Goal: Transaction & Acquisition: Obtain resource

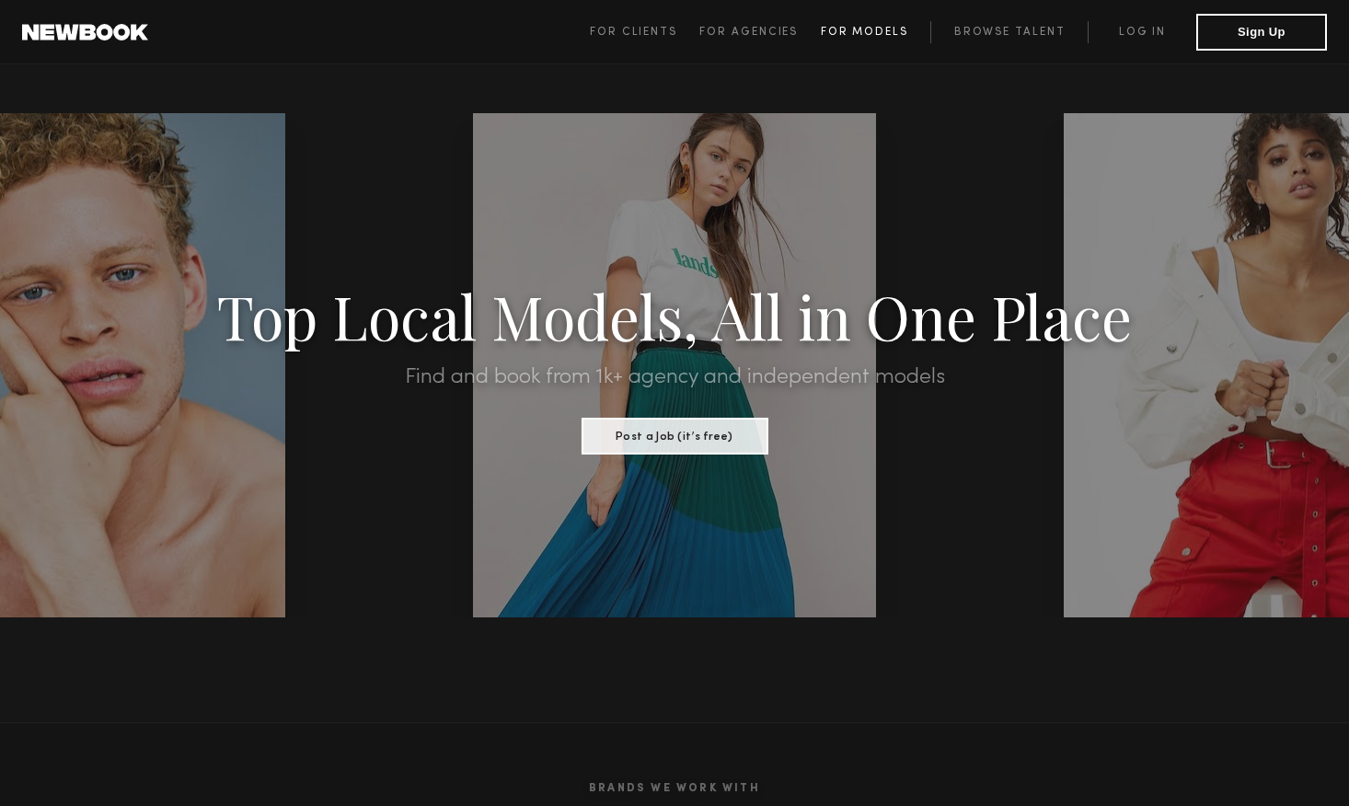
click at [875, 32] on span "For Models" at bounding box center [864, 32] width 87 height 11
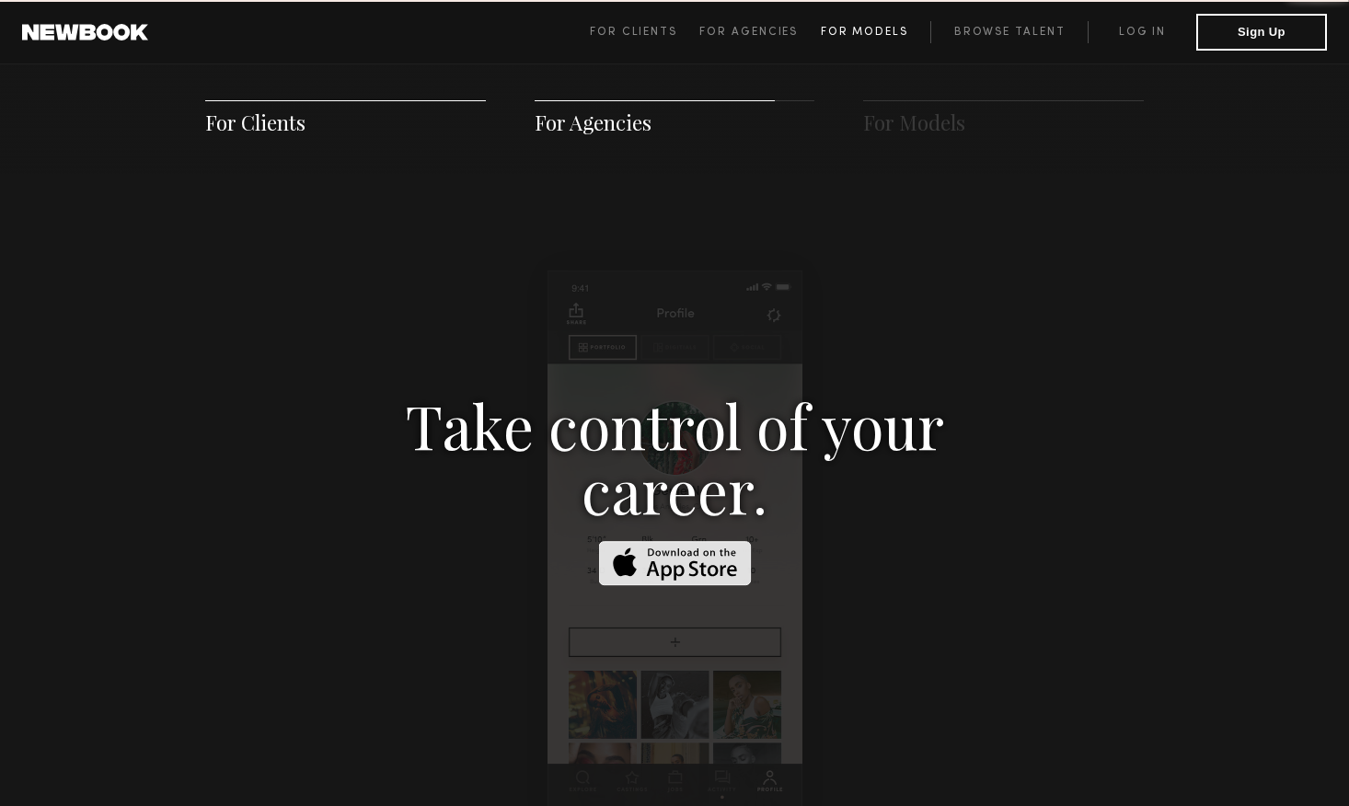
scroll to position [2648, 0]
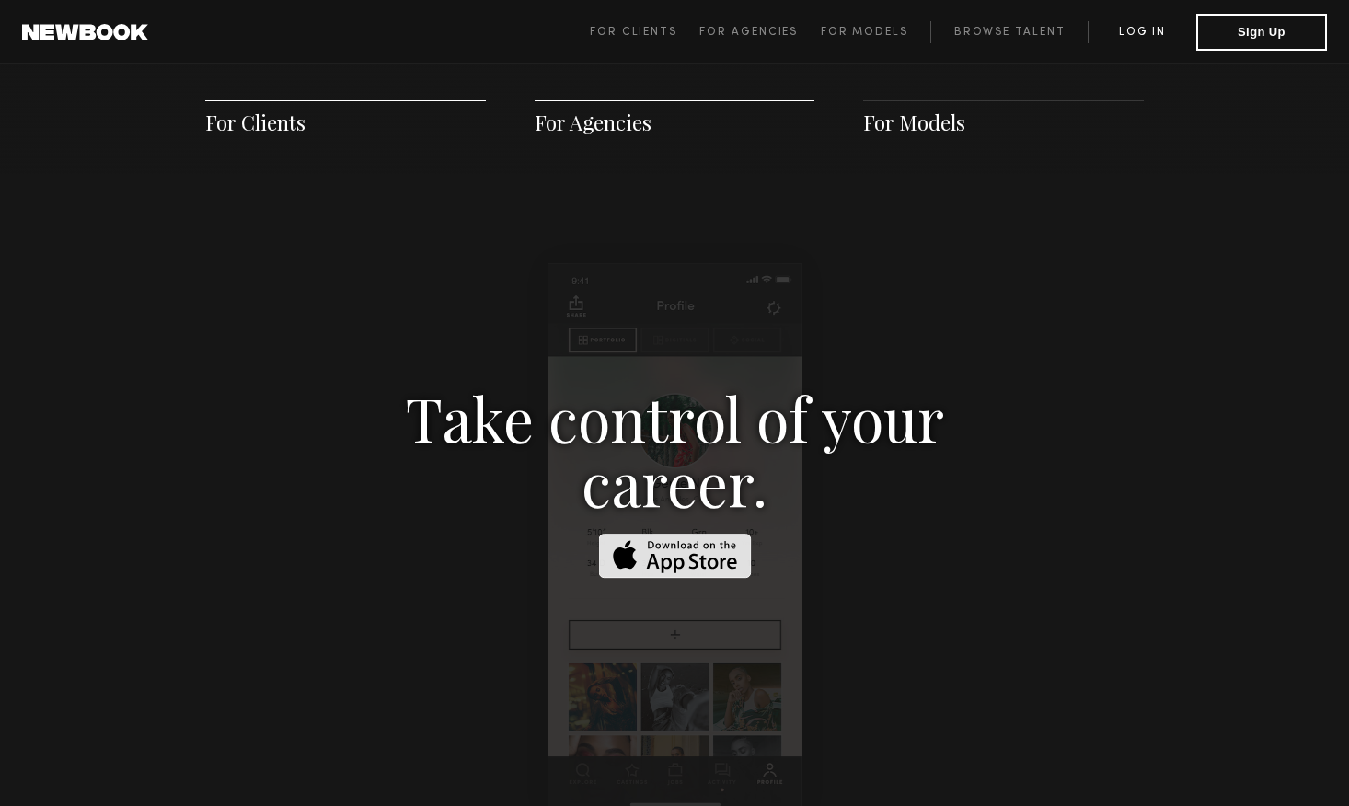
click at [1146, 27] on link "Log in" at bounding box center [1142, 32] width 109 height 22
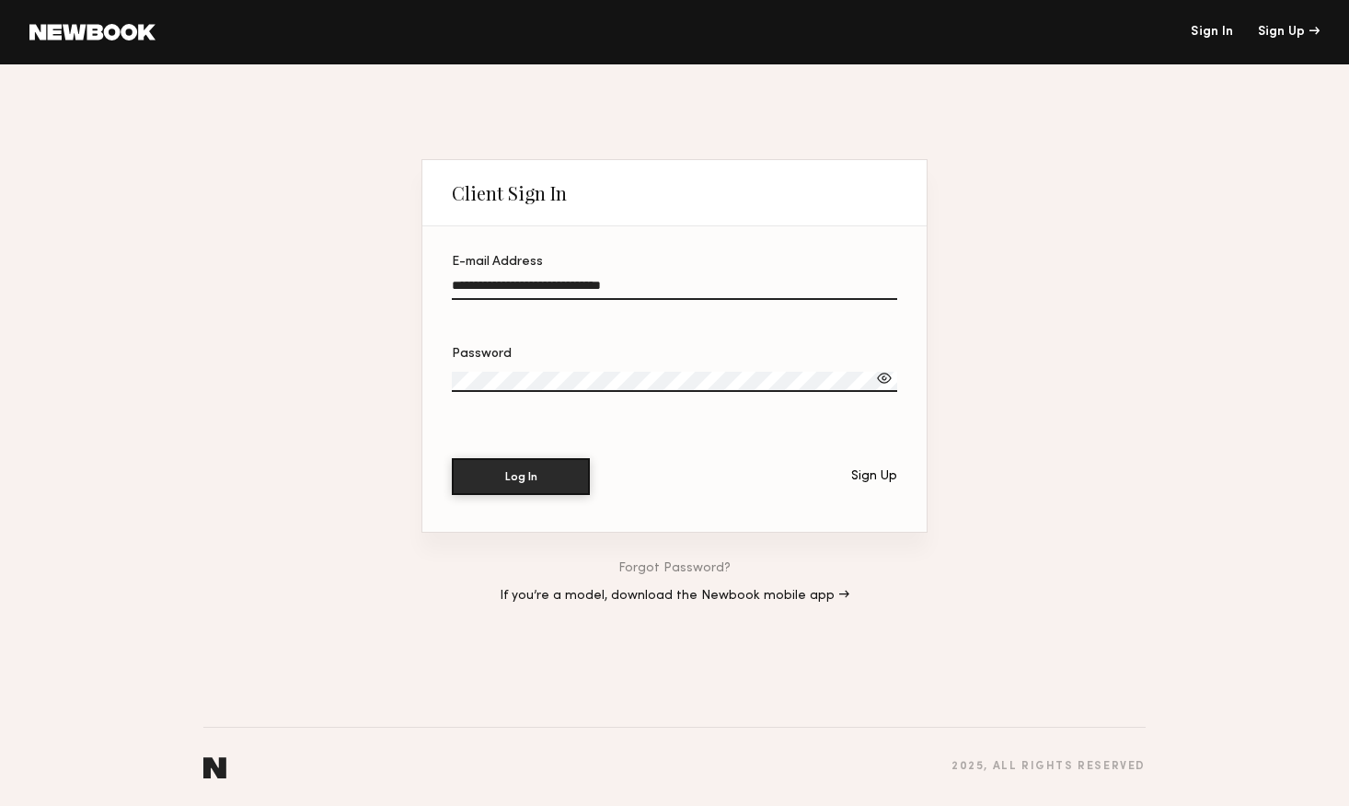
type input "**********"
click at [556, 364] on label "Password" at bounding box center [674, 379] width 445 height 63
click at [521, 477] on button "Log In" at bounding box center [521, 476] width 138 height 37
click at [381, 371] on div "**********" at bounding box center [674, 435] width 1349 height 742
click at [521, 477] on button "Log In" at bounding box center [521, 476] width 138 height 37
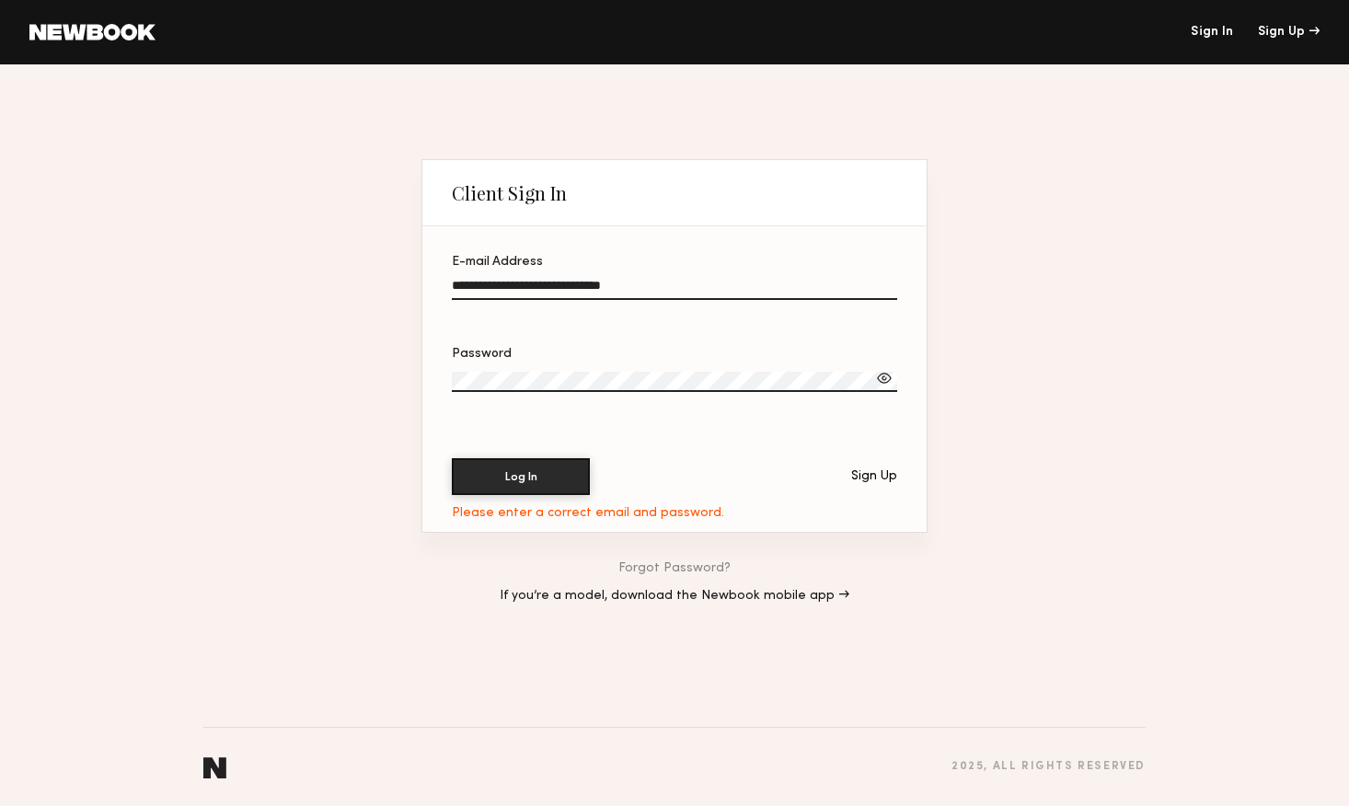
click at [358, 359] on div "**********" at bounding box center [674, 435] width 1349 height 742
click at [521, 477] on button "Log In" at bounding box center [521, 476] width 138 height 37
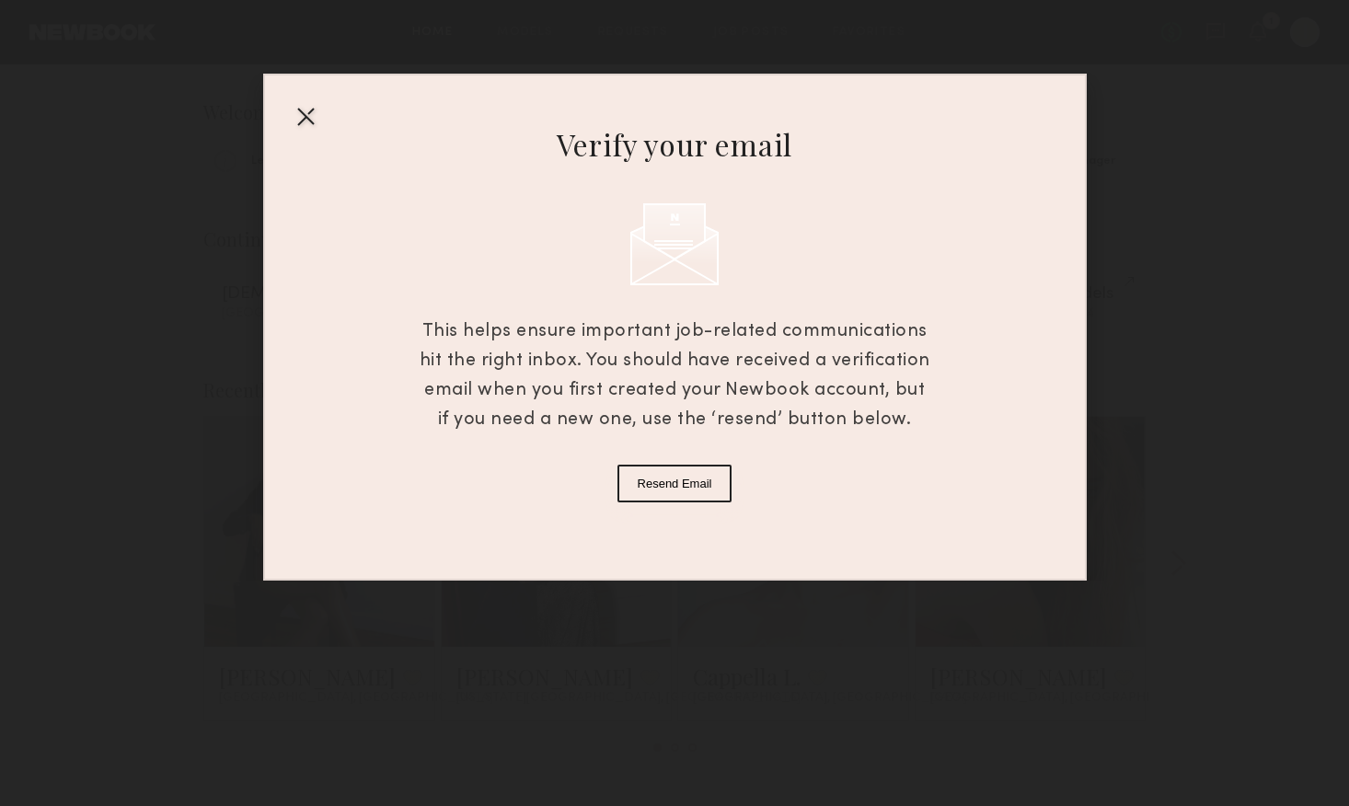
click at [301, 110] on div at bounding box center [305, 115] width 29 height 29
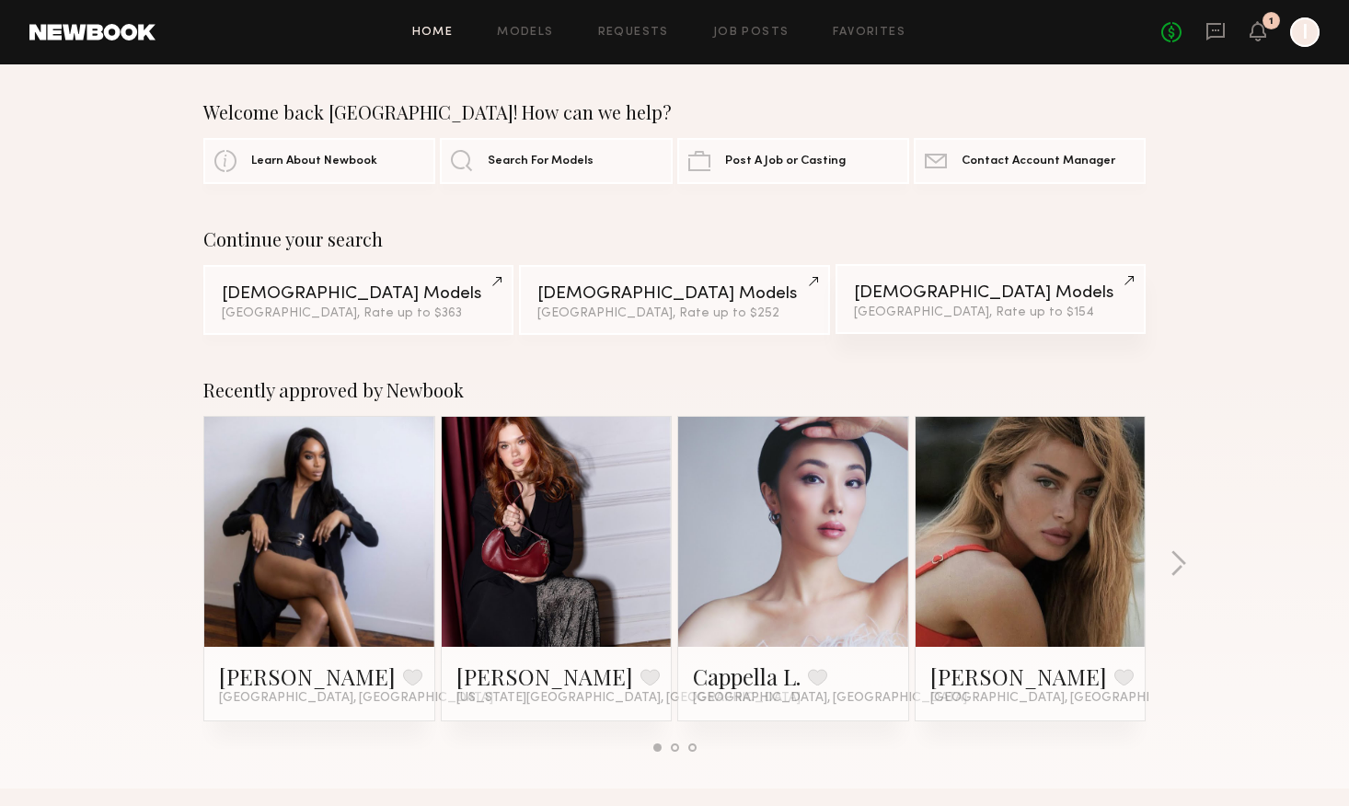
click at [1025, 291] on div "Female Models" at bounding box center [990, 292] width 273 height 17
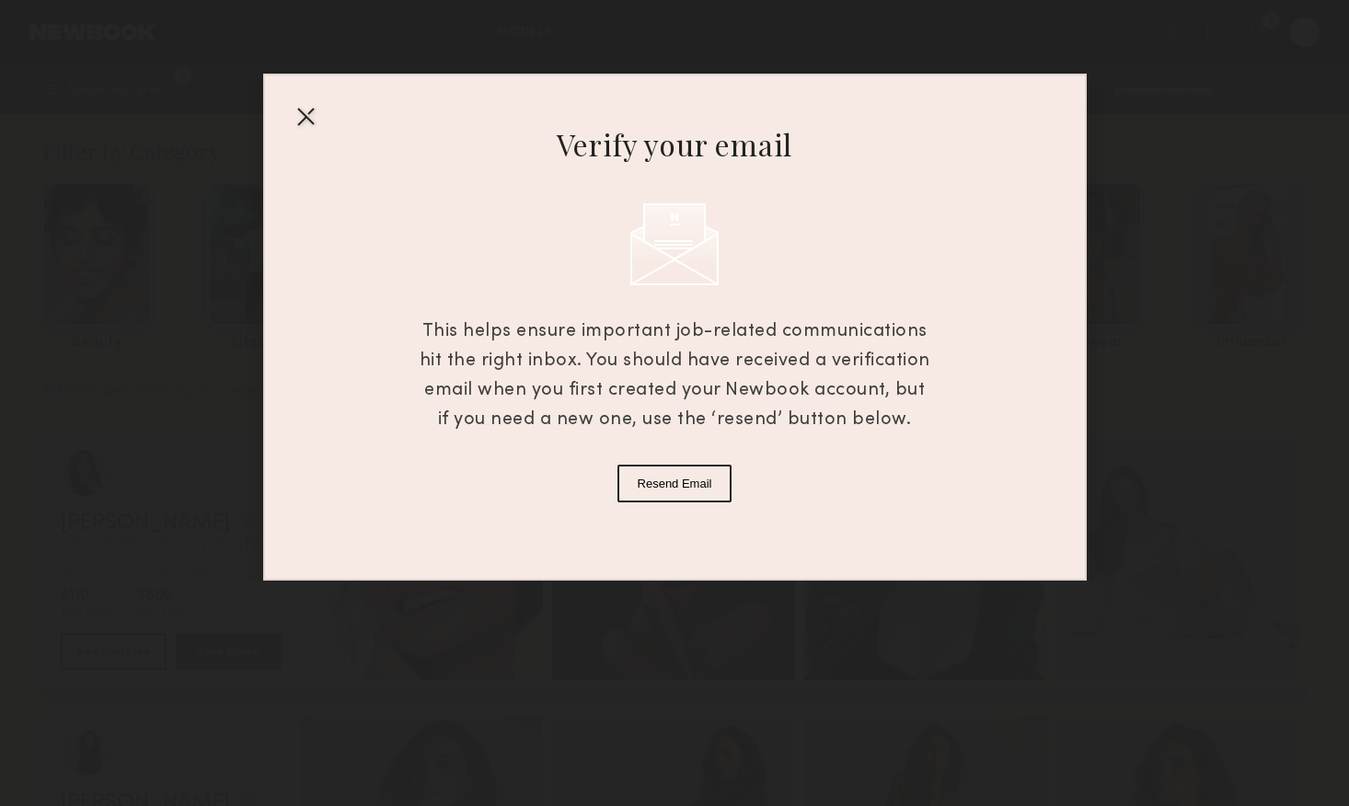
click at [307, 118] on div at bounding box center [305, 115] width 29 height 29
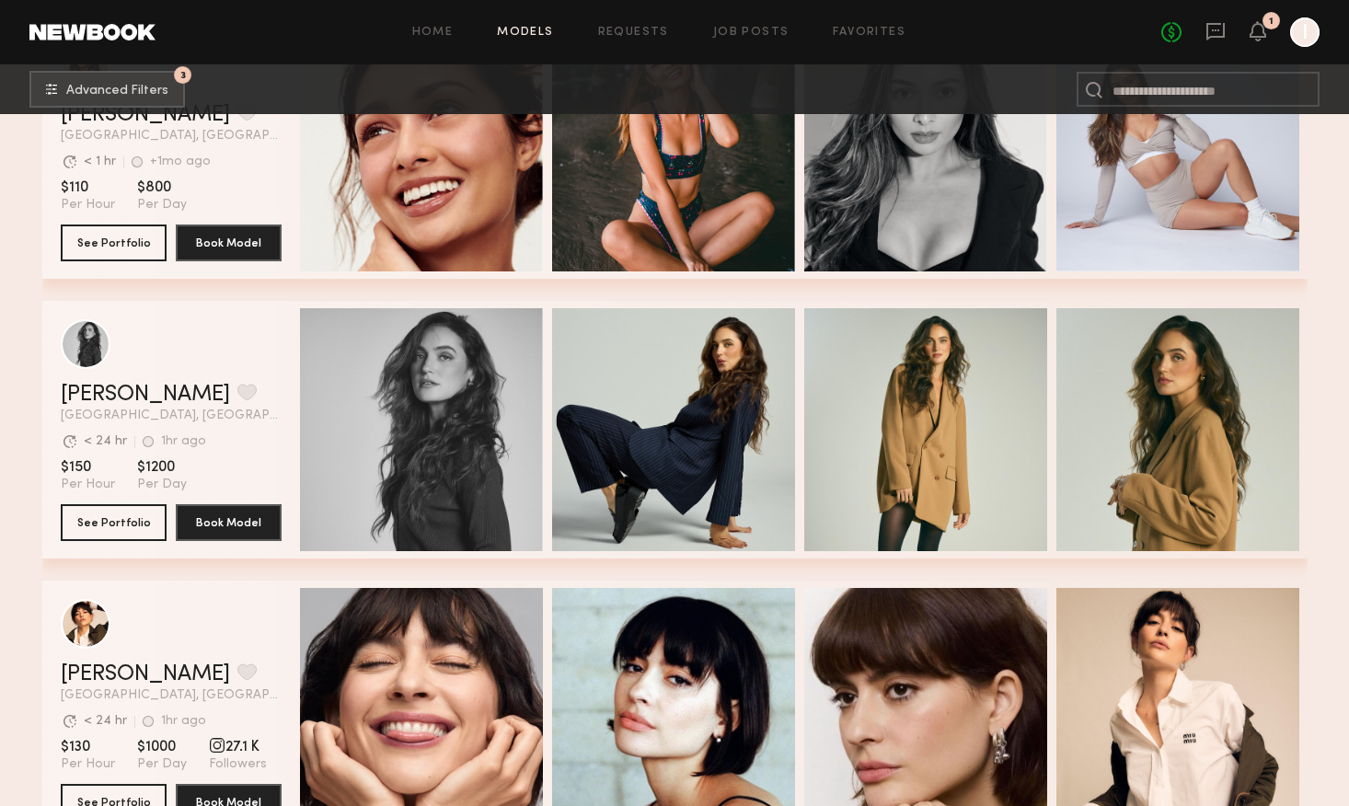
scroll to position [667, 0]
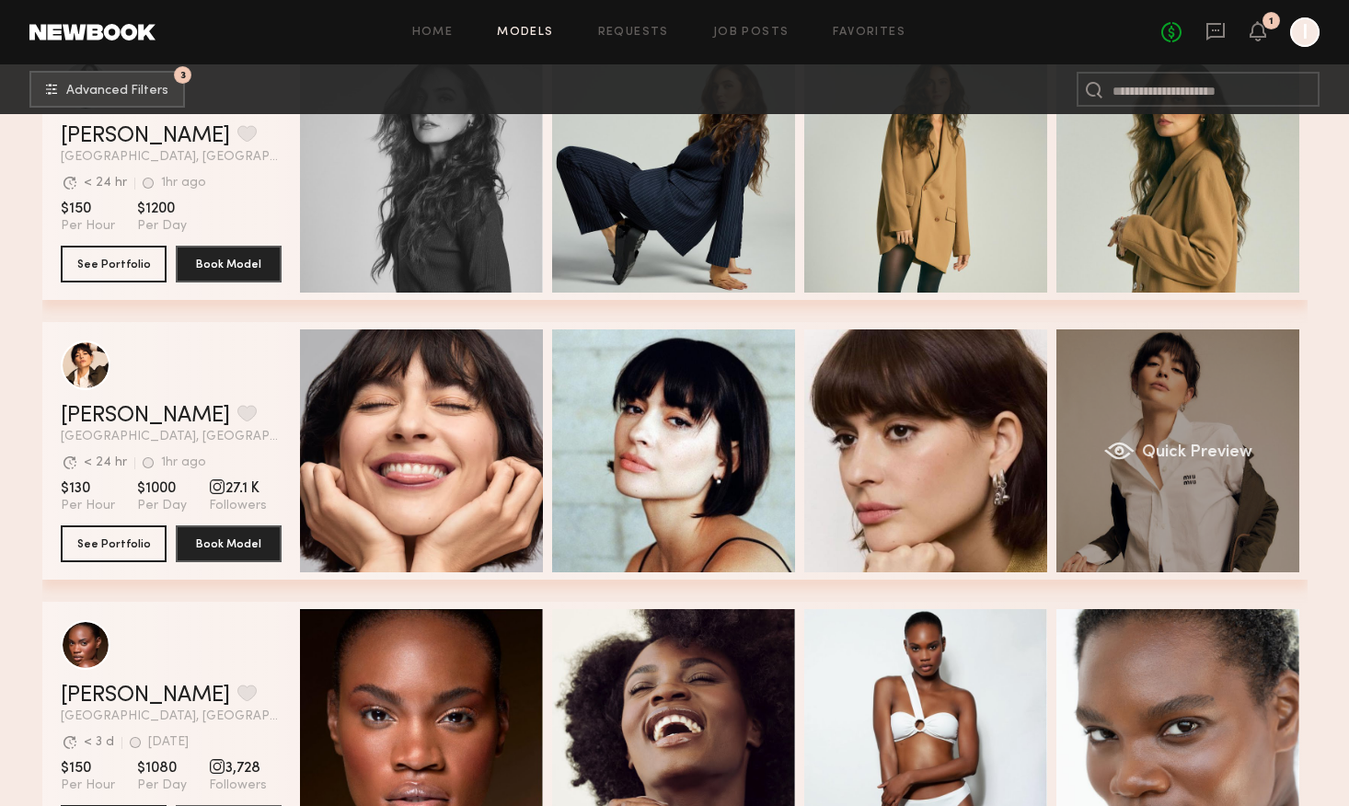
click at [1202, 435] on div "Quick Preview" at bounding box center [1178, 450] width 243 height 243
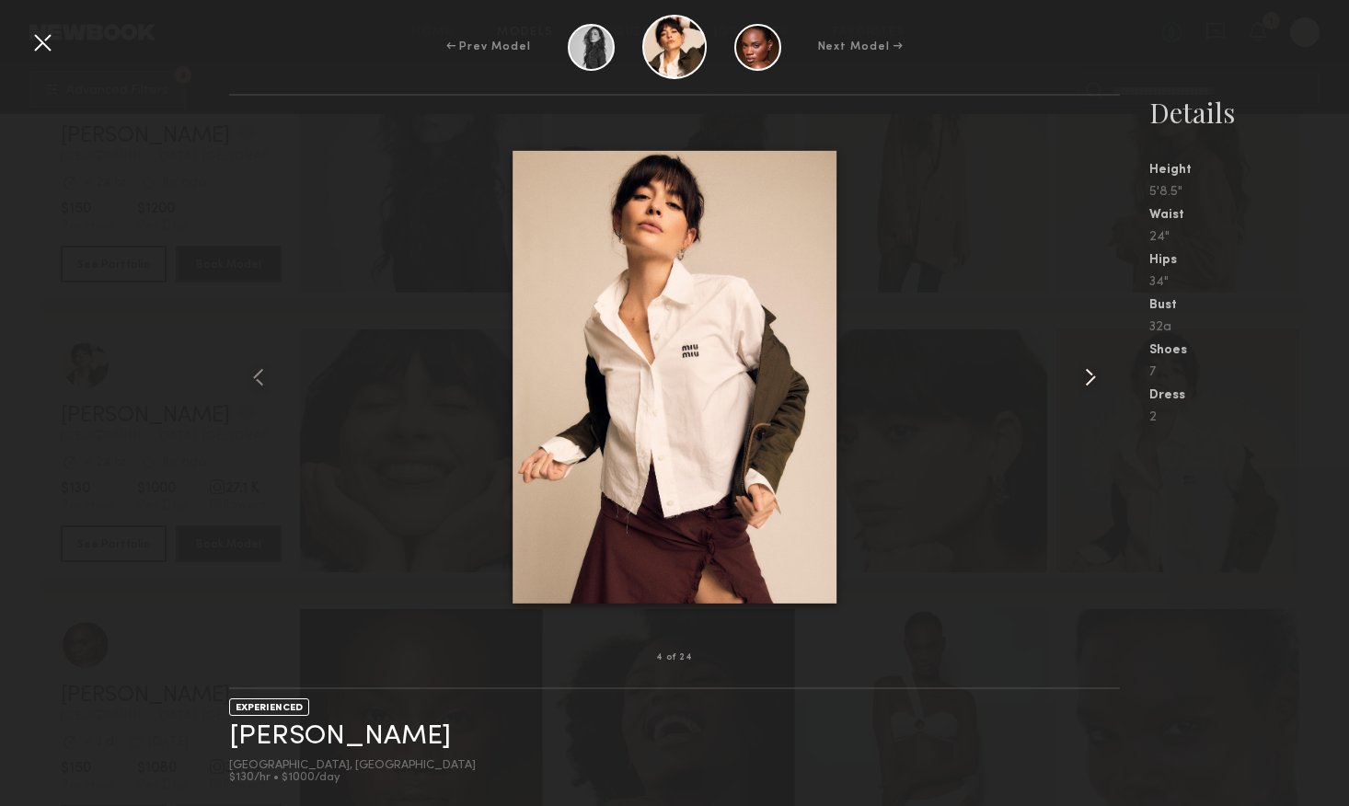
click at [1091, 377] on common-icon at bounding box center [1090, 377] width 29 height 29
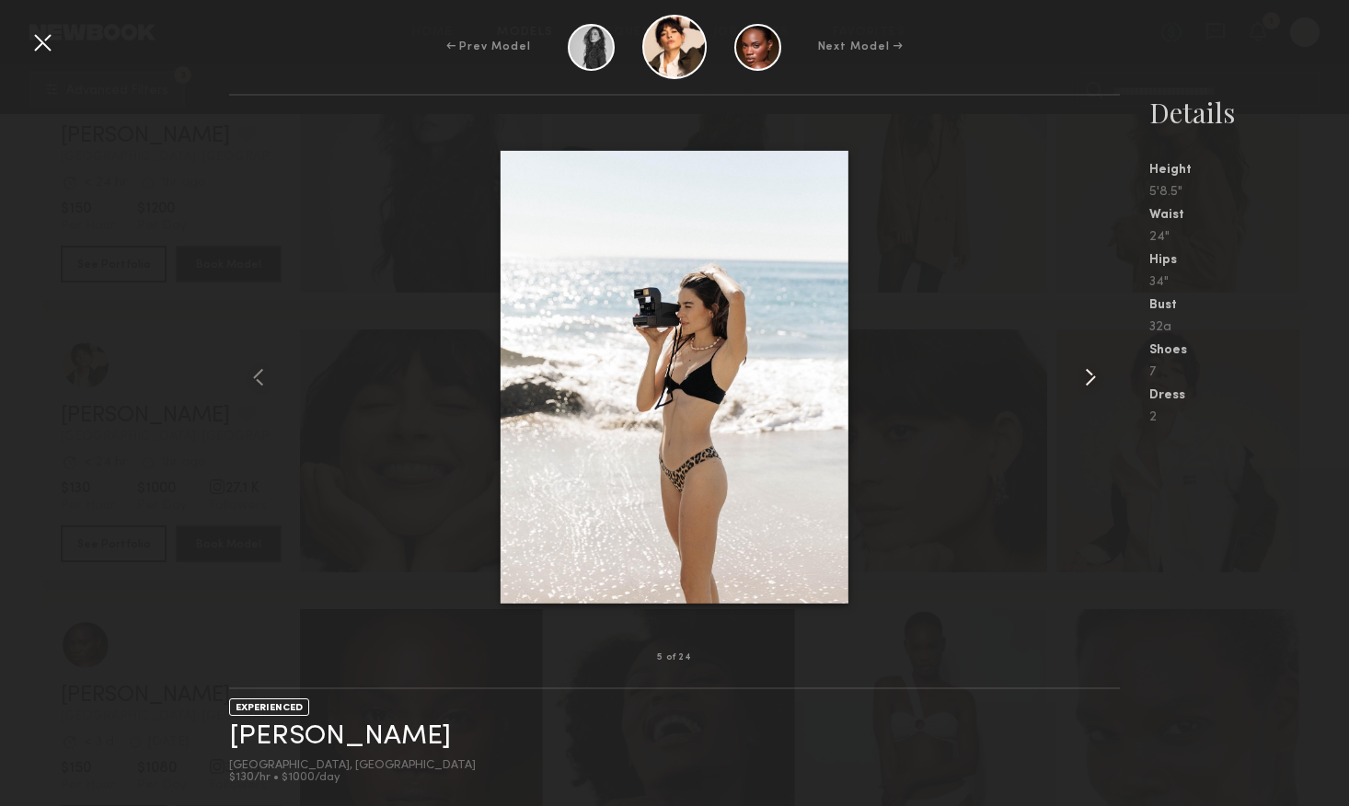
click at [1091, 377] on common-icon at bounding box center [1090, 377] width 29 height 29
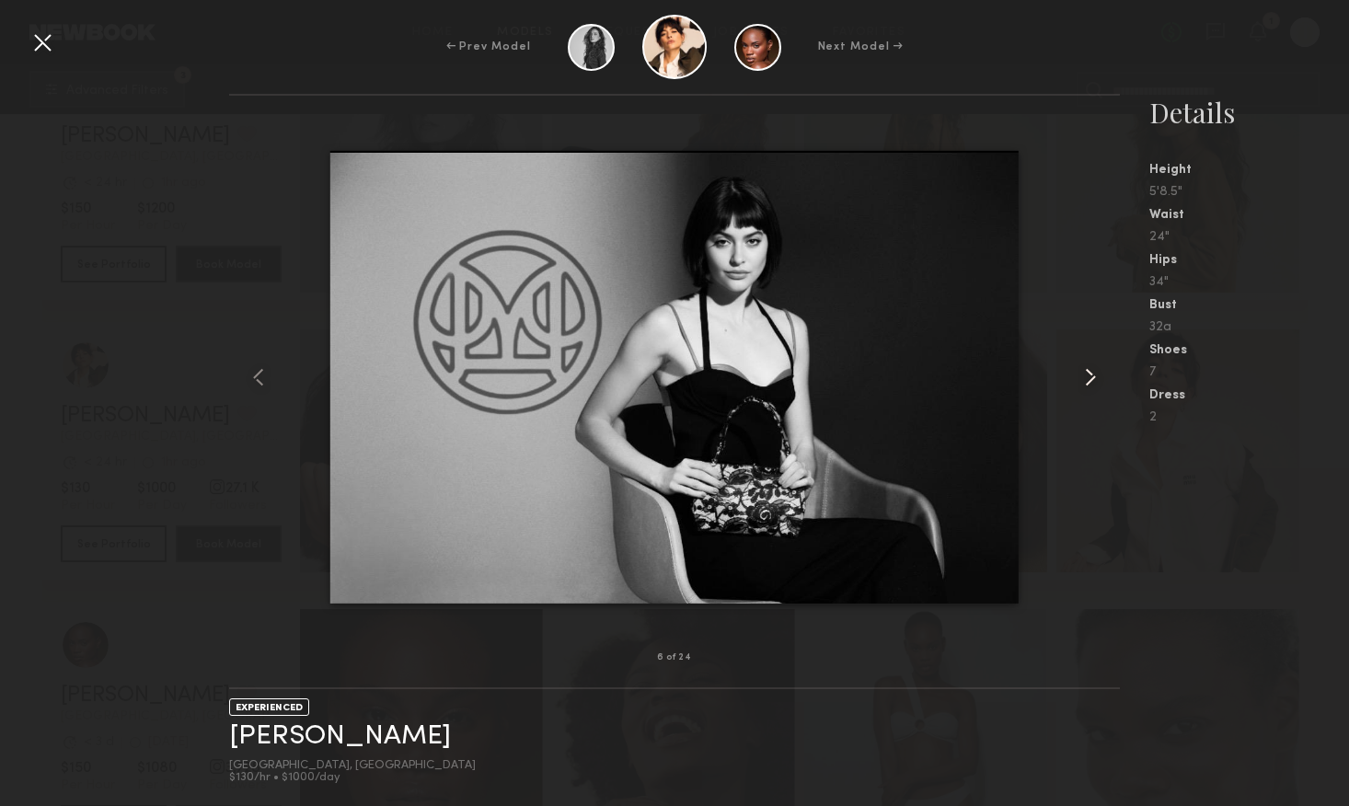
click at [1091, 377] on common-icon at bounding box center [1090, 377] width 29 height 29
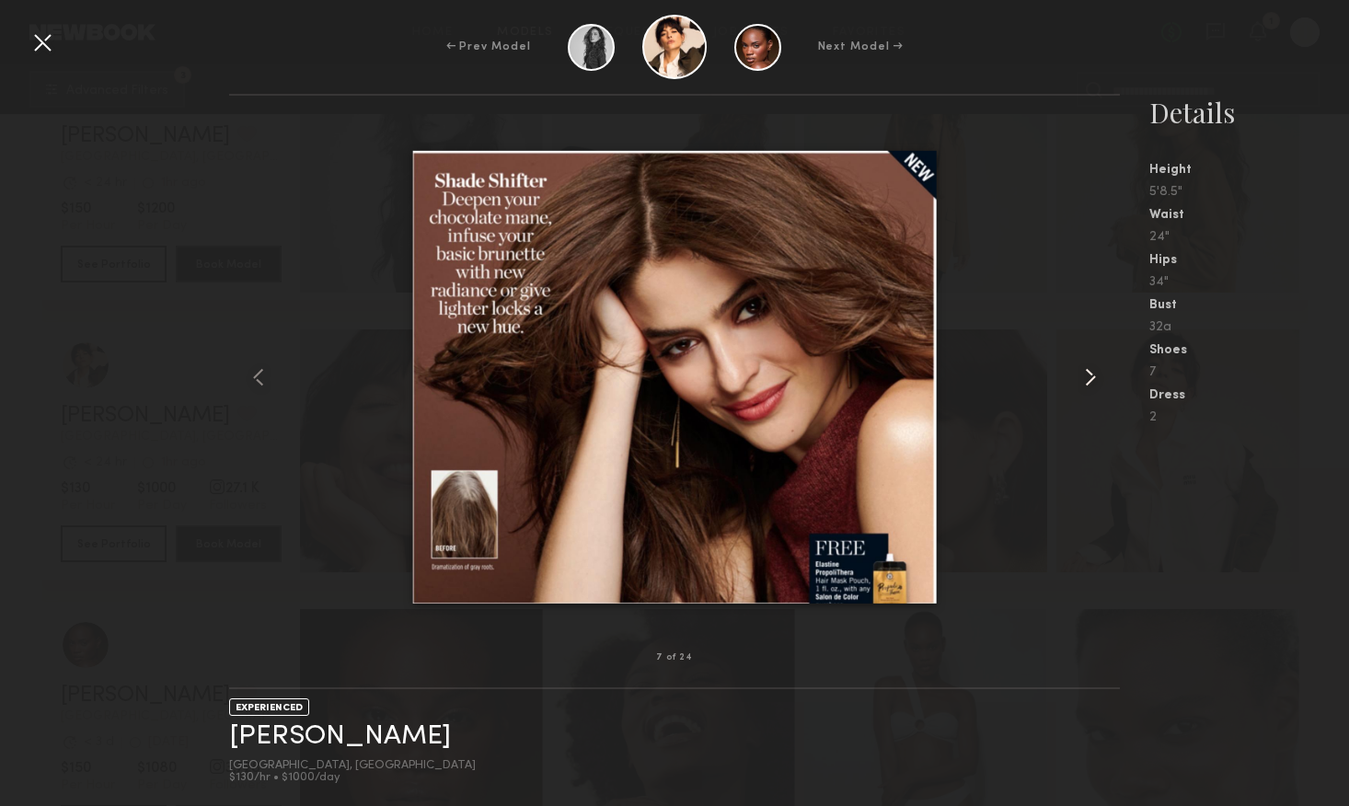
click at [1091, 377] on common-icon at bounding box center [1090, 377] width 29 height 29
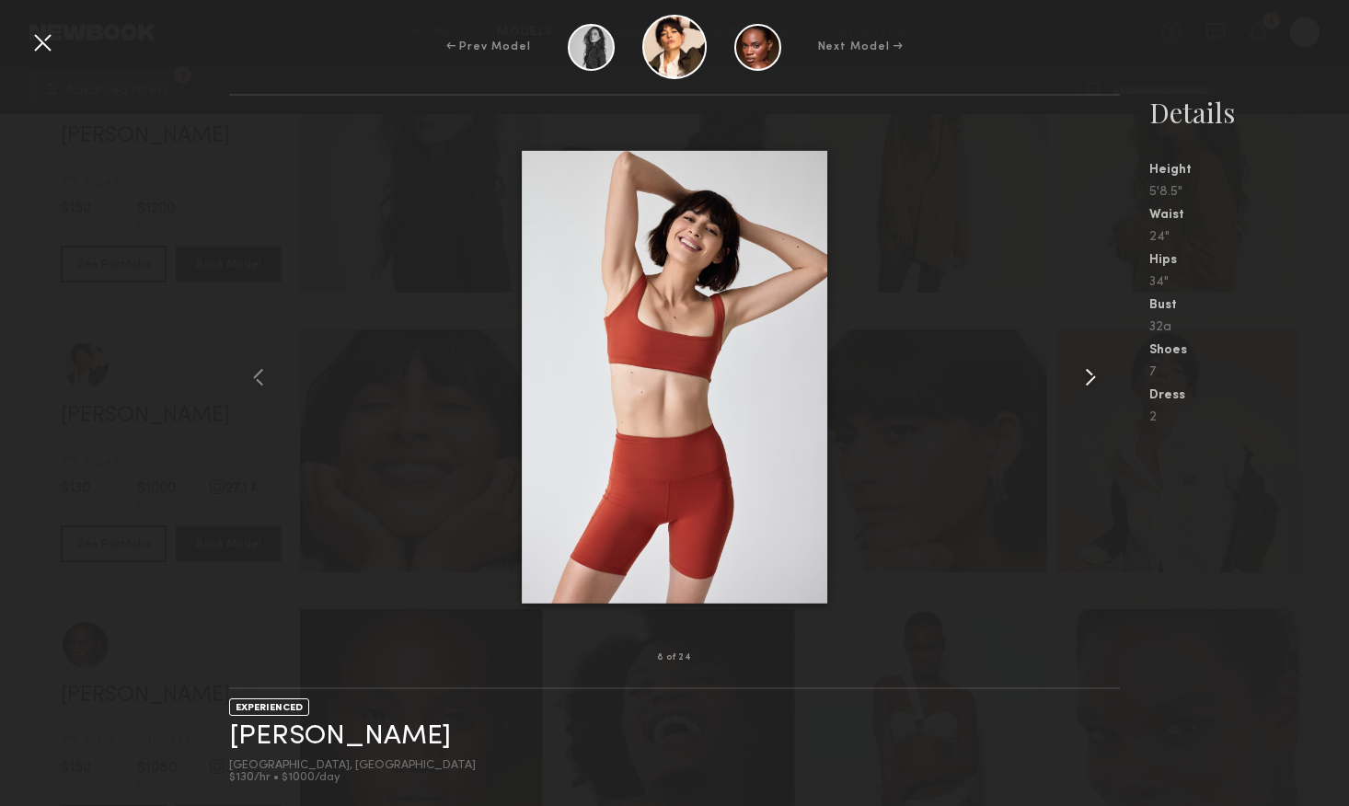
click at [1091, 377] on common-icon at bounding box center [1090, 377] width 29 height 29
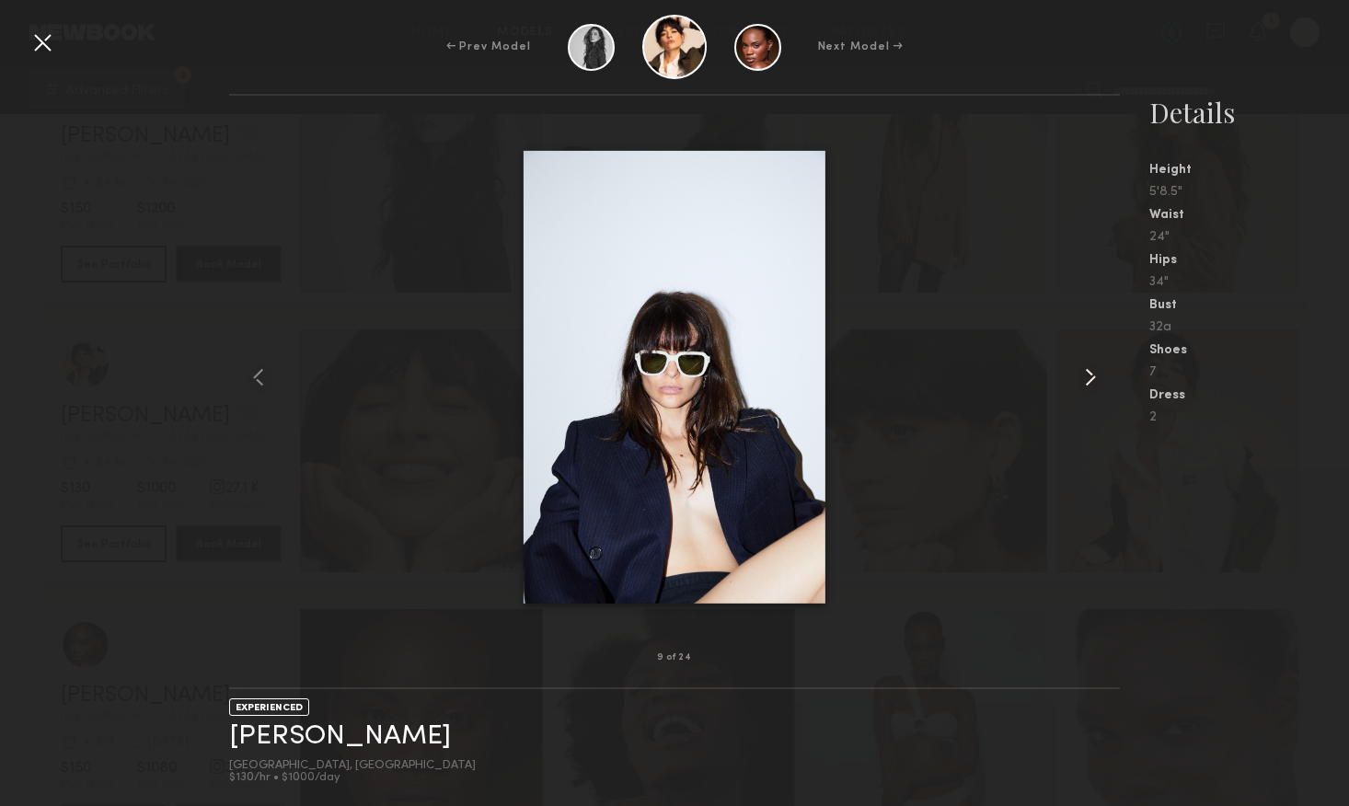
click at [1091, 377] on common-icon at bounding box center [1090, 377] width 29 height 29
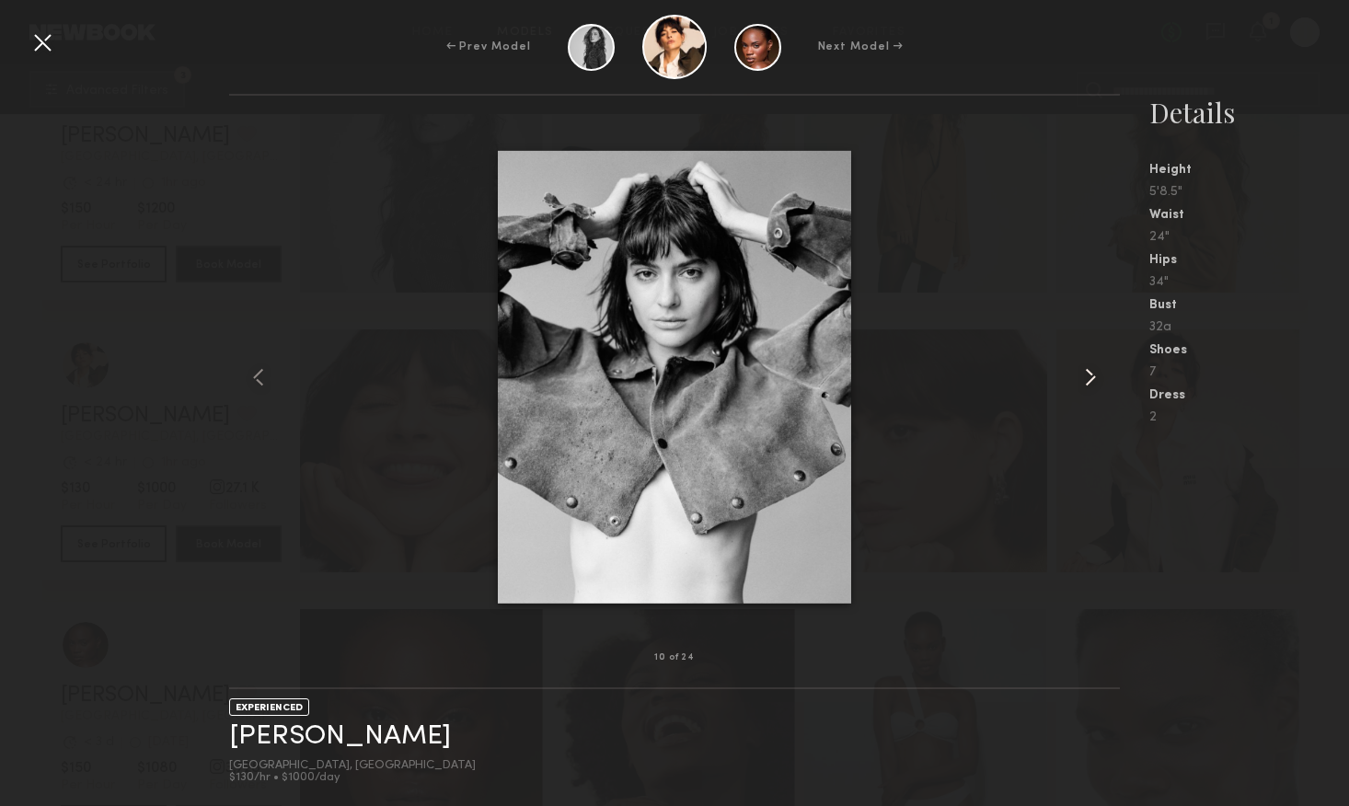
click at [1091, 377] on common-icon at bounding box center [1090, 377] width 29 height 29
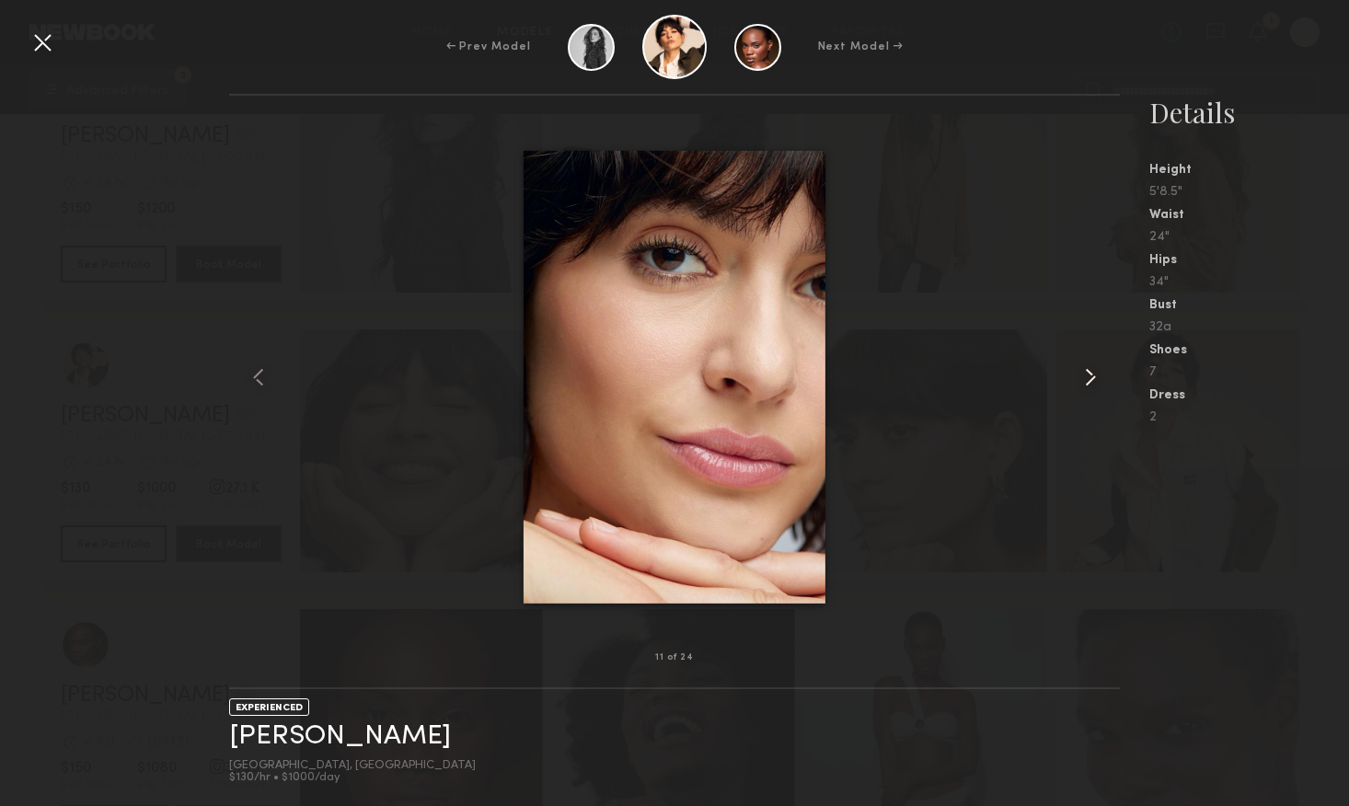
click at [1091, 377] on common-icon at bounding box center [1090, 377] width 29 height 29
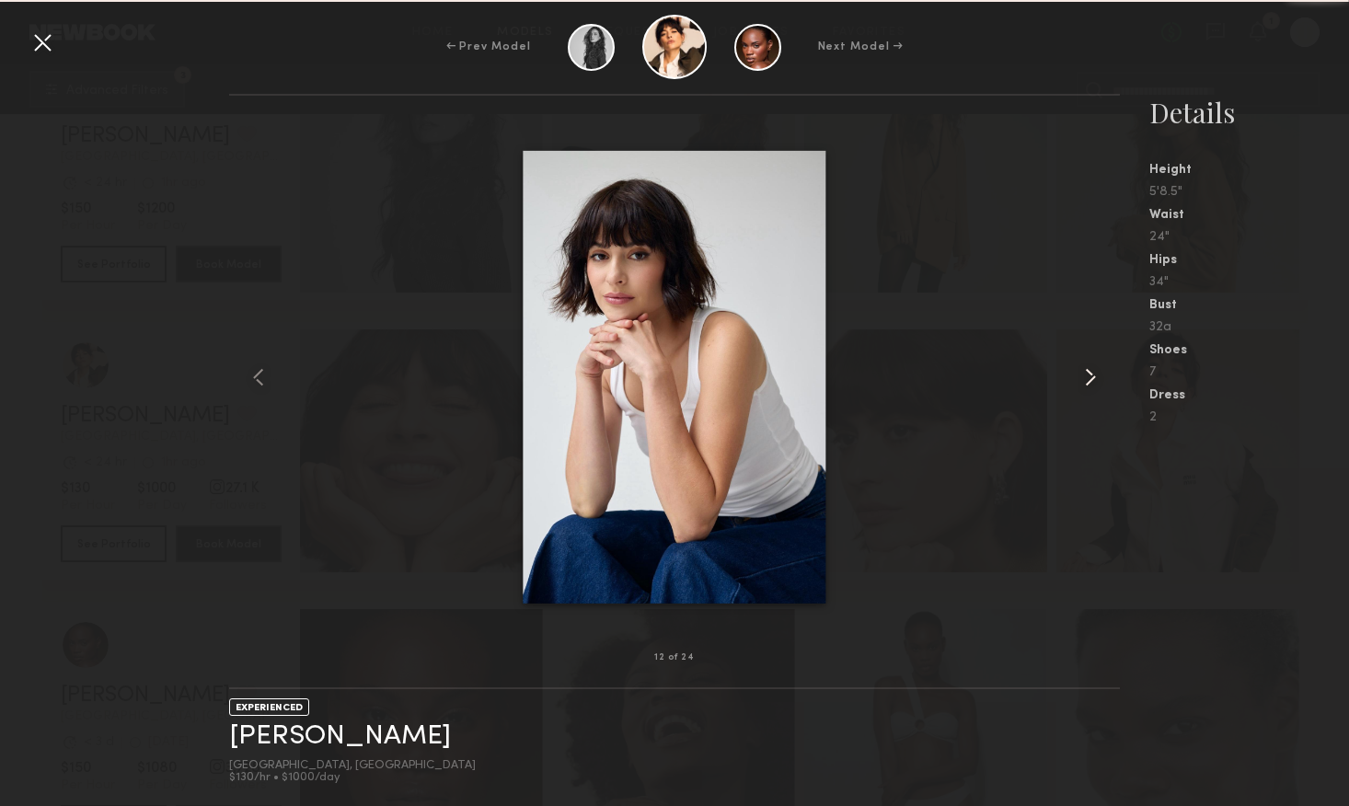
click at [1091, 377] on common-icon at bounding box center [1090, 377] width 29 height 29
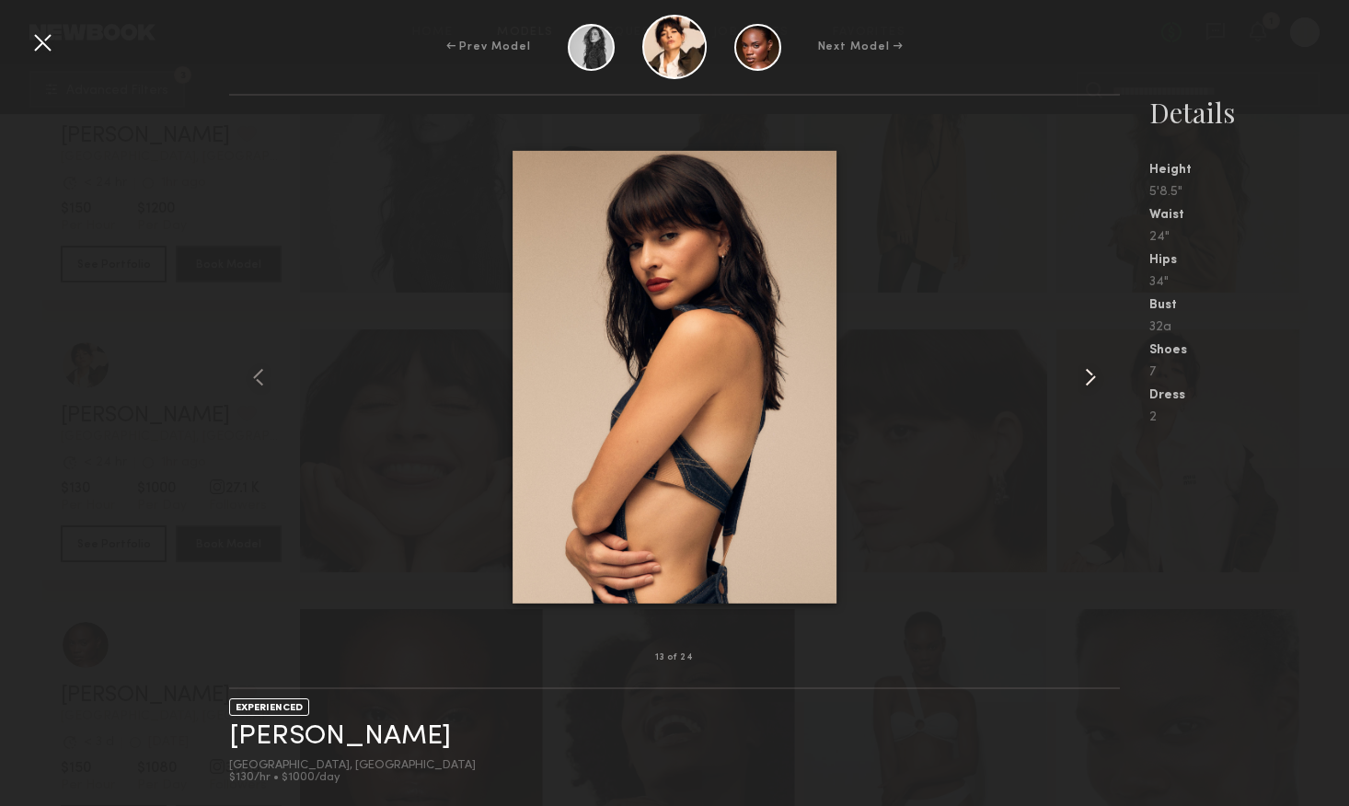
click at [1085, 380] on common-icon at bounding box center [1090, 377] width 29 height 29
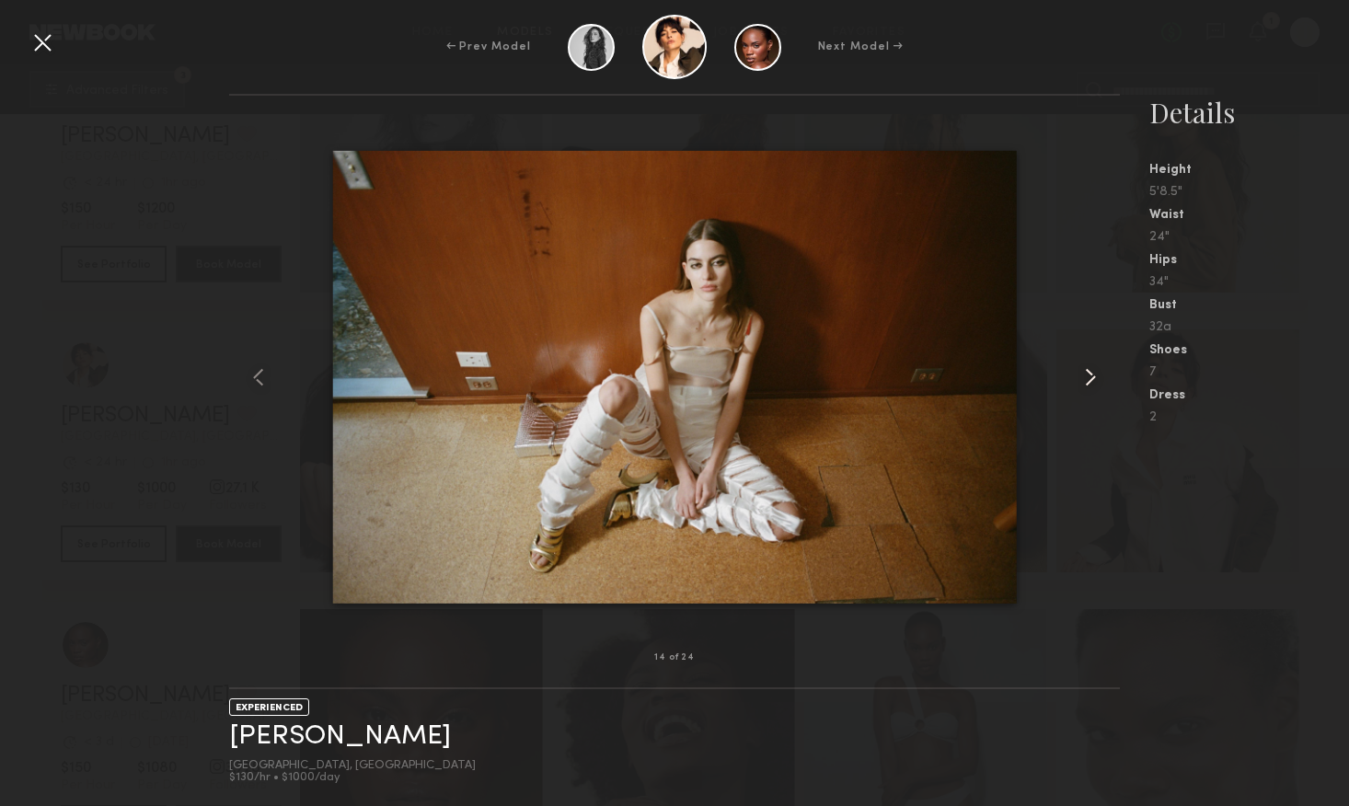
click at [1085, 380] on common-icon at bounding box center [1090, 377] width 29 height 29
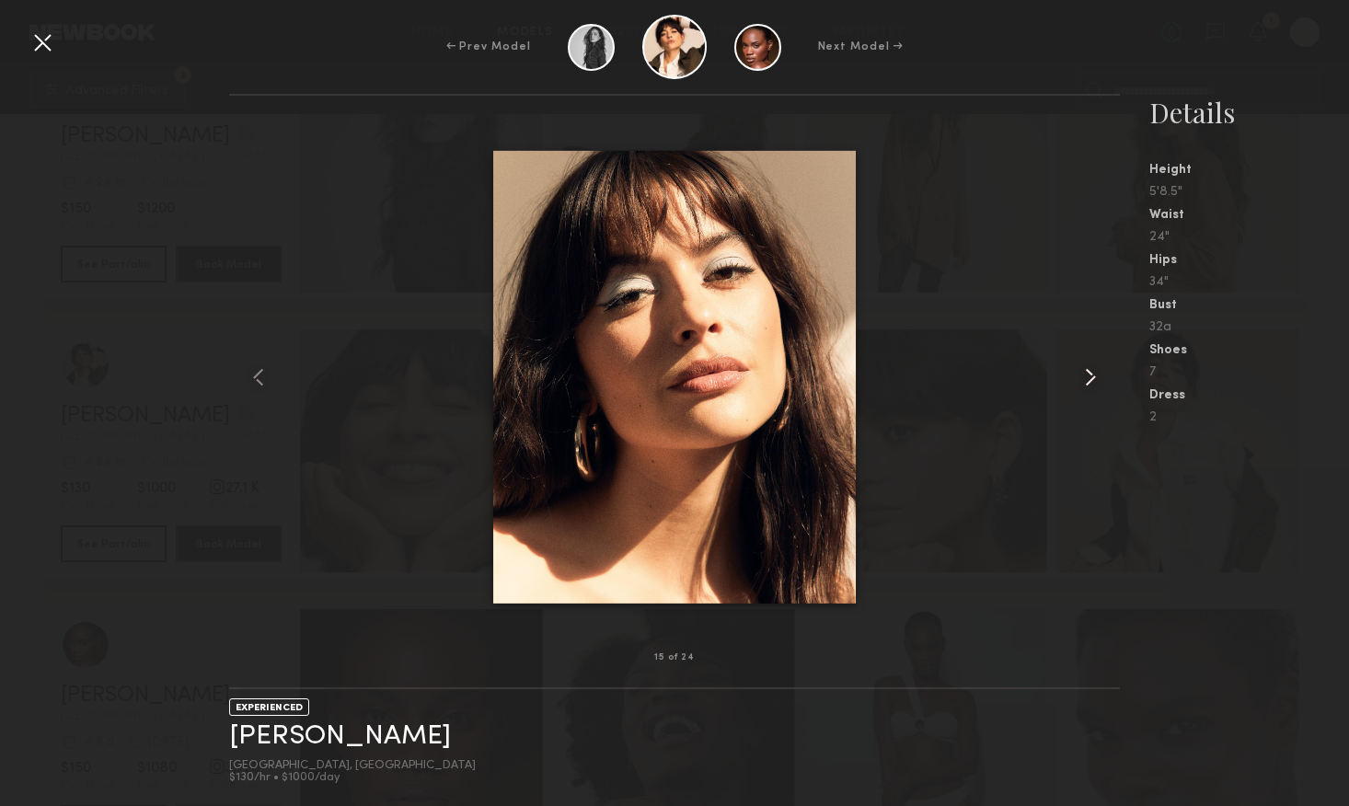
click at [1085, 380] on common-icon at bounding box center [1090, 377] width 29 height 29
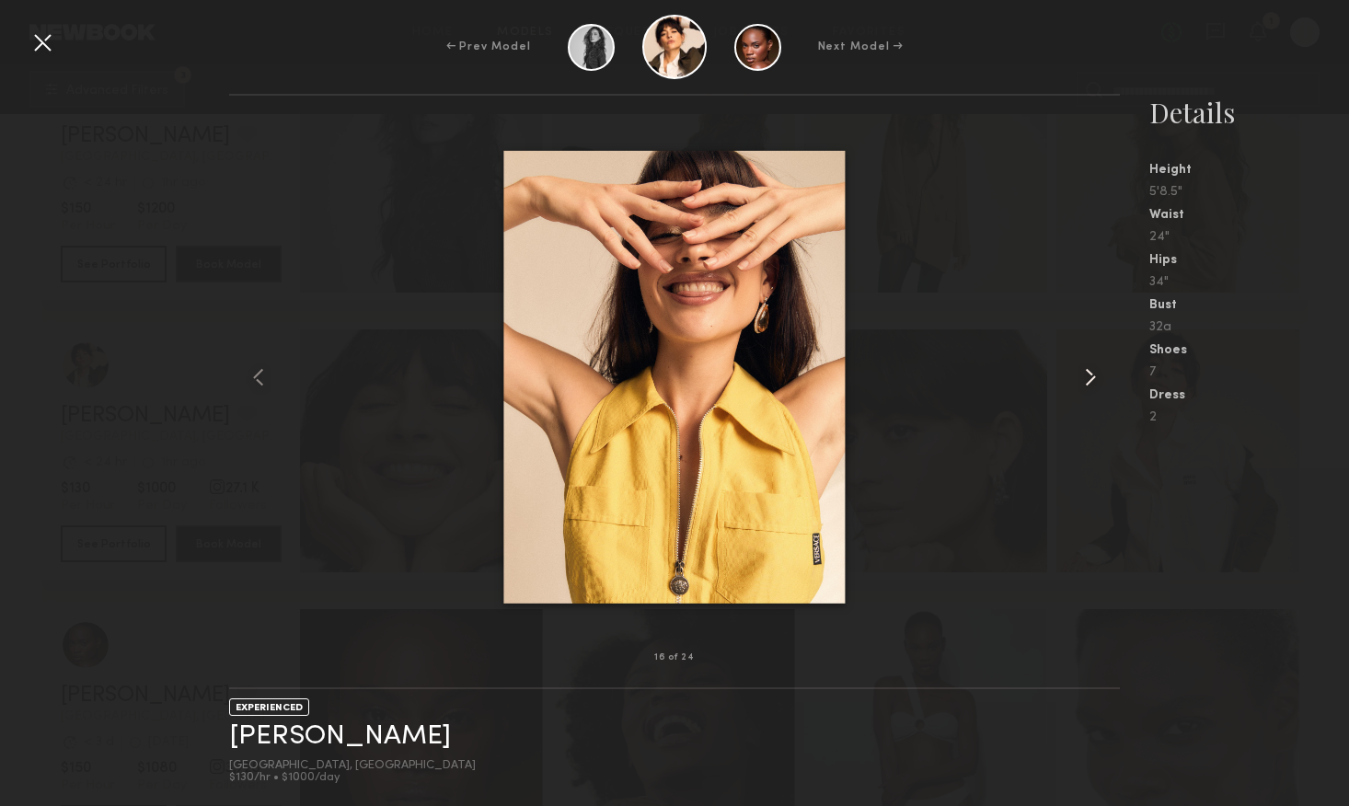
click at [1085, 380] on common-icon at bounding box center [1090, 377] width 29 height 29
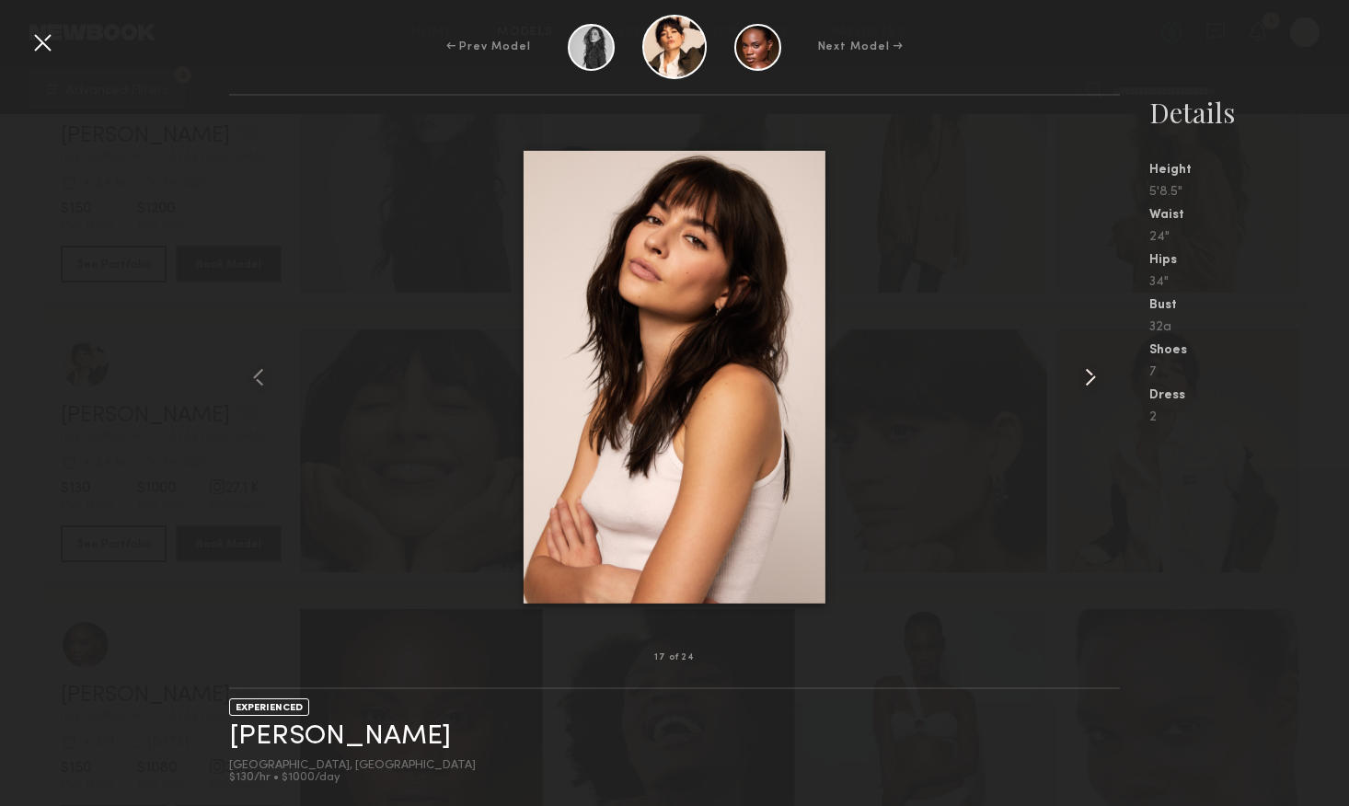
click at [1085, 380] on common-icon at bounding box center [1090, 377] width 29 height 29
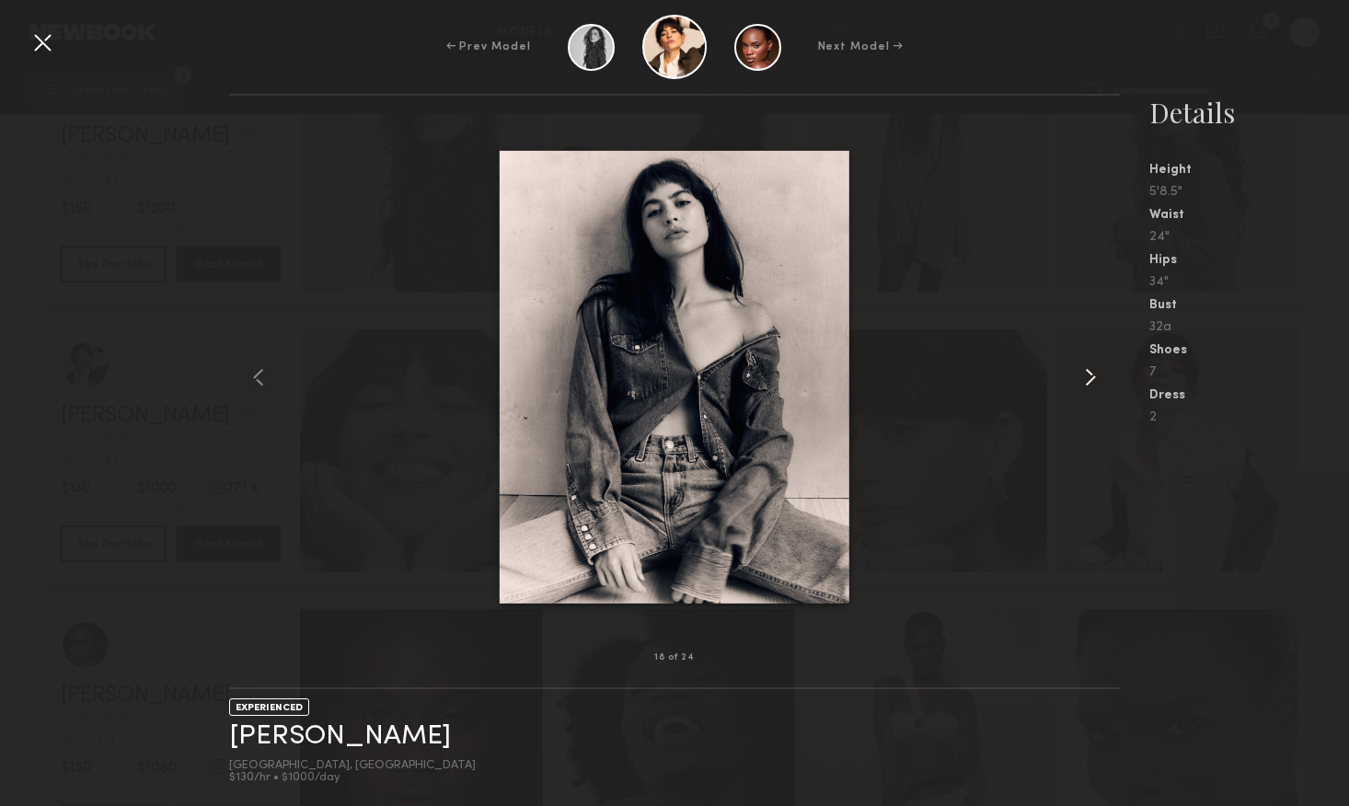
click at [1085, 380] on common-icon at bounding box center [1090, 377] width 29 height 29
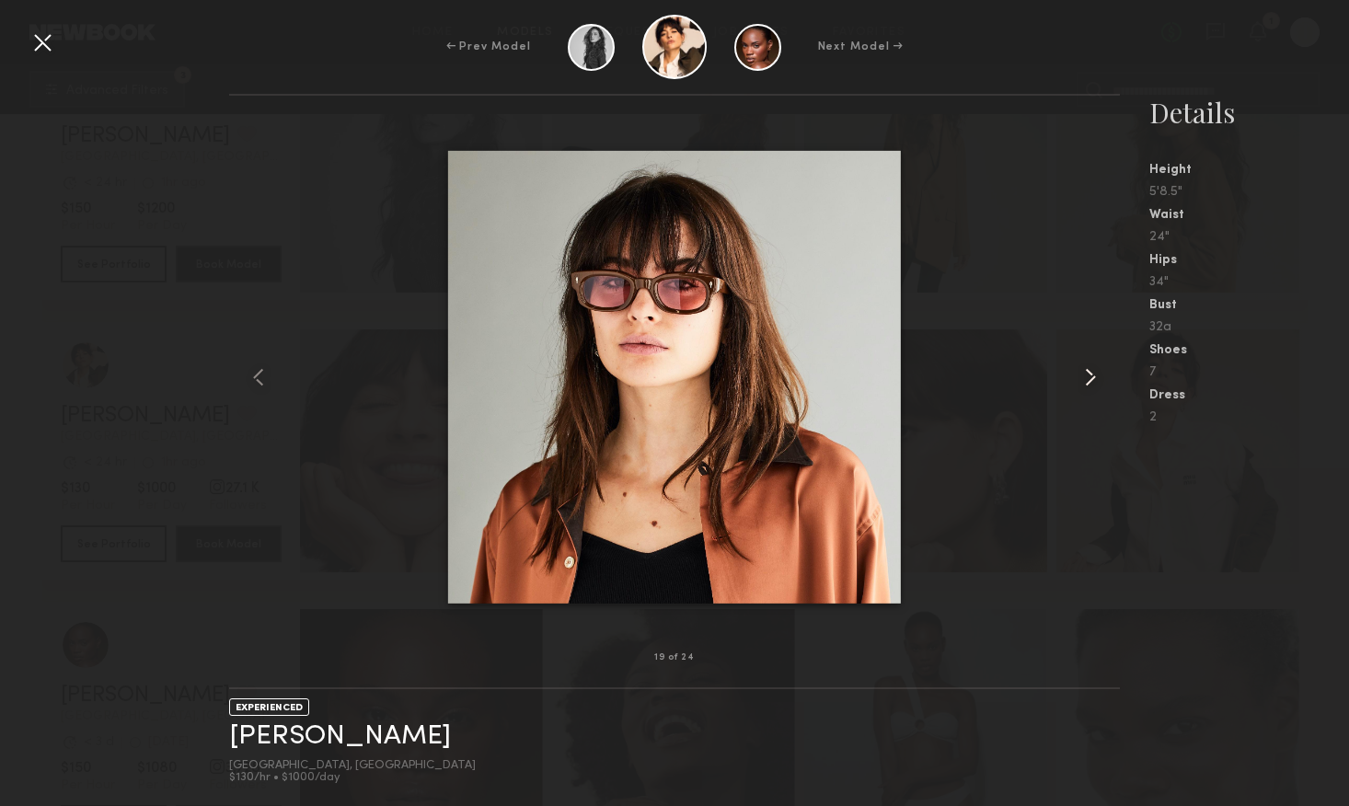
click at [1085, 380] on common-icon at bounding box center [1090, 377] width 29 height 29
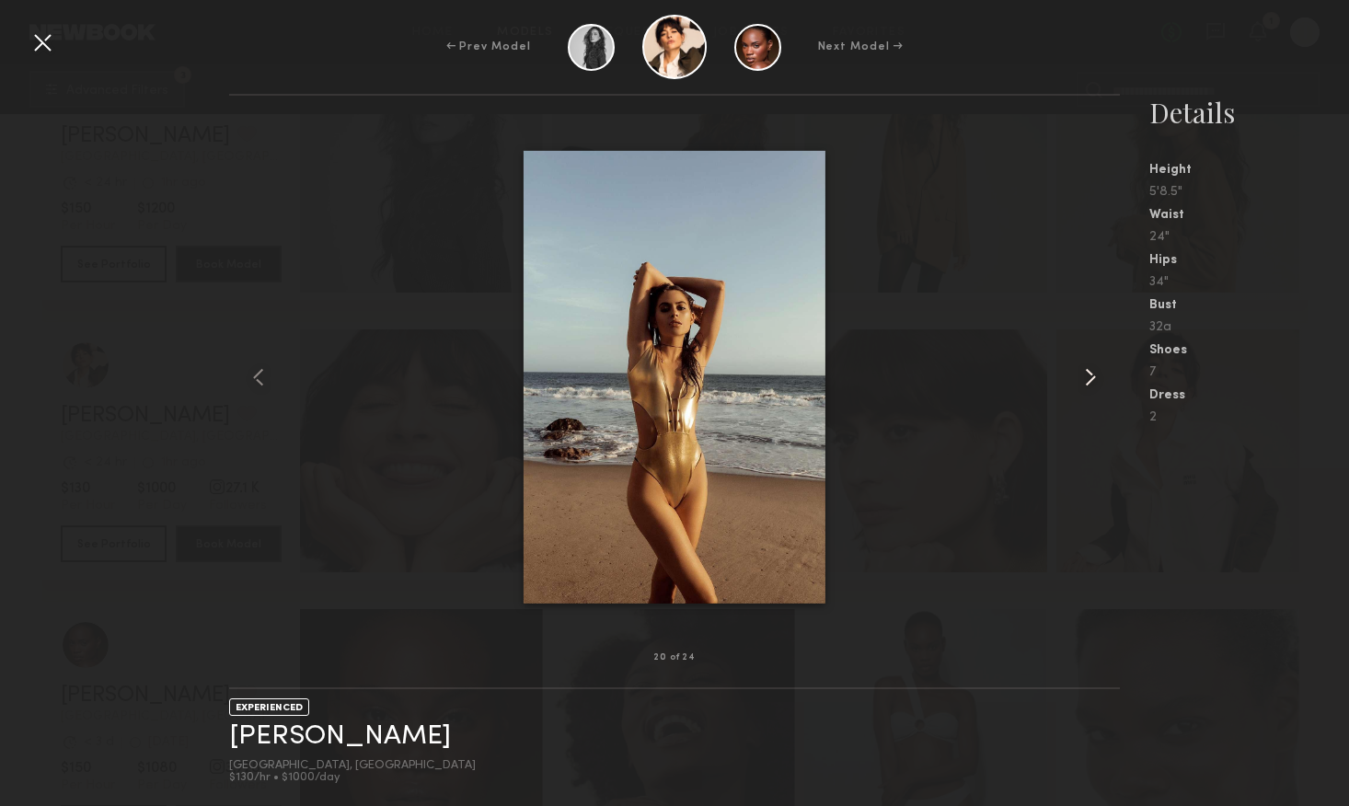
click at [1085, 380] on common-icon at bounding box center [1090, 377] width 29 height 29
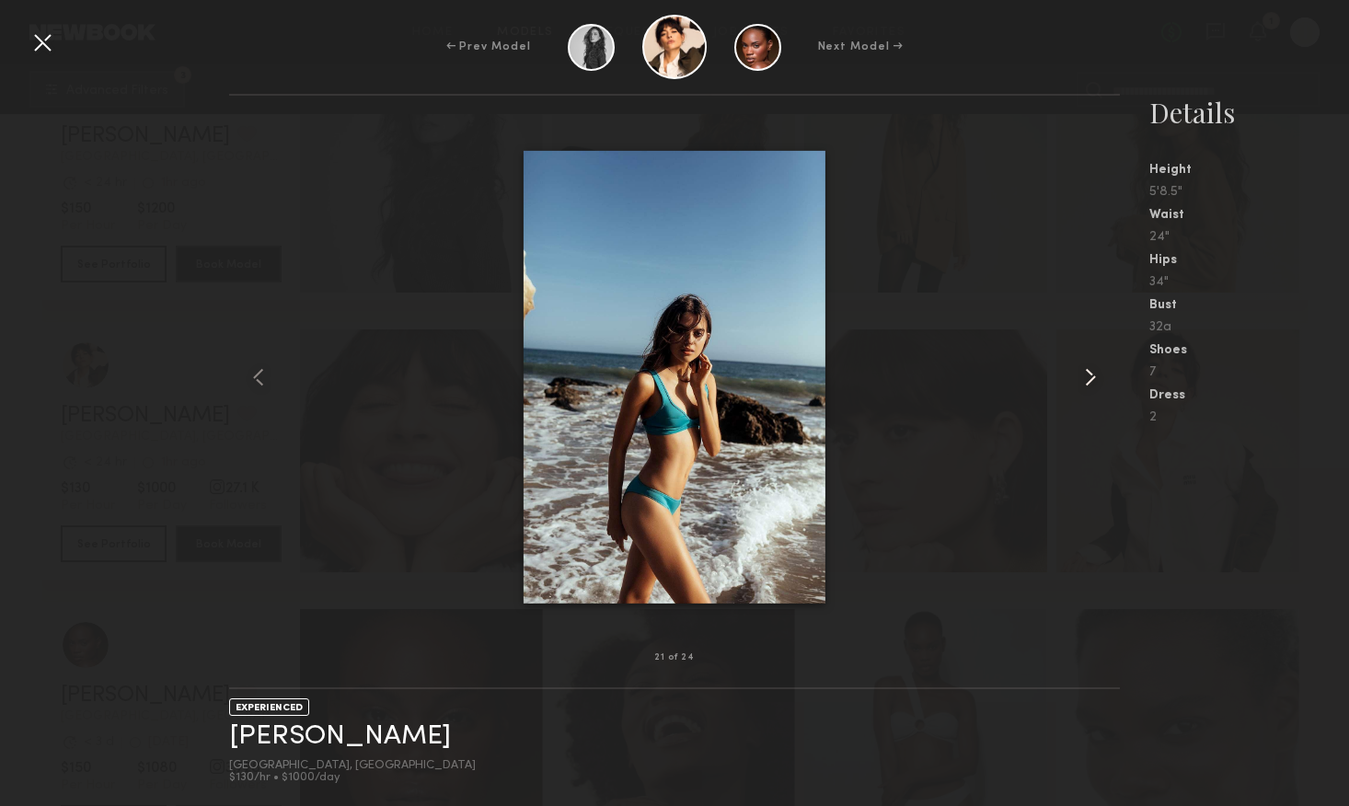
click at [1085, 380] on common-icon at bounding box center [1090, 377] width 29 height 29
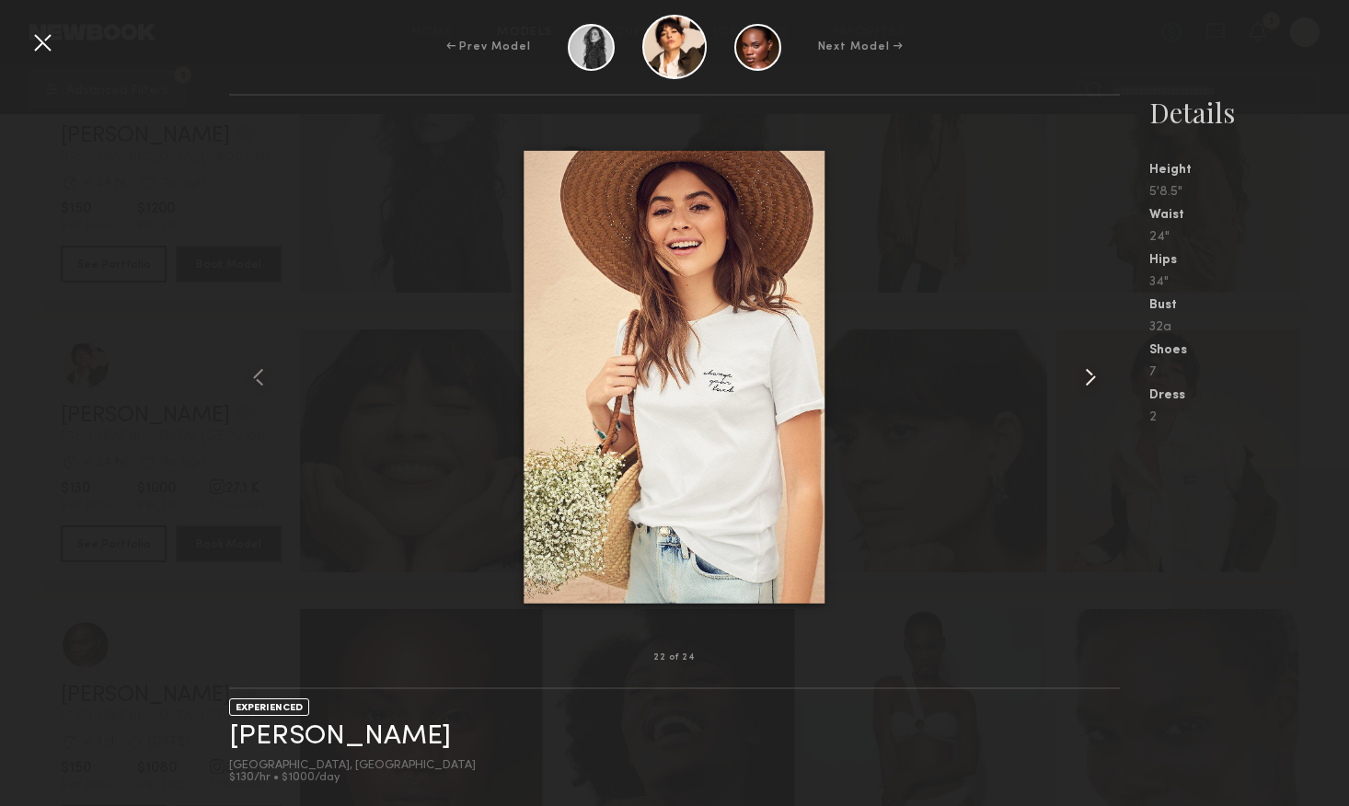
click at [1085, 380] on common-icon at bounding box center [1090, 377] width 29 height 29
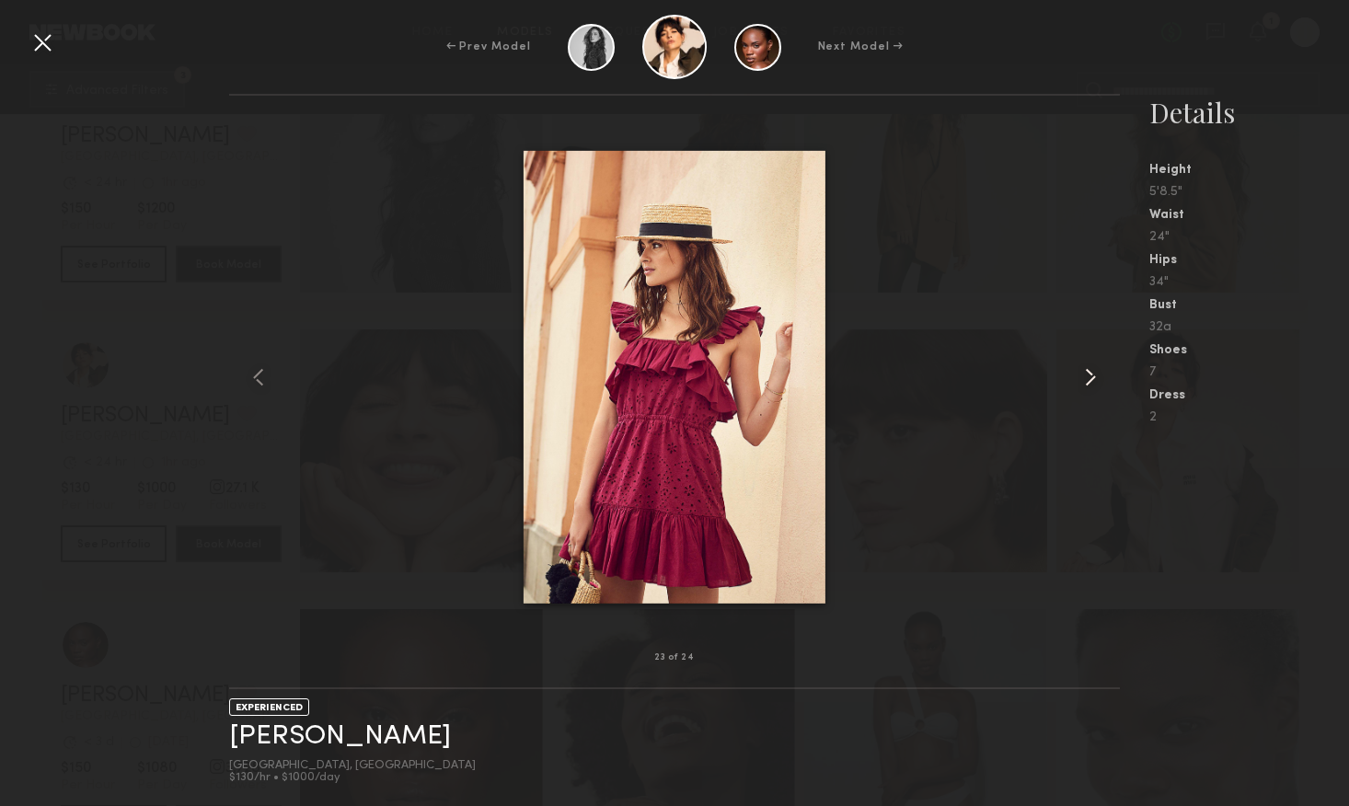
click at [1085, 380] on common-icon at bounding box center [1090, 377] width 29 height 29
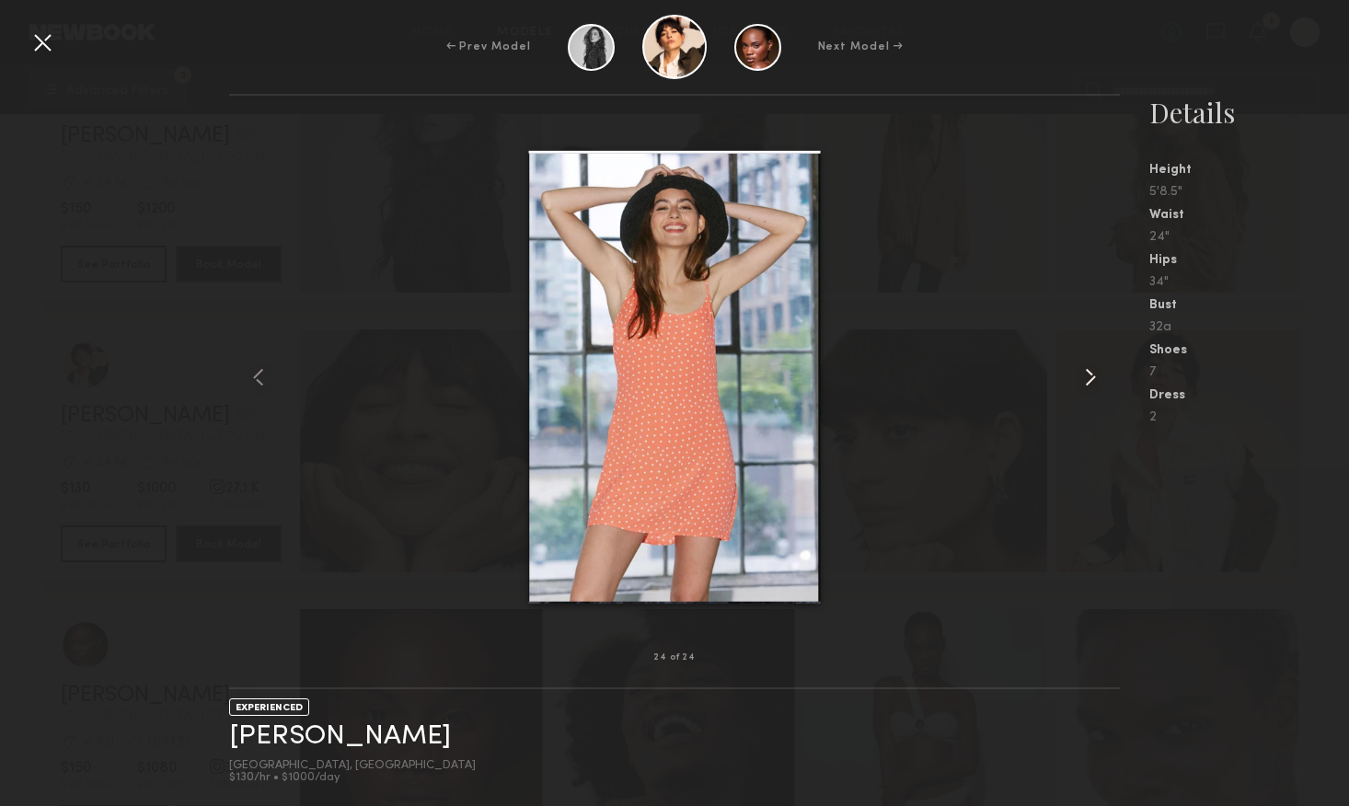
click at [1085, 380] on common-icon at bounding box center [1090, 377] width 29 height 29
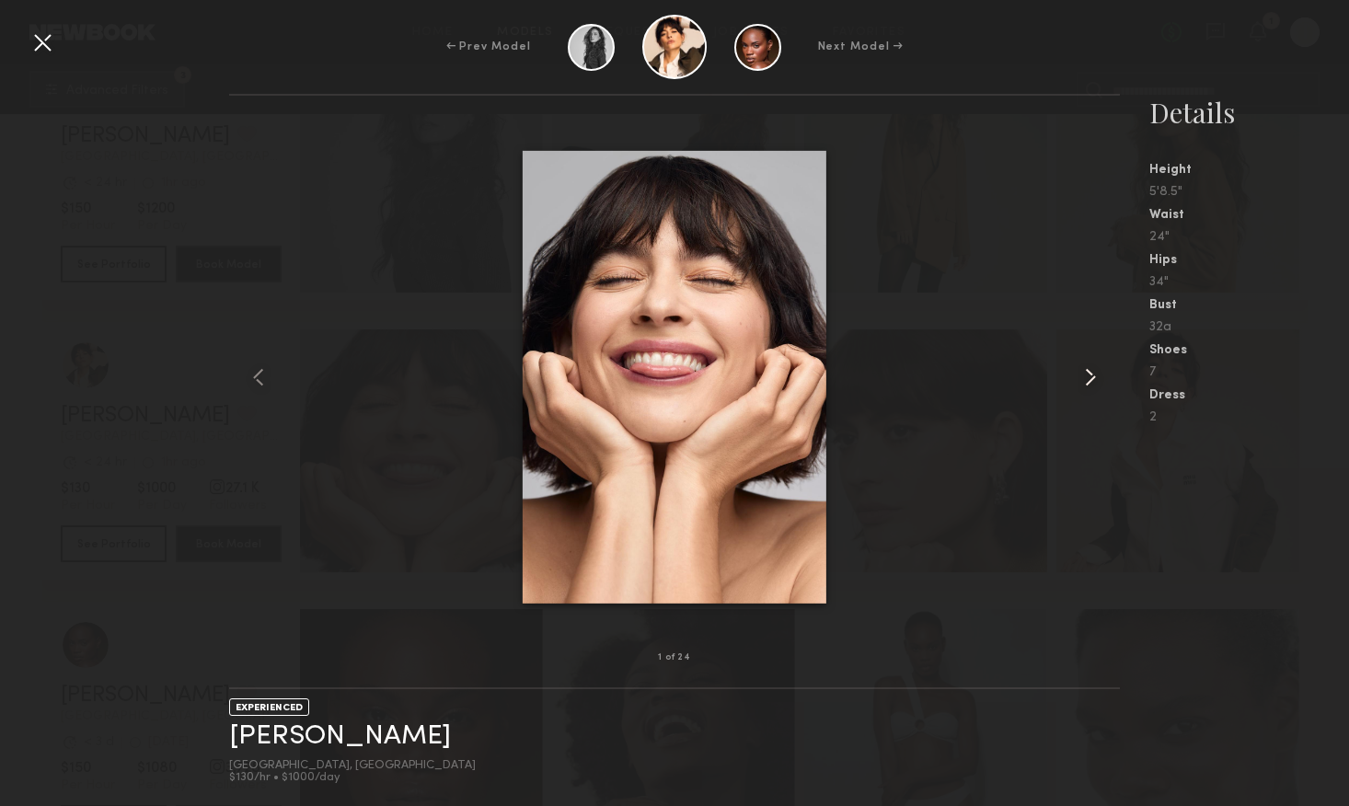
click at [1085, 380] on common-icon at bounding box center [1090, 377] width 29 height 29
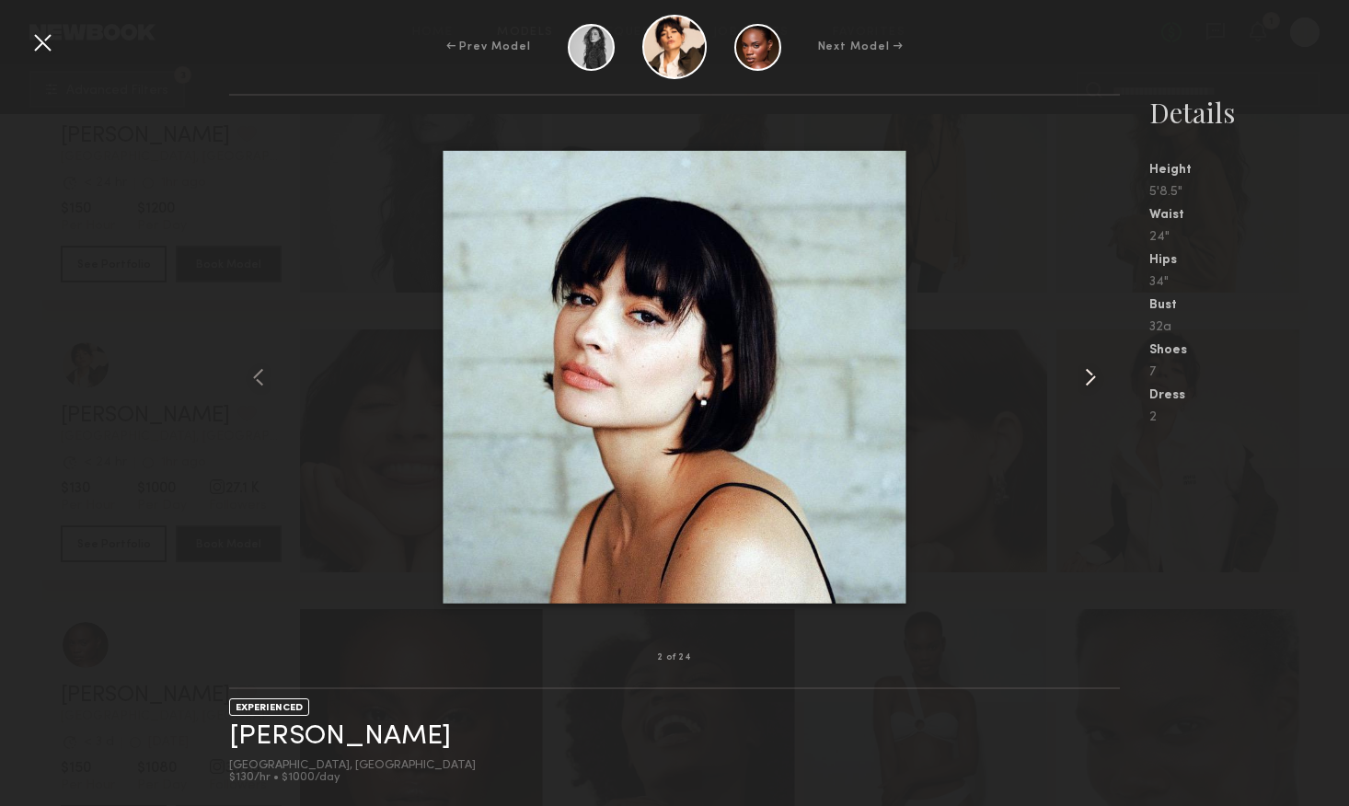
click at [1085, 380] on common-icon at bounding box center [1090, 377] width 29 height 29
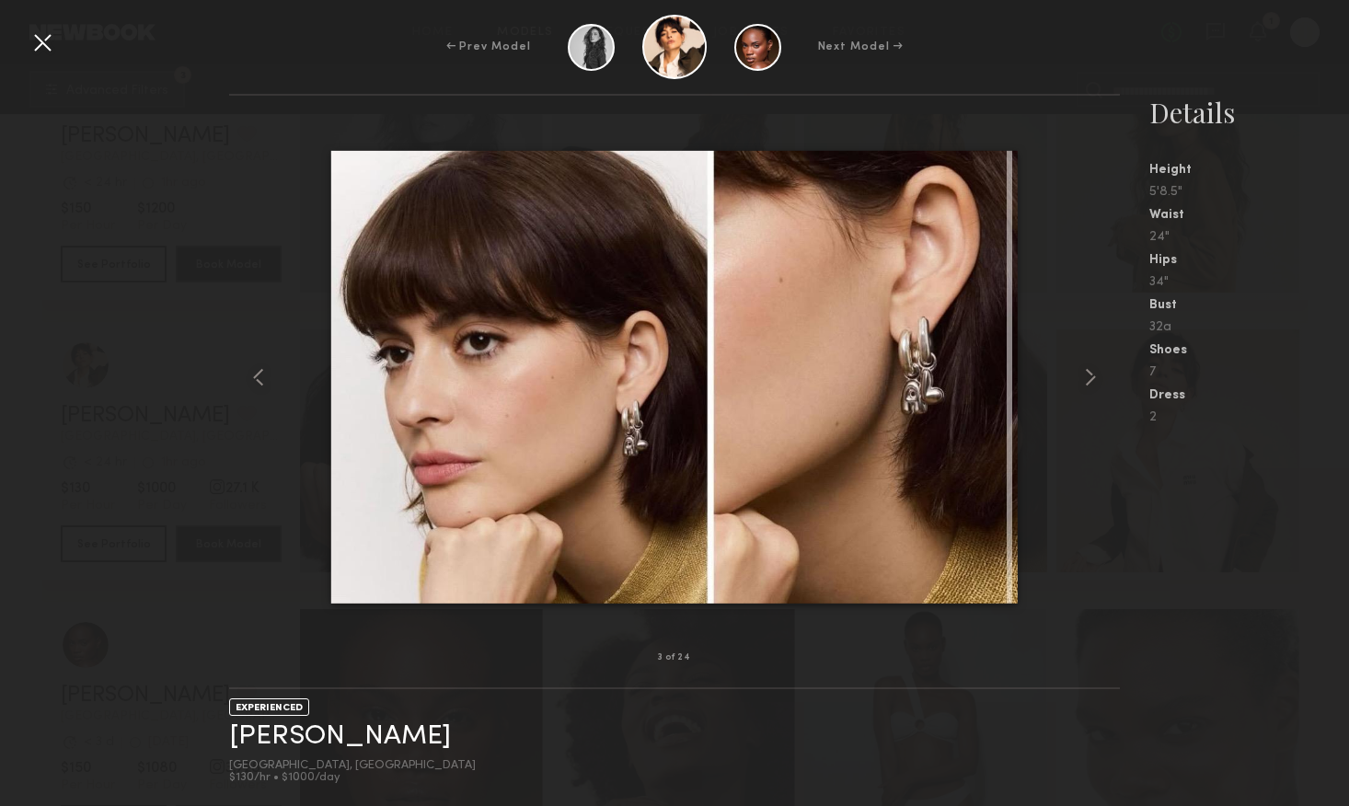
click at [47, 47] on div at bounding box center [42, 42] width 29 height 29
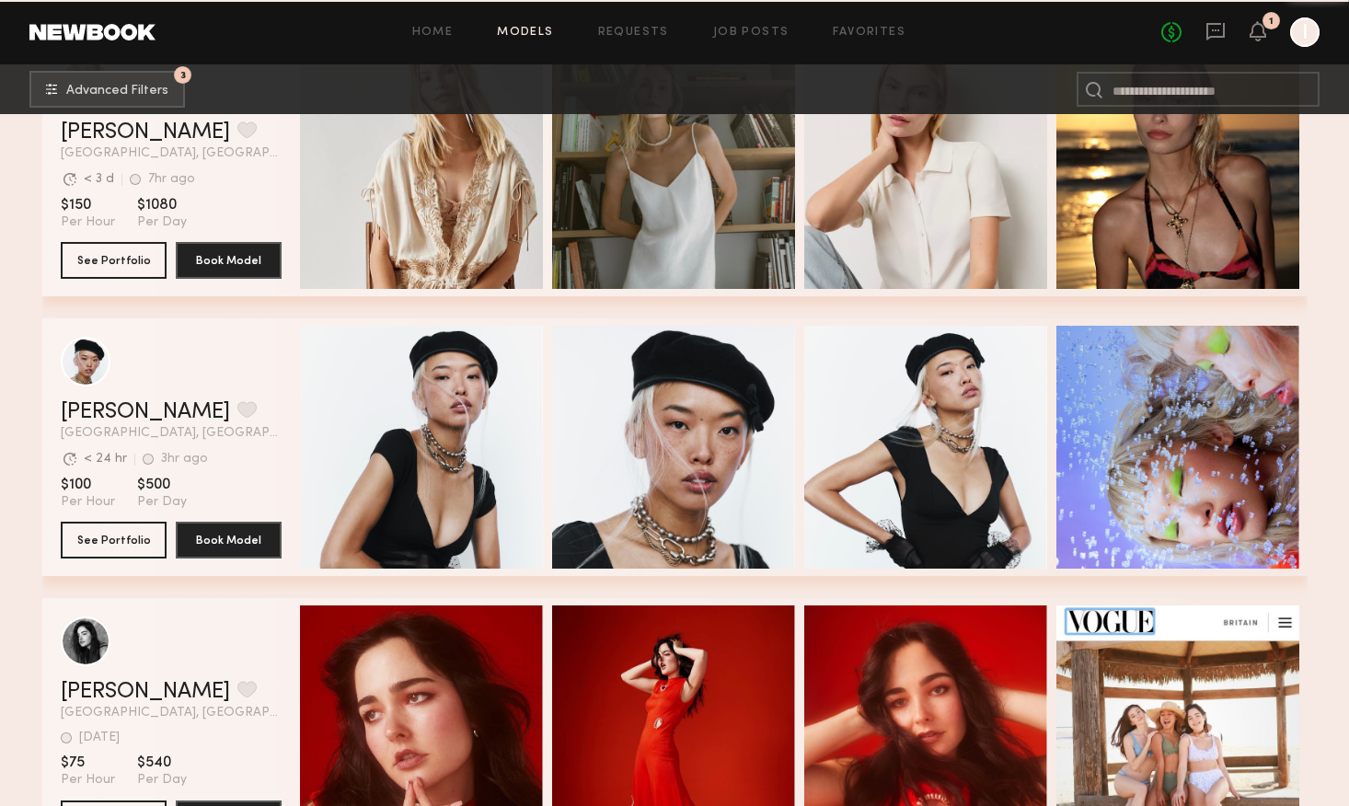
scroll to position [2358, 0]
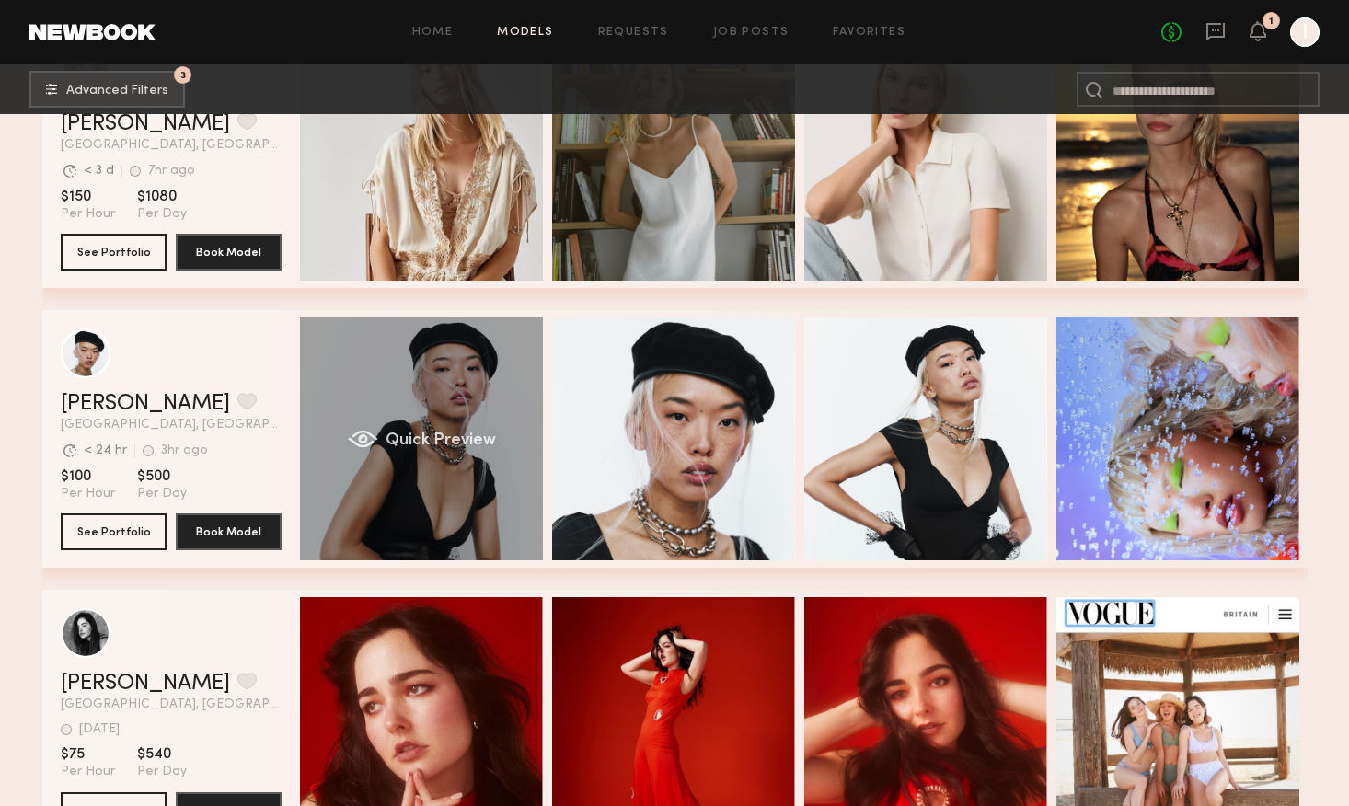
click at [469, 388] on div "Quick Preview" at bounding box center [421, 439] width 243 height 243
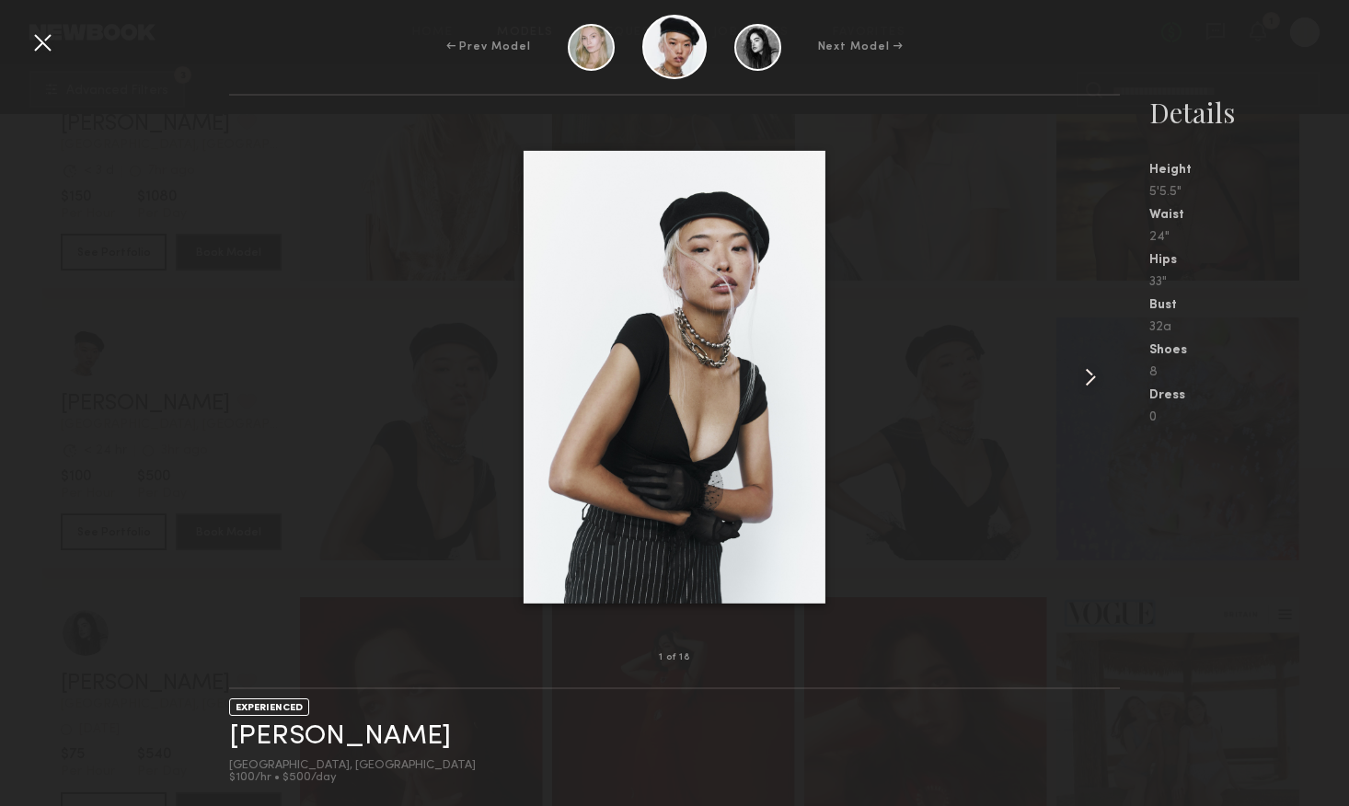
click at [1080, 376] on common-icon at bounding box center [1090, 377] width 29 height 29
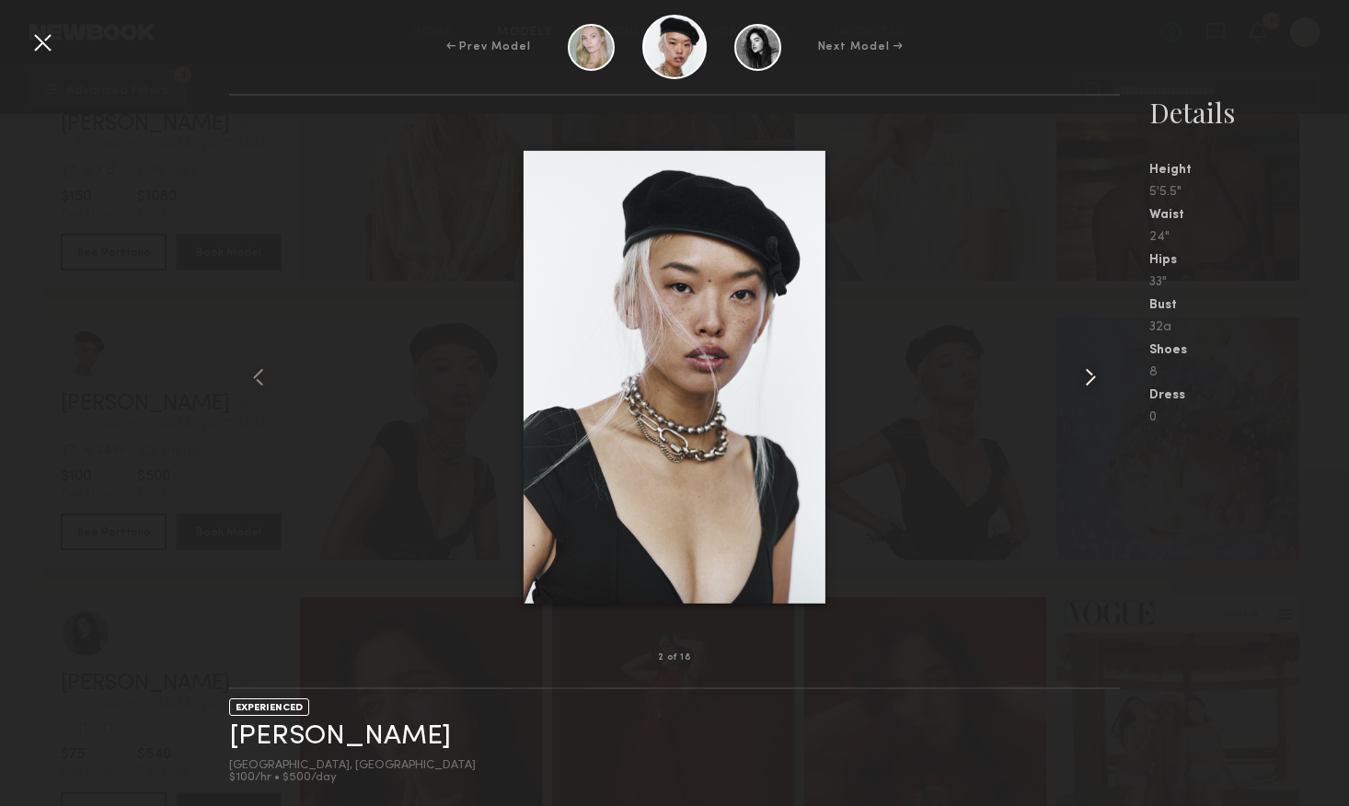
click at [1080, 376] on common-icon at bounding box center [1090, 377] width 29 height 29
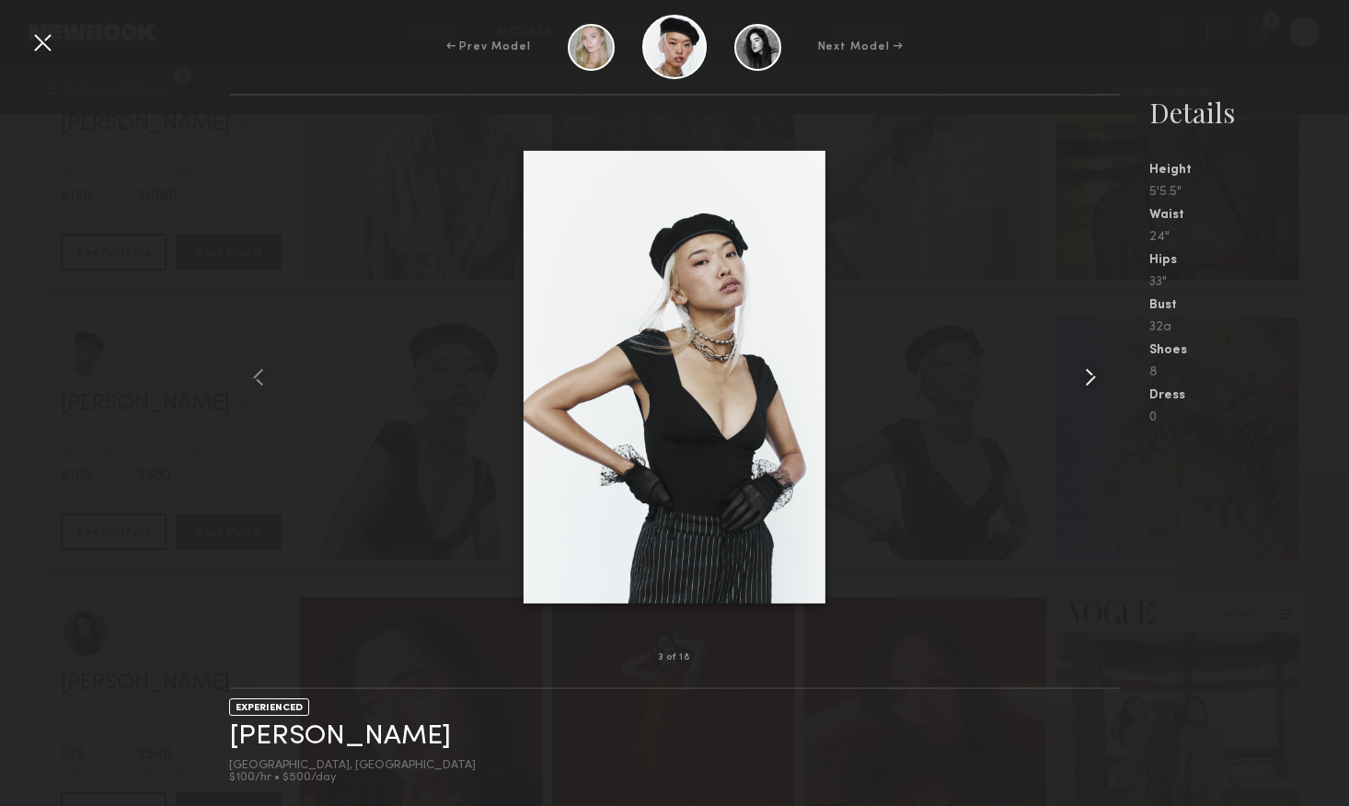
click at [1080, 376] on common-icon at bounding box center [1090, 377] width 29 height 29
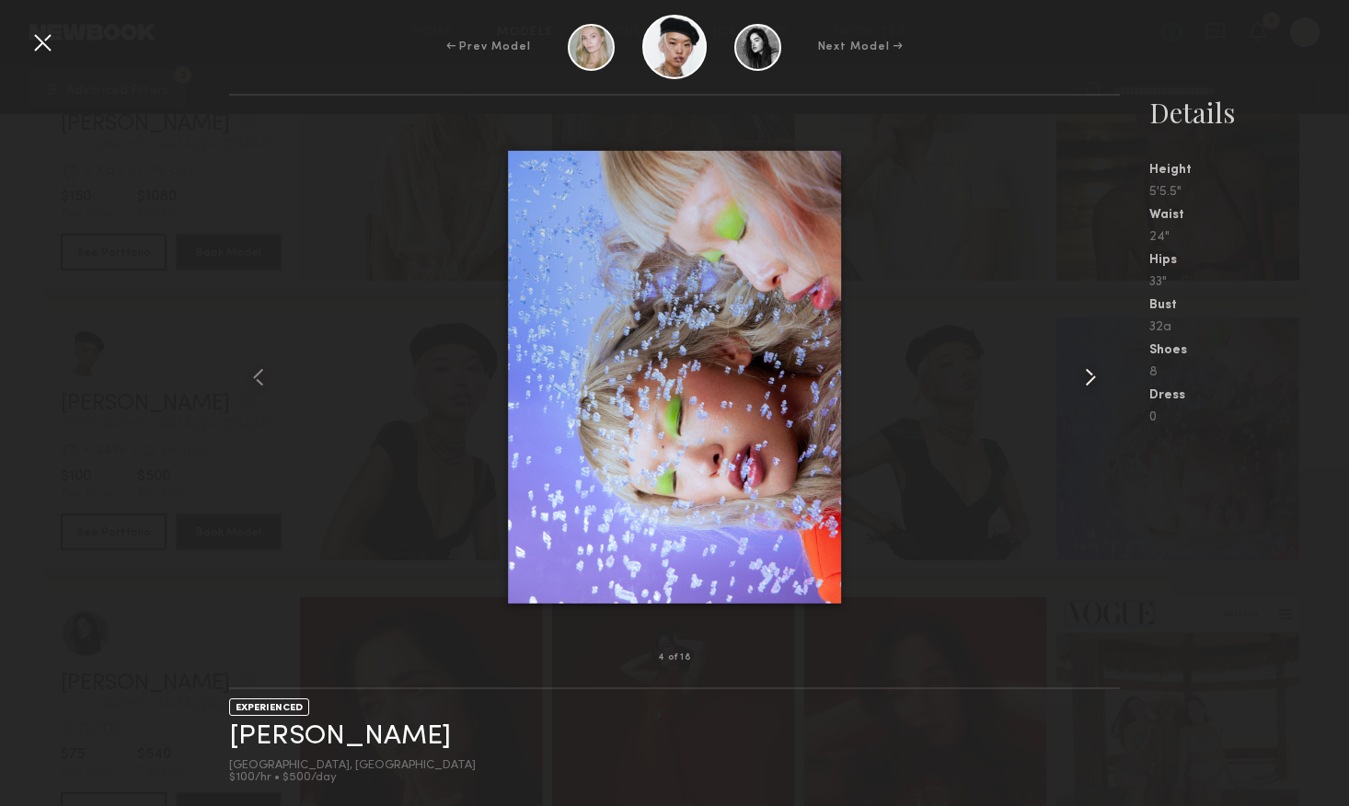
click at [1079, 376] on common-icon at bounding box center [1090, 377] width 29 height 29
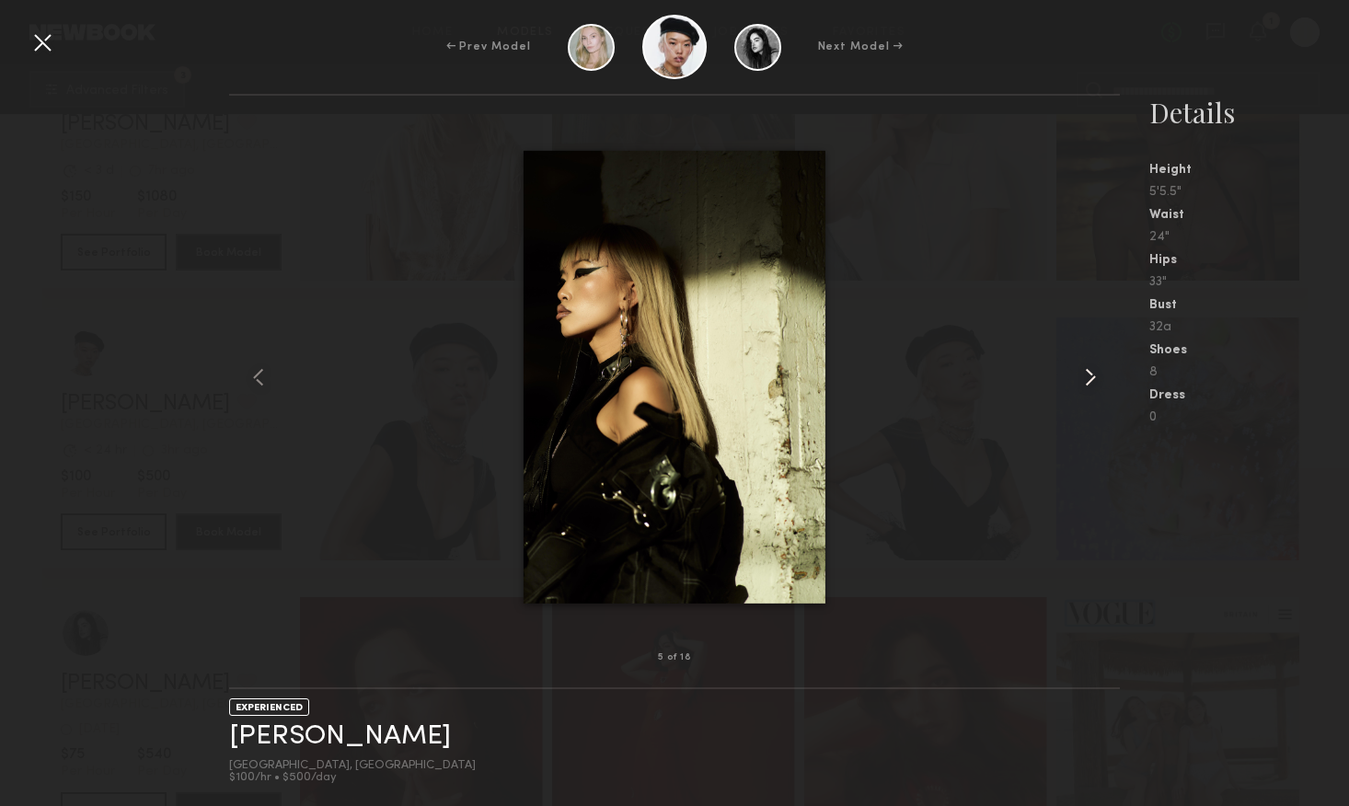
click at [1079, 376] on common-icon at bounding box center [1090, 377] width 29 height 29
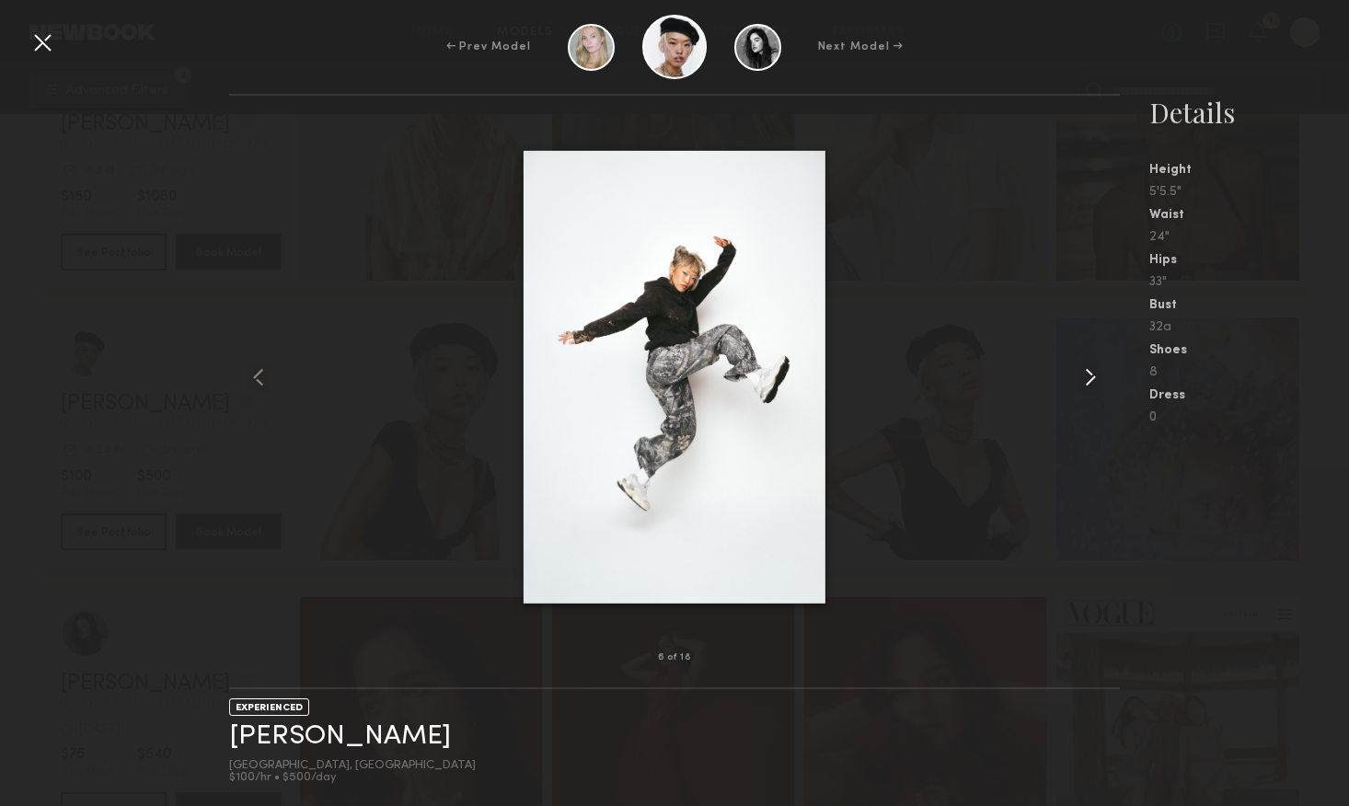
click at [1079, 376] on common-icon at bounding box center [1090, 377] width 29 height 29
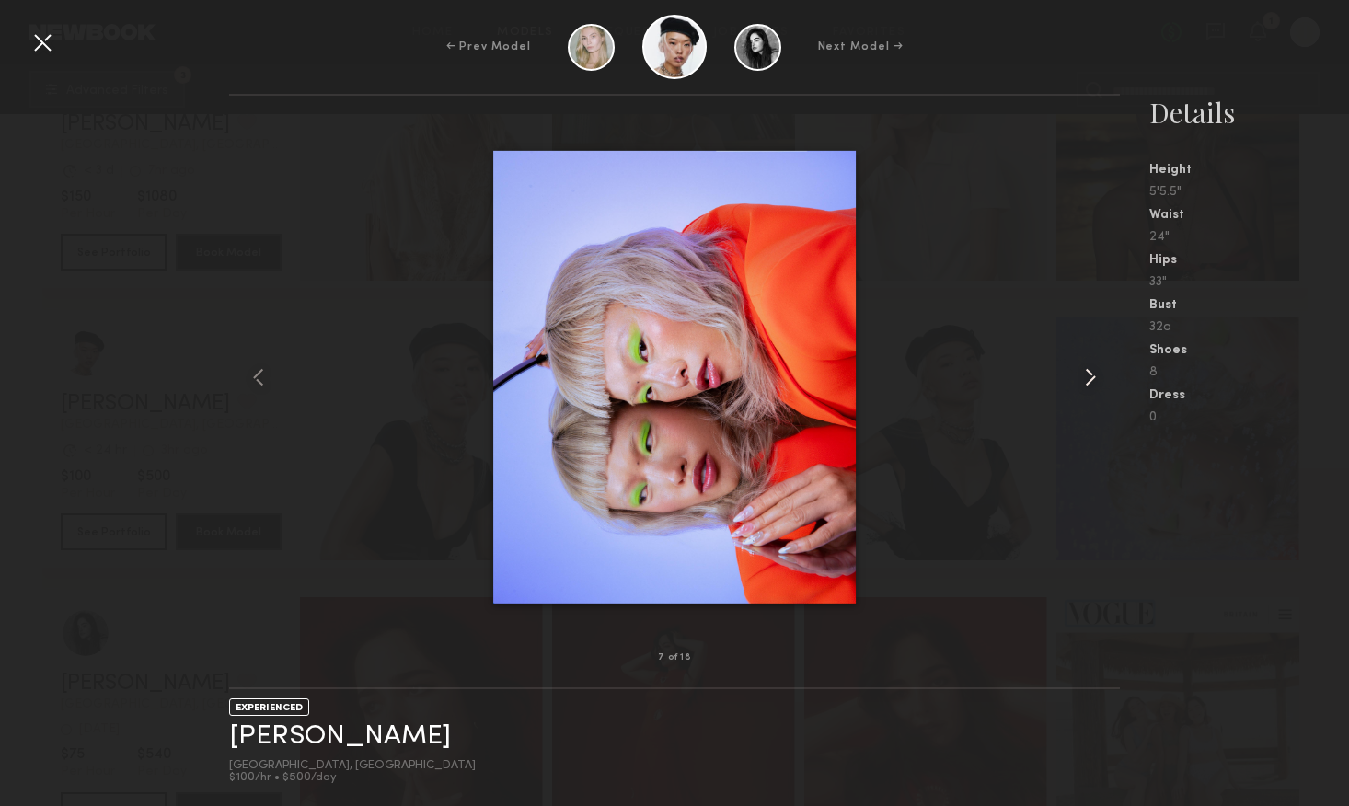
click at [1079, 376] on common-icon at bounding box center [1090, 377] width 29 height 29
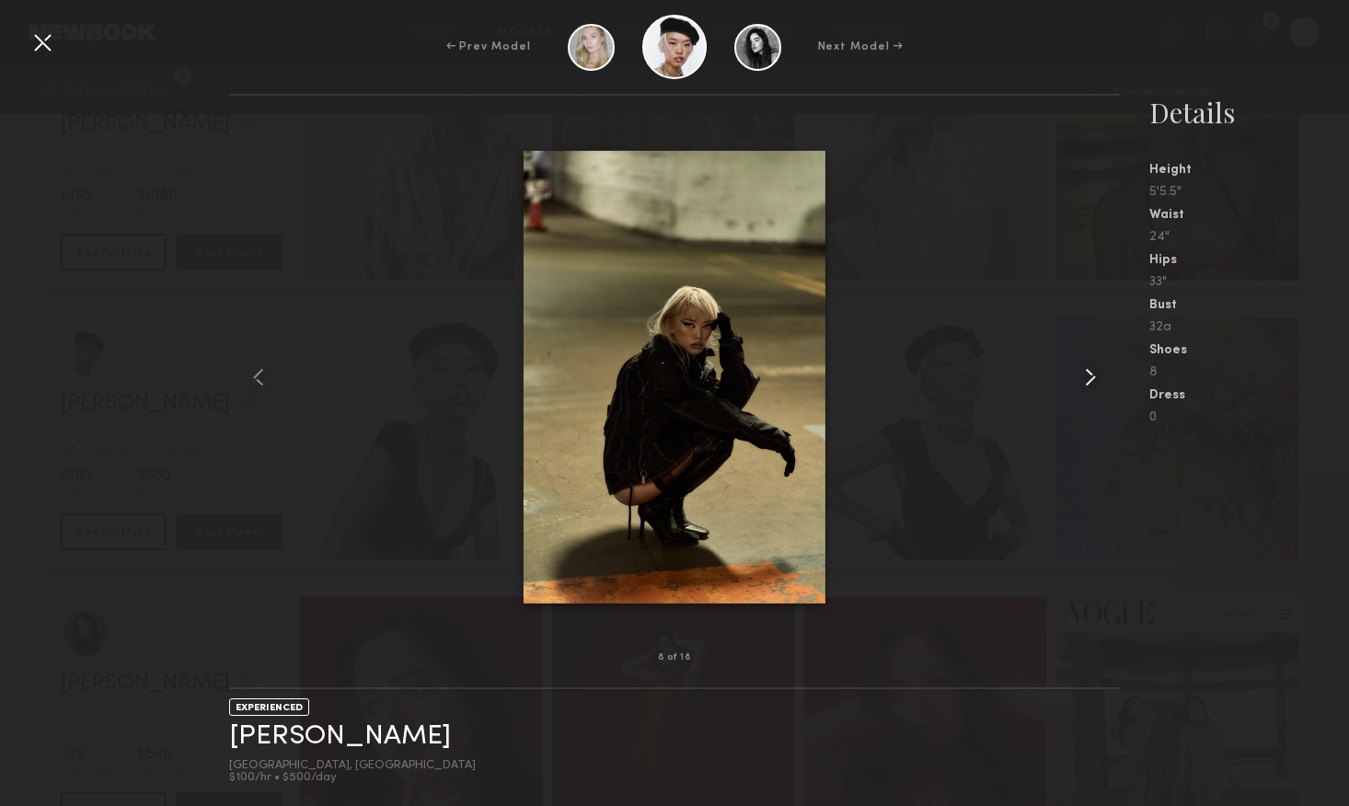
click at [1083, 376] on common-icon at bounding box center [1090, 377] width 29 height 29
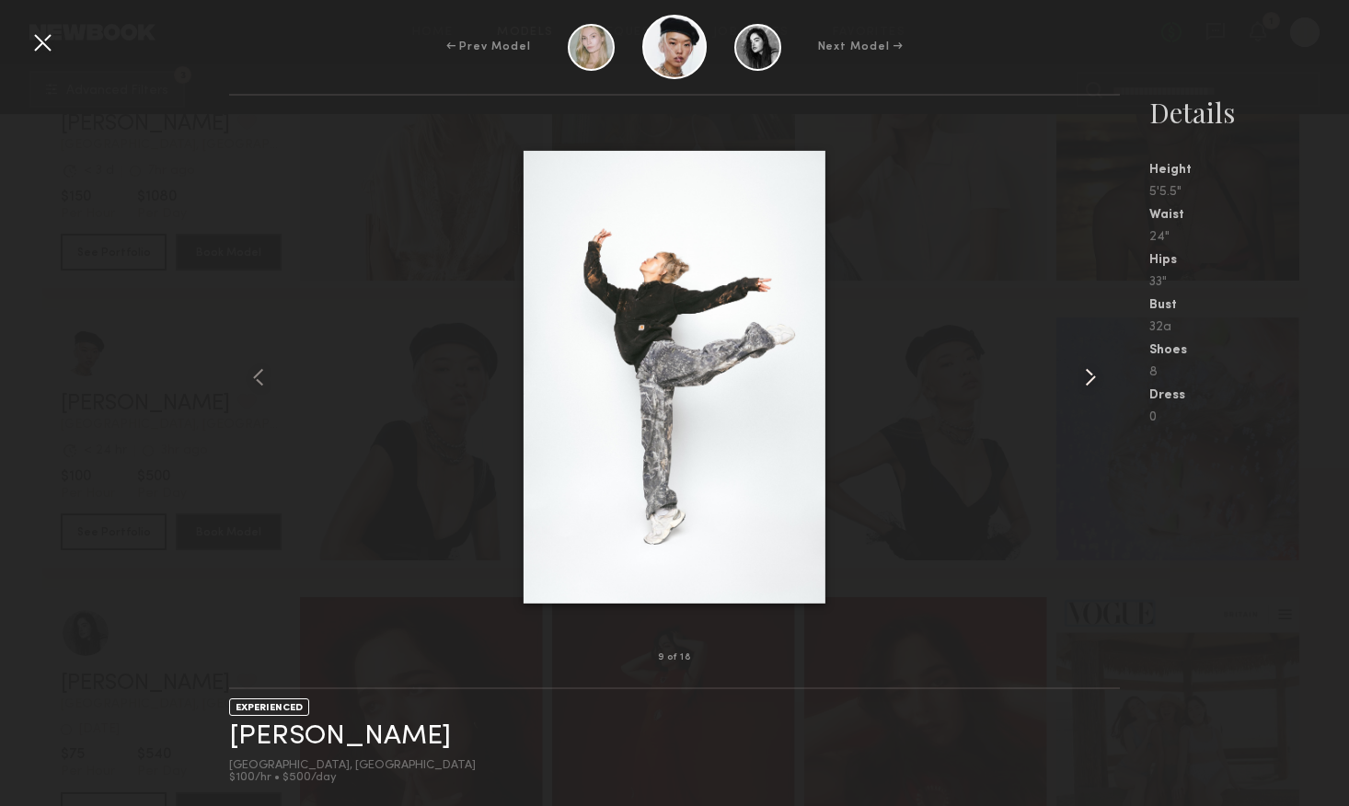
click at [1083, 376] on common-icon at bounding box center [1090, 377] width 29 height 29
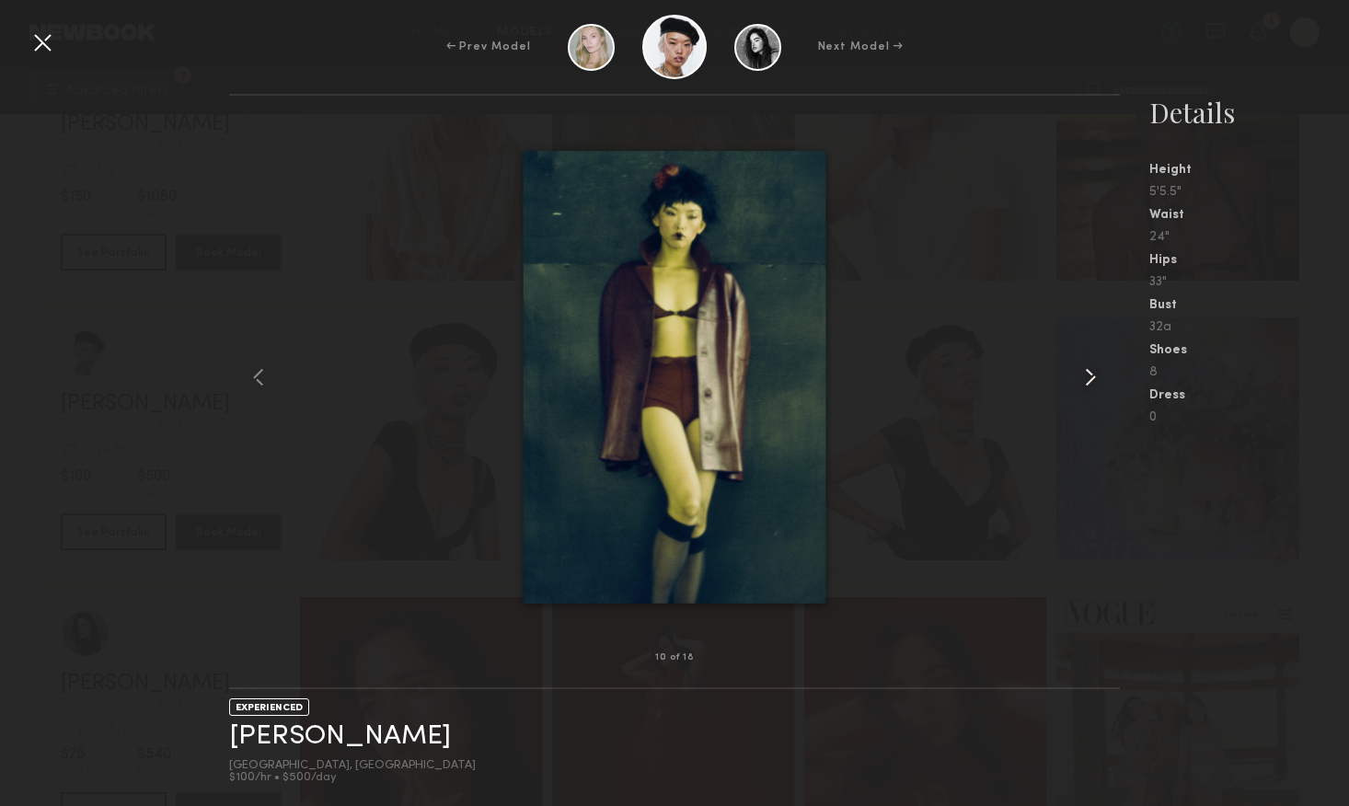
click at [1083, 376] on common-icon at bounding box center [1090, 377] width 29 height 29
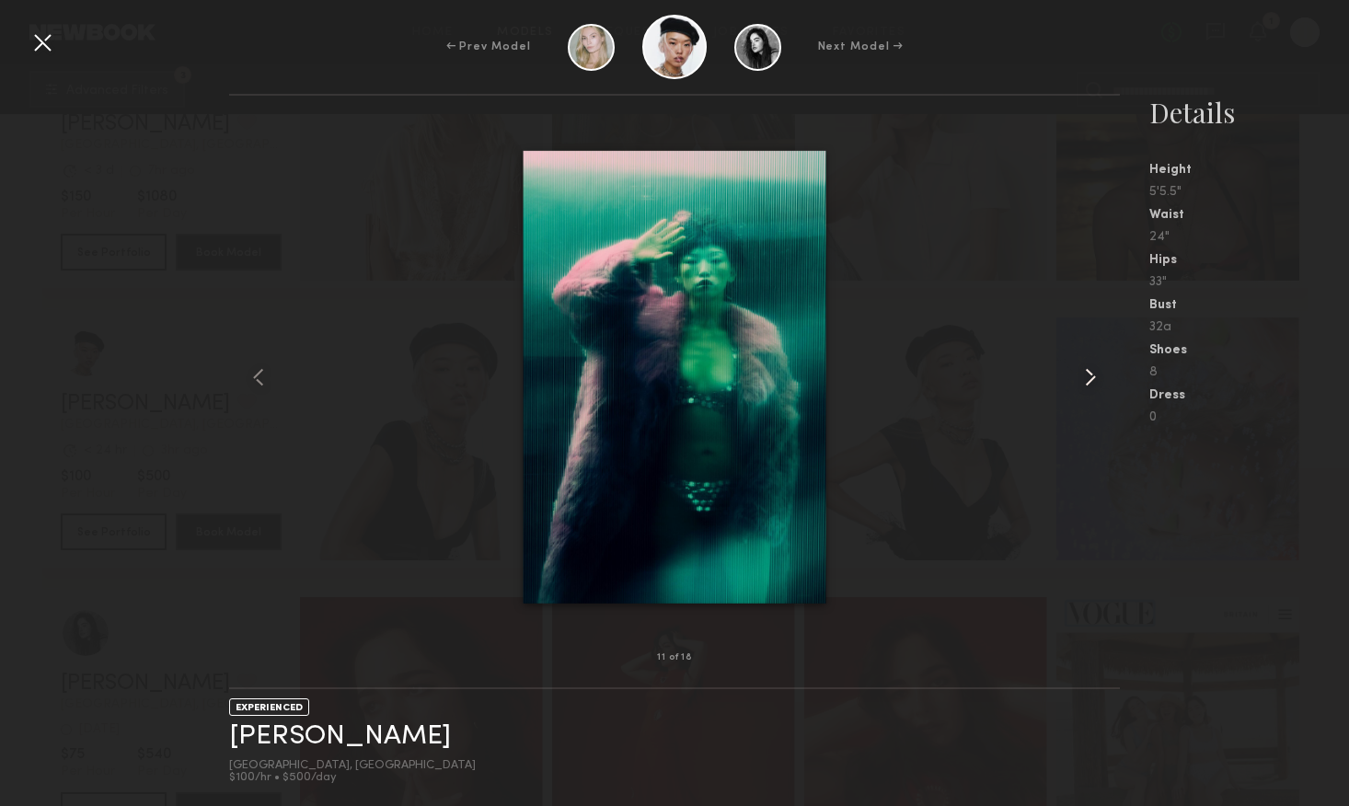
click at [1083, 376] on common-icon at bounding box center [1090, 377] width 29 height 29
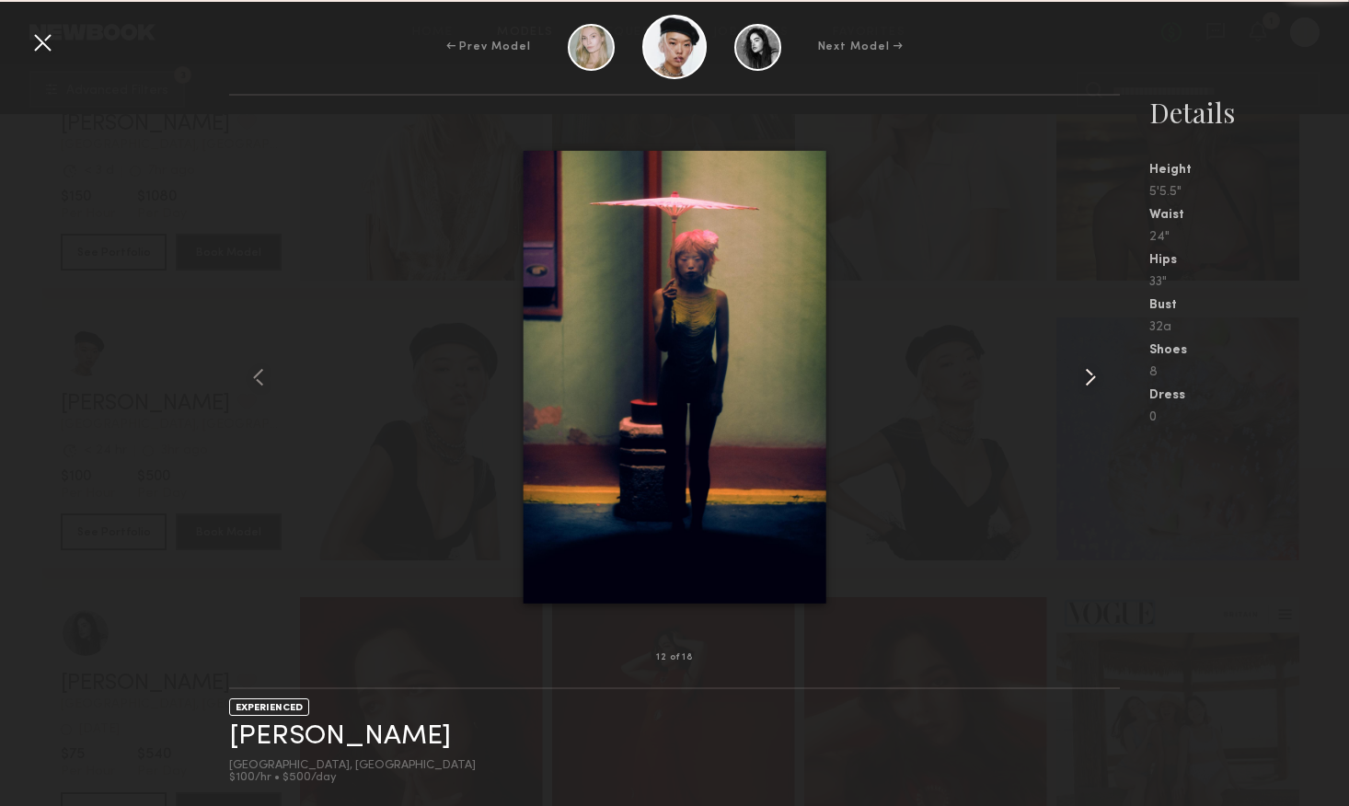
click at [1083, 376] on common-icon at bounding box center [1090, 377] width 29 height 29
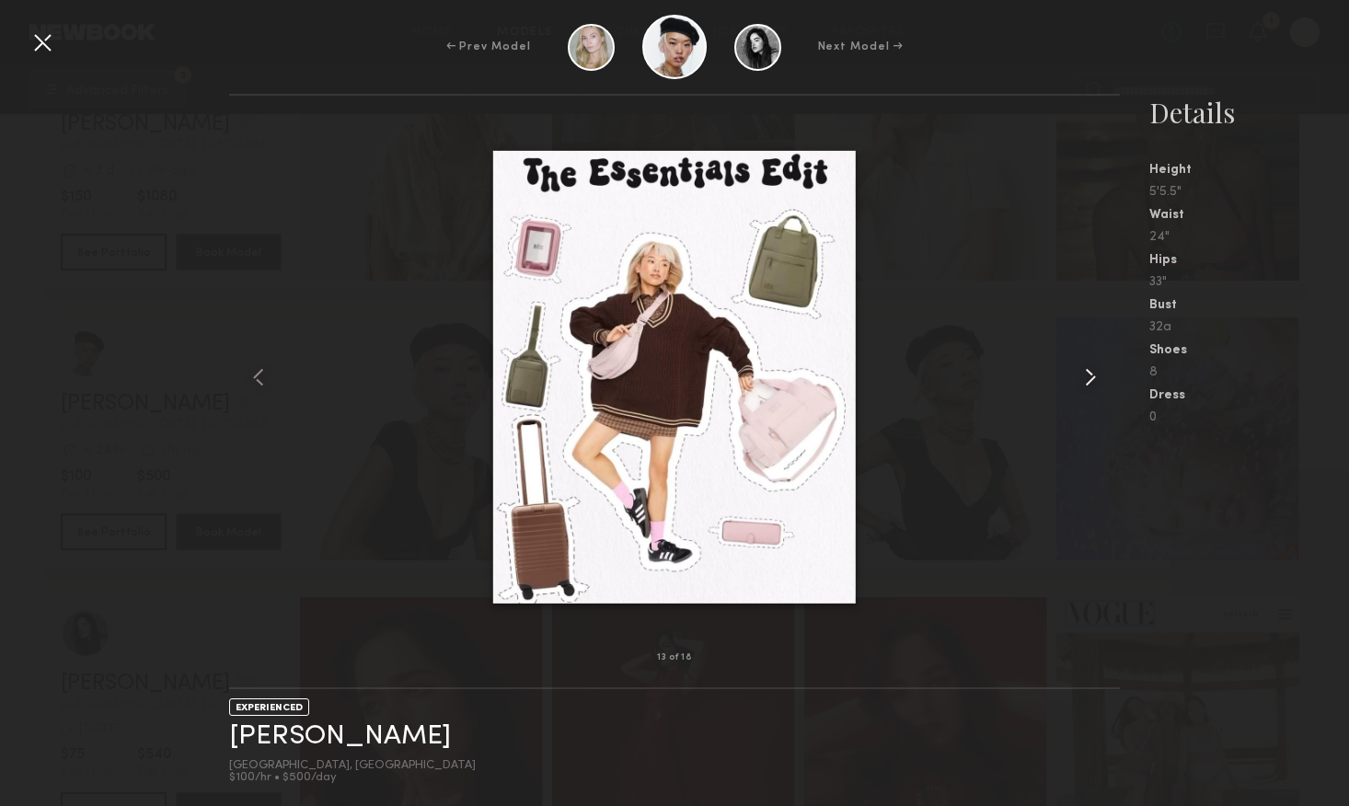
click at [1083, 376] on common-icon at bounding box center [1090, 377] width 29 height 29
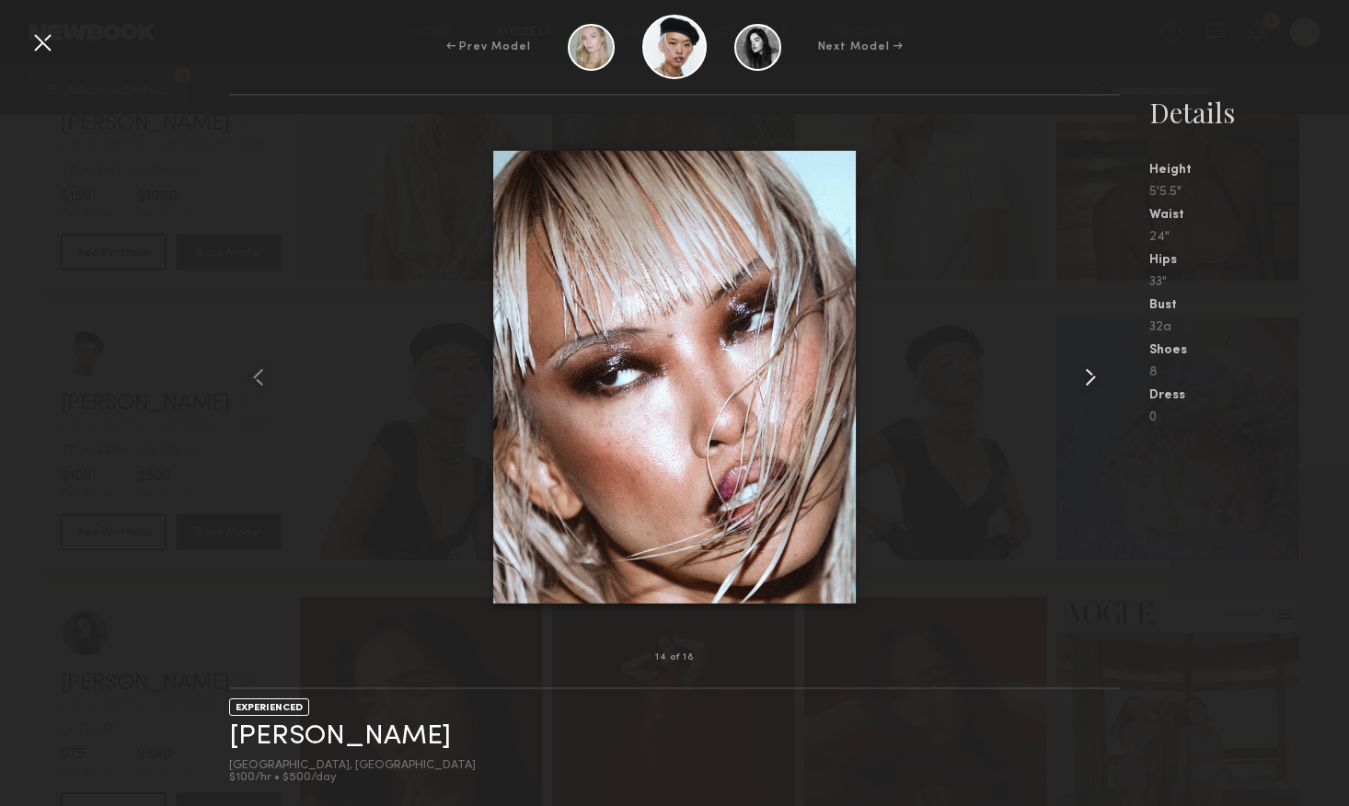
click at [1089, 386] on common-icon at bounding box center [1090, 377] width 29 height 29
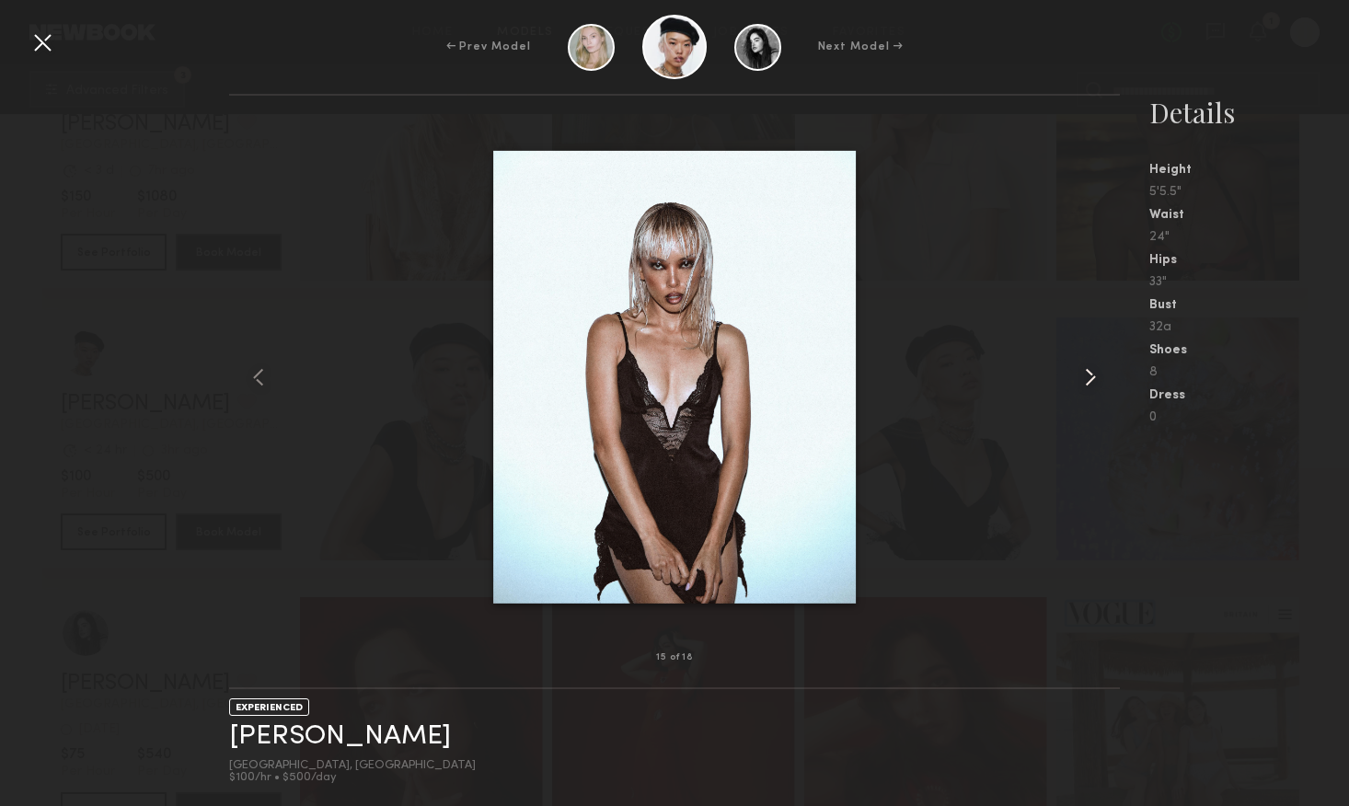
click at [1089, 386] on common-icon at bounding box center [1090, 377] width 29 height 29
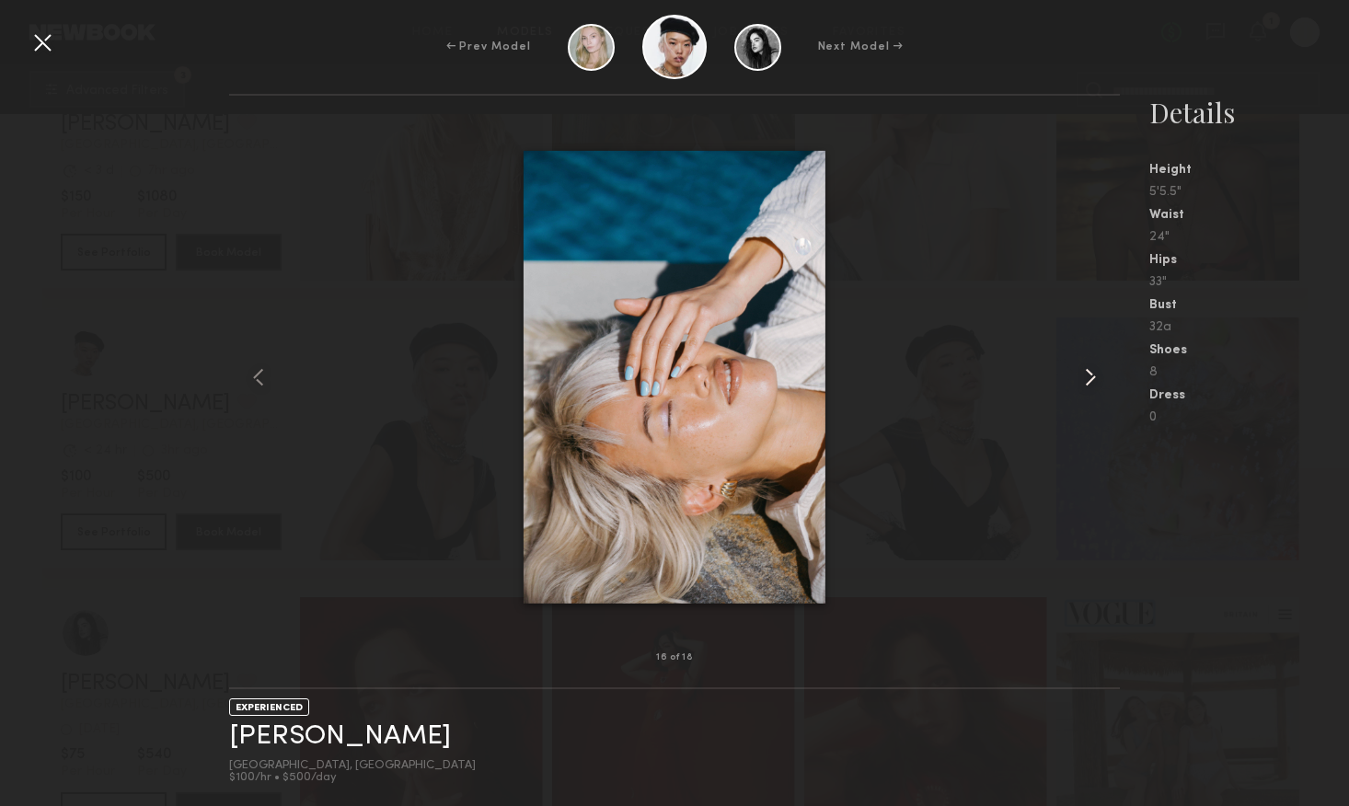
click at [1089, 386] on common-icon at bounding box center [1090, 377] width 29 height 29
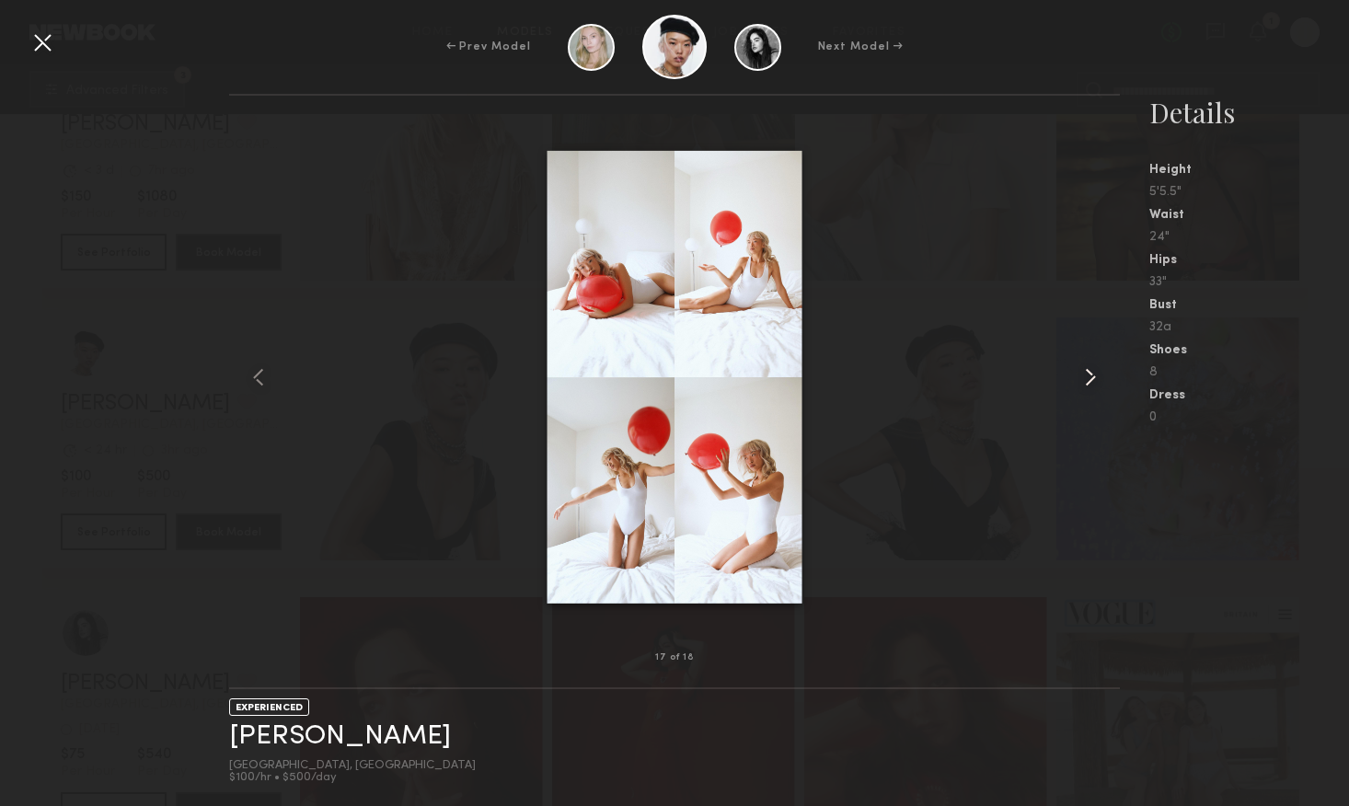
click at [1089, 386] on common-icon at bounding box center [1090, 377] width 29 height 29
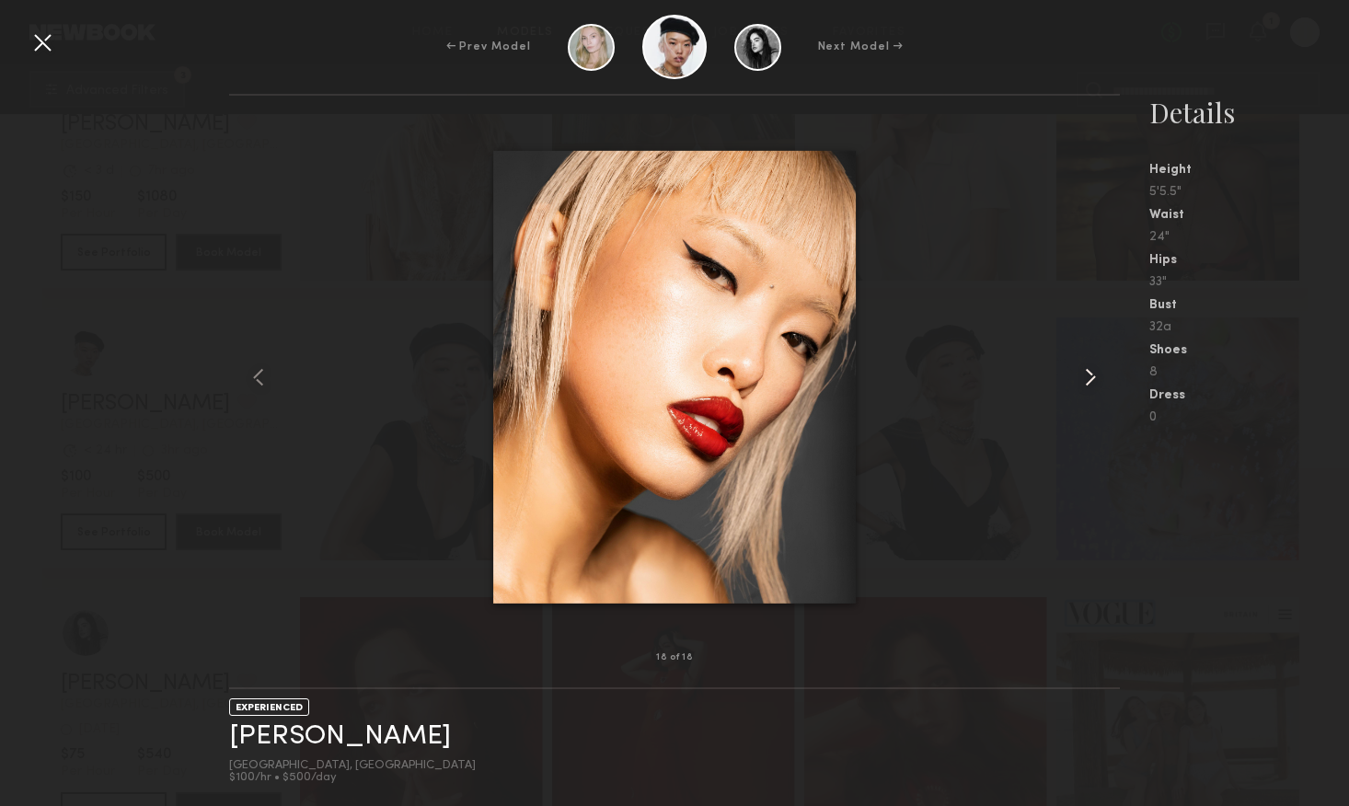
click at [1089, 386] on common-icon at bounding box center [1090, 377] width 29 height 29
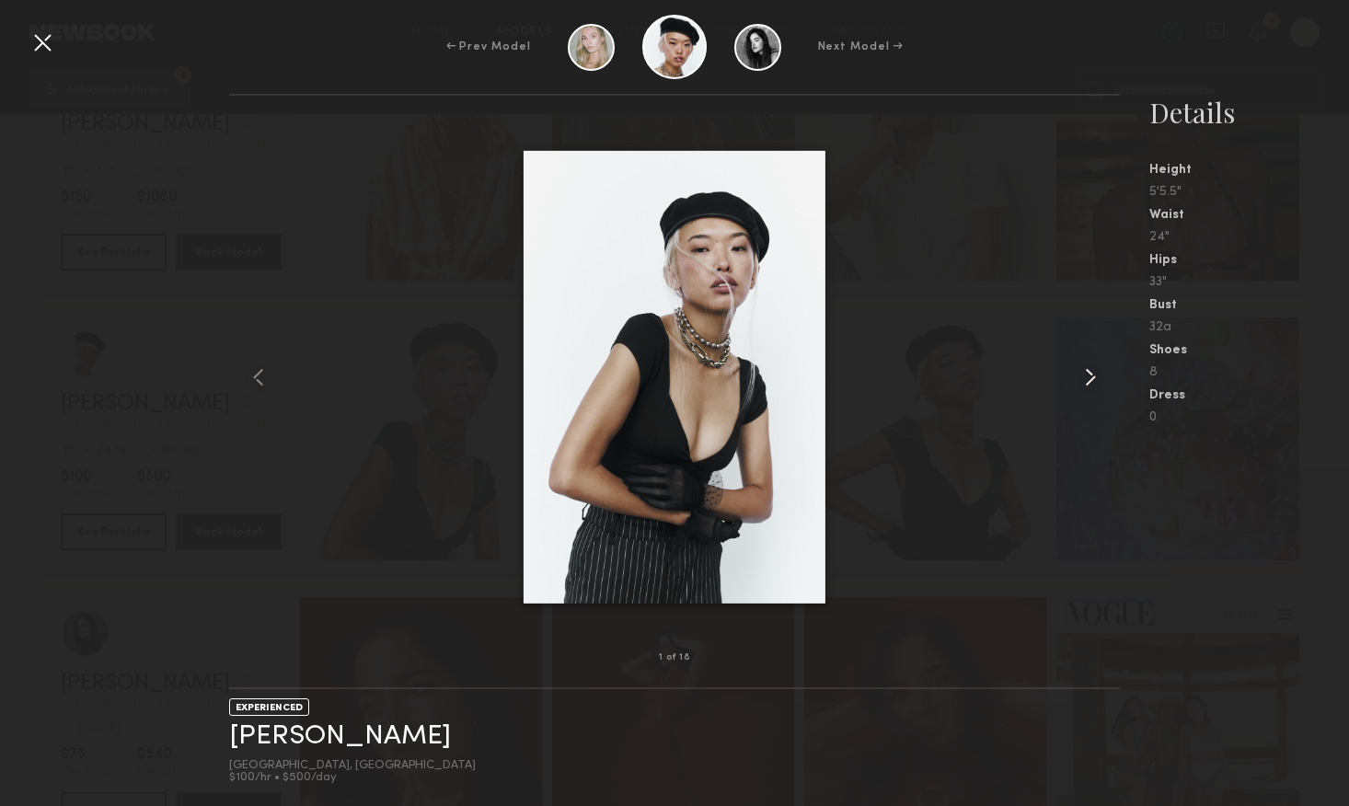
click at [1089, 386] on common-icon at bounding box center [1090, 377] width 29 height 29
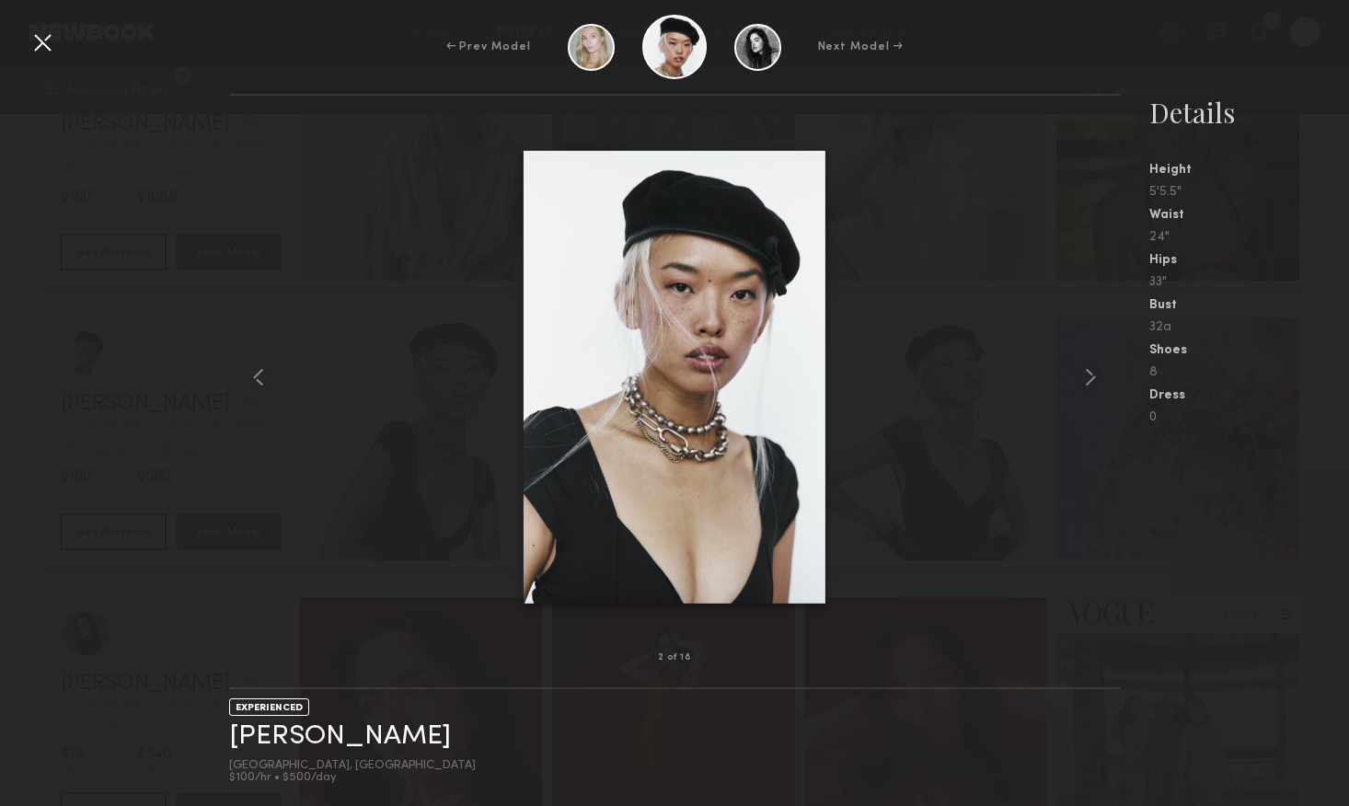
click at [1308, 489] on nb-gallery-model-stats "Details Height 5'5.5" Waist 24" Hips 33" Bust 32a Shoes 8 Dress 0" at bounding box center [1234, 450] width 229 height 712
click at [42, 40] on div at bounding box center [42, 42] width 29 height 29
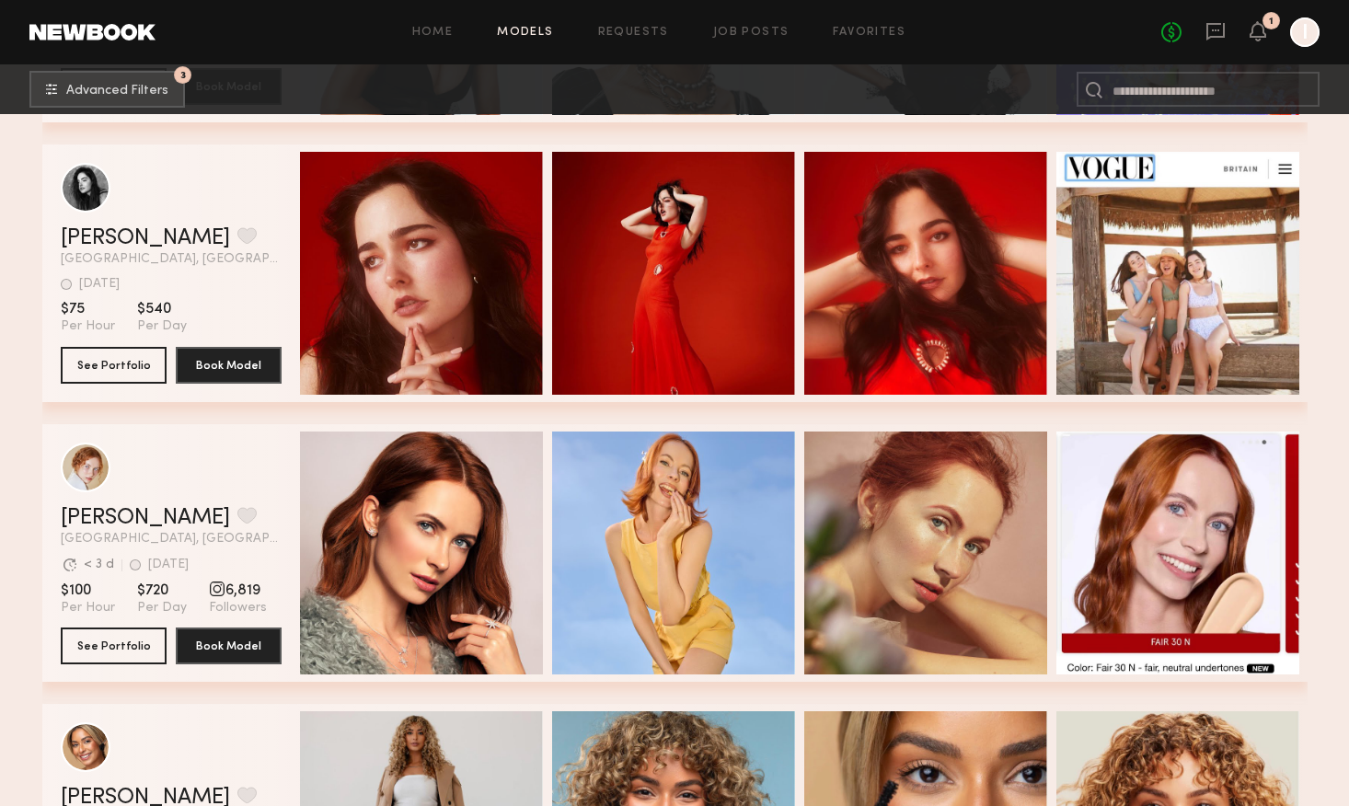
scroll to position [2306, 0]
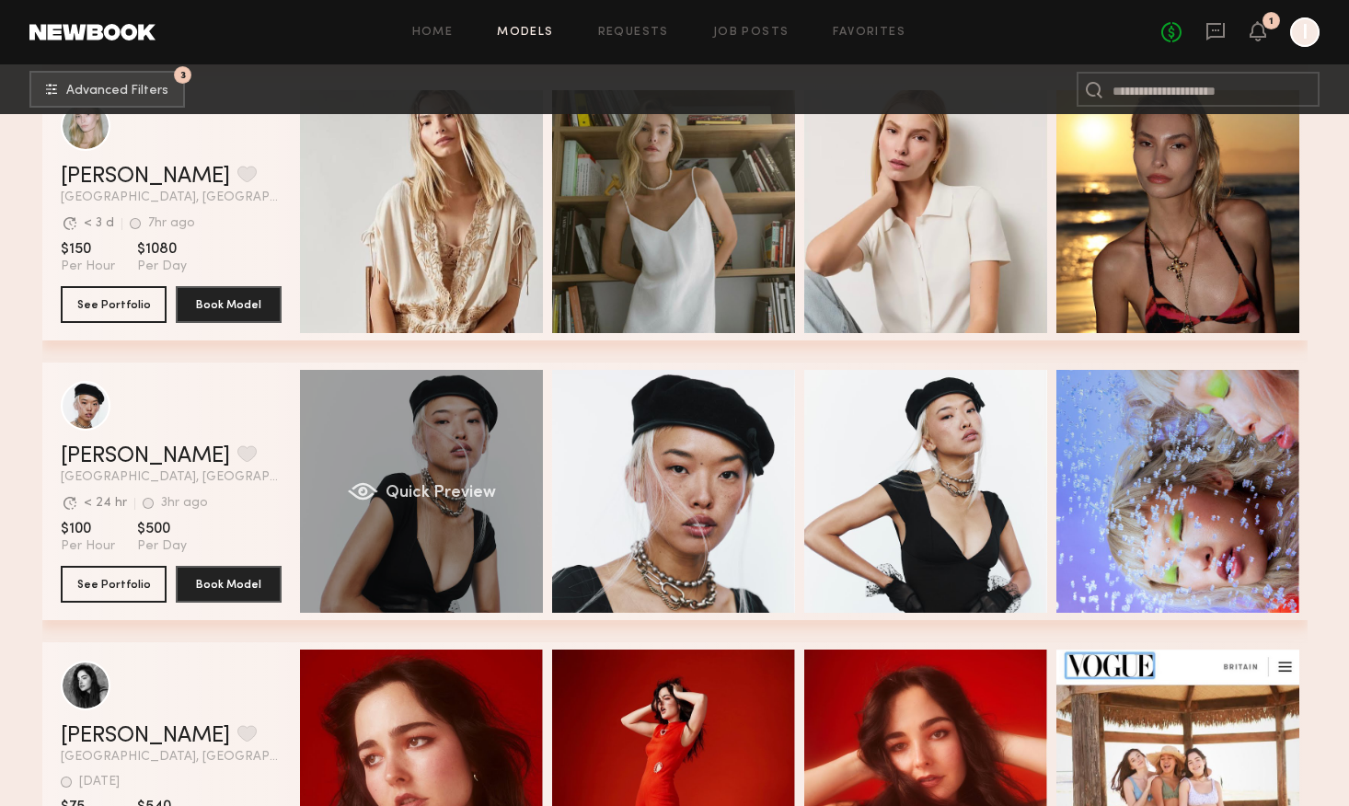
click at [387, 584] on div "Quick Preview" at bounding box center [421, 491] width 243 height 243
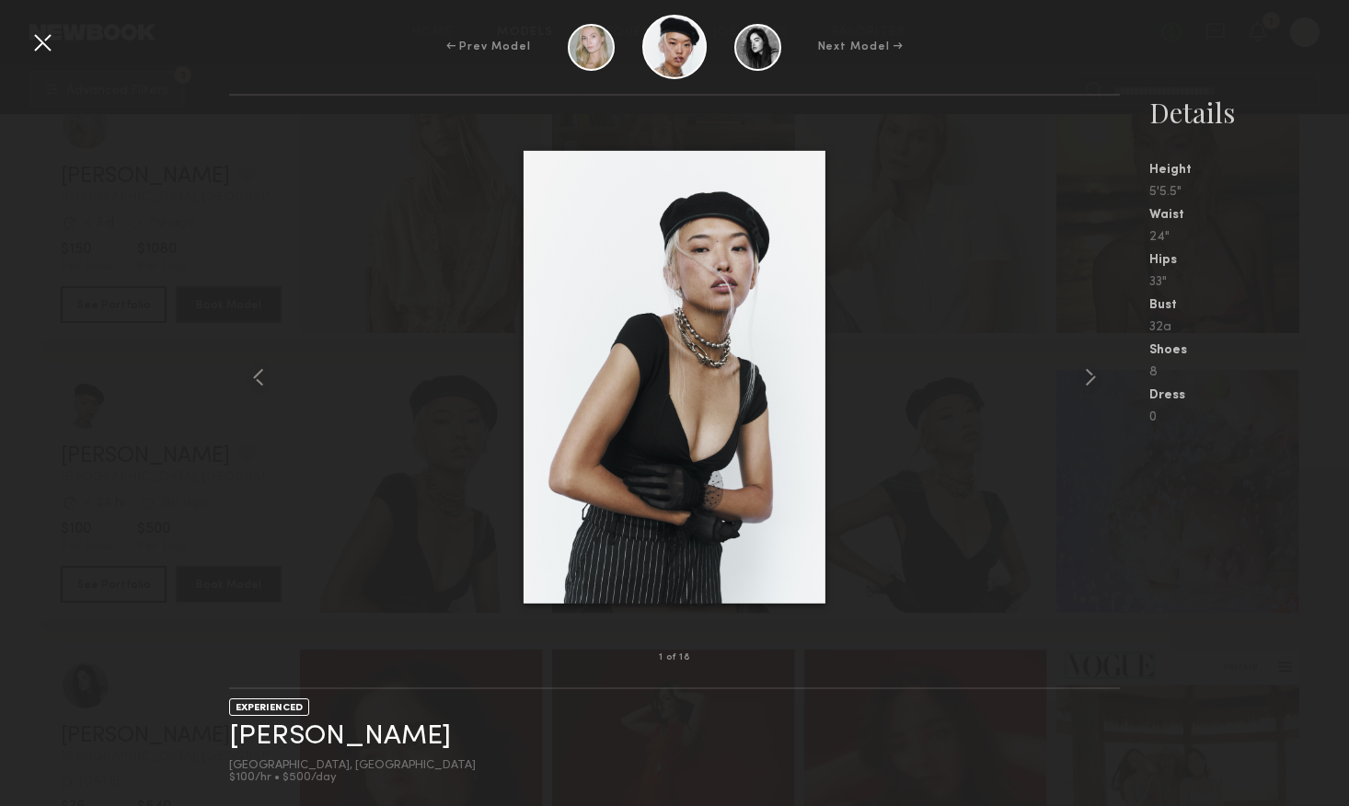
click at [34, 45] on div at bounding box center [42, 42] width 29 height 29
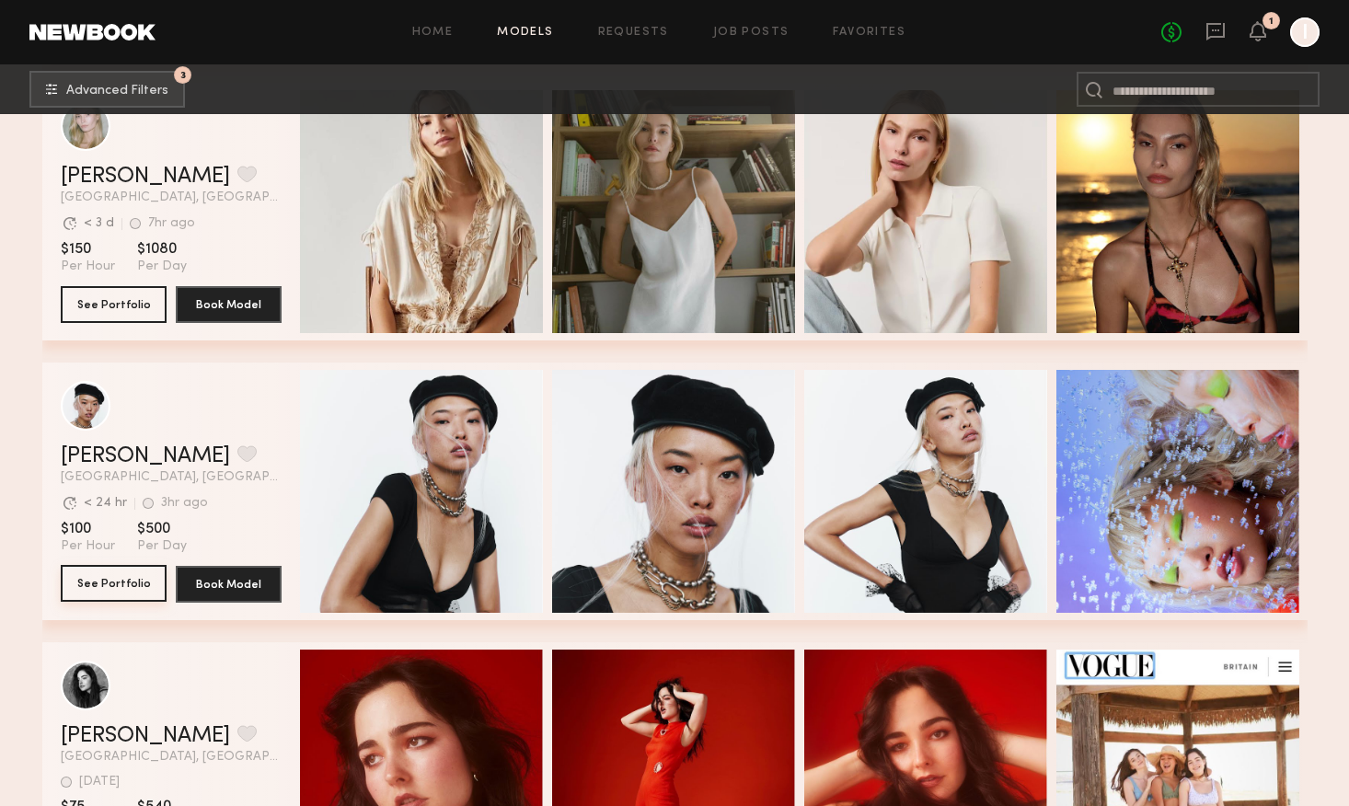
click at [131, 580] on button "See Portfolio" at bounding box center [114, 583] width 106 height 37
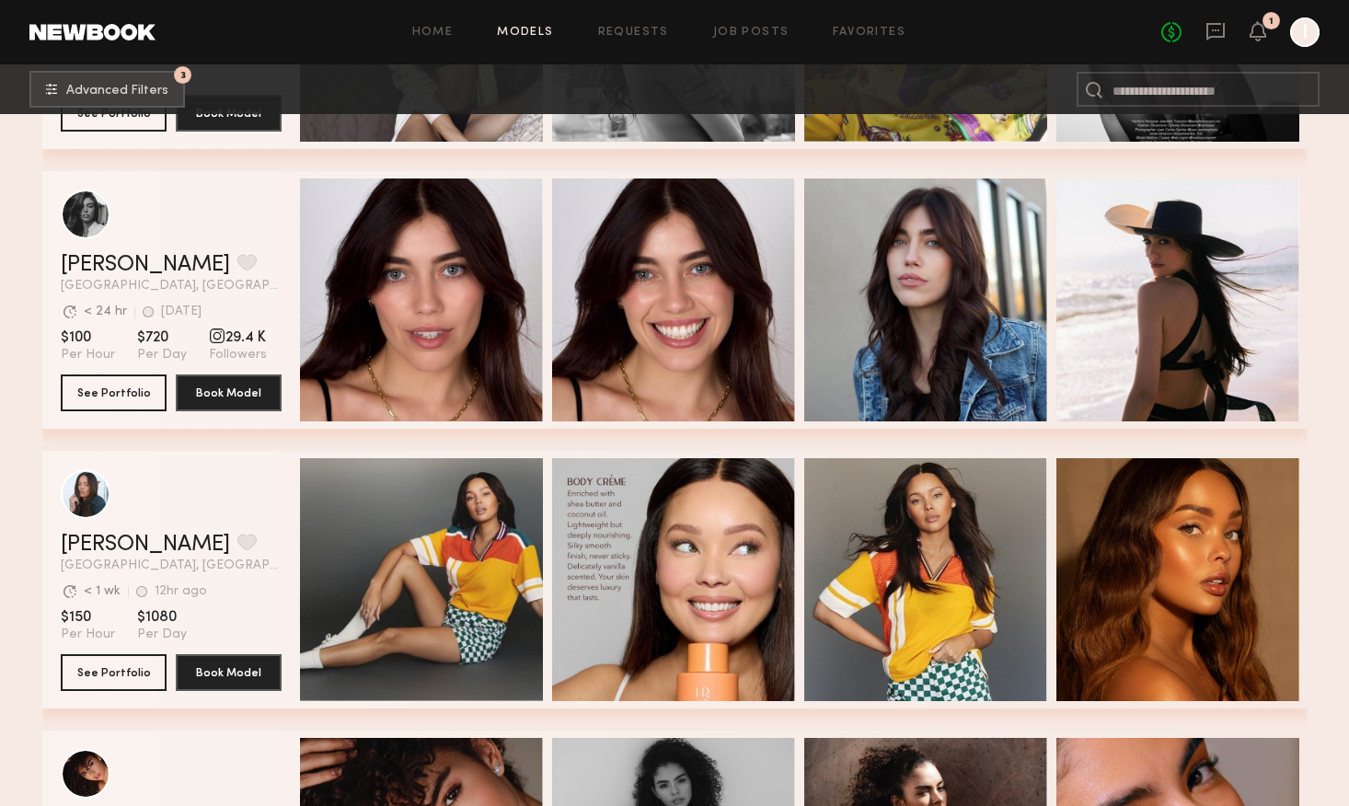
scroll to position [4403, 0]
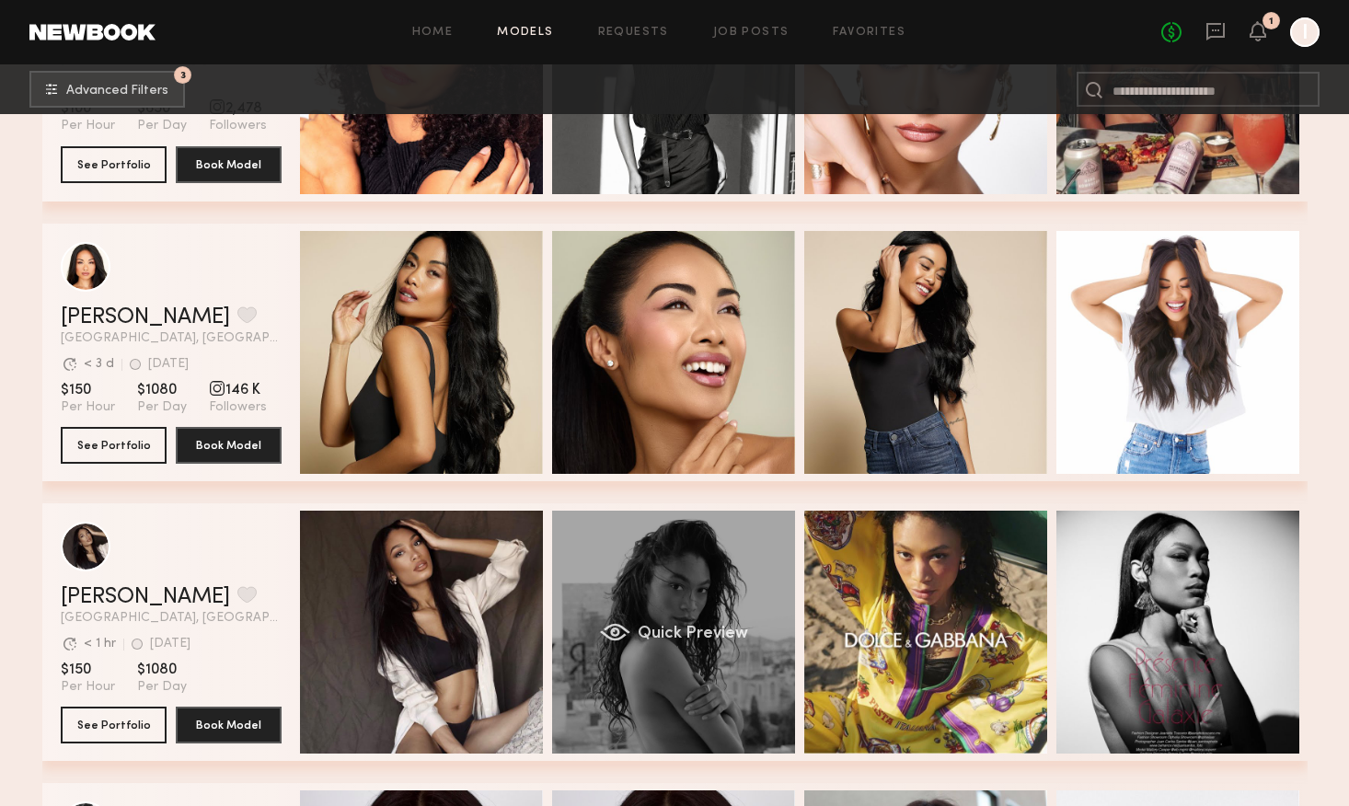
click at [738, 697] on div "Quick Preview" at bounding box center [673, 632] width 243 height 243
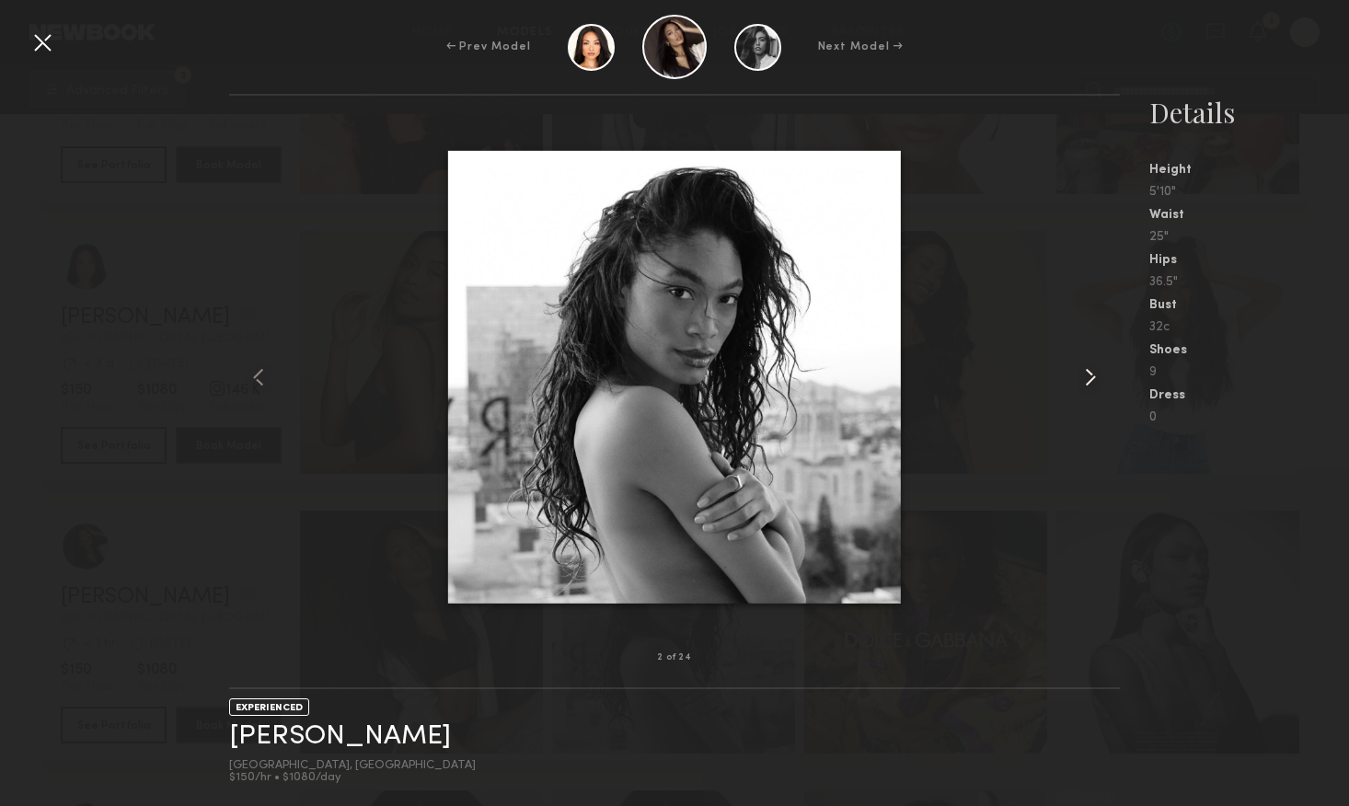
click at [1084, 387] on common-icon at bounding box center [1090, 377] width 29 height 29
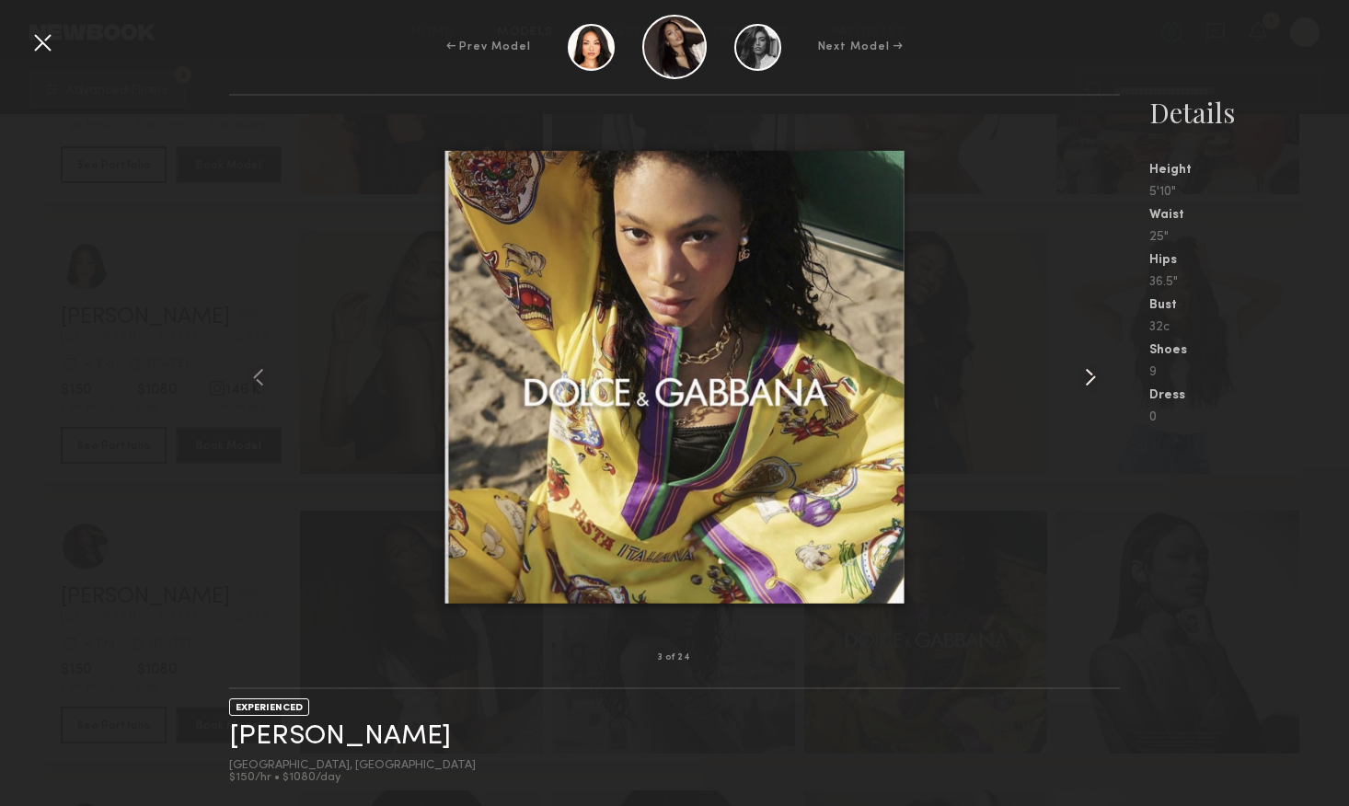
click at [1084, 386] on common-icon at bounding box center [1090, 377] width 29 height 29
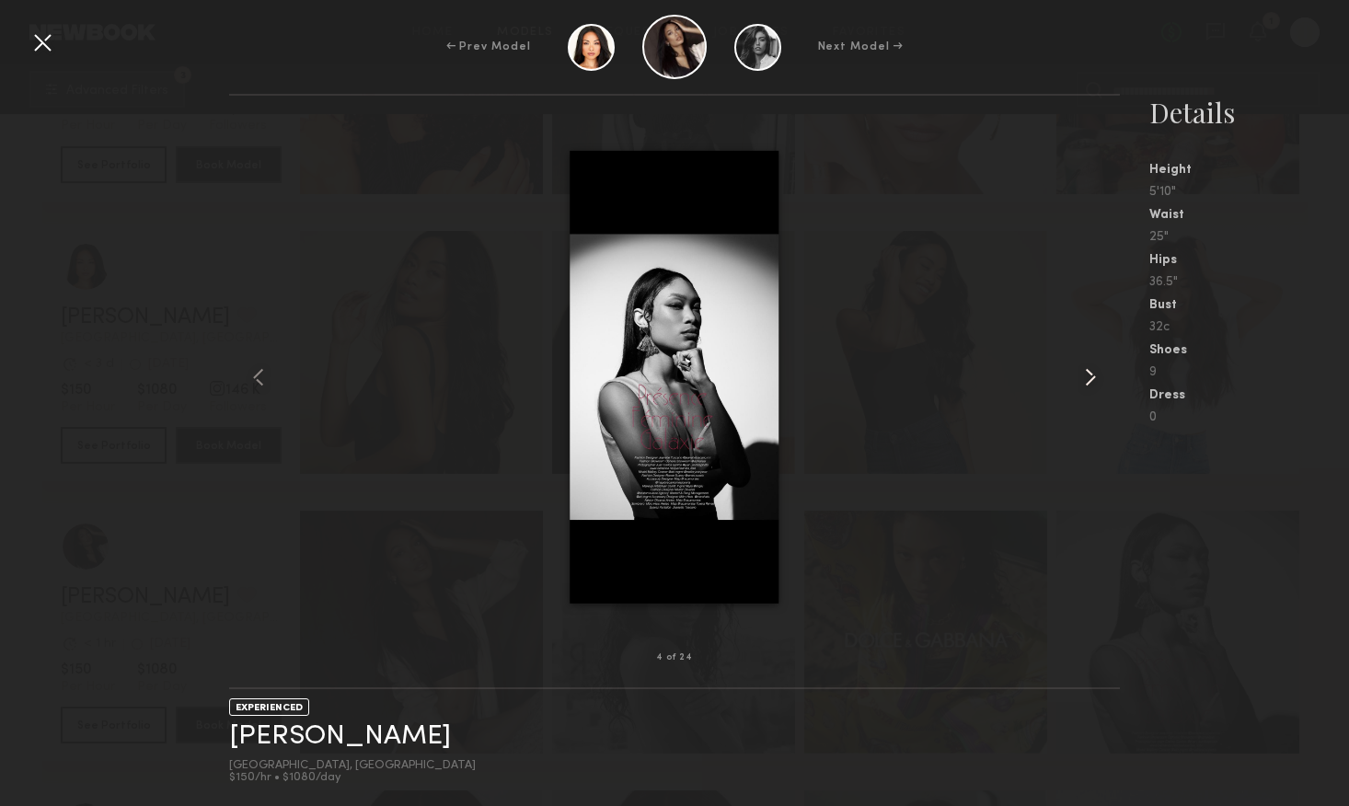
click at [1084, 386] on common-icon at bounding box center [1090, 377] width 29 height 29
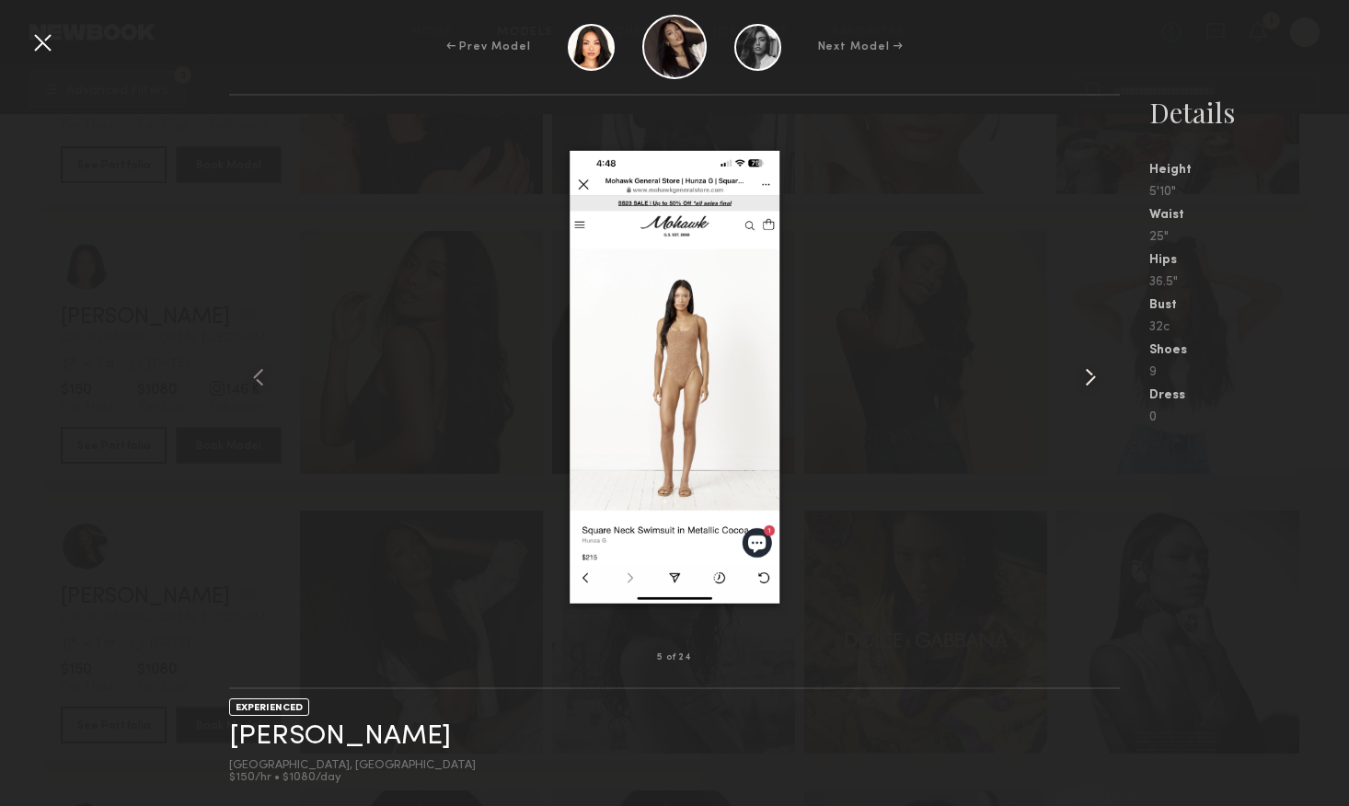
click at [1084, 386] on common-icon at bounding box center [1090, 377] width 29 height 29
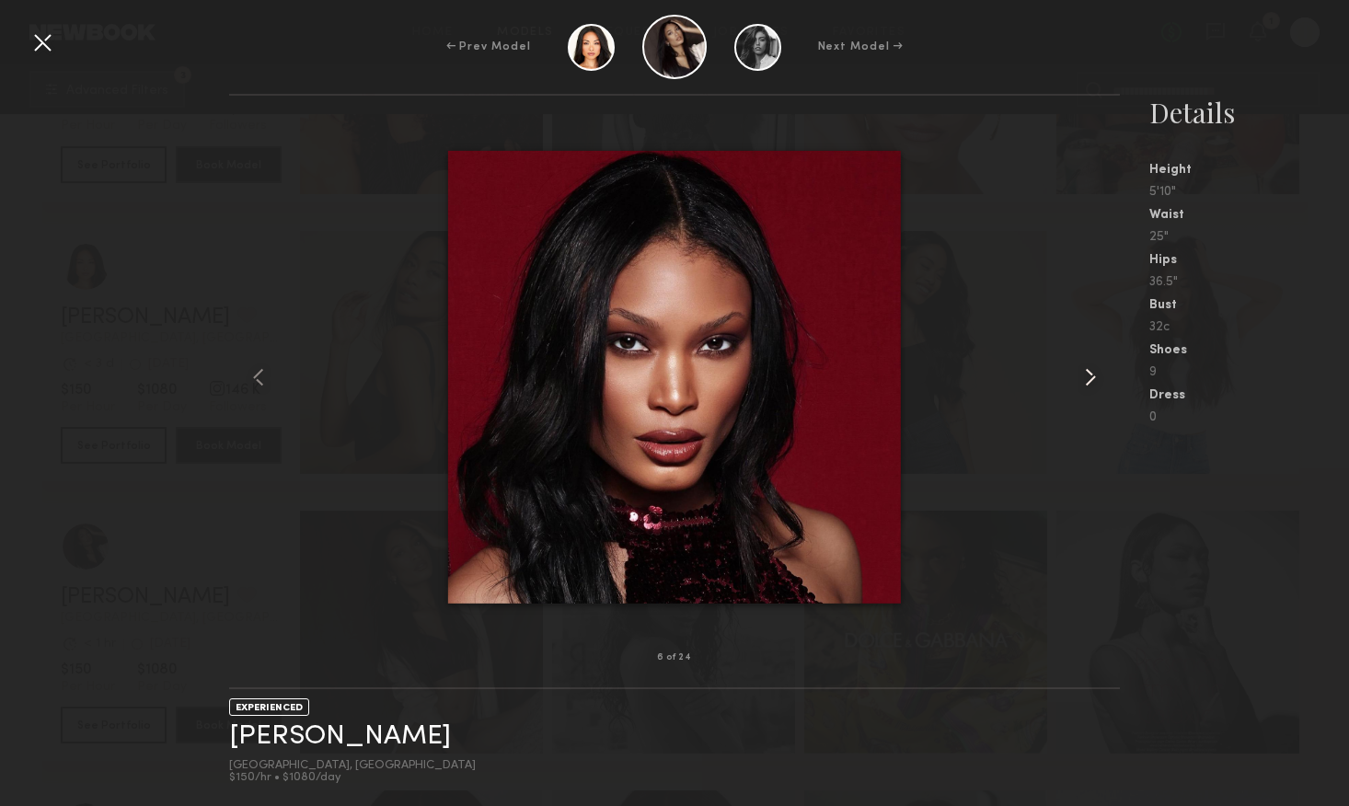
click at [1084, 386] on common-icon at bounding box center [1090, 377] width 29 height 29
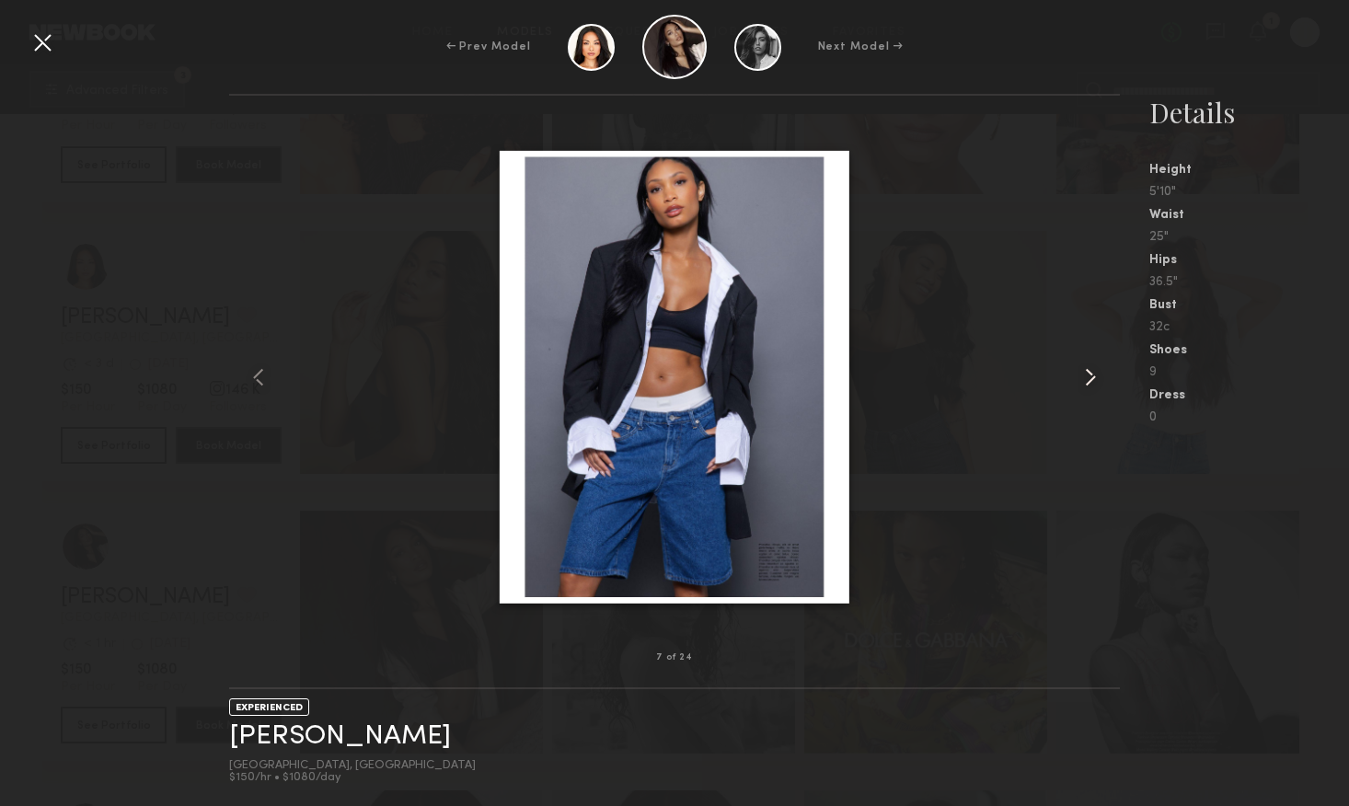
click at [1084, 385] on common-icon at bounding box center [1090, 377] width 29 height 29
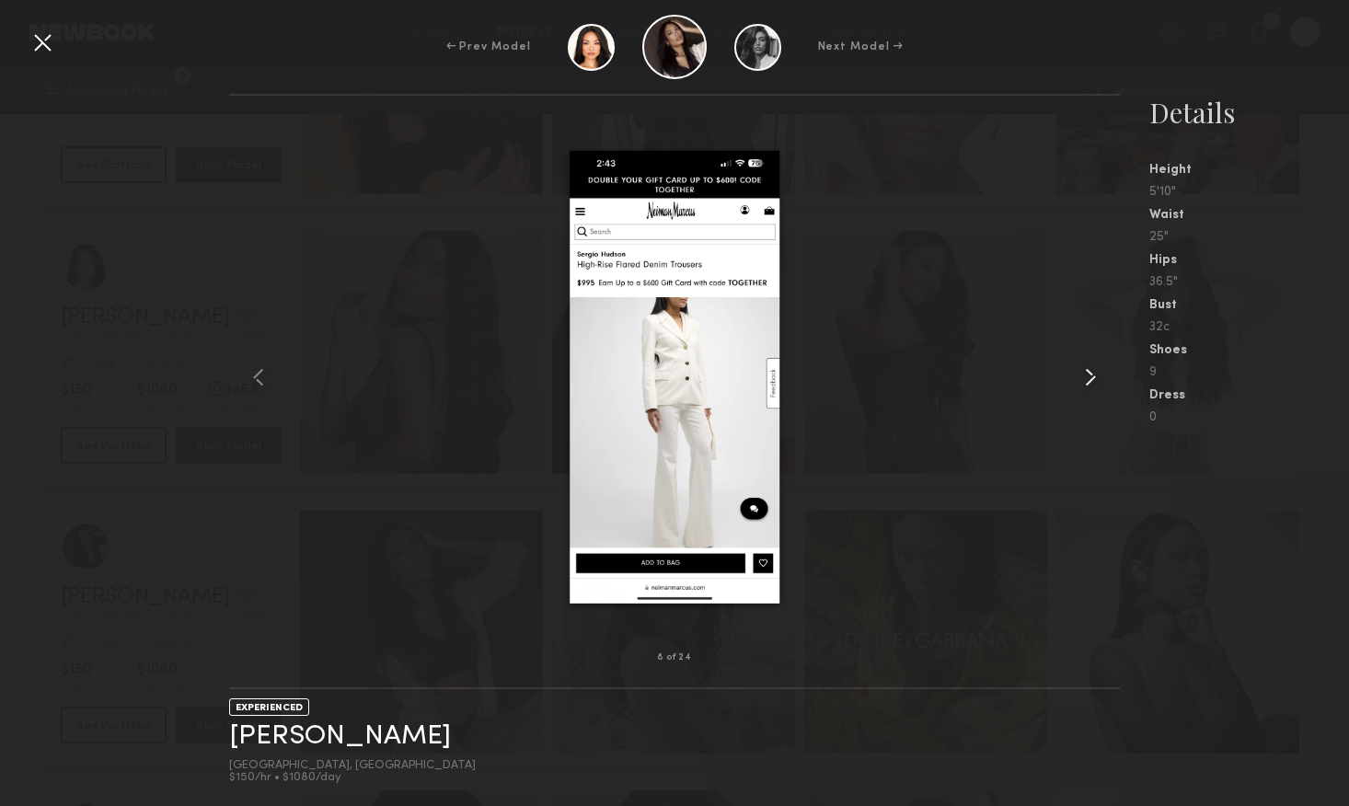
click at [1084, 385] on common-icon at bounding box center [1090, 377] width 29 height 29
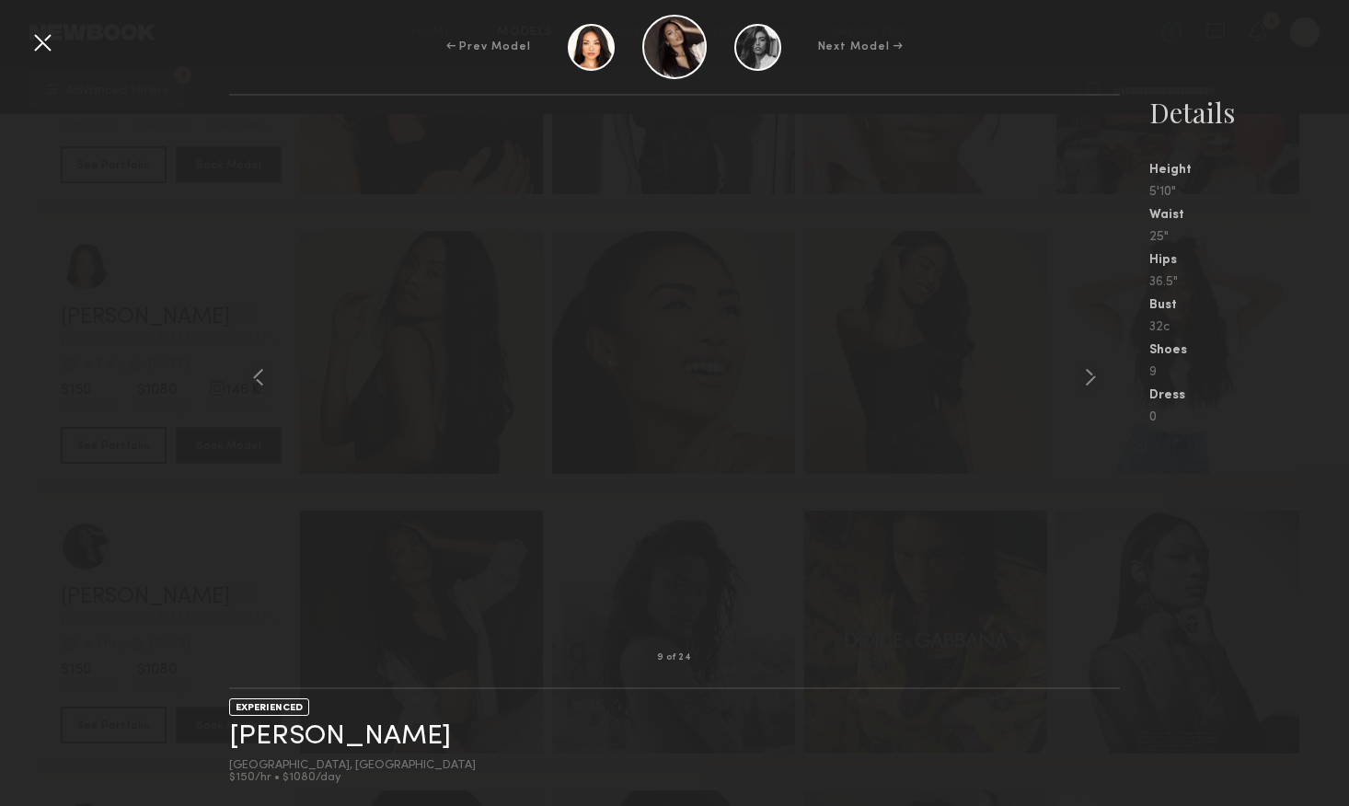
click at [47, 50] on div at bounding box center [42, 42] width 29 height 29
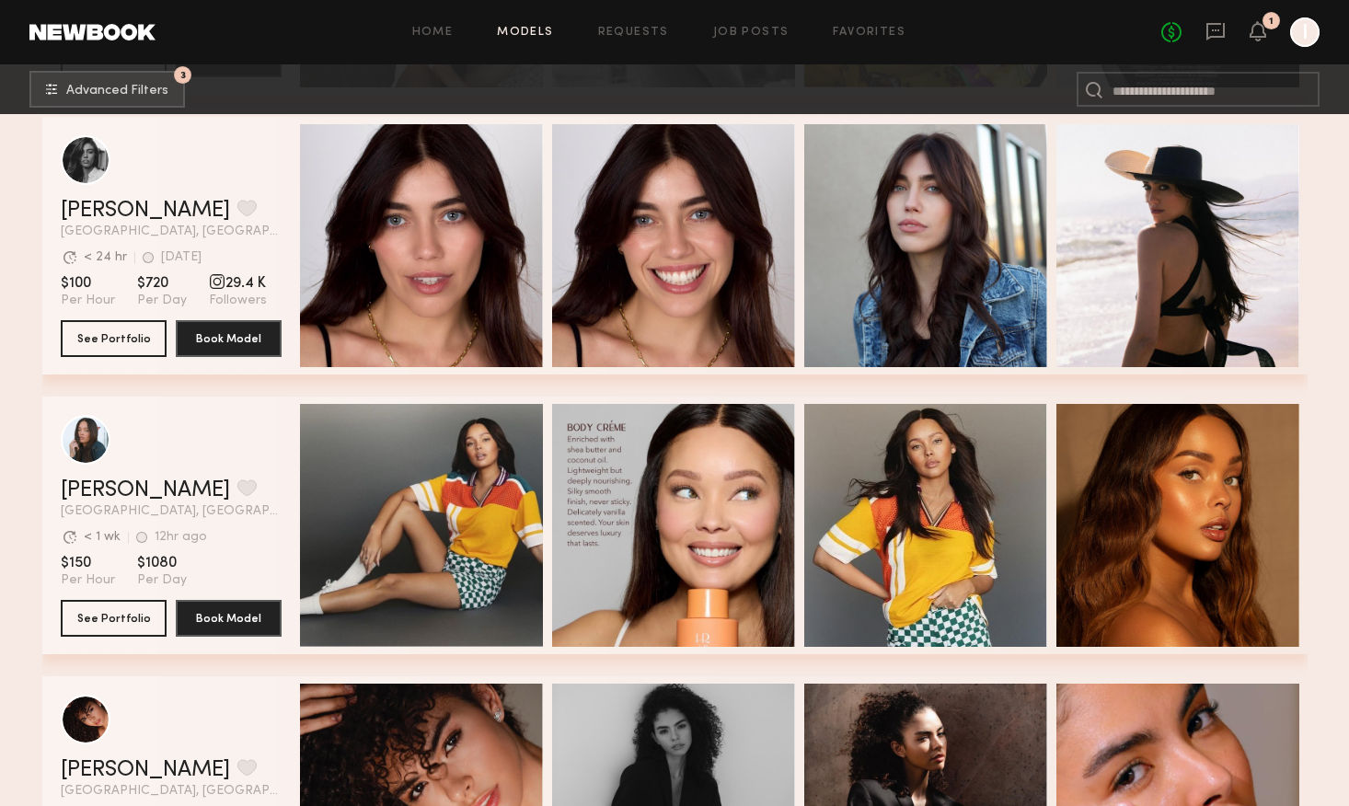
scroll to position [5071, 0]
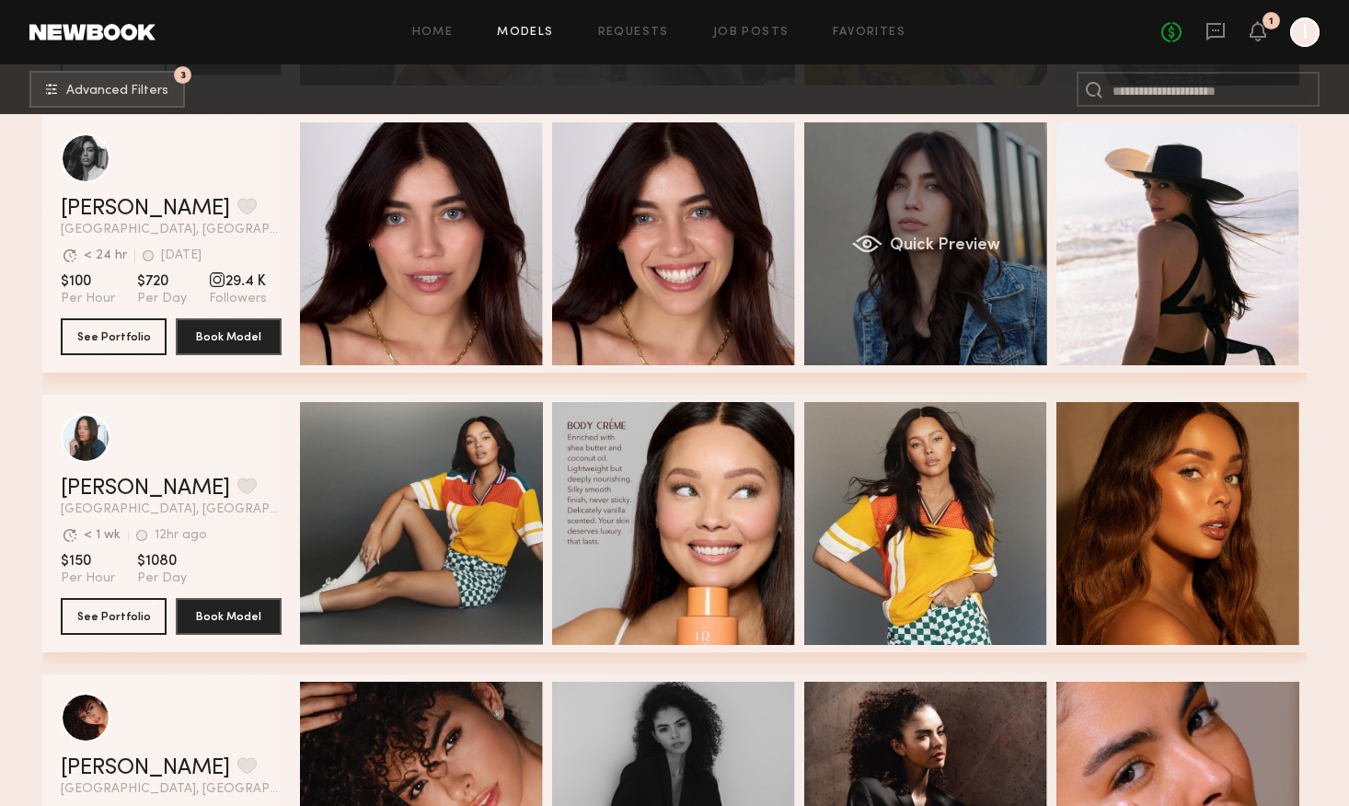
click at [907, 298] on div "Quick Preview" at bounding box center [925, 243] width 243 height 243
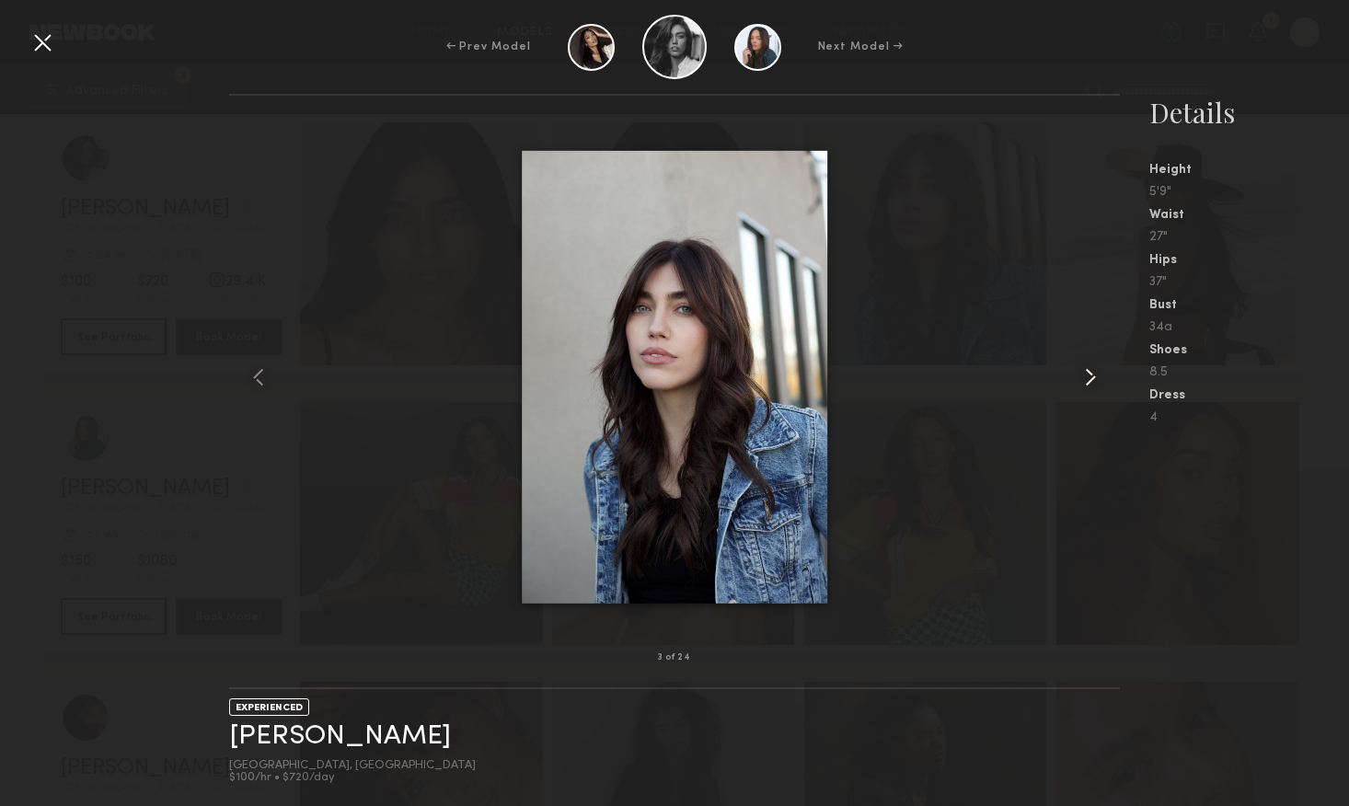
click at [1090, 382] on common-icon at bounding box center [1090, 377] width 29 height 29
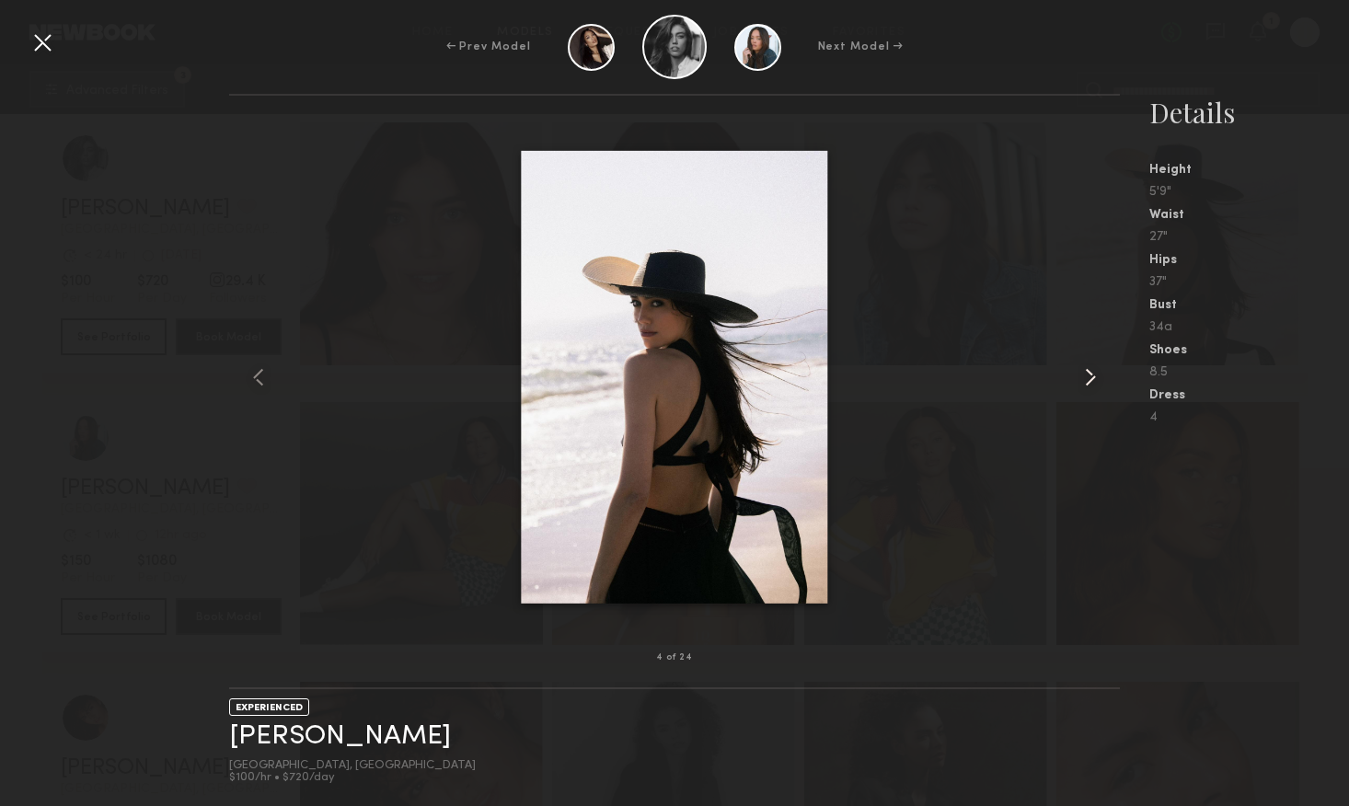
click at [1090, 382] on common-icon at bounding box center [1090, 377] width 29 height 29
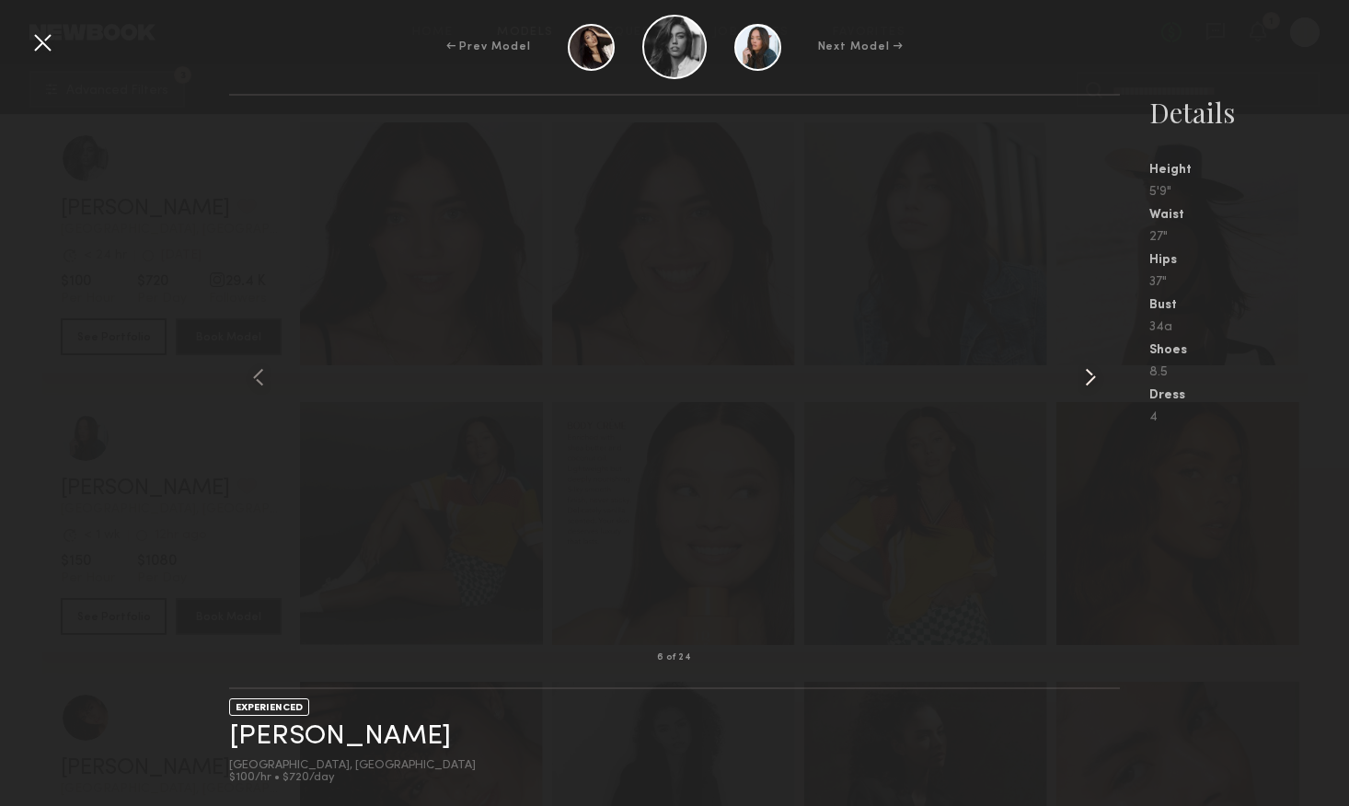
click at [1090, 382] on common-icon at bounding box center [1090, 377] width 29 height 29
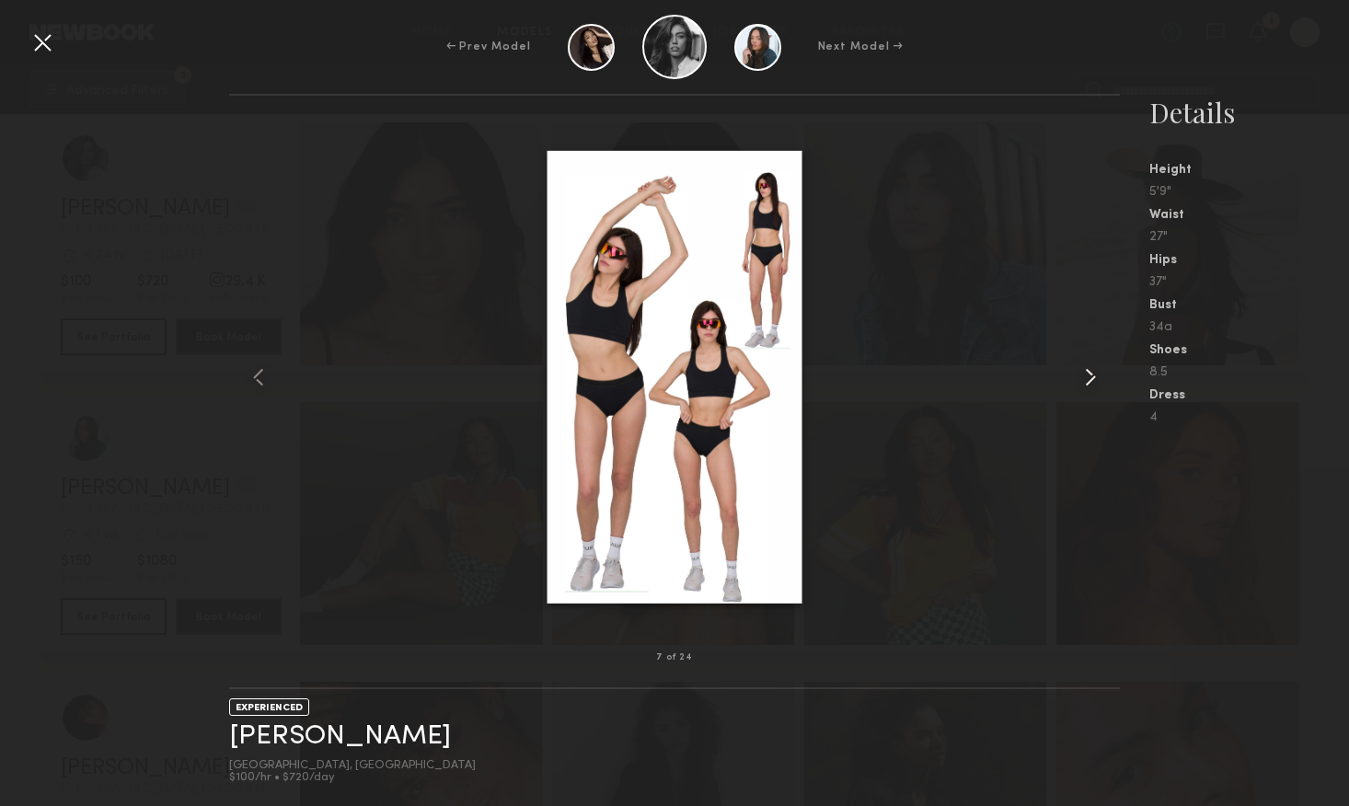
click at [1089, 384] on common-icon at bounding box center [1090, 377] width 29 height 29
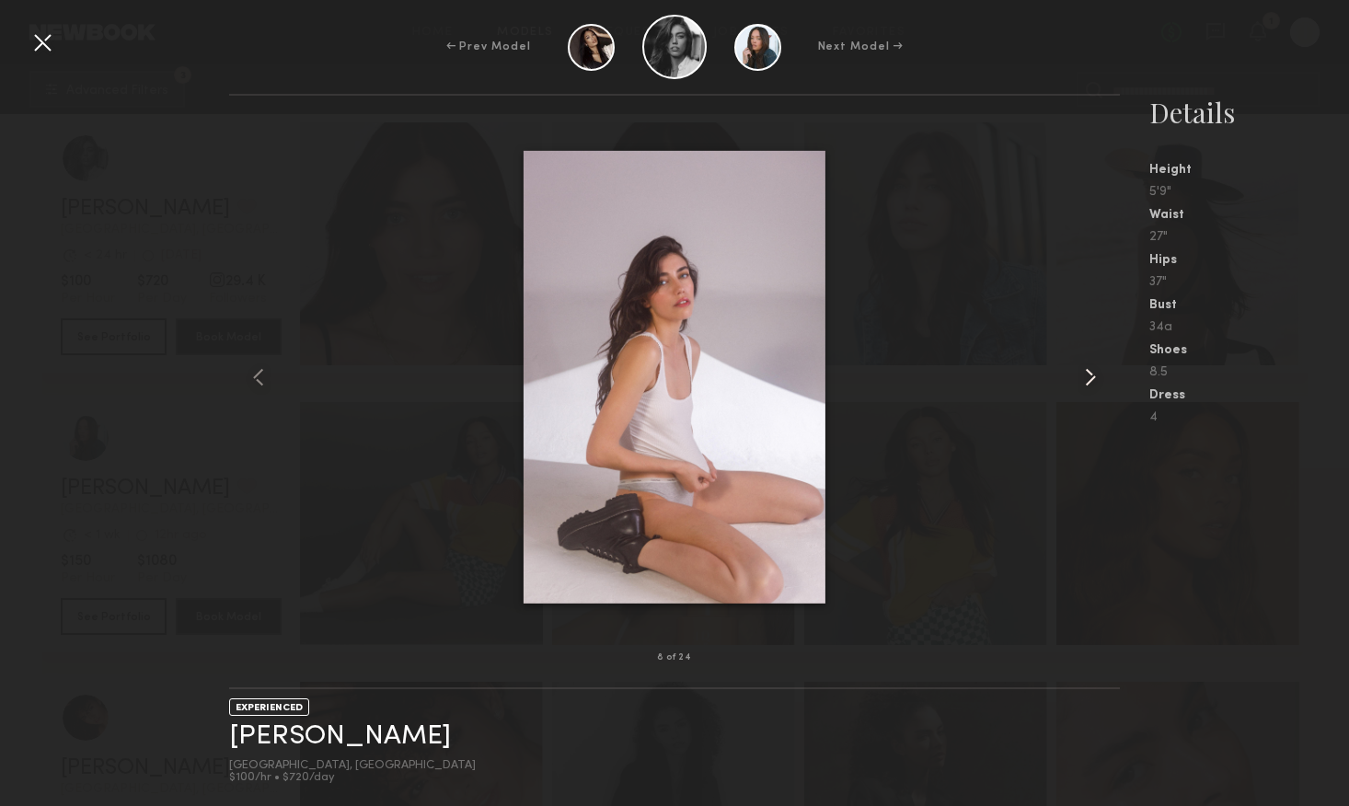
click at [1089, 383] on common-icon at bounding box center [1090, 377] width 29 height 29
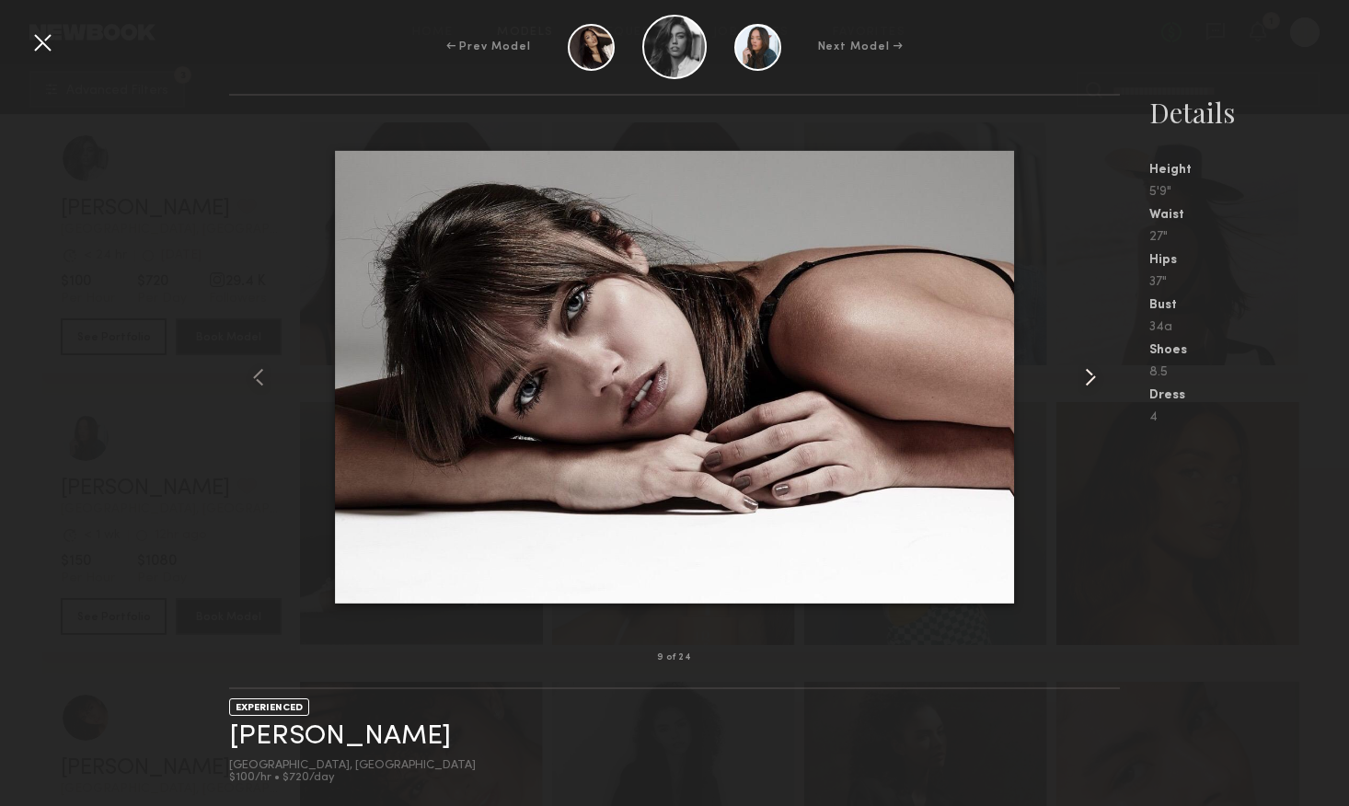
click at [1089, 383] on common-icon at bounding box center [1090, 377] width 29 height 29
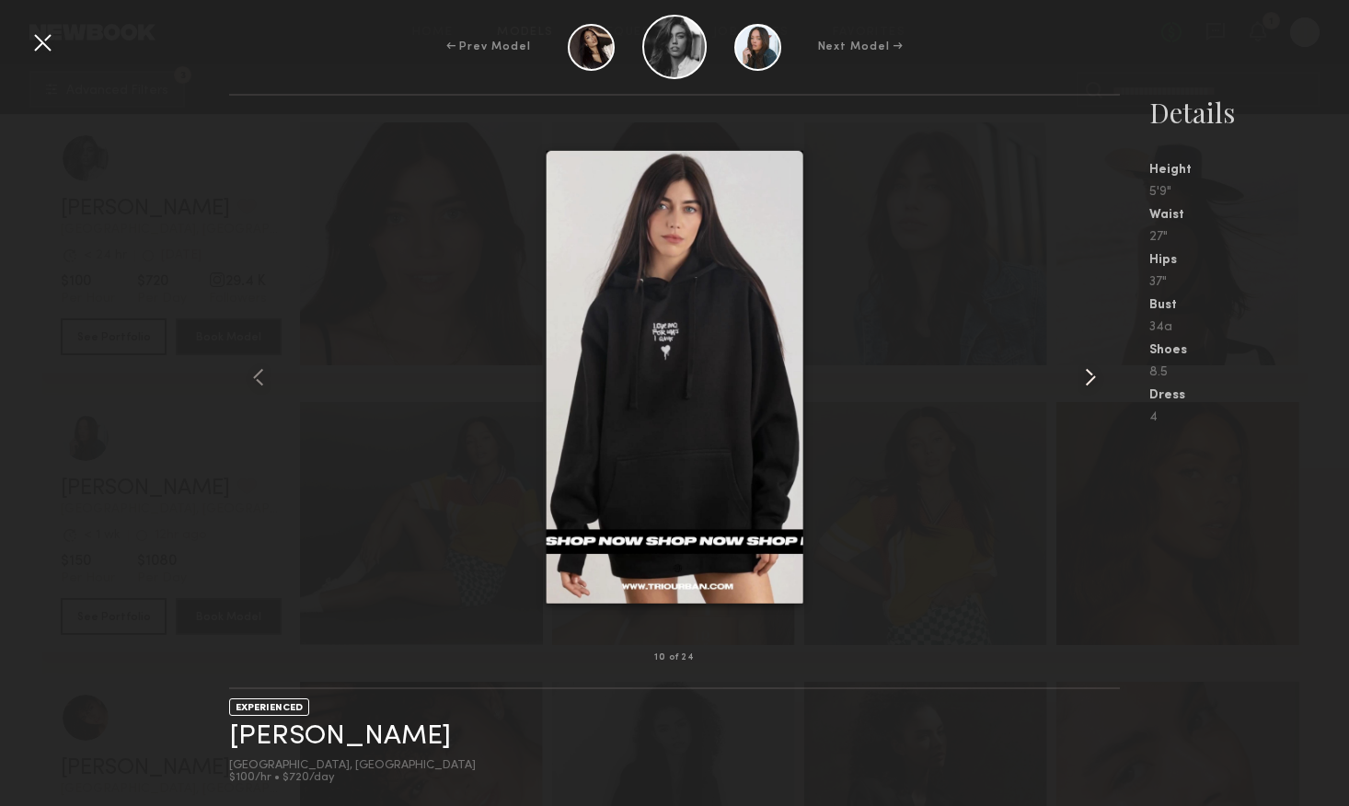
click at [1089, 383] on common-icon at bounding box center [1090, 377] width 29 height 29
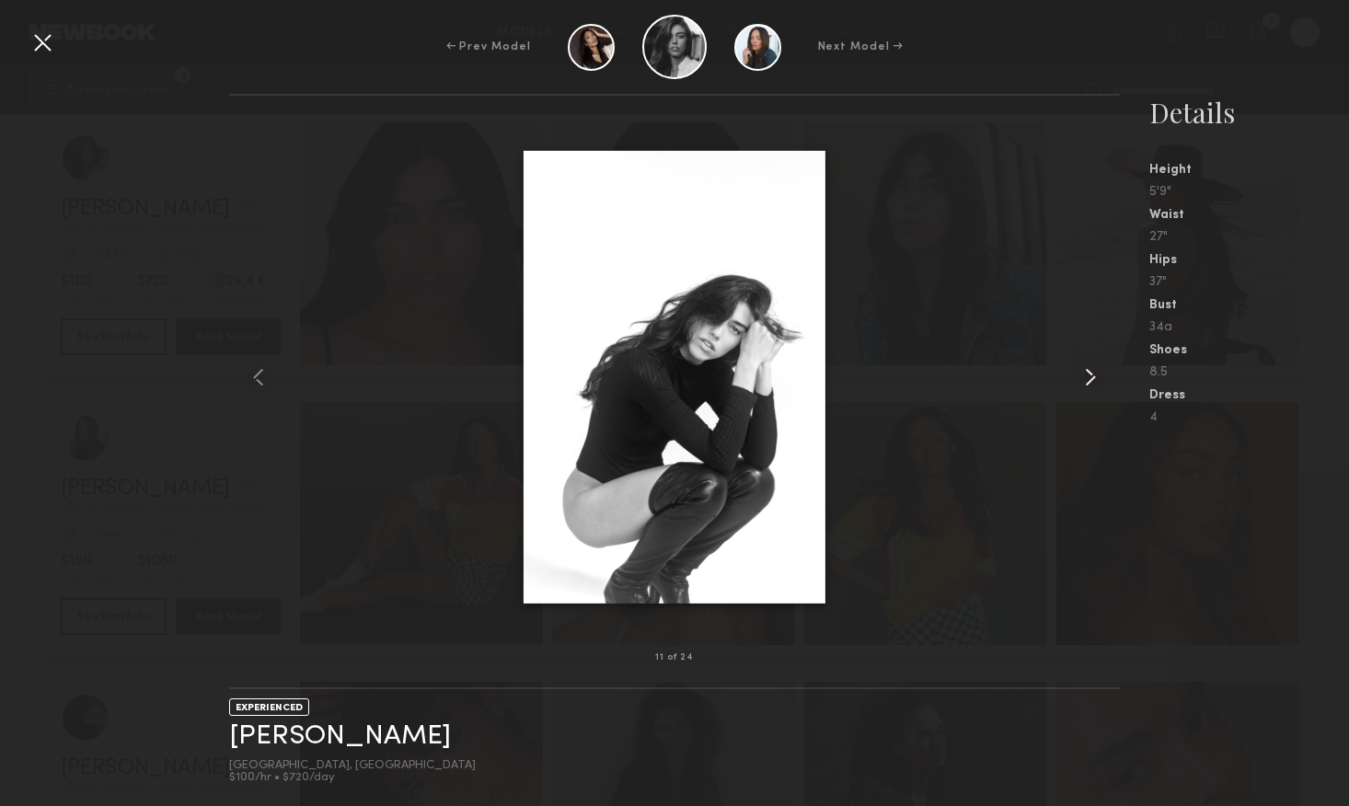
click at [1089, 383] on common-icon at bounding box center [1090, 377] width 29 height 29
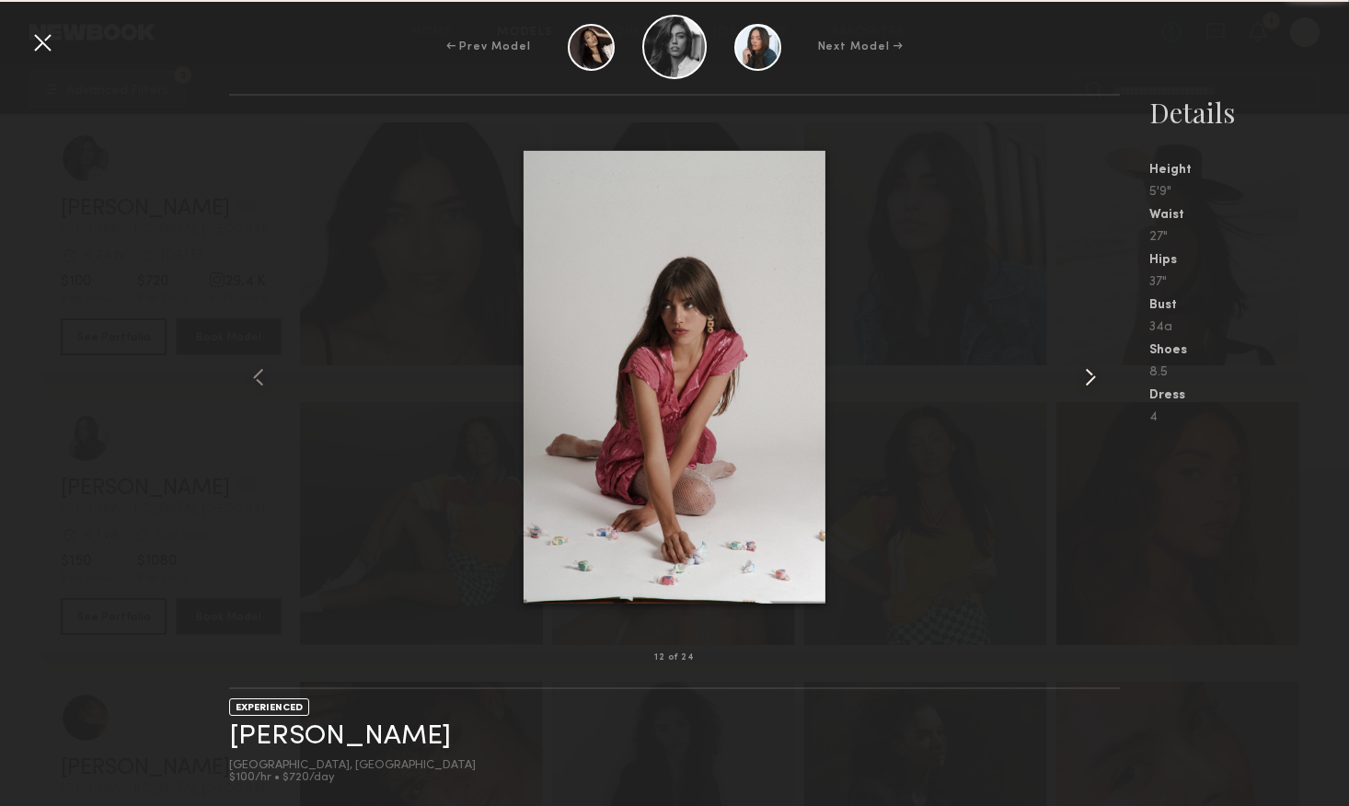
click at [1089, 383] on common-icon at bounding box center [1090, 377] width 29 height 29
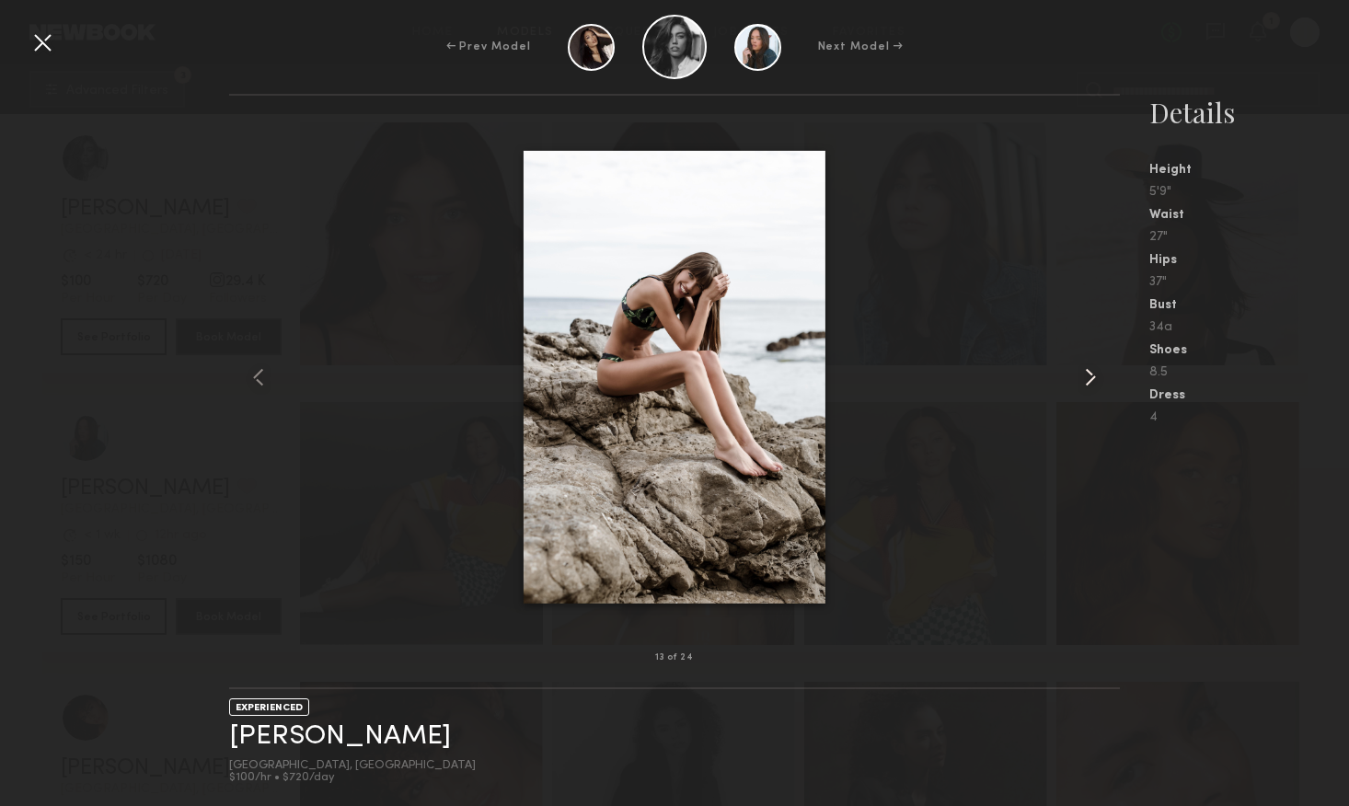
click at [1089, 383] on common-icon at bounding box center [1090, 377] width 29 height 29
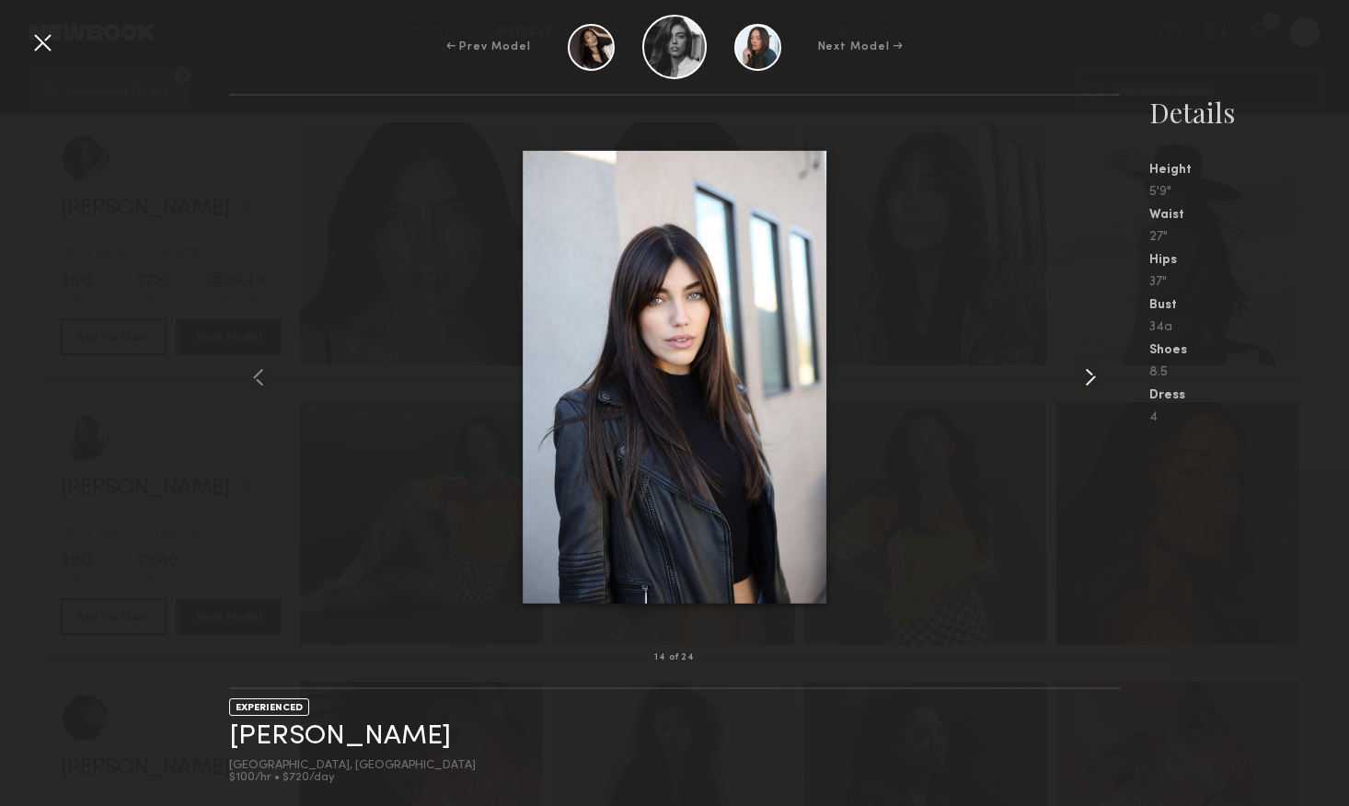
click at [1089, 383] on common-icon at bounding box center [1090, 377] width 29 height 29
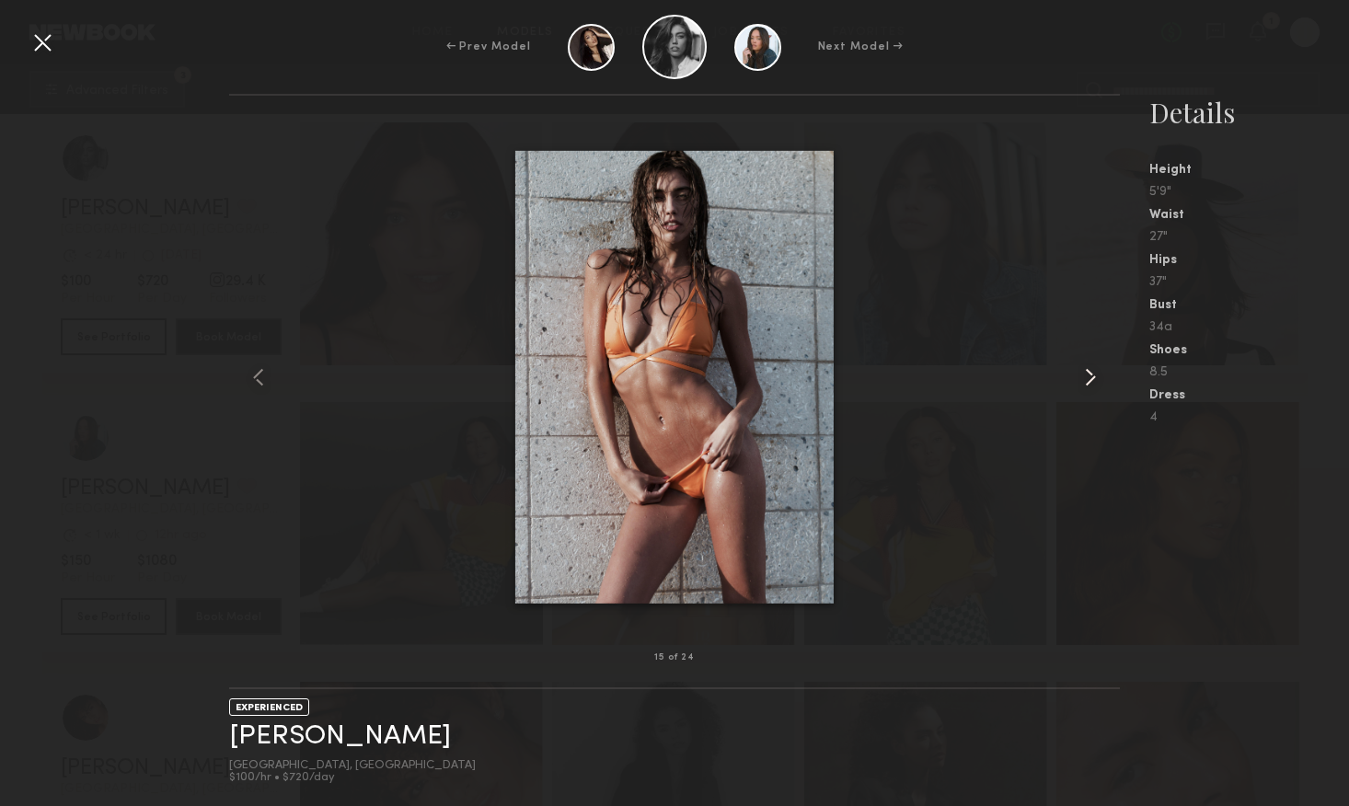
click at [1089, 383] on common-icon at bounding box center [1090, 377] width 29 height 29
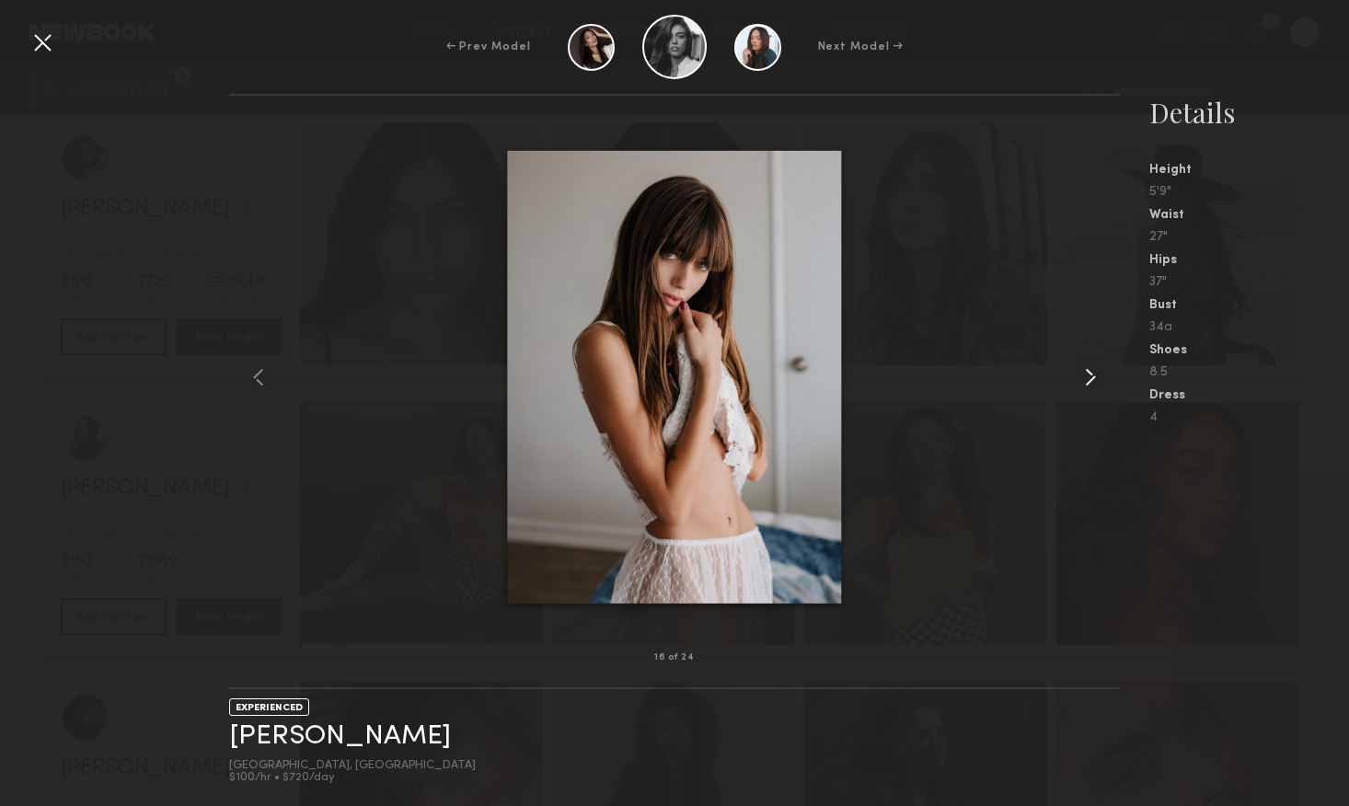
click at [1089, 383] on common-icon at bounding box center [1090, 377] width 29 height 29
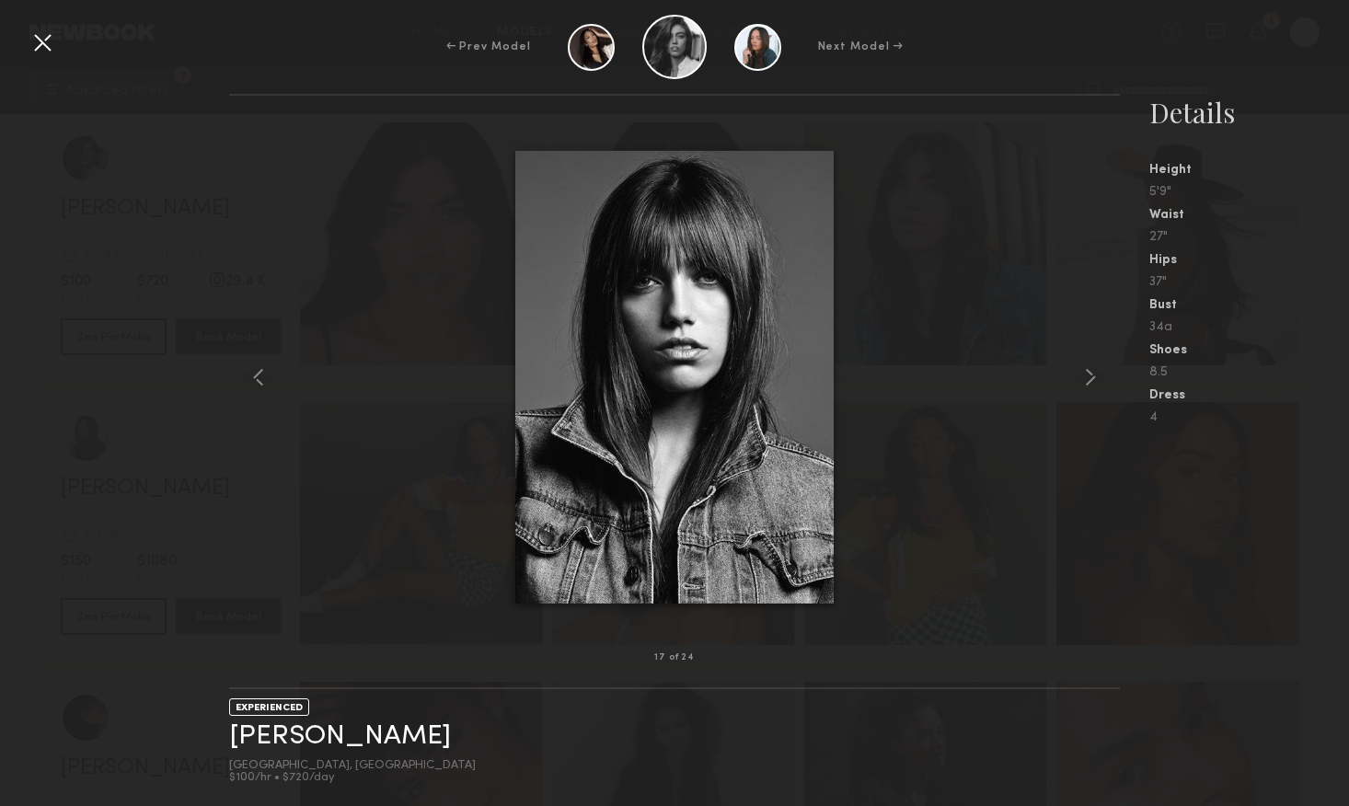
click at [41, 43] on div at bounding box center [42, 42] width 29 height 29
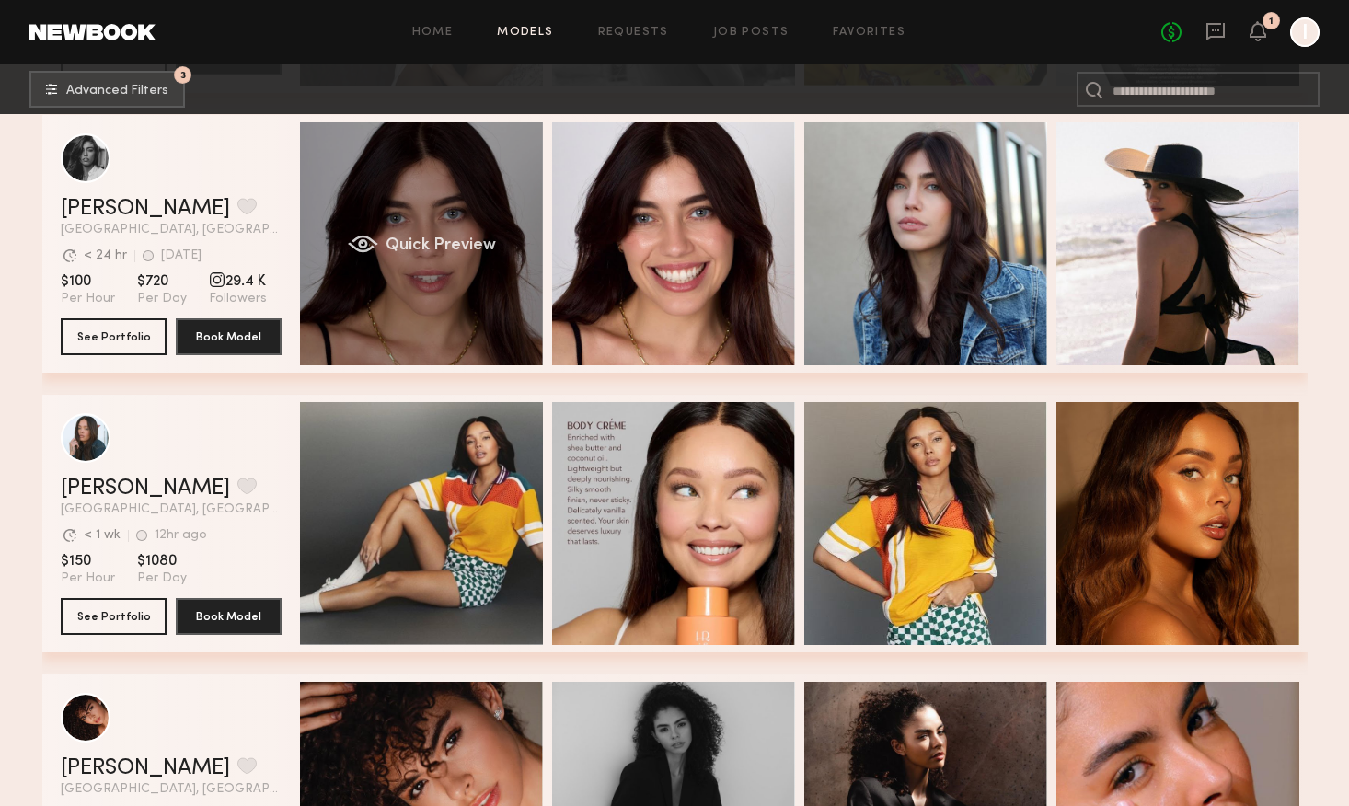
click at [506, 295] on div "Quick Preview" at bounding box center [421, 243] width 243 height 243
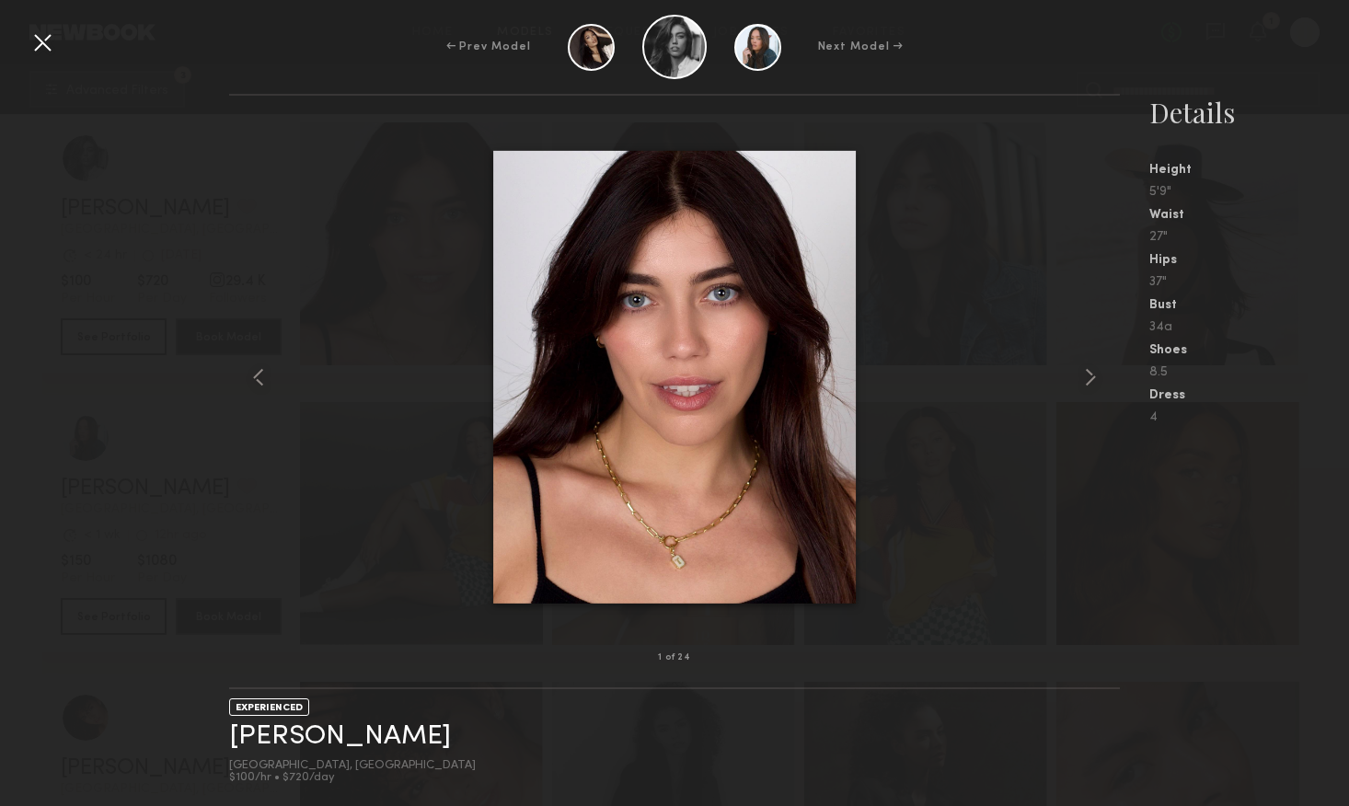
click at [345, 60] on div "← Prev Model Next Model →" at bounding box center [674, 47] width 1349 height 64
click at [735, 127] on div at bounding box center [674, 376] width 891 height 503
click at [356, 156] on div at bounding box center [674, 376] width 891 height 503
click at [56, 47] on div at bounding box center [42, 42] width 29 height 29
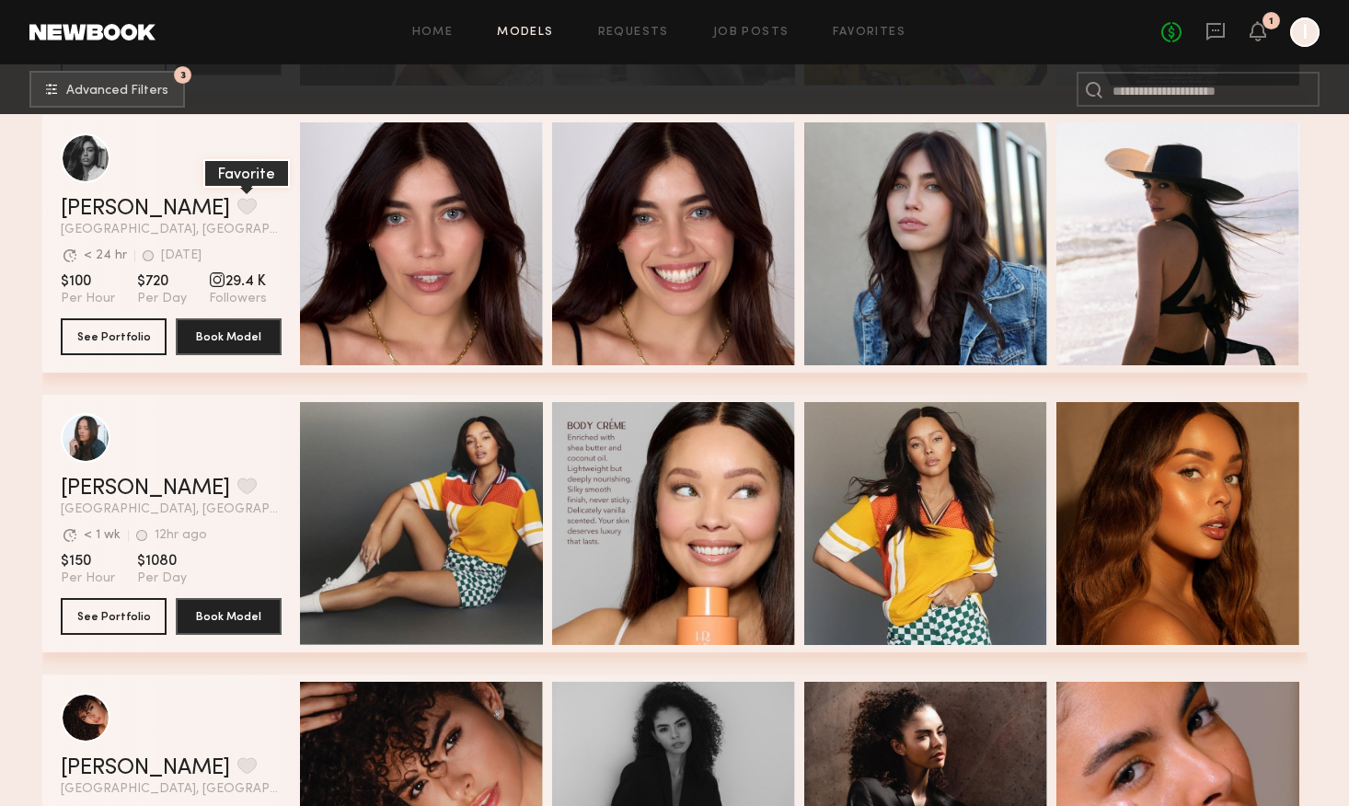
click at [237, 205] on button "grid" at bounding box center [246, 206] width 19 height 17
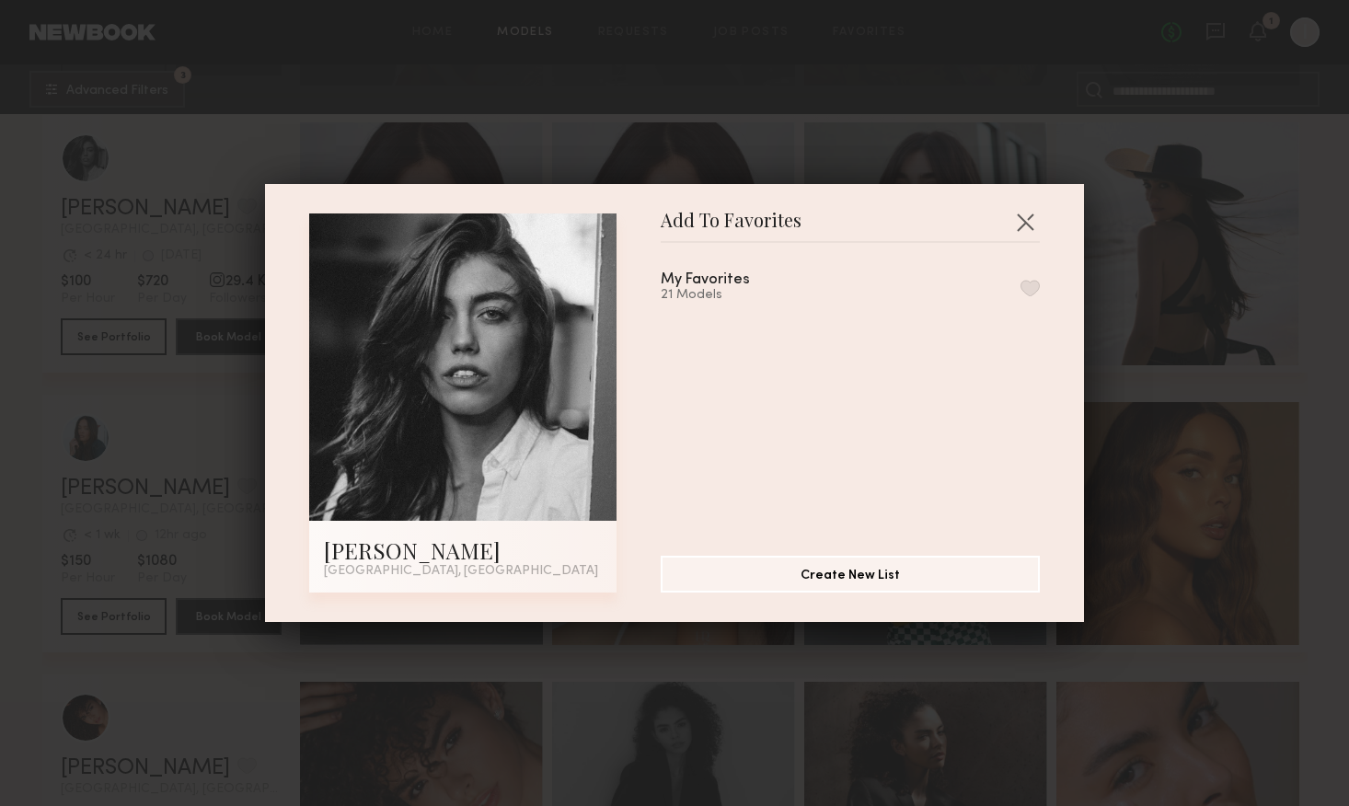
click at [1024, 292] on button "button" at bounding box center [1030, 288] width 19 height 17
click at [1024, 224] on button "button" at bounding box center [1025, 221] width 29 height 29
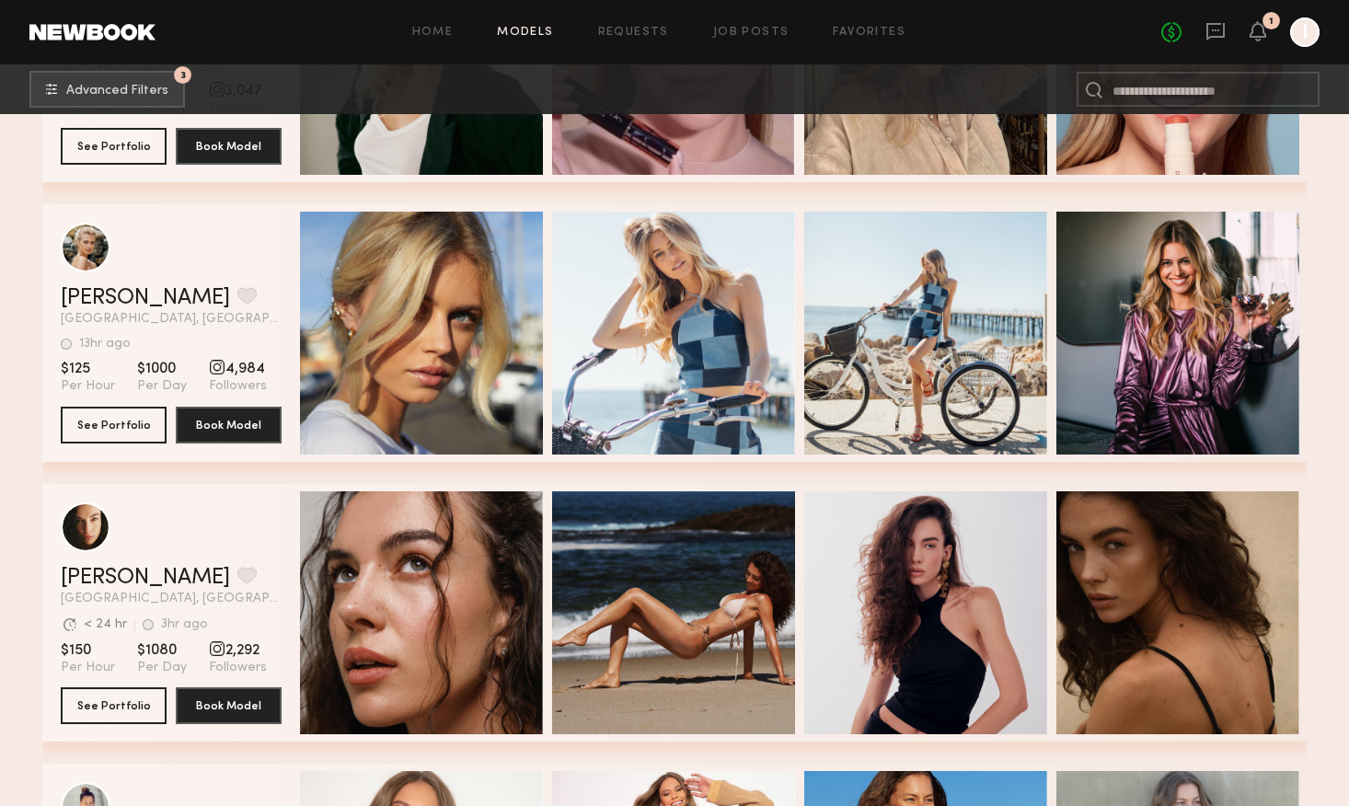
scroll to position [7152, 0]
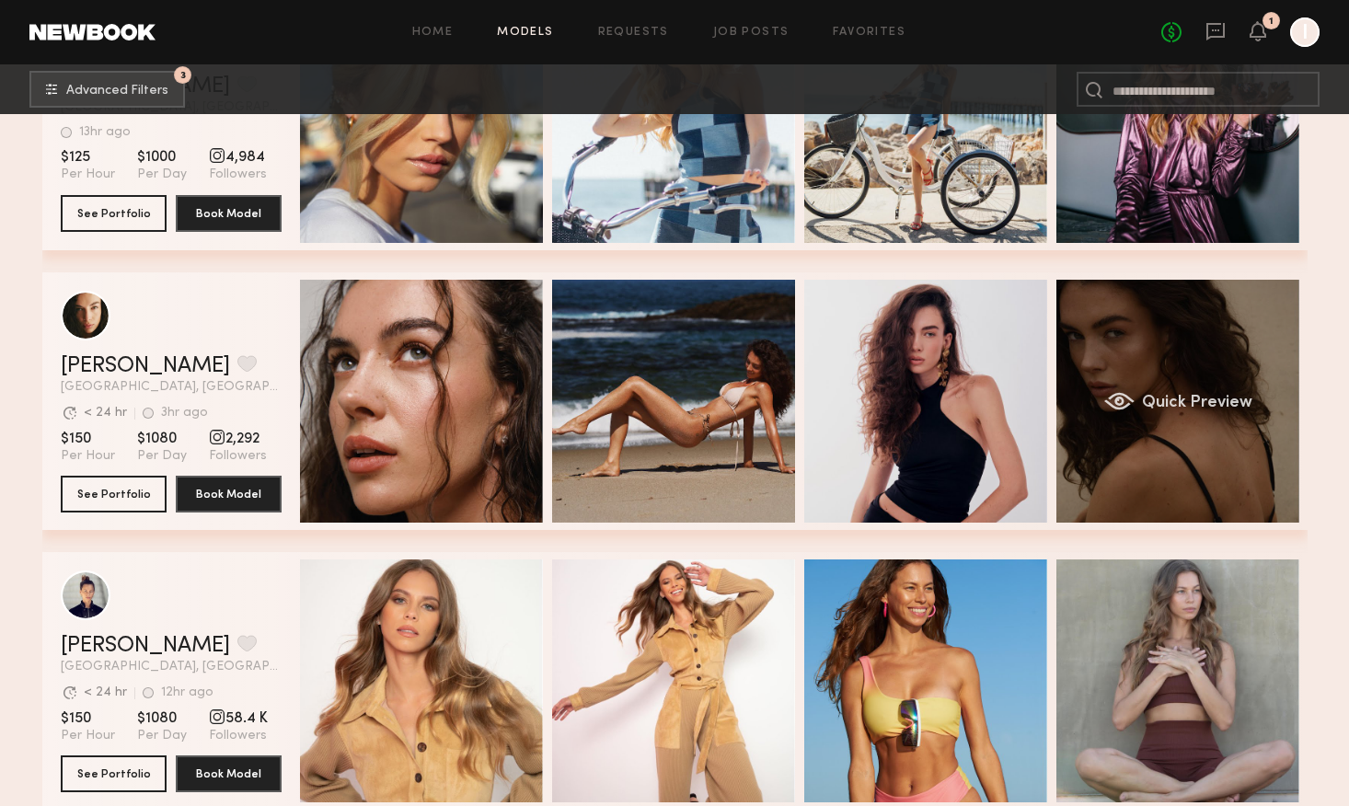
click at [1153, 457] on div "Quick Preview" at bounding box center [1178, 401] width 243 height 243
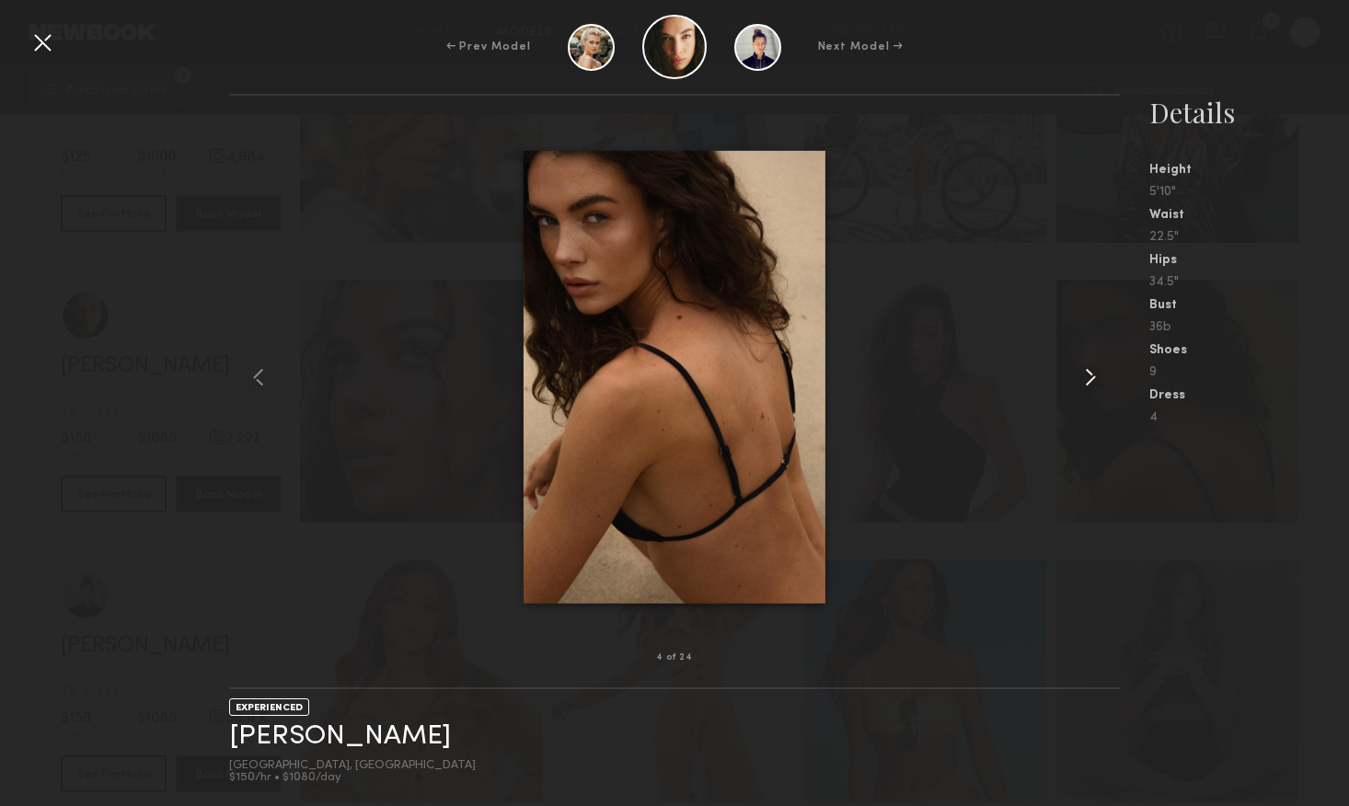
click at [1089, 385] on common-icon at bounding box center [1090, 377] width 29 height 29
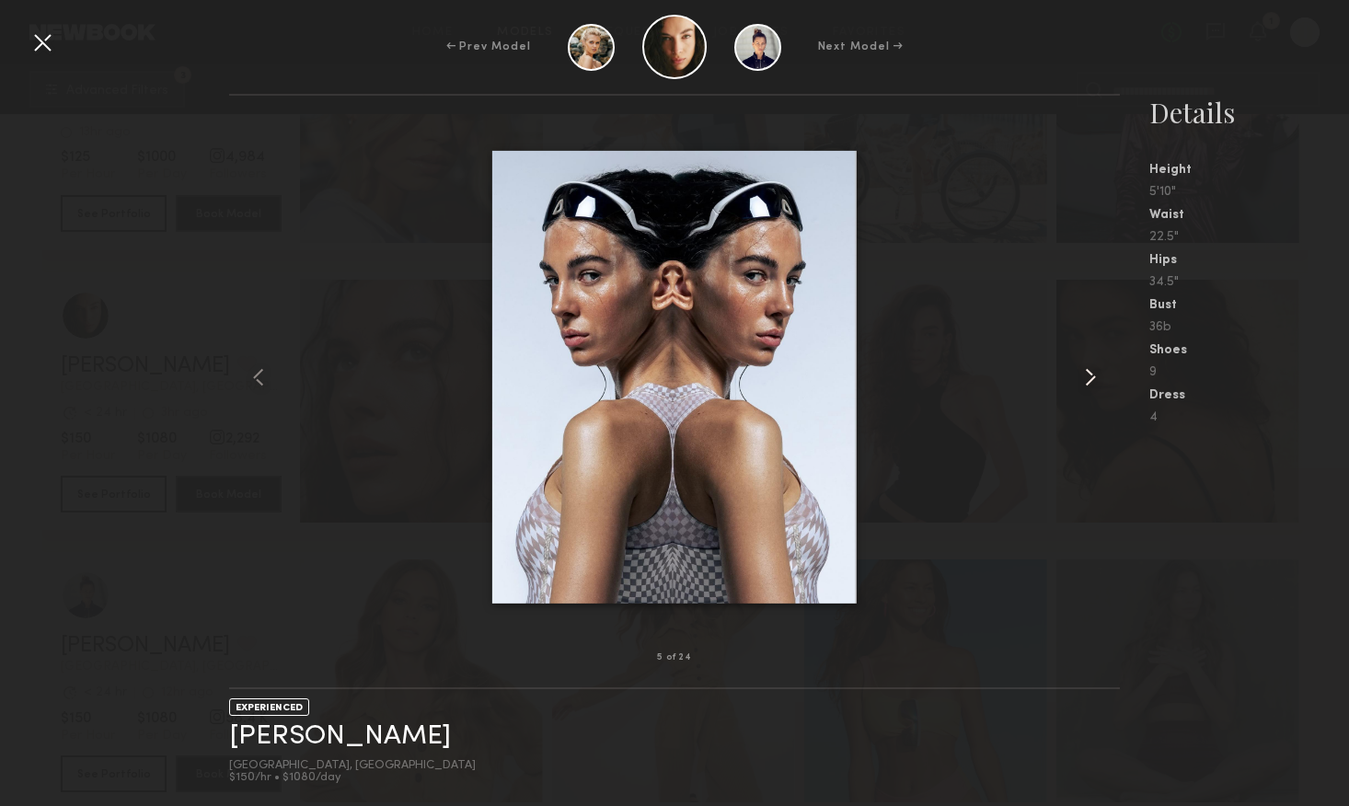
click at [1089, 385] on common-icon at bounding box center [1090, 377] width 29 height 29
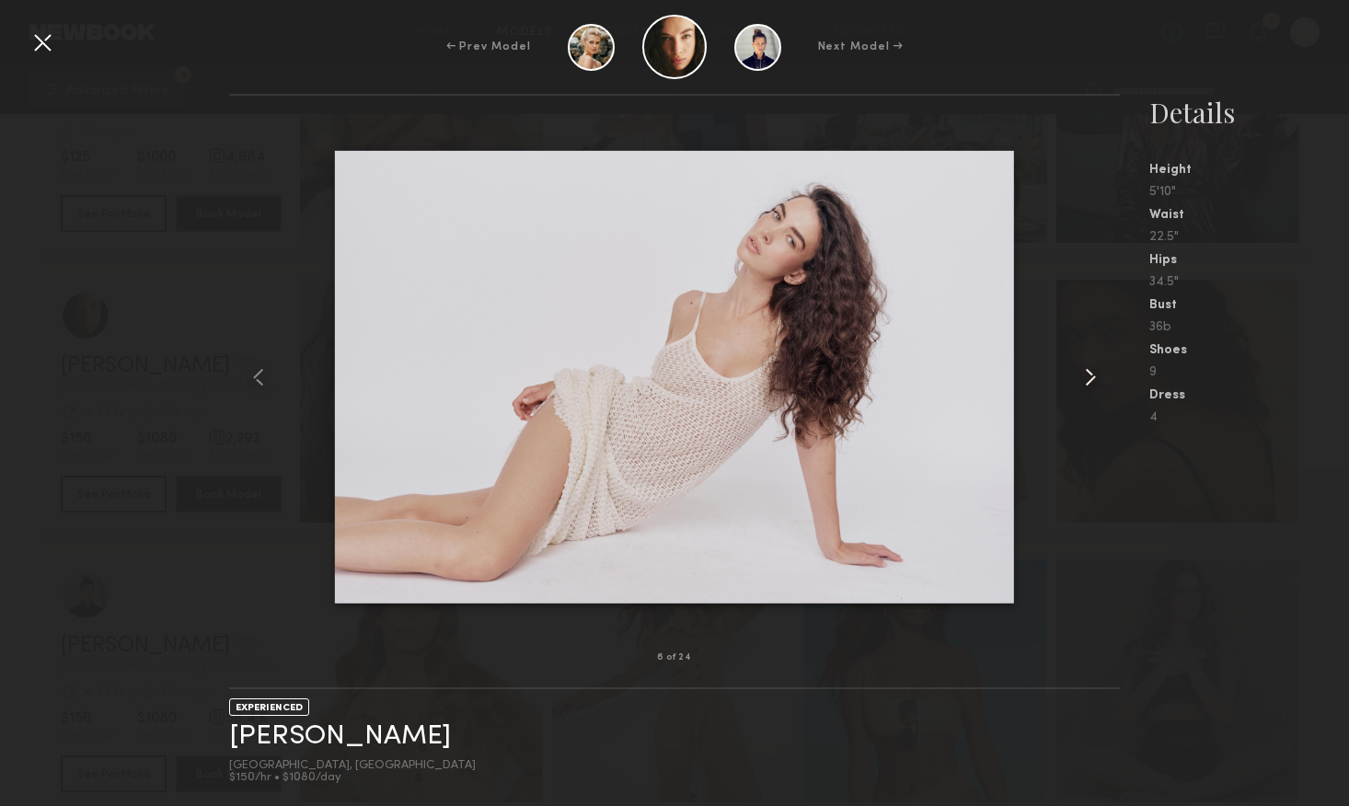
click at [1089, 385] on common-icon at bounding box center [1090, 377] width 29 height 29
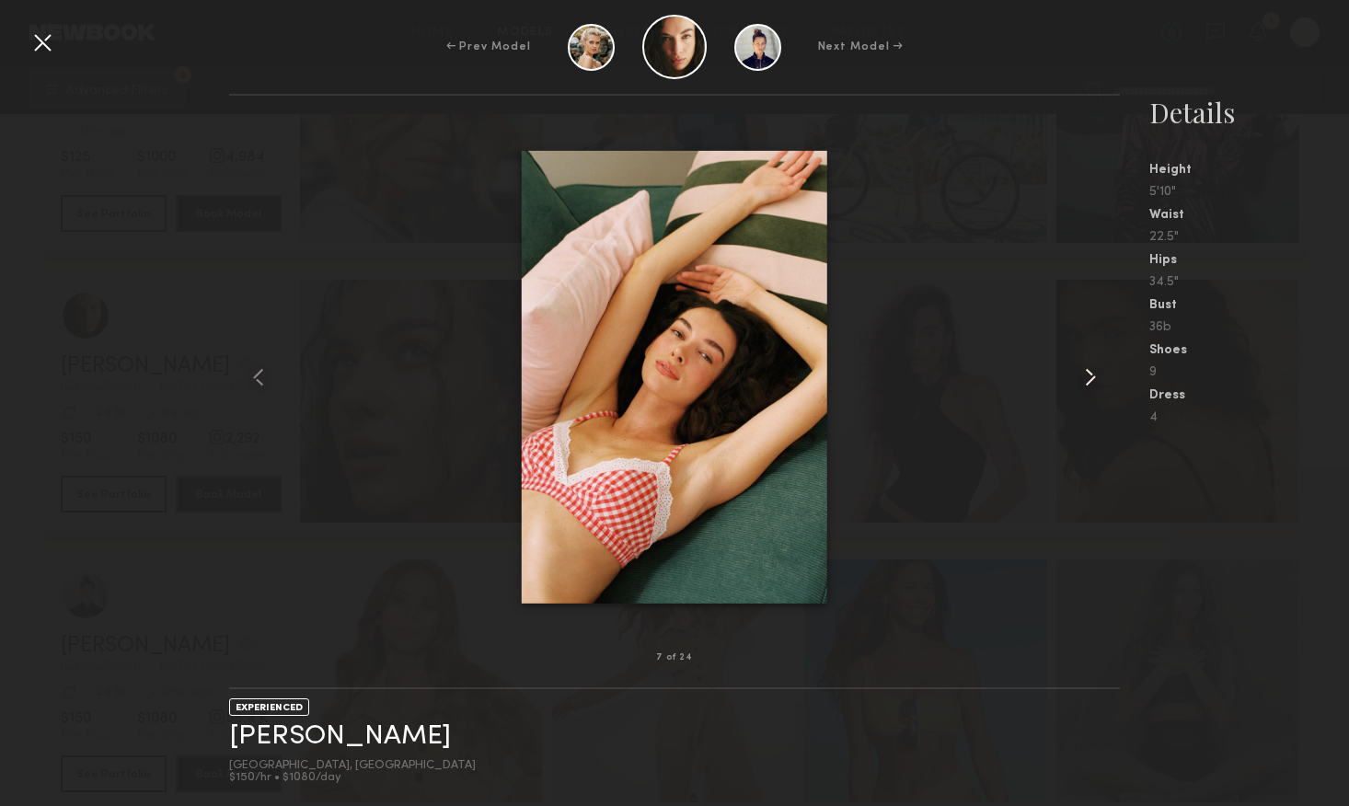
click at [1089, 385] on common-icon at bounding box center [1090, 377] width 29 height 29
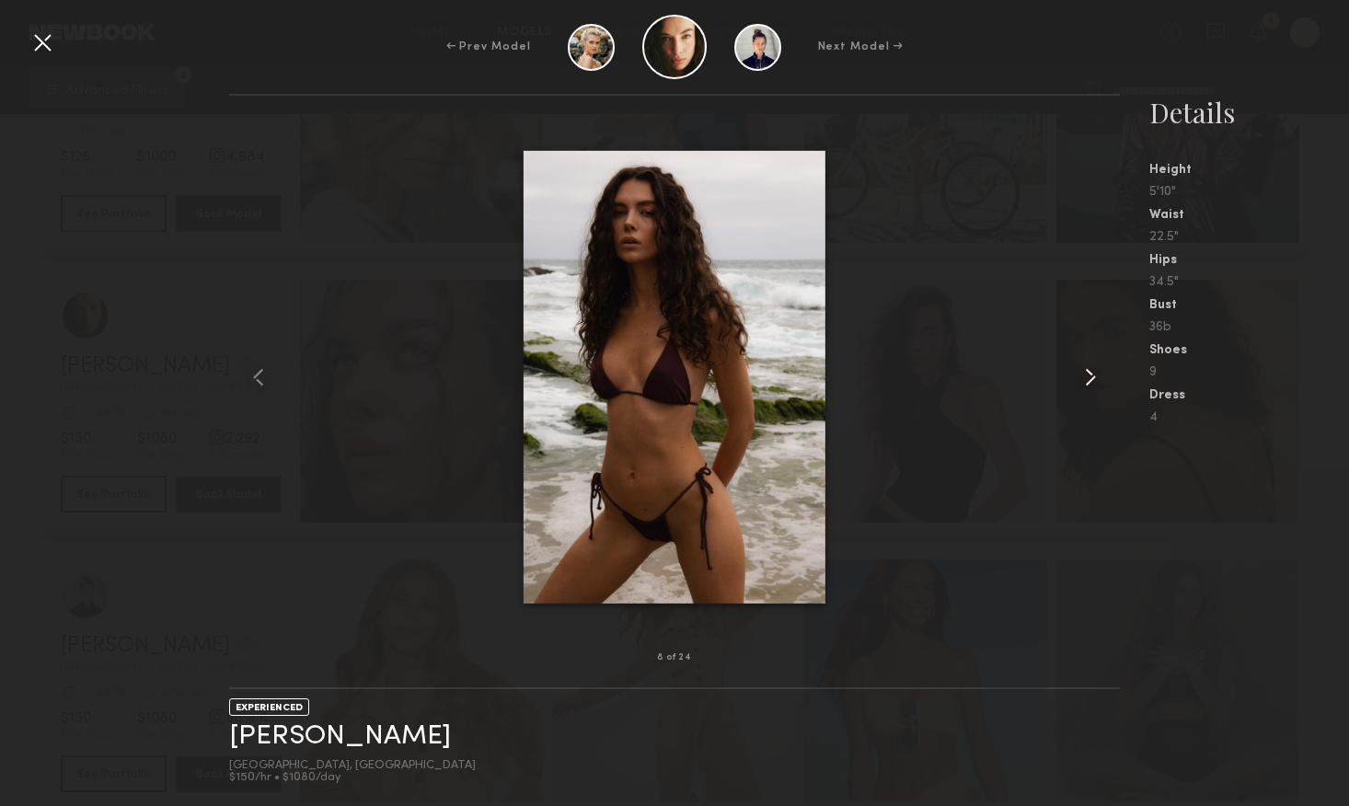
click at [1089, 385] on common-icon at bounding box center [1090, 377] width 29 height 29
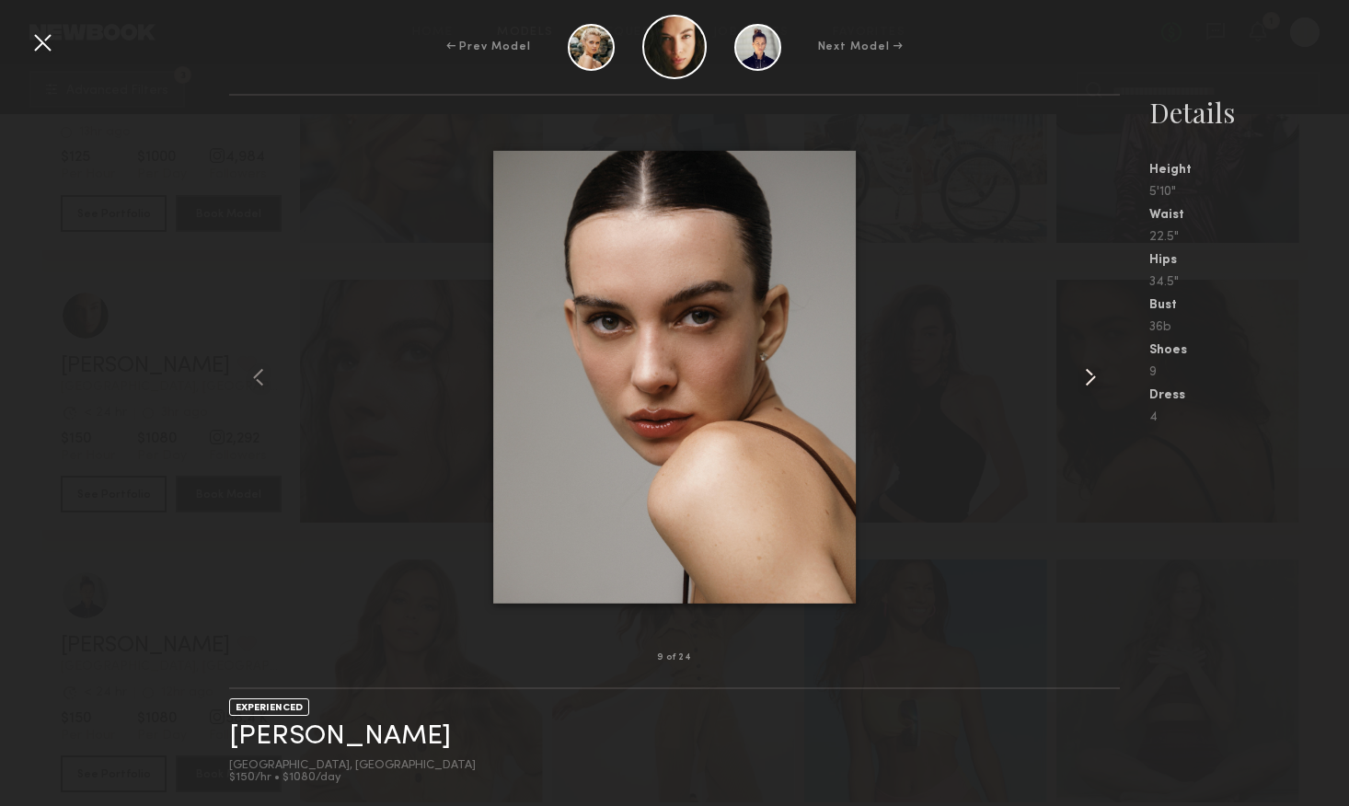
click at [1089, 385] on common-icon at bounding box center [1090, 377] width 29 height 29
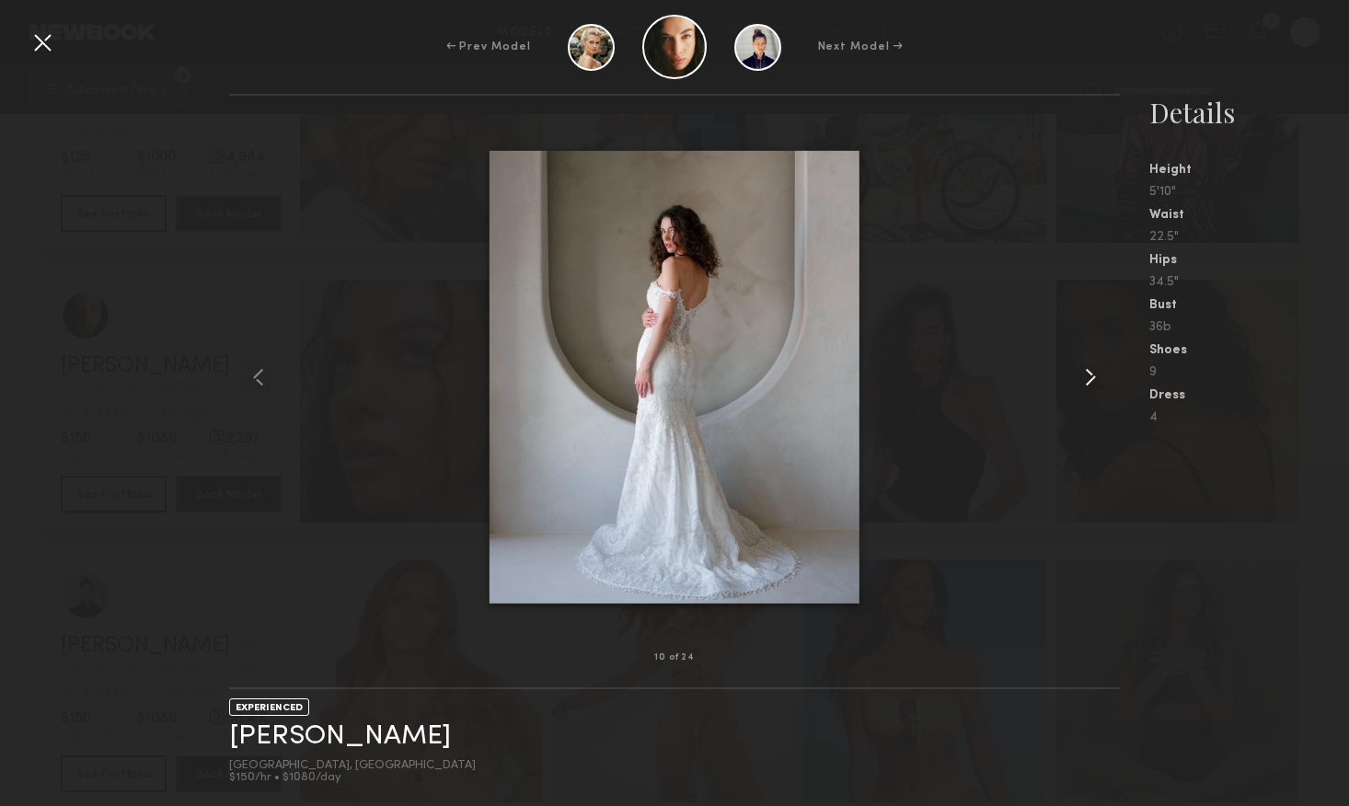
click at [1089, 385] on common-icon at bounding box center [1090, 377] width 29 height 29
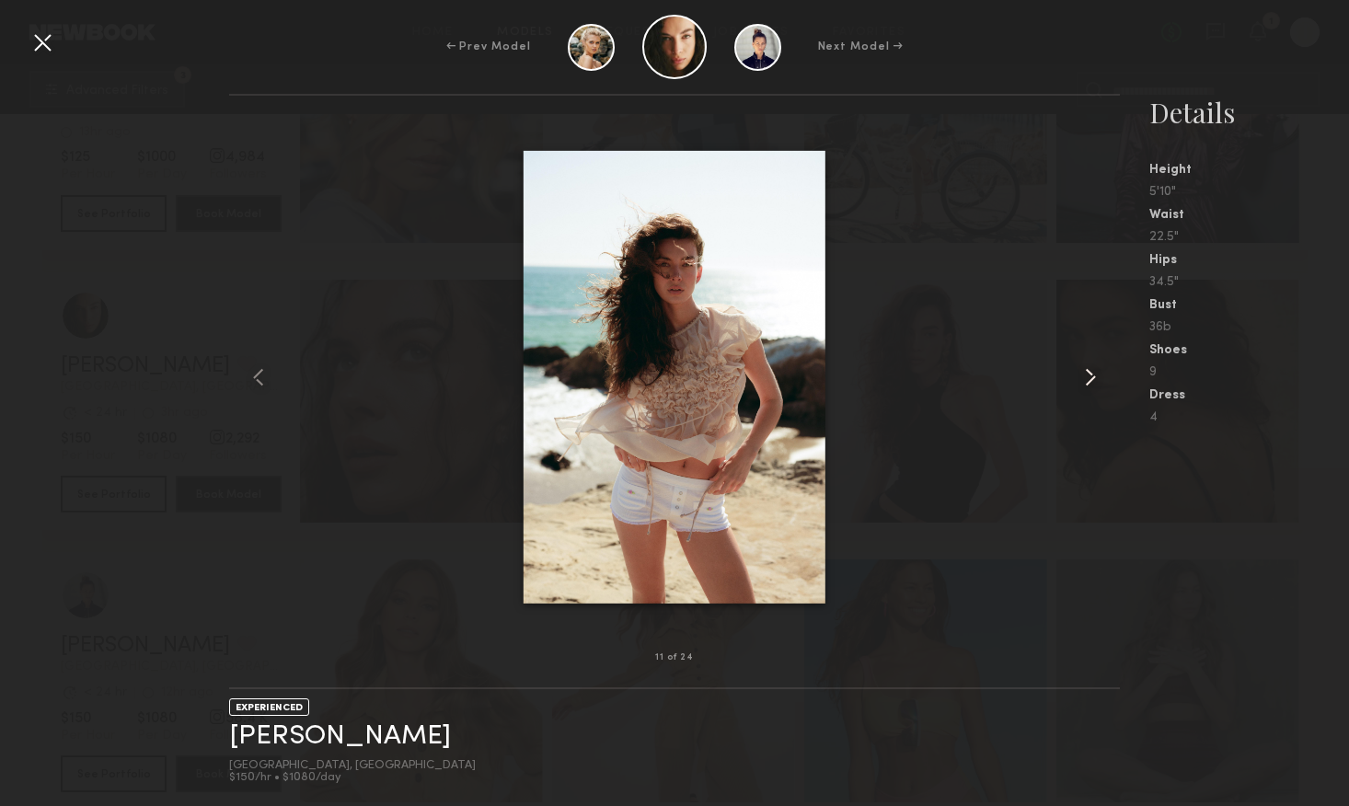
click at [1089, 385] on common-icon at bounding box center [1090, 377] width 29 height 29
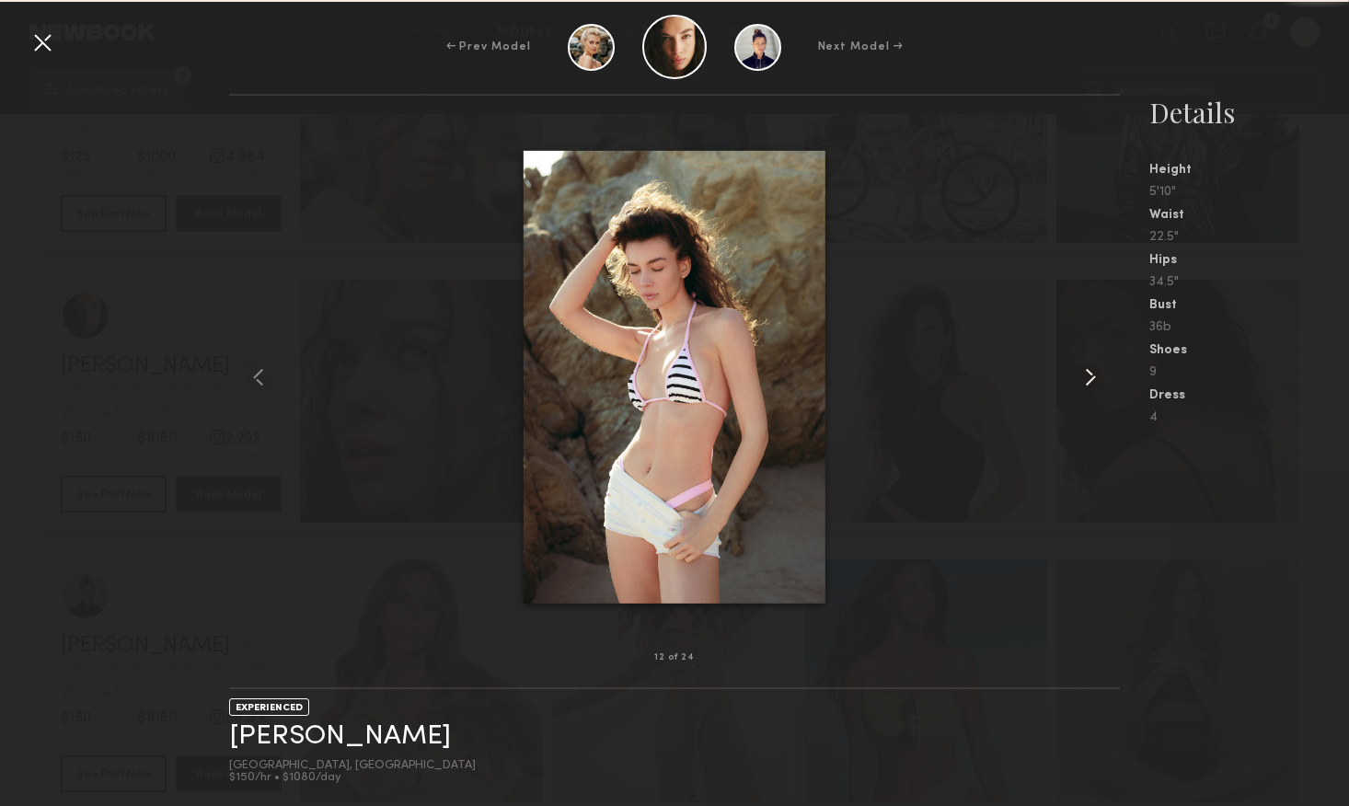
click at [1089, 385] on common-icon at bounding box center [1090, 377] width 29 height 29
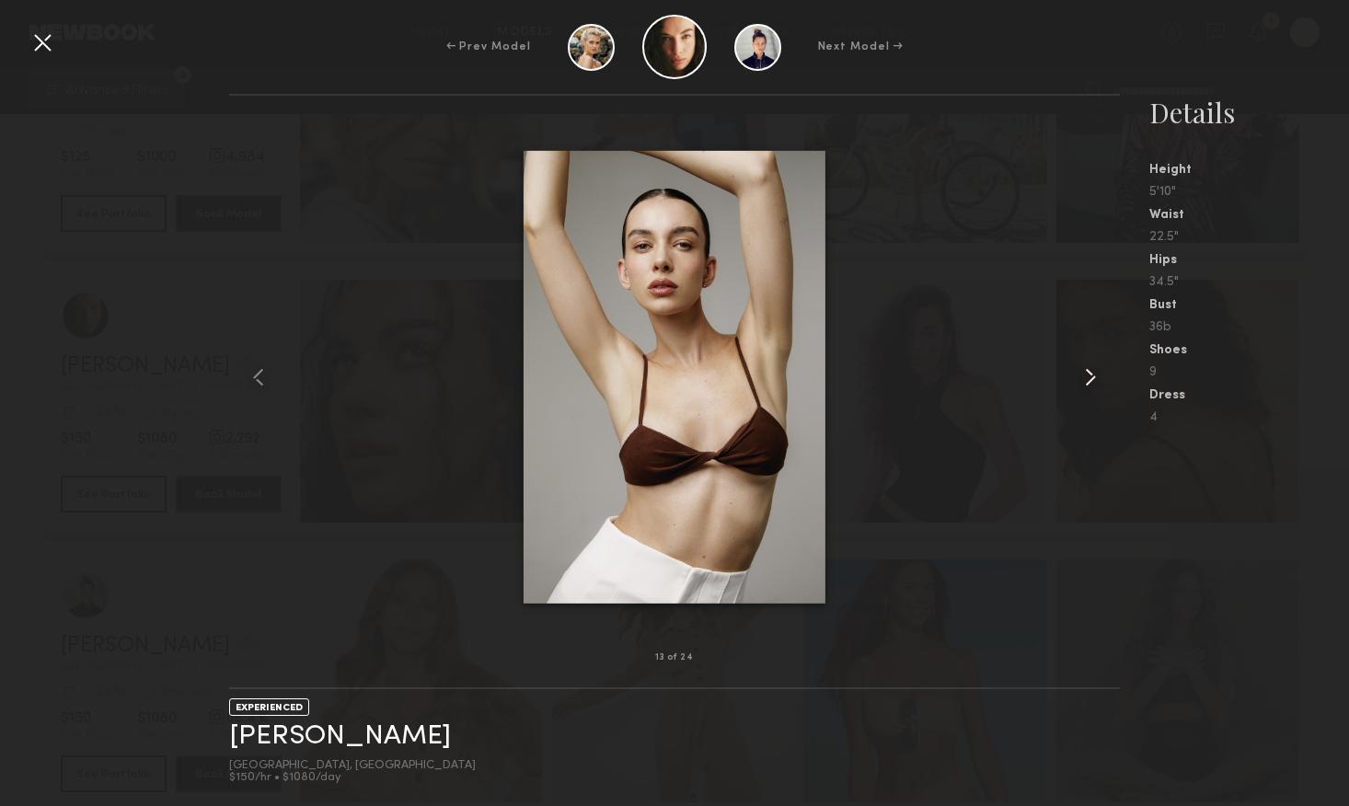
click at [1089, 381] on common-icon at bounding box center [1090, 377] width 29 height 29
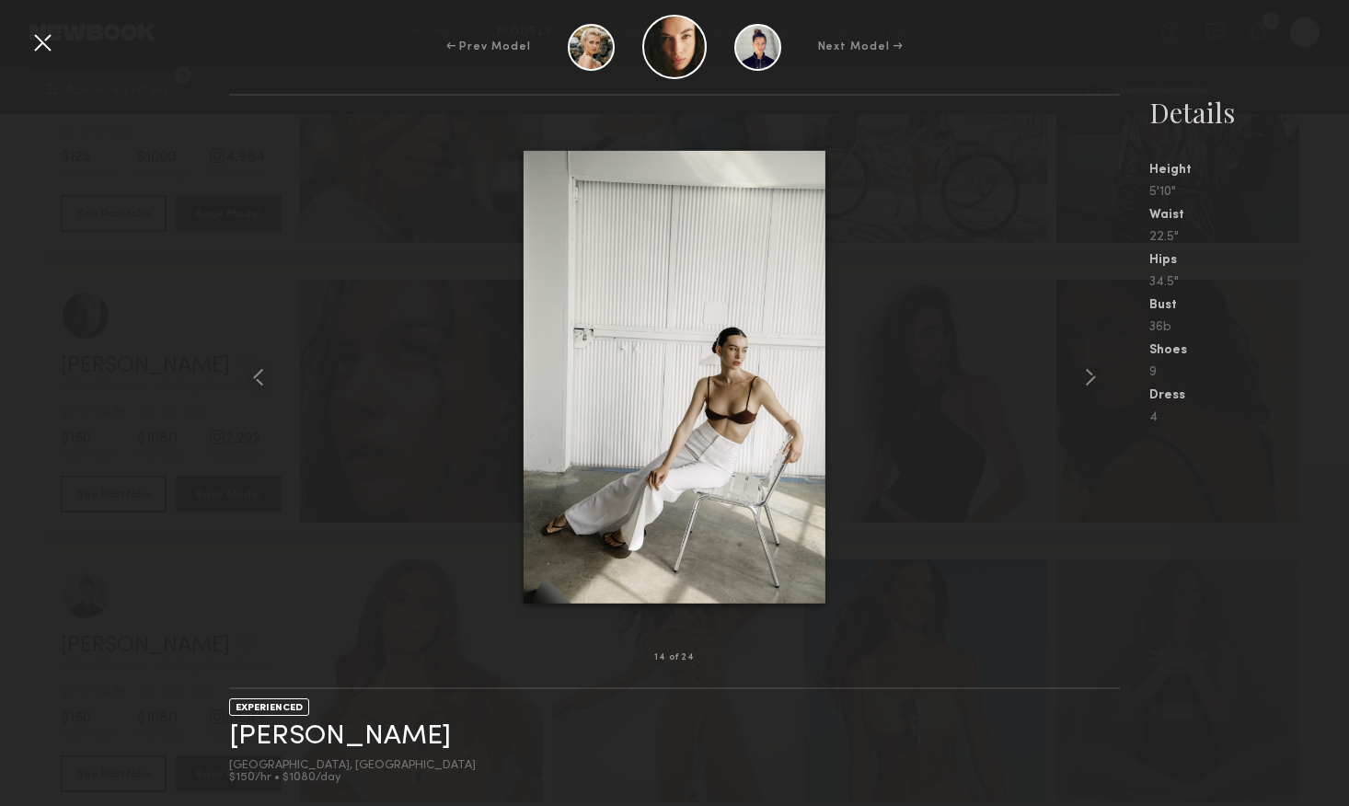
click at [45, 45] on div at bounding box center [42, 42] width 29 height 29
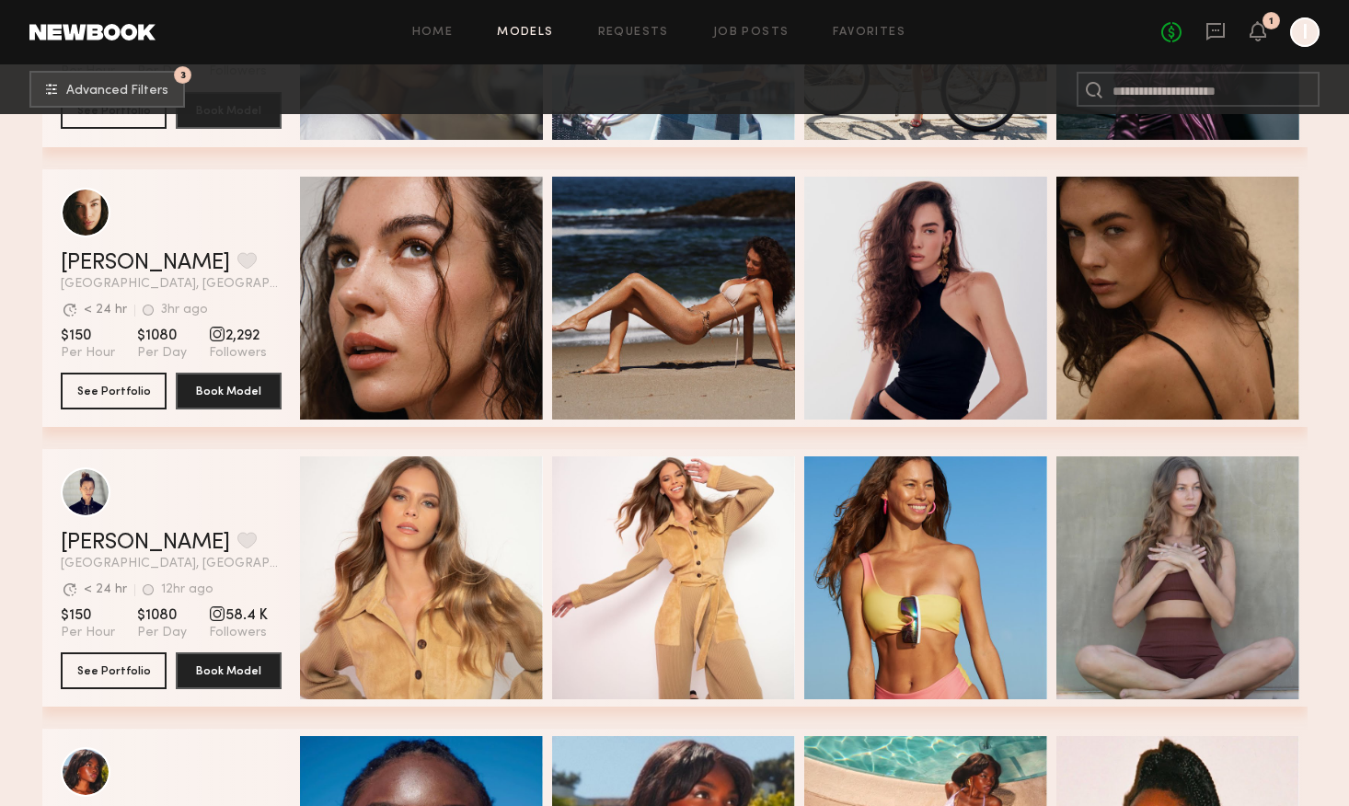
scroll to position [7331, 0]
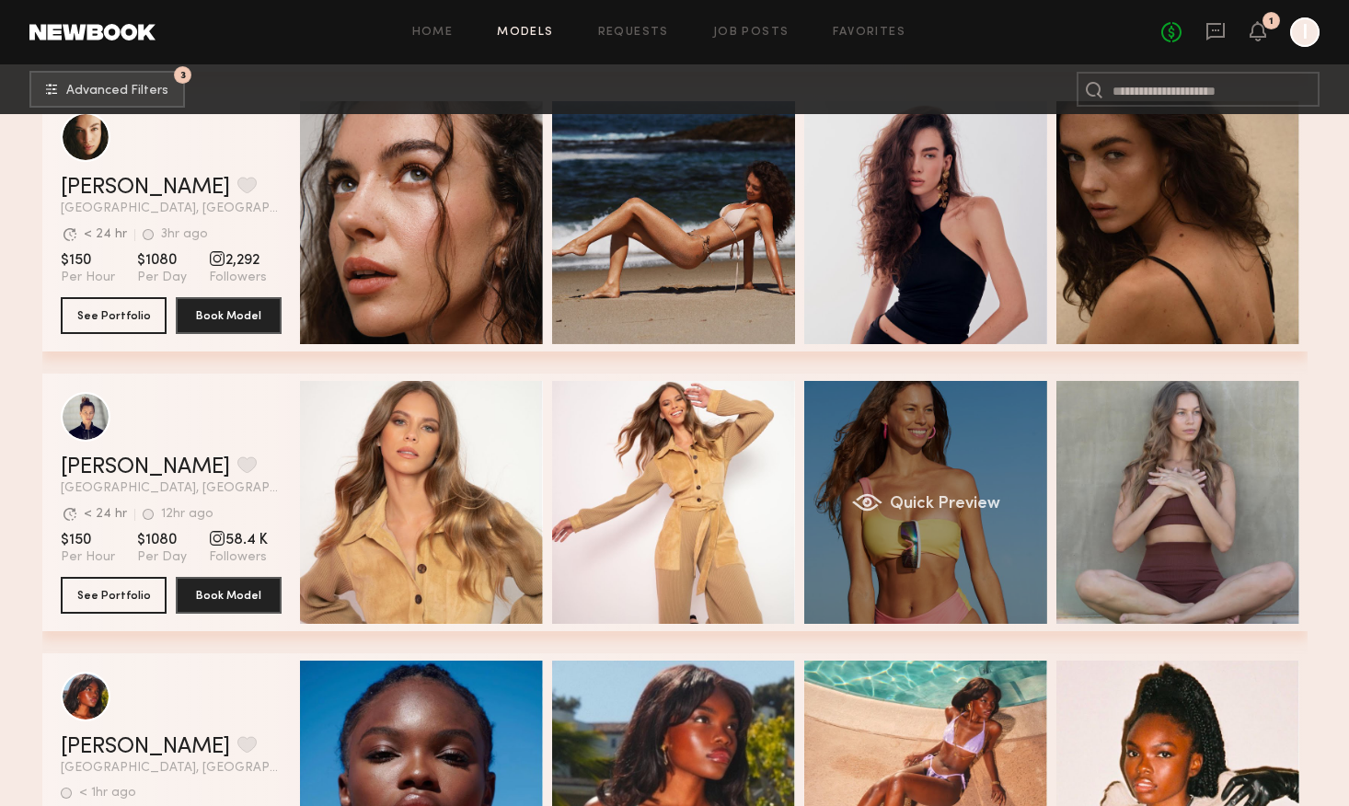
click at [919, 449] on div "Quick Preview" at bounding box center [925, 502] width 243 height 243
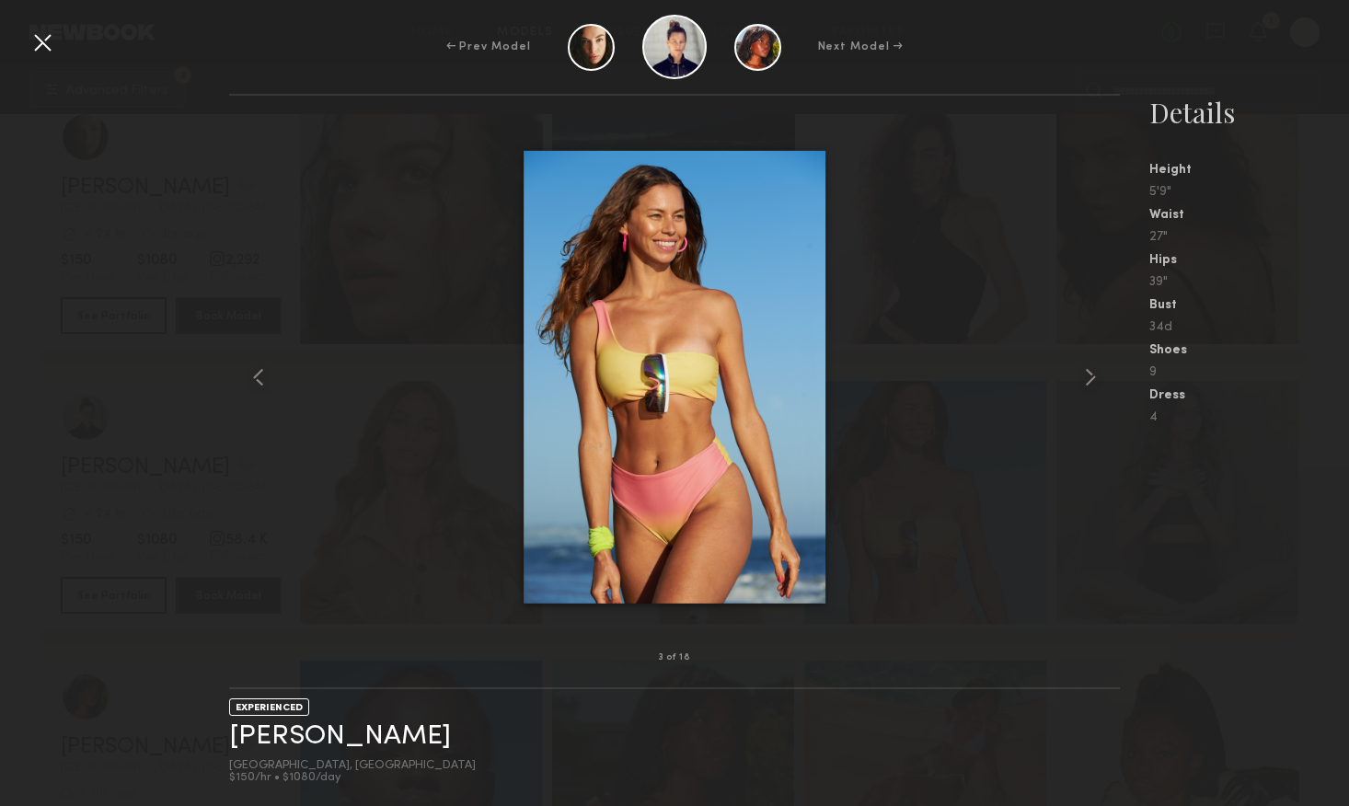
click at [37, 43] on div at bounding box center [42, 42] width 29 height 29
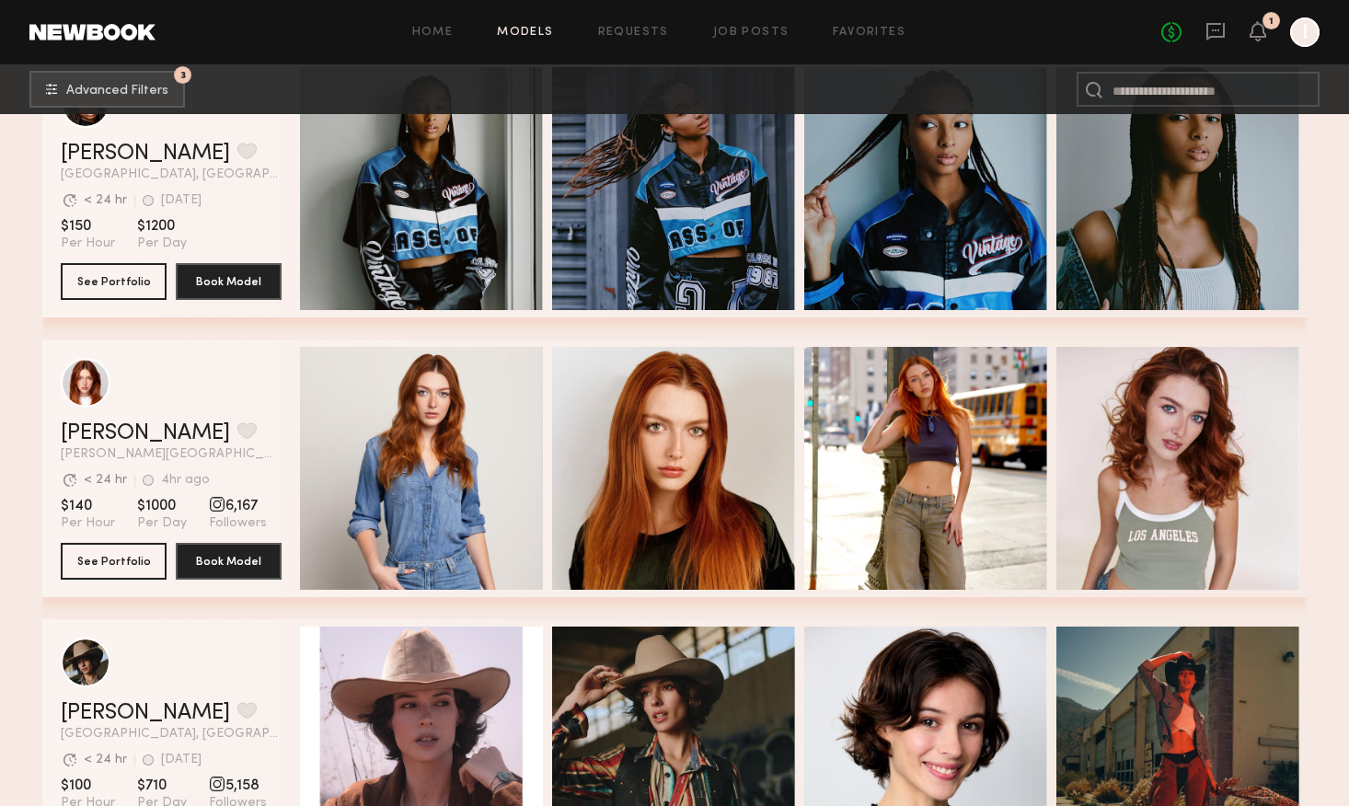
scroll to position [8722, 0]
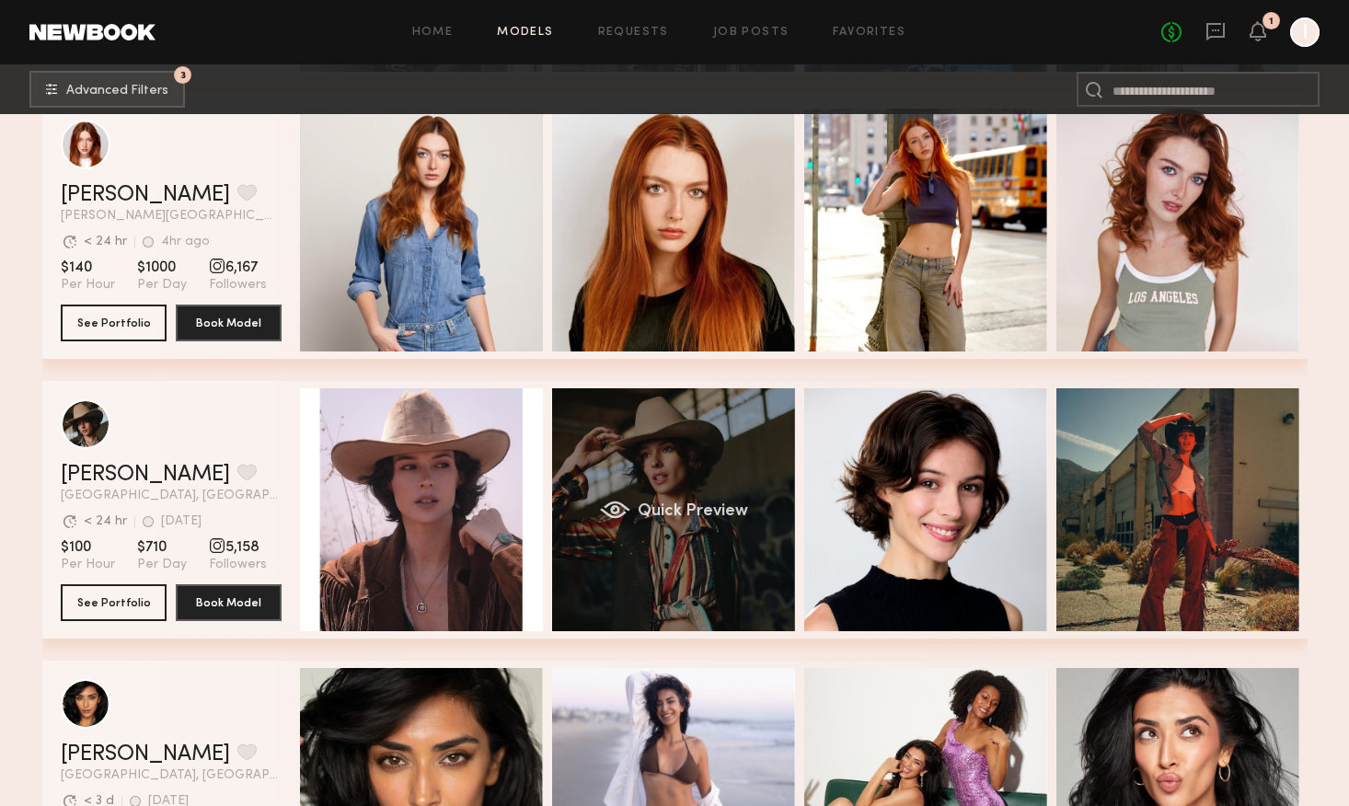
click at [708, 567] on div "Quick Preview" at bounding box center [673, 509] width 243 height 243
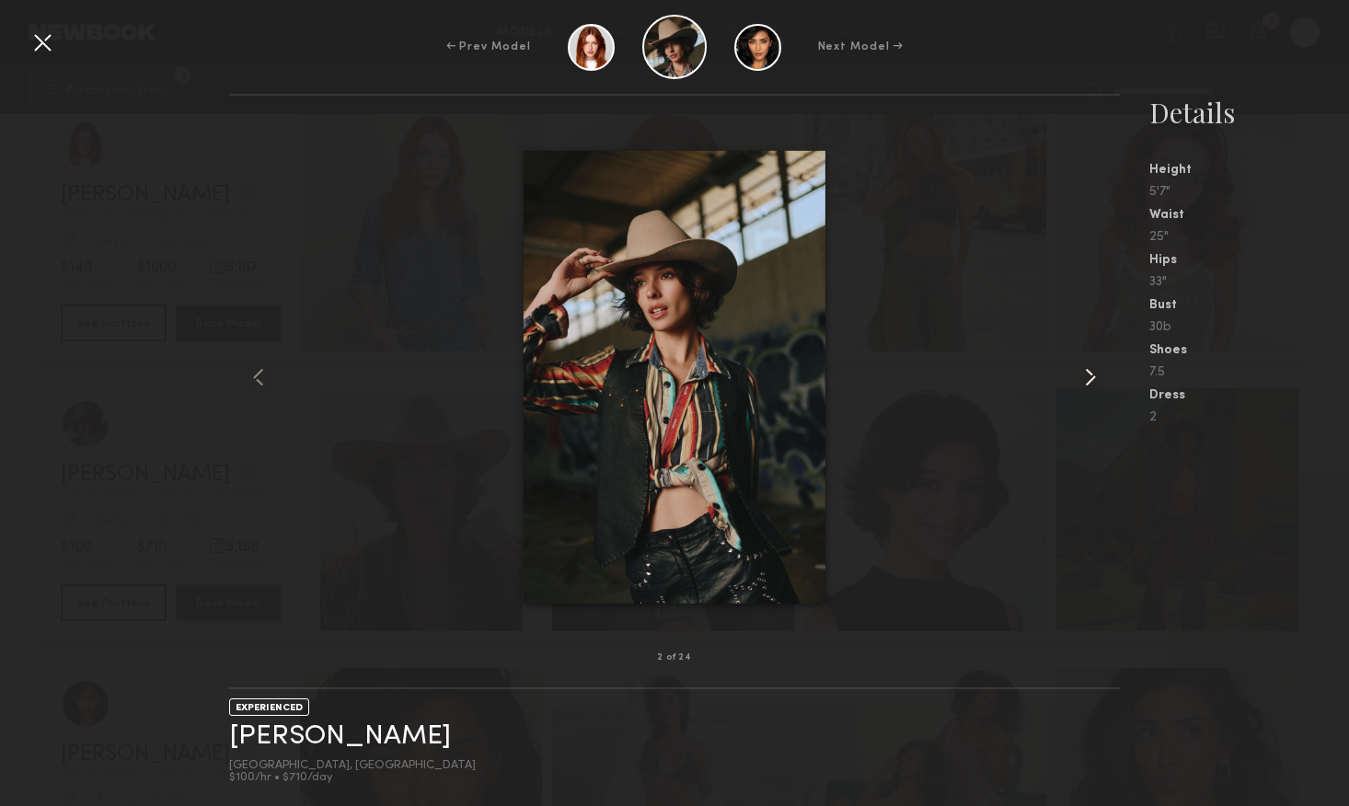
click at [1088, 381] on common-icon at bounding box center [1090, 377] width 29 height 29
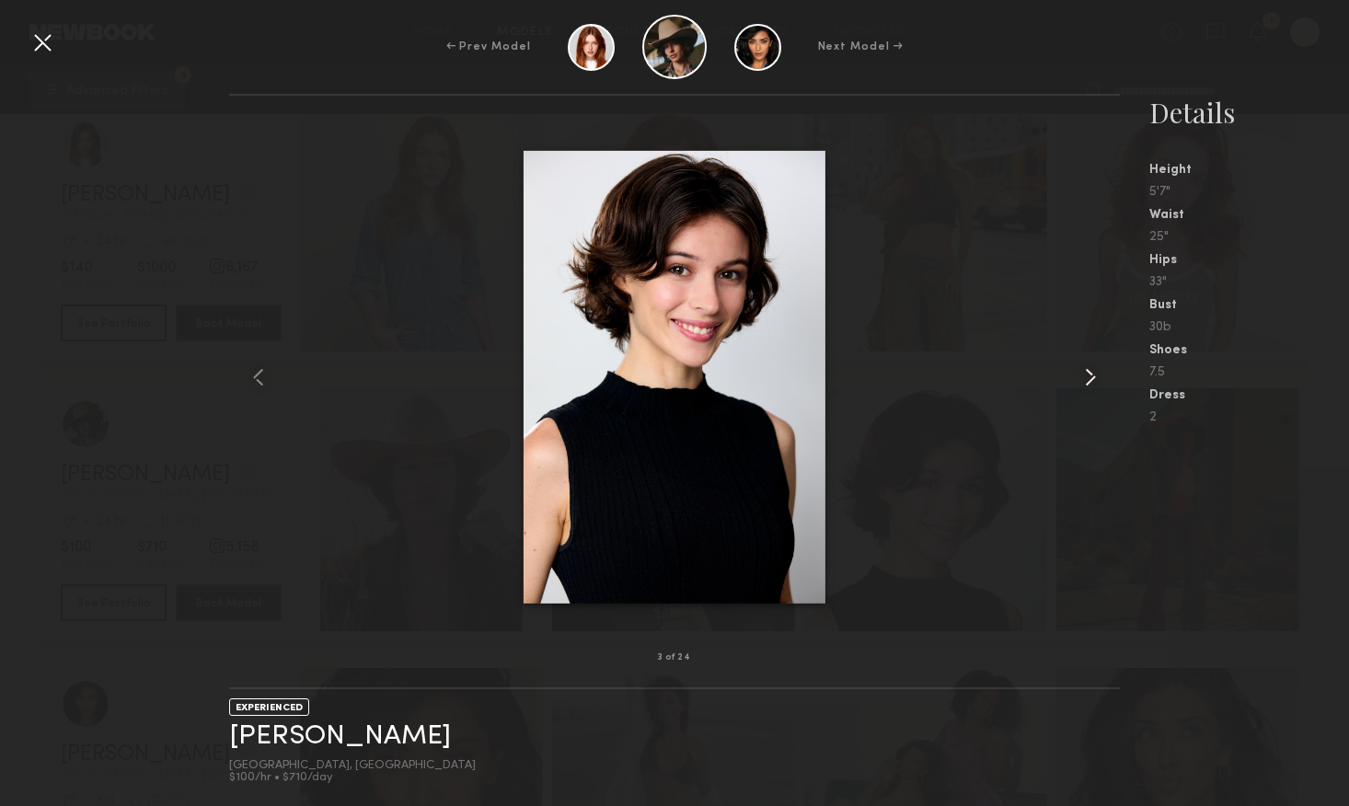
click at [1088, 381] on common-icon at bounding box center [1090, 377] width 29 height 29
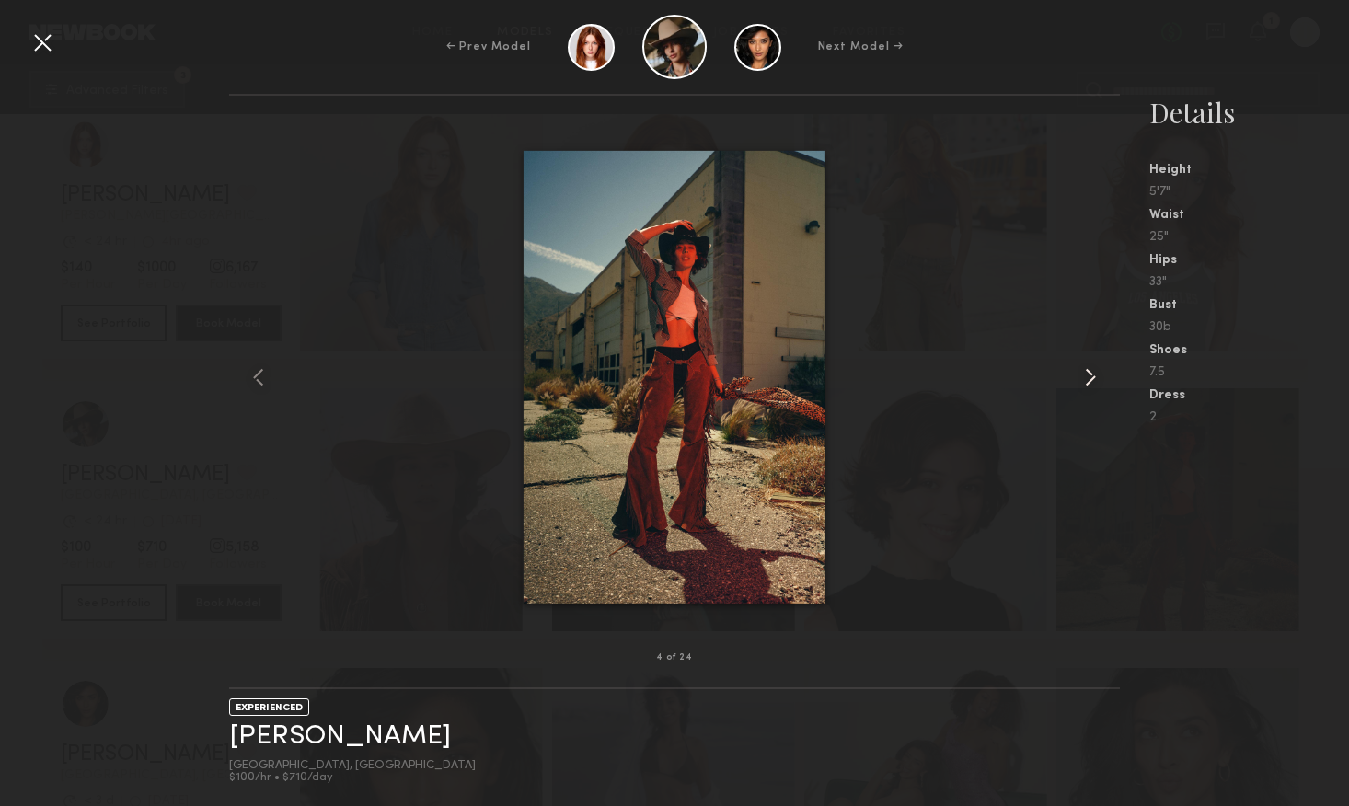
click at [1088, 381] on common-icon at bounding box center [1090, 377] width 29 height 29
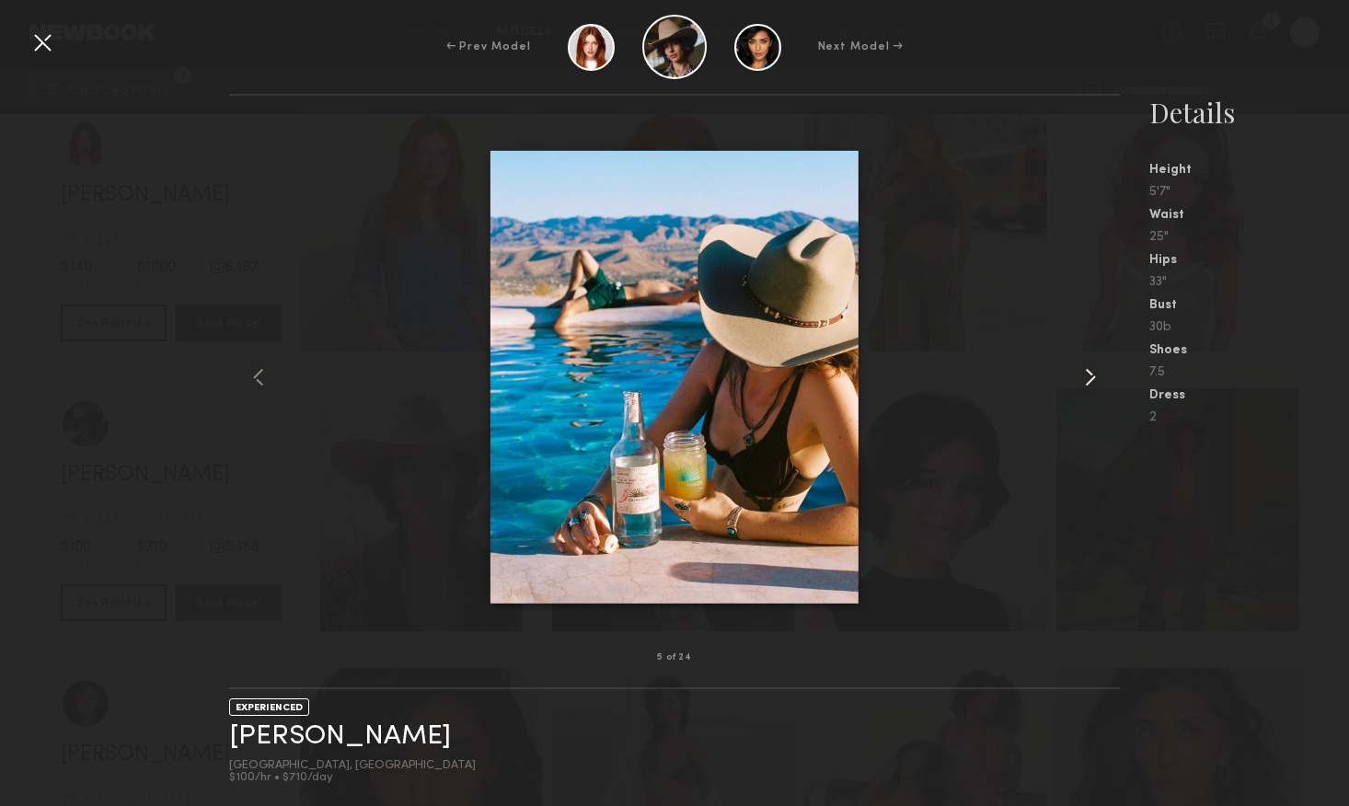
click at [1088, 381] on common-icon at bounding box center [1090, 377] width 29 height 29
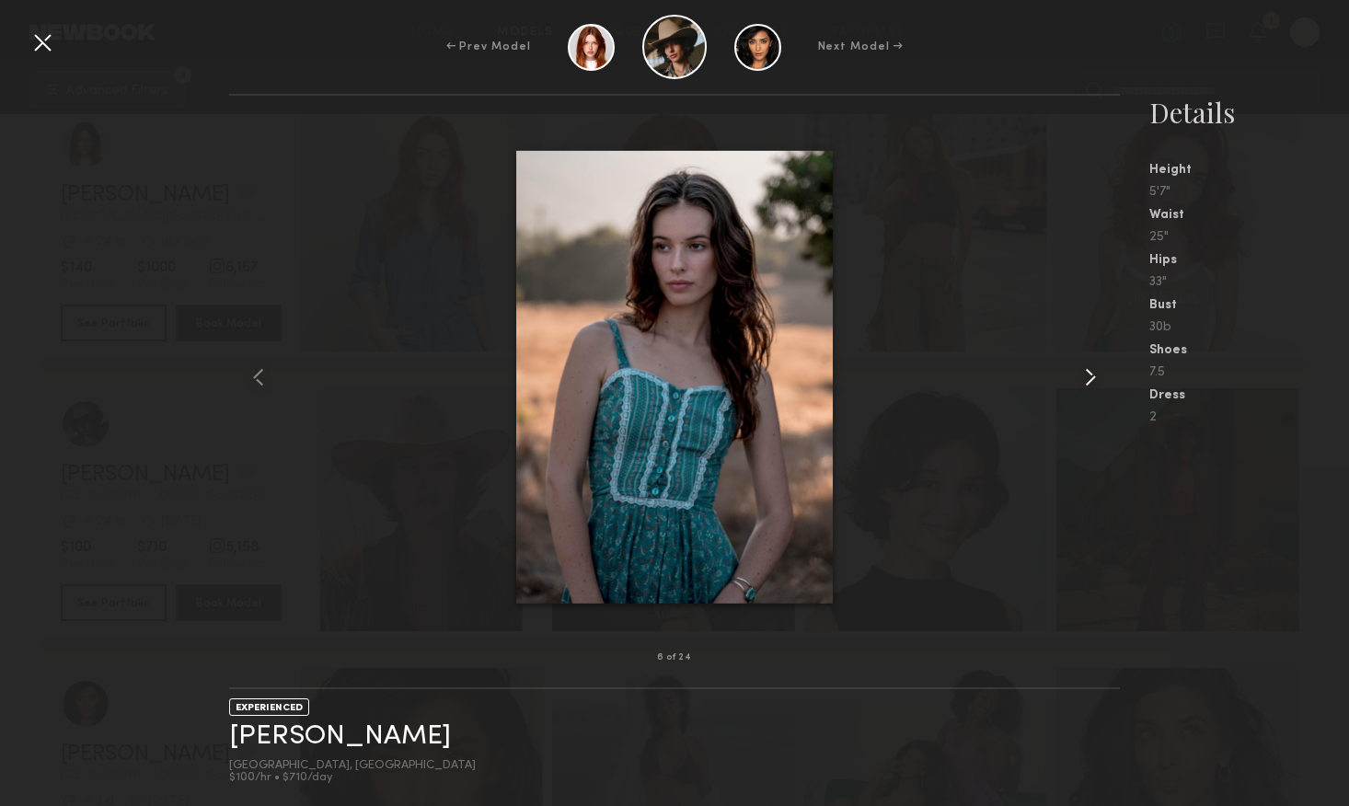
click at [1088, 381] on common-icon at bounding box center [1090, 377] width 29 height 29
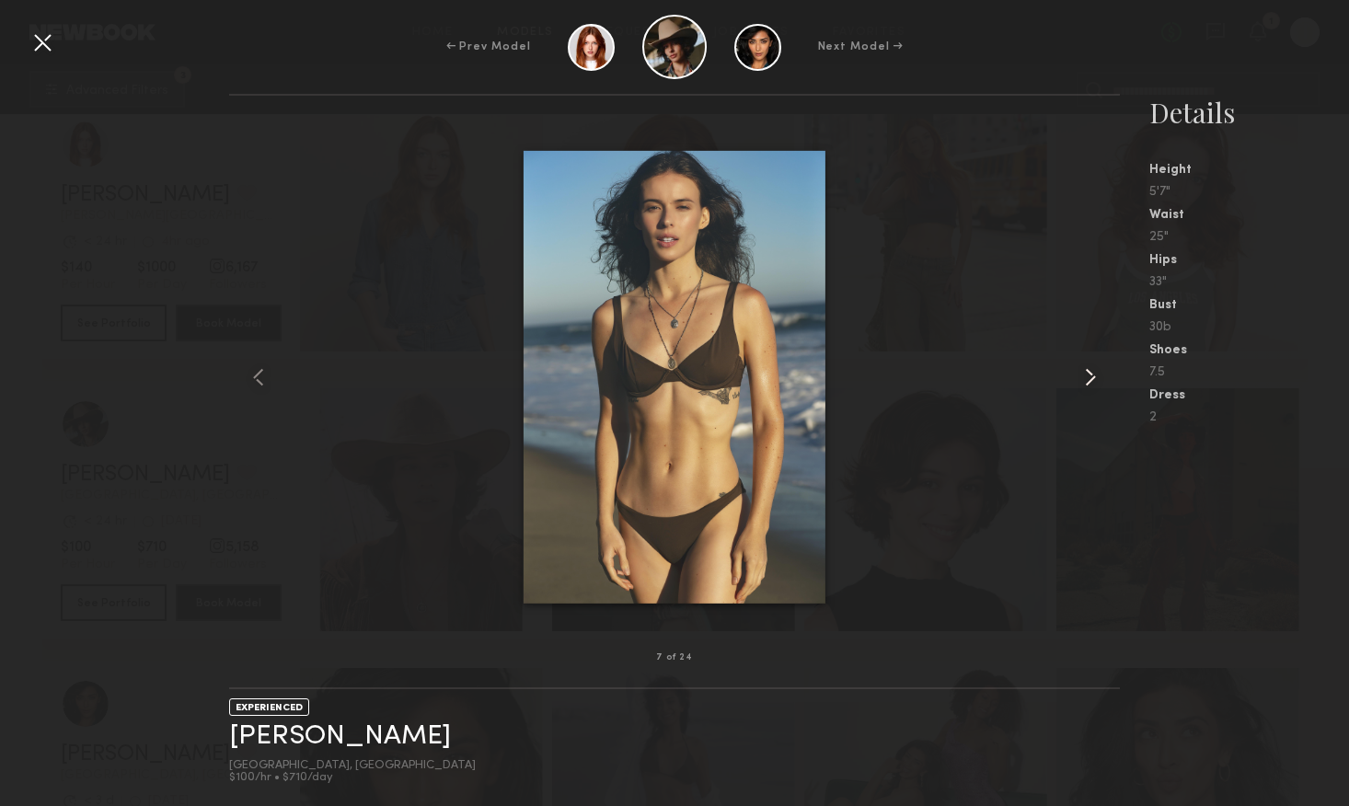
click at [1088, 381] on common-icon at bounding box center [1090, 377] width 29 height 29
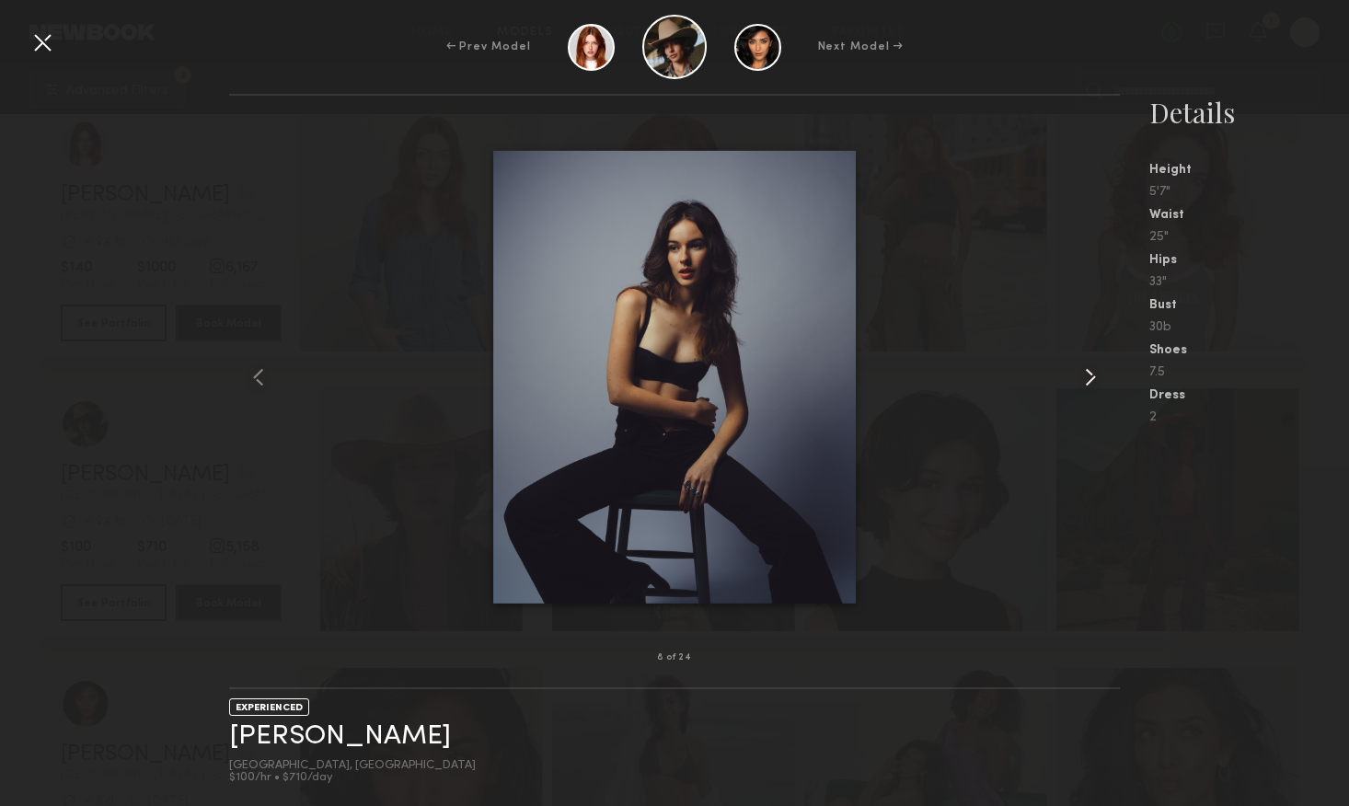
click at [1088, 381] on common-icon at bounding box center [1090, 377] width 29 height 29
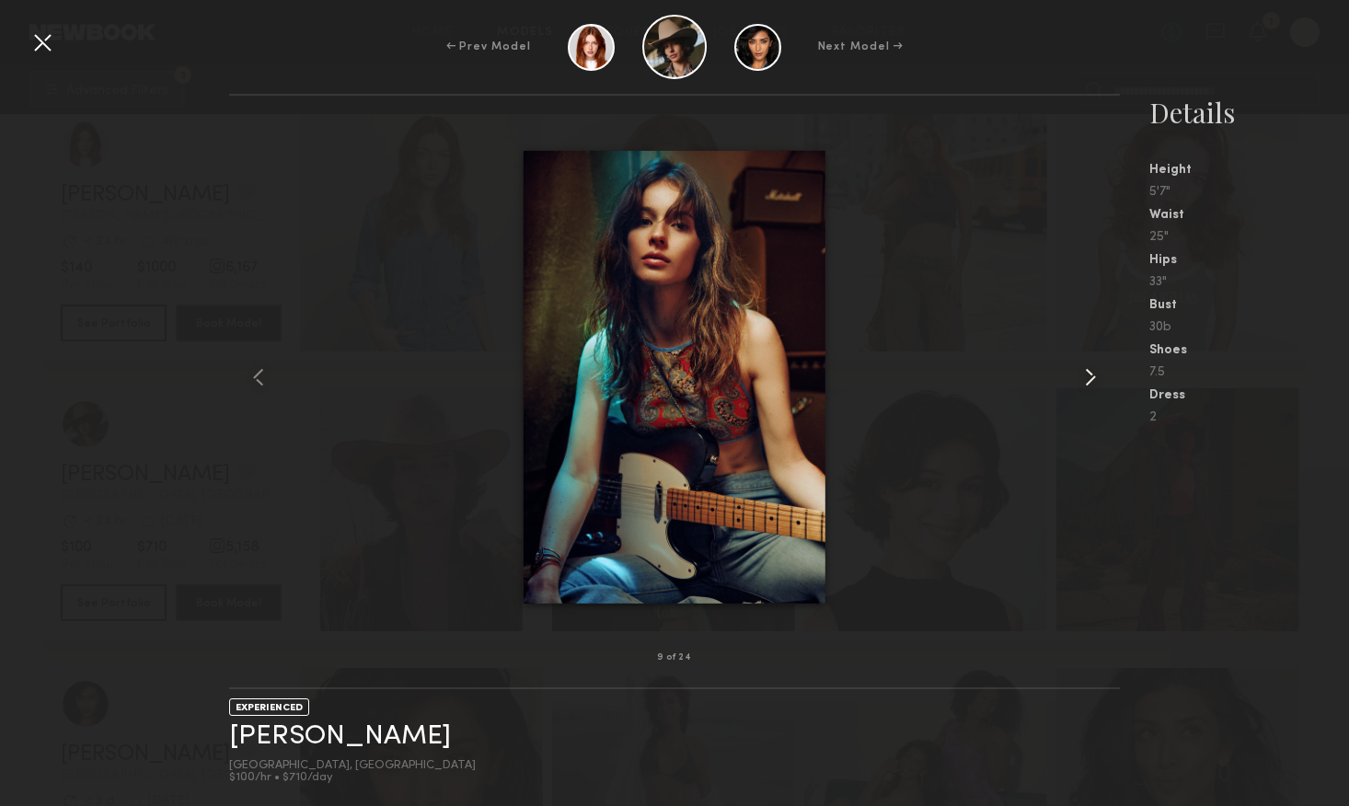
click at [1088, 381] on common-icon at bounding box center [1090, 377] width 29 height 29
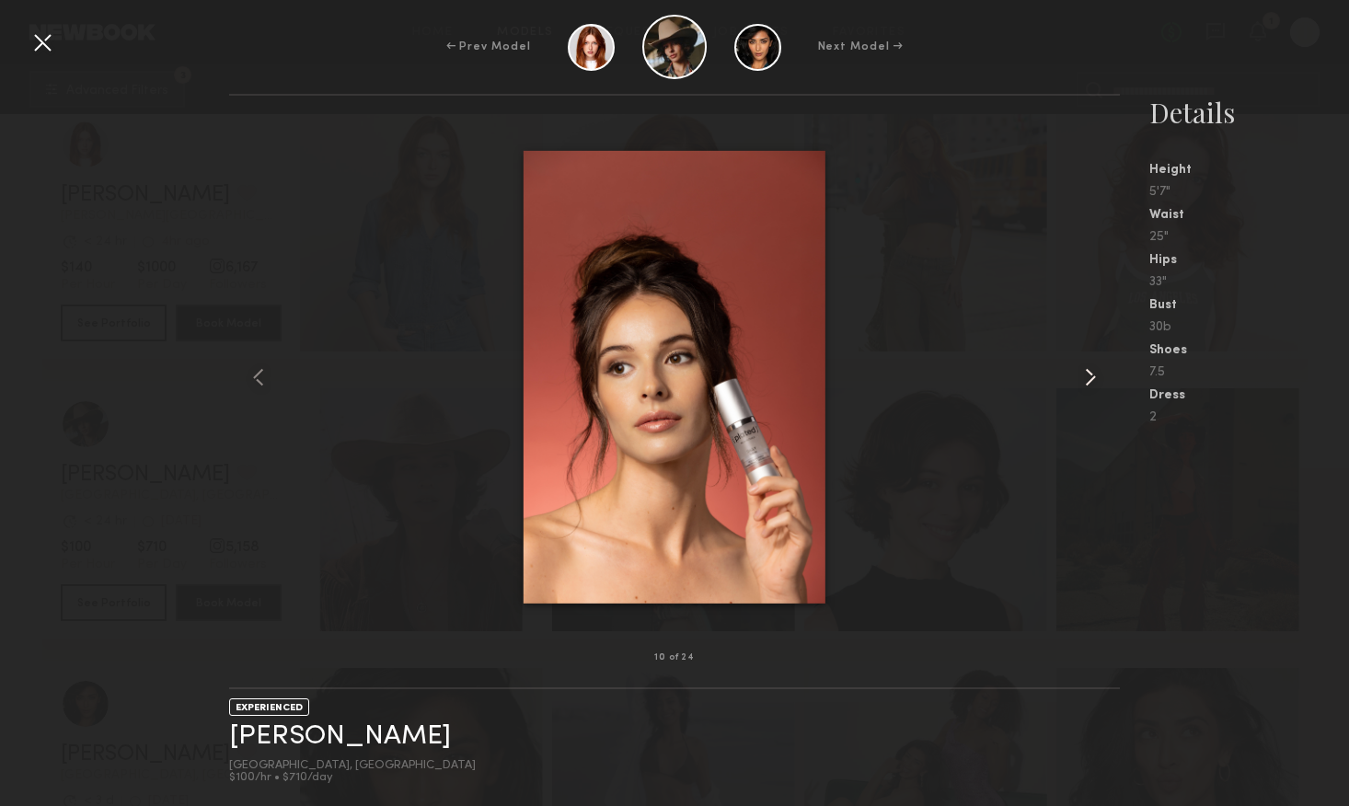
click at [1088, 382] on common-icon at bounding box center [1090, 377] width 29 height 29
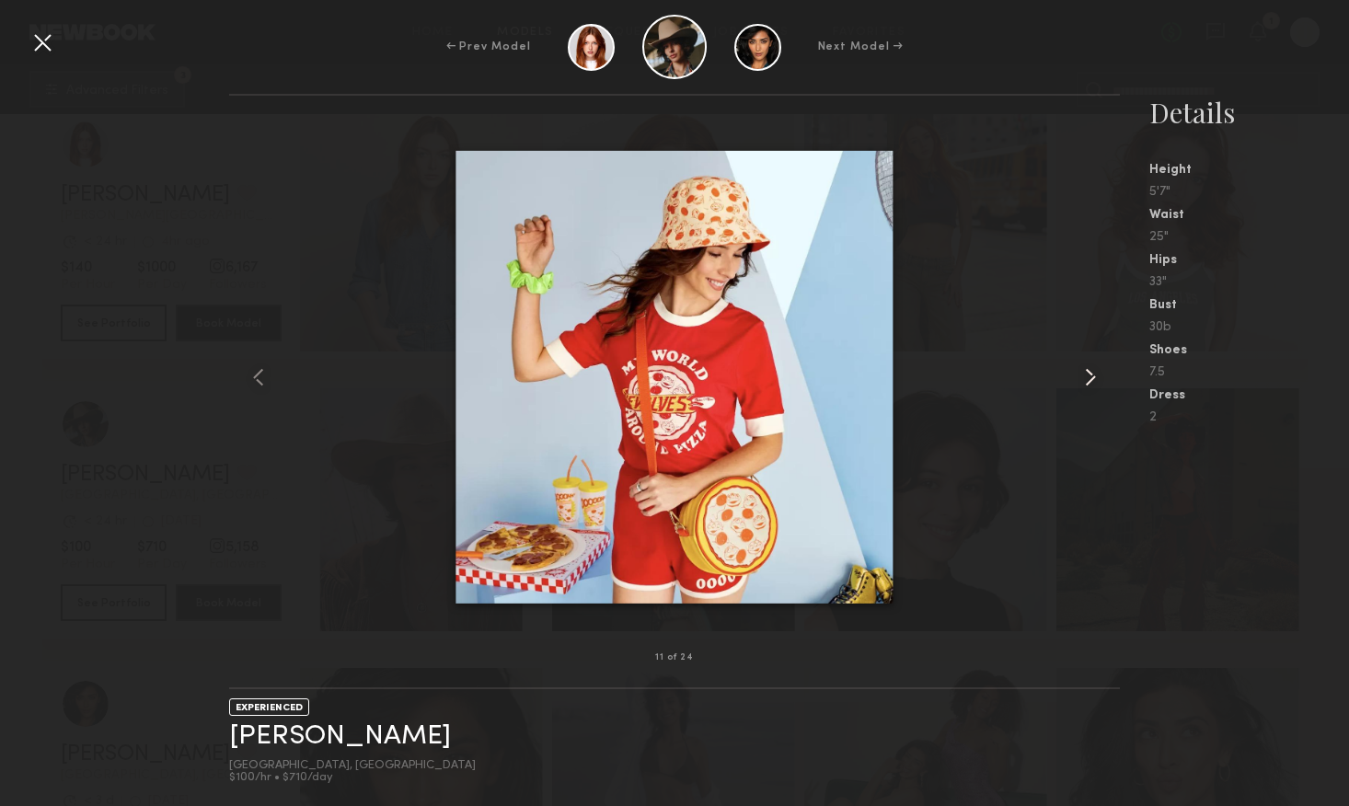
click at [1088, 382] on common-icon at bounding box center [1090, 377] width 29 height 29
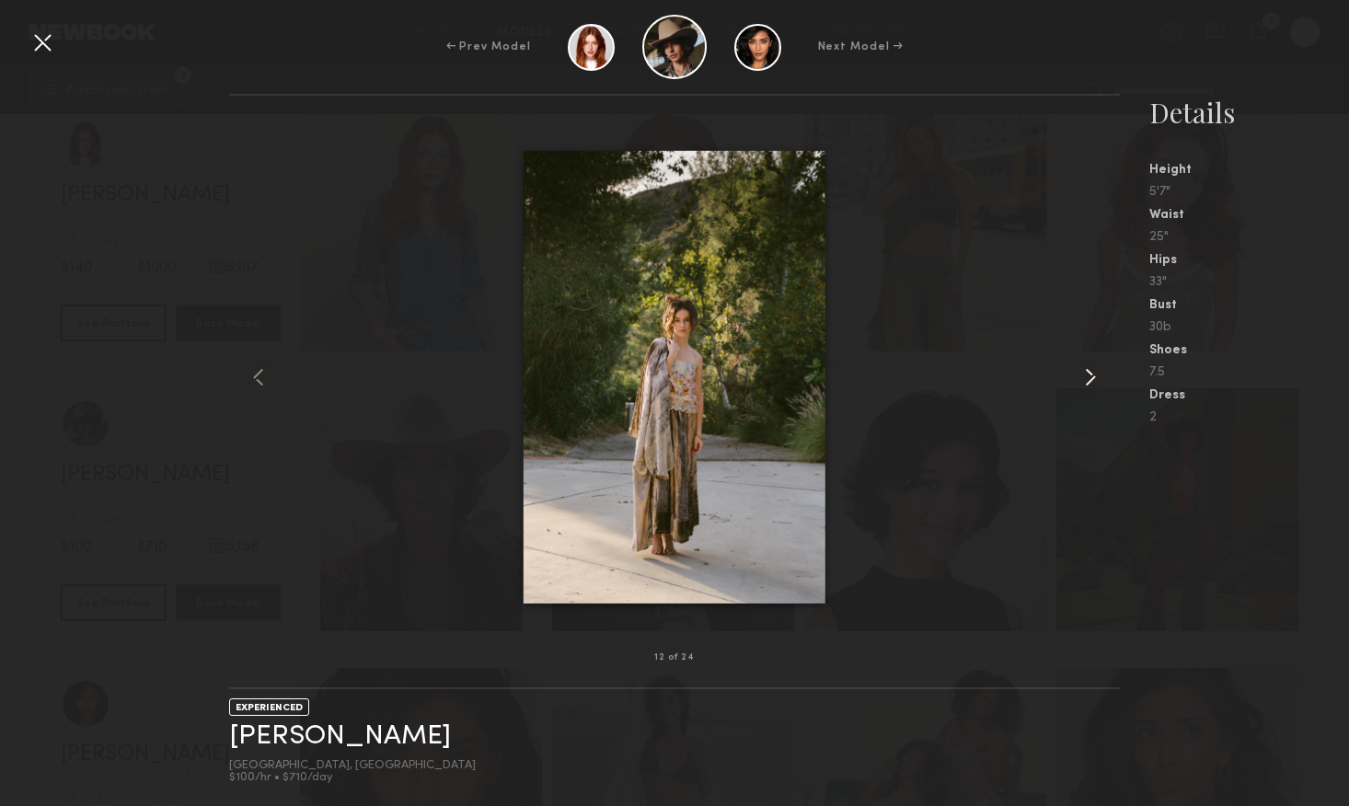
click at [1088, 381] on common-icon at bounding box center [1090, 377] width 29 height 29
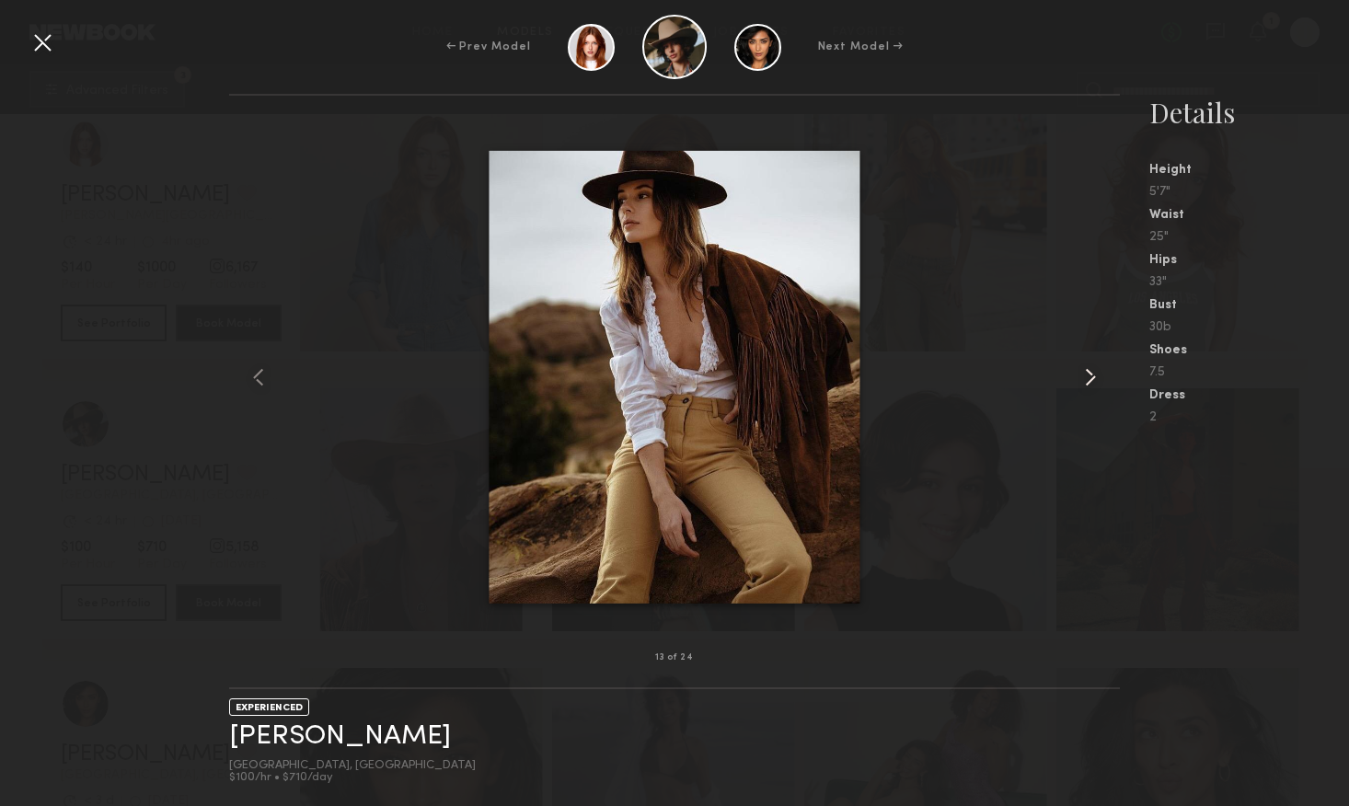
click at [1088, 381] on common-icon at bounding box center [1090, 377] width 29 height 29
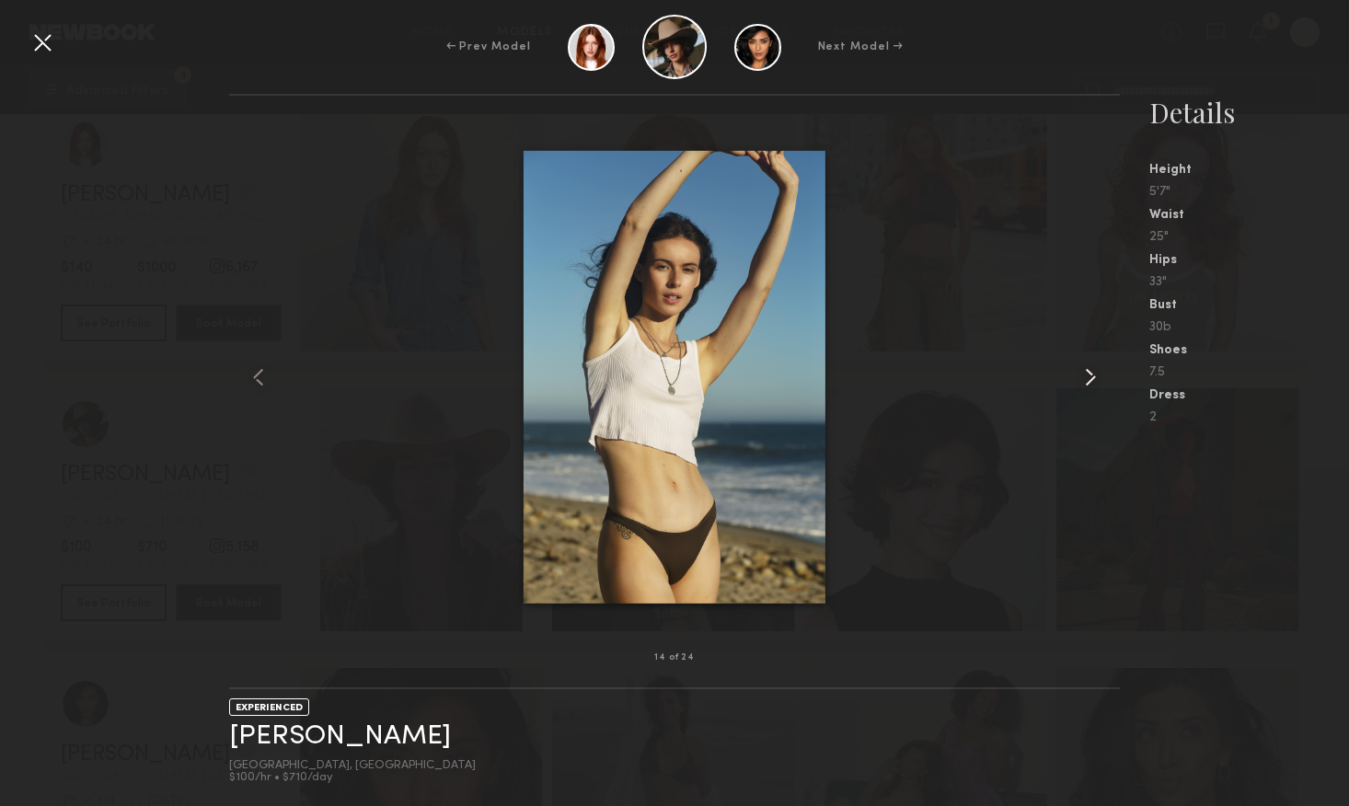
click at [1088, 381] on common-icon at bounding box center [1090, 377] width 29 height 29
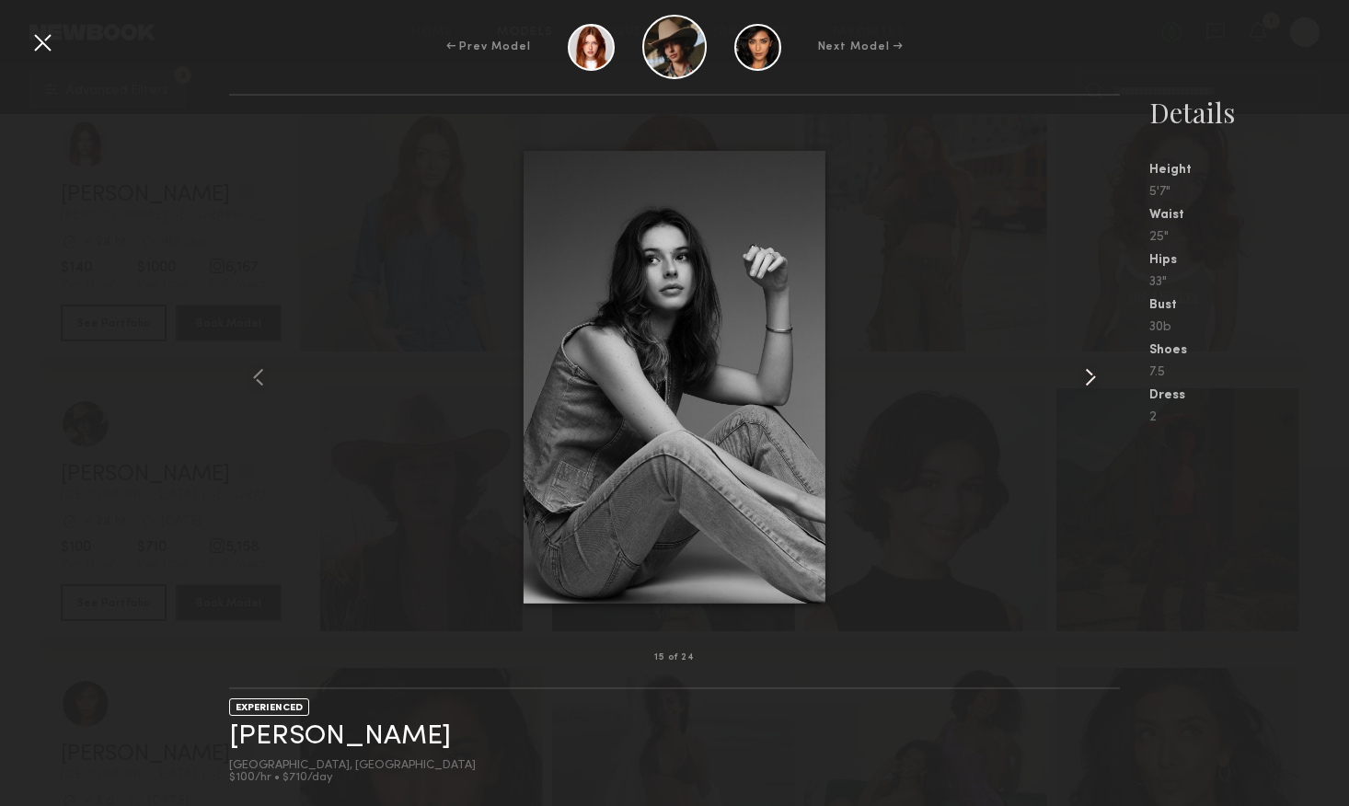
click at [1088, 381] on common-icon at bounding box center [1090, 377] width 29 height 29
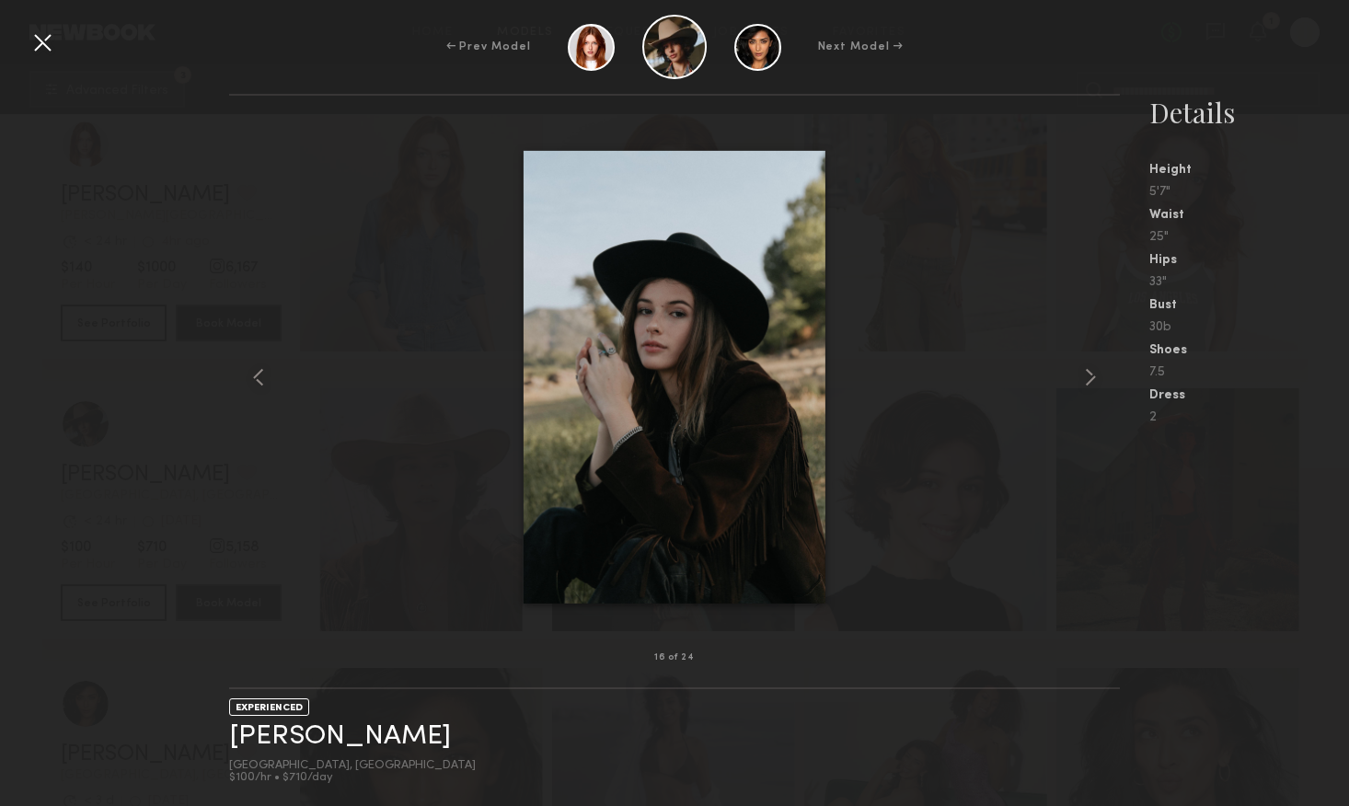
click at [1298, 449] on nb-gallery-model-stats "Details Height 5'7" Waist 25" Hips 33" Bust 30b Shoes 7.5 Dress 2" at bounding box center [1234, 450] width 229 height 712
click at [42, 40] on div at bounding box center [42, 42] width 29 height 29
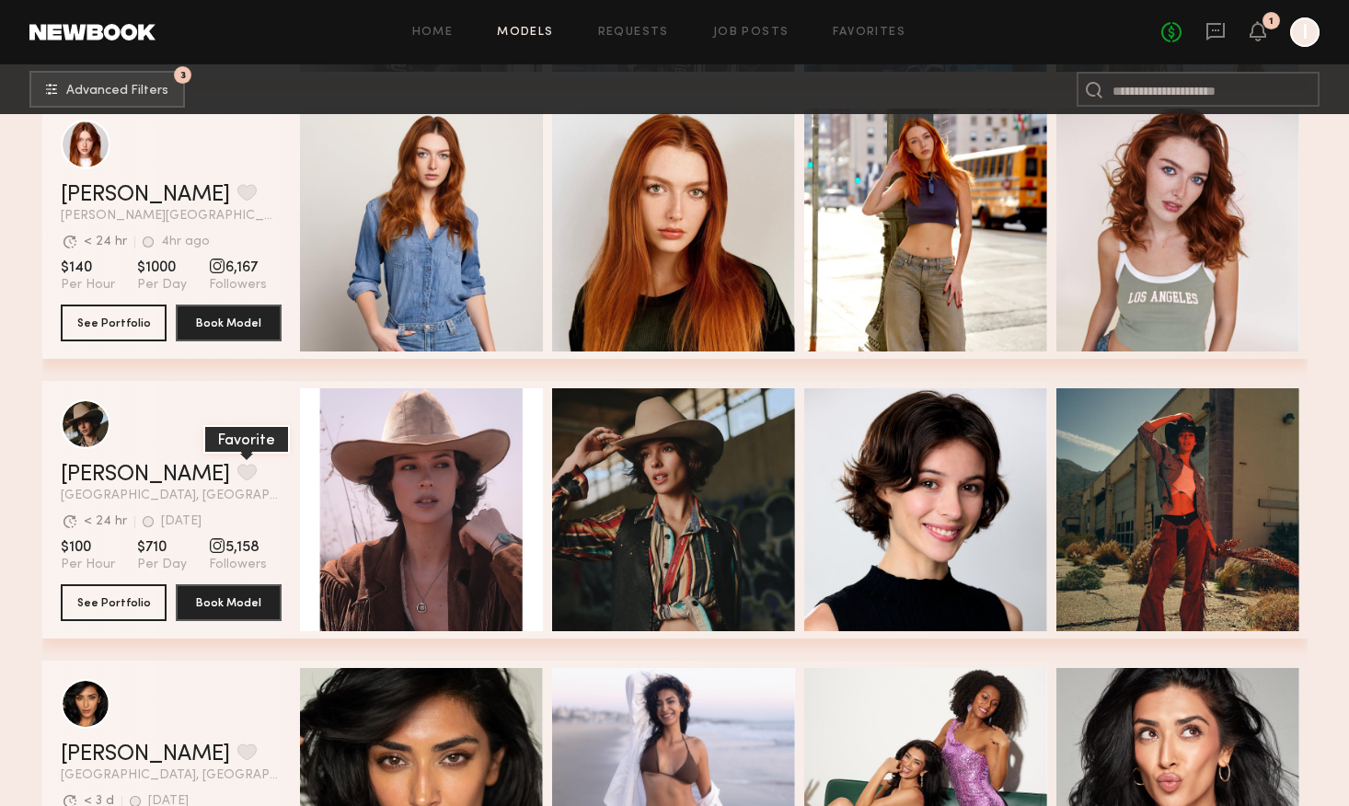
click at [237, 468] on button "grid" at bounding box center [246, 472] width 19 height 17
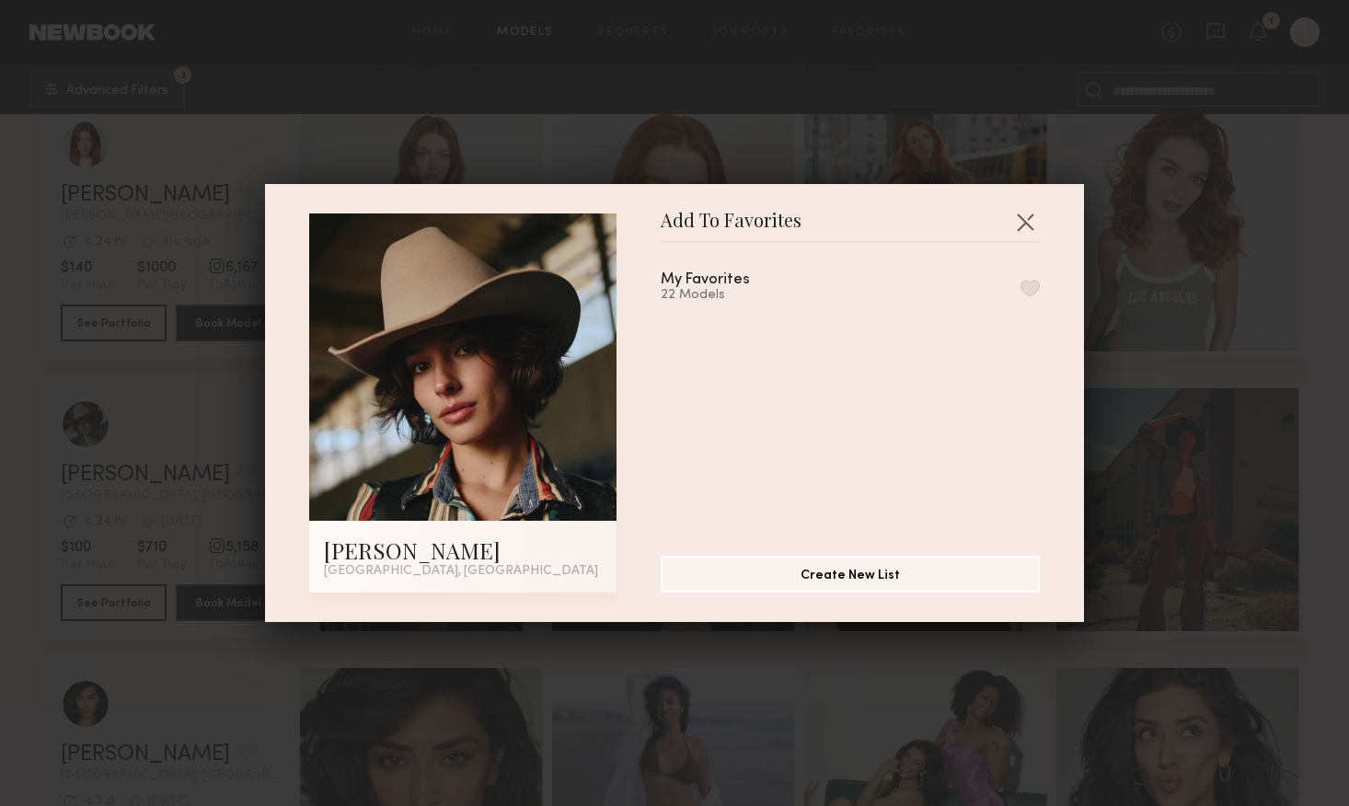
click at [1025, 289] on button "button" at bounding box center [1030, 288] width 19 height 17
click at [362, 92] on div "Add To Favorites McKenna M. Los Angeles, CA Add To Favorites My Favorites 23 Mo…" at bounding box center [674, 403] width 1349 height 806
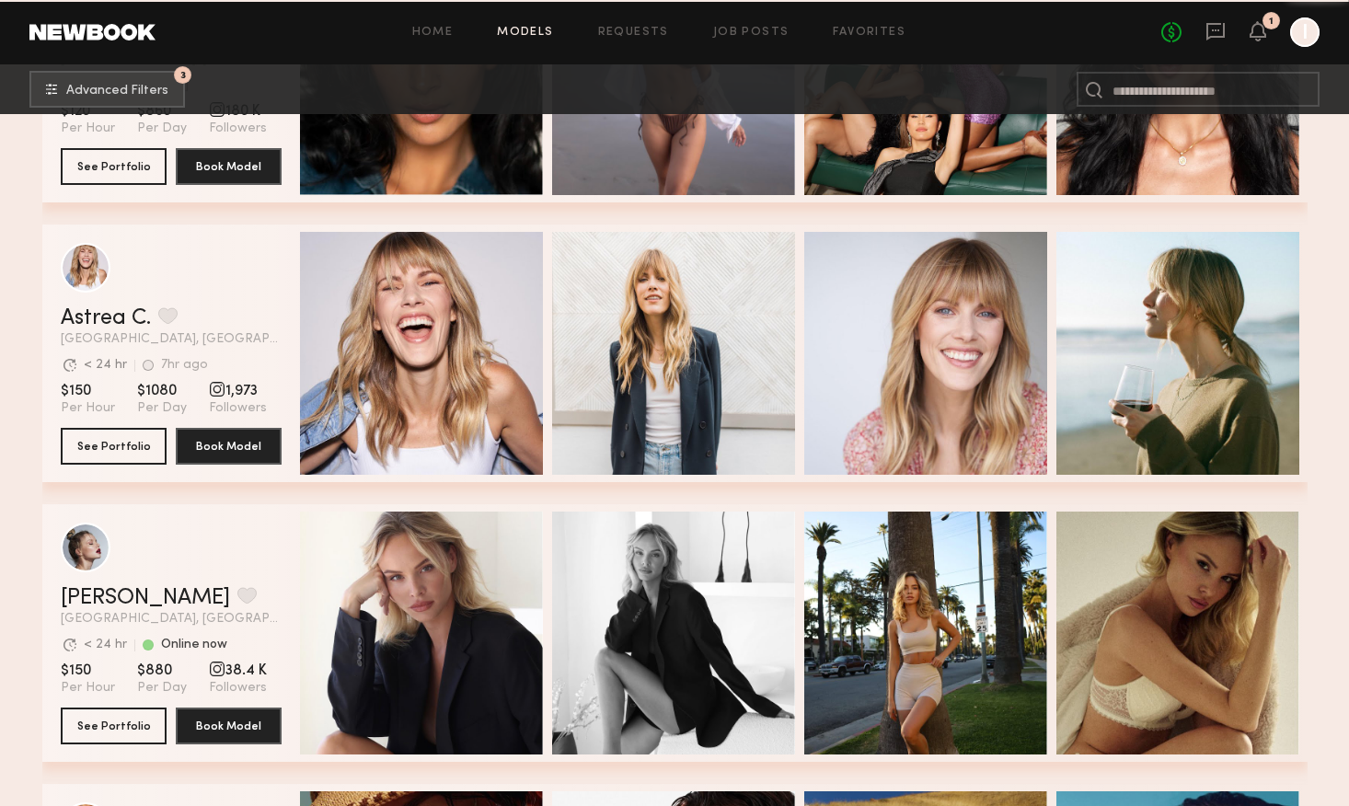
scroll to position [9602, 0]
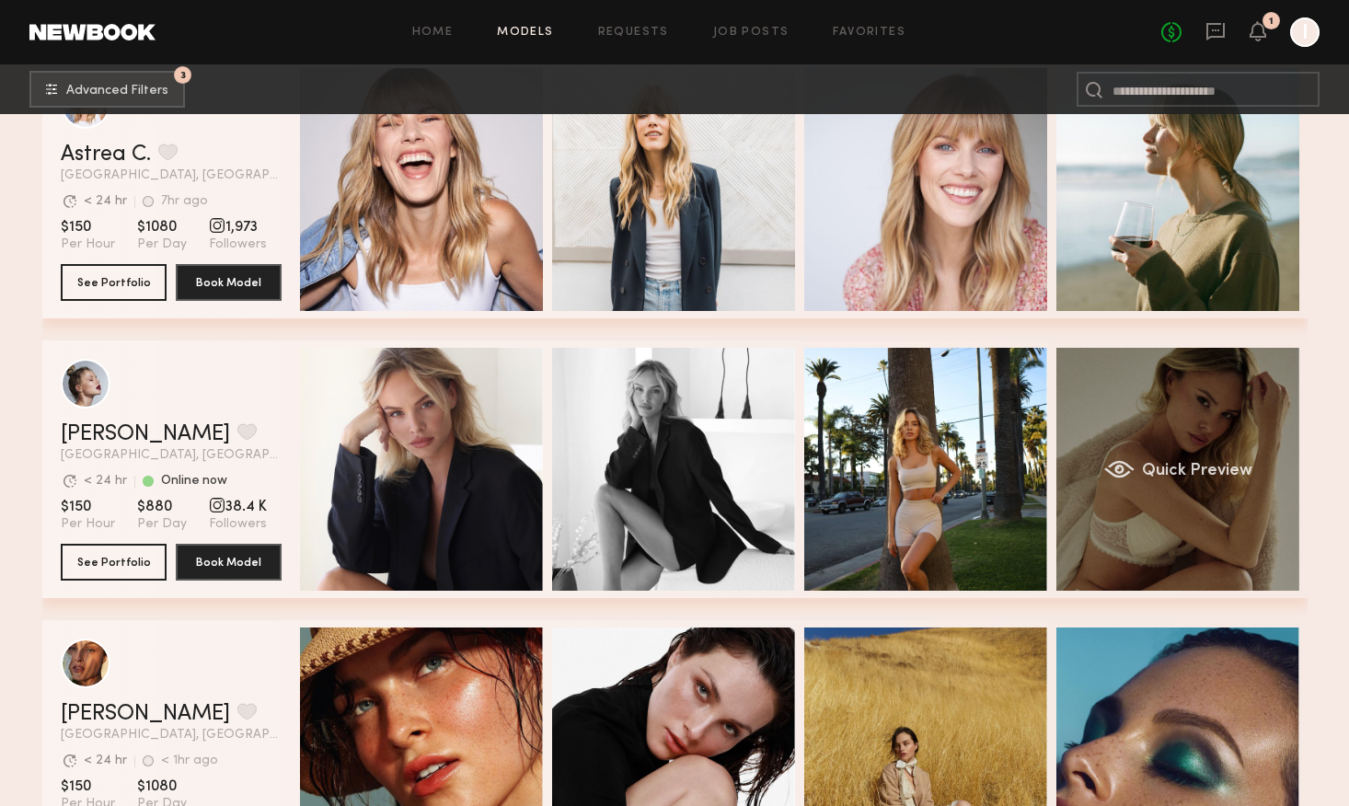
click at [1127, 537] on div "Quick Preview" at bounding box center [1178, 469] width 243 height 243
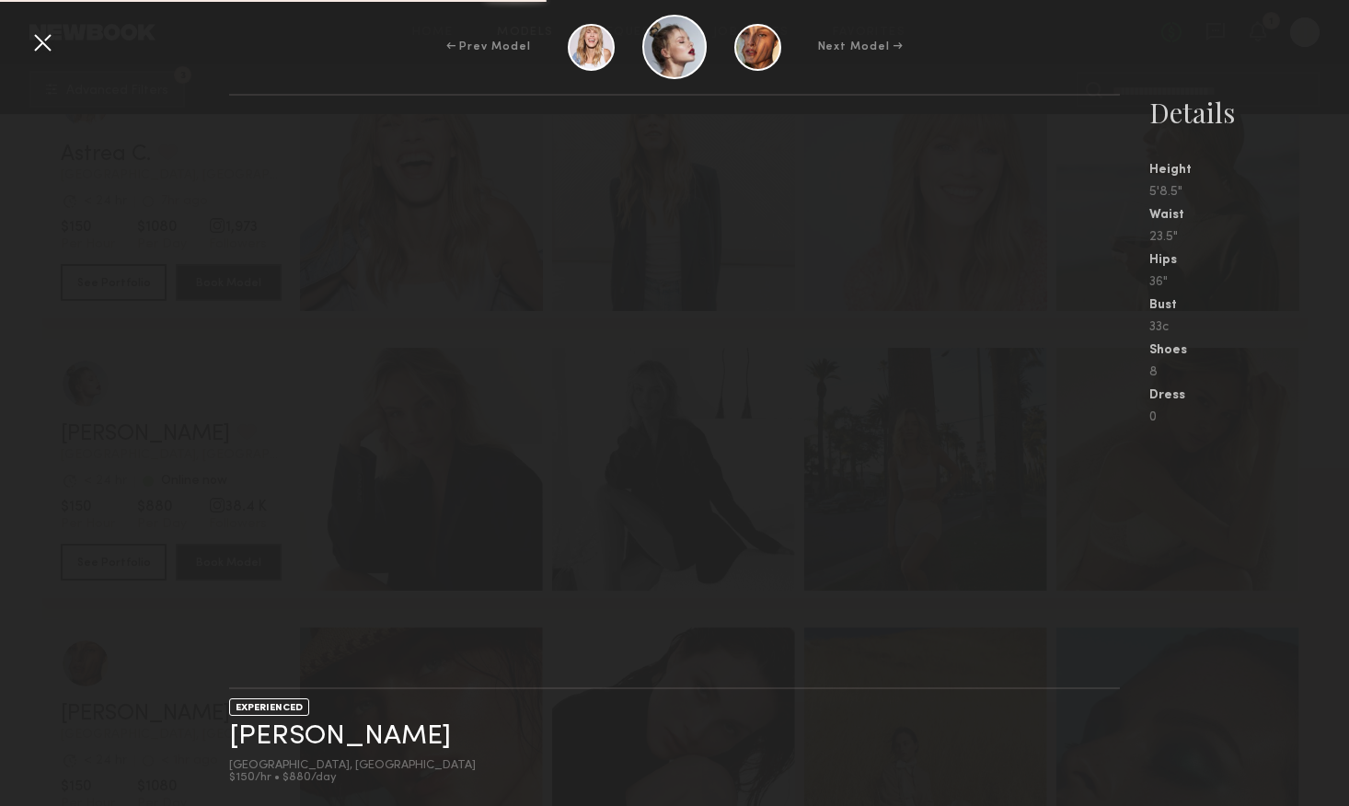
click at [40, 39] on div at bounding box center [42, 42] width 29 height 29
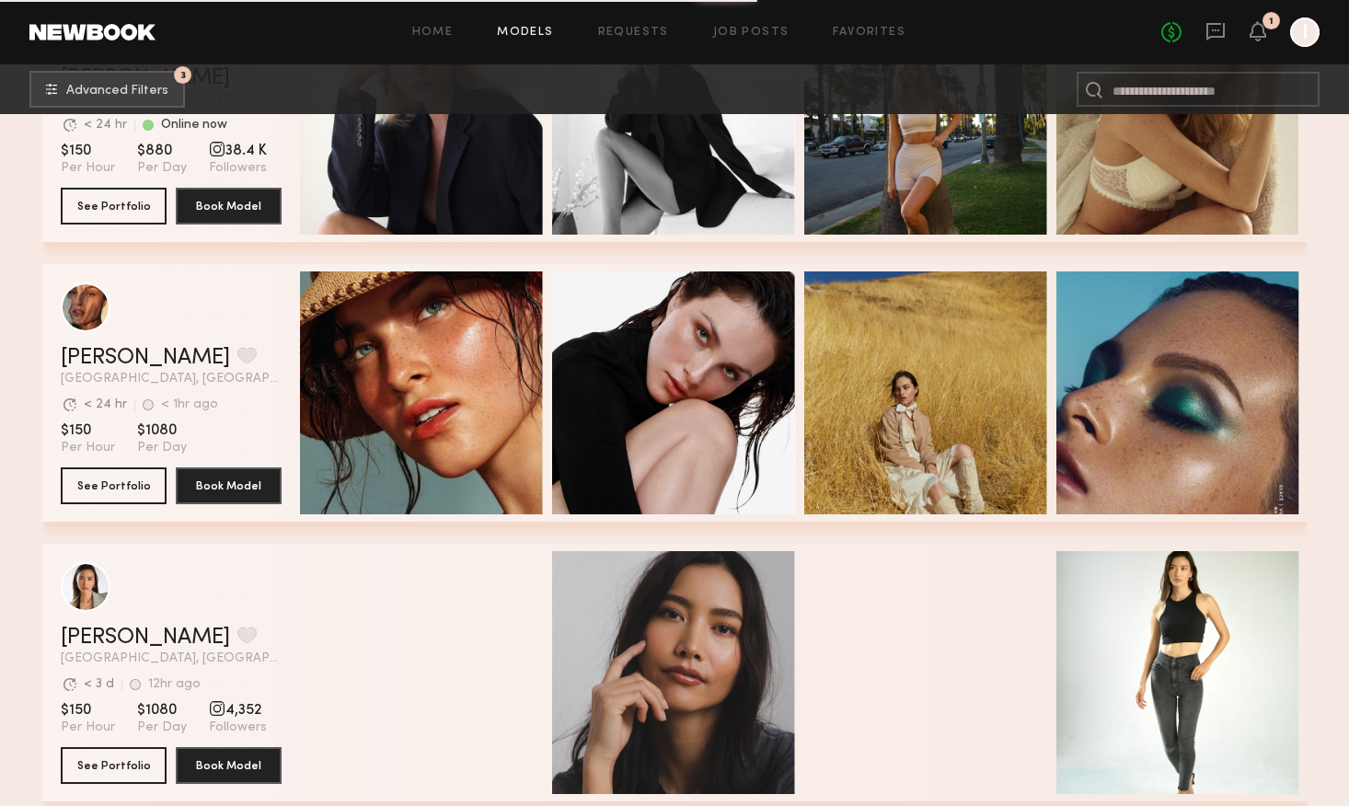
scroll to position [9980, 0]
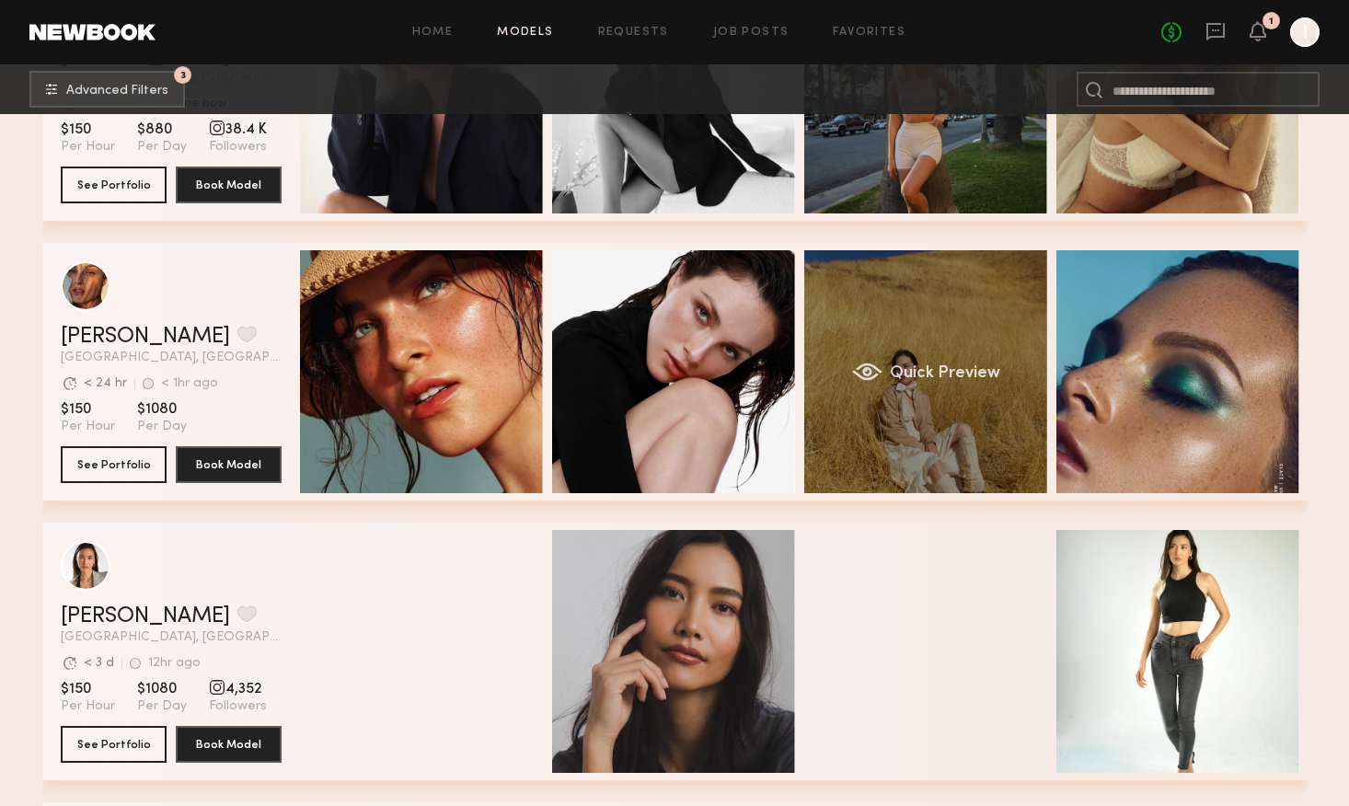
click at [984, 447] on div "Quick Preview" at bounding box center [925, 371] width 243 height 243
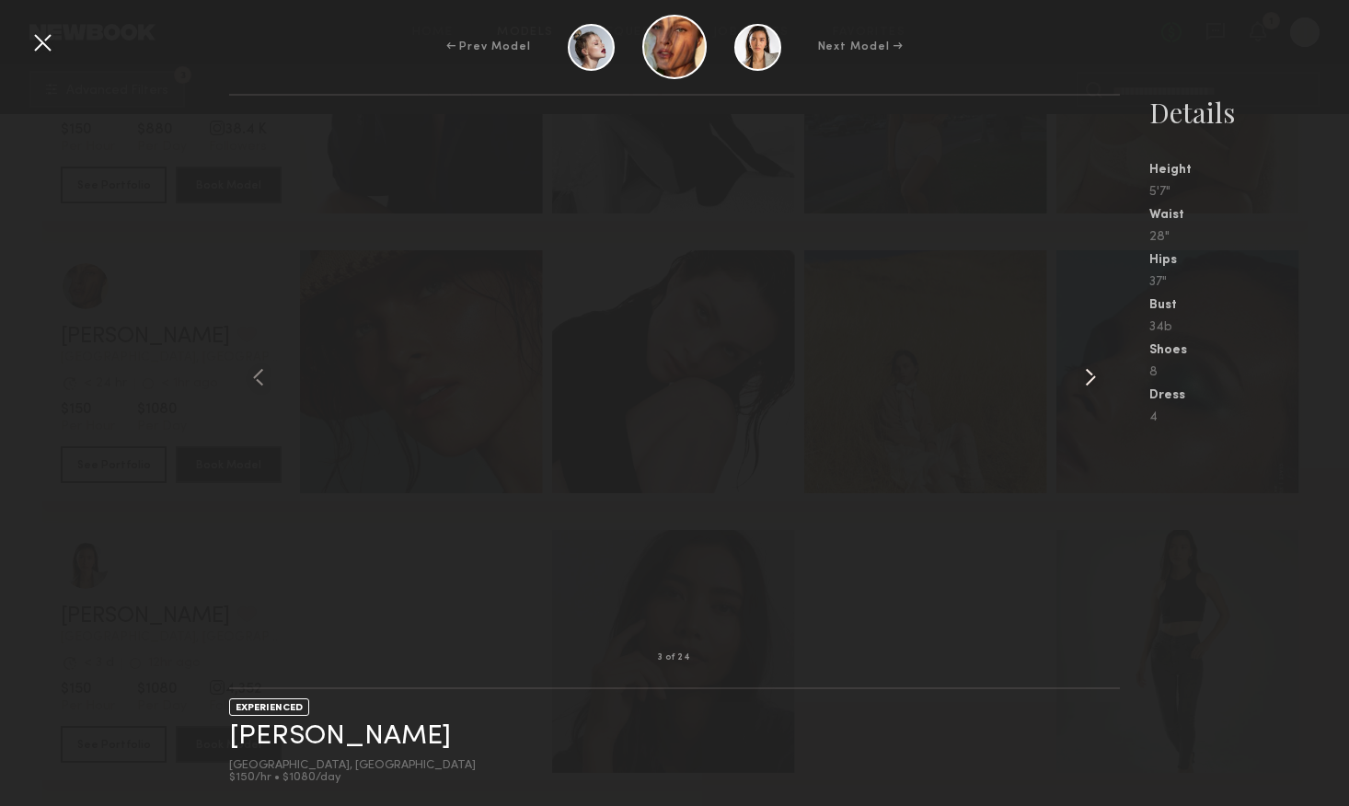
click at [1096, 373] on common-icon at bounding box center [1090, 377] width 29 height 29
click at [1085, 385] on common-icon at bounding box center [1090, 377] width 29 height 29
click at [36, 47] on div at bounding box center [42, 42] width 29 height 29
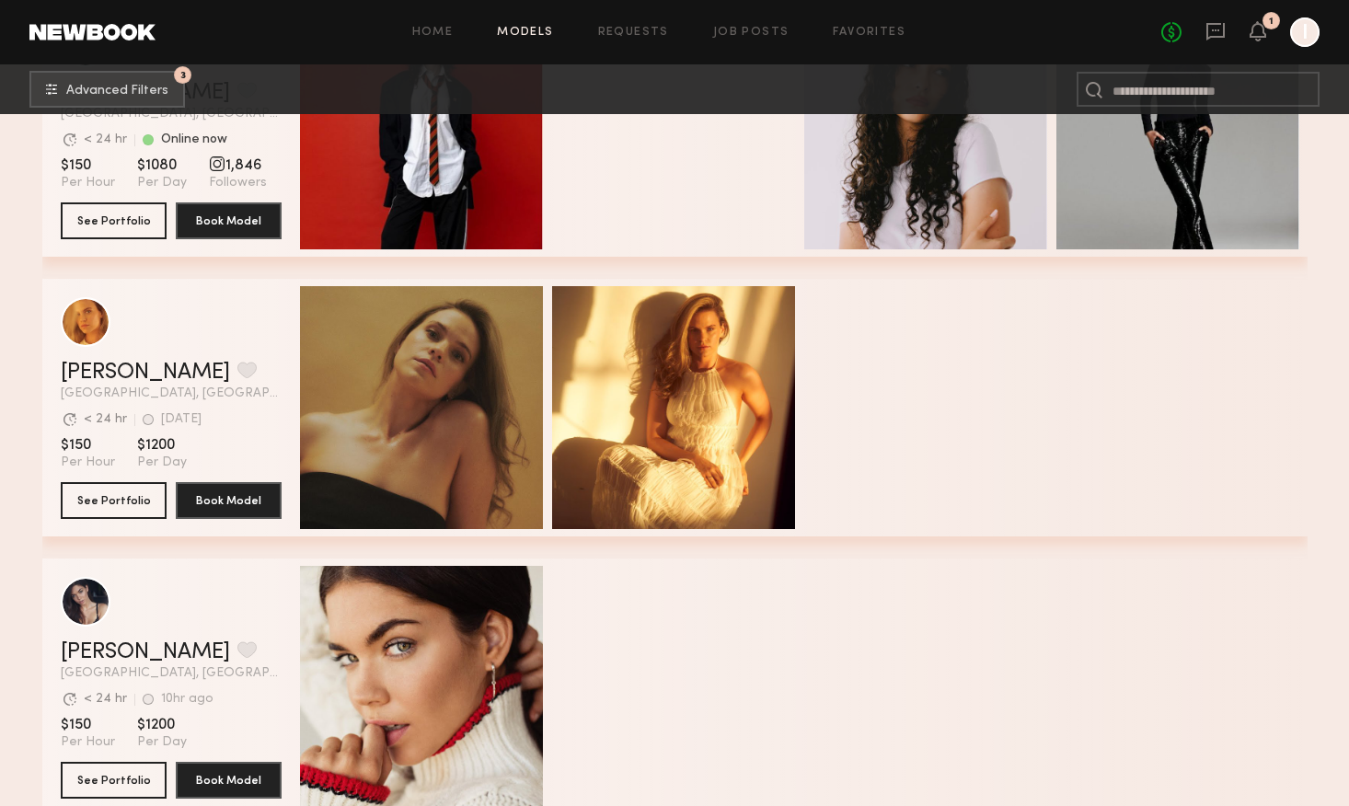
scroll to position [11785, 0]
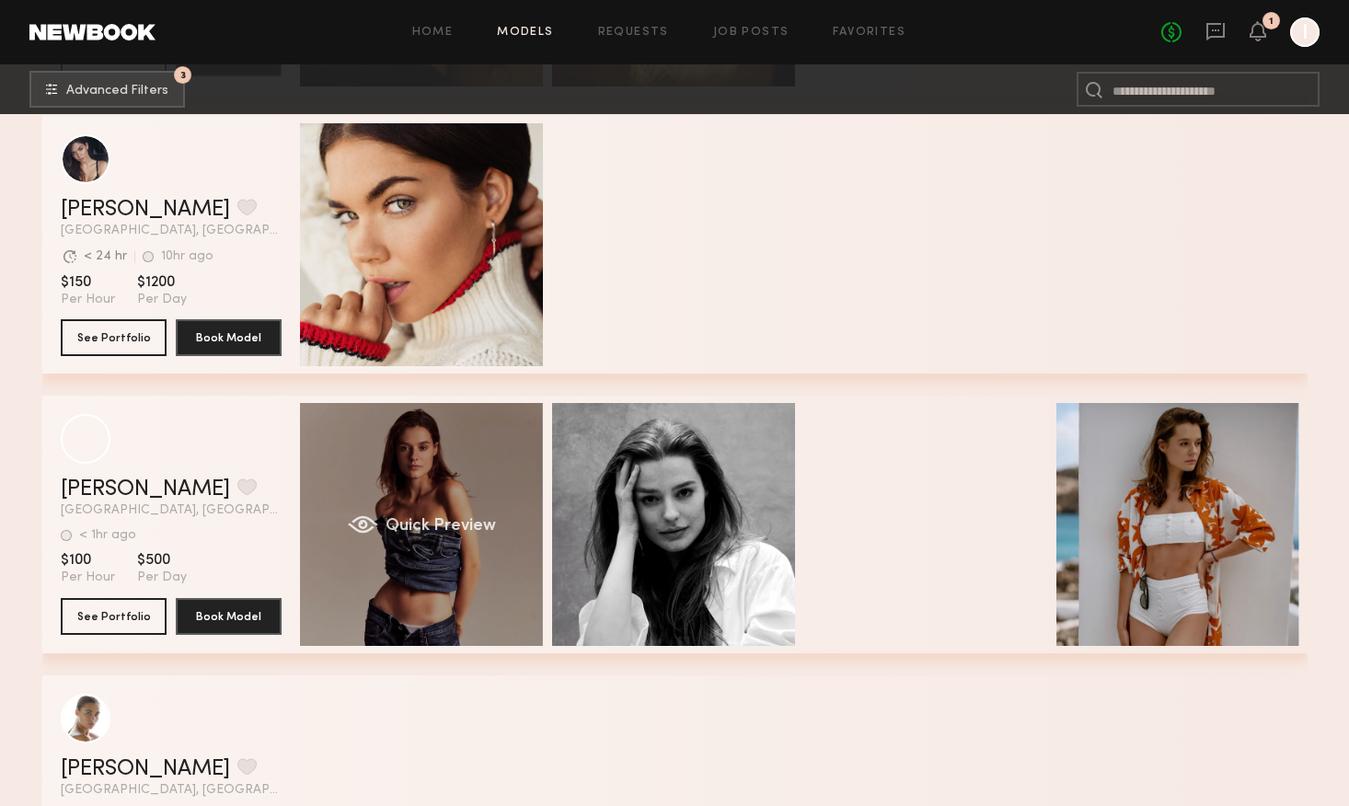
click at [481, 534] on span "Quick Preview" at bounding box center [440, 526] width 110 height 17
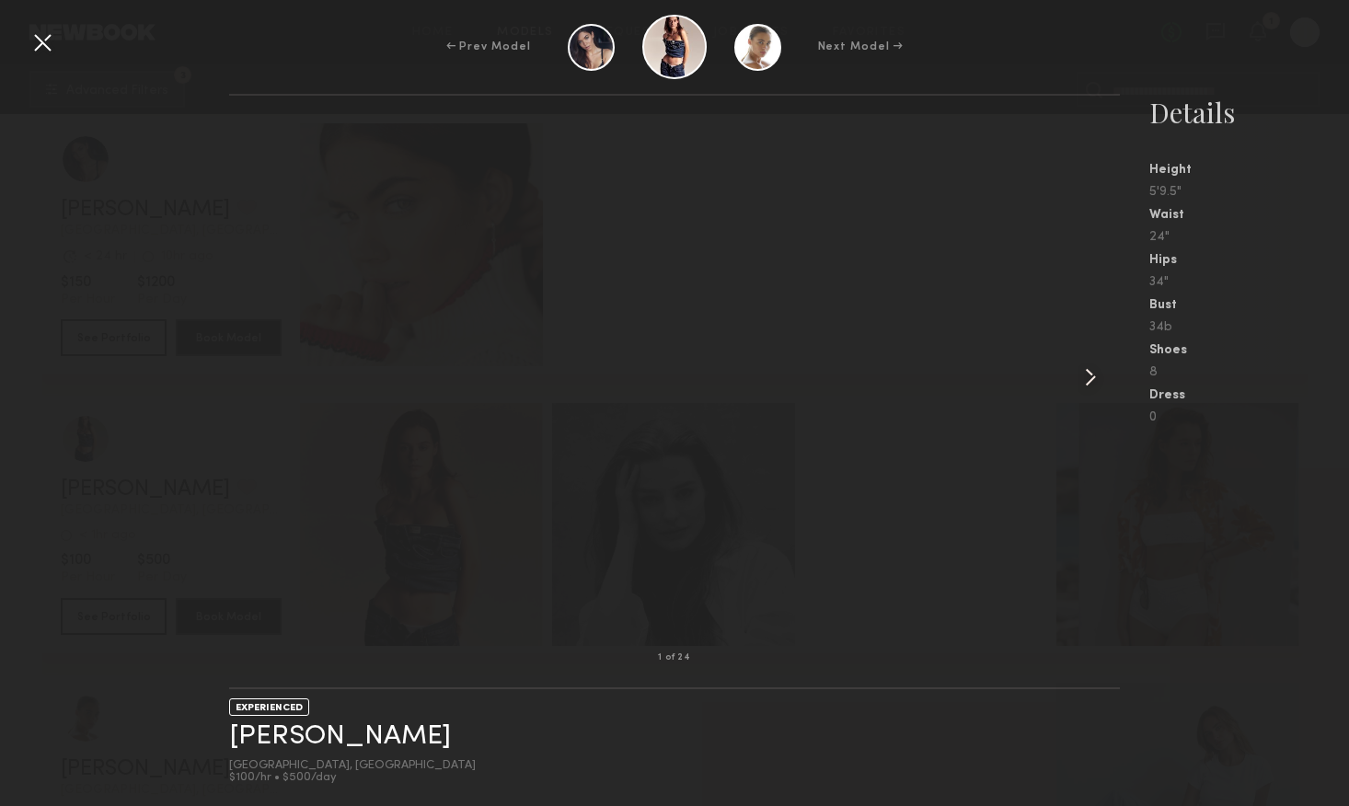
click at [1092, 371] on common-icon at bounding box center [1090, 377] width 29 height 29
click at [48, 48] on div at bounding box center [42, 42] width 29 height 29
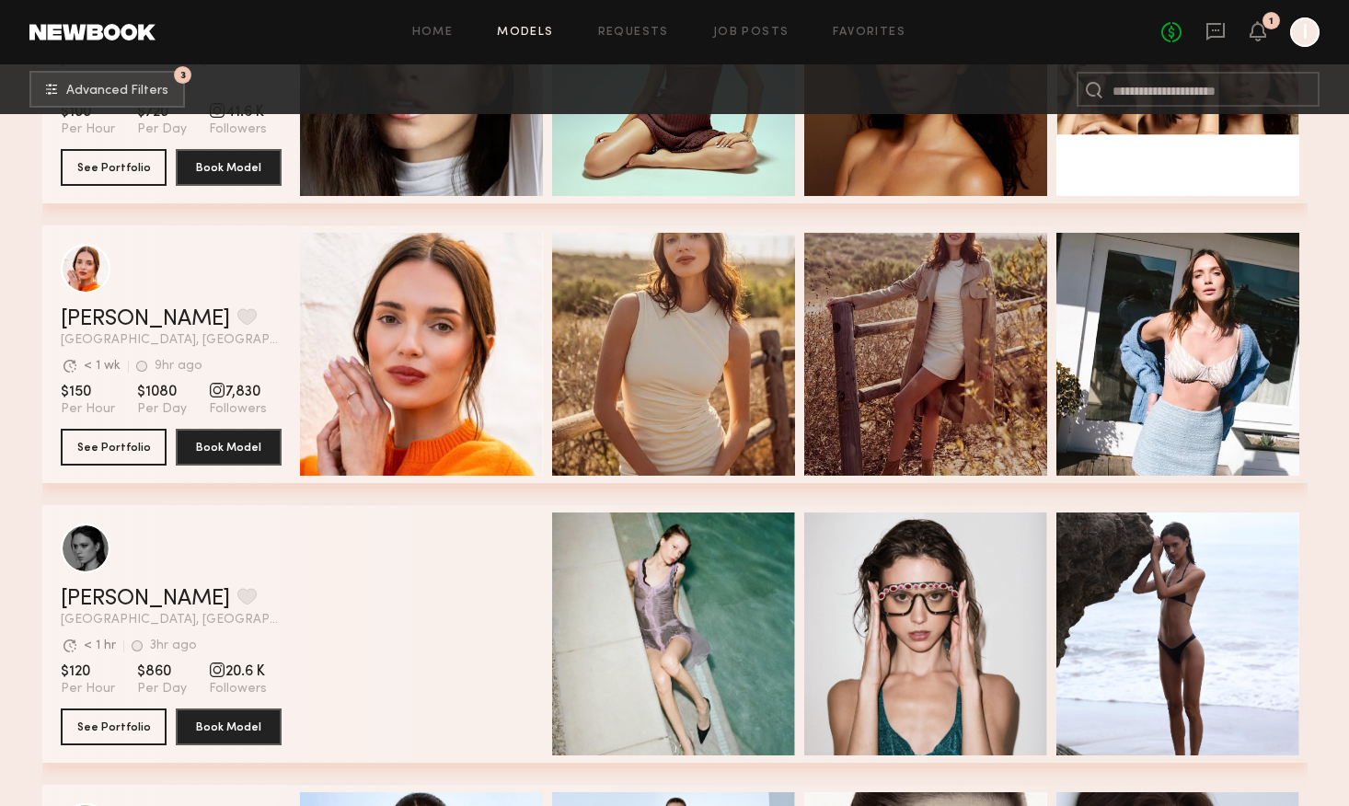
scroll to position [12814, 0]
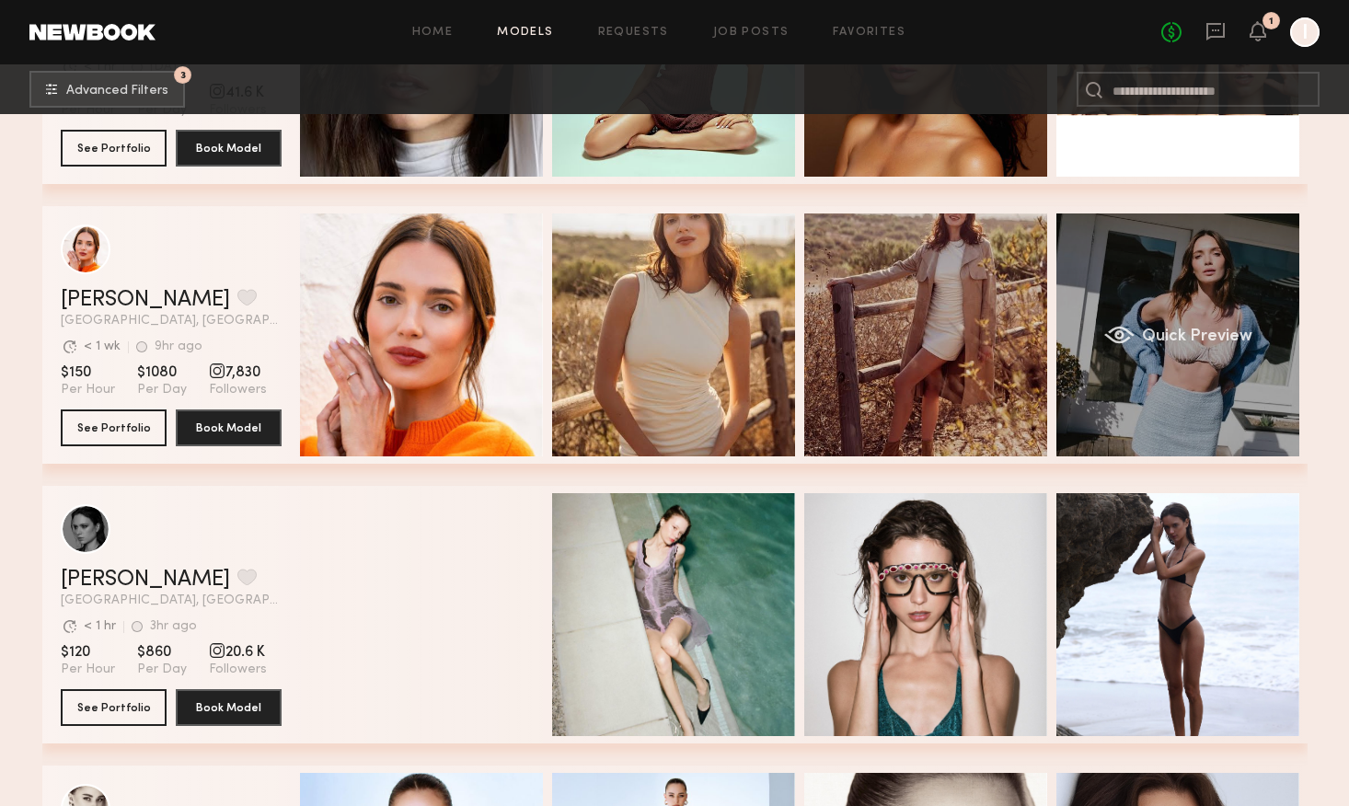
click at [1164, 412] on div "Quick Preview" at bounding box center [1178, 335] width 243 height 243
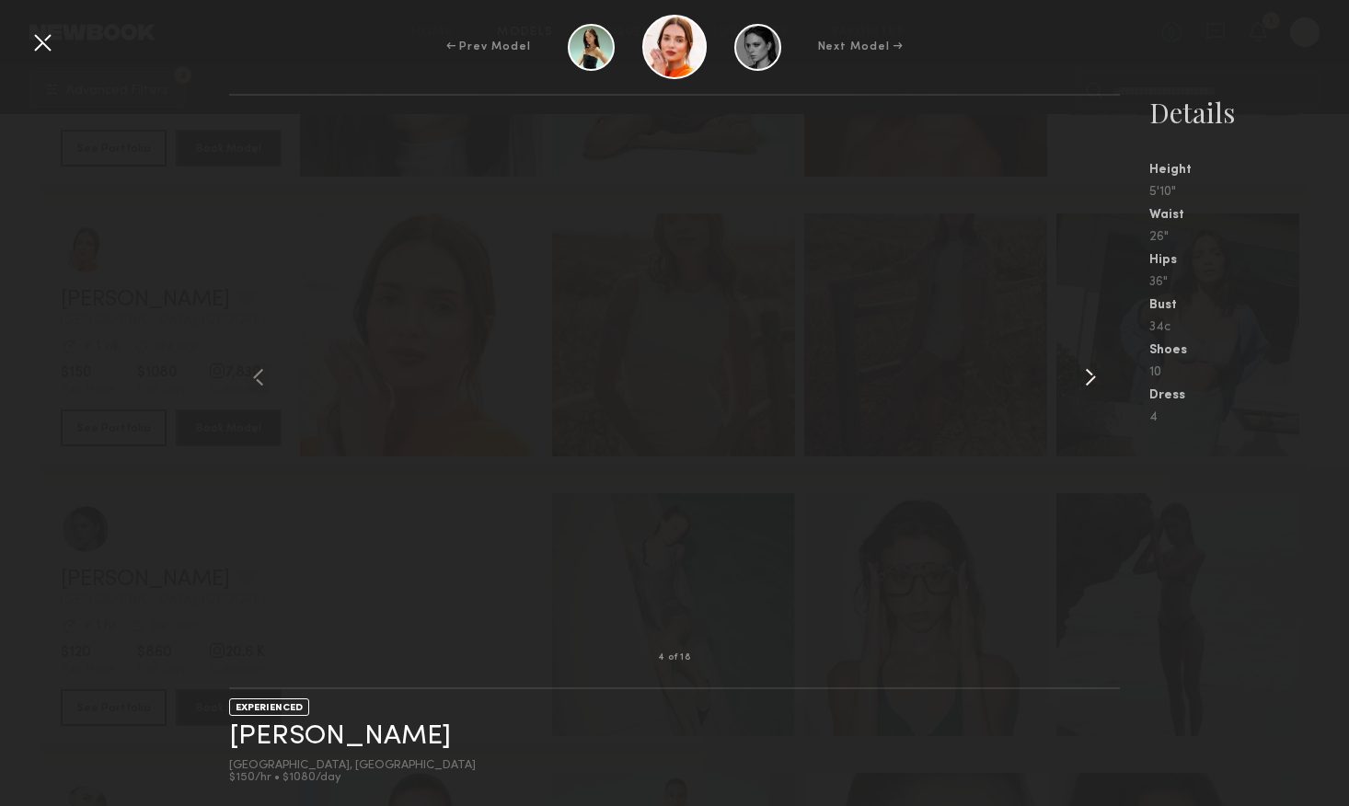
click at [1091, 377] on common-icon at bounding box center [1090, 377] width 29 height 29
click at [188, 29] on div "← Prev Model Next Model →" at bounding box center [674, 47] width 1349 height 64
click at [40, 42] on div at bounding box center [42, 42] width 29 height 29
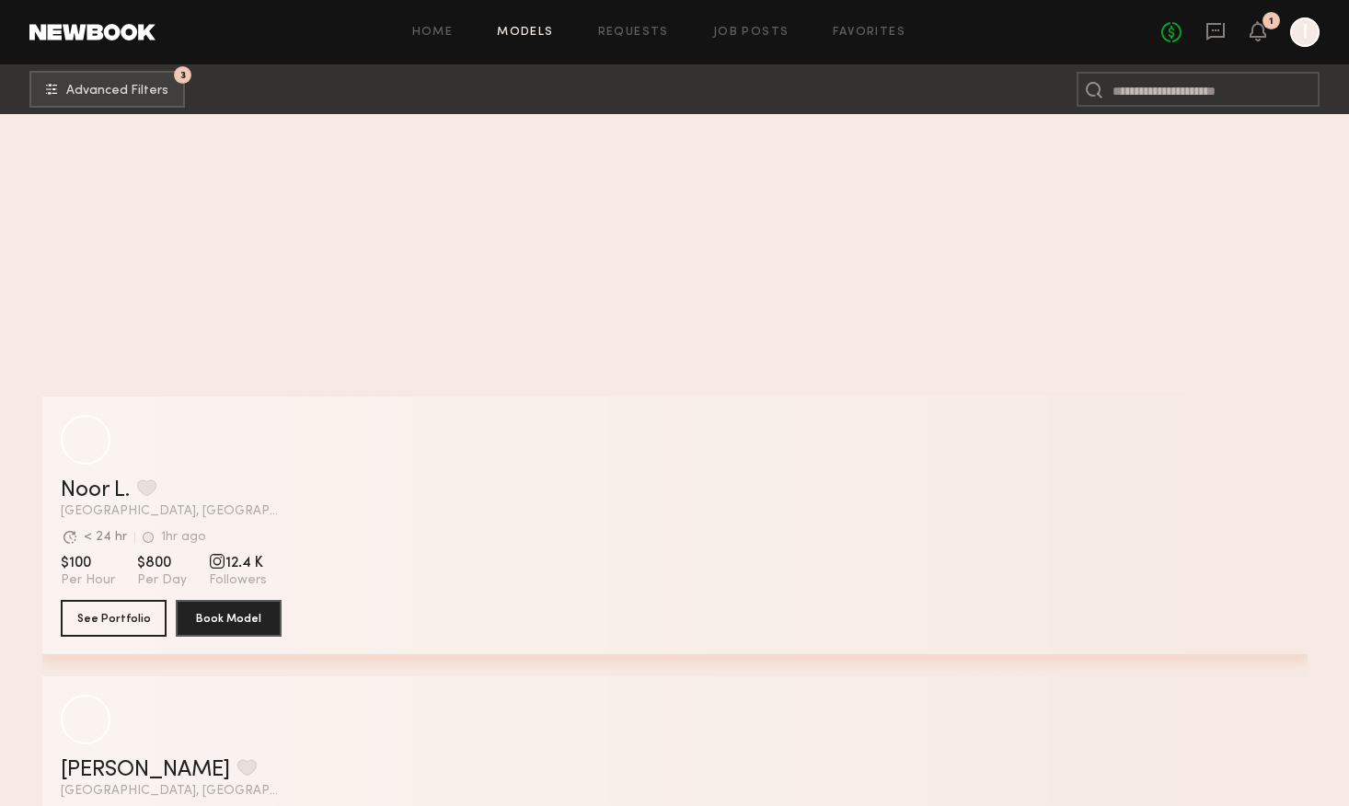
scroll to position [15017, 0]
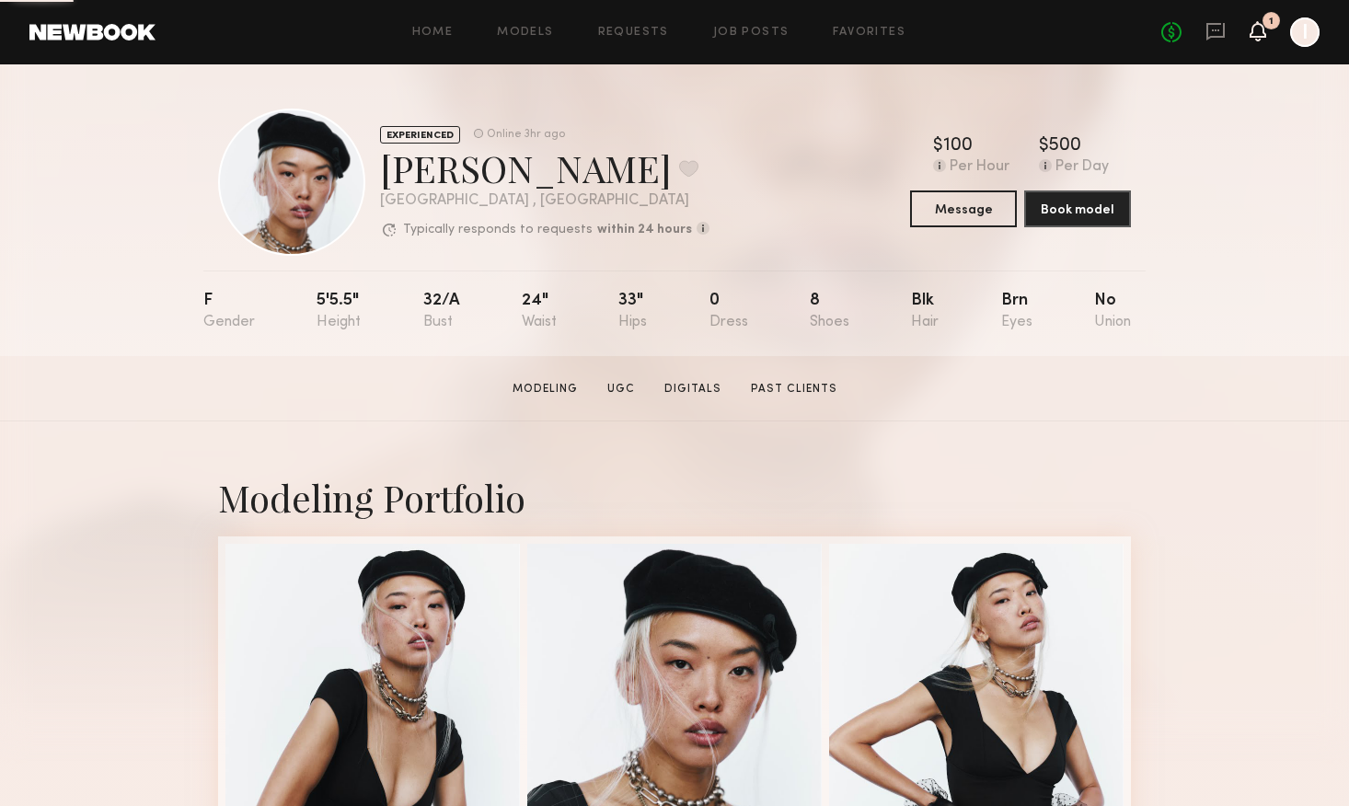
click at [1259, 30] on icon at bounding box center [1258, 30] width 15 height 13
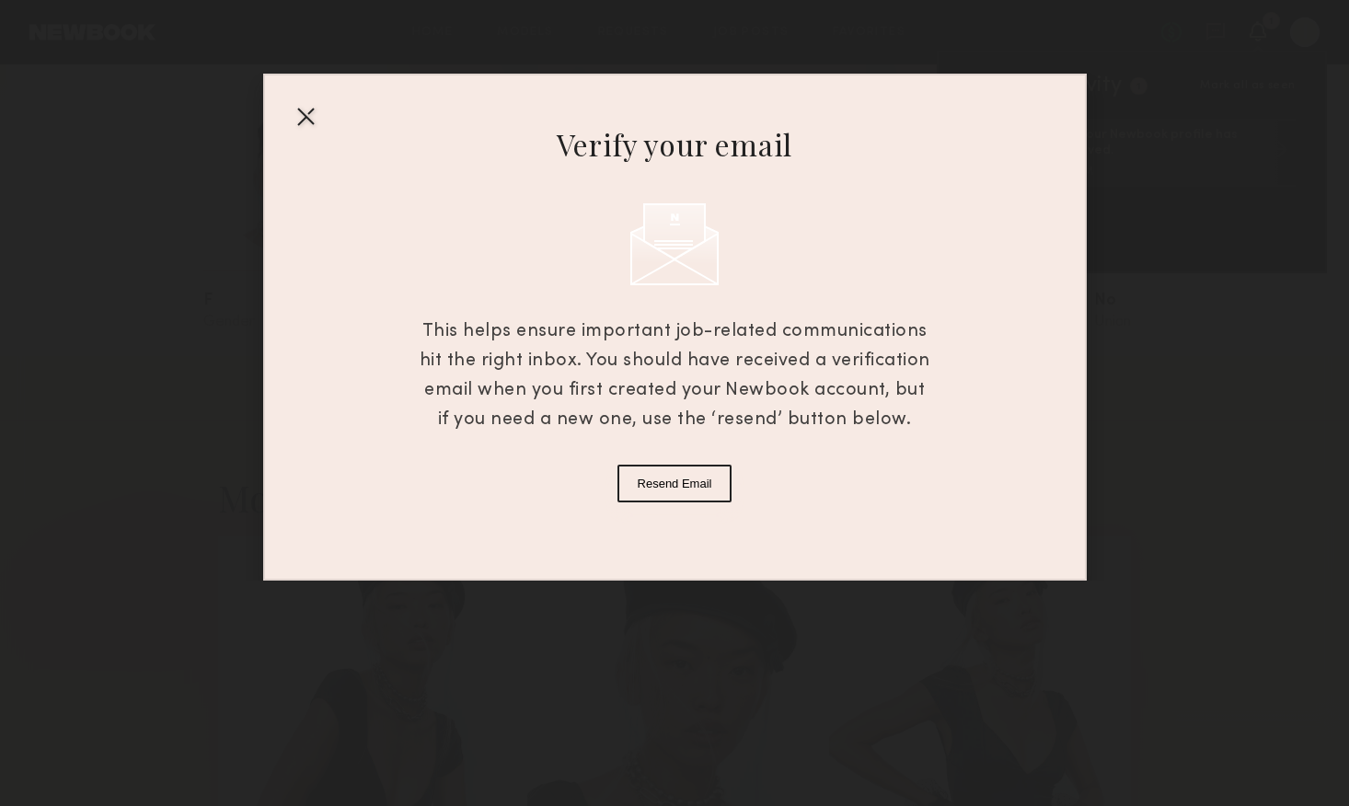
click at [304, 118] on div at bounding box center [305, 115] width 29 height 29
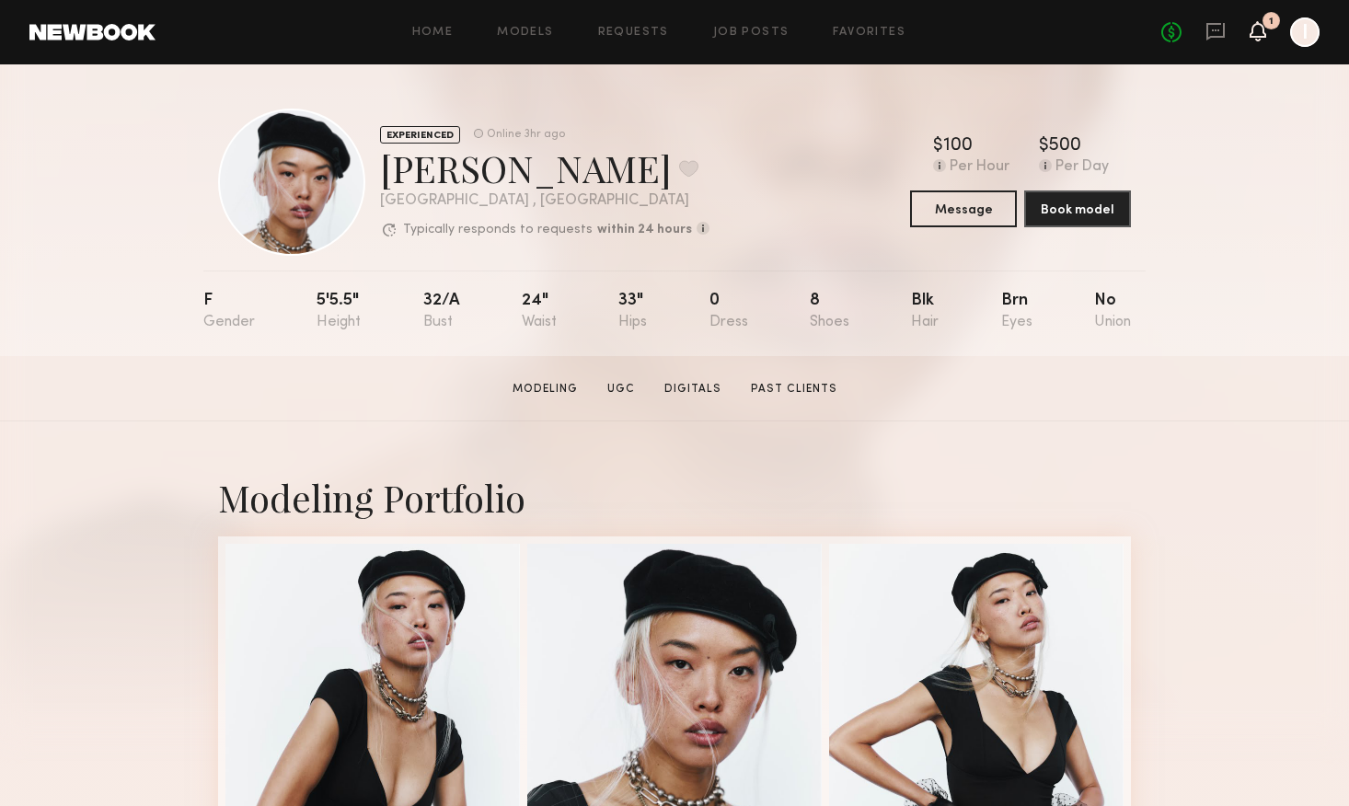
click at [1261, 36] on icon at bounding box center [1258, 30] width 15 height 13
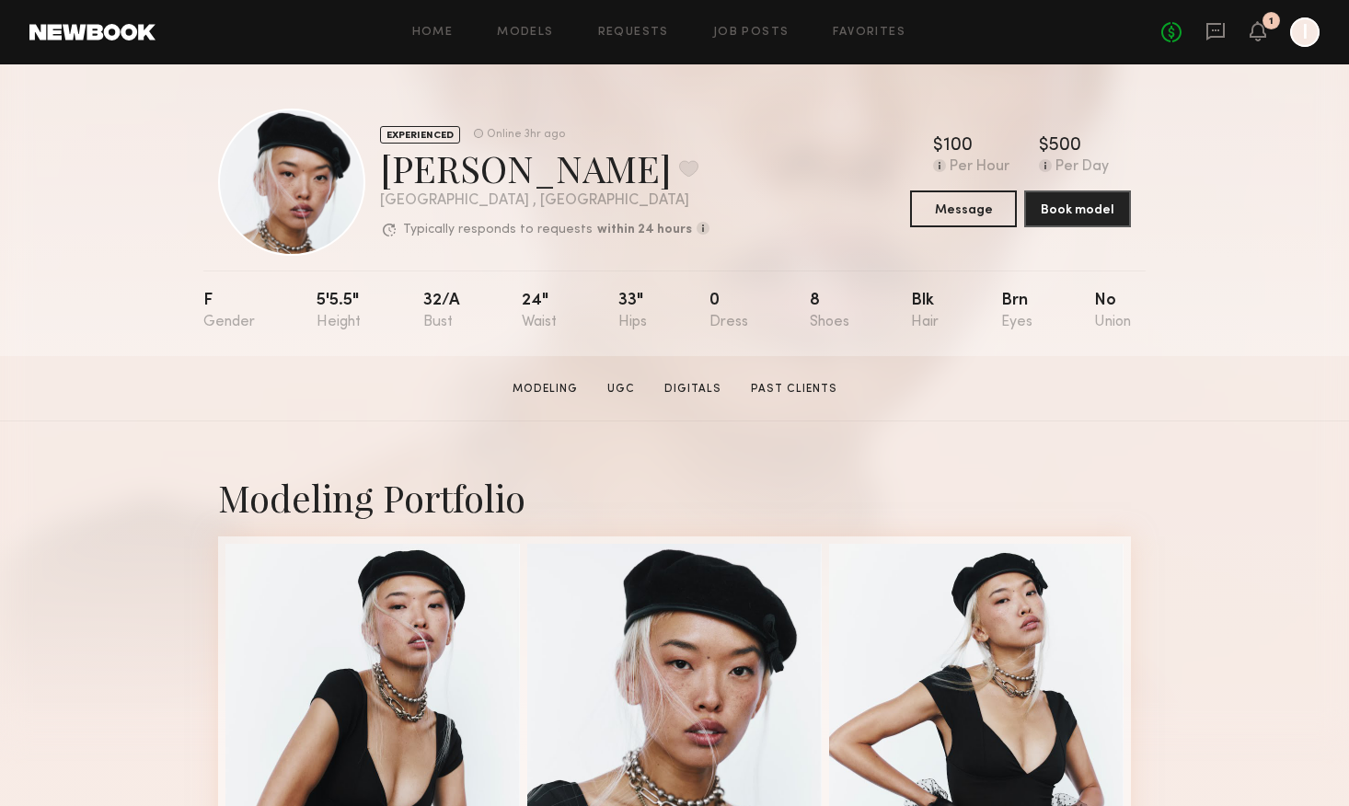
click at [1310, 38] on div at bounding box center [1304, 31] width 29 height 29
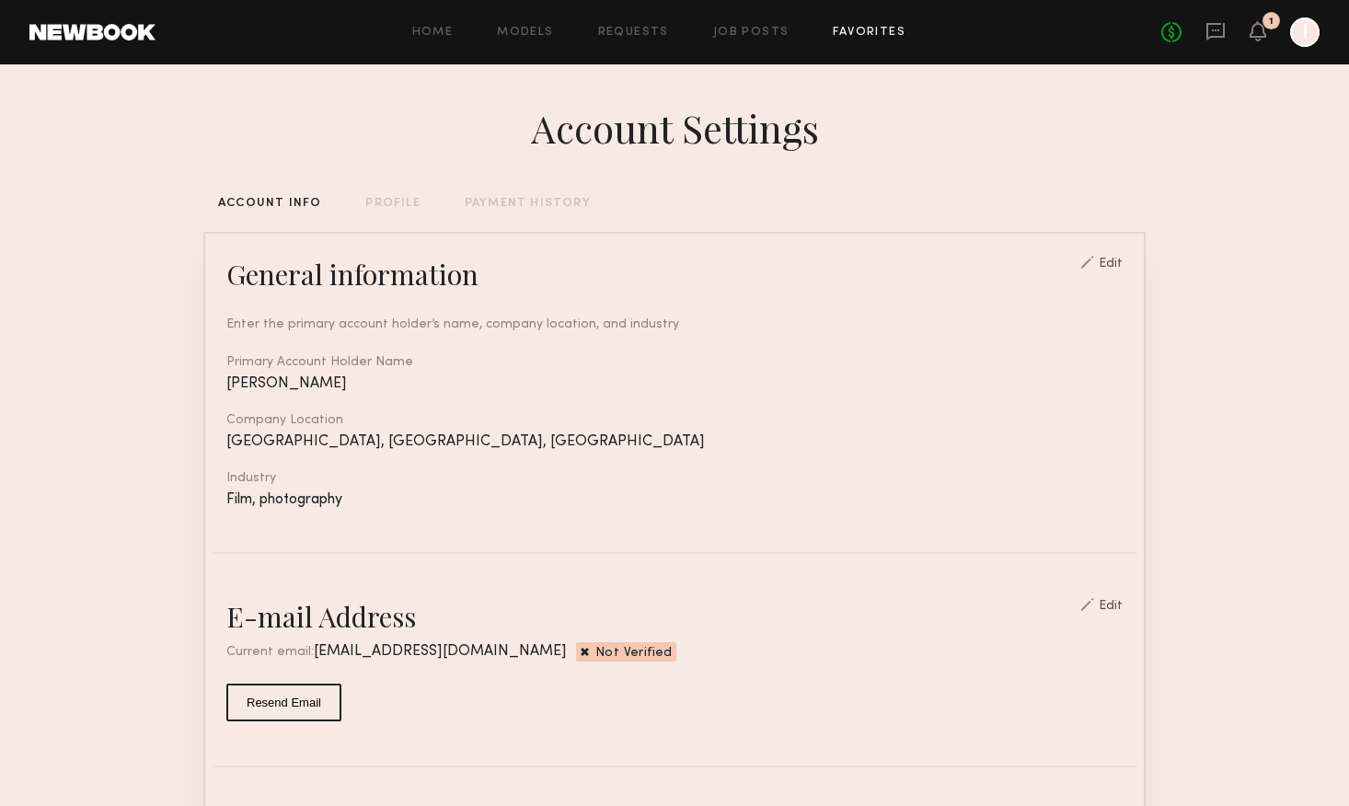
click at [858, 38] on link "Favorites" at bounding box center [869, 33] width 73 height 12
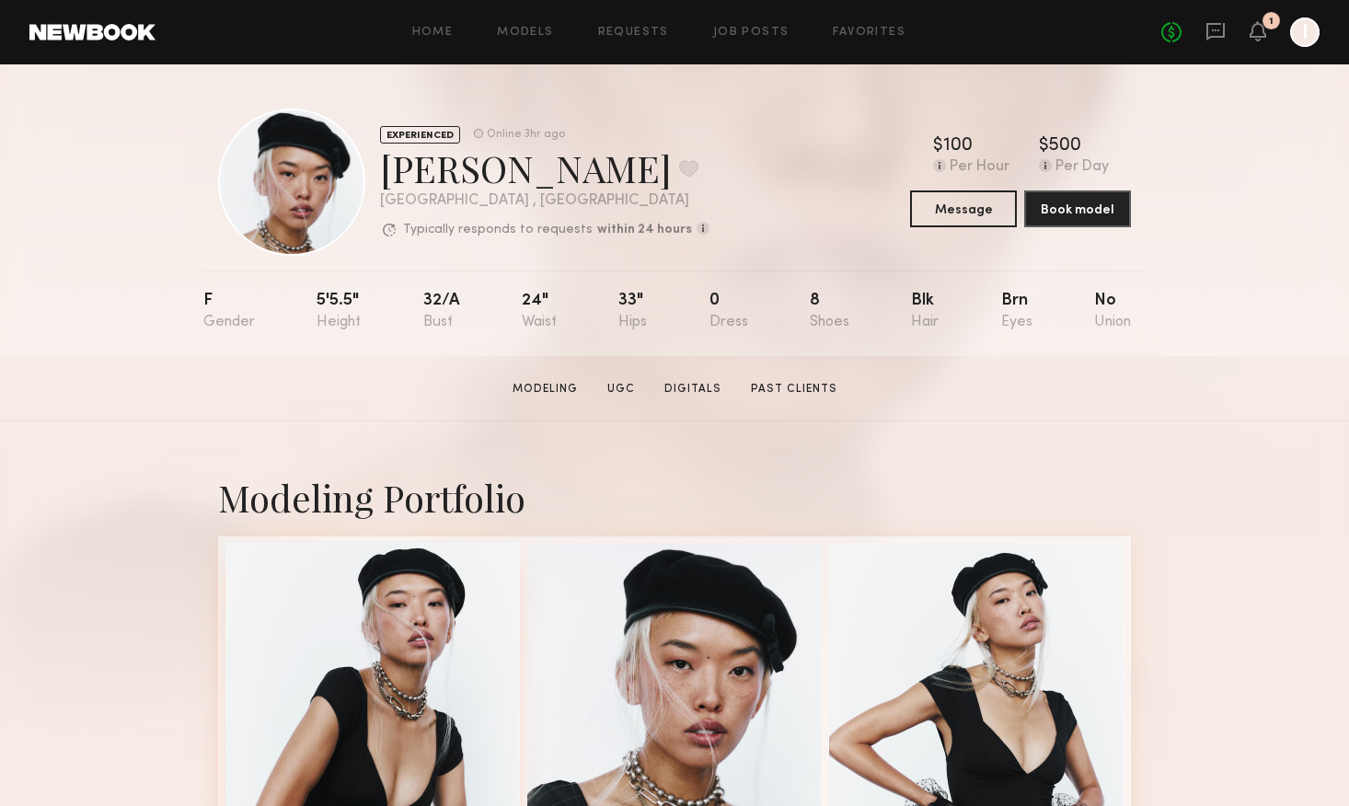
click at [437, 630] on div at bounding box center [372, 689] width 295 height 295
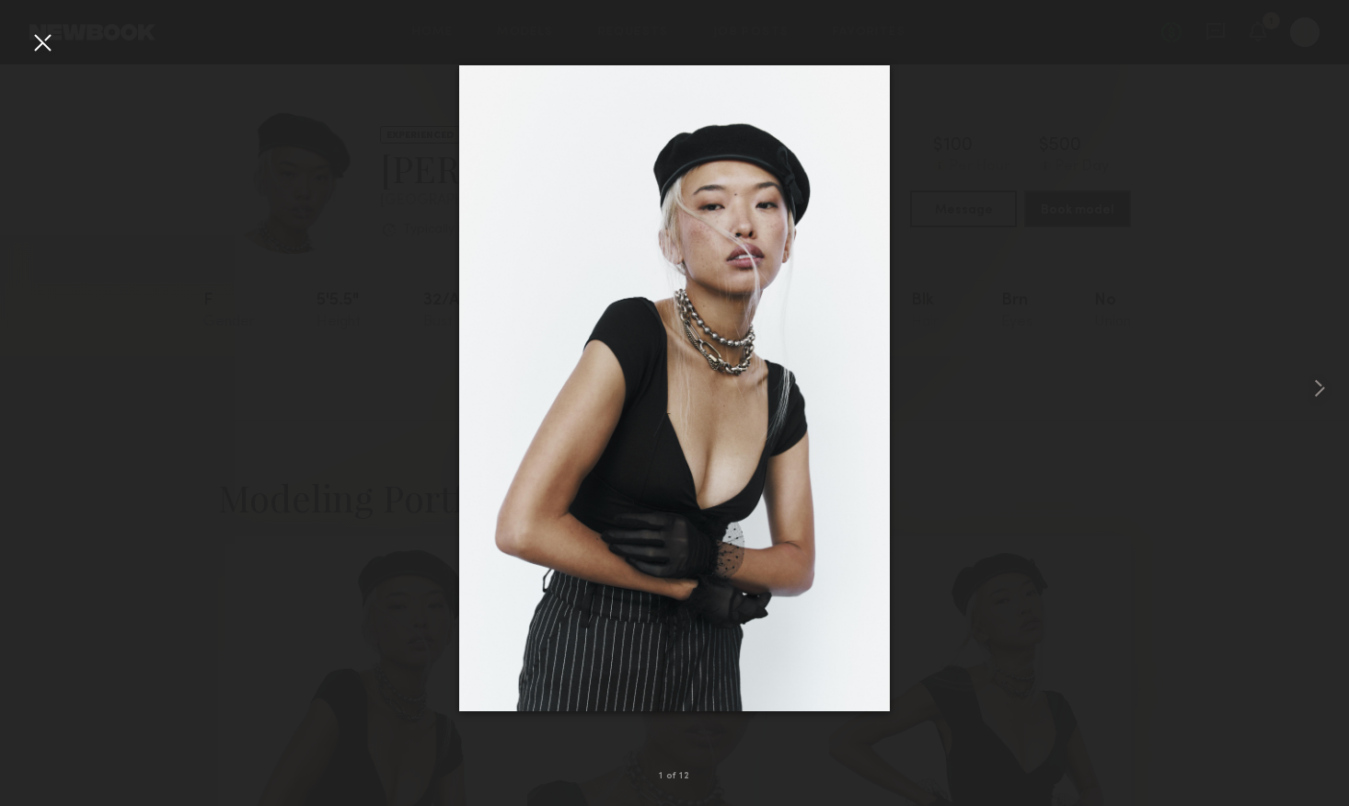
click at [1120, 216] on div at bounding box center [674, 388] width 1349 height 718
click at [1318, 396] on common-icon at bounding box center [1319, 388] width 29 height 29
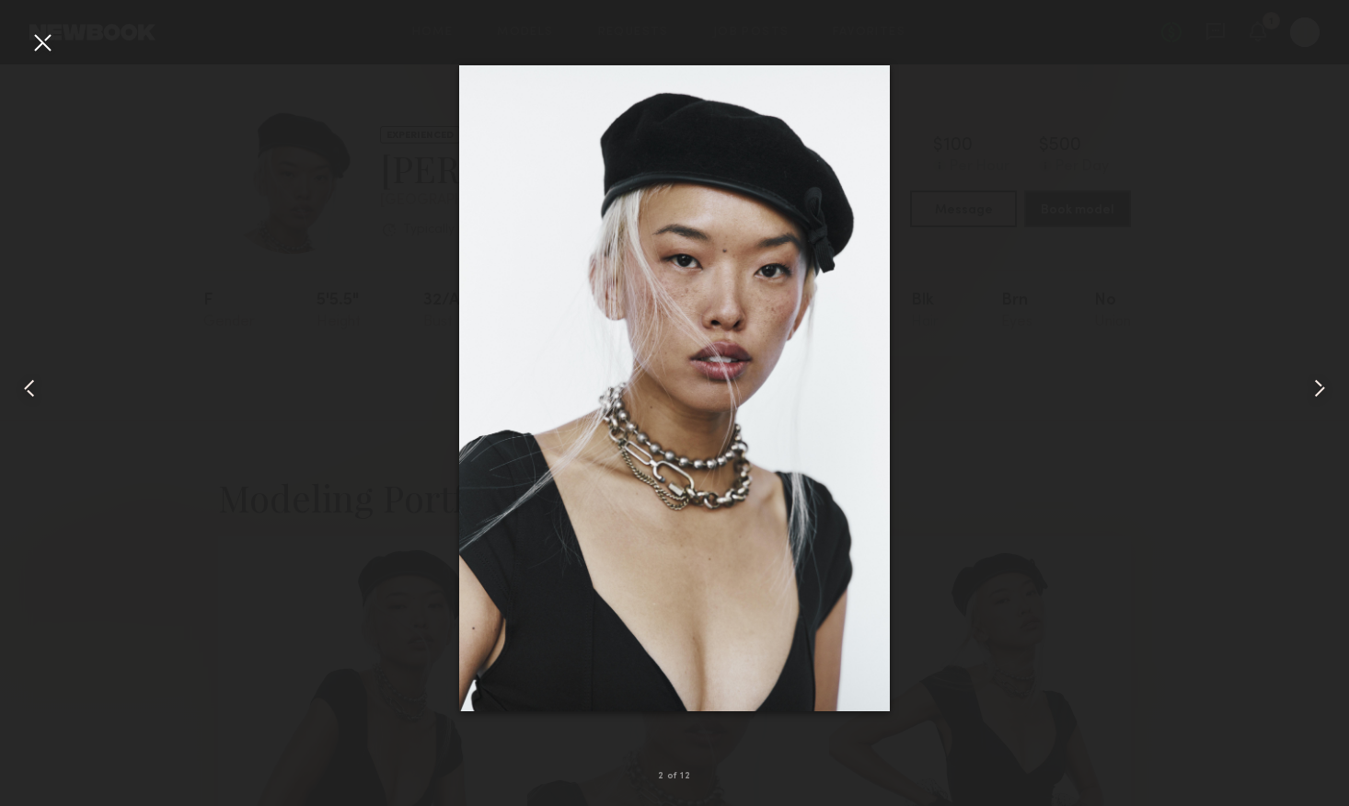
click at [41, 41] on div at bounding box center [42, 42] width 29 height 29
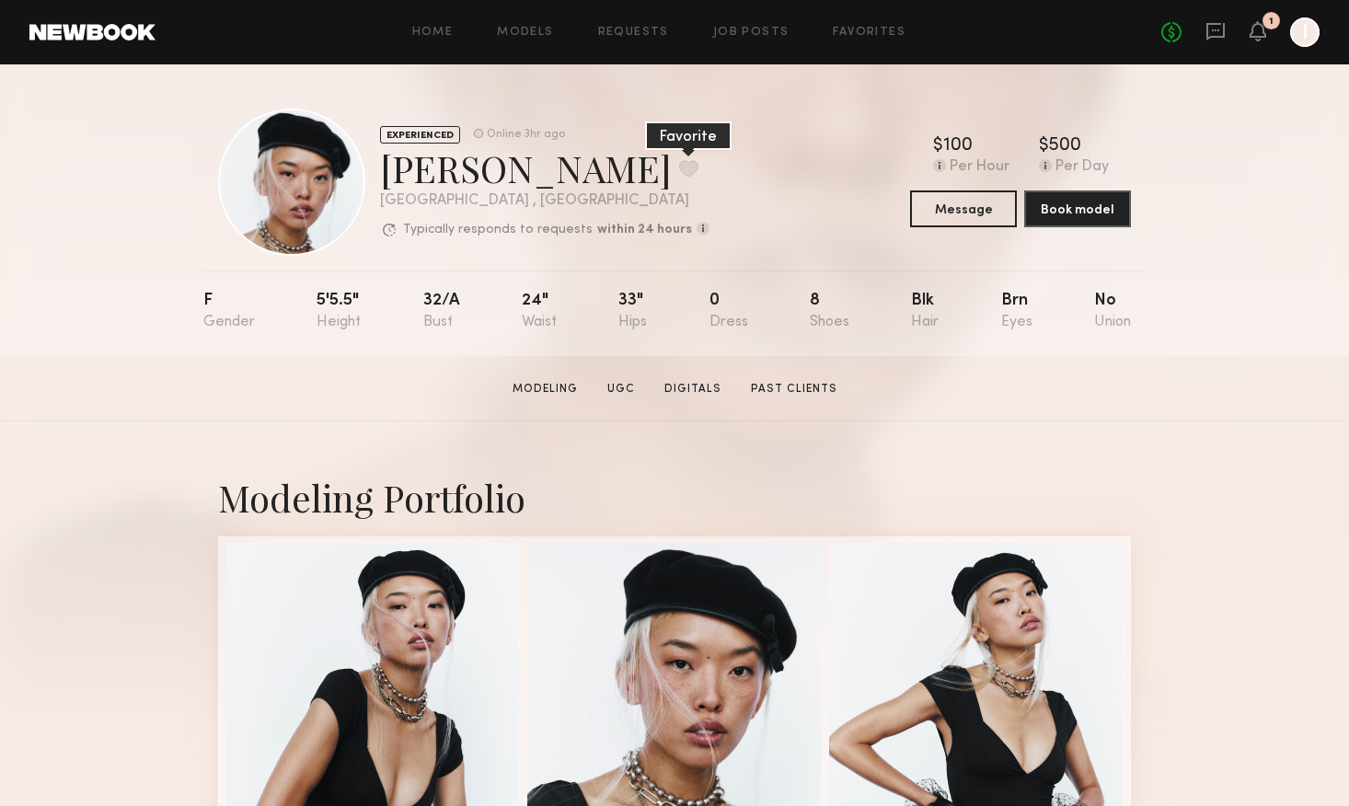
click at [679, 168] on button at bounding box center [688, 168] width 19 height 17
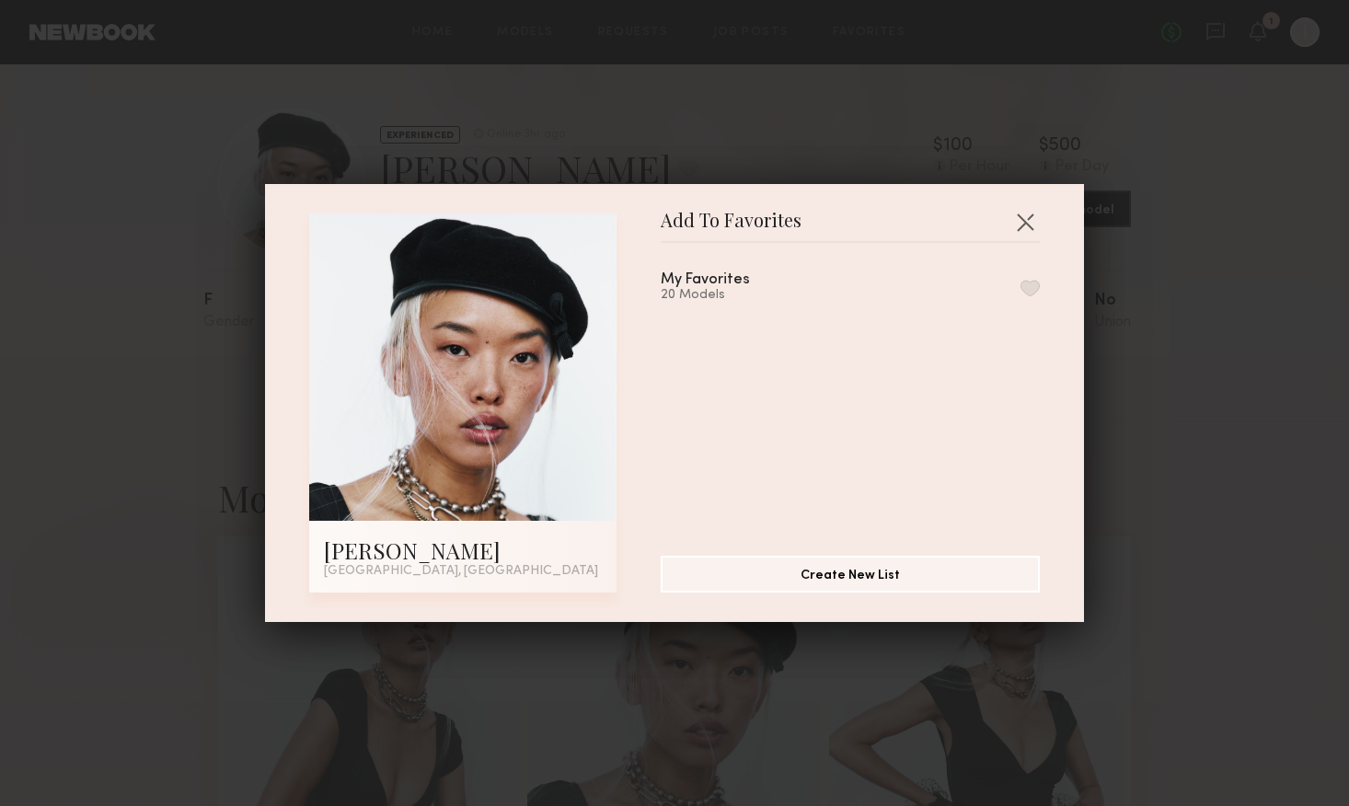
click at [1031, 287] on button "button" at bounding box center [1030, 288] width 19 height 17
click at [43, 229] on div "Add To Favorites Angel L. Los Angeles, CA Add To Favorites My Favorites 21 Mode…" at bounding box center [674, 403] width 1349 height 806
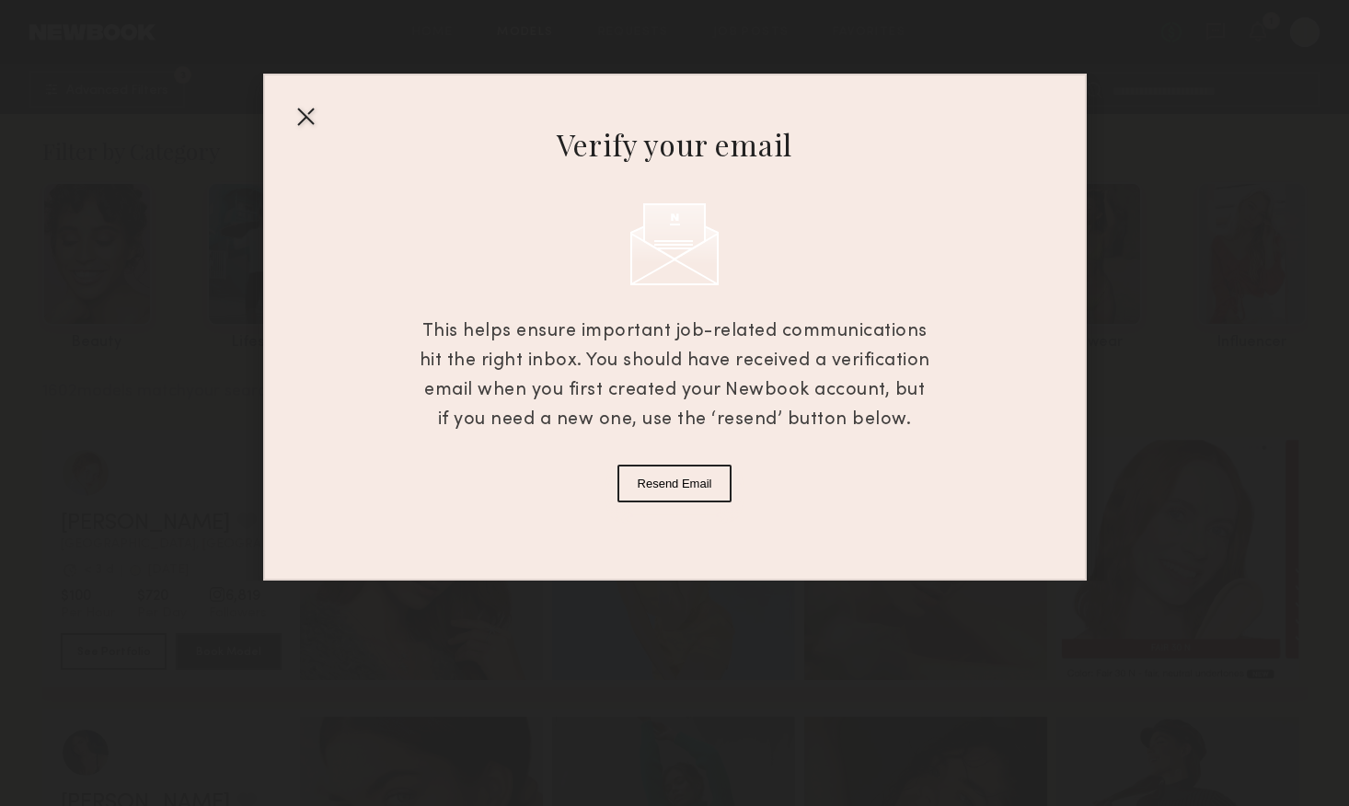
click at [301, 109] on div at bounding box center [305, 115] width 29 height 29
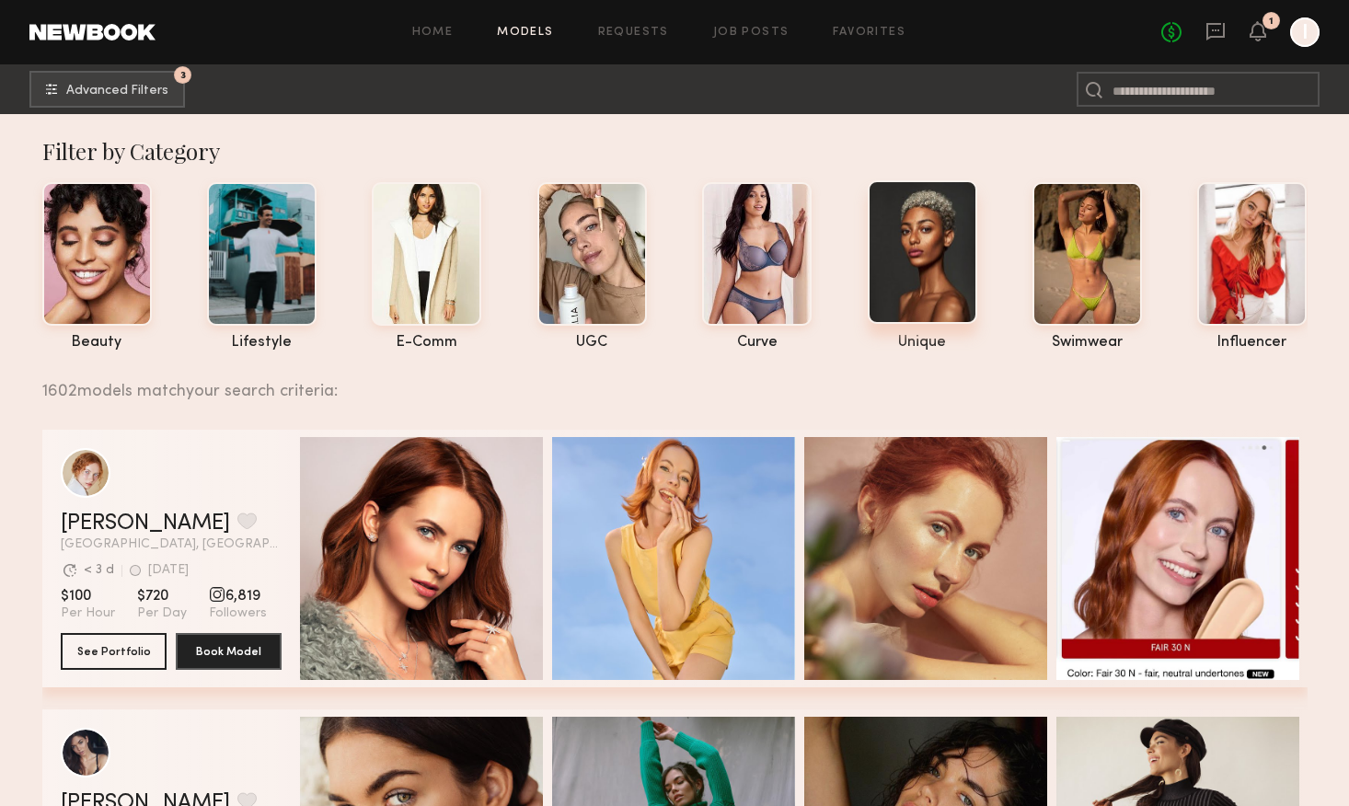
click at [932, 250] on div at bounding box center [923, 252] width 110 height 144
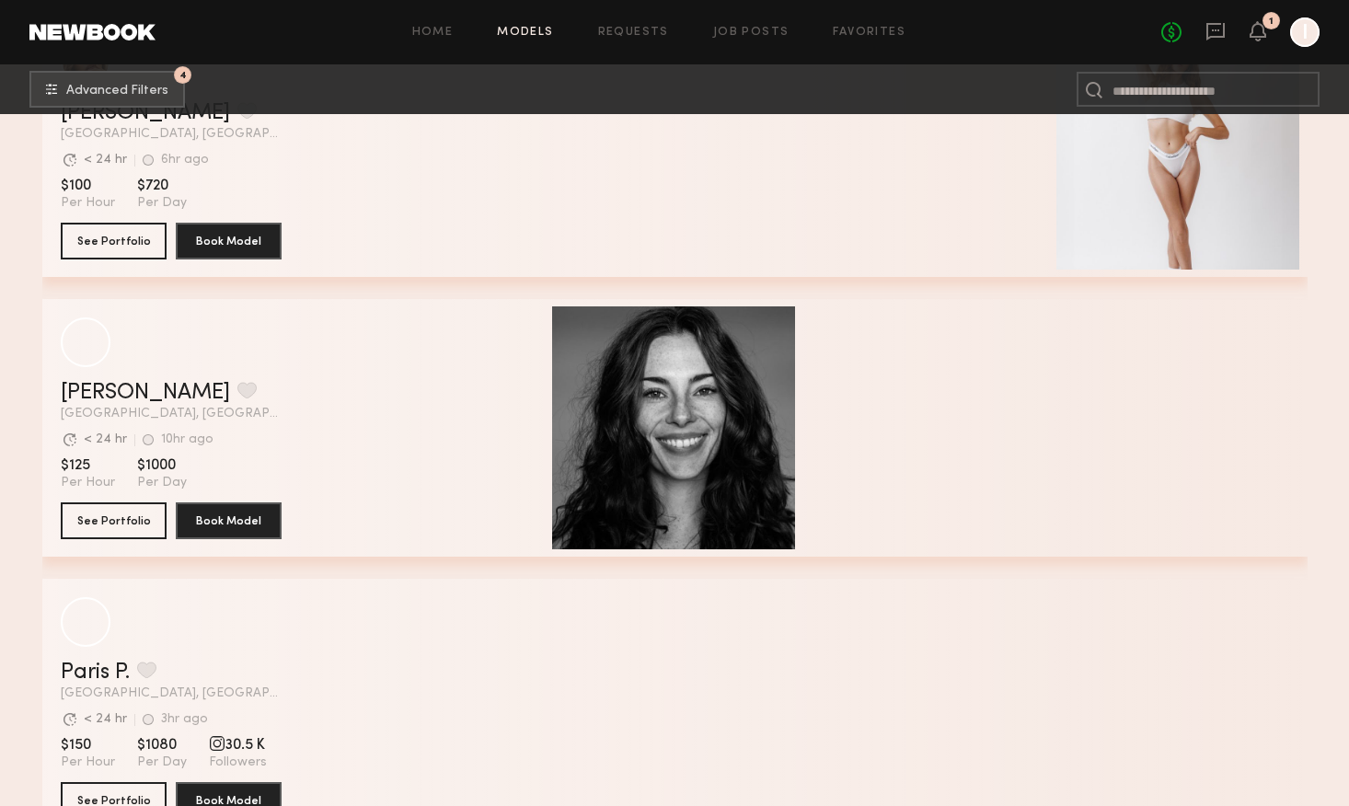
scroll to position [1811, 0]
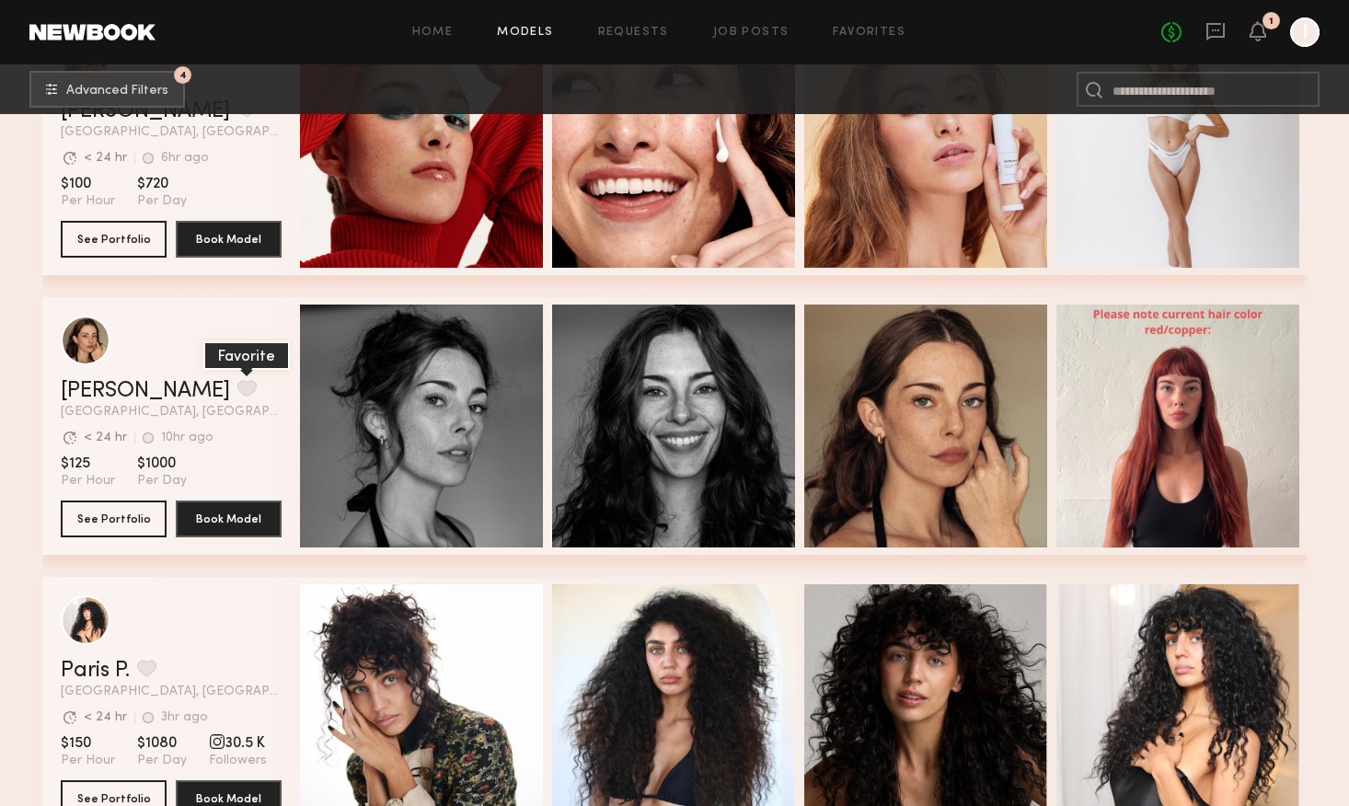
click at [237, 388] on button "grid" at bounding box center [246, 388] width 19 height 17
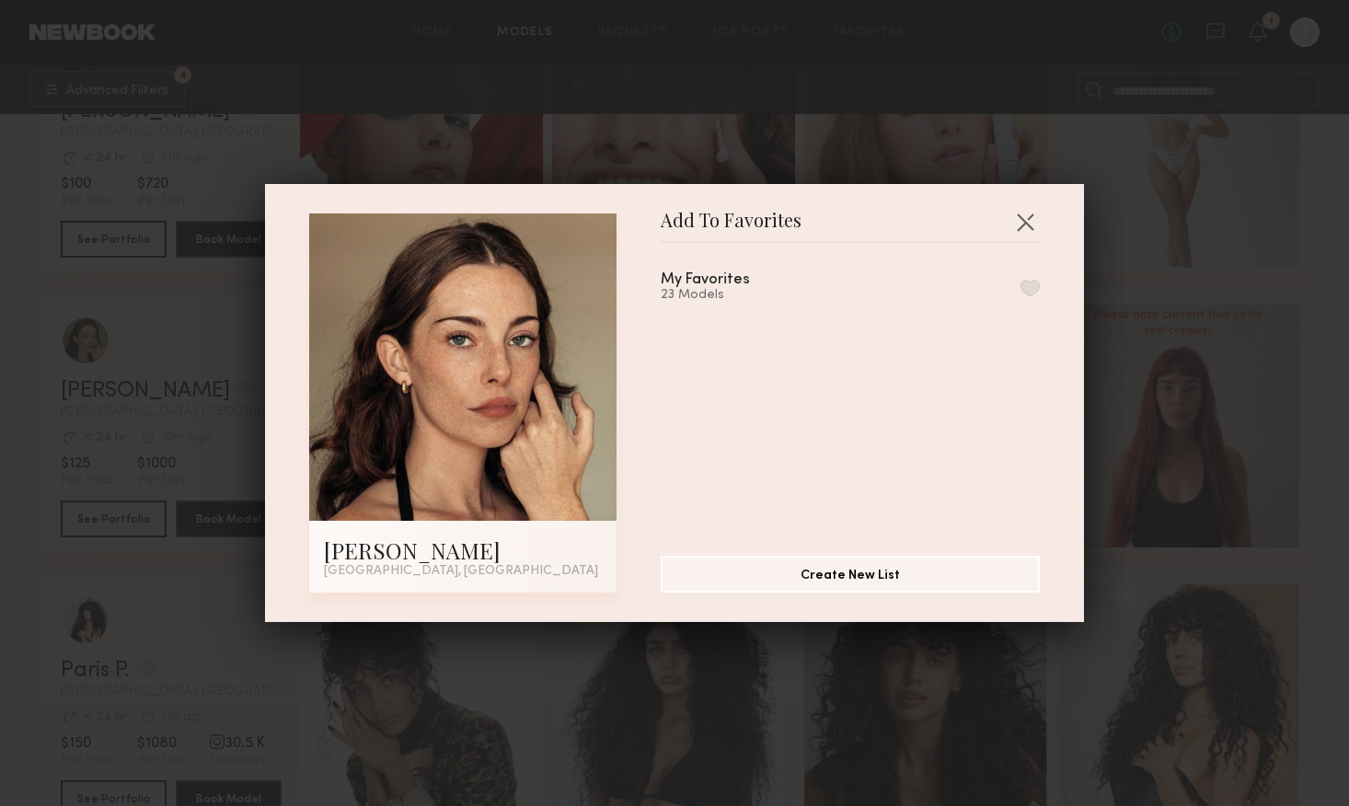
click at [1027, 288] on button "button" at bounding box center [1030, 288] width 19 height 17
click at [1217, 271] on div "Add To Favorites Liv Y. [GEOGRAPHIC_DATA], [GEOGRAPHIC_DATA] Add To Favorites M…" at bounding box center [674, 403] width 1349 height 806
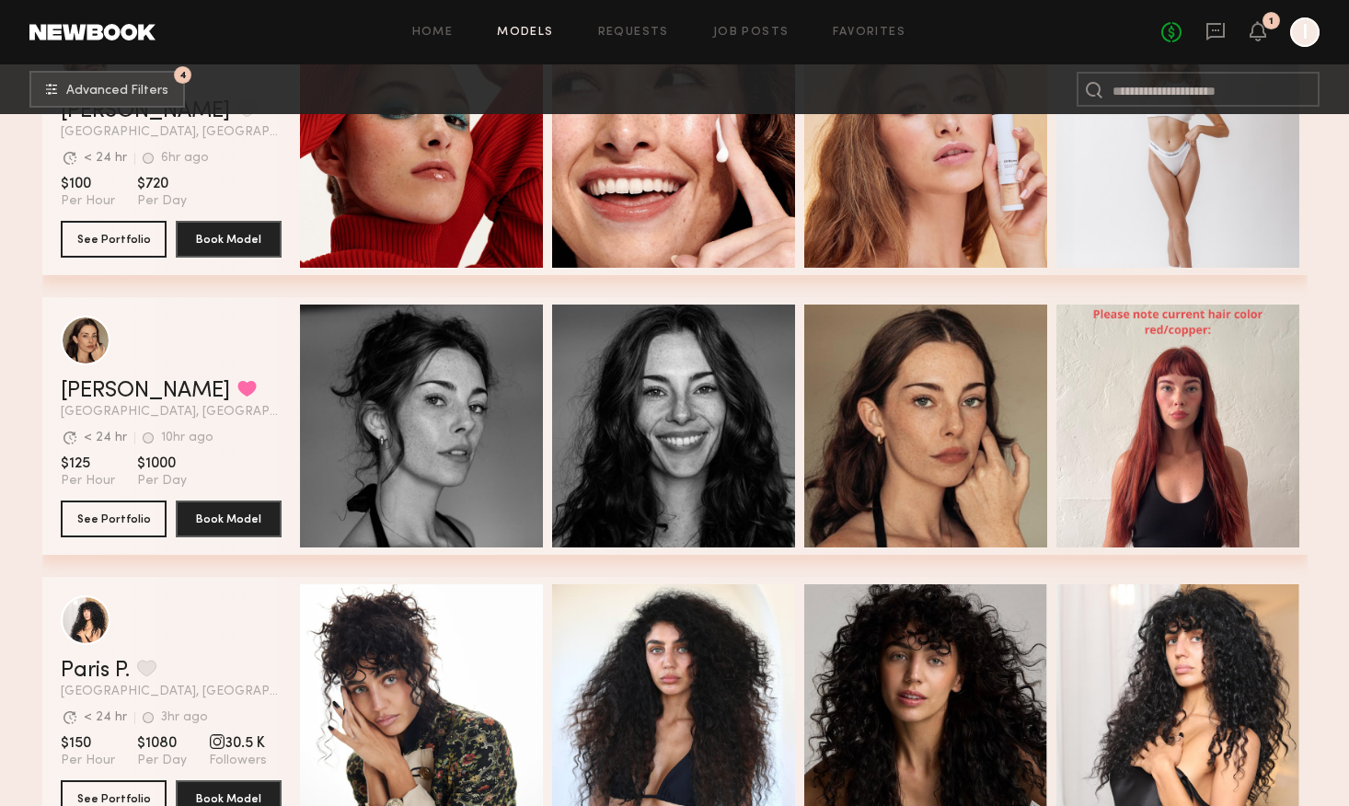
scroll to position [2005, 0]
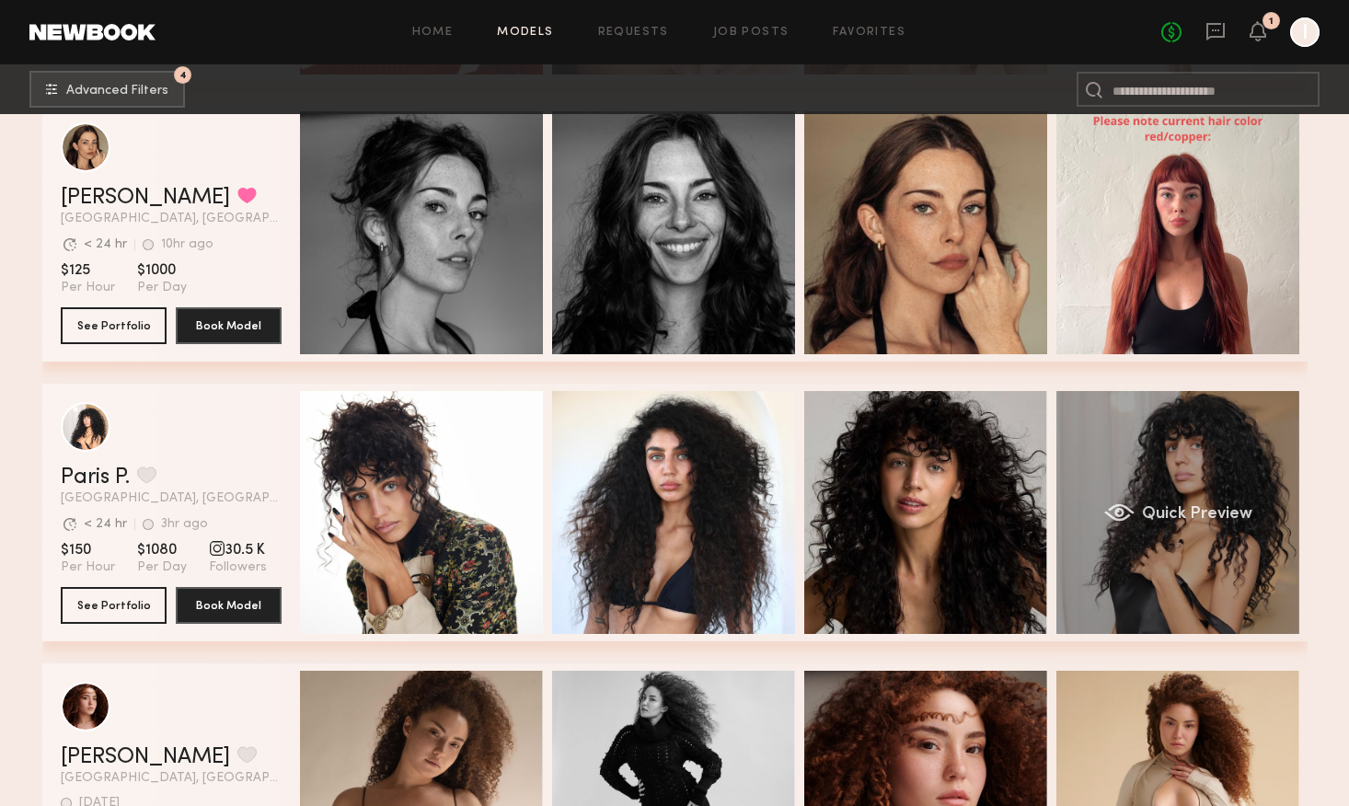
click at [1143, 595] on div "Quick Preview" at bounding box center [1178, 512] width 243 height 243
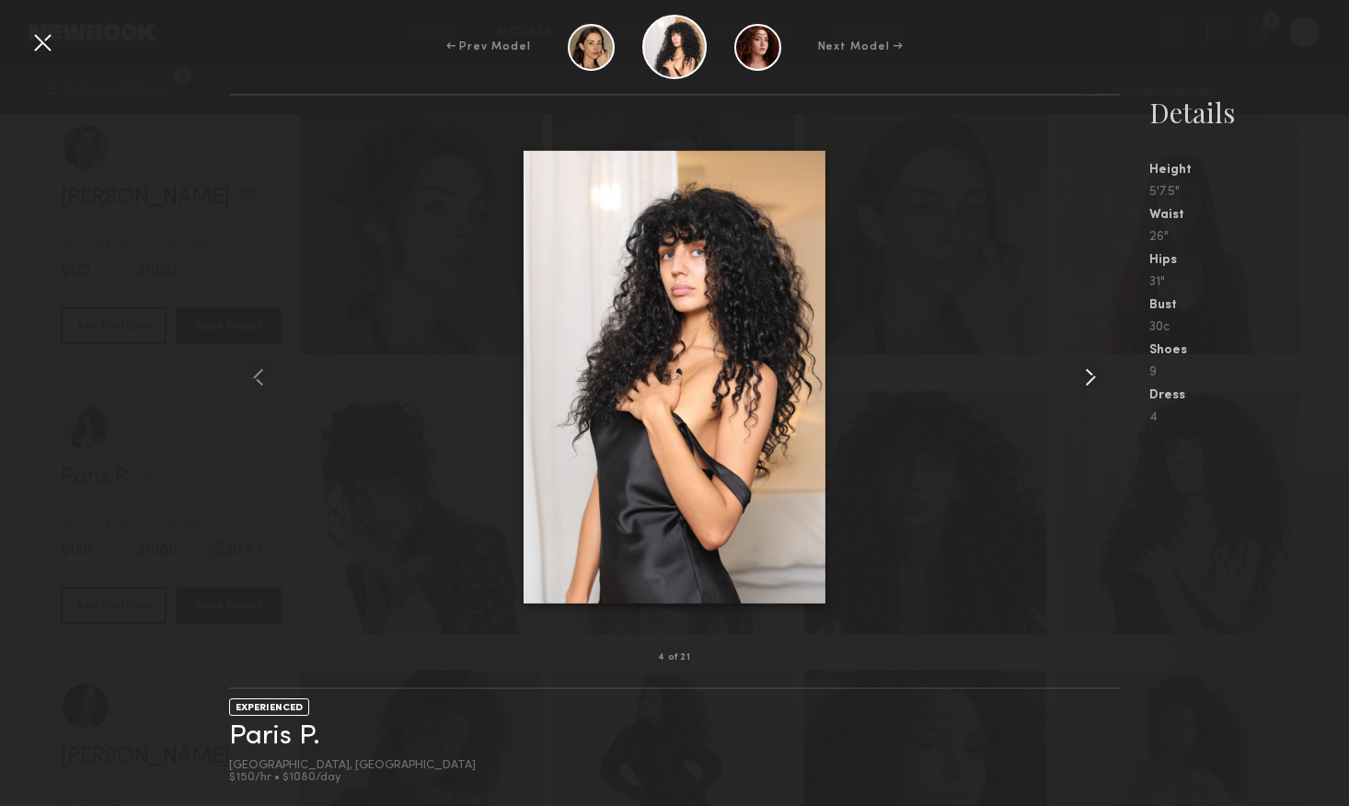
click at [1077, 383] on common-icon at bounding box center [1090, 377] width 29 height 29
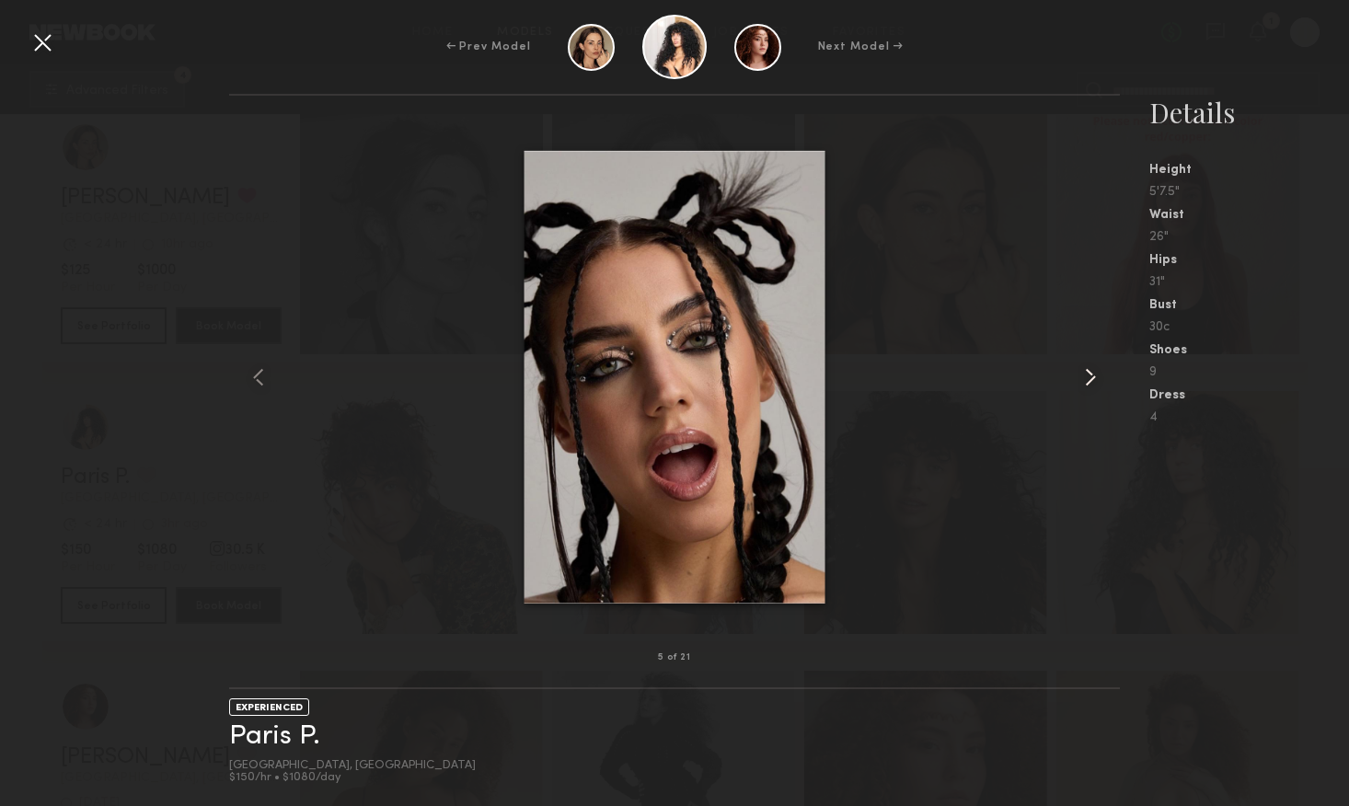
click at [1077, 383] on common-icon at bounding box center [1090, 377] width 29 height 29
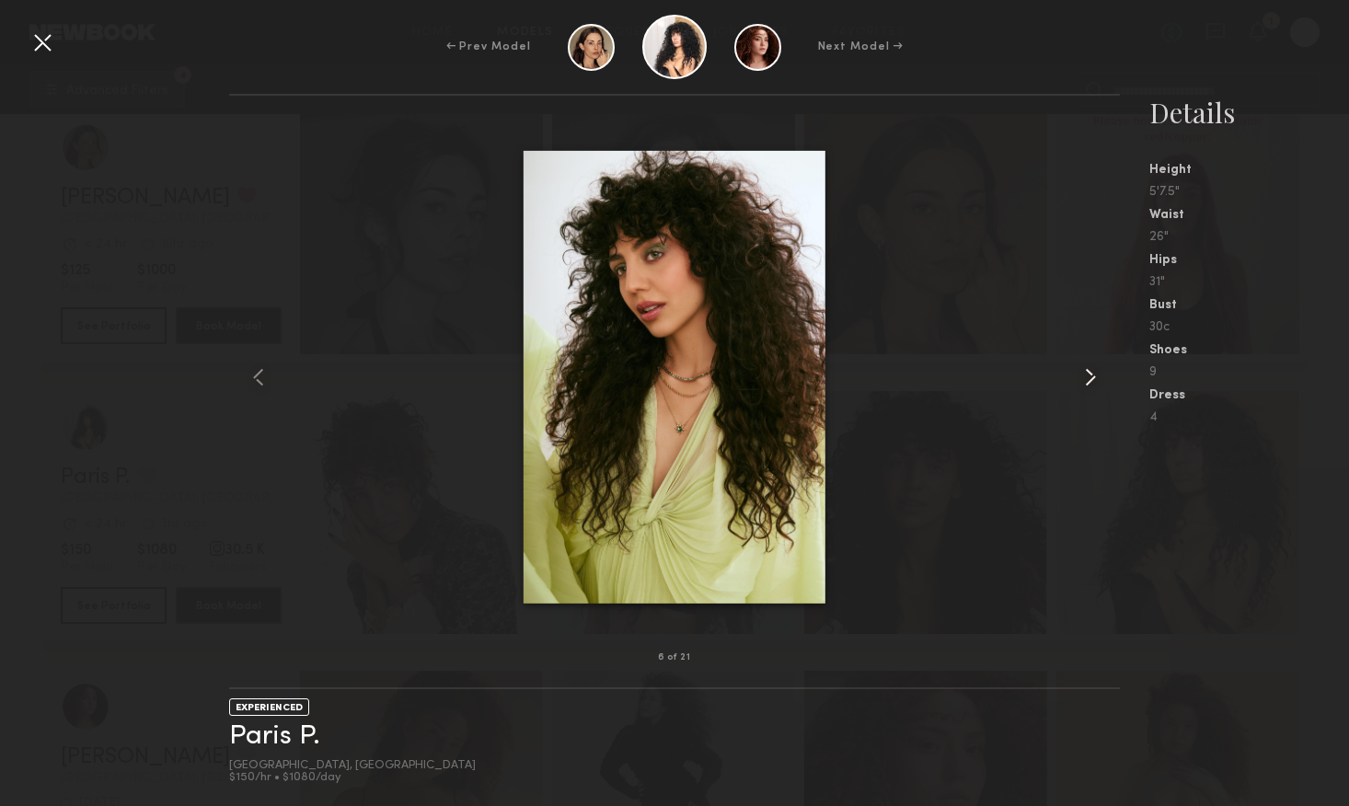
click at [1077, 383] on common-icon at bounding box center [1090, 377] width 29 height 29
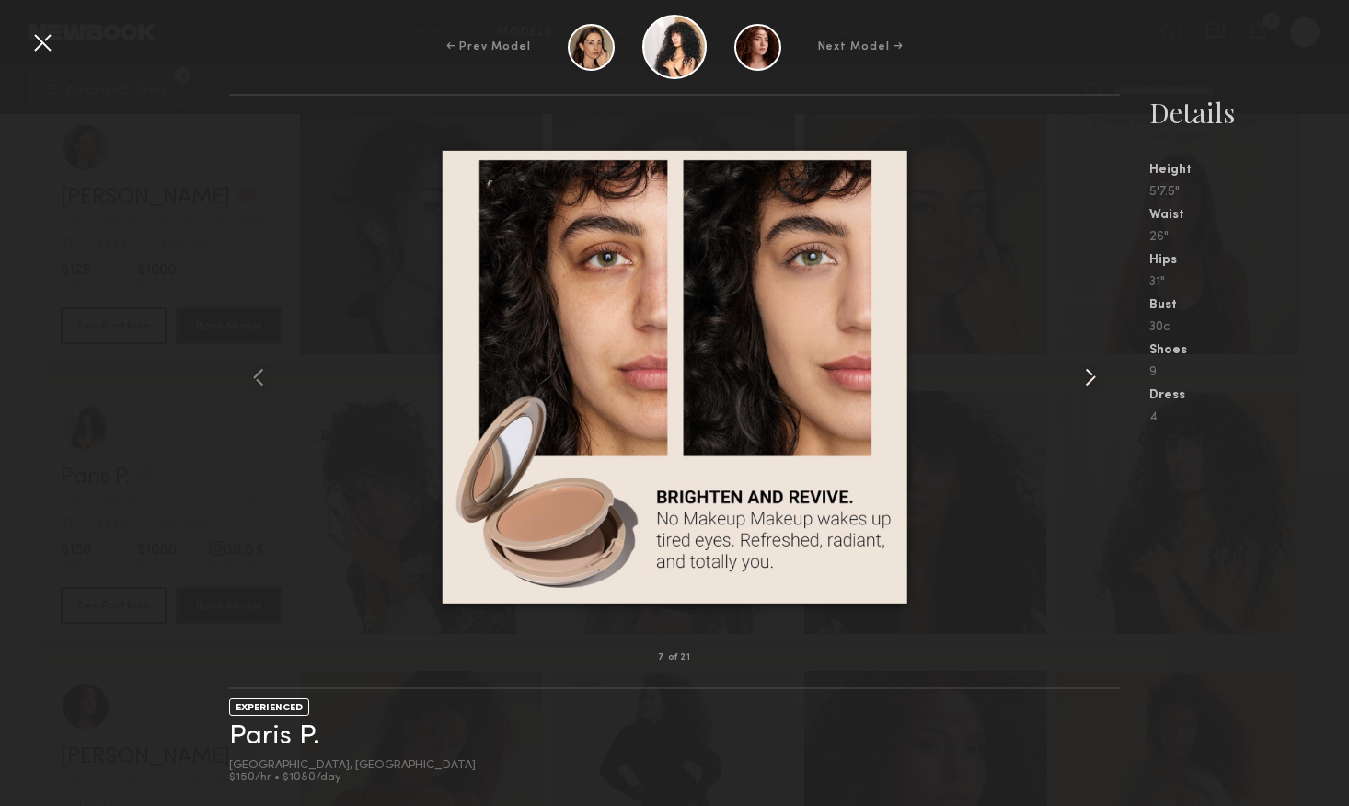
click at [1077, 383] on common-icon at bounding box center [1090, 377] width 29 height 29
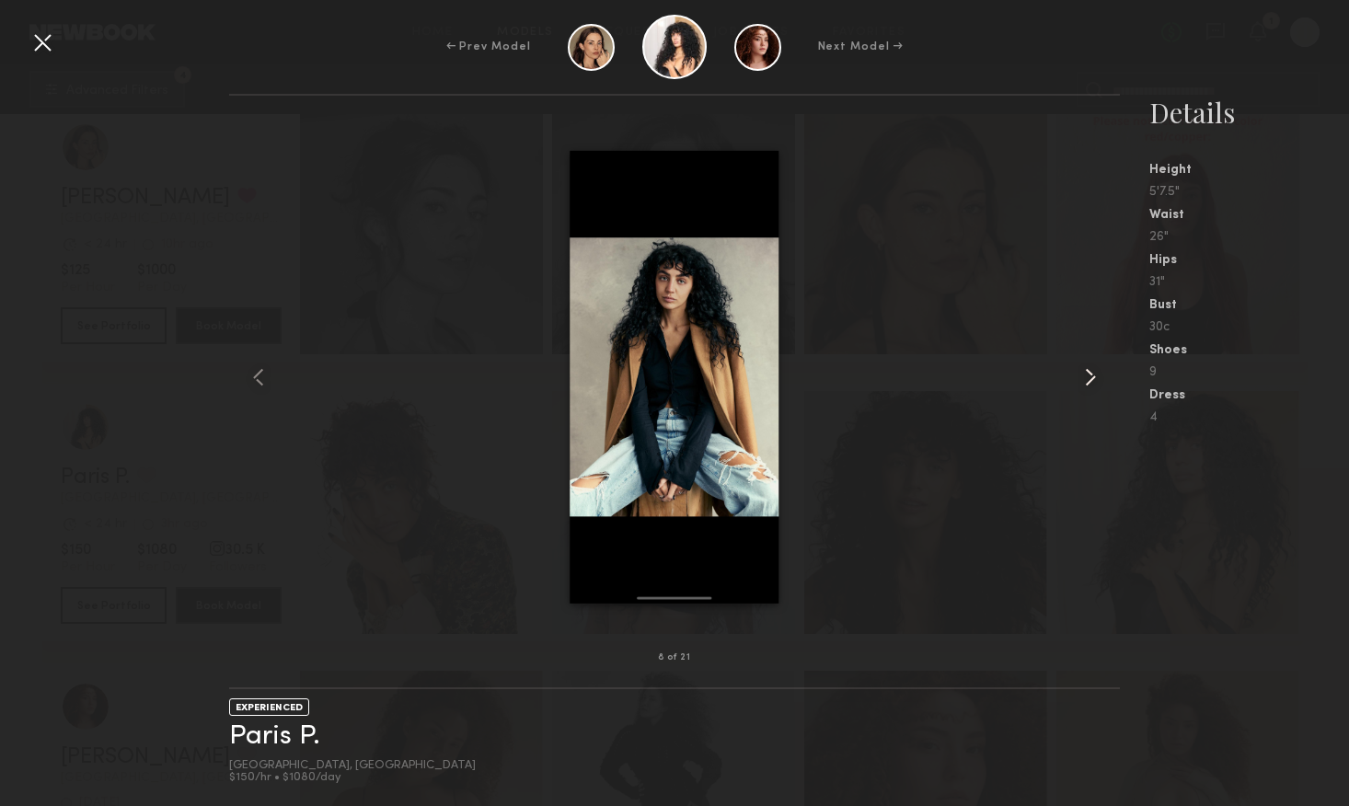
click at [1077, 383] on common-icon at bounding box center [1090, 377] width 29 height 29
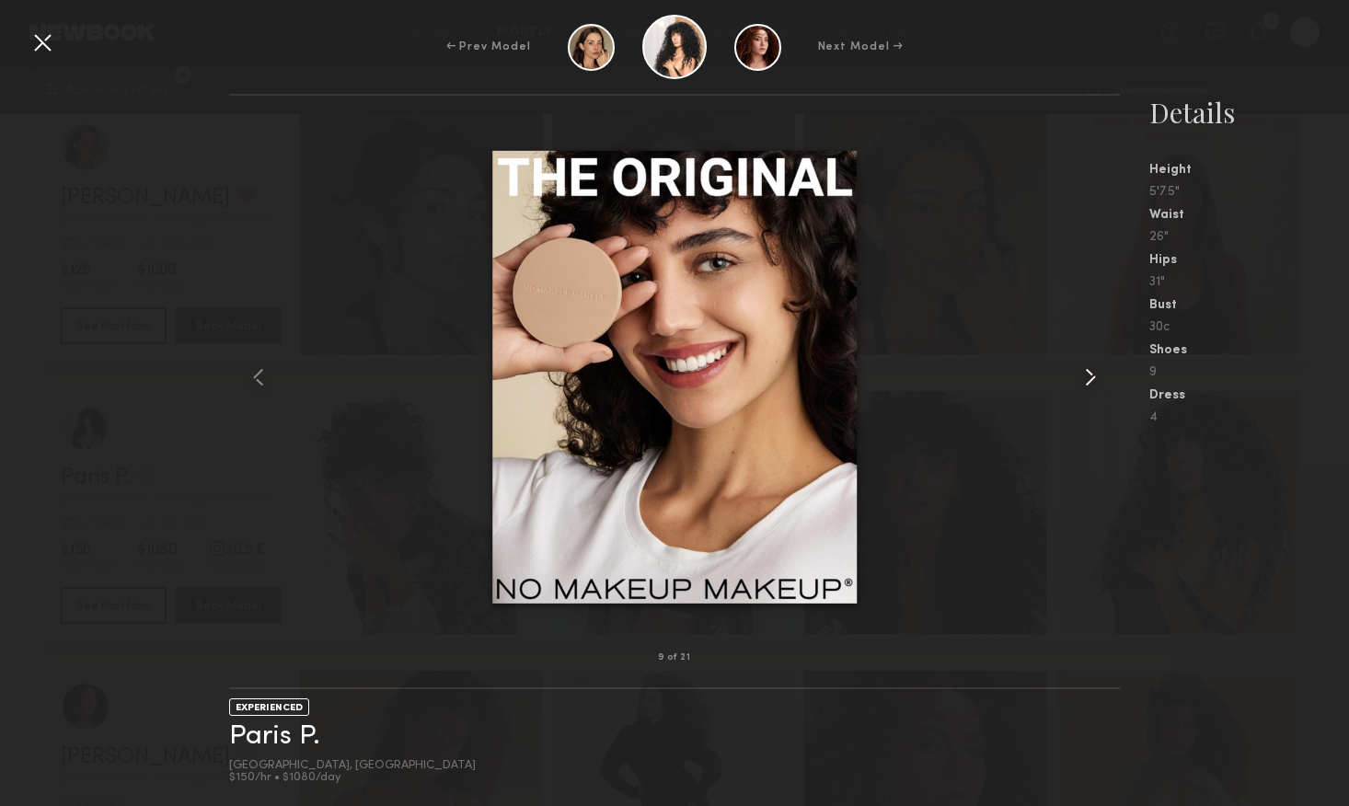
click at [1077, 383] on common-icon at bounding box center [1090, 377] width 29 height 29
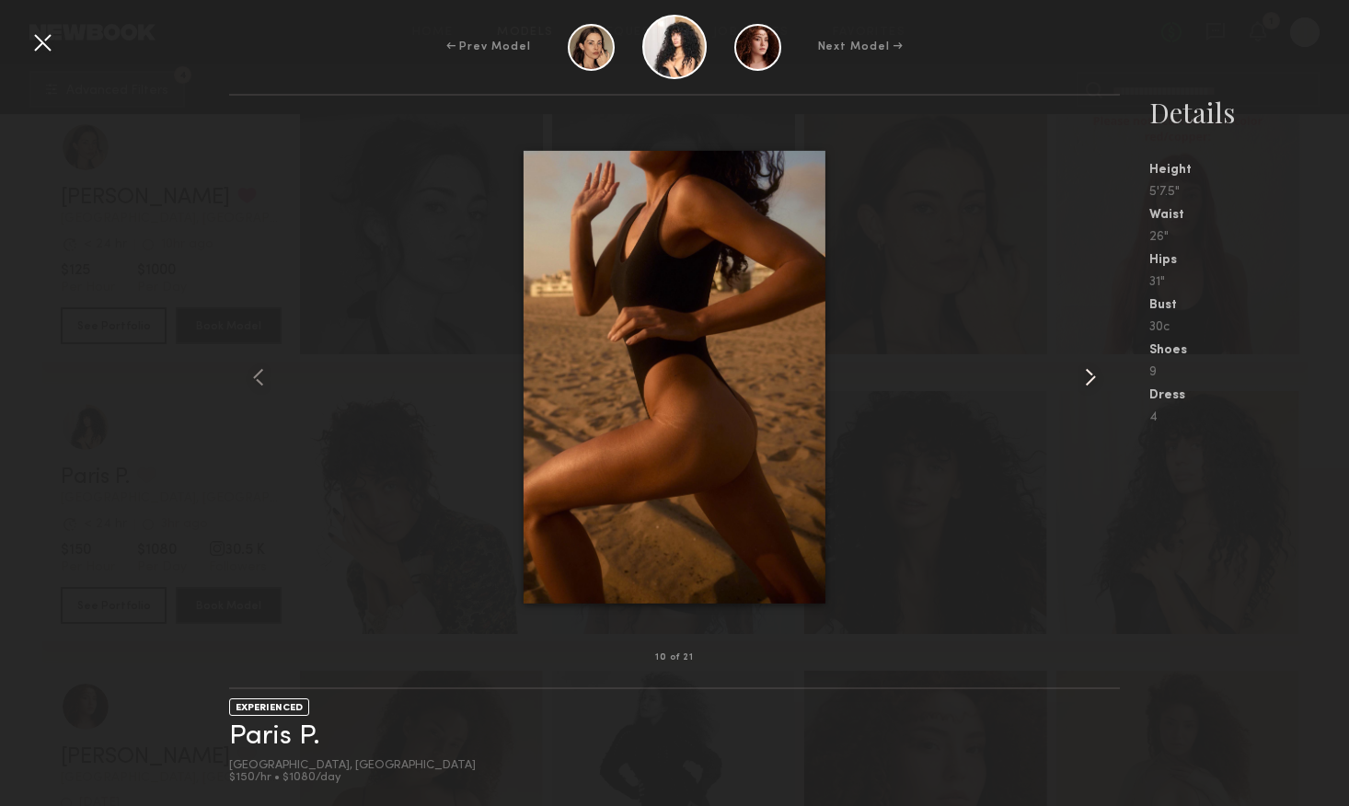
click at [1077, 383] on common-icon at bounding box center [1090, 377] width 29 height 29
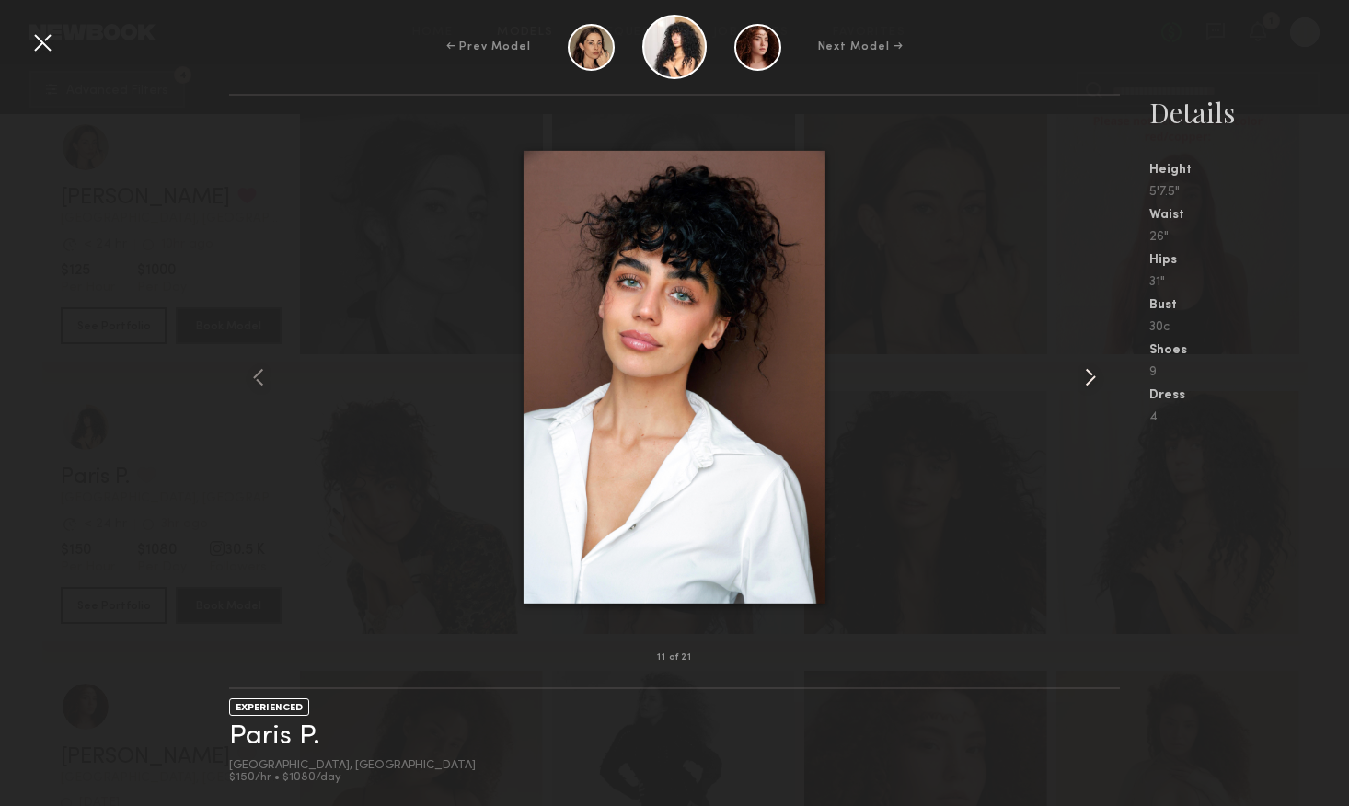
click at [1077, 383] on common-icon at bounding box center [1090, 377] width 29 height 29
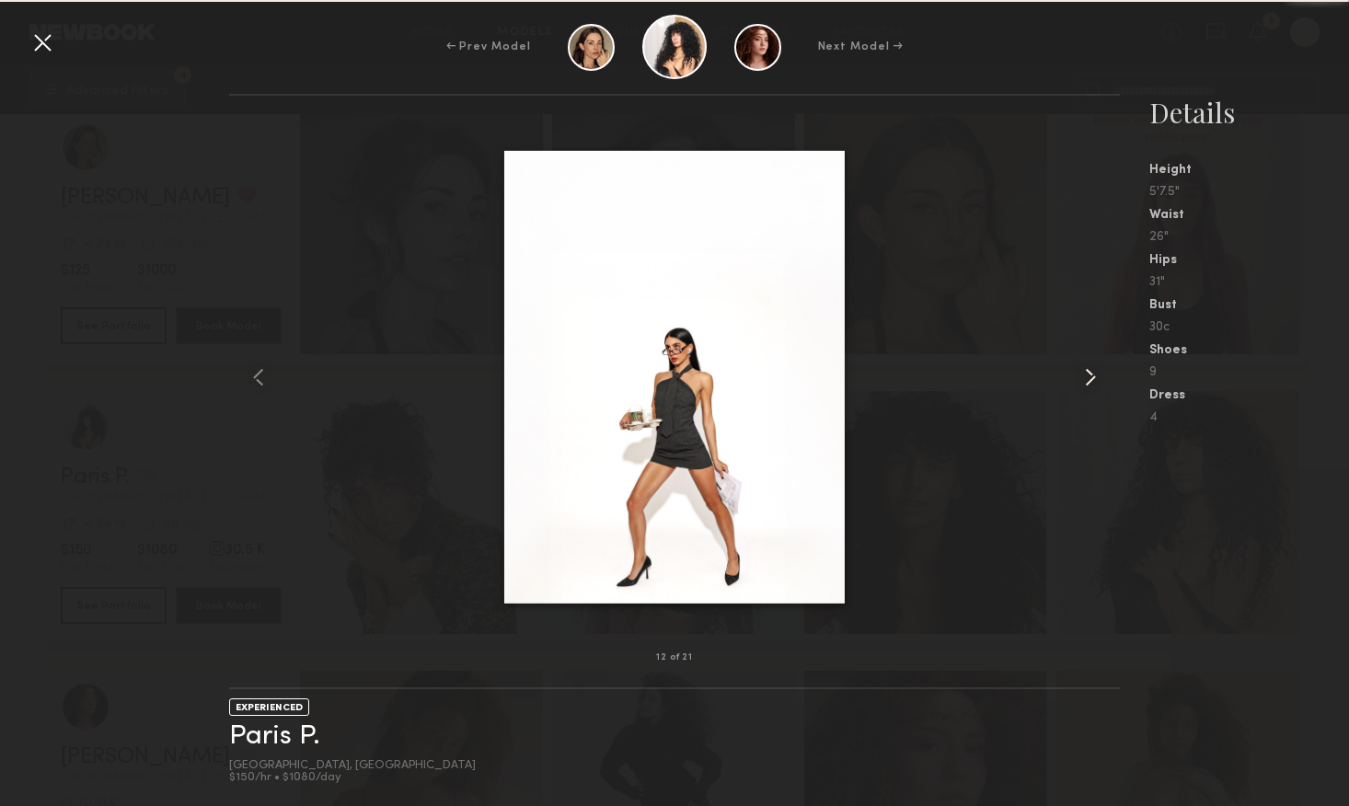
click at [1077, 383] on common-icon at bounding box center [1090, 377] width 29 height 29
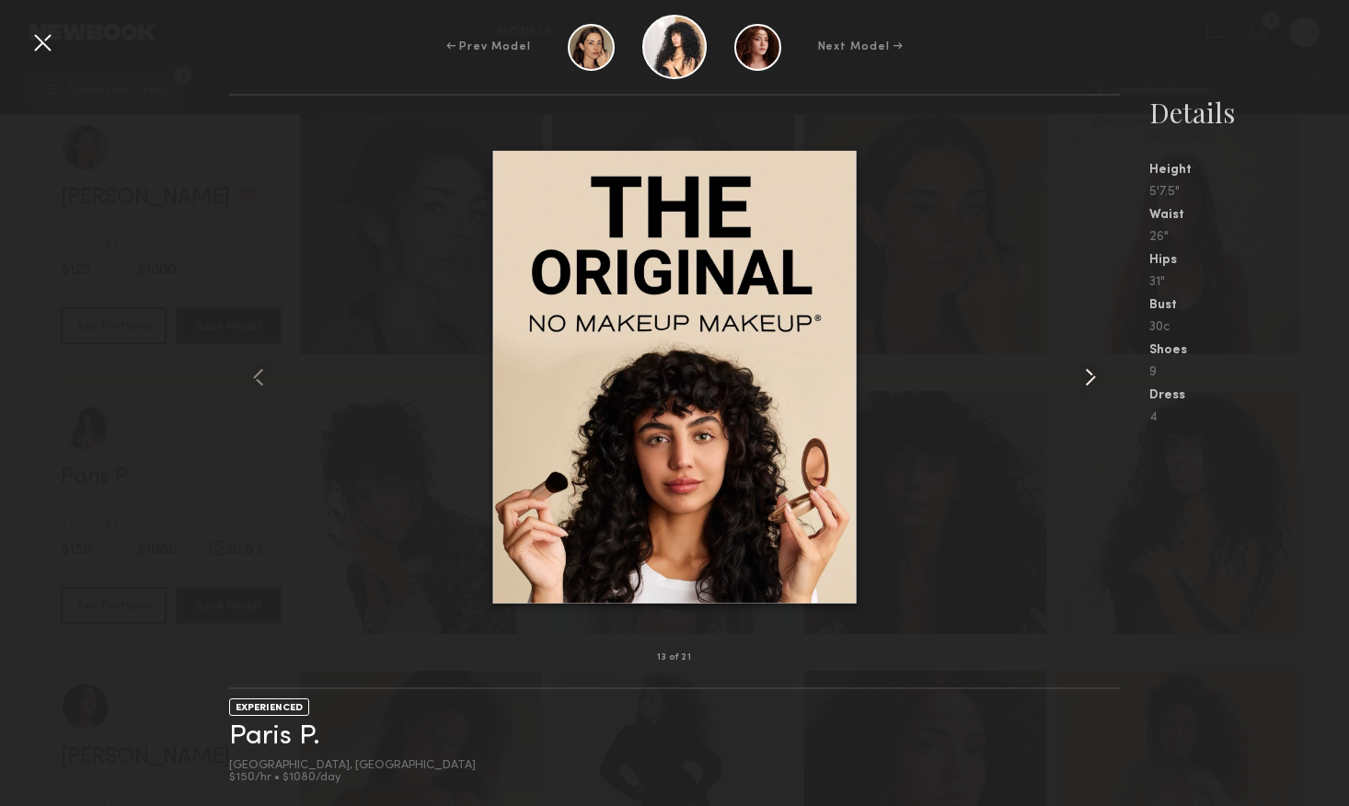
click at [1077, 383] on common-icon at bounding box center [1090, 377] width 29 height 29
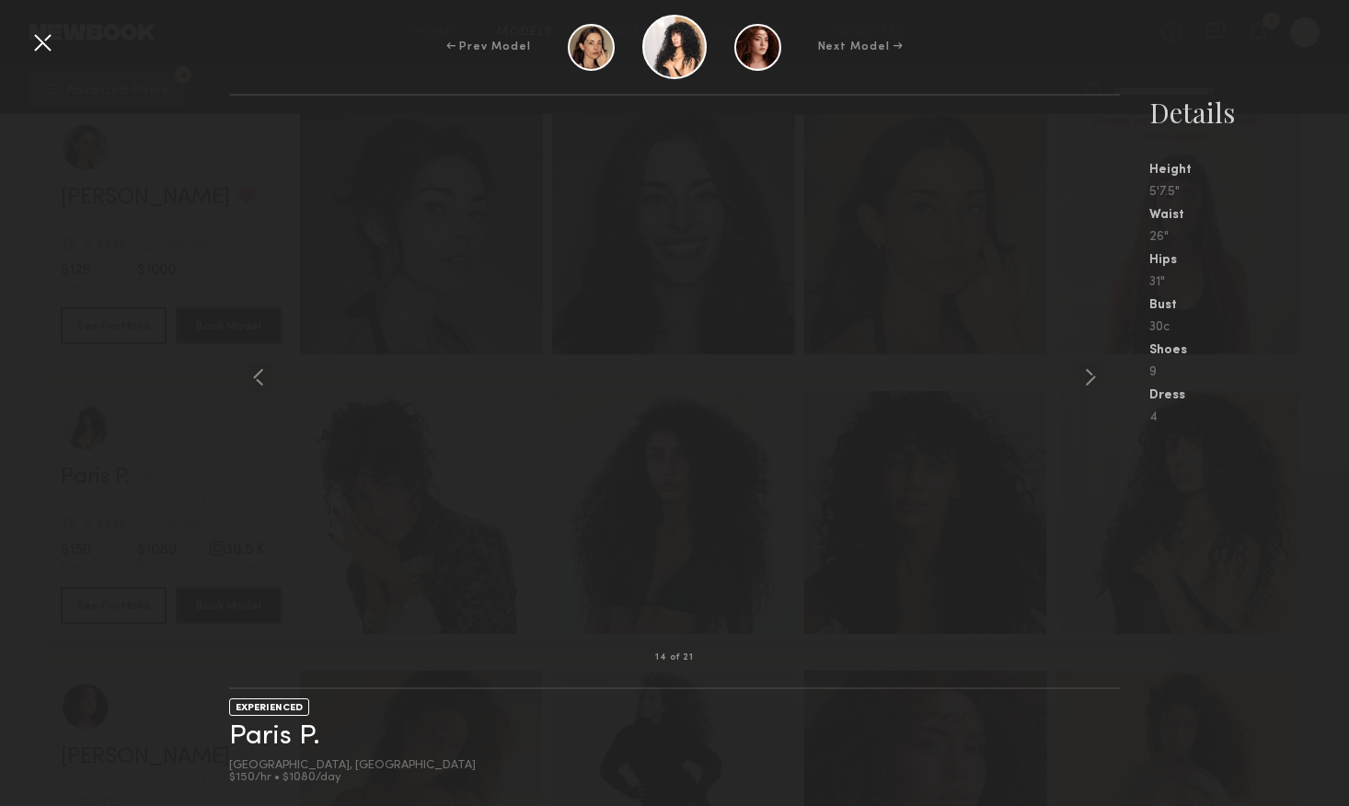
click at [46, 46] on div at bounding box center [42, 42] width 29 height 29
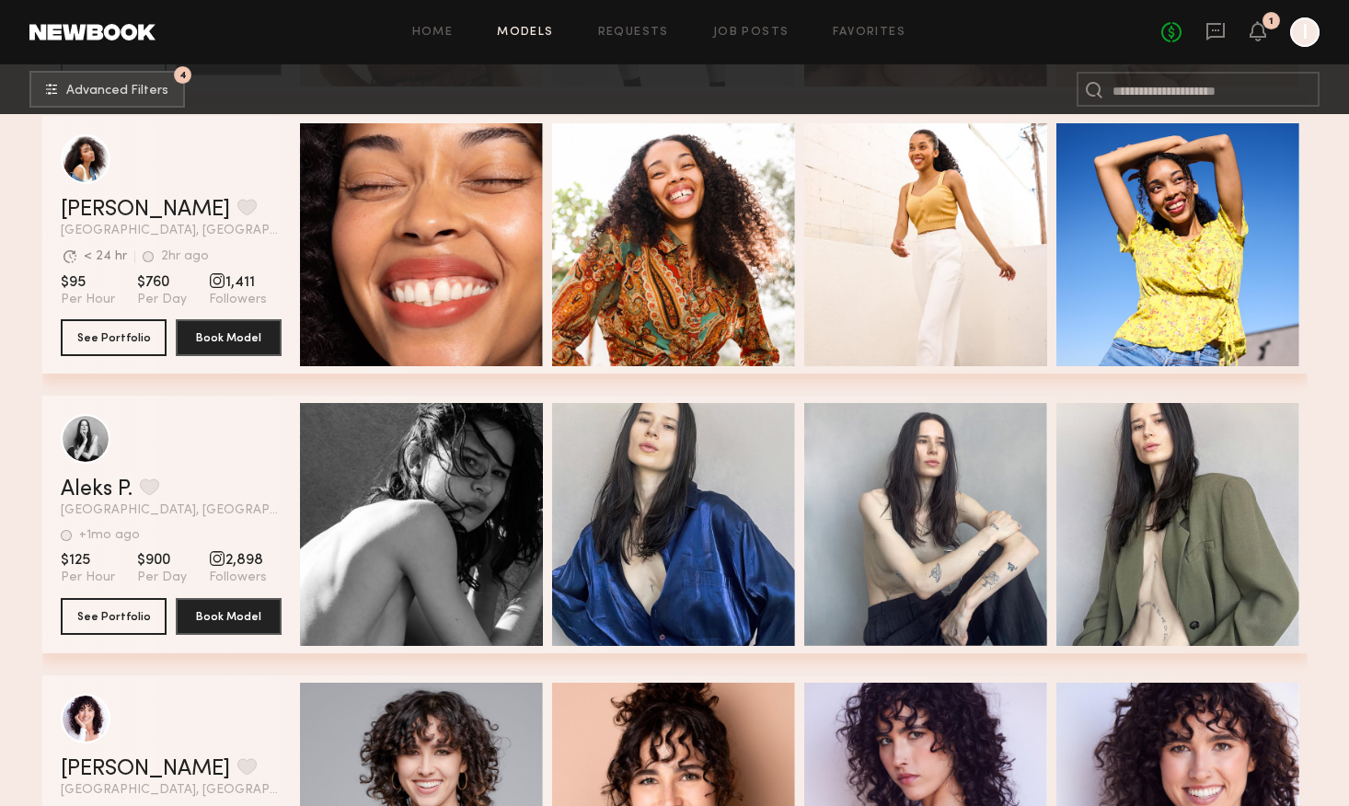
scroll to position [2833, 0]
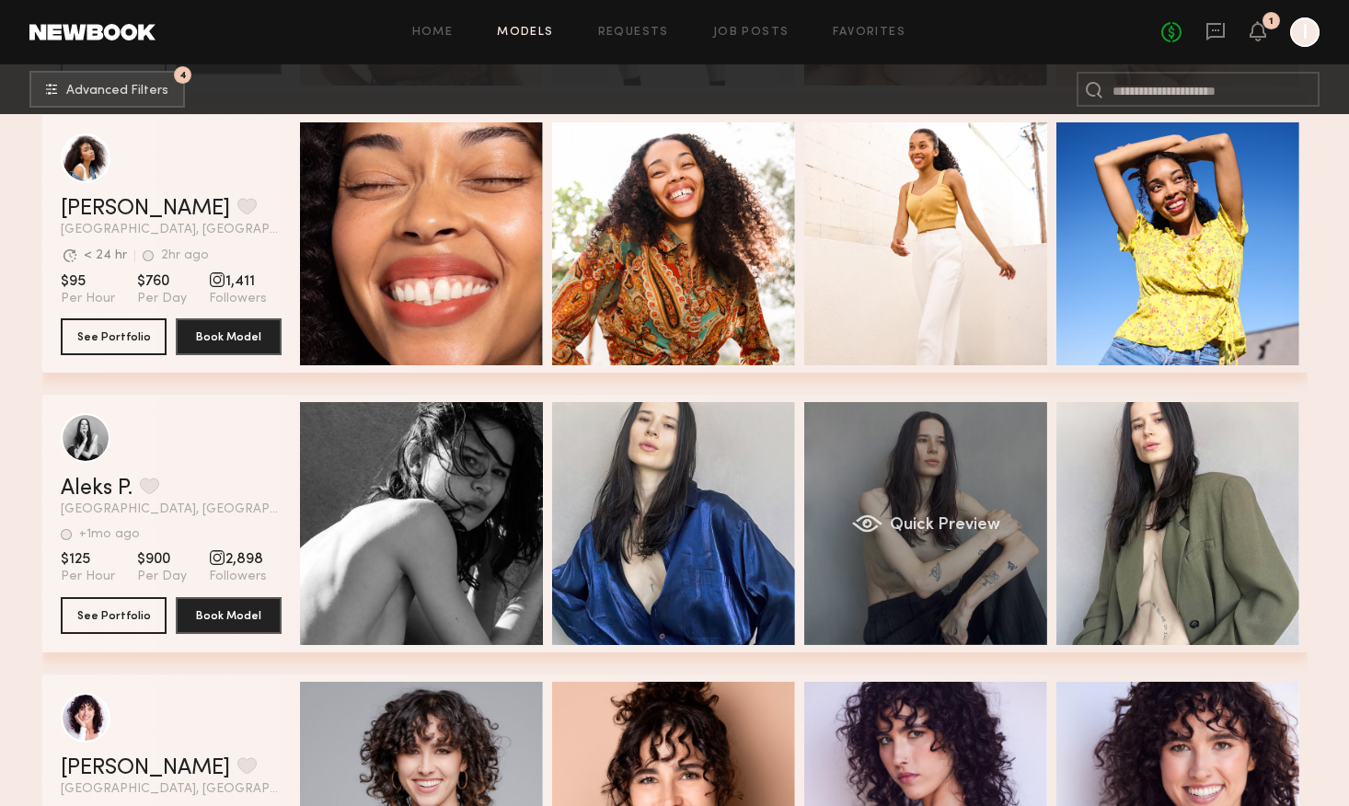
click at [852, 580] on div "Quick Preview" at bounding box center [925, 523] width 243 height 243
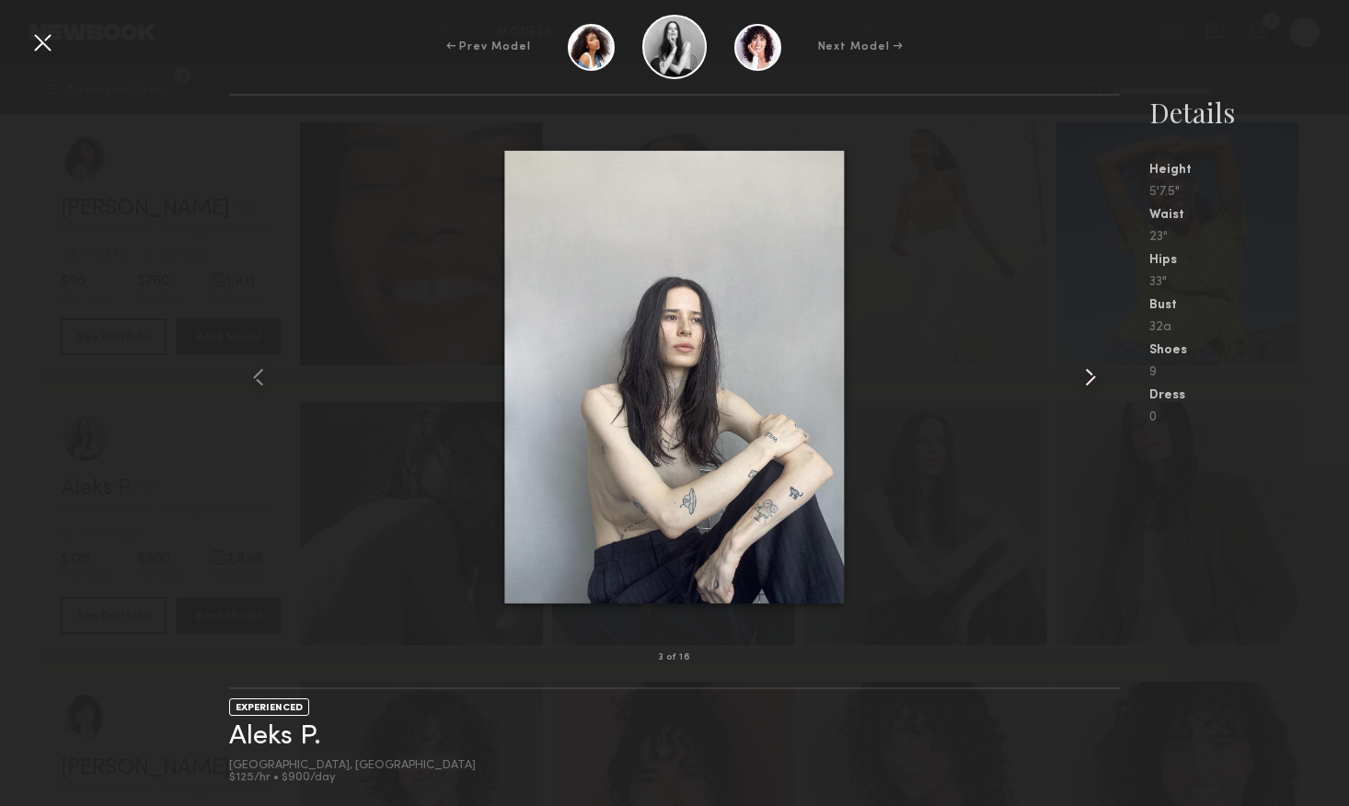
click at [1086, 380] on common-icon at bounding box center [1090, 377] width 29 height 29
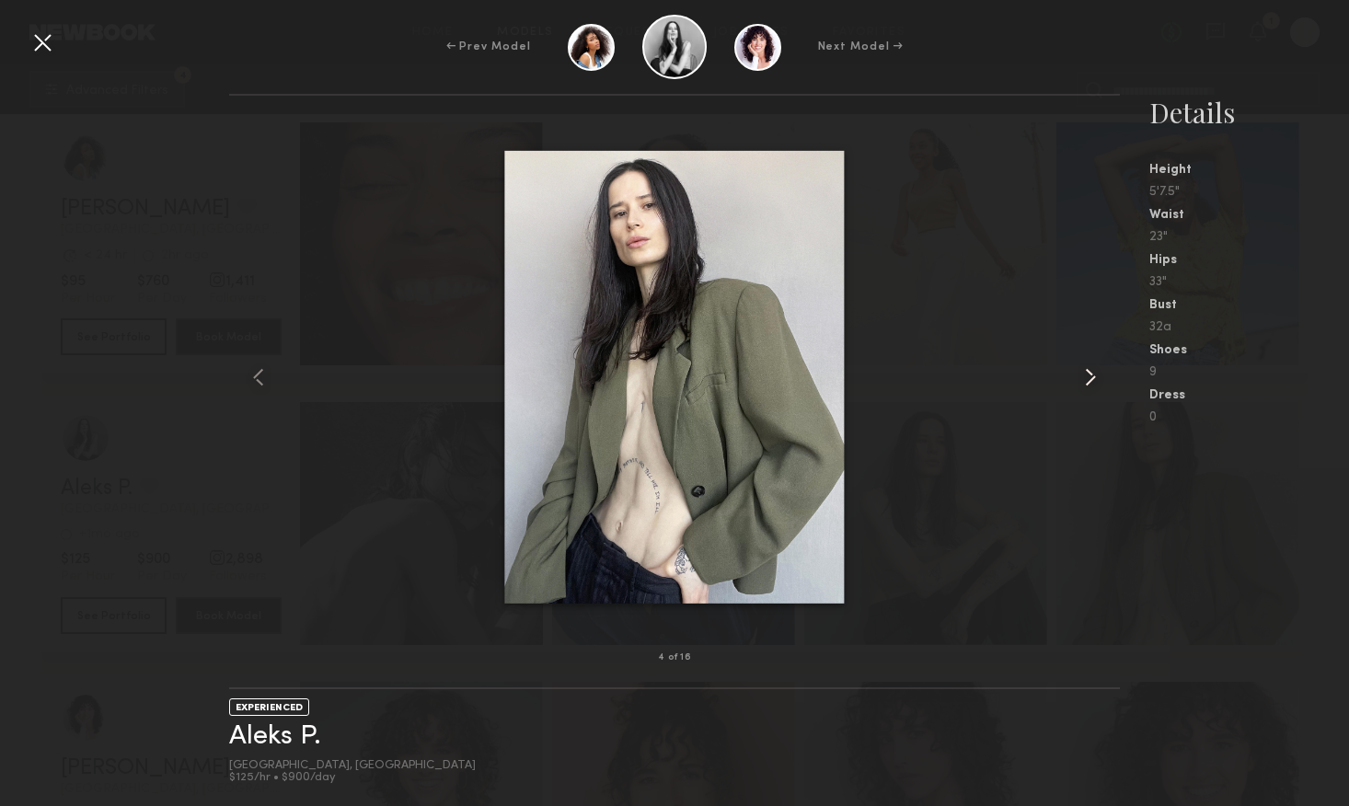
click at [1086, 380] on common-icon at bounding box center [1090, 377] width 29 height 29
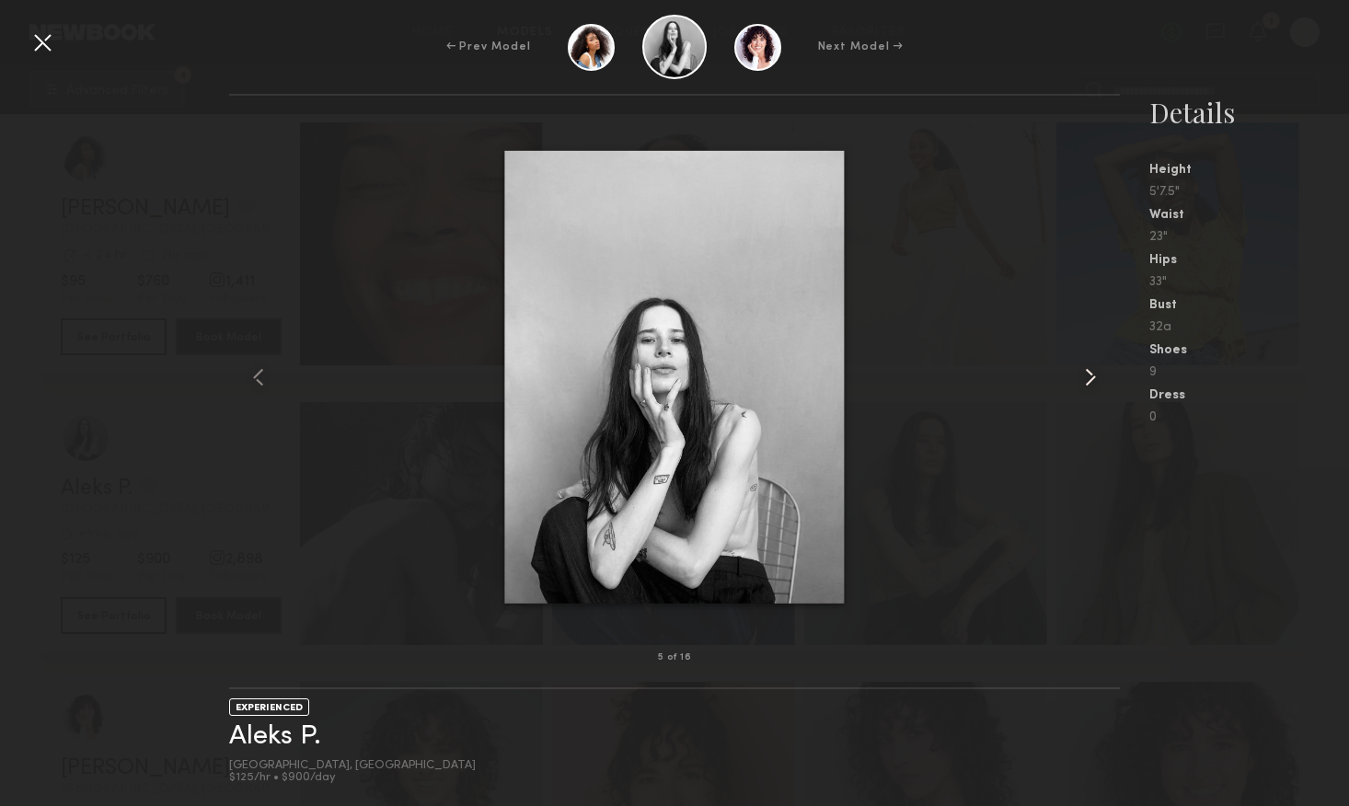
click at [1086, 380] on common-icon at bounding box center [1090, 377] width 29 height 29
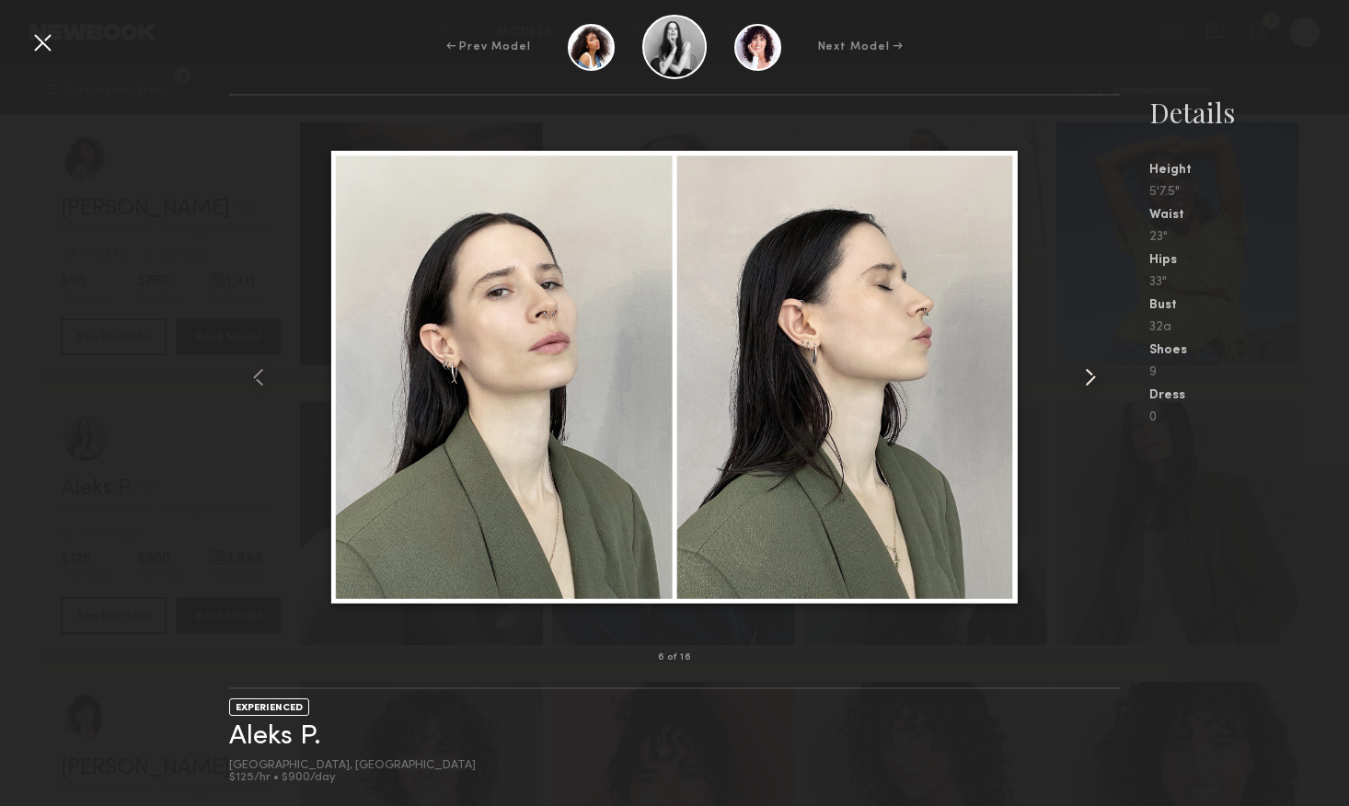
click at [1087, 377] on common-icon at bounding box center [1090, 377] width 29 height 29
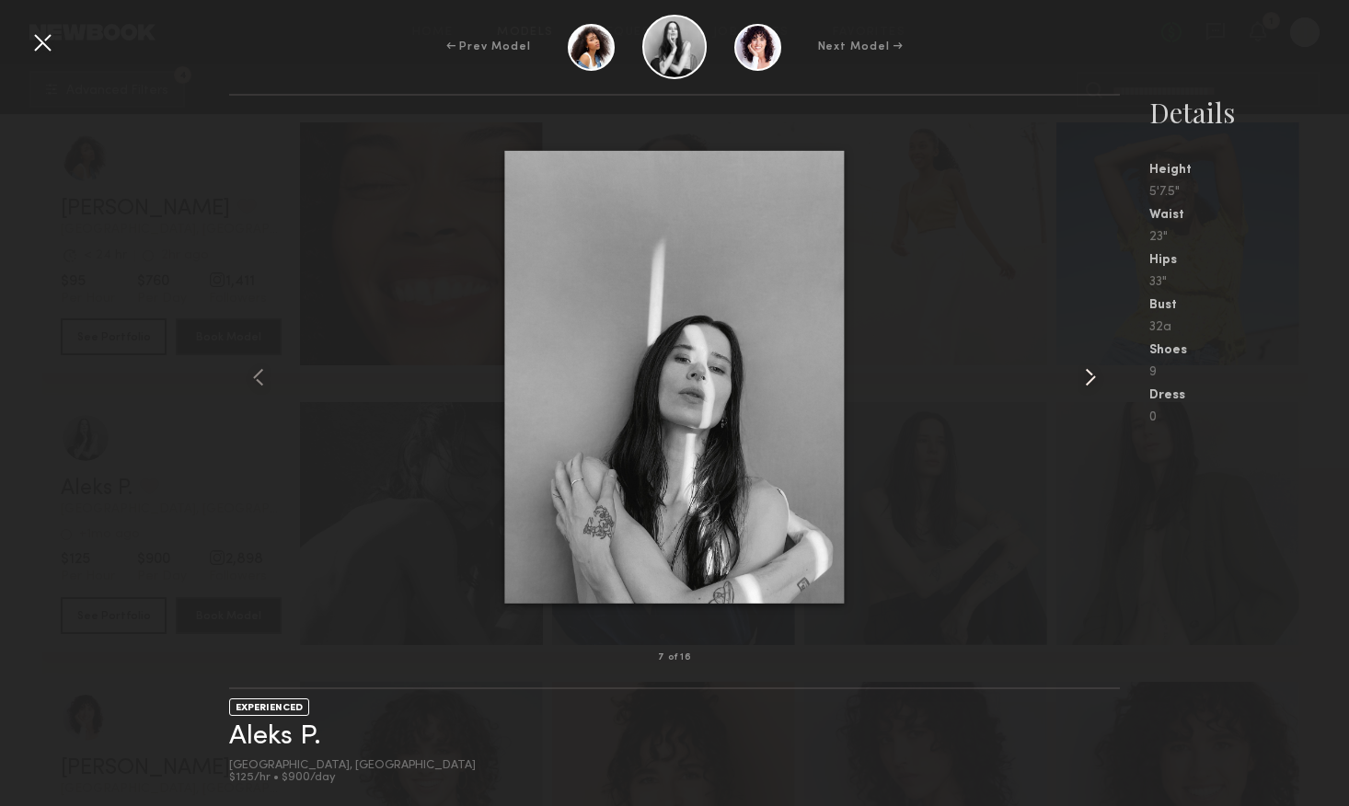
click at [1087, 377] on common-icon at bounding box center [1090, 377] width 29 height 29
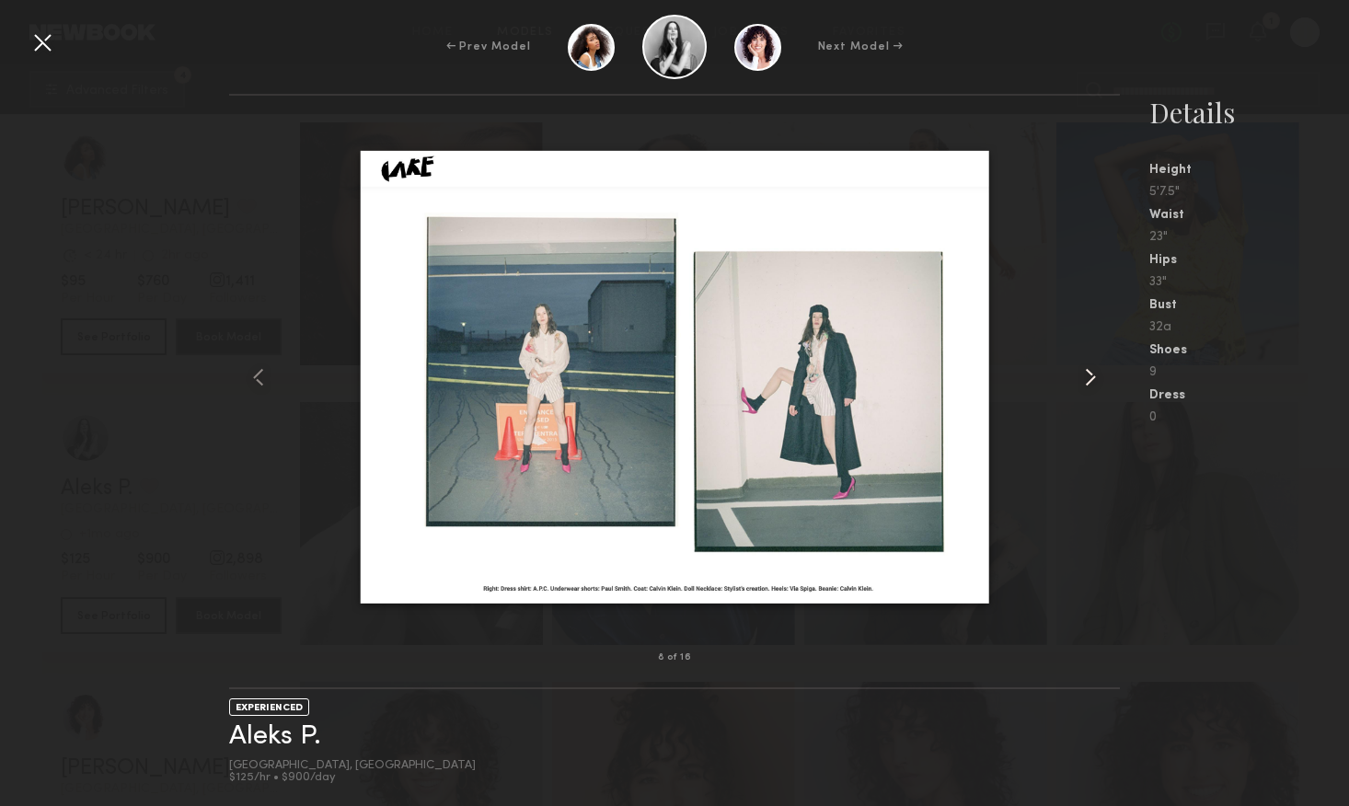
click at [1087, 377] on common-icon at bounding box center [1090, 377] width 29 height 29
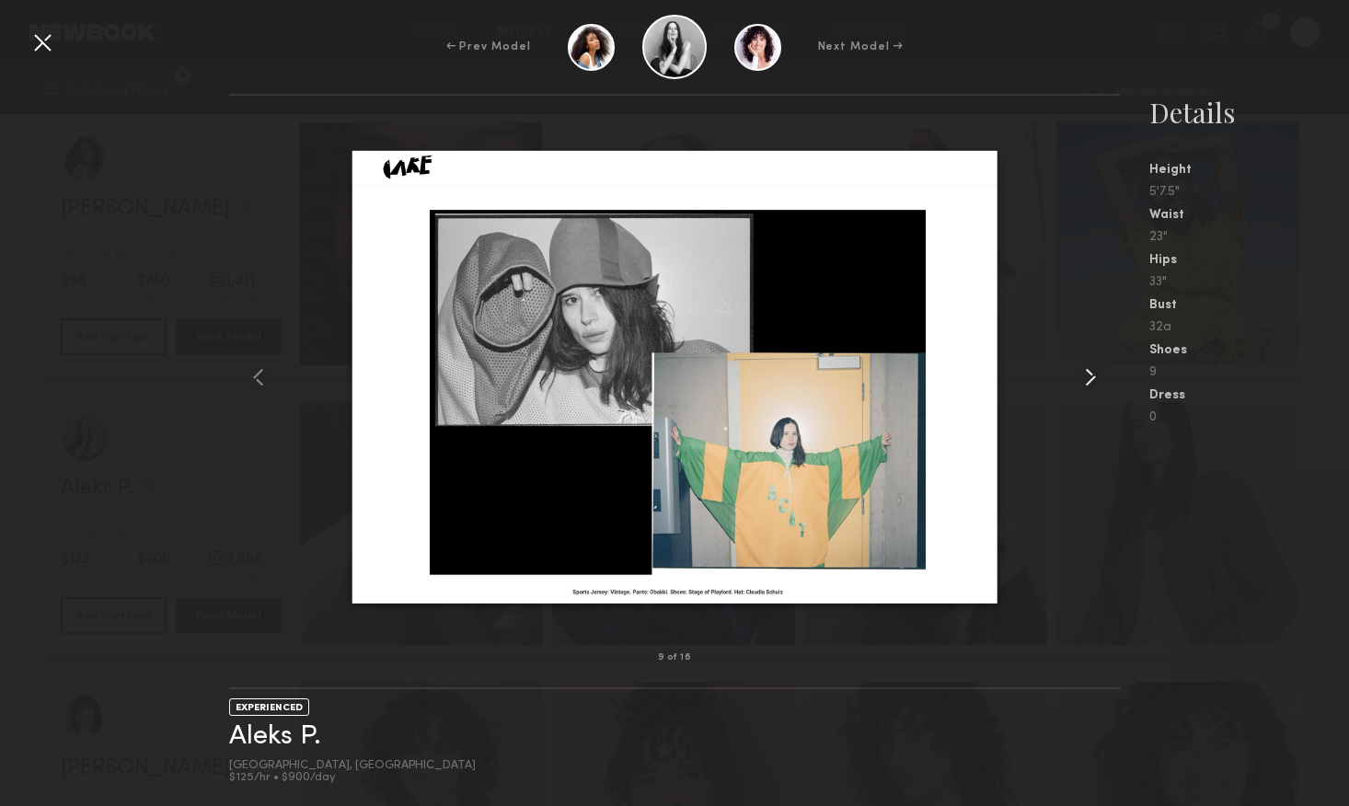
click at [1087, 377] on common-icon at bounding box center [1090, 377] width 29 height 29
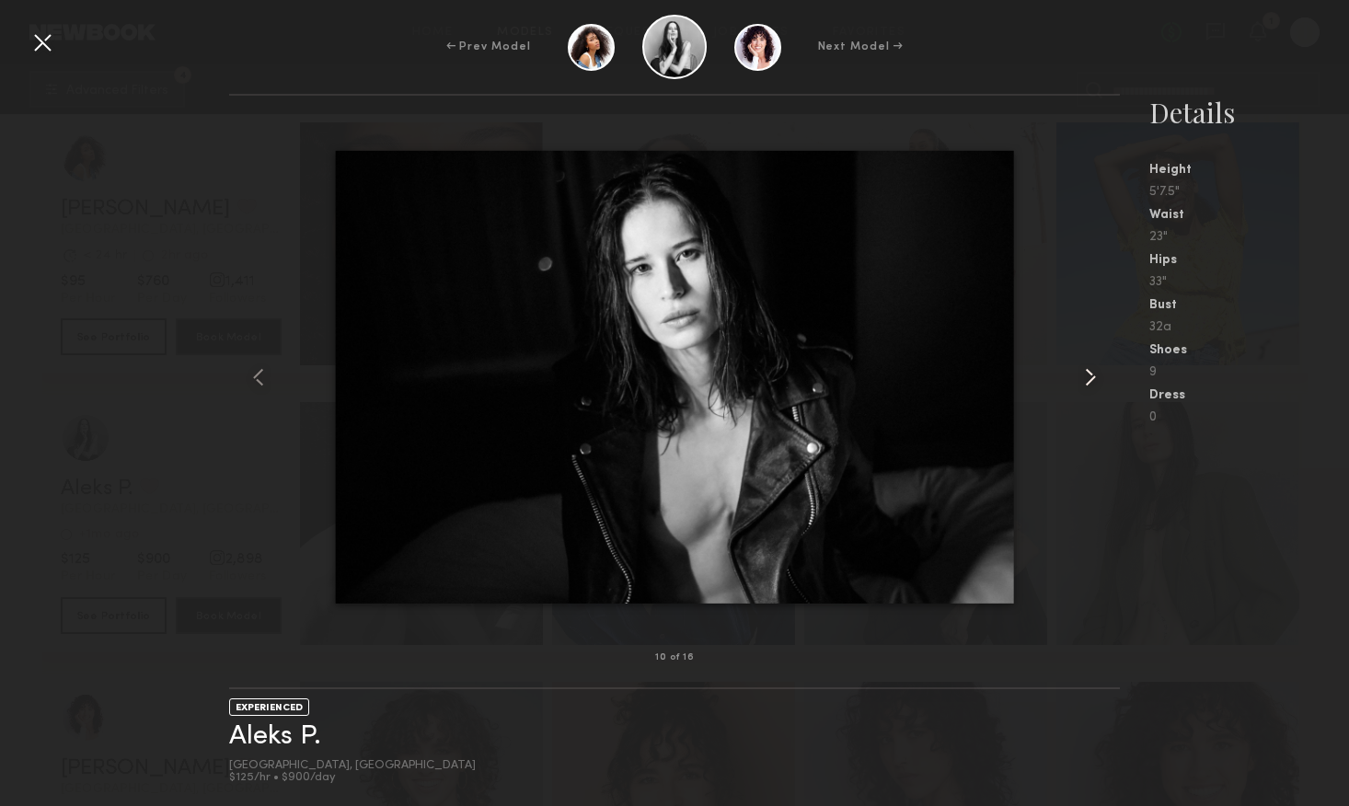
click at [1089, 379] on common-icon at bounding box center [1090, 377] width 29 height 29
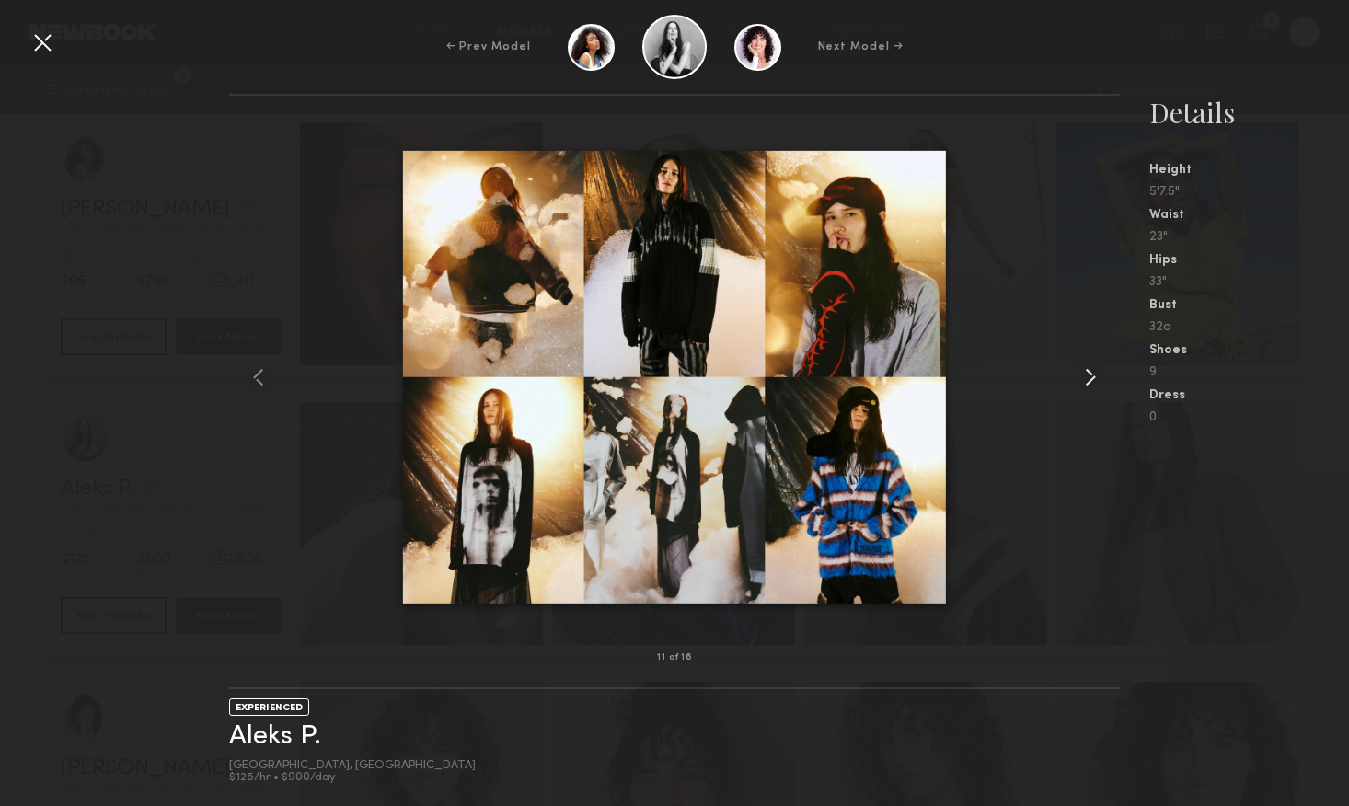
click at [1089, 379] on common-icon at bounding box center [1090, 377] width 29 height 29
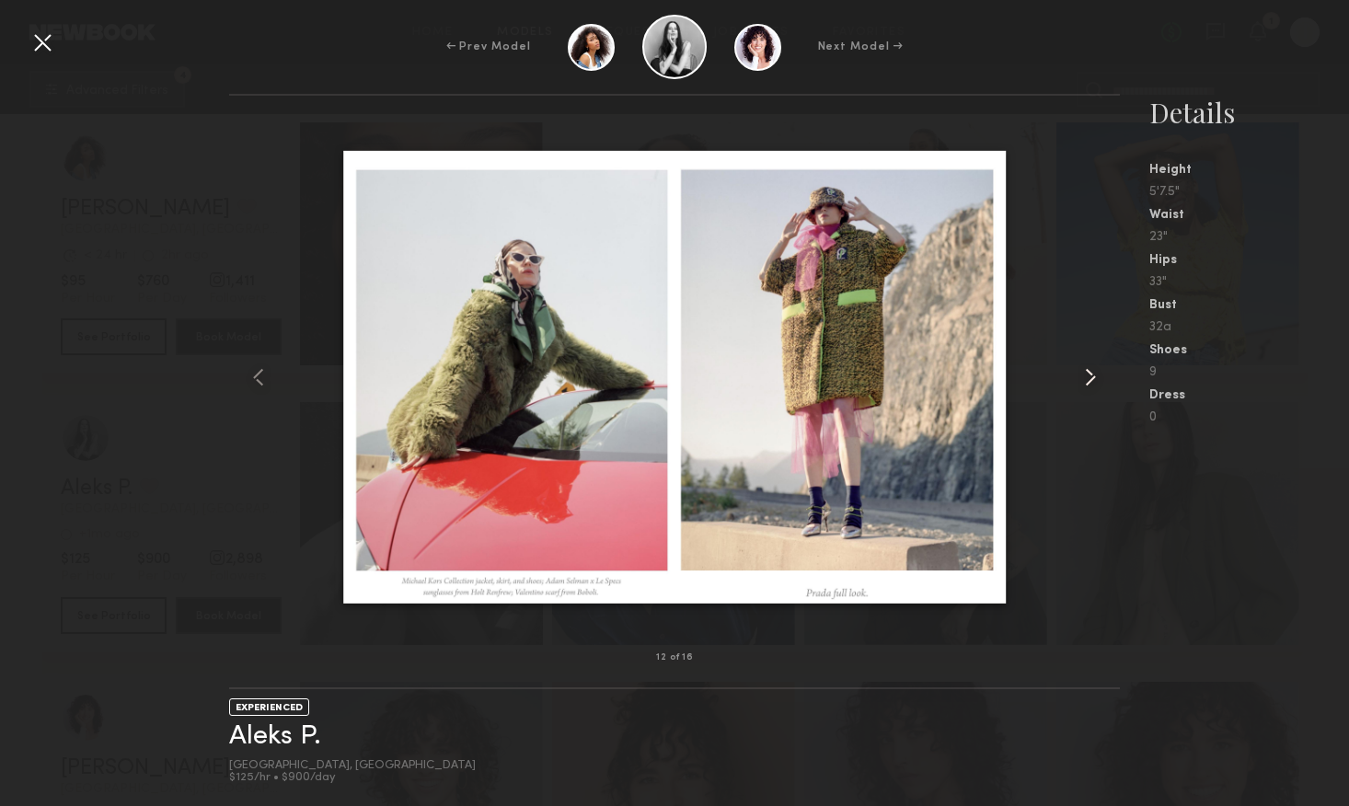
click at [1089, 379] on common-icon at bounding box center [1090, 377] width 29 height 29
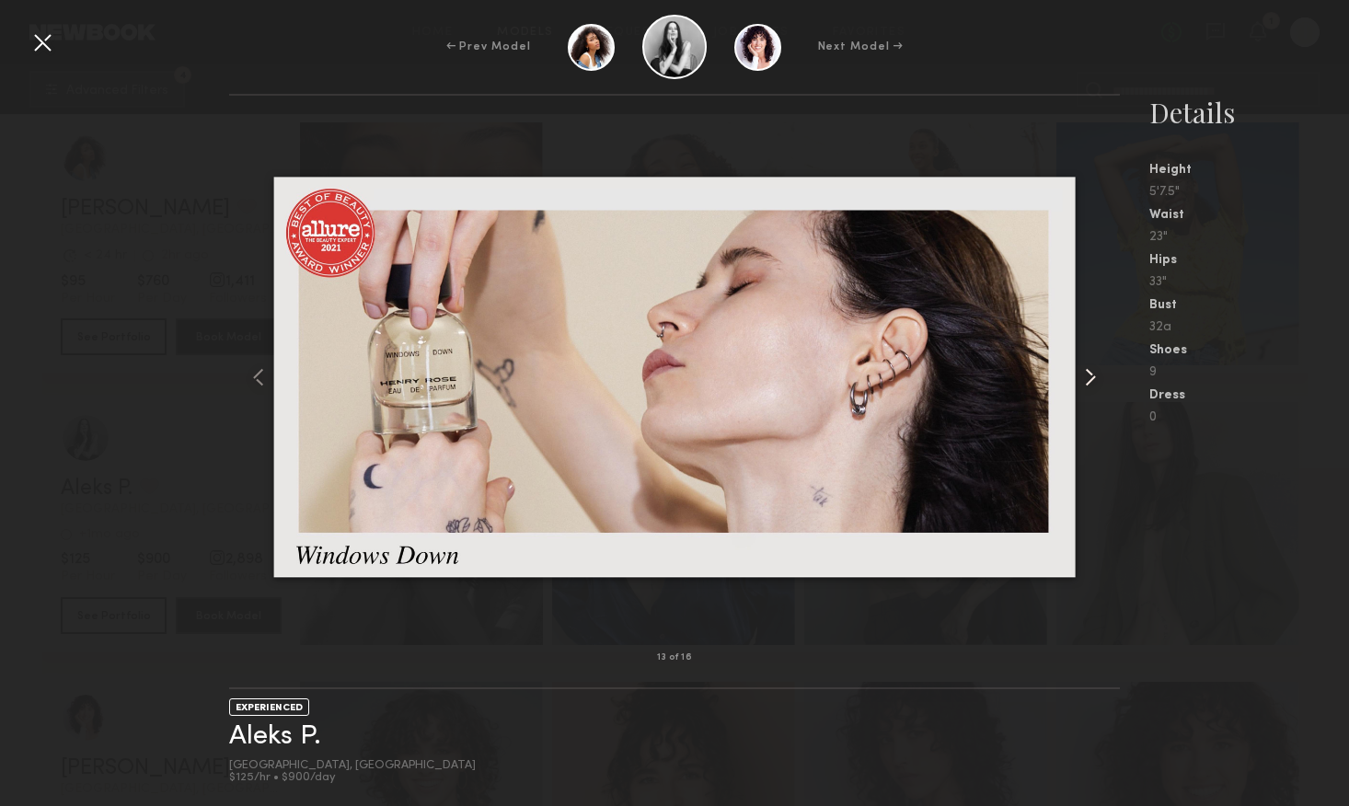
click at [1089, 379] on common-icon at bounding box center [1090, 377] width 29 height 29
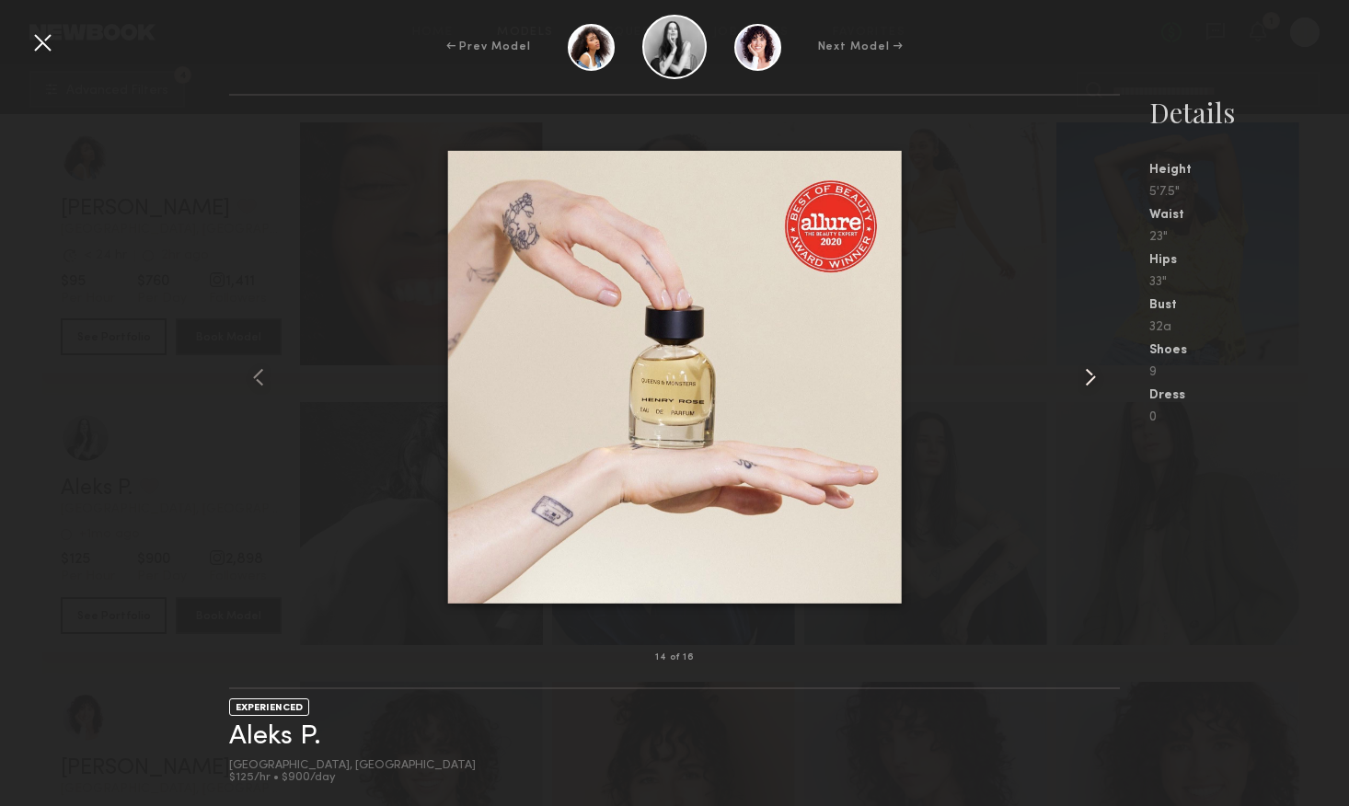
click at [1089, 379] on common-icon at bounding box center [1090, 377] width 29 height 29
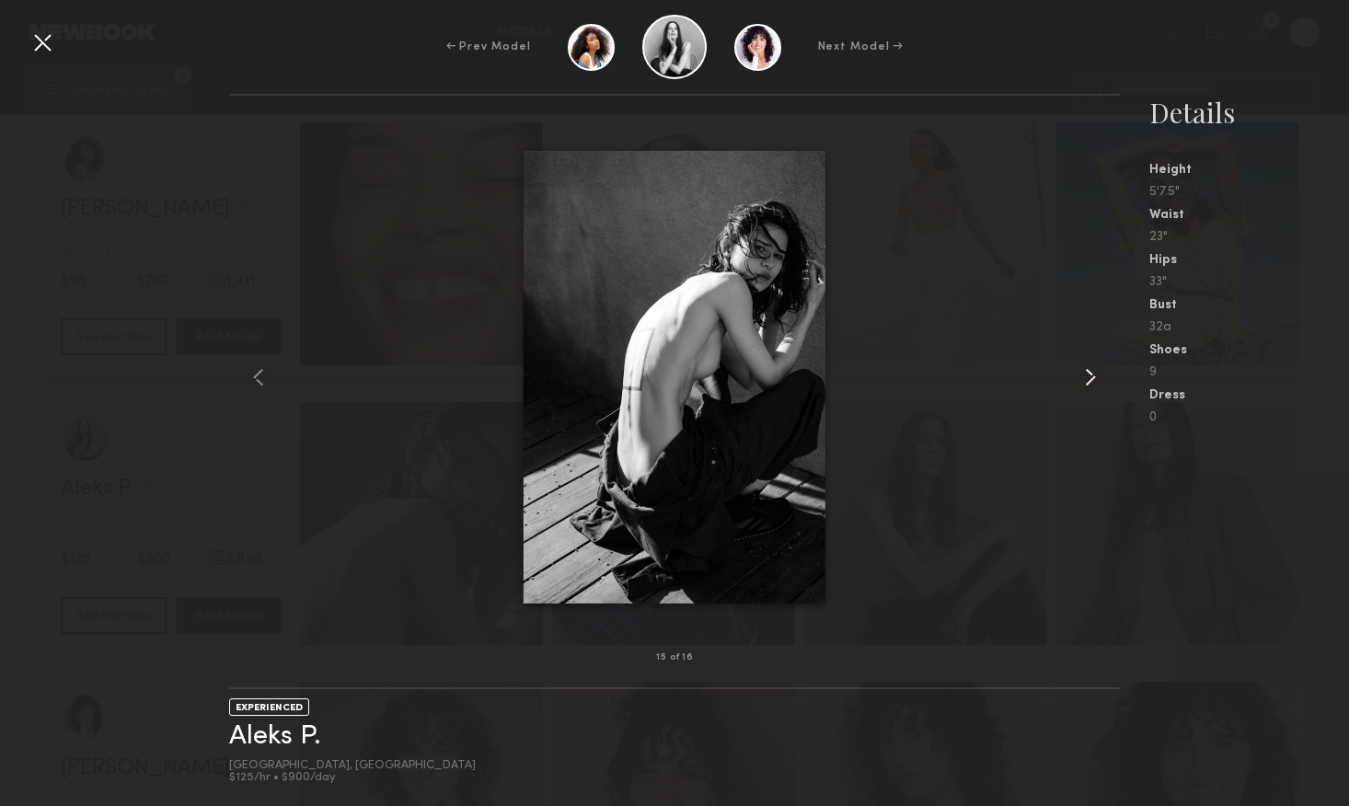
click at [1093, 377] on common-icon at bounding box center [1090, 377] width 29 height 29
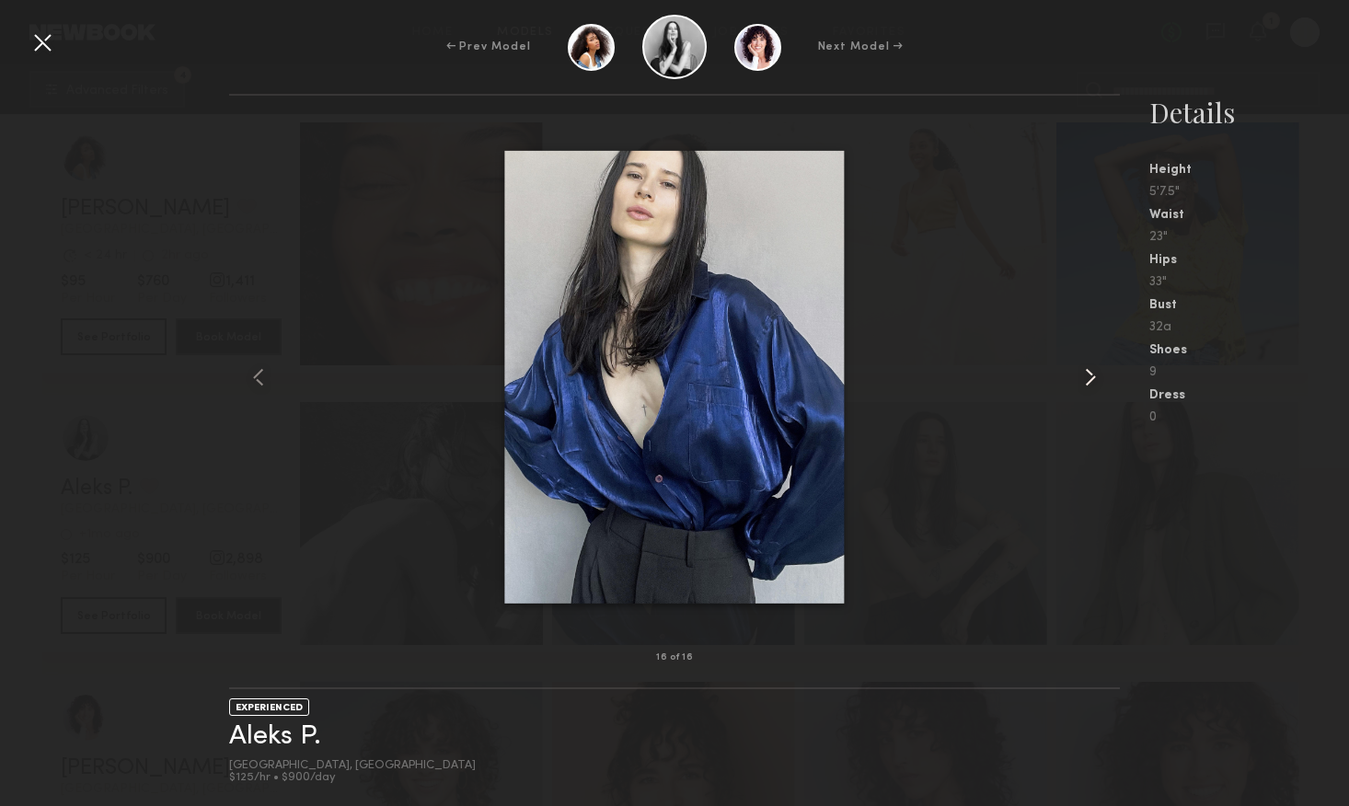
click at [1093, 377] on common-icon at bounding box center [1090, 377] width 29 height 29
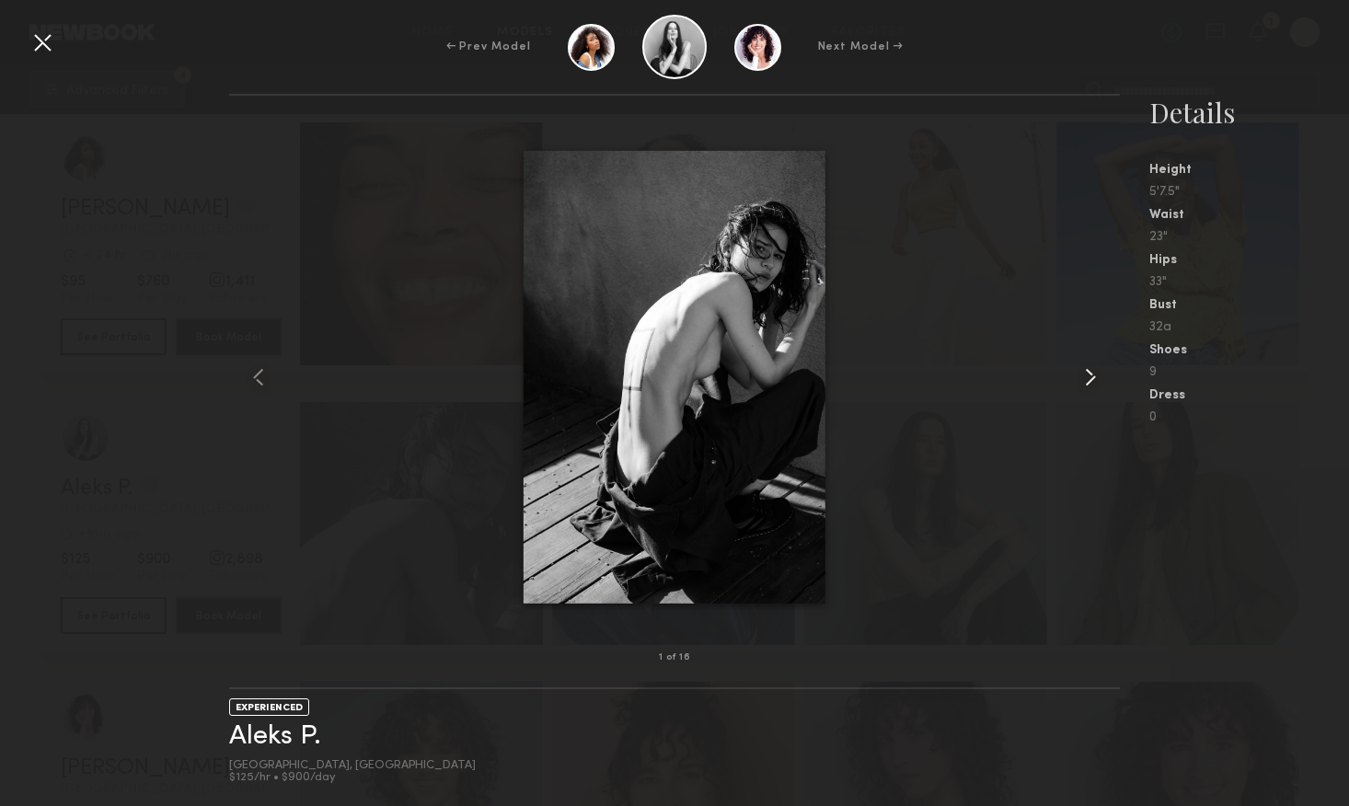
click at [1093, 377] on common-icon at bounding box center [1090, 377] width 29 height 29
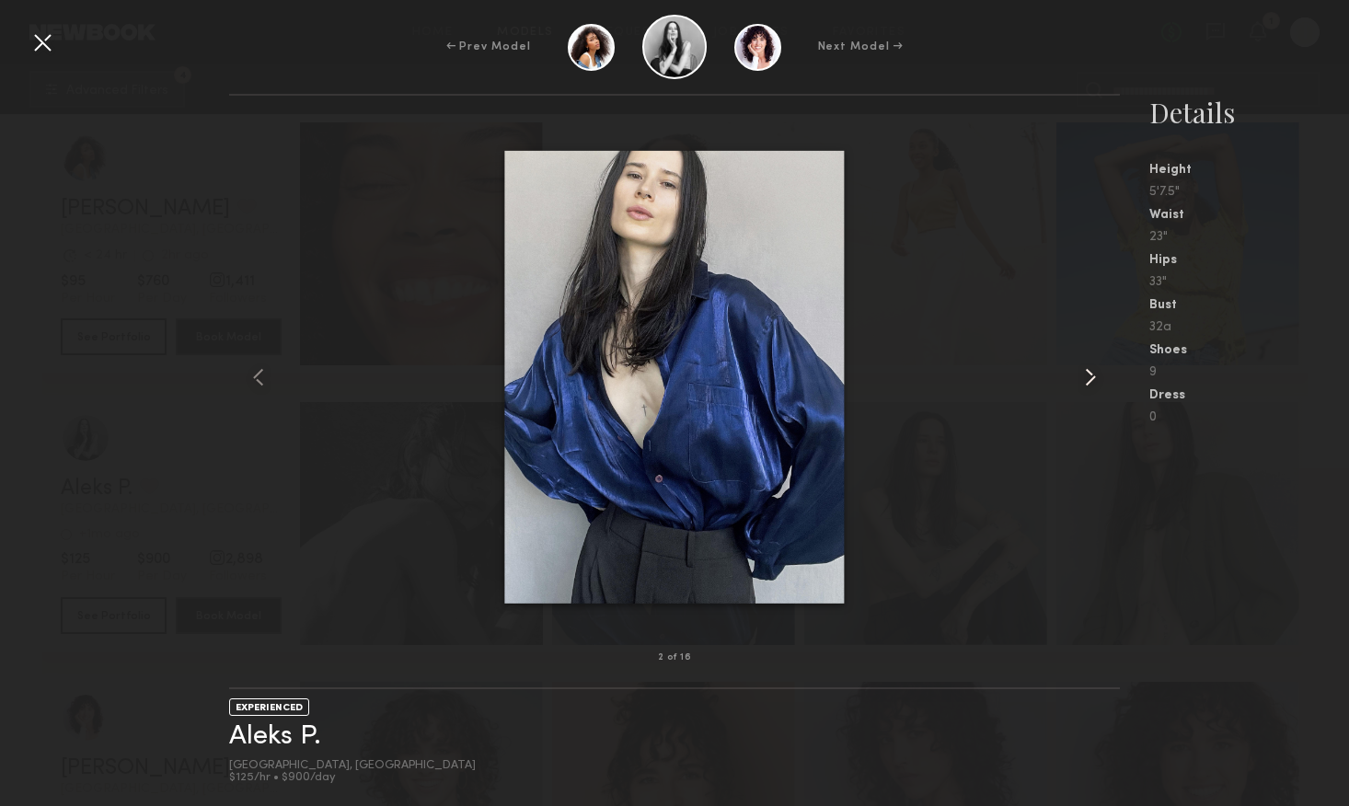
click at [1093, 377] on common-icon at bounding box center [1090, 377] width 29 height 29
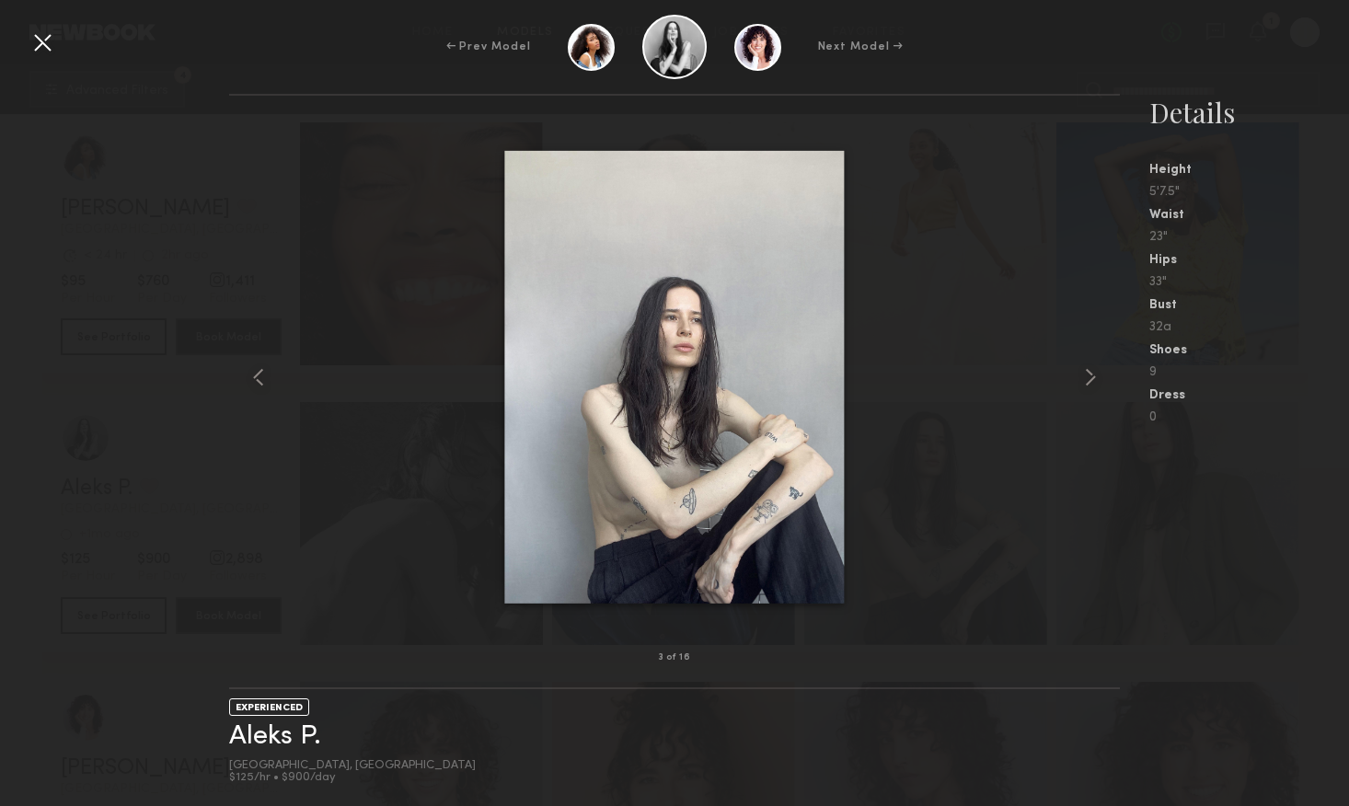
click at [1314, 353] on div "Shoes" at bounding box center [1250, 350] width 200 height 13
click at [44, 43] on div at bounding box center [42, 42] width 29 height 29
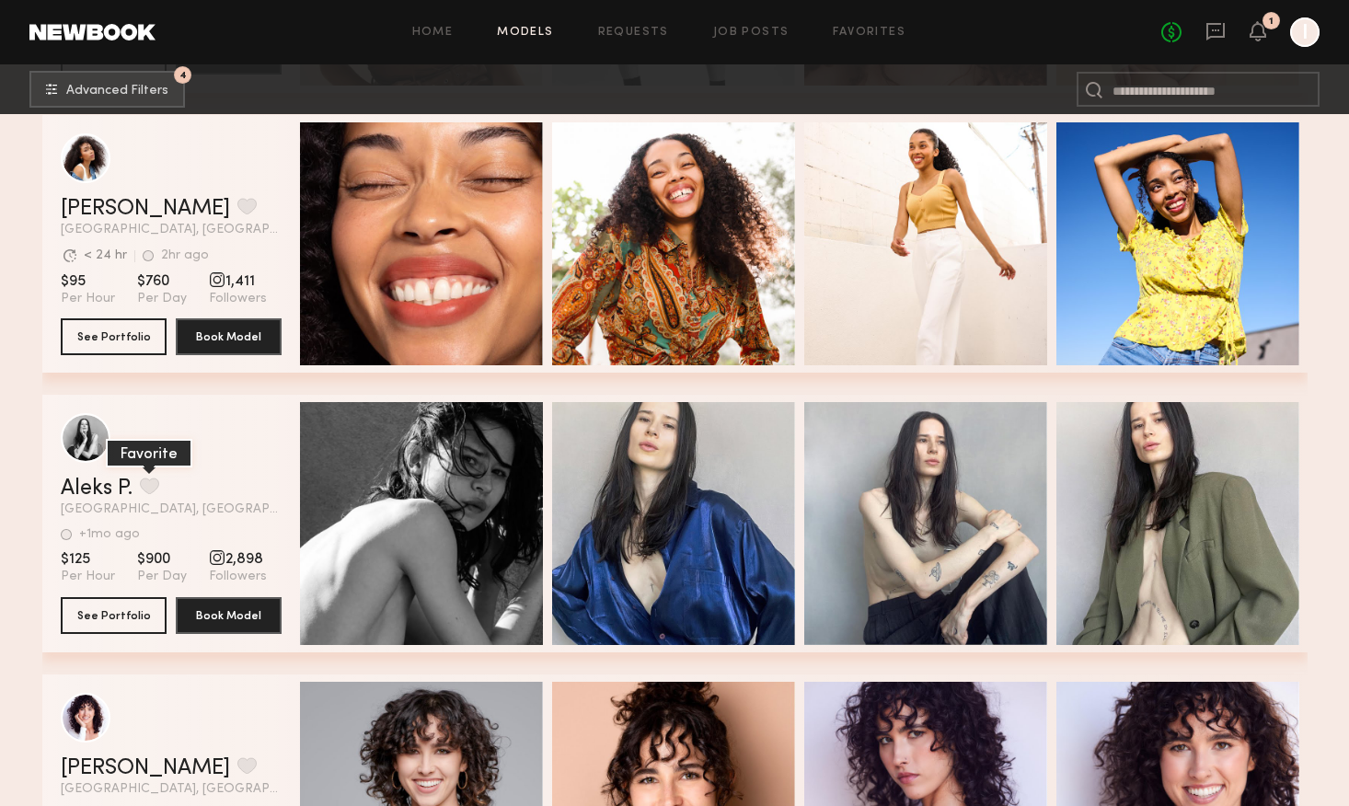
click at [146, 485] on button "grid" at bounding box center [149, 486] width 19 height 17
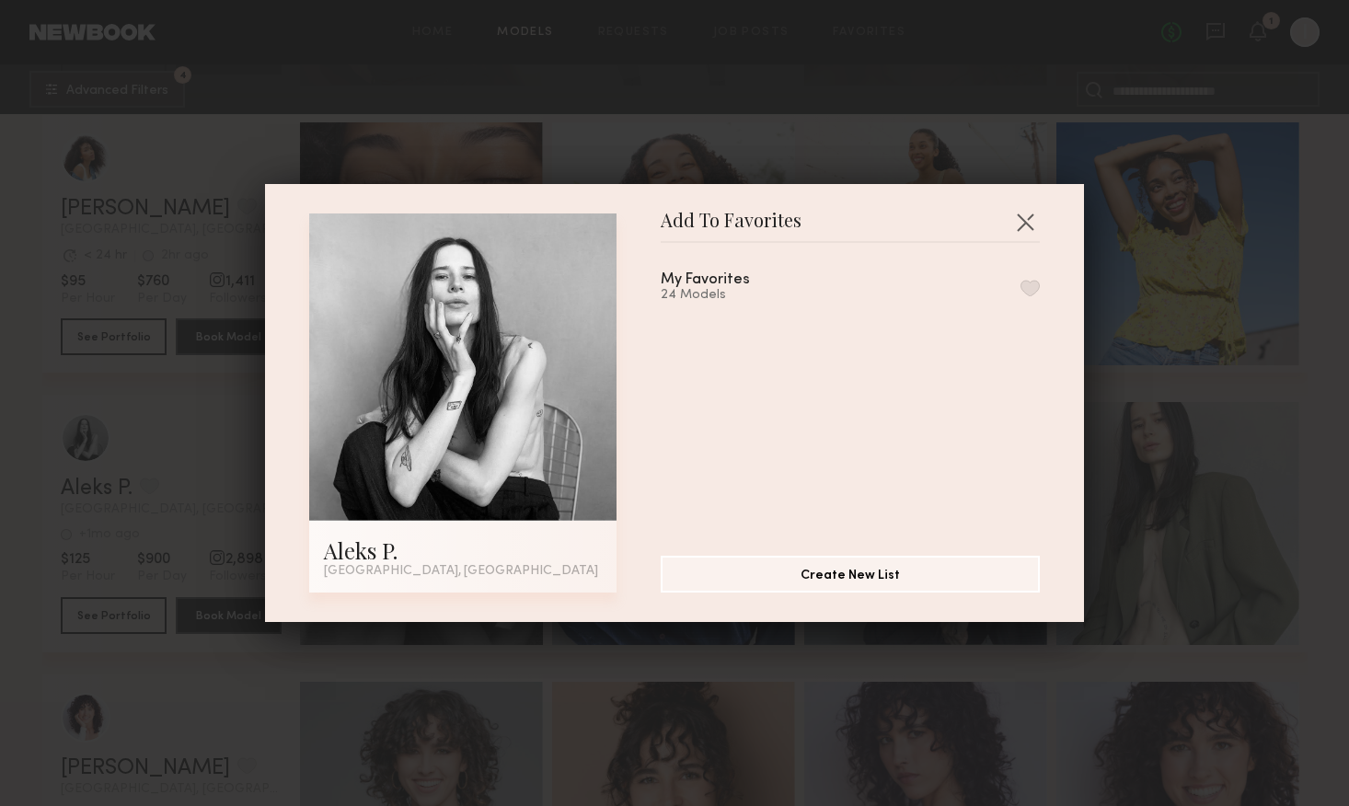
click at [1036, 285] on button "button" at bounding box center [1030, 288] width 19 height 17
click at [1289, 281] on div "Add To Favorites Aleks P. [GEOGRAPHIC_DATA], [GEOGRAPHIC_DATA] Add To Favorites…" at bounding box center [674, 403] width 1349 height 806
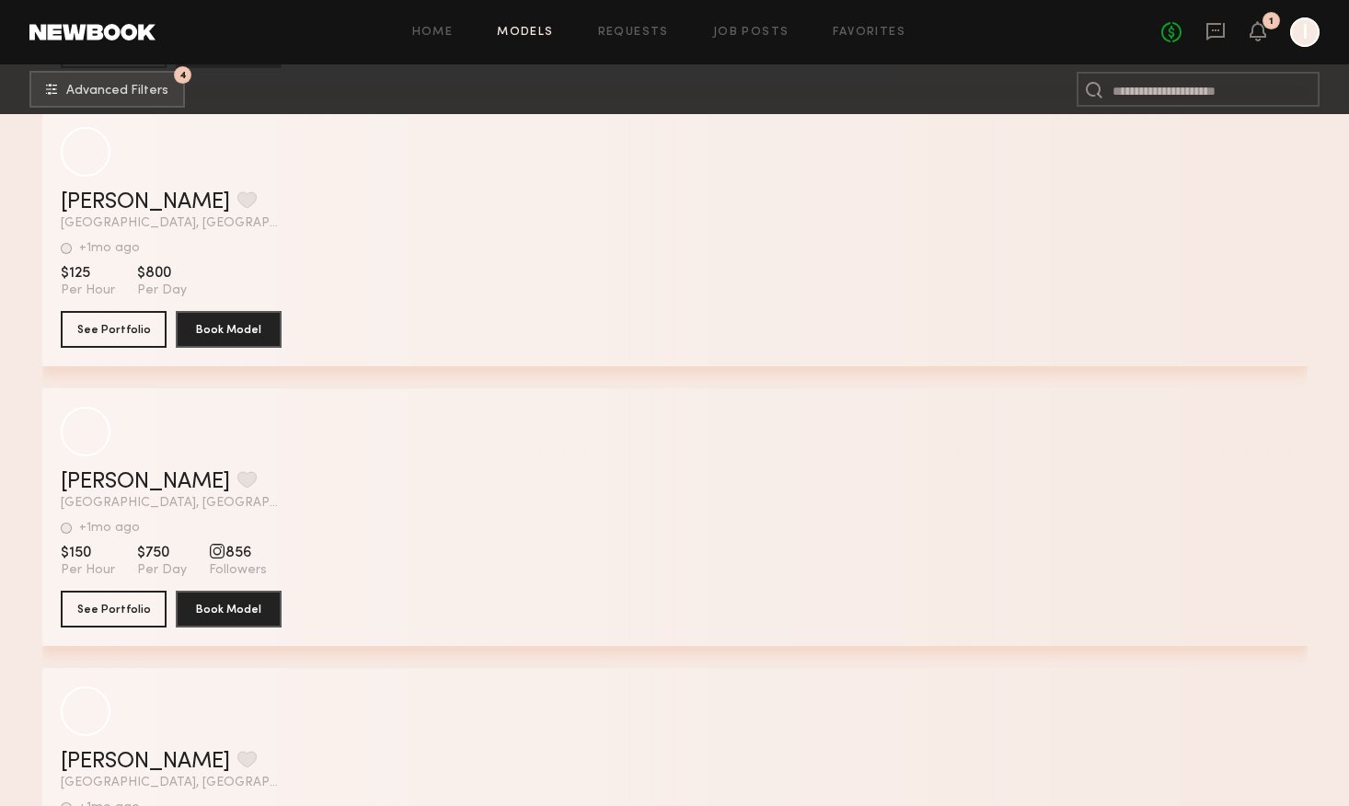
scroll to position [18228, 0]
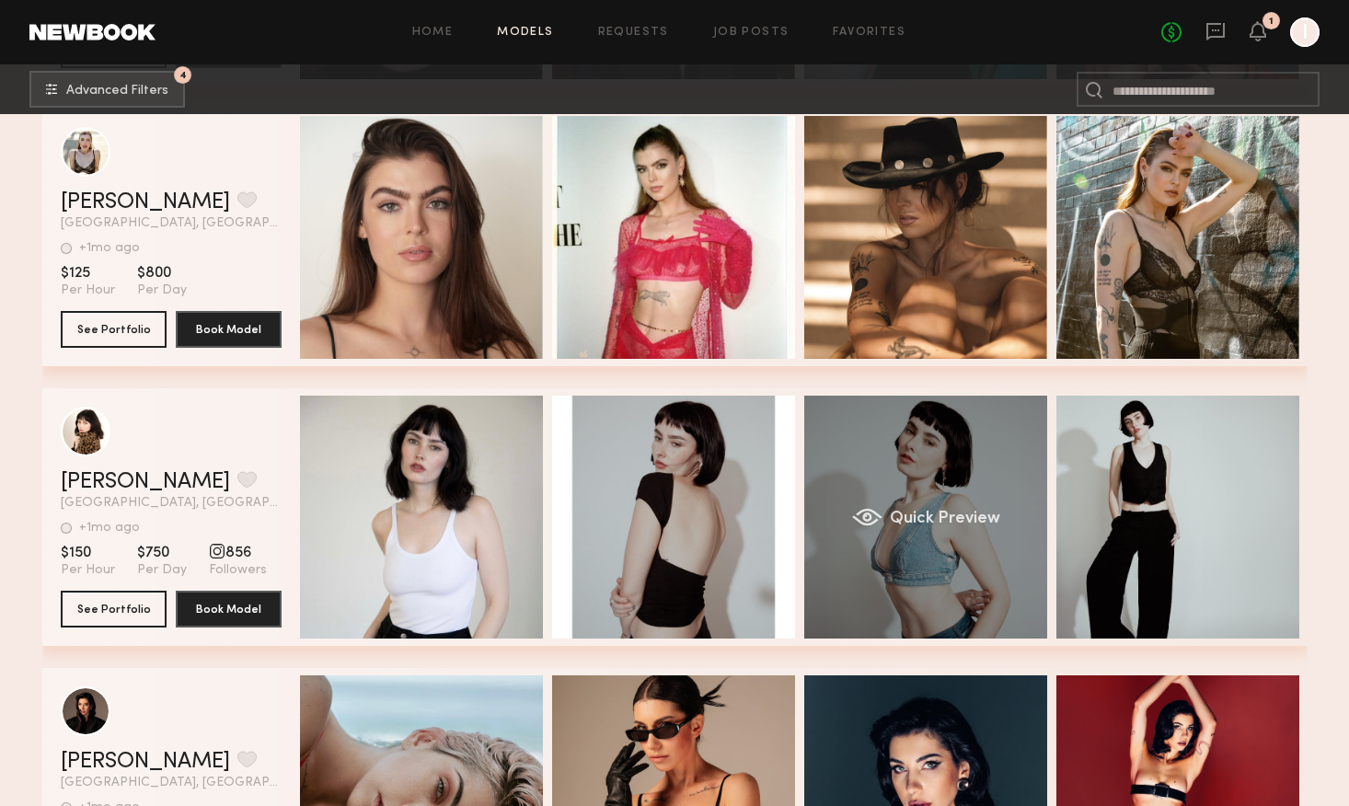
click at [894, 572] on div "Quick Preview" at bounding box center [925, 517] width 243 height 243
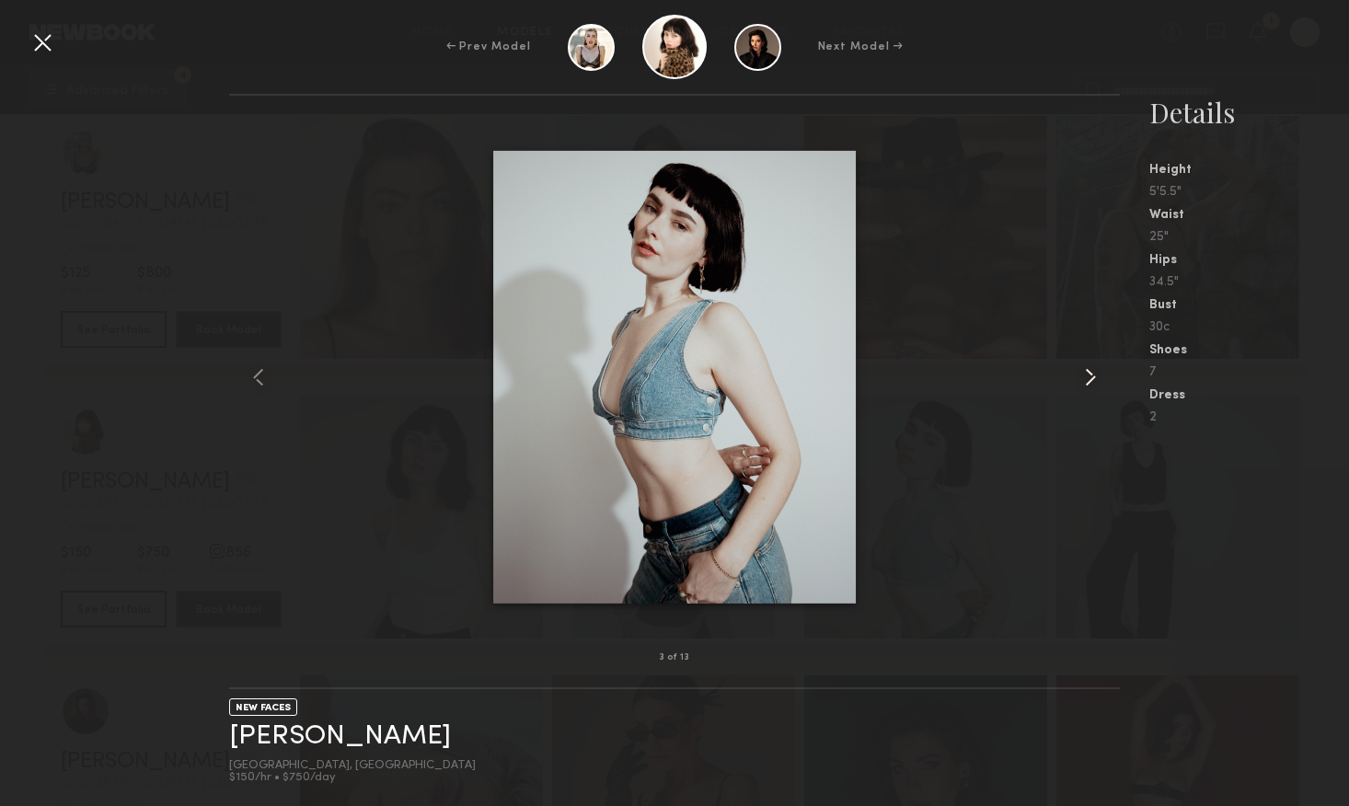
click at [1090, 383] on common-icon at bounding box center [1090, 377] width 29 height 29
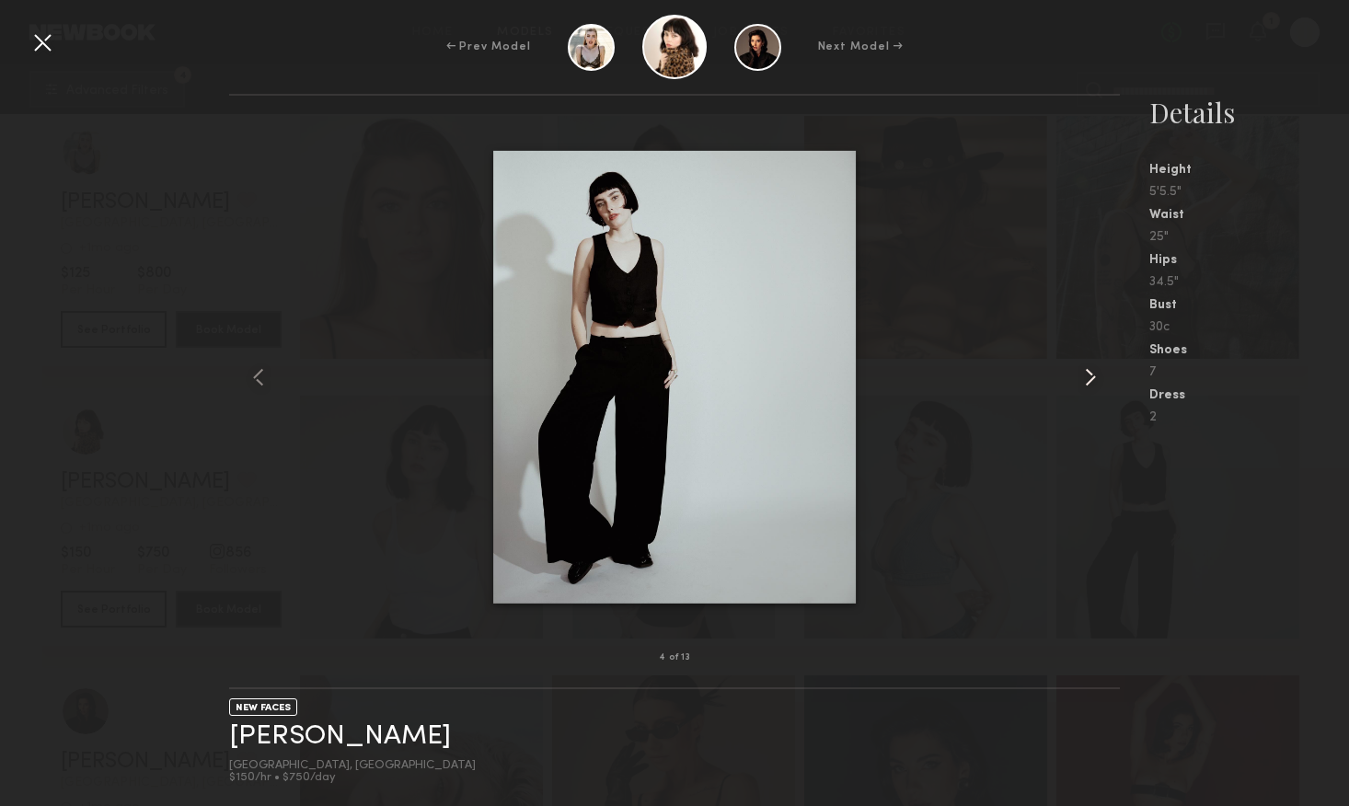
click at [1090, 383] on common-icon at bounding box center [1090, 377] width 29 height 29
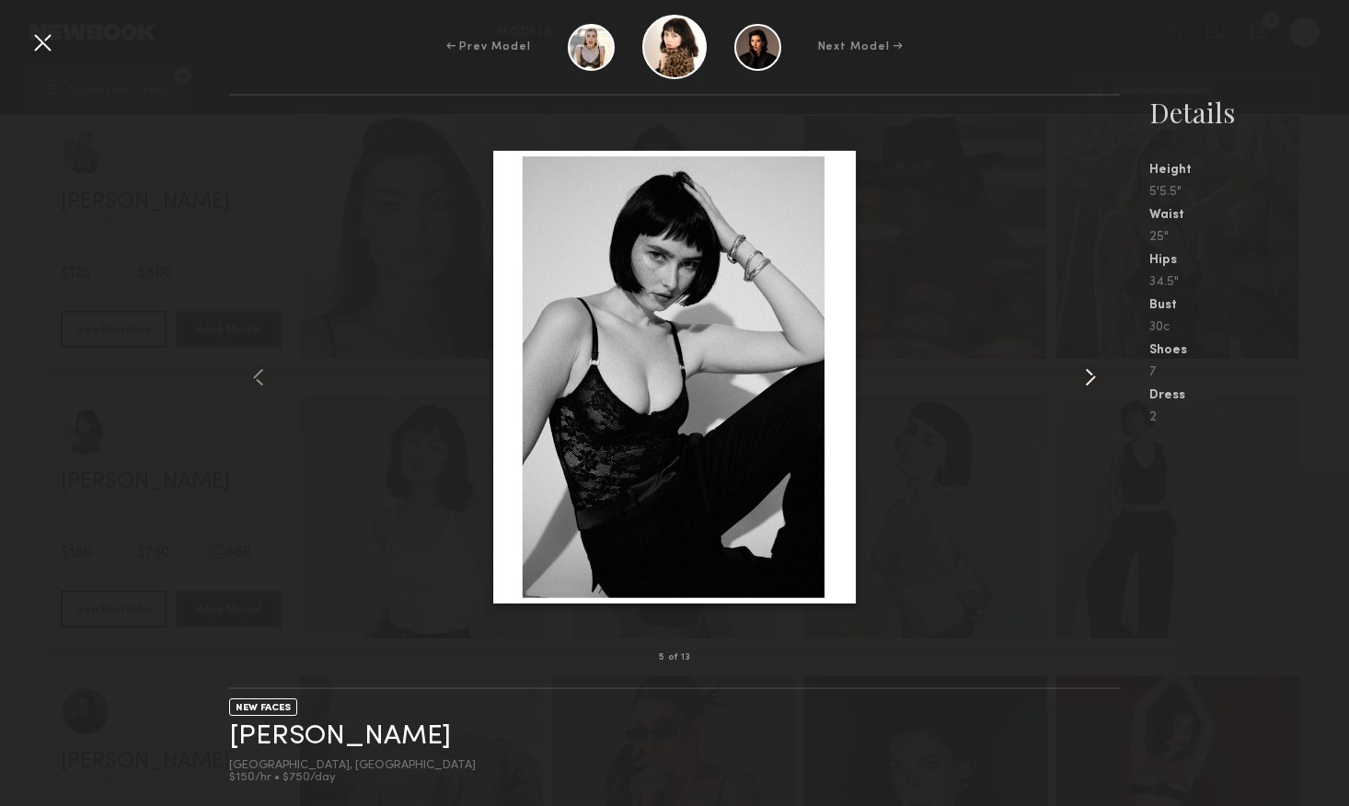
click at [1090, 383] on common-icon at bounding box center [1090, 377] width 29 height 29
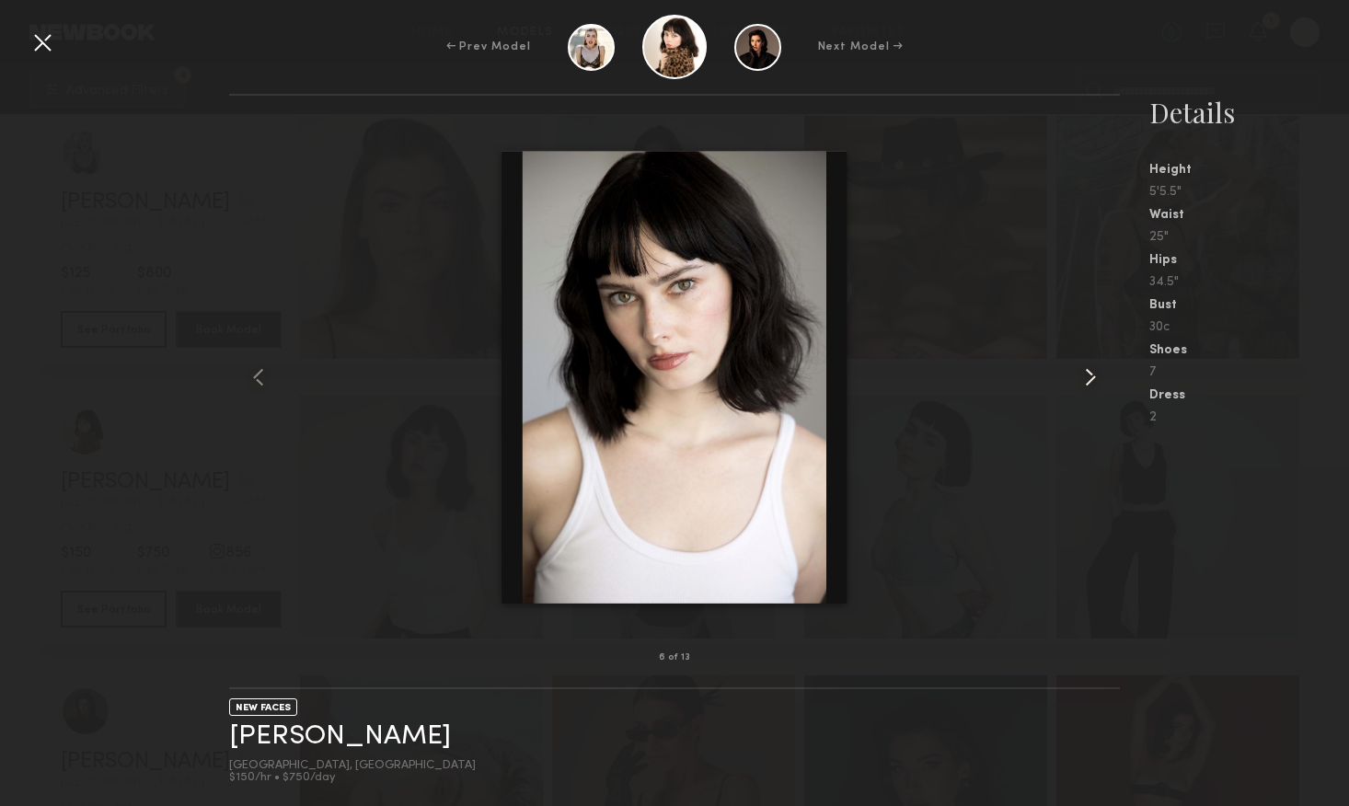
click at [1090, 383] on common-icon at bounding box center [1090, 377] width 29 height 29
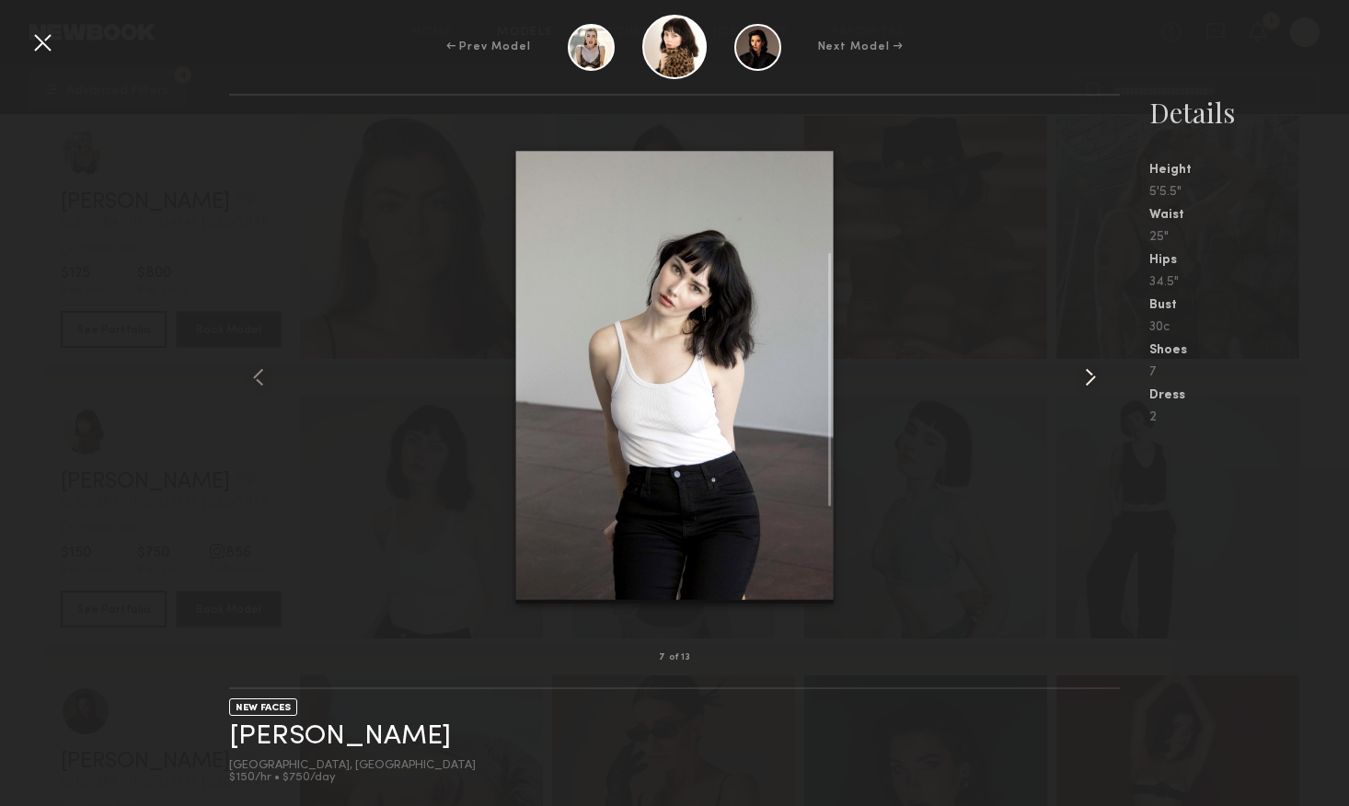
click at [1090, 383] on common-icon at bounding box center [1090, 377] width 29 height 29
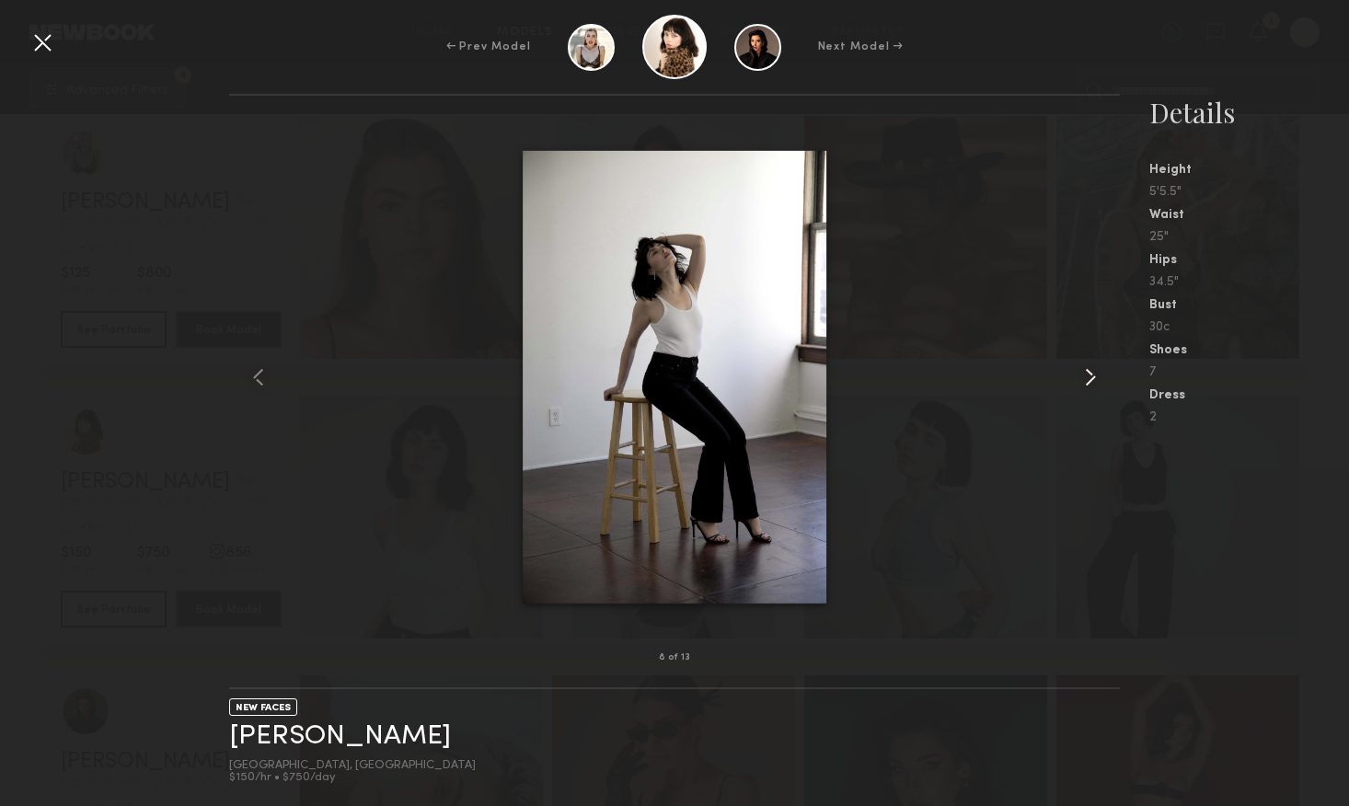
click at [1090, 383] on common-icon at bounding box center [1090, 377] width 29 height 29
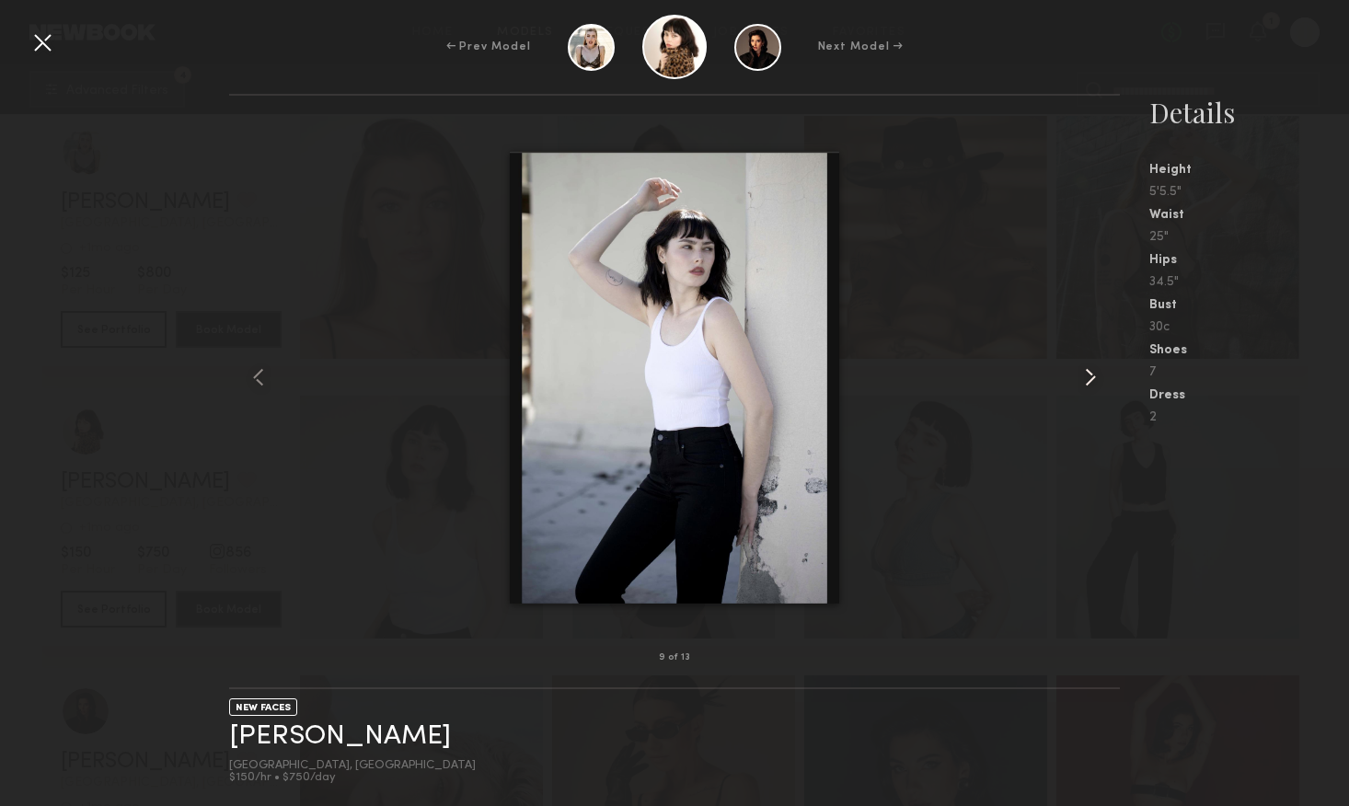
click at [1090, 383] on common-icon at bounding box center [1090, 377] width 29 height 29
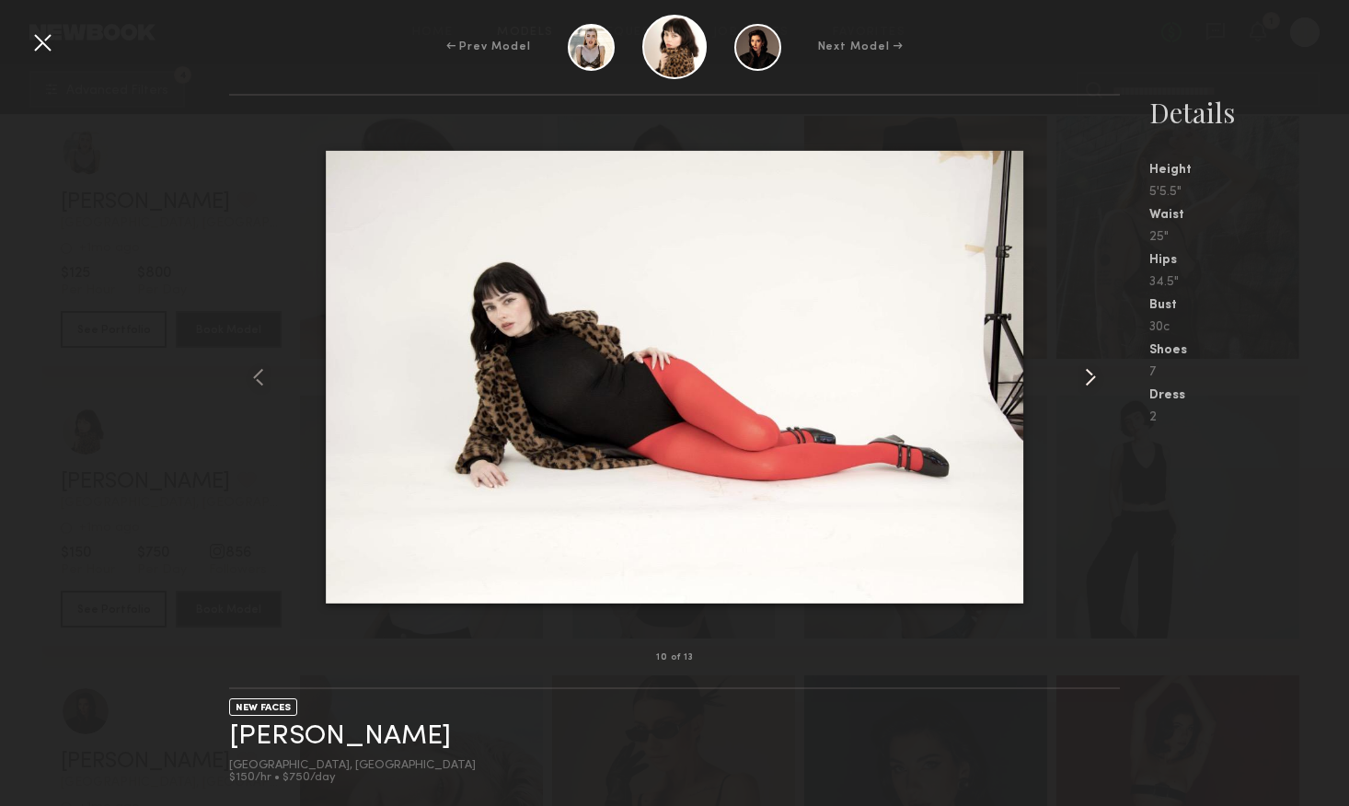
click at [1090, 383] on common-icon at bounding box center [1090, 377] width 29 height 29
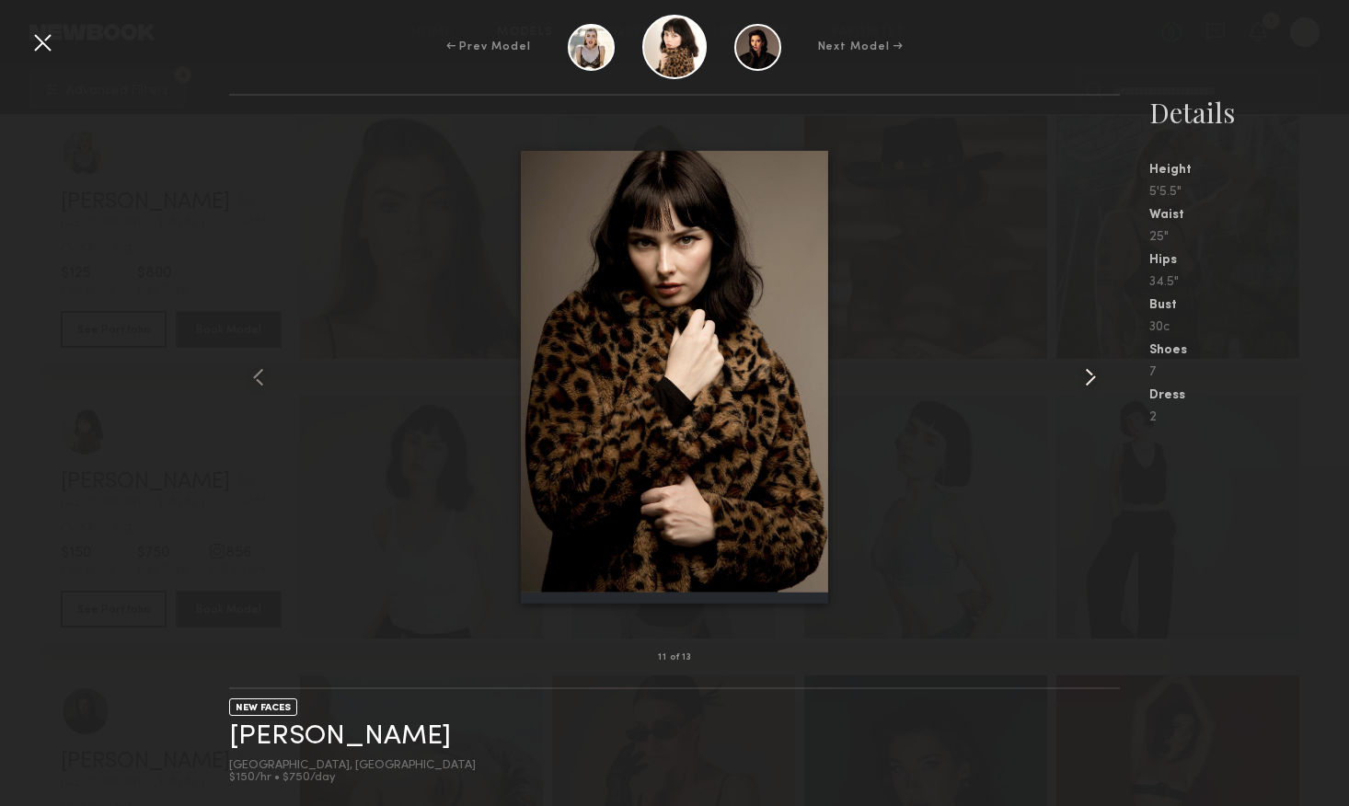
click at [1090, 383] on common-icon at bounding box center [1090, 377] width 29 height 29
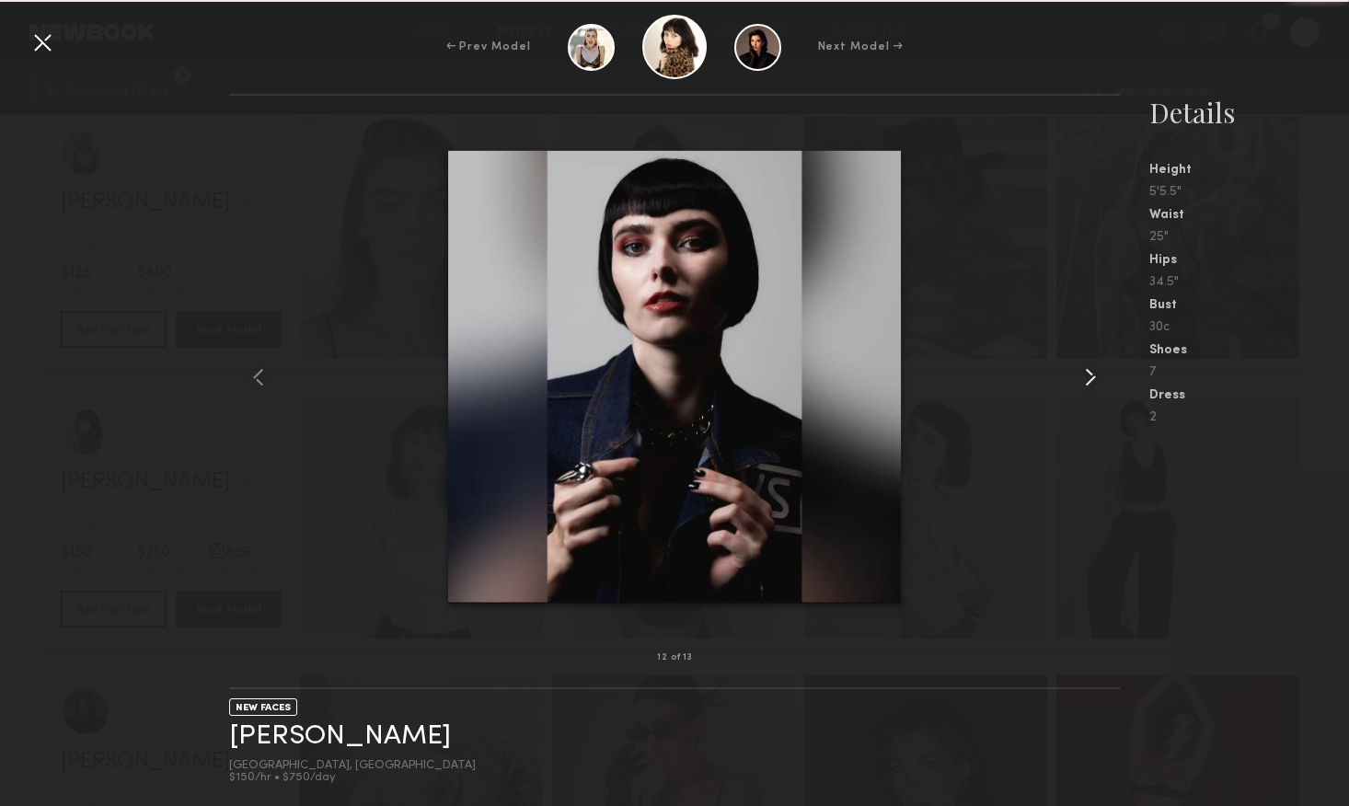
click at [1090, 383] on common-icon at bounding box center [1090, 377] width 29 height 29
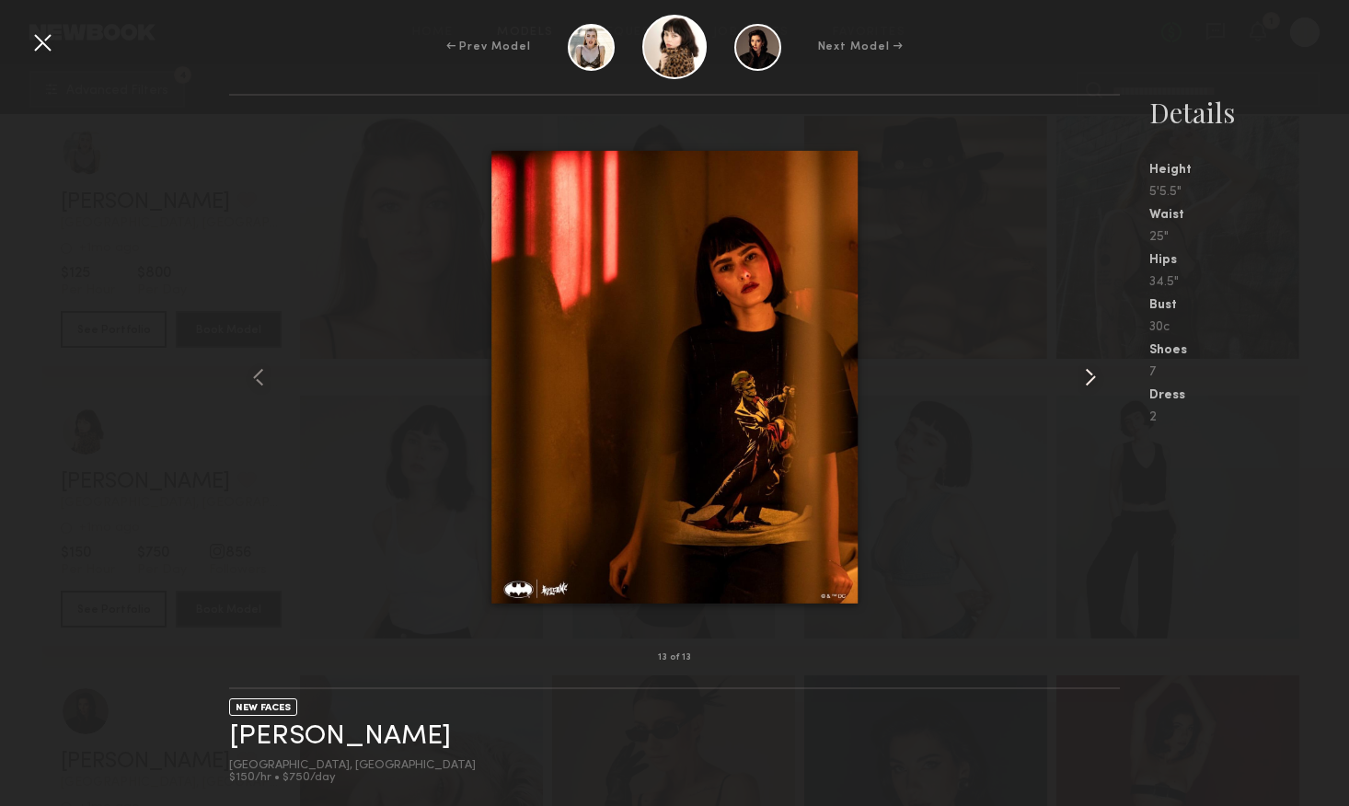
click at [1090, 383] on common-icon at bounding box center [1090, 377] width 29 height 29
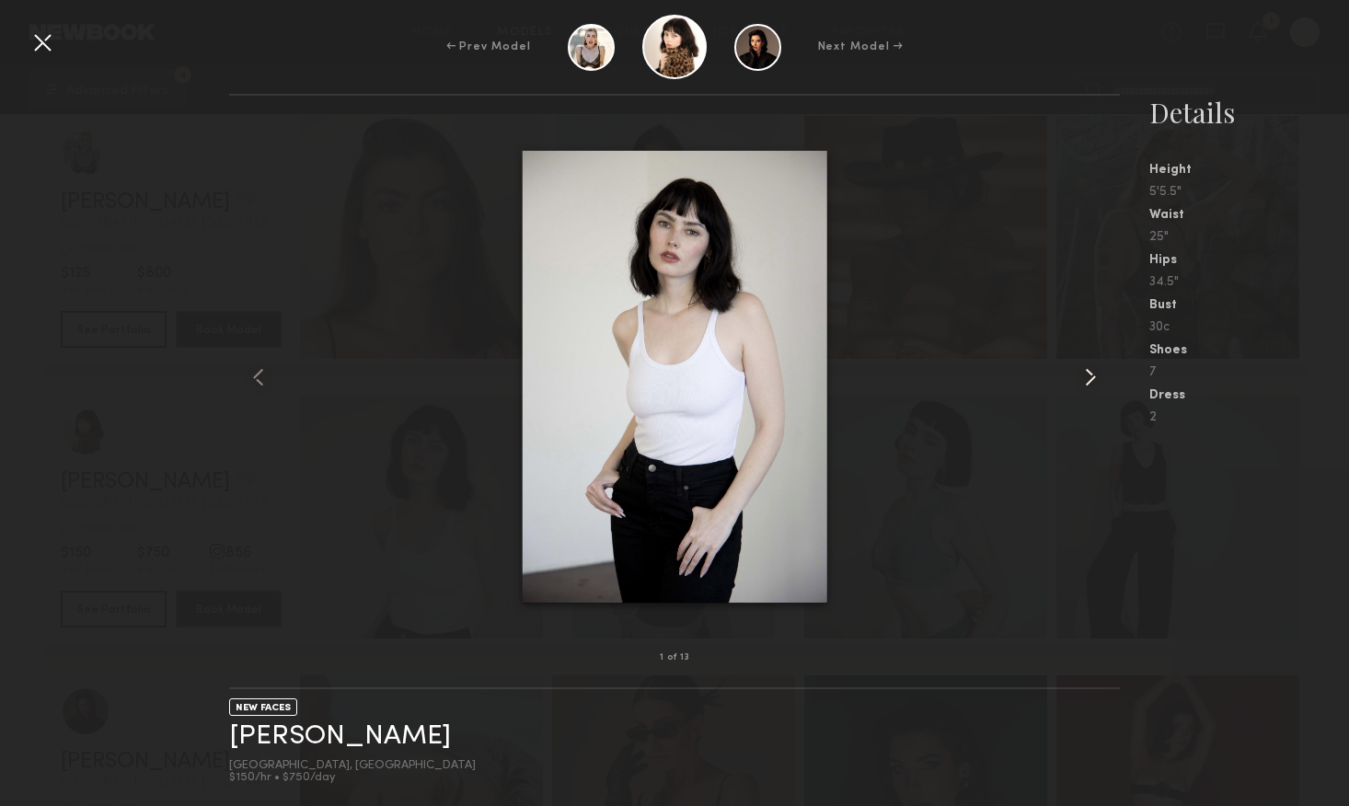
click at [1090, 382] on common-icon at bounding box center [1090, 377] width 29 height 29
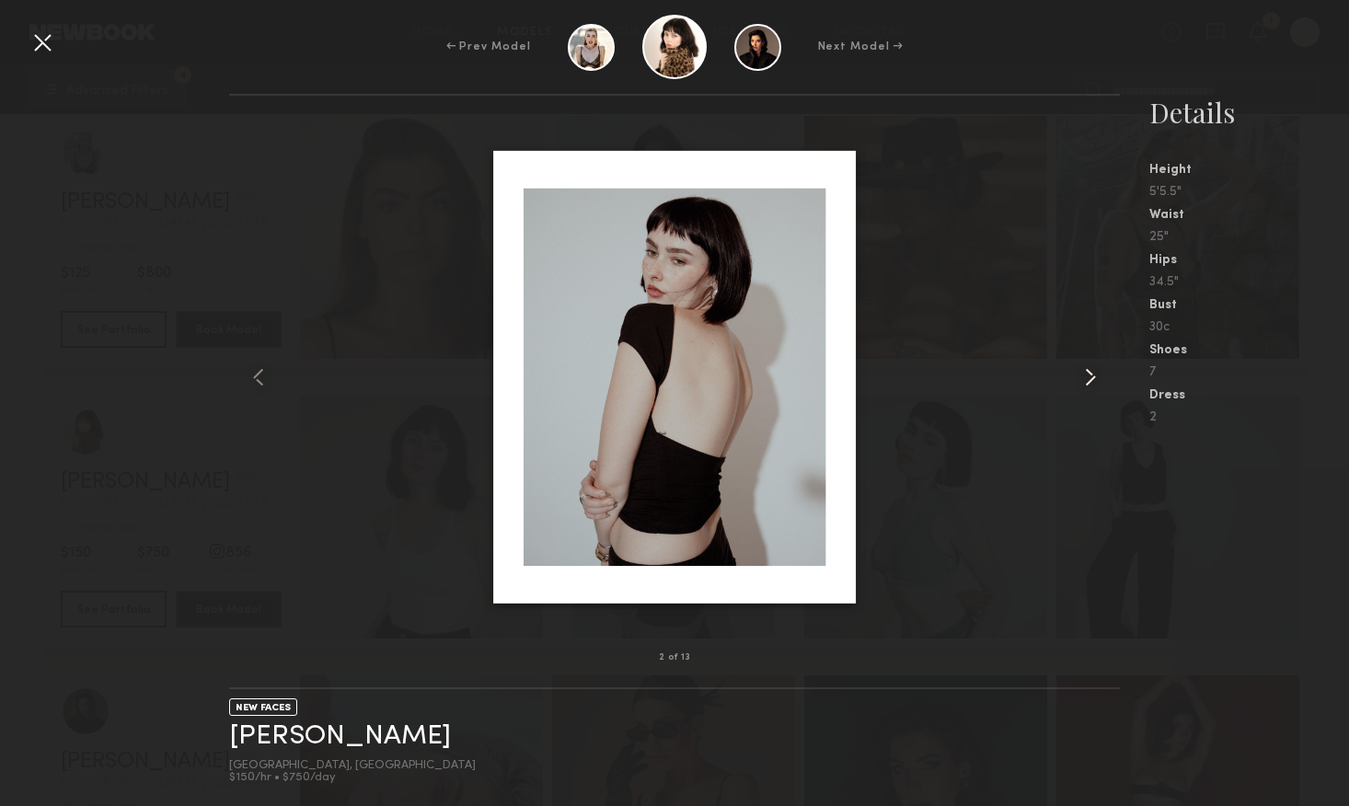
click at [1090, 382] on common-icon at bounding box center [1090, 377] width 29 height 29
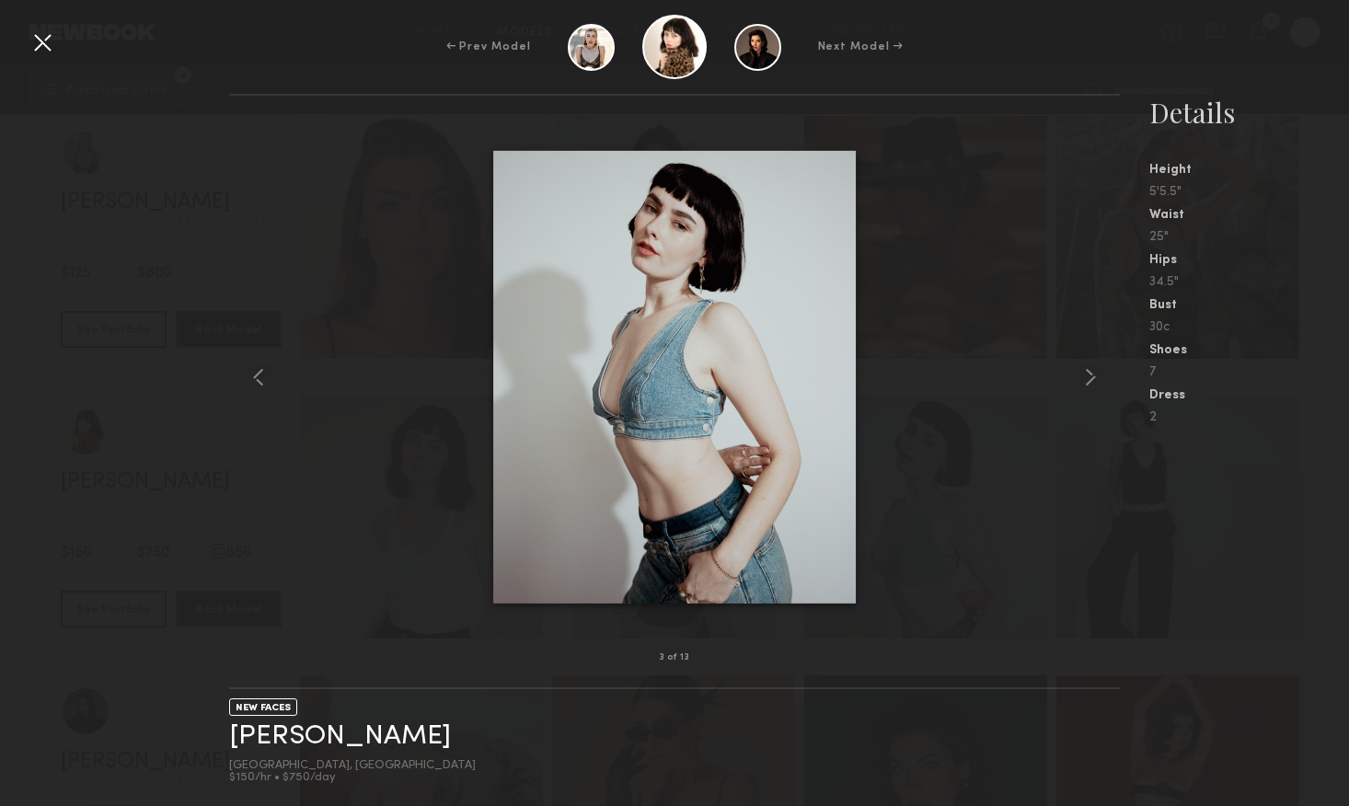
click at [1311, 91] on div "← Prev Model Next Model → 3 of 13 NEW FACES [PERSON_NAME] [GEOGRAPHIC_DATA], [G…" at bounding box center [674, 403] width 1349 height 806
click at [42, 40] on div at bounding box center [42, 42] width 29 height 29
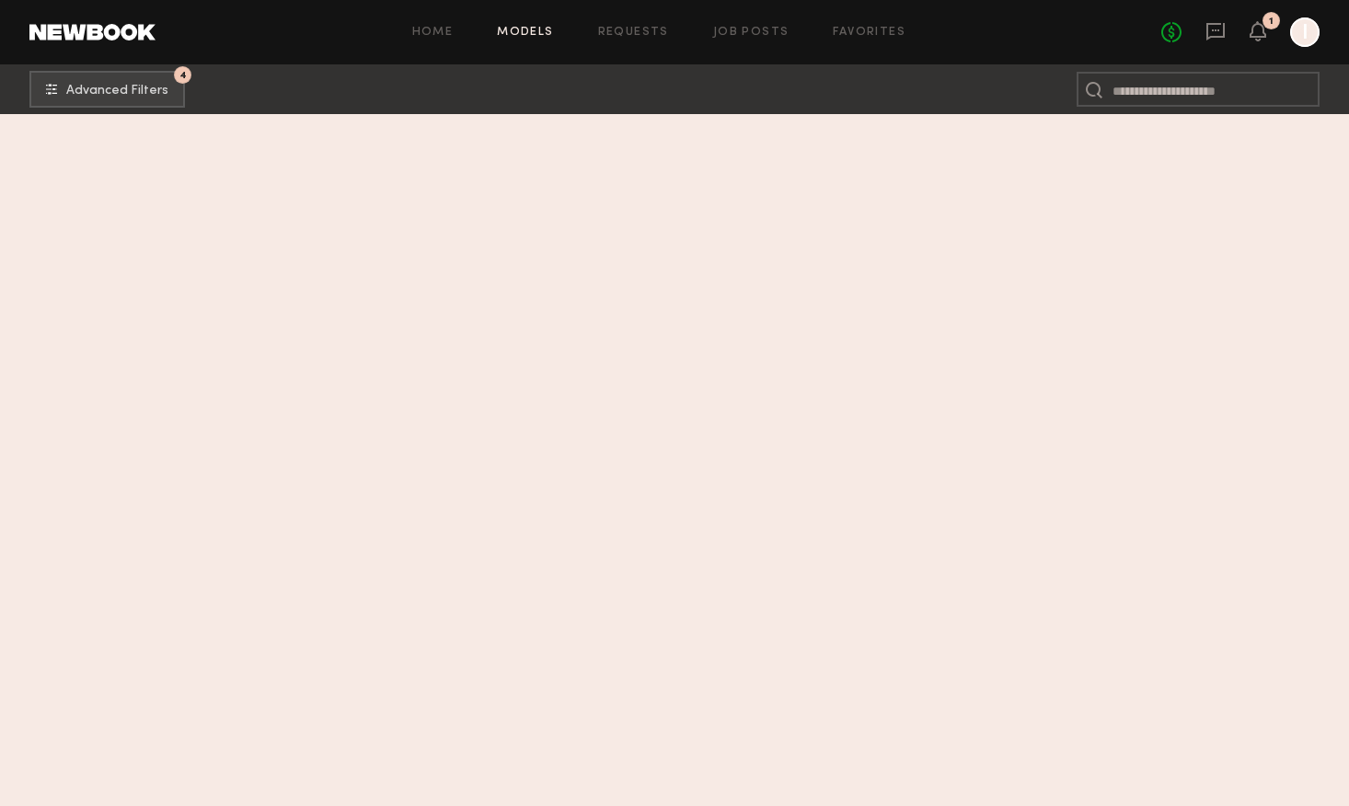
scroll to position [4328, 0]
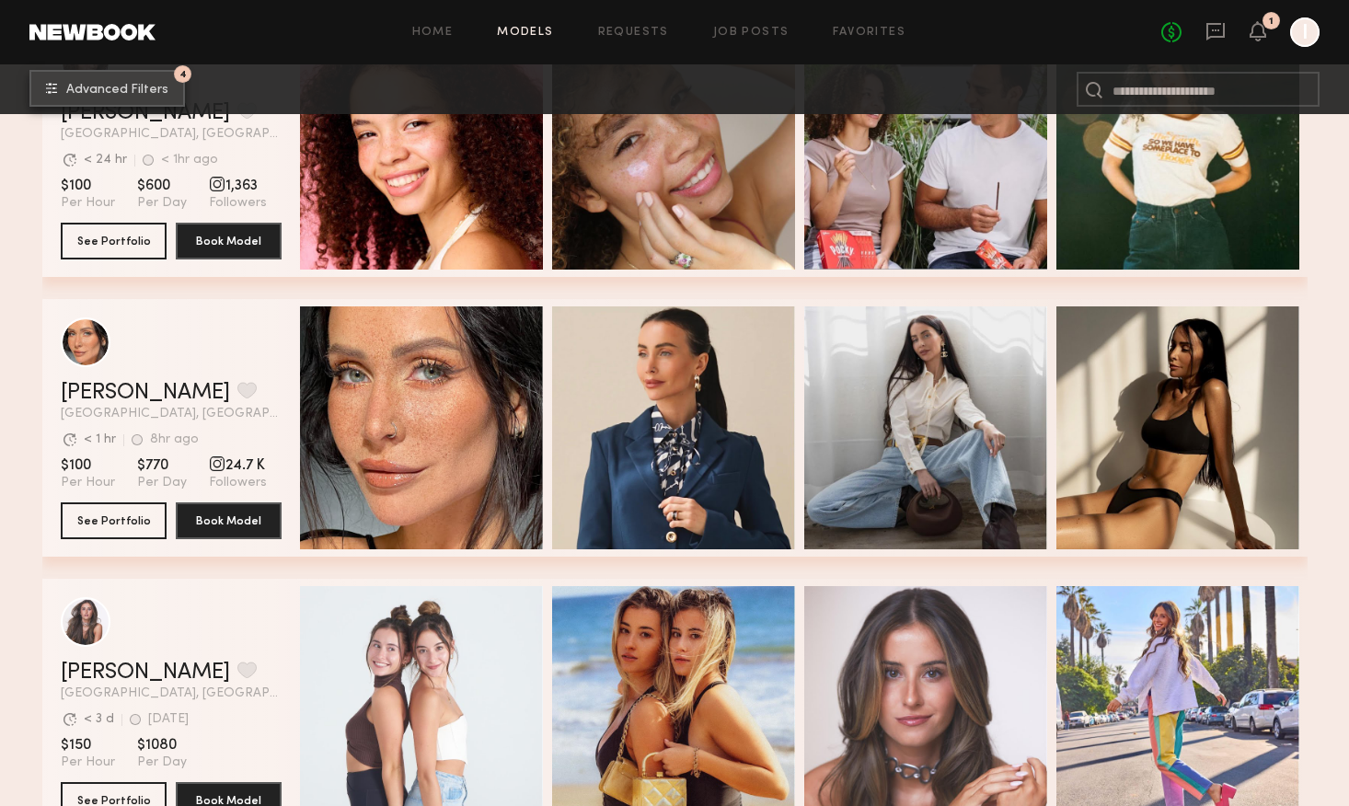
click at [101, 81] on button "4 Advanced Filters" at bounding box center [107, 88] width 156 height 37
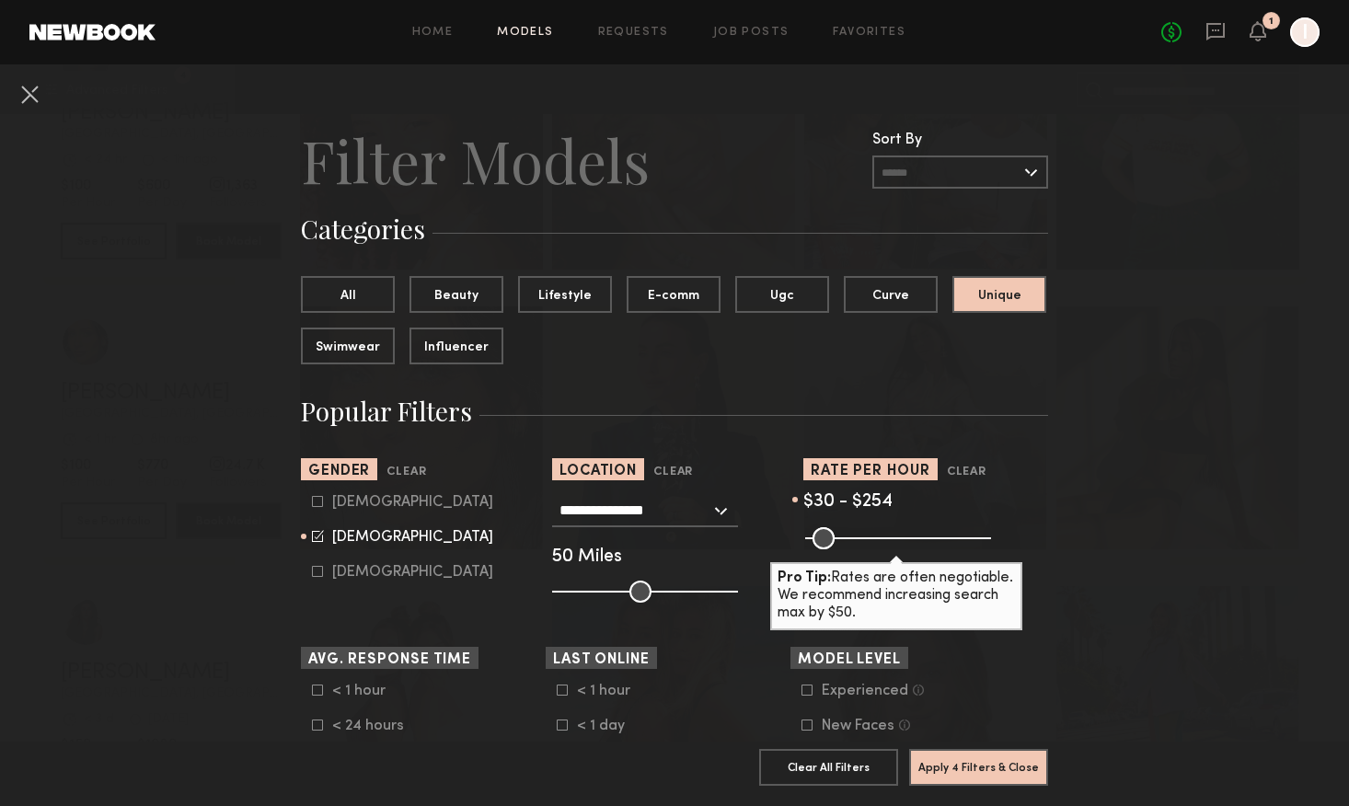
drag, startPoint x: 859, startPoint y: 538, endPoint x: 895, endPoint y: 530, distance: 36.8
type input "***"
click at [895, 530] on input "range" at bounding box center [898, 538] width 186 height 22
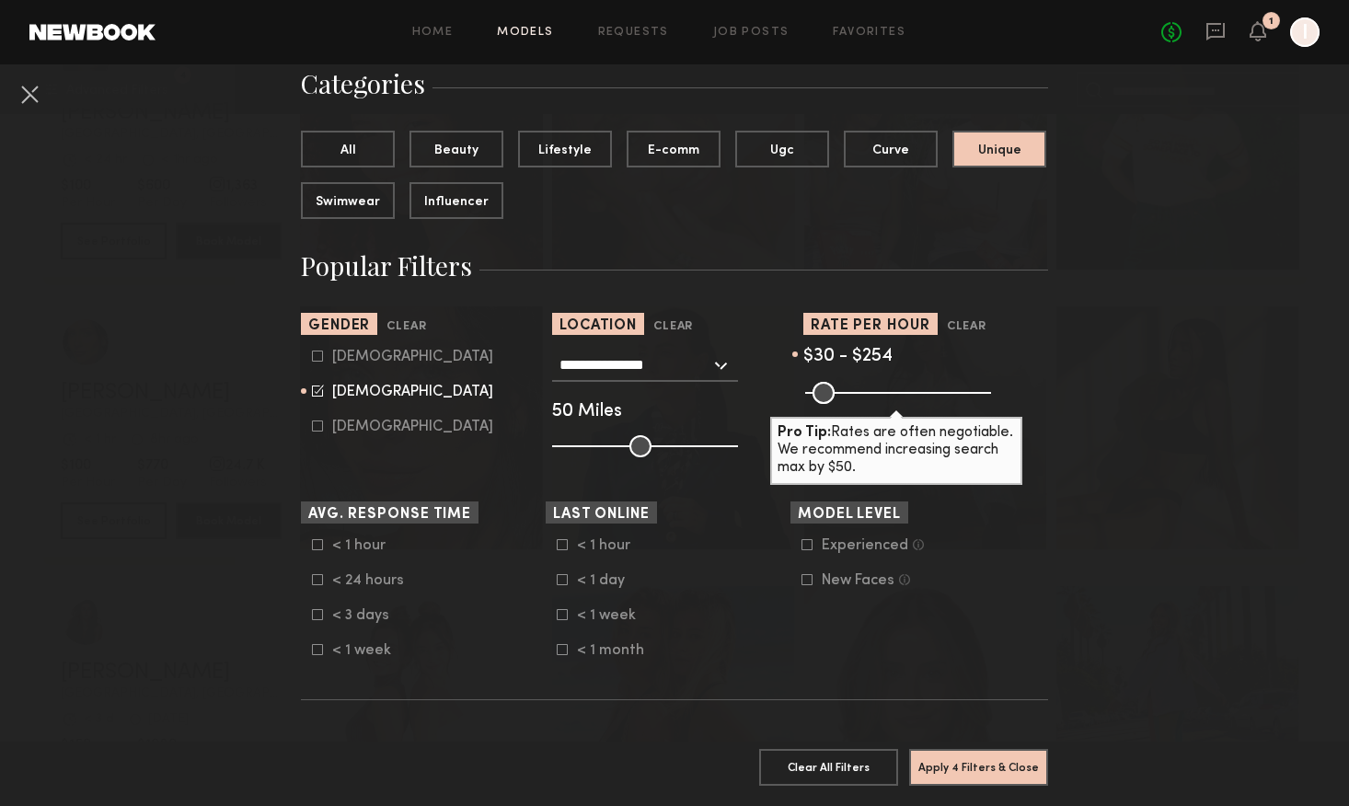
scroll to position [155, 0]
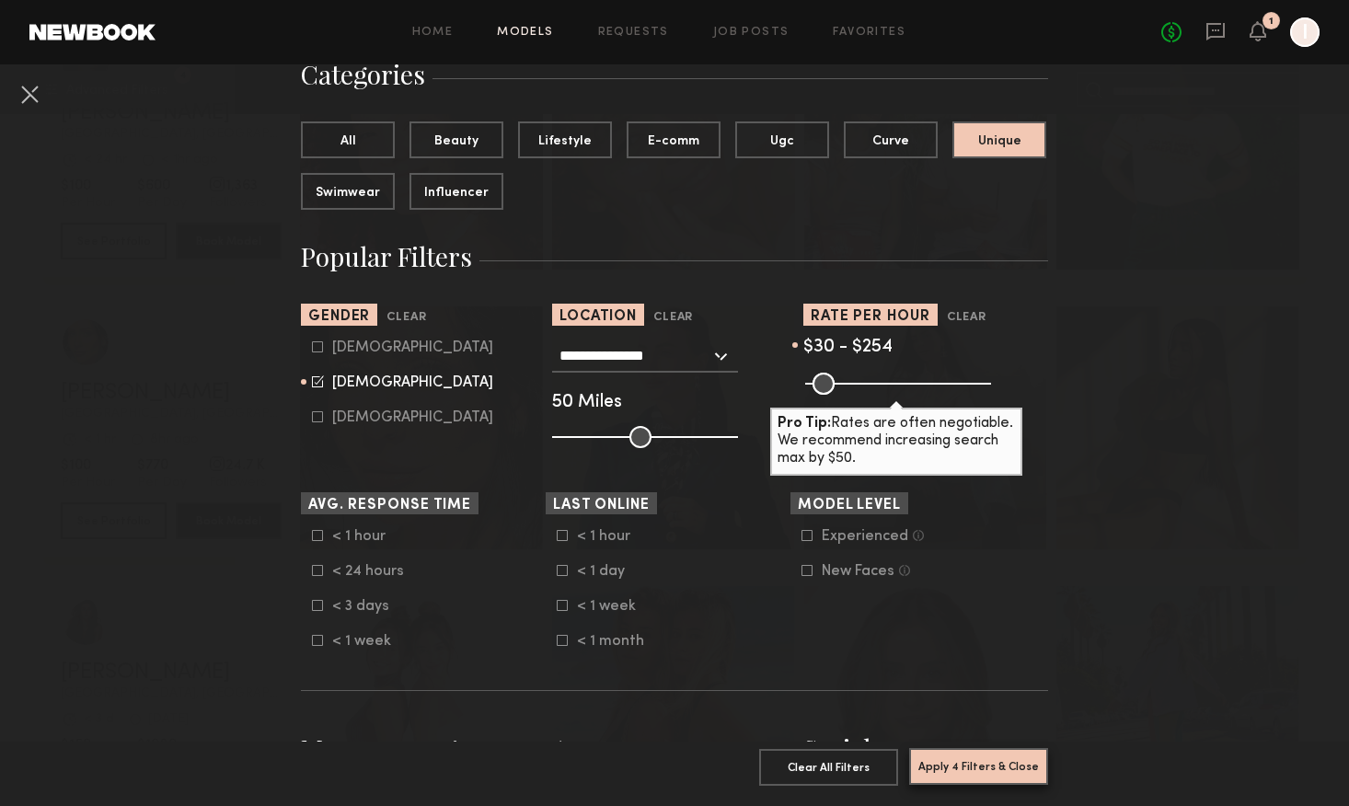
click at [956, 768] on button "Apply 4 Filters & Close" at bounding box center [978, 766] width 139 height 37
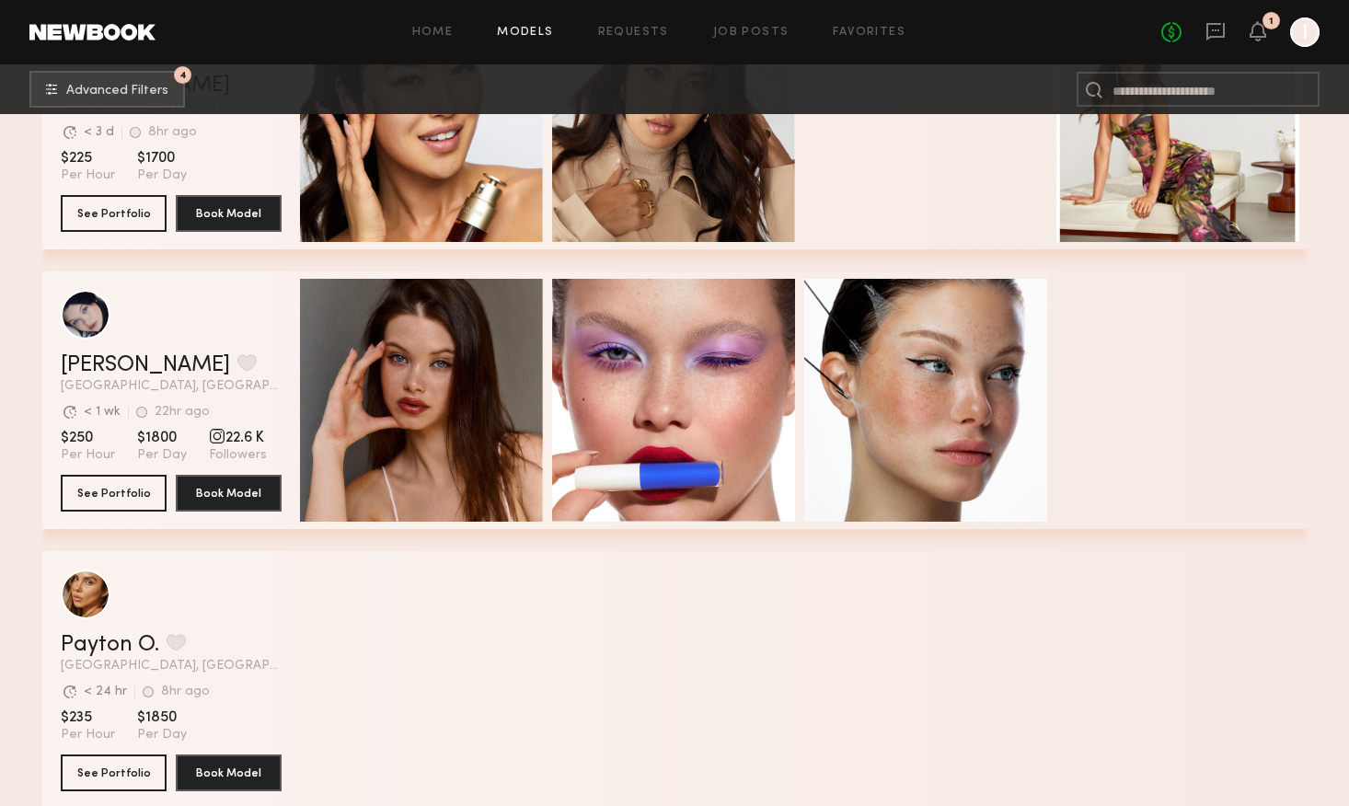
scroll to position [3515, 0]
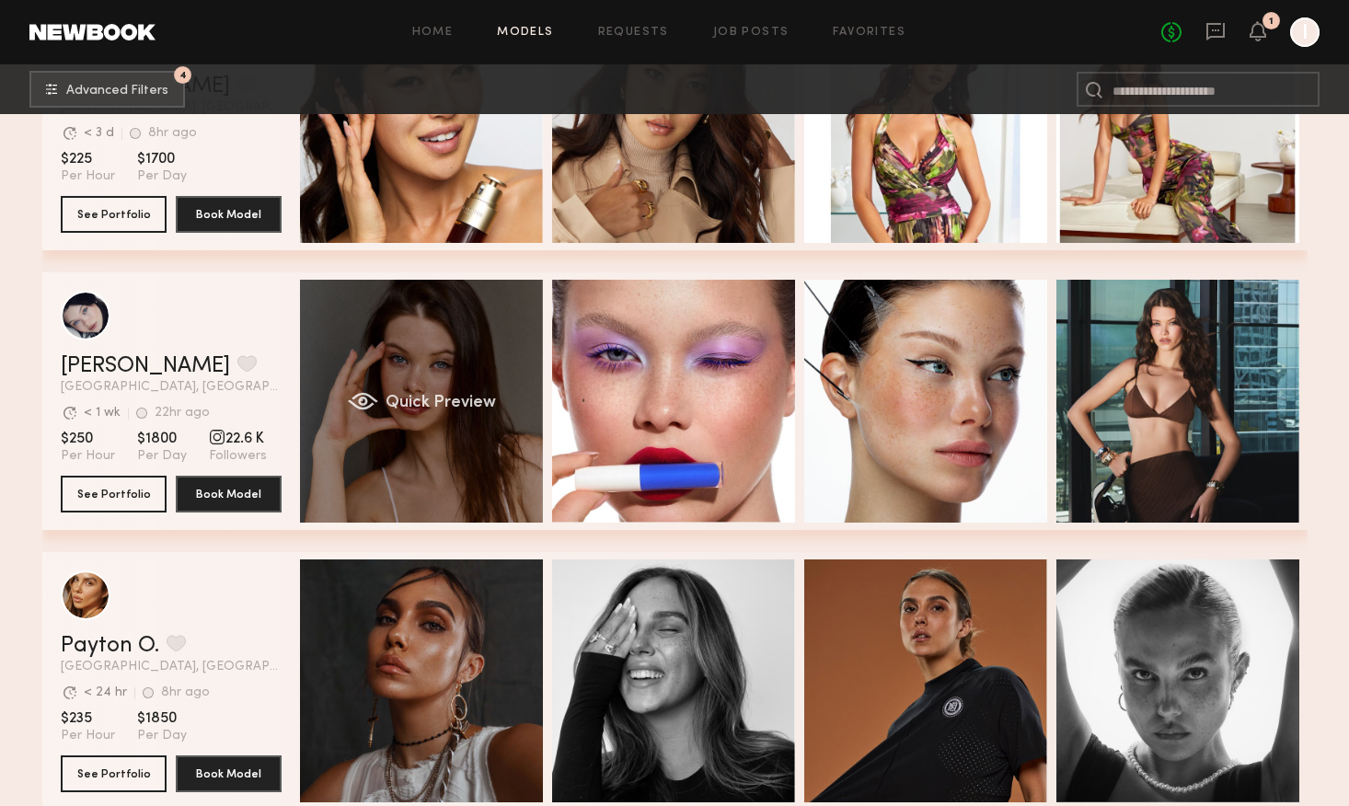
click at [483, 459] on div "Quick Preview" at bounding box center [421, 401] width 243 height 243
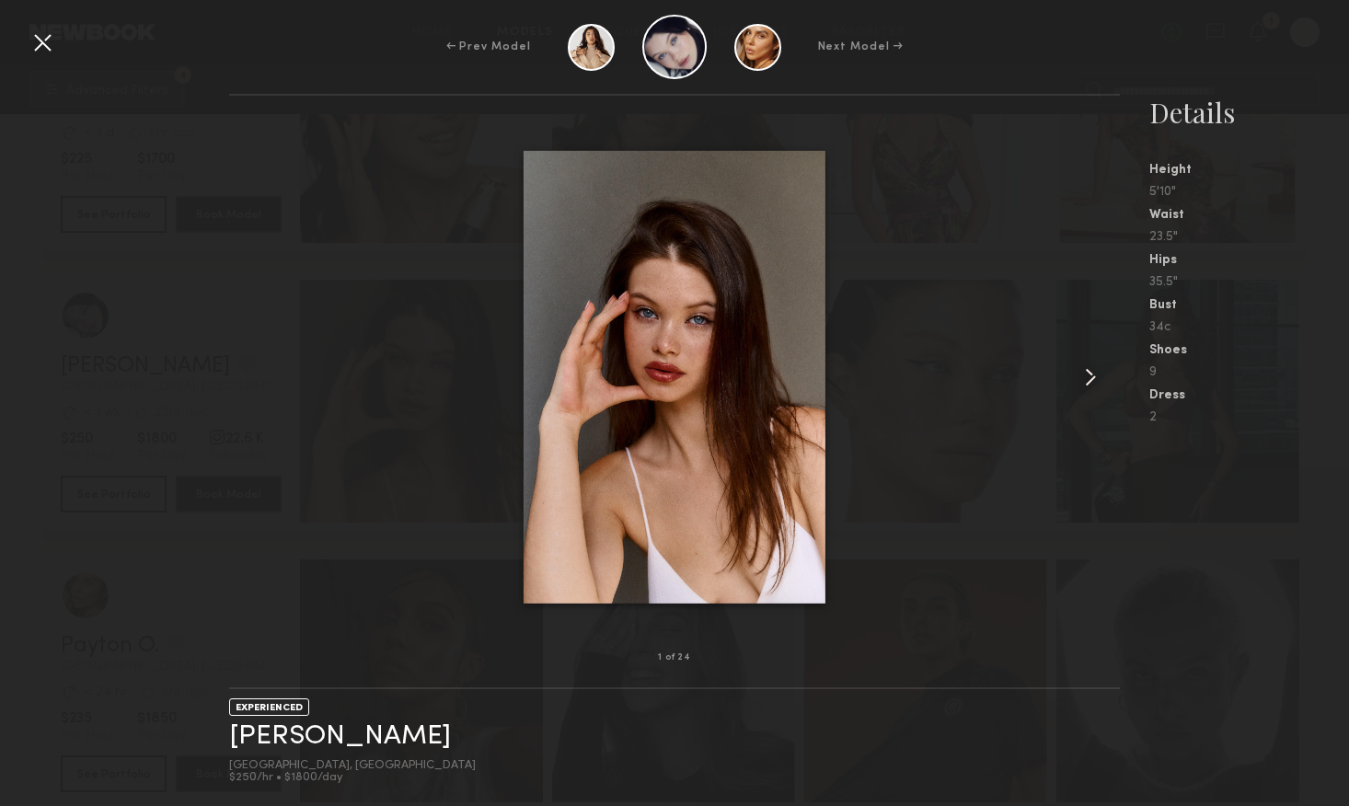
click at [1090, 383] on common-icon at bounding box center [1090, 377] width 29 height 29
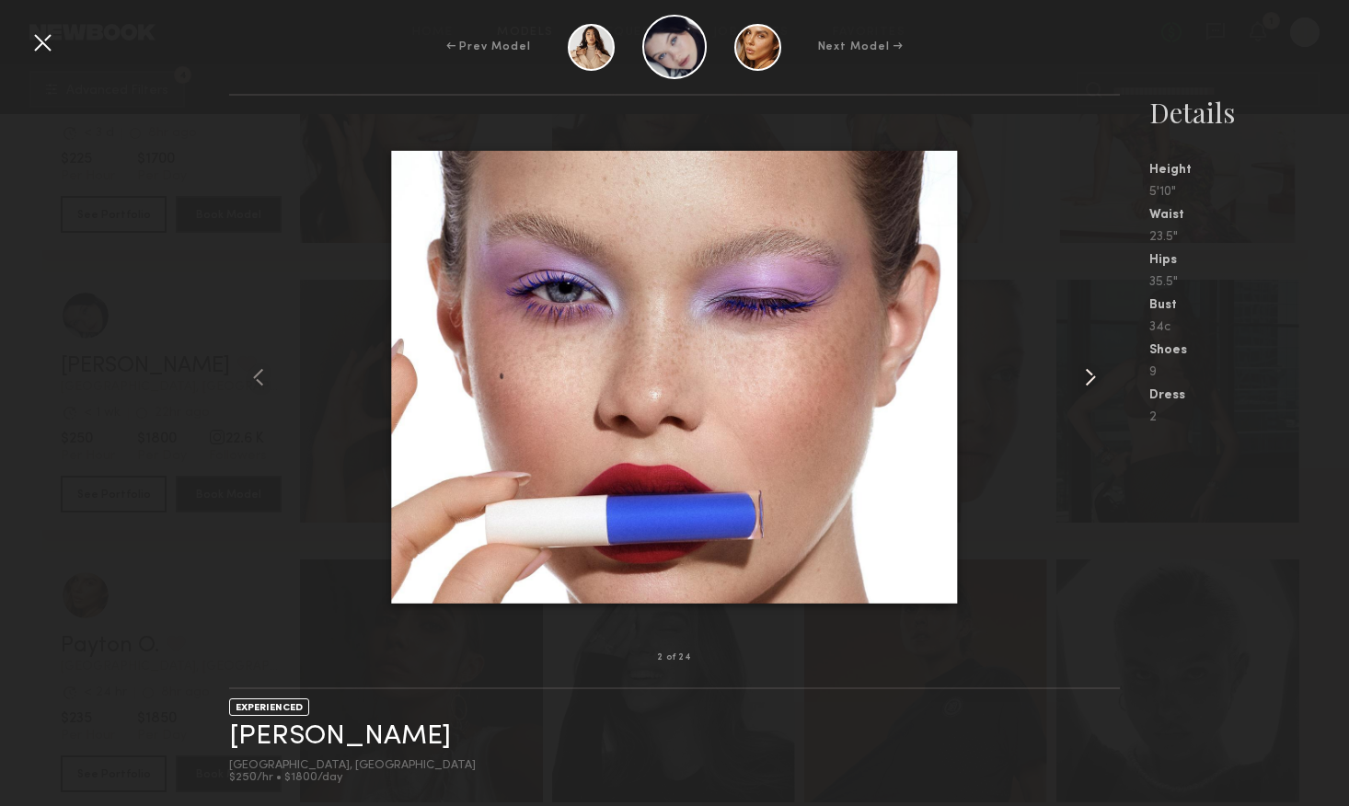
click at [1090, 383] on common-icon at bounding box center [1090, 377] width 29 height 29
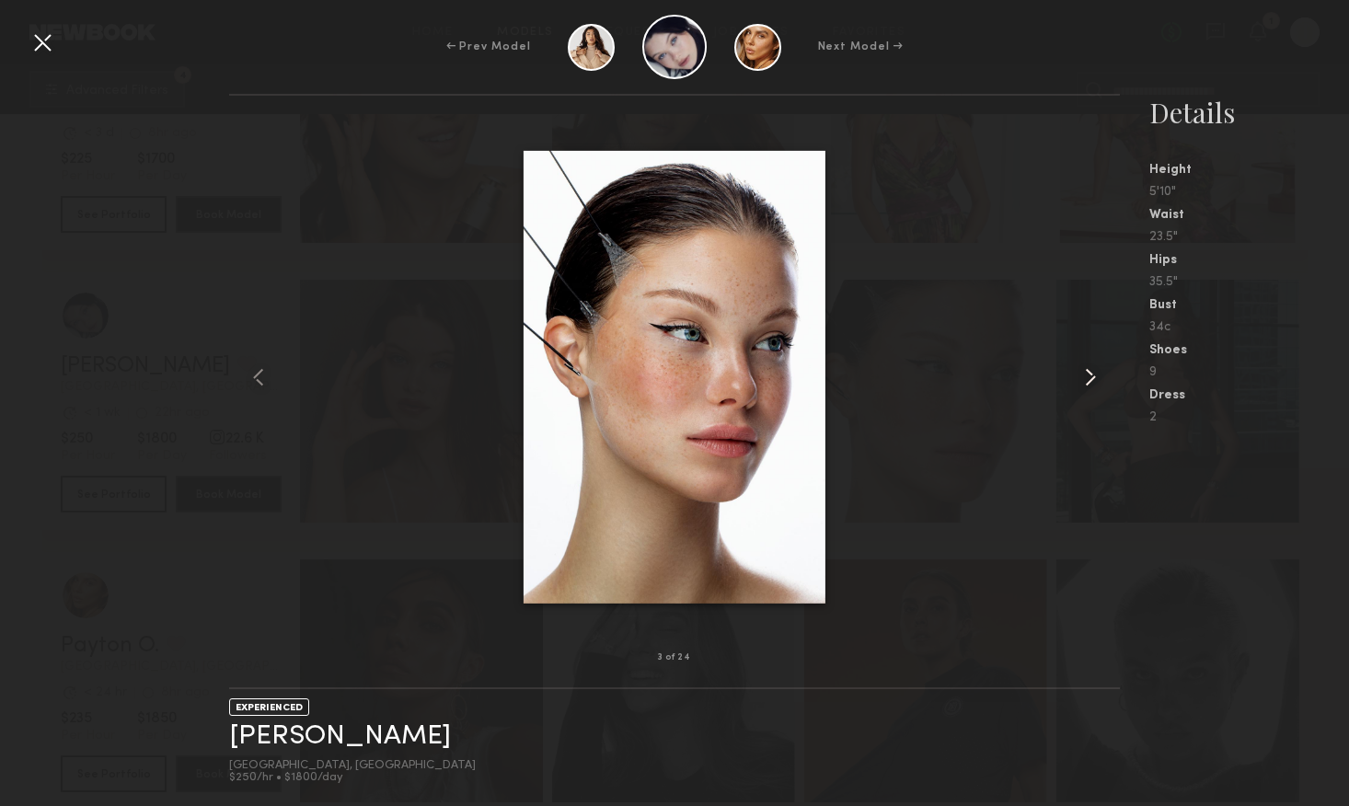
click at [1090, 383] on common-icon at bounding box center [1090, 377] width 29 height 29
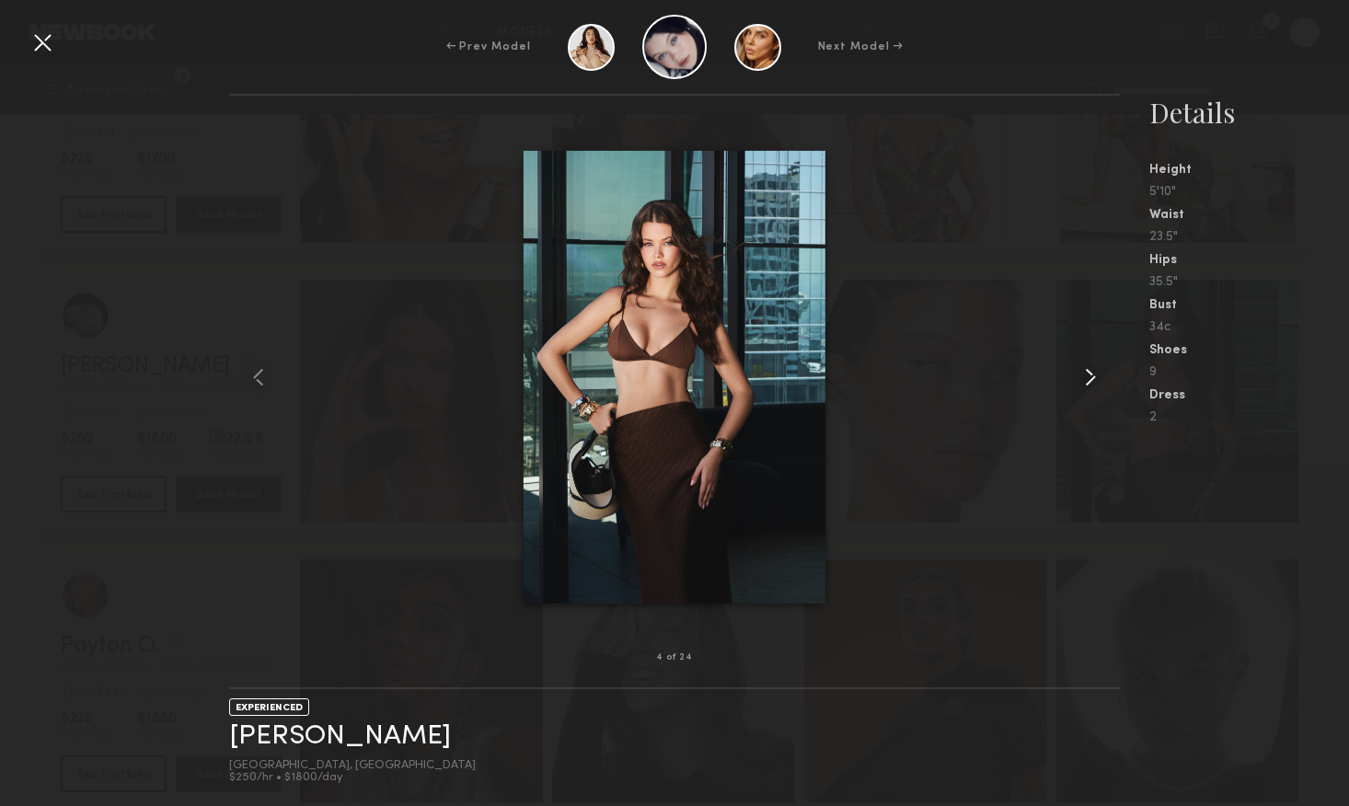
click at [1090, 383] on common-icon at bounding box center [1090, 377] width 29 height 29
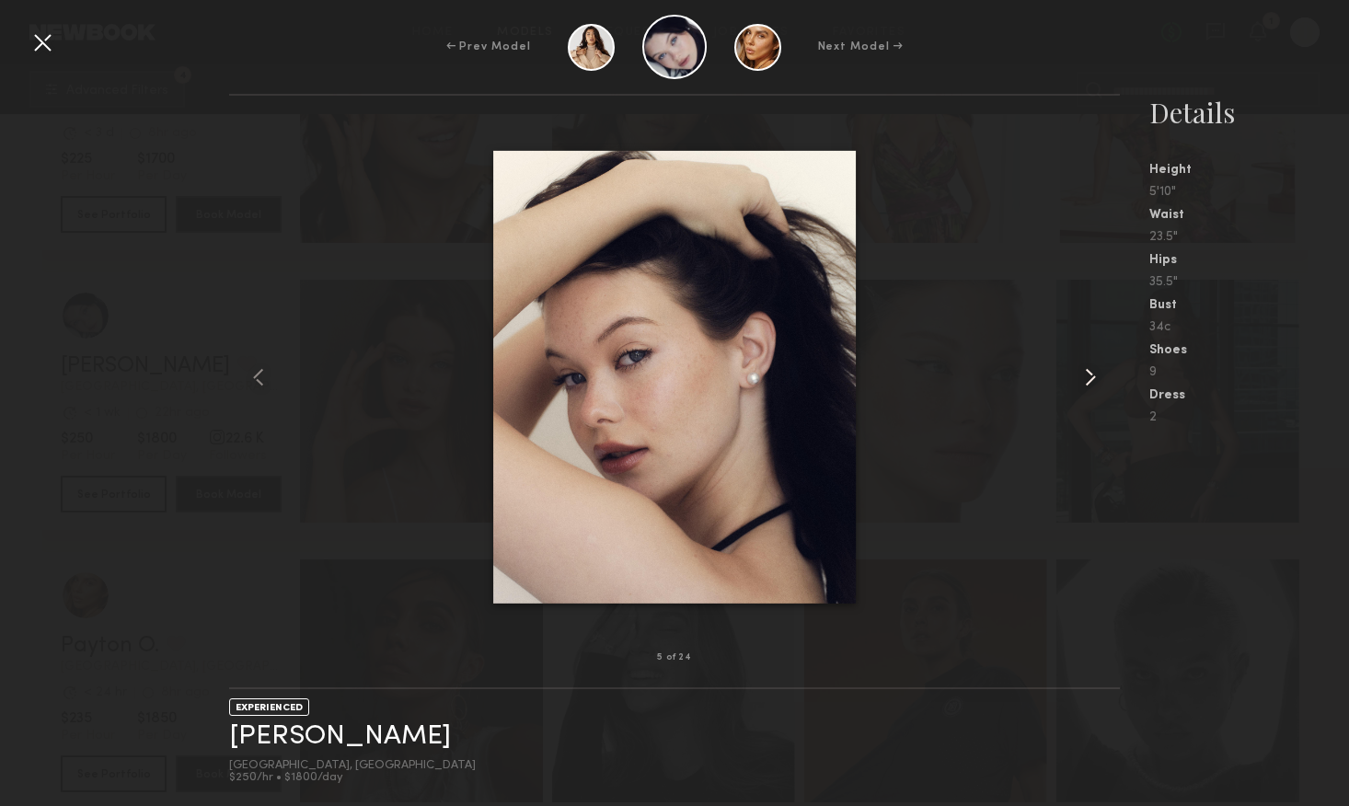
click at [1090, 383] on common-icon at bounding box center [1090, 377] width 29 height 29
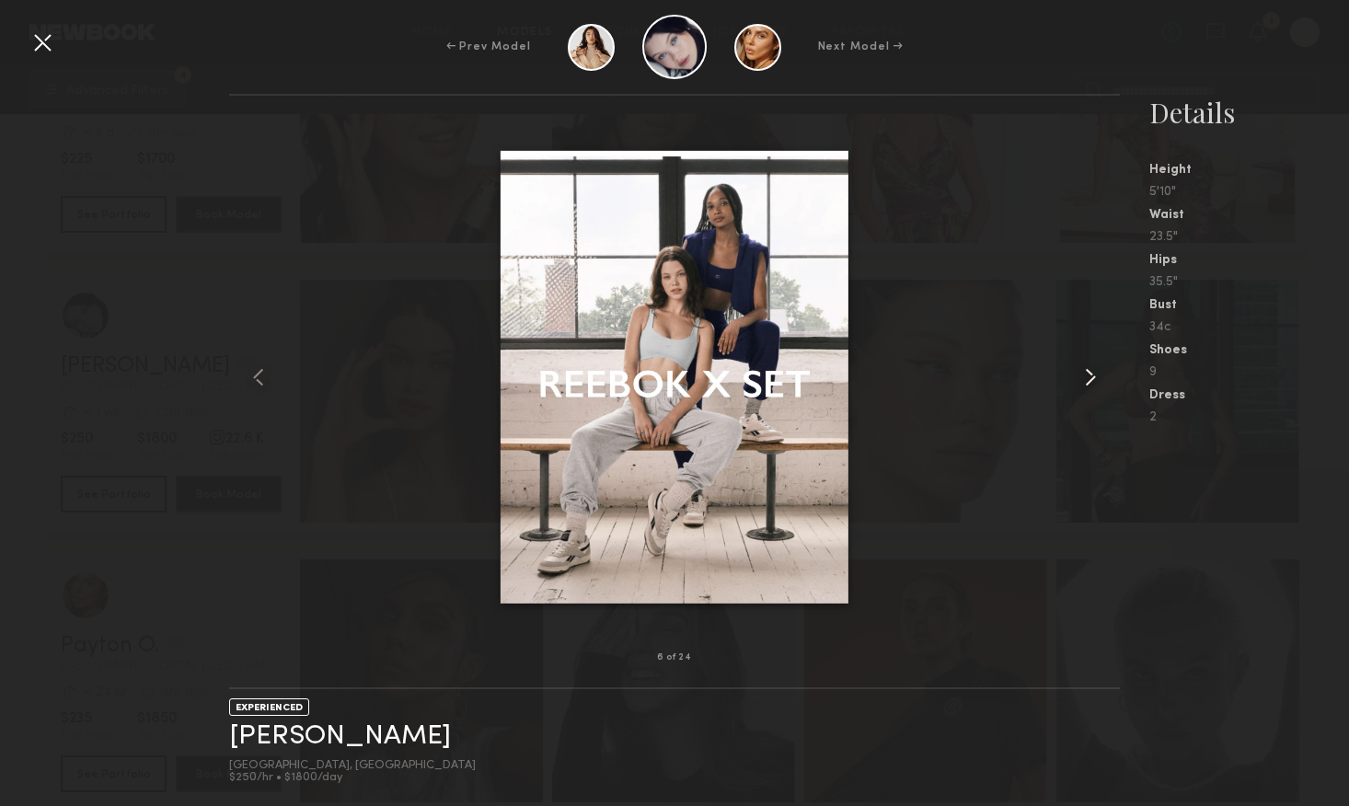
click at [1090, 383] on common-icon at bounding box center [1090, 377] width 29 height 29
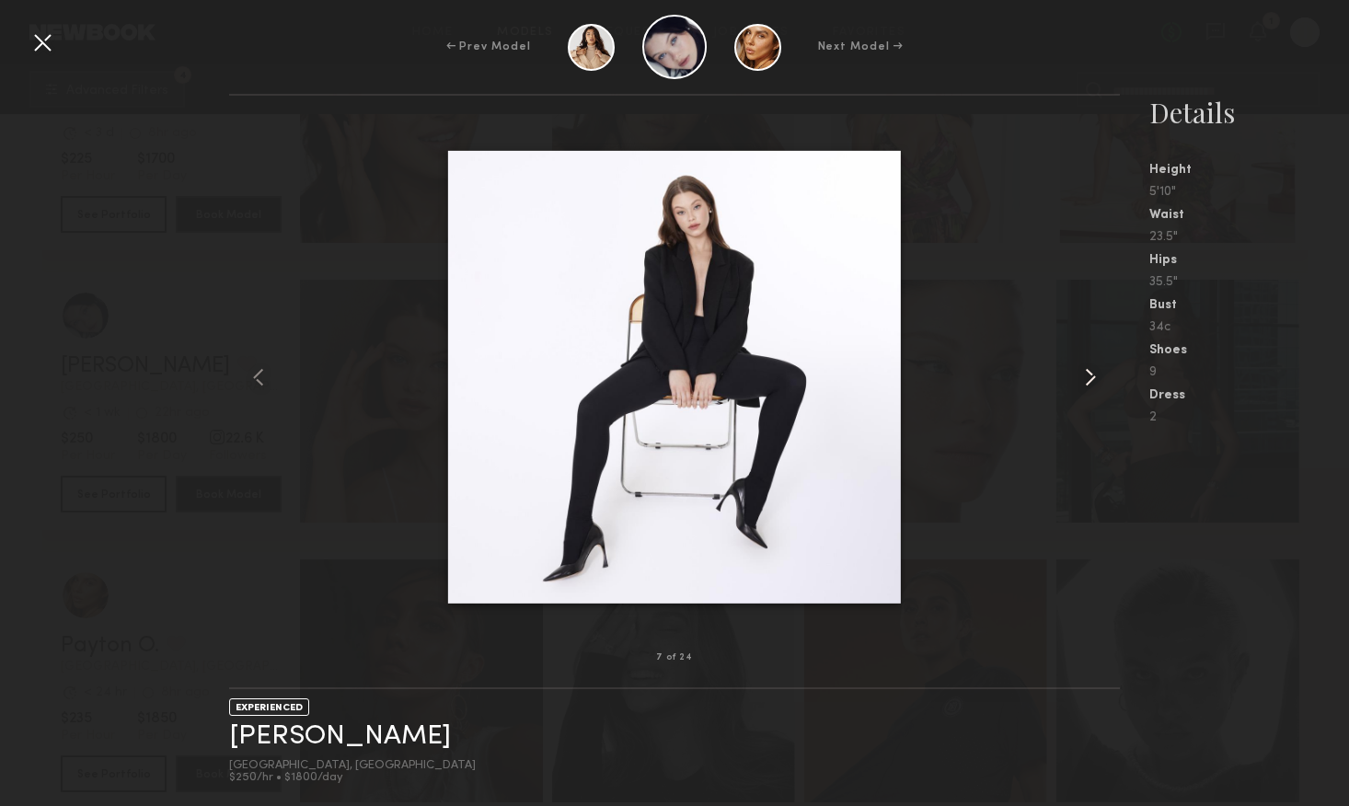
click at [1090, 383] on common-icon at bounding box center [1090, 377] width 29 height 29
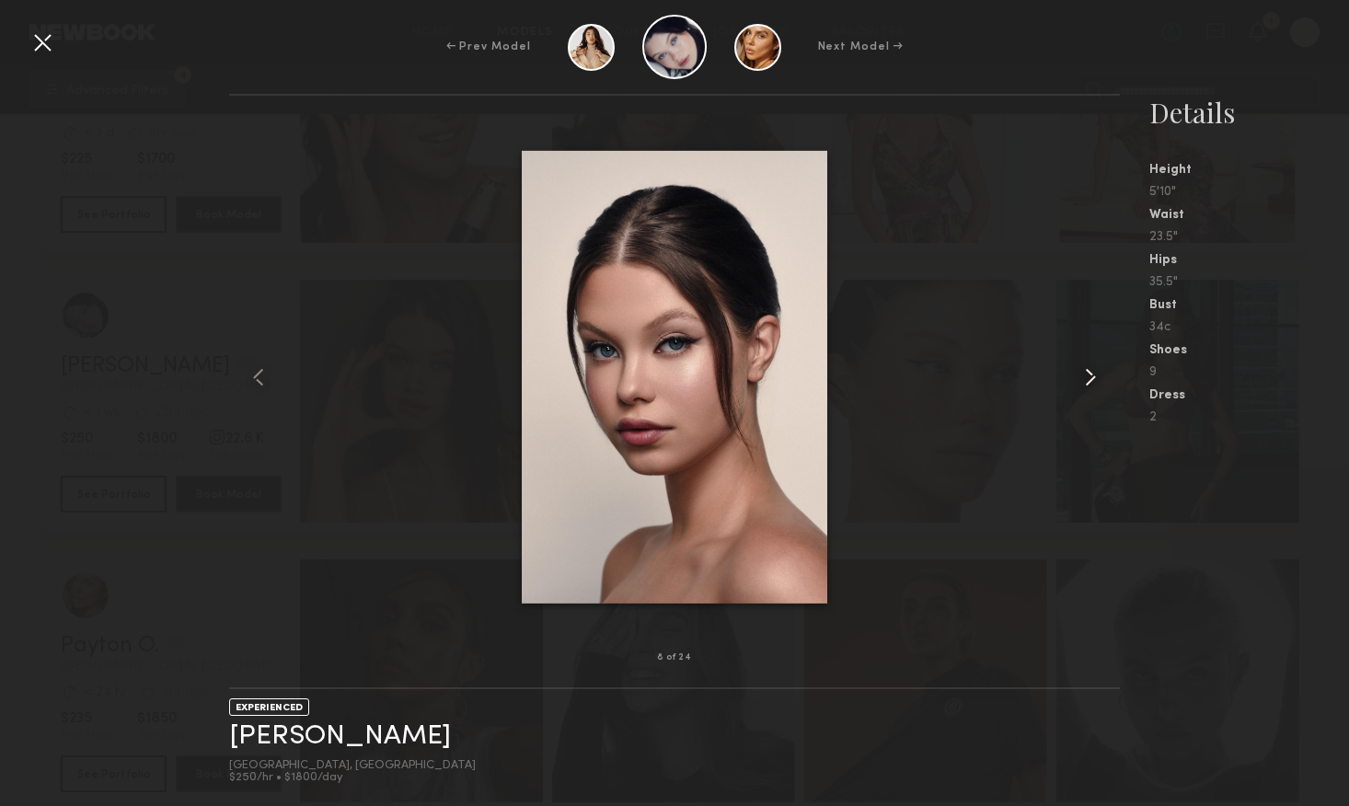
click at [1090, 383] on common-icon at bounding box center [1090, 377] width 29 height 29
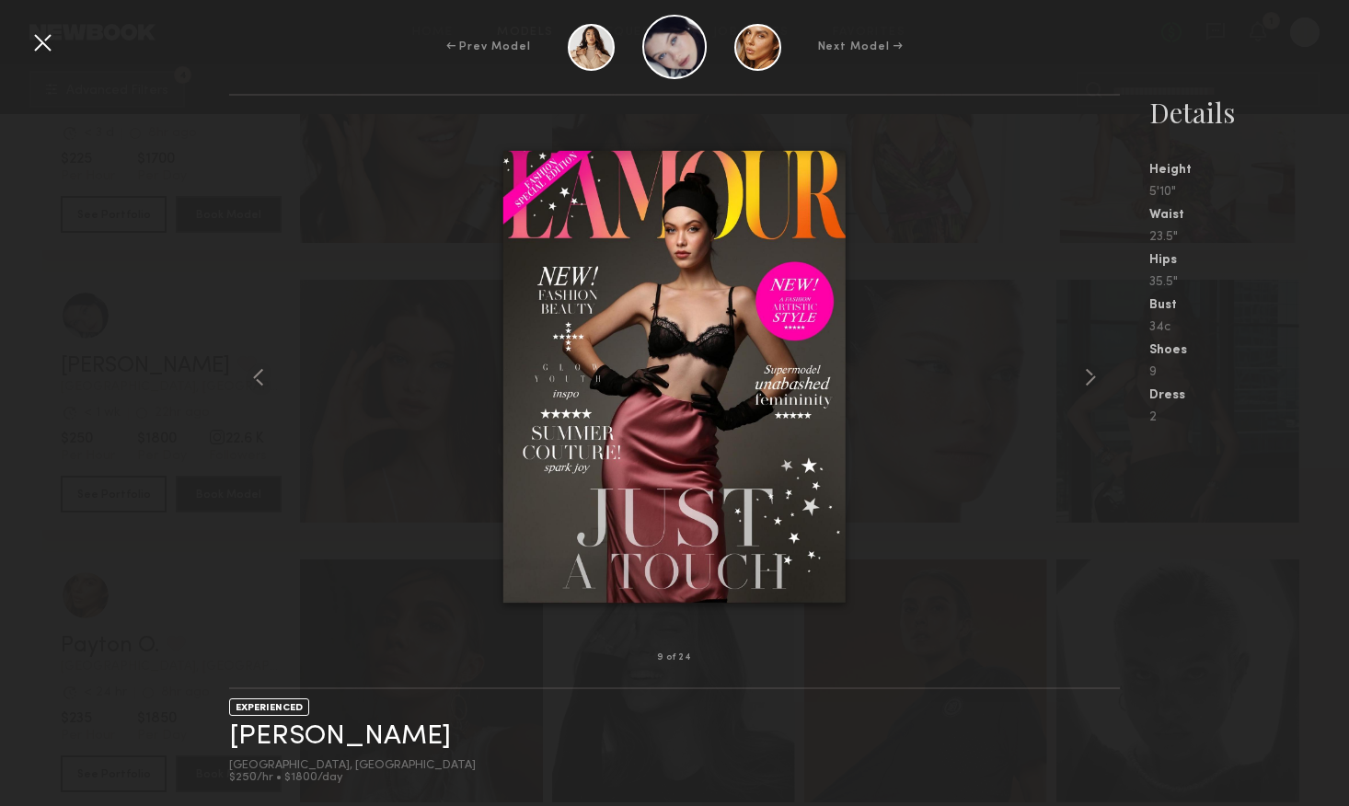
click at [29, 39] on div at bounding box center [42, 42] width 29 height 29
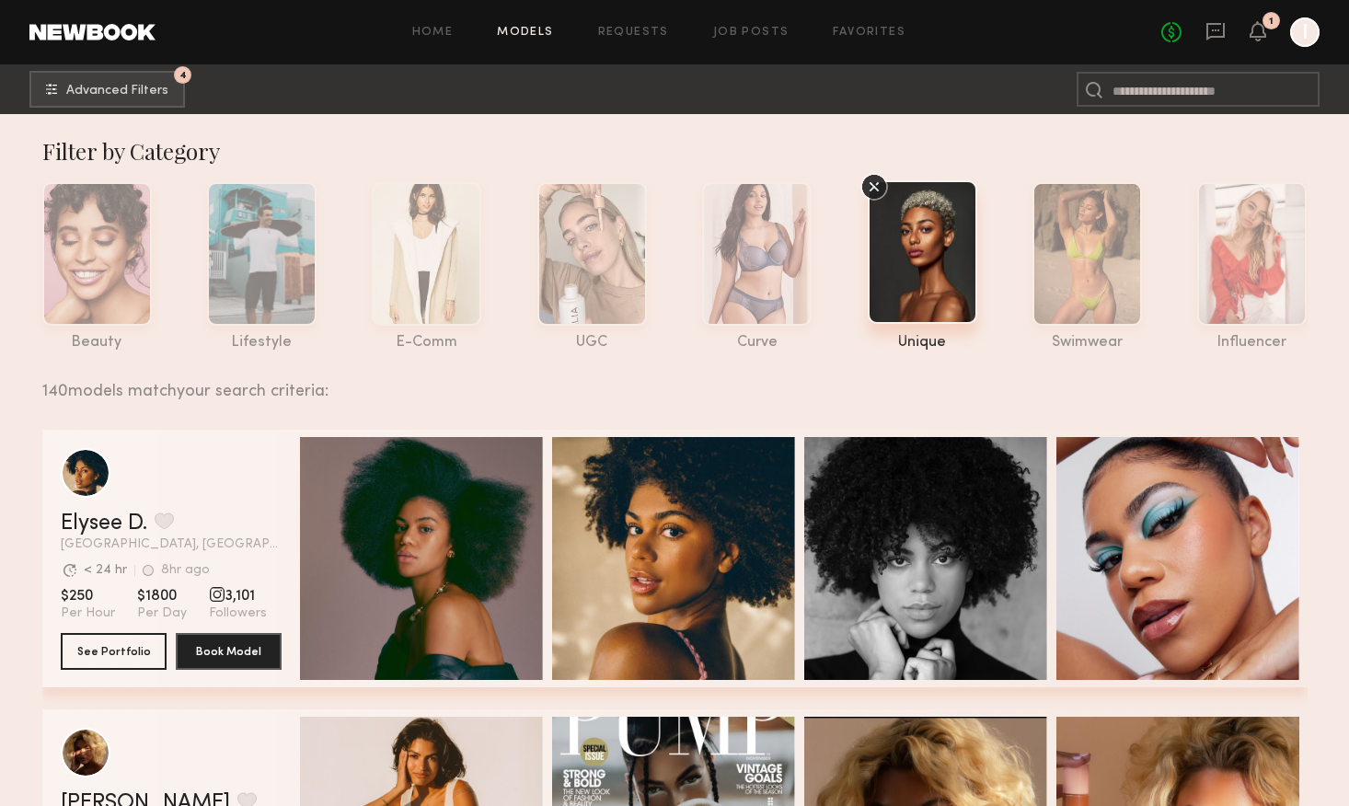
scroll to position [0, 0]
click at [98, 90] on span "Advanced Filters" at bounding box center [117, 90] width 102 height 13
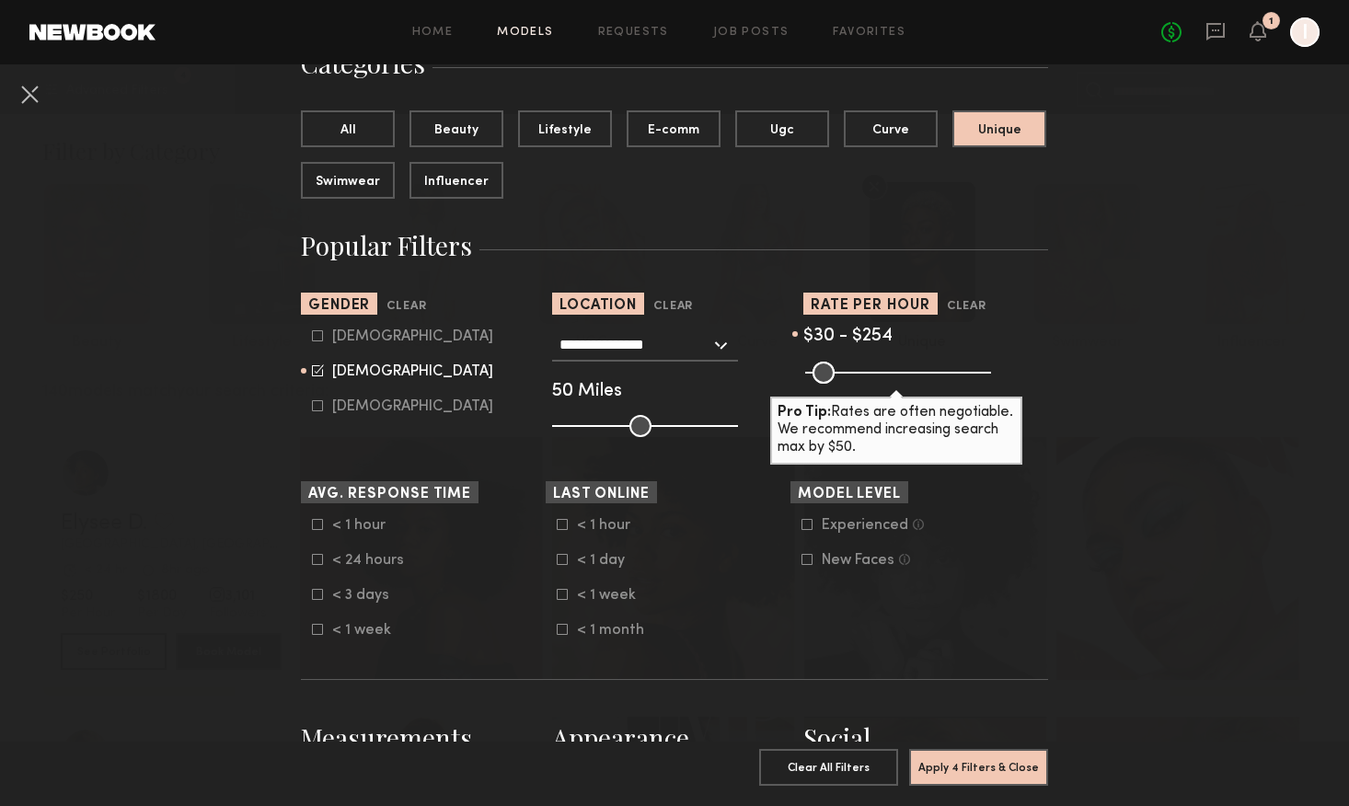
scroll to position [170, 0]
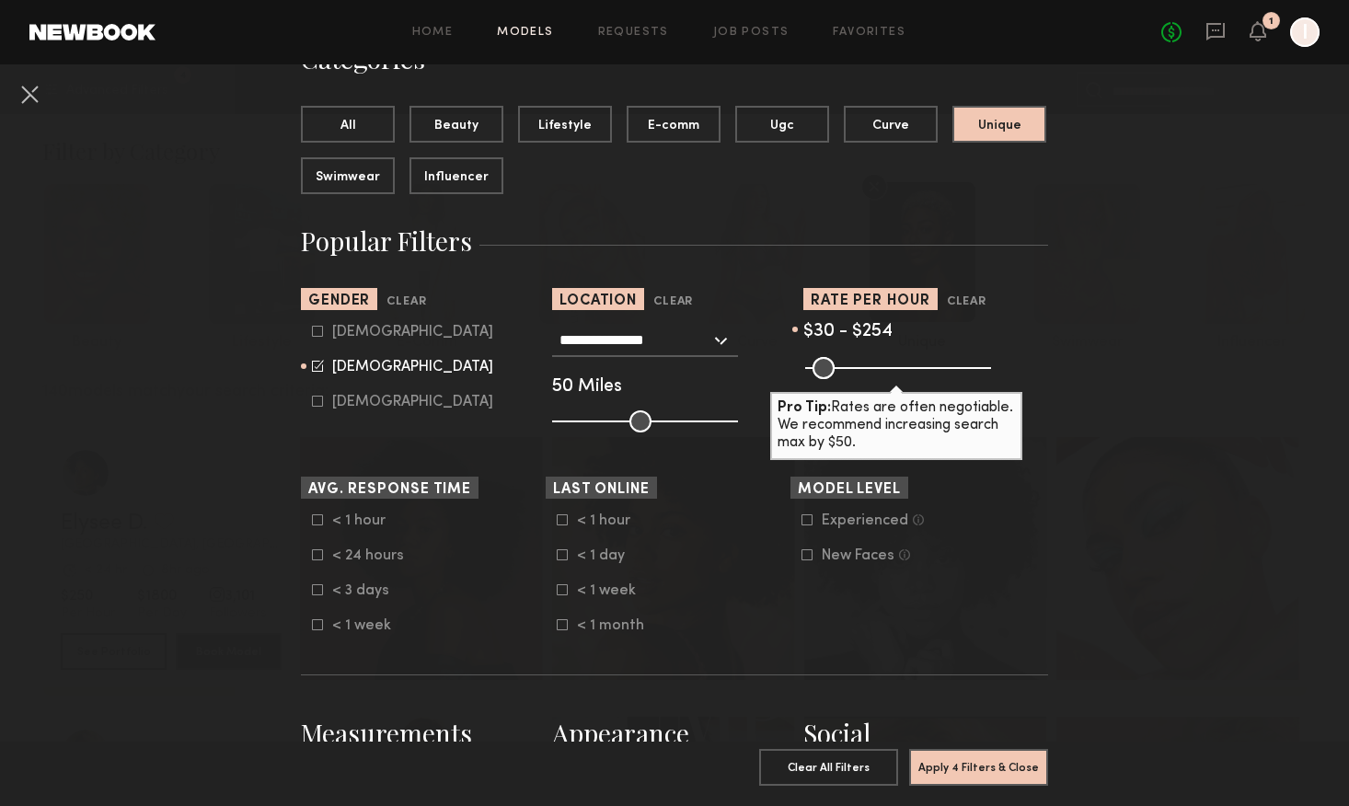
click at [808, 551] on icon at bounding box center [807, 554] width 11 height 11
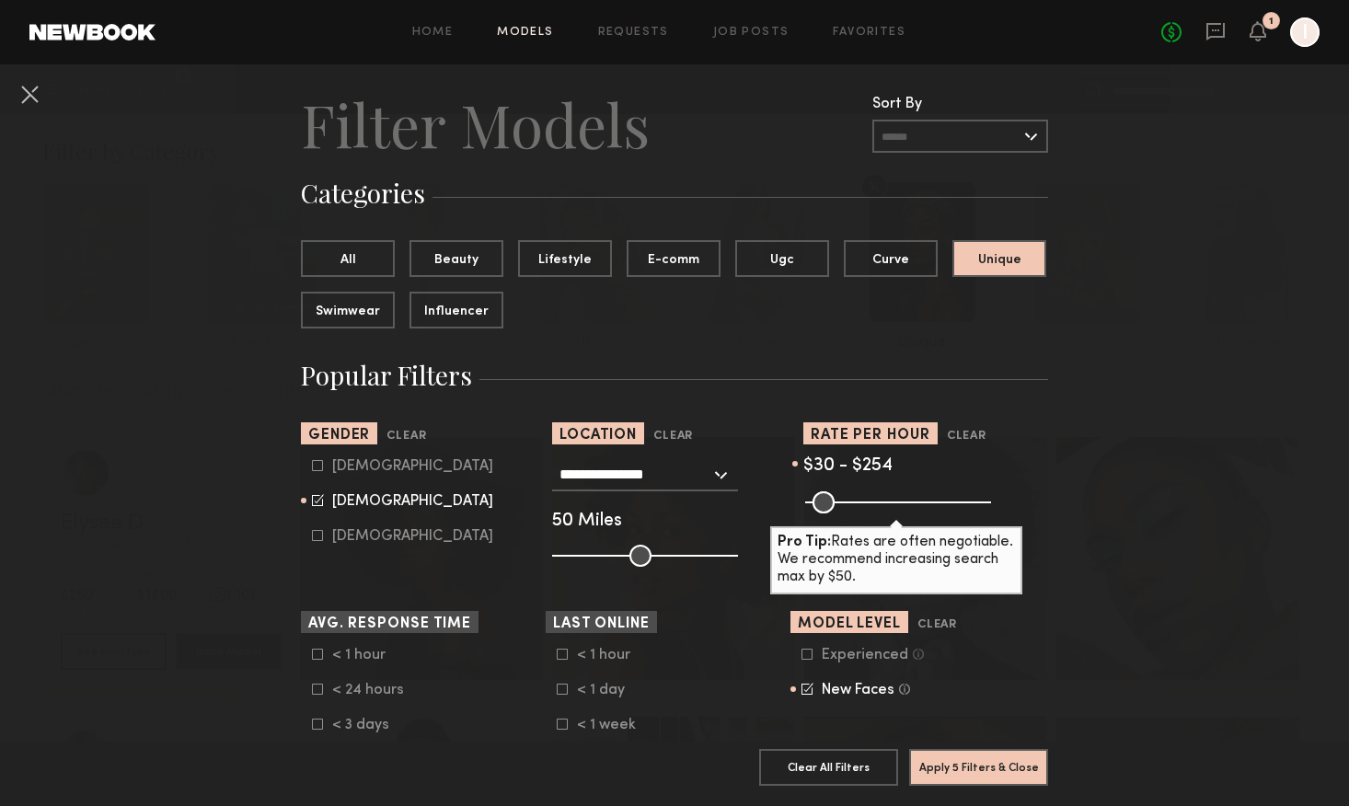
scroll to position [34, 0]
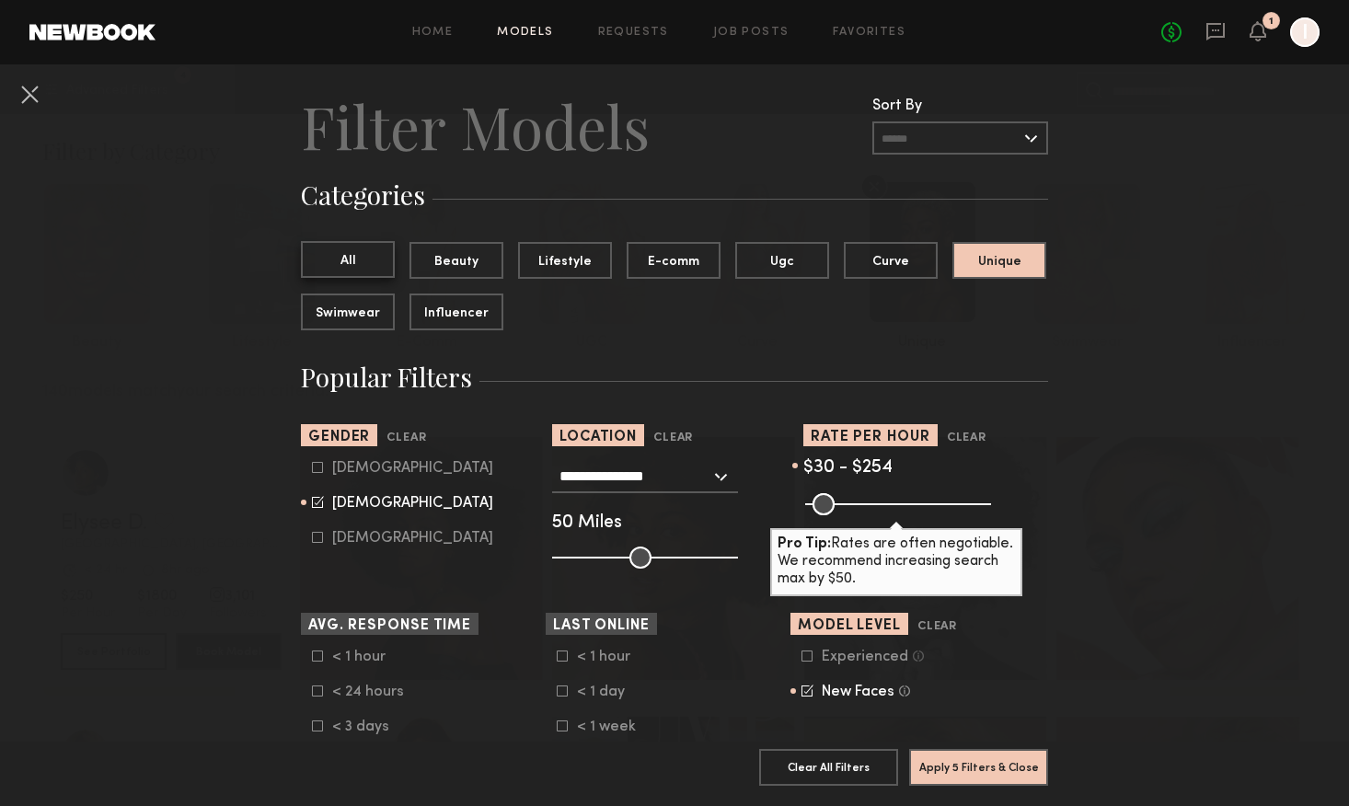
click at [352, 259] on button "All" at bounding box center [348, 259] width 94 height 37
click at [346, 310] on button "Swimwear" at bounding box center [348, 311] width 94 height 37
click at [977, 760] on button "Apply 5 Filters & Close" at bounding box center [978, 766] width 139 height 37
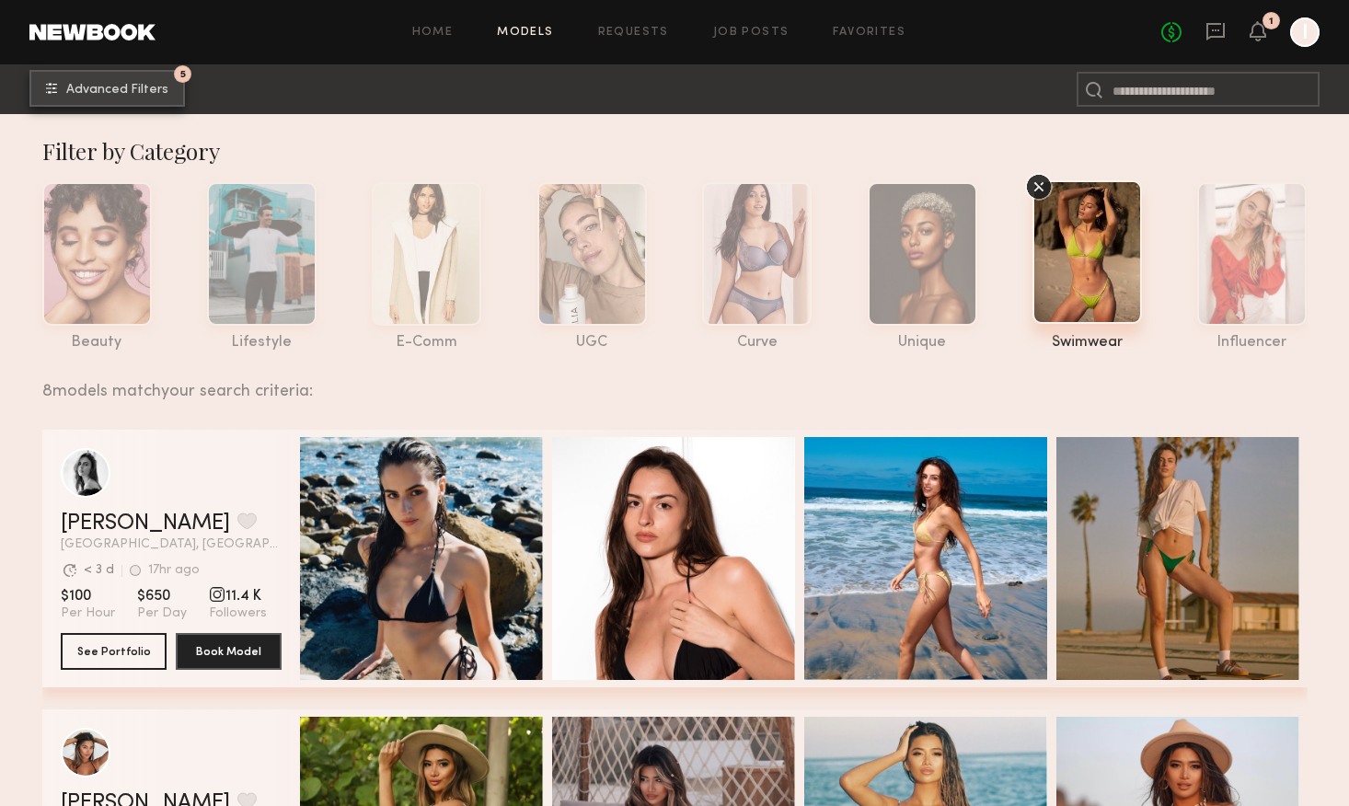
click at [147, 89] on span "Advanced Filters" at bounding box center [117, 90] width 102 height 13
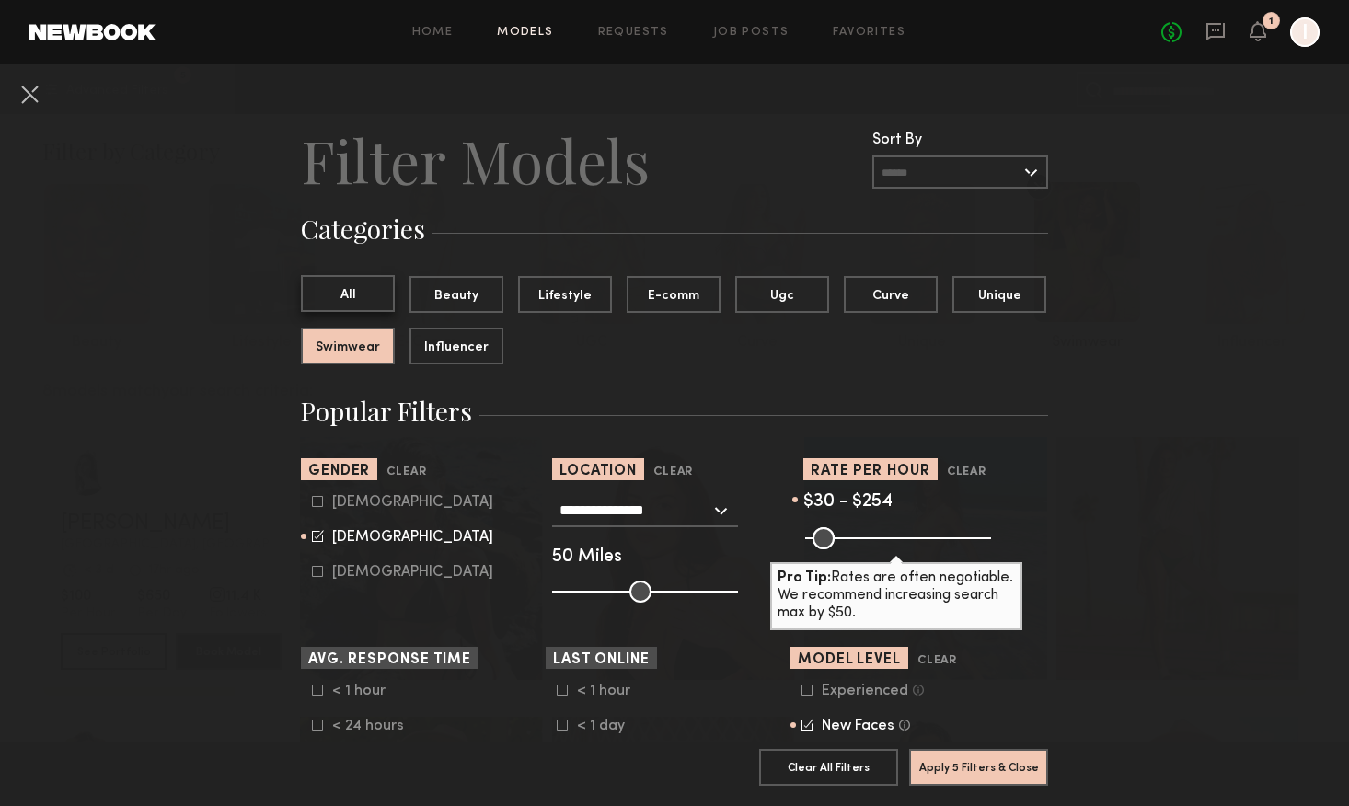
click at [370, 295] on button "All" at bounding box center [348, 293] width 94 height 37
click at [985, 760] on button "Apply 4 Filters & Close" at bounding box center [978, 766] width 139 height 37
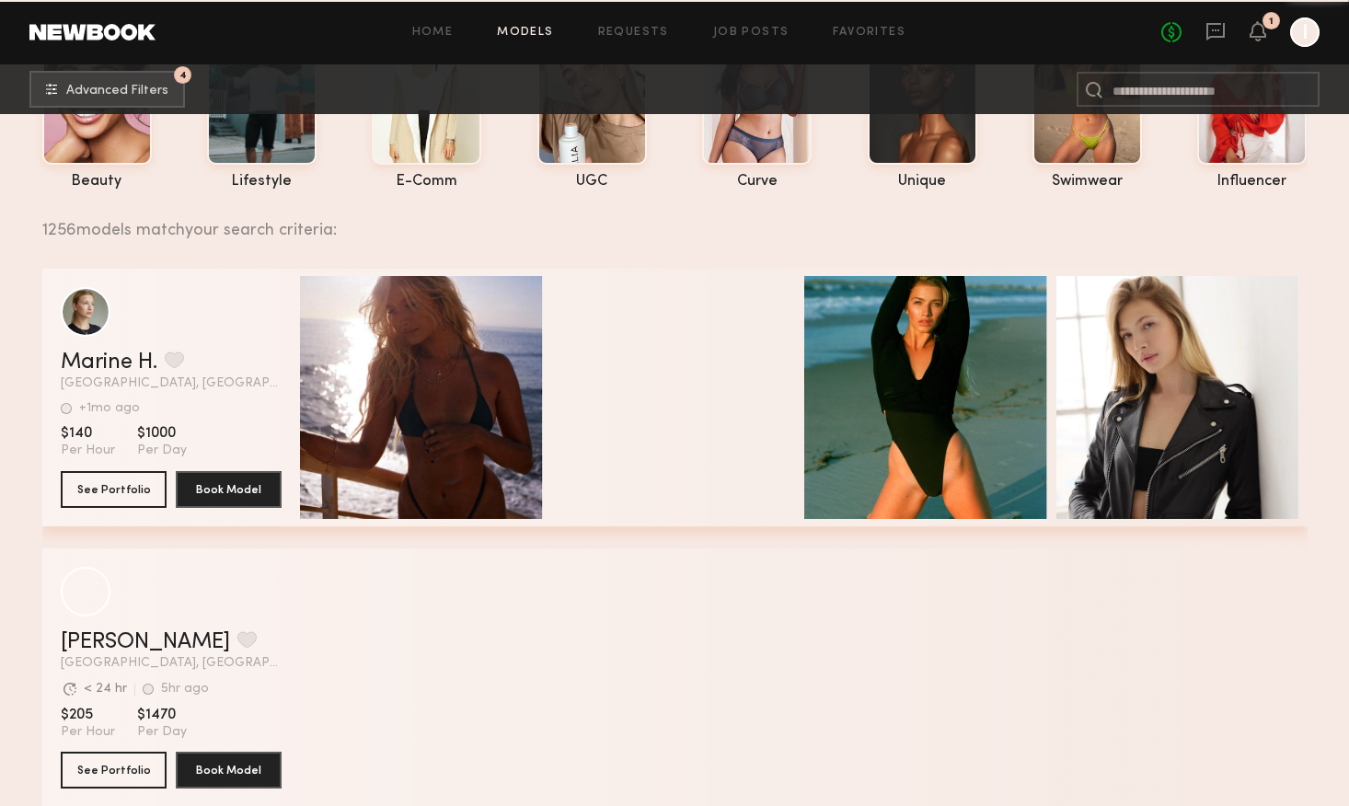
scroll to position [165, 0]
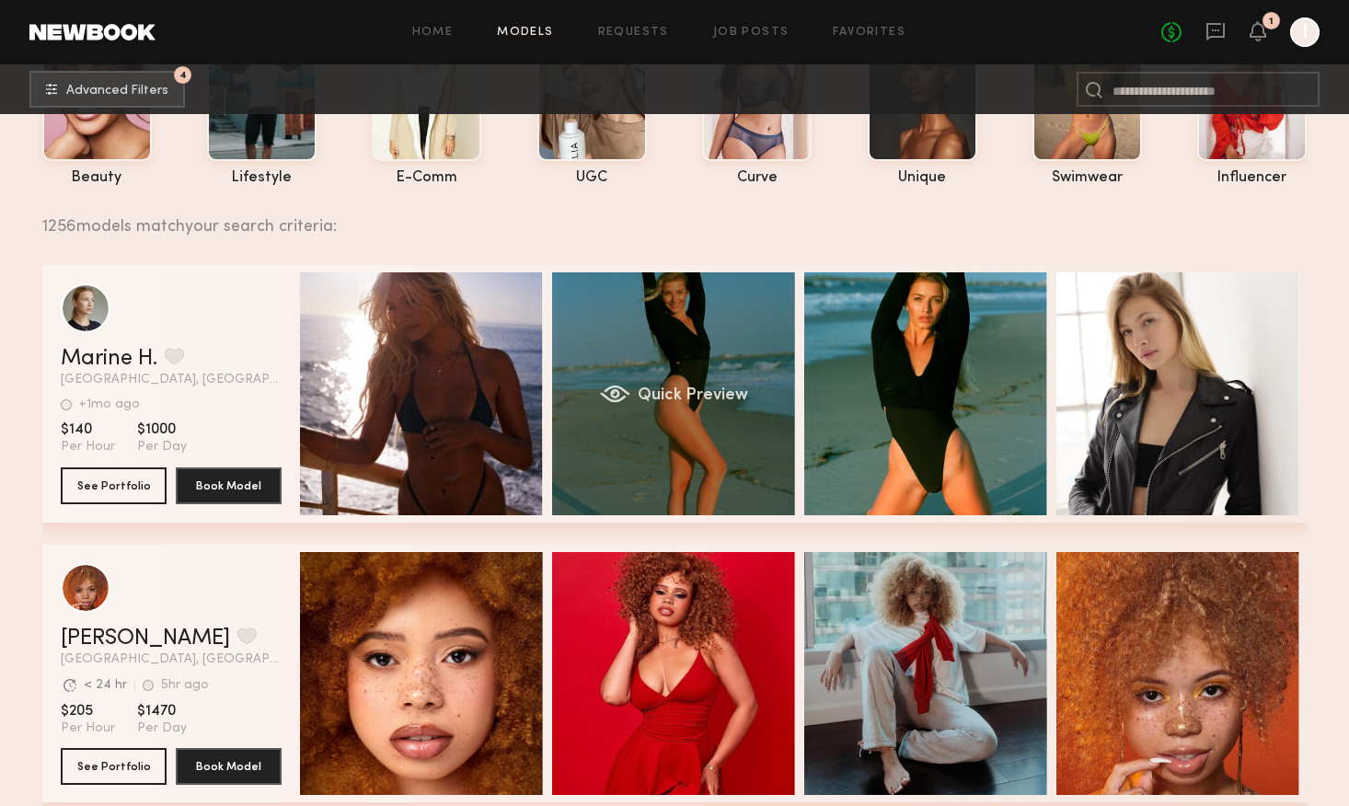
click at [742, 407] on div "Quick Preview" at bounding box center [673, 393] width 243 height 243
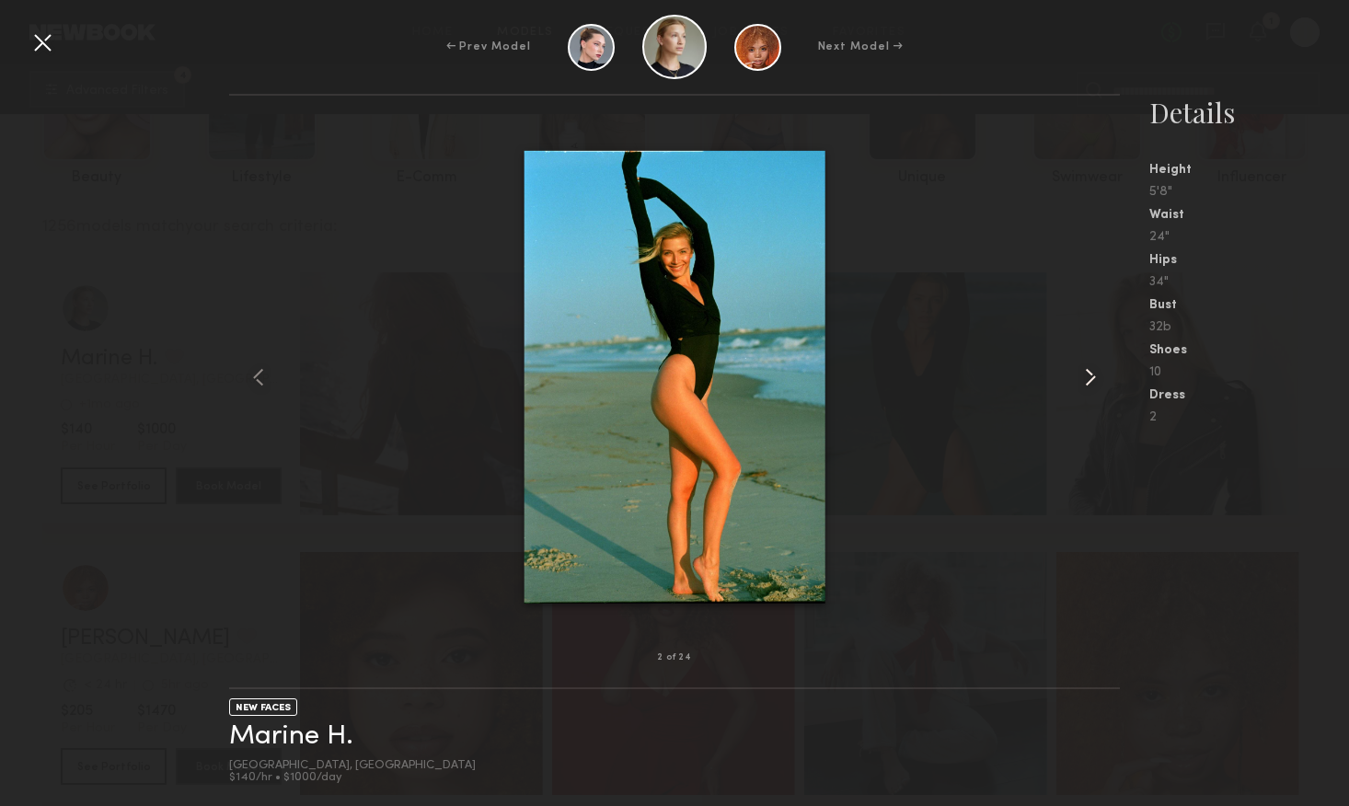
click at [1119, 387] on div at bounding box center [1102, 376] width 36 height 503
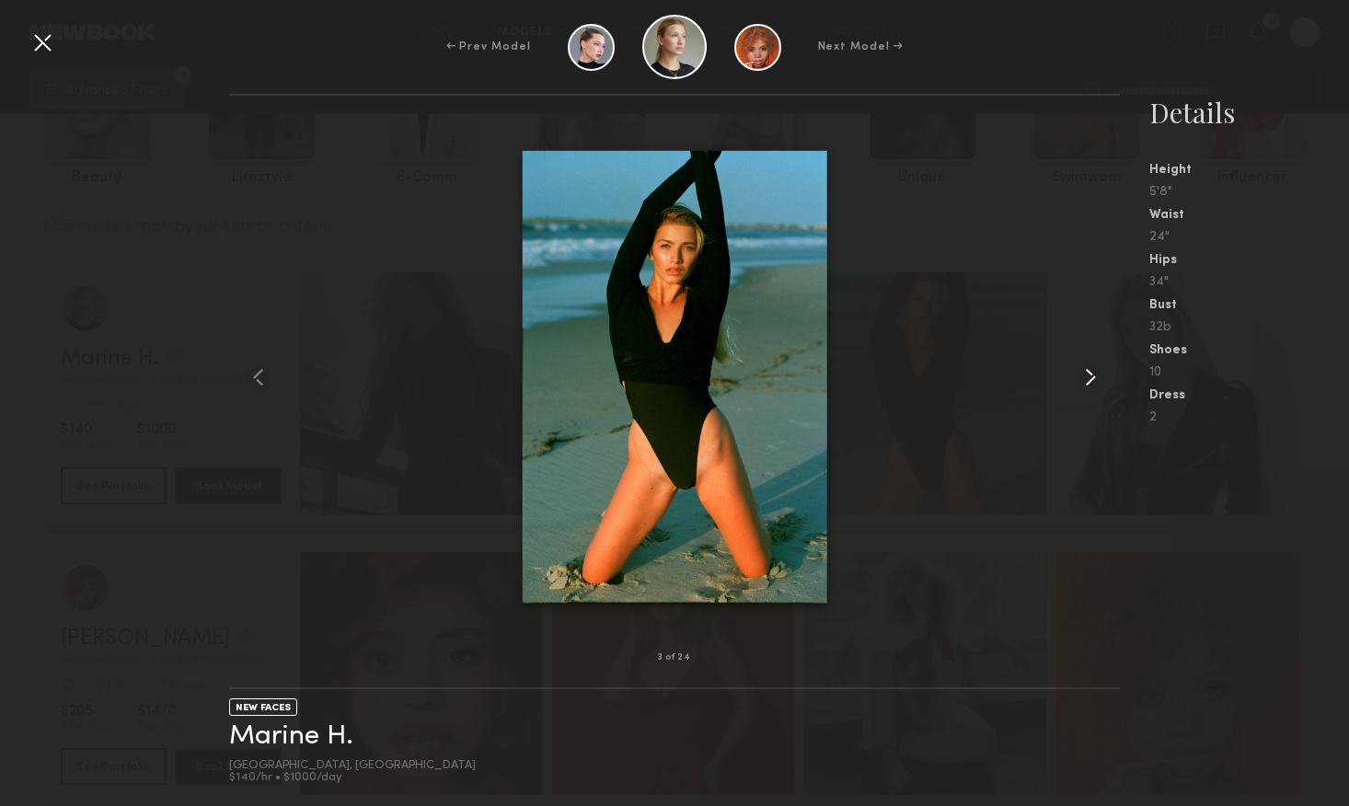
click at [1118, 387] on div at bounding box center [1102, 376] width 36 height 503
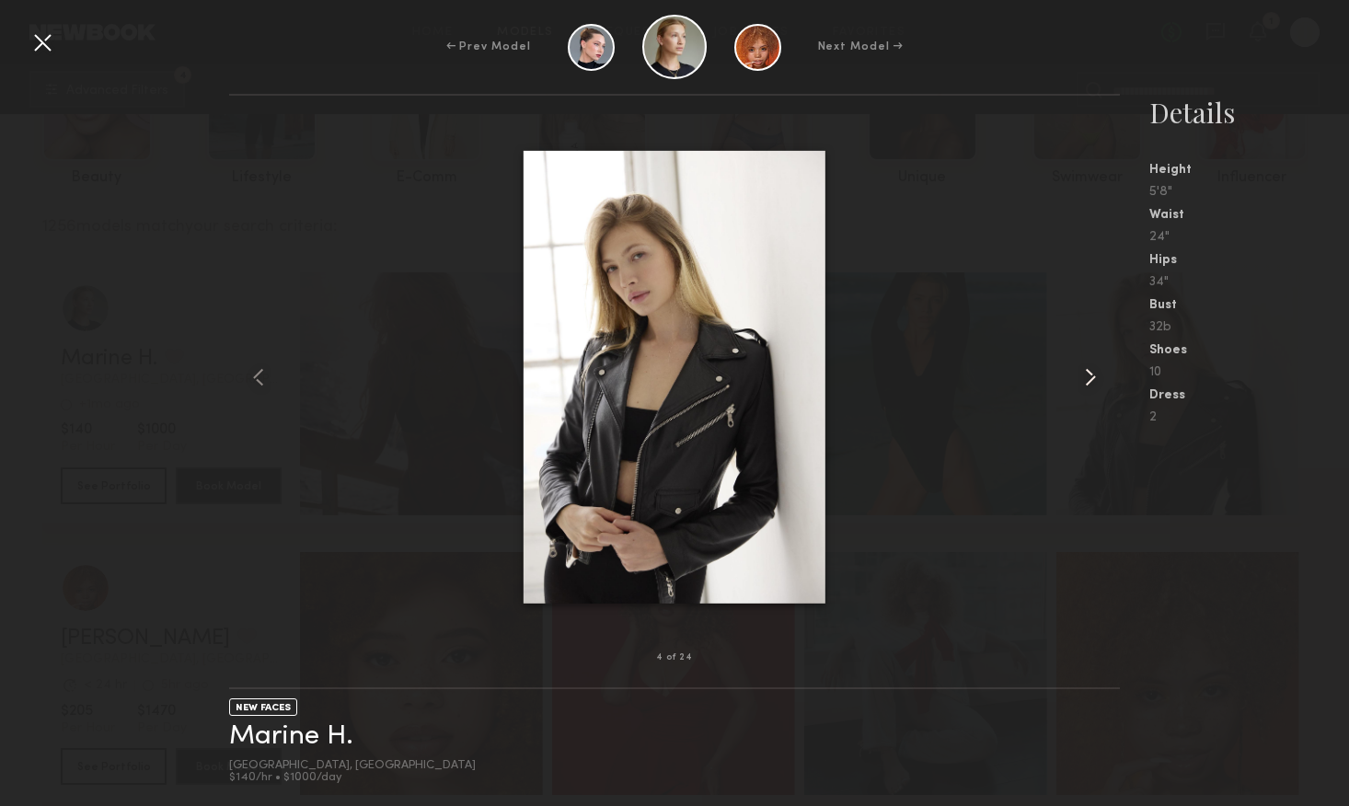
click at [1118, 387] on div at bounding box center [1102, 376] width 36 height 503
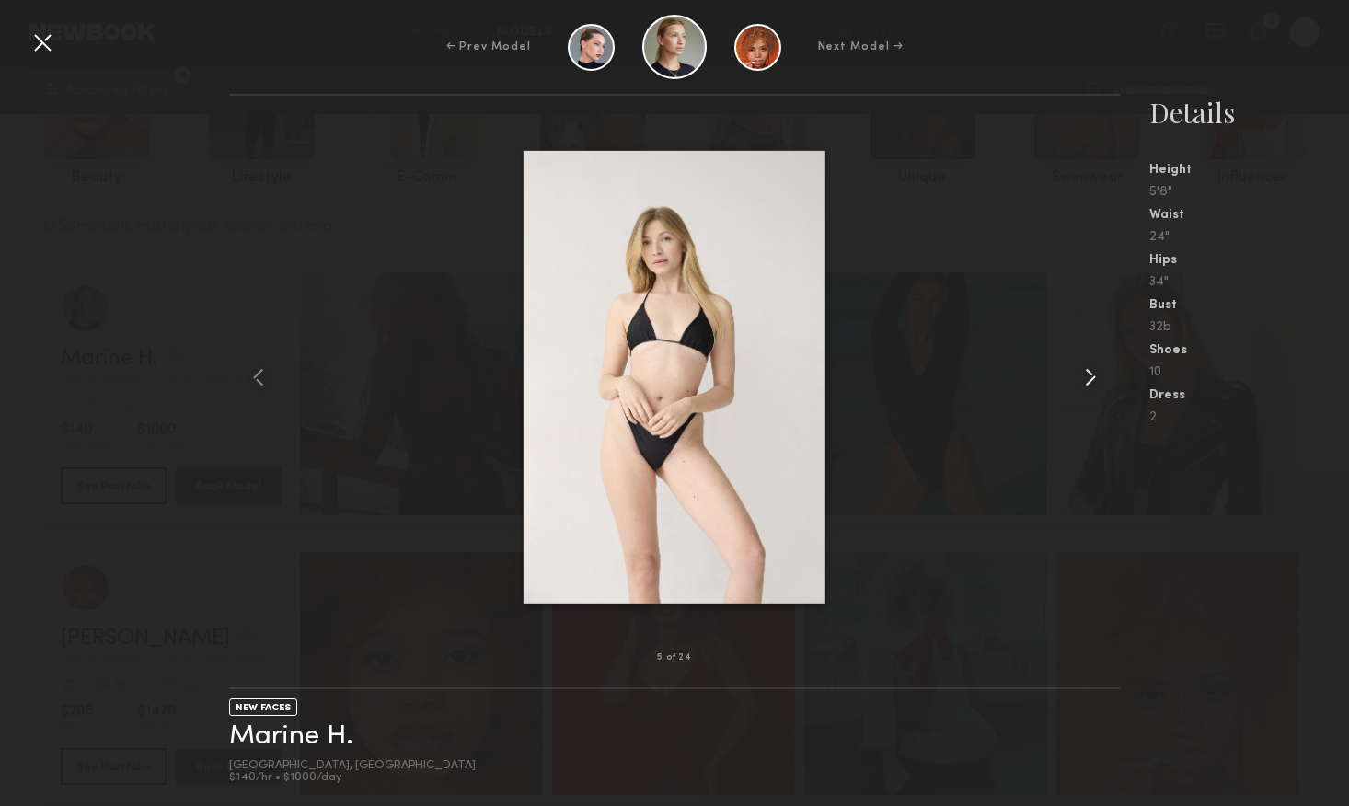
click at [1118, 387] on div at bounding box center [1102, 376] width 36 height 503
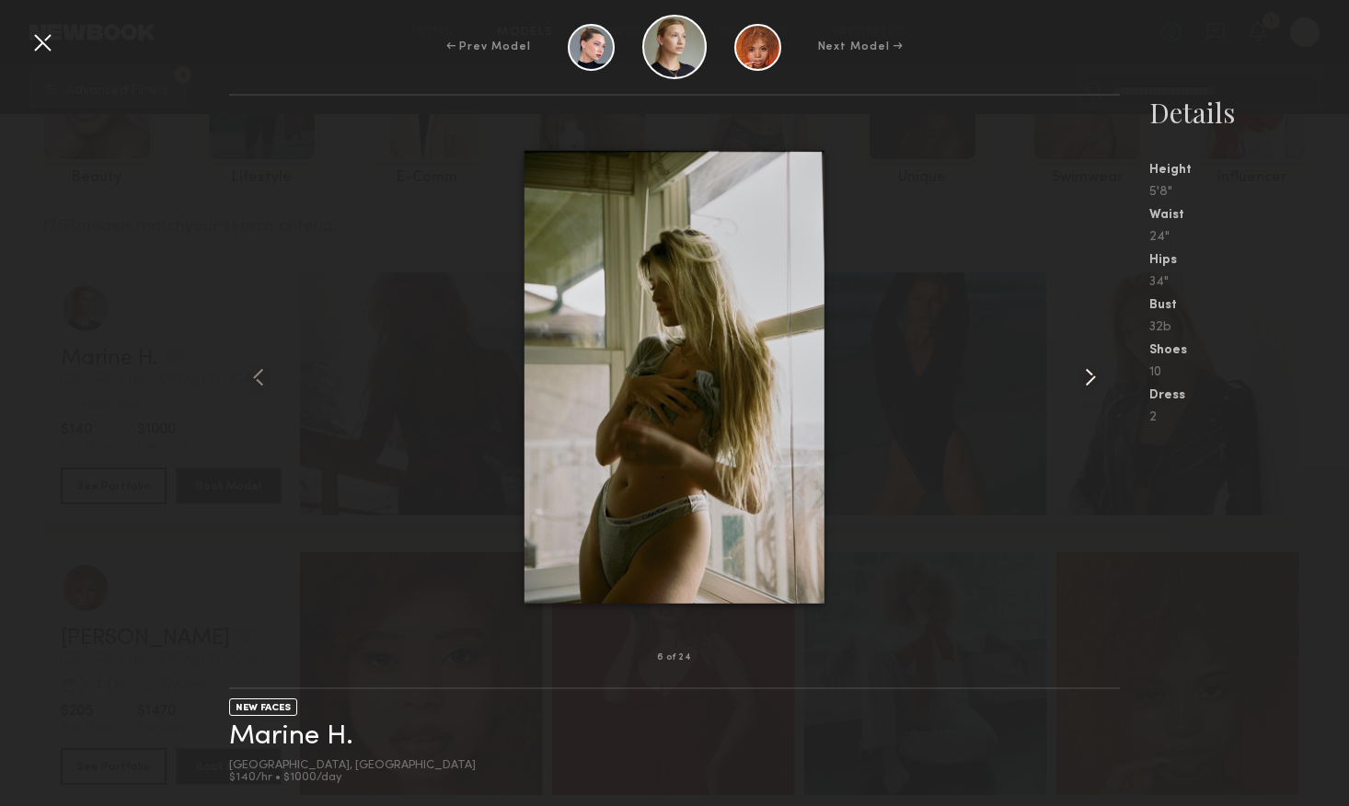
click at [1118, 387] on div at bounding box center [1102, 376] width 36 height 503
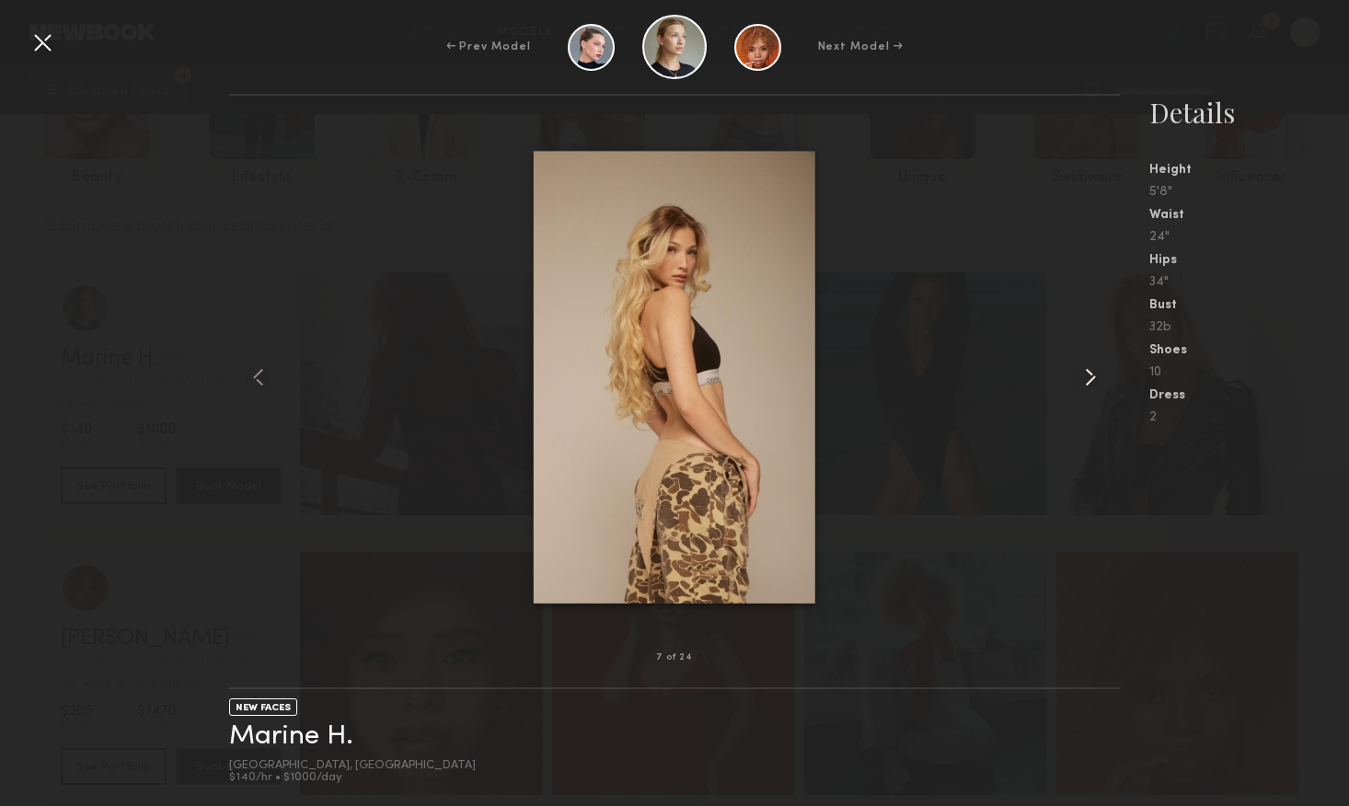
click at [1118, 387] on div at bounding box center [1102, 376] width 36 height 503
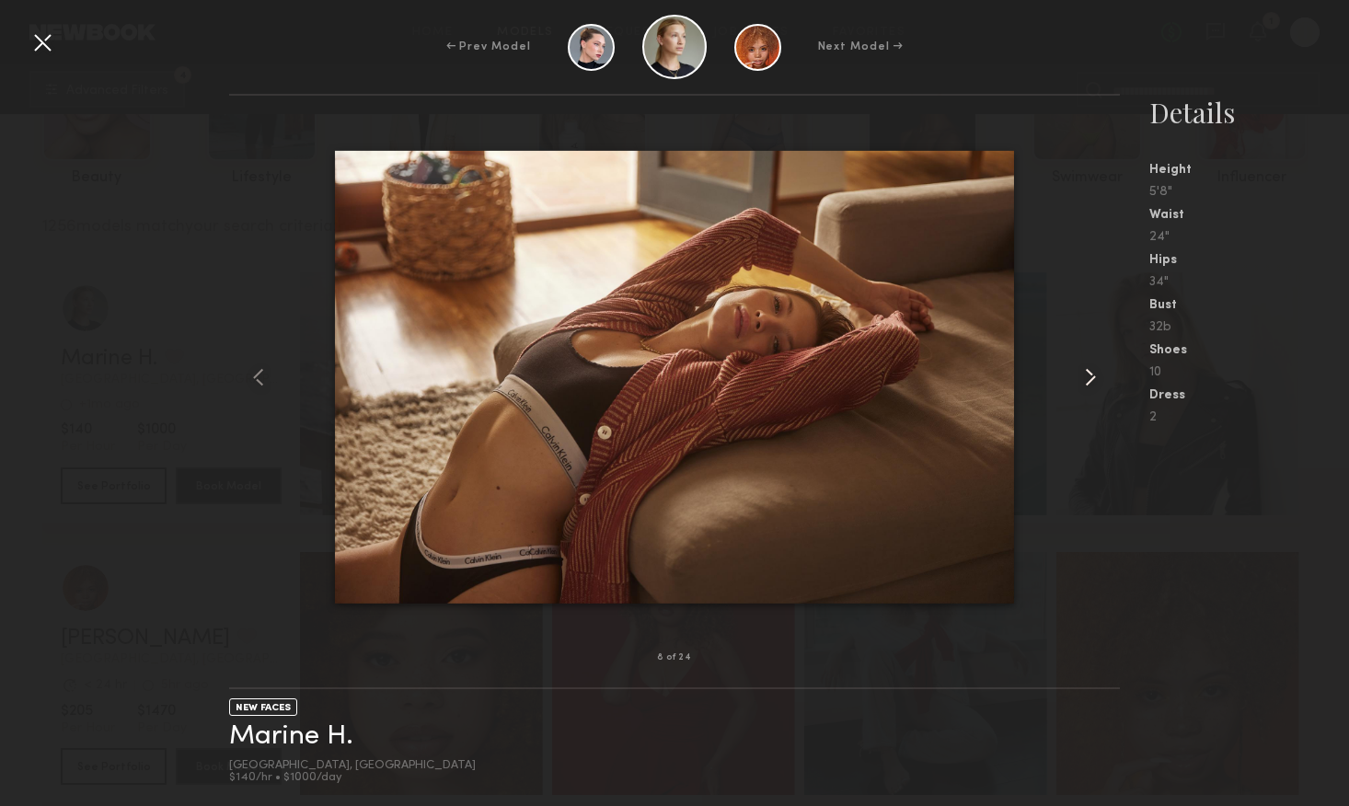
click at [1118, 387] on div at bounding box center [1102, 376] width 36 height 503
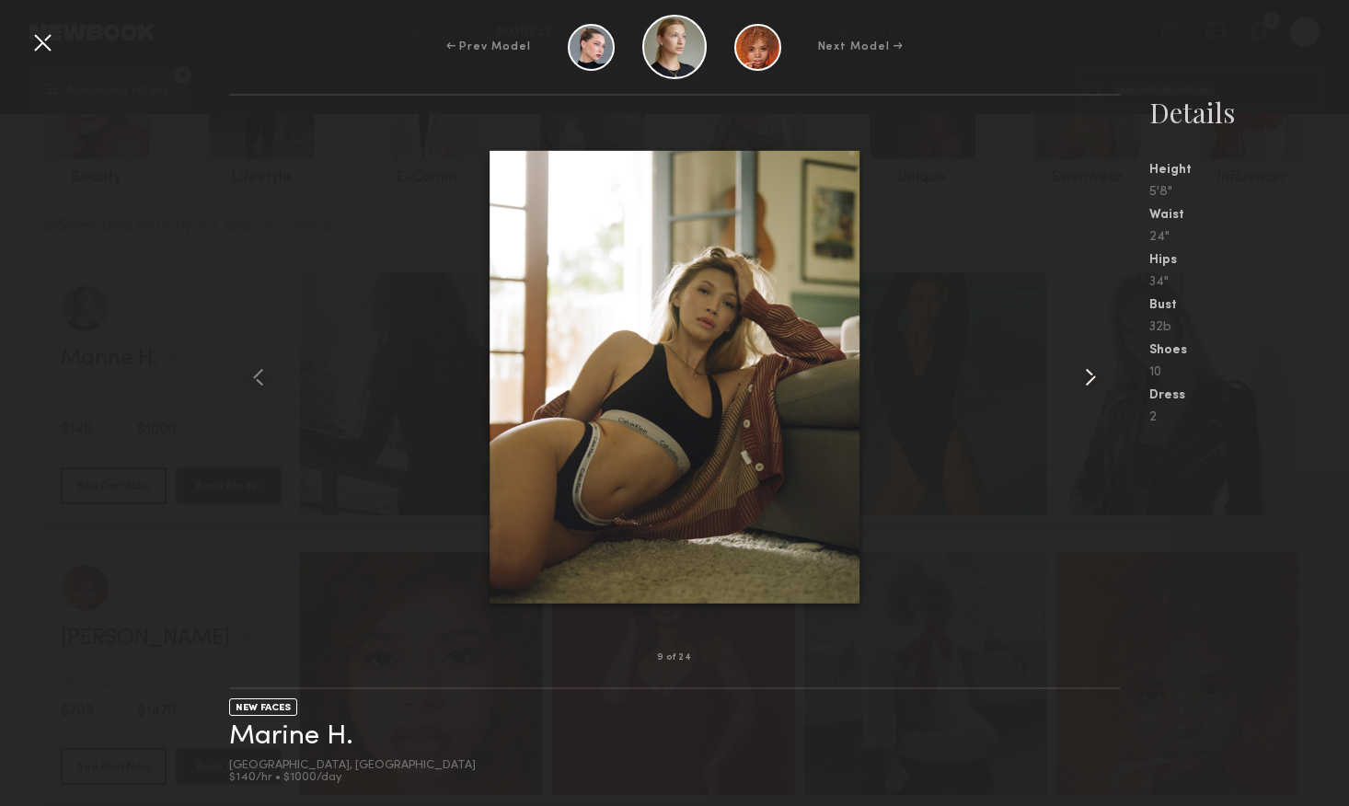
click at [1118, 387] on div at bounding box center [1102, 376] width 36 height 503
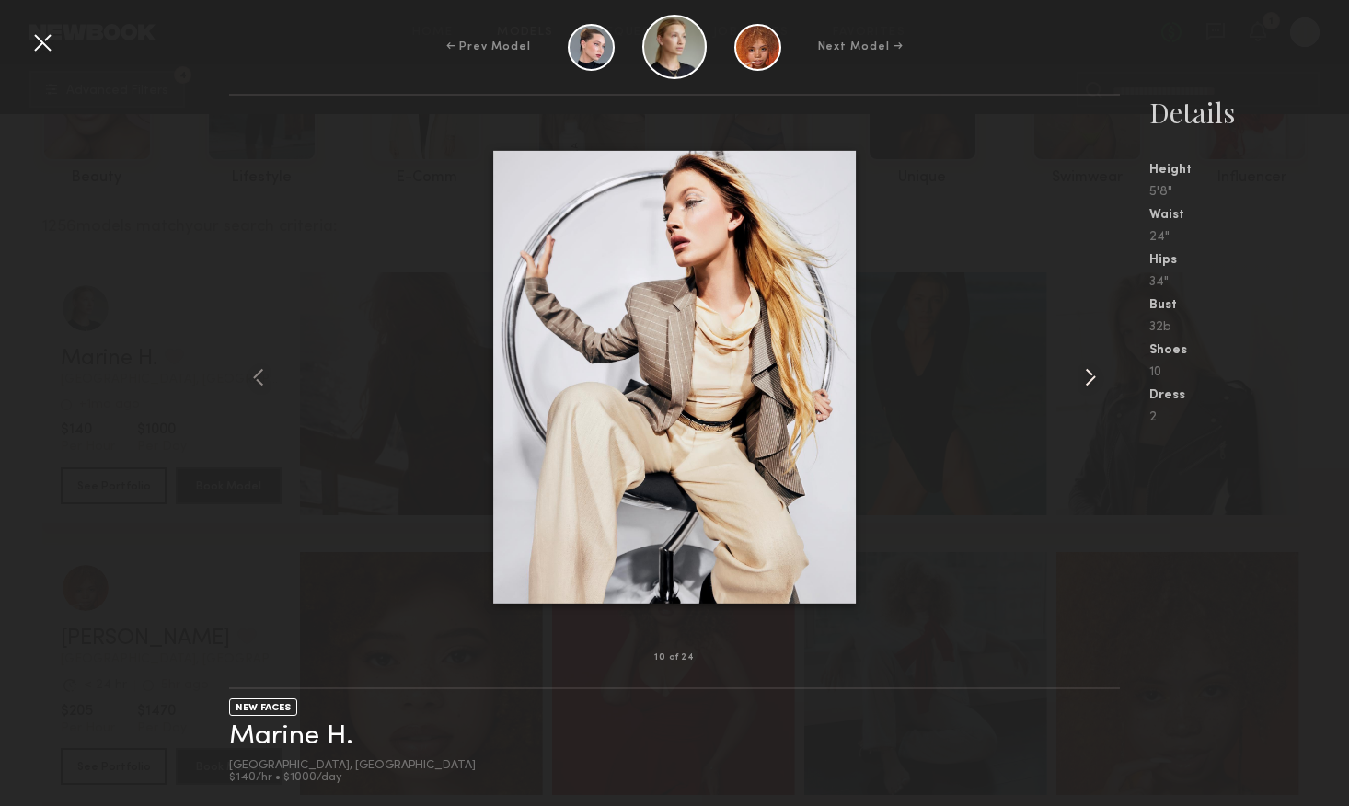
click at [1118, 387] on div at bounding box center [1102, 376] width 36 height 503
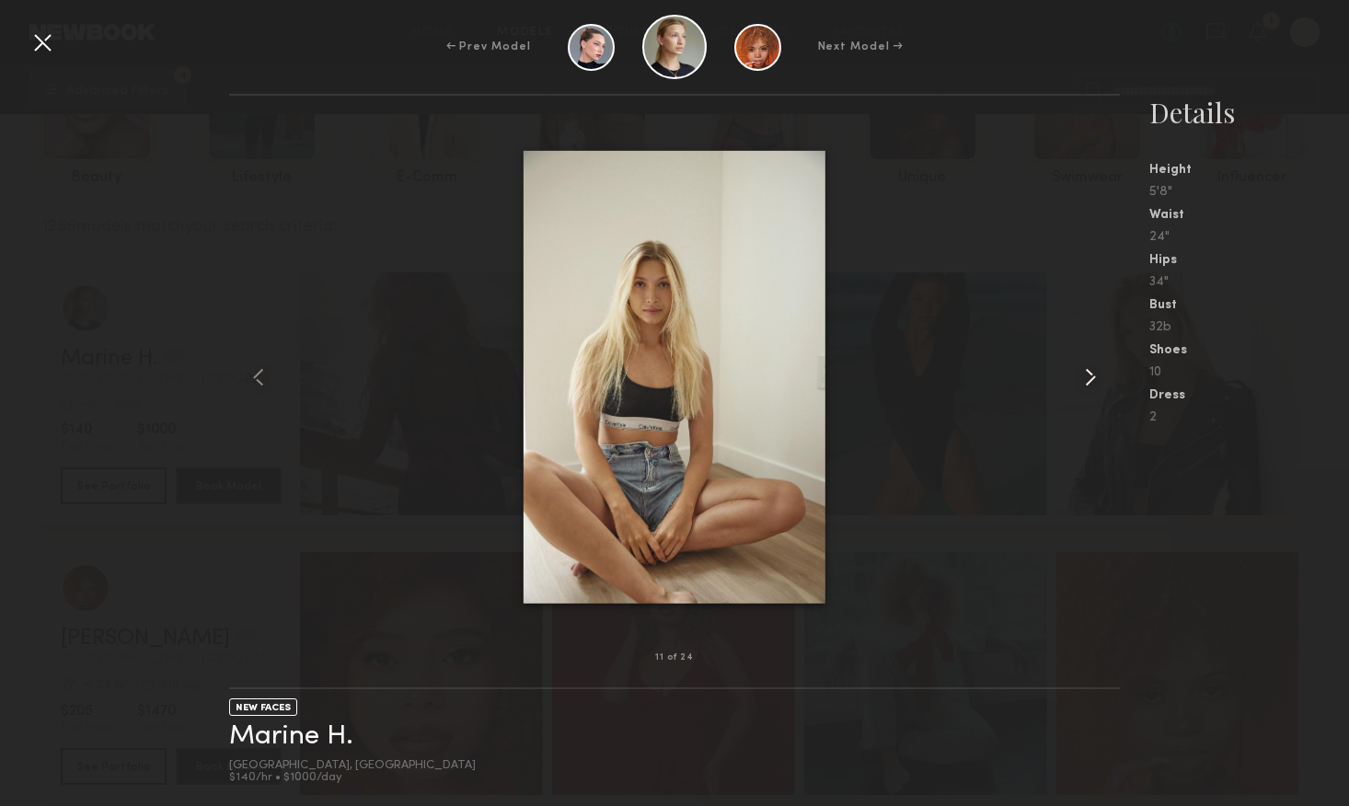
click at [1118, 387] on div at bounding box center [1102, 376] width 36 height 503
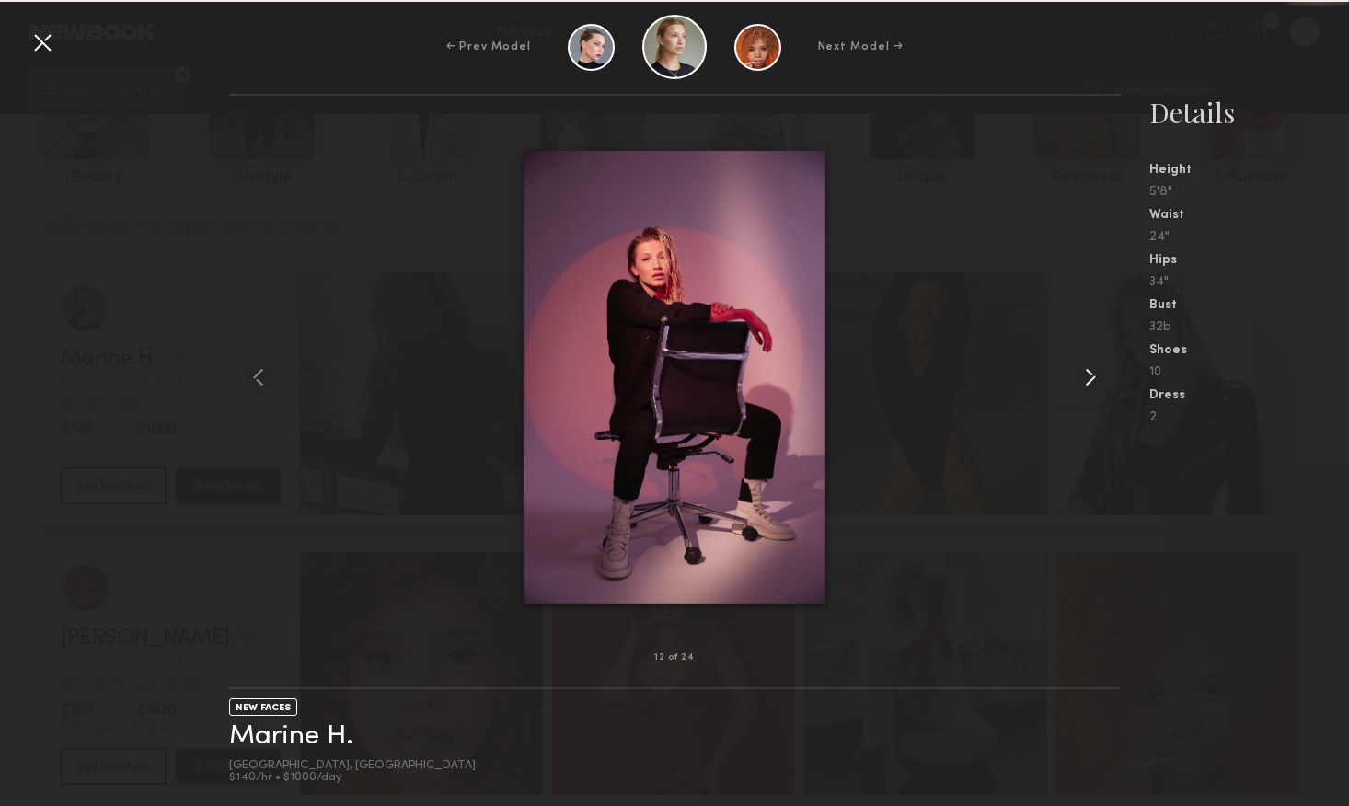
click at [1118, 387] on div at bounding box center [1102, 376] width 36 height 503
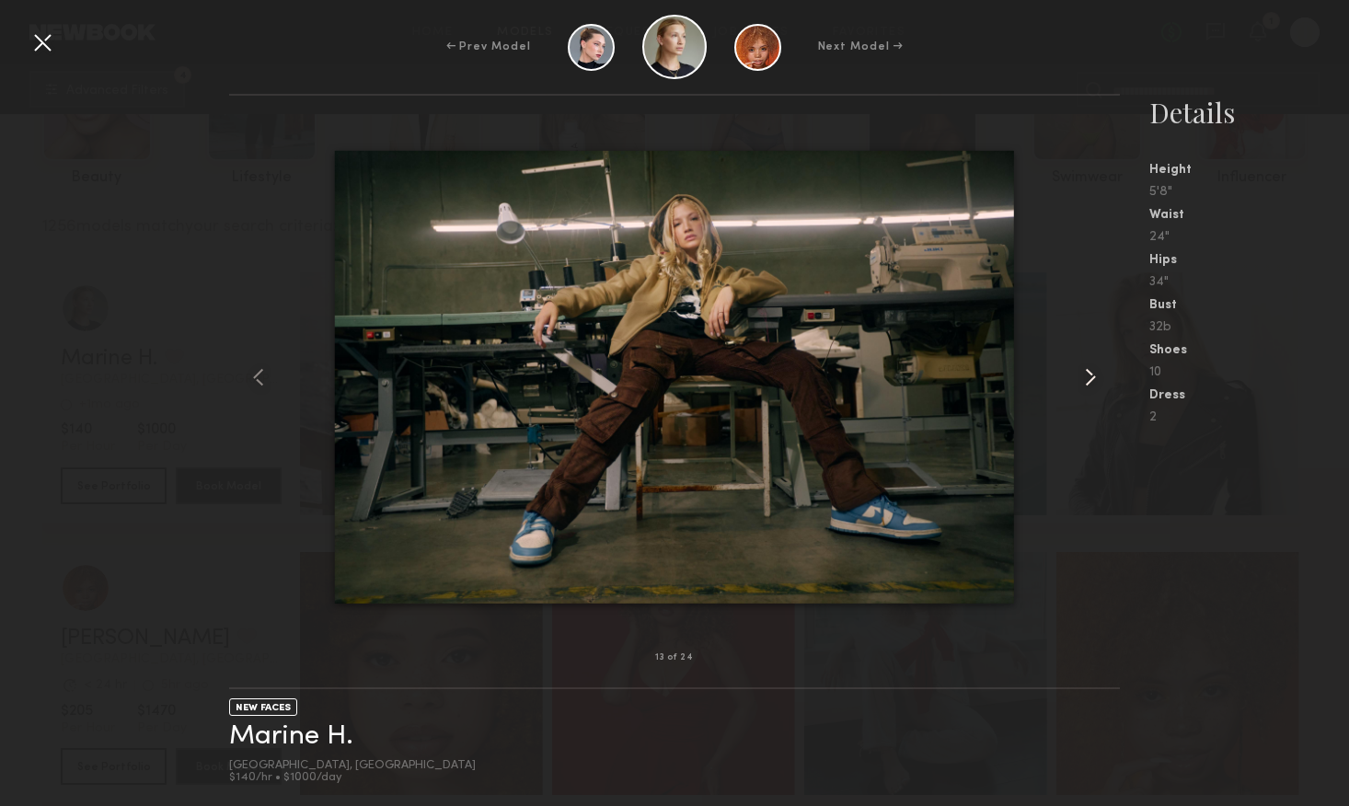
click at [1118, 387] on div at bounding box center [1102, 376] width 36 height 503
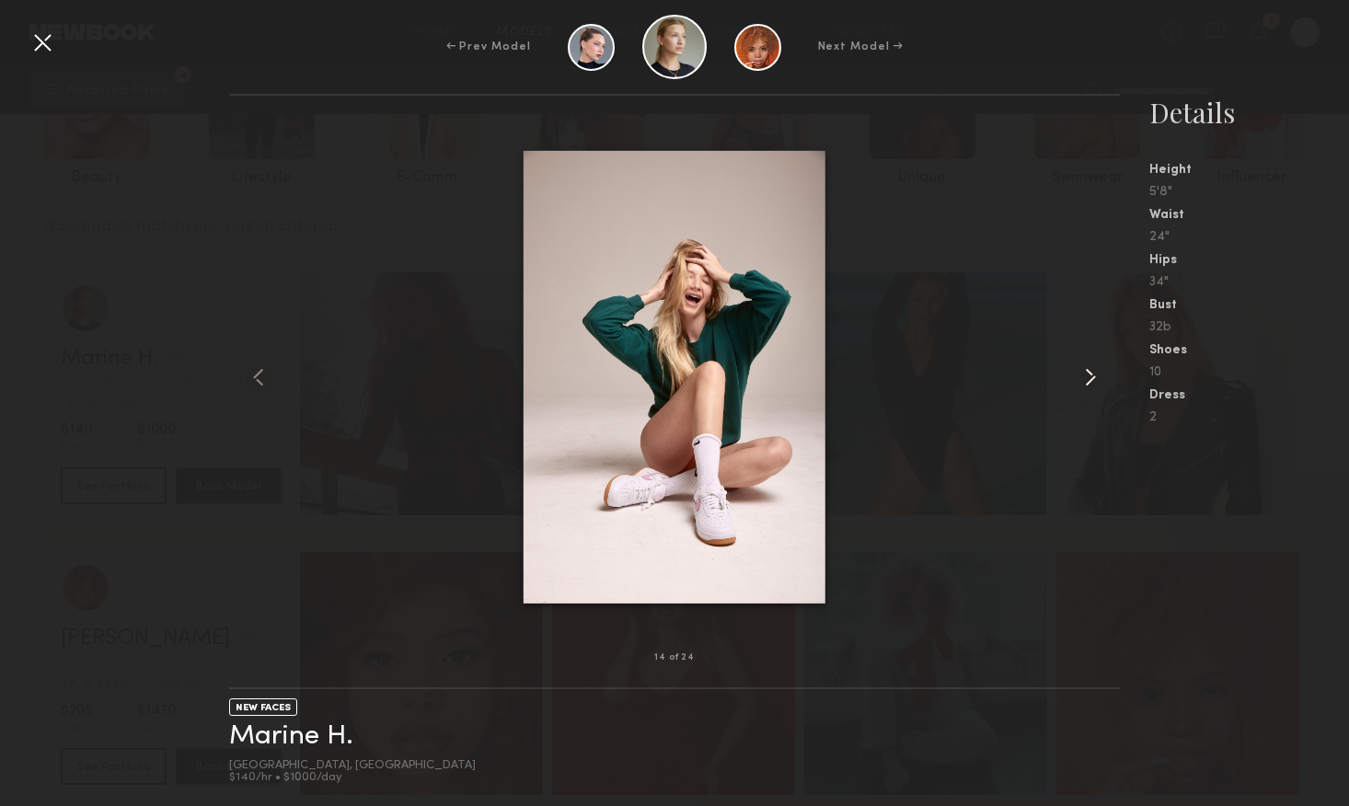
click at [1118, 387] on div at bounding box center [1102, 376] width 36 height 503
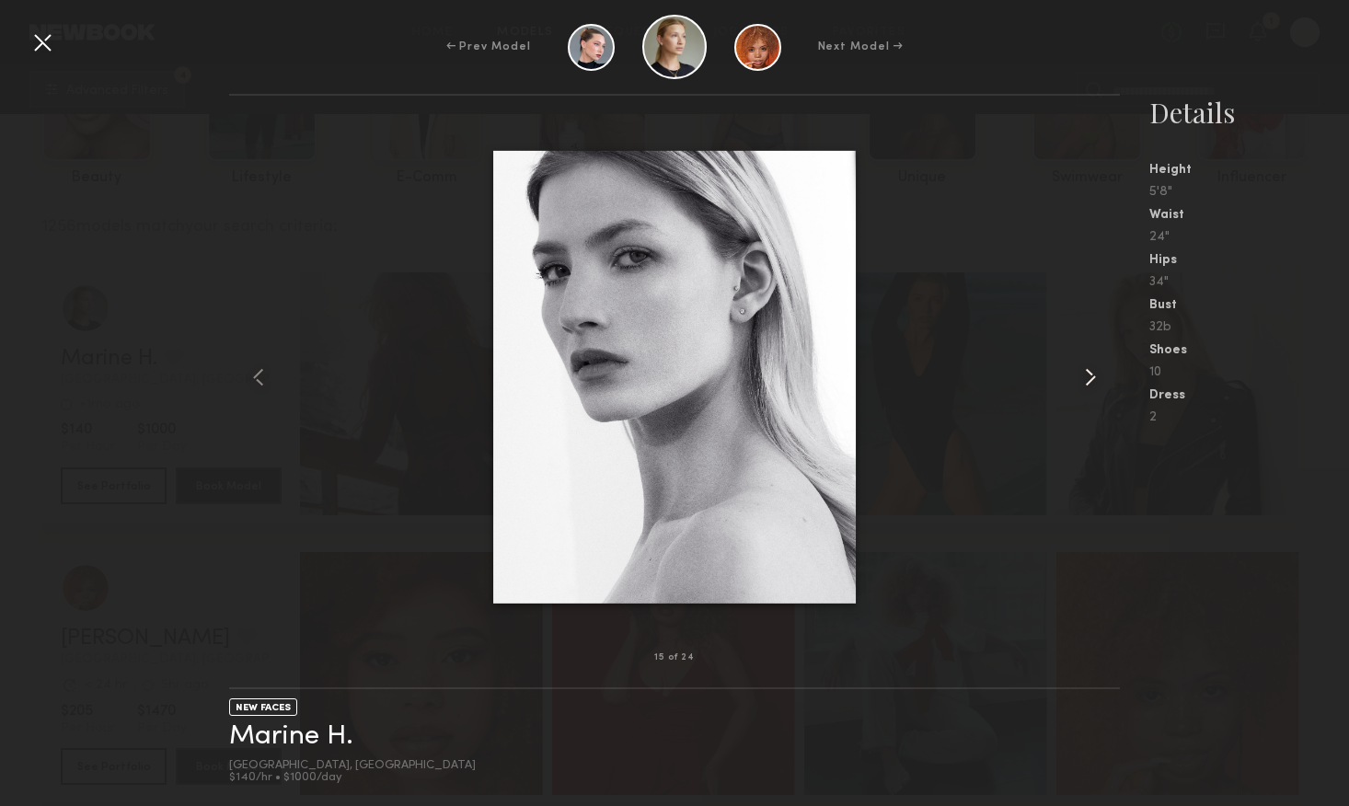
click at [1118, 387] on div at bounding box center [1102, 376] width 36 height 503
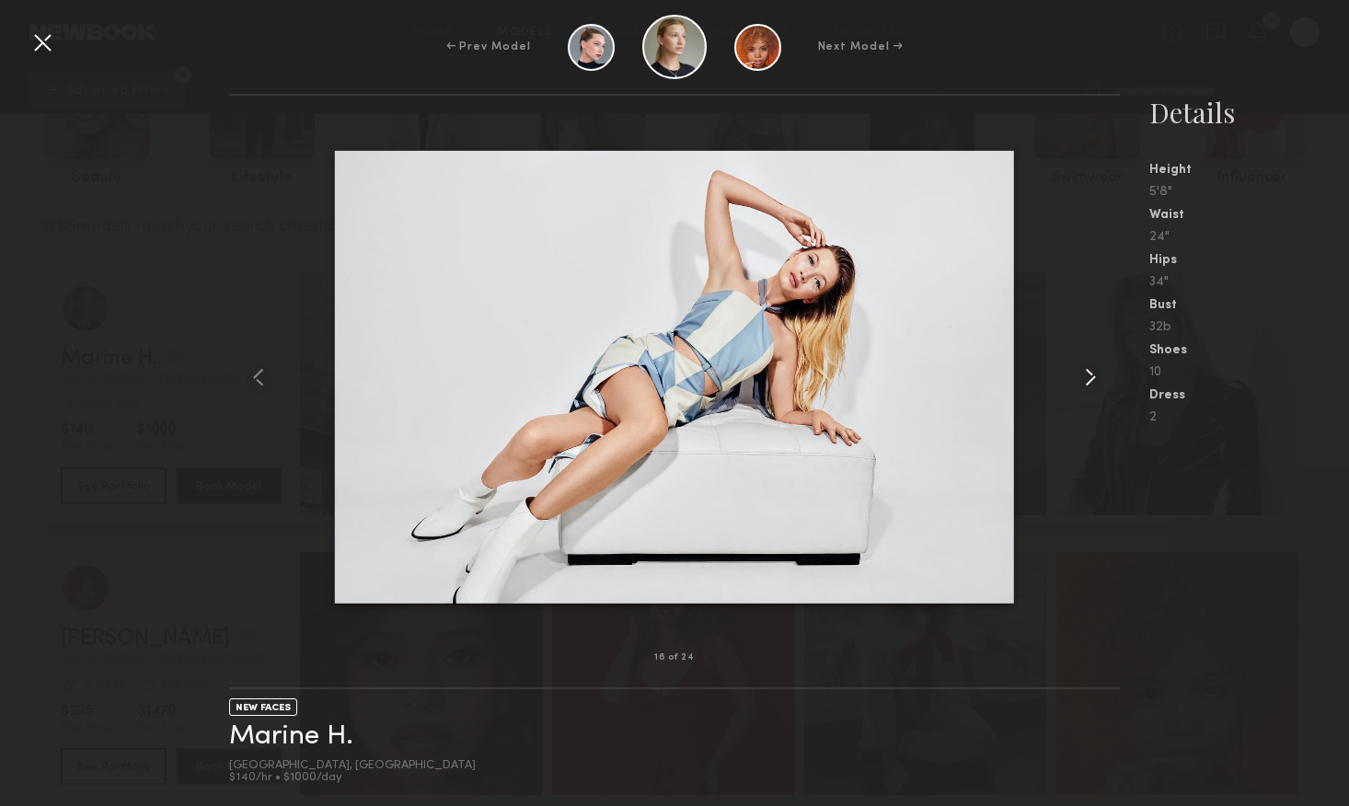
click at [1118, 387] on div at bounding box center [1102, 376] width 36 height 503
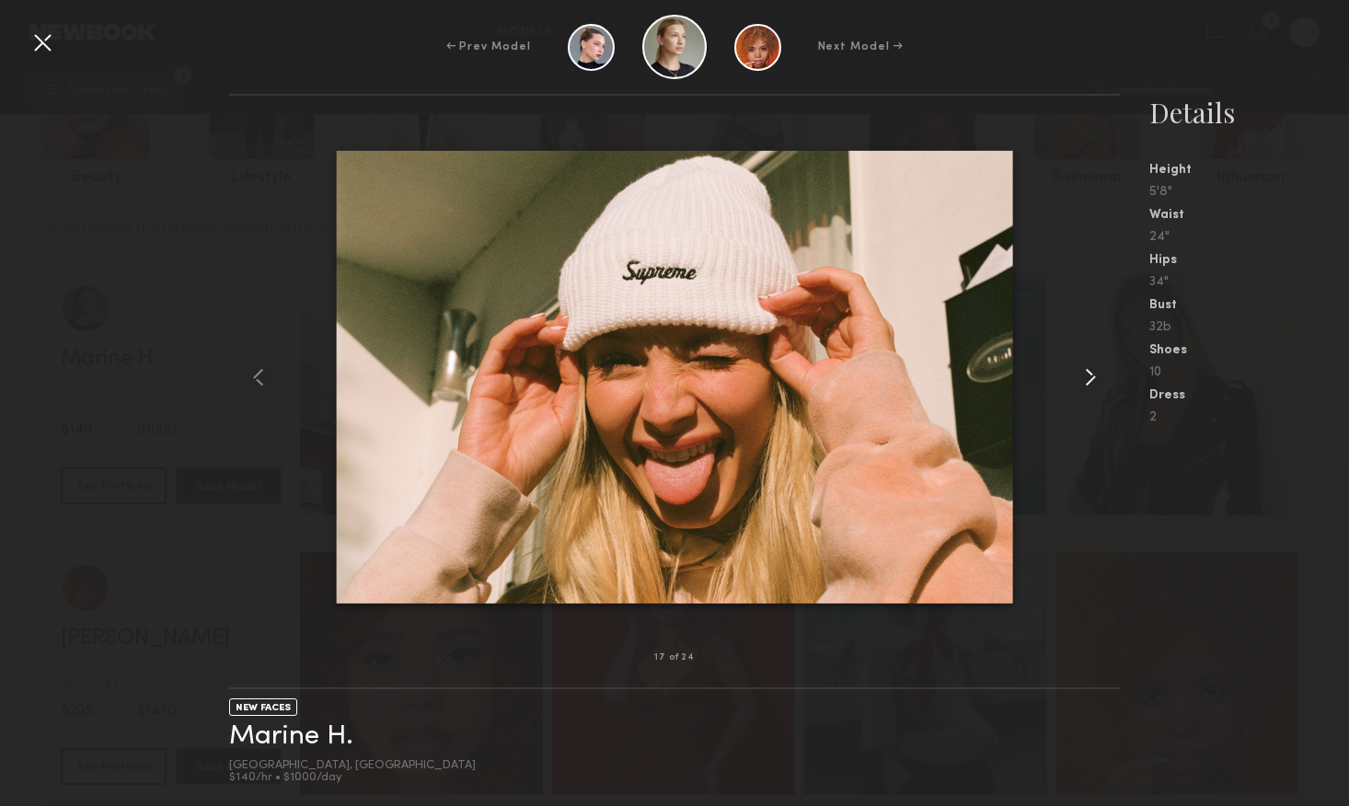
click at [1118, 387] on div at bounding box center [1102, 376] width 36 height 503
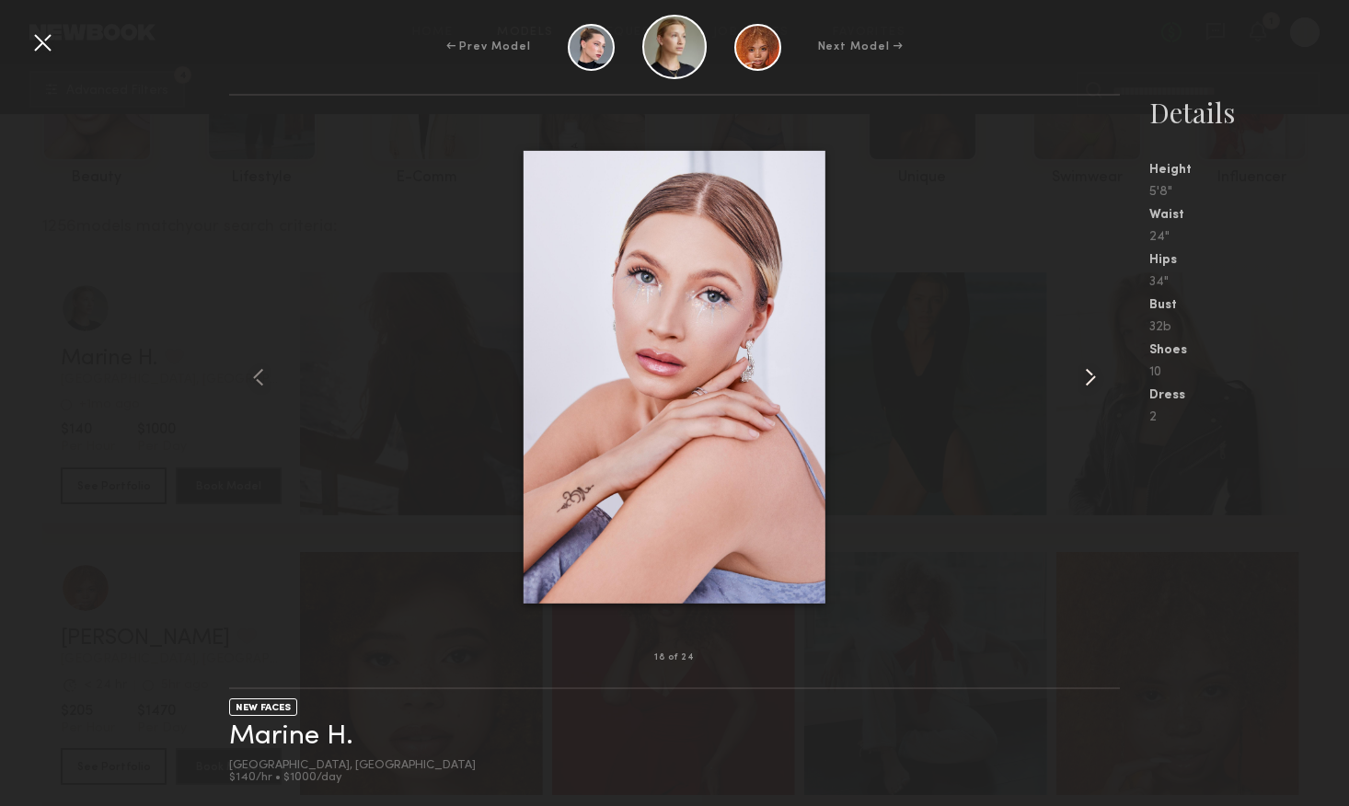
click at [1118, 387] on div at bounding box center [1102, 376] width 36 height 503
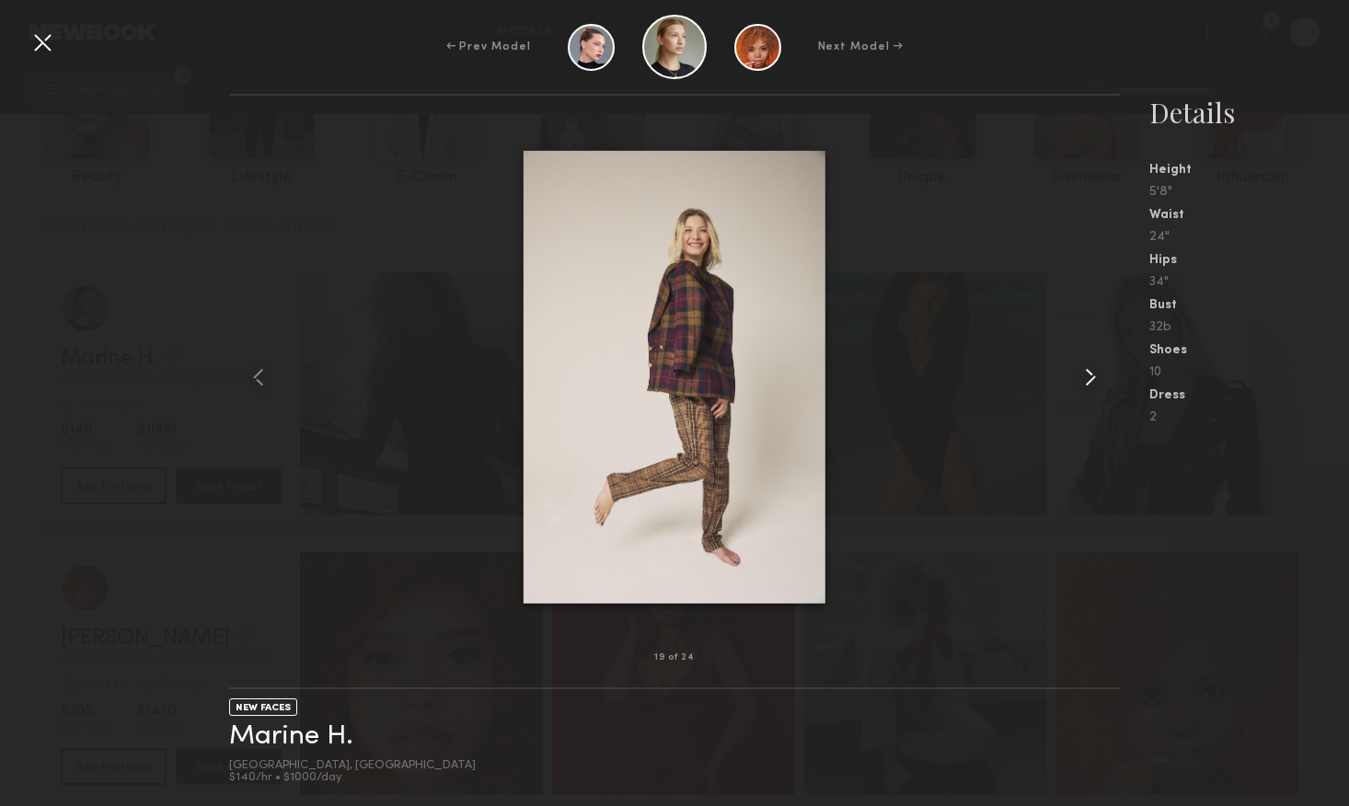
click at [1118, 387] on div at bounding box center [1102, 376] width 36 height 503
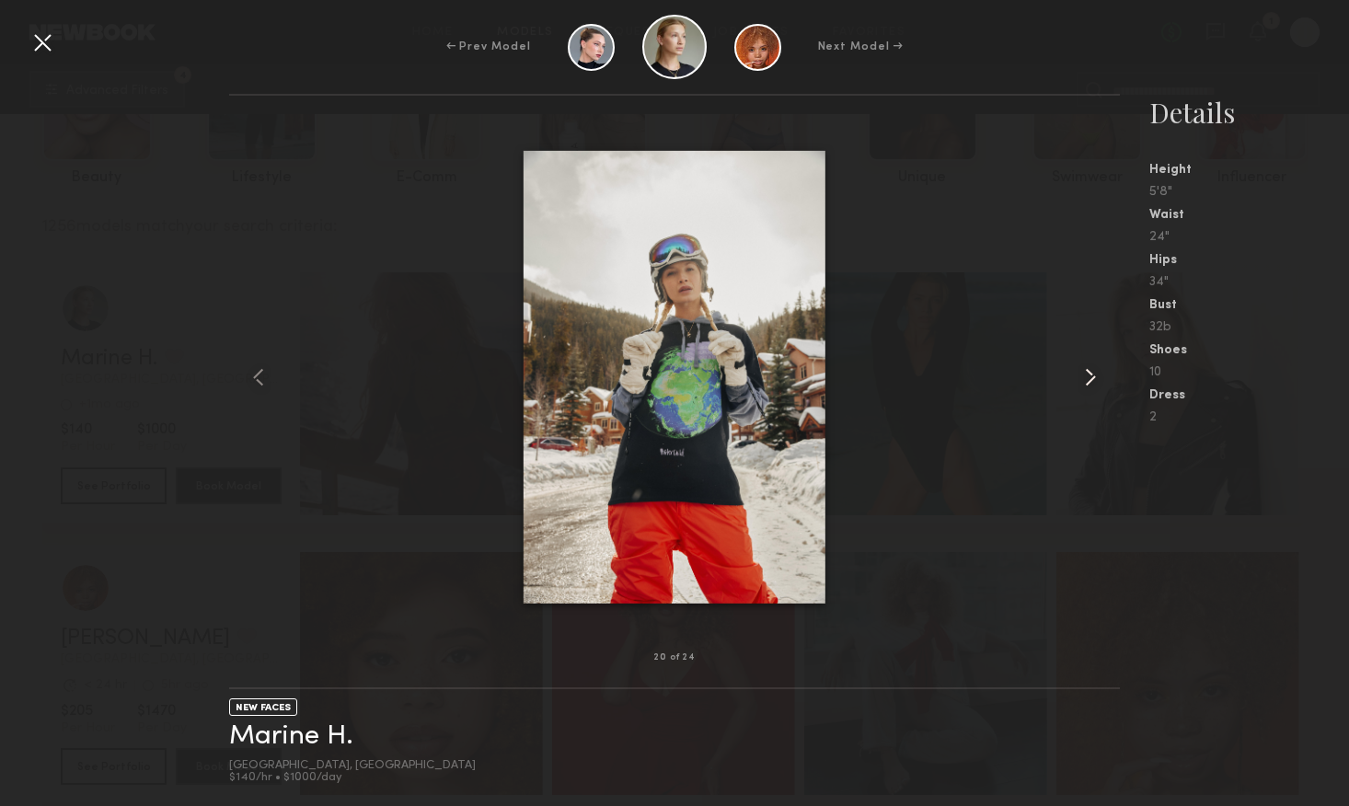
click at [1093, 371] on common-icon at bounding box center [1090, 377] width 29 height 29
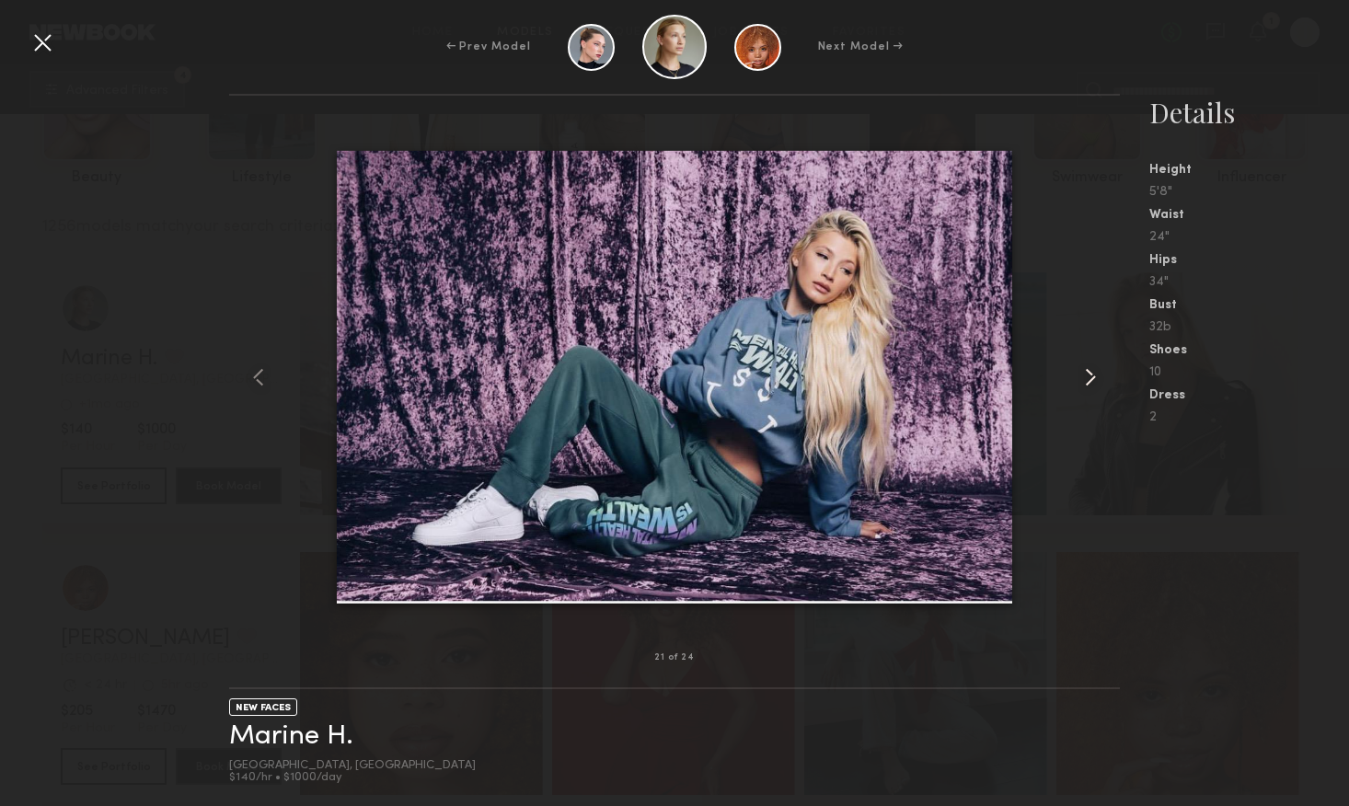
click at [1093, 371] on common-icon at bounding box center [1090, 377] width 29 height 29
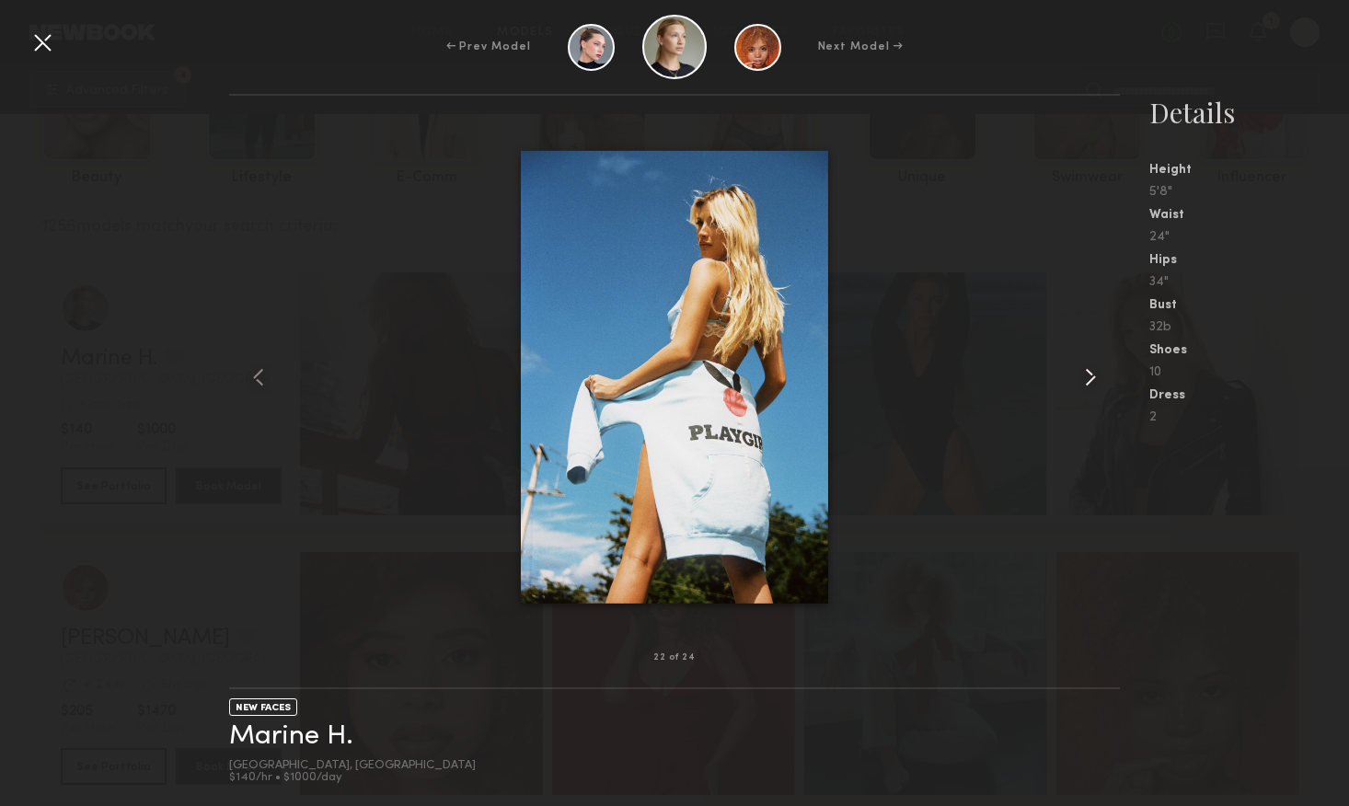
click at [1093, 371] on common-icon at bounding box center [1090, 377] width 29 height 29
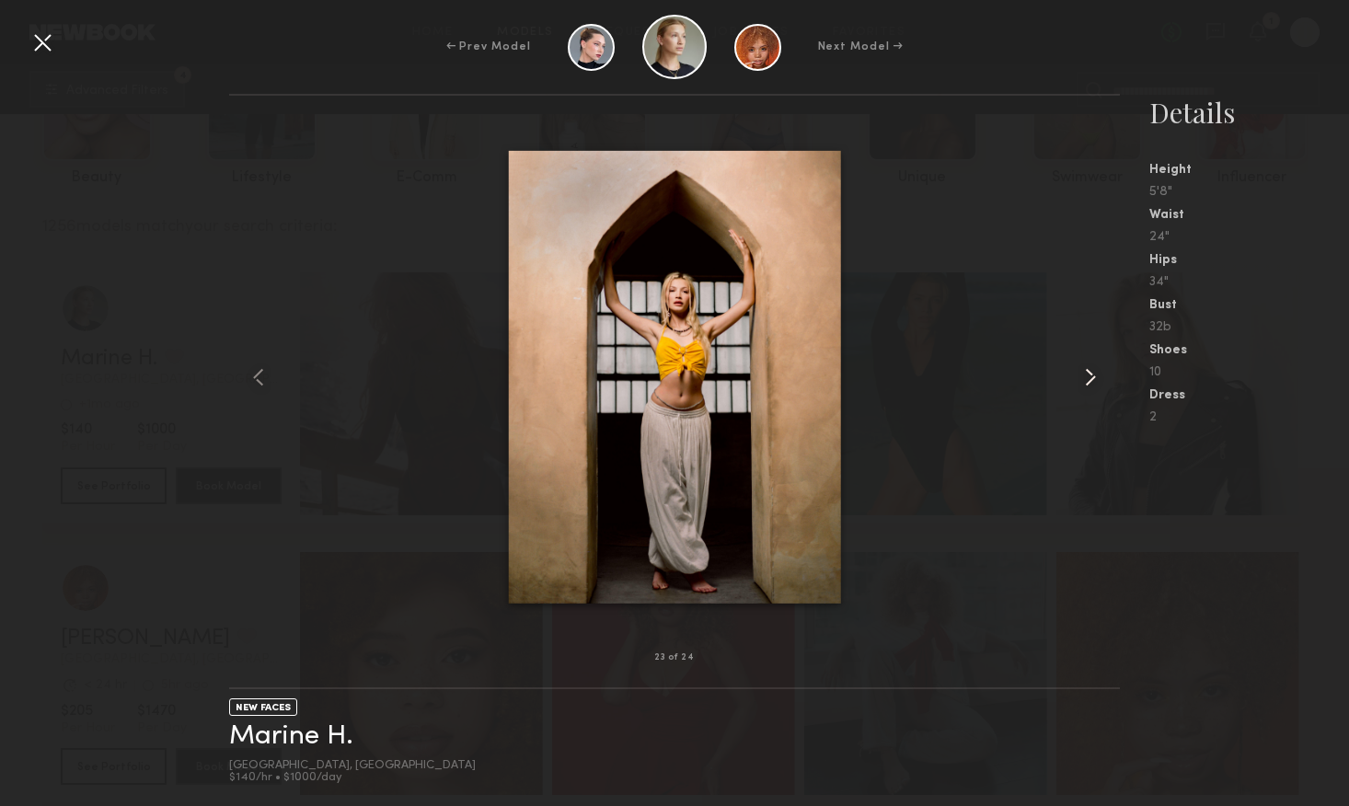
click at [1093, 371] on common-icon at bounding box center [1090, 377] width 29 height 29
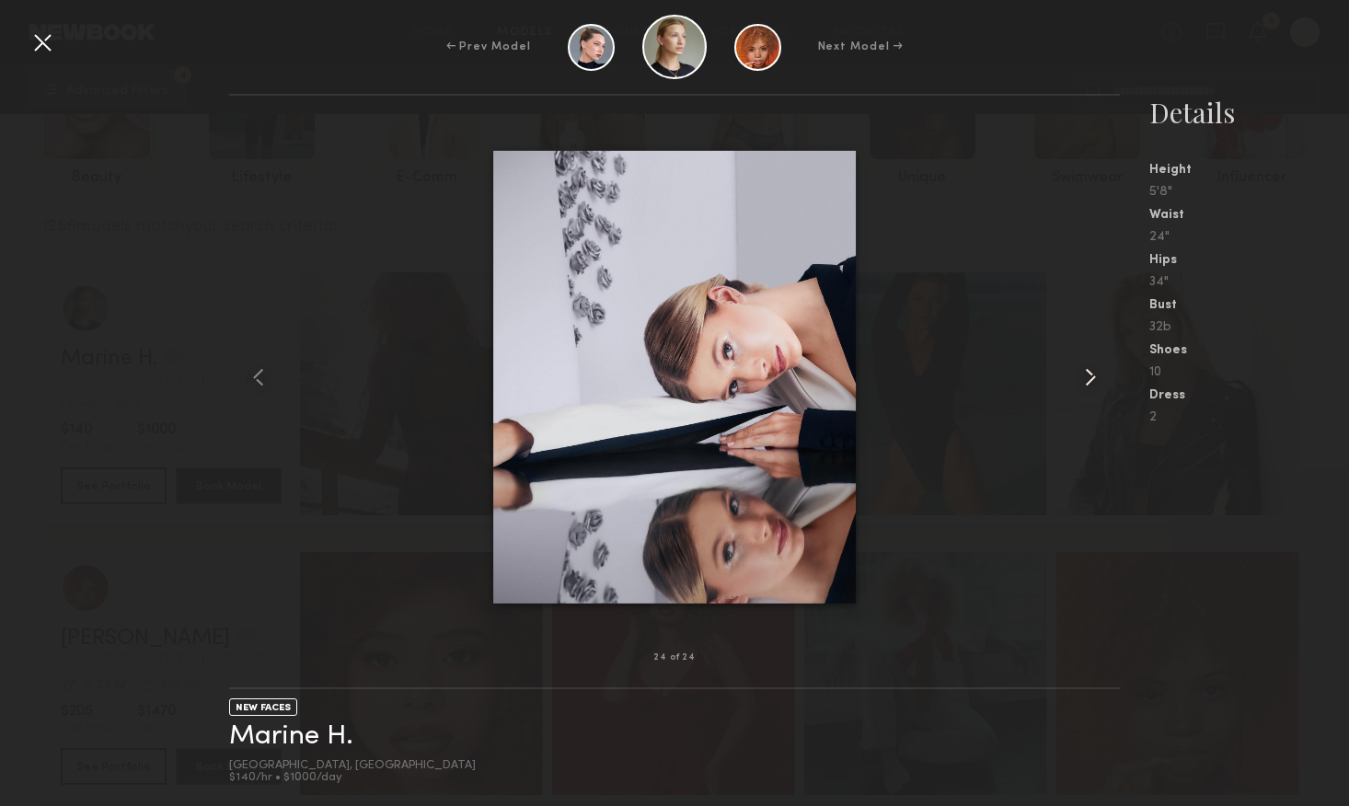
click at [1093, 371] on common-icon at bounding box center [1090, 377] width 29 height 29
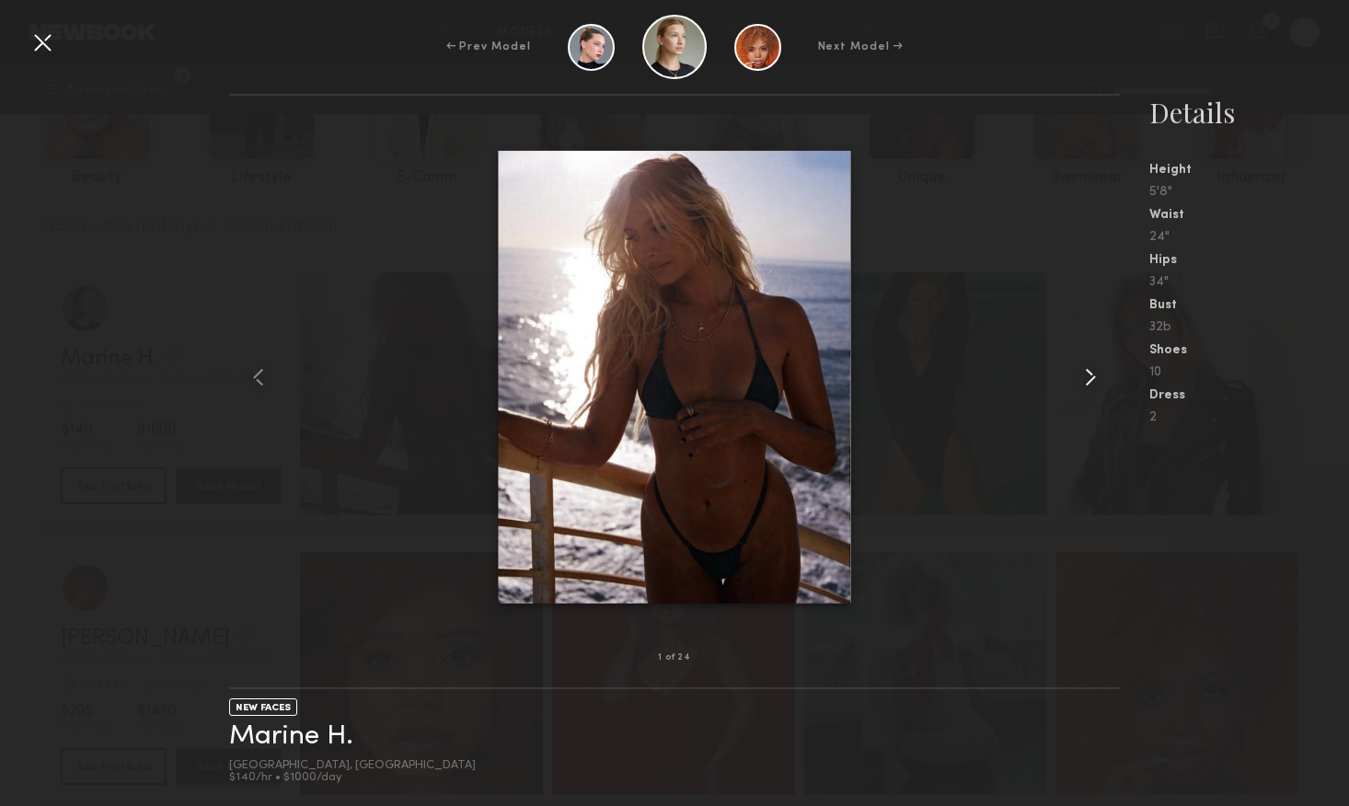
click at [1093, 371] on common-icon at bounding box center [1090, 377] width 29 height 29
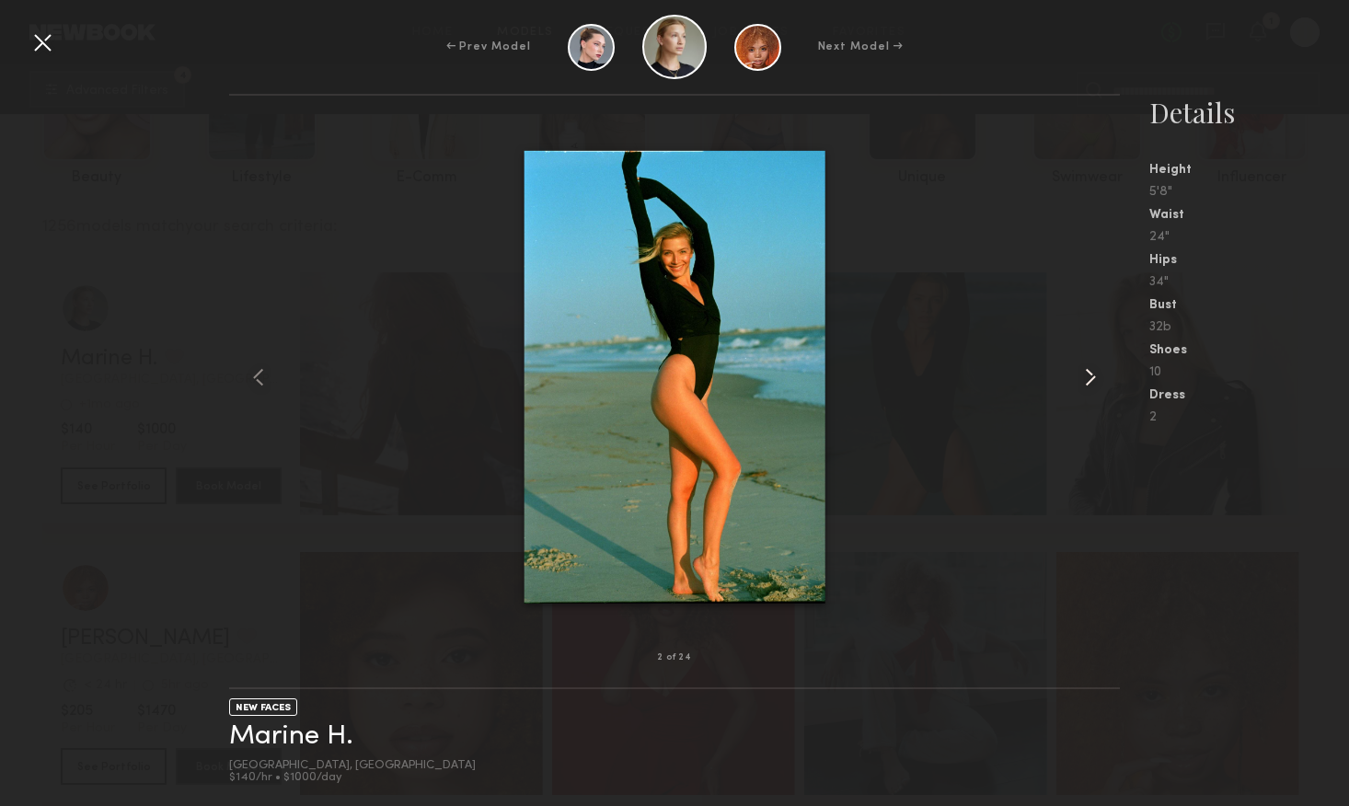
click at [1093, 371] on common-icon at bounding box center [1090, 377] width 29 height 29
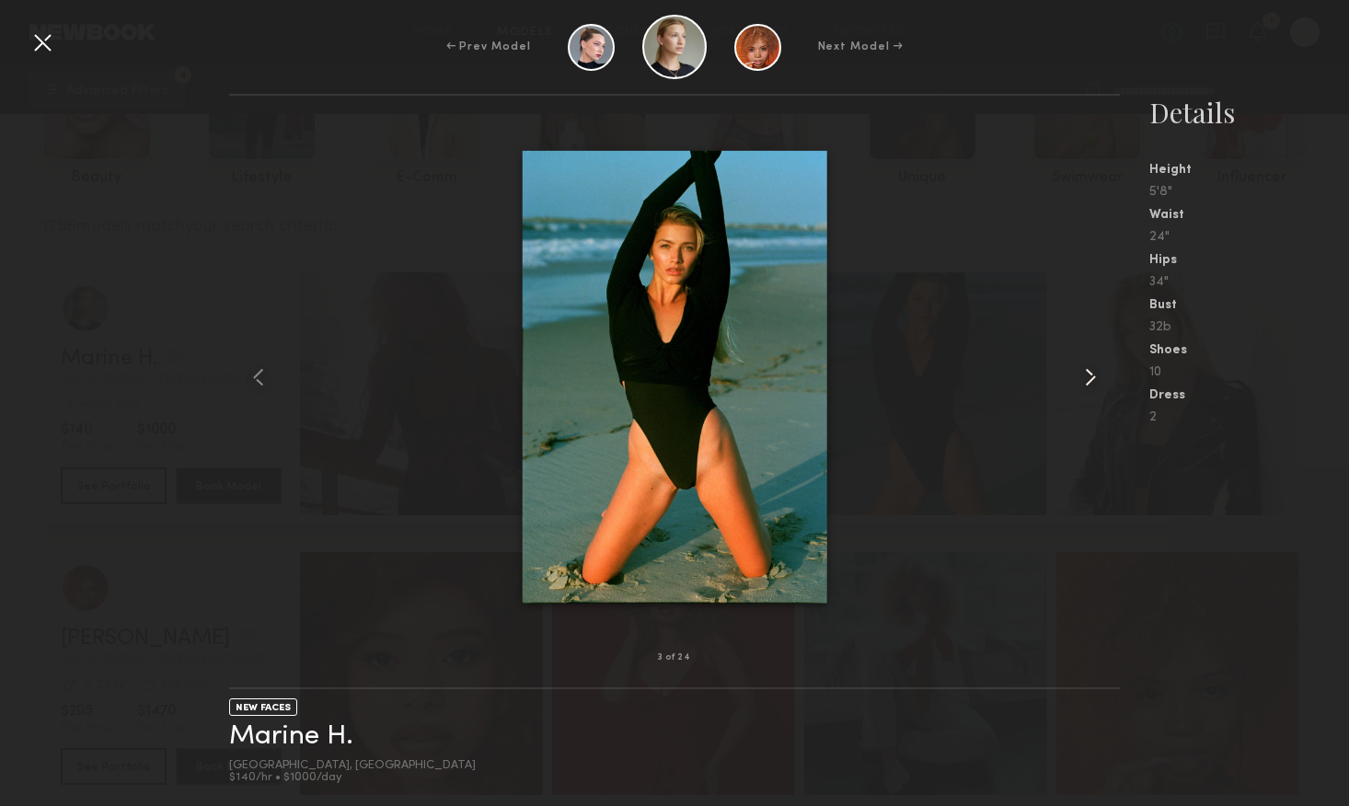
click at [1093, 371] on common-icon at bounding box center [1090, 377] width 29 height 29
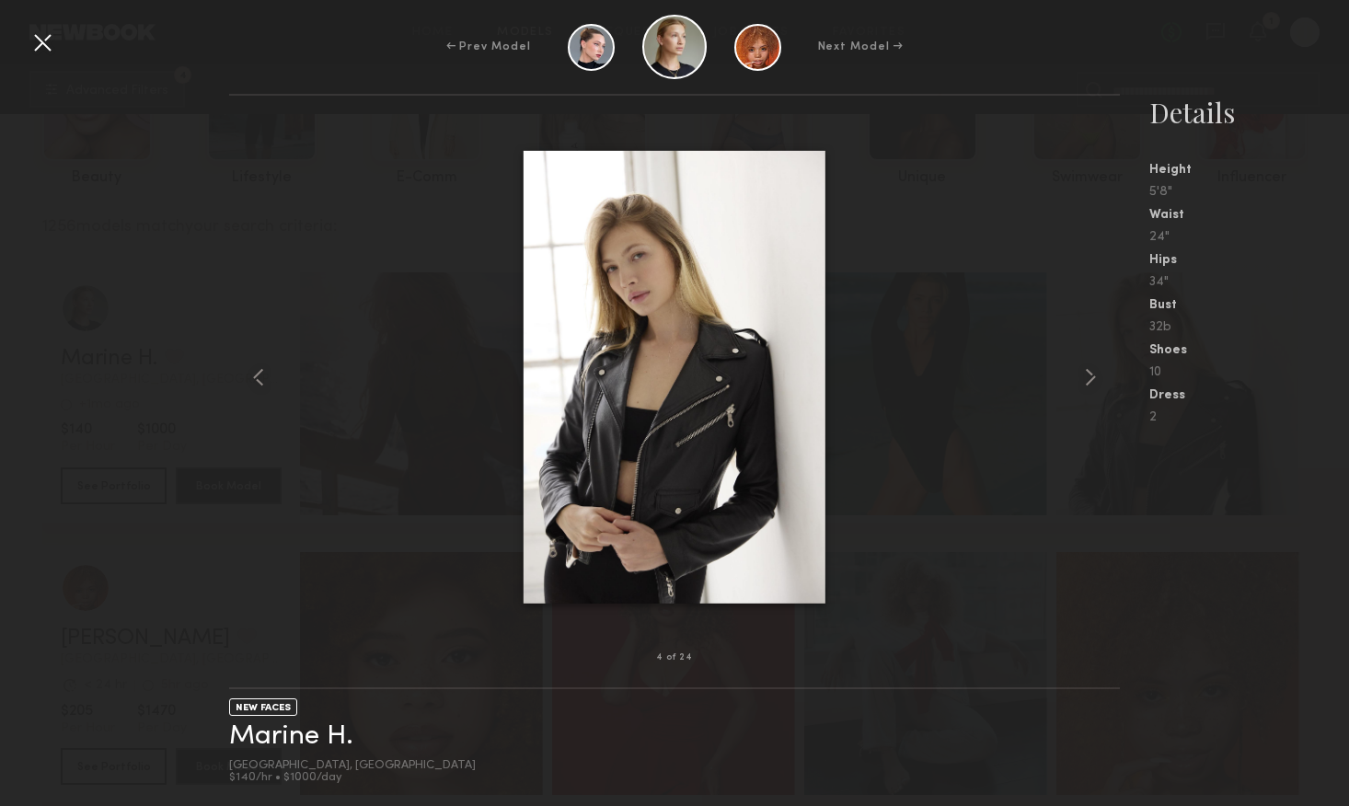
click at [194, 166] on div "4 of 24 NEW FACES Marine H. [GEOGRAPHIC_DATA], [GEOGRAPHIC_DATA] $140/hr • $100…" at bounding box center [674, 450] width 1349 height 712
click at [47, 40] on div at bounding box center [42, 42] width 29 height 29
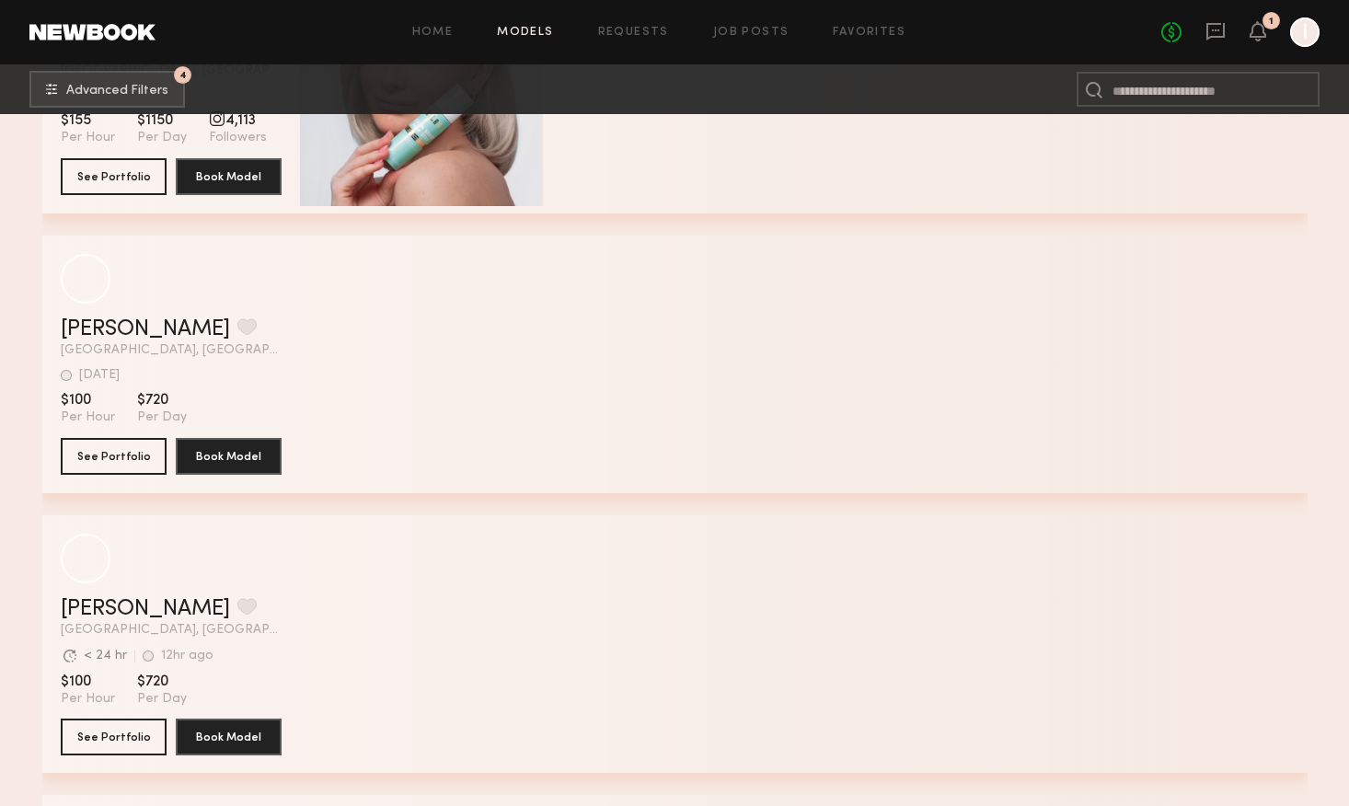
scroll to position [1767, 0]
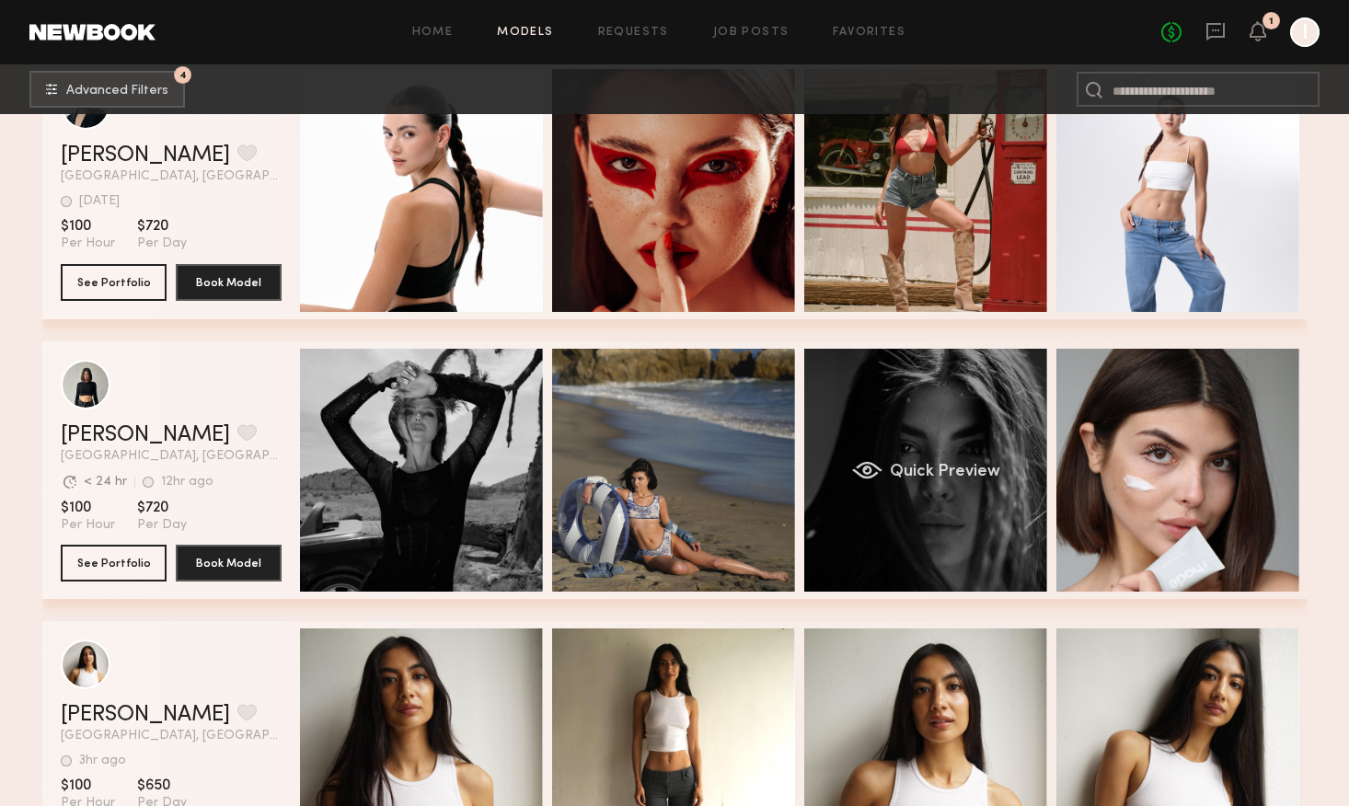
click at [1011, 547] on div "Quick Preview" at bounding box center [925, 470] width 243 height 243
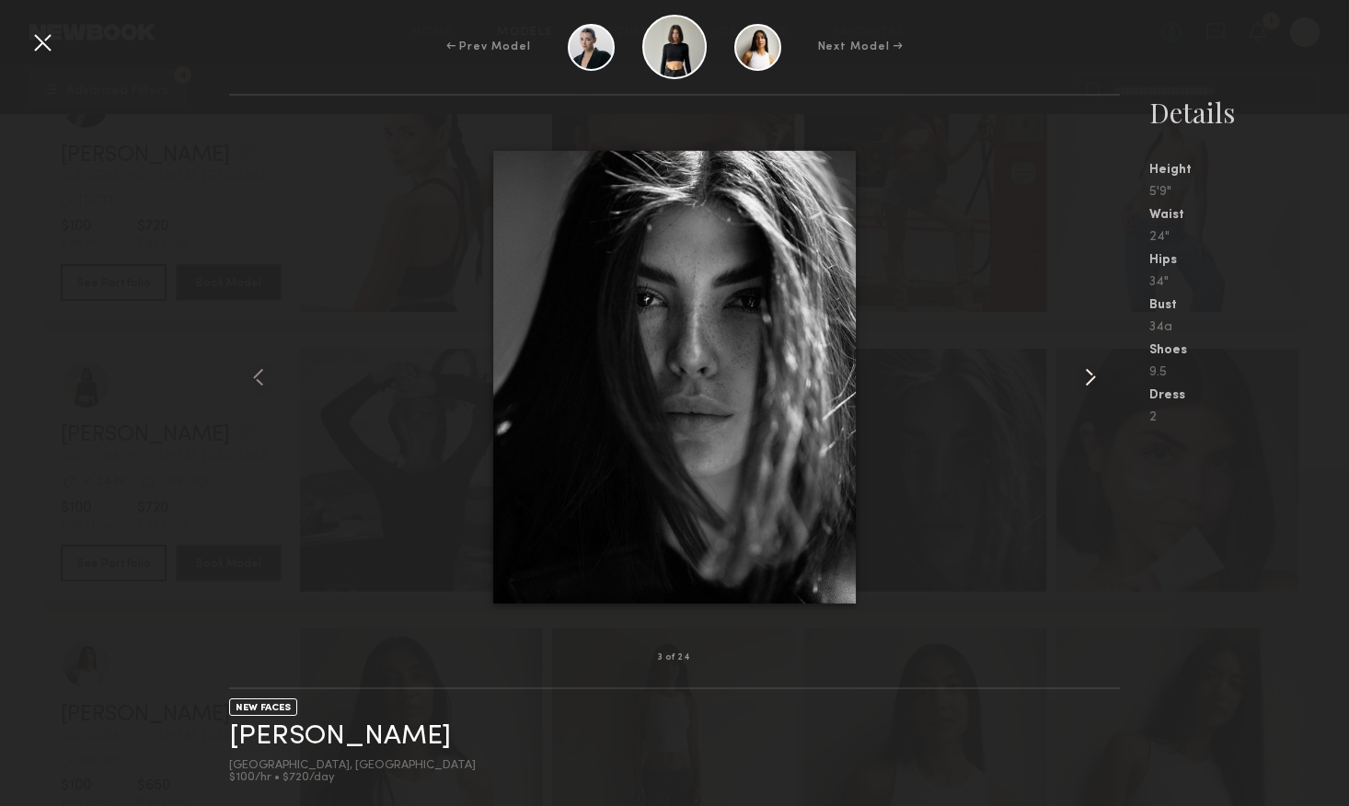
click at [1086, 381] on common-icon at bounding box center [1090, 377] width 29 height 29
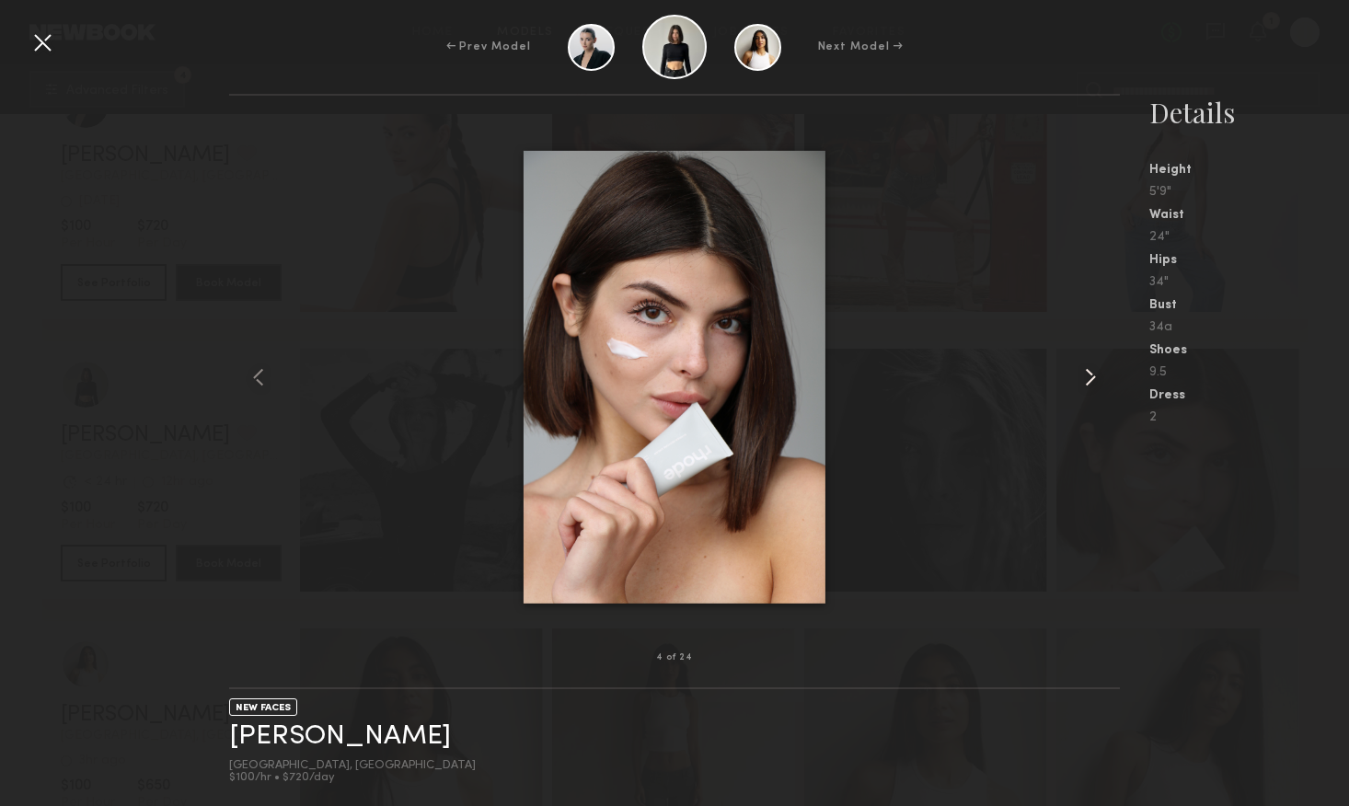
click at [1086, 381] on common-icon at bounding box center [1090, 377] width 29 height 29
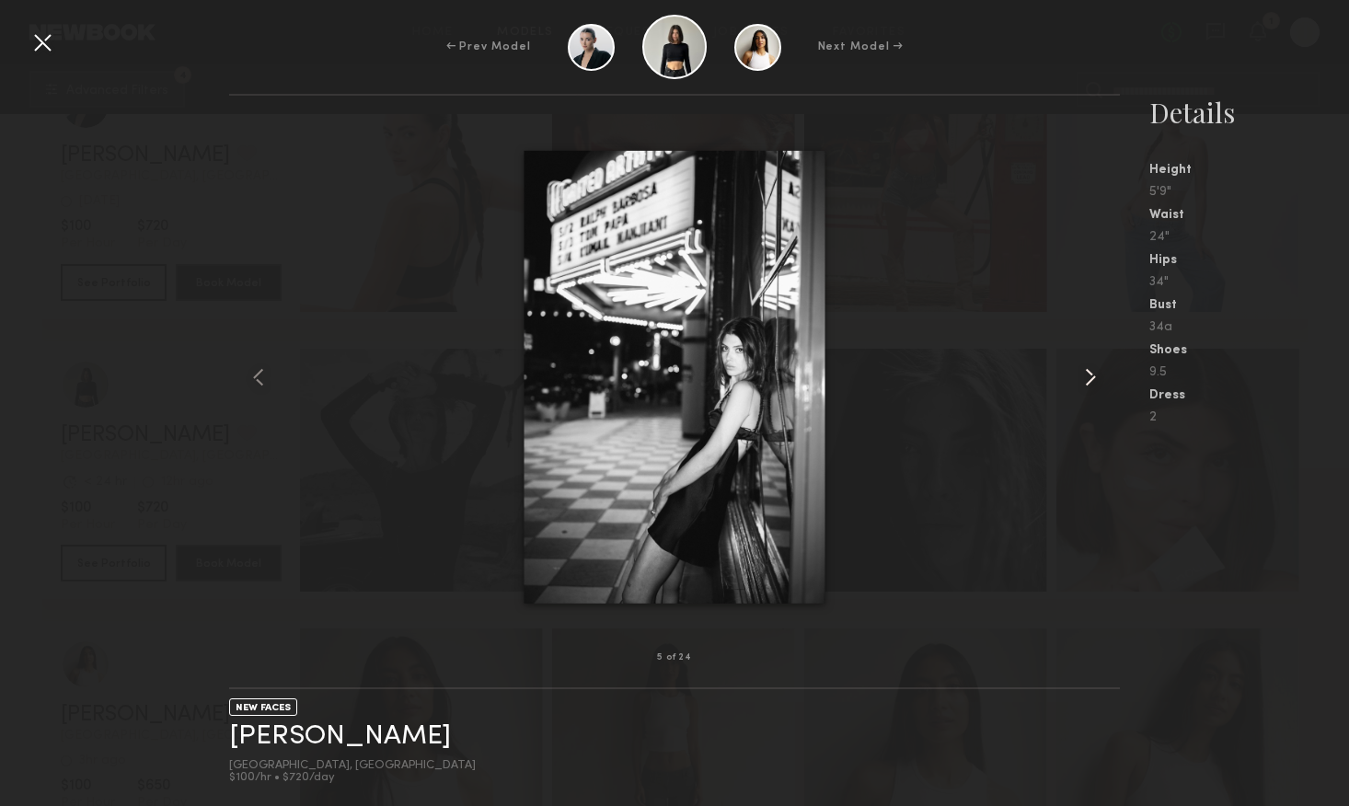
click at [1086, 380] on common-icon at bounding box center [1090, 377] width 29 height 29
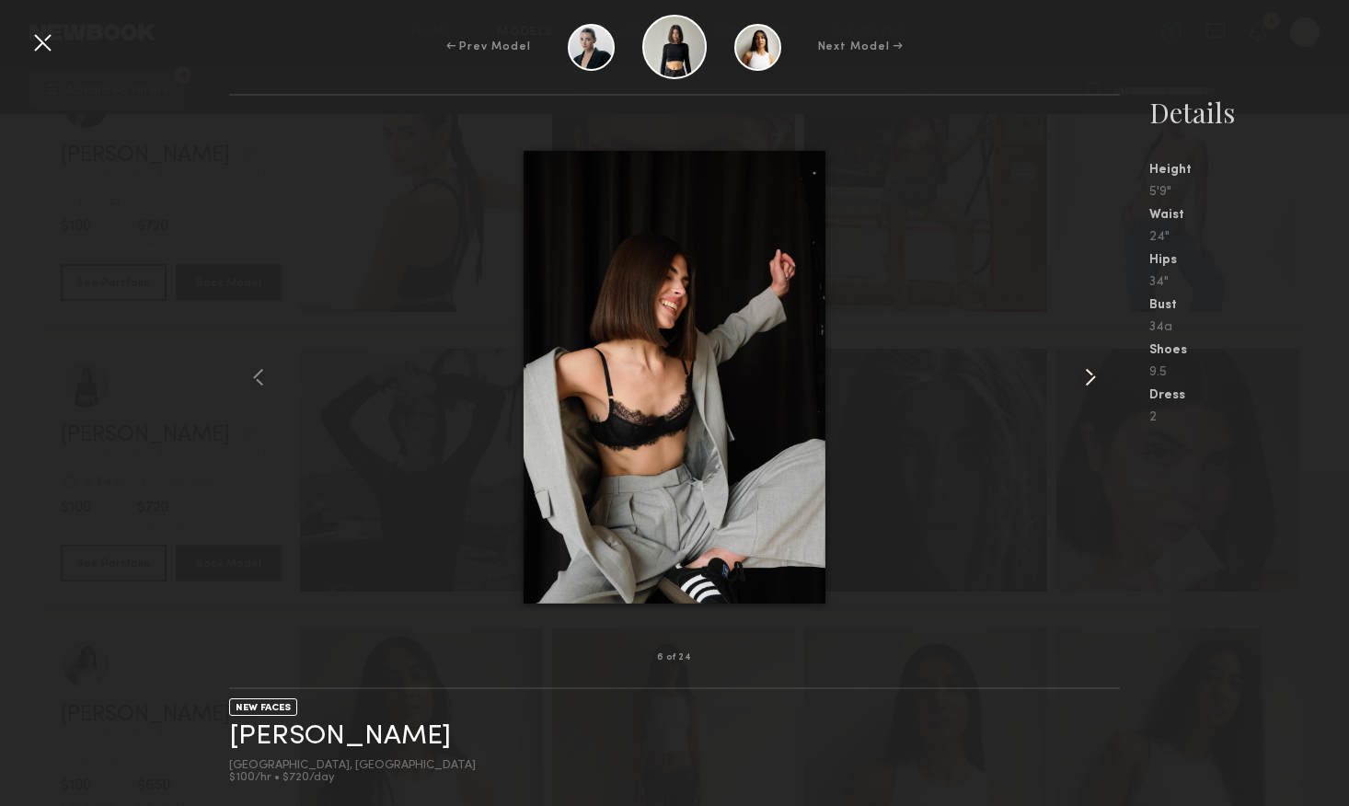
click at [1086, 380] on common-icon at bounding box center [1090, 377] width 29 height 29
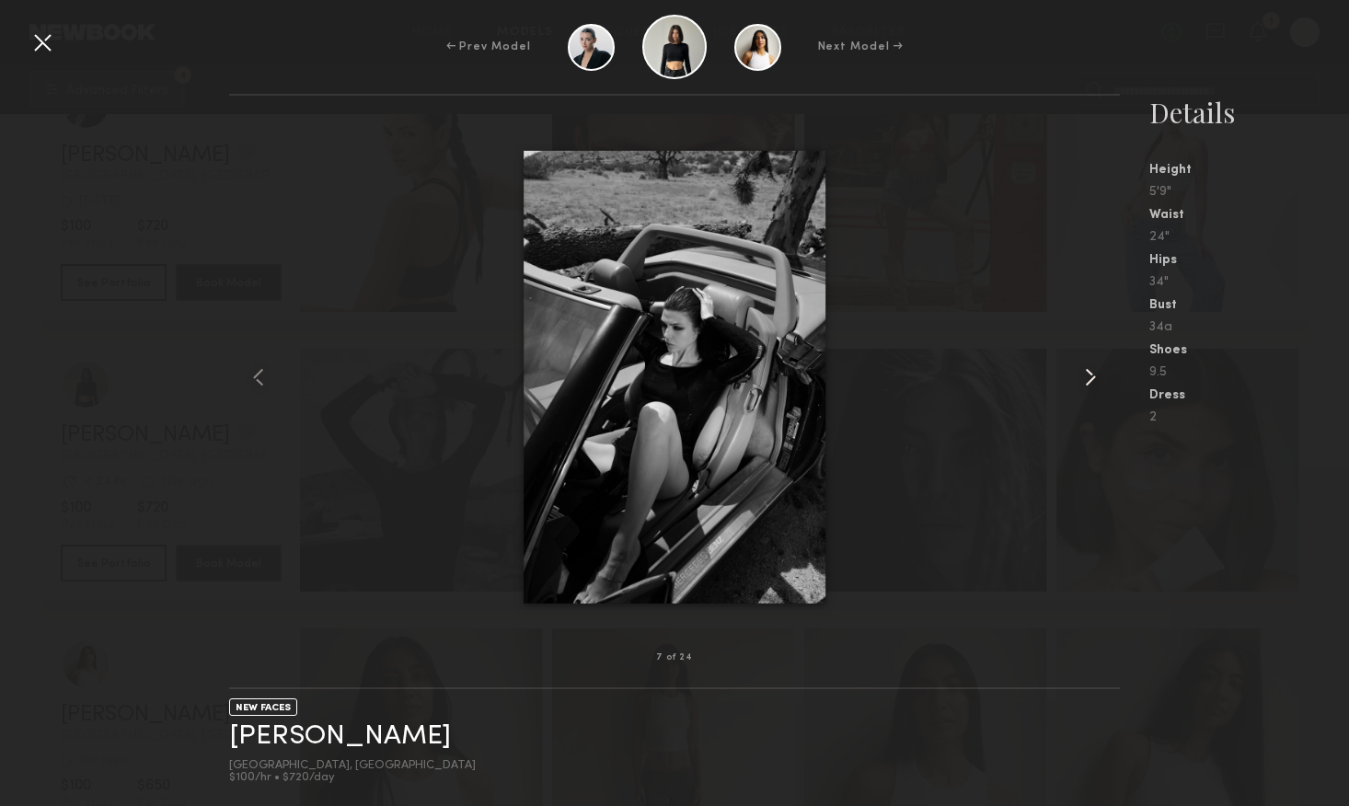
click at [1086, 380] on common-icon at bounding box center [1090, 377] width 29 height 29
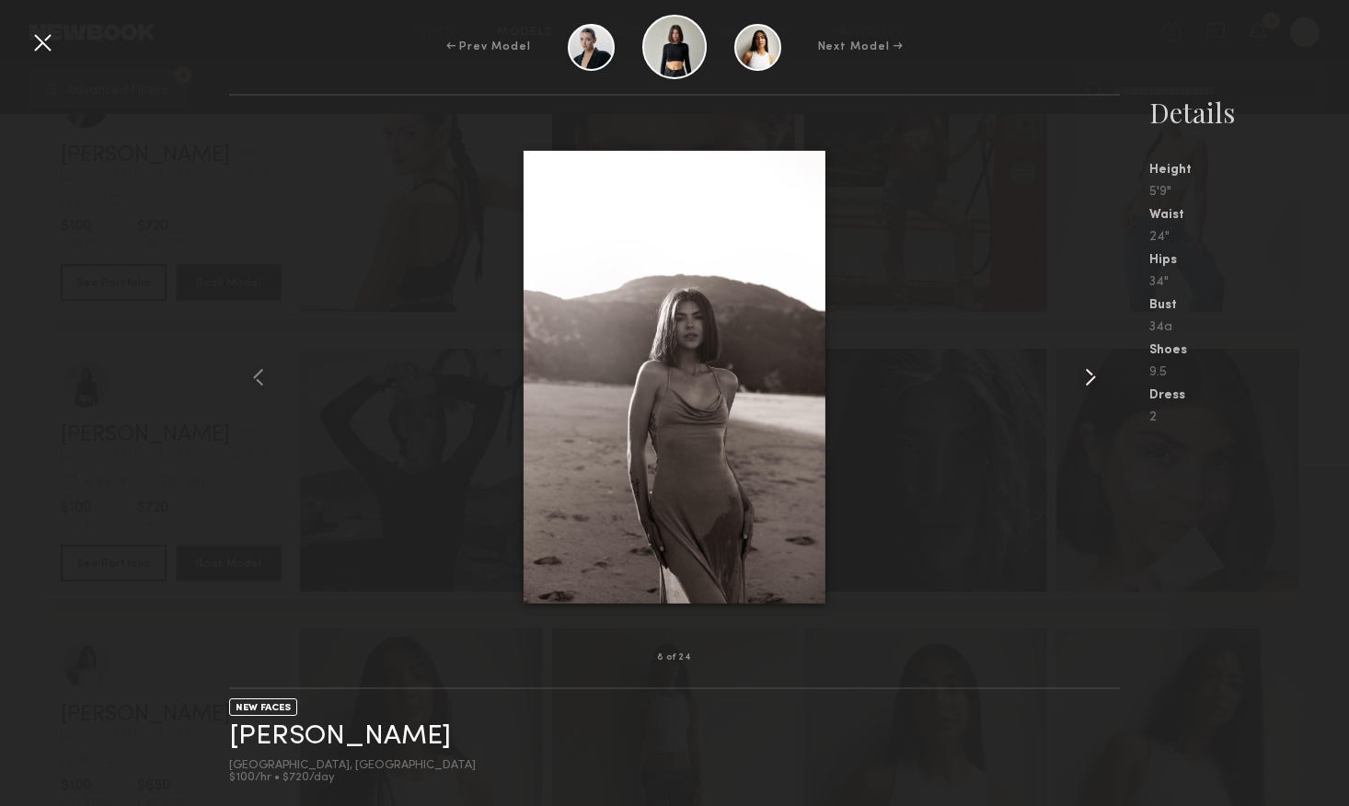
click at [1086, 380] on common-icon at bounding box center [1090, 377] width 29 height 29
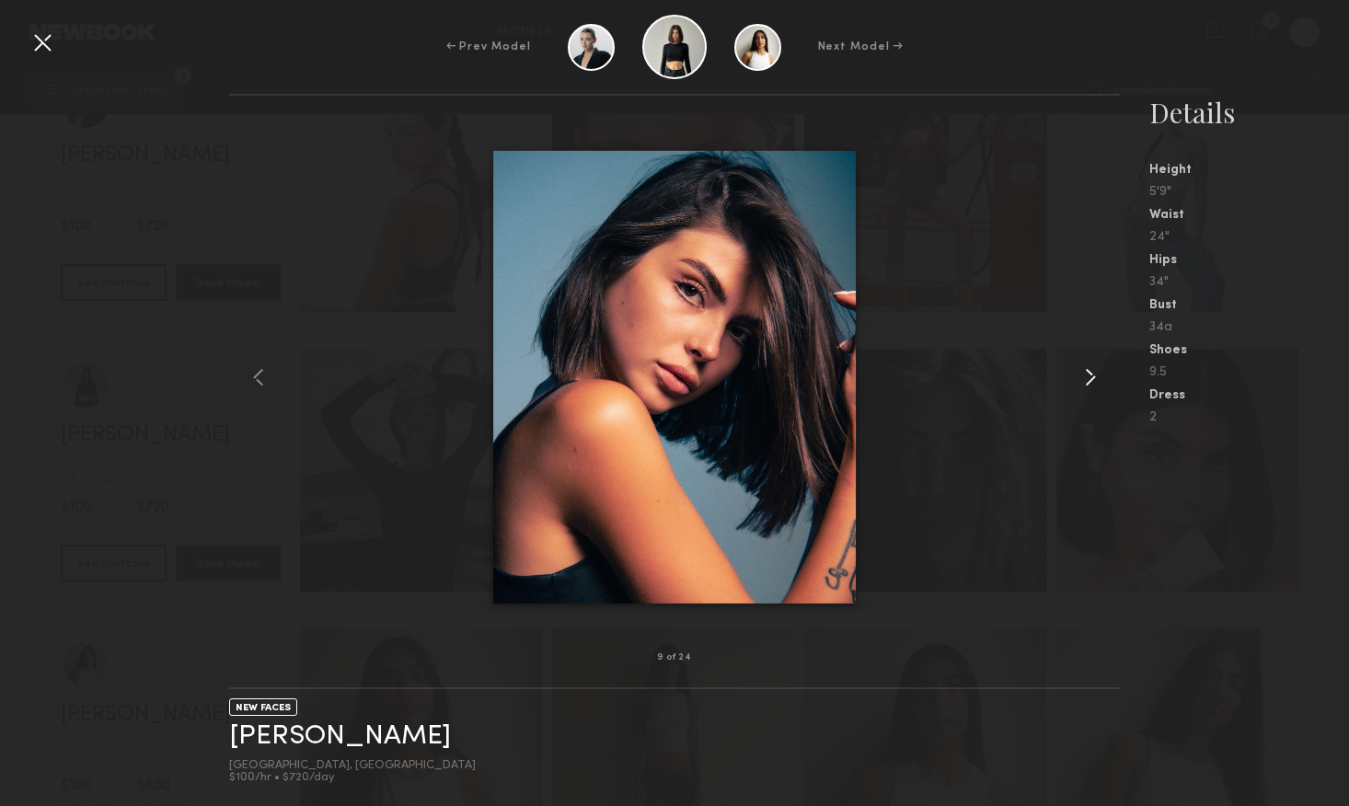
click at [1086, 380] on common-icon at bounding box center [1090, 377] width 29 height 29
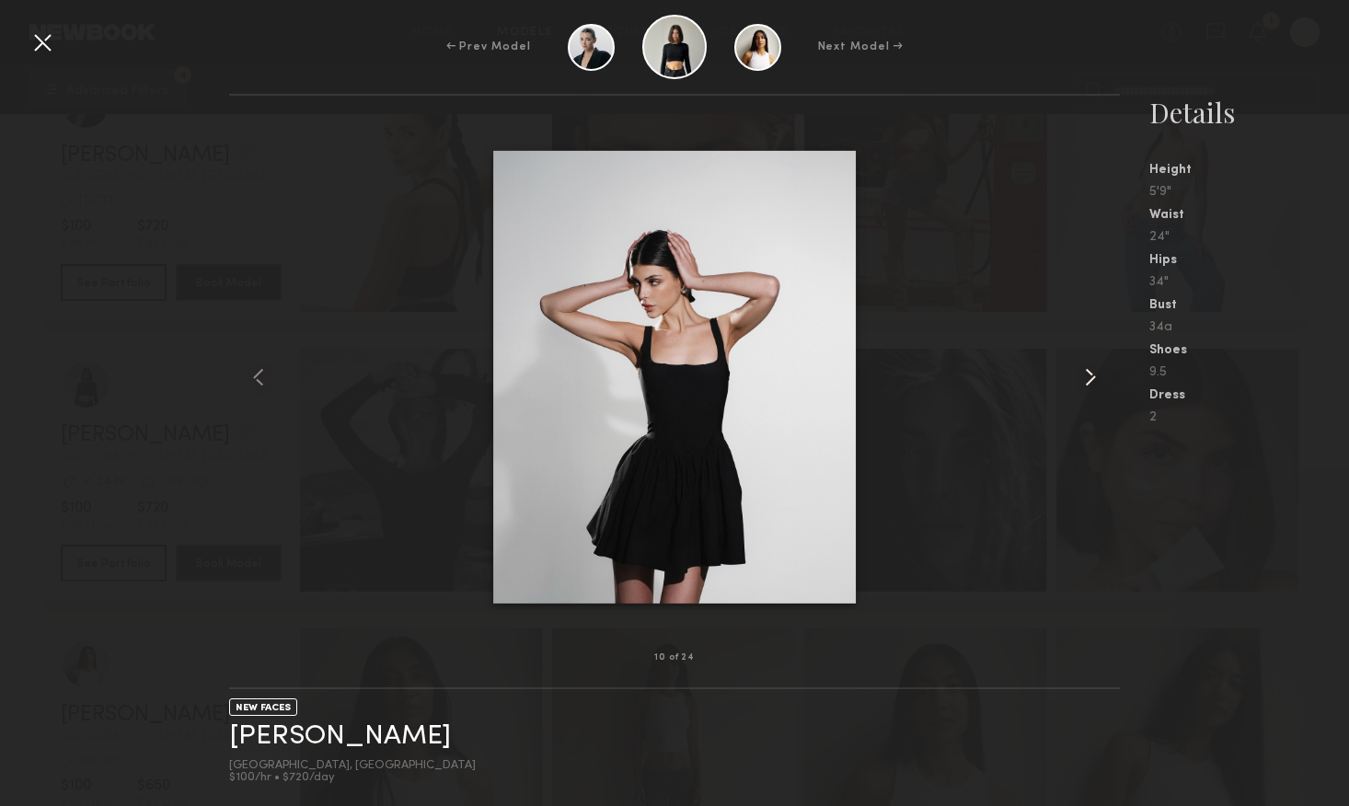
click at [1086, 380] on common-icon at bounding box center [1090, 377] width 29 height 29
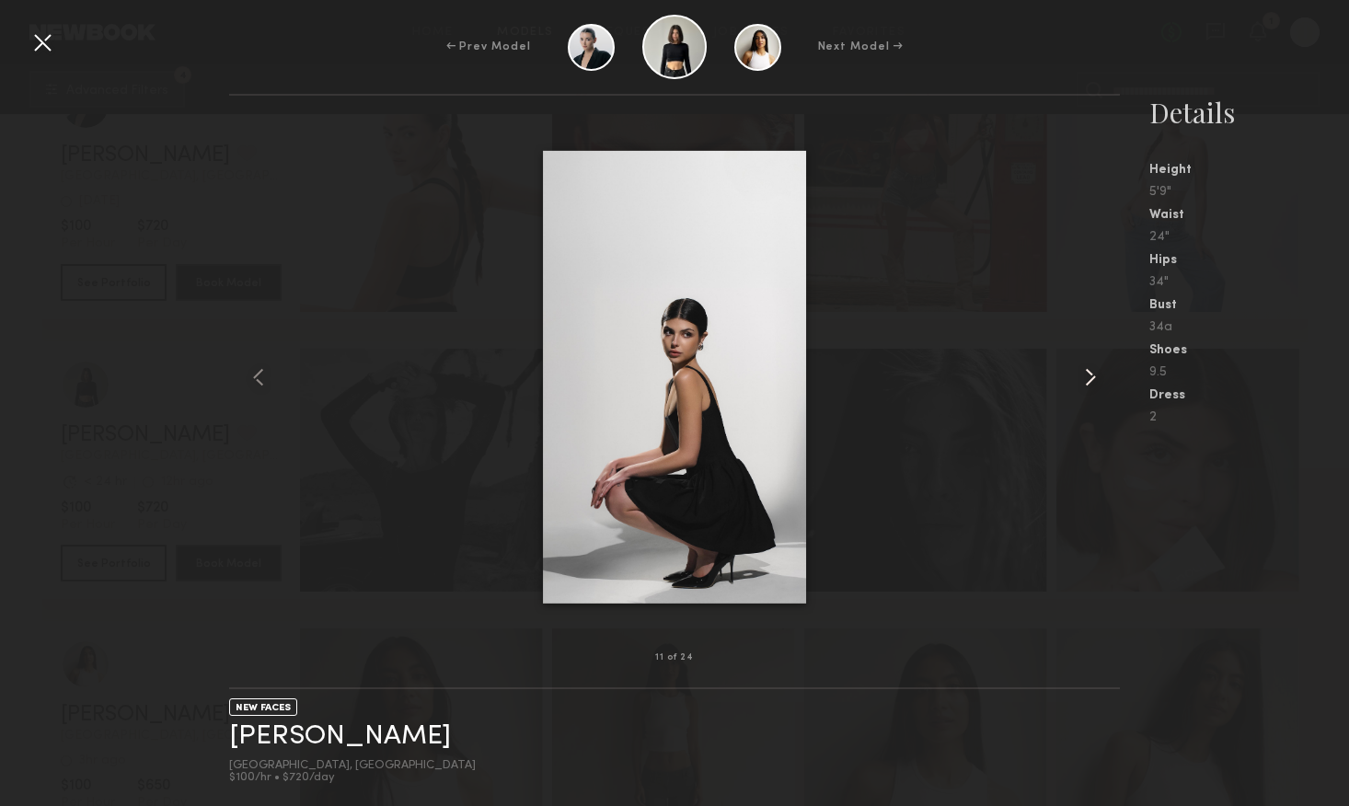
click at [1086, 380] on common-icon at bounding box center [1090, 377] width 29 height 29
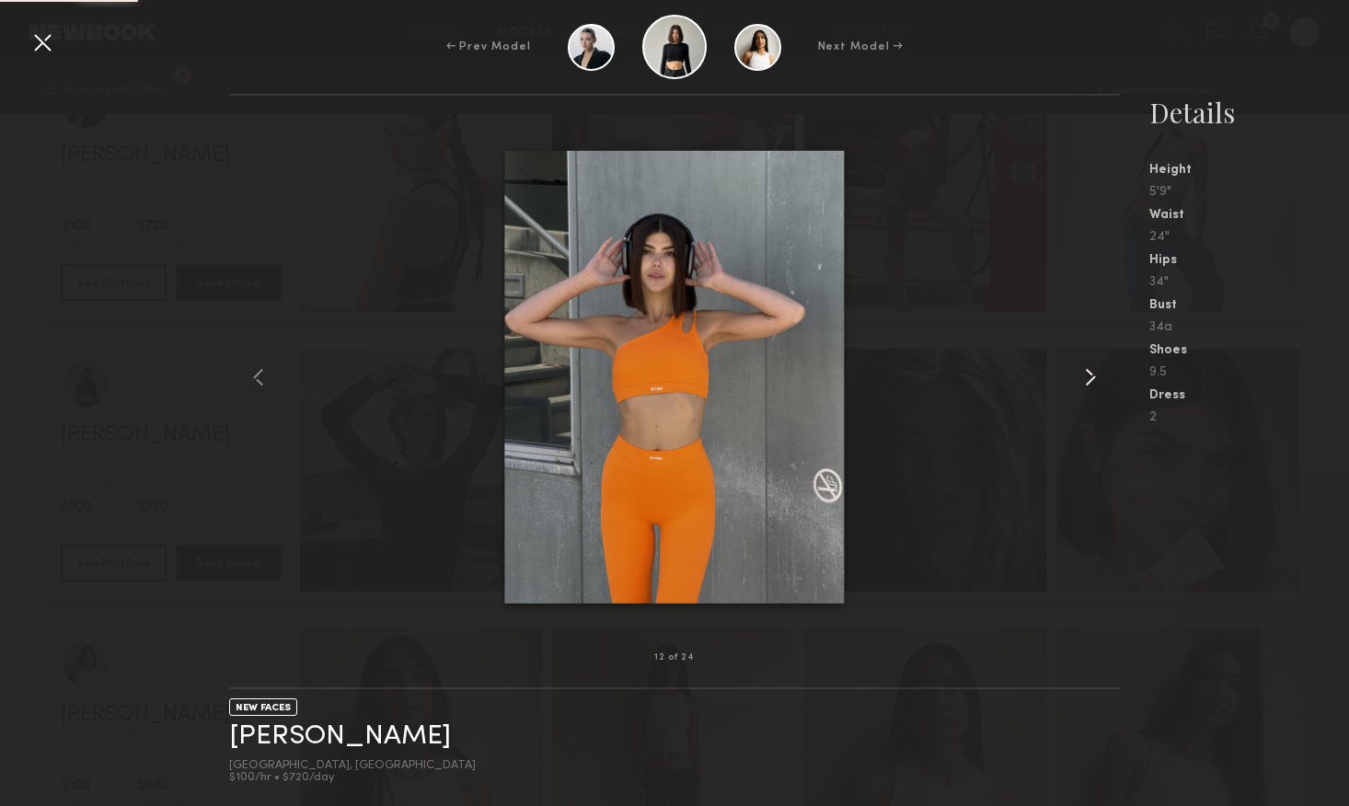
click at [1086, 380] on common-icon at bounding box center [1090, 377] width 29 height 29
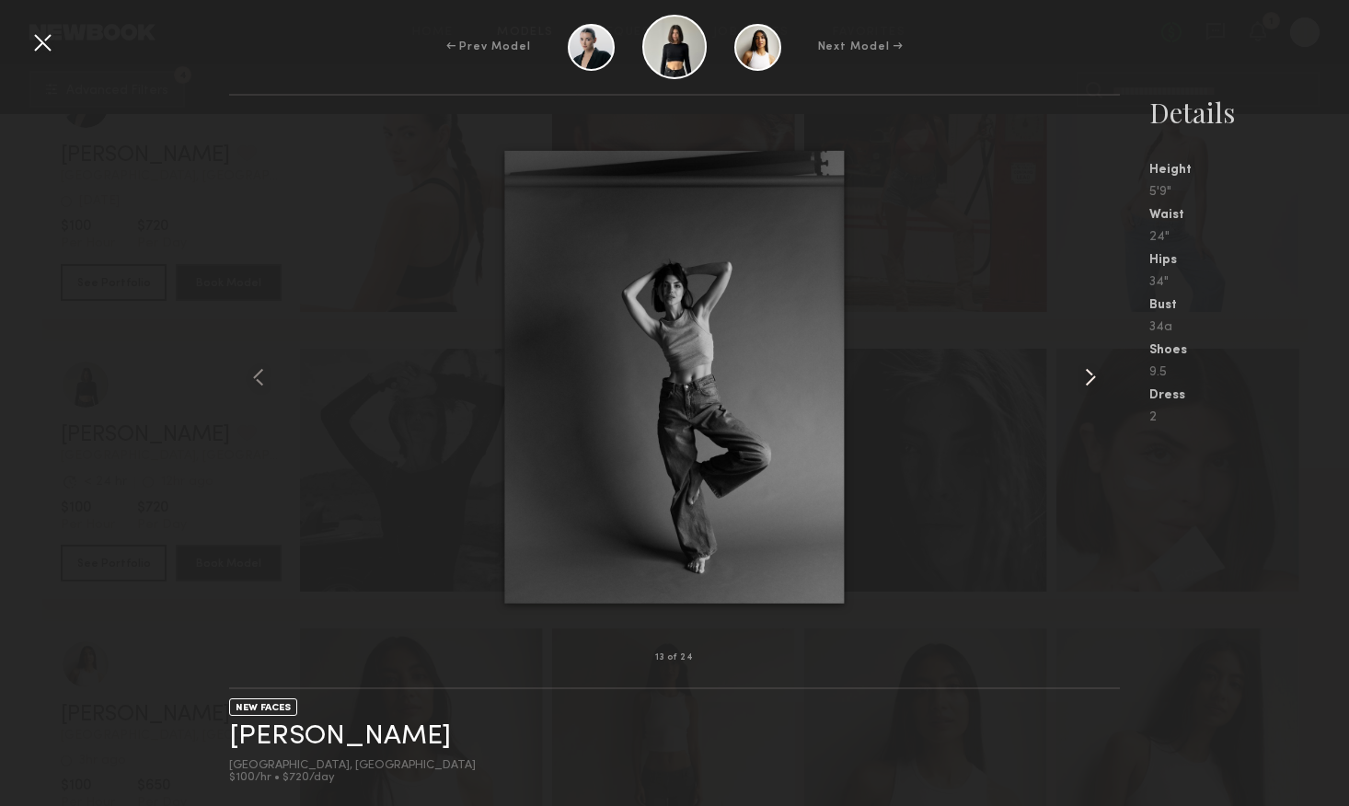
click at [1088, 378] on common-icon at bounding box center [1090, 377] width 29 height 29
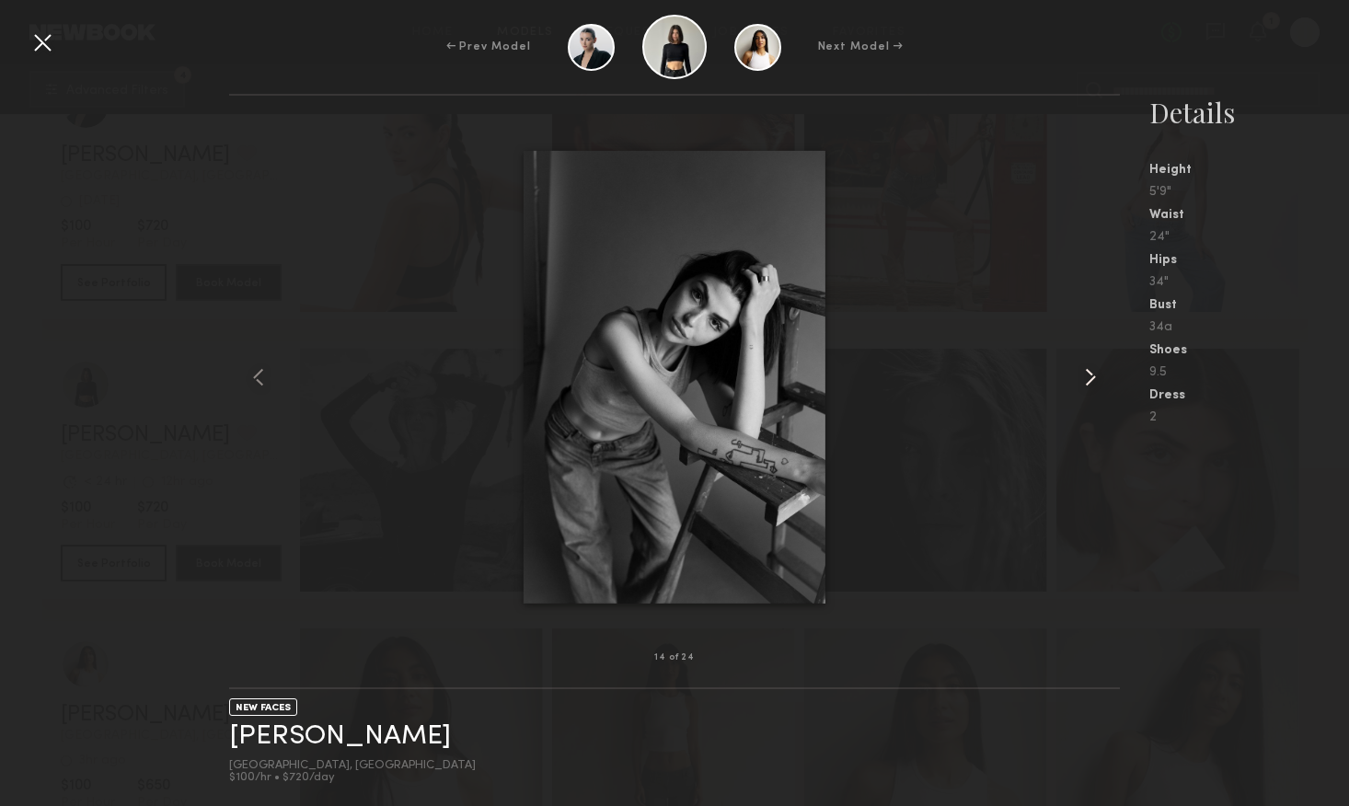
click at [1088, 378] on common-icon at bounding box center [1090, 377] width 29 height 29
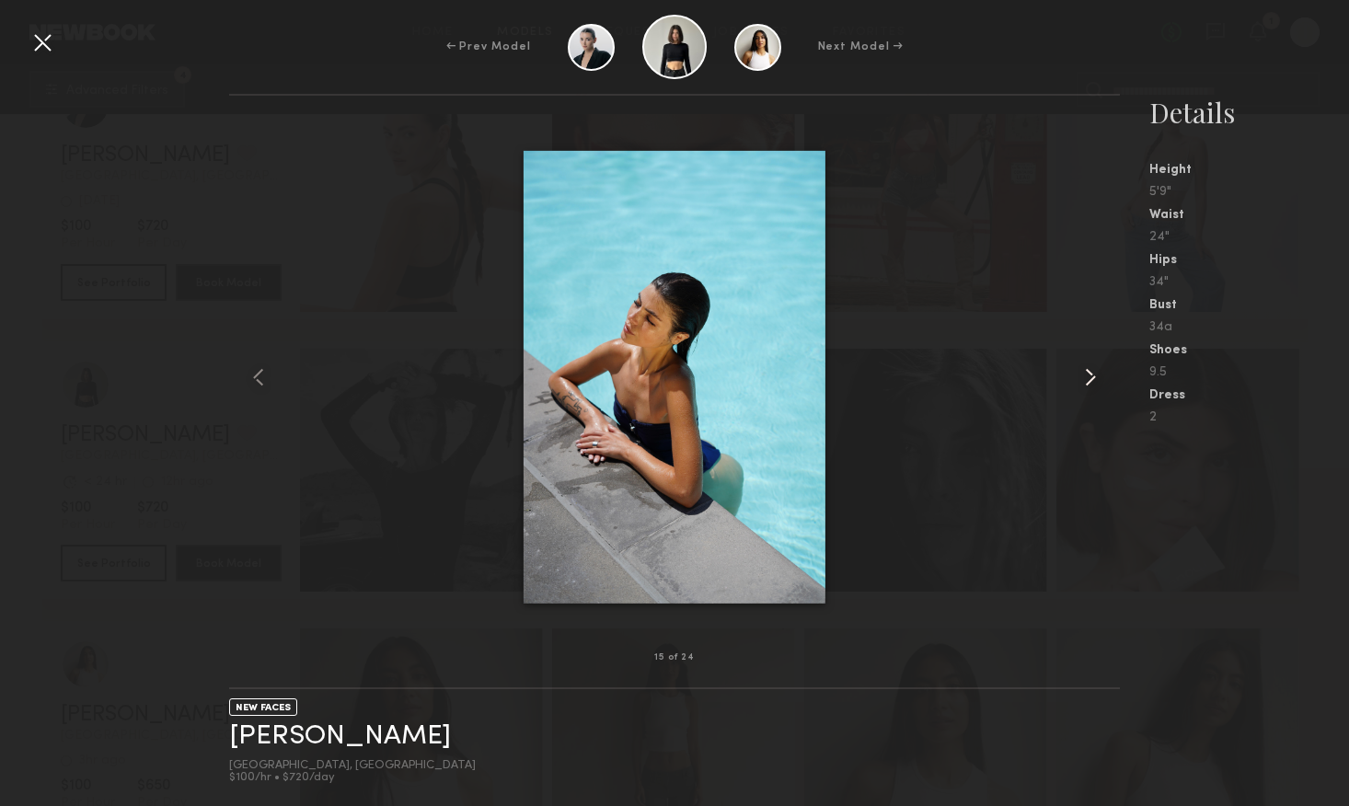
click at [1088, 378] on common-icon at bounding box center [1090, 377] width 29 height 29
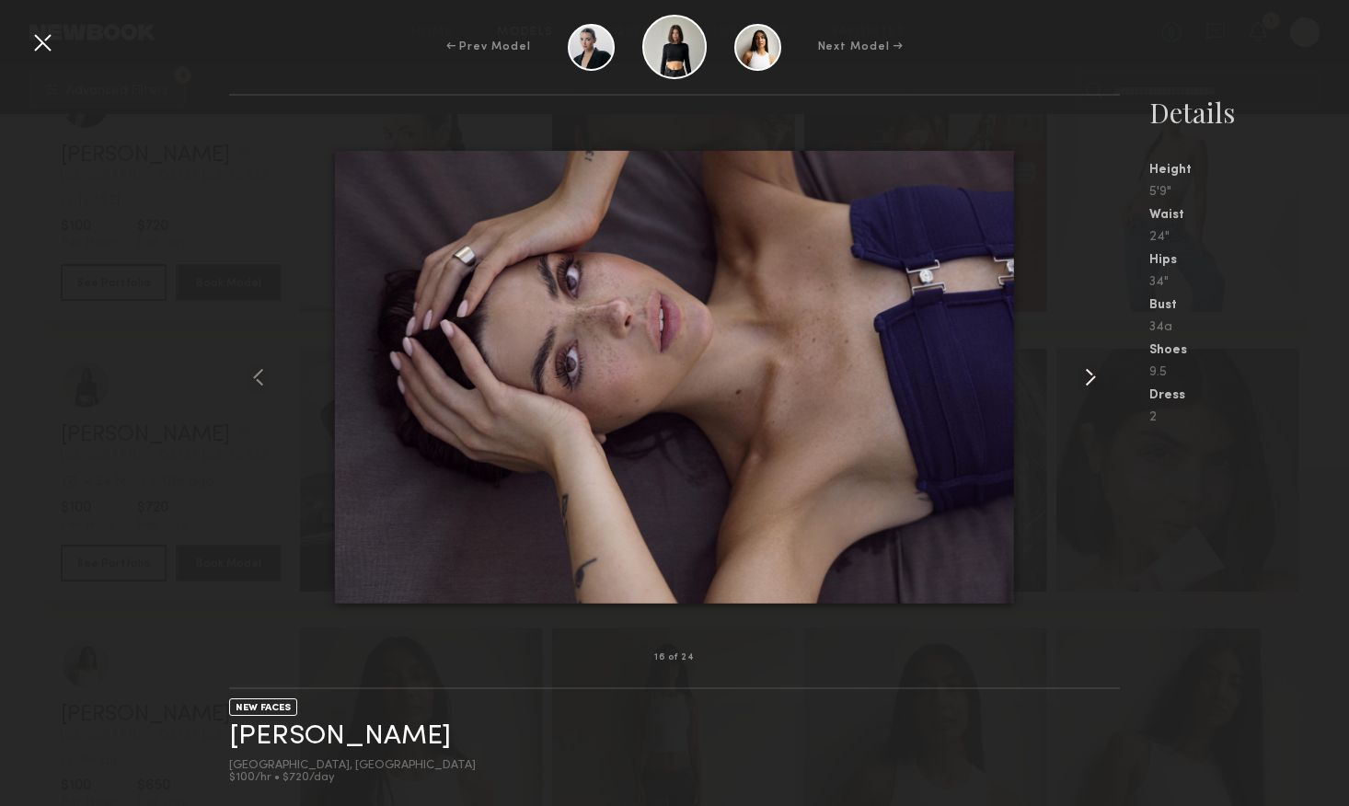
click at [1088, 378] on common-icon at bounding box center [1090, 377] width 29 height 29
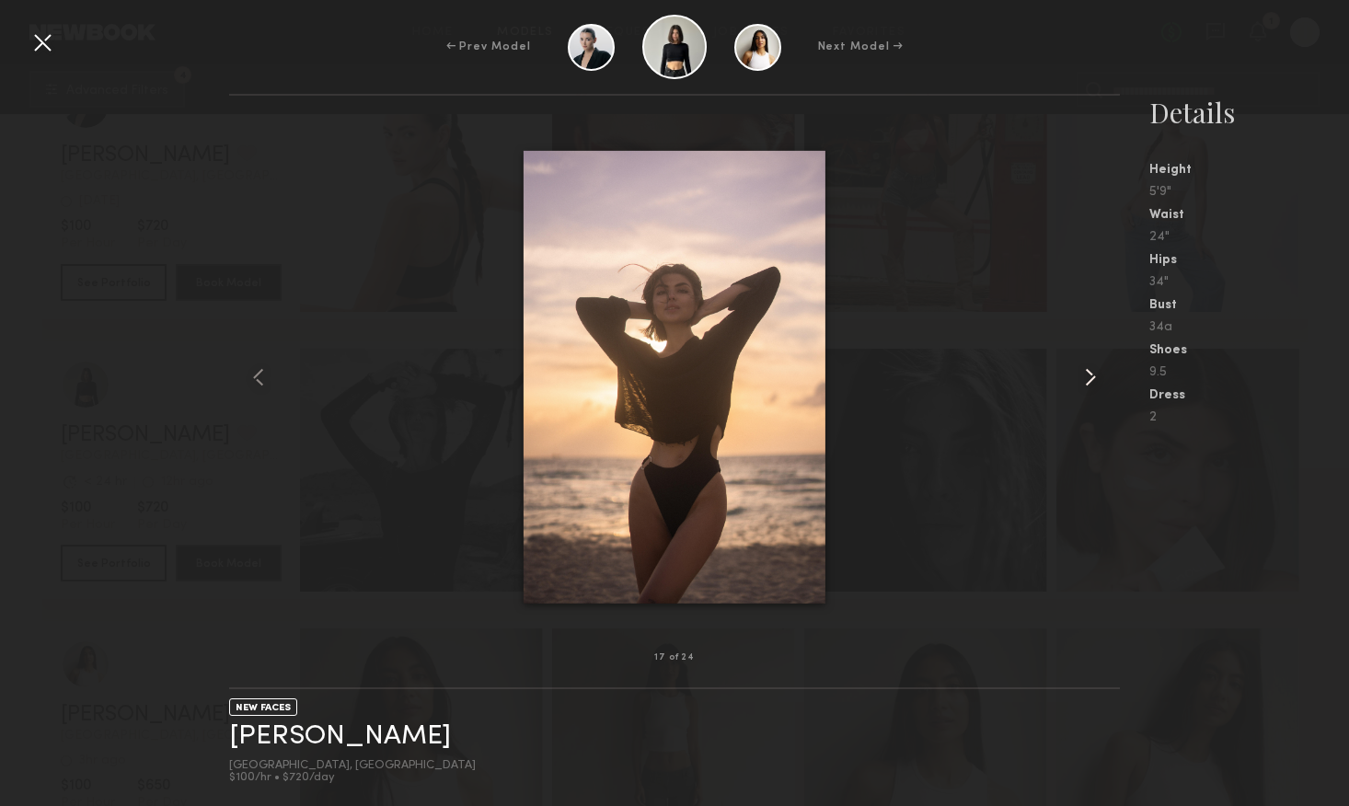
click at [1088, 378] on common-icon at bounding box center [1090, 377] width 29 height 29
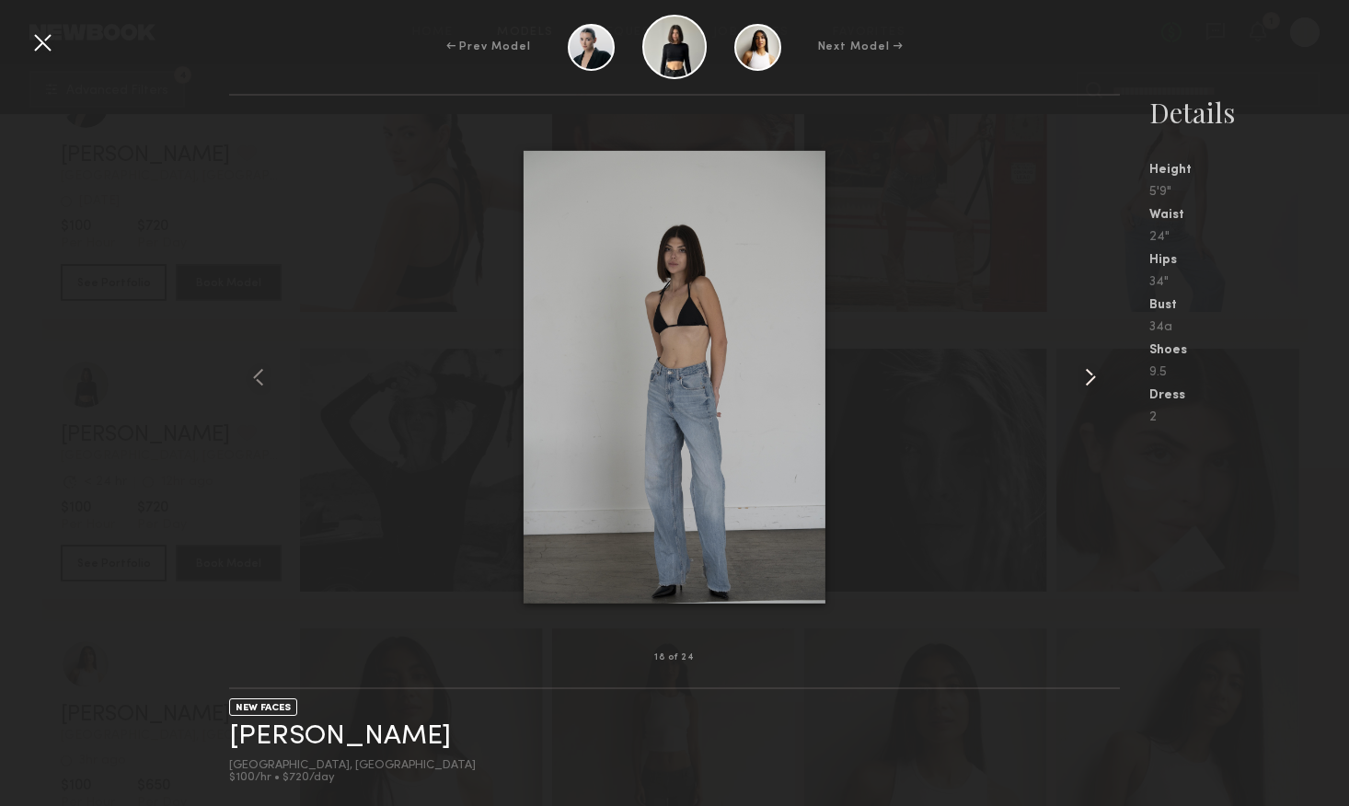
click at [1088, 378] on common-icon at bounding box center [1090, 377] width 29 height 29
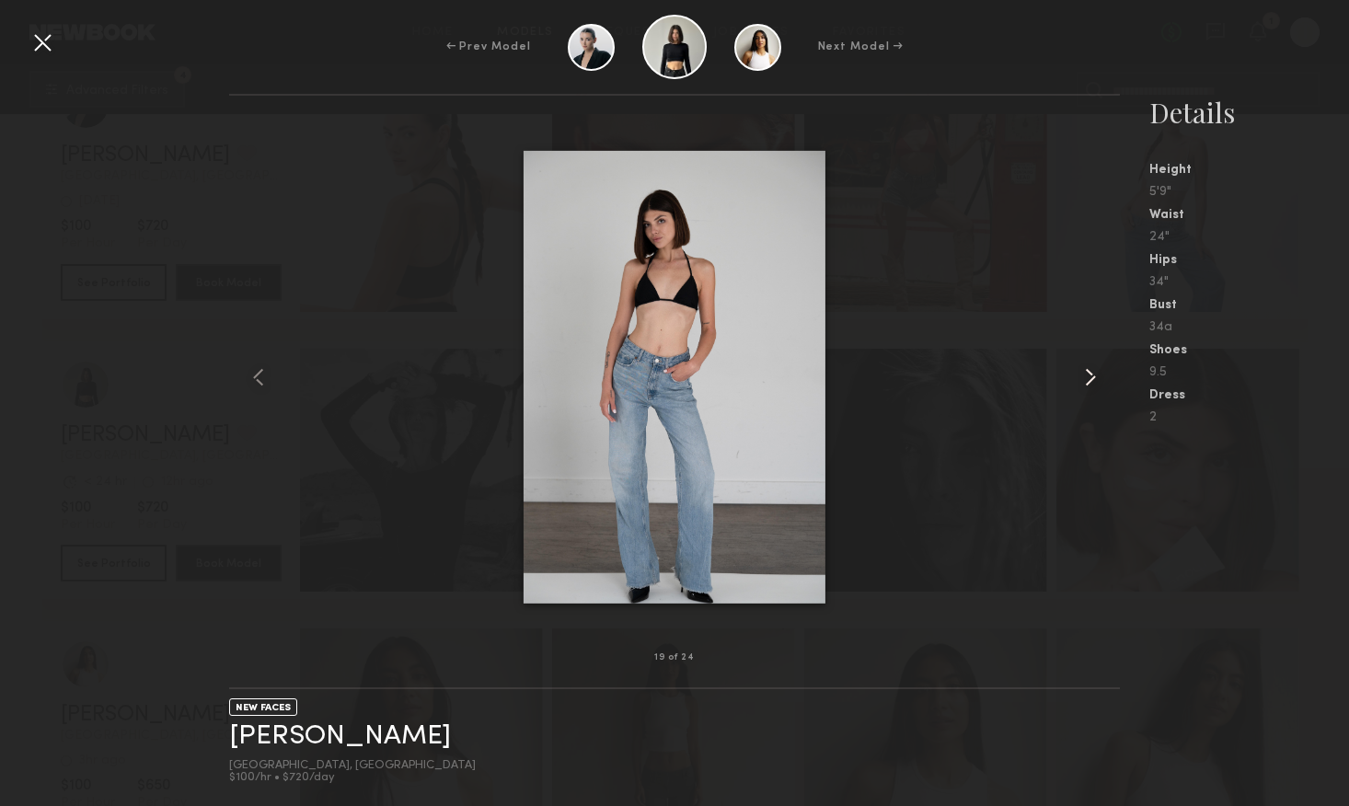
click at [1088, 378] on common-icon at bounding box center [1090, 377] width 29 height 29
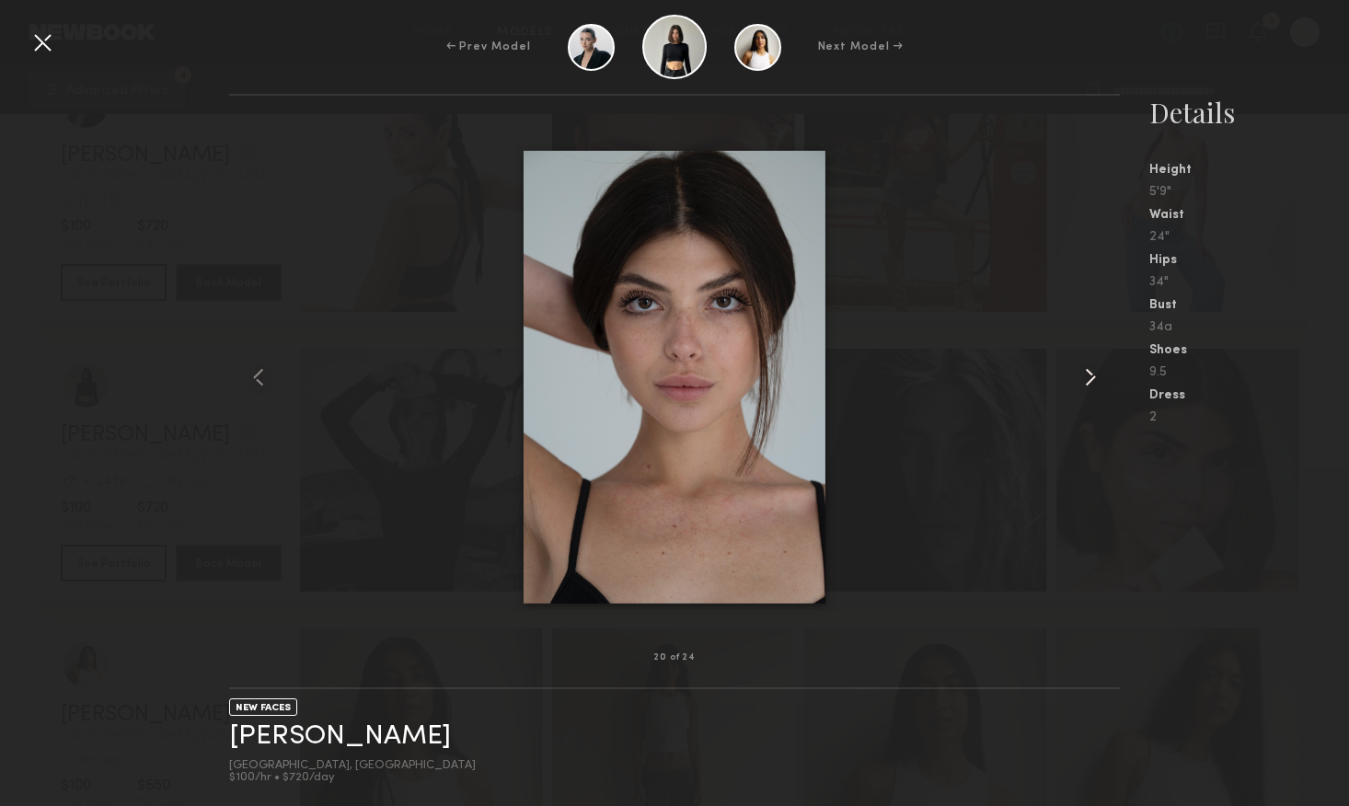
click at [1088, 378] on common-icon at bounding box center [1090, 377] width 29 height 29
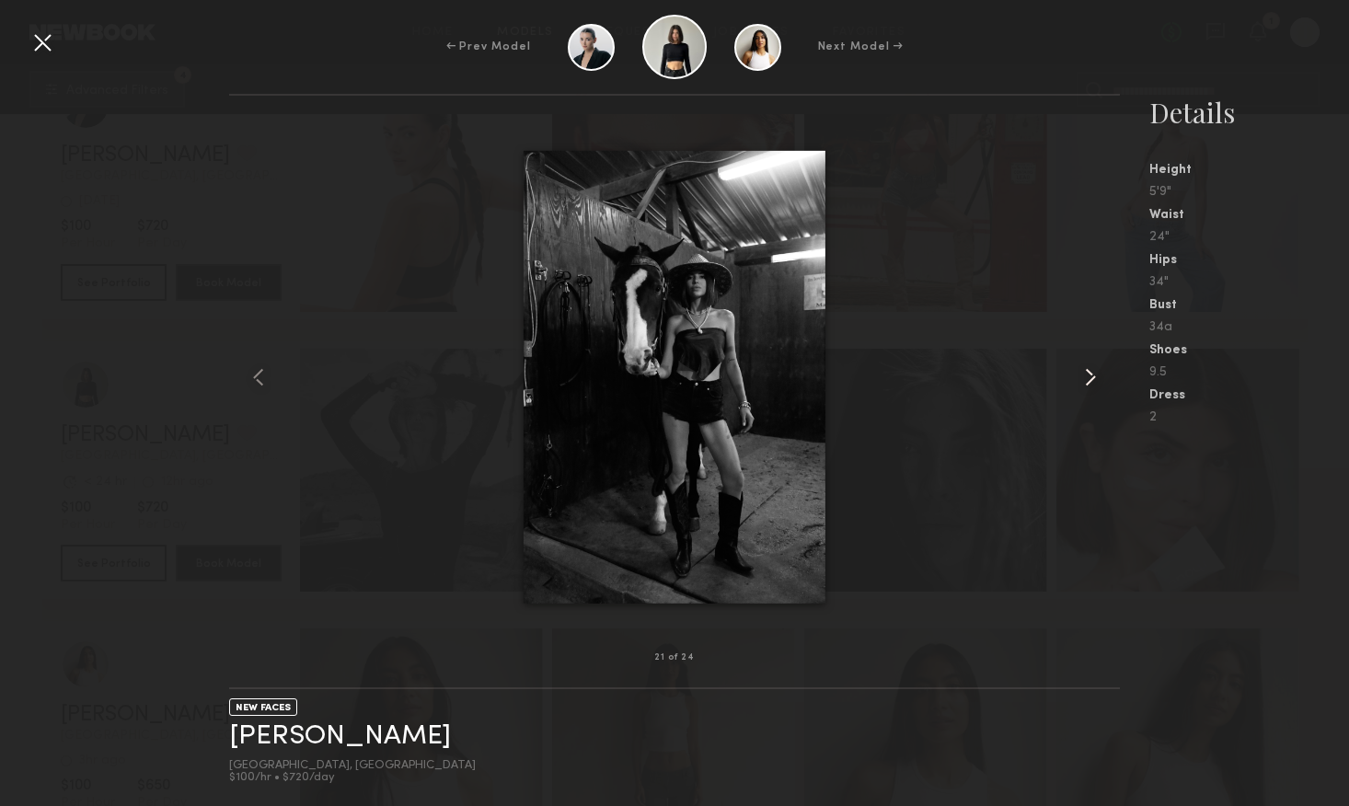
click at [1088, 378] on common-icon at bounding box center [1090, 377] width 29 height 29
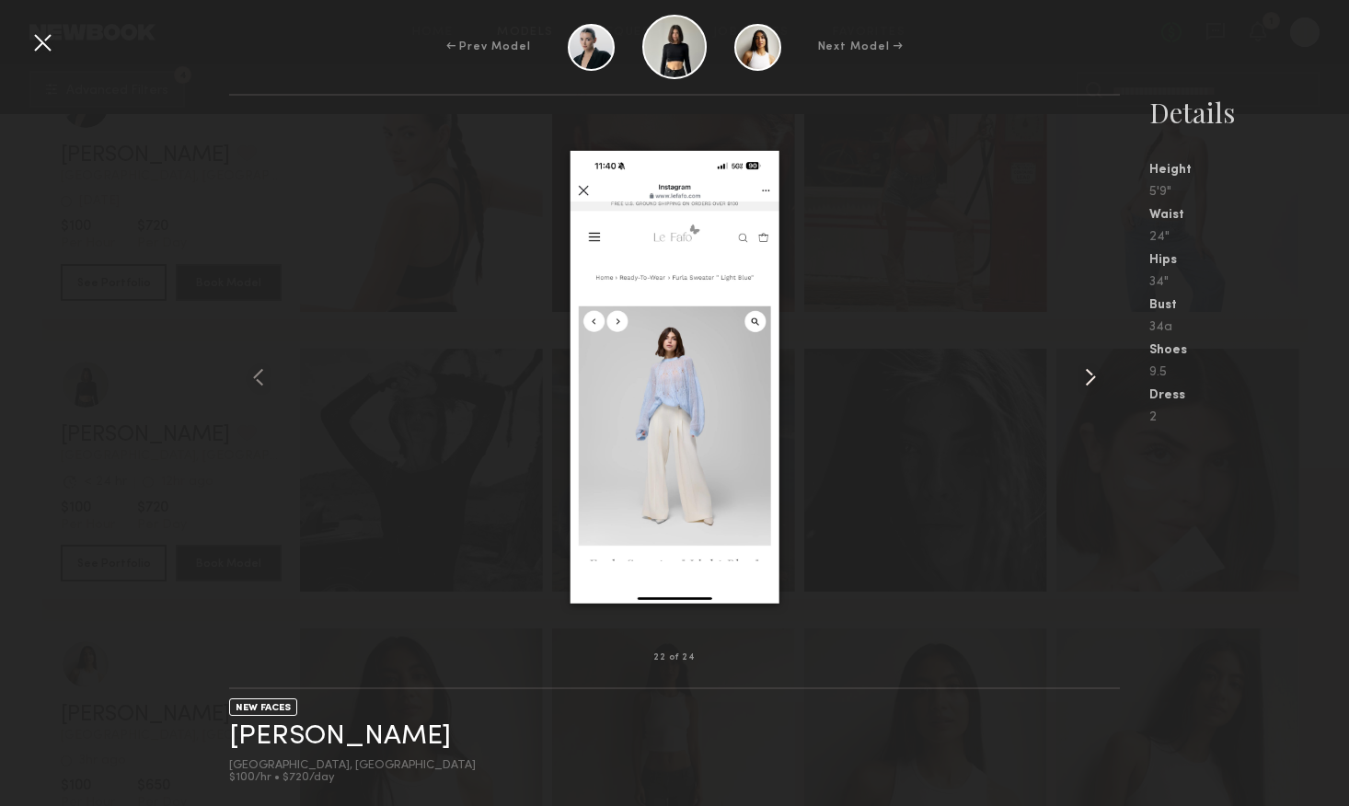
click at [1088, 378] on common-icon at bounding box center [1090, 377] width 29 height 29
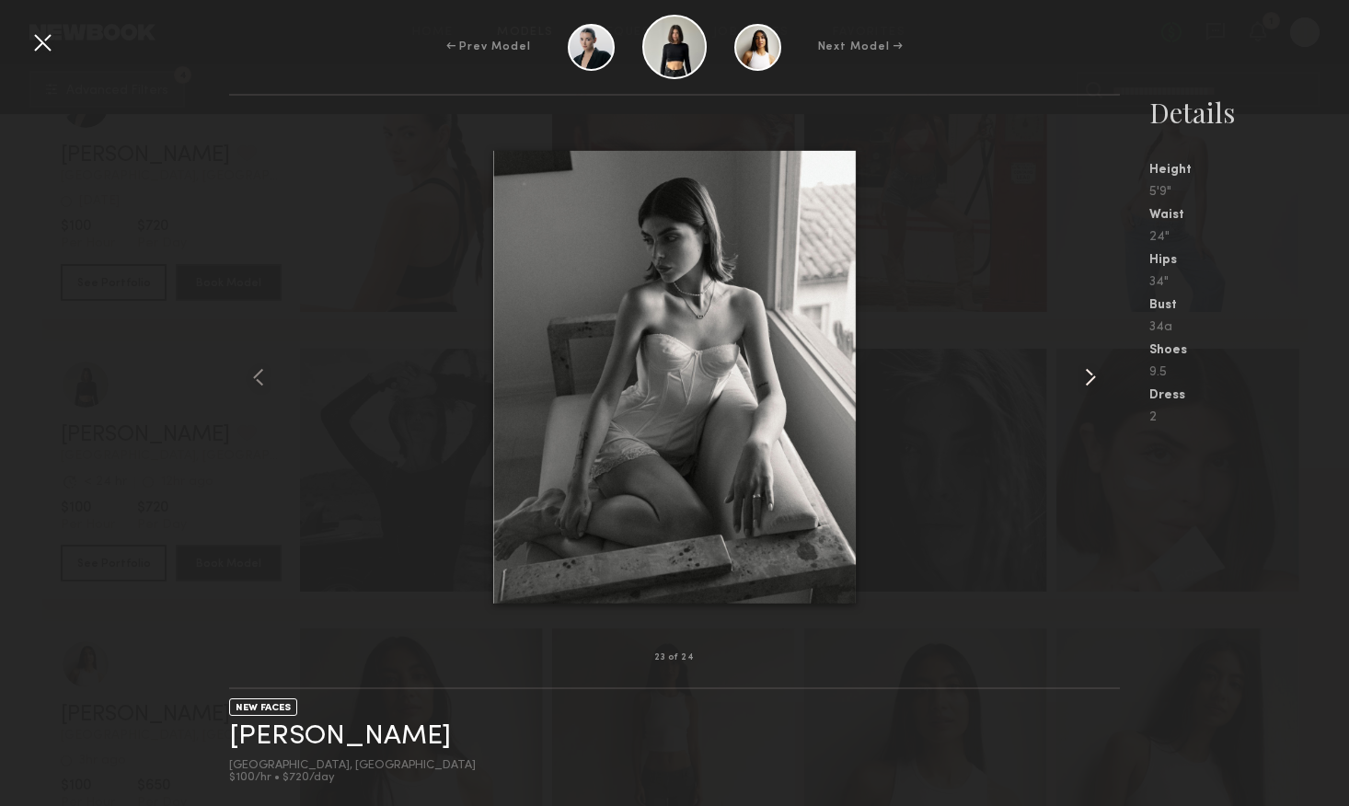
click at [1088, 378] on common-icon at bounding box center [1090, 377] width 29 height 29
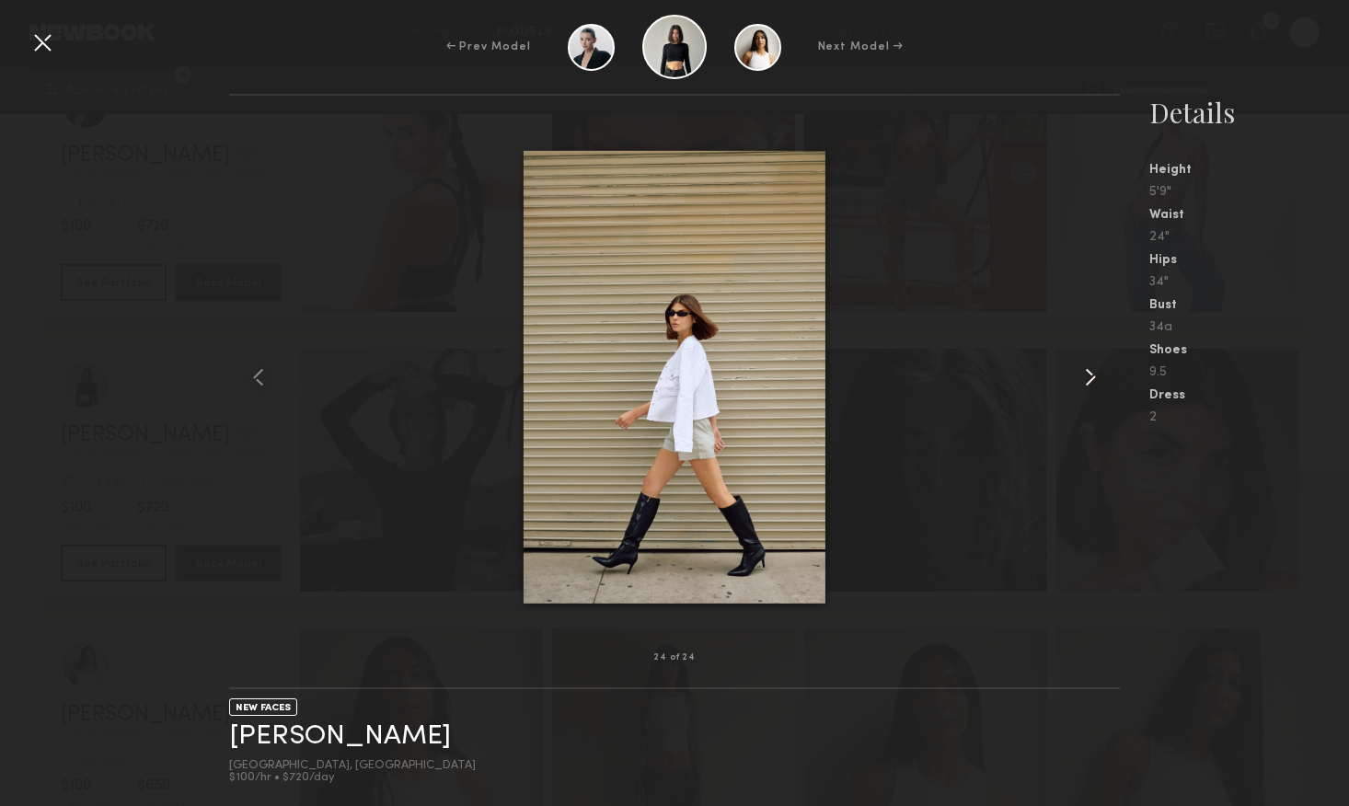
click at [1088, 378] on common-icon at bounding box center [1090, 377] width 29 height 29
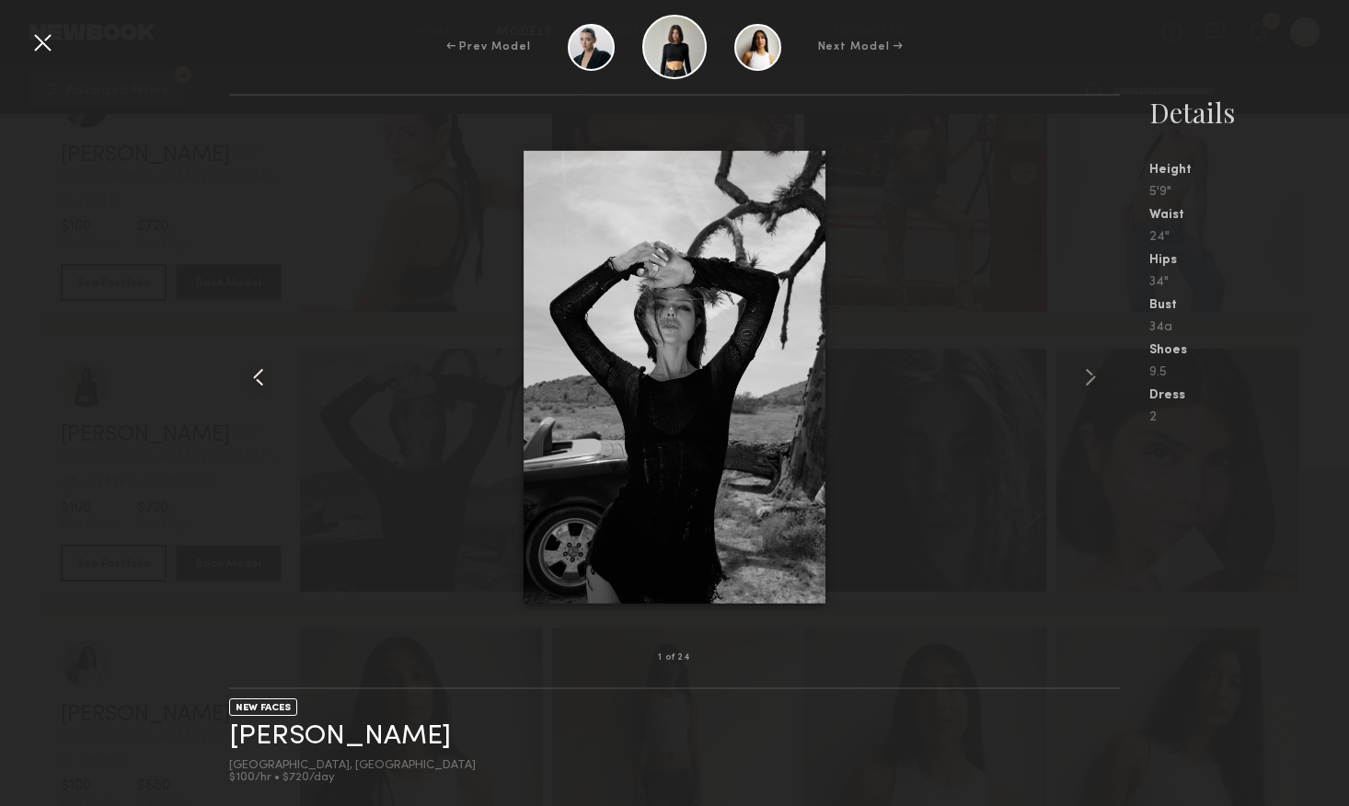
click at [248, 360] on div at bounding box center [247, 376] width 36 height 503
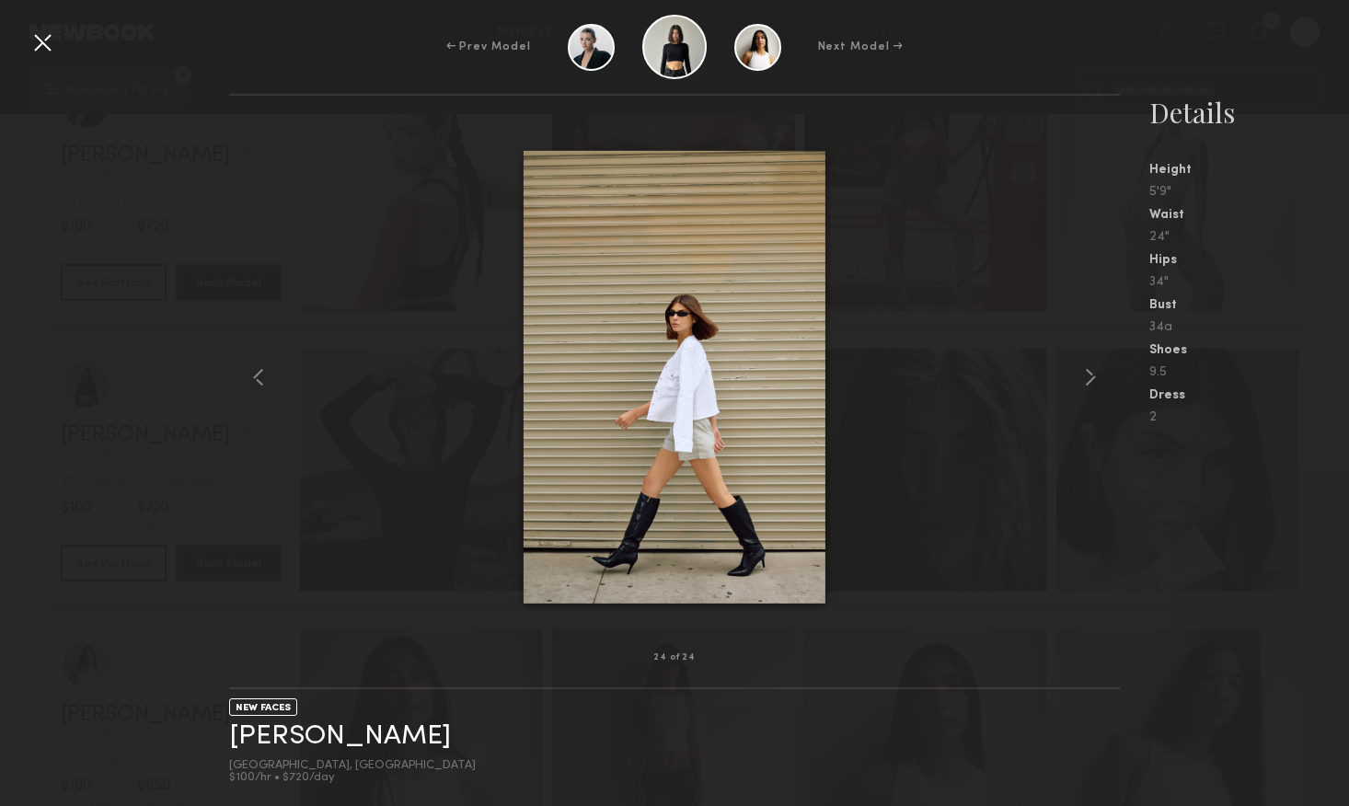
click at [36, 34] on div at bounding box center [42, 42] width 29 height 29
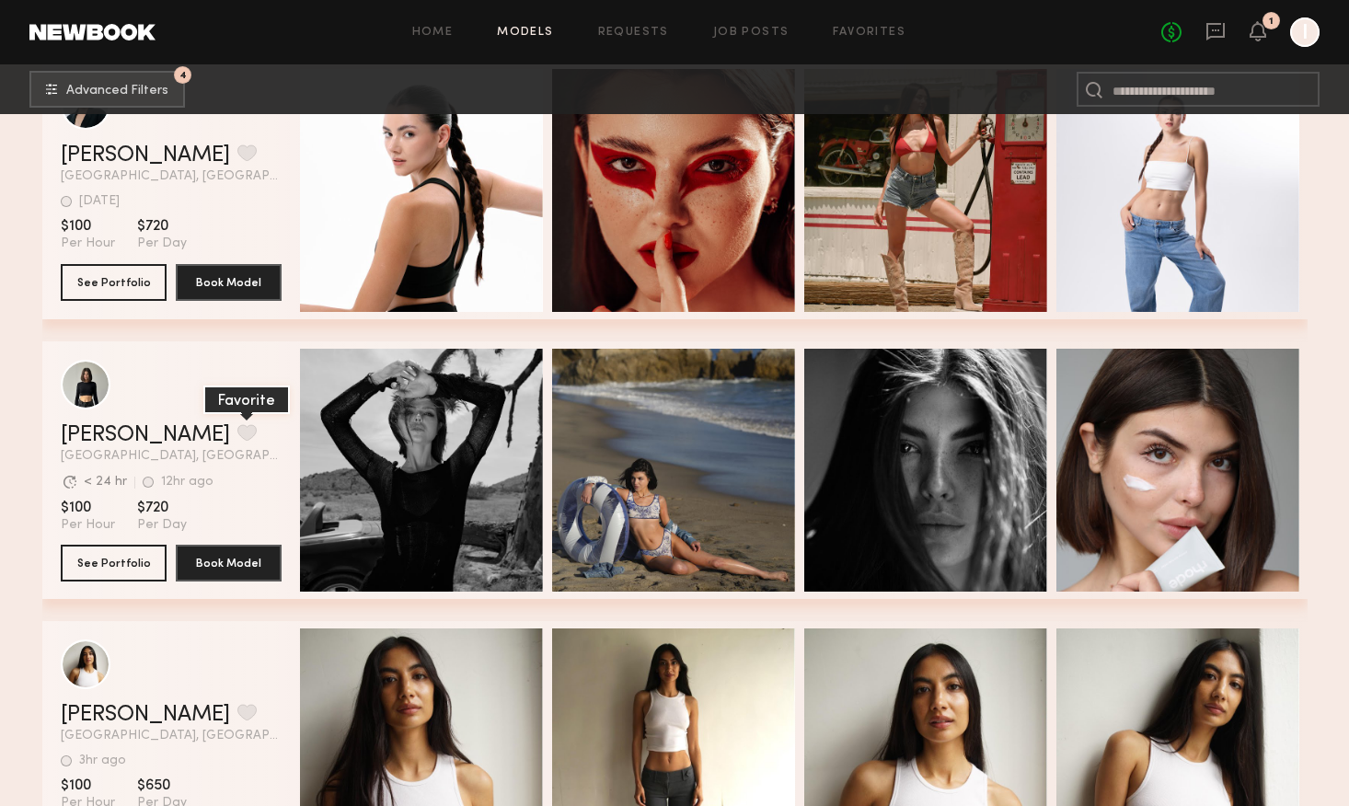
click at [237, 439] on button "grid" at bounding box center [246, 432] width 19 height 17
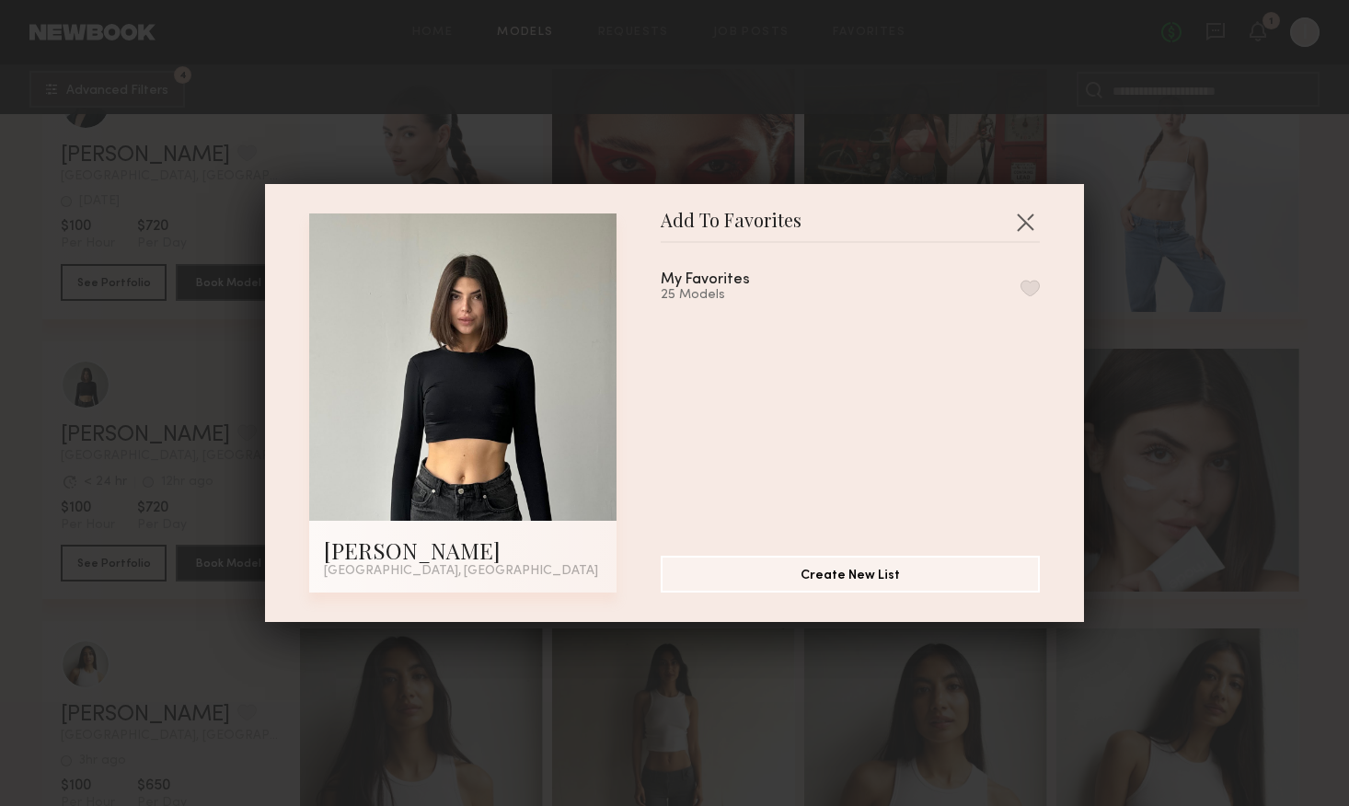
click at [1026, 291] on button "button" at bounding box center [1030, 288] width 19 height 17
click at [1130, 247] on div "Add To Favorites [PERSON_NAME] [GEOGRAPHIC_DATA], [GEOGRAPHIC_DATA] Add To Favo…" at bounding box center [674, 403] width 1349 height 806
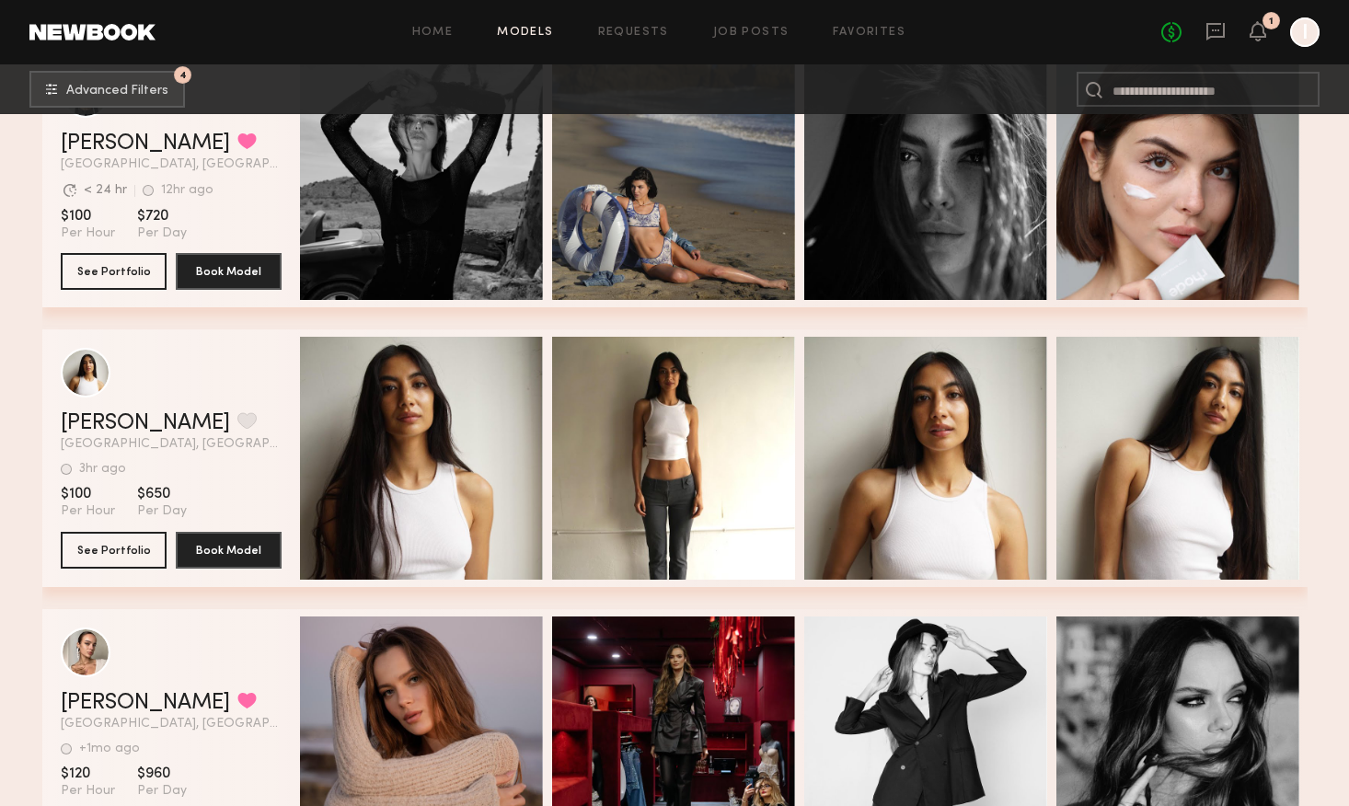
scroll to position [2058, 0]
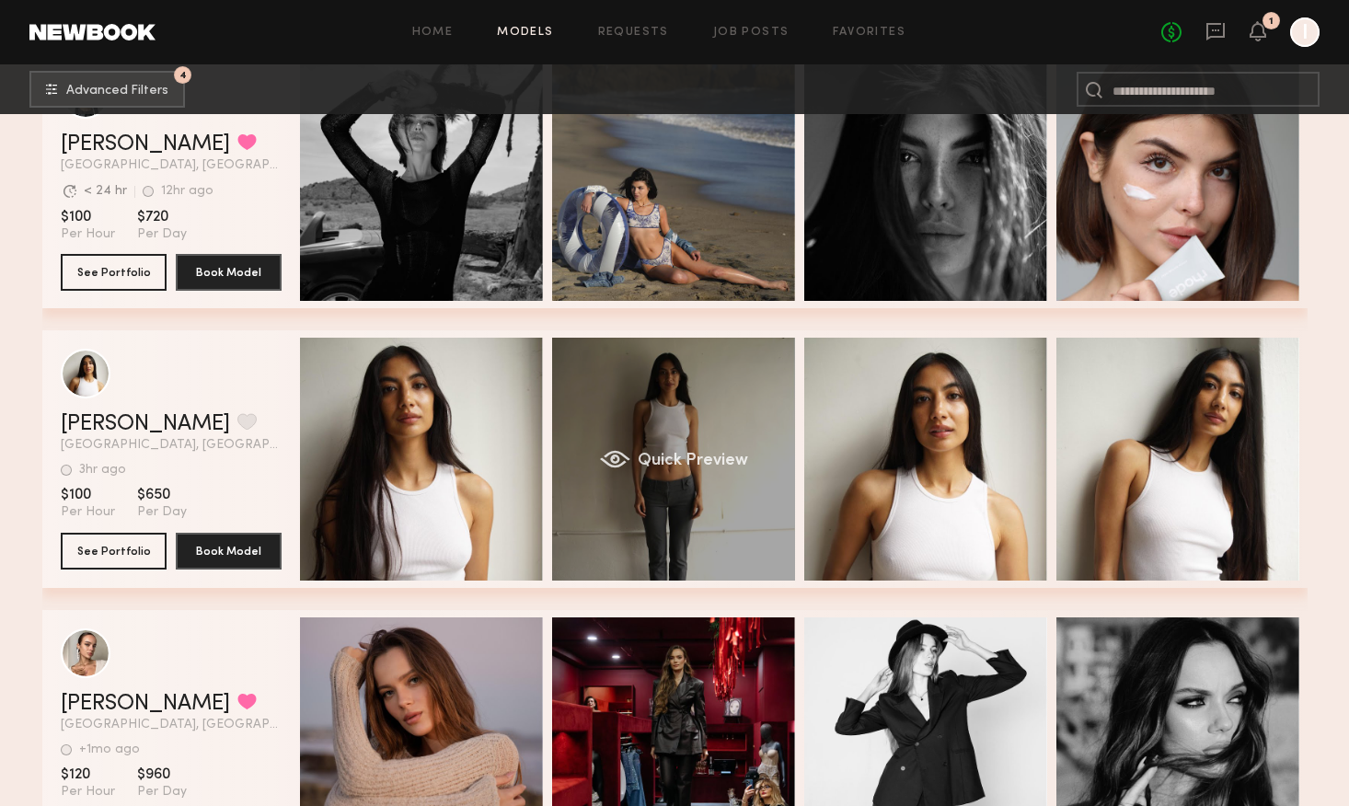
click at [713, 514] on div "Quick Preview" at bounding box center [673, 459] width 243 height 243
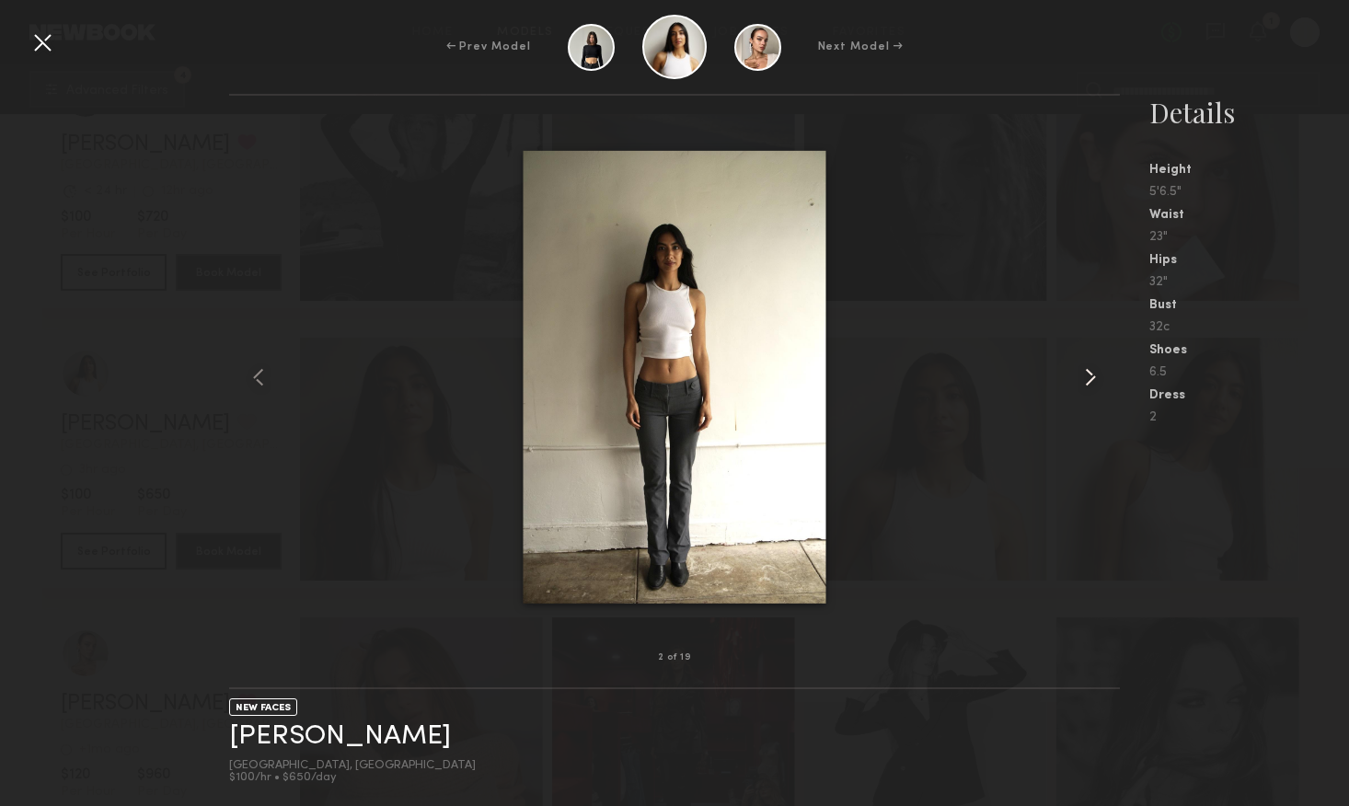
click at [1089, 376] on common-icon at bounding box center [1090, 377] width 29 height 29
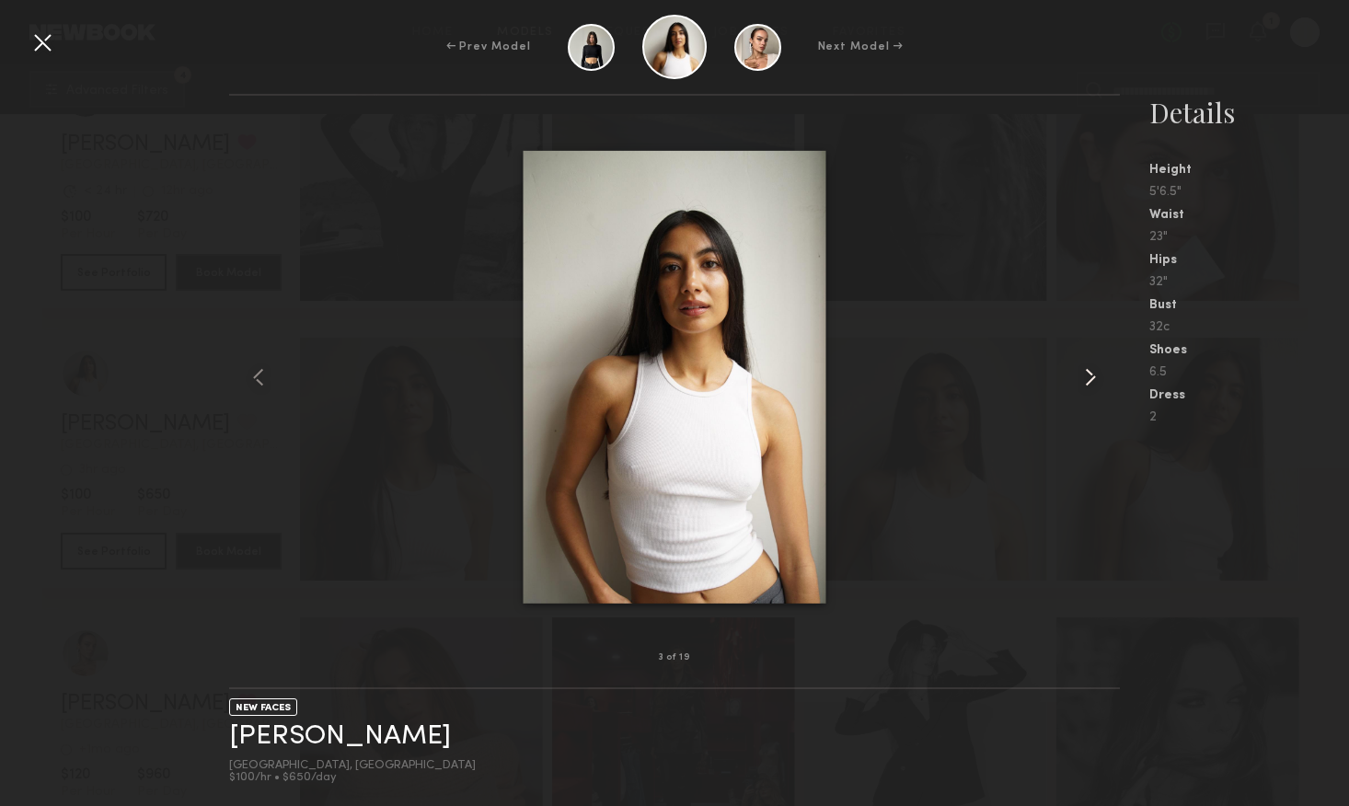
click at [1089, 376] on common-icon at bounding box center [1090, 377] width 29 height 29
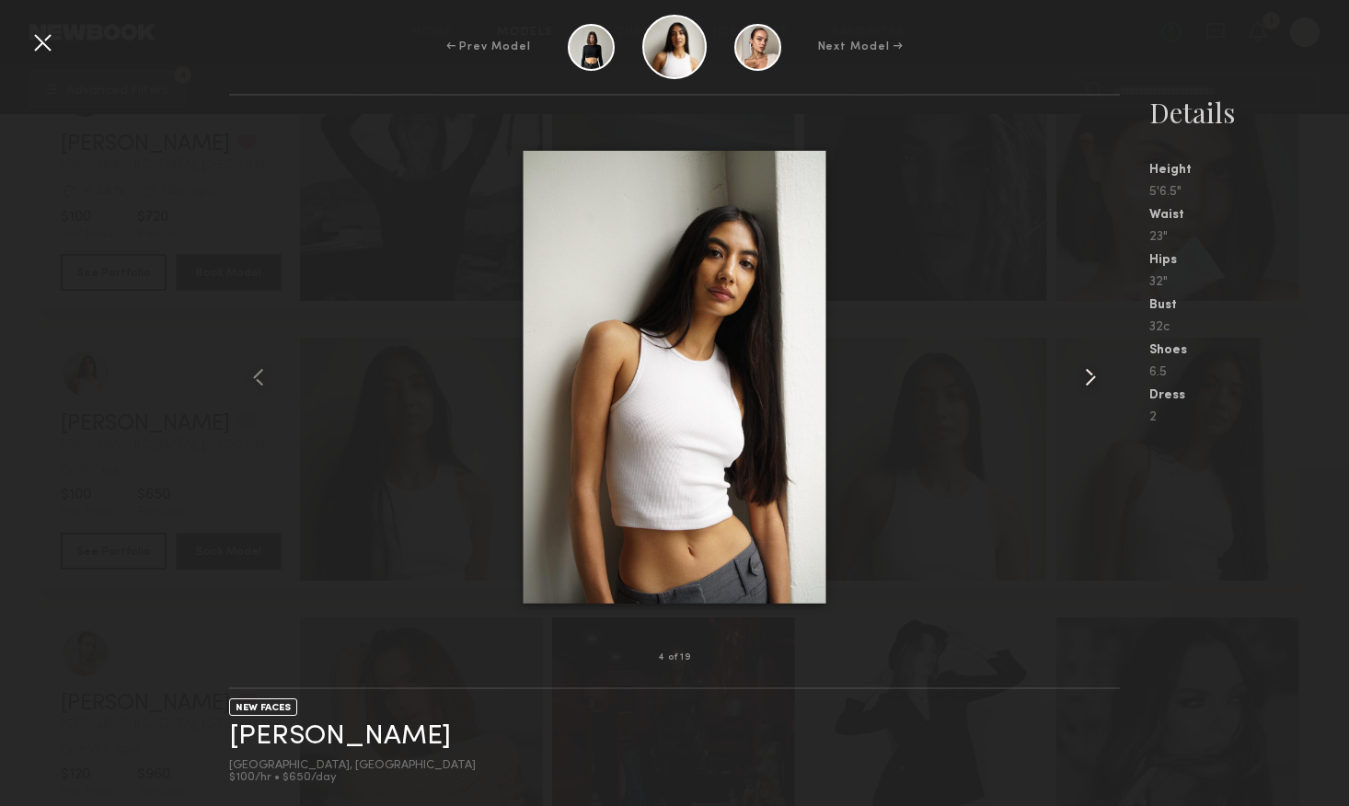
click at [1089, 376] on common-icon at bounding box center [1090, 377] width 29 height 29
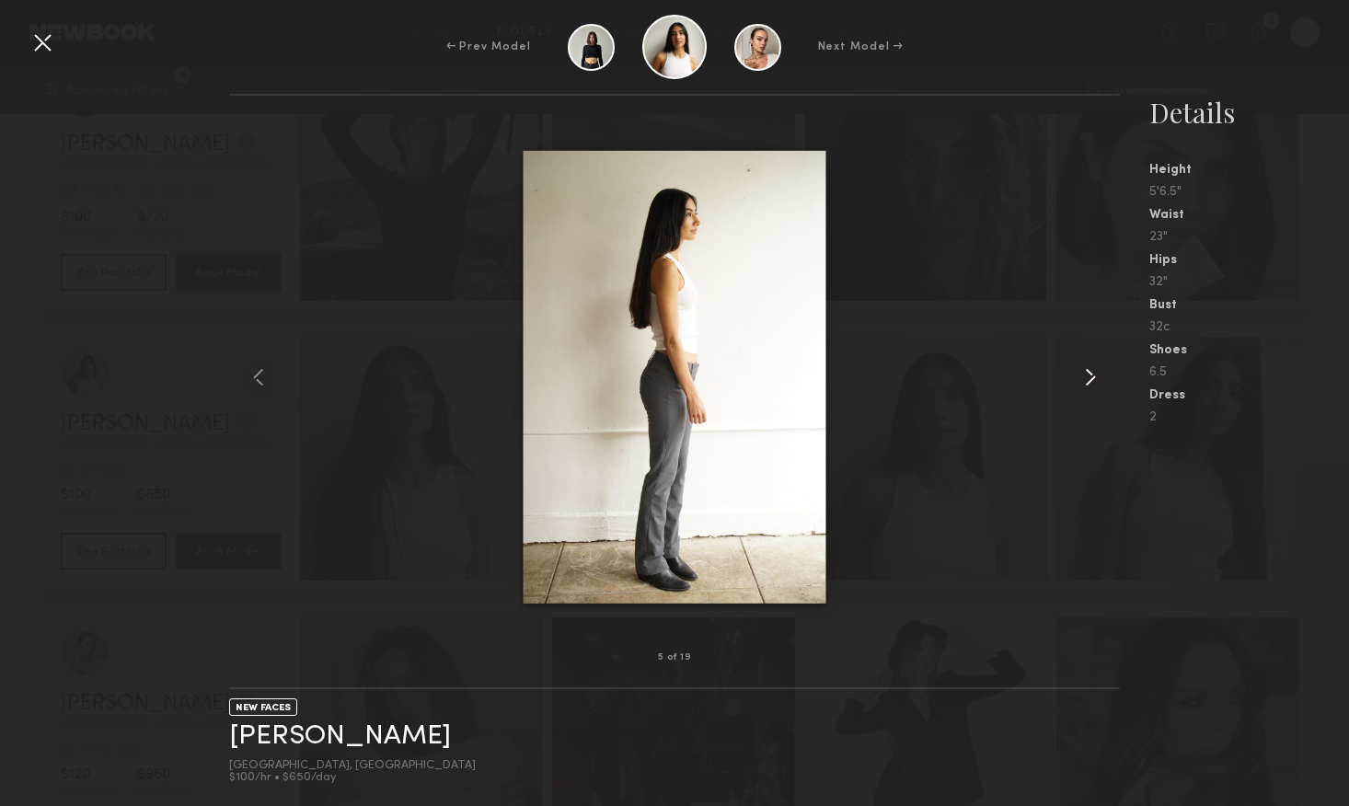
click at [1089, 376] on common-icon at bounding box center [1090, 377] width 29 height 29
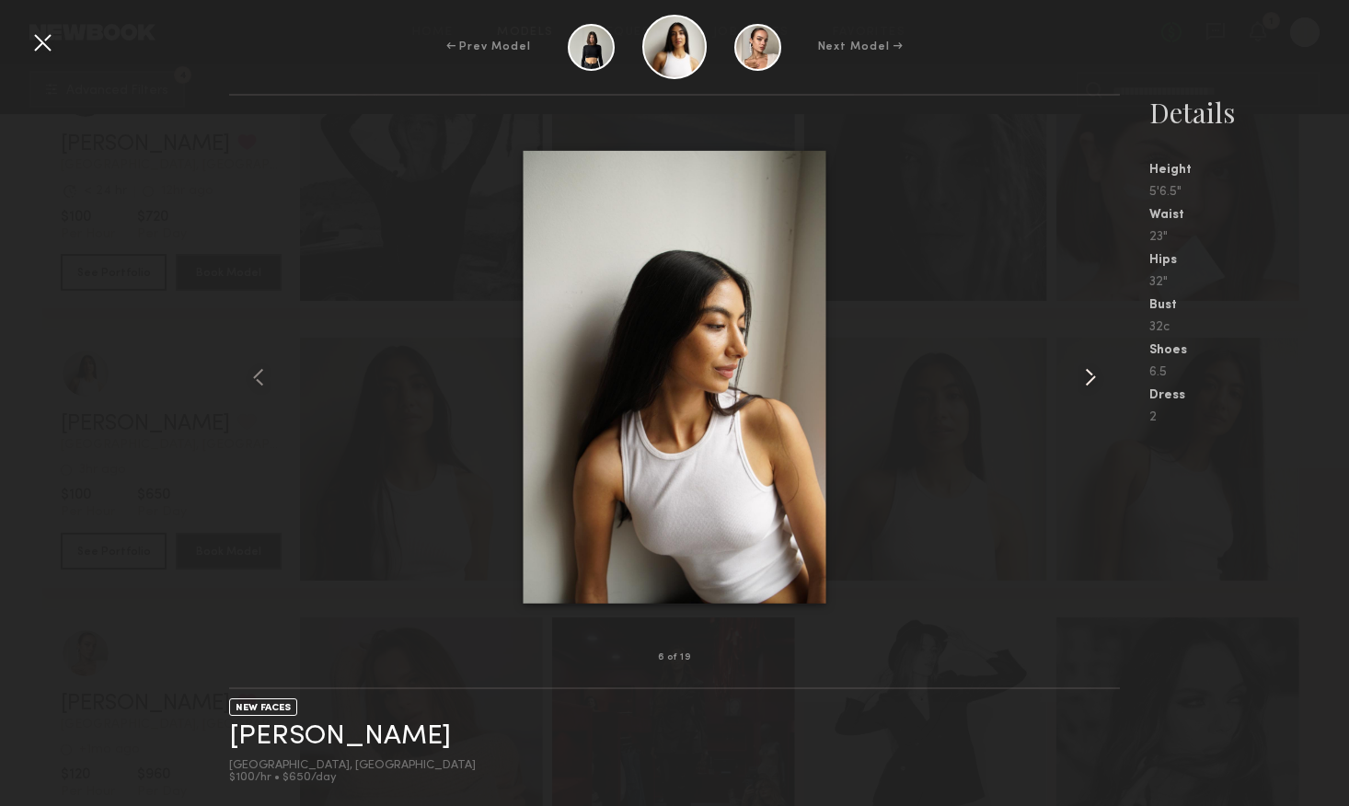
click at [1089, 376] on common-icon at bounding box center [1090, 377] width 29 height 29
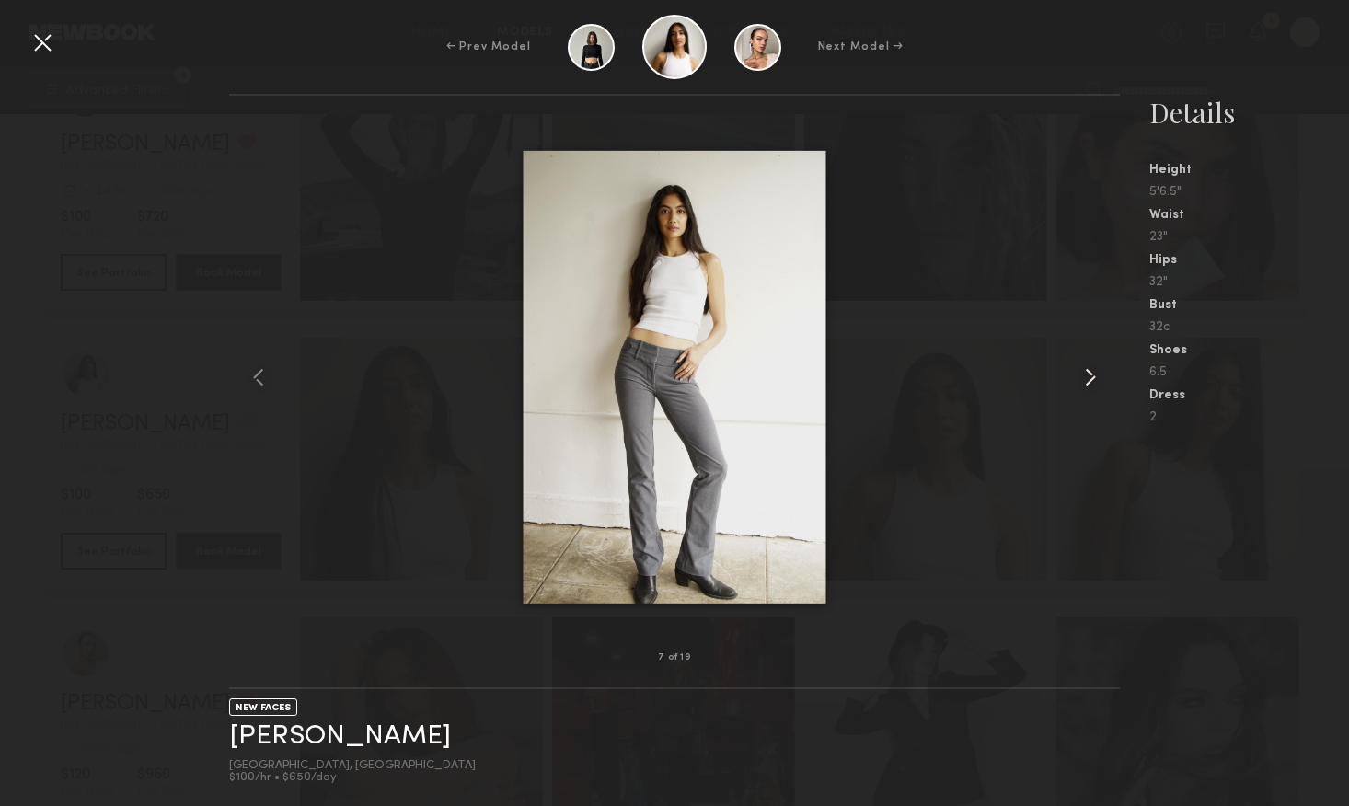
click at [1089, 376] on common-icon at bounding box center [1090, 377] width 29 height 29
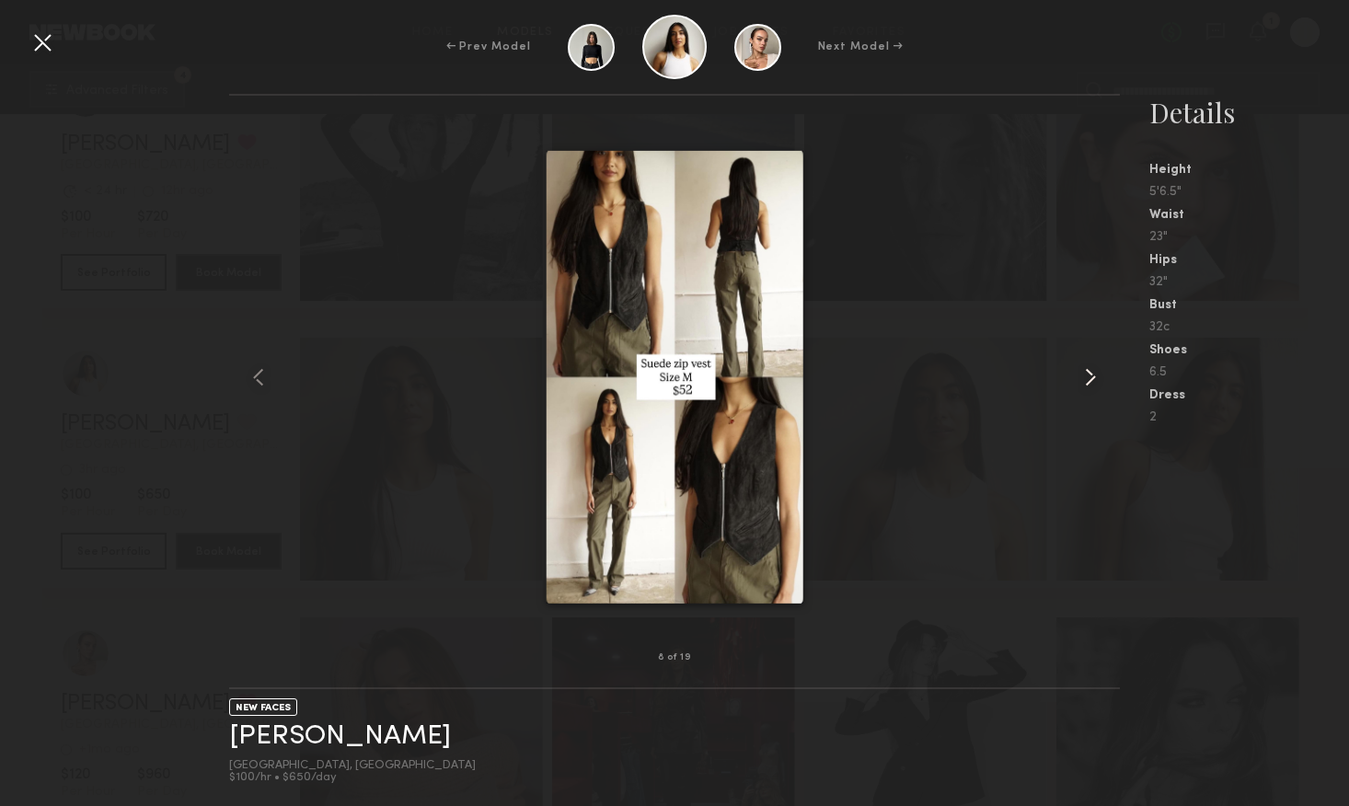
click at [1089, 376] on common-icon at bounding box center [1090, 377] width 29 height 29
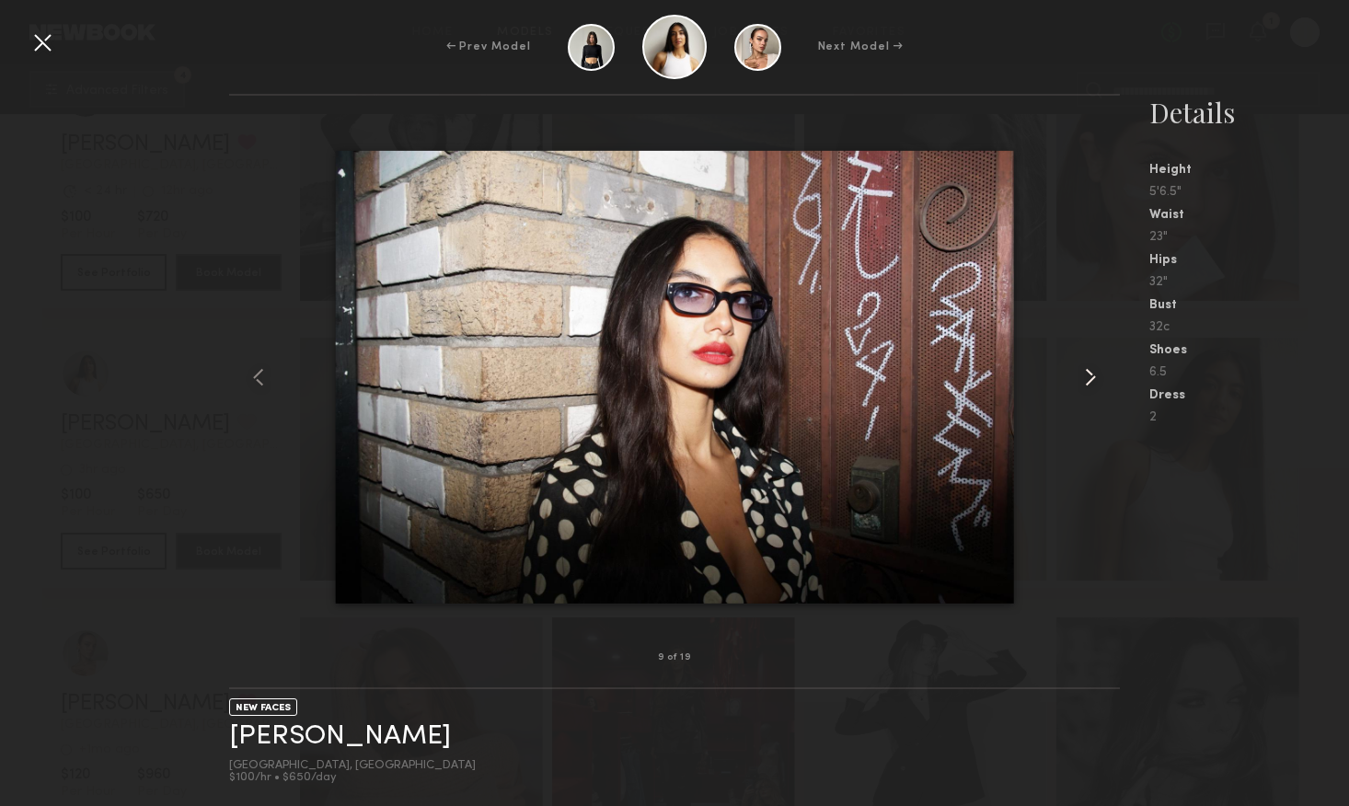
click at [1089, 376] on common-icon at bounding box center [1090, 377] width 29 height 29
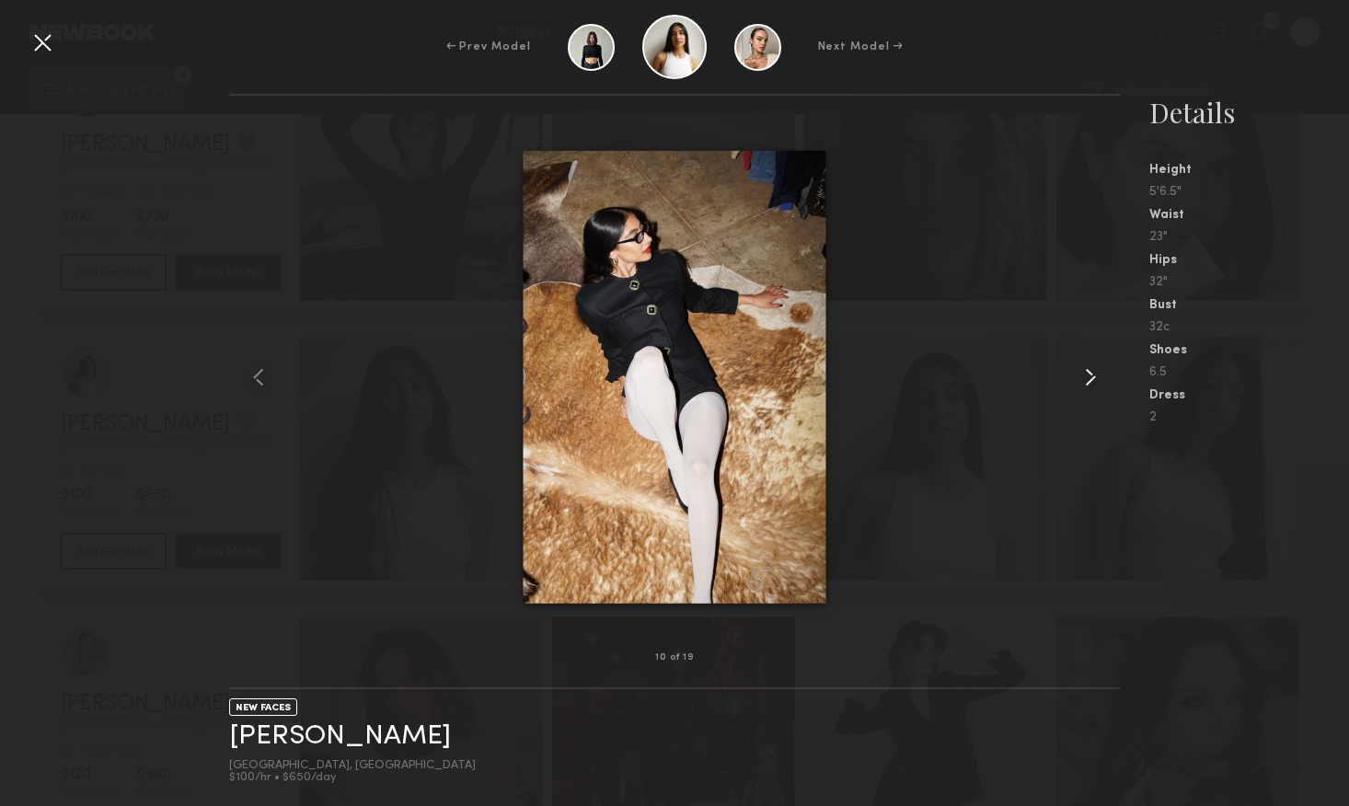
click at [1089, 376] on common-icon at bounding box center [1090, 377] width 29 height 29
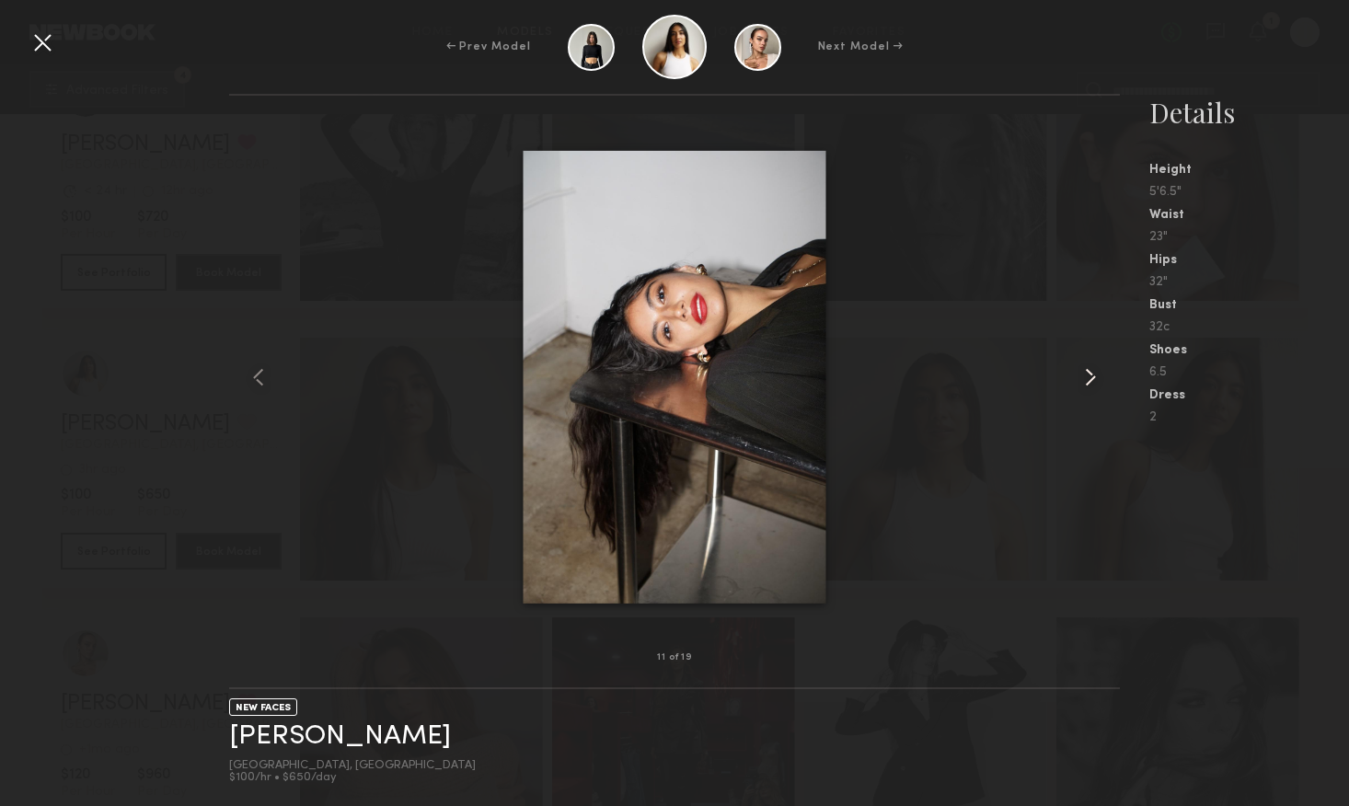
click at [1089, 376] on common-icon at bounding box center [1090, 377] width 29 height 29
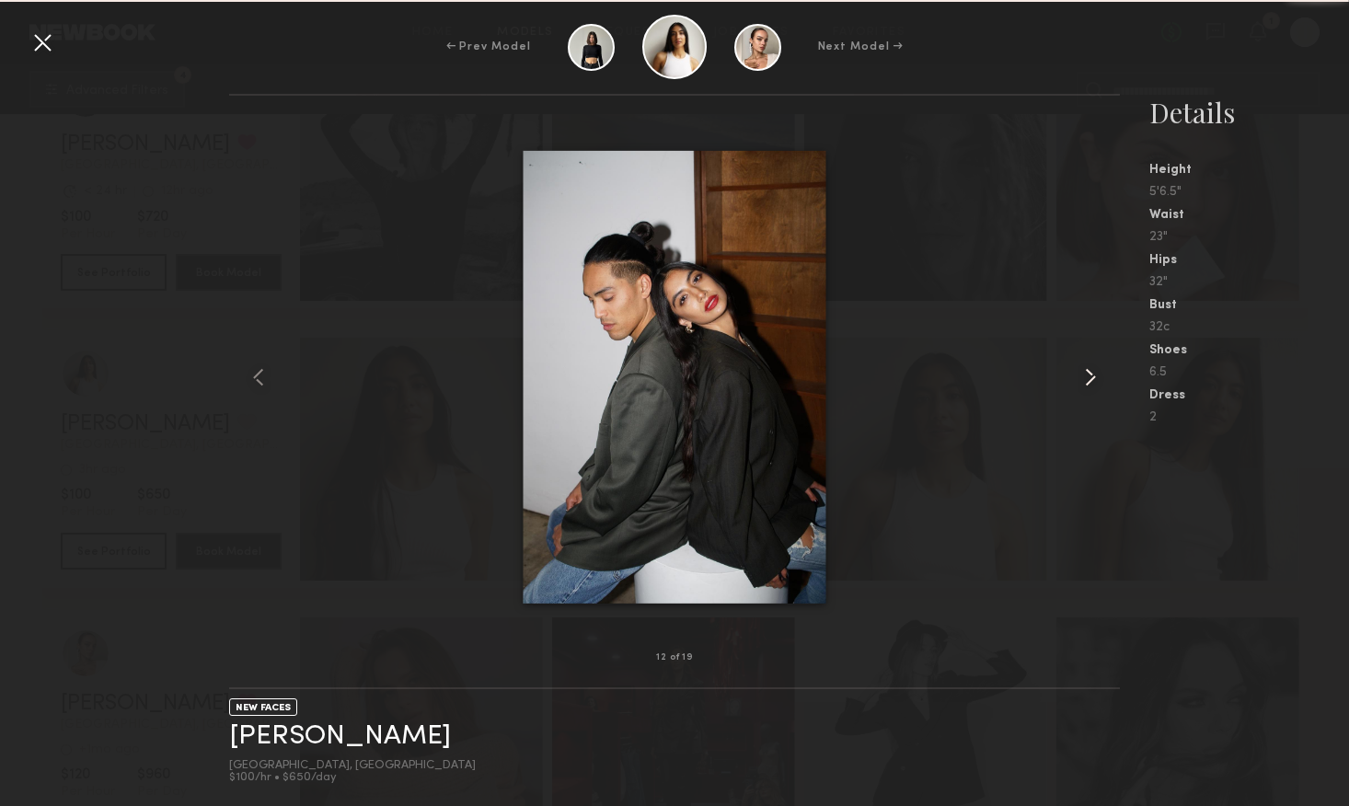
click at [1089, 376] on common-icon at bounding box center [1090, 377] width 29 height 29
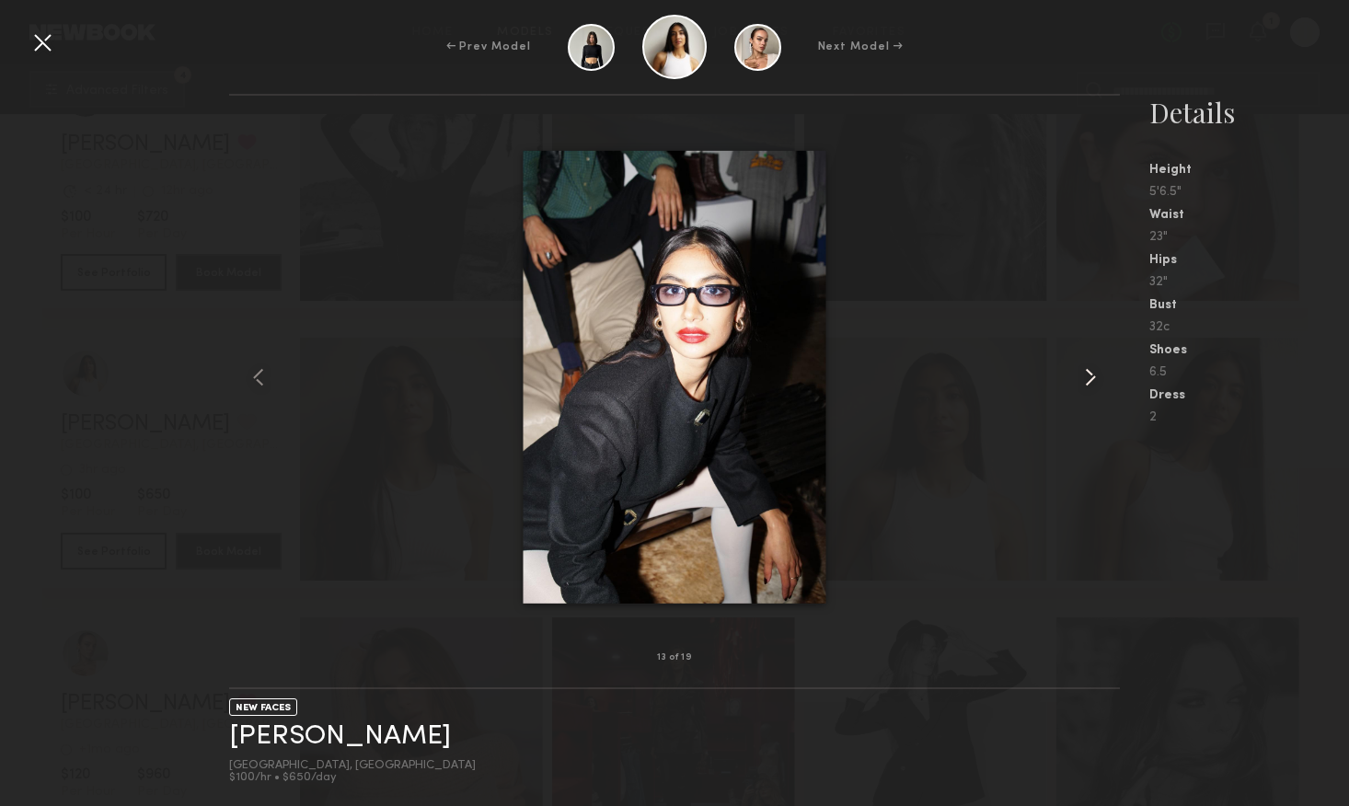
click at [1089, 376] on common-icon at bounding box center [1090, 377] width 29 height 29
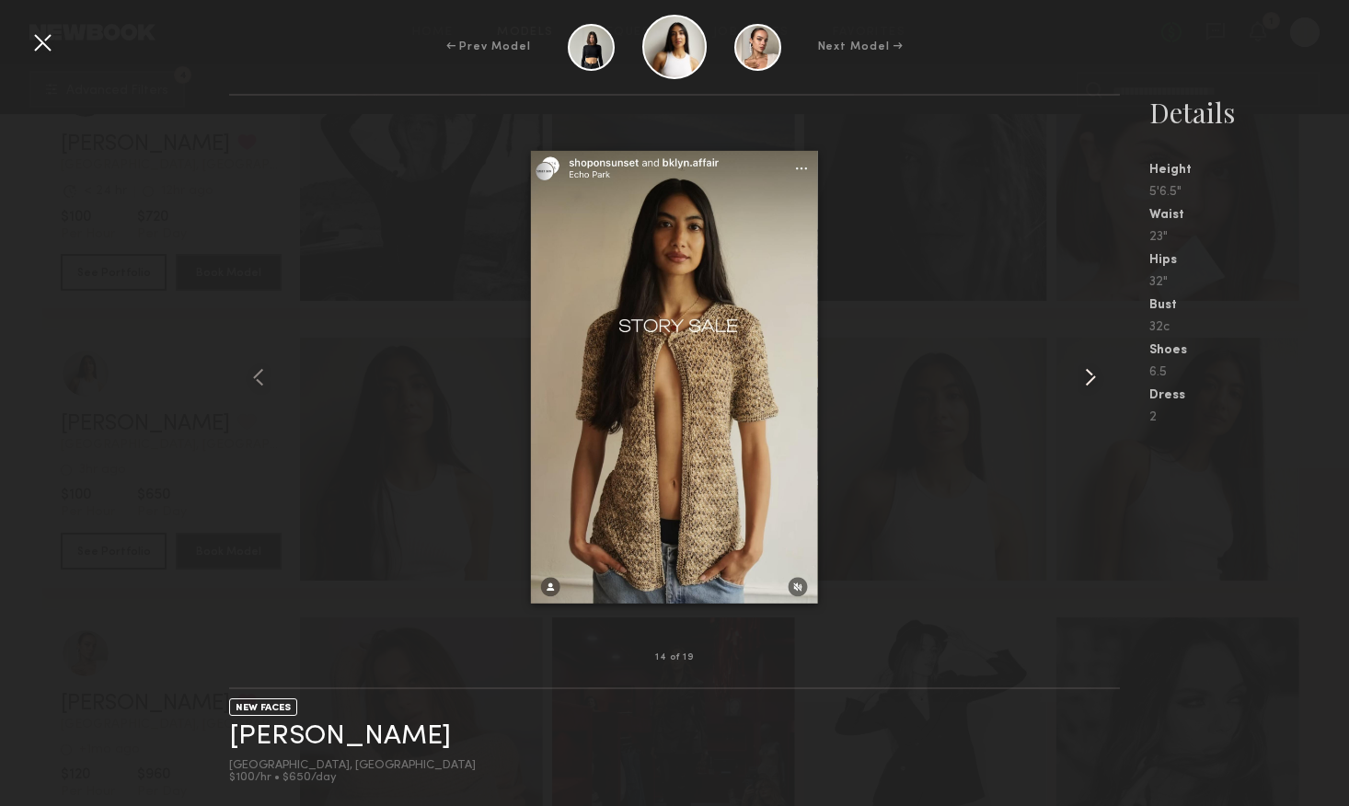
click at [1089, 376] on common-icon at bounding box center [1090, 377] width 29 height 29
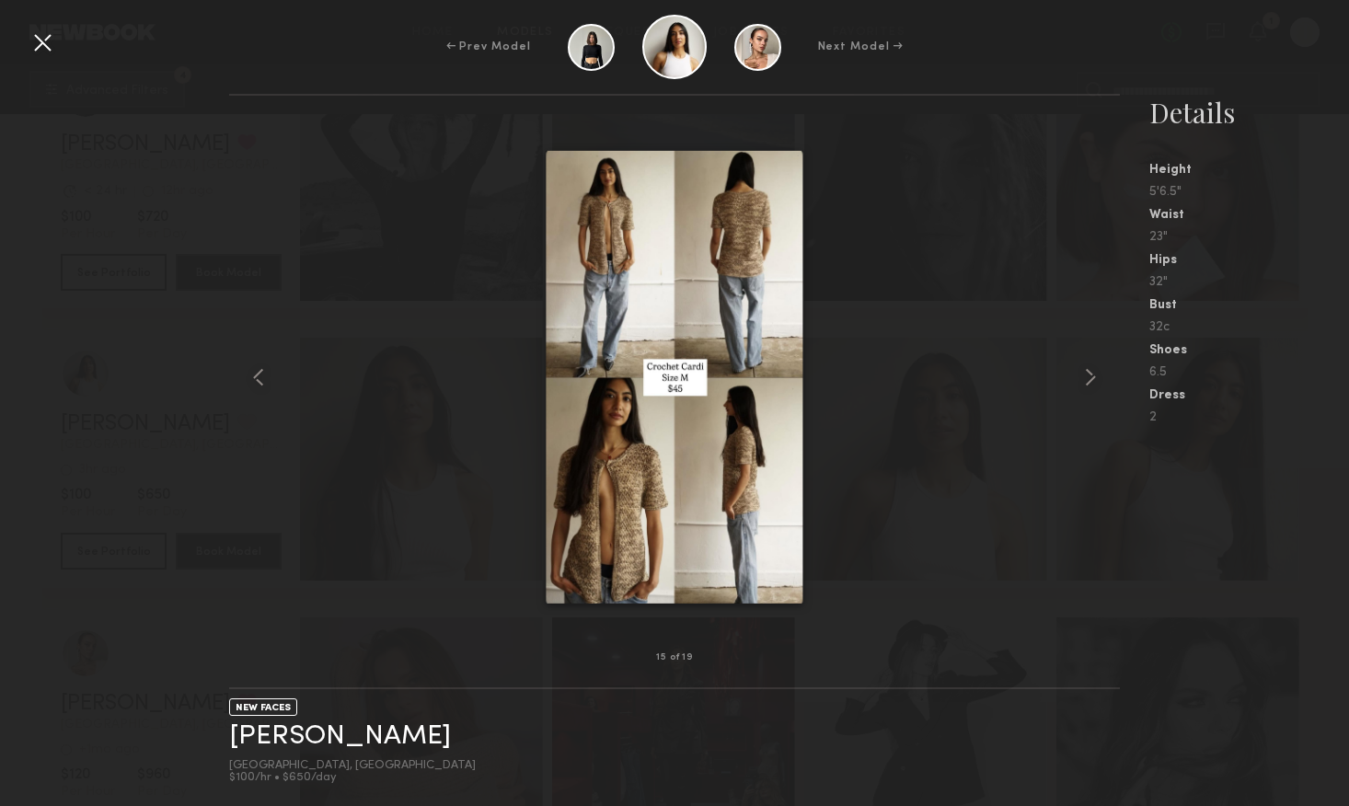
click at [1310, 370] on div "6.5" at bounding box center [1250, 372] width 200 height 13
click at [40, 43] on div at bounding box center [42, 42] width 29 height 29
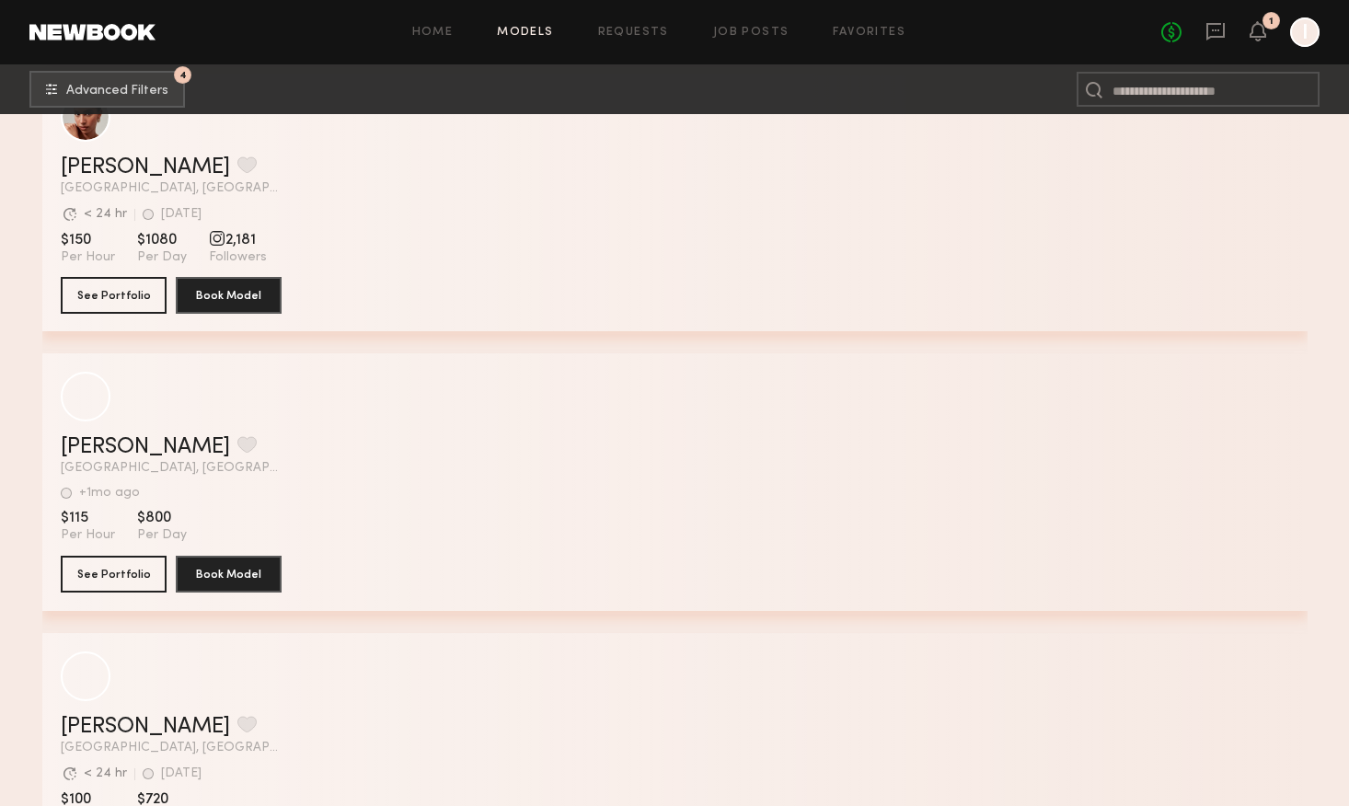
scroll to position [5391, 0]
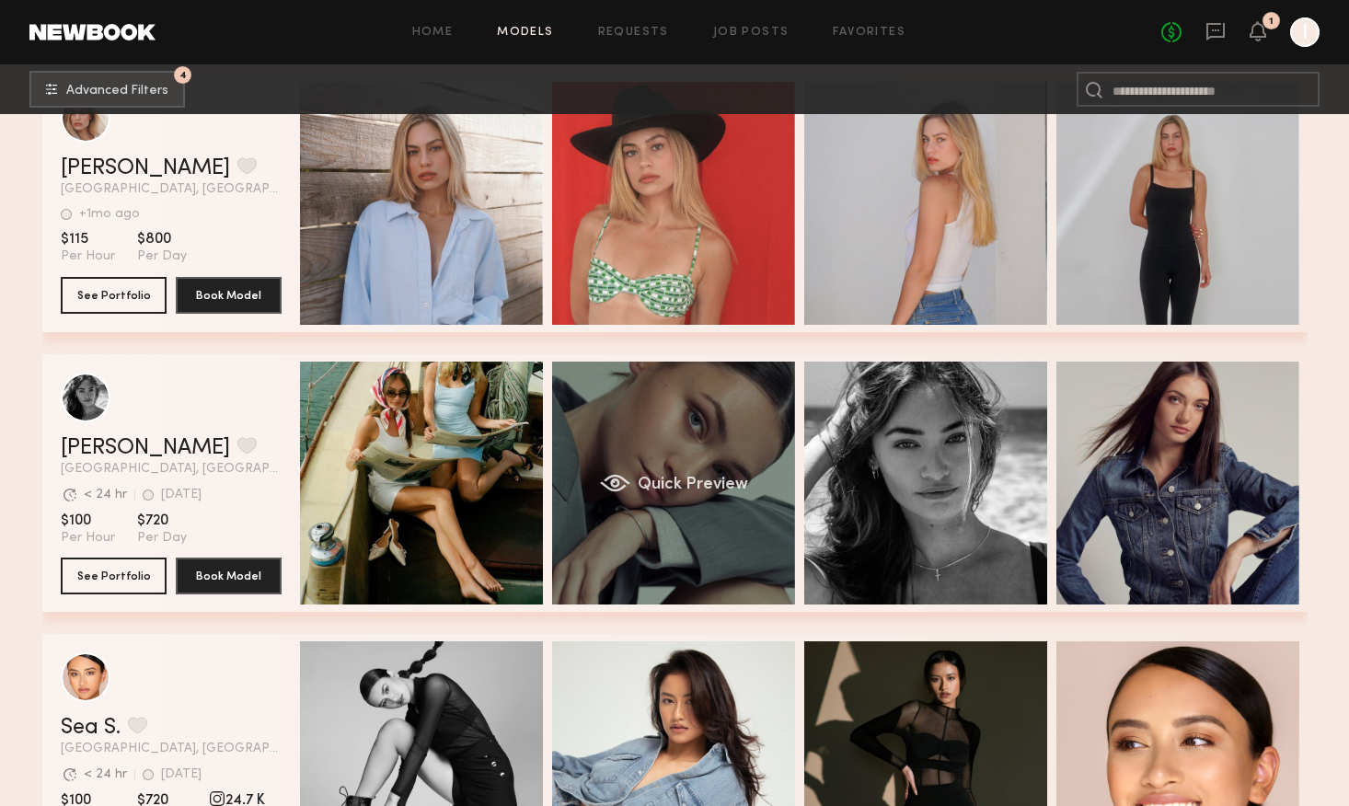
click at [685, 524] on div "Quick Preview" at bounding box center [673, 483] width 243 height 243
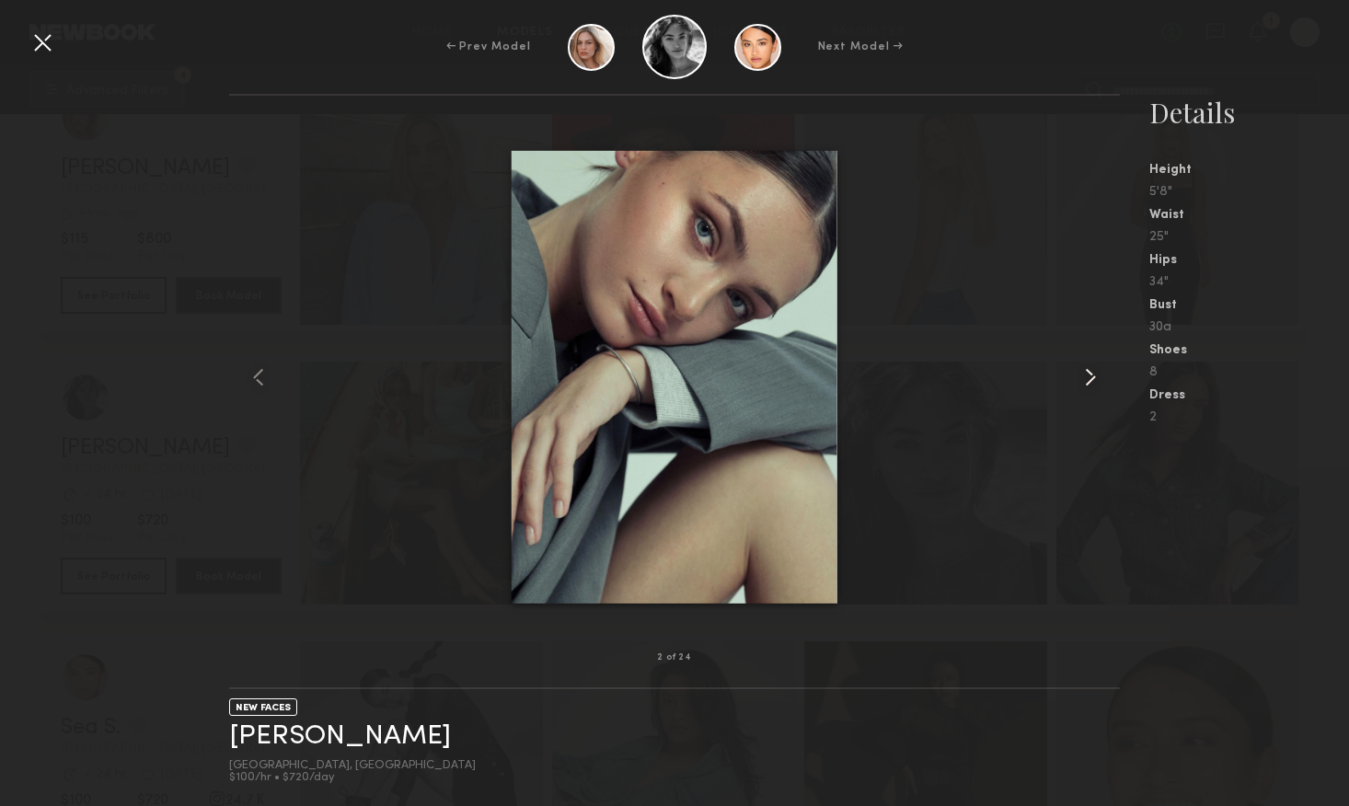
click at [1092, 384] on common-icon at bounding box center [1090, 377] width 29 height 29
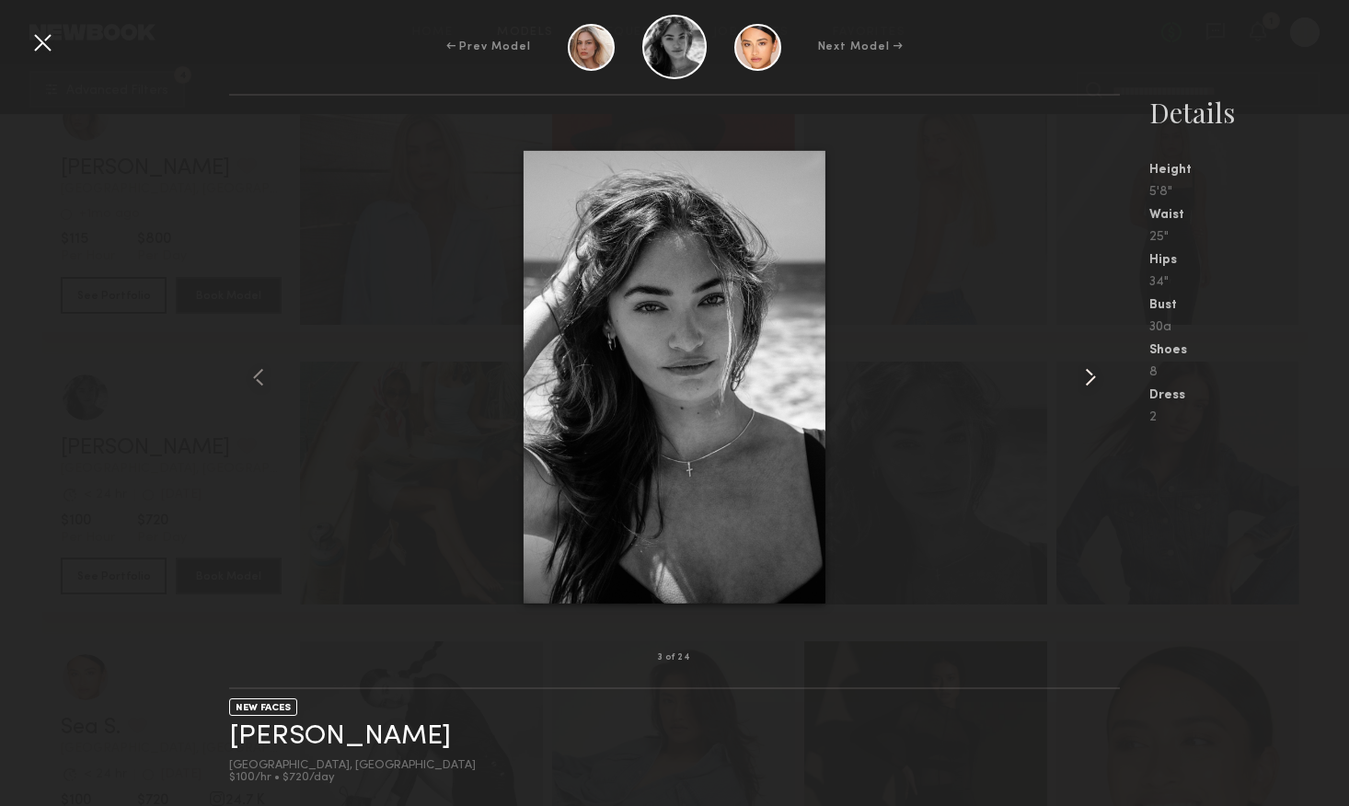
click at [1092, 384] on common-icon at bounding box center [1090, 377] width 29 height 29
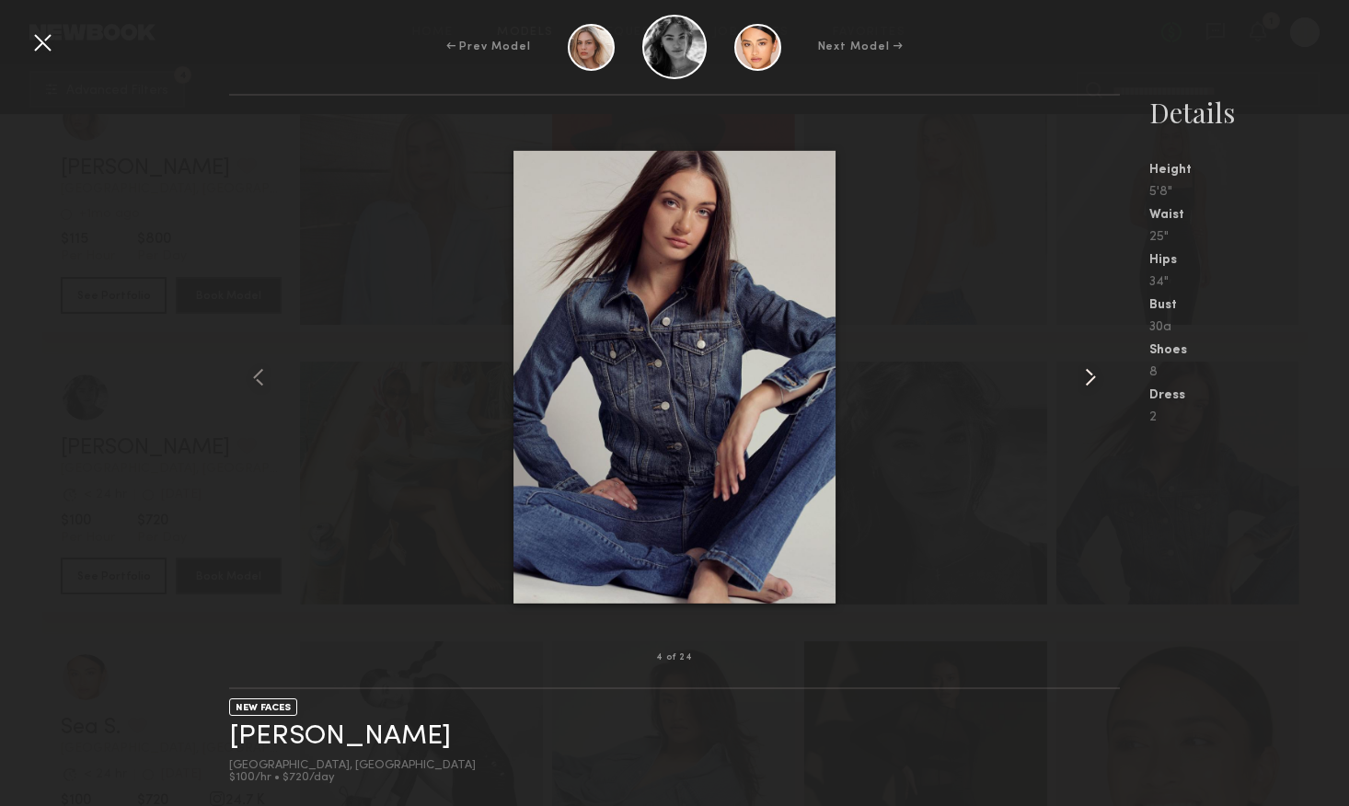
click at [1092, 384] on common-icon at bounding box center [1090, 377] width 29 height 29
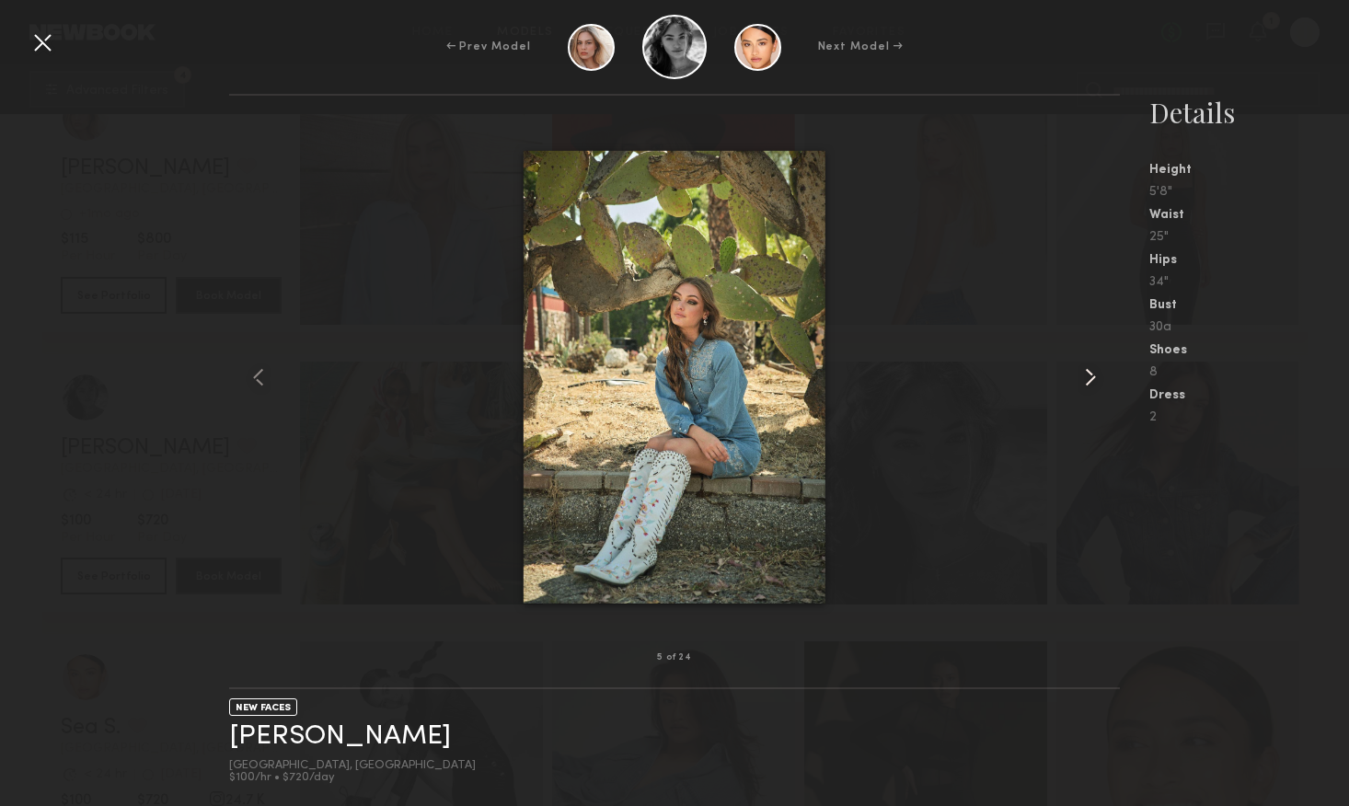
click at [1092, 384] on common-icon at bounding box center [1090, 377] width 29 height 29
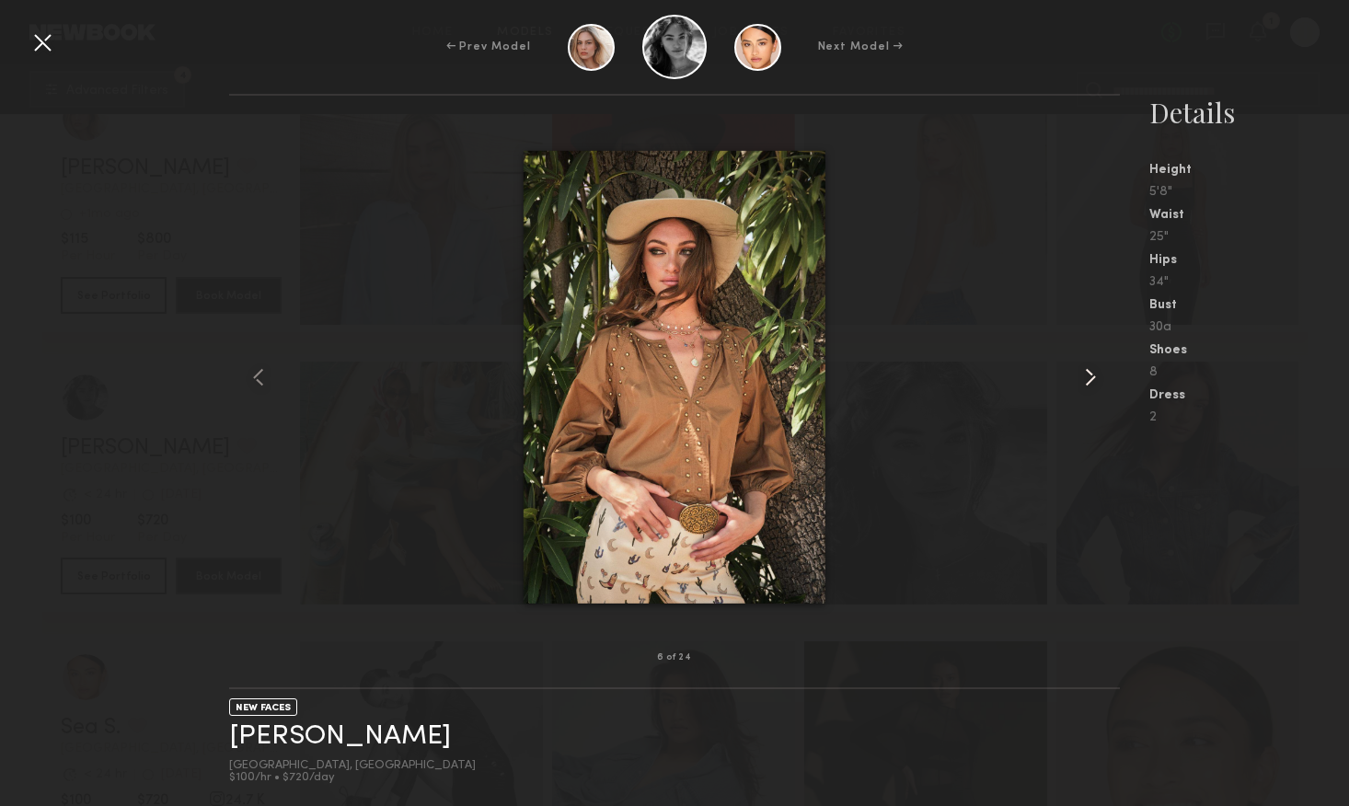
click at [1092, 384] on common-icon at bounding box center [1090, 377] width 29 height 29
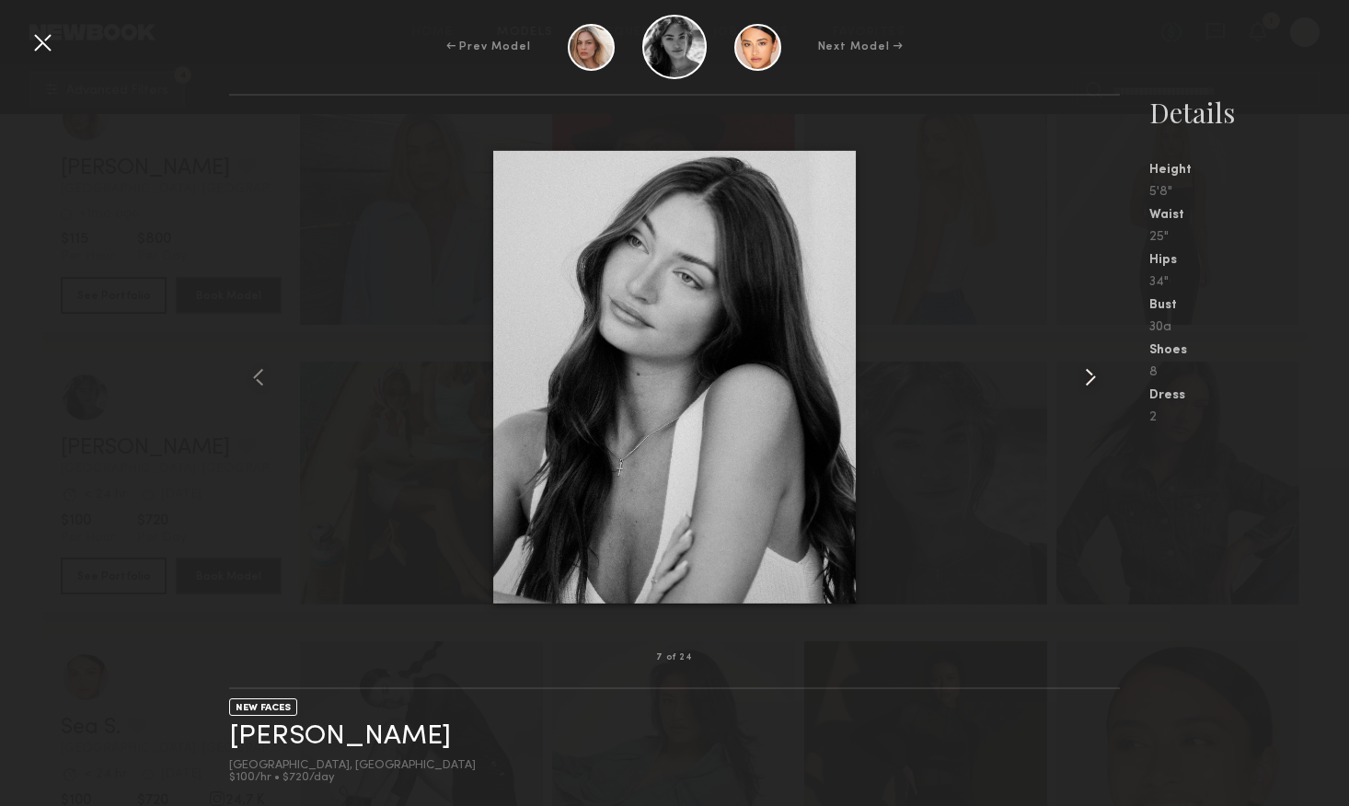
click at [1092, 384] on common-icon at bounding box center [1090, 377] width 29 height 29
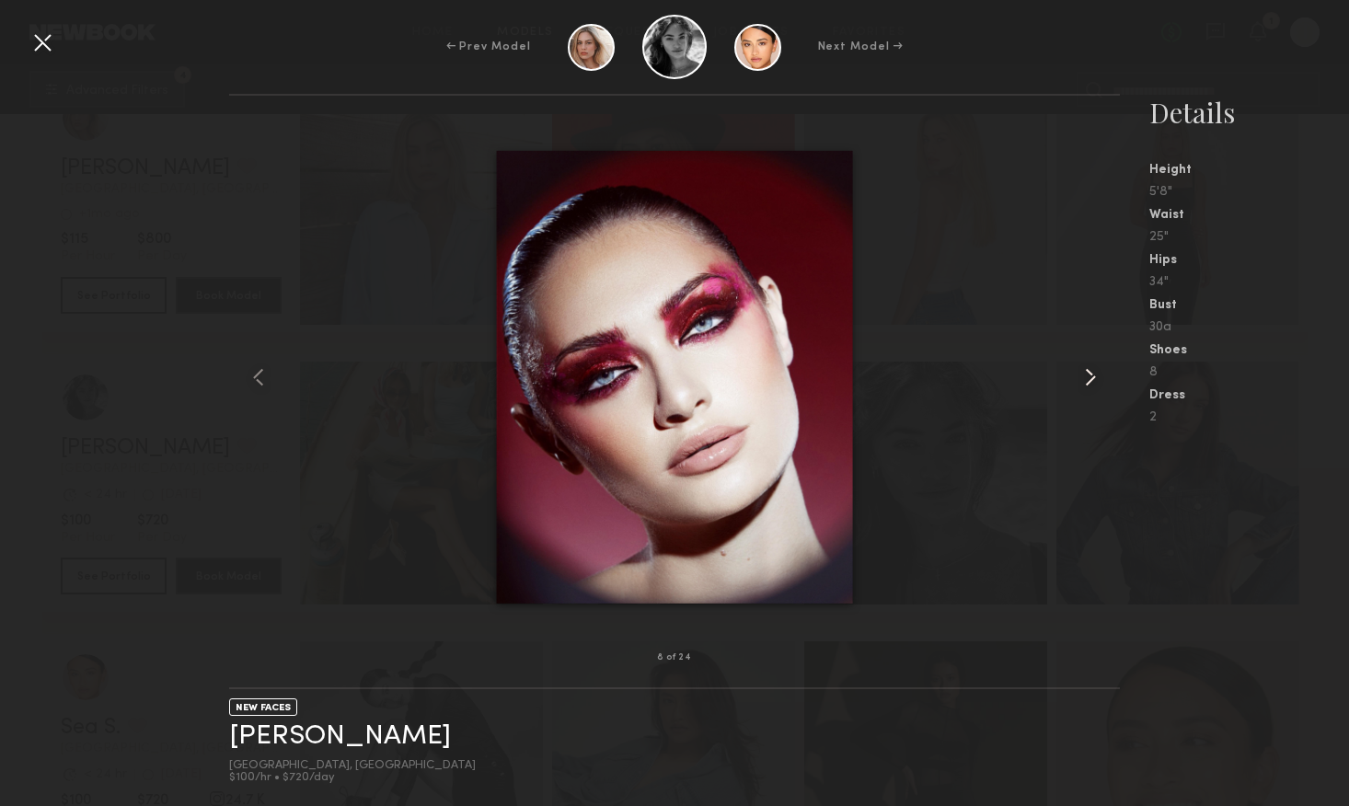
click at [1092, 384] on common-icon at bounding box center [1090, 377] width 29 height 29
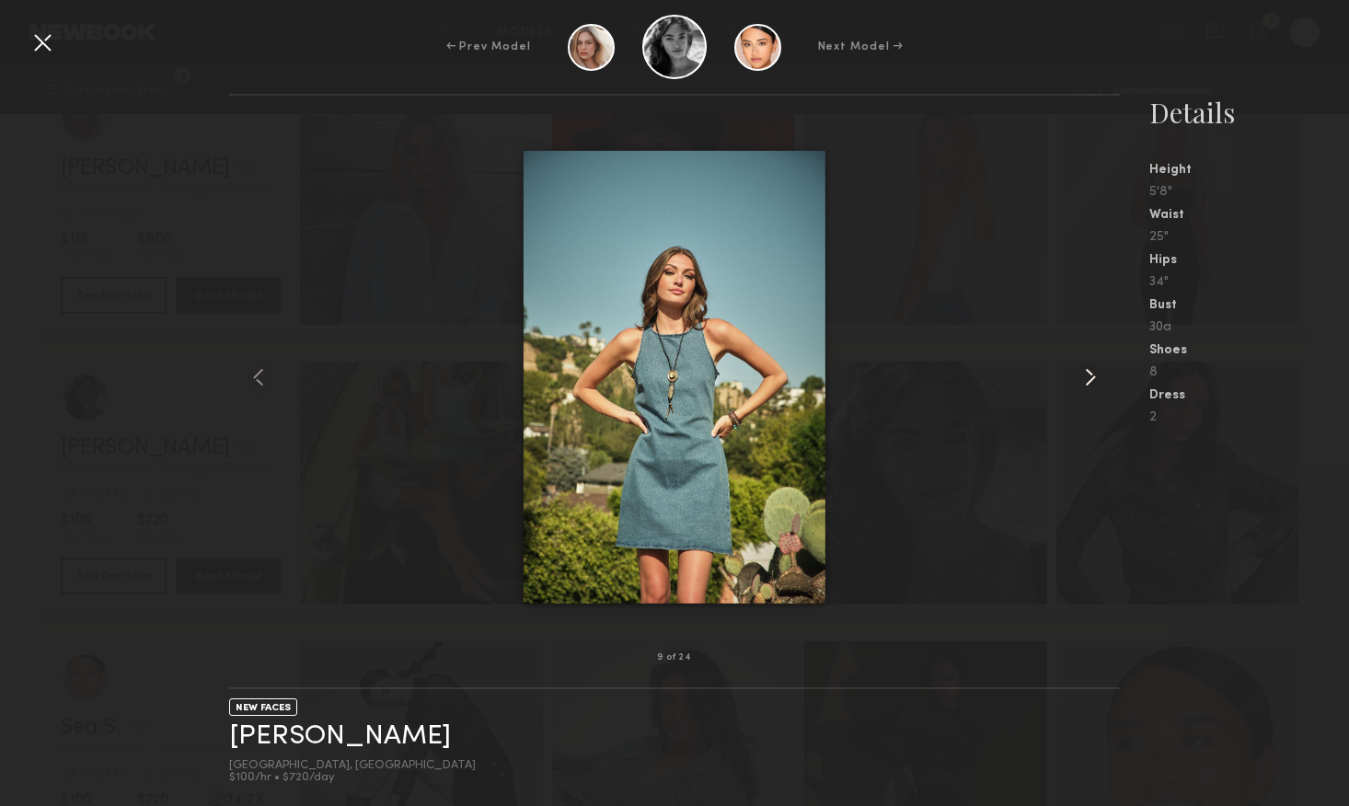
click at [1092, 384] on common-icon at bounding box center [1090, 377] width 29 height 29
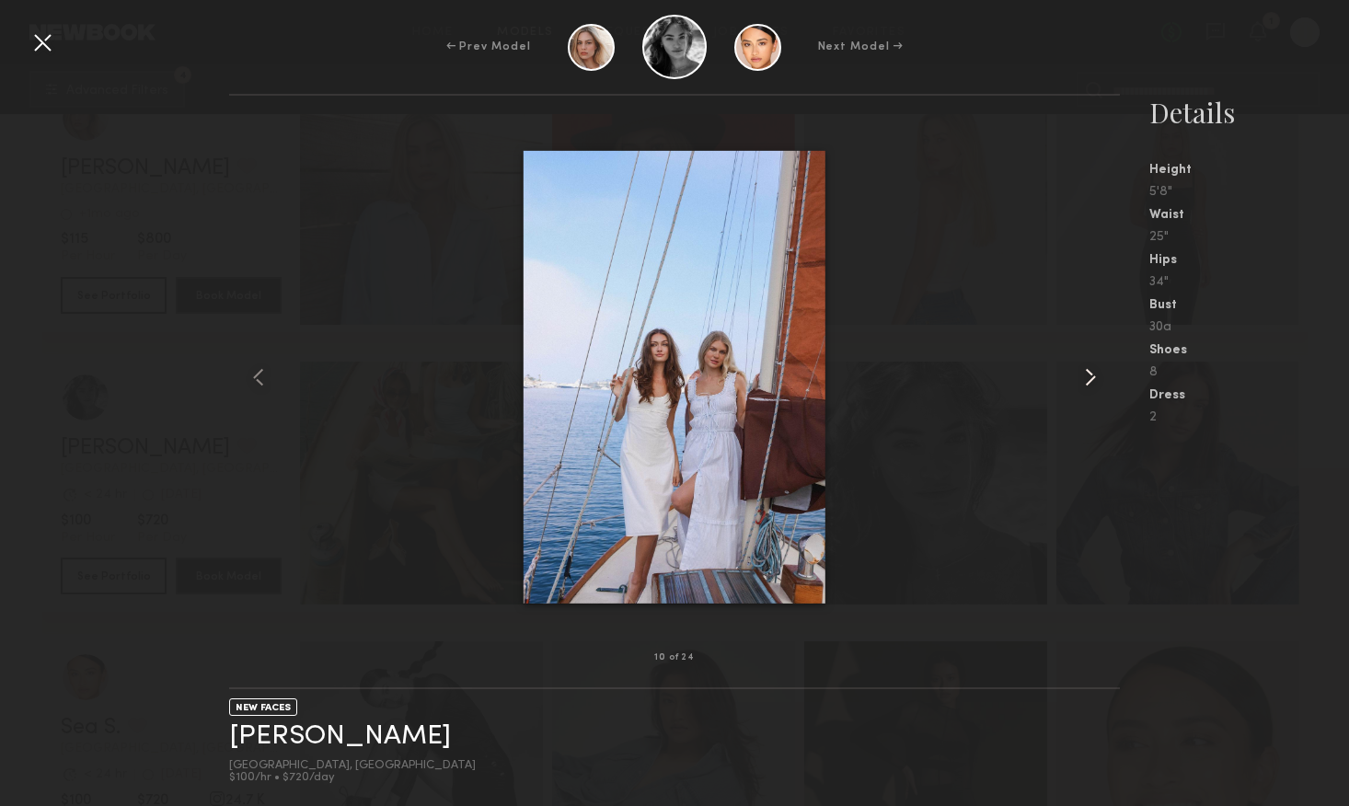
click at [1092, 384] on common-icon at bounding box center [1090, 377] width 29 height 29
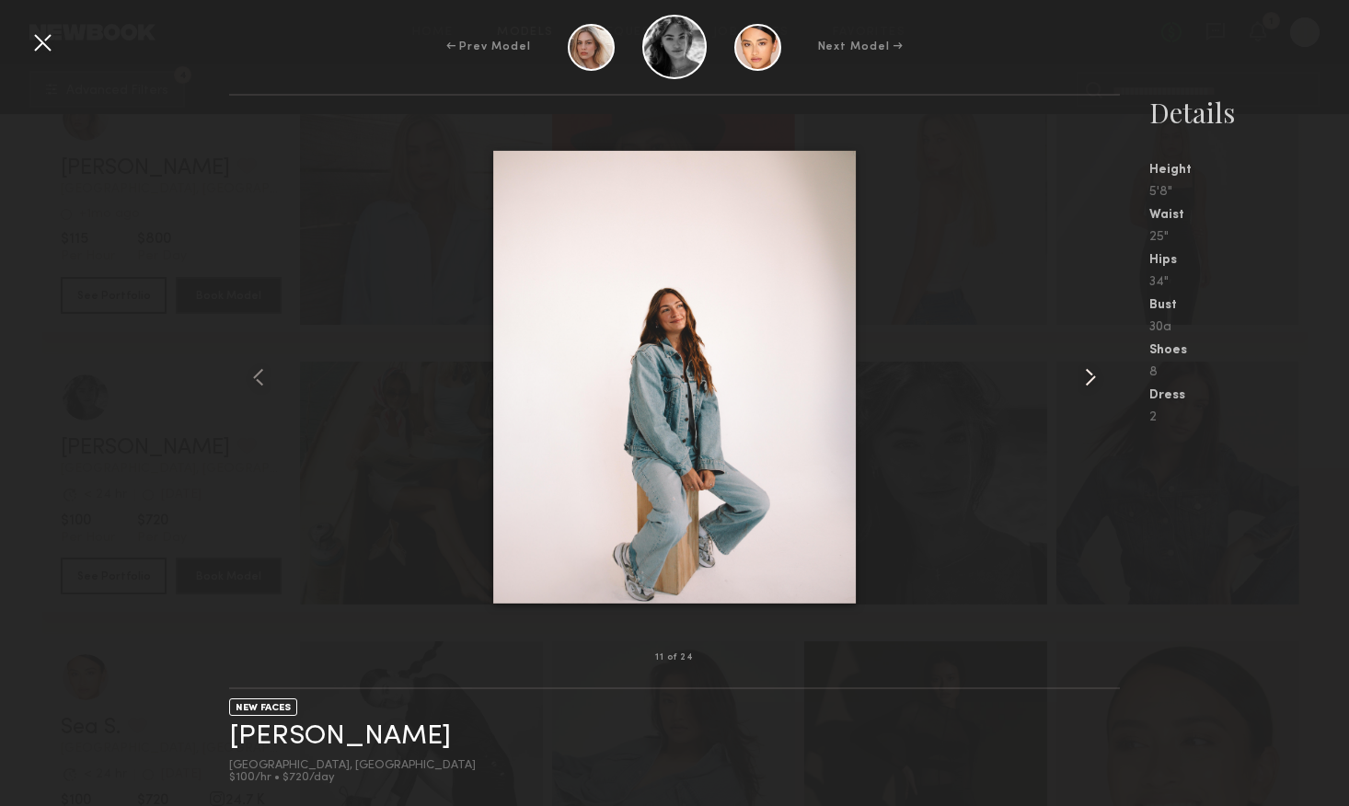
click at [1092, 384] on common-icon at bounding box center [1090, 377] width 29 height 29
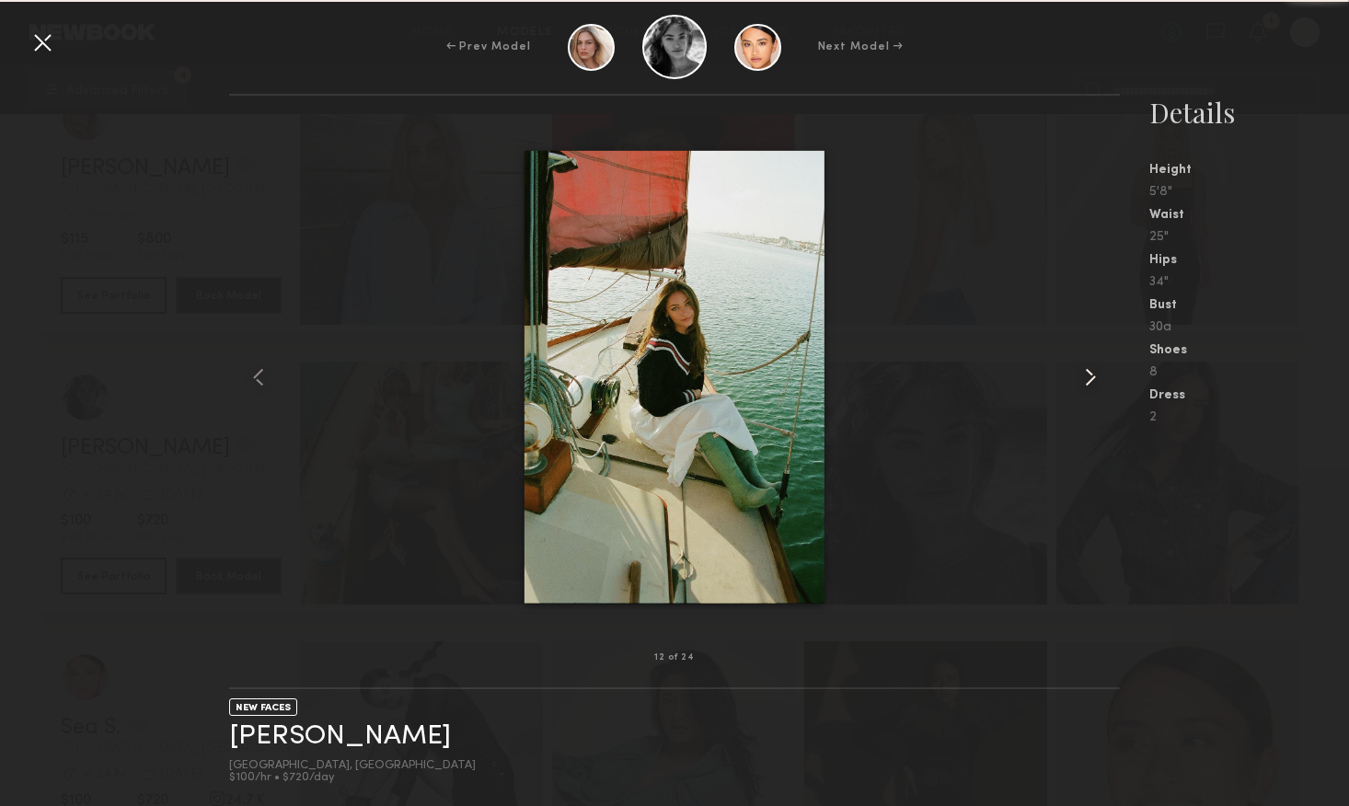
click at [1092, 384] on common-icon at bounding box center [1090, 377] width 29 height 29
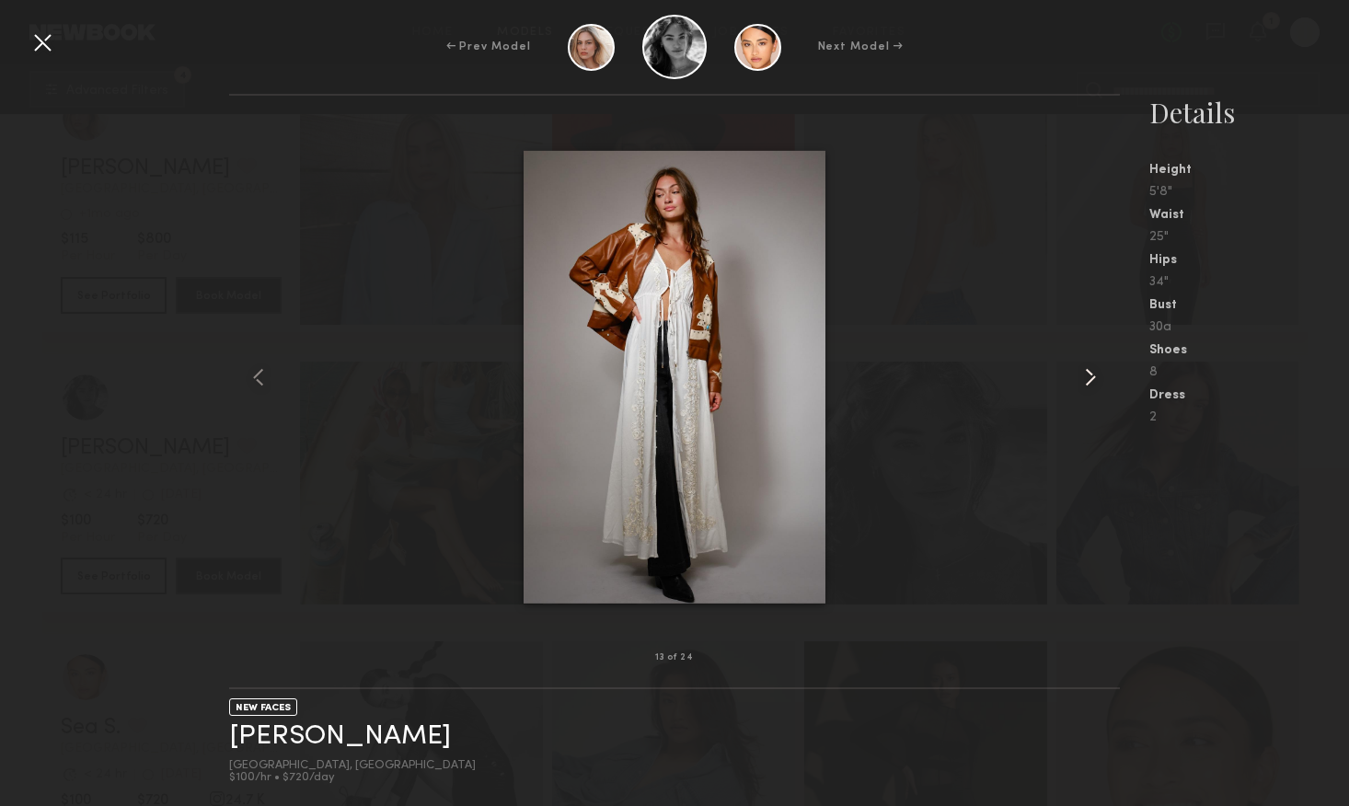
click at [1092, 384] on common-icon at bounding box center [1090, 377] width 29 height 29
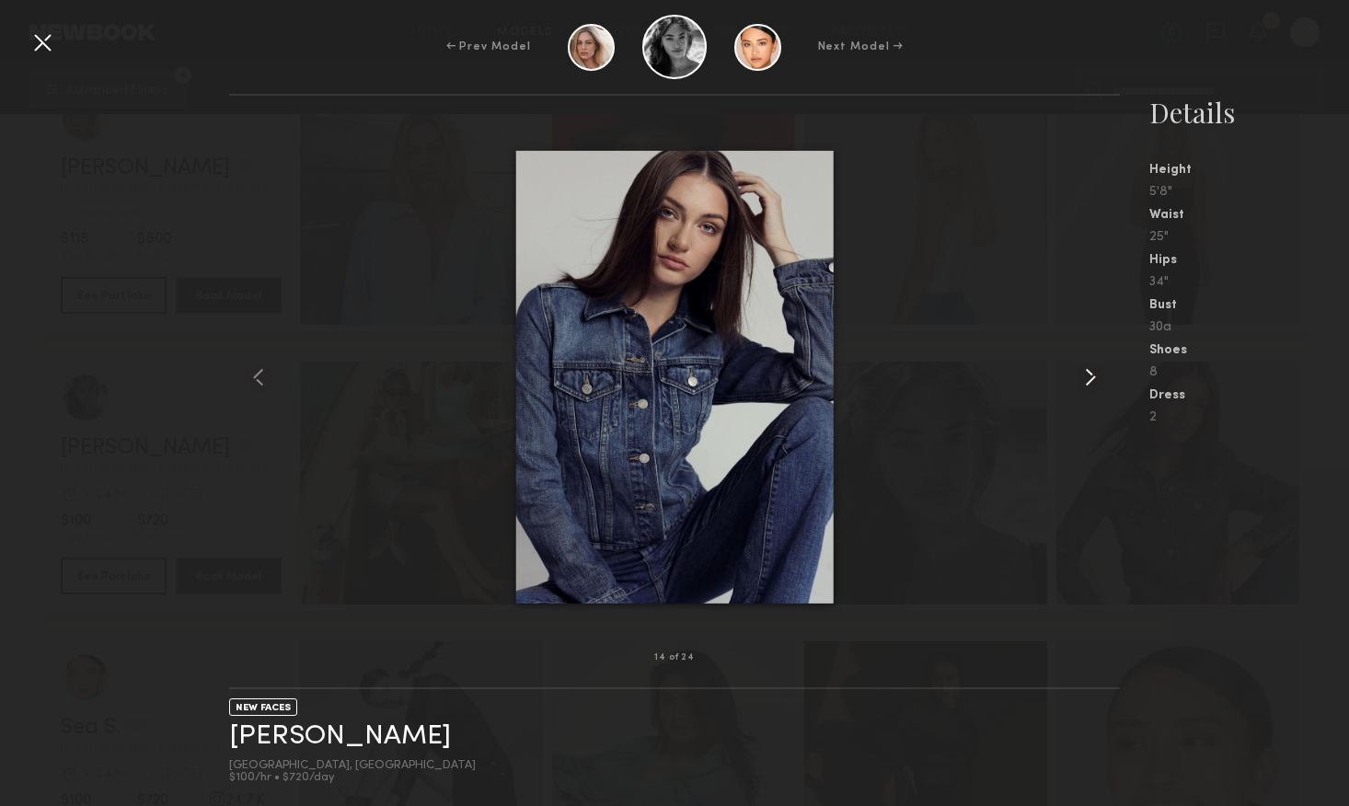
click at [1092, 384] on common-icon at bounding box center [1090, 377] width 29 height 29
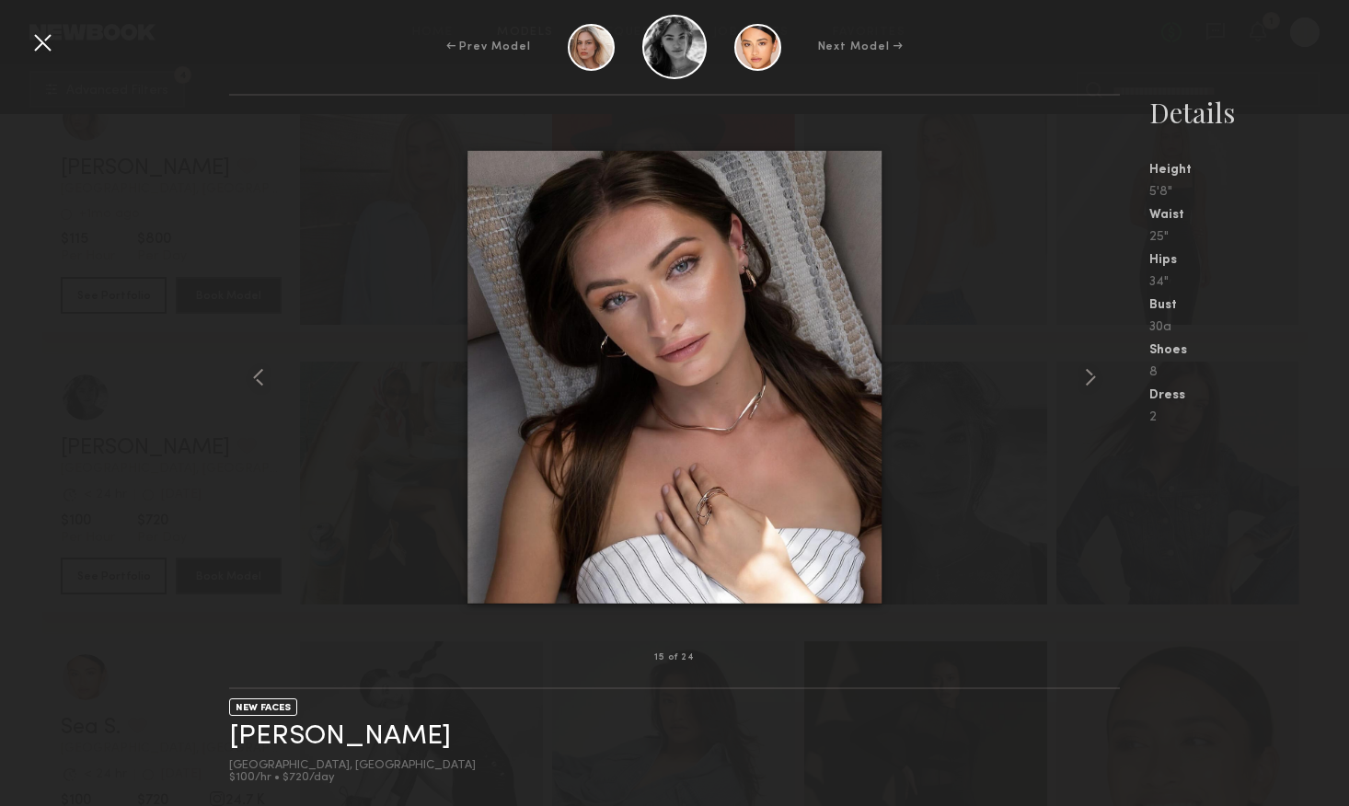
click at [24, 39] on div "← Prev Model Next Model →" at bounding box center [674, 47] width 1349 height 64
click at [50, 50] on div at bounding box center [42, 42] width 29 height 29
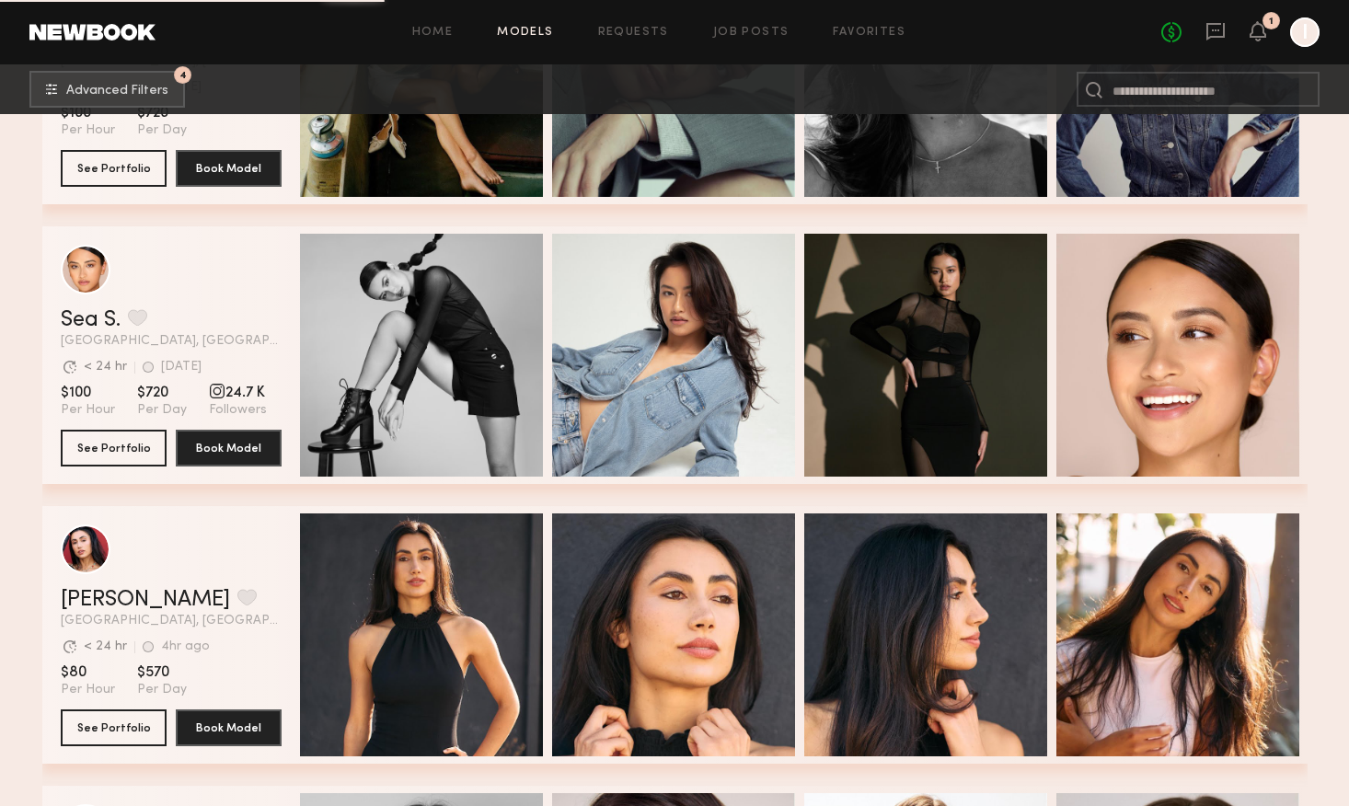
scroll to position [5819, 0]
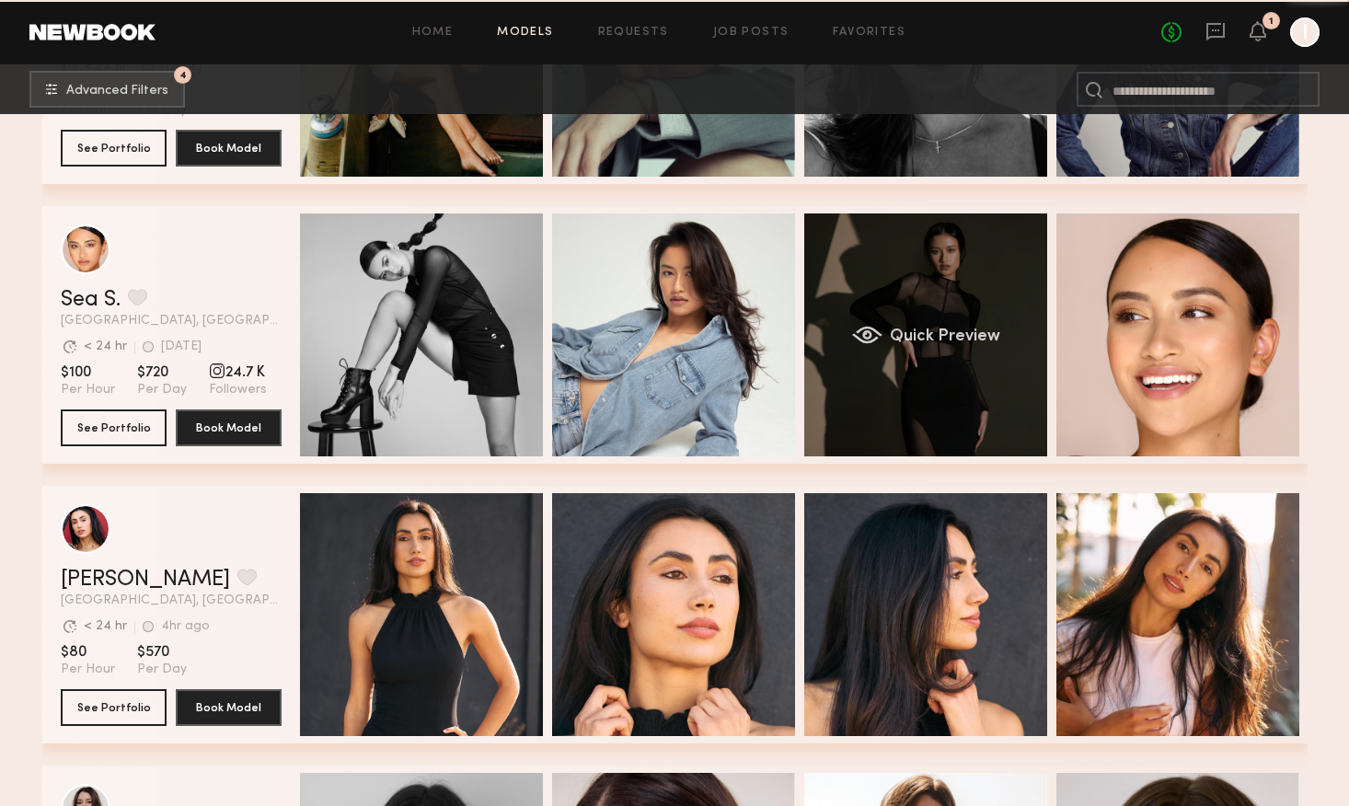
click at [905, 409] on div "Quick Preview" at bounding box center [925, 335] width 243 height 243
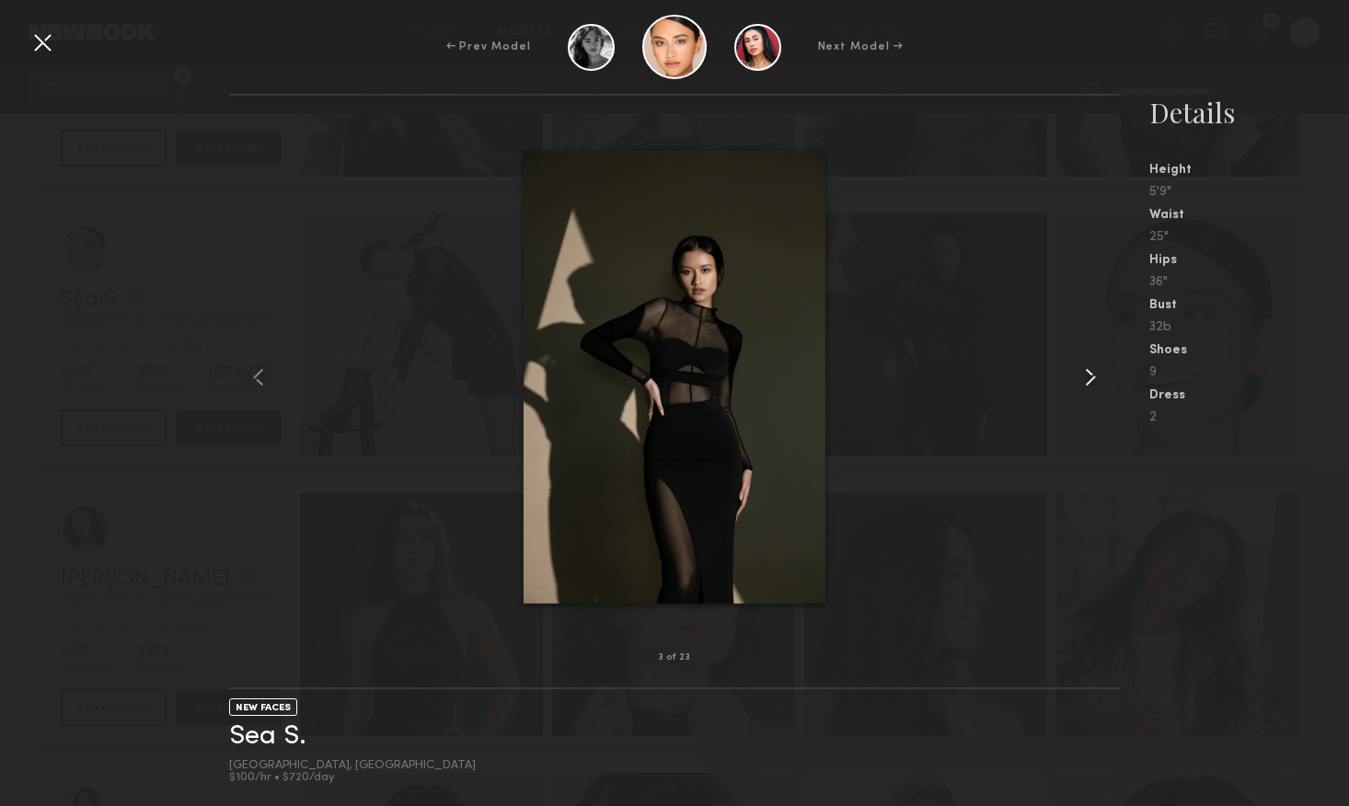
click at [1086, 385] on common-icon at bounding box center [1090, 377] width 29 height 29
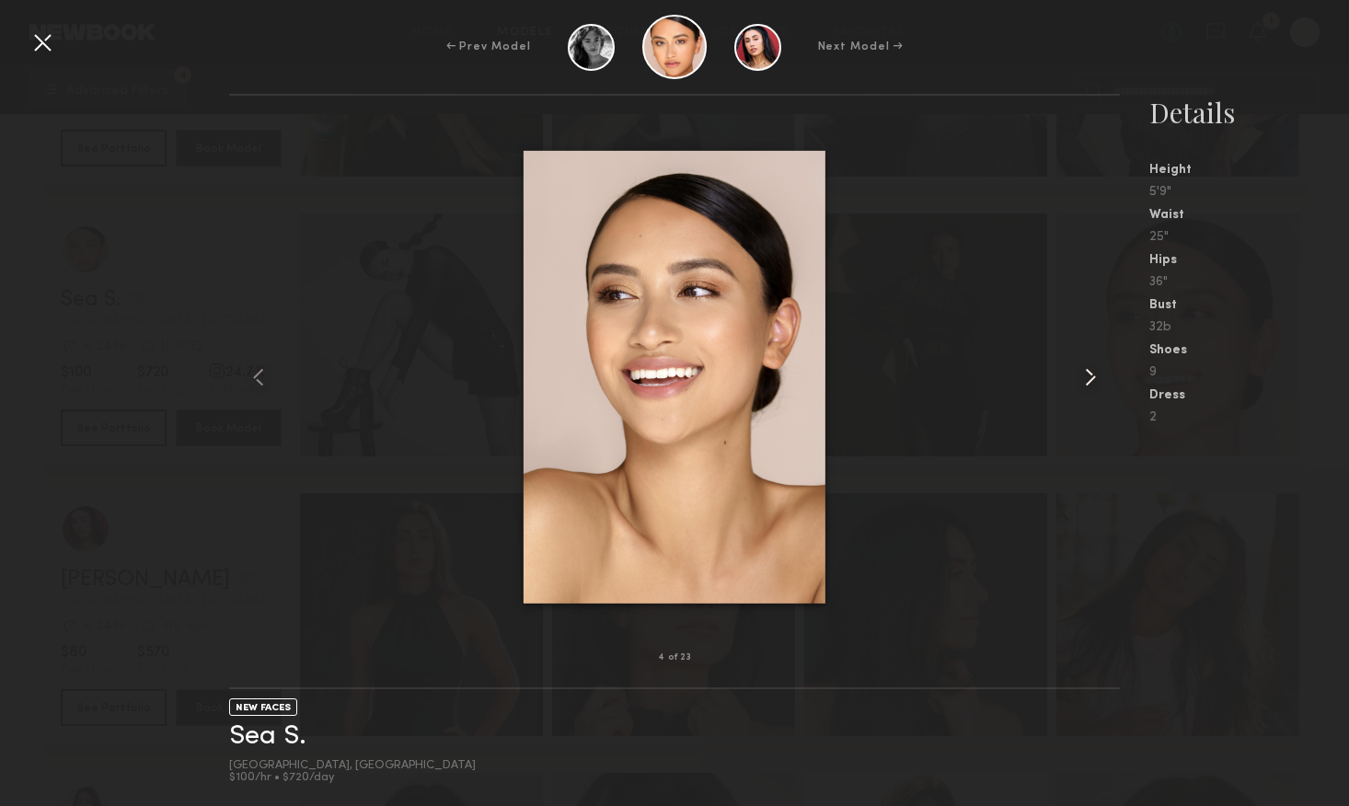
click at [1086, 385] on common-icon at bounding box center [1090, 377] width 29 height 29
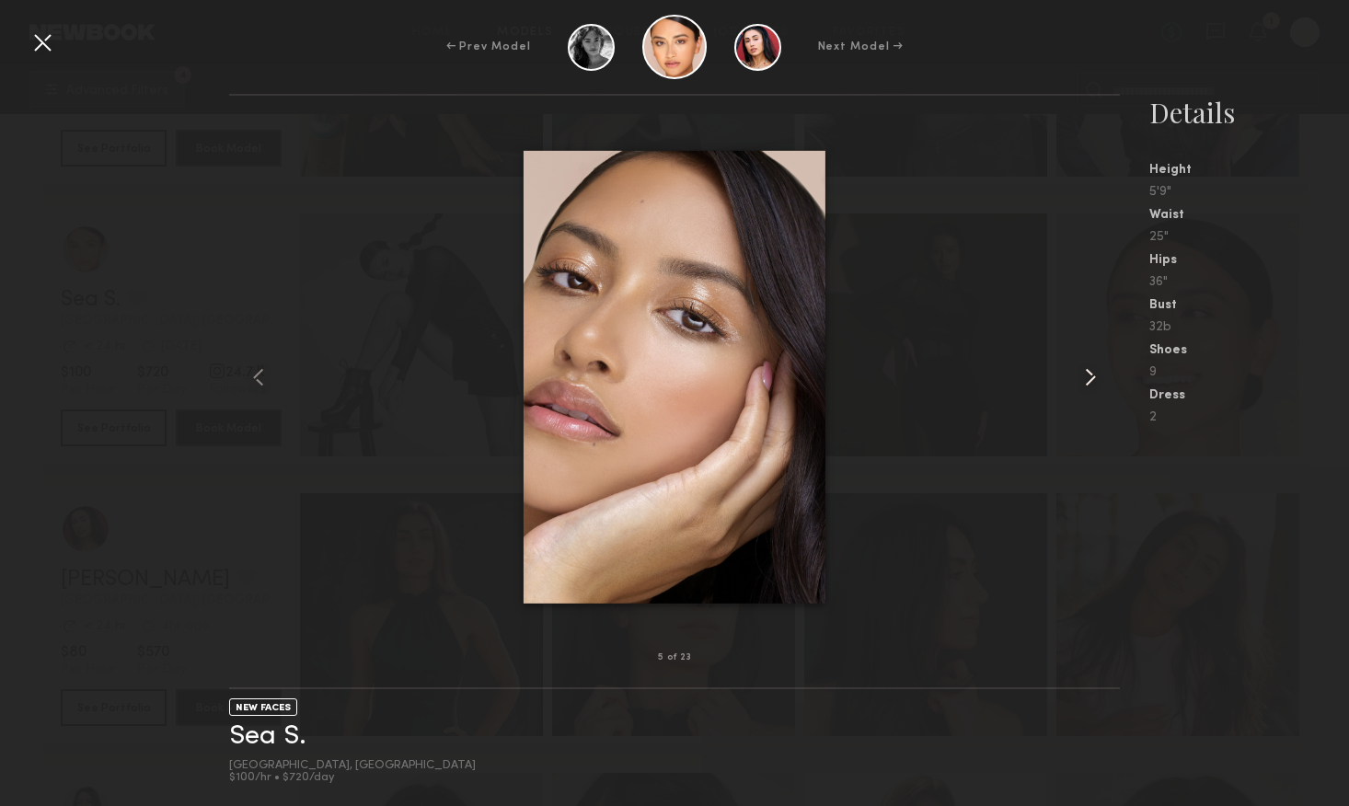
click at [1086, 385] on common-icon at bounding box center [1090, 377] width 29 height 29
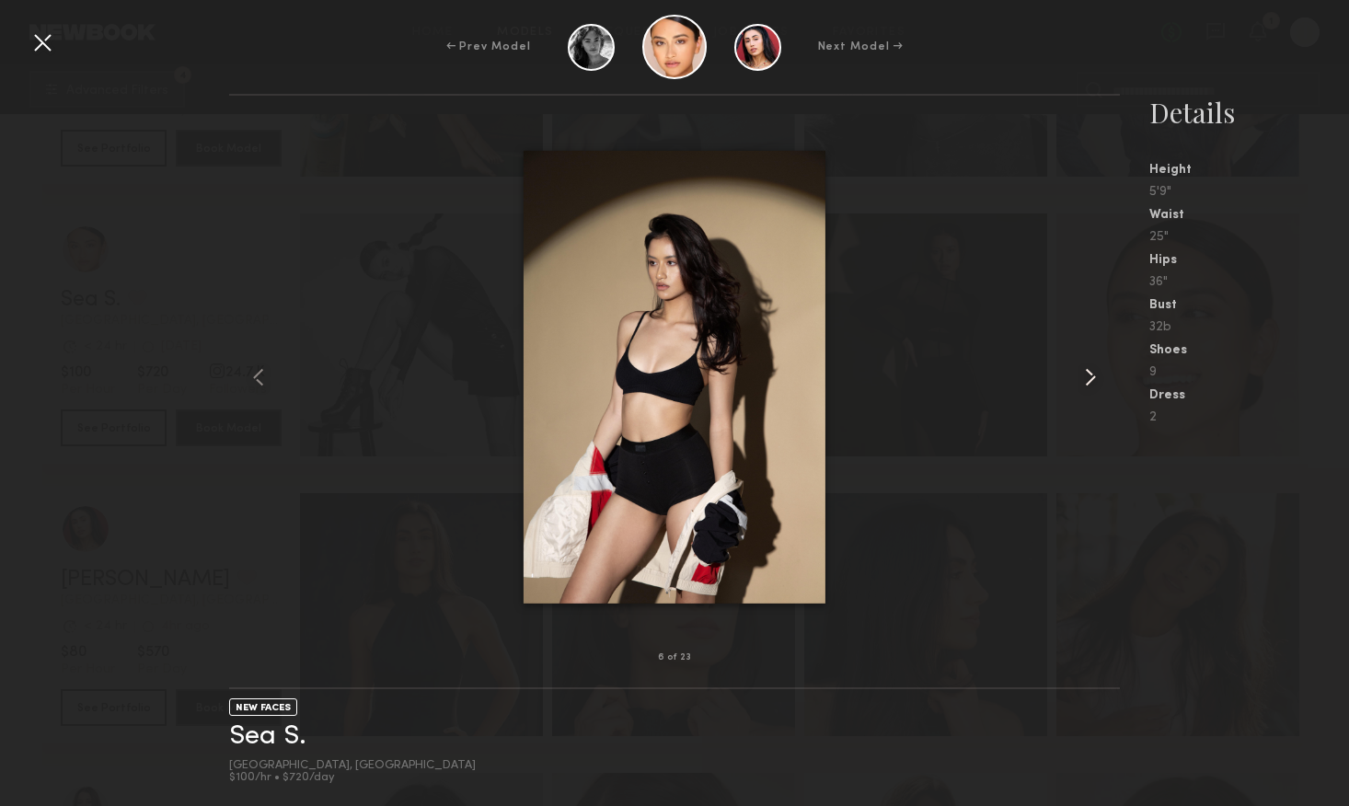
click at [1086, 385] on common-icon at bounding box center [1090, 377] width 29 height 29
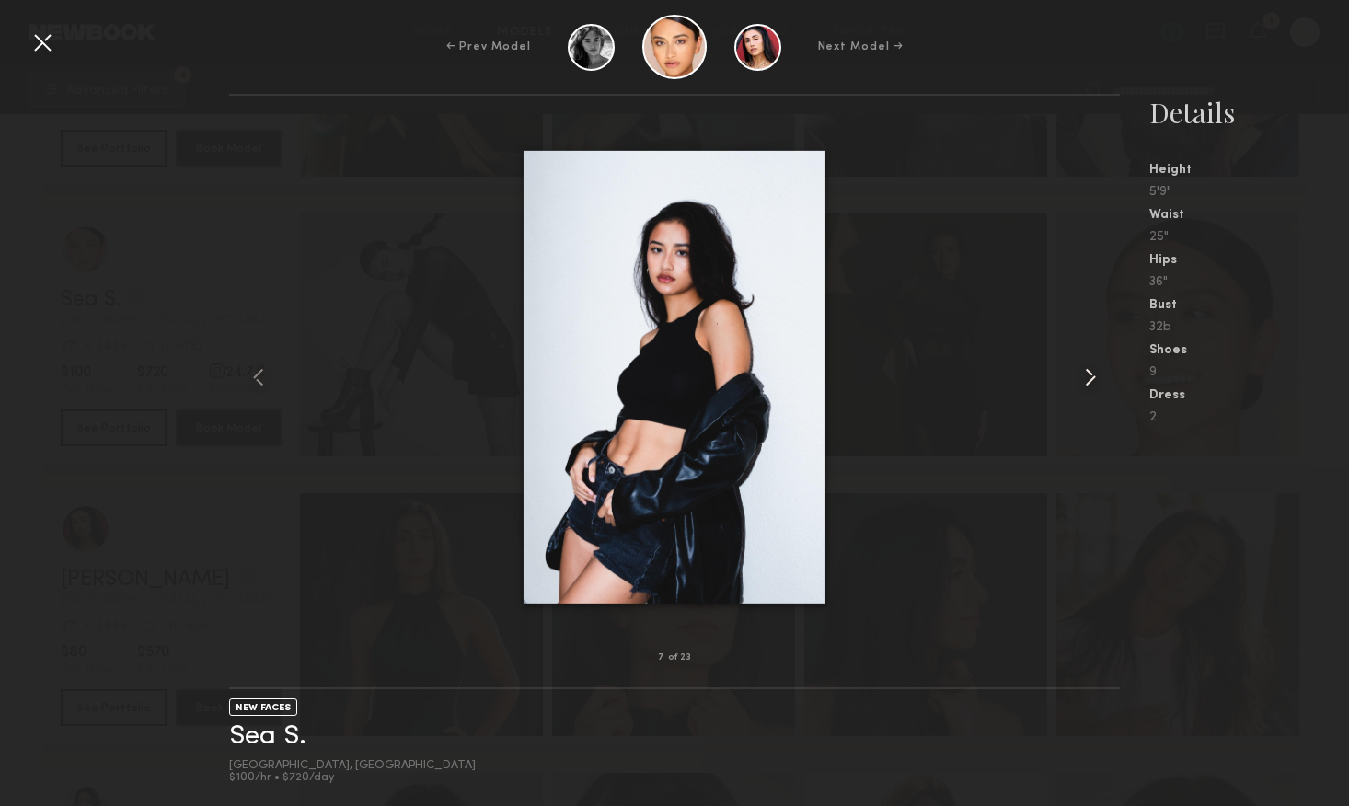
click at [1086, 385] on common-icon at bounding box center [1090, 377] width 29 height 29
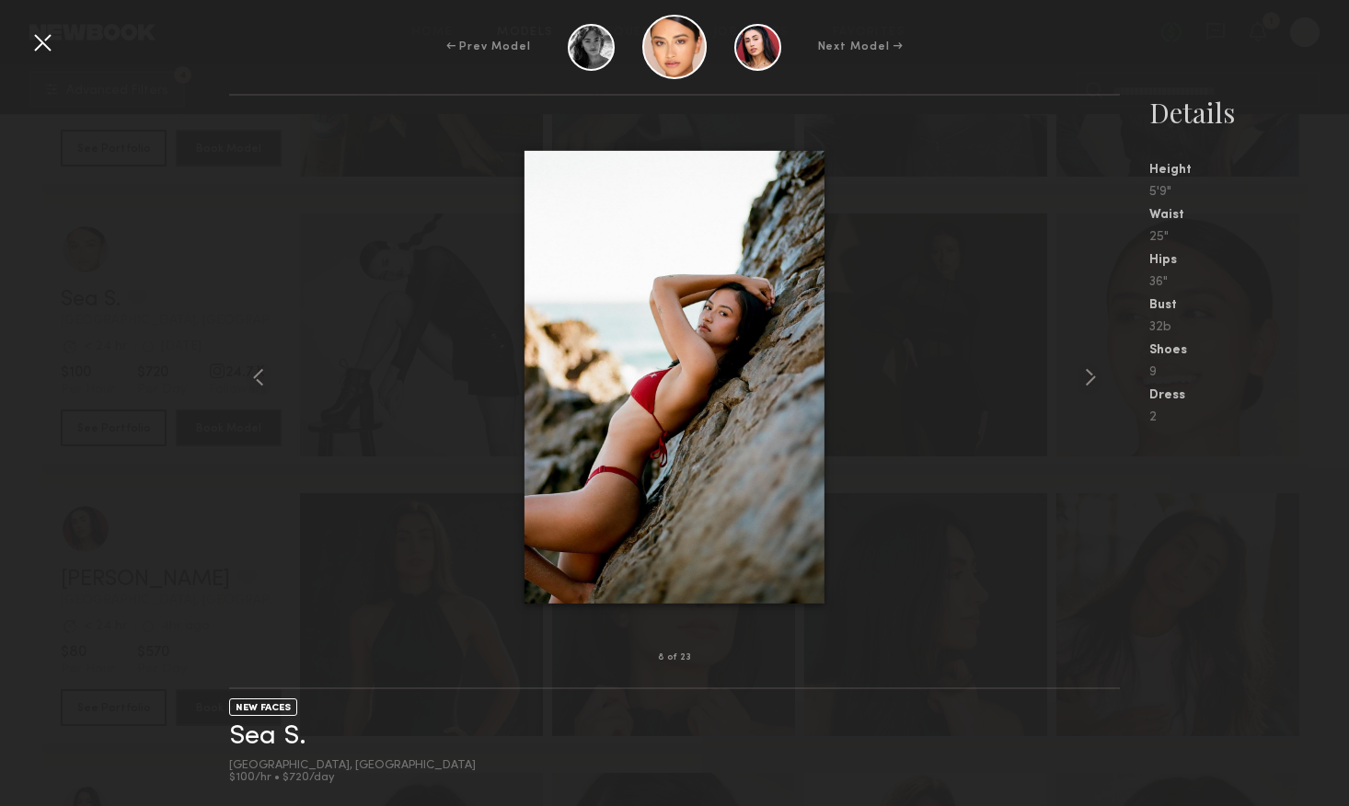
click at [45, 52] on div at bounding box center [42, 42] width 29 height 29
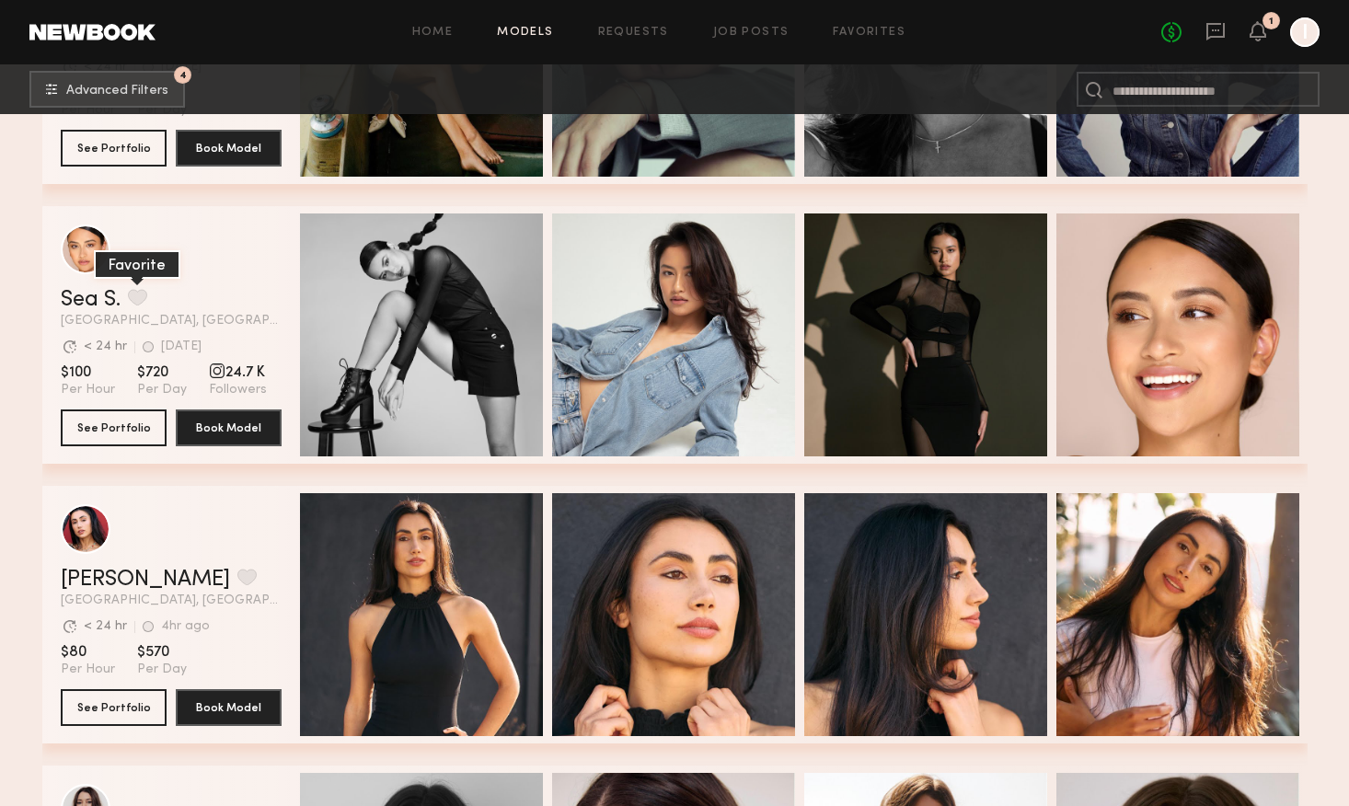
click at [141, 299] on button "grid" at bounding box center [137, 297] width 19 height 17
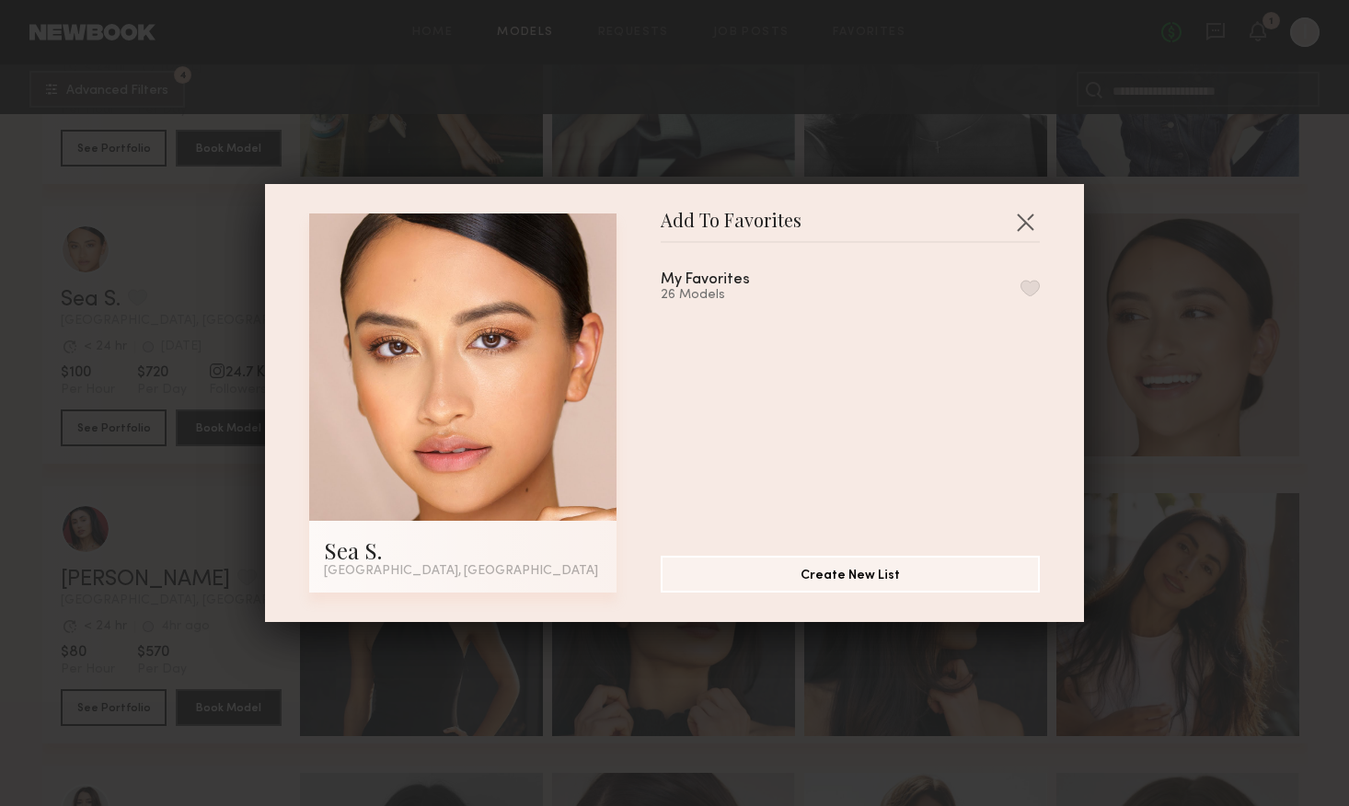
click at [1020, 285] on div "My Favorites 26 Models" at bounding box center [850, 287] width 379 height 30
click at [1033, 289] on button "button" at bounding box center [1030, 288] width 19 height 17
click at [1023, 224] on button "button" at bounding box center [1025, 221] width 29 height 29
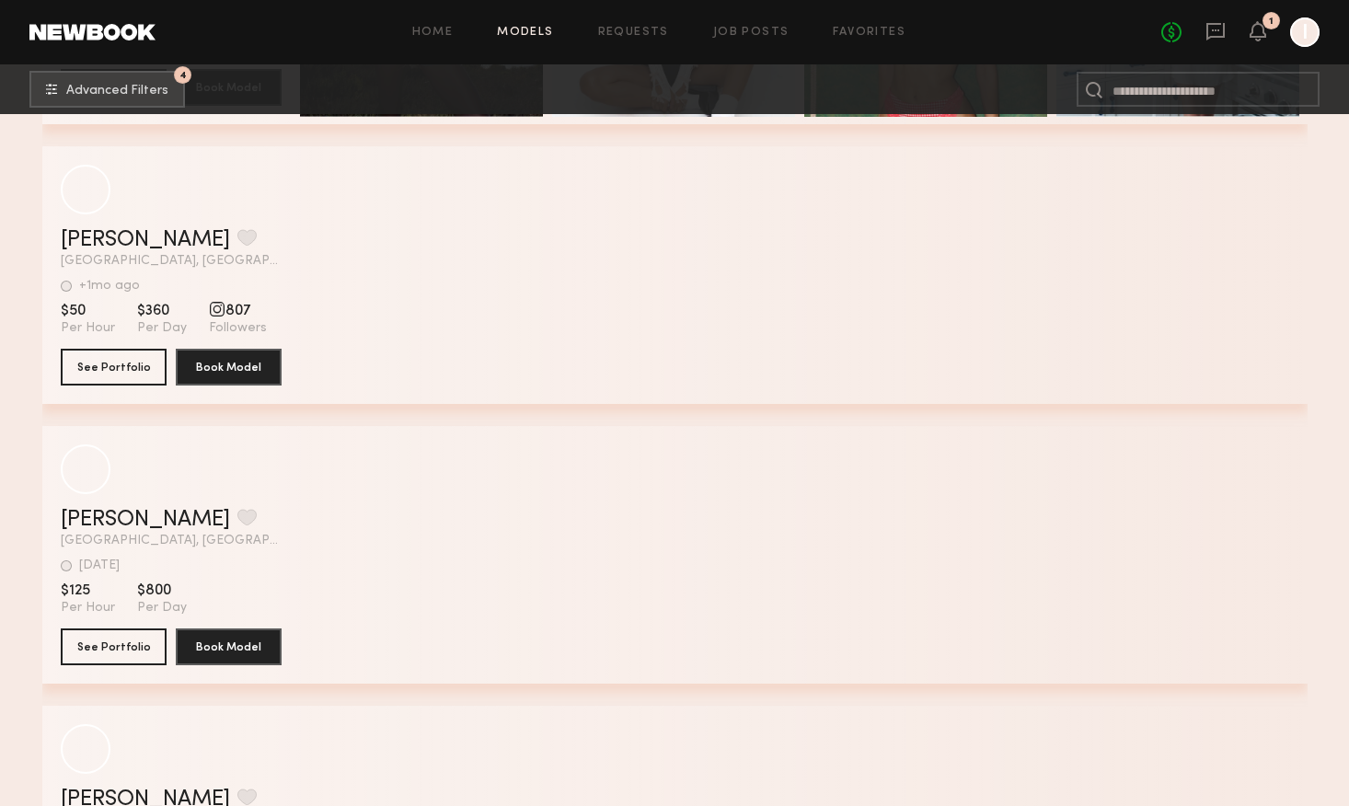
scroll to position [11081, 0]
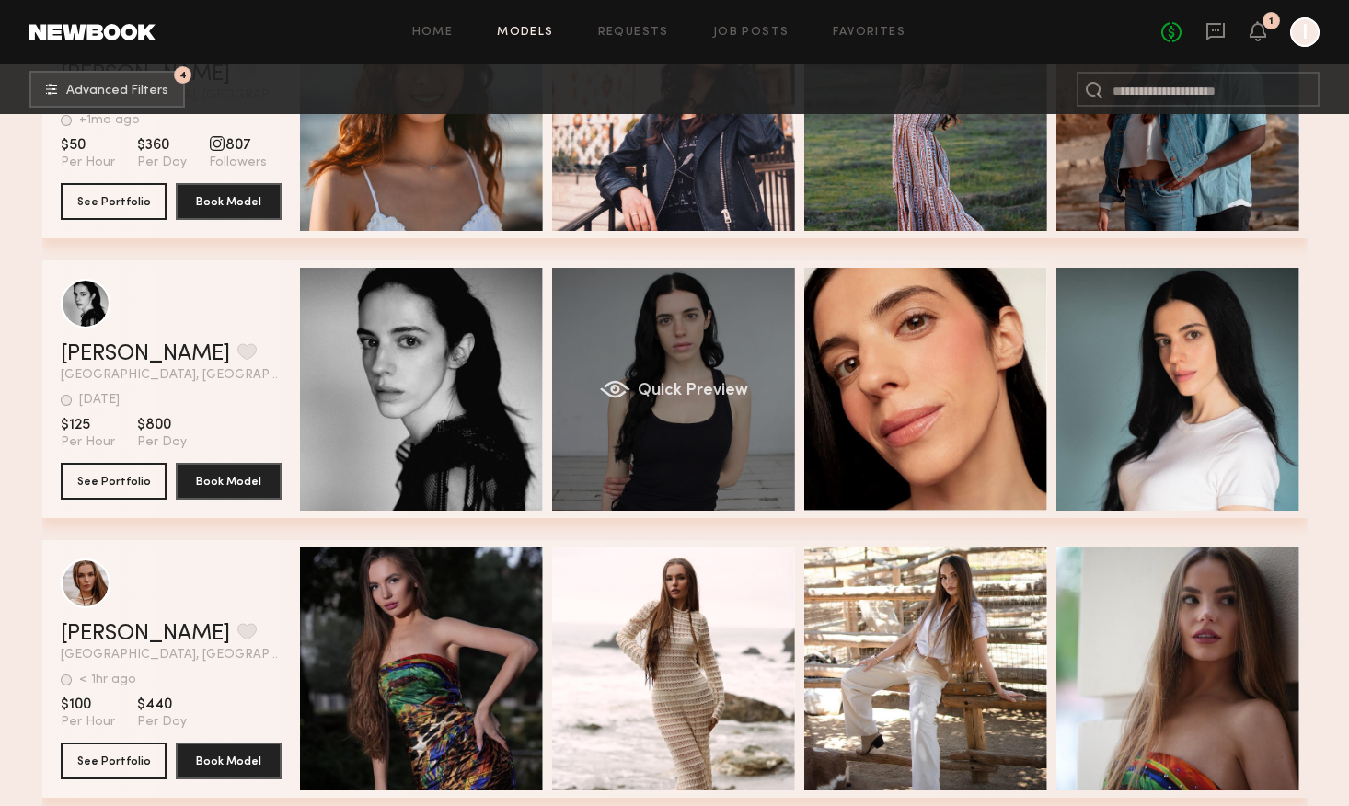
click at [789, 461] on div "Quick Preview" at bounding box center [673, 389] width 243 height 243
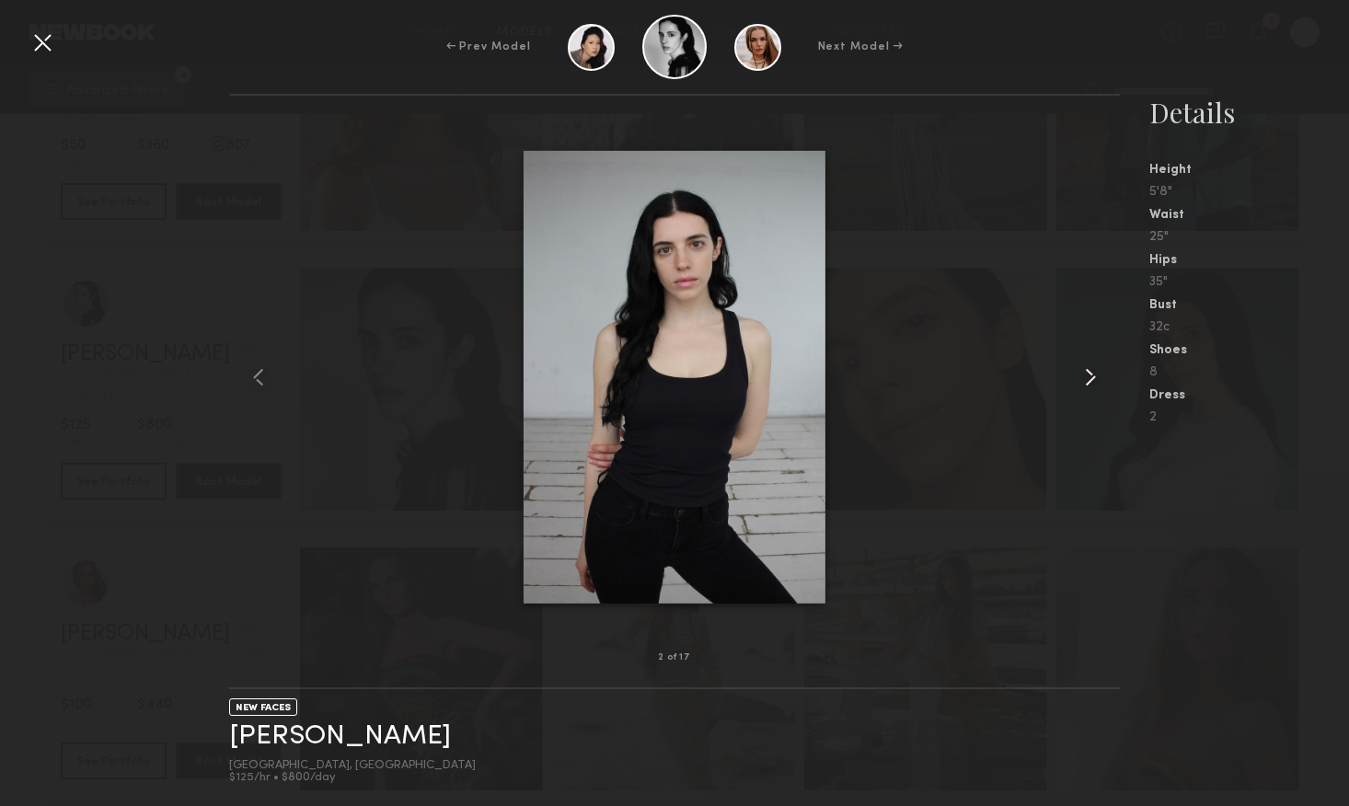
click at [1089, 376] on common-icon at bounding box center [1090, 377] width 29 height 29
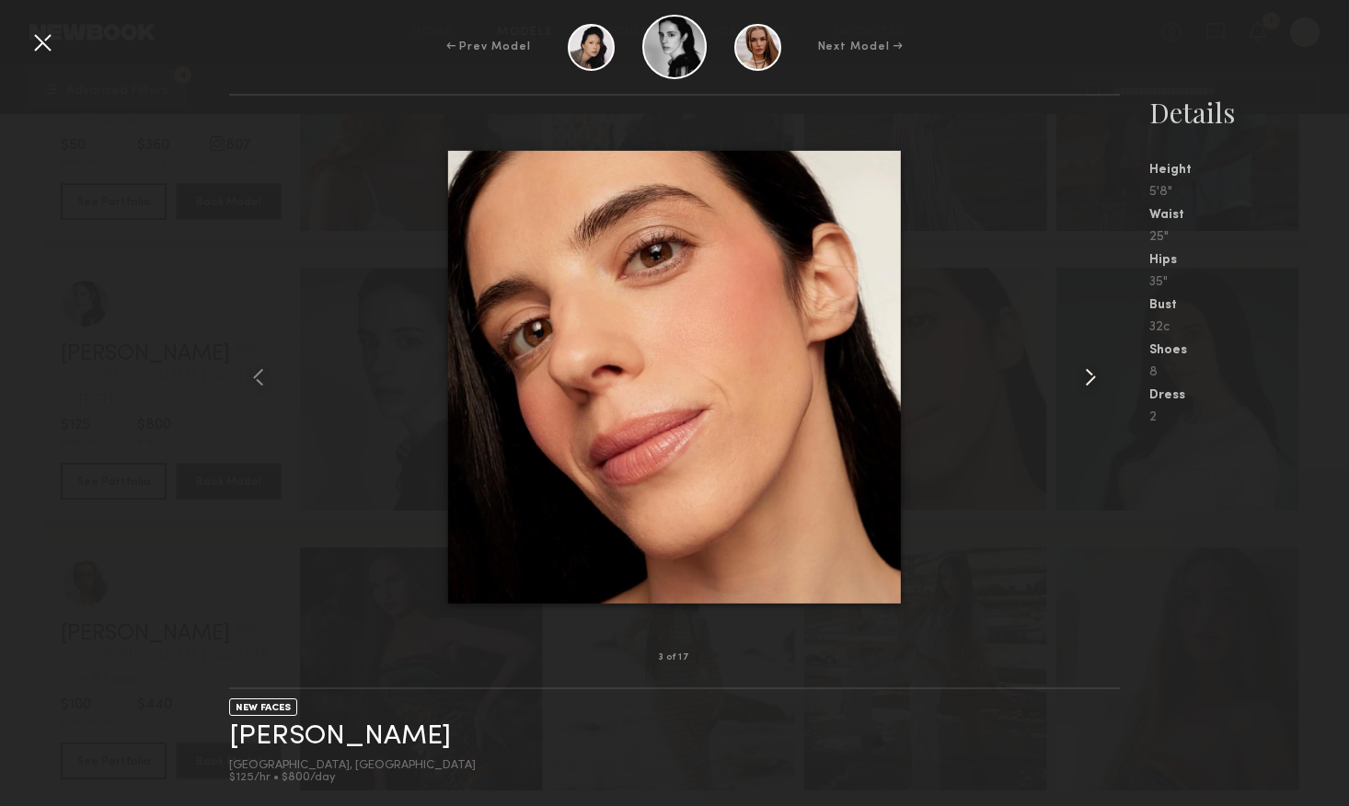
click at [1089, 376] on common-icon at bounding box center [1090, 377] width 29 height 29
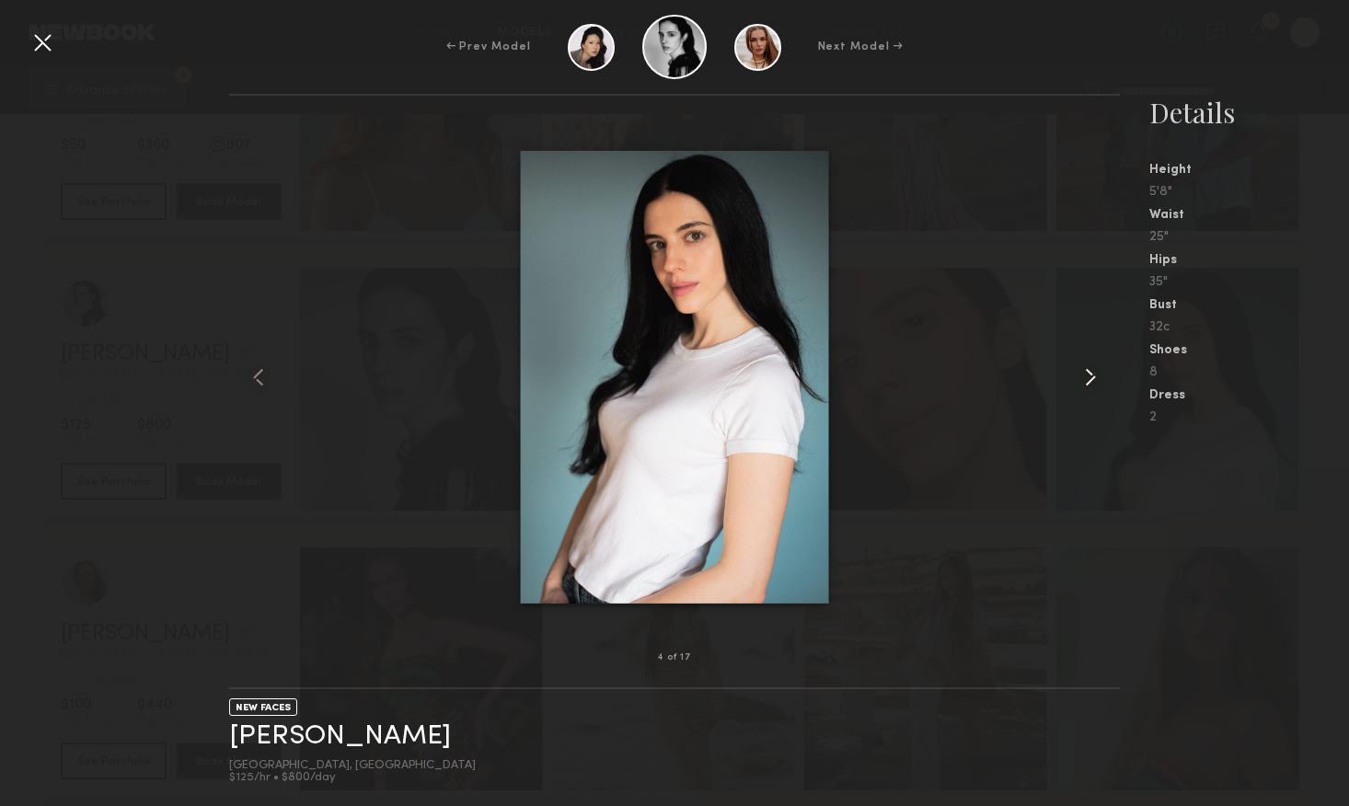
click at [1089, 376] on common-icon at bounding box center [1090, 377] width 29 height 29
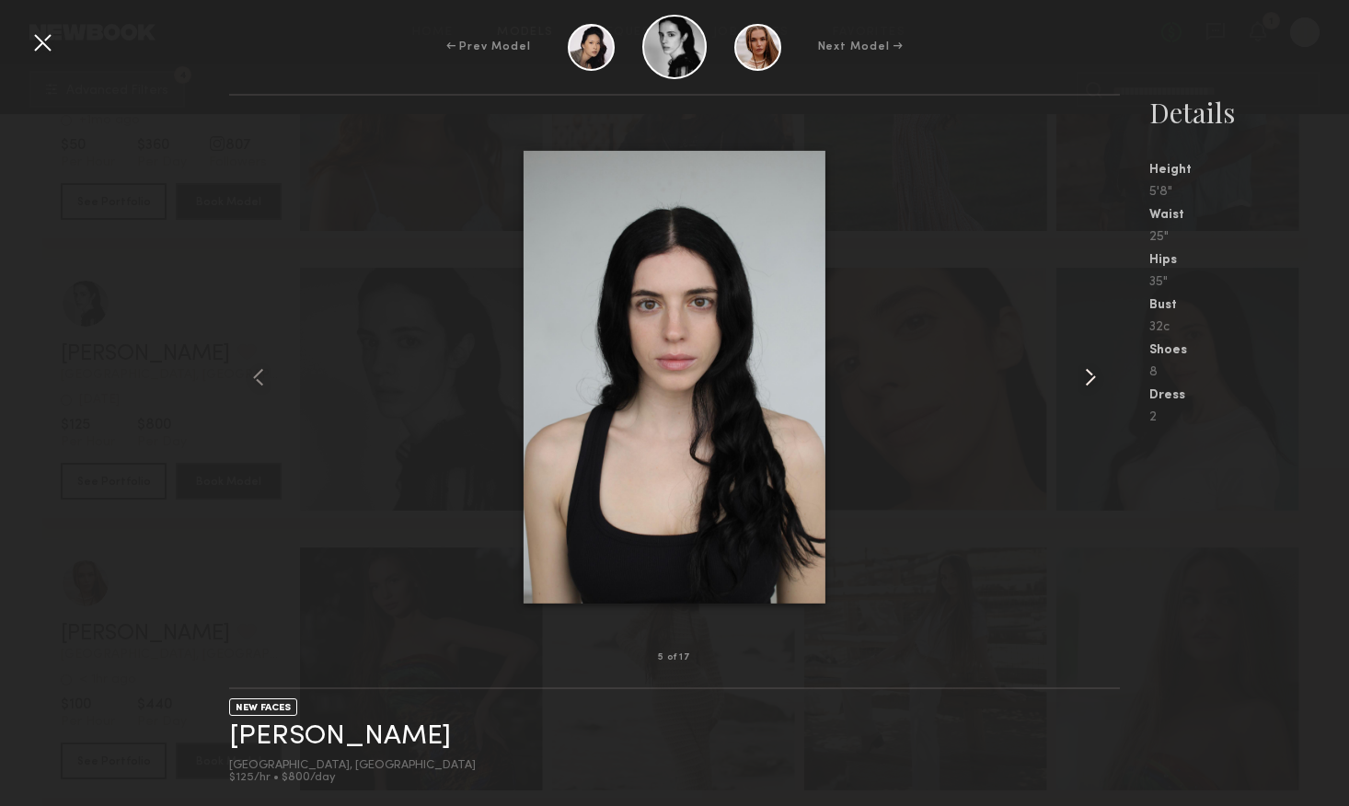
click at [1089, 376] on common-icon at bounding box center [1090, 377] width 29 height 29
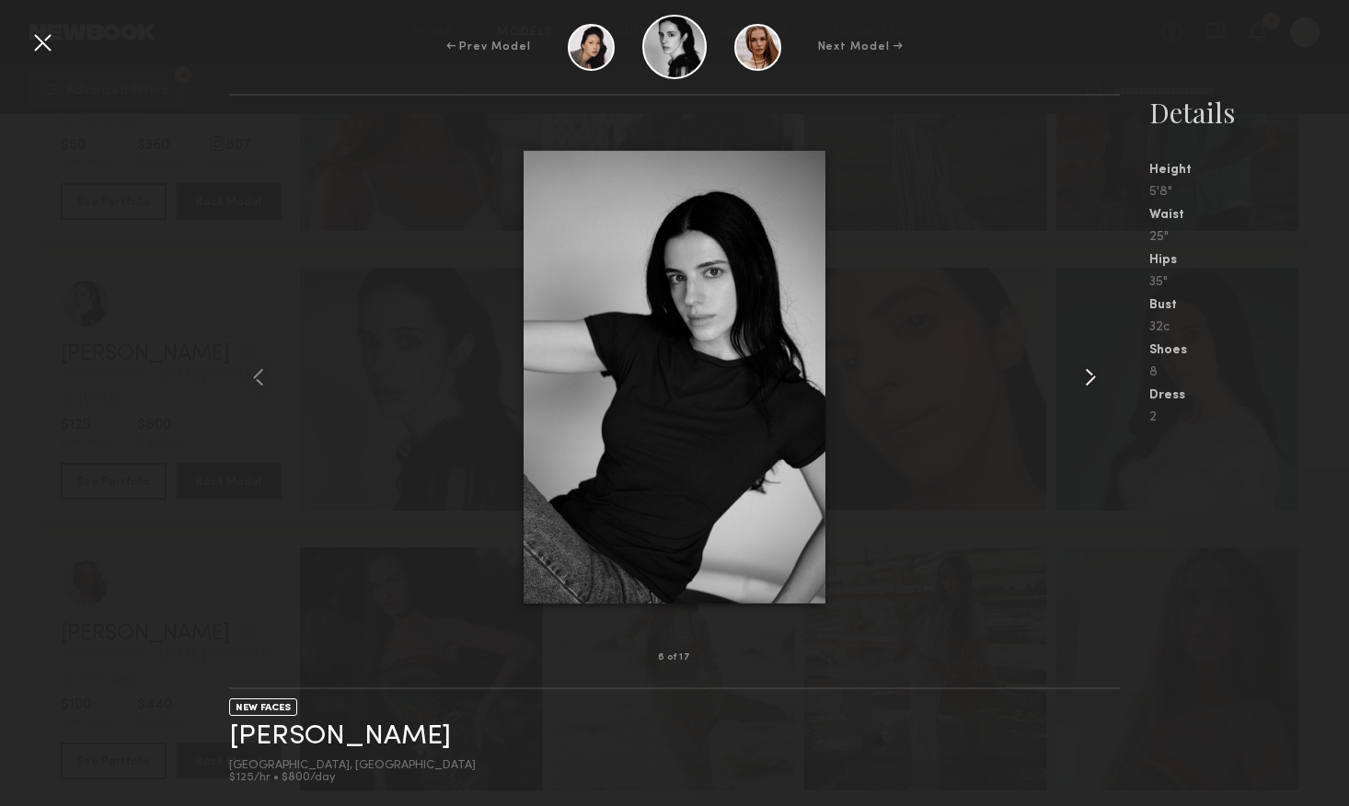
click at [1089, 376] on common-icon at bounding box center [1090, 377] width 29 height 29
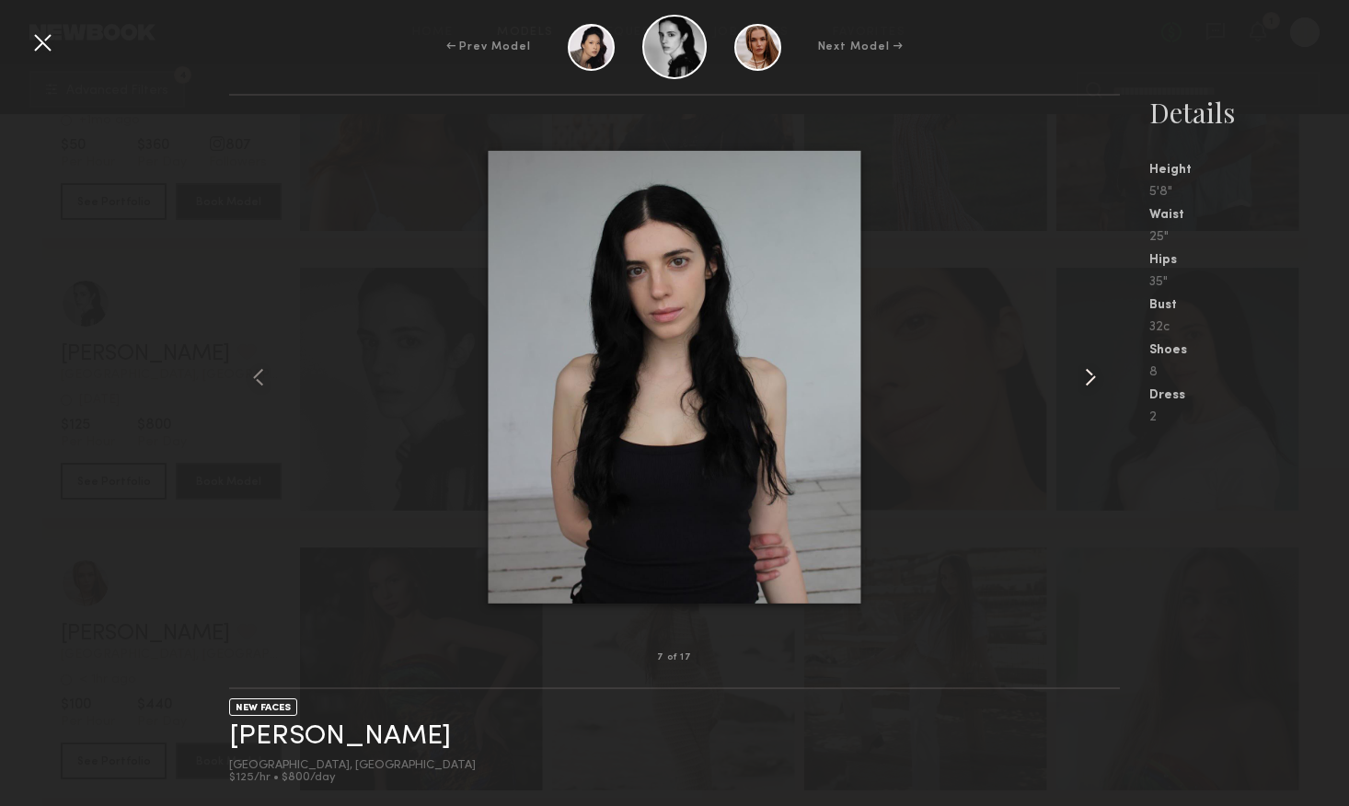
click at [1089, 376] on common-icon at bounding box center [1090, 377] width 29 height 29
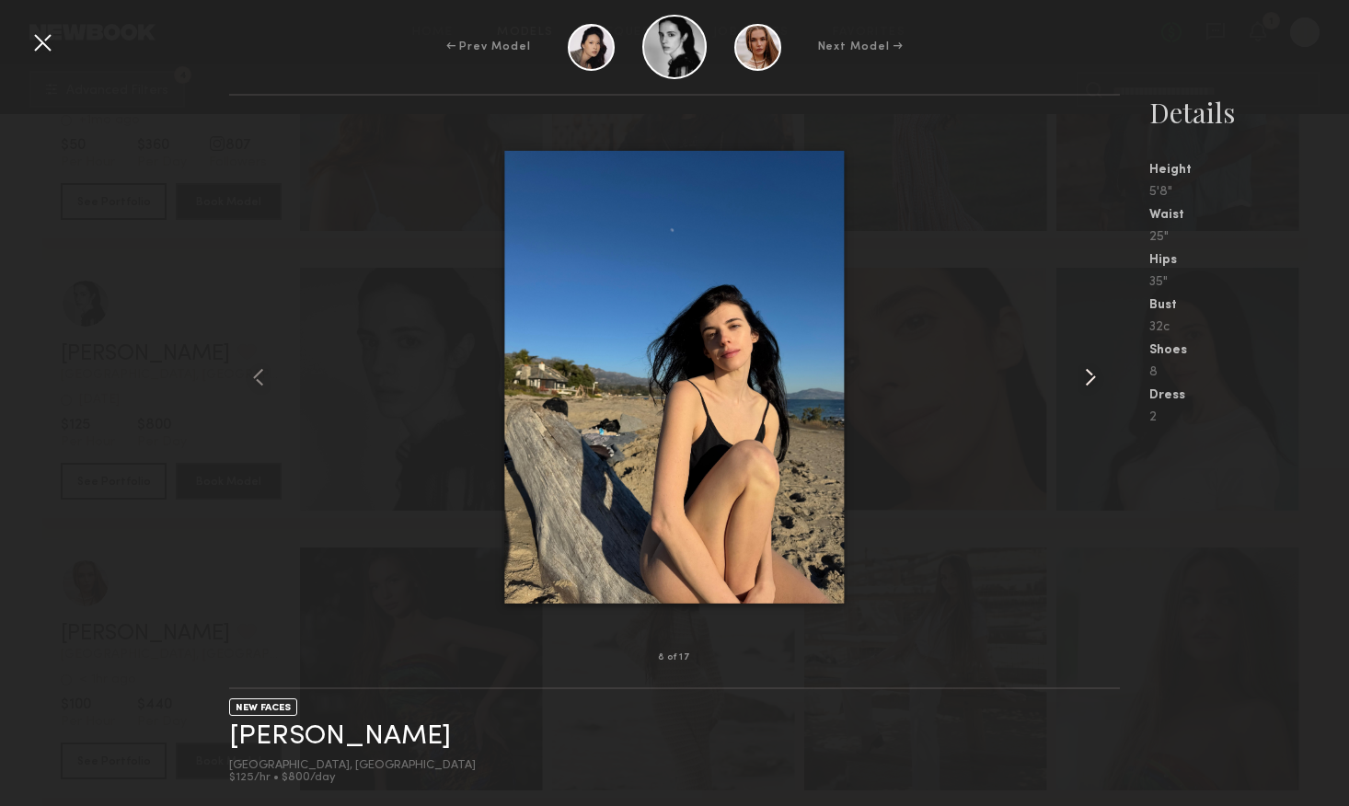
click at [1089, 376] on common-icon at bounding box center [1090, 377] width 29 height 29
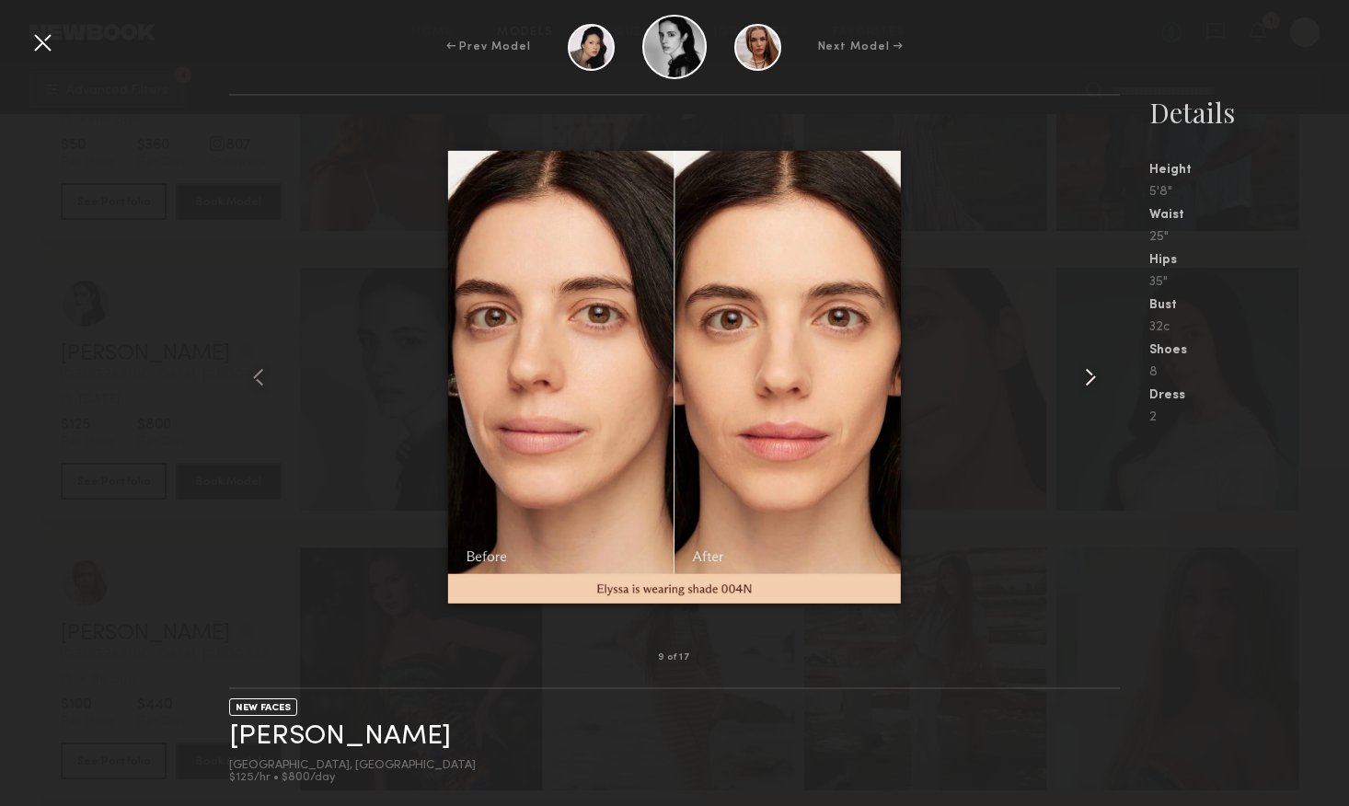
click at [1089, 376] on common-icon at bounding box center [1090, 377] width 29 height 29
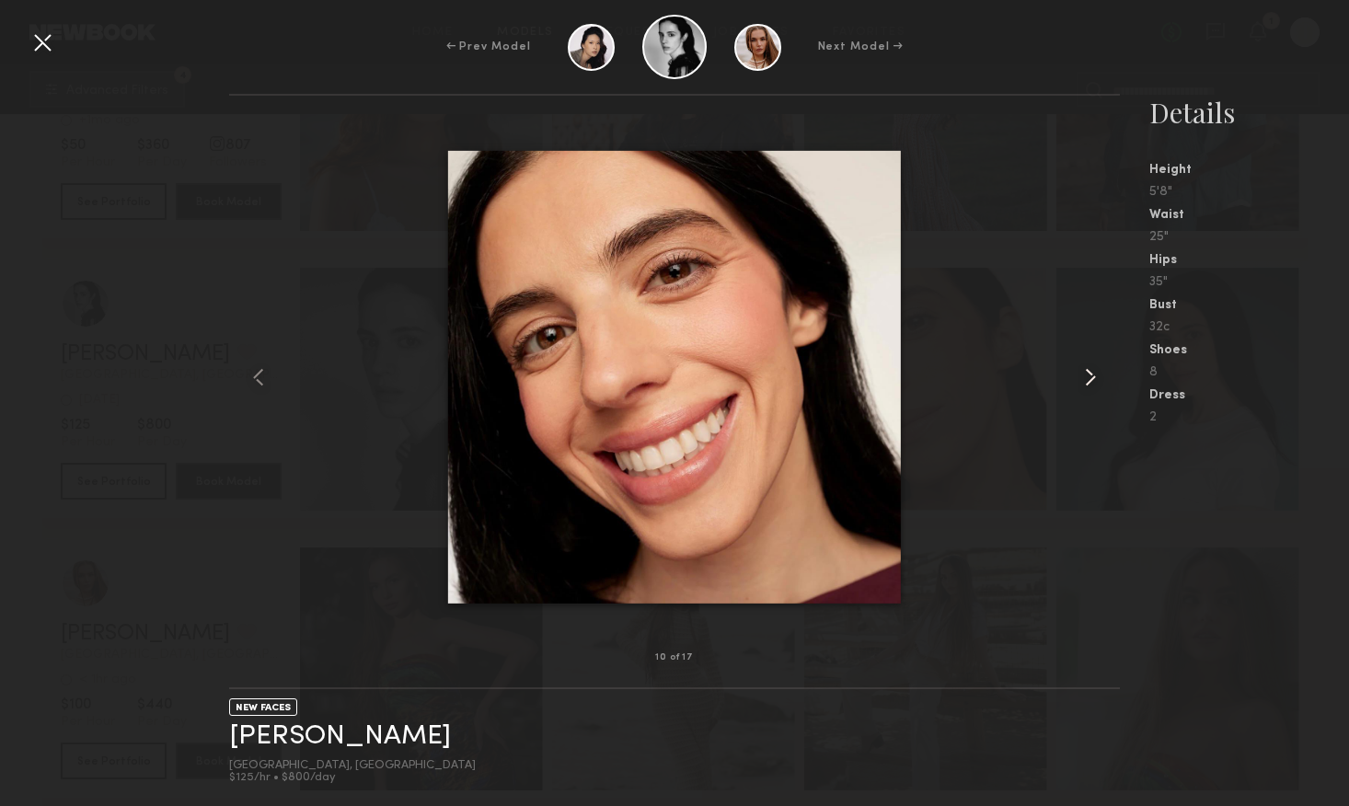
click at [1089, 376] on common-icon at bounding box center [1090, 377] width 29 height 29
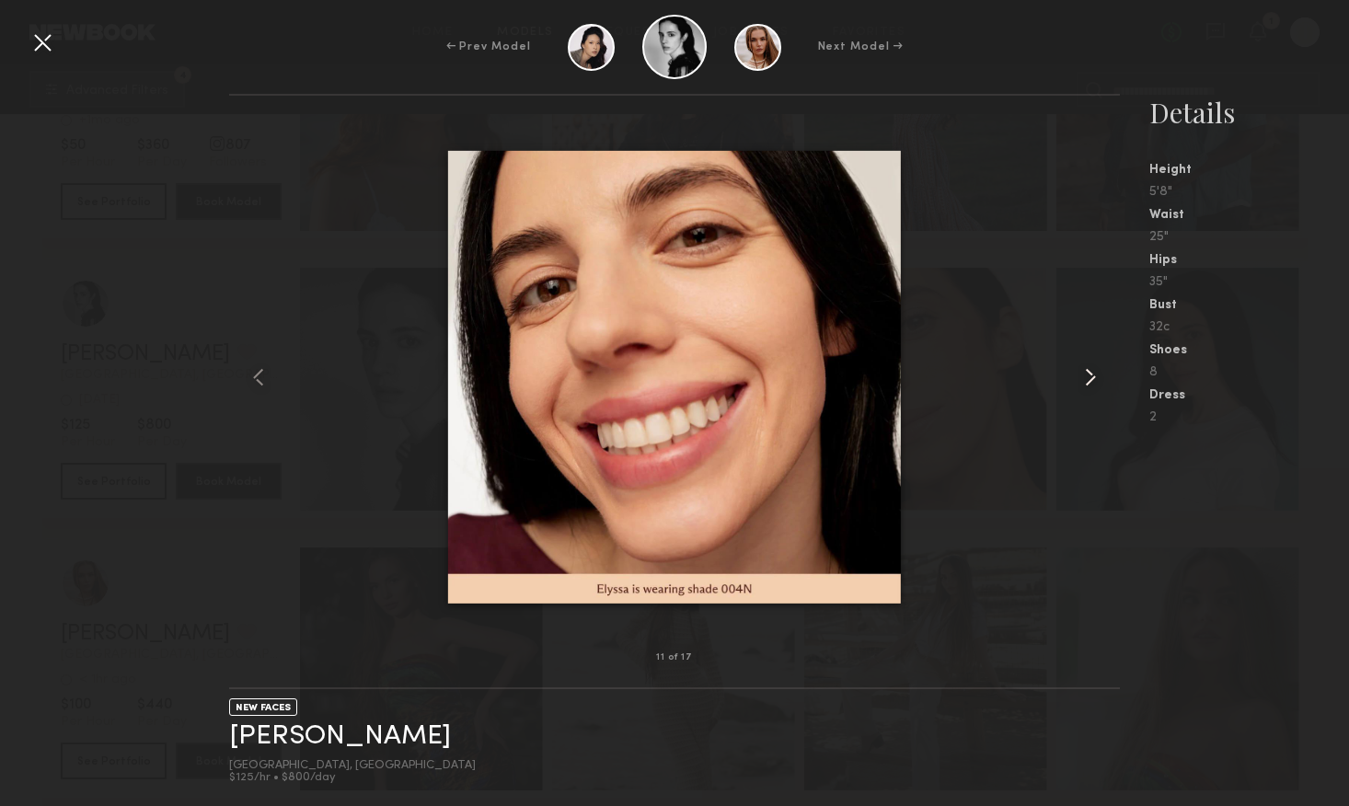
click at [1089, 376] on common-icon at bounding box center [1090, 377] width 29 height 29
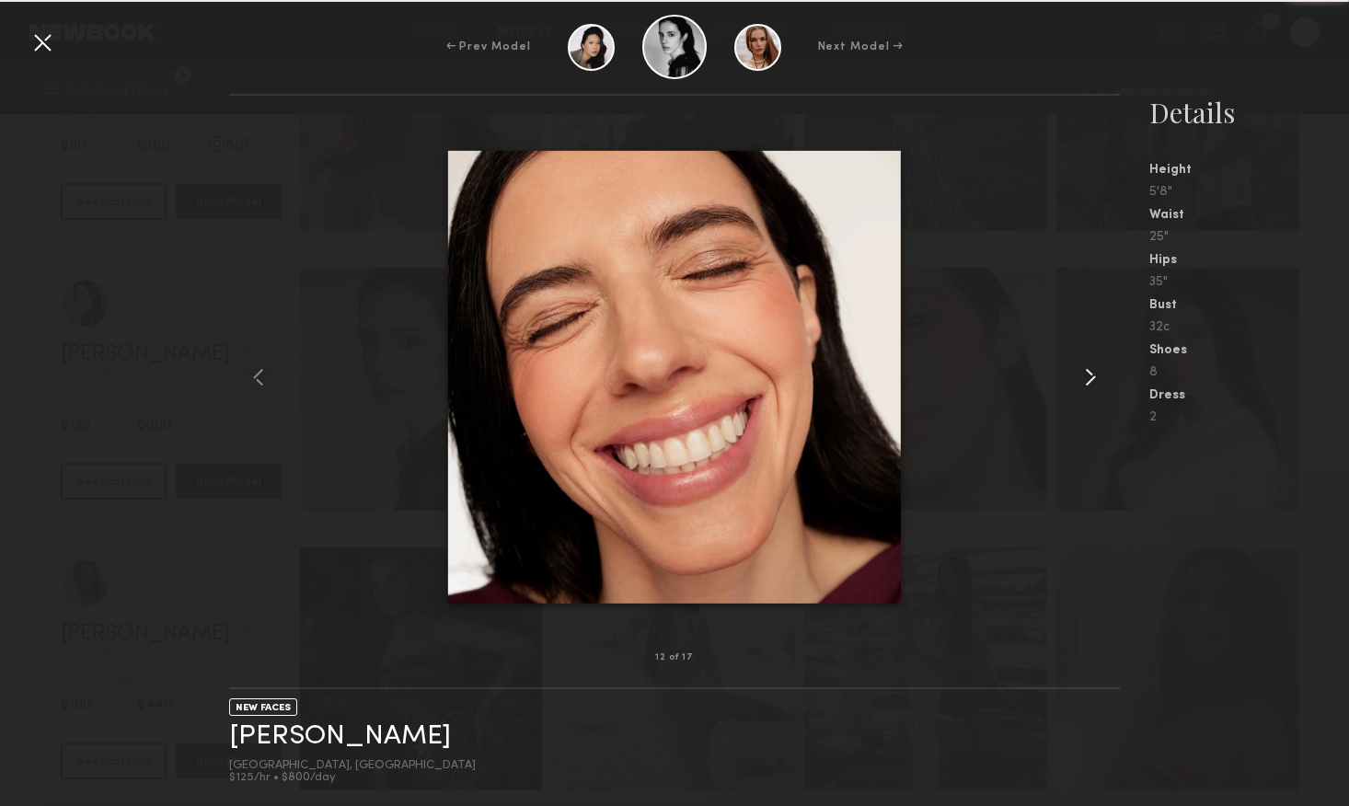
click at [1089, 376] on common-icon at bounding box center [1090, 377] width 29 height 29
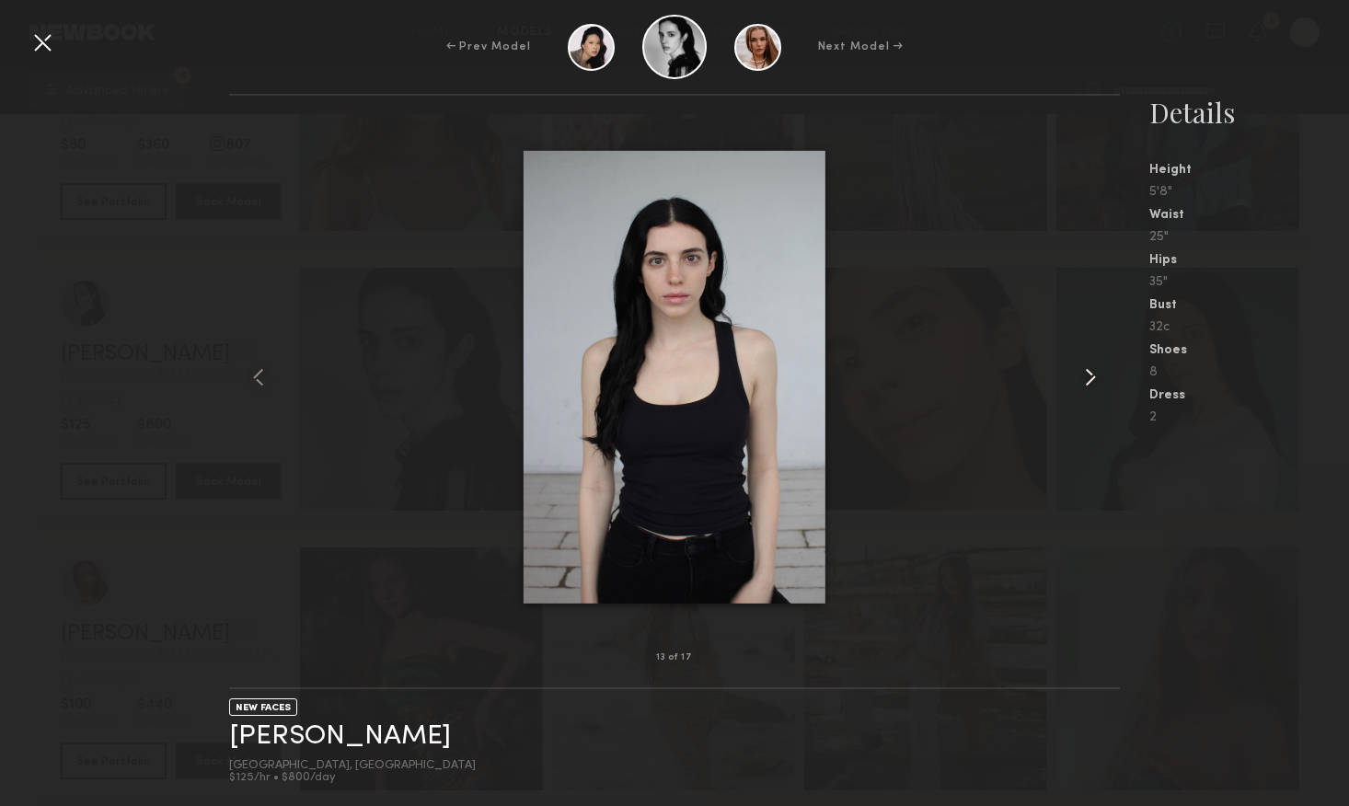
click at [1089, 376] on common-icon at bounding box center [1090, 377] width 29 height 29
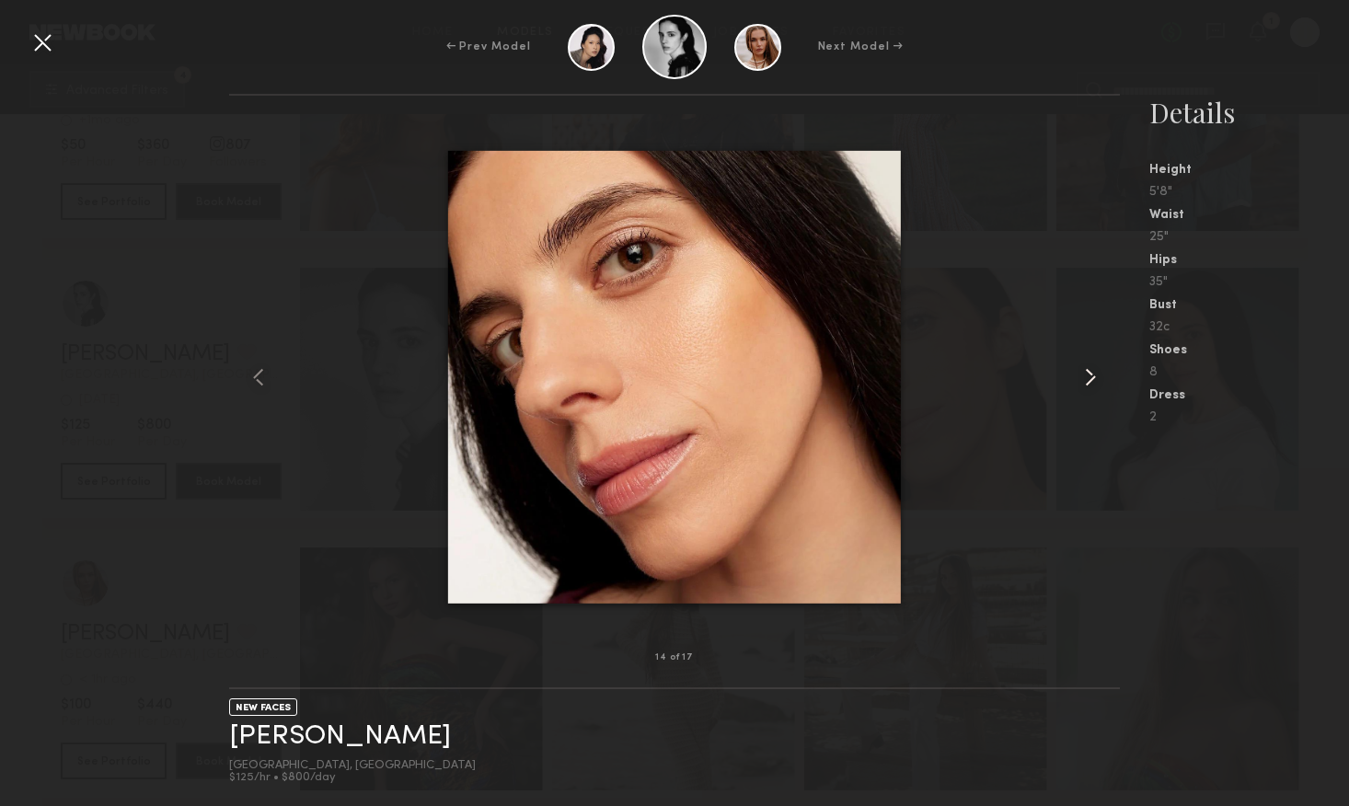
click at [1089, 376] on common-icon at bounding box center [1090, 377] width 29 height 29
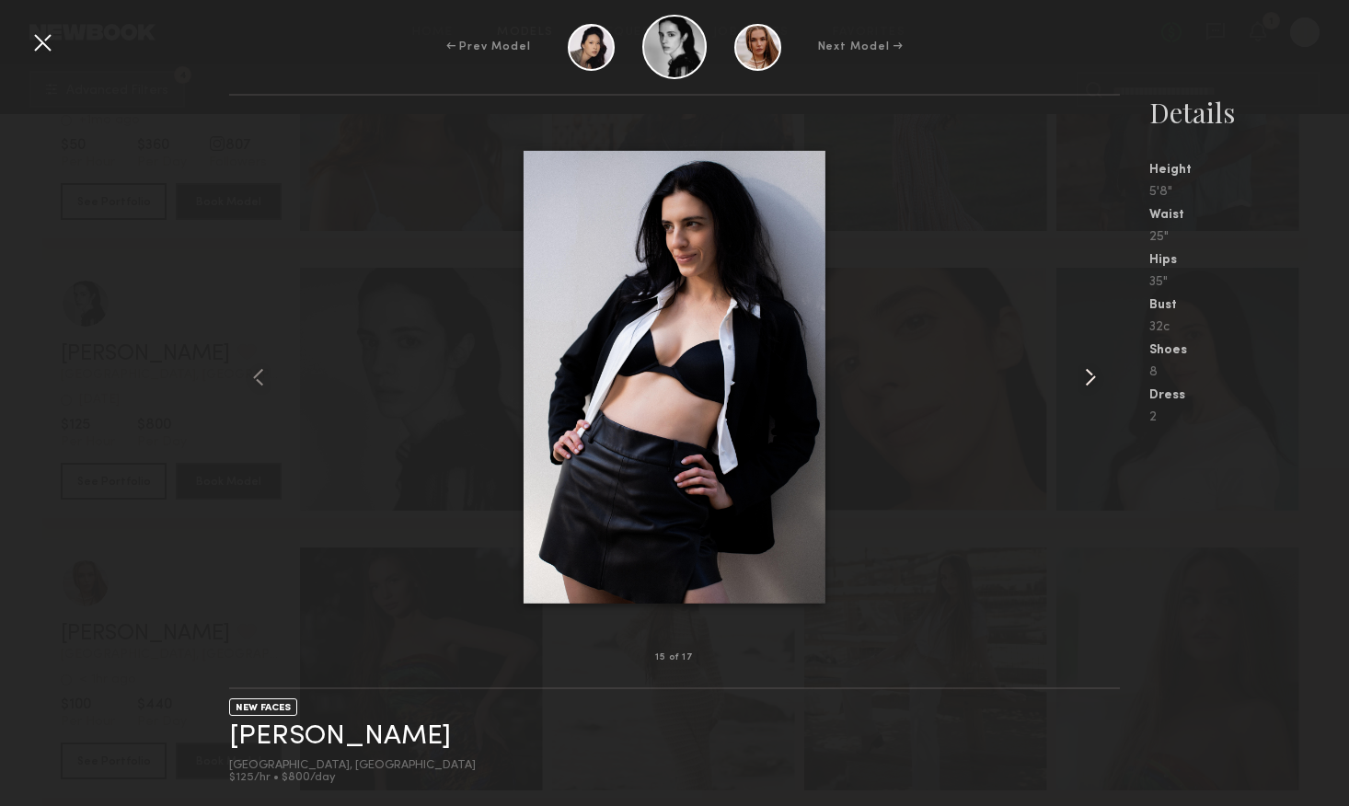
click at [1089, 376] on common-icon at bounding box center [1090, 377] width 29 height 29
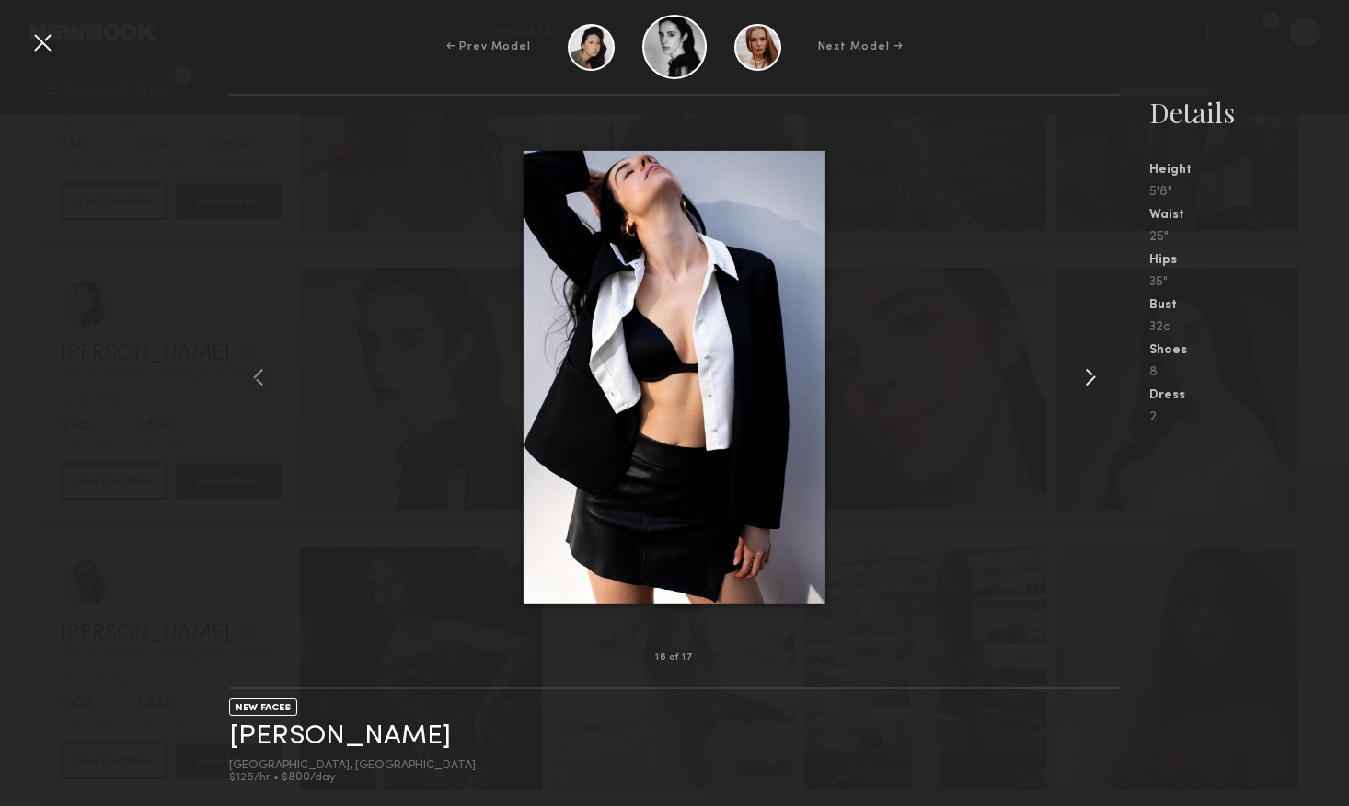
click at [1089, 376] on common-icon at bounding box center [1090, 377] width 29 height 29
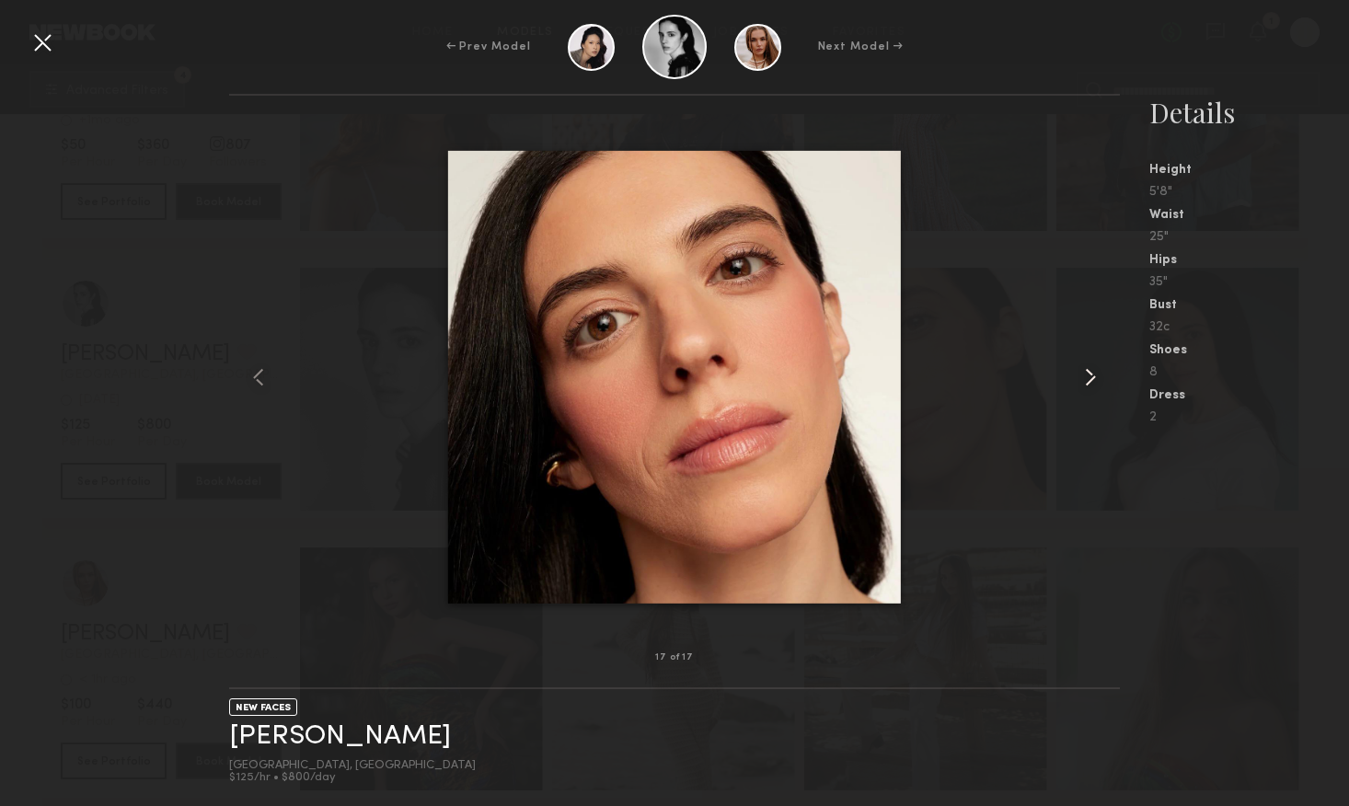
click at [1089, 376] on common-icon at bounding box center [1090, 377] width 29 height 29
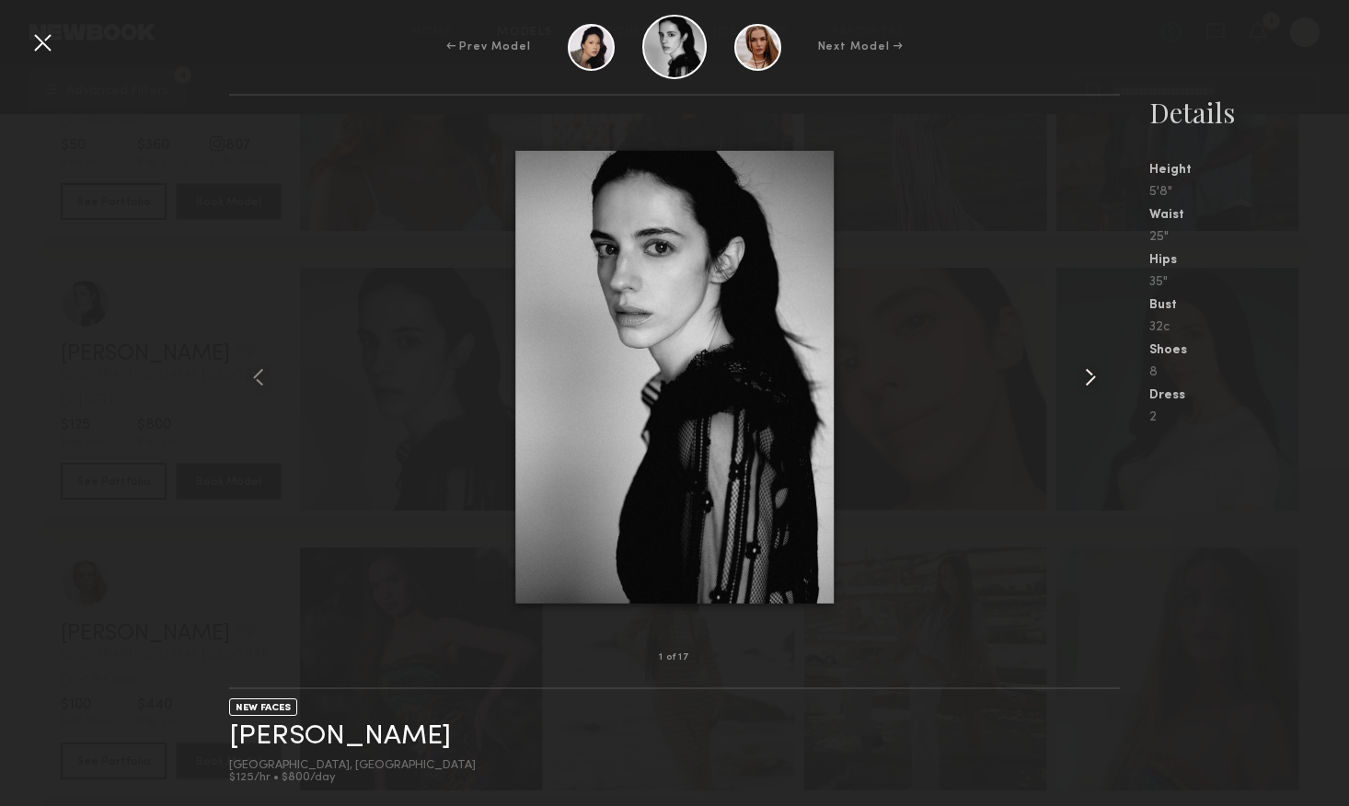
click at [1089, 376] on common-icon at bounding box center [1090, 377] width 29 height 29
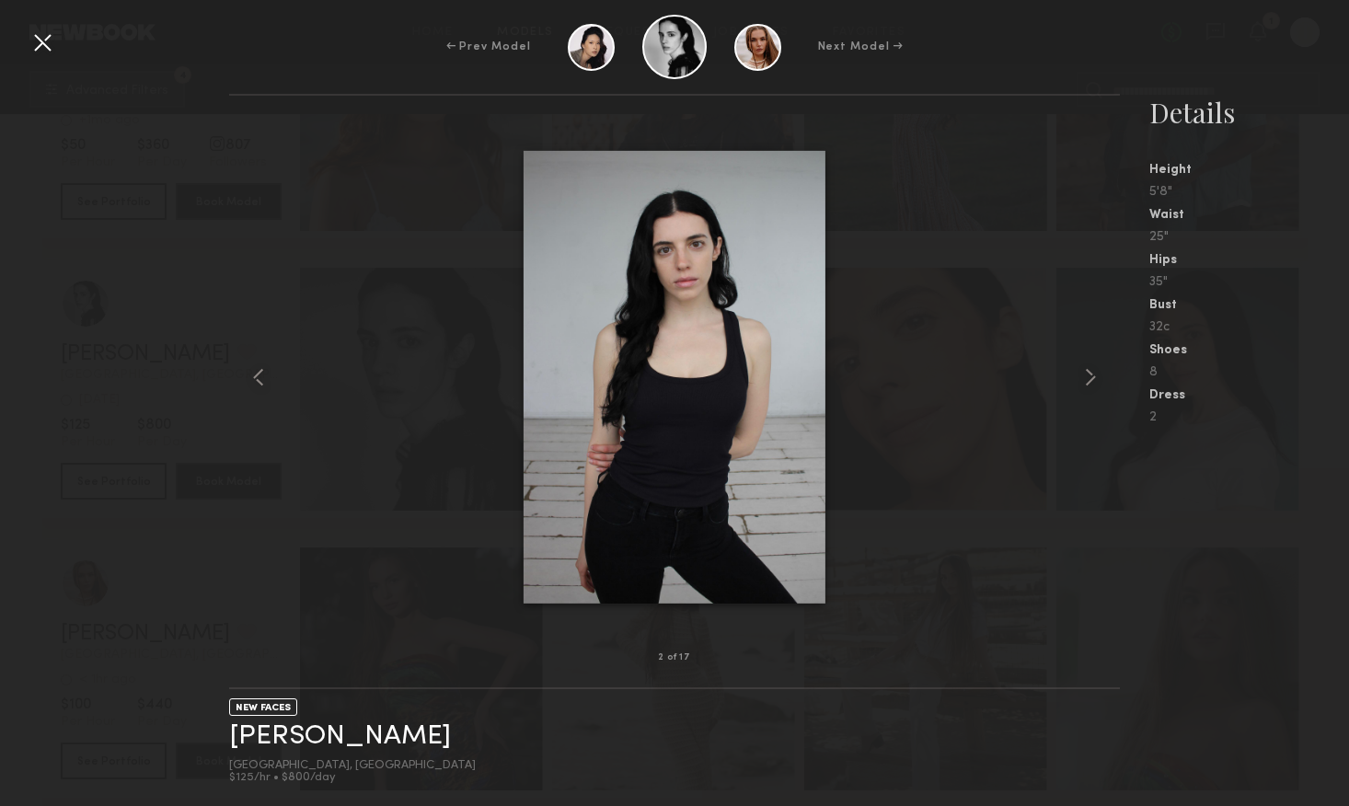
click at [345, 509] on div at bounding box center [674, 376] width 891 height 503
click at [205, 339] on div "2 of 17 NEW FACES [PERSON_NAME] [GEOGRAPHIC_DATA], [GEOGRAPHIC_DATA] $125/hr • …" at bounding box center [674, 450] width 1349 height 712
click at [44, 45] on div at bounding box center [42, 42] width 29 height 29
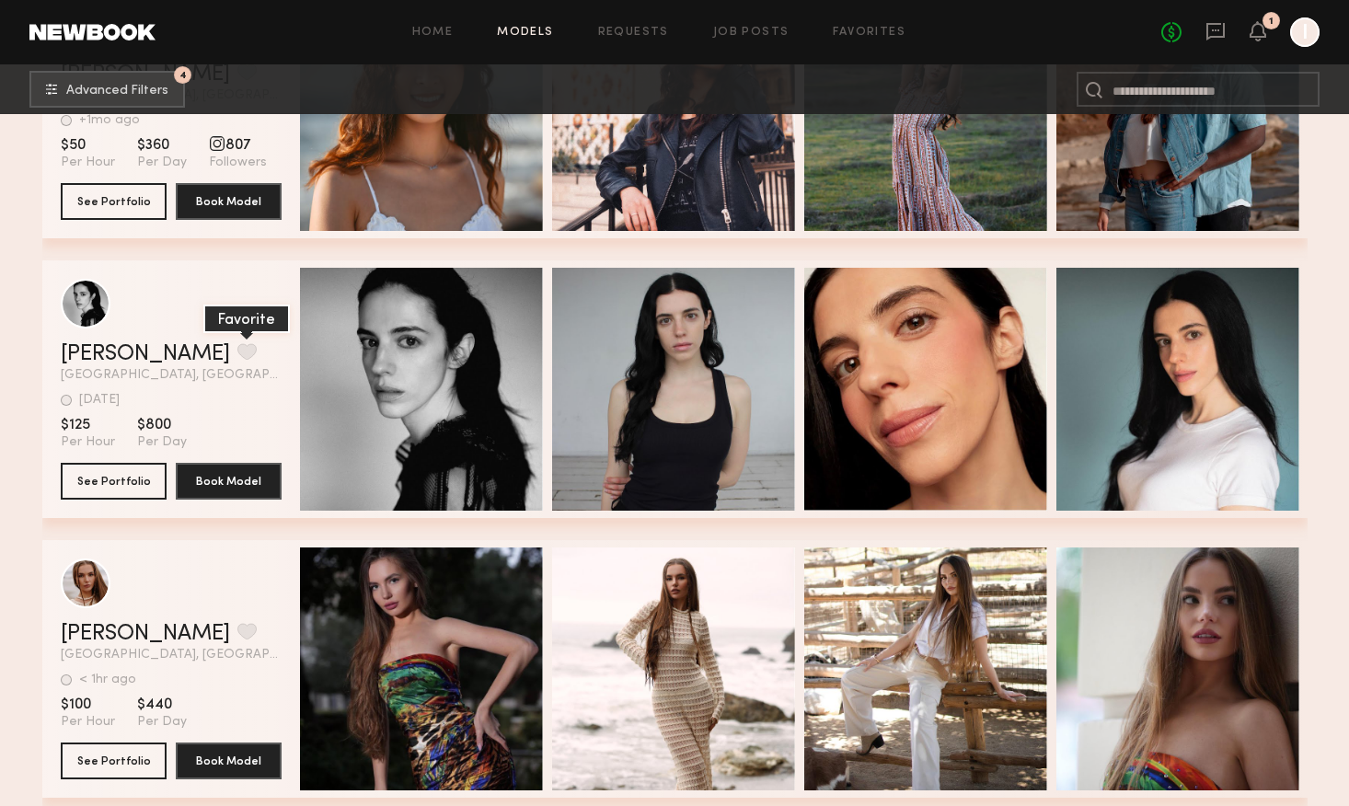
click at [237, 352] on button "grid" at bounding box center [246, 351] width 19 height 17
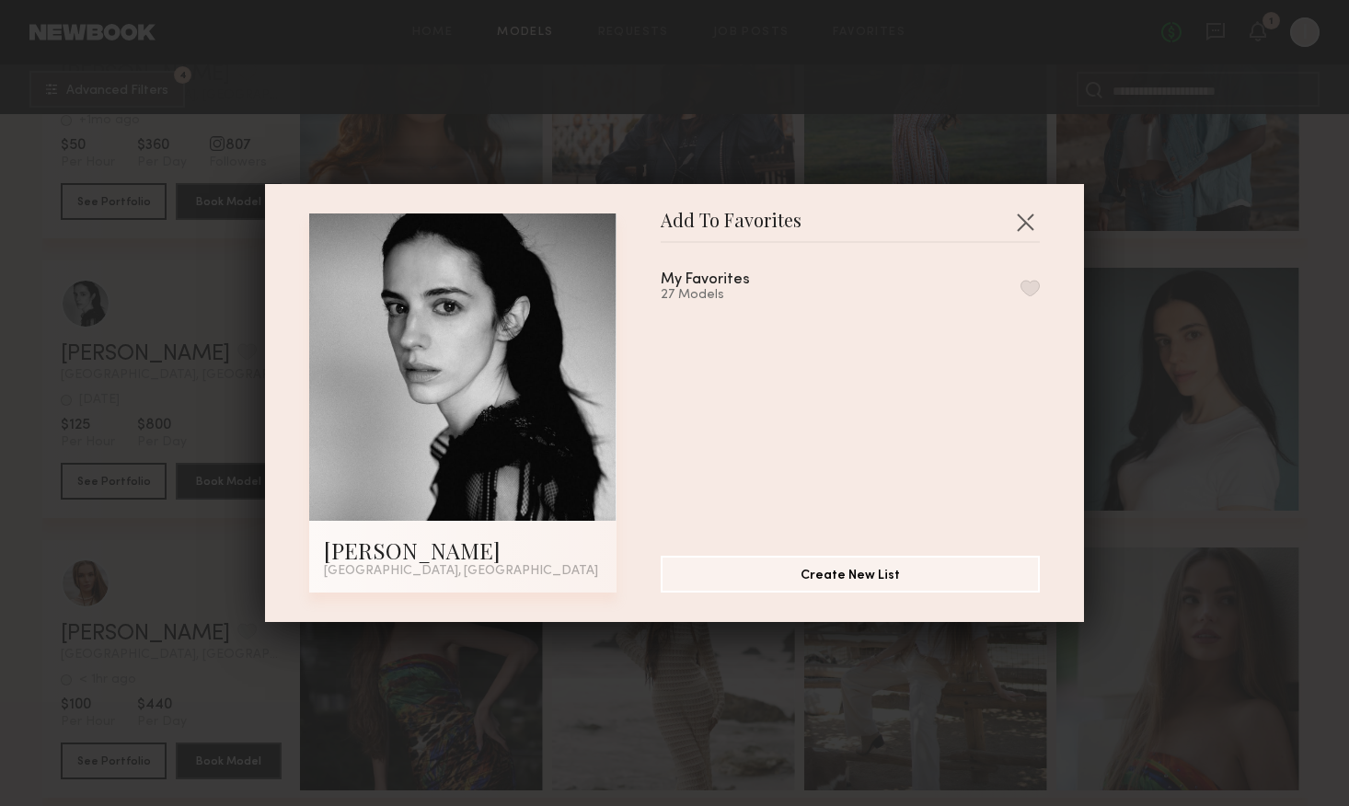
click at [1030, 287] on button "button" at bounding box center [1030, 288] width 19 height 17
click at [1026, 224] on button "button" at bounding box center [1025, 221] width 29 height 29
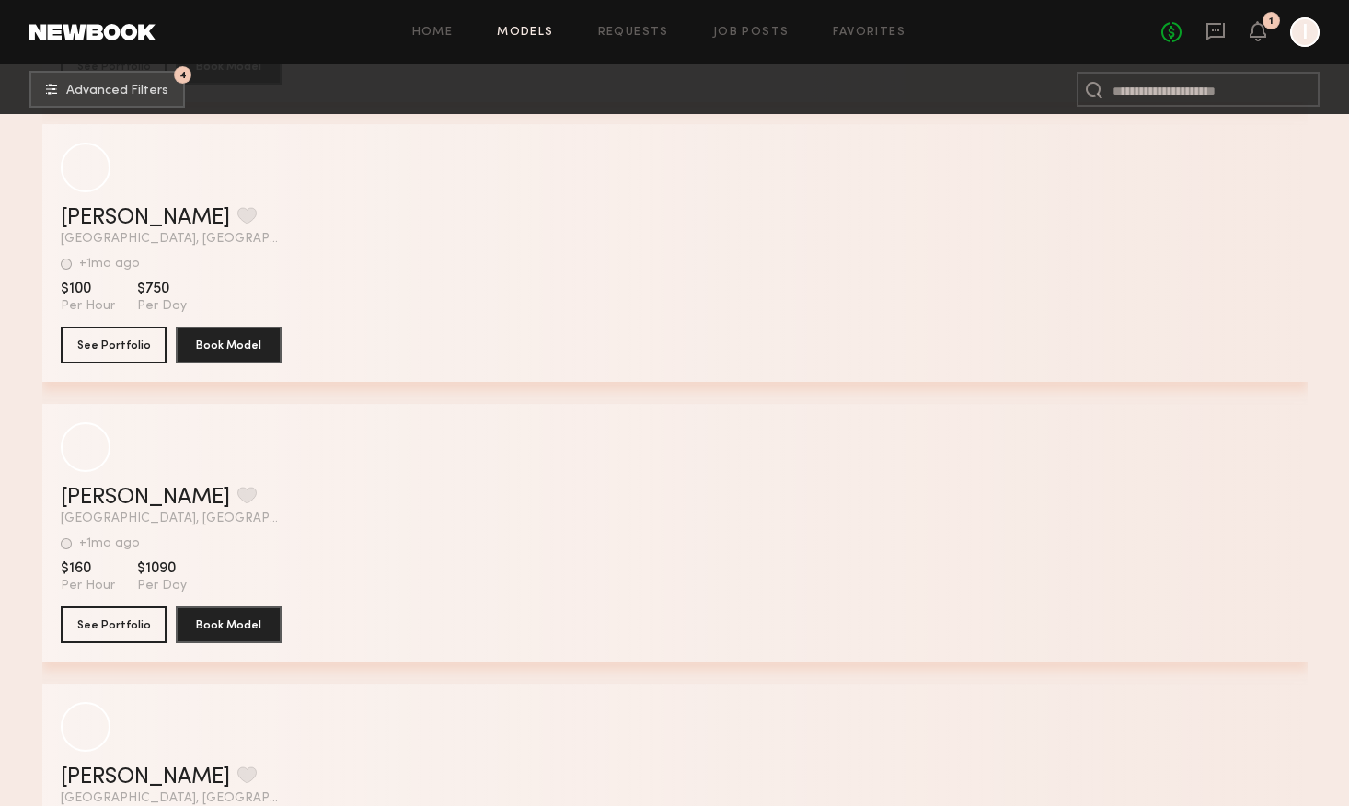
scroll to position [15068, 0]
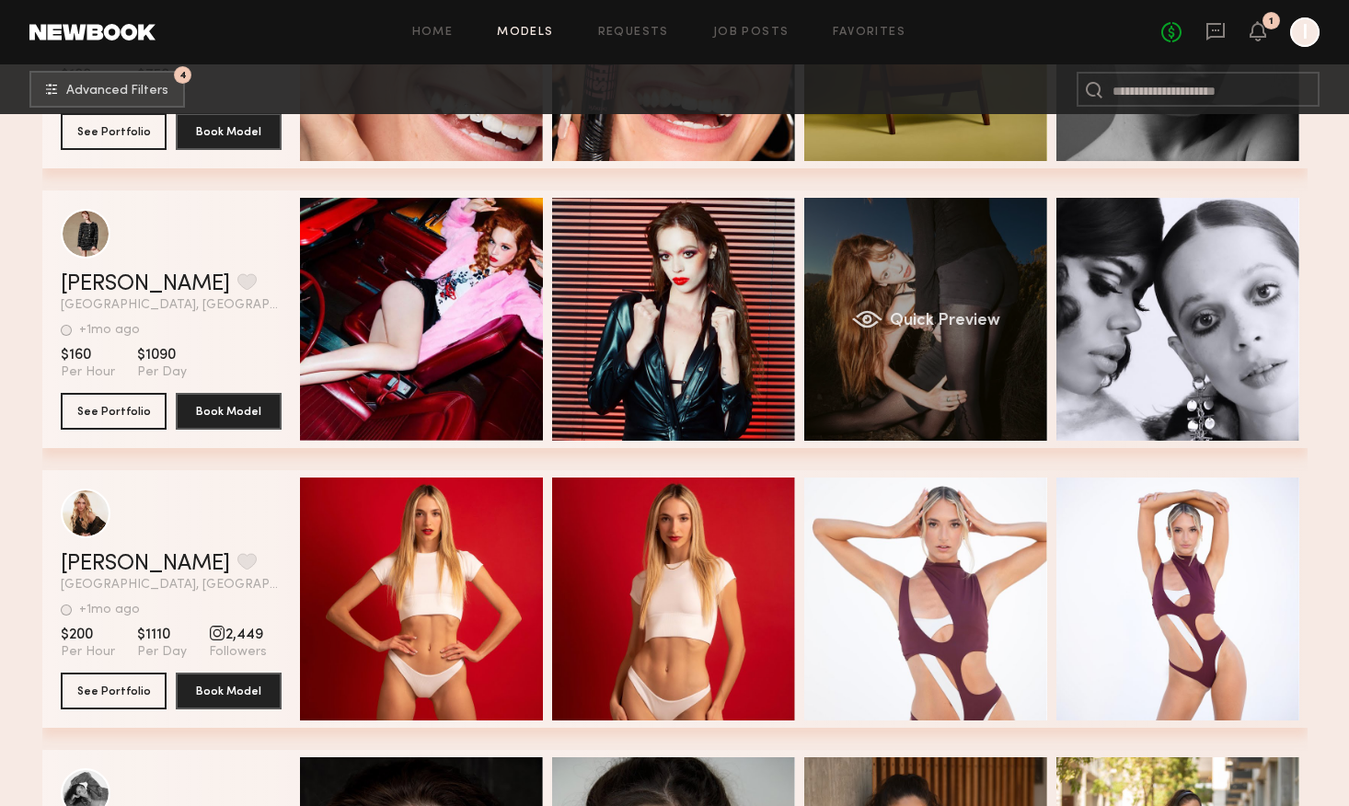
click at [880, 419] on div "Quick Preview" at bounding box center [925, 319] width 243 height 243
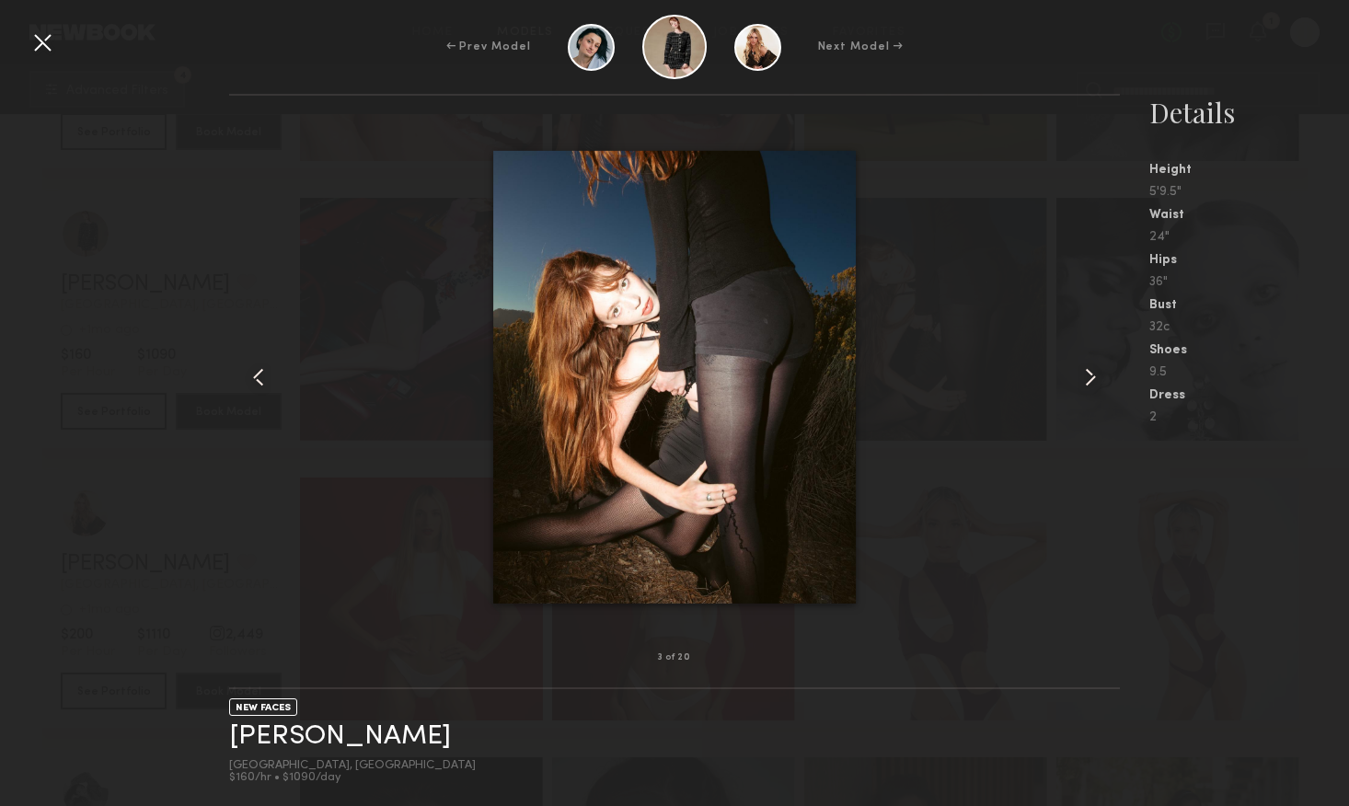
click at [43, 43] on div at bounding box center [42, 42] width 29 height 29
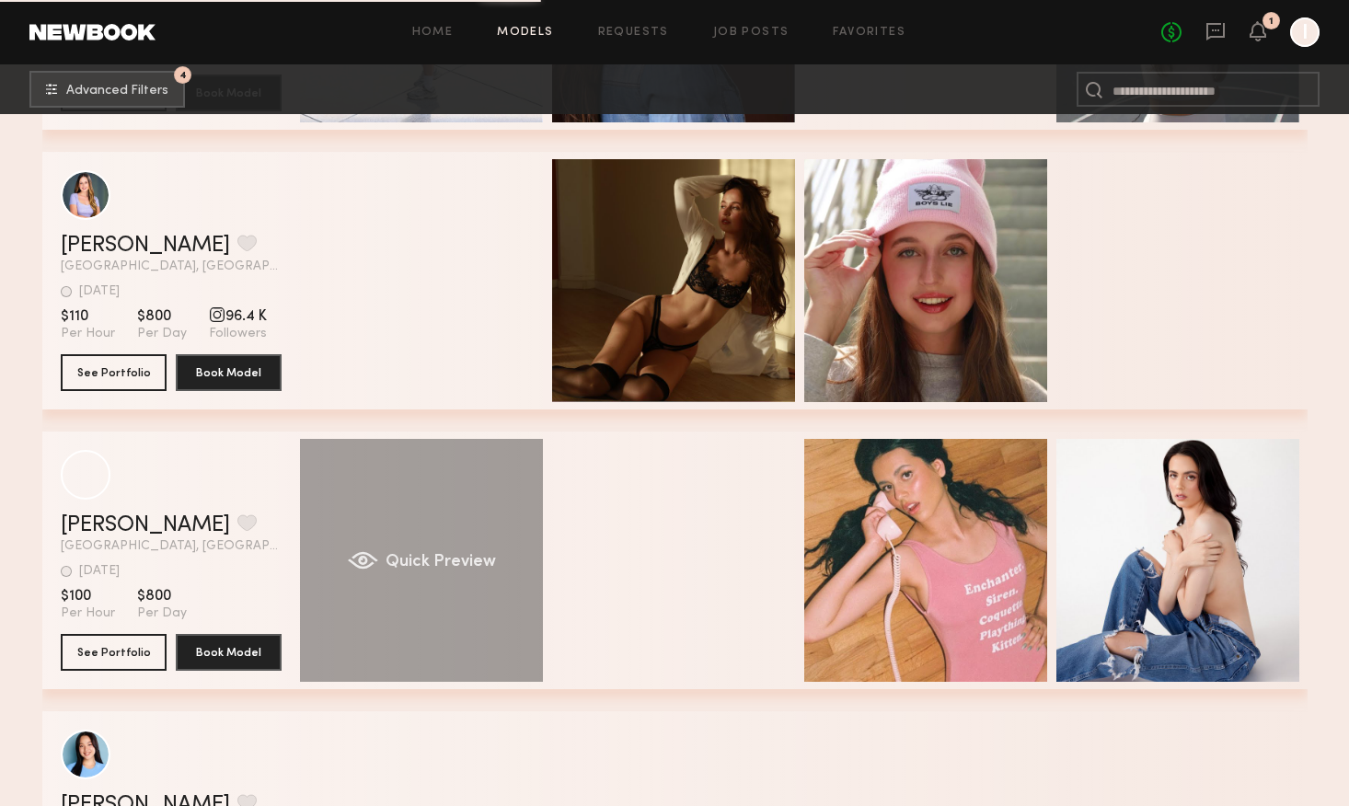
scroll to position [19240, 0]
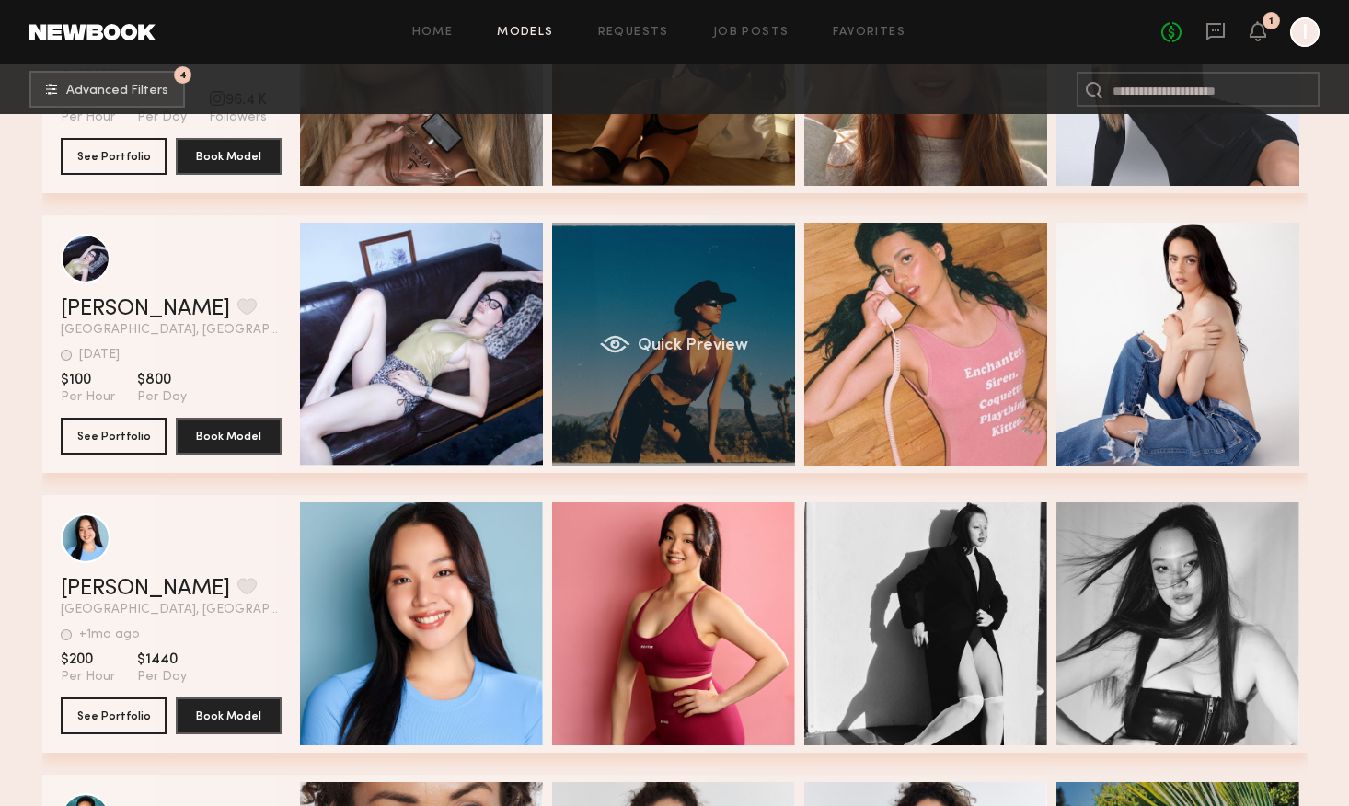
click at [706, 380] on div "Quick Preview" at bounding box center [673, 344] width 243 height 243
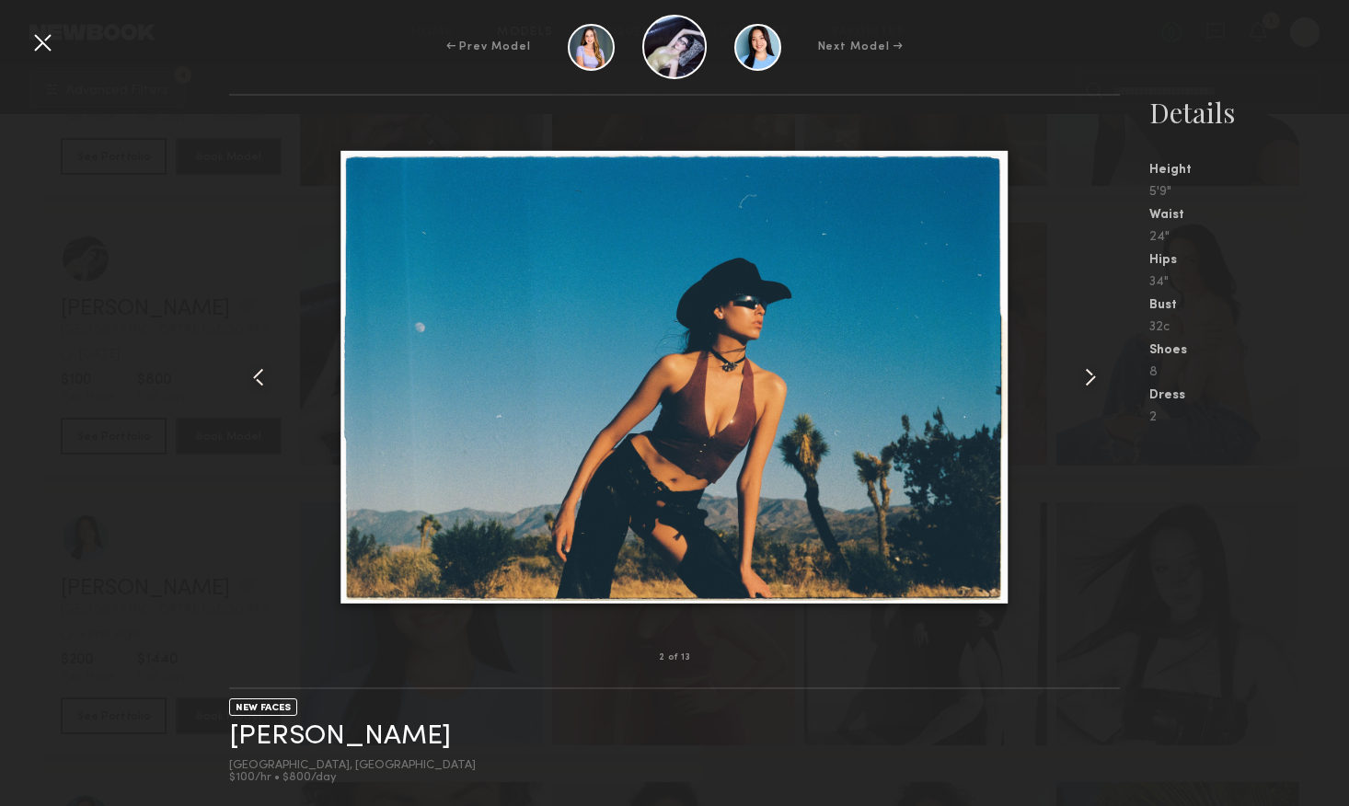
click at [1083, 376] on common-icon at bounding box center [1090, 377] width 29 height 29
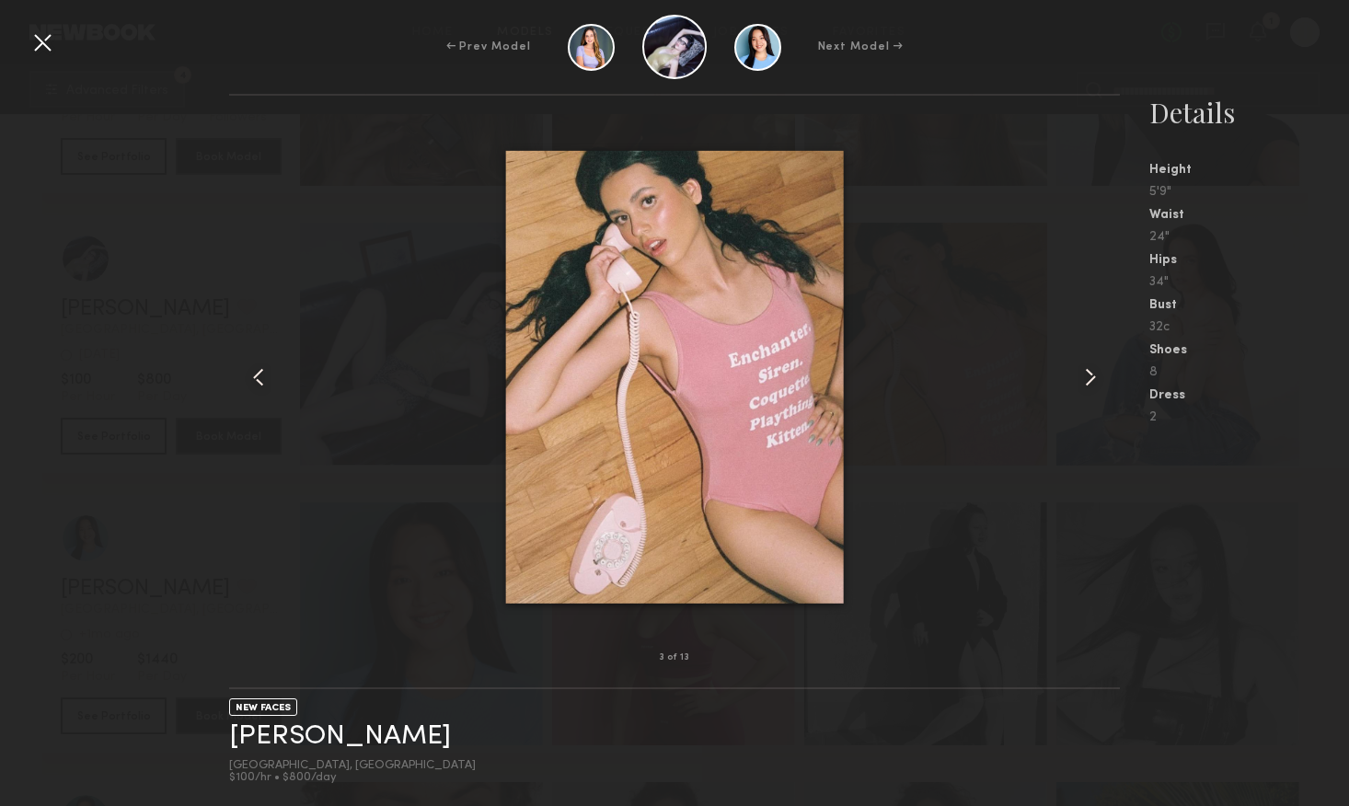
click at [1083, 376] on common-icon at bounding box center [1090, 377] width 29 height 29
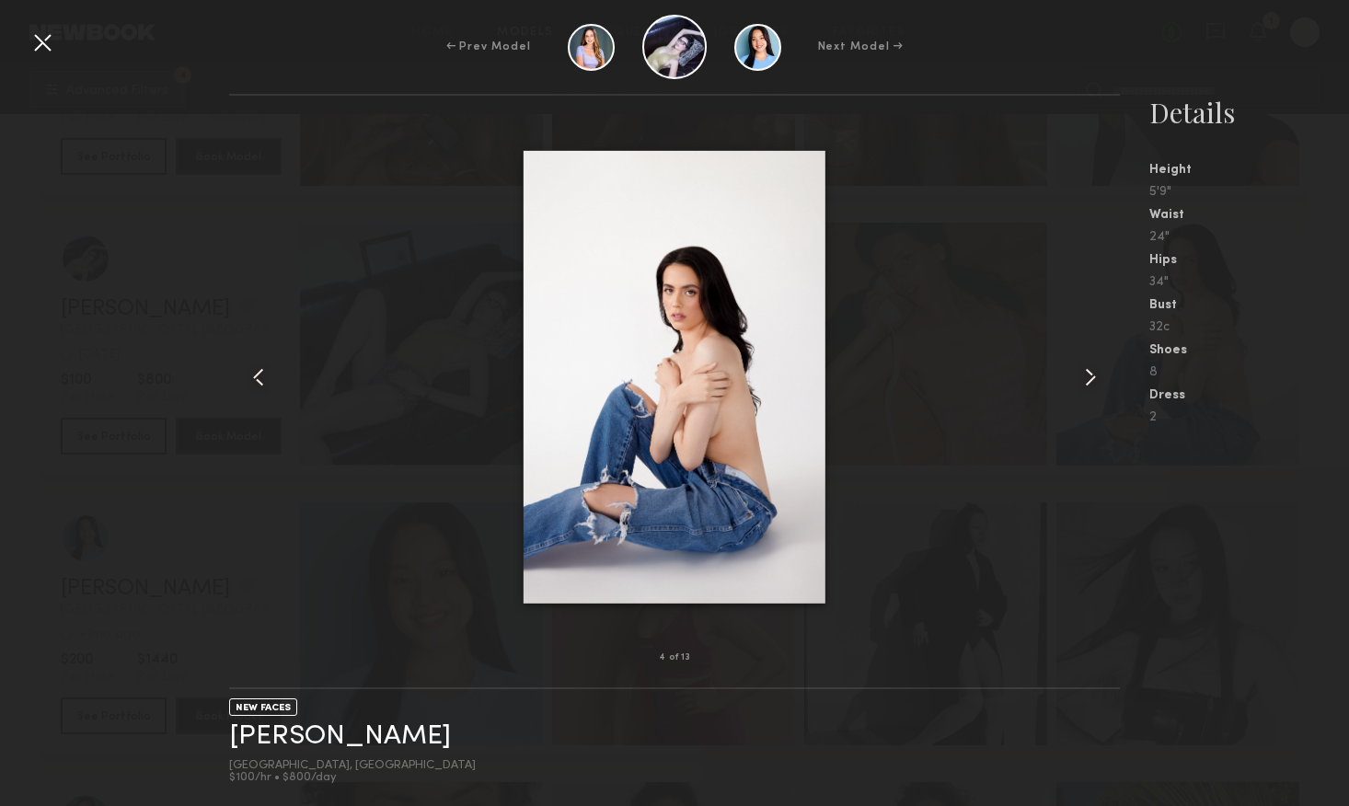
click at [1083, 377] on common-icon at bounding box center [1090, 377] width 29 height 29
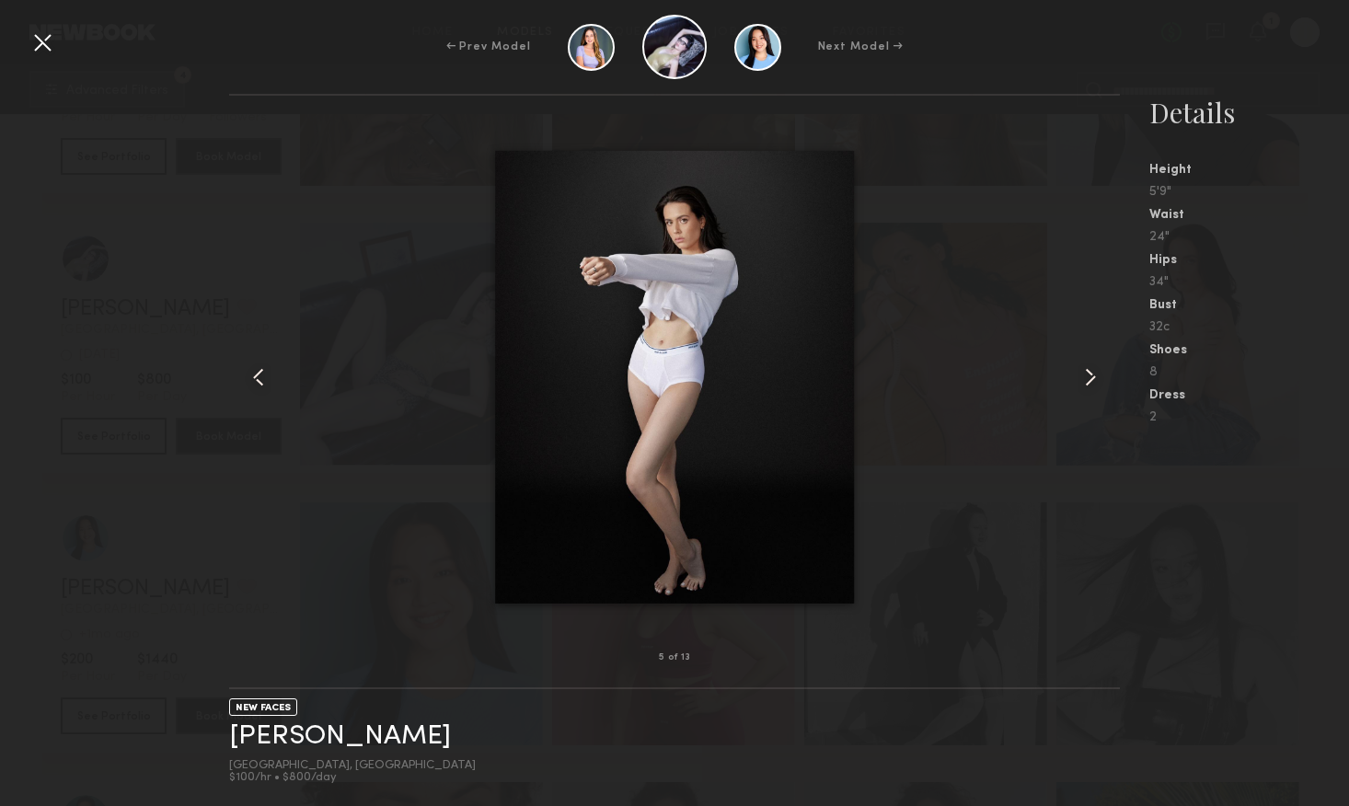
click at [1083, 377] on common-icon at bounding box center [1090, 377] width 29 height 29
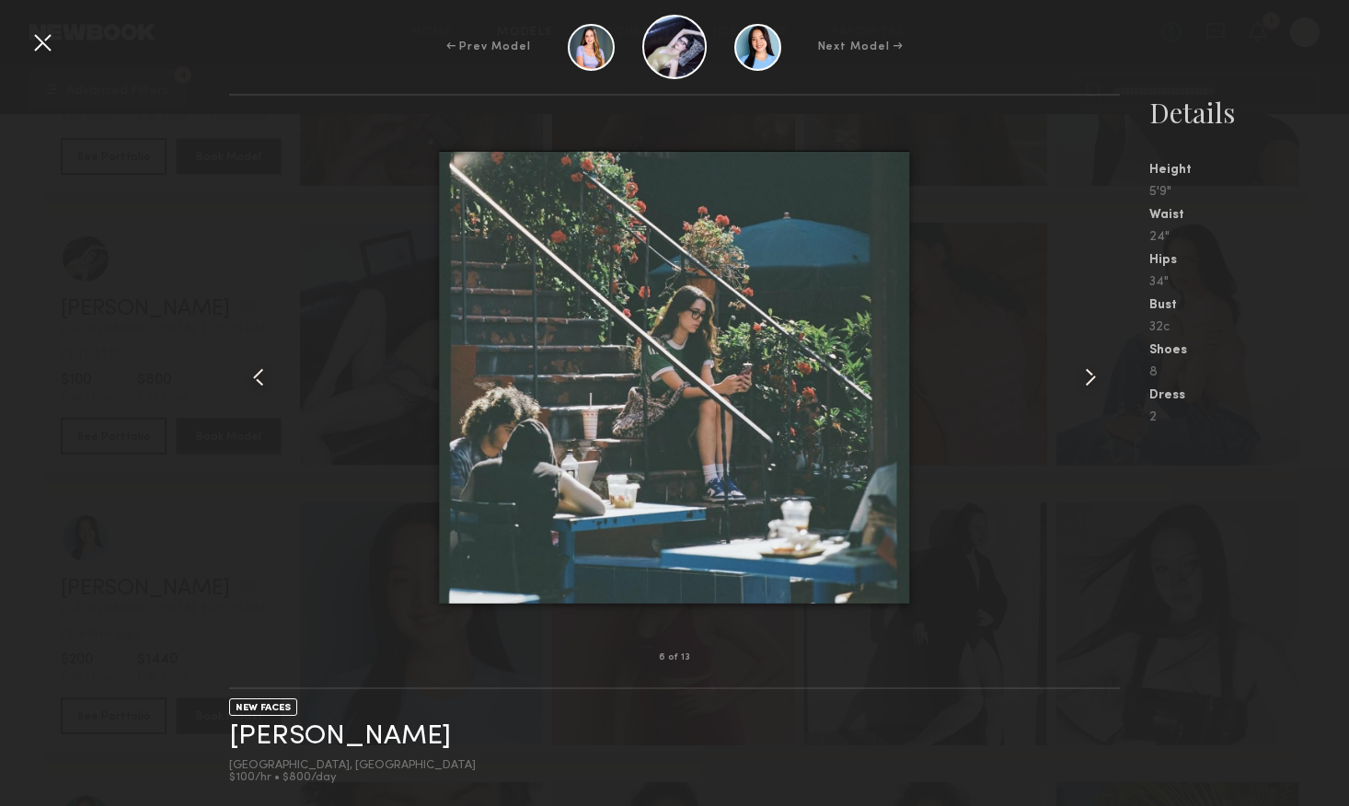
click at [1083, 377] on common-icon at bounding box center [1090, 377] width 29 height 29
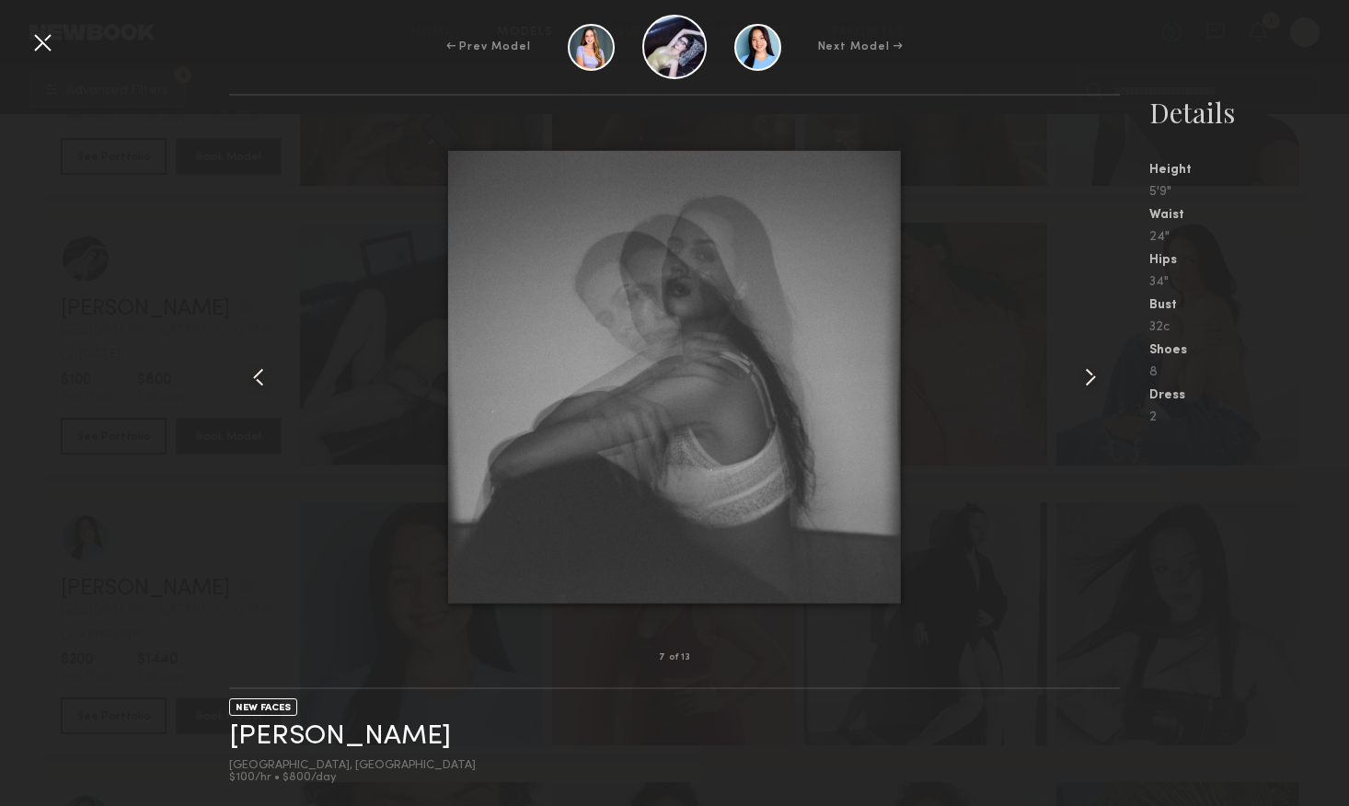
click at [1083, 377] on common-icon at bounding box center [1090, 377] width 29 height 29
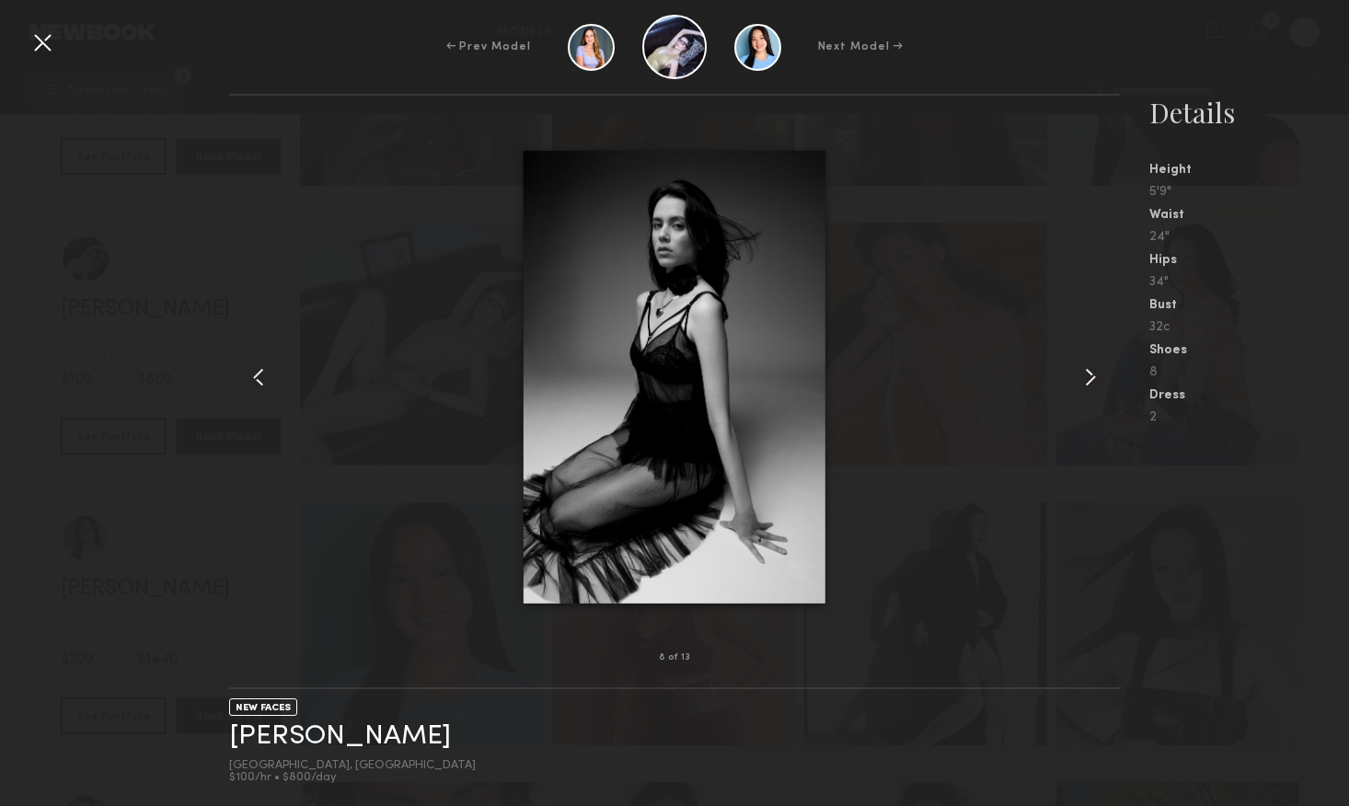
click at [270, 376] on common-icon at bounding box center [258, 377] width 29 height 29
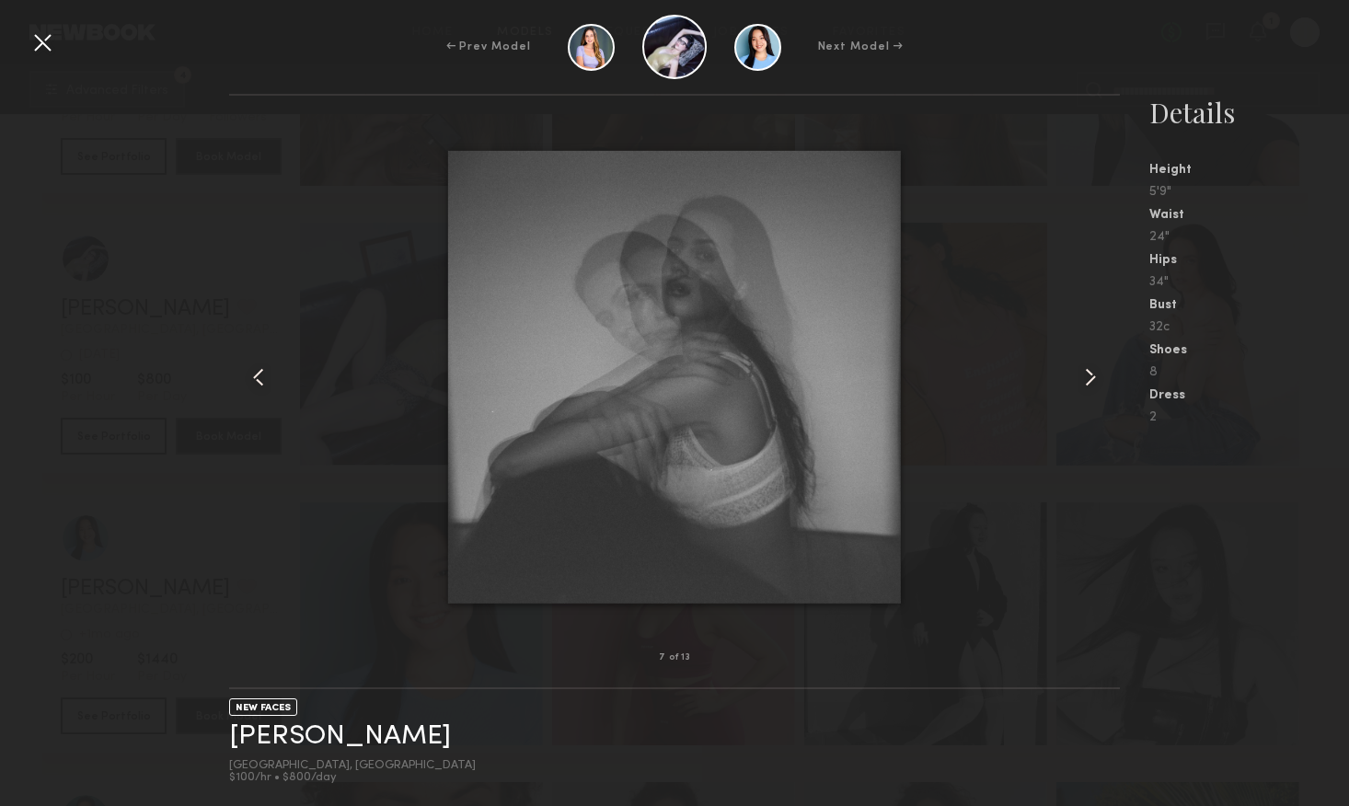
click at [269, 376] on common-icon at bounding box center [258, 377] width 29 height 29
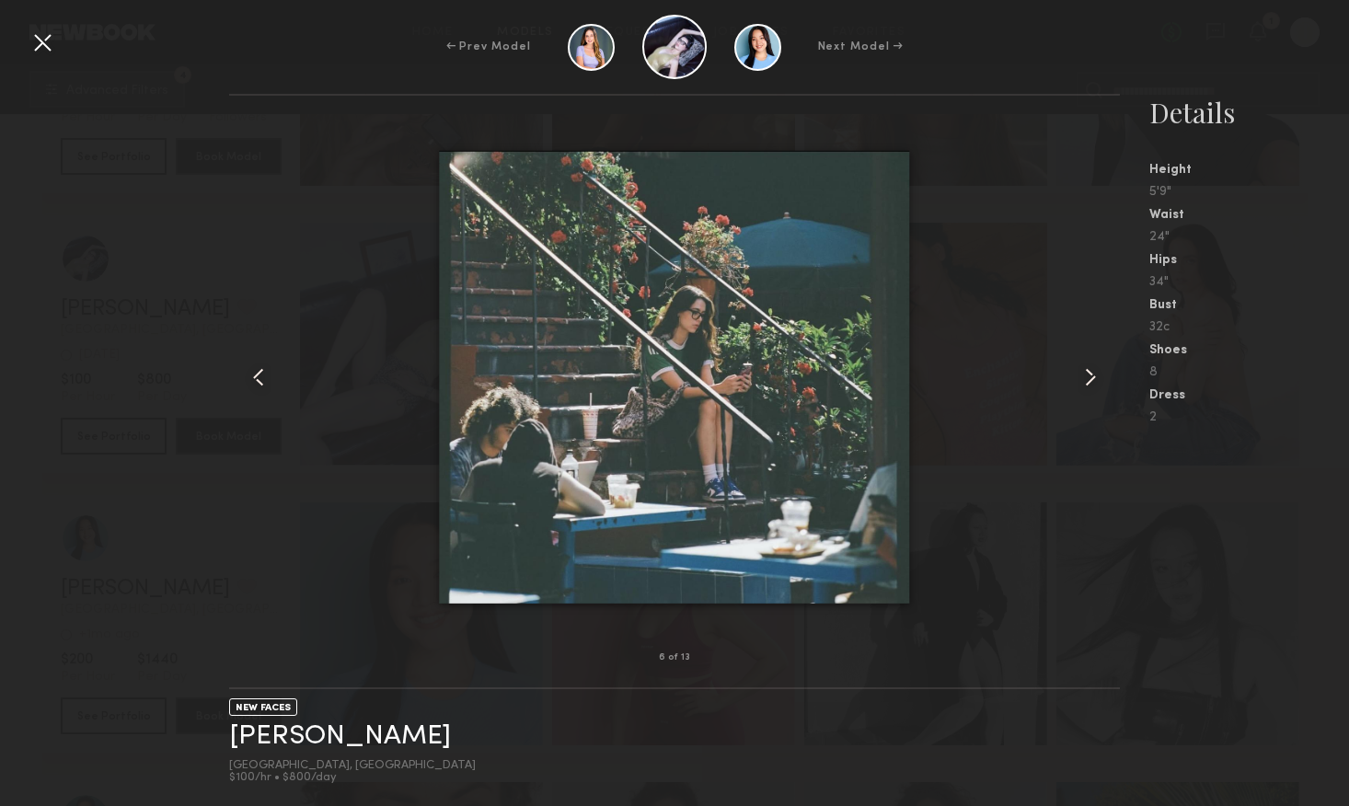
click at [1092, 381] on common-icon at bounding box center [1090, 377] width 29 height 29
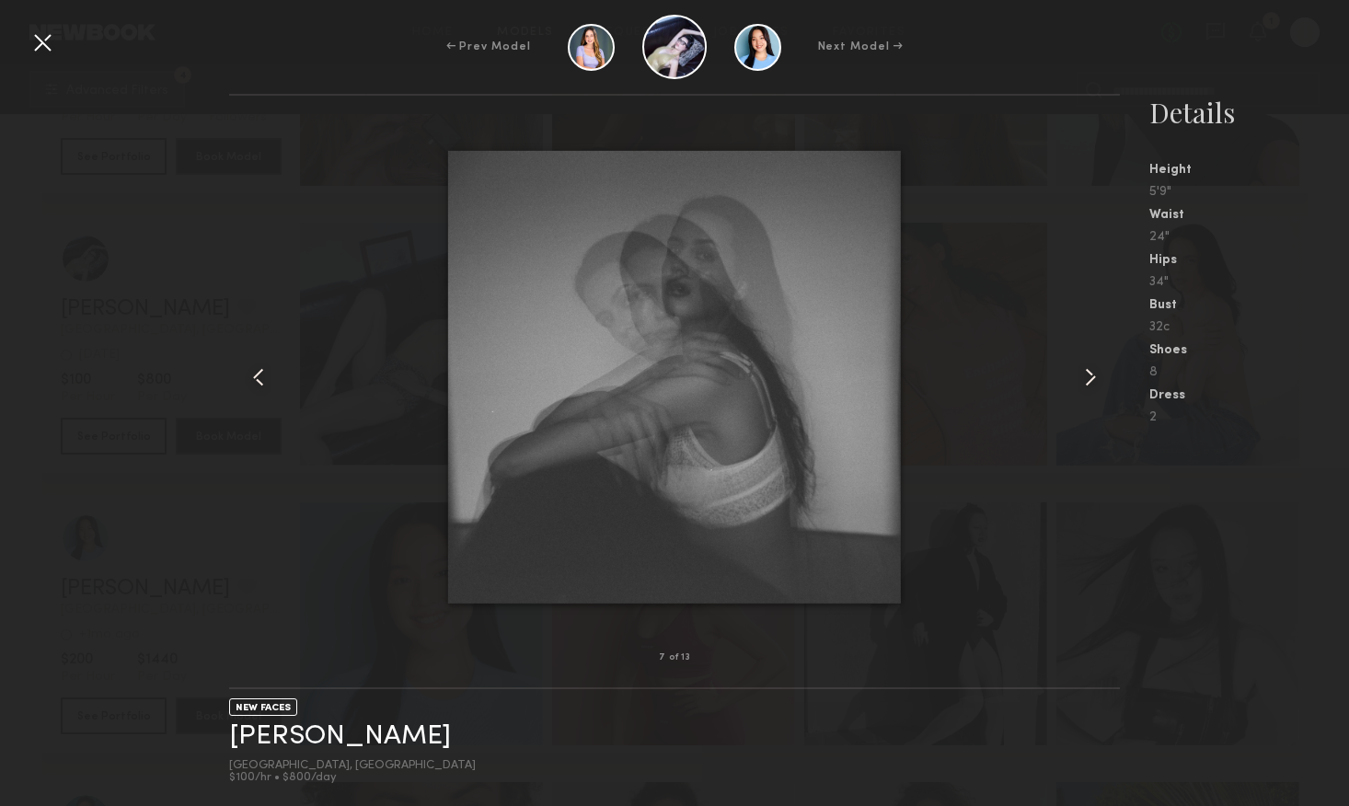
click at [1091, 381] on common-icon at bounding box center [1090, 377] width 29 height 29
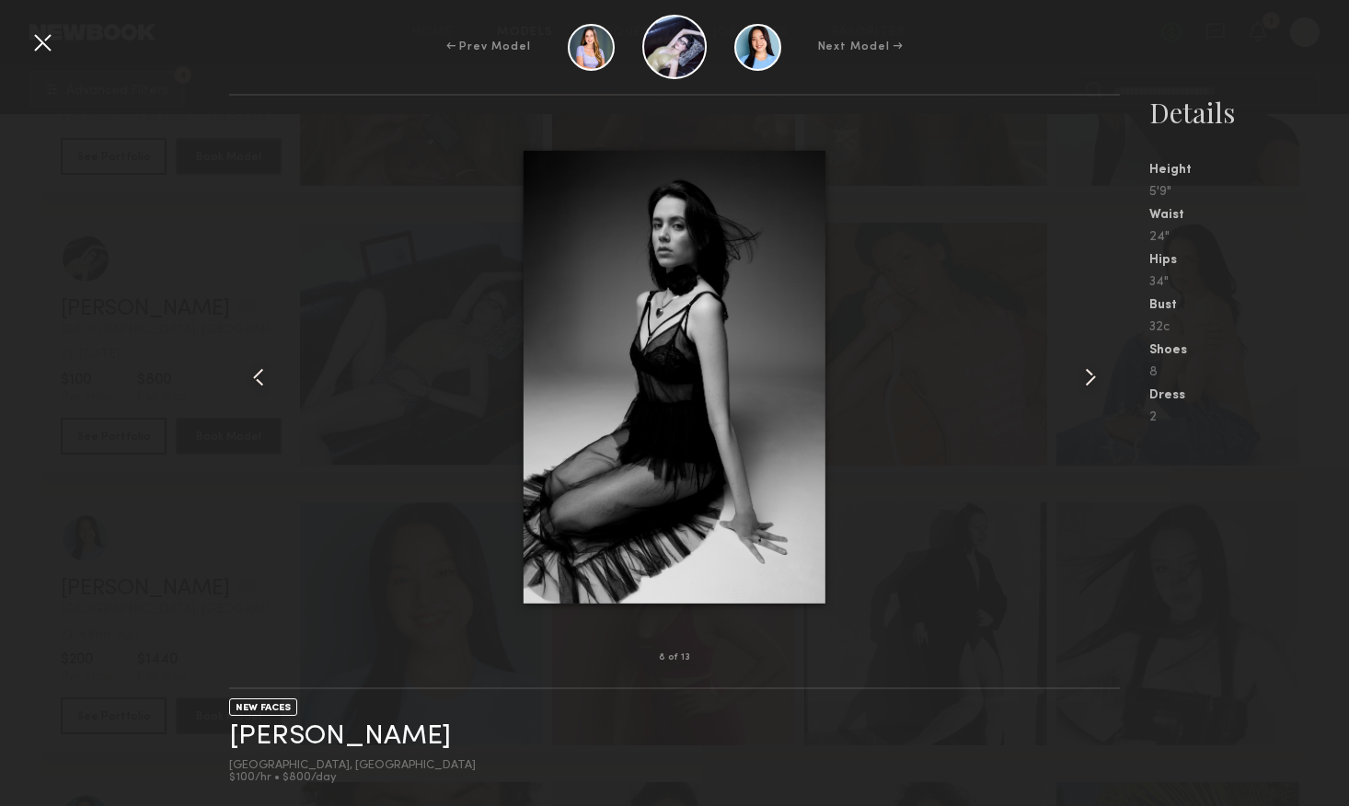
click at [1091, 381] on common-icon at bounding box center [1090, 377] width 29 height 29
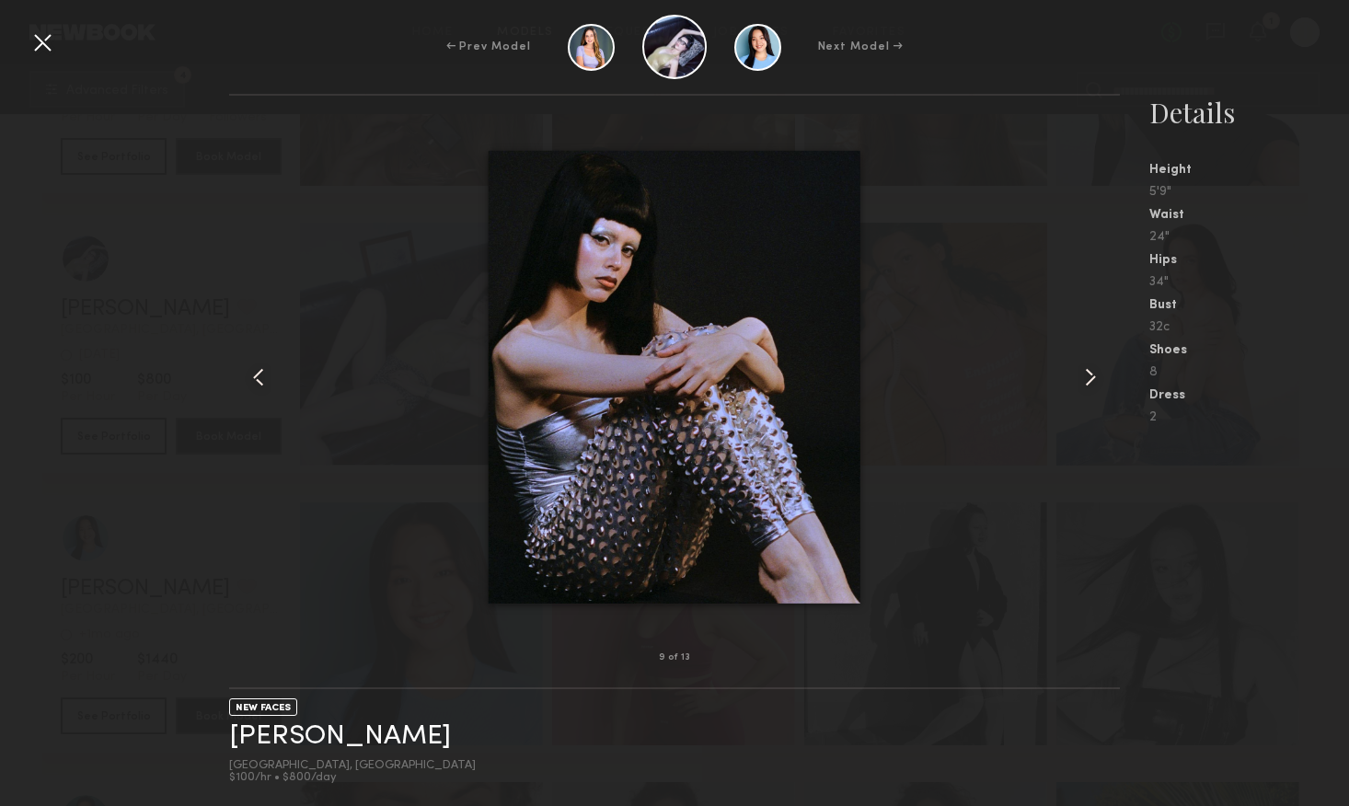
click at [1091, 381] on common-icon at bounding box center [1090, 377] width 29 height 29
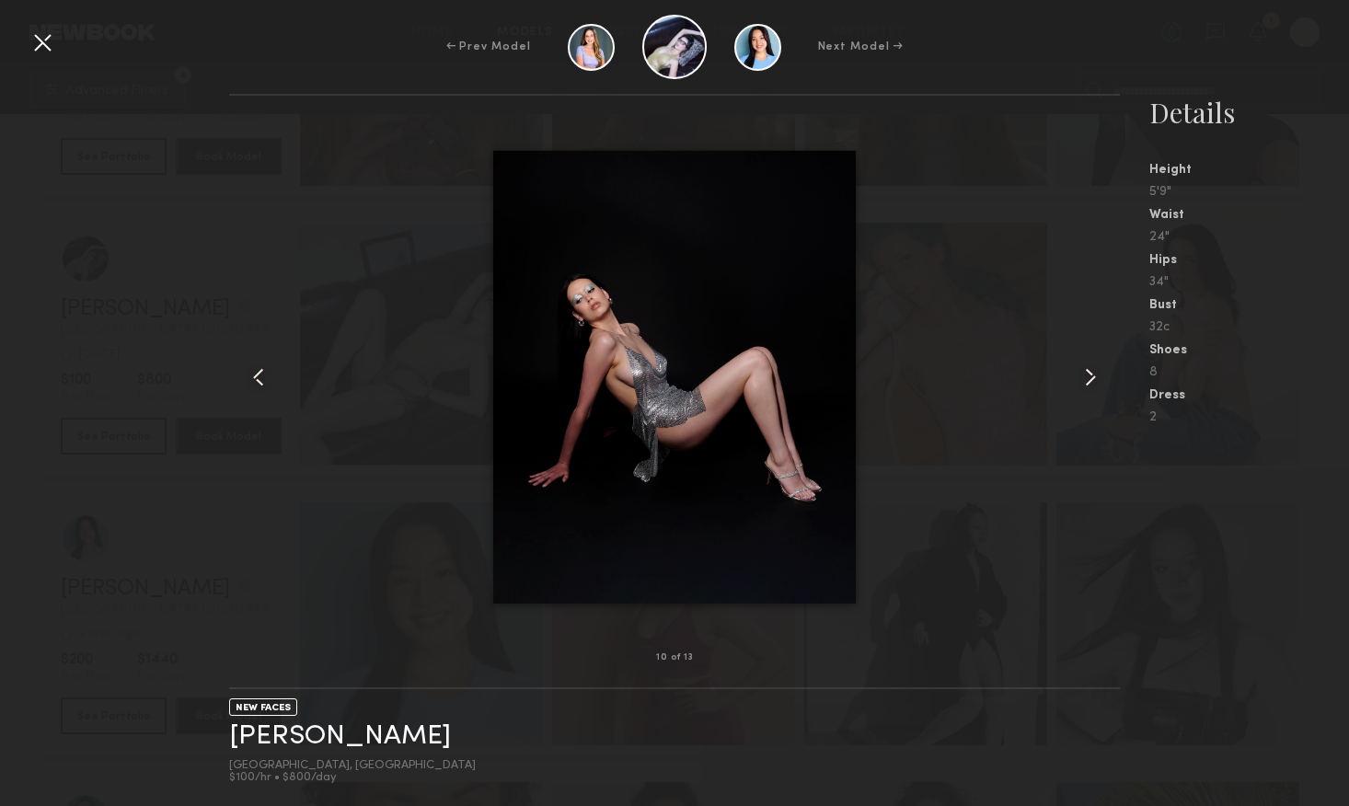
click at [40, 45] on div at bounding box center [42, 42] width 29 height 29
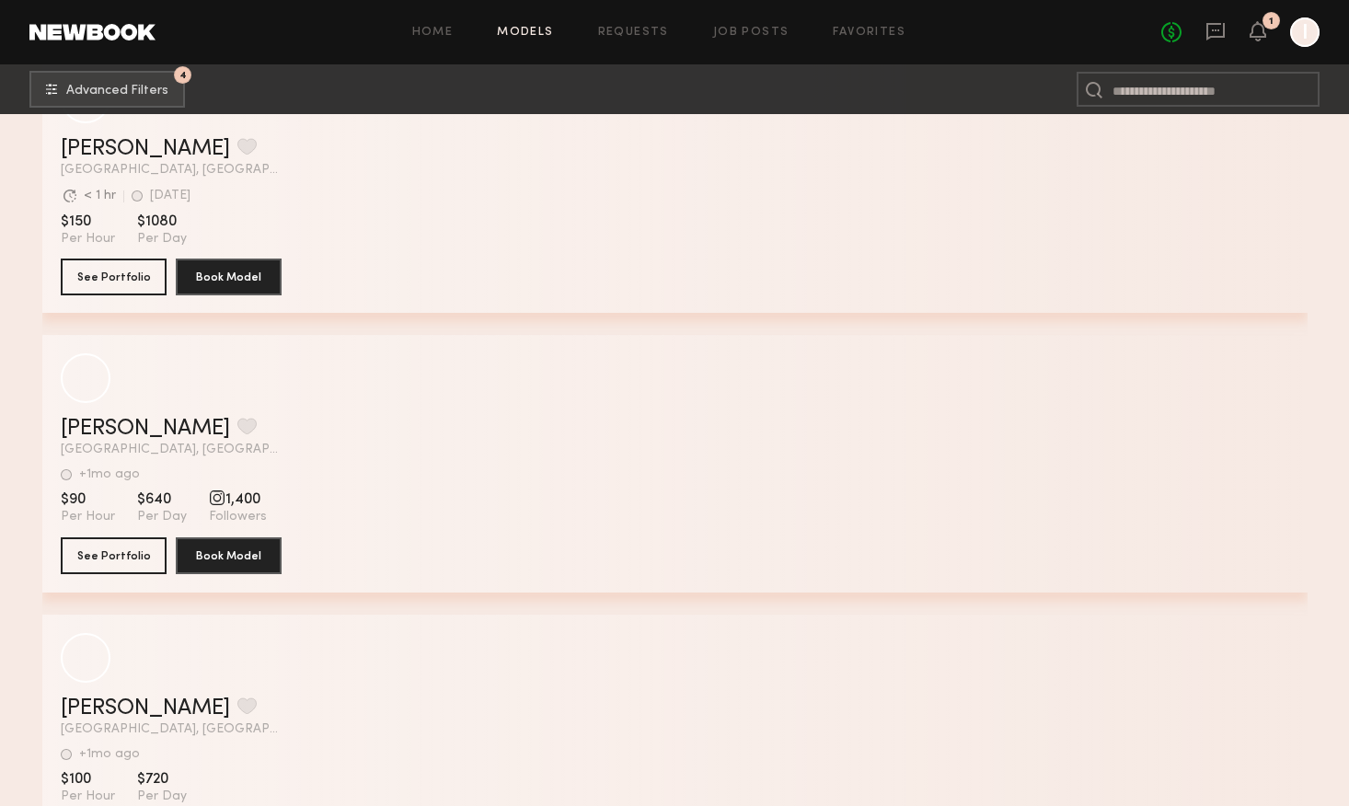
scroll to position [31225, 0]
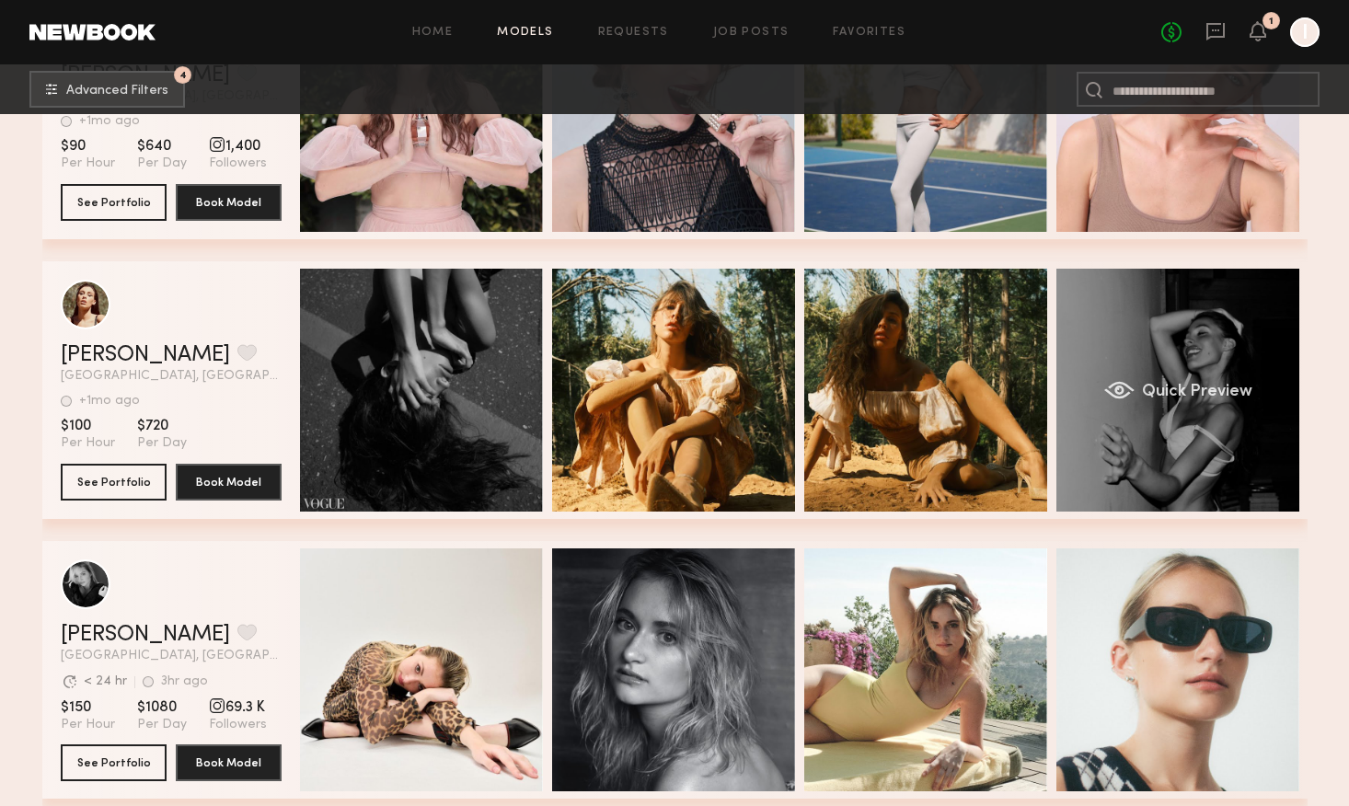
click at [1127, 444] on div "Quick Preview" at bounding box center [1178, 390] width 243 height 243
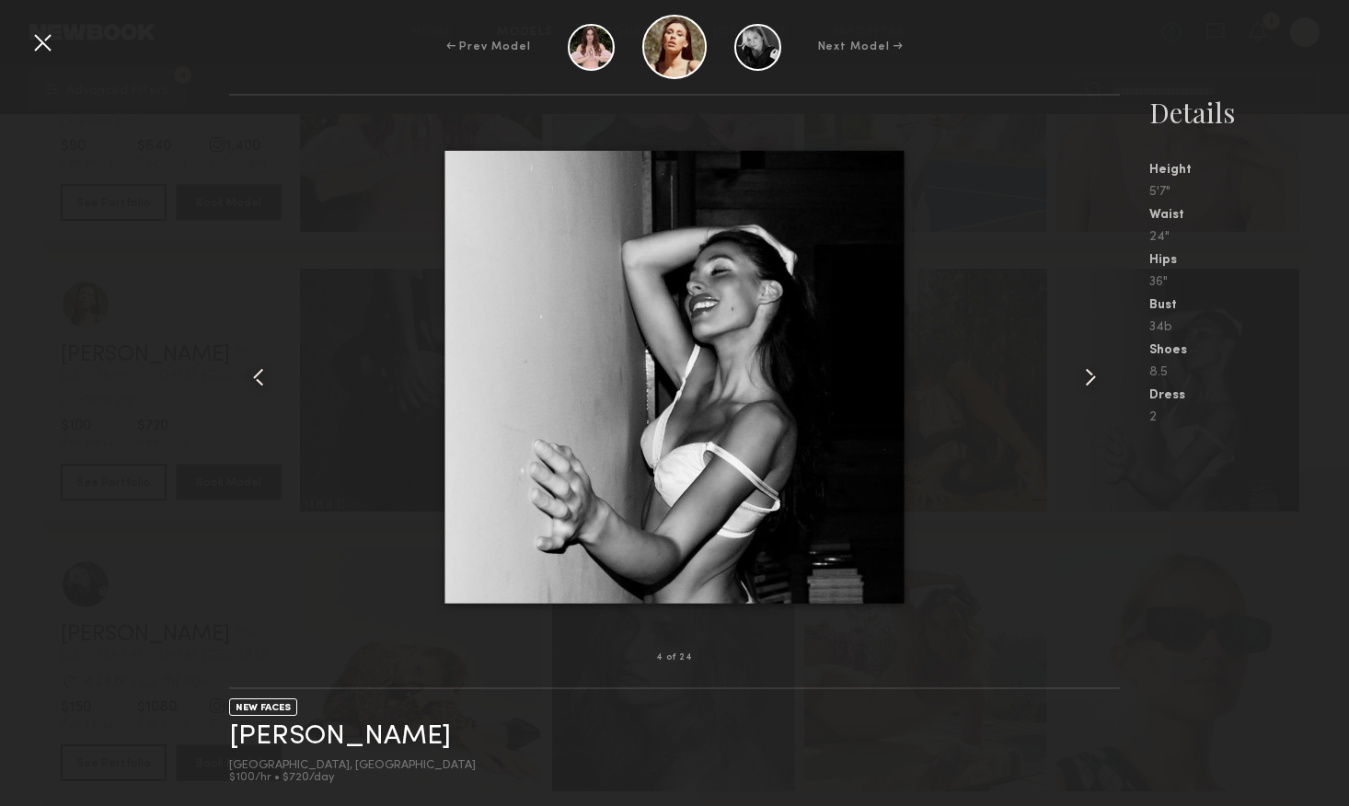
click at [1088, 371] on common-icon at bounding box center [1090, 377] width 29 height 29
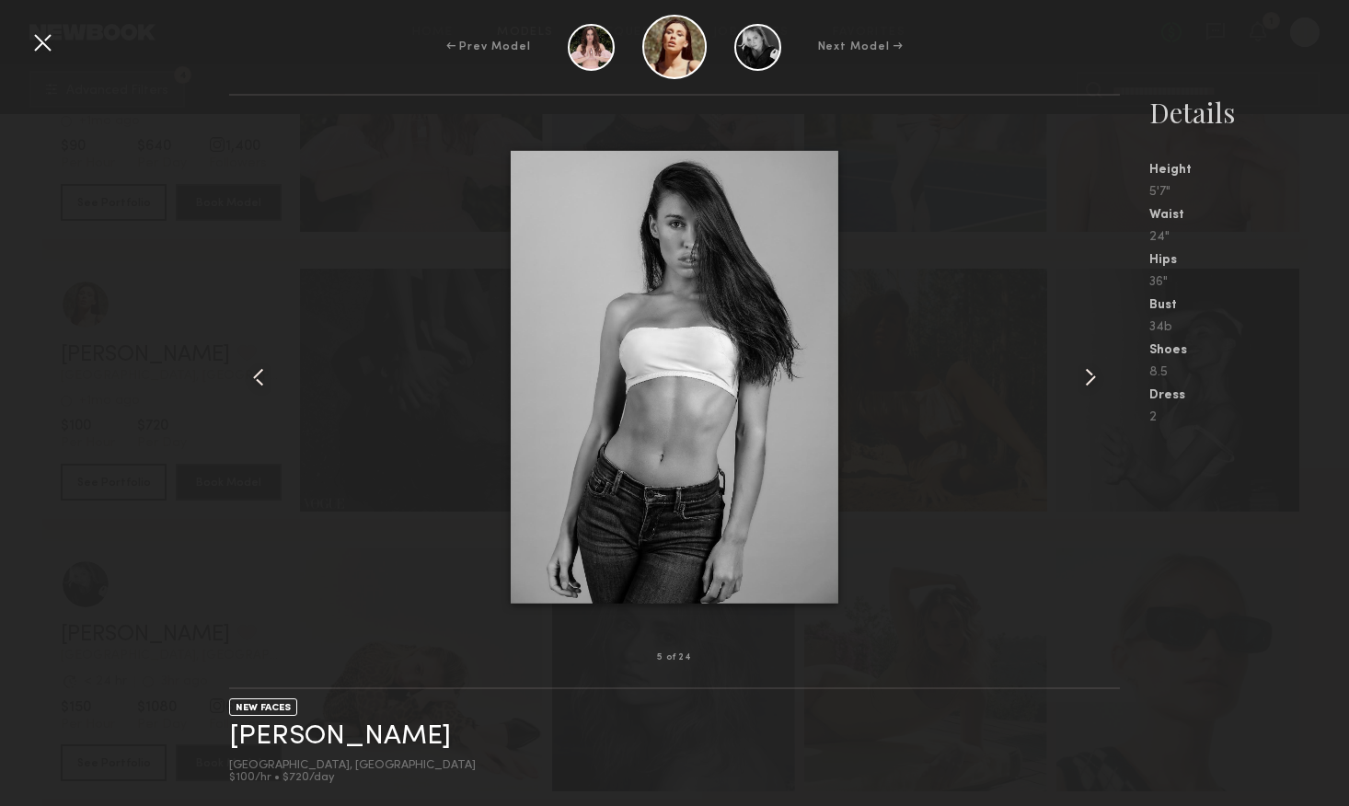
click at [1088, 371] on common-icon at bounding box center [1090, 377] width 29 height 29
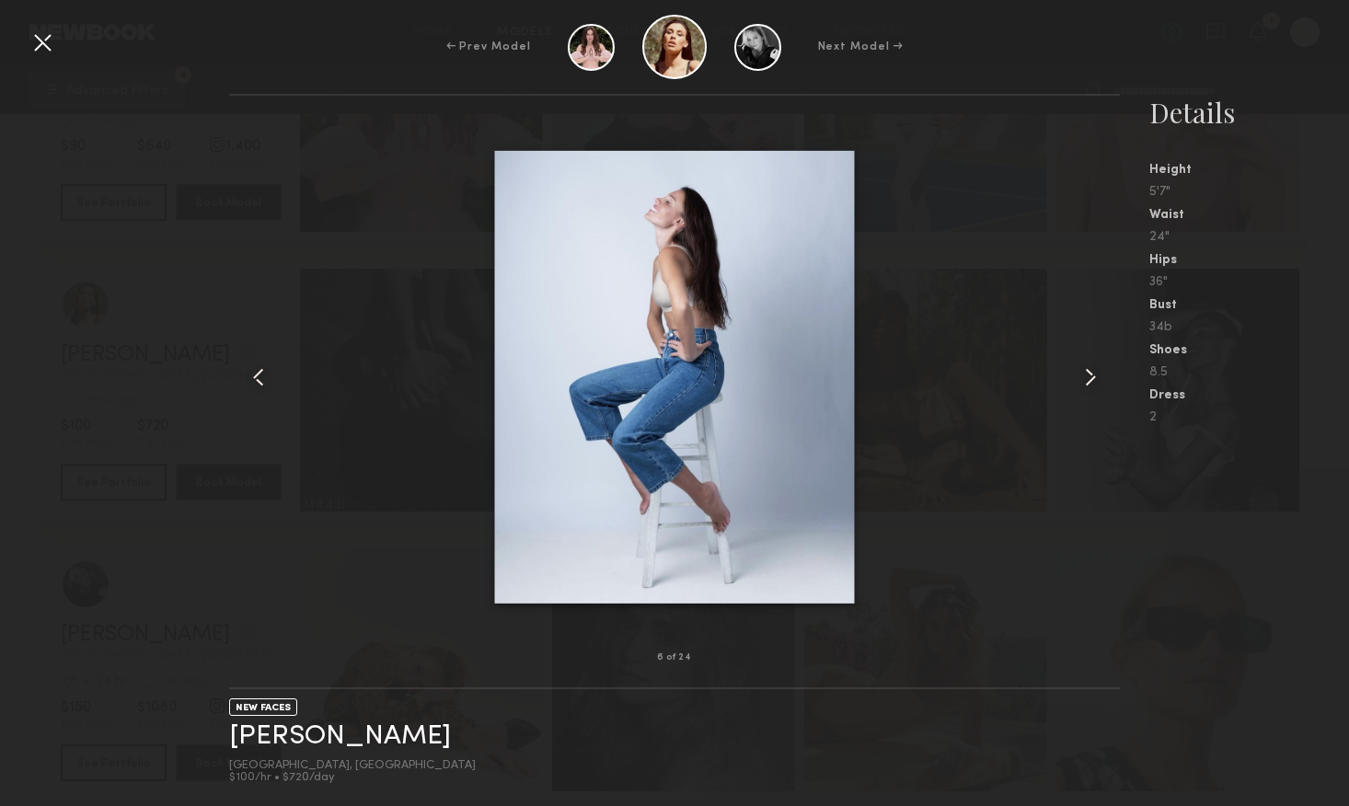
click at [1088, 371] on common-icon at bounding box center [1090, 377] width 29 height 29
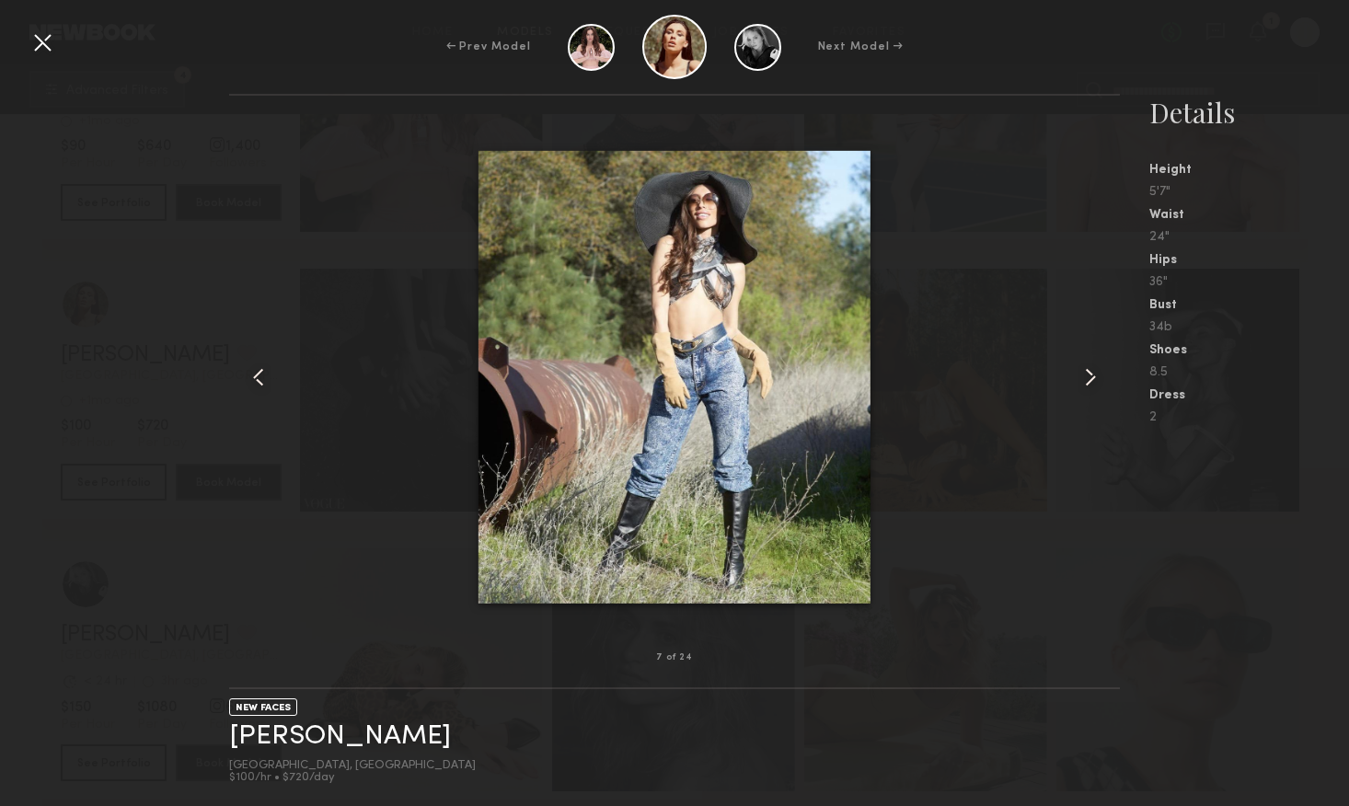
click at [1088, 371] on common-icon at bounding box center [1090, 377] width 29 height 29
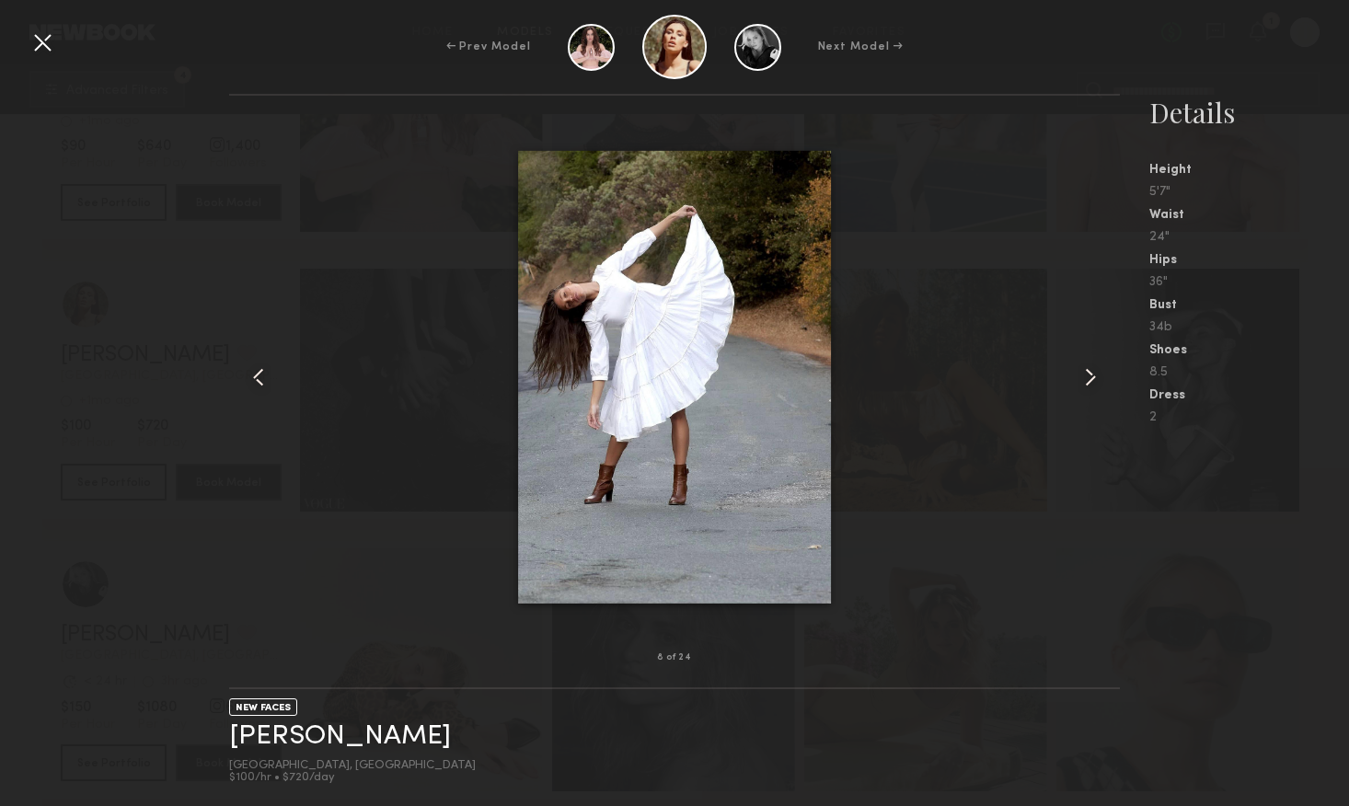
click at [49, 43] on div at bounding box center [42, 42] width 29 height 29
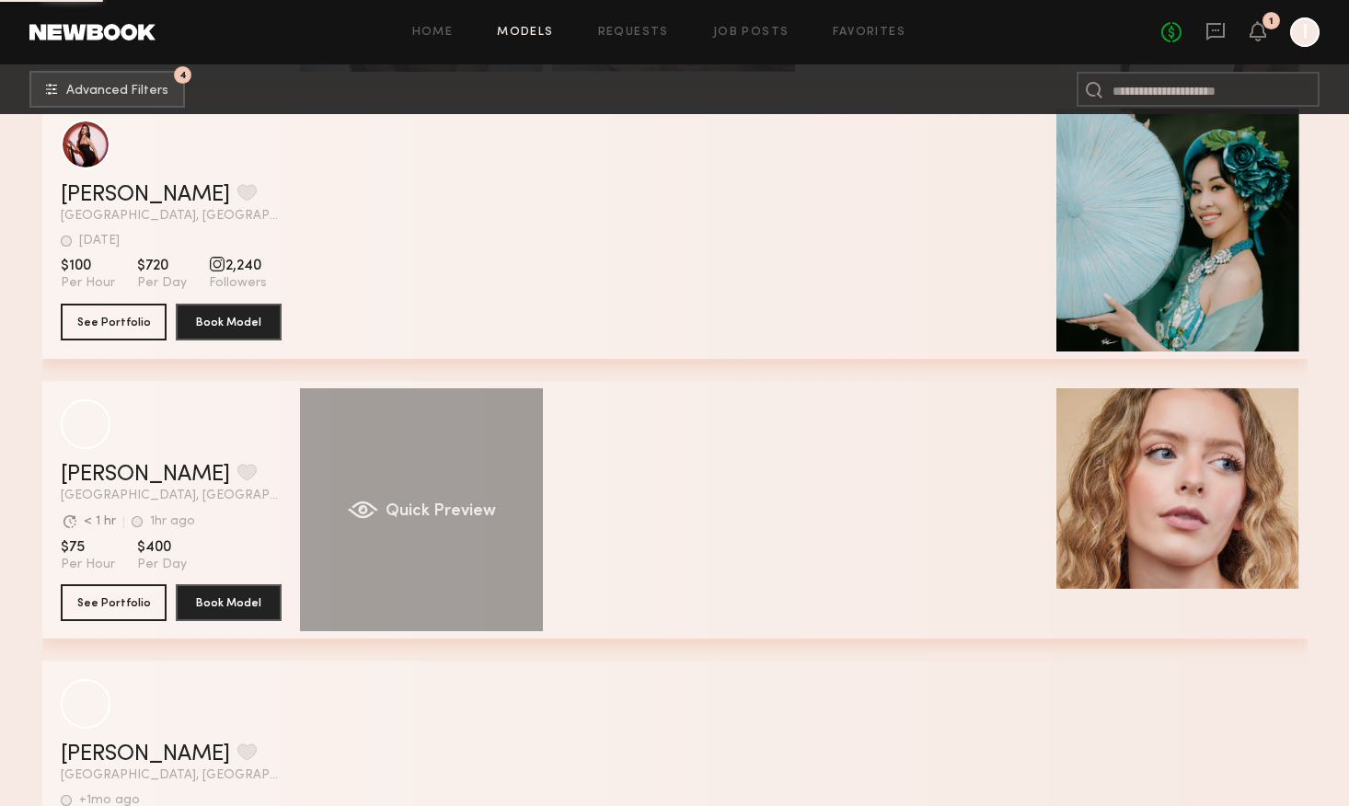
scroll to position [39889, 0]
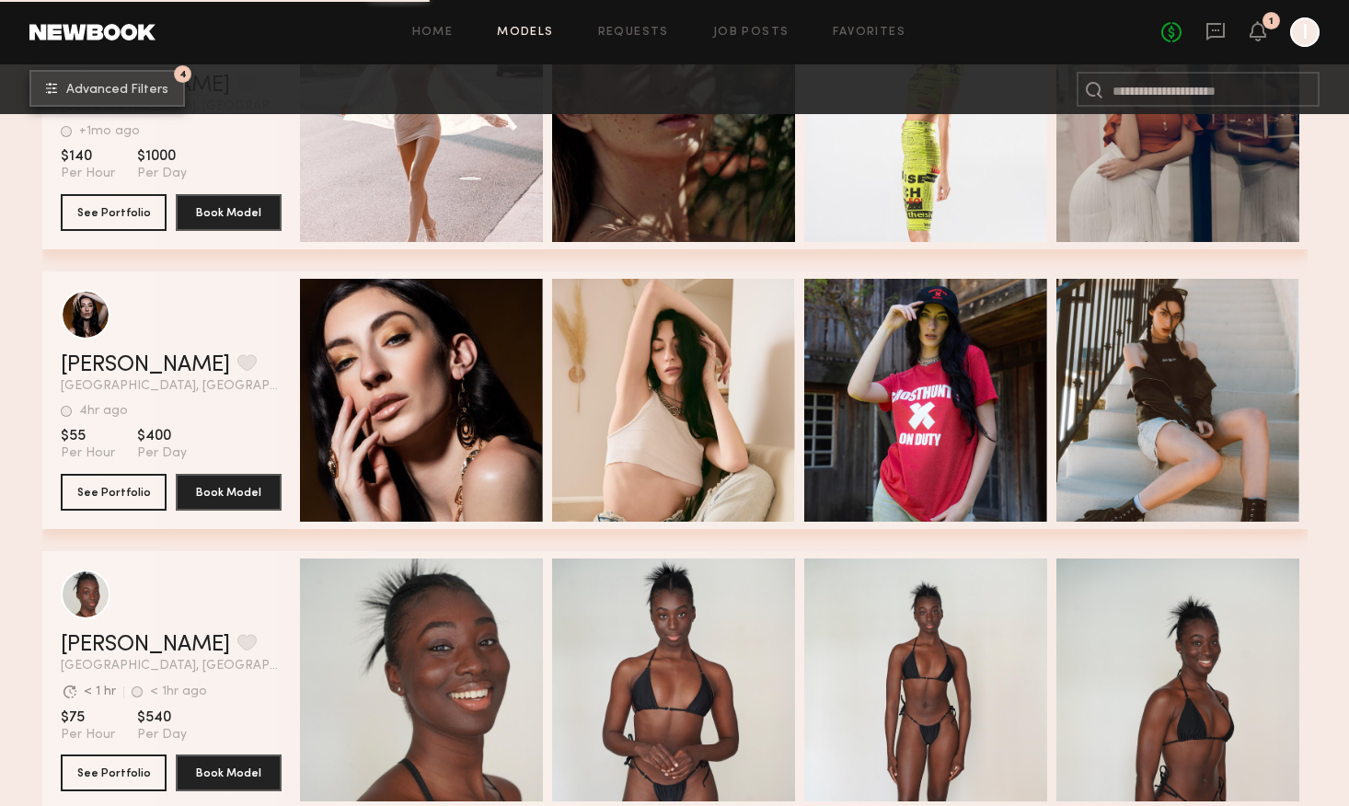
click at [133, 87] on span "Advanced Filters" at bounding box center [117, 90] width 102 height 13
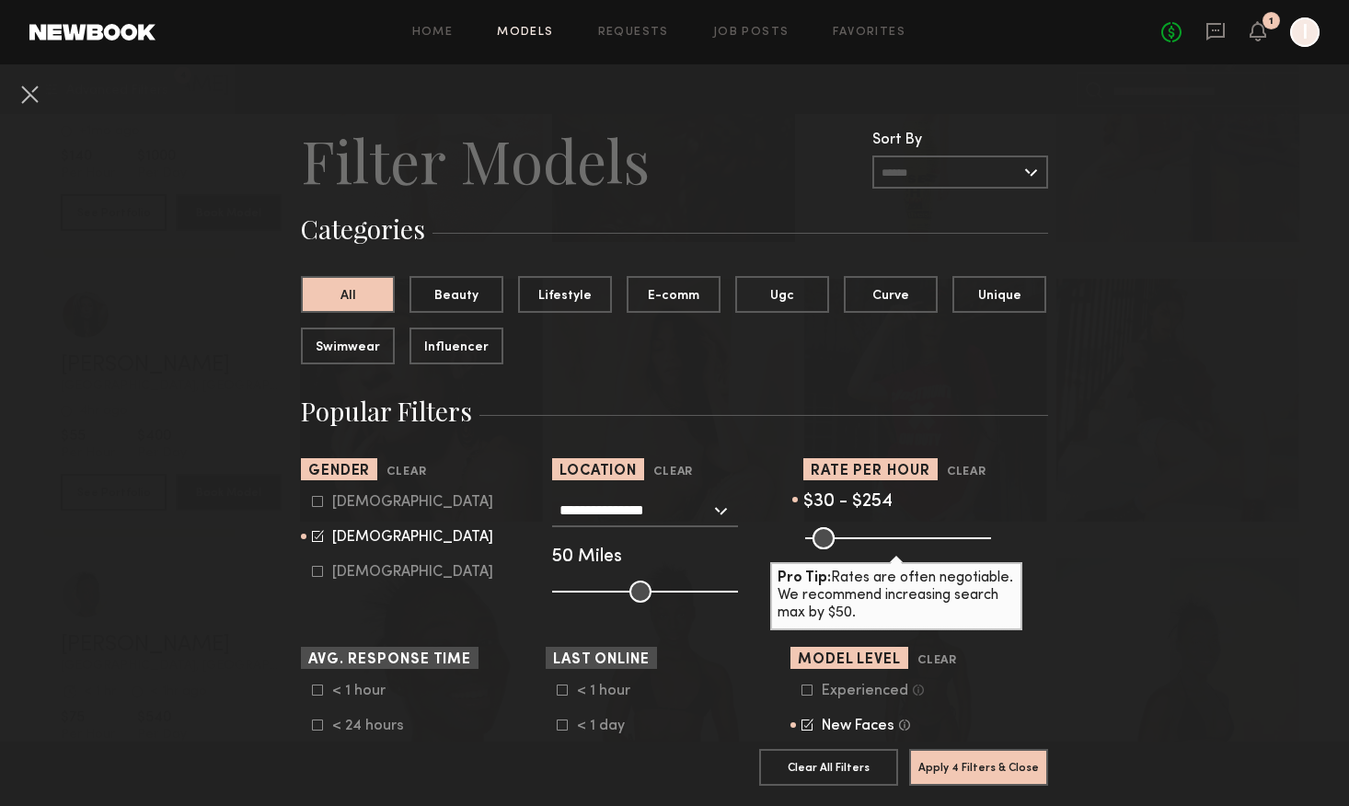
scroll to position [0, 0]
click at [653, 508] on input "**********" at bounding box center [635, 509] width 151 height 31
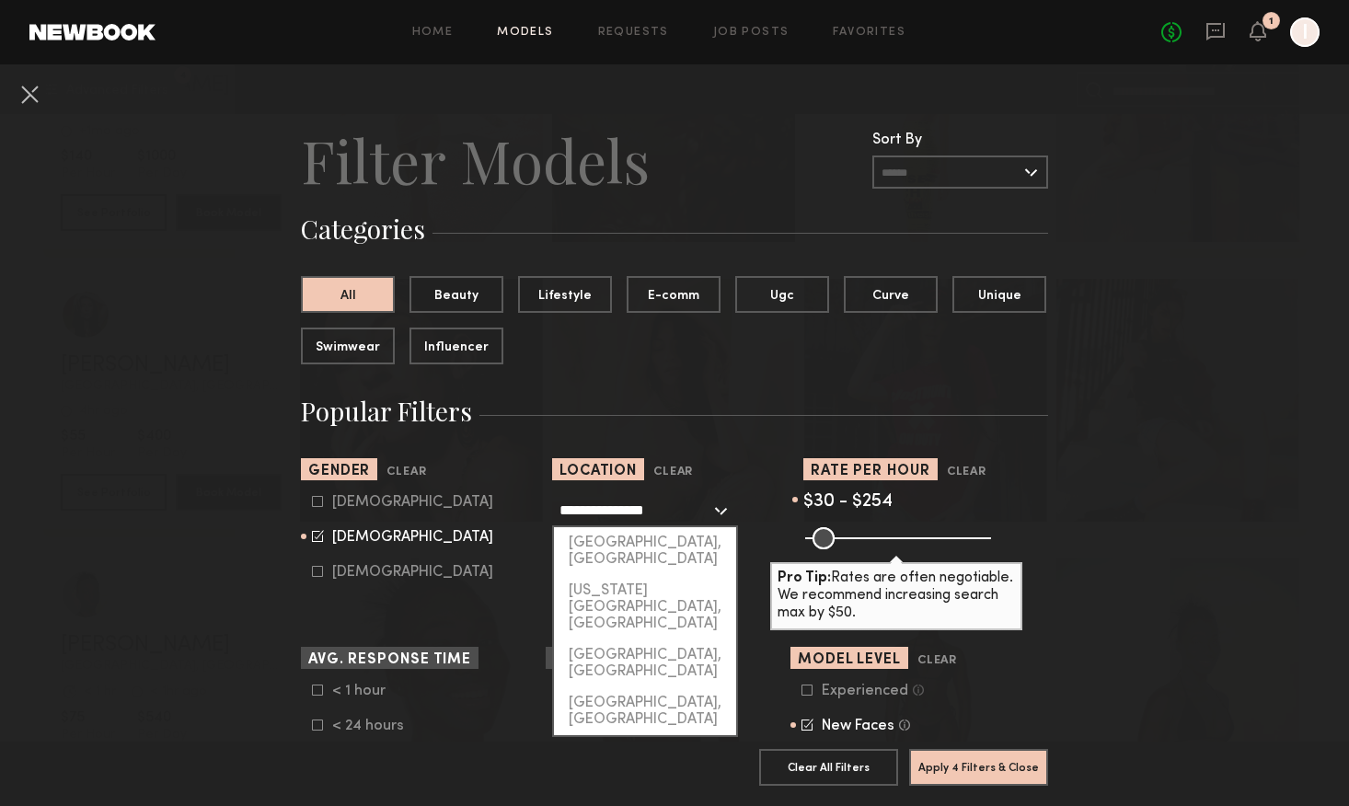
click at [653, 508] on input "**********" at bounding box center [635, 509] width 151 height 31
click at [724, 508] on div "**********" at bounding box center [645, 510] width 186 height 33
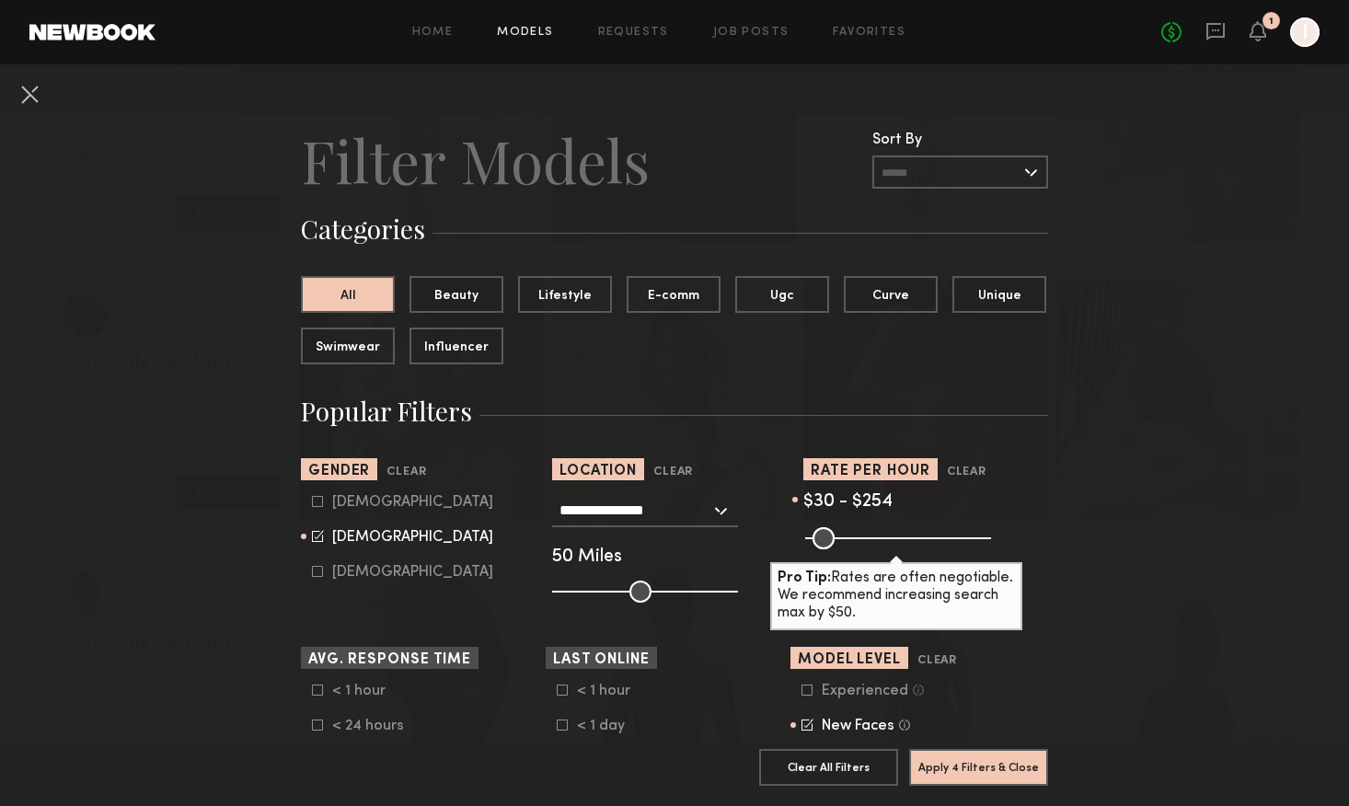
click at [807, 688] on icon at bounding box center [807, 690] width 11 height 11
click at [979, 767] on button "Apply 4 Filters & Close" at bounding box center [978, 766] width 139 height 37
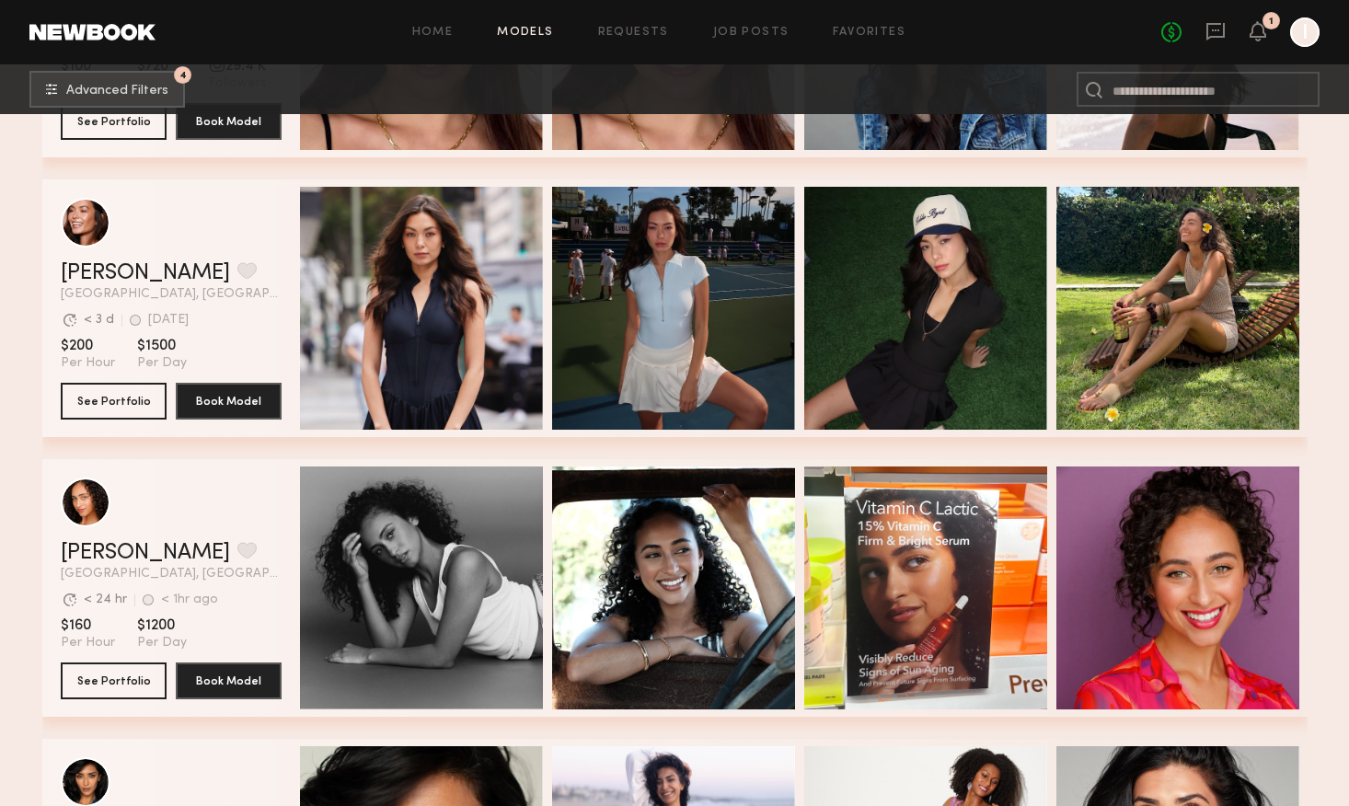
scroll to position [9766, 0]
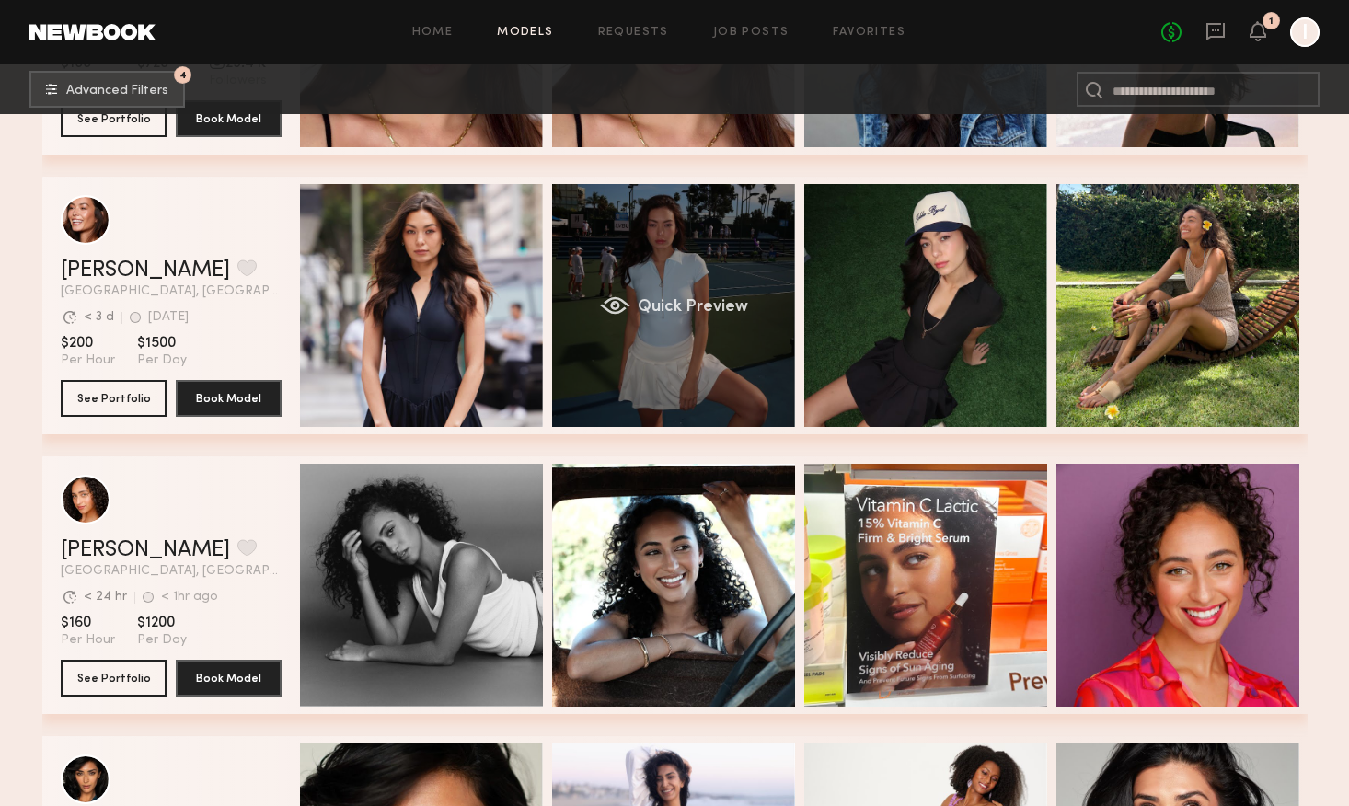
click at [709, 376] on div "Quick Preview" at bounding box center [673, 305] width 243 height 243
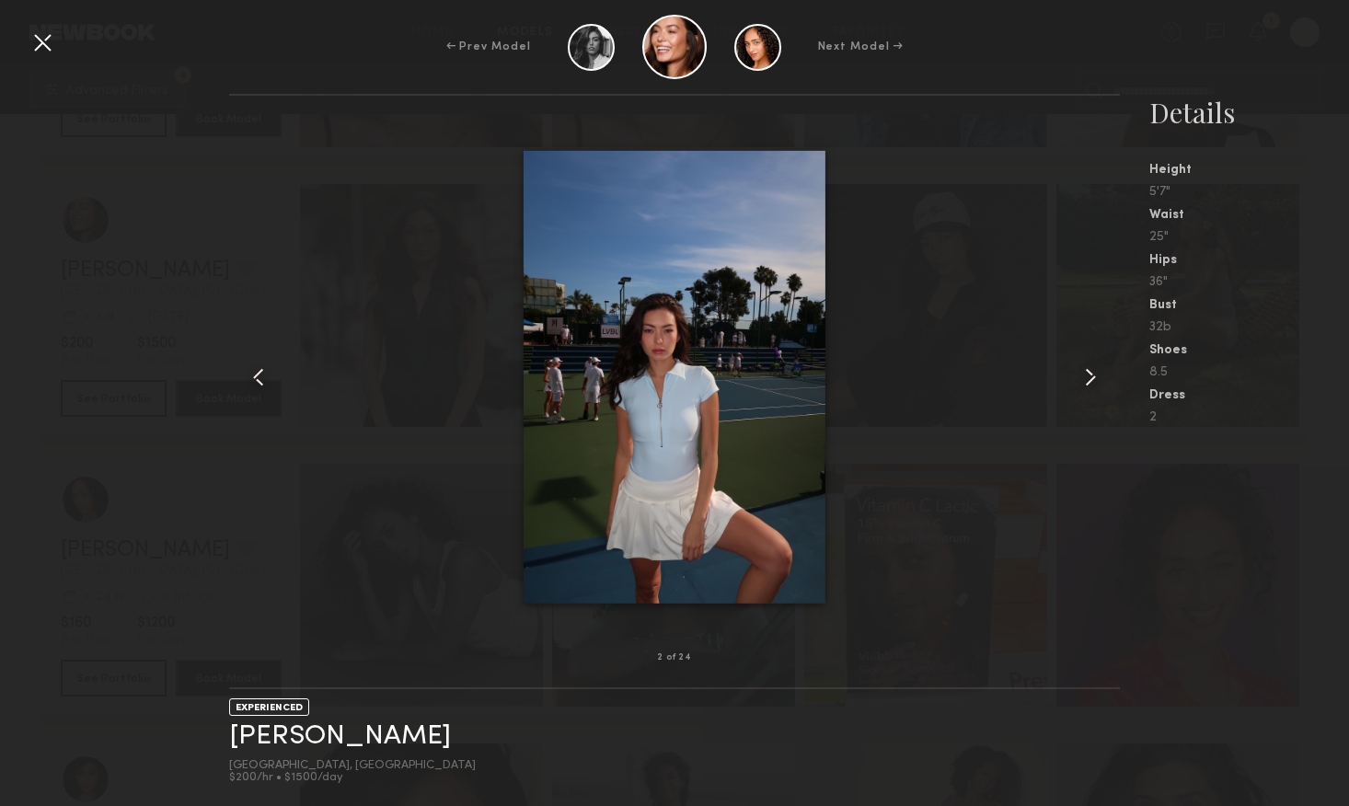
click at [1088, 383] on common-icon at bounding box center [1090, 377] width 29 height 29
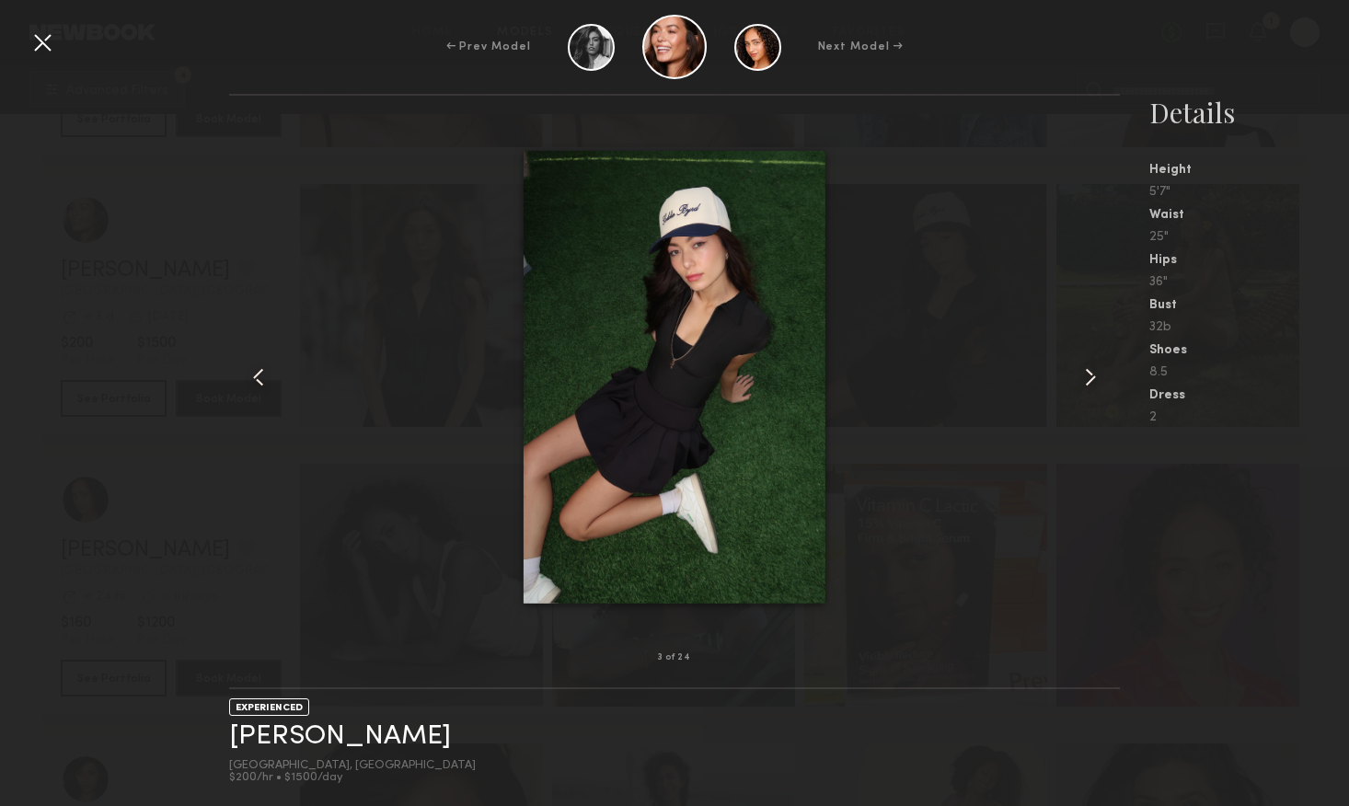
click at [1088, 383] on common-icon at bounding box center [1090, 377] width 29 height 29
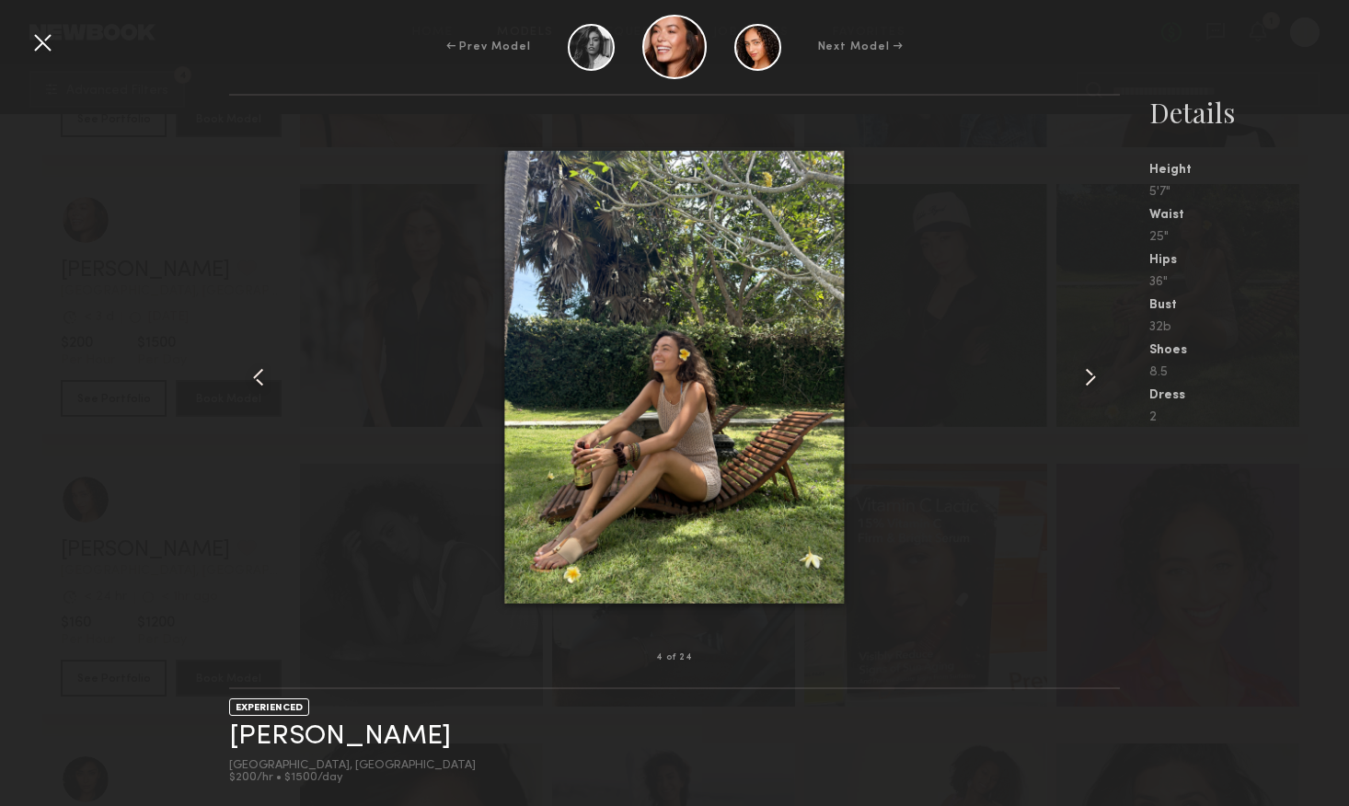
click at [1088, 381] on common-icon at bounding box center [1090, 377] width 29 height 29
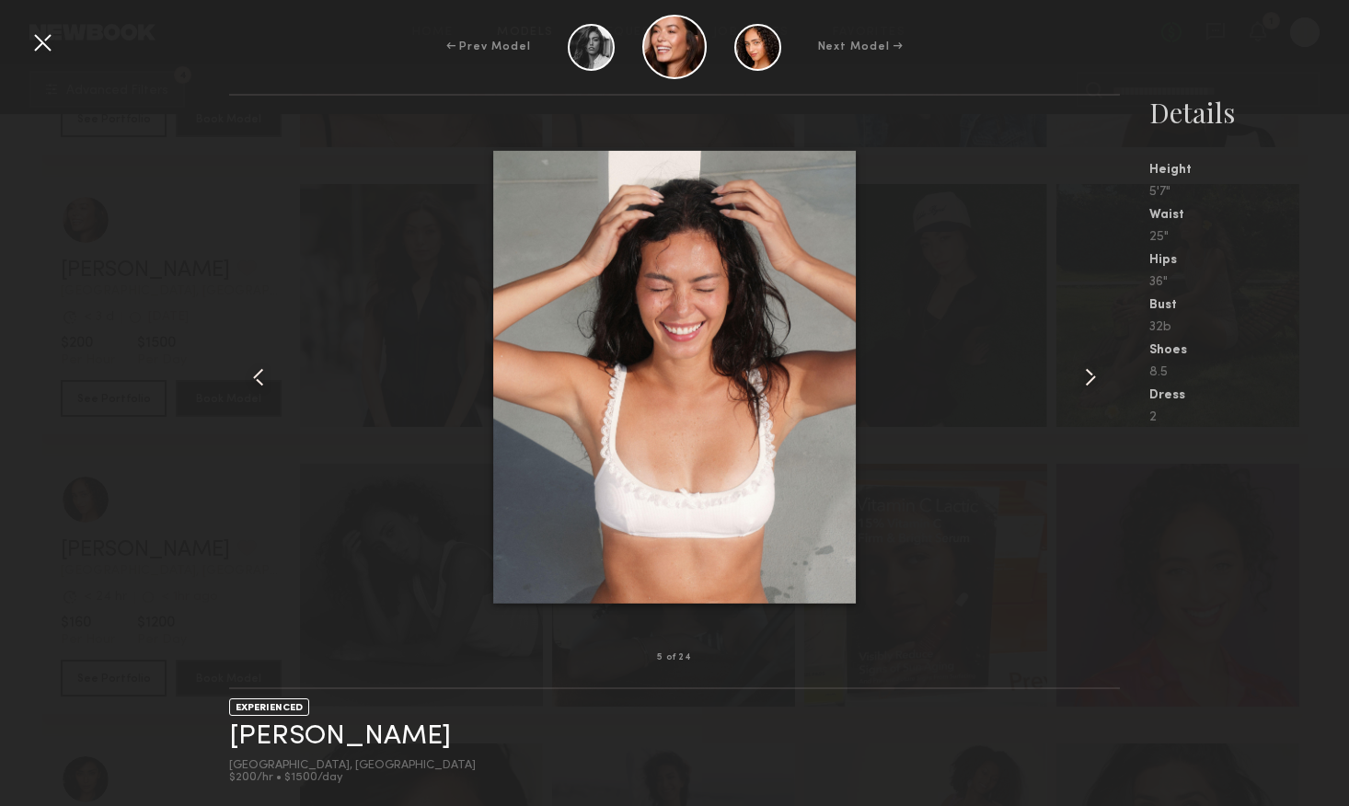
click at [1088, 381] on common-icon at bounding box center [1090, 377] width 29 height 29
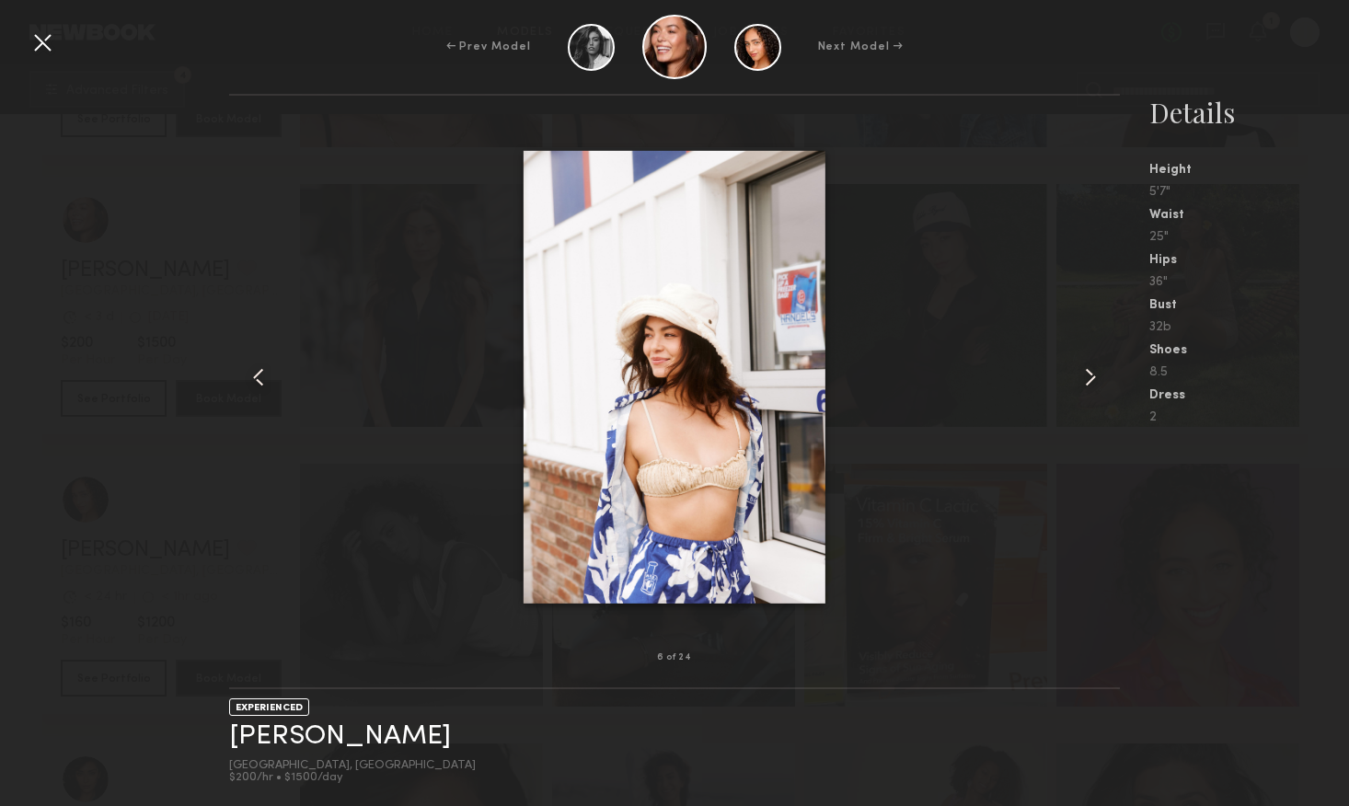
click at [1088, 381] on common-icon at bounding box center [1090, 377] width 29 height 29
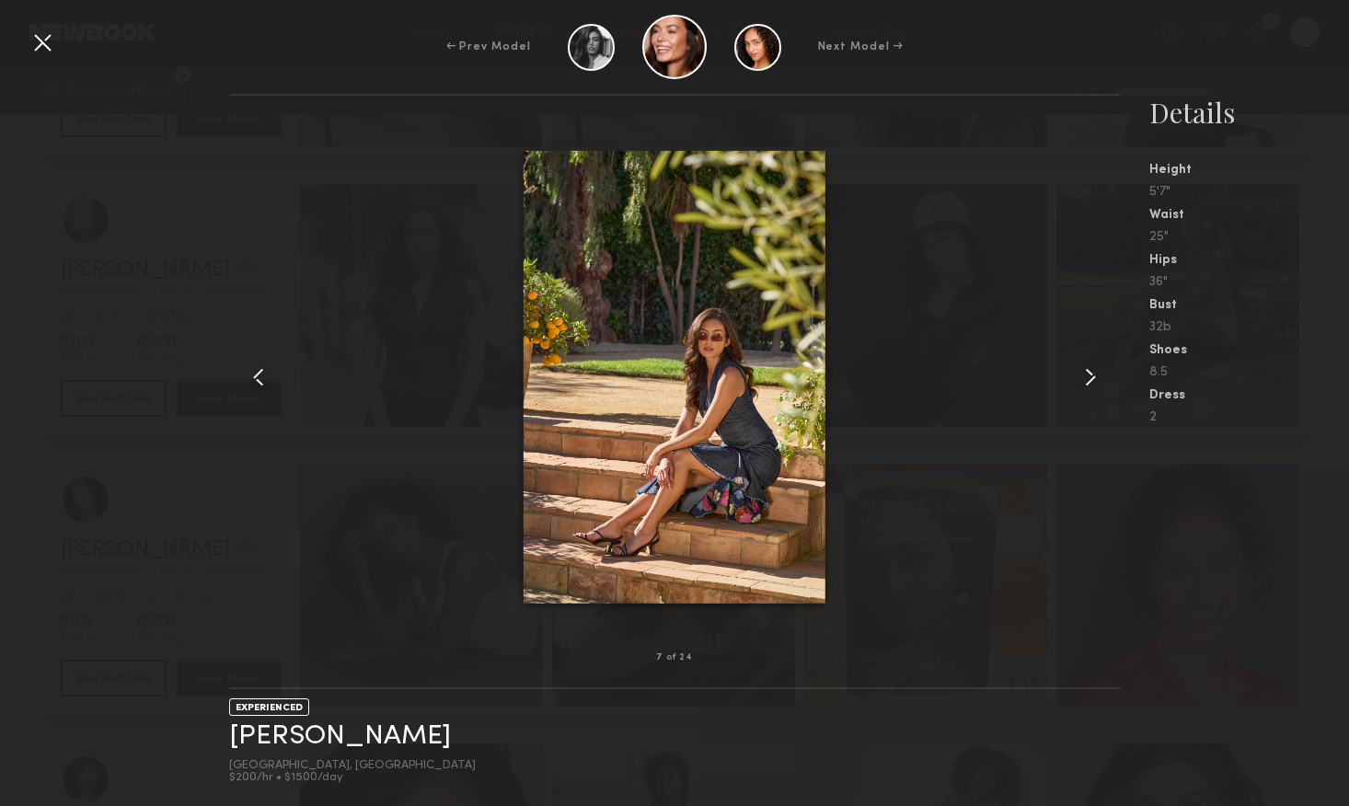
click at [1088, 380] on common-icon at bounding box center [1090, 377] width 29 height 29
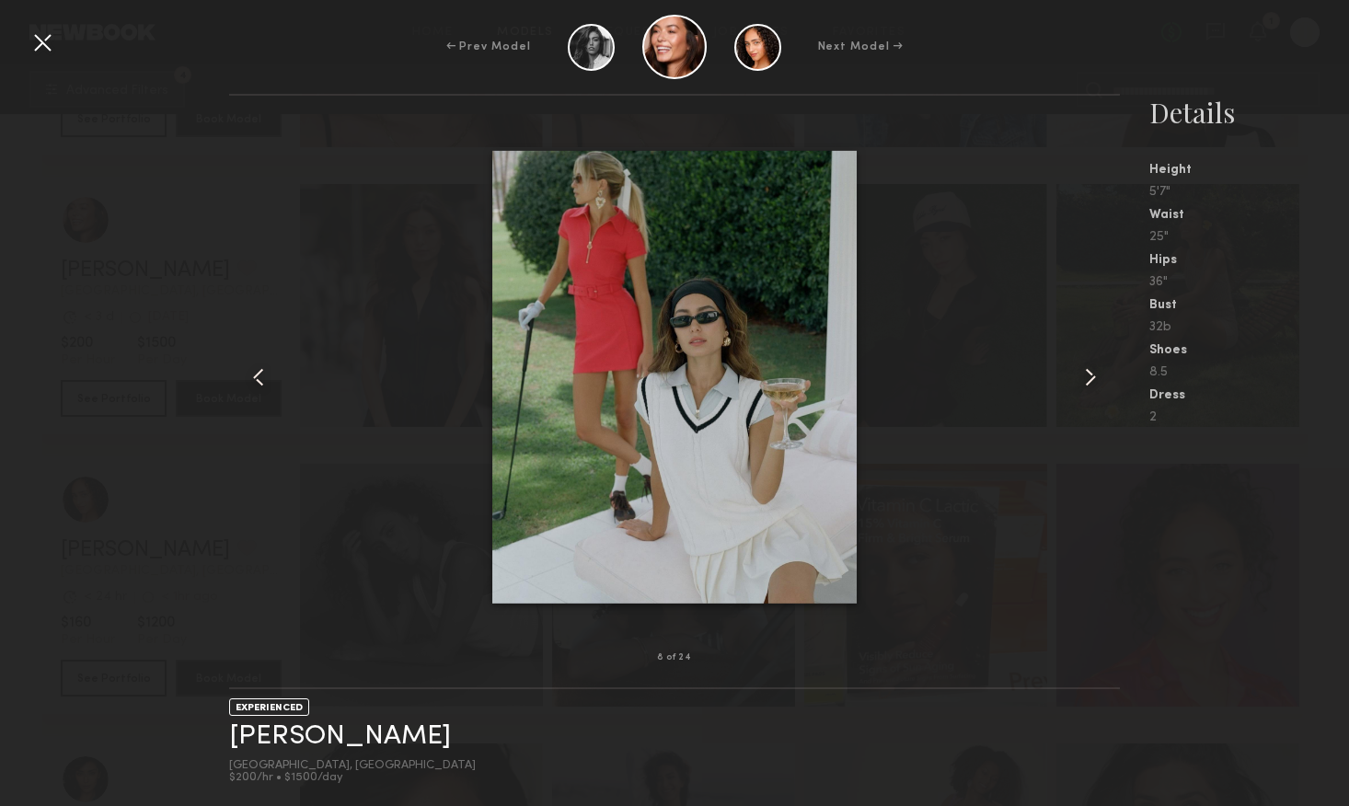
click at [1088, 380] on common-icon at bounding box center [1090, 377] width 29 height 29
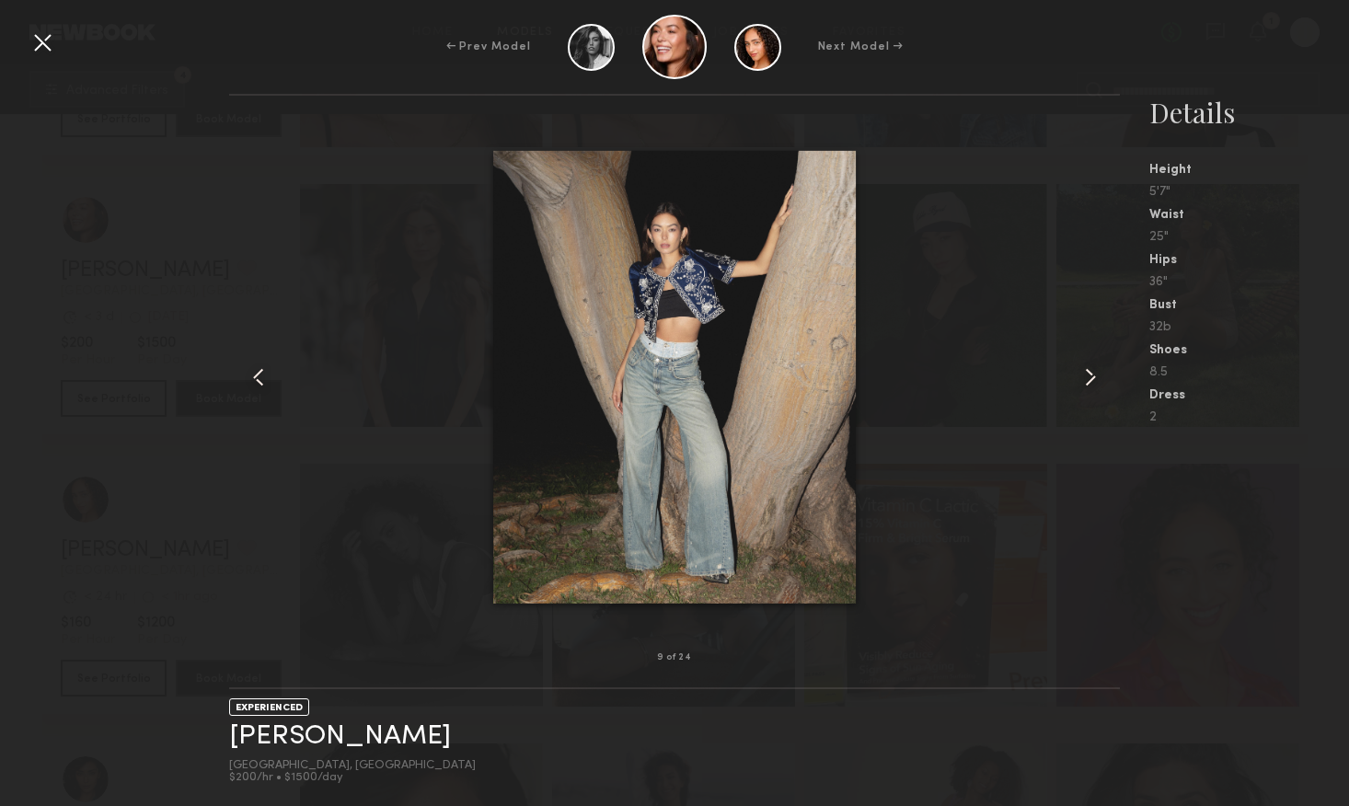
click at [1088, 380] on common-icon at bounding box center [1090, 377] width 29 height 29
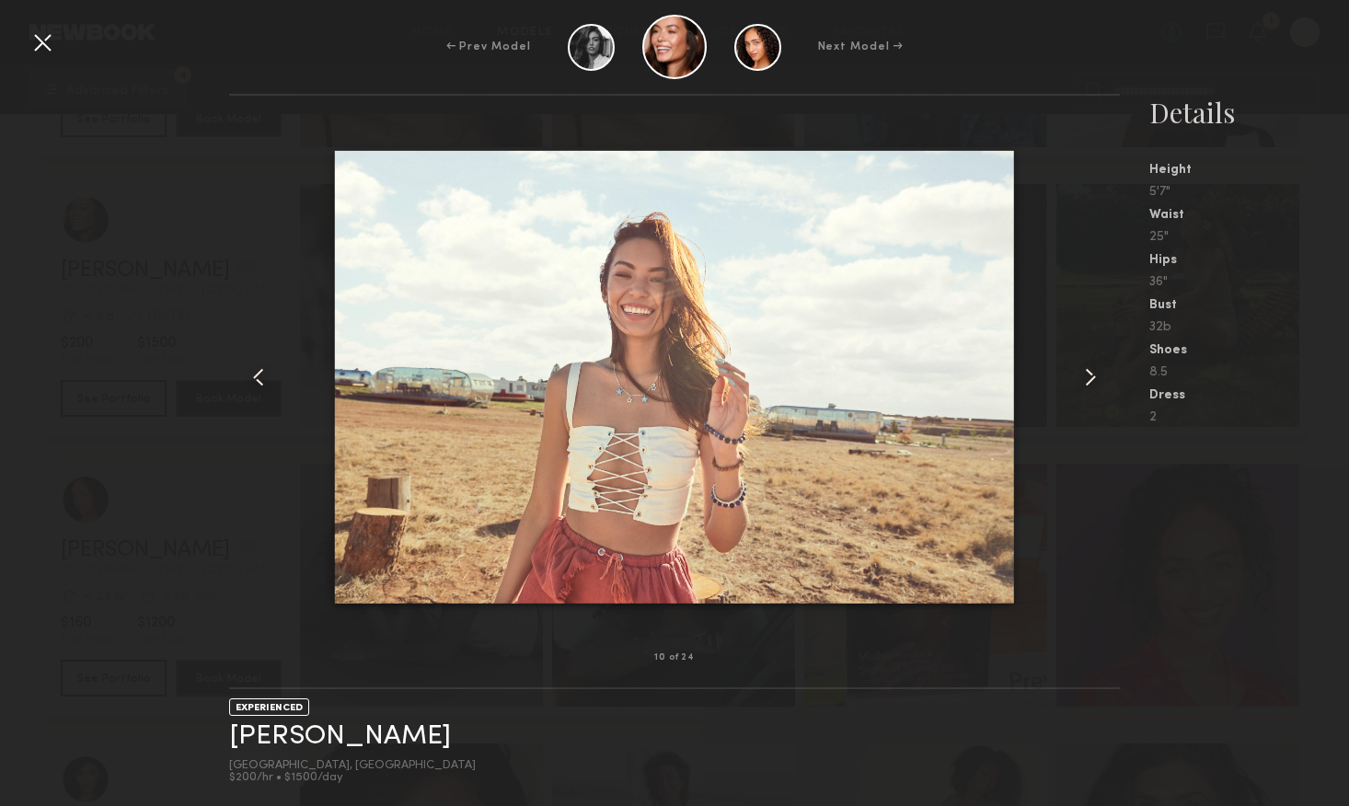
click at [1088, 380] on common-icon at bounding box center [1090, 377] width 29 height 29
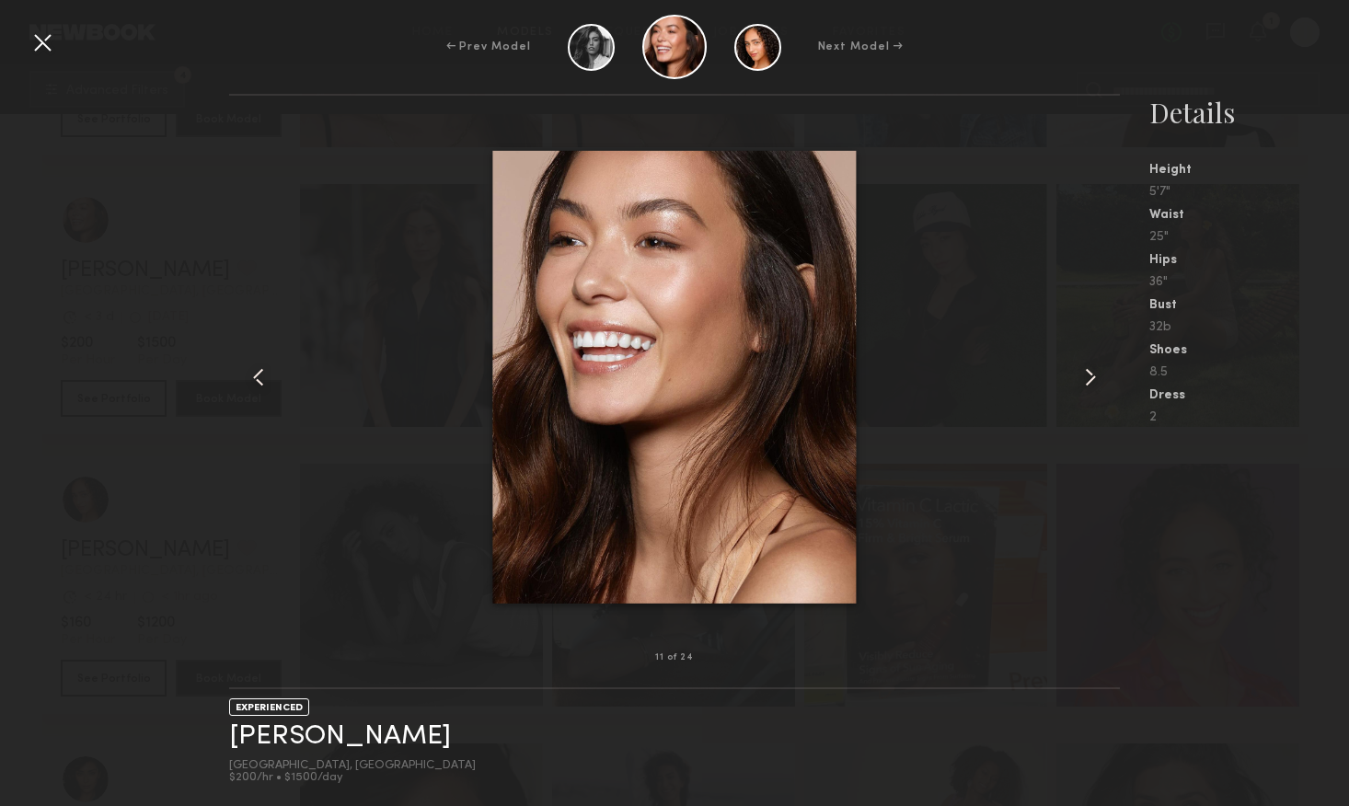
click at [1088, 380] on common-icon at bounding box center [1090, 377] width 29 height 29
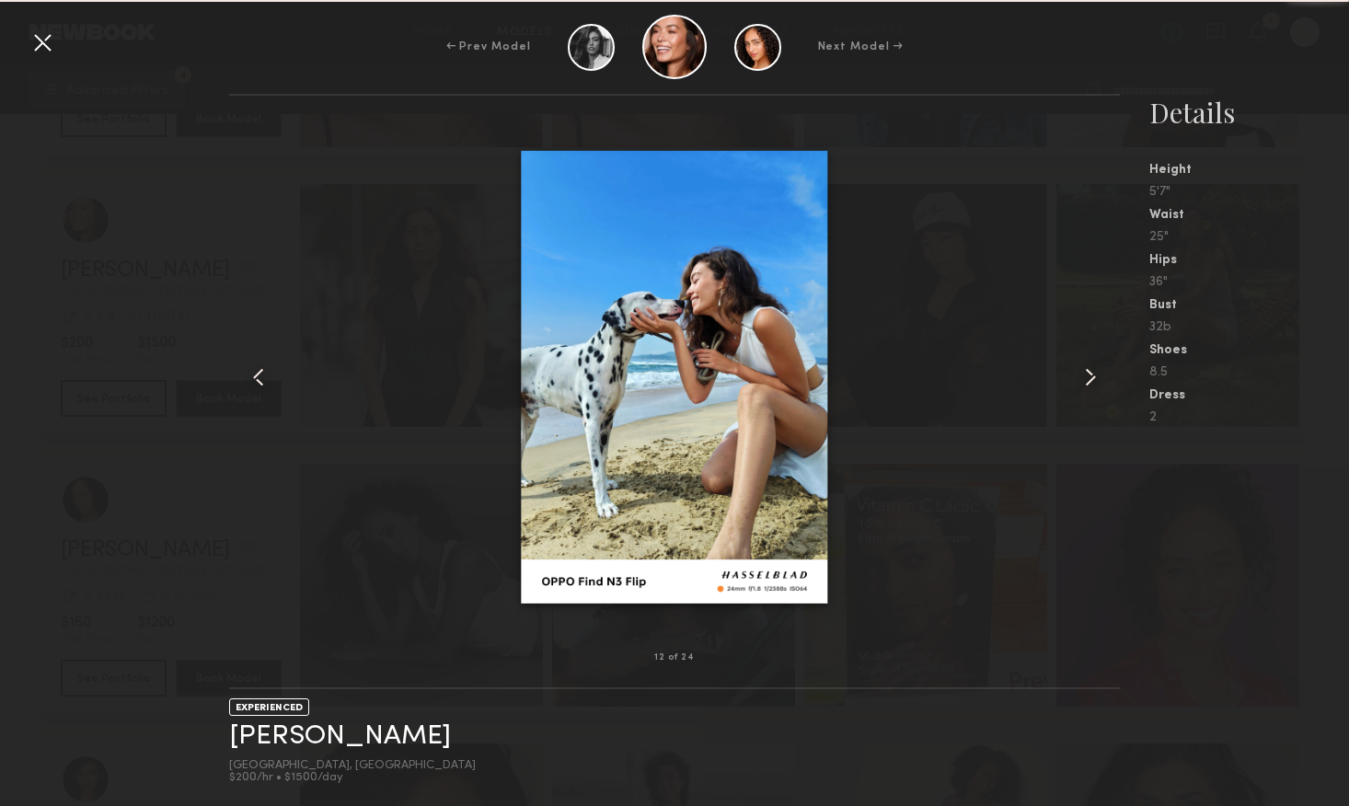
click at [1088, 380] on common-icon at bounding box center [1090, 377] width 29 height 29
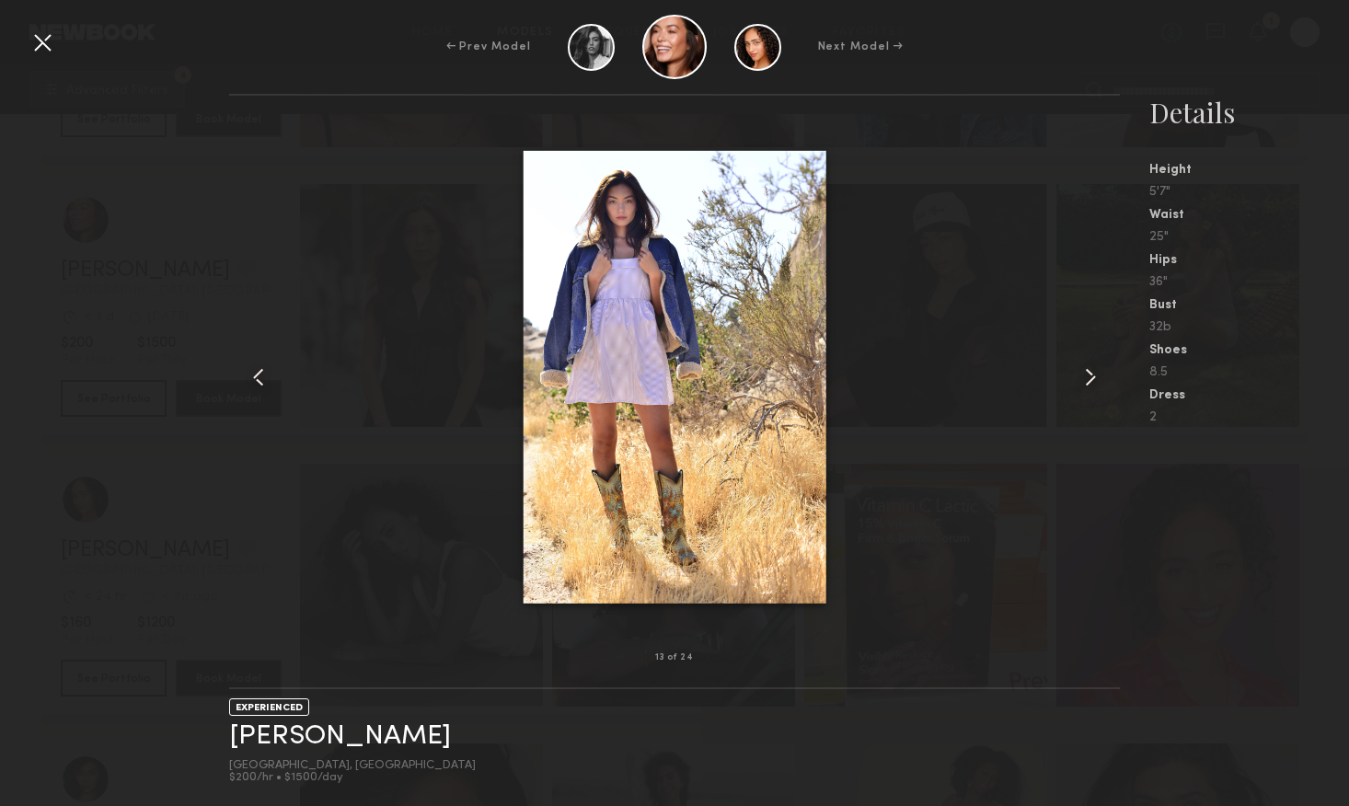
click at [1088, 381] on common-icon at bounding box center [1090, 377] width 29 height 29
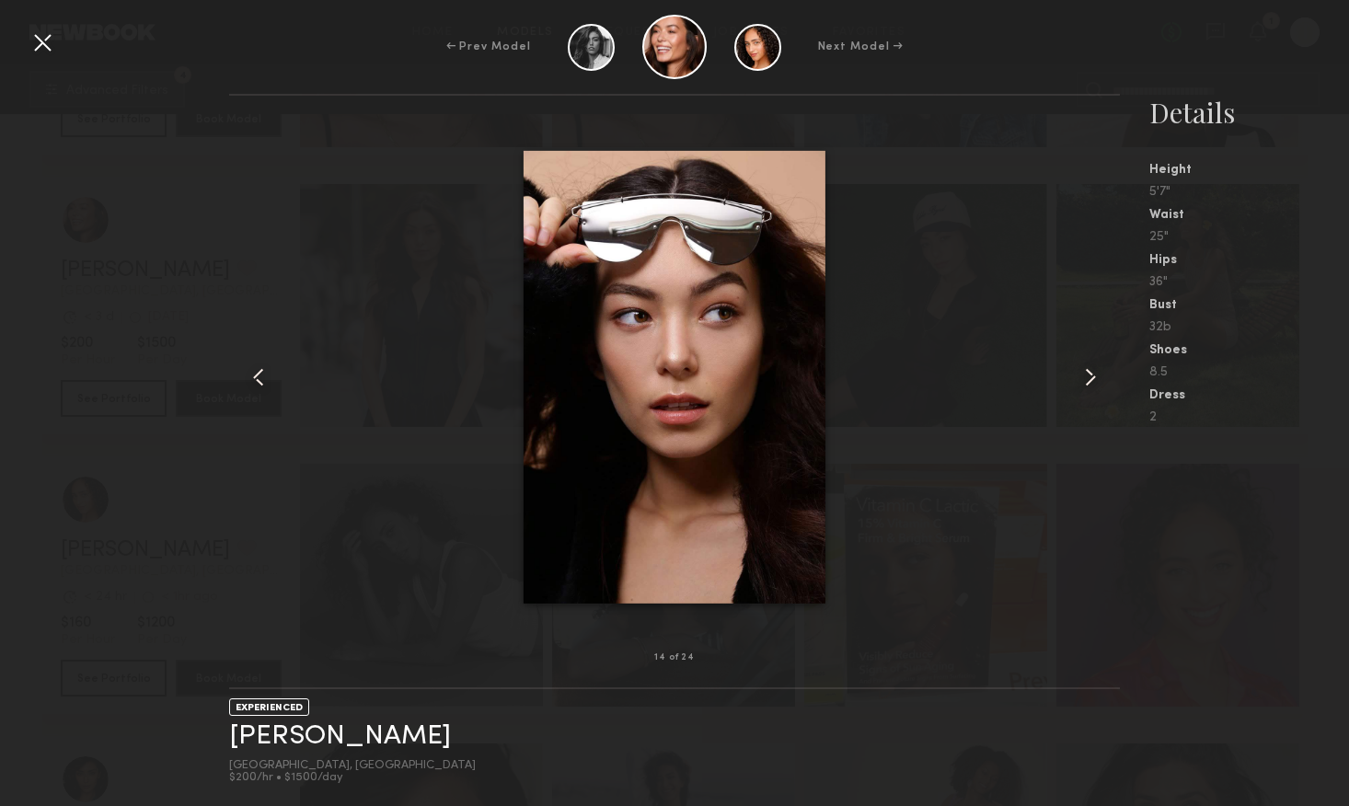
click at [1088, 381] on common-icon at bounding box center [1090, 377] width 29 height 29
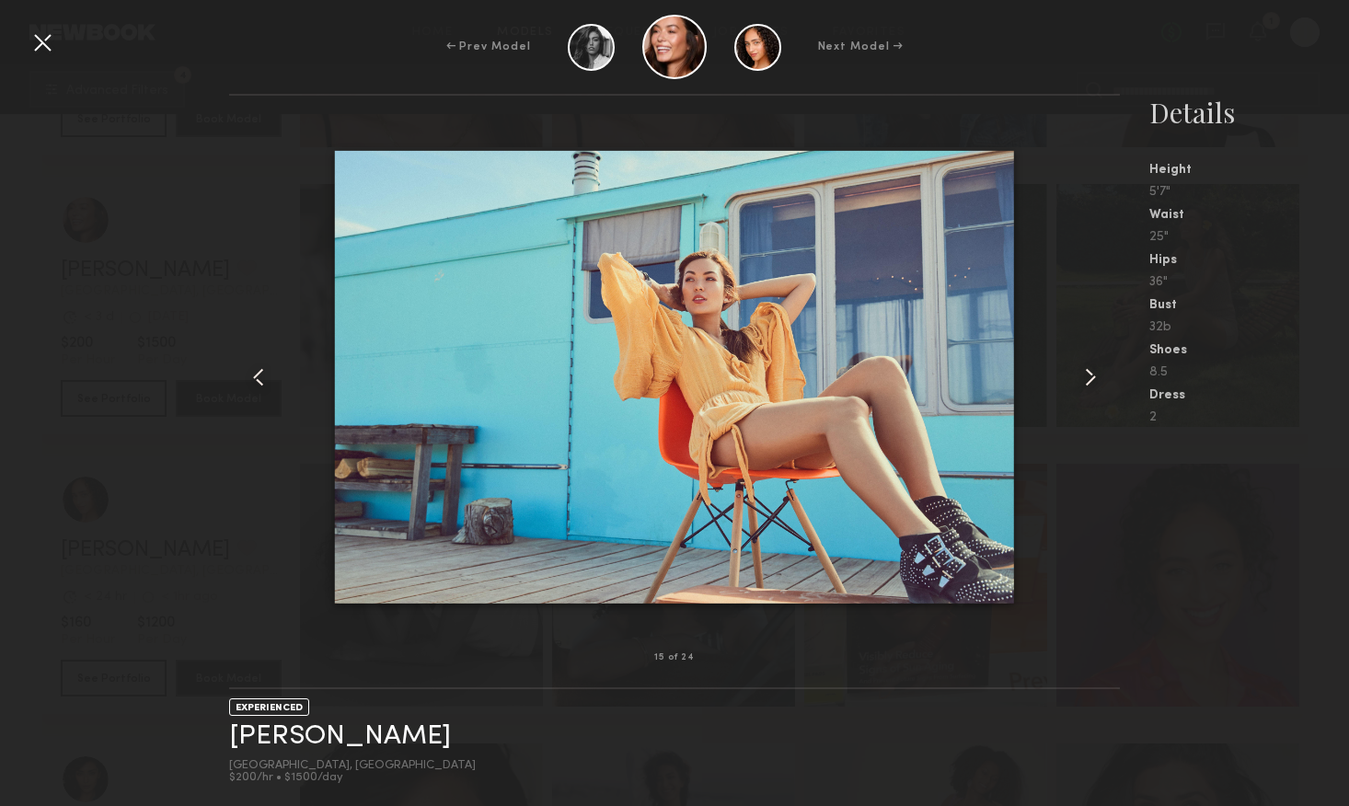
click at [1088, 381] on common-icon at bounding box center [1090, 377] width 29 height 29
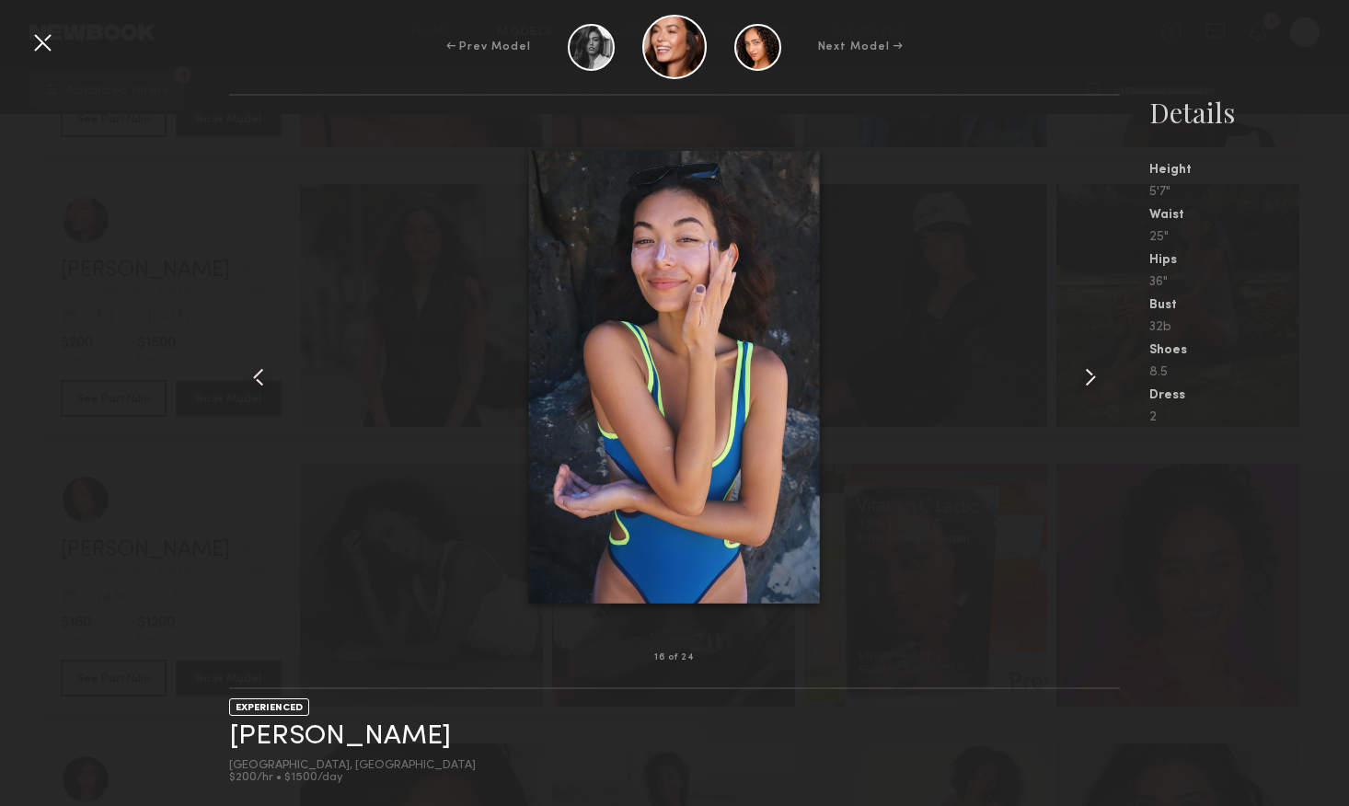
click at [1088, 381] on common-icon at bounding box center [1090, 377] width 29 height 29
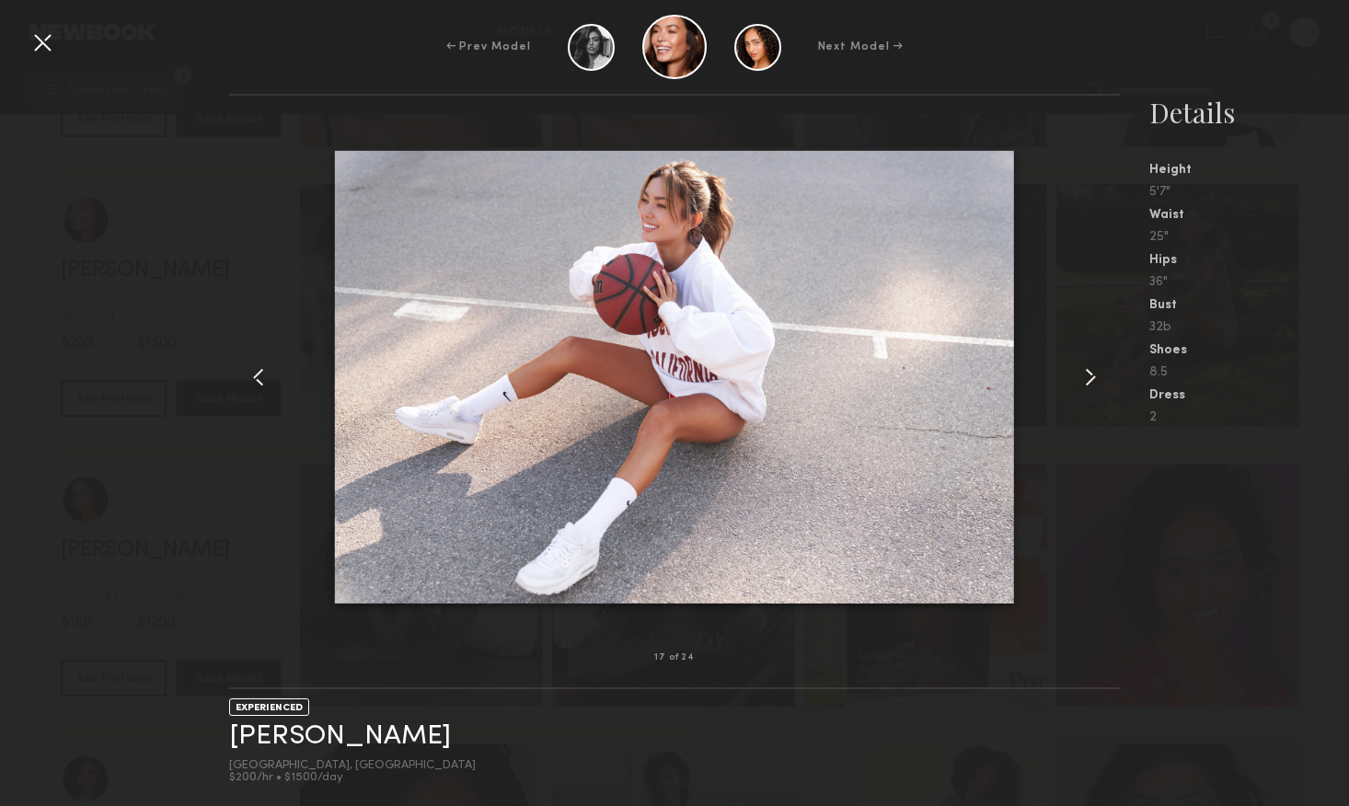
click at [1088, 381] on common-icon at bounding box center [1090, 377] width 29 height 29
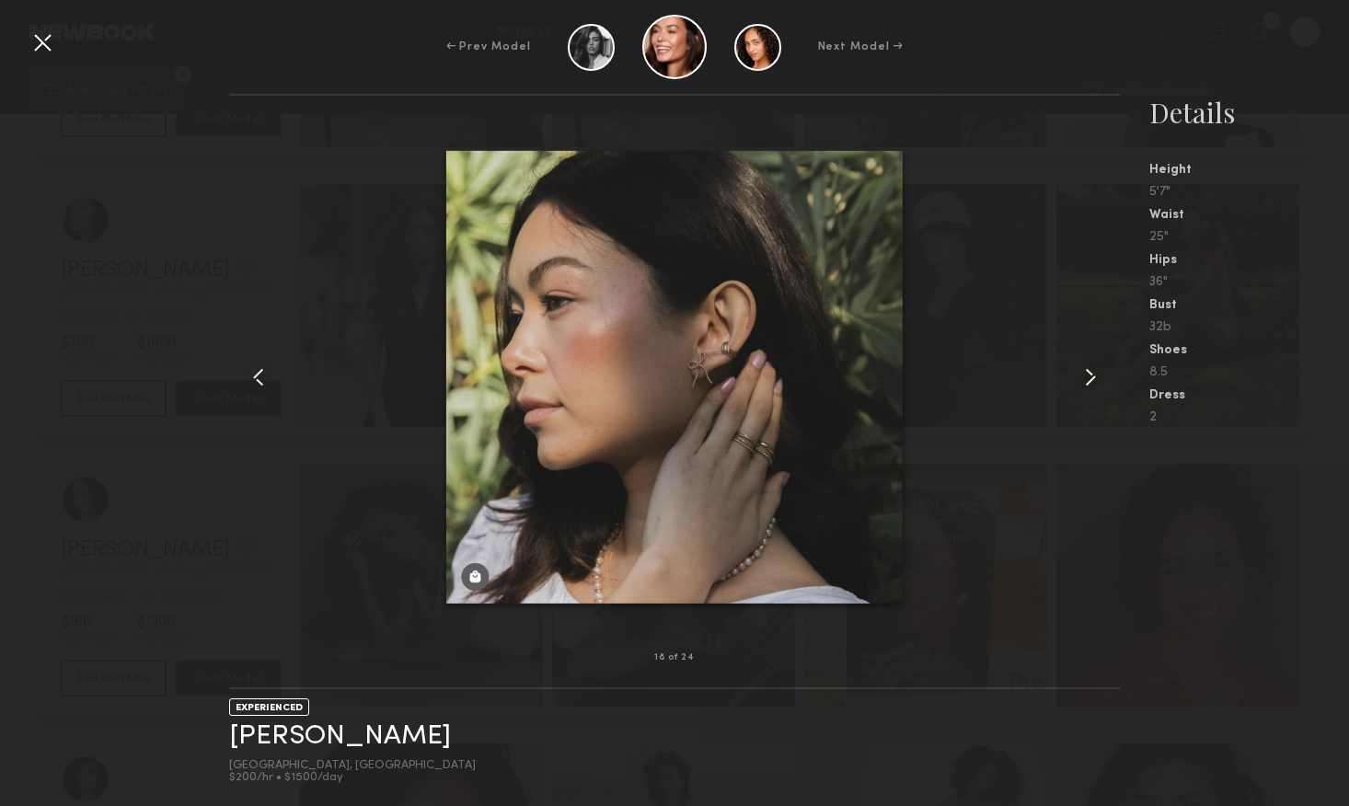
click at [1088, 381] on common-icon at bounding box center [1090, 377] width 29 height 29
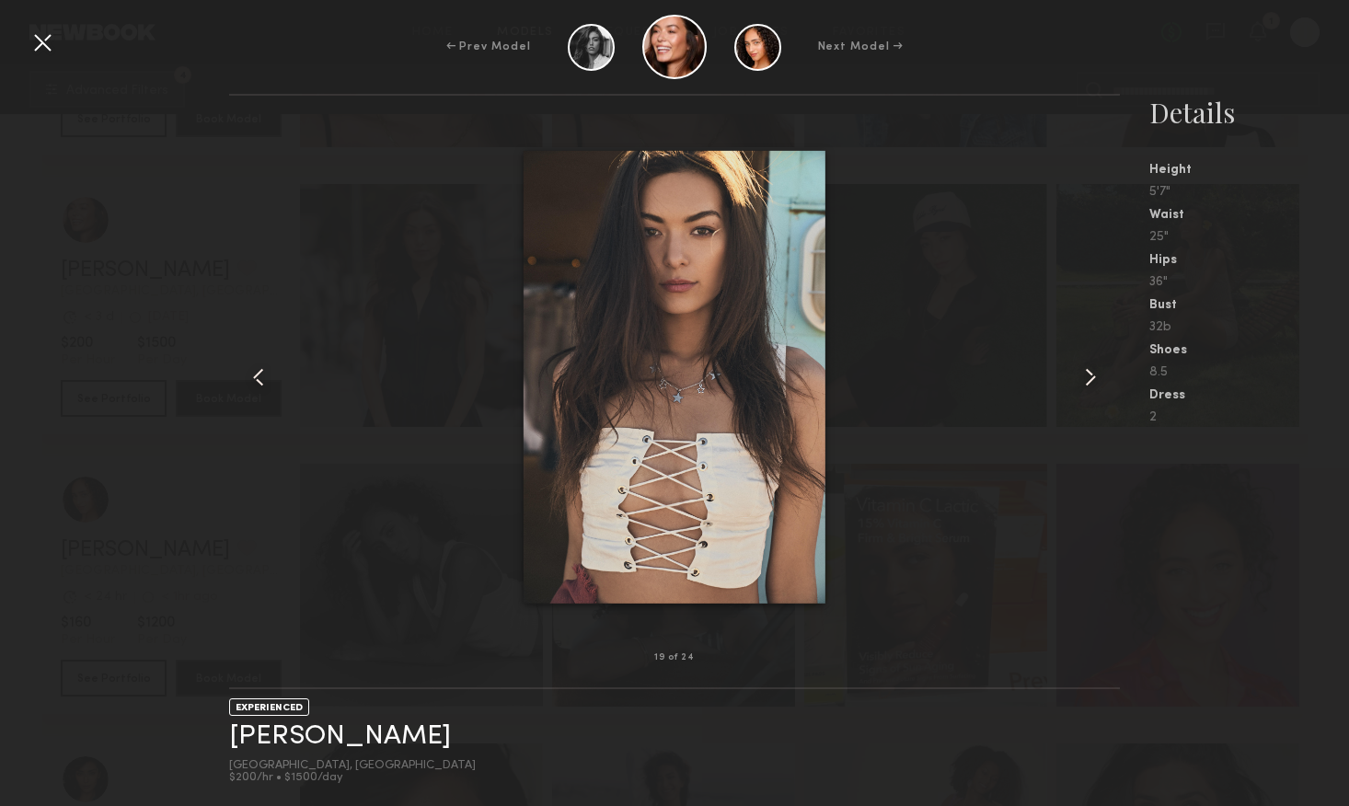
click at [1088, 381] on common-icon at bounding box center [1090, 377] width 29 height 29
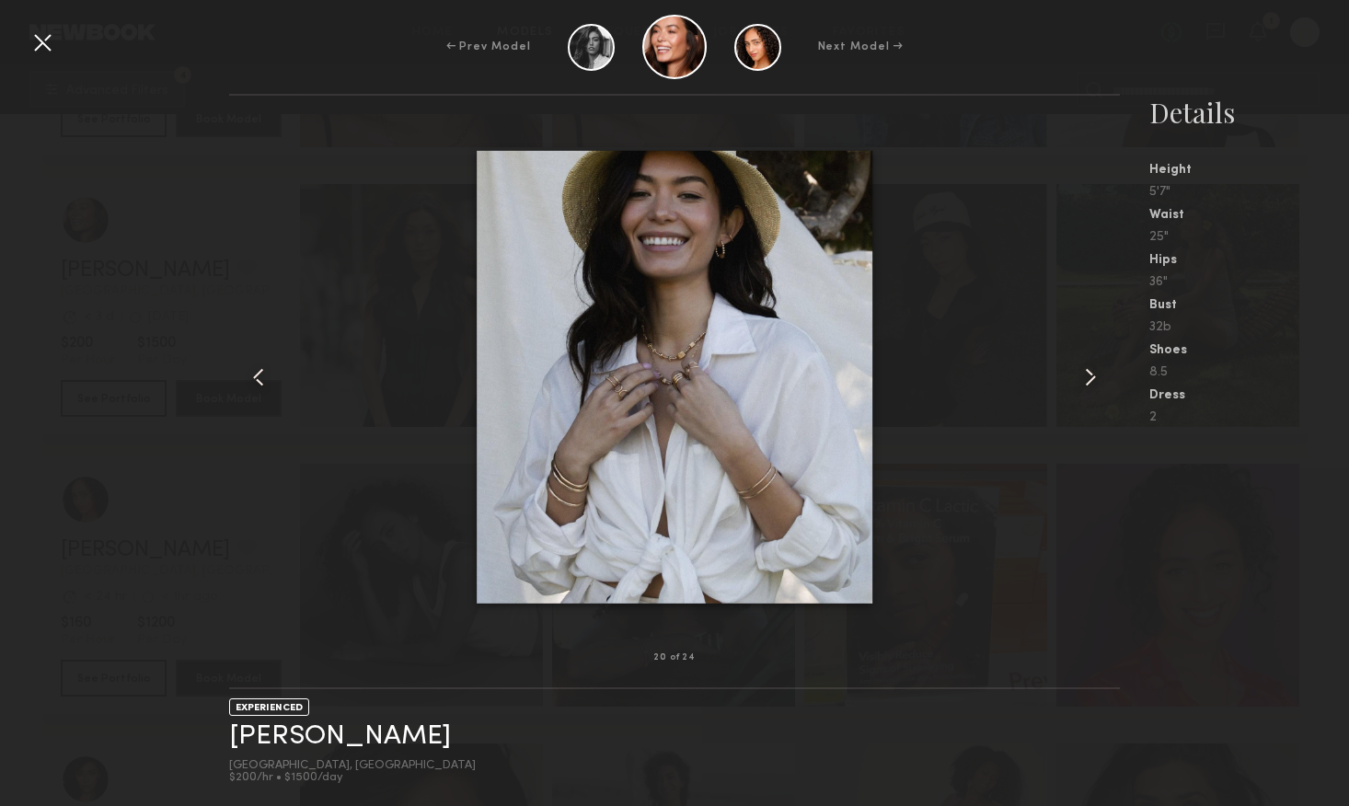
click at [1088, 381] on common-icon at bounding box center [1090, 377] width 29 height 29
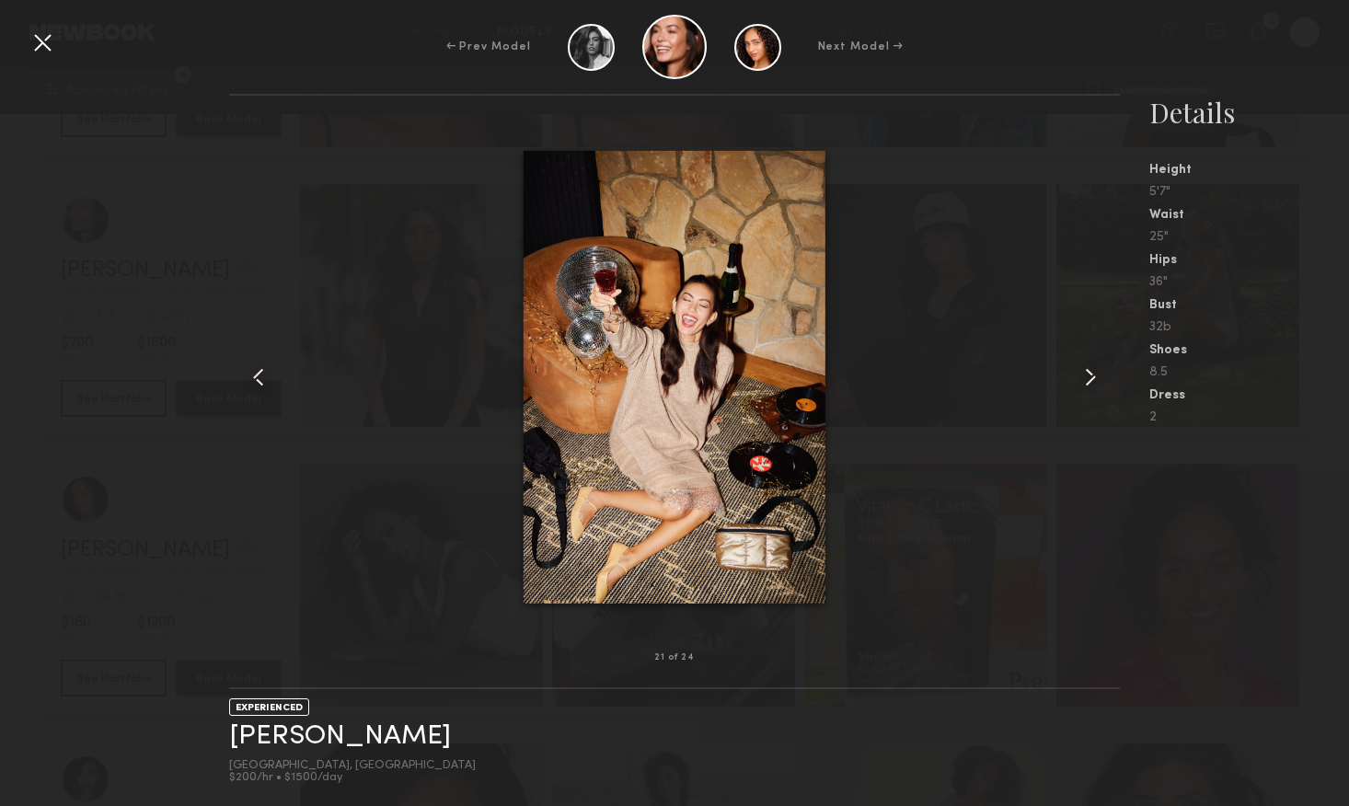
click at [1088, 381] on common-icon at bounding box center [1090, 377] width 29 height 29
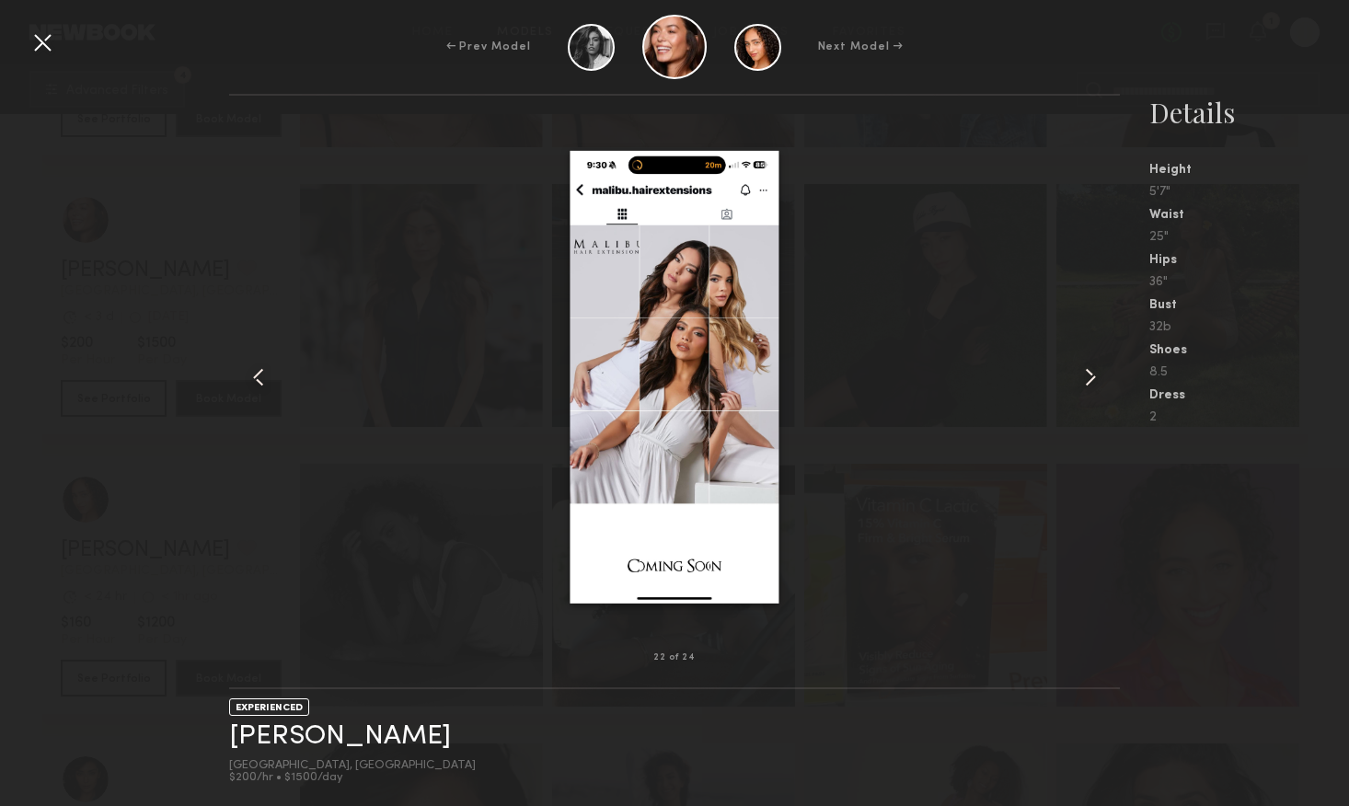
click at [348, 339] on div at bounding box center [674, 376] width 891 height 503
click at [240, 119] on nb-gallery-light "22 of 24" at bounding box center [674, 391] width 891 height 595
click at [35, 46] on div at bounding box center [42, 42] width 29 height 29
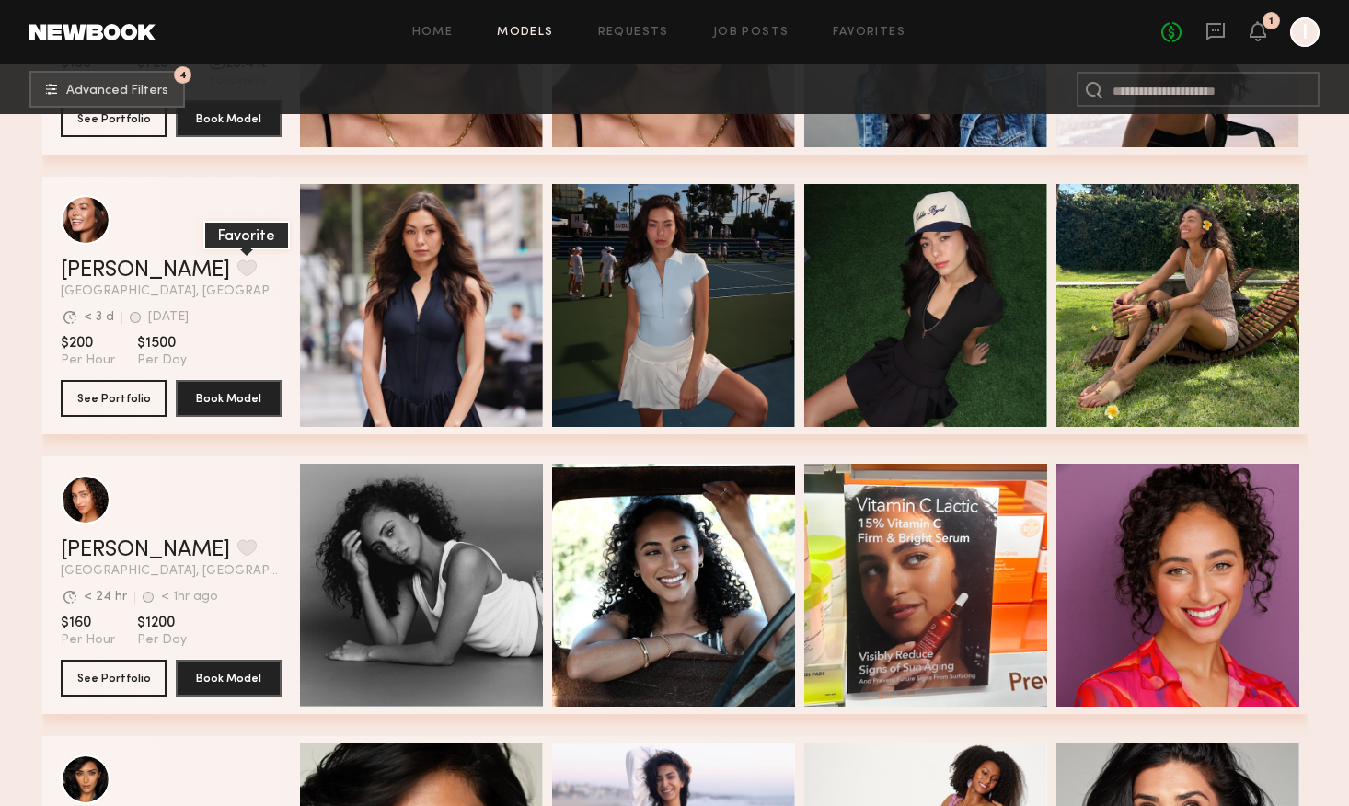
click at [237, 267] on button "grid" at bounding box center [246, 268] width 19 height 17
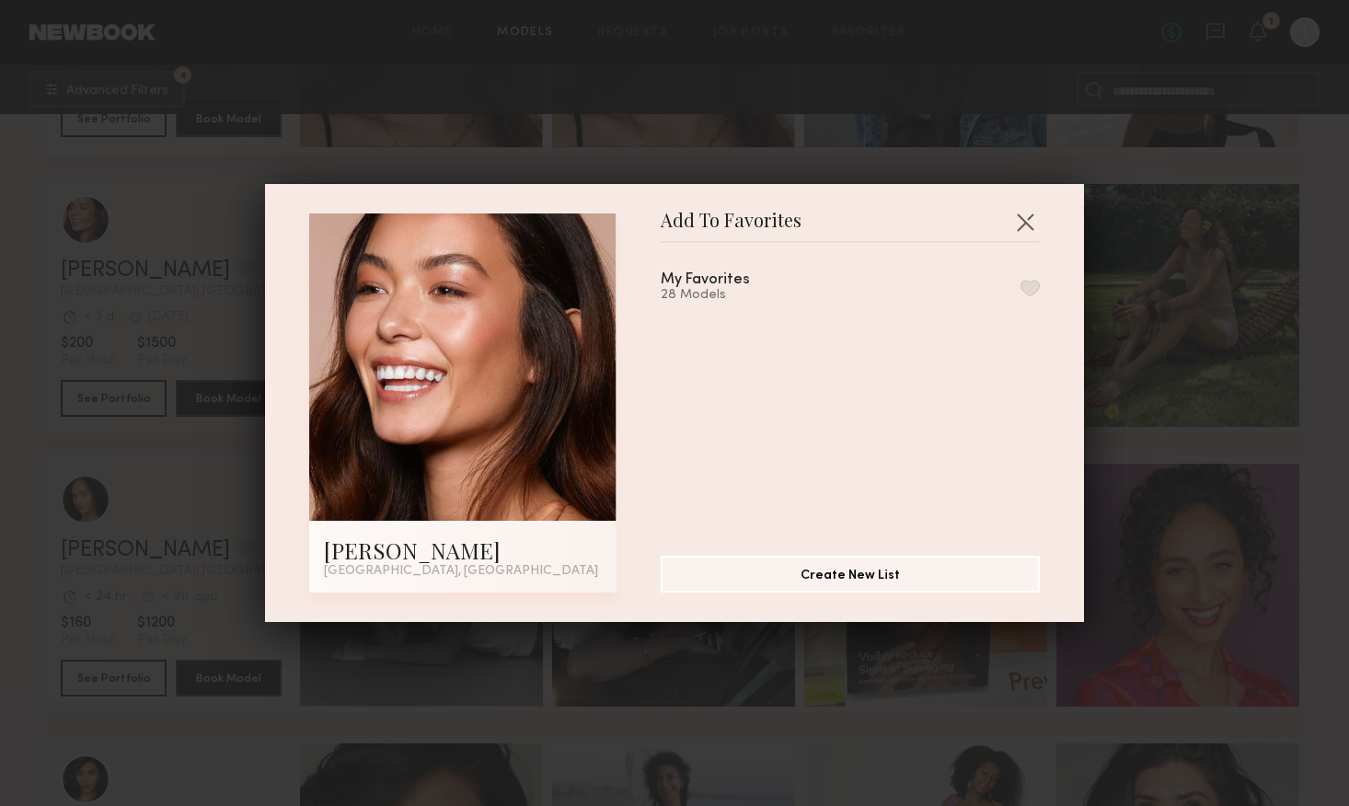
click at [1029, 288] on button "button" at bounding box center [1030, 288] width 19 height 17
click at [1052, 139] on div "Add To Favorites [PERSON_NAME] [GEOGRAPHIC_DATA], [GEOGRAPHIC_DATA] Add To Favo…" at bounding box center [674, 403] width 1349 height 806
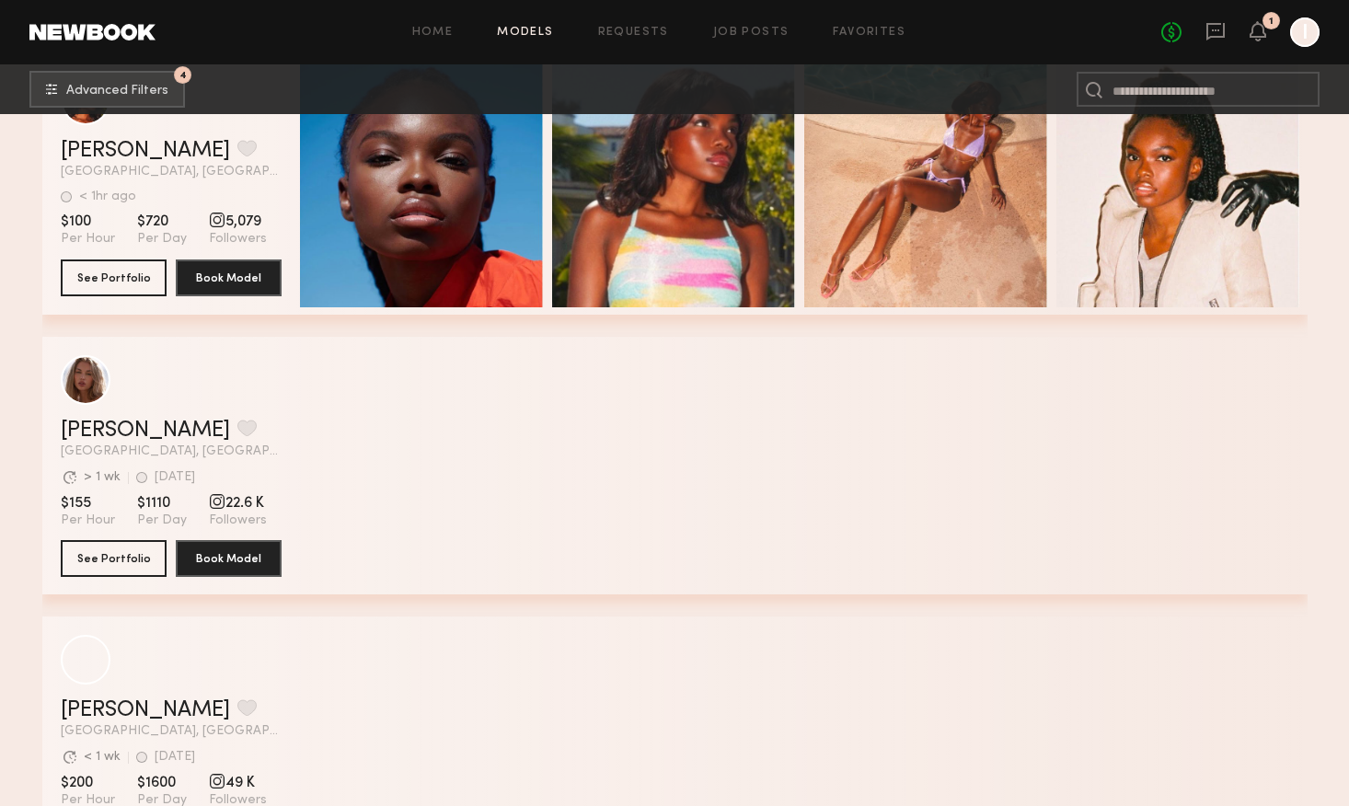
scroll to position [13550, 0]
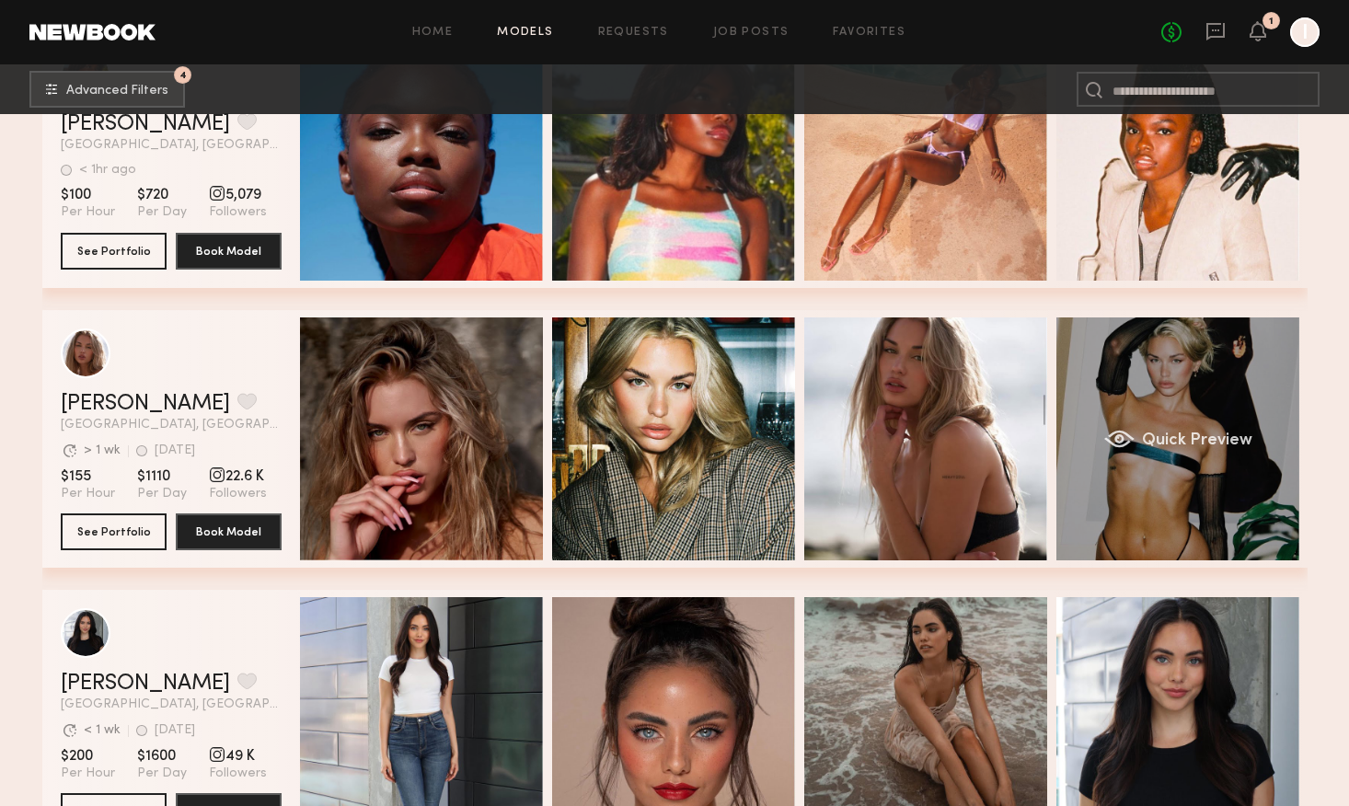
click at [1177, 508] on div "Quick Preview" at bounding box center [1178, 439] width 243 height 243
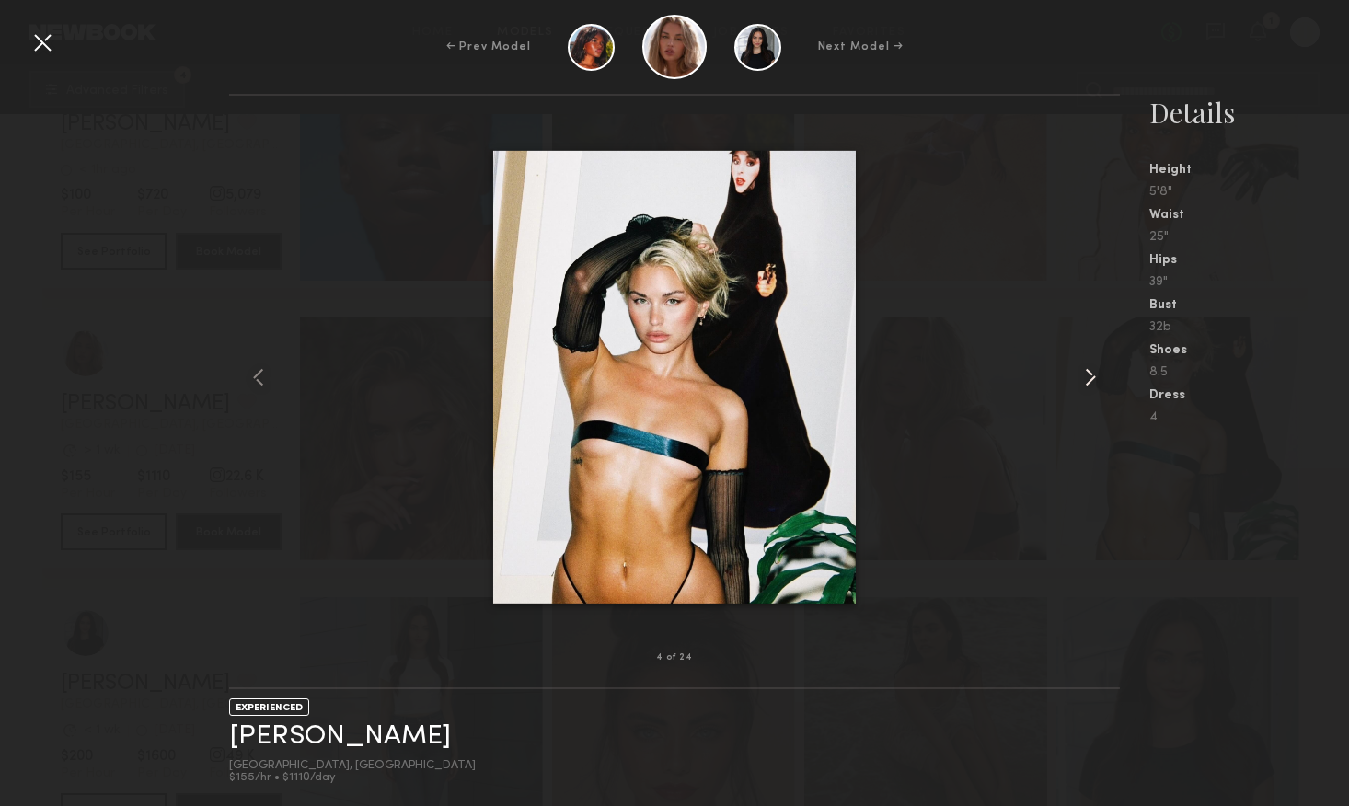
click at [1091, 378] on common-icon at bounding box center [1090, 377] width 29 height 29
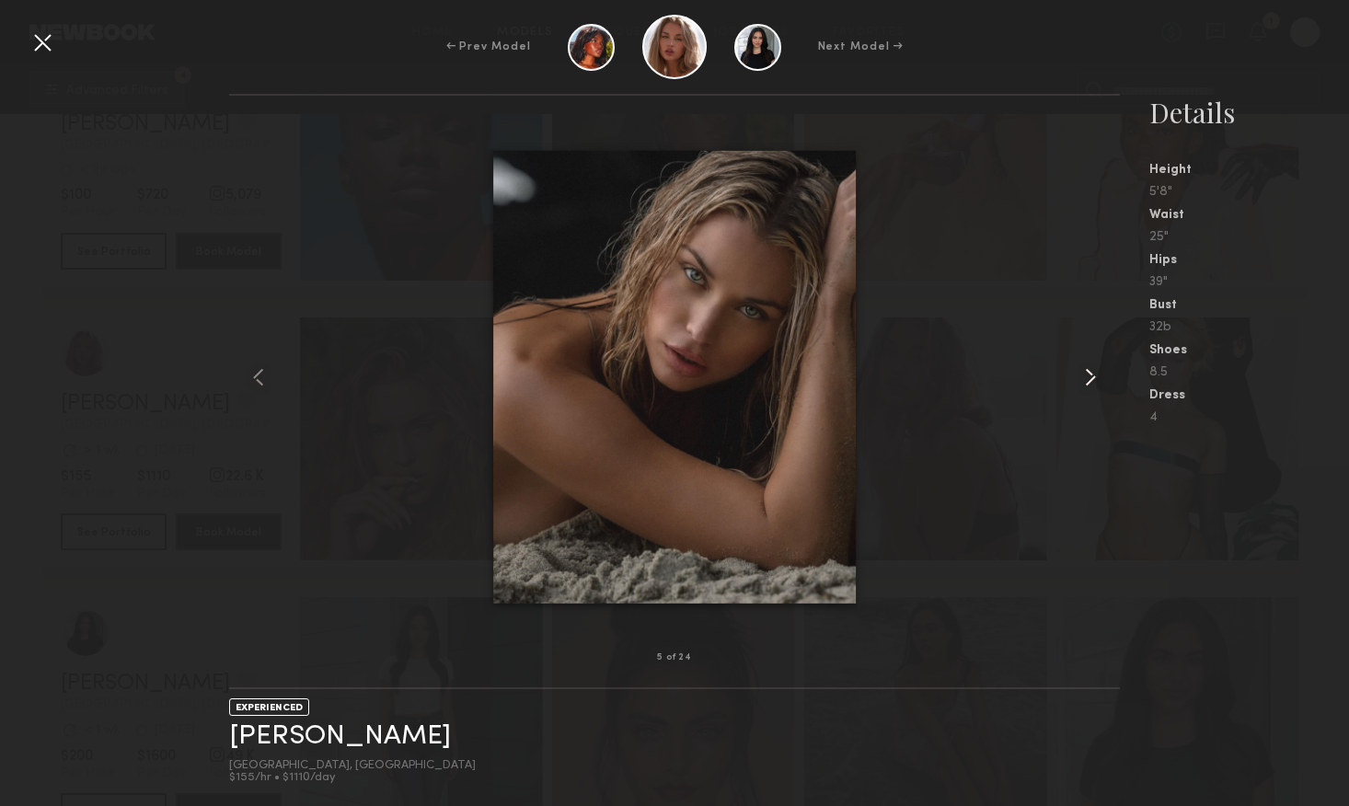
click at [1091, 378] on common-icon at bounding box center [1090, 377] width 29 height 29
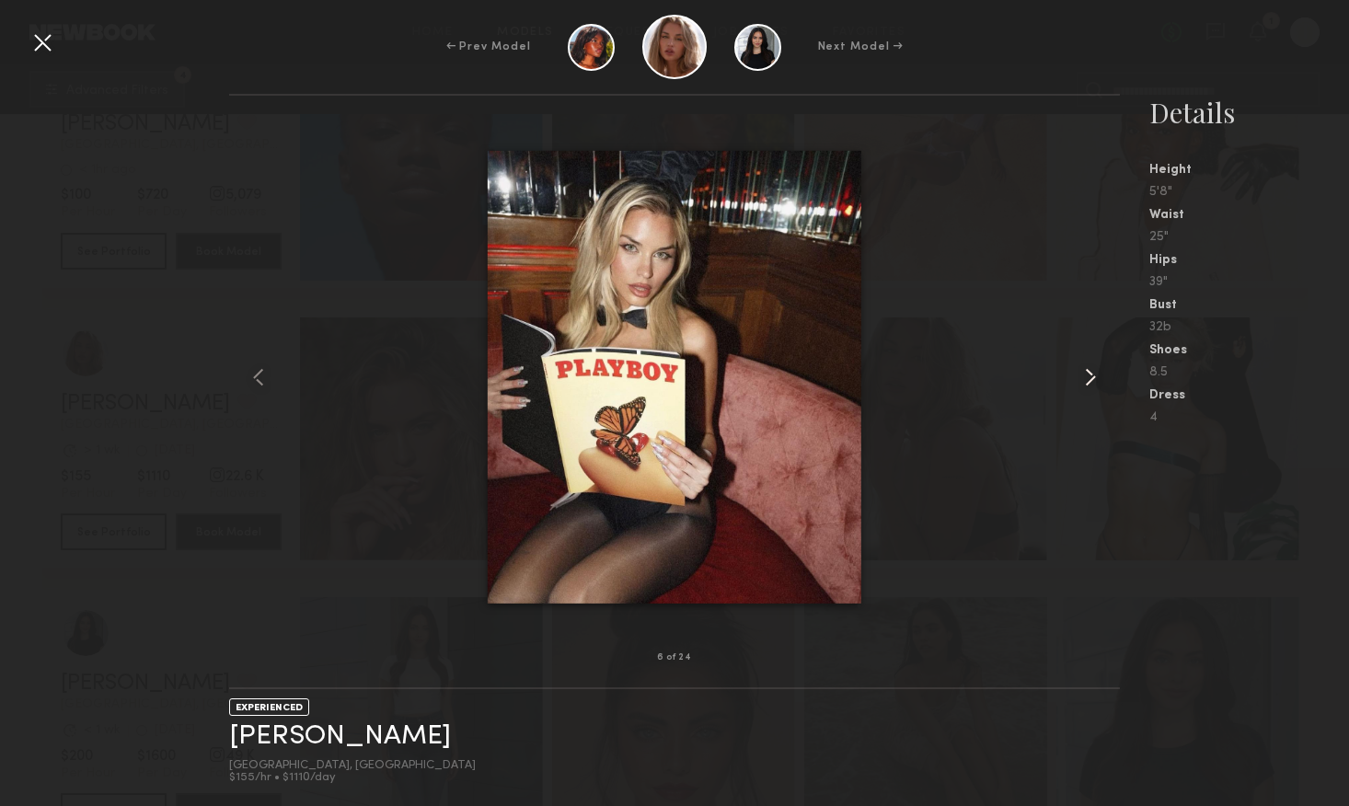
click at [1091, 378] on common-icon at bounding box center [1090, 377] width 29 height 29
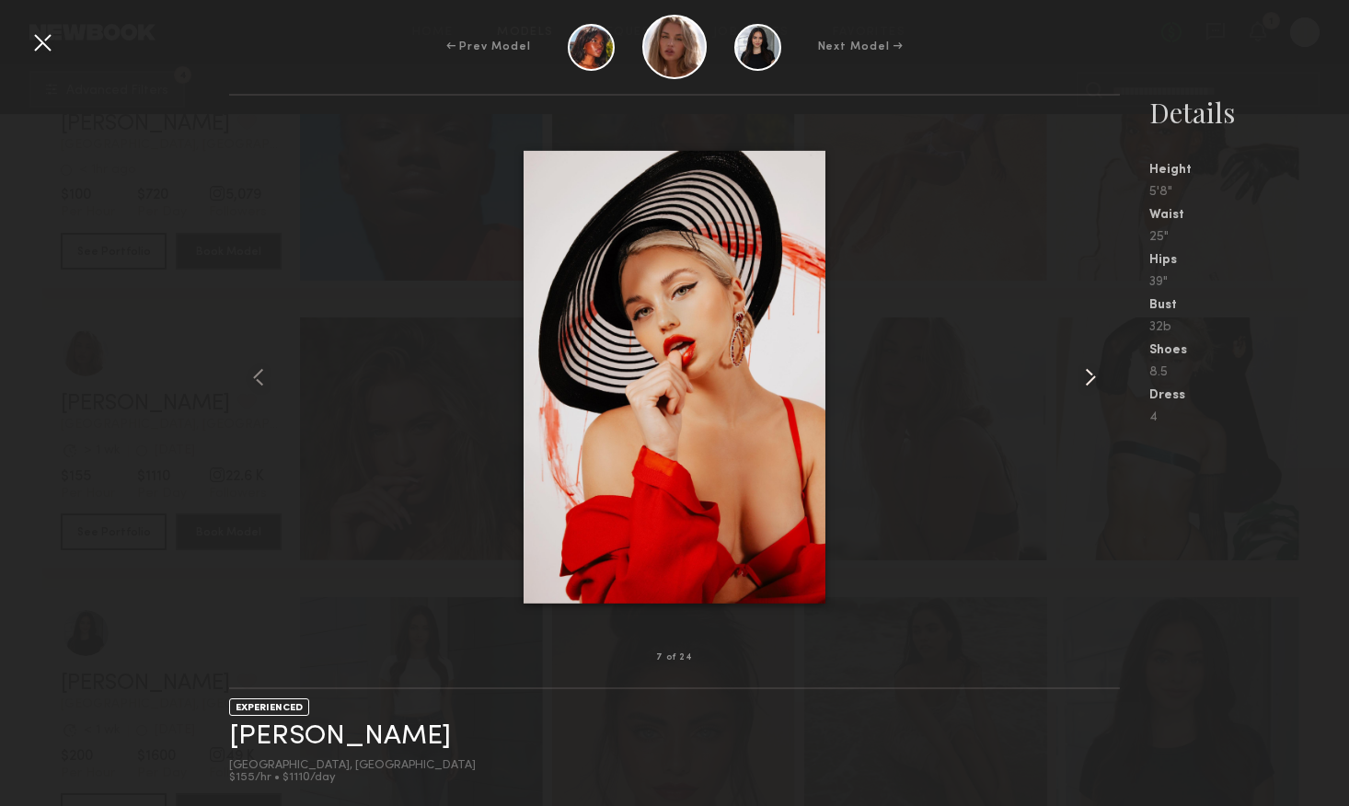
click at [1091, 378] on common-icon at bounding box center [1090, 377] width 29 height 29
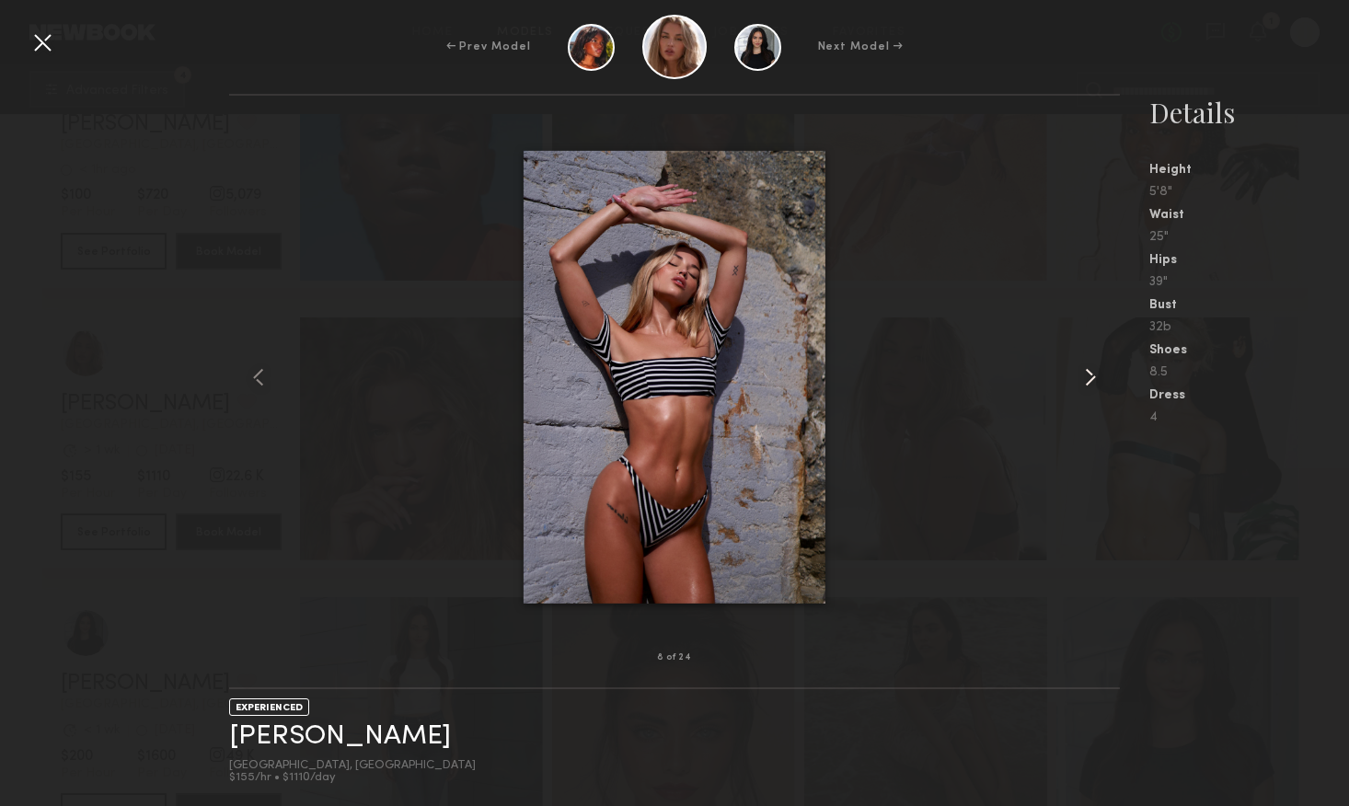
click at [1091, 378] on common-icon at bounding box center [1090, 377] width 29 height 29
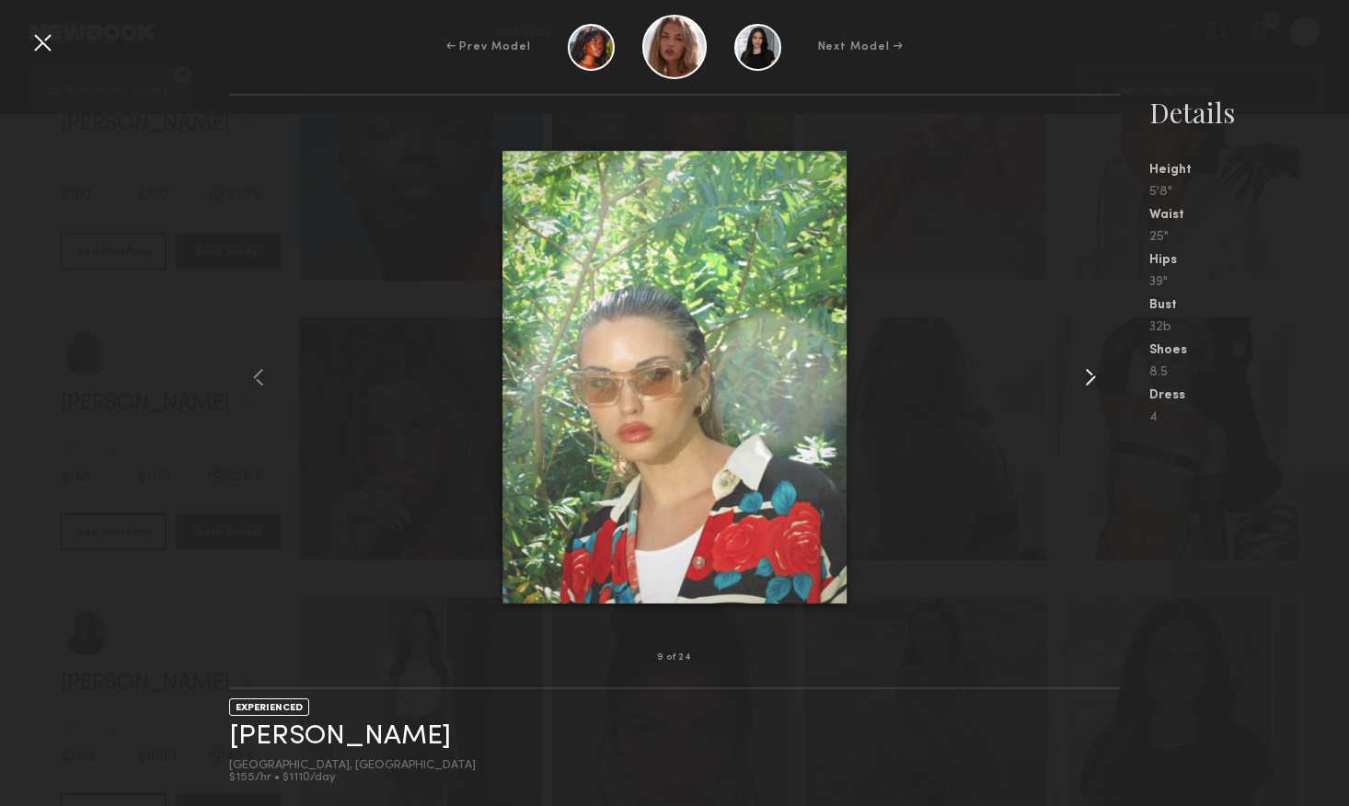
click at [1091, 378] on common-icon at bounding box center [1090, 377] width 29 height 29
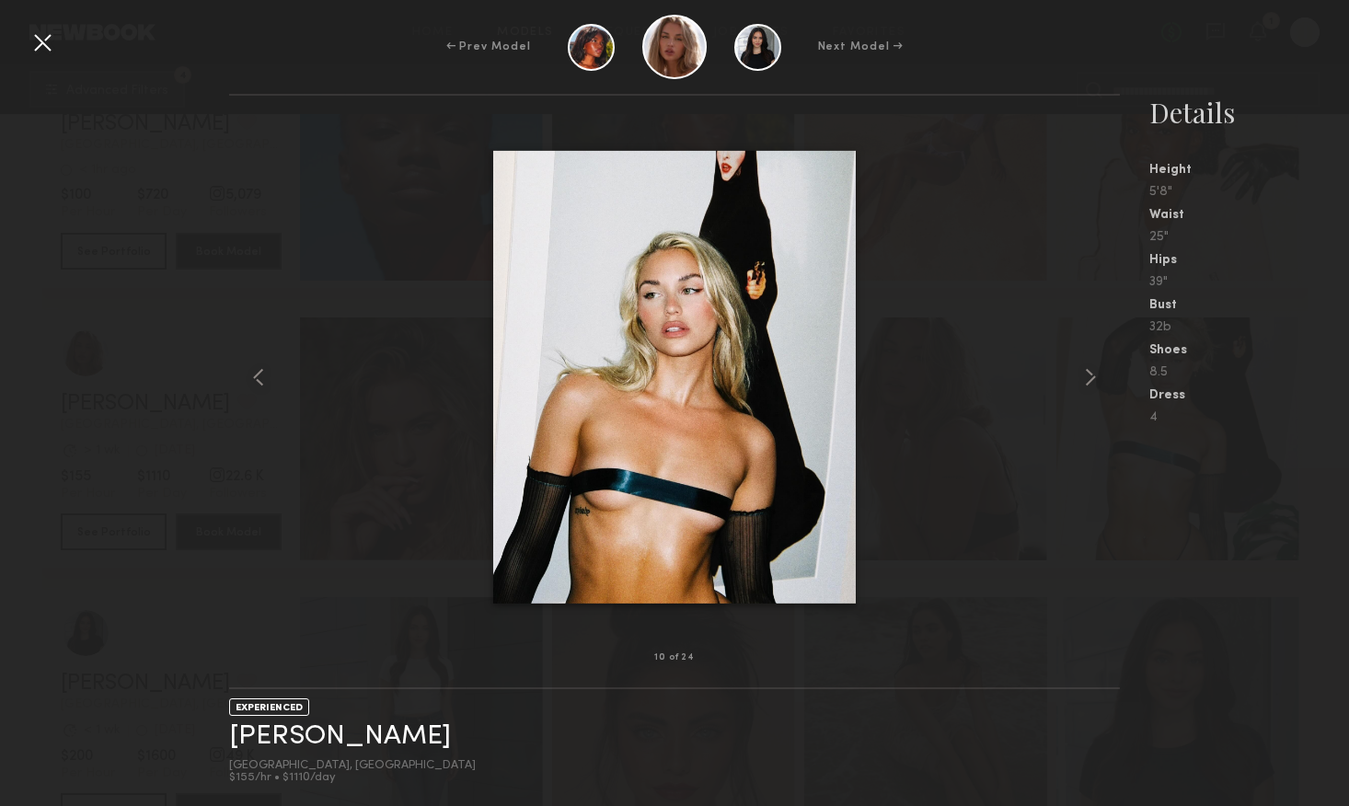
click at [47, 39] on div at bounding box center [42, 42] width 29 height 29
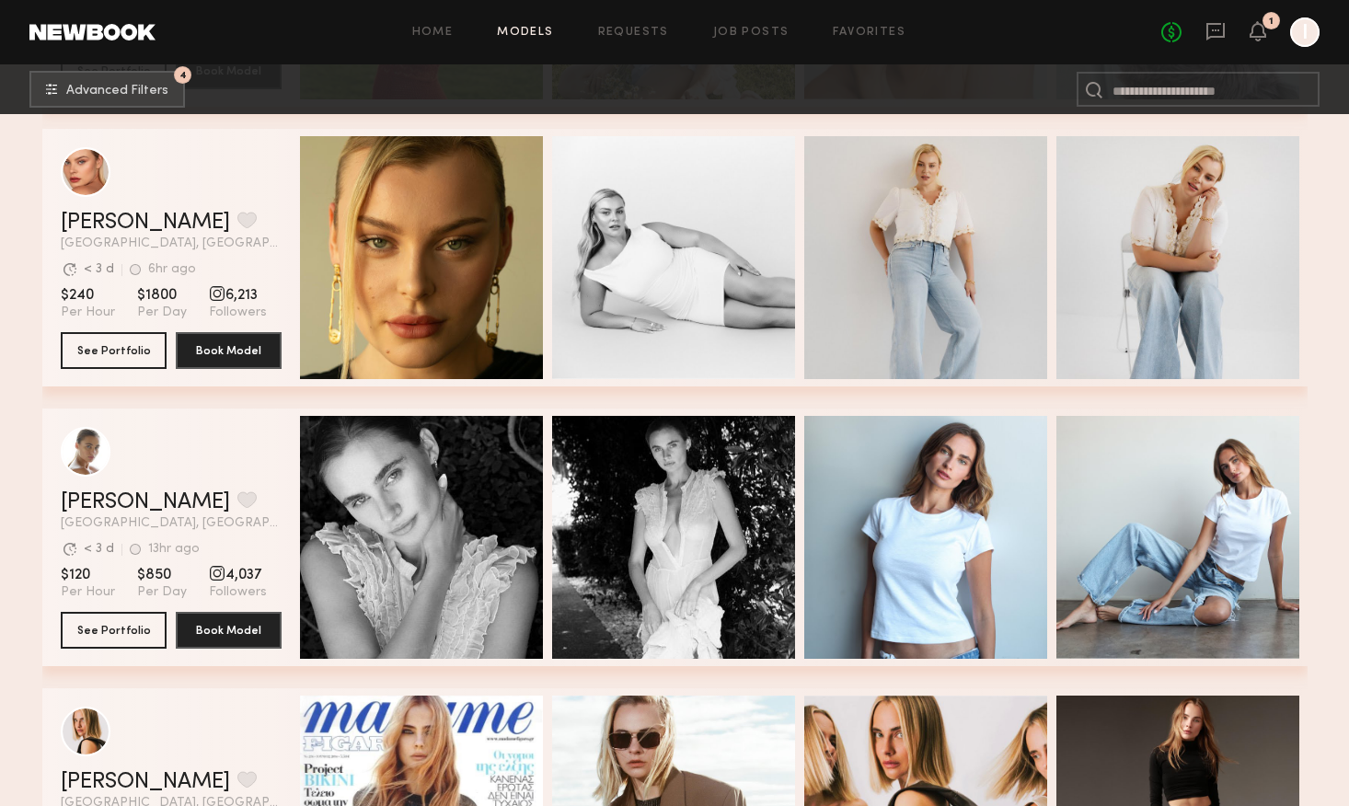
scroll to position [14843, 0]
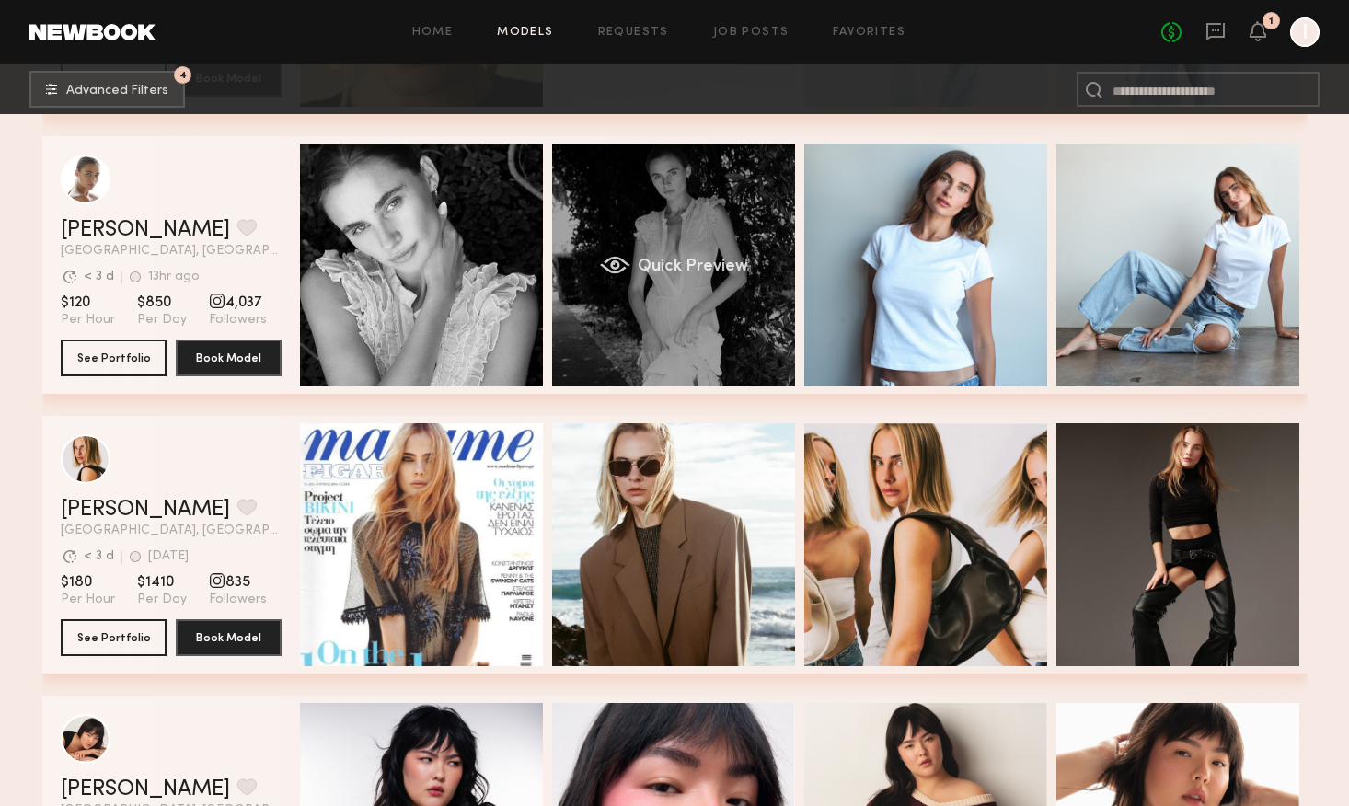
click at [723, 345] on div "Quick Preview" at bounding box center [673, 265] width 243 height 243
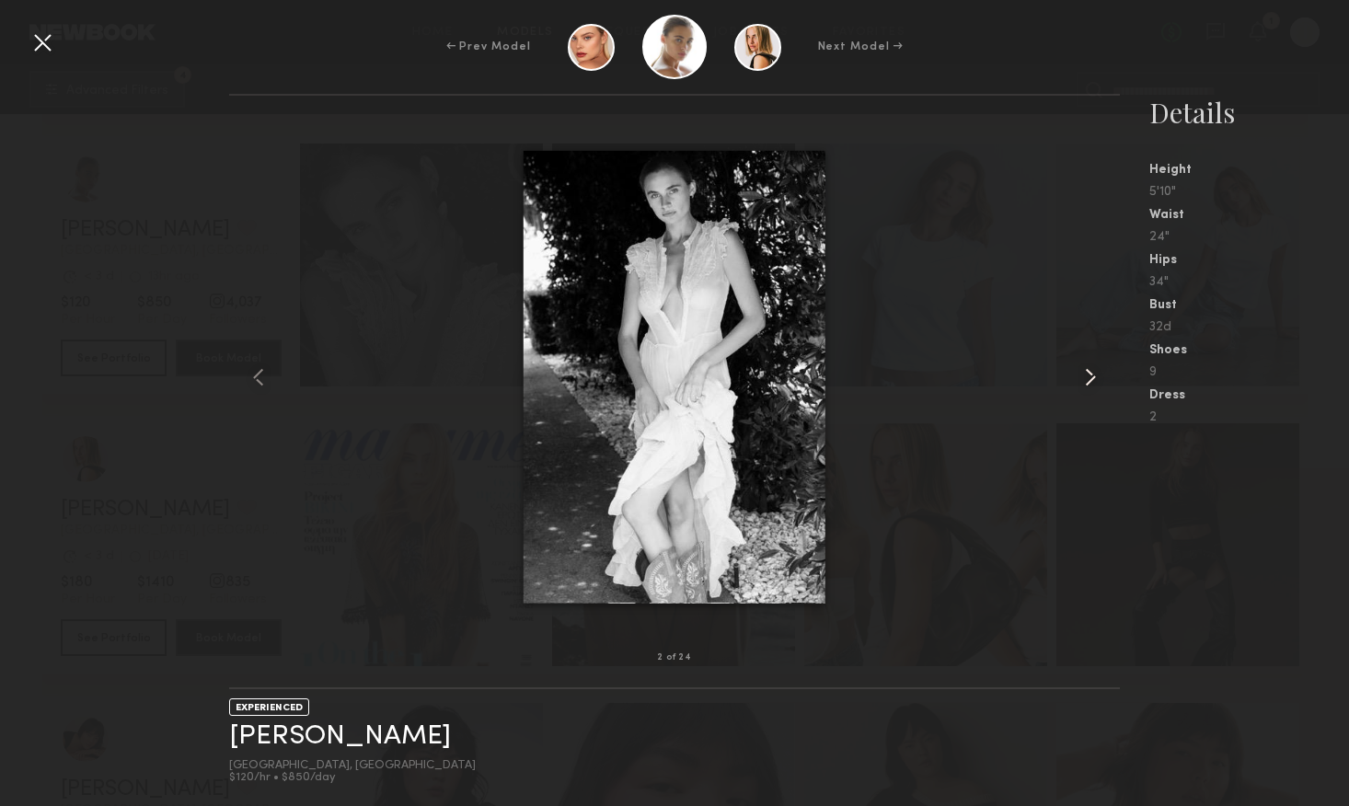
click at [1089, 383] on common-icon at bounding box center [1090, 377] width 29 height 29
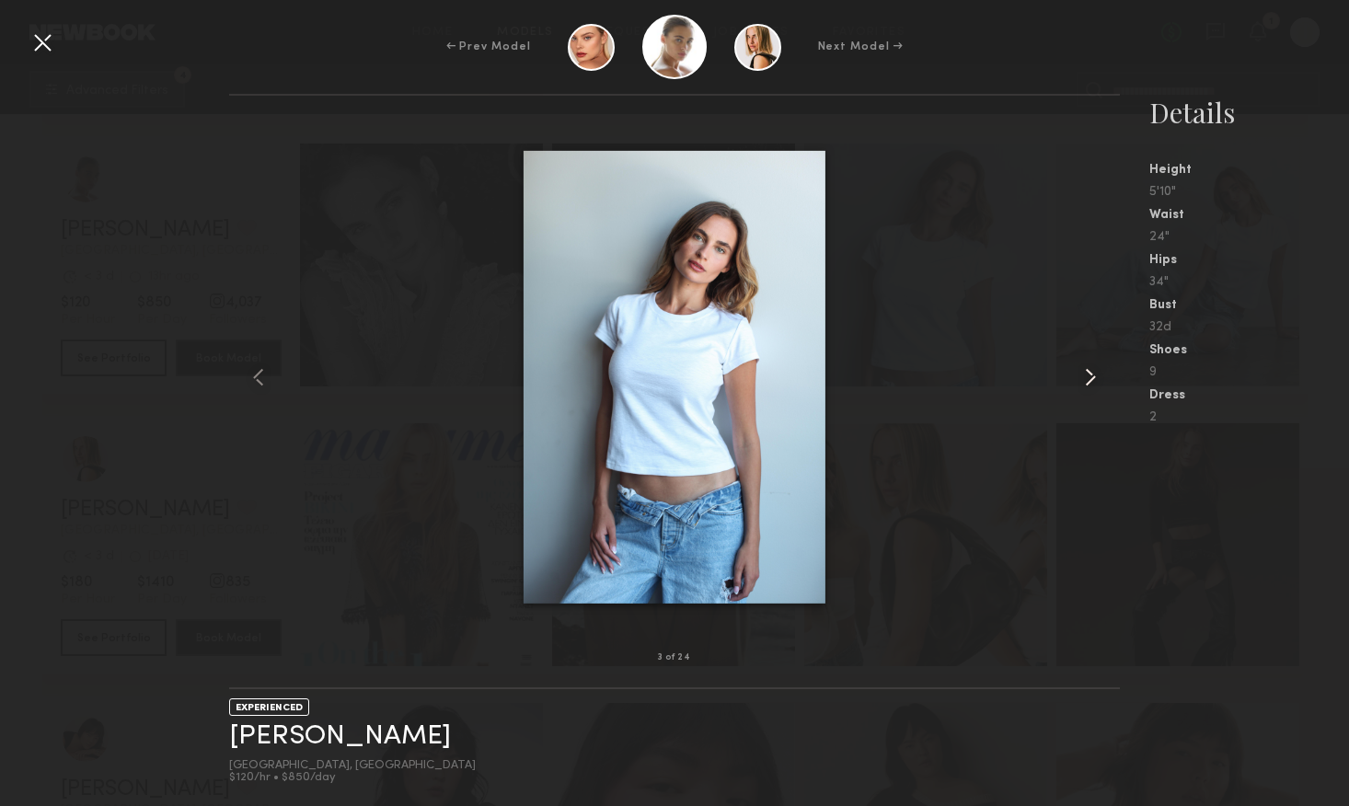
click at [1089, 383] on common-icon at bounding box center [1090, 377] width 29 height 29
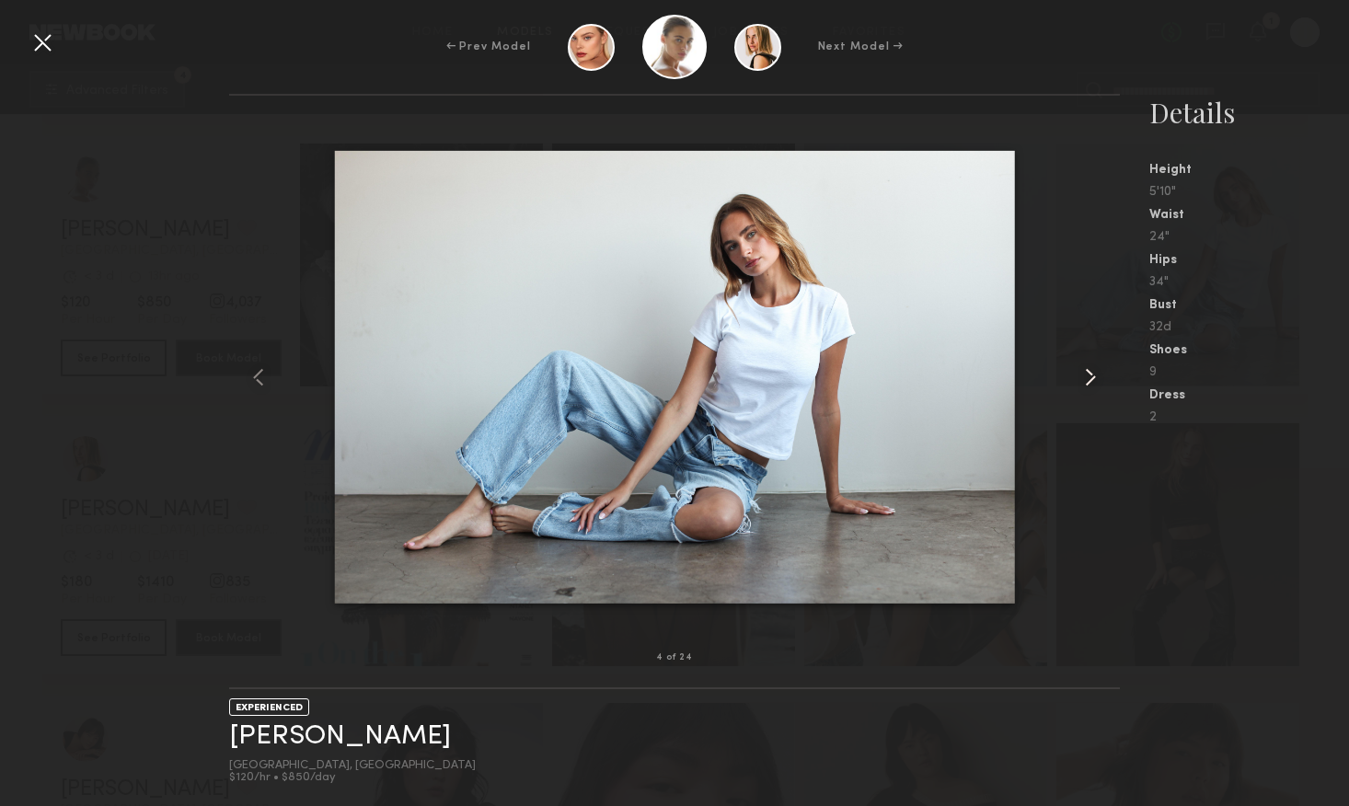
click at [1089, 383] on common-icon at bounding box center [1090, 377] width 29 height 29
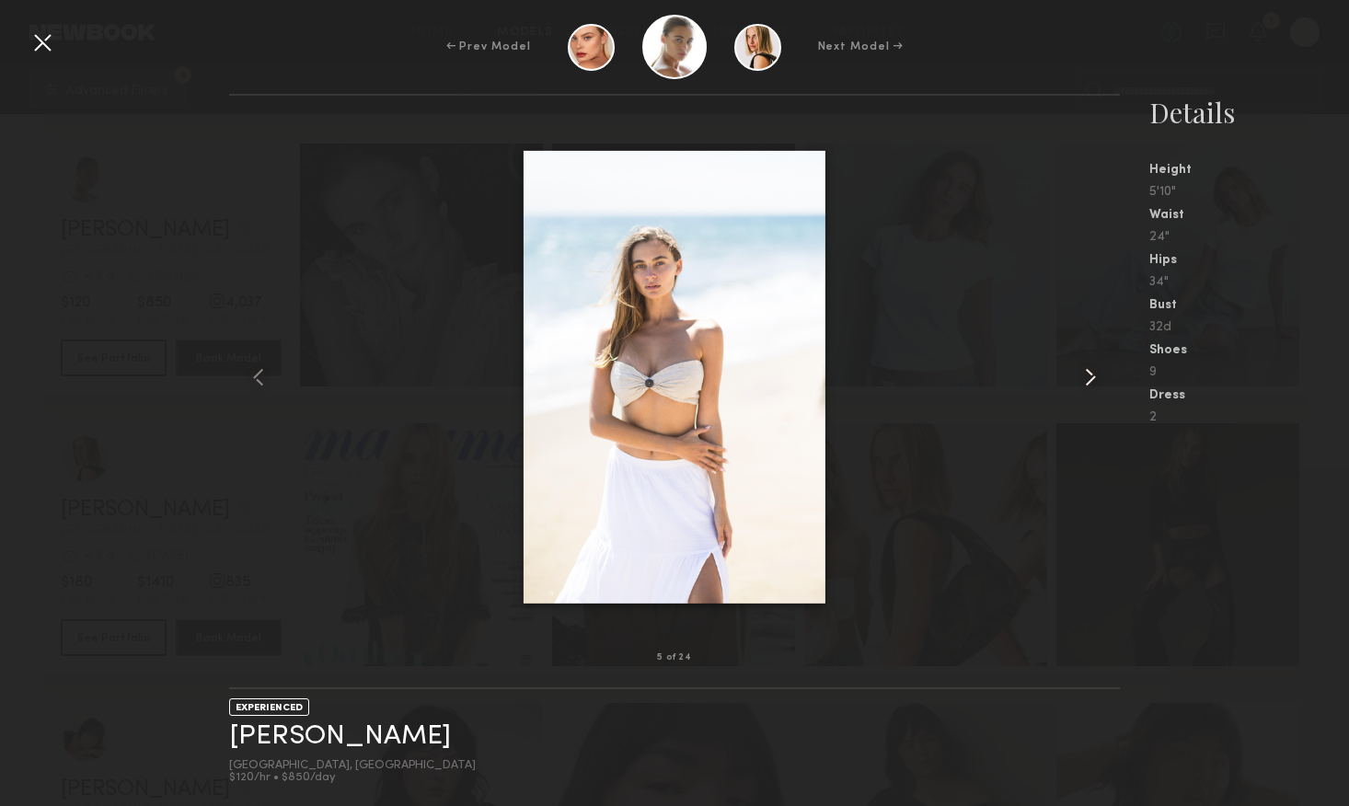
click at [1086, 385] on common-icon at bounding box center [1090, 377] width 29 height 29
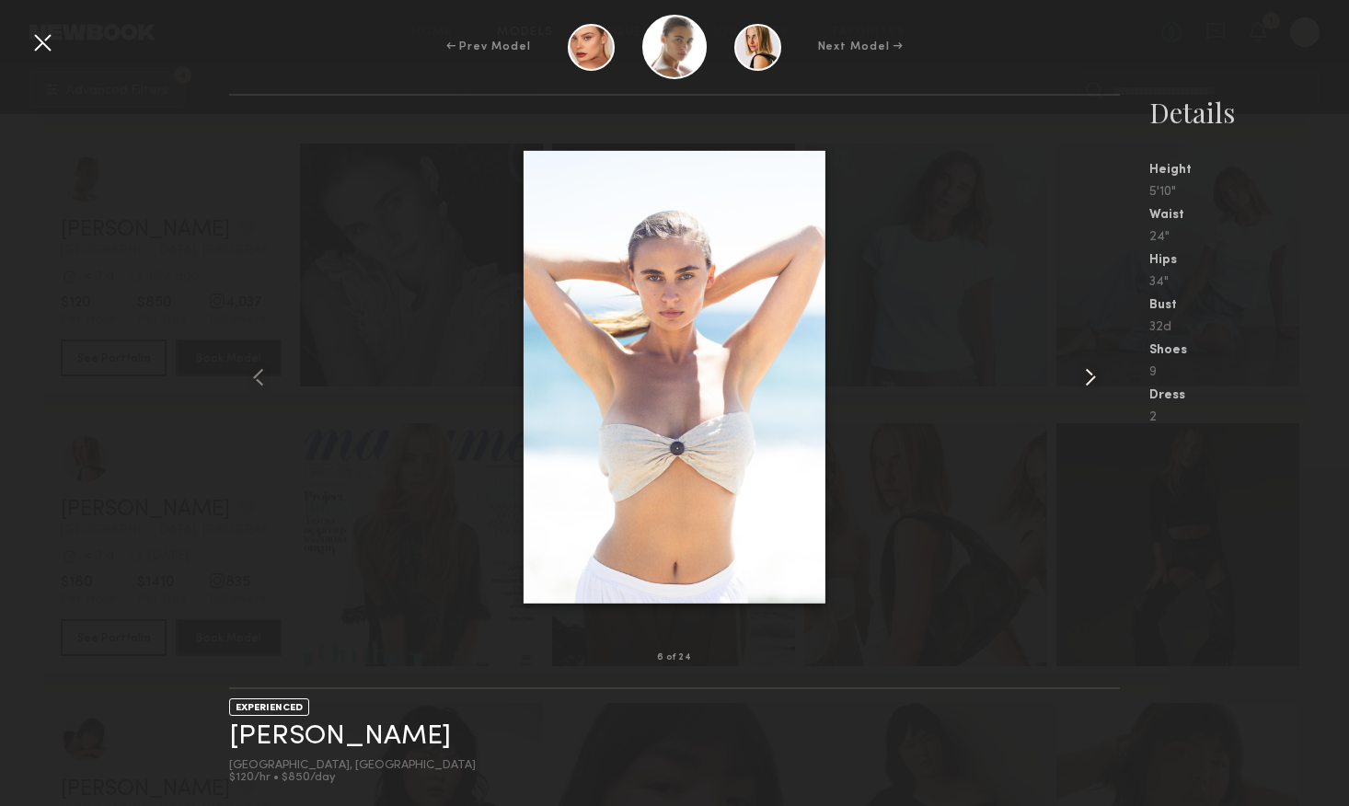
click at [1086, 385] on common-icon at bounding box center [1090, 377] width 29 height 29
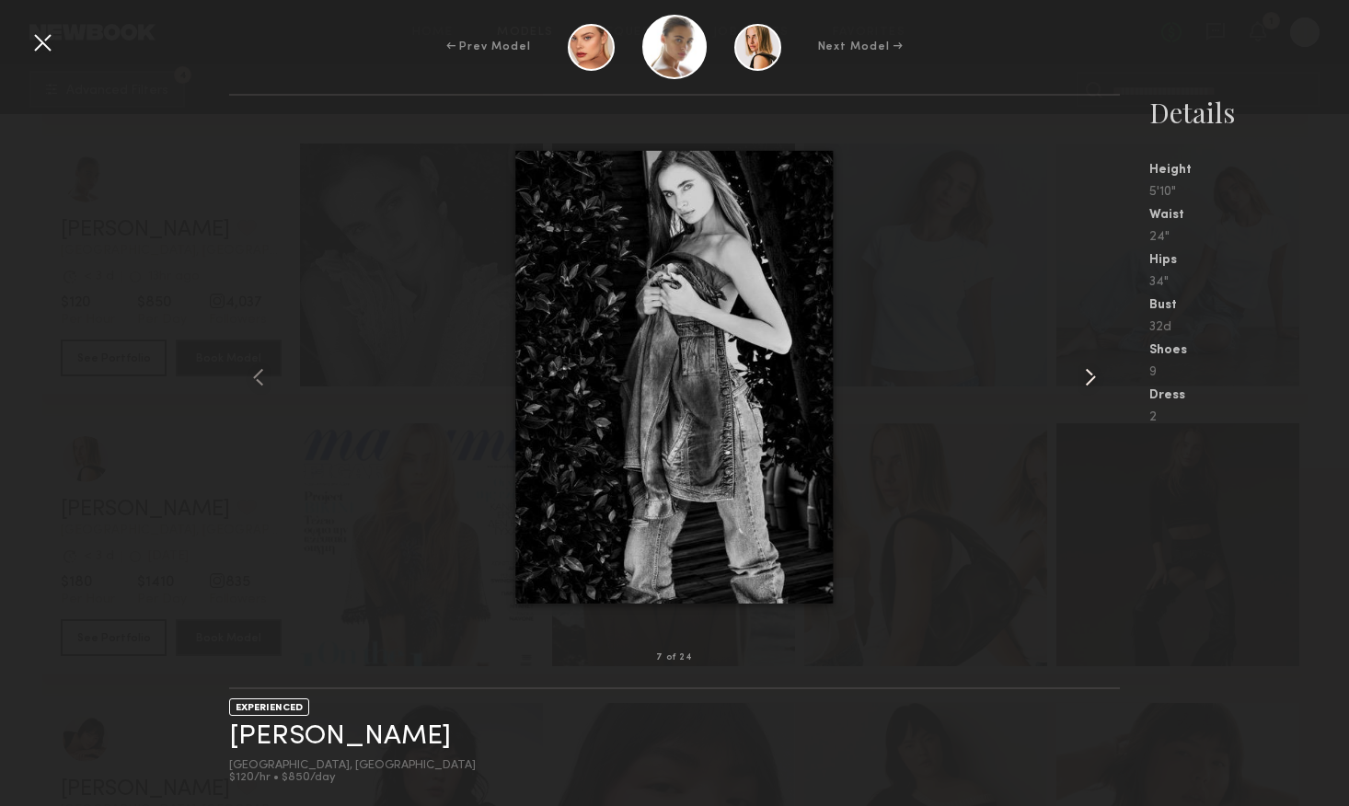
click at [1086, 385] on common-icon at bounding box center [1090, 377] width 29 height 29
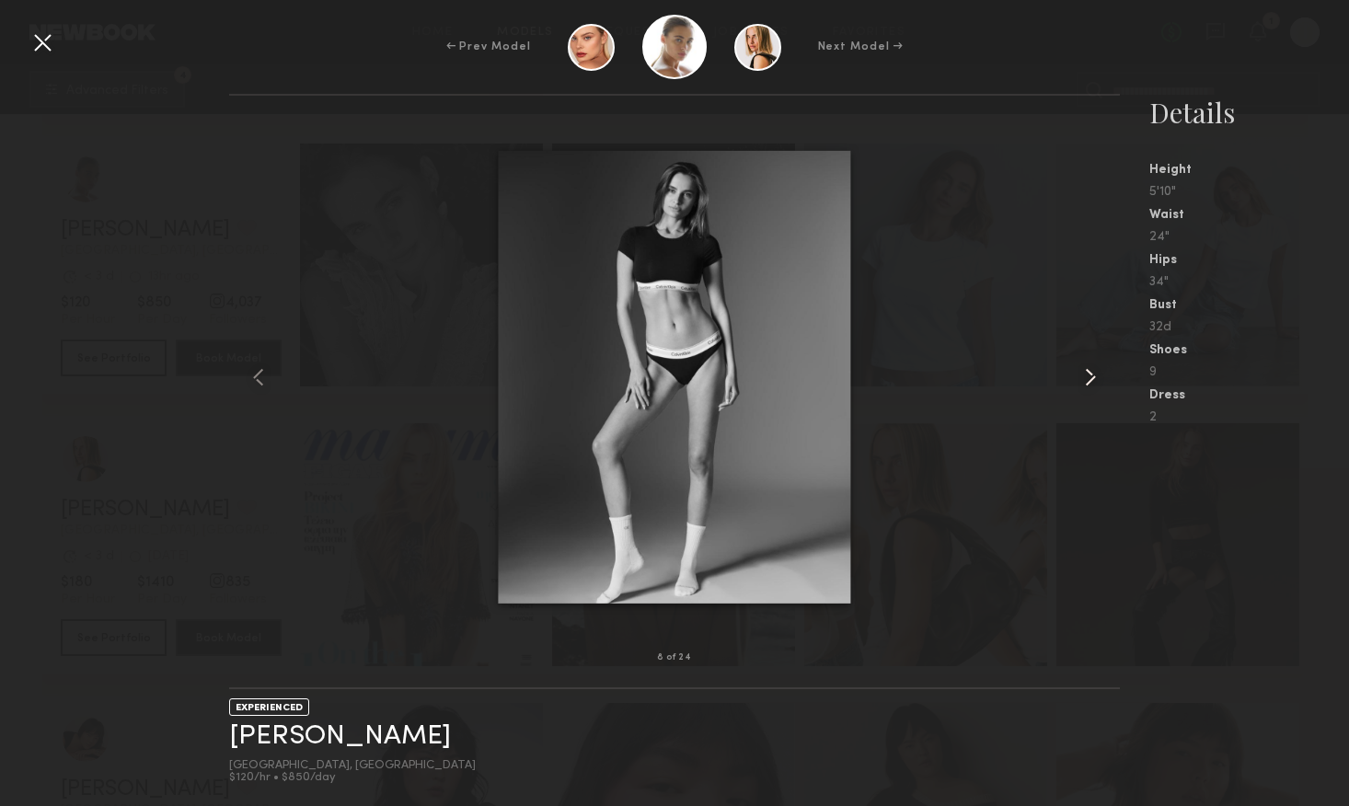
click at [1086, 385] on common-icon at bounding box center [1090, 377] width 29 height 29
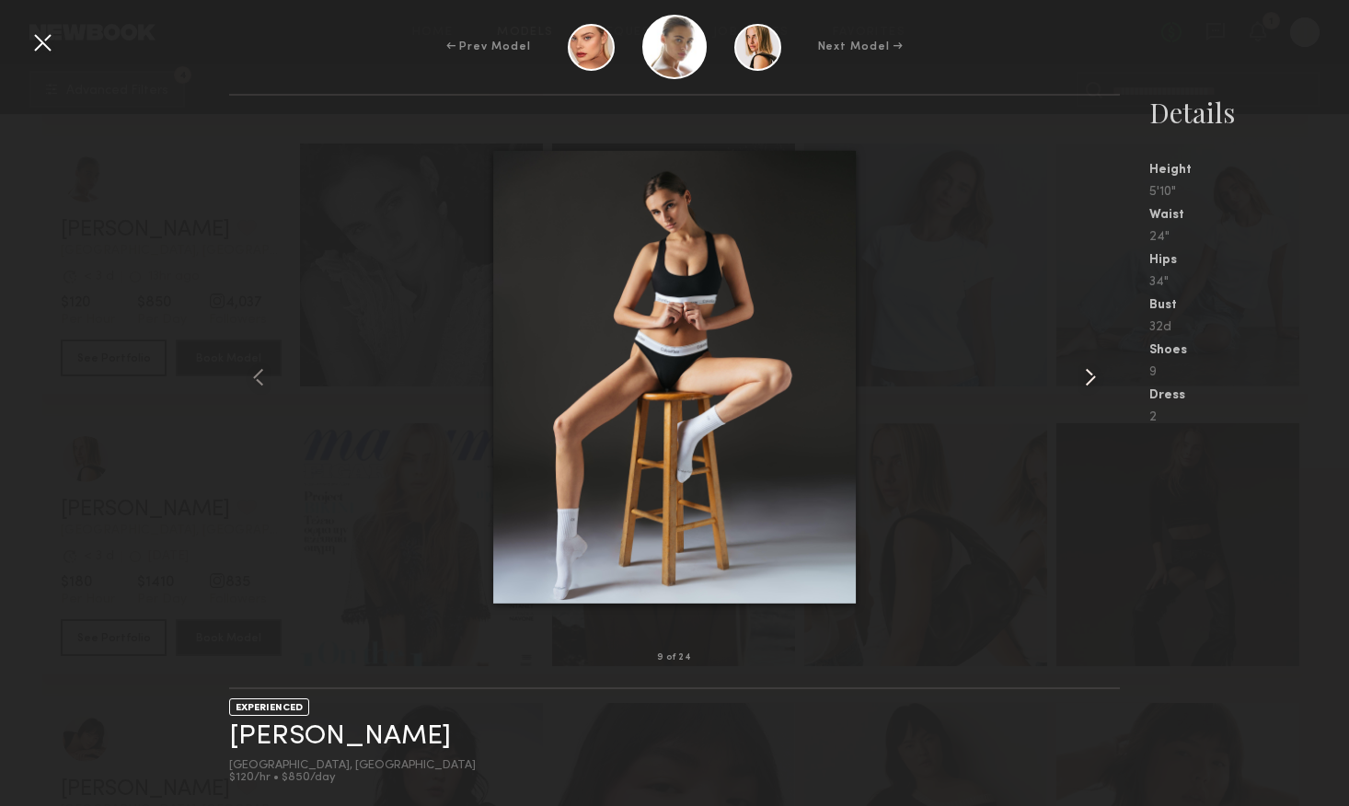
click at [1086, 385] on common-icon at bounding box center [1090, 377] width 29 height 29
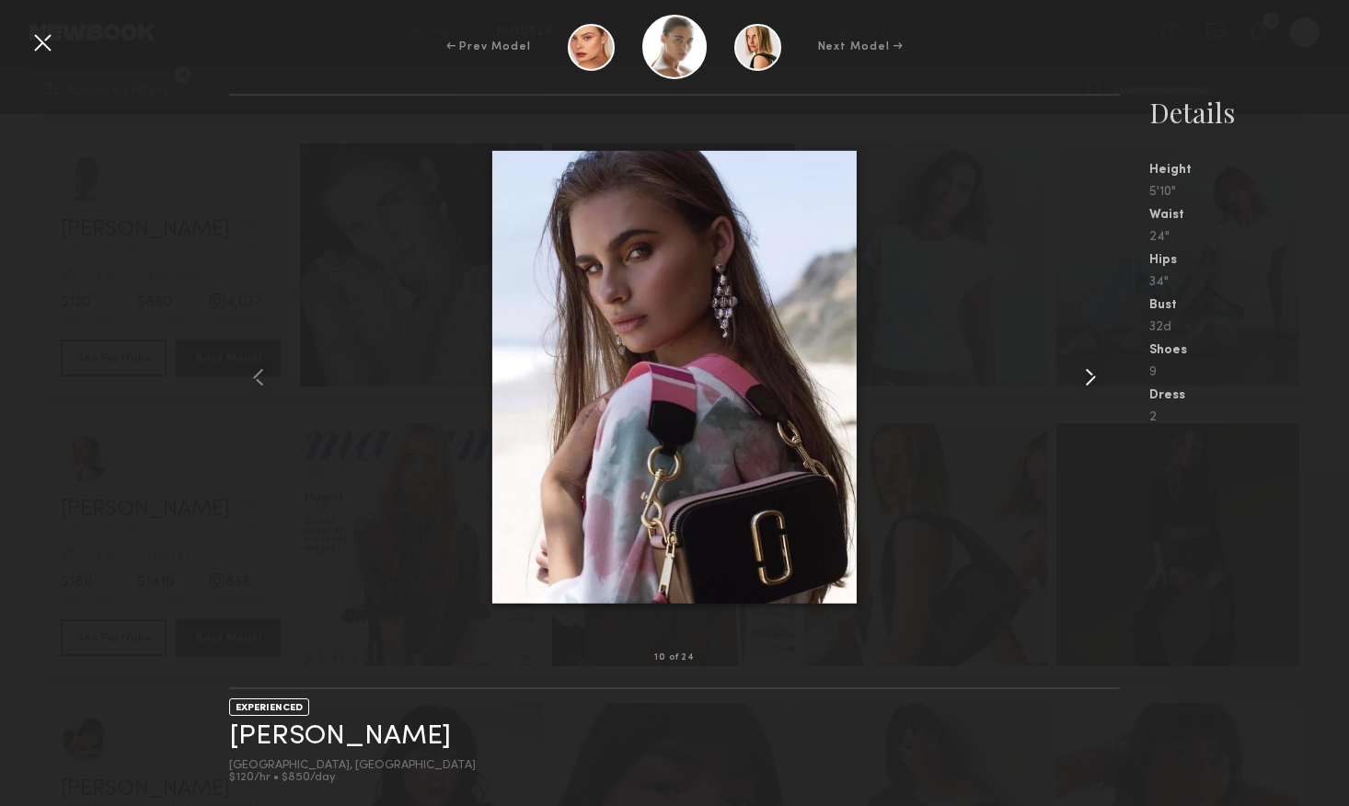
click at [1086, 385] on common-icon at bounding box center [1090, 377] width 29 height 29
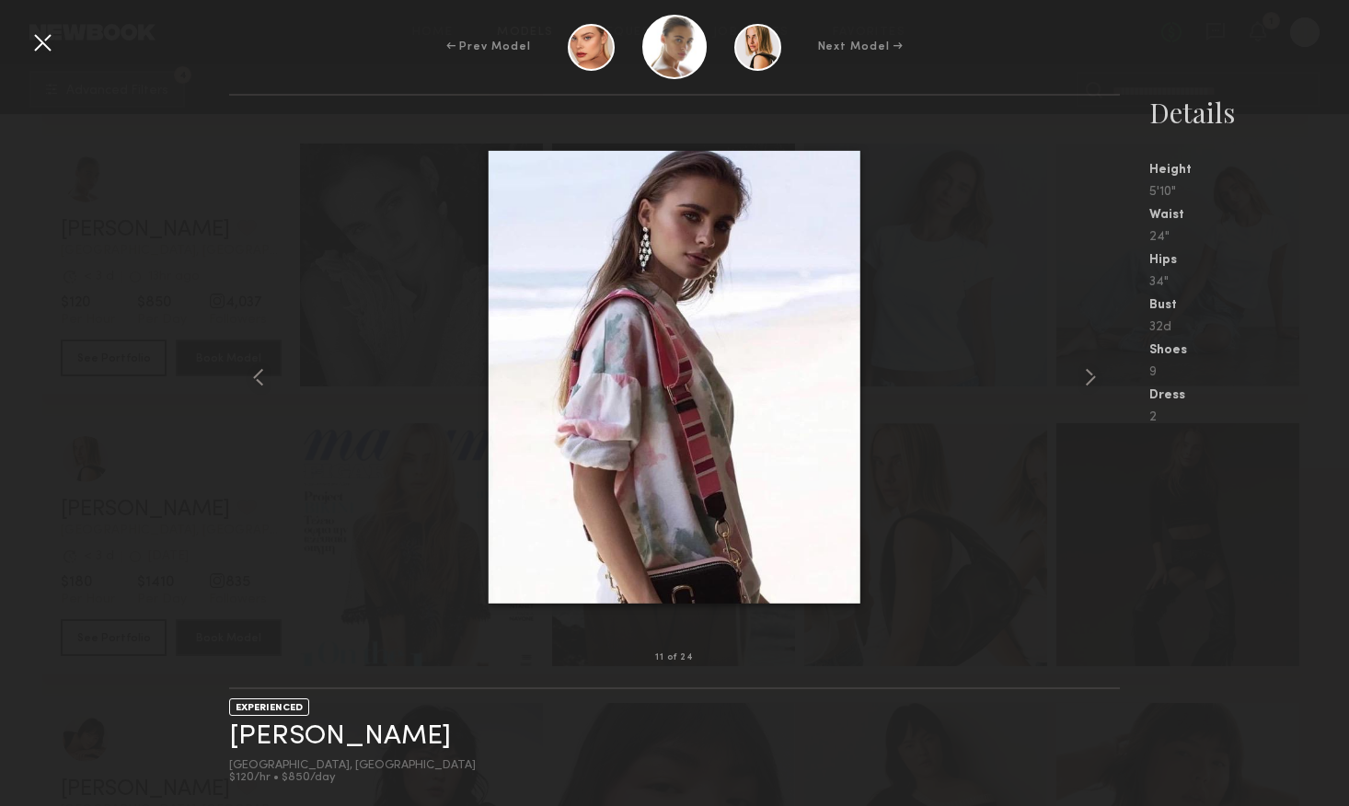
click at [207, 374] on div "11 of 24 EXPERIENCED [PERSON_NAME] [GEOGRAPHIC_DATA], [GEOGRAPHIC_DATA] $120/hr…" at bounding box center [674, 450] width 1349 height 712
click at [43, 43] on div at bounding box center [42, 42] width 29 height 29
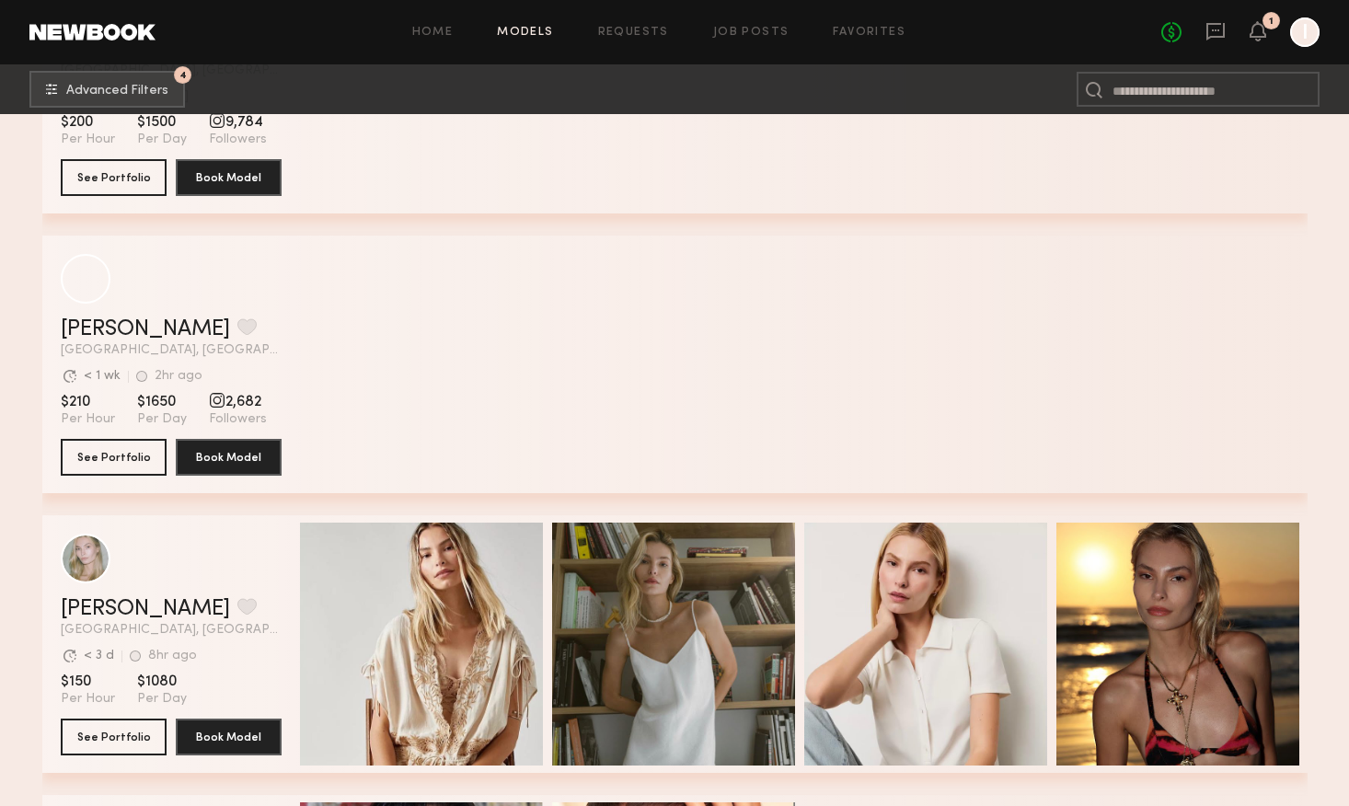
scroll to position [18365, 0]
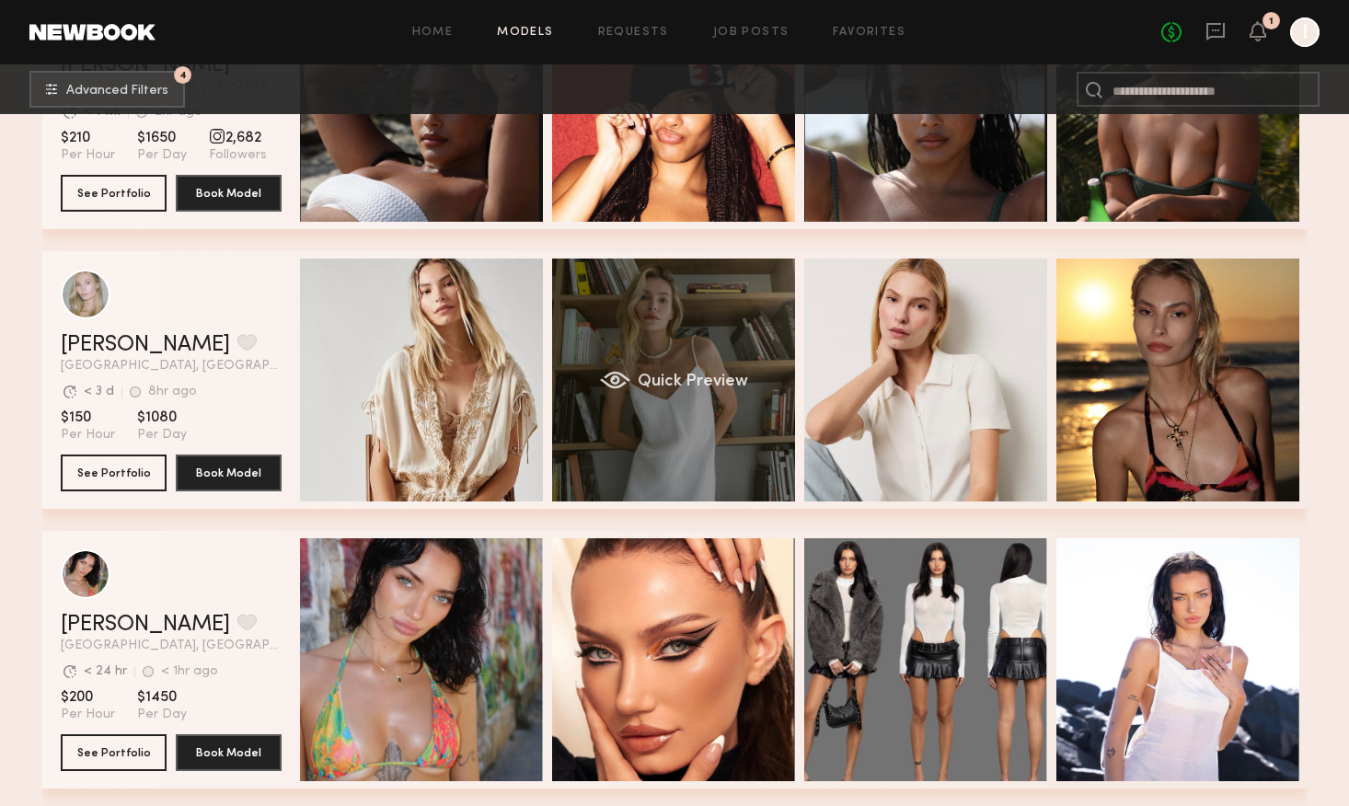
click at [642, 428] on div "Quick Preview" at bounding box center [673, 380] width 243 height 243
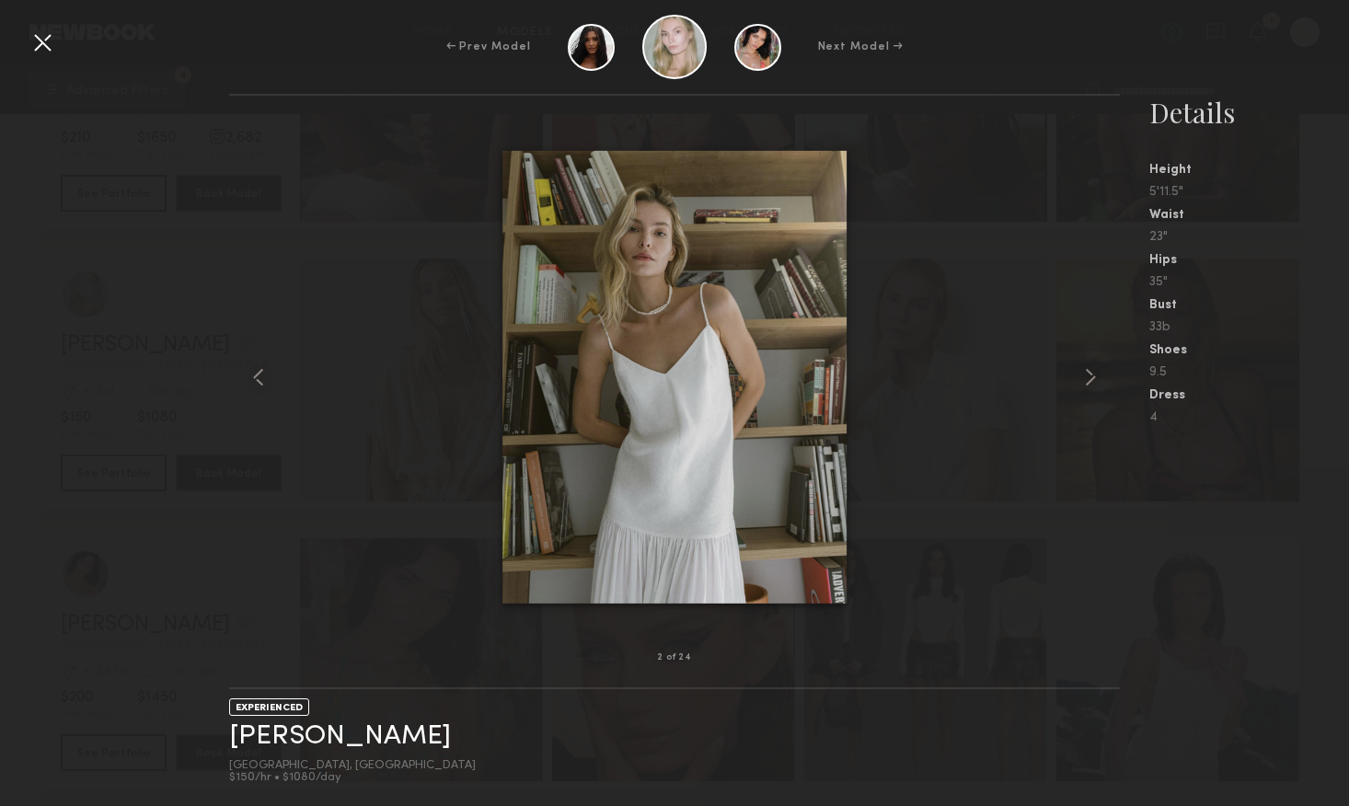
click at [1070, 392] on div at bounding box center [674, 376] width 891 height 503
click at [1090, 383] on common-icon at bounding box center [1090, 377] width 29 height 29
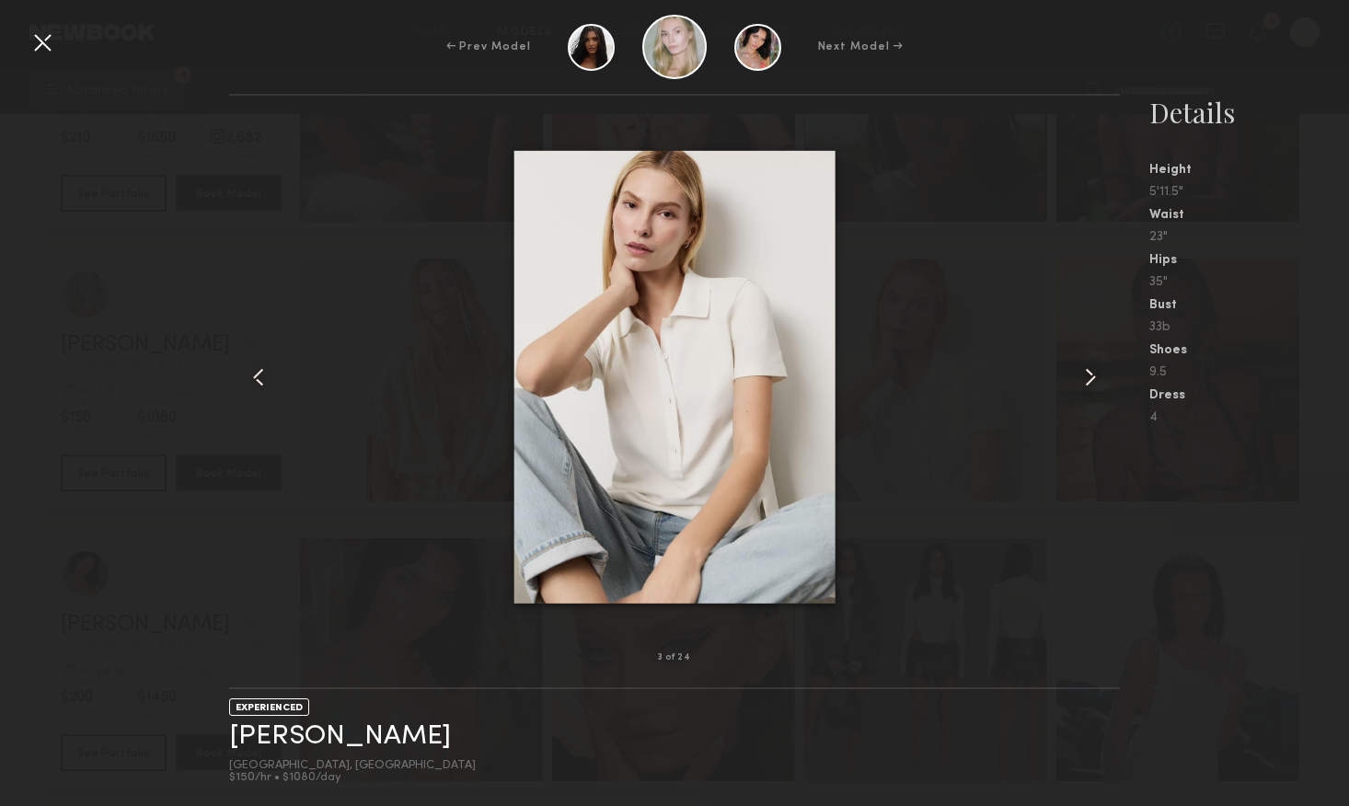
click at [1090, 383] on common-icon at bounding box center [1090, 377] width 29 height 29
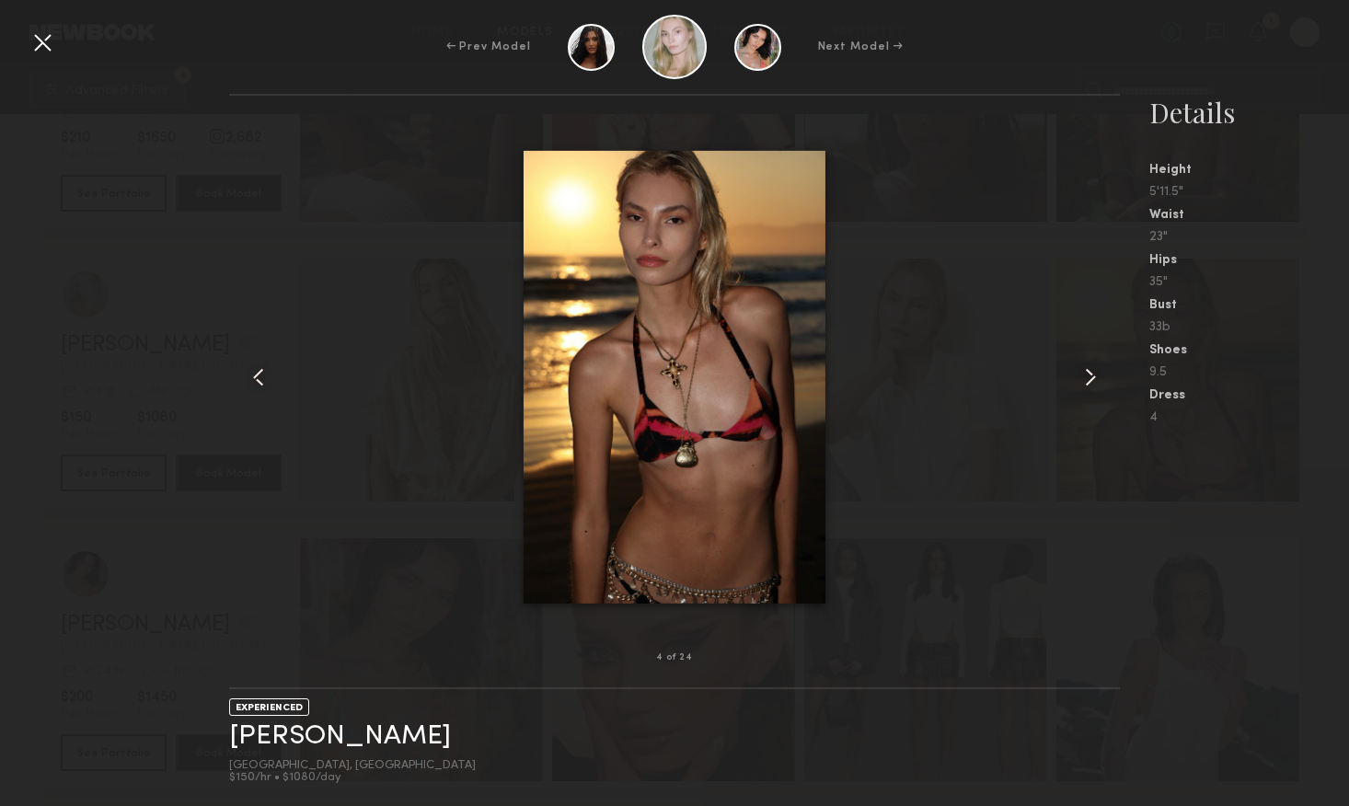
click at [1090, 383] on common-icon at bounding box center [1090, 377] width 29 height 29
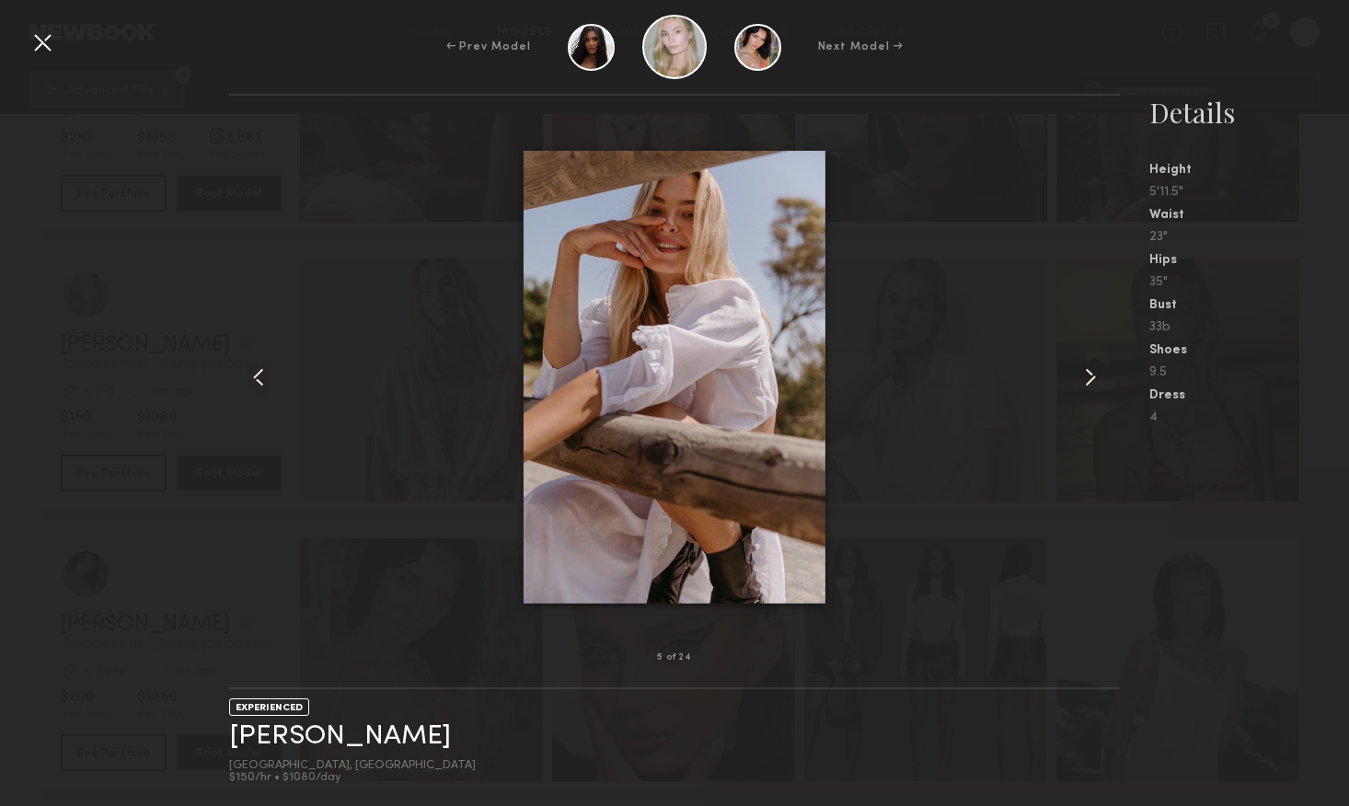
click at [1090, 383] on common-icon at bounding box center [1090, 377] width 29 height 29
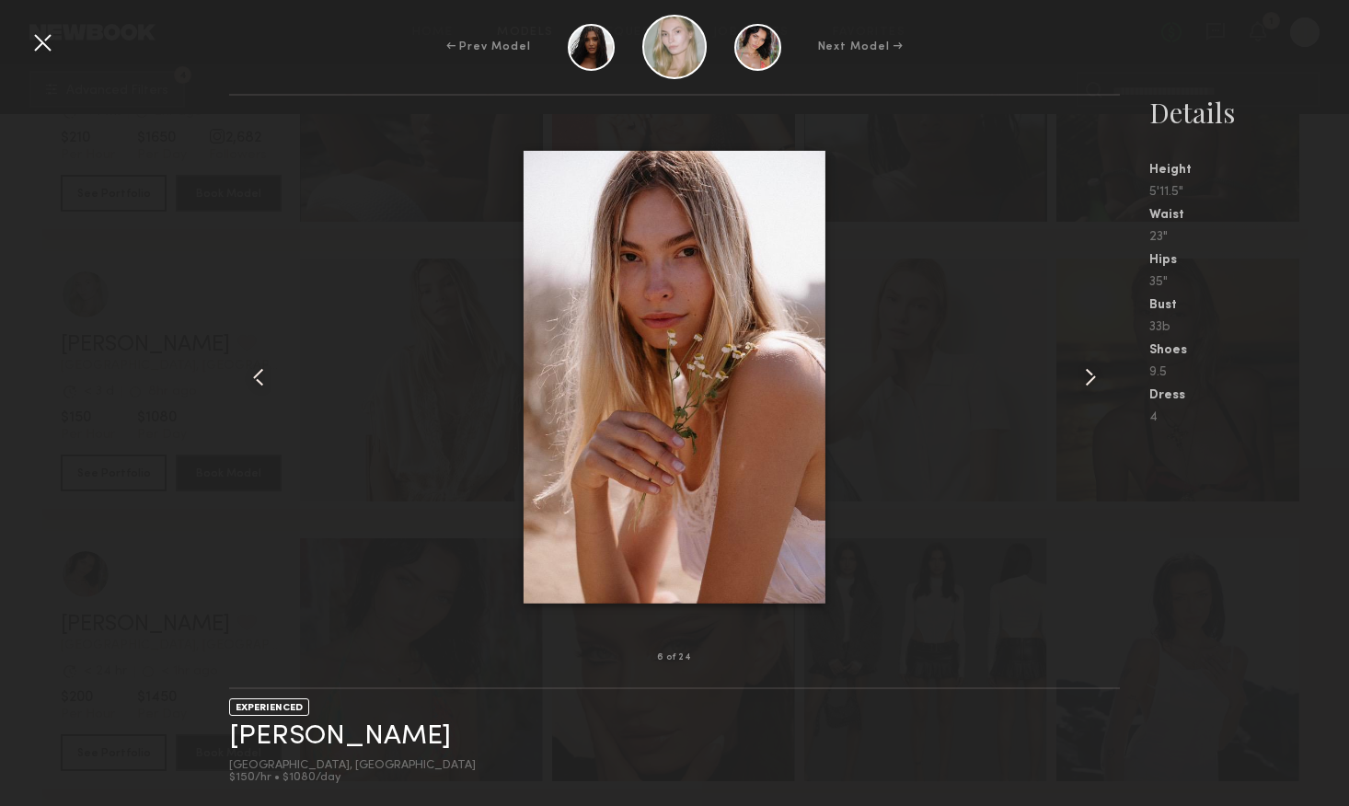
click at [1090, 383] on common-icon at bounding box center [1090, 377] width 29 height 29
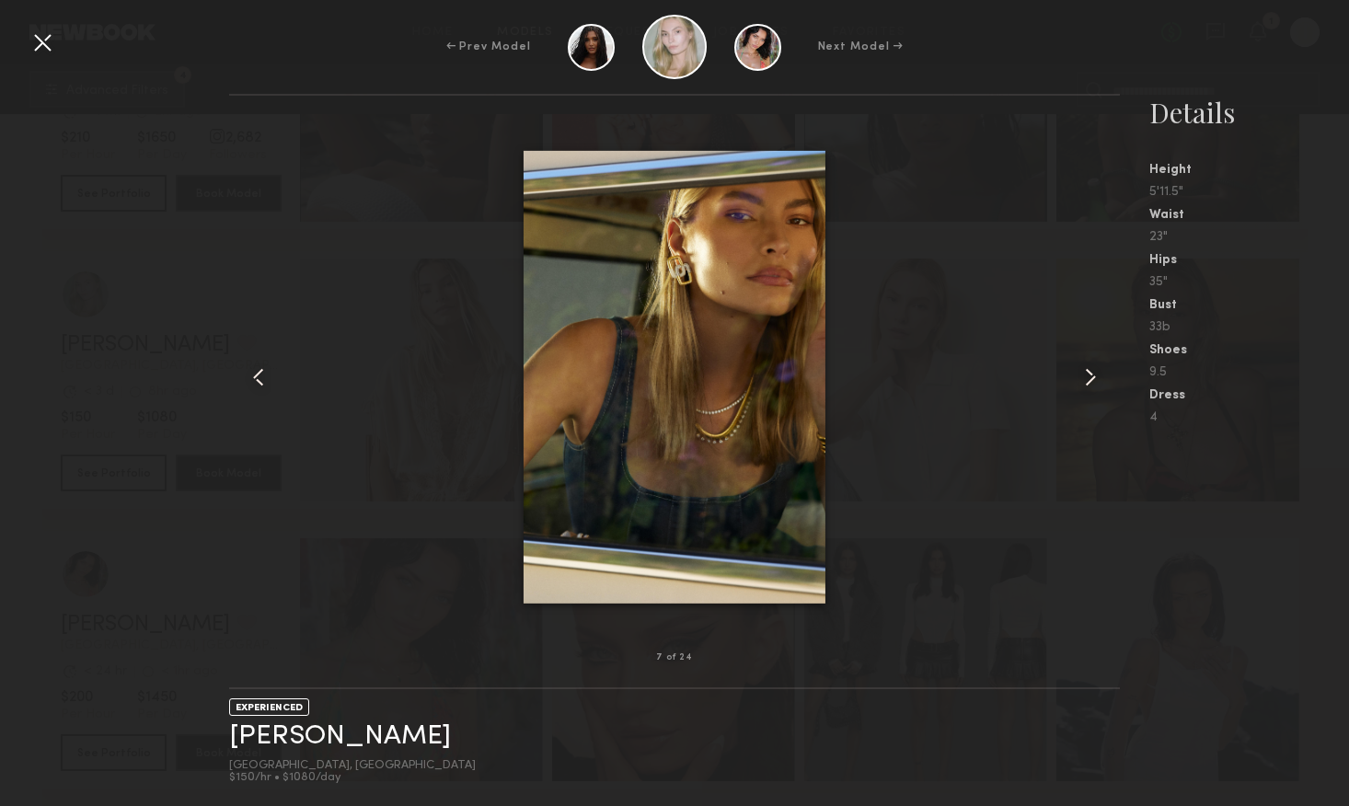
click at [1090, 383] on common-icon at bounding box center [1090, 377] width 29 height 29
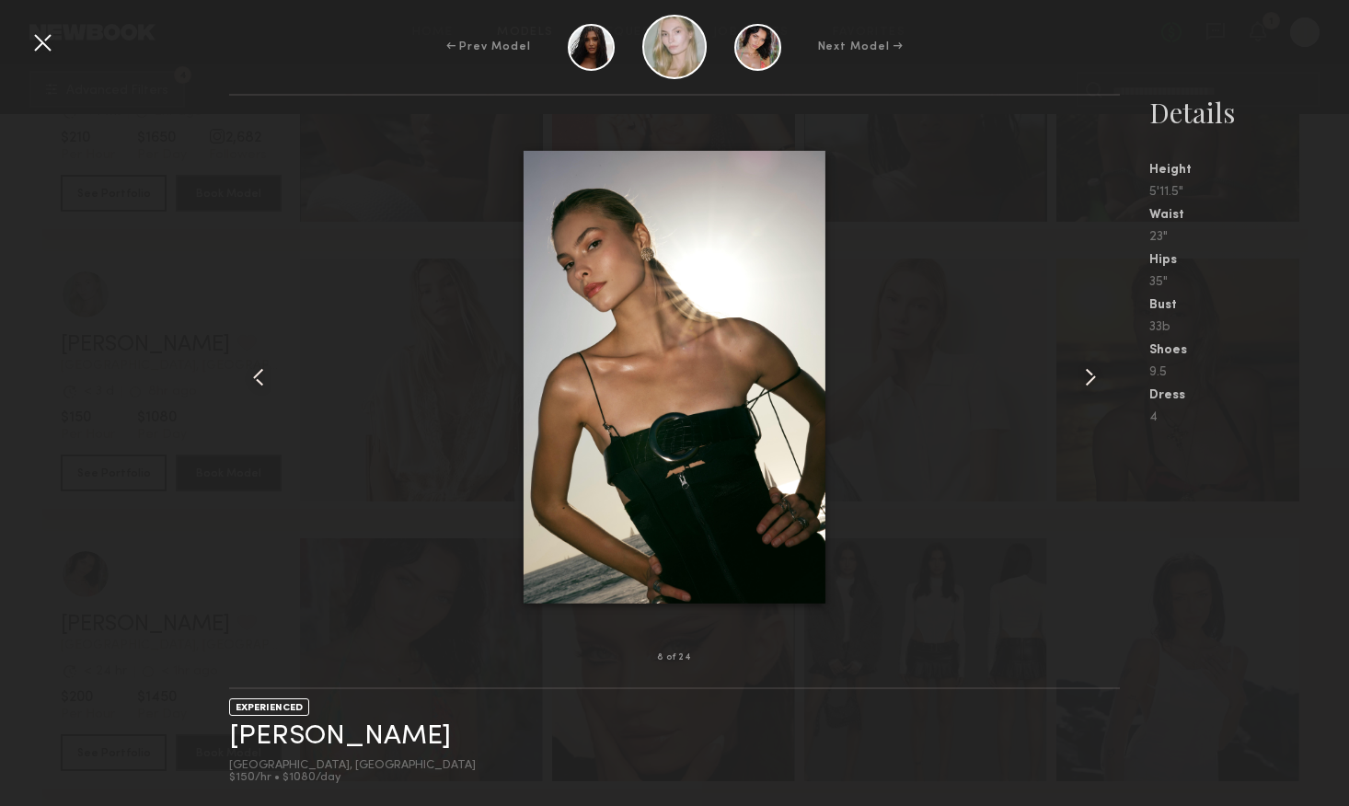
click at [1090, 383] on common-icon at bounding box center [1090, 377] width 29 height 29
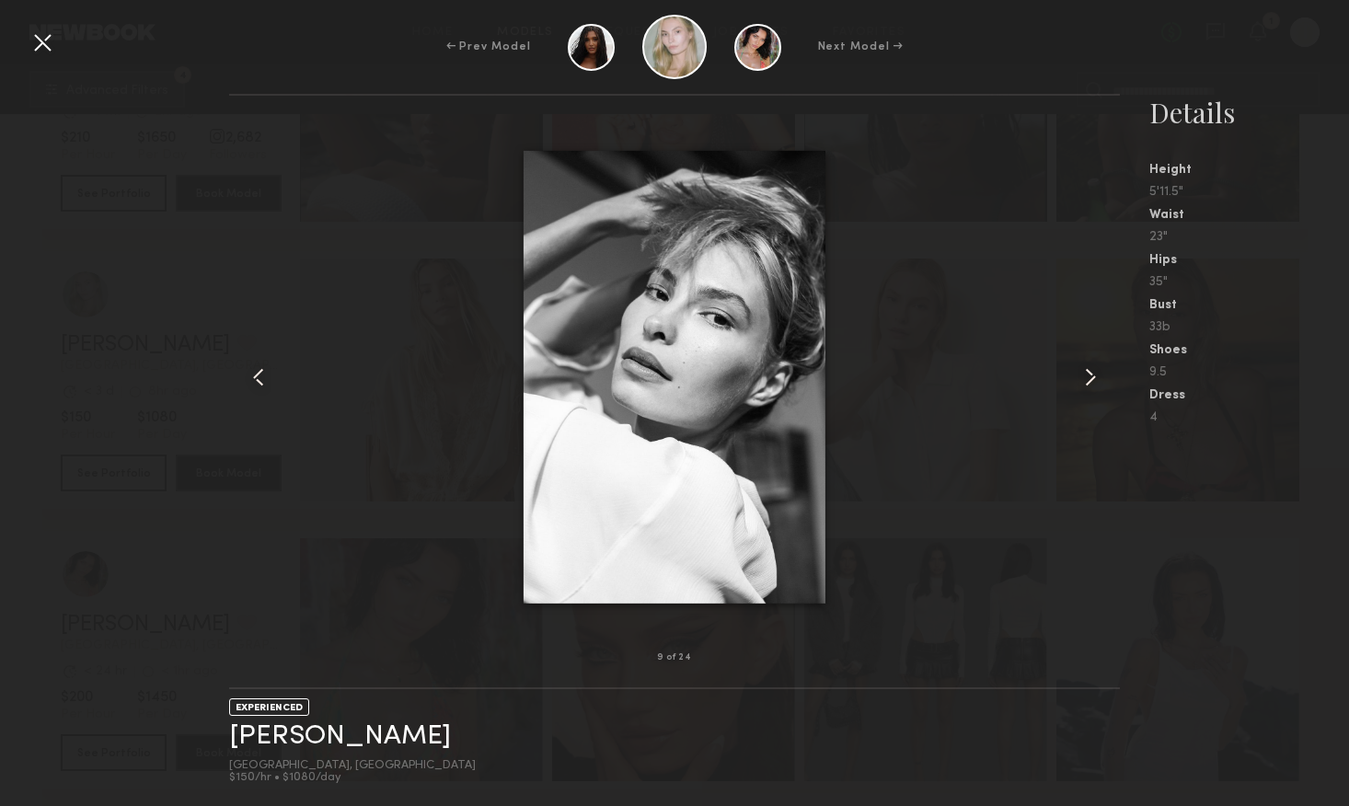
click at [1090, 383] on common-icon at bounding box center [1090, 377] width 29 height 29
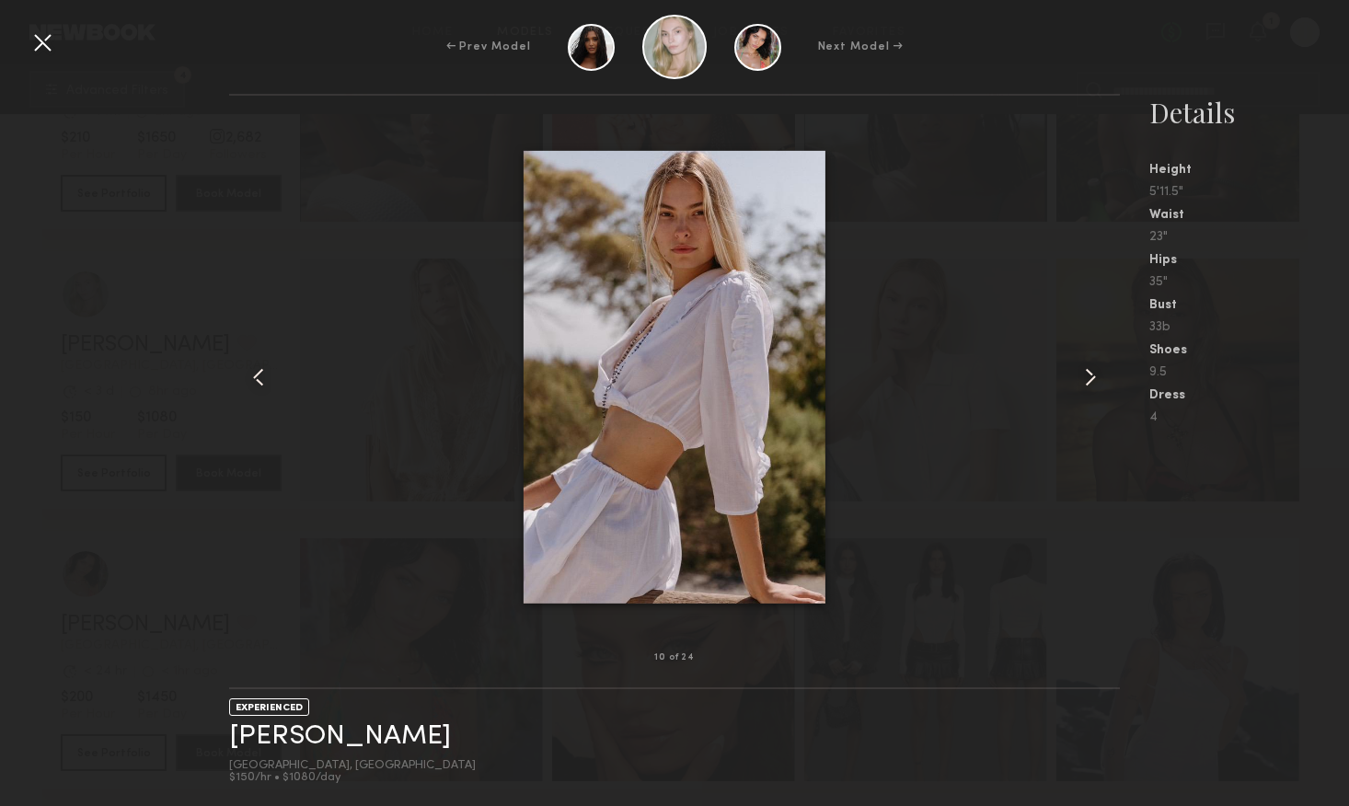
click at [1090, 383] on common-icon at bounding box center [1090, 377] width 29 height 29
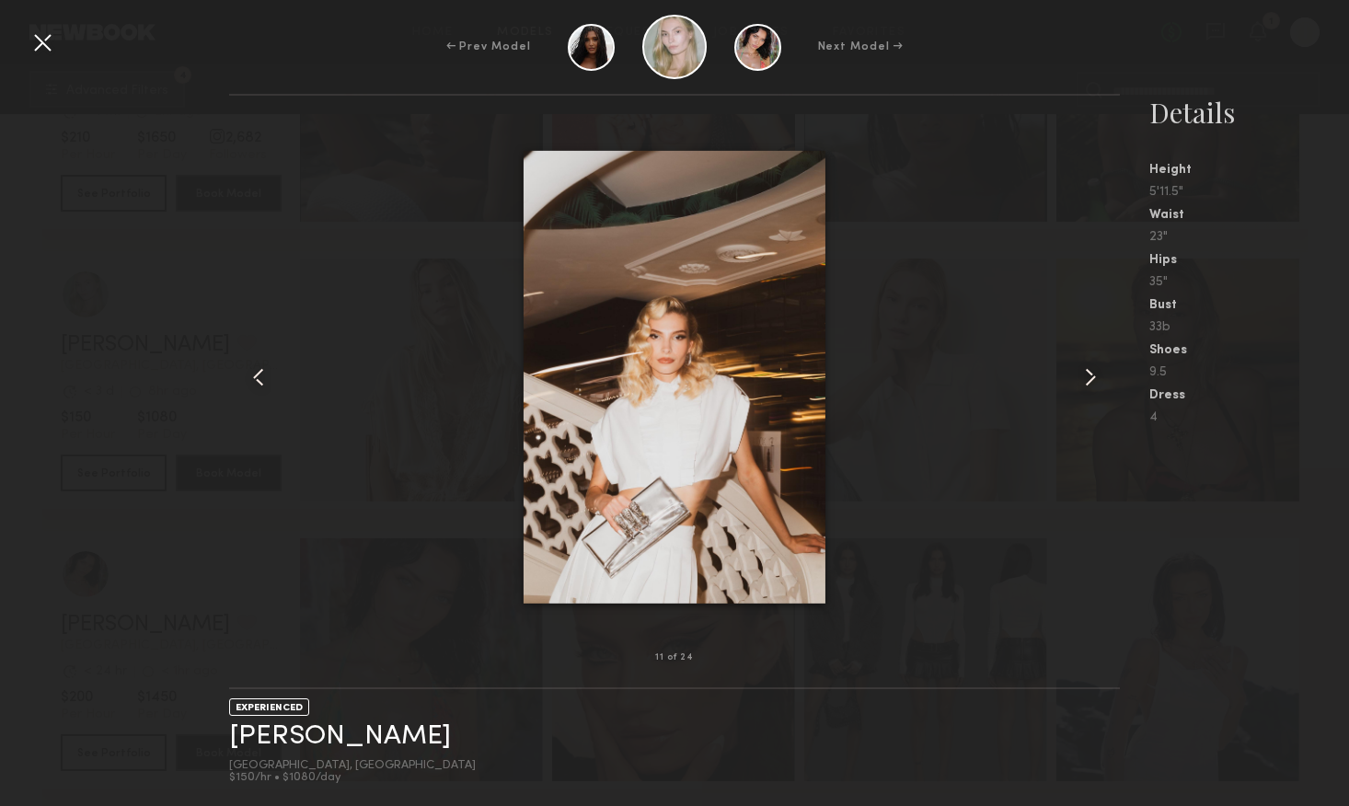
click at [1090, 382] on common-icon at bounding box center [1090, 377] width 29 height 29
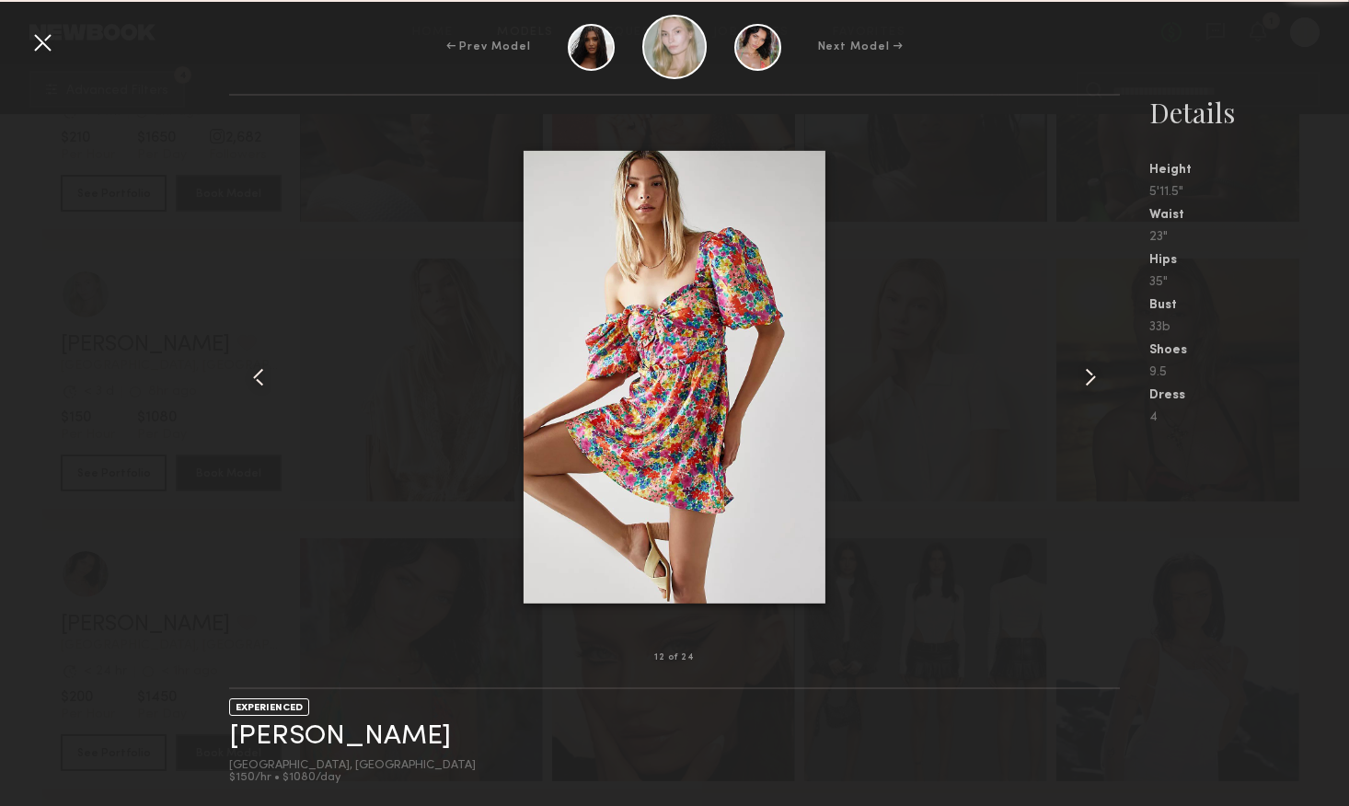
click at [1090, 382] on common-icon at bounding box center [1090, 377] width 29 height 29
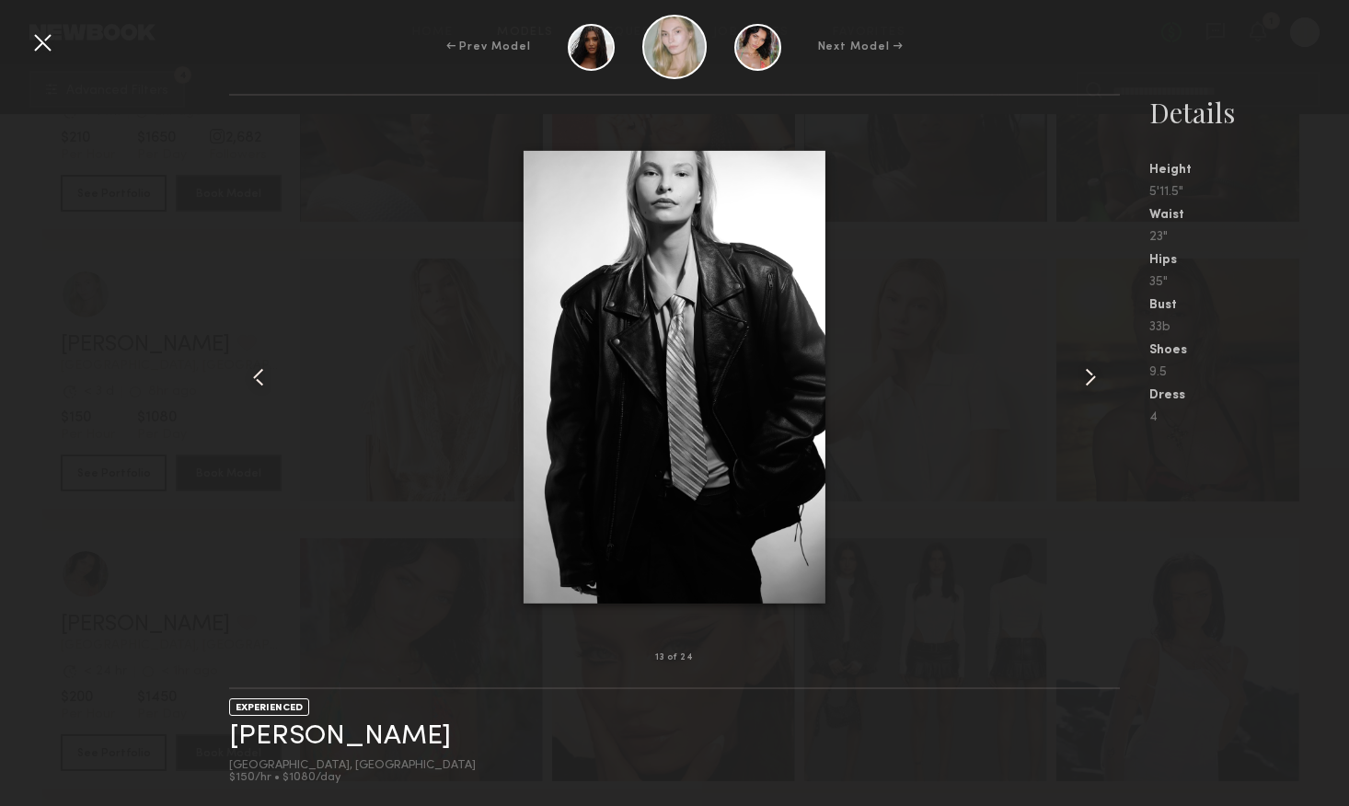
click at [1090, 382] on common-icon at bounding box center [1090, 377] width 29 height 29
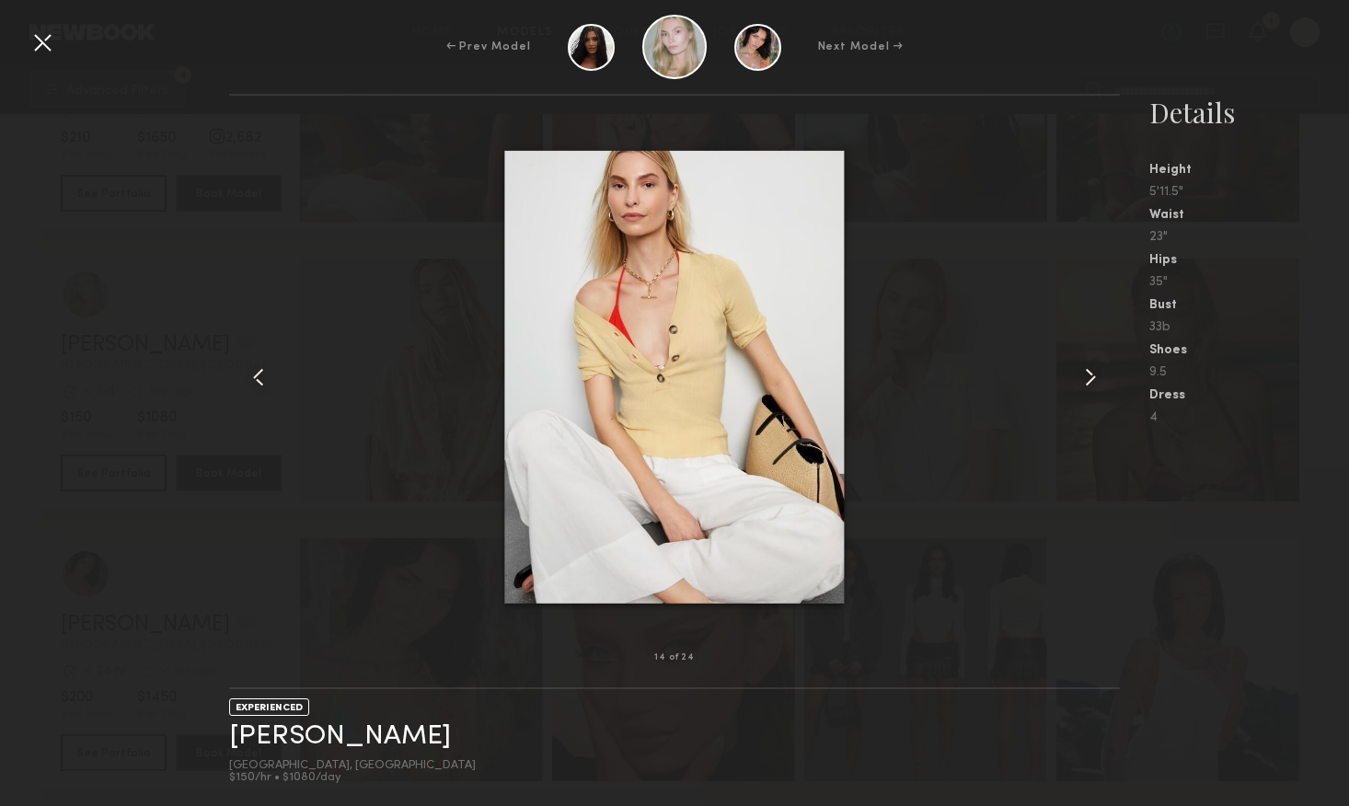
click at [1090, 382] on common-icon at bounding box center [1090, 377] width 29 height 29
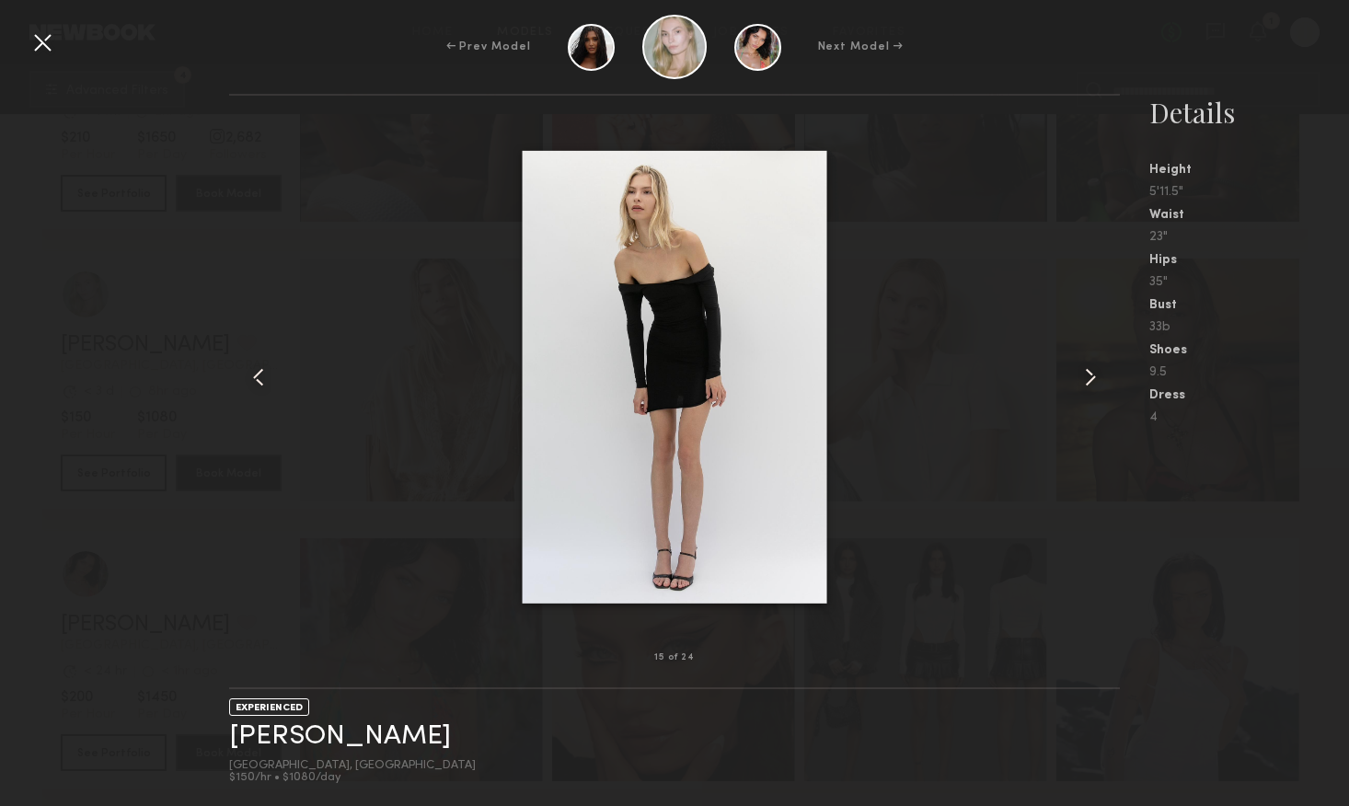
click at [1090, 382] on common-icon at bounding box center [1090, 377] width 29 height 29
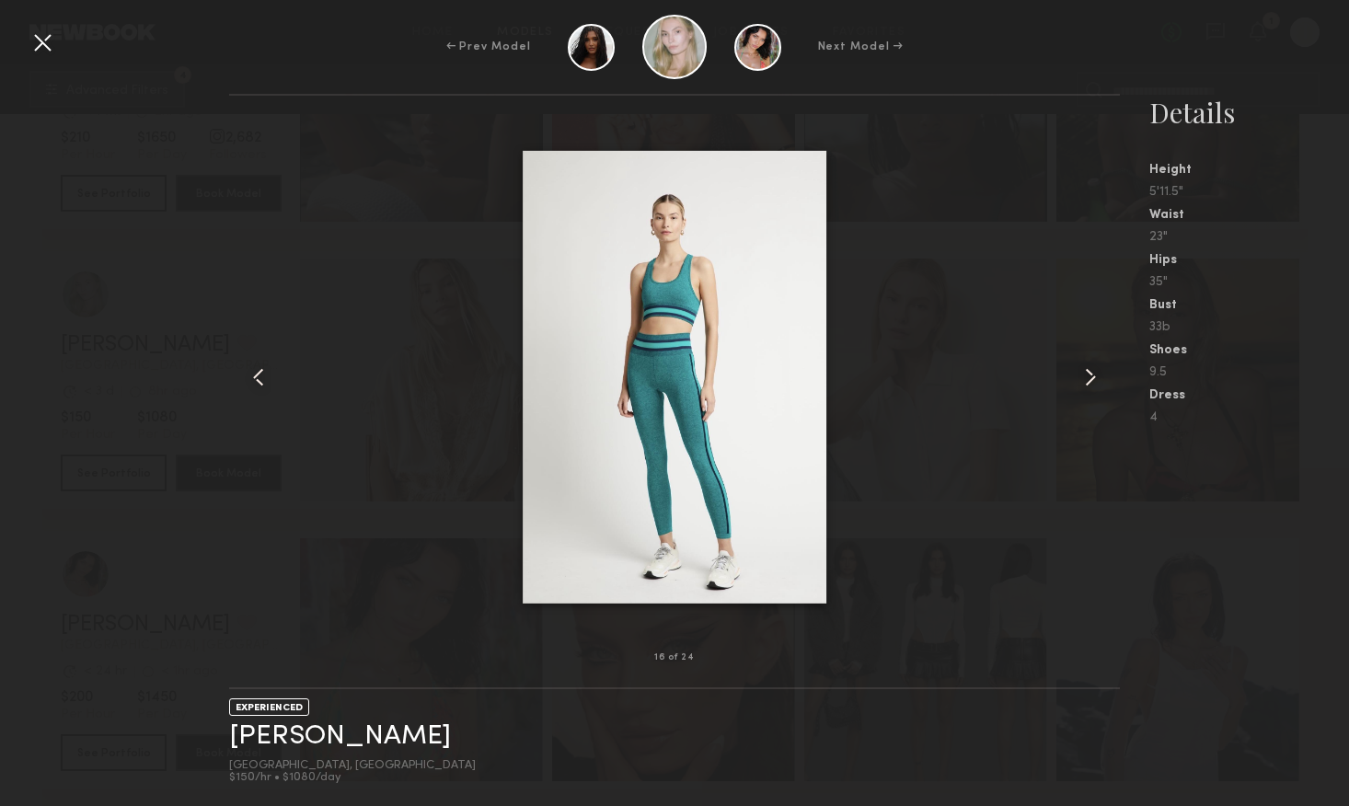
click at [1090, 382] on common-icon at bounding box center [1090, 377] width 29 height 29
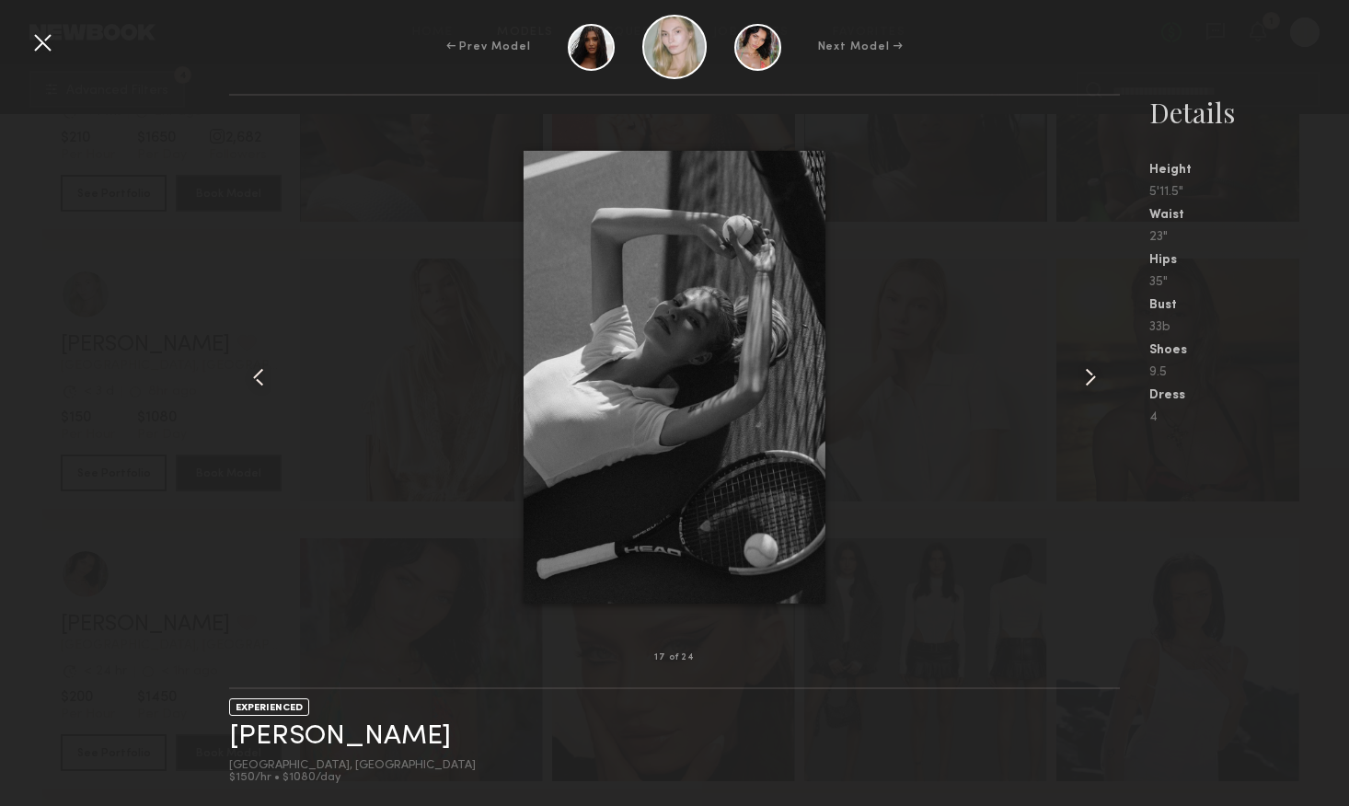
click at [1090, 382] on common-icon at bounding box center [1090, 377] width 29 height 29
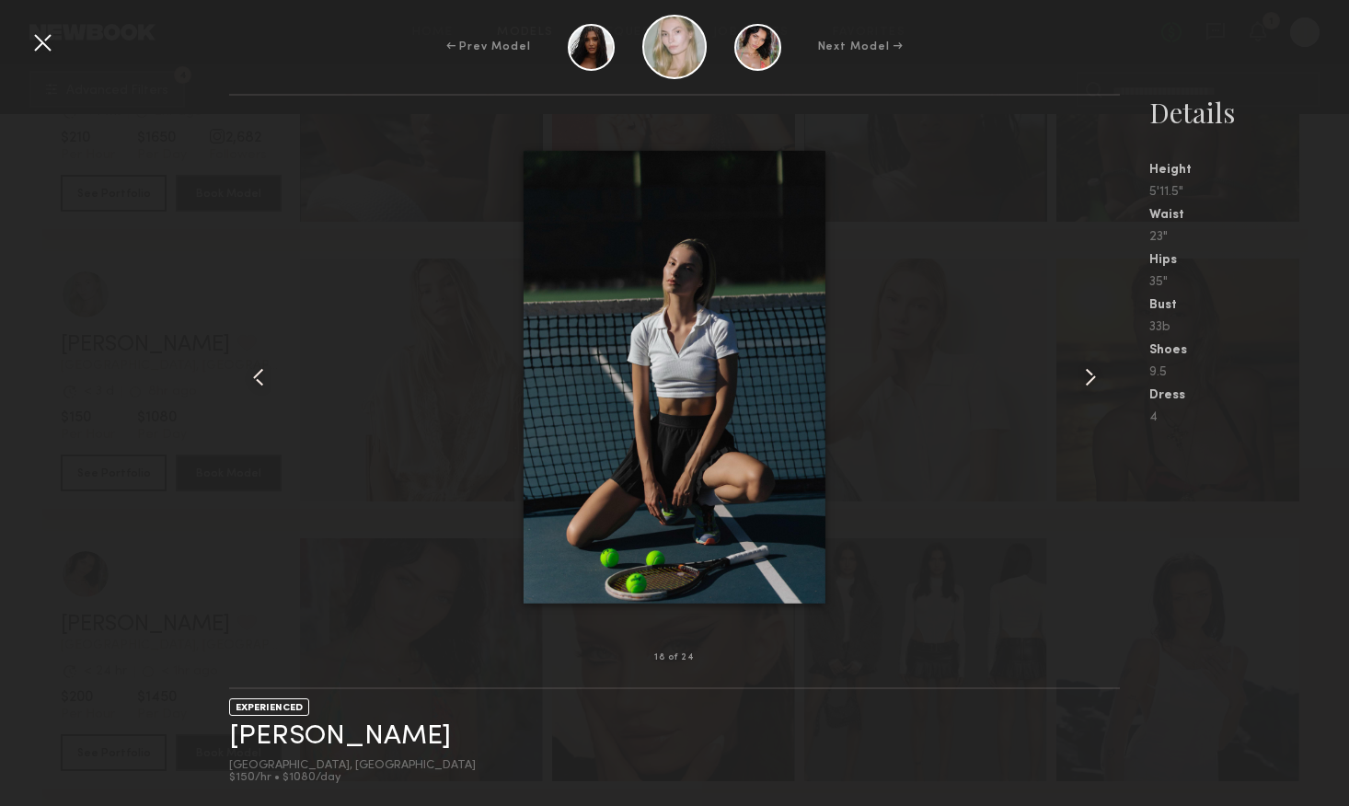
click at [1090, 382] on common-icon at bounding box center [1090, 377] width 29 height 29
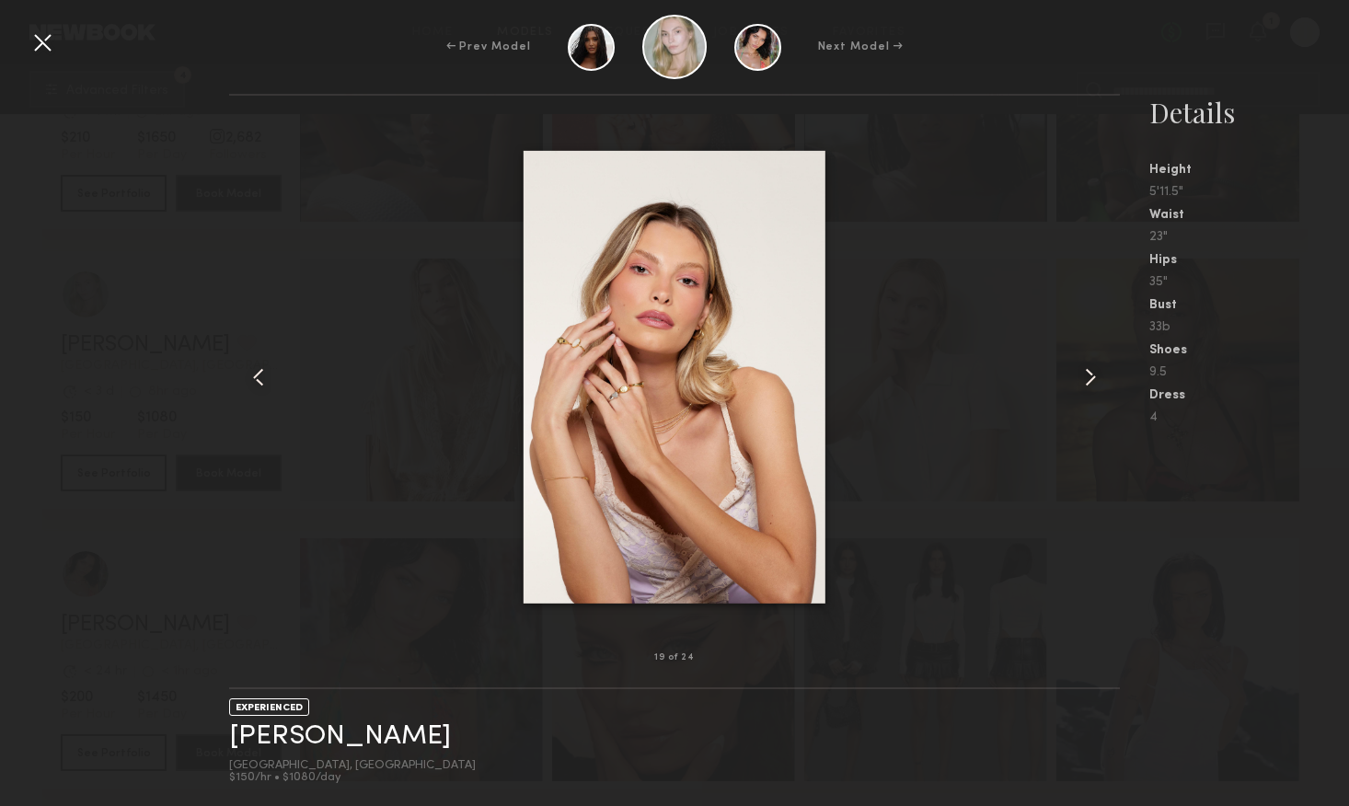
click at [1090, 382] on common-icon at bounding box center [1090, 377] width 29 height 29
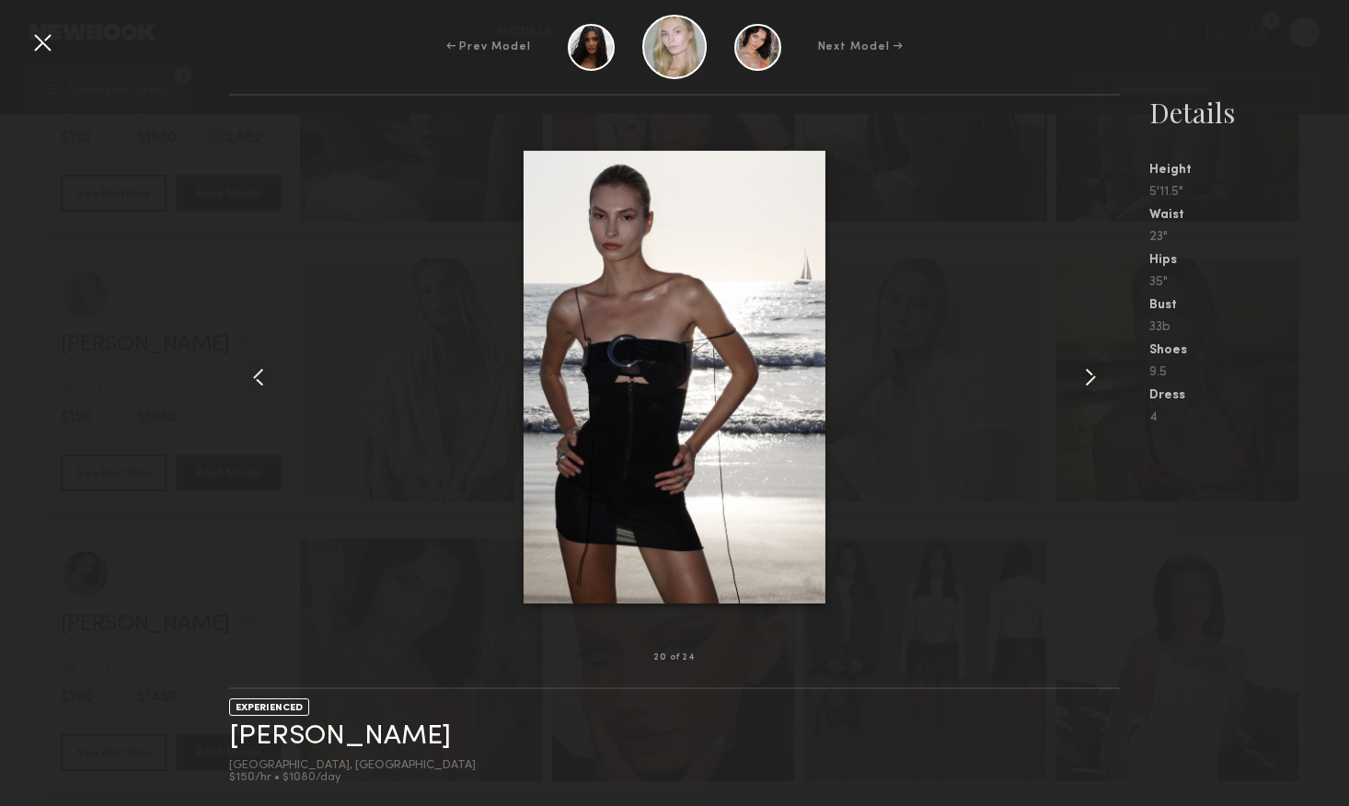
click at [1090, 382] on common-icon at bounding box center [1090, 377] width 29 height 29
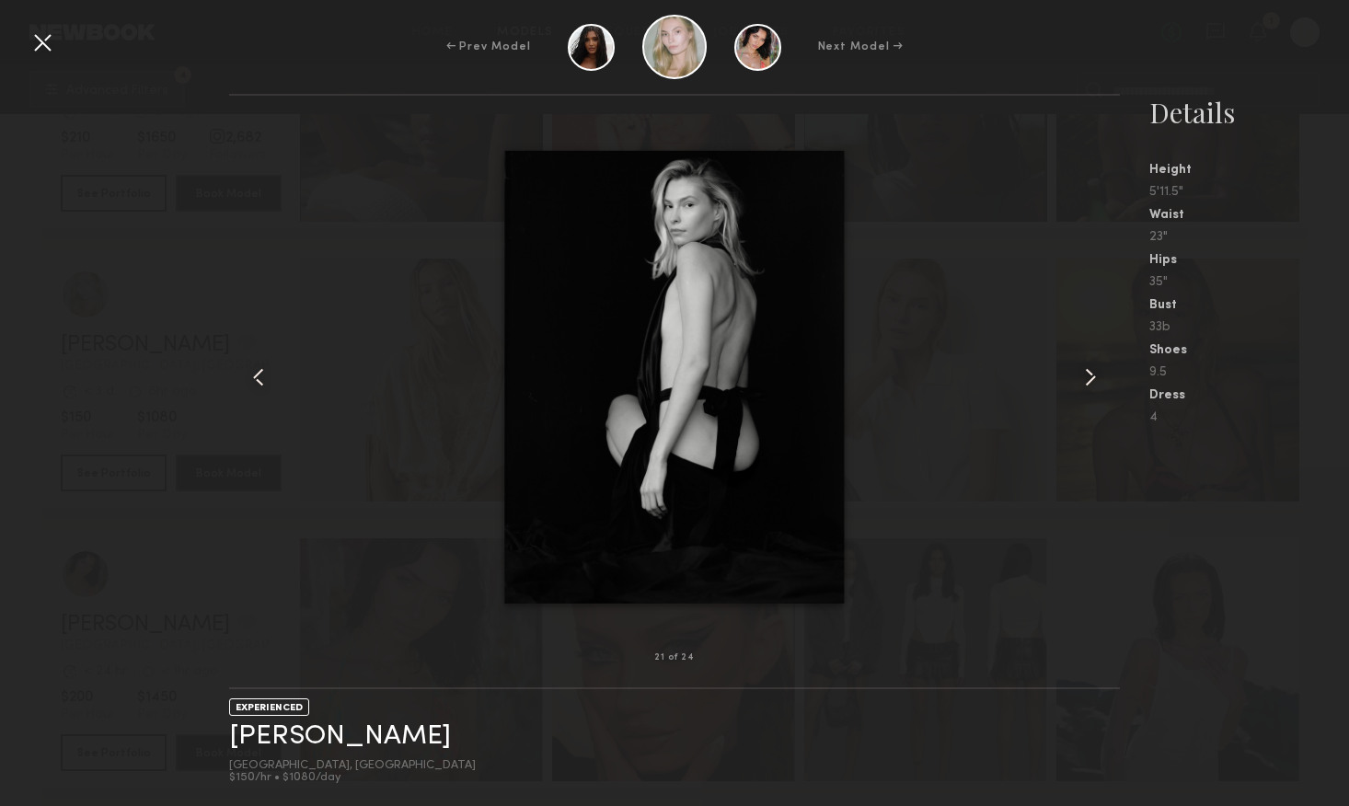
click at [1090, 383] on common-icon at bounding box center [1090, 377] width 29 height 29
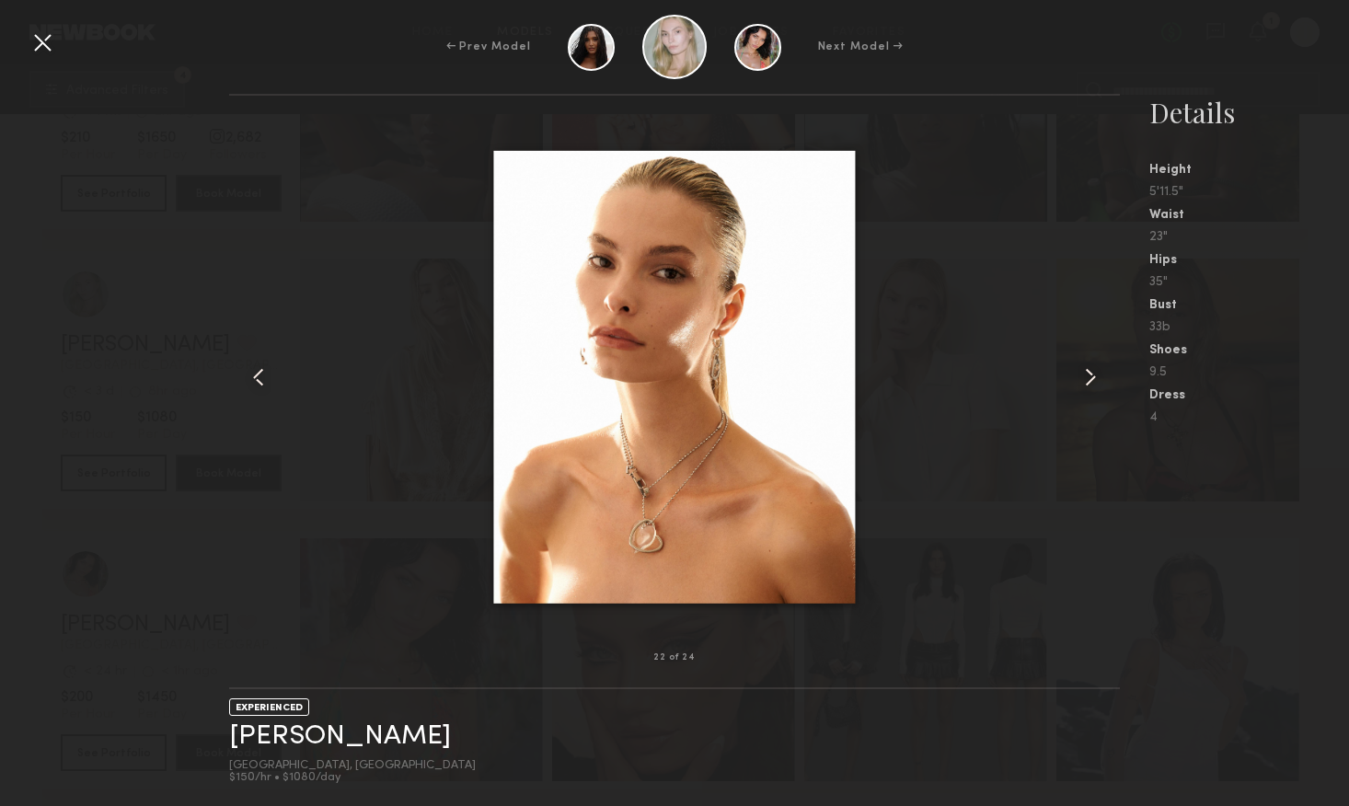
click at [1090, 383] on common-icon at bounding box center [1090, 377] width 29 height 29
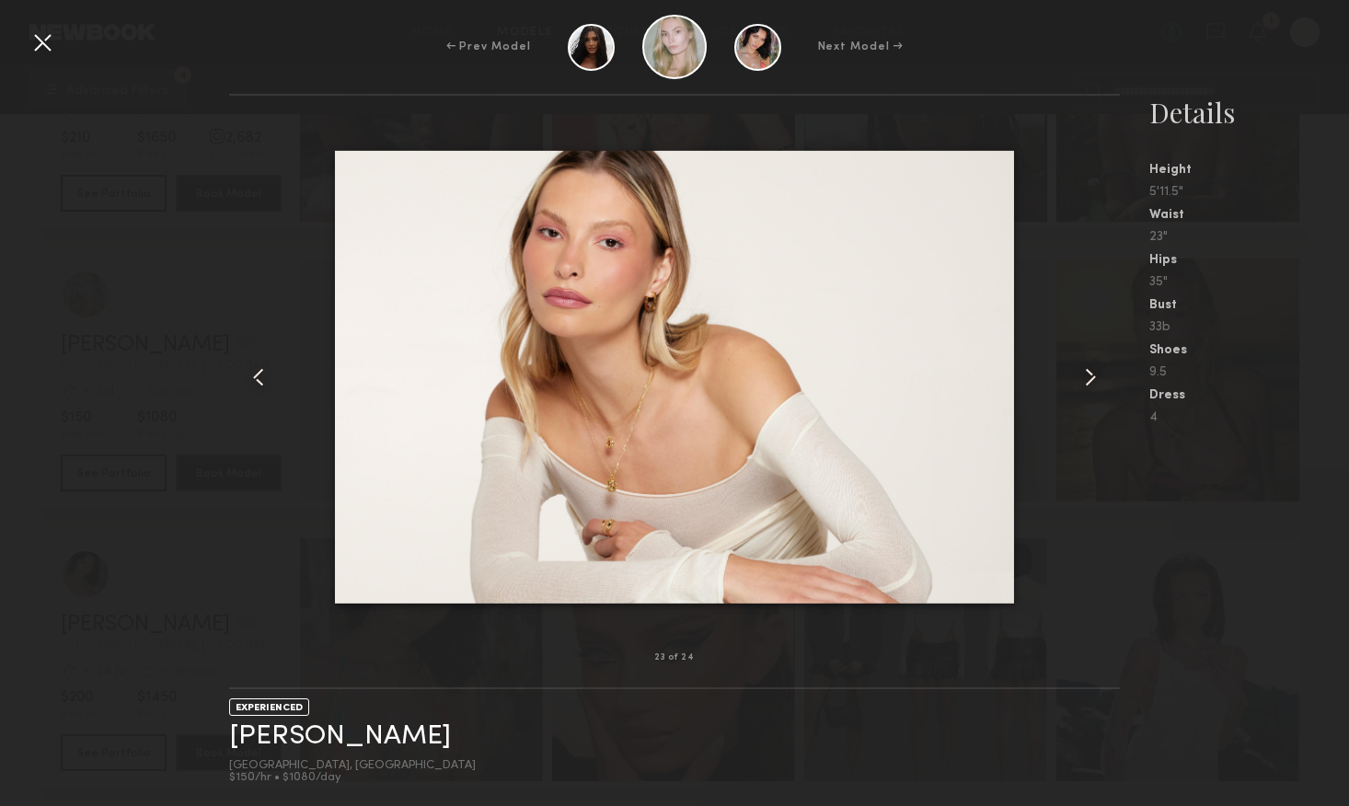
click at [1090, 383] on common-icon at bounding box center [1090, 377] width 29 height 29
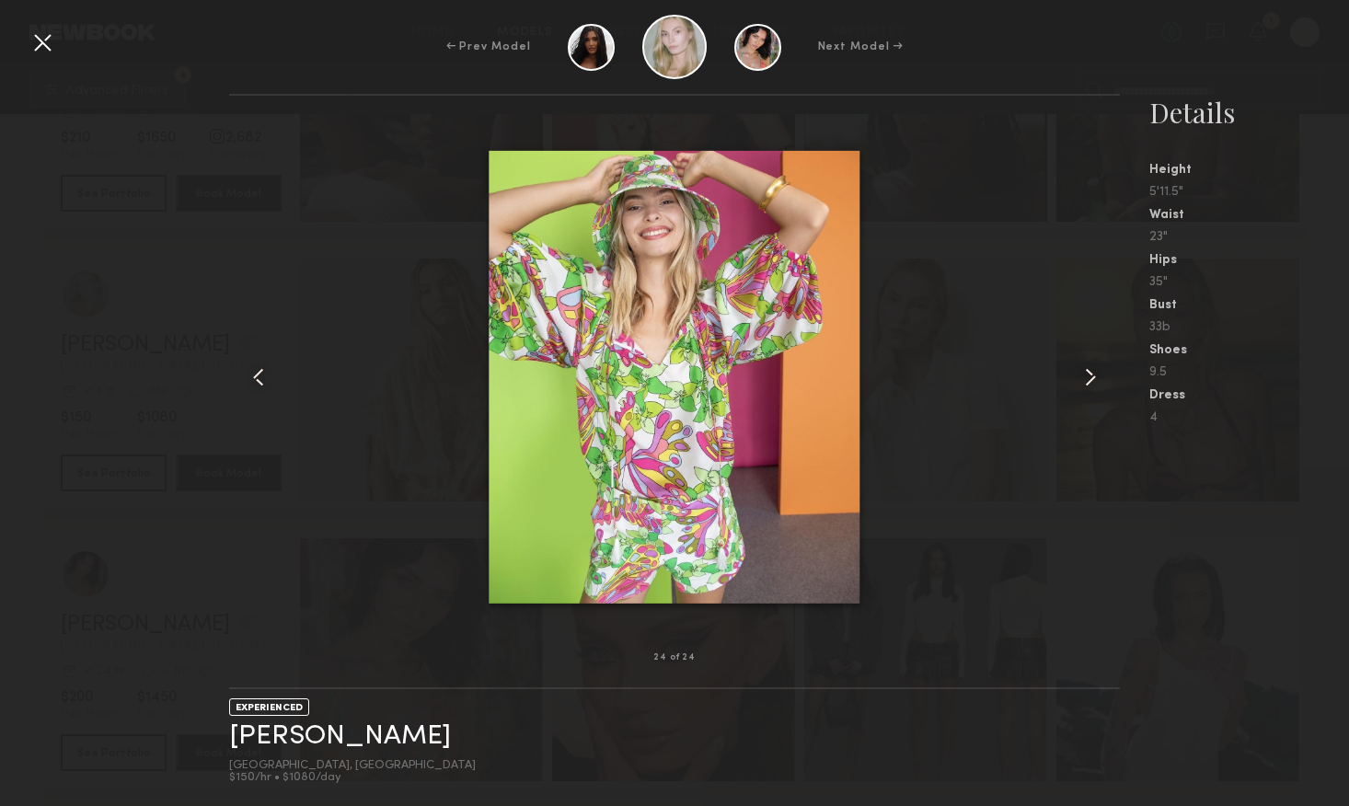
click at [1090, 383] on common-icon at bounding box center [1090, 377] width 29 height 29
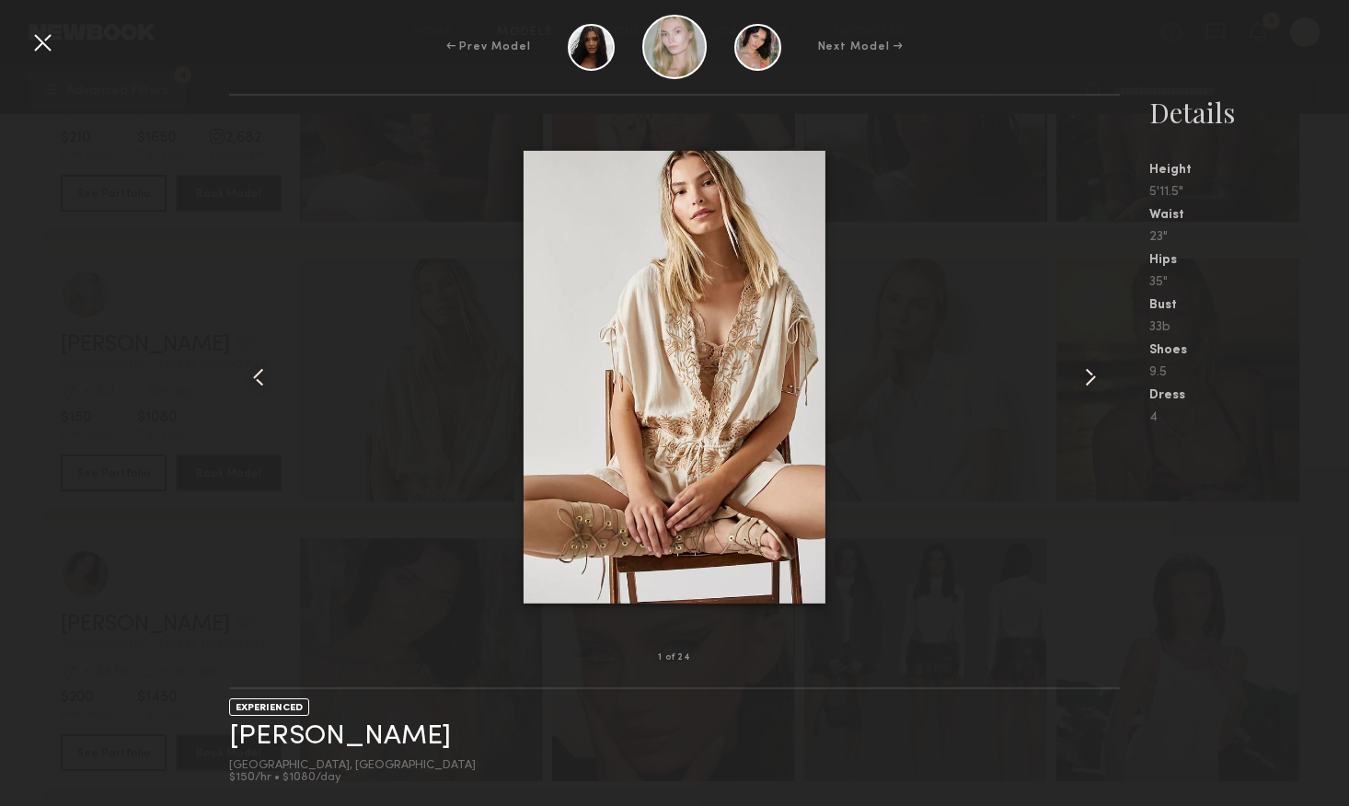
click at [1090, 383] on common-icon at bounding box center [1090, 377] width 29 height 29
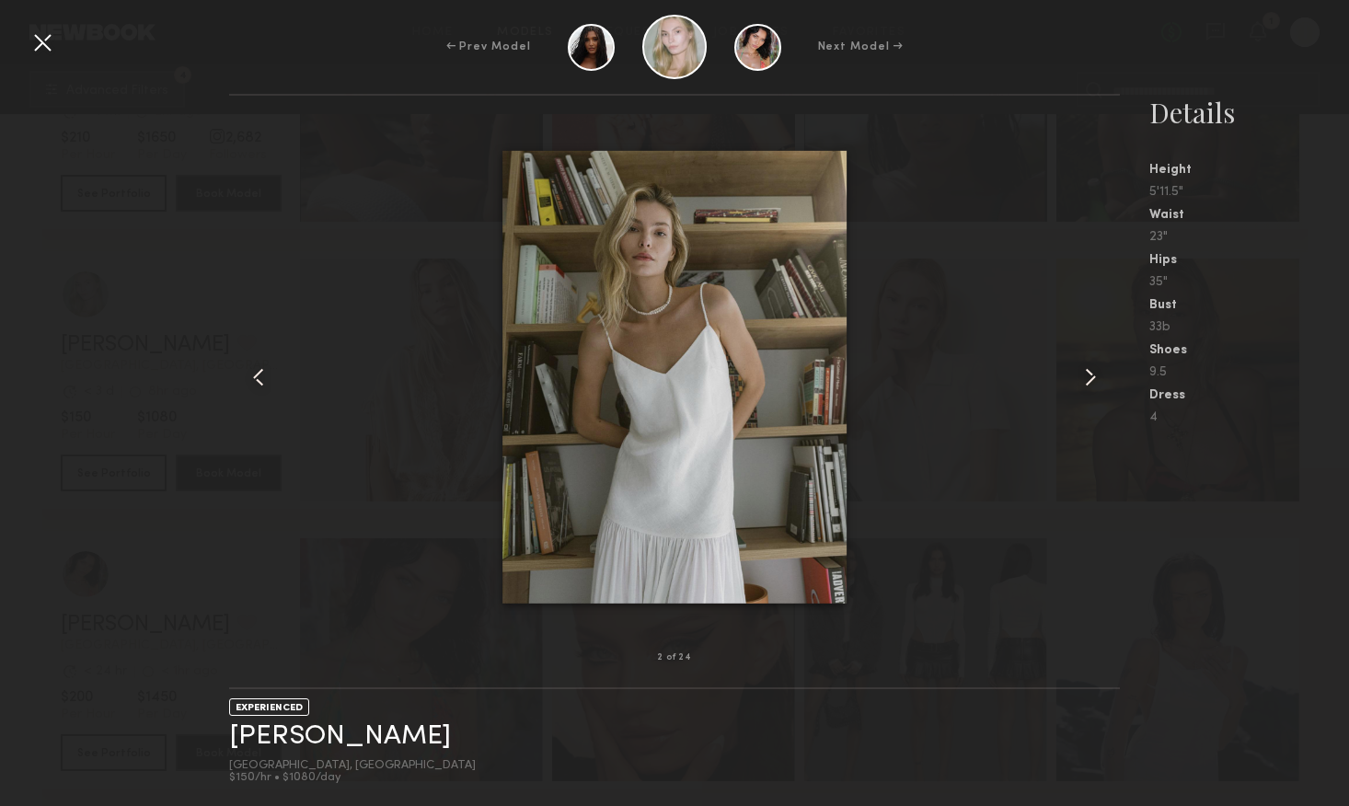
click at [1090, 383] on common-icon at bounding box center [1090, 377] width 29 height 29
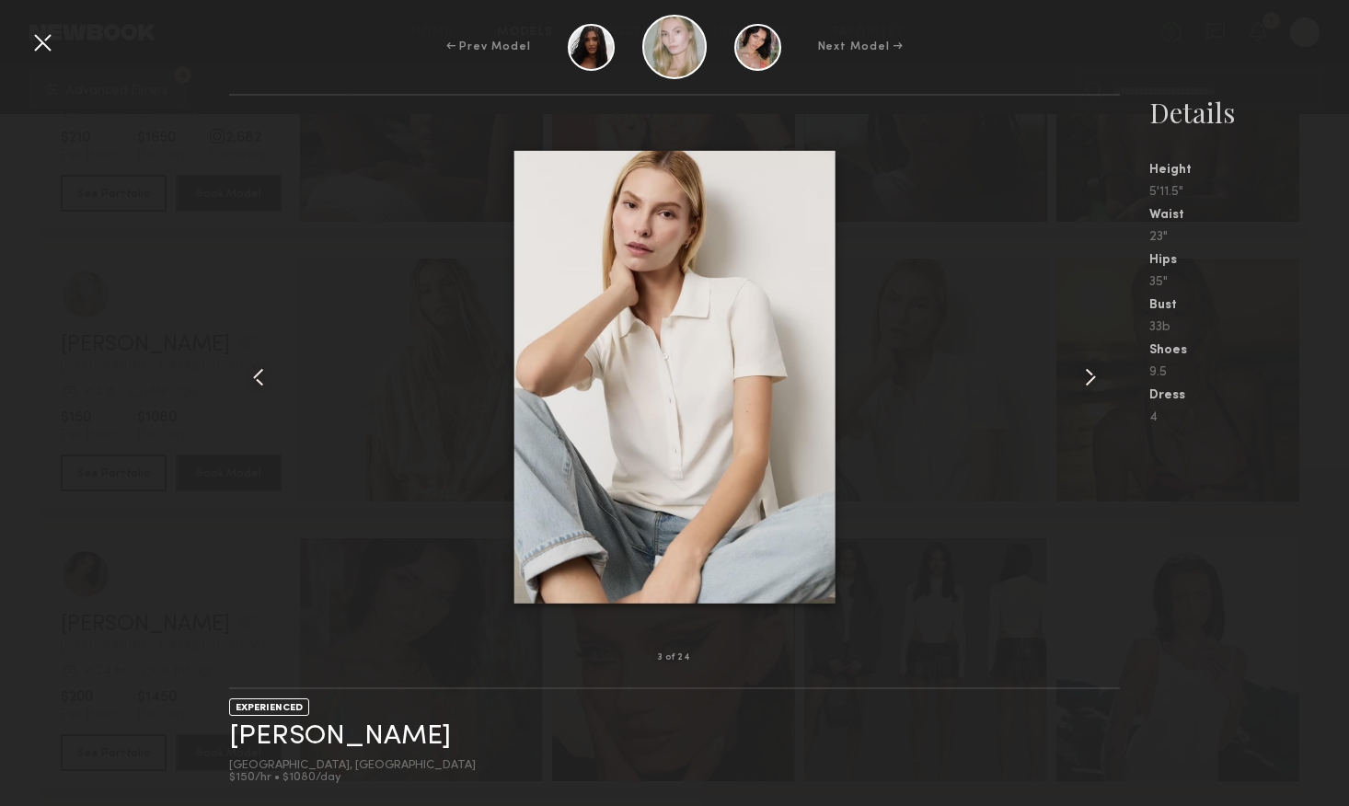
click at [109, 156] on div "3 of 24 EXPERIENCED [PERSON_NAME] [GEOGRAPHIC_DATA], [GEOGRAPHIC_DATA] $150/hr …" at bounding box center [674, 450] width 1349 height 712
click at [34, 35] on div at bounding box center [42, 42] width 29 height 29
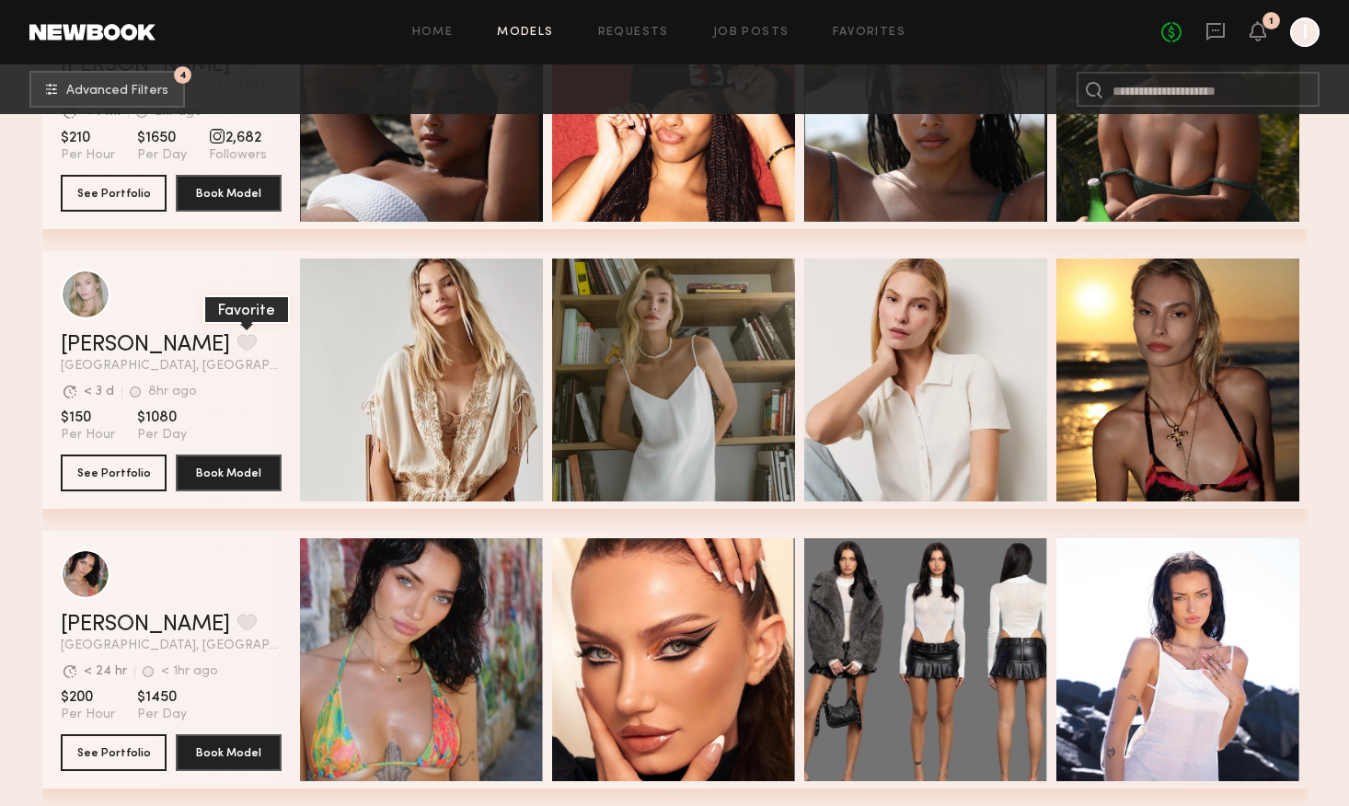
click at [237, 341] on button "grid" at bounding box center [246, 342] width 19 height 17
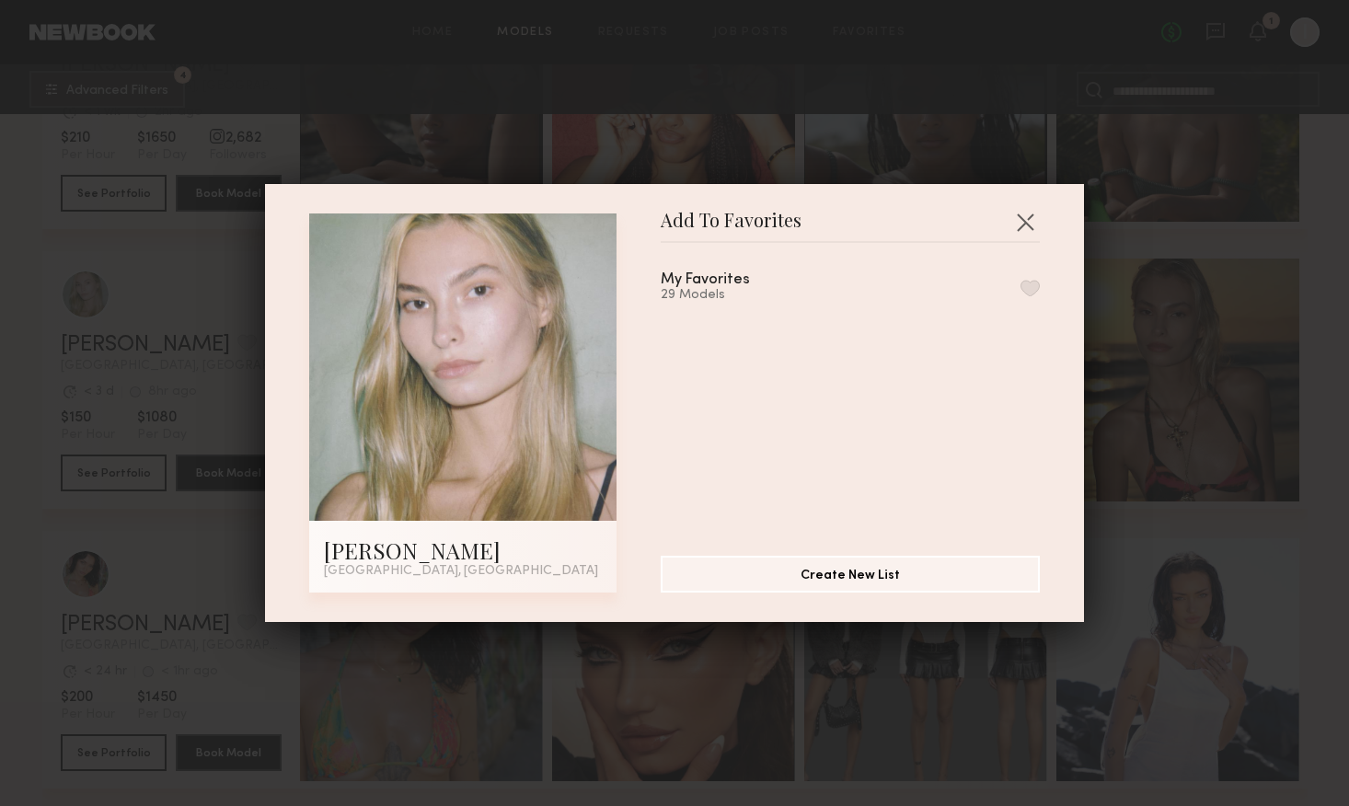
click at [1028, 285] on button "button" at bounding box center [1030, 288] width 19 height 17
click at [1026, 224] on button "button" at bounding box center [1025, 221] width 29 height 29
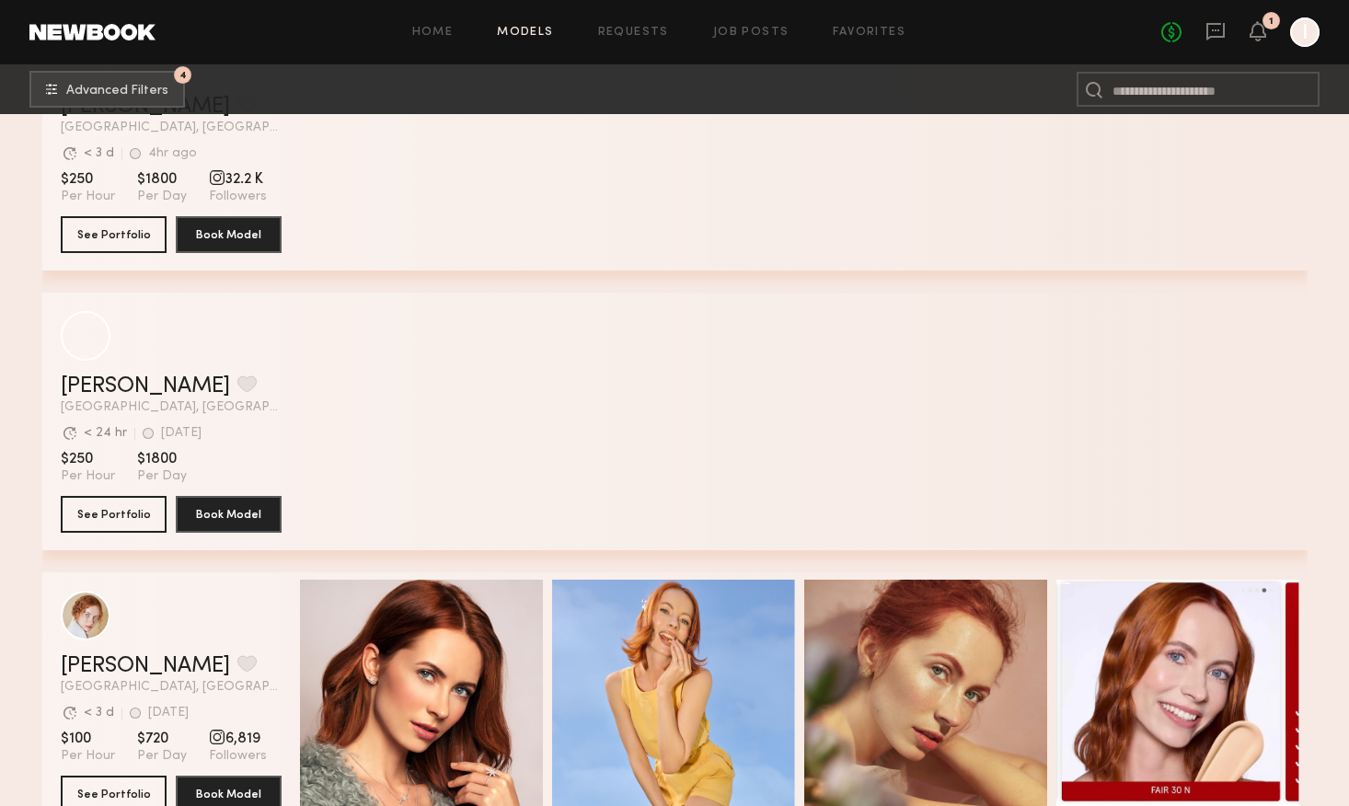
scroll to position [21962, 0]
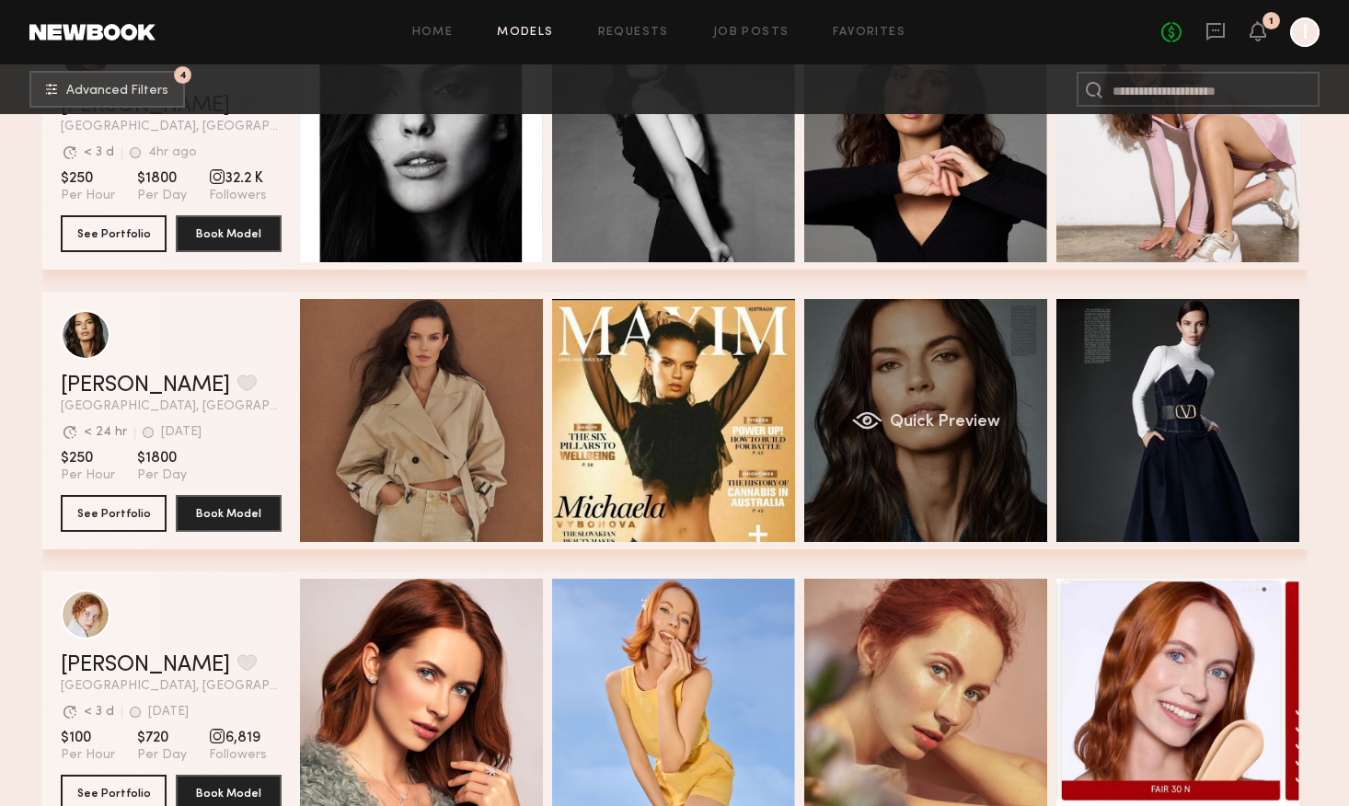
click at [975, 513] on div "Quick Preview" at bounding box center [925, 420] width 243 height 243
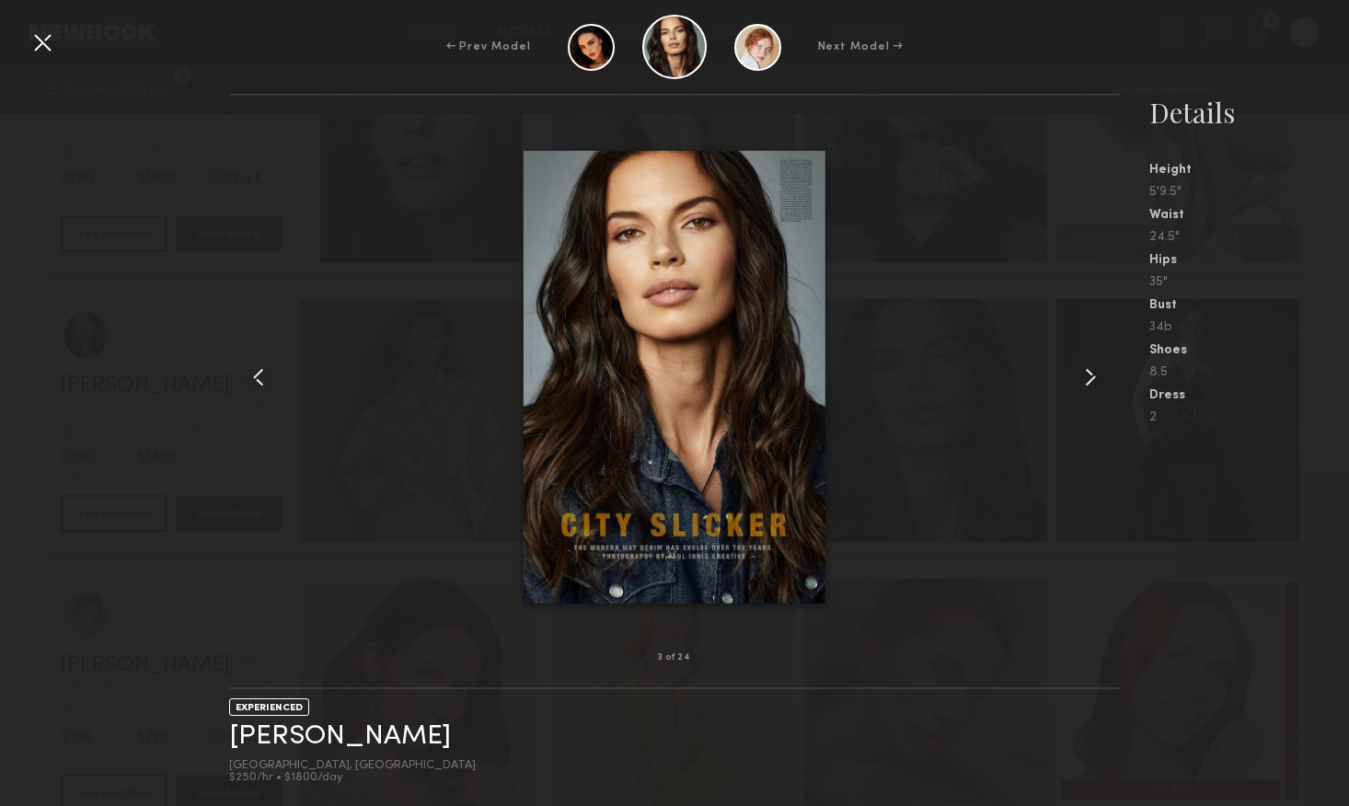
click at [1086, 369] on common-icon at bounding box center [1090, 377] width 29 height 29
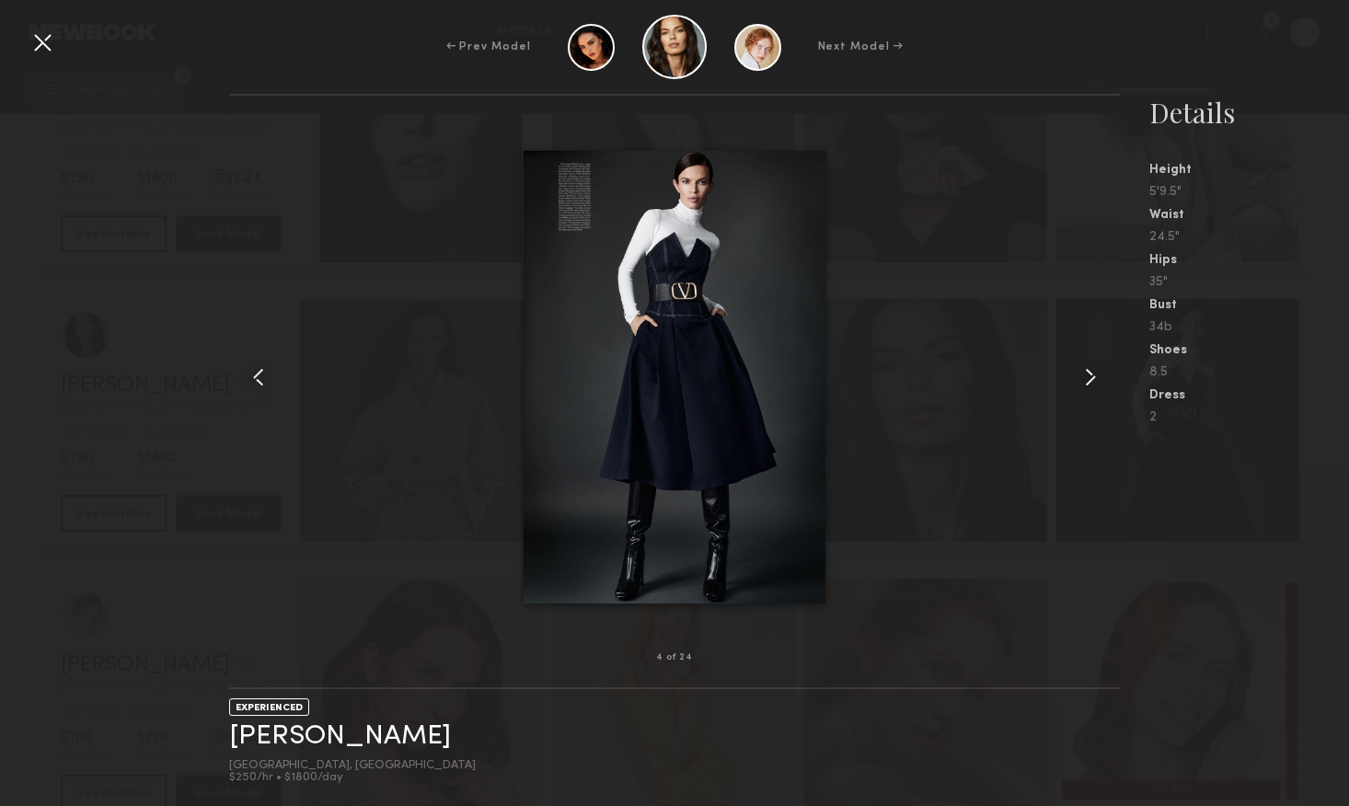
click at [1086, 369] on common-icon at bounding box center [1090, 377] width 29 height 29
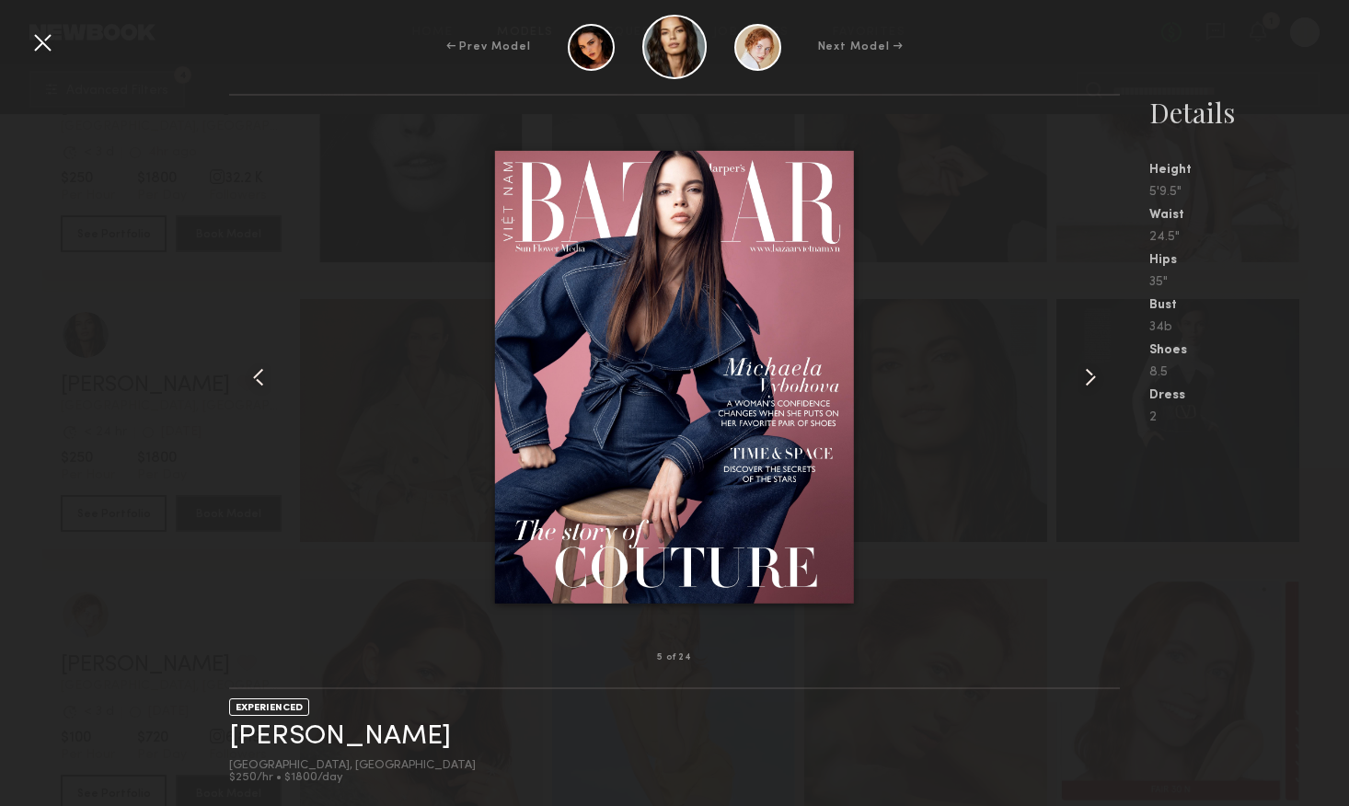
click at [1086, 369] on common-icon at bounding box center [1090, 377] width 29 height 29
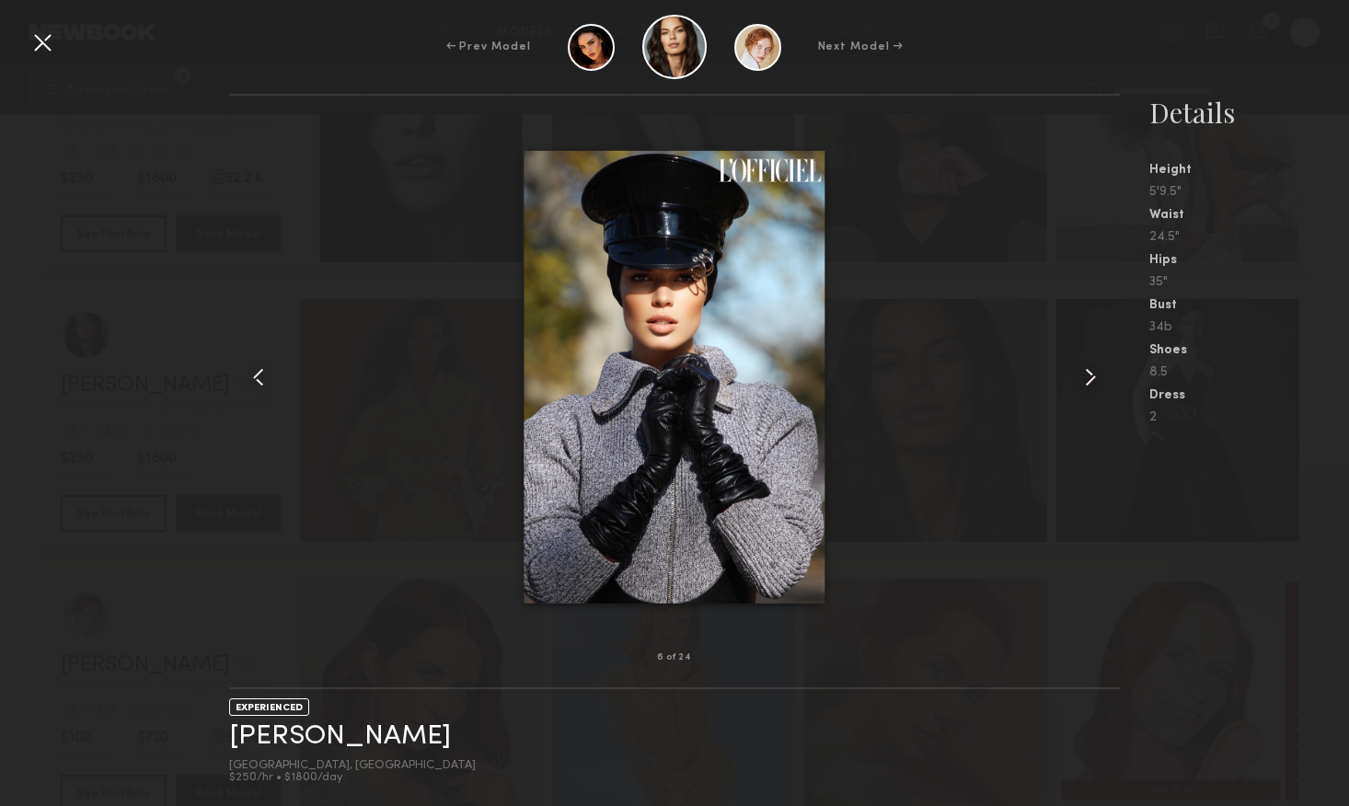
click at [1086, 369] on common-icon at bounding box center [1090, 377] width 29 height 29
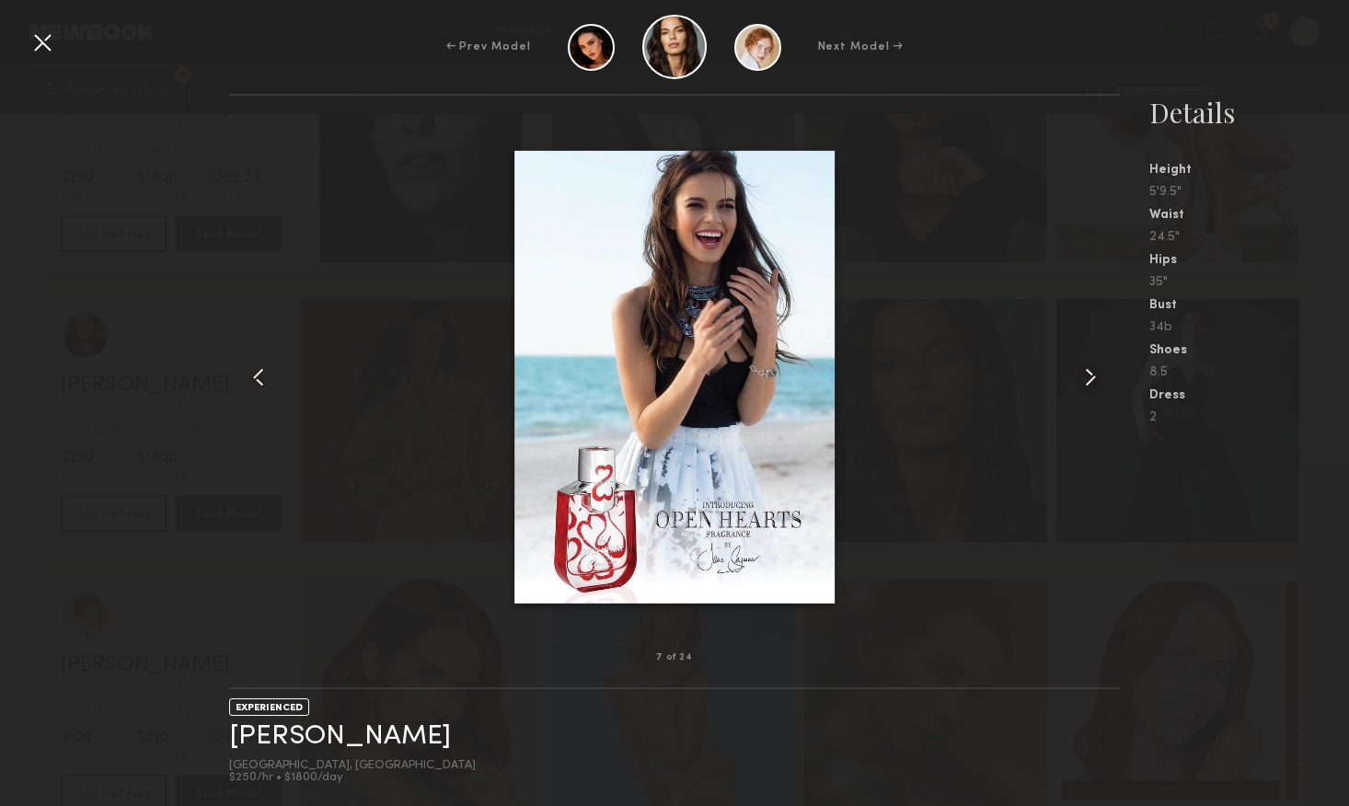
click at [1086, 369] on common-icon at bounding box center [1090, 377] width 29 height 29
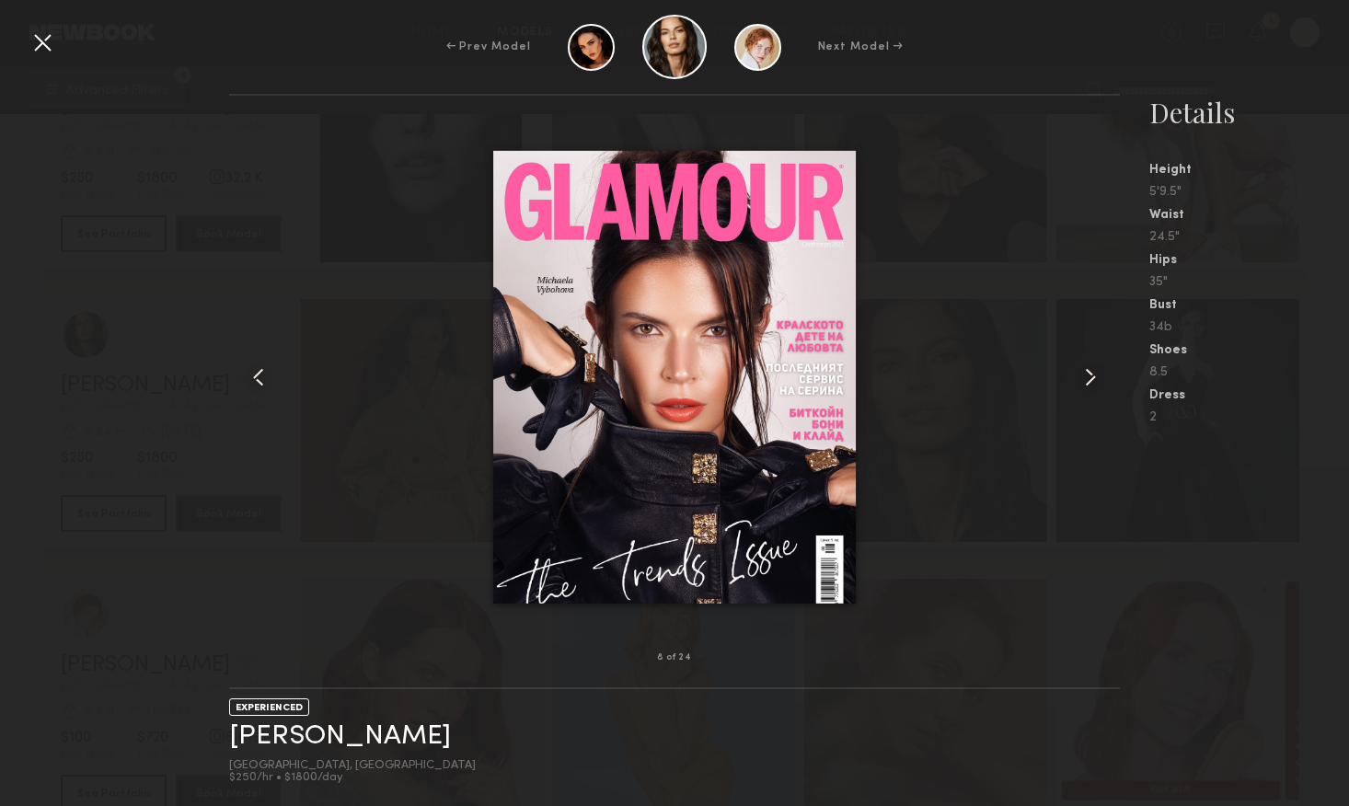
click at [1086, 369] on common-icon at bounding box center [1090, 377] width 29 height 29
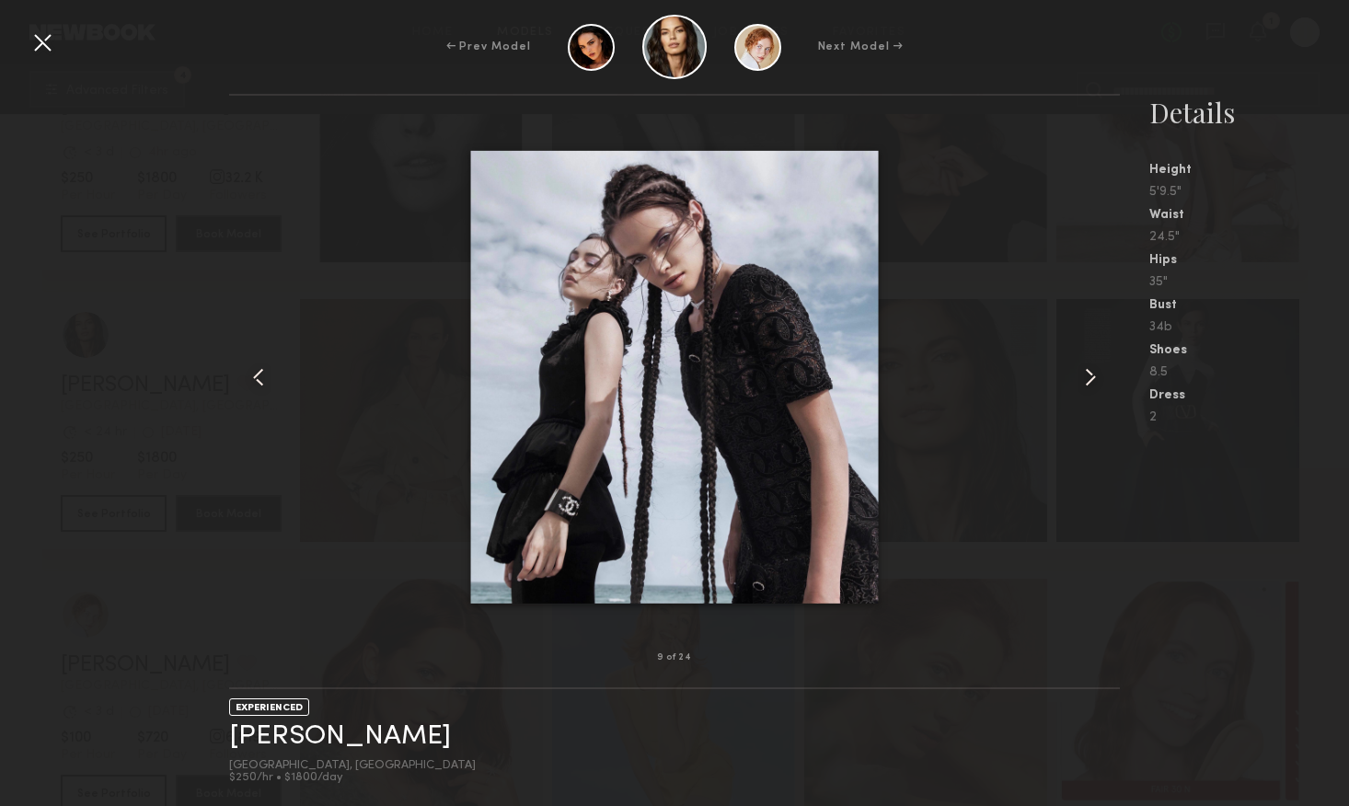
click at [1086, 369] on common-icon at bounding box center [1090, 377] width 29 height 29
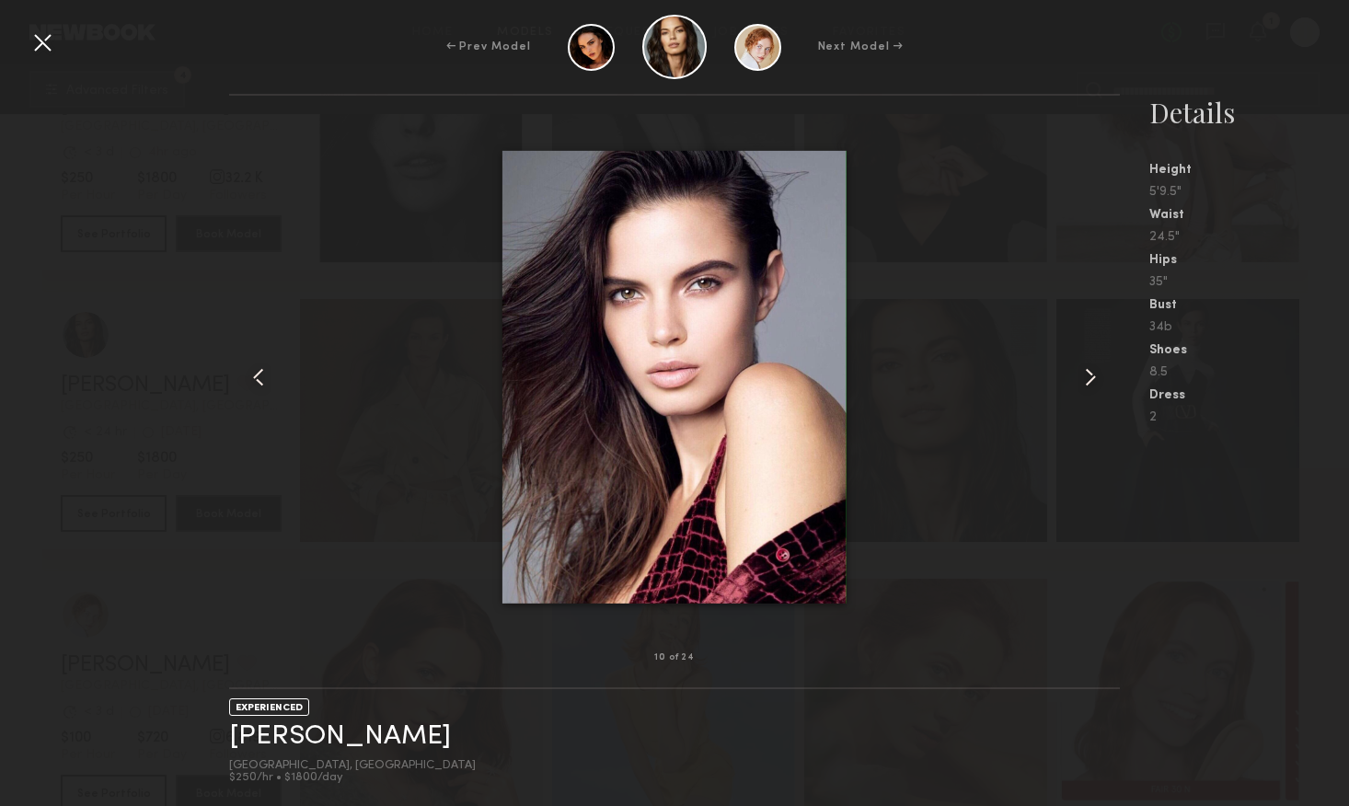
click at [48, 40] on div at bounding box center [42, 42] width 29 height 29
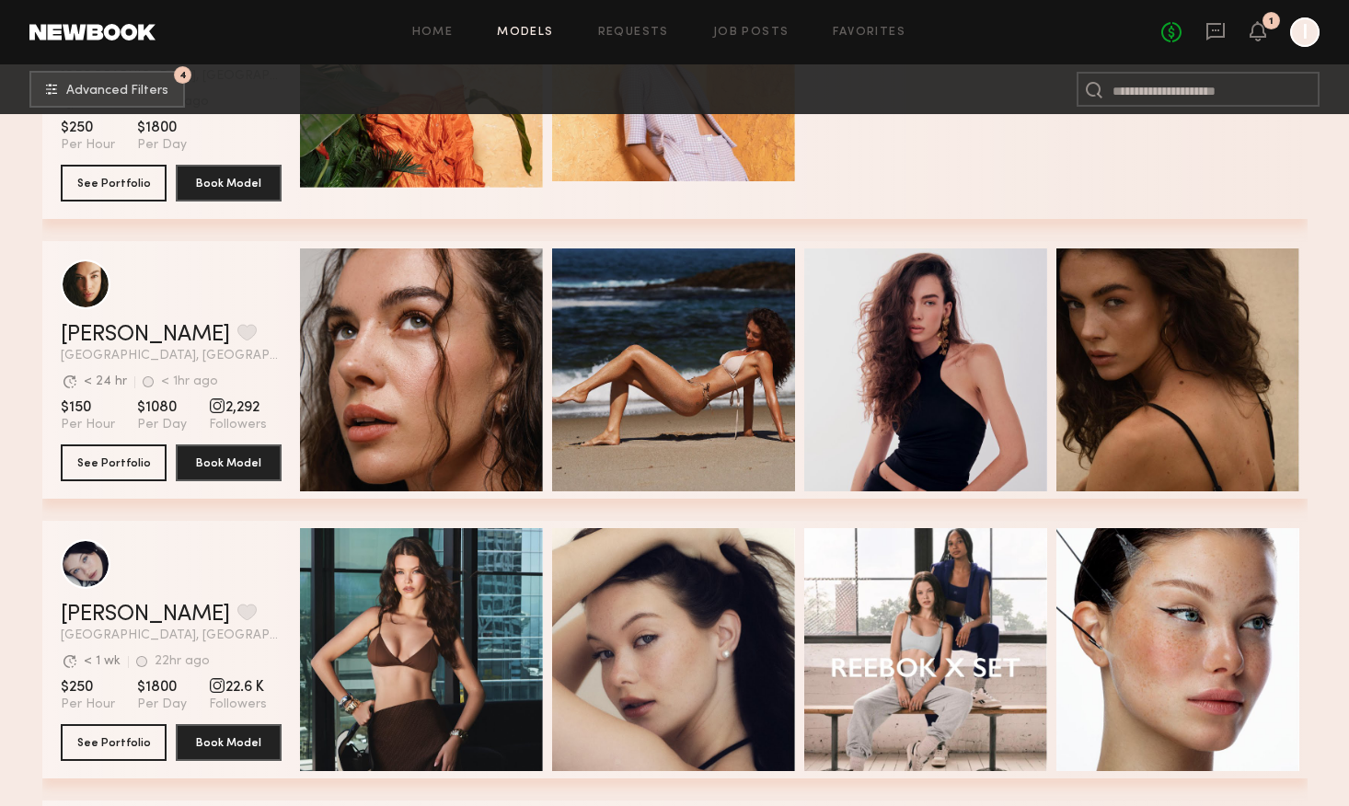
scroll to position [24530, 0]
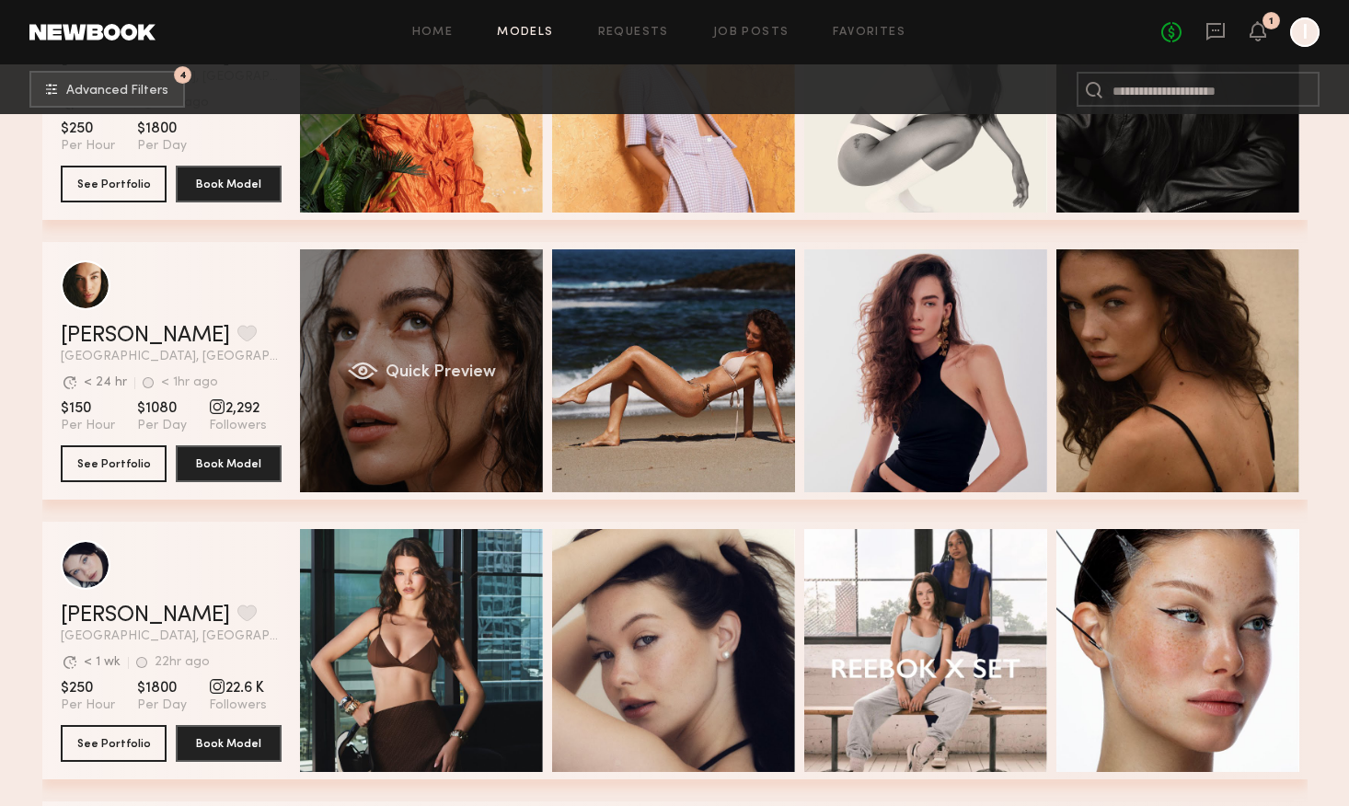
click at [493, 422] on div "Quick Preview" at bounding box center [421, 370] width 243 height 243
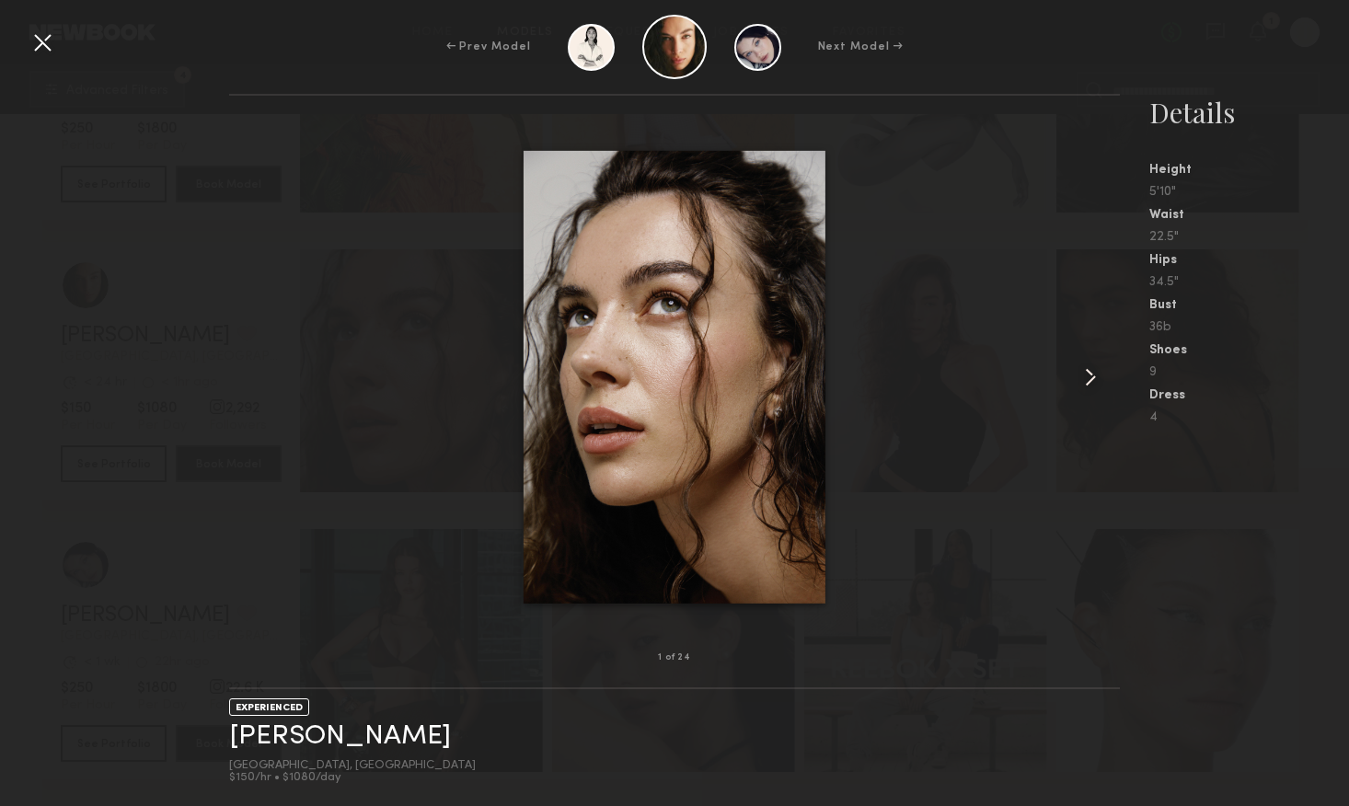
click at [1086, 379] on common-icon at bounding box center [1090, 377] width 29 height 29
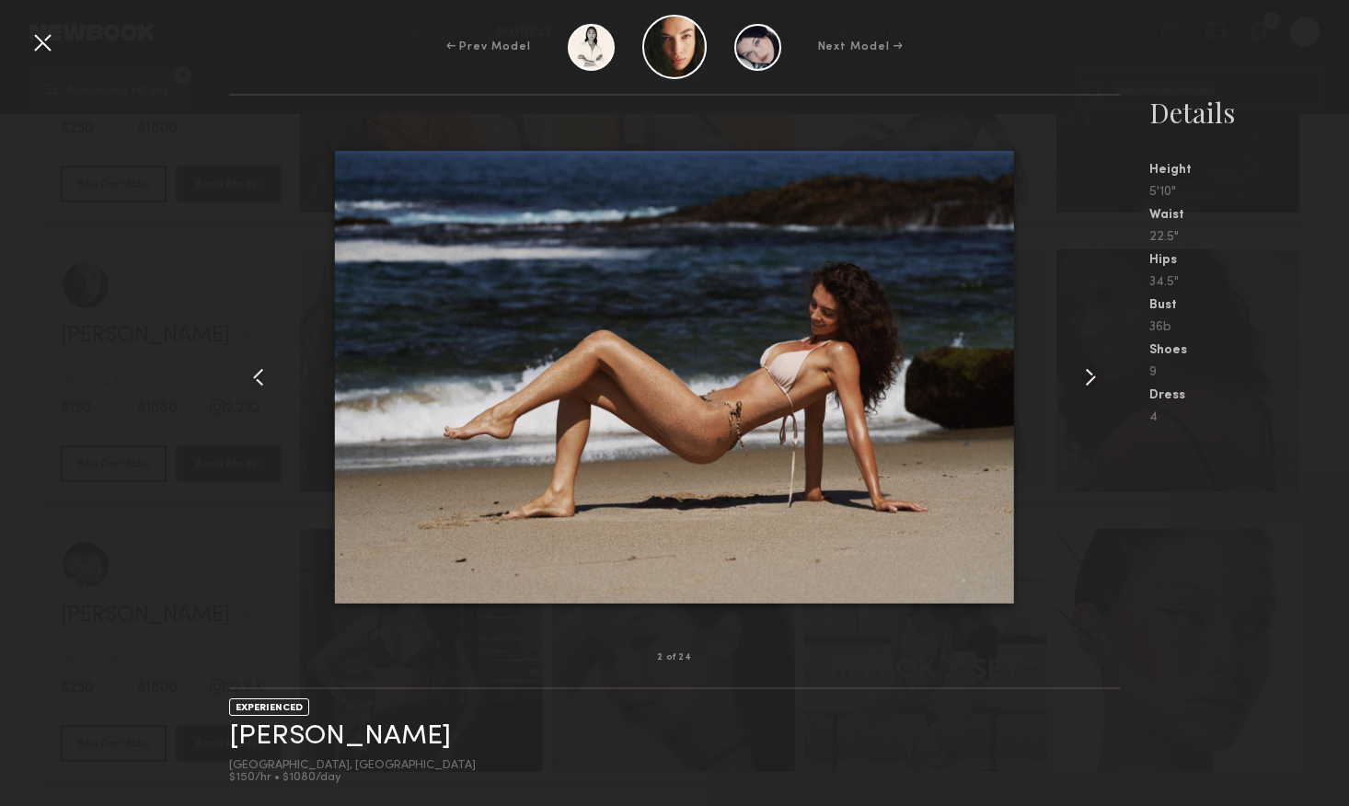
click at [1086, 379] on common-icon at bounding box center [1090, 377] width 29 height 29
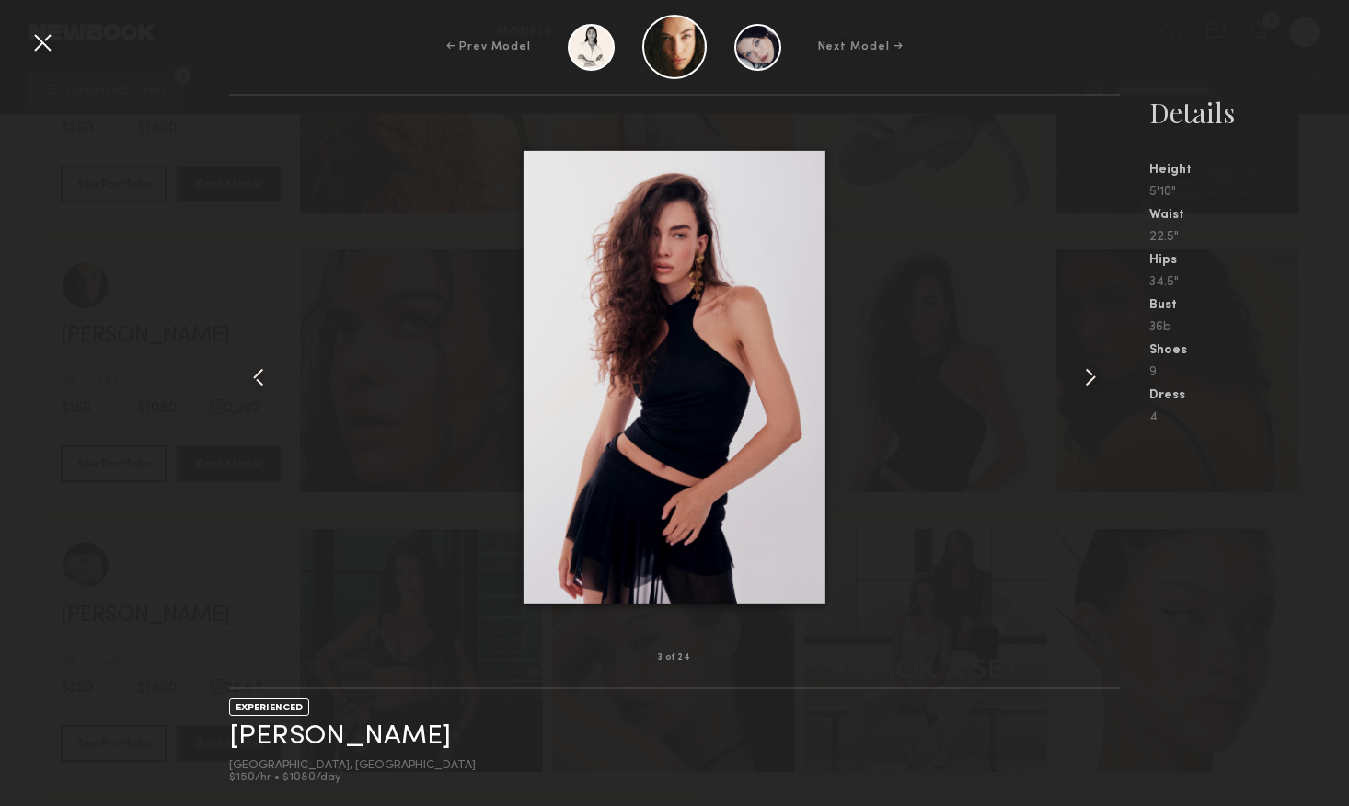
click at [1086, 379] on common-icon at bounding box center [1090, 377] width 29 height 29
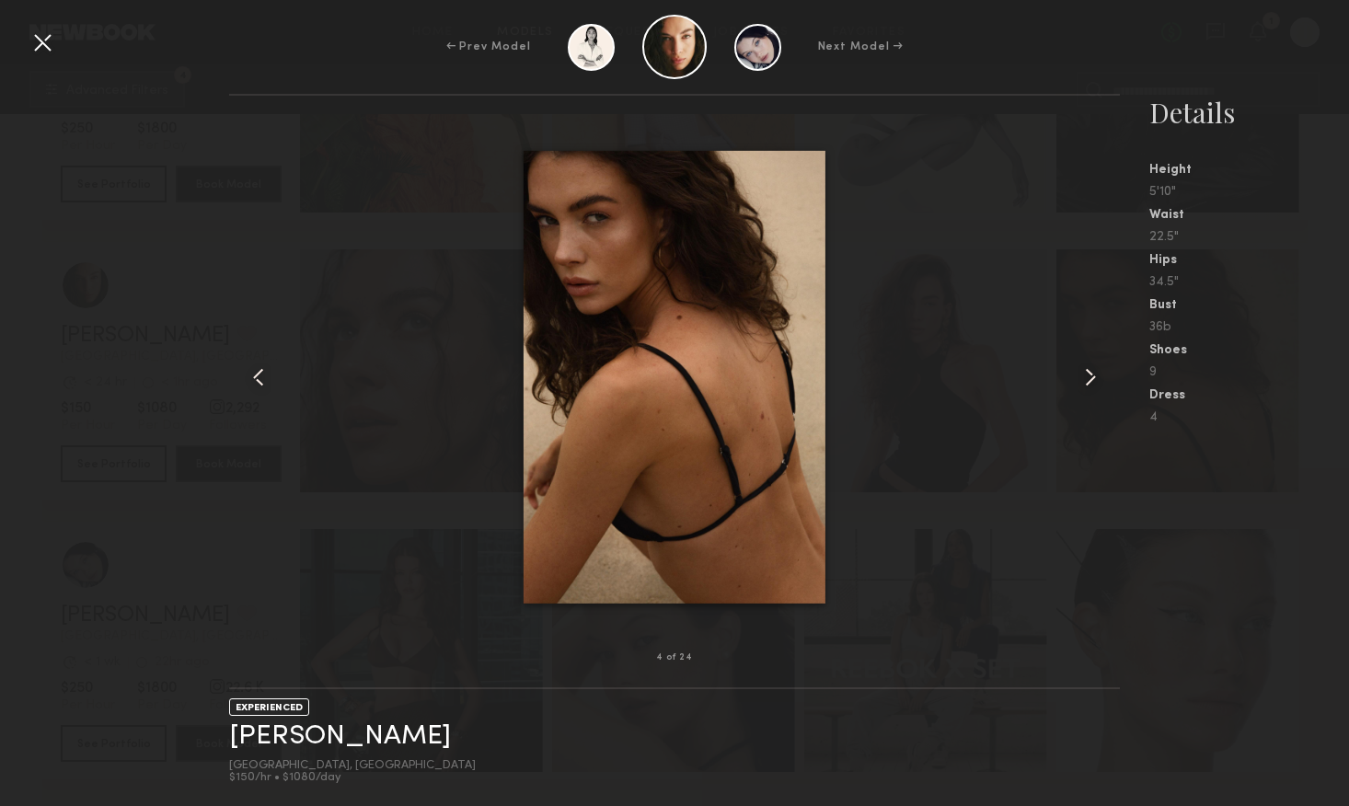
click at [1086, 379] on common-icon at bounding box center [1090, 377] width 29 height 29
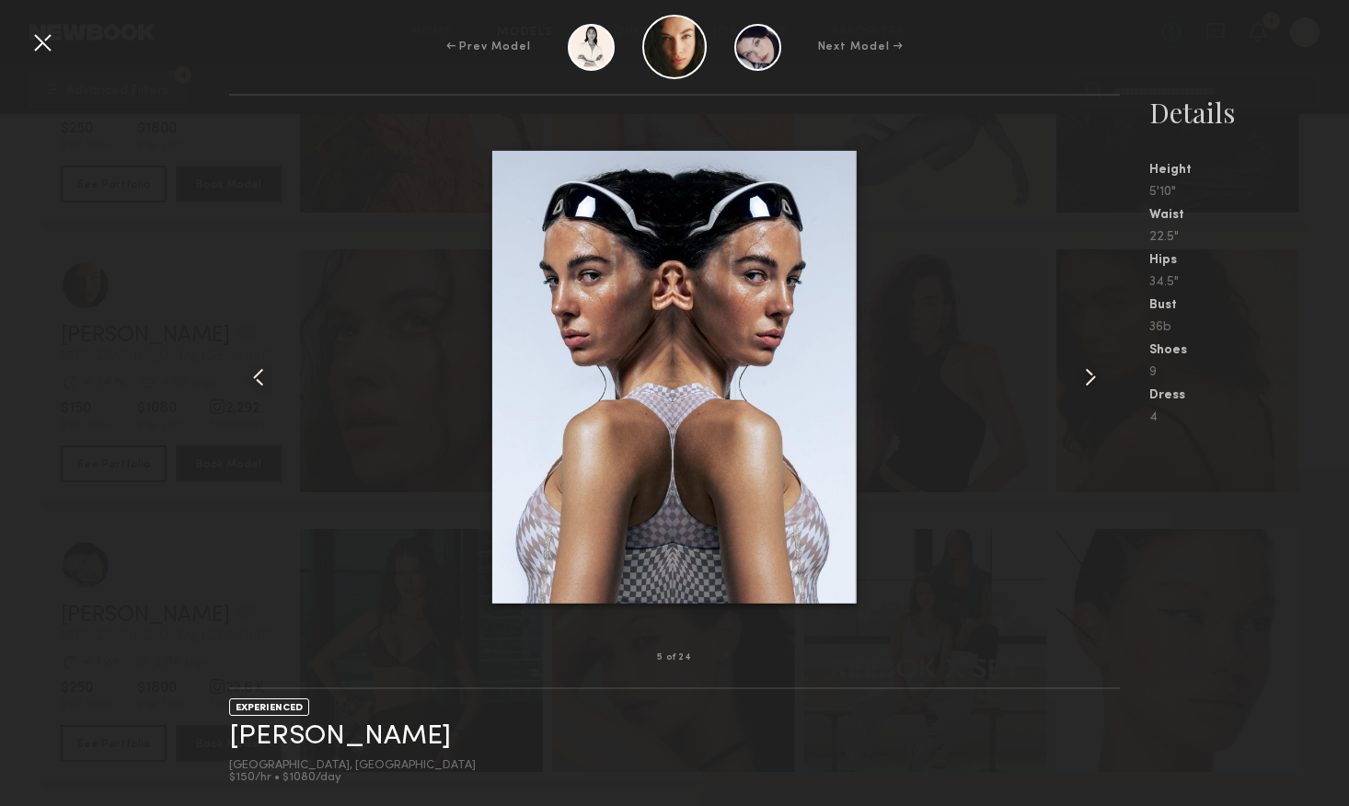
click at [1086, 379] on common-icon at bounding box center [1090, 377] width 29 height 29
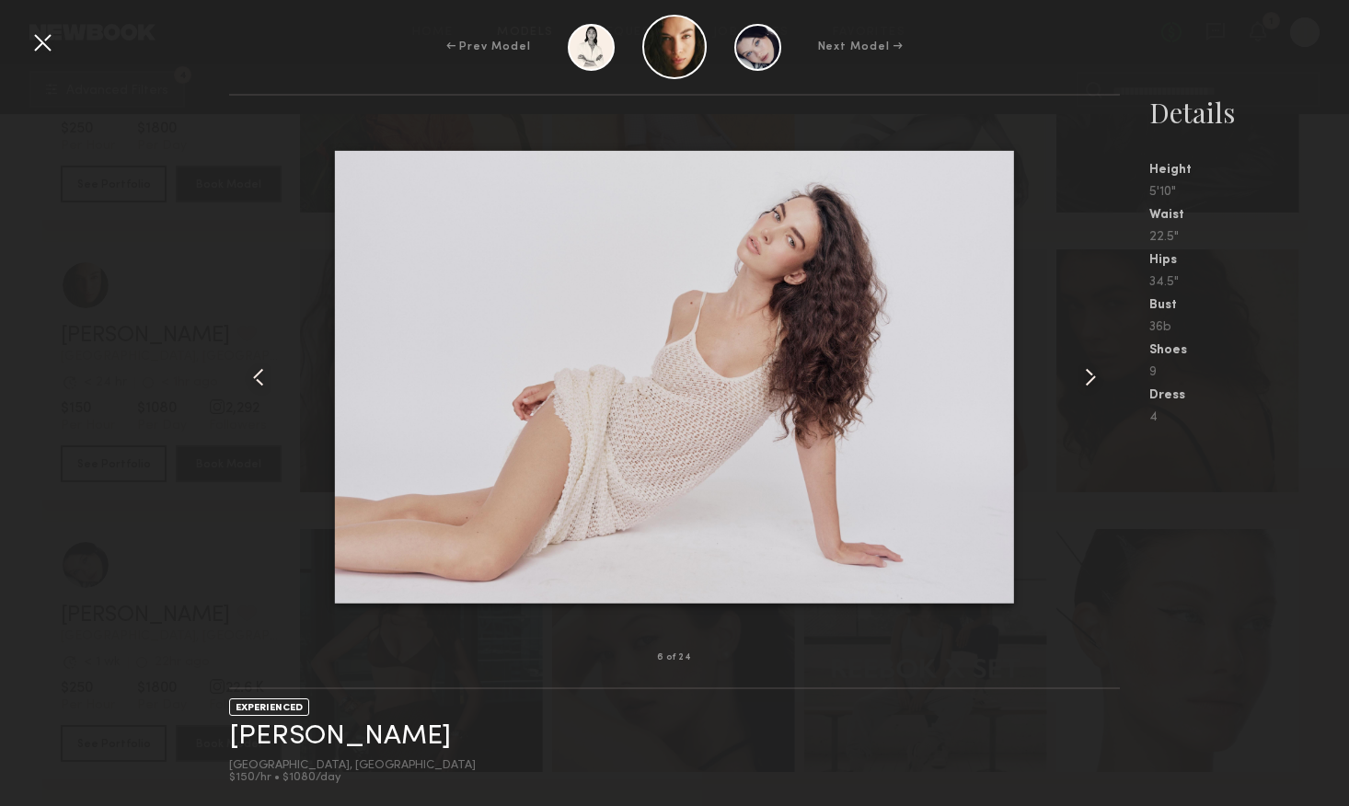
click at [1086, 379] on common-icon at bounding box center [1090, 377] width 29 height 29
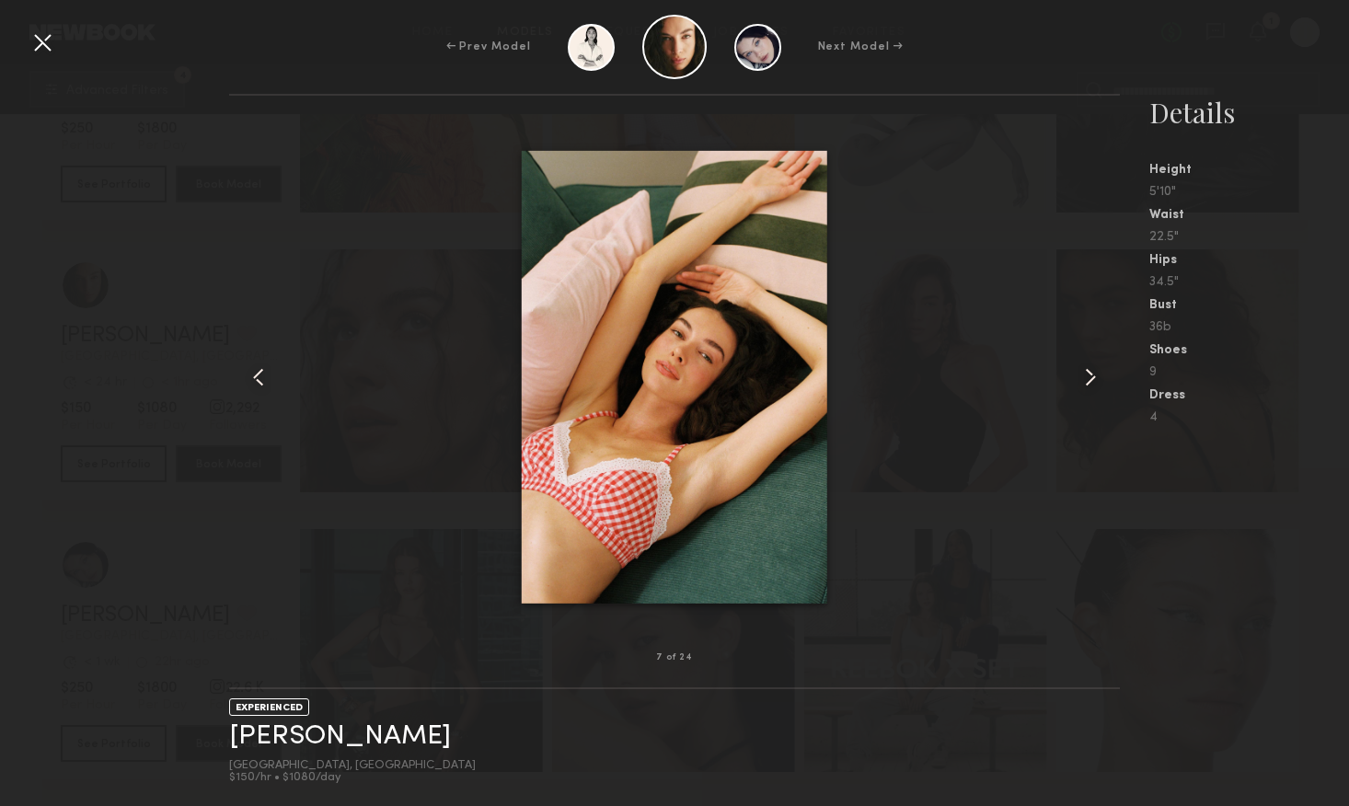
click at [1086, 378] on common-icon at bounding box center [1090, 377] width 29 height 29
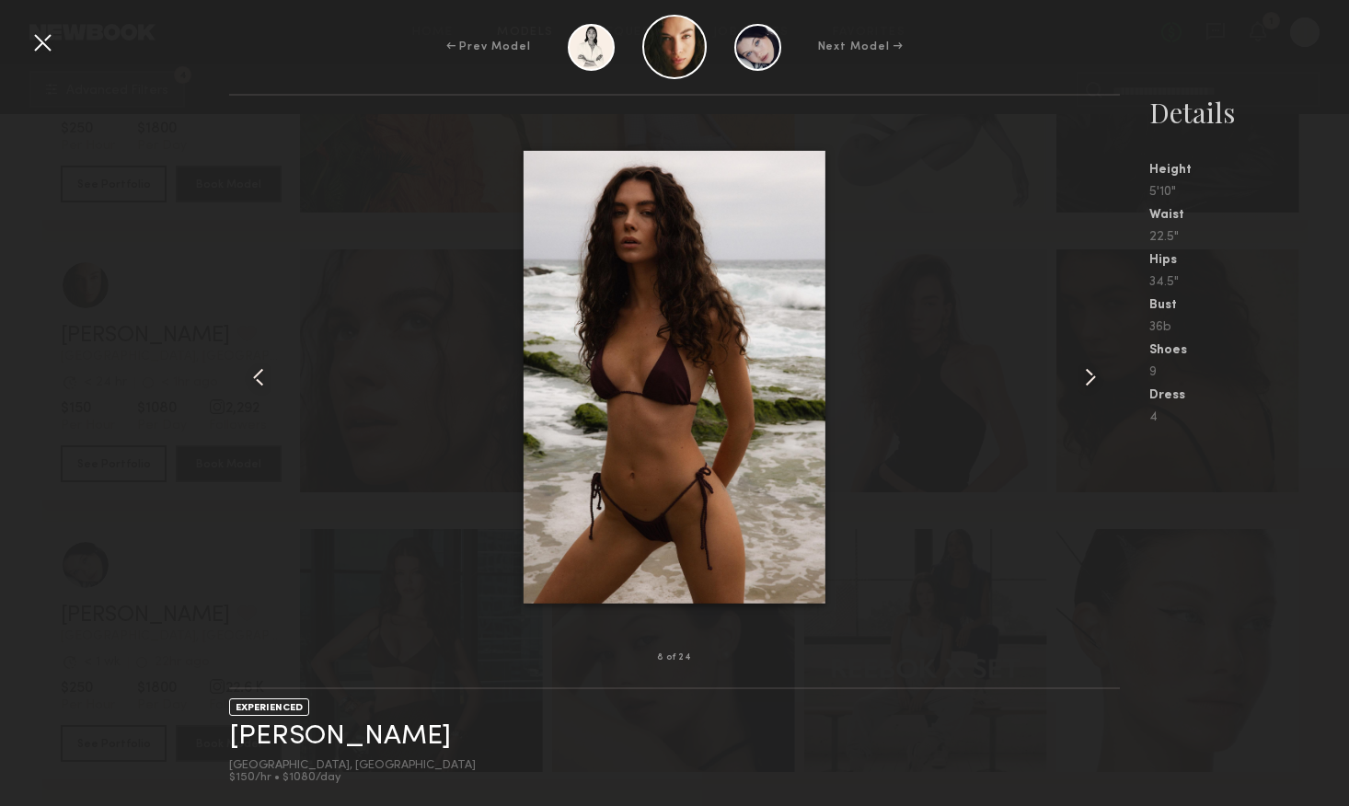
click at [1086, 378] on common-icon at bounding box center [1090, 377] width 29 height 29
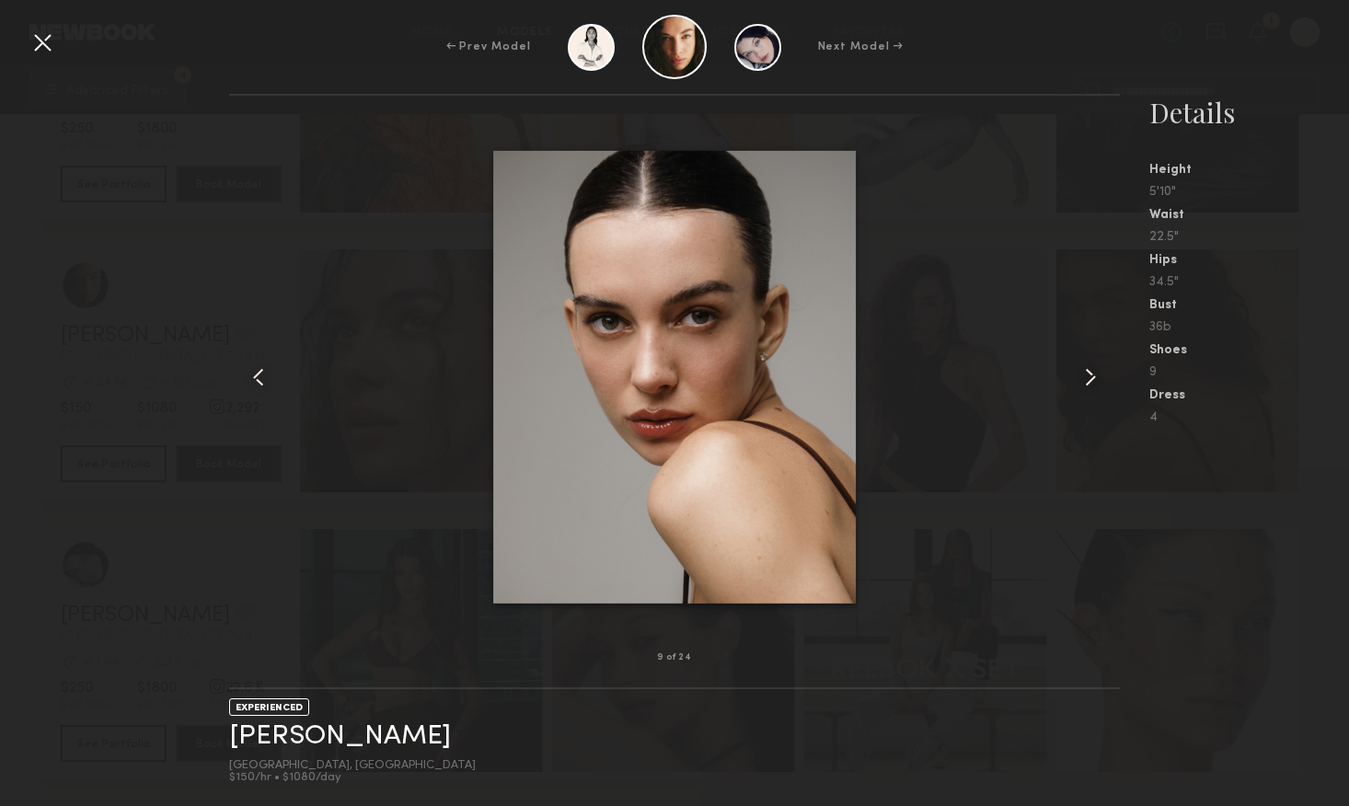
click at [1086, 378] on common-icon at bounding box center [1090, 377] width 29 height 29
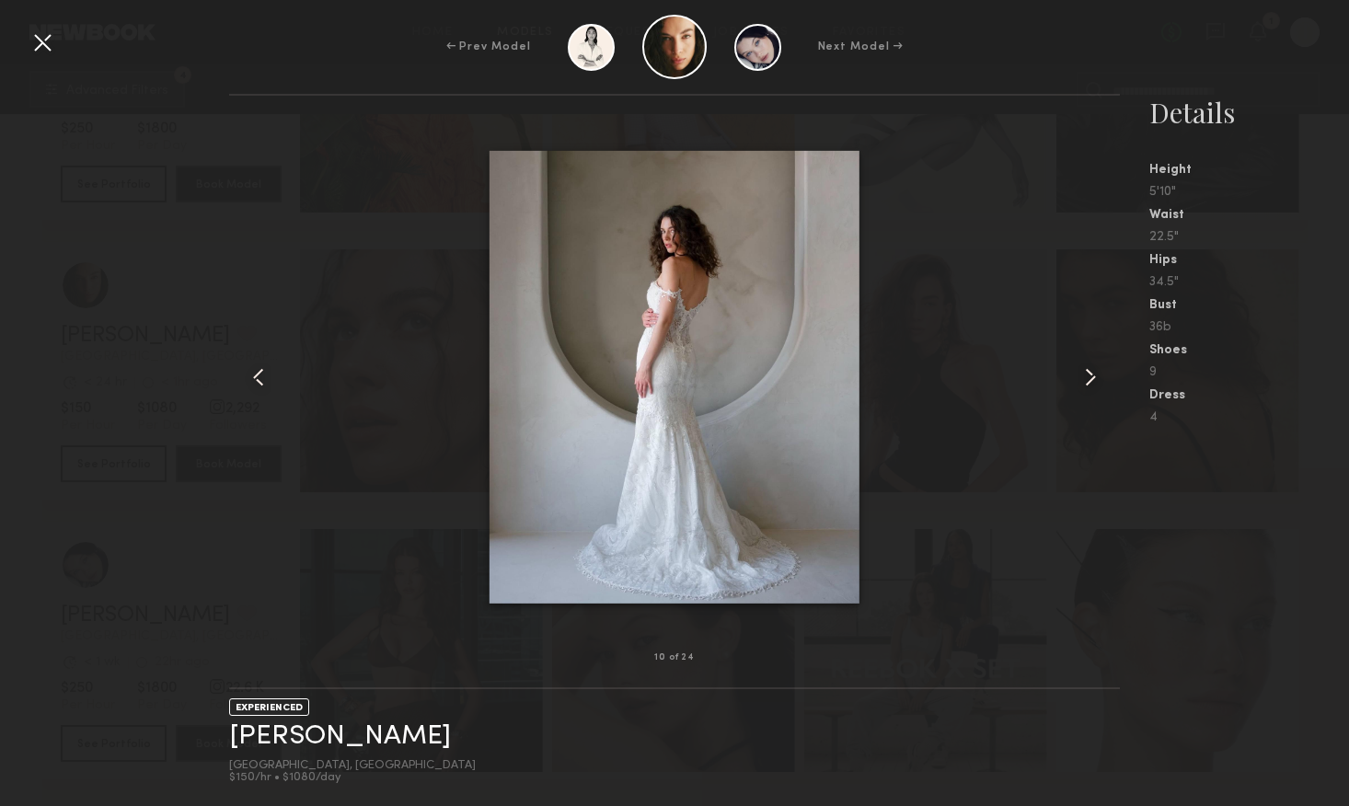
click at [1086, 378] on common-icon at bounding box center [1090, 377] width 29 height 29
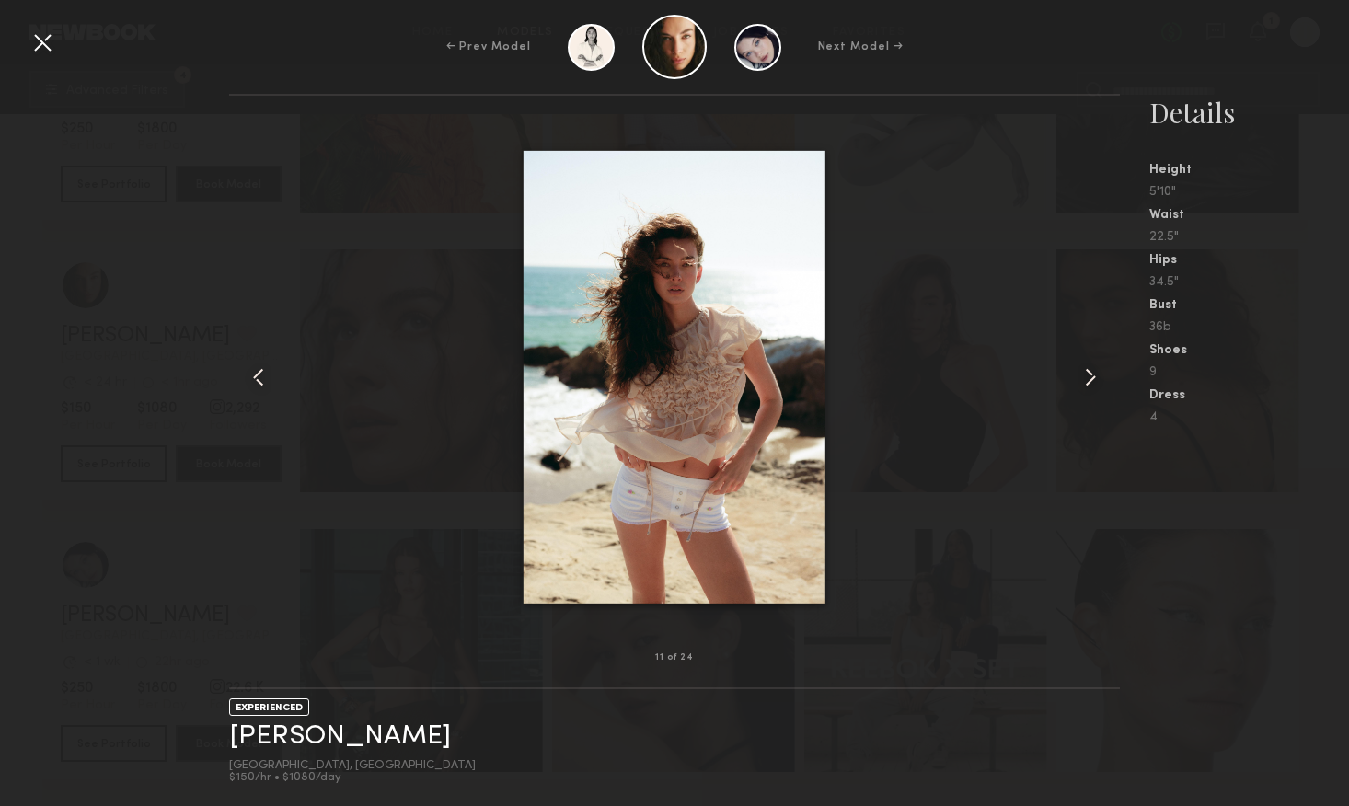
click at [1086, 378] on common-icon at bounding box center [1090, 377] width 29 height 29
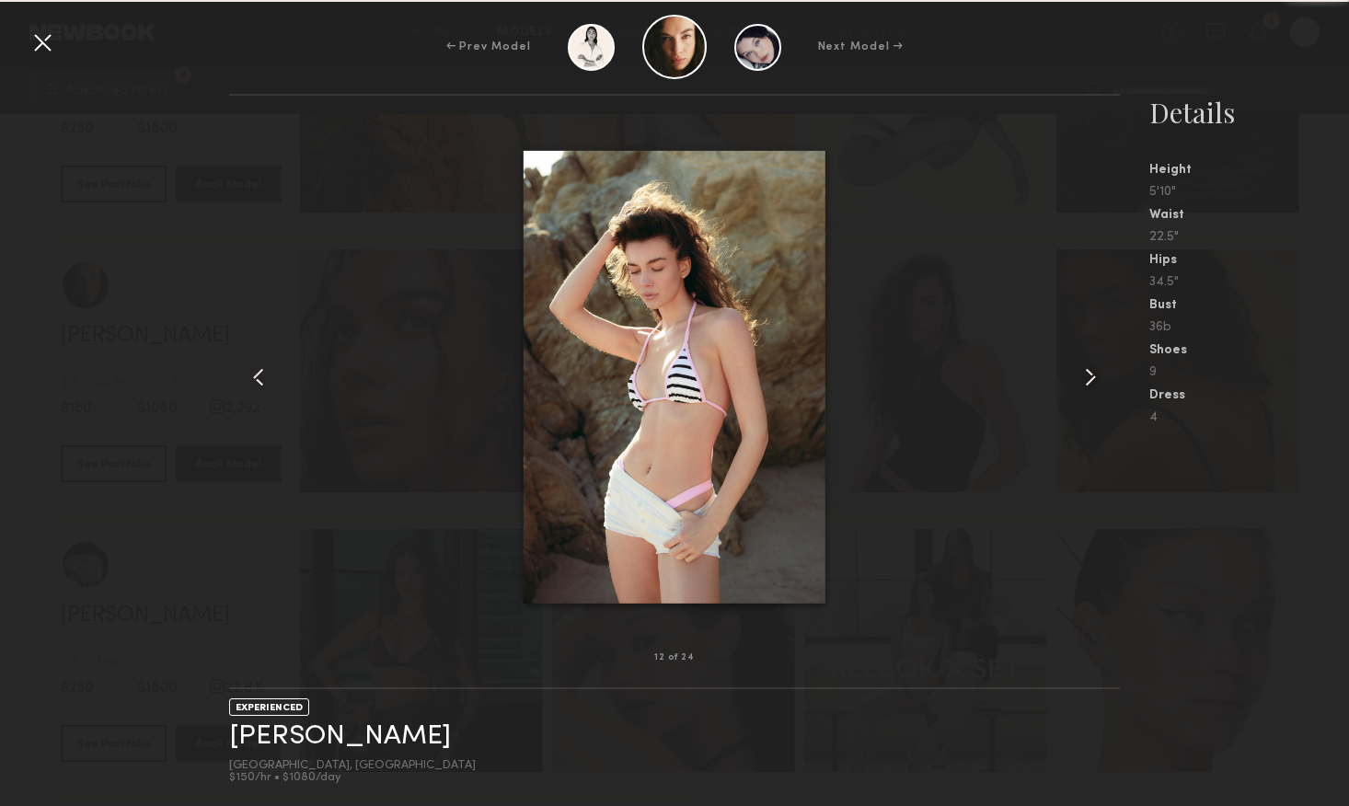
click at [1086, 378] on common-icon at bounding box center [1090, 377] width 29 height 29
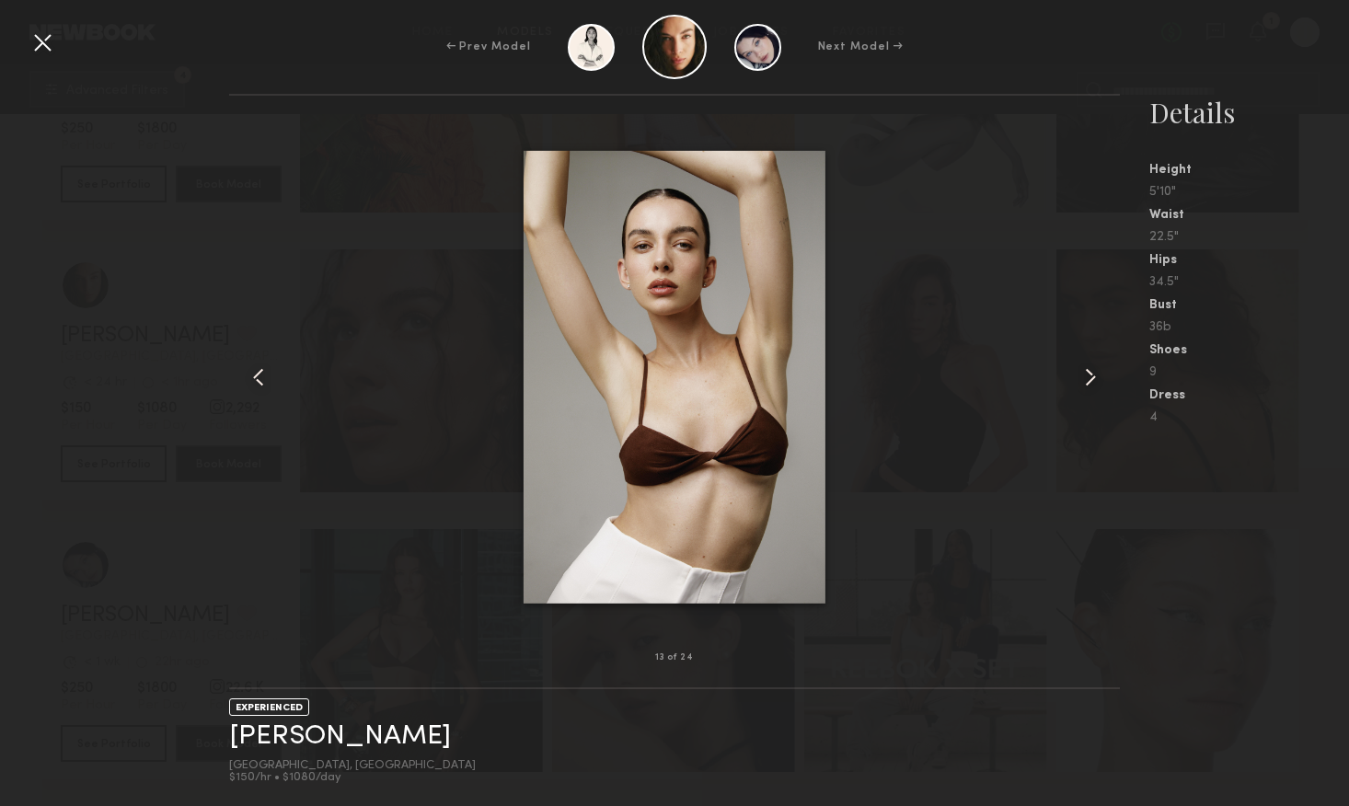
click at [1086, 378] on common-icon at bounding box center [1090, 377] width 29 height 29
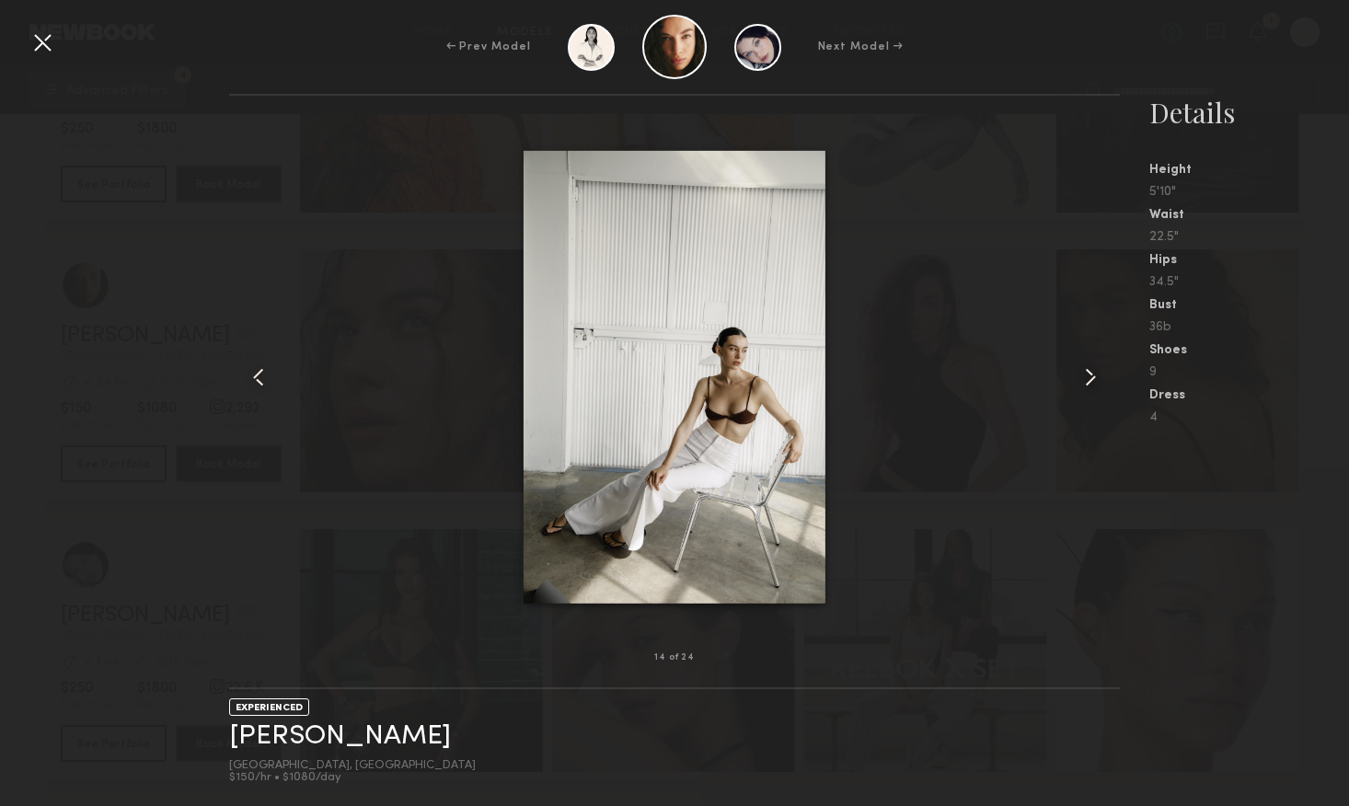
click at [1094, 380] on common-icon at bounding box center [1090, 377] width 29 height 29
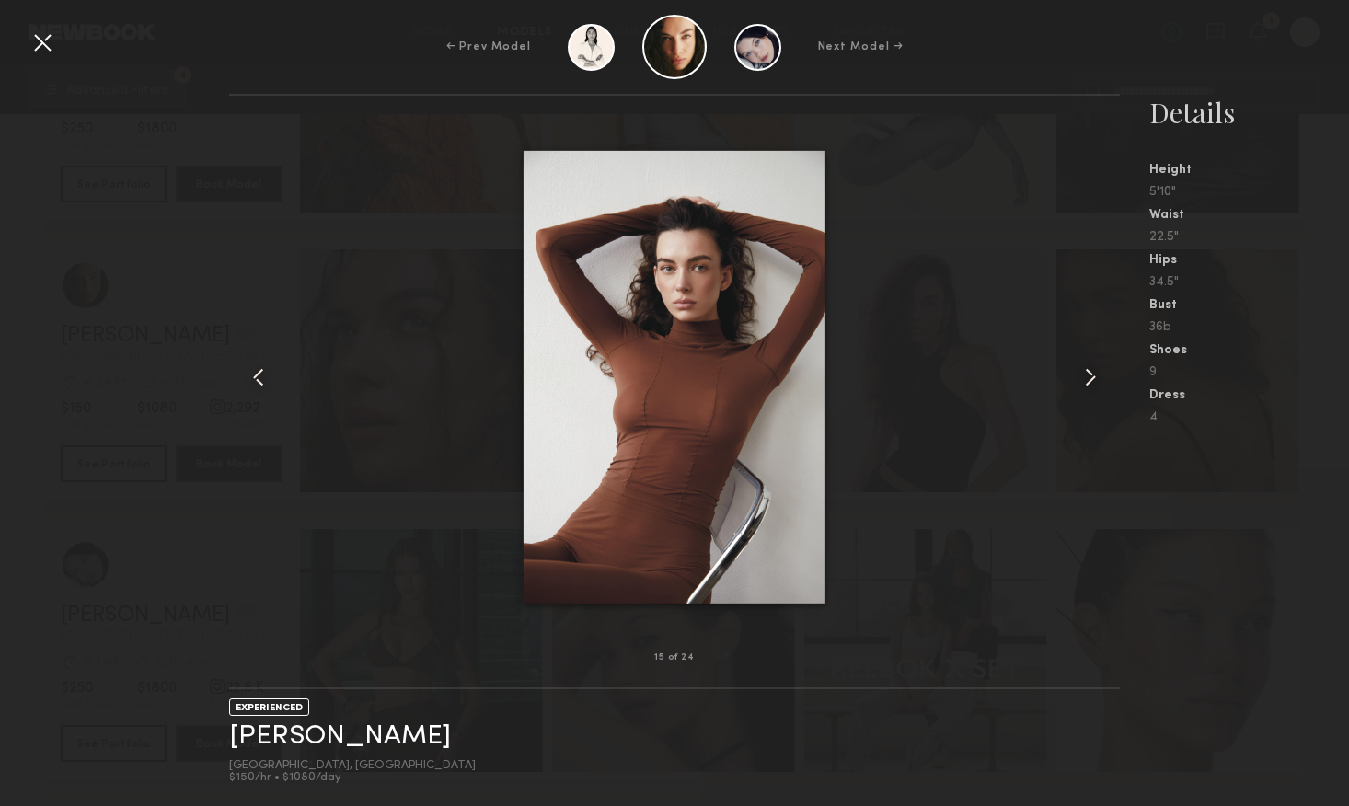
click at [1094, 380] on common-icon at bounding box center [1090, 377] width 29 height 29
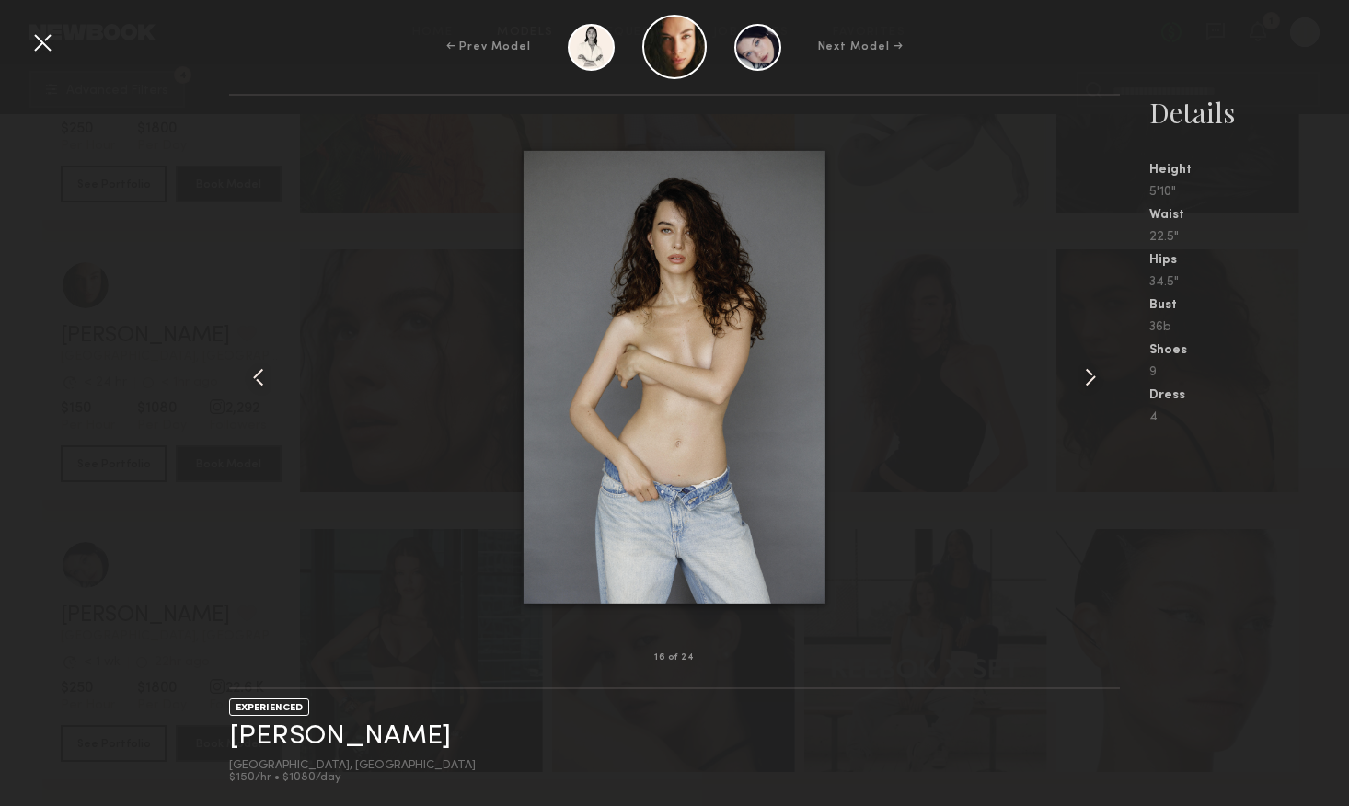
click at [1092, 380] on common-icon at bounding box center [1090, 377] width 29 height 29
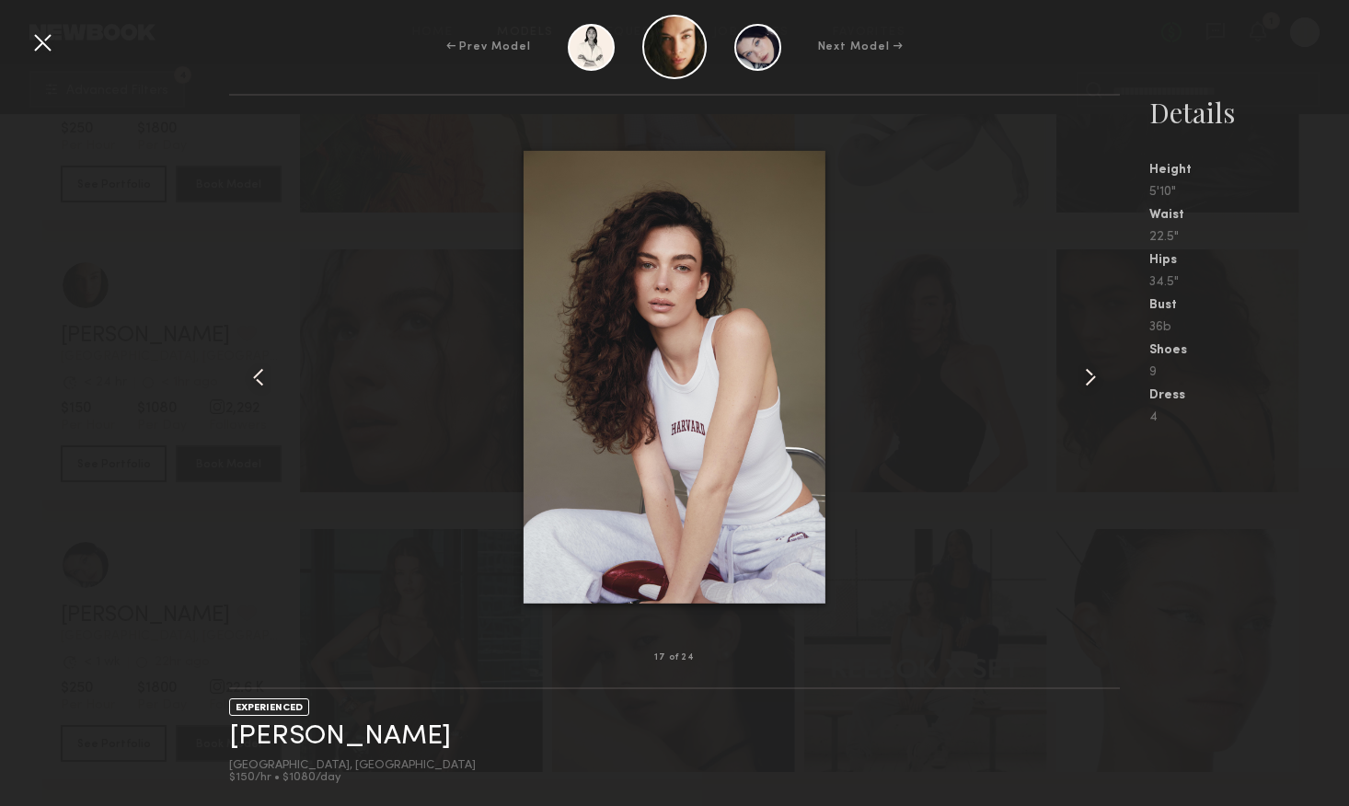
click at [1092, 380] on common-icon at bounding box center [1090, 377] width 29 height 29
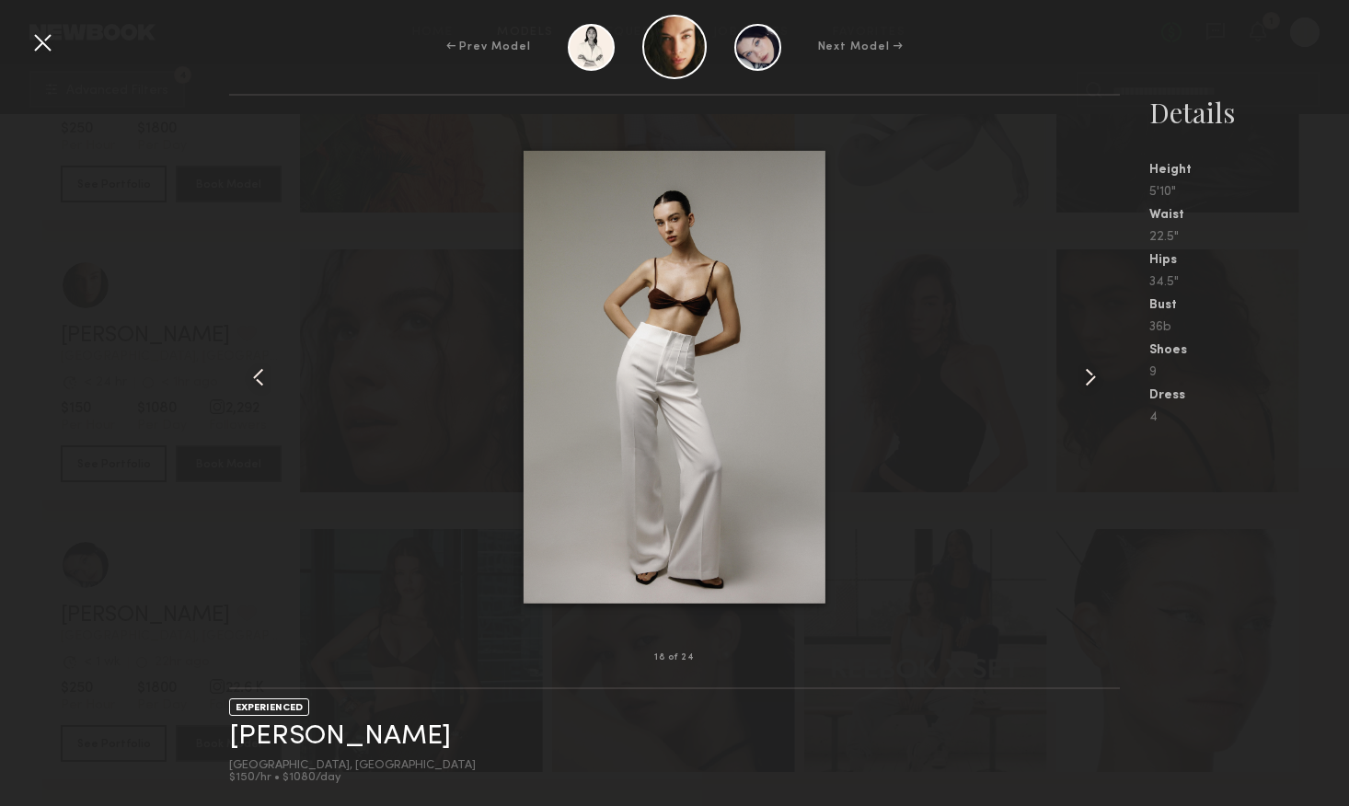
click at [1092, 380] on common-icon at bounding box center [1090, 377] width 29 height 29
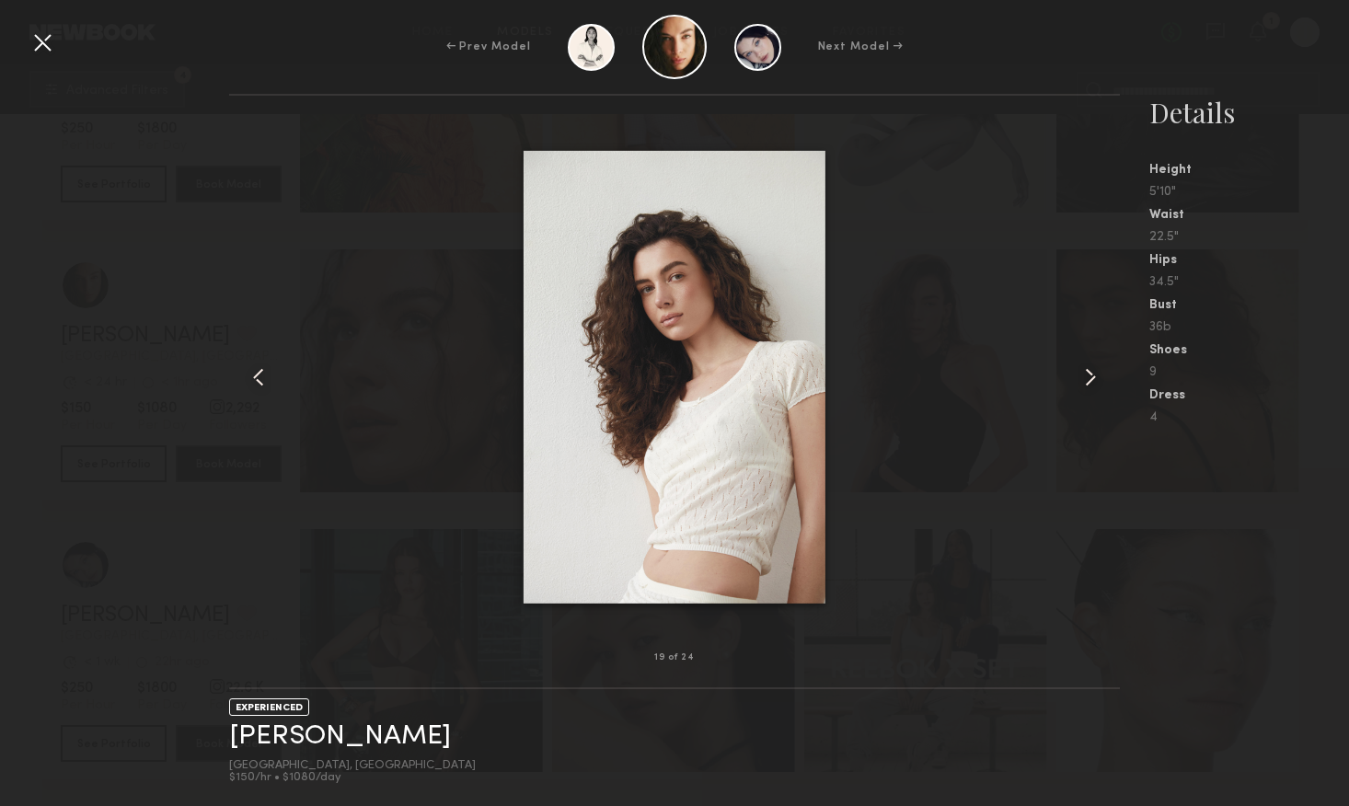
click at [1092, 380] on common-icon at bounding box center [1090, 377] width 29 height 29
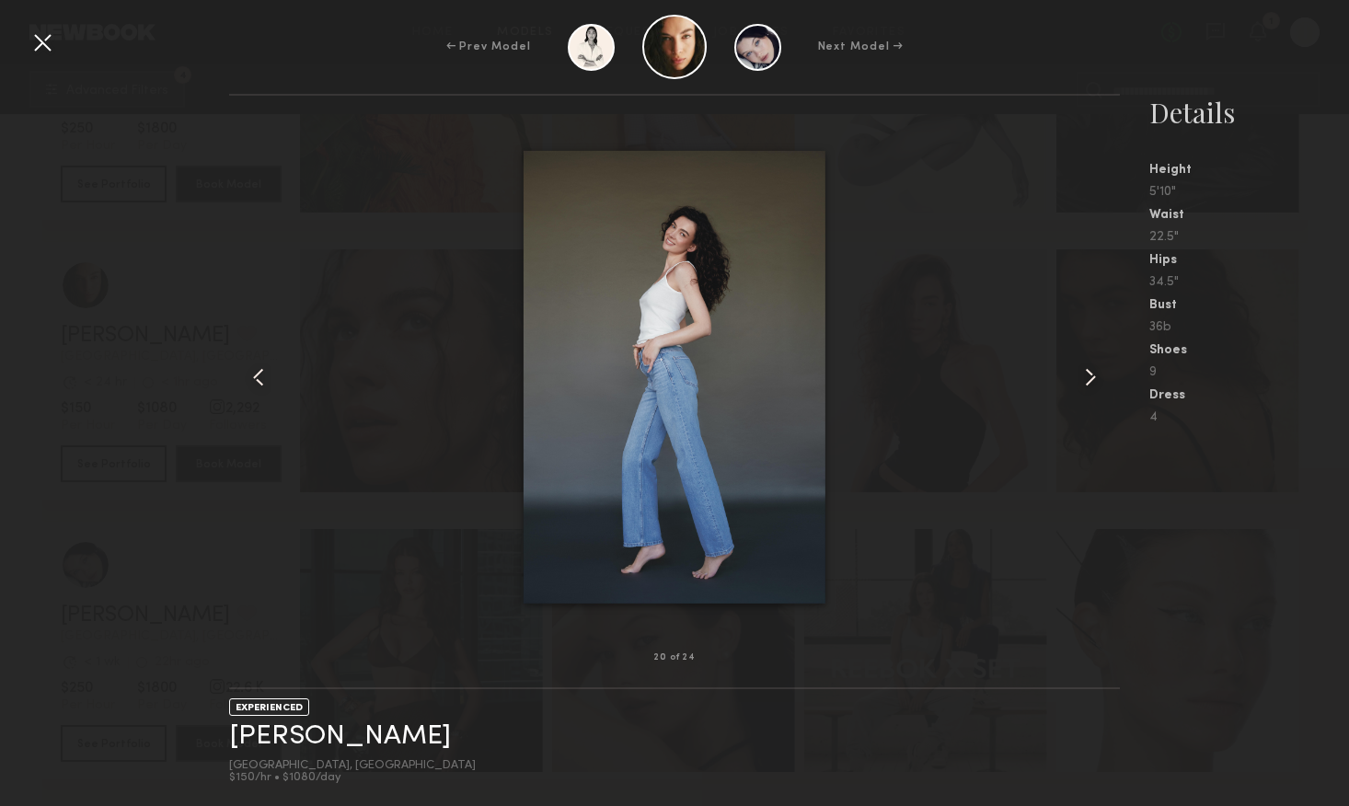
click at [1092, 380] on common-icon at bounding box center [1090, 377] width 29 height 29
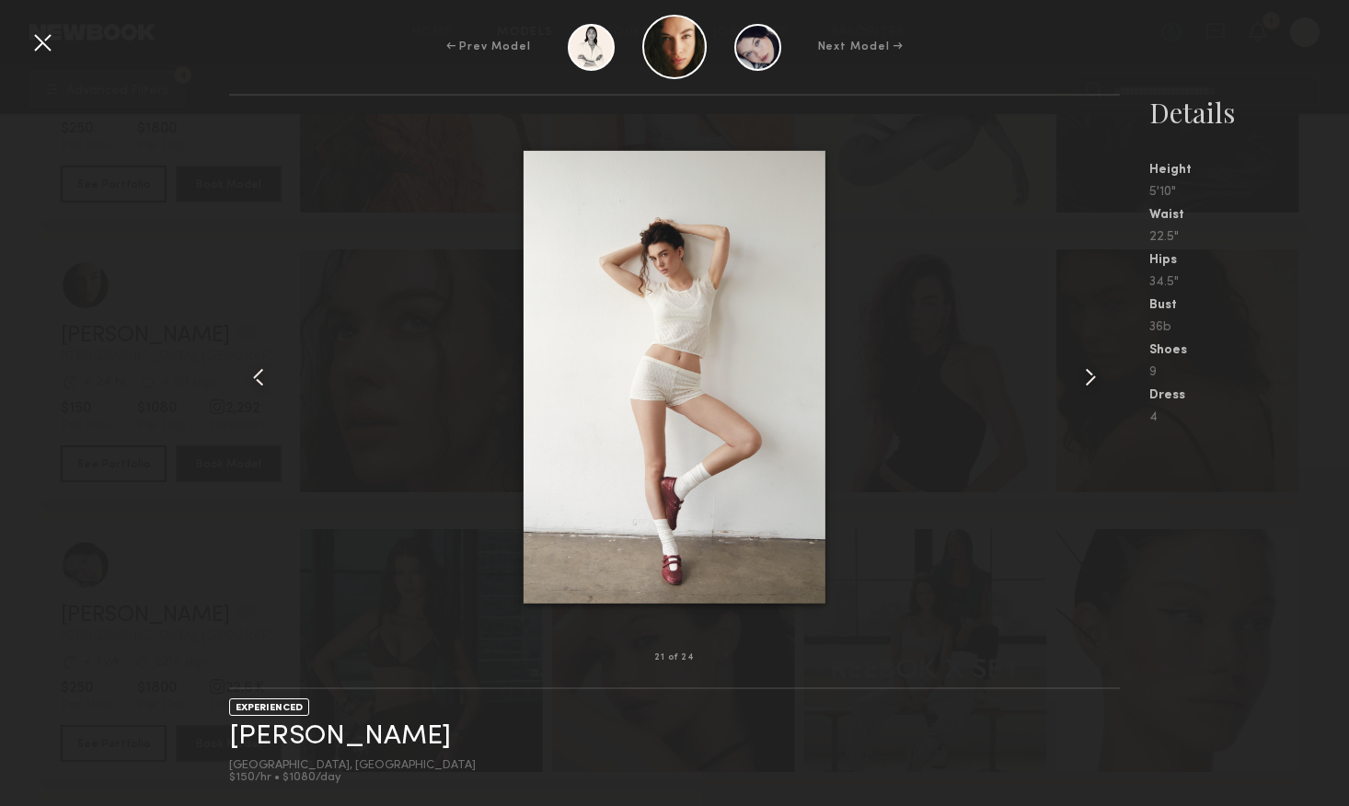
click at [1092, 380] on common-icon at bounding box center [1090, 377] width 29 height 29
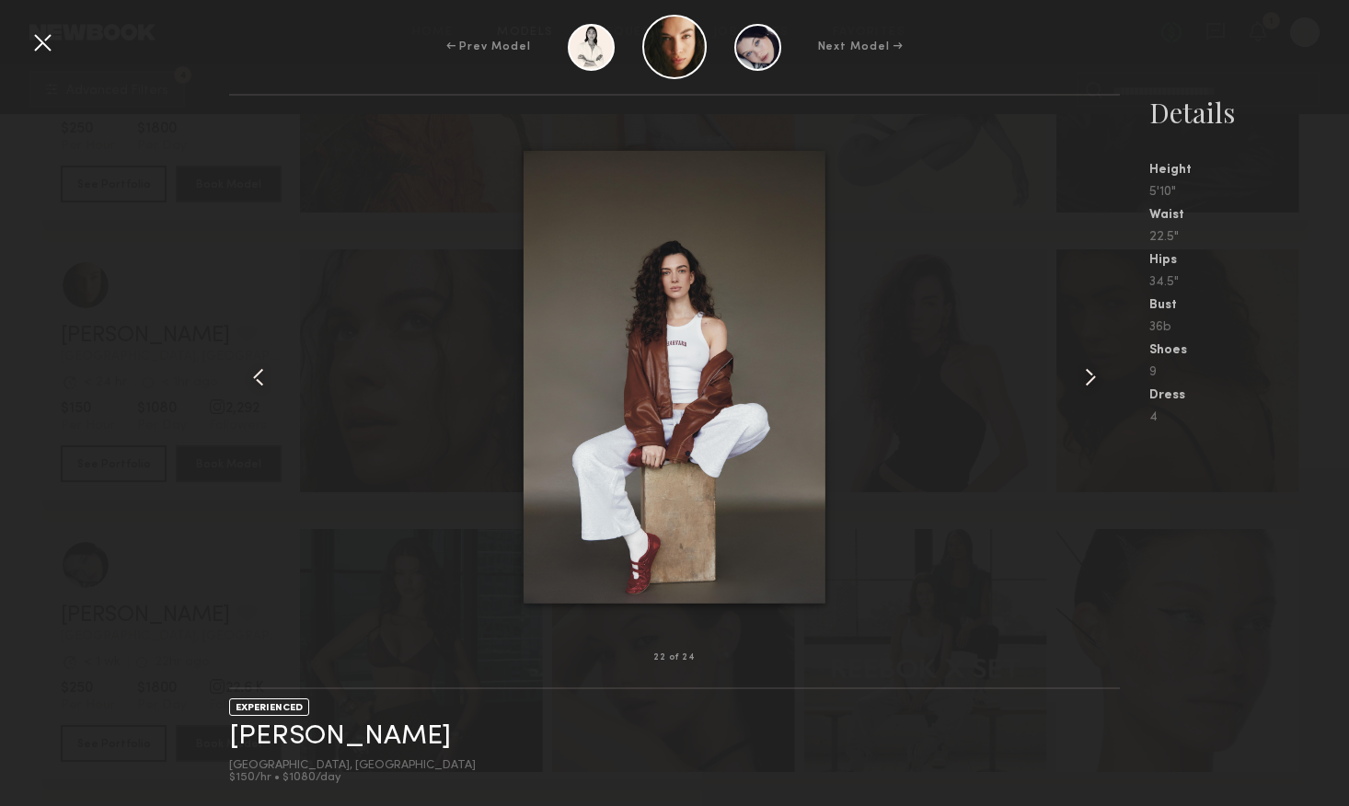
click at [1092, 380] on common-icon at bounding box center [1090, 377] width 29 height 29
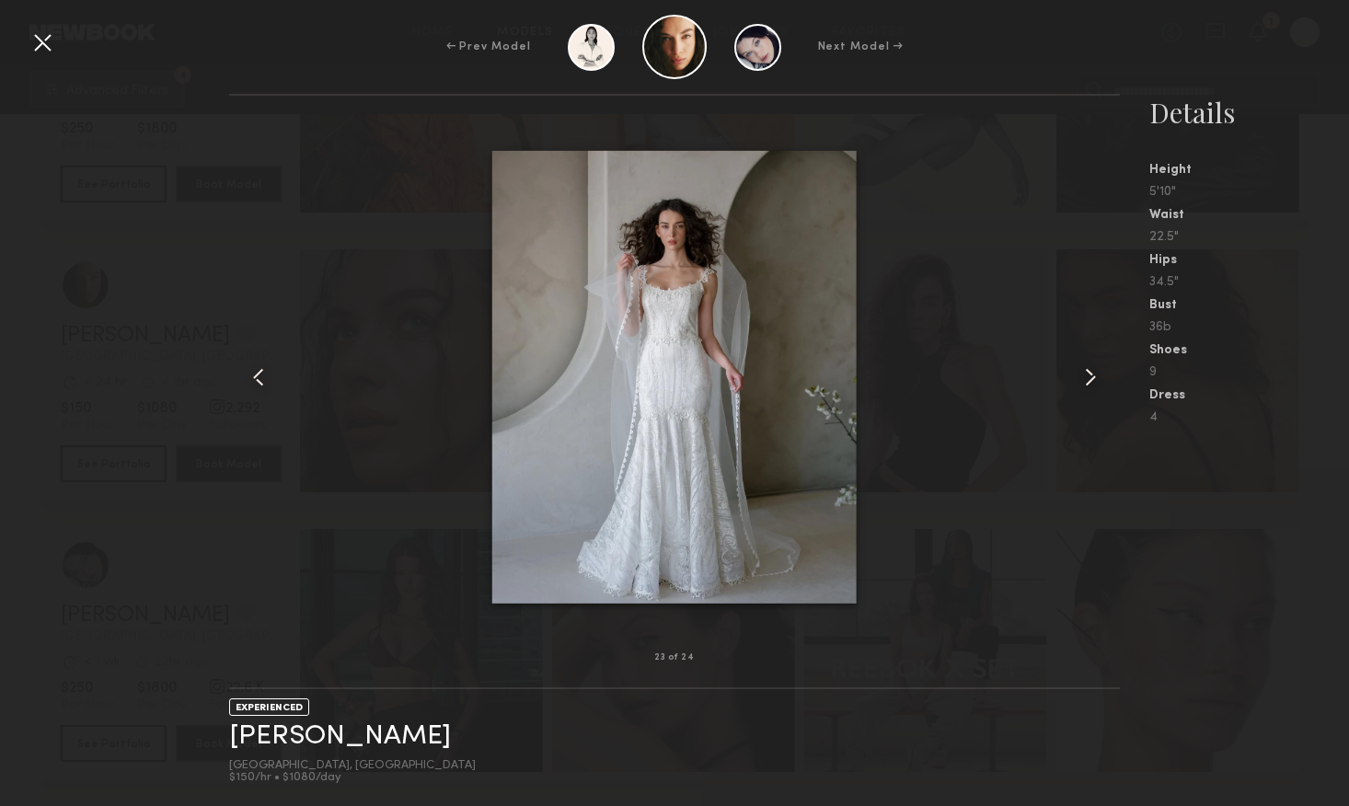
click at [271, 366] on common-icon at bounding box center [258, 377] width 29 height 29
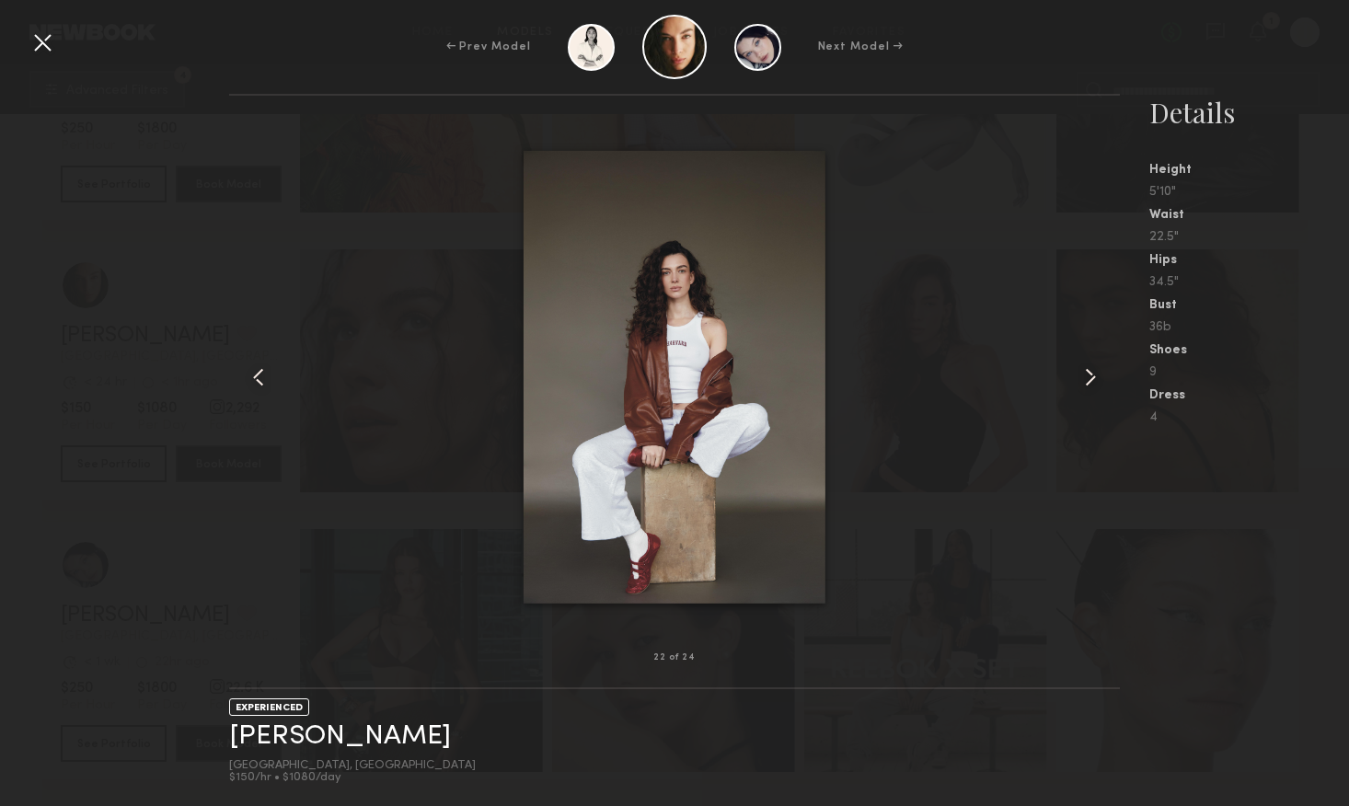
click at [44, 40] on div at bounding box center [42, 42] width 29 height 29
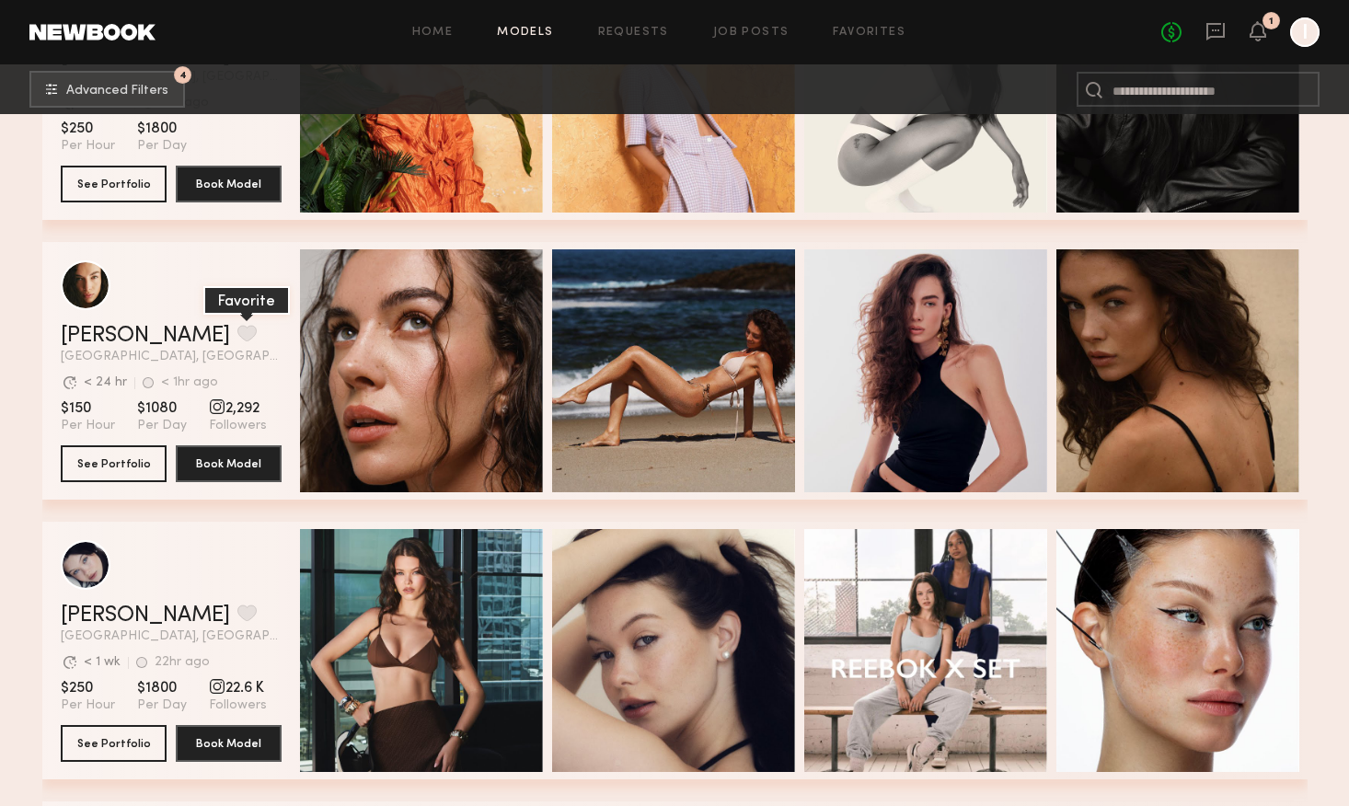
click at [237, 332] on button "grid" at bounding box center [246, 333] width 19 height 17
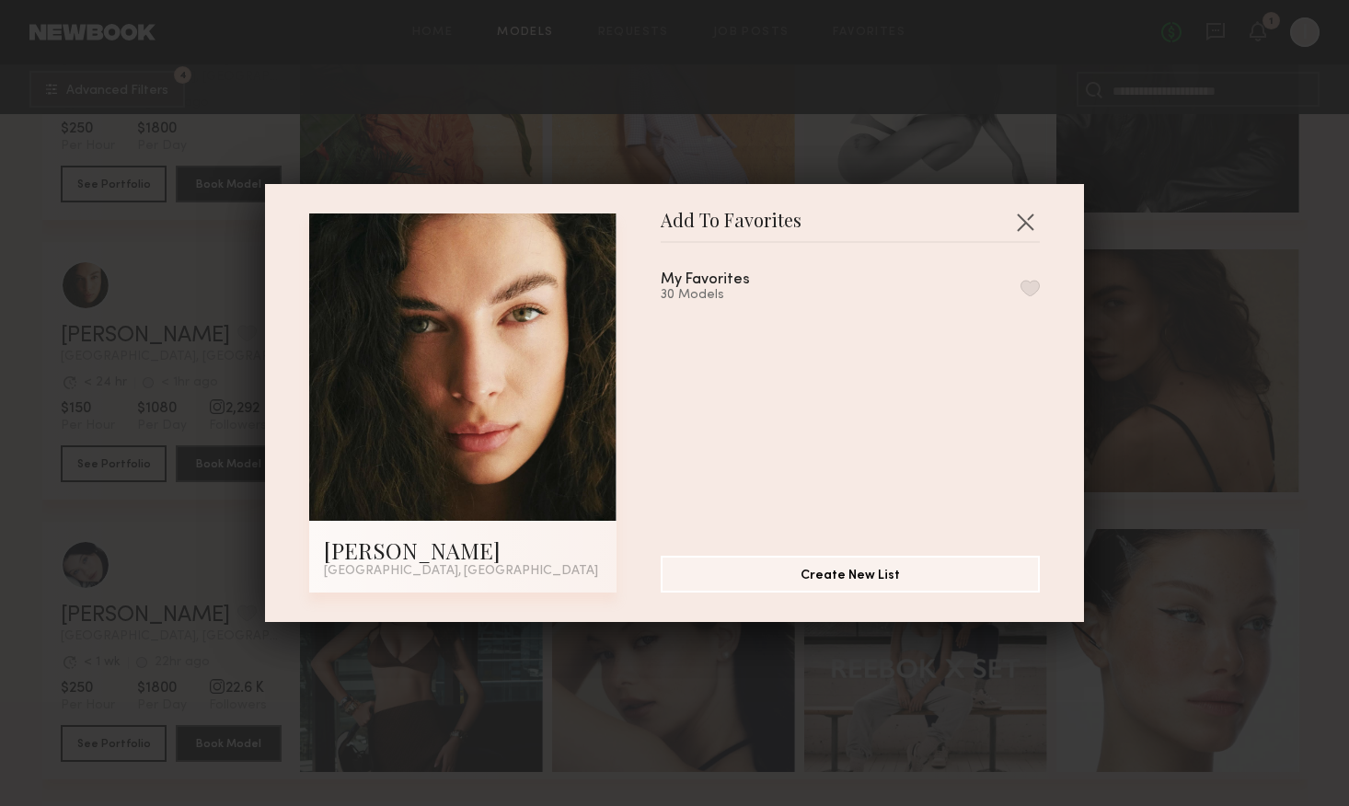
click at [1022, 283] on button "button" at bounding box center [1030, 288] width 19 height 17
click at [961, 82] on div "Add To Favorites [PERSON_NAME] [GEOGRAPHIC_DATA], [GEOGRAPHIC_DATA] Add To Favo…" at bounding box center [674, 403] width 1349 height 806
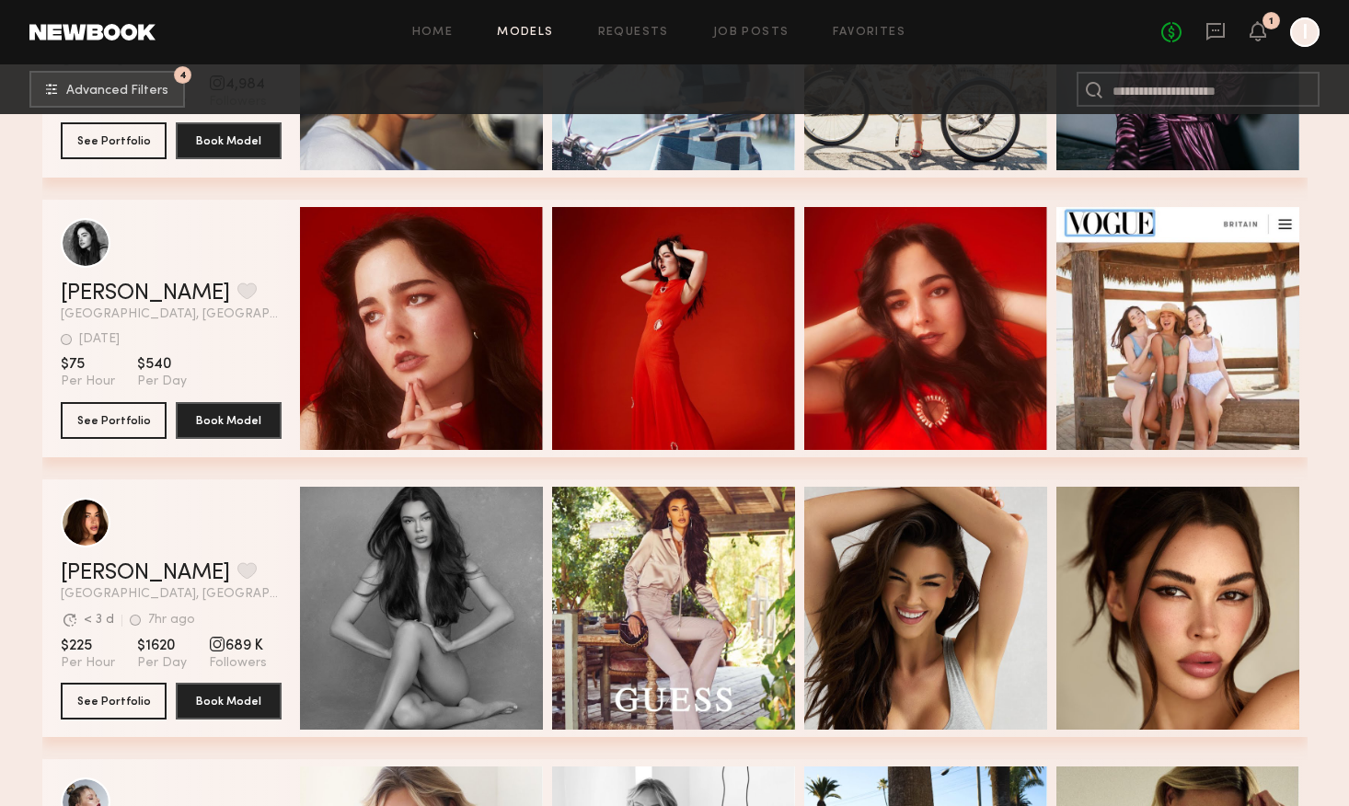
scroll to position [30302, 0]
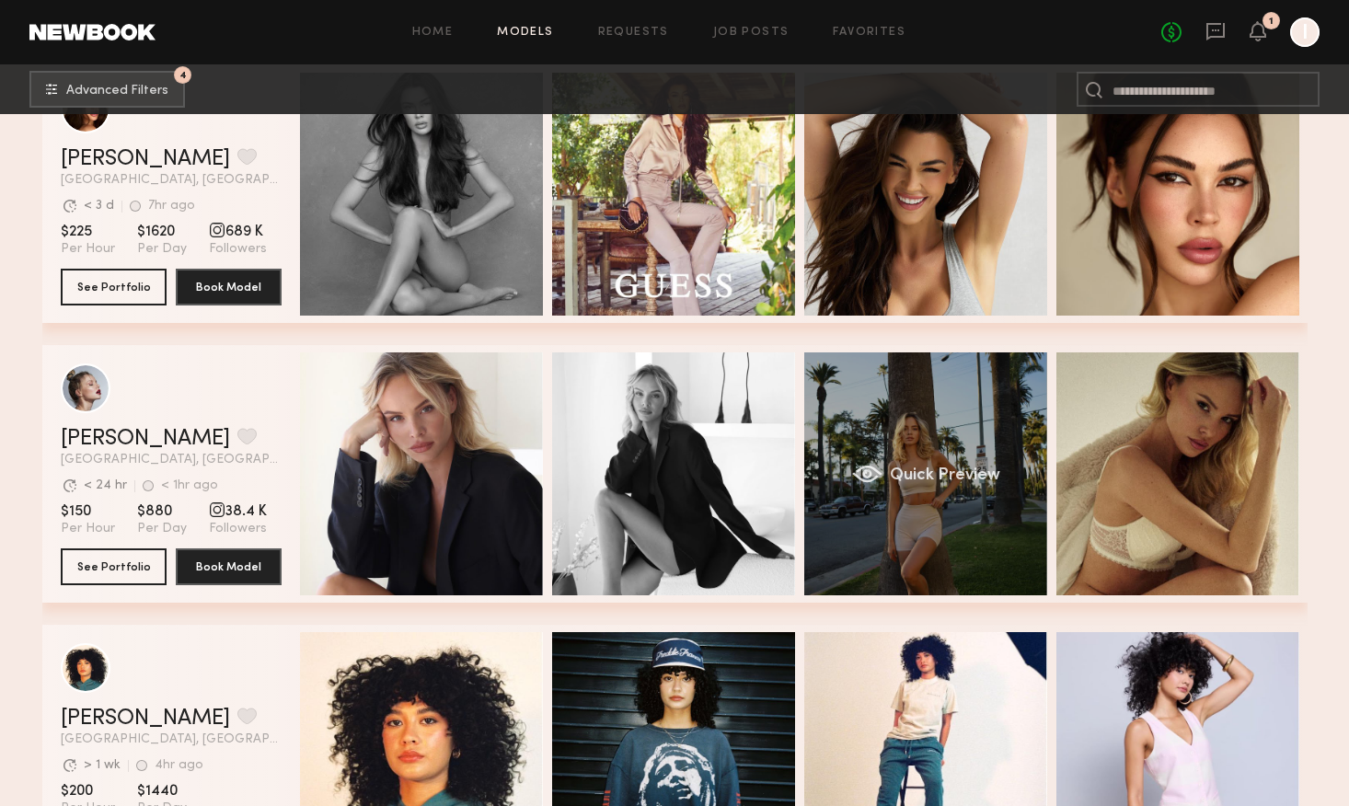
click at [947, 529] on div "Quick Preview" at bounding box center [925, 473] width 243 height 243
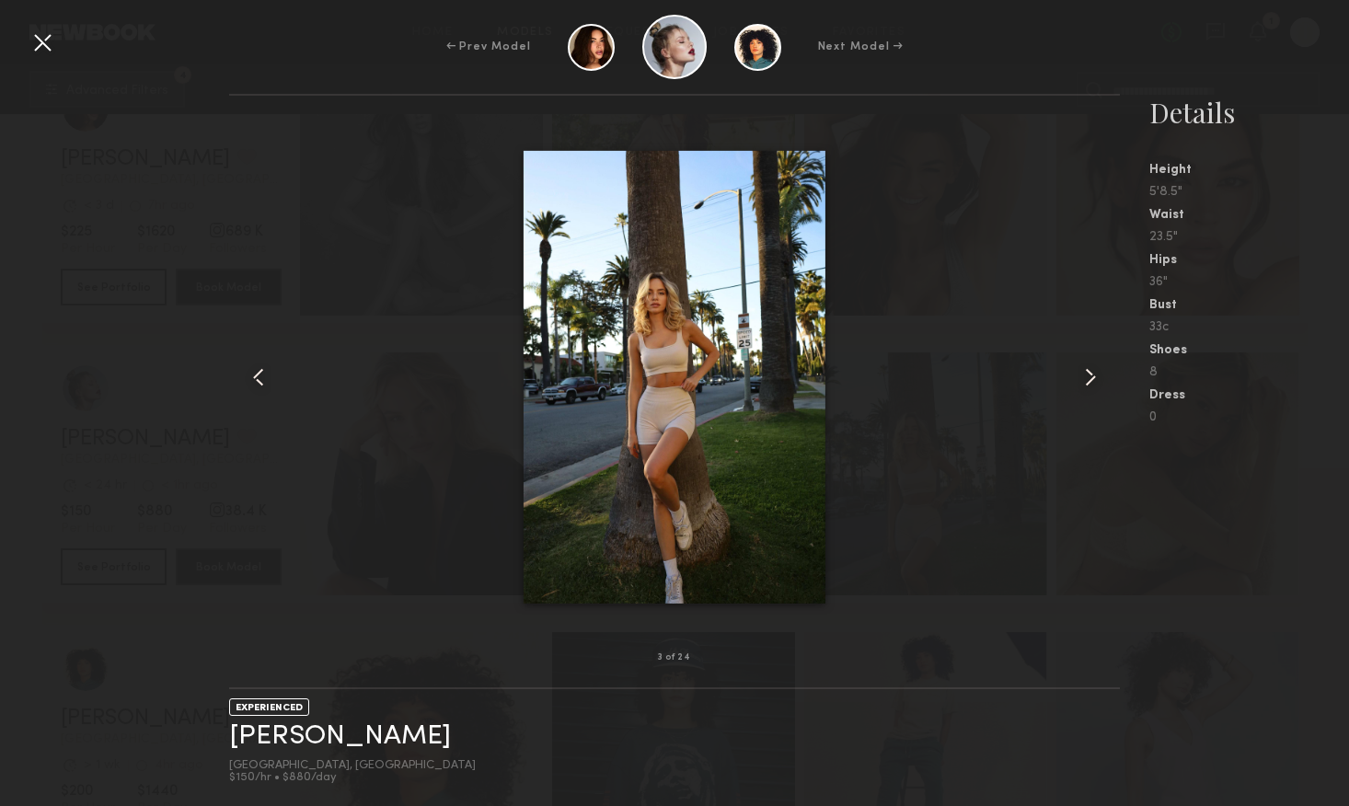
click at [1092, 380] on common-icon at bounding box center [1090, 377] width 29 height 29
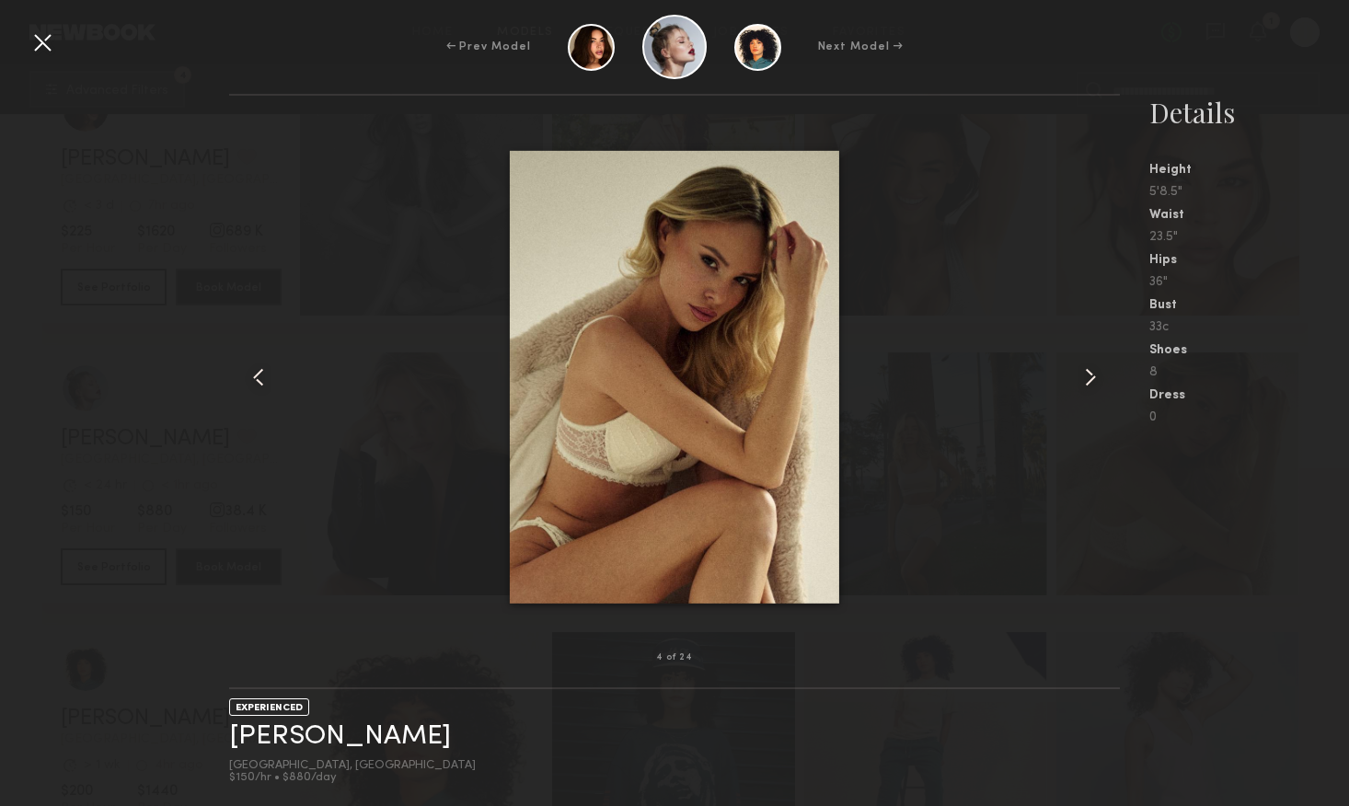
click at [1092, 379] on common-icon at bounding box center [1090, 377] width 29 height 29
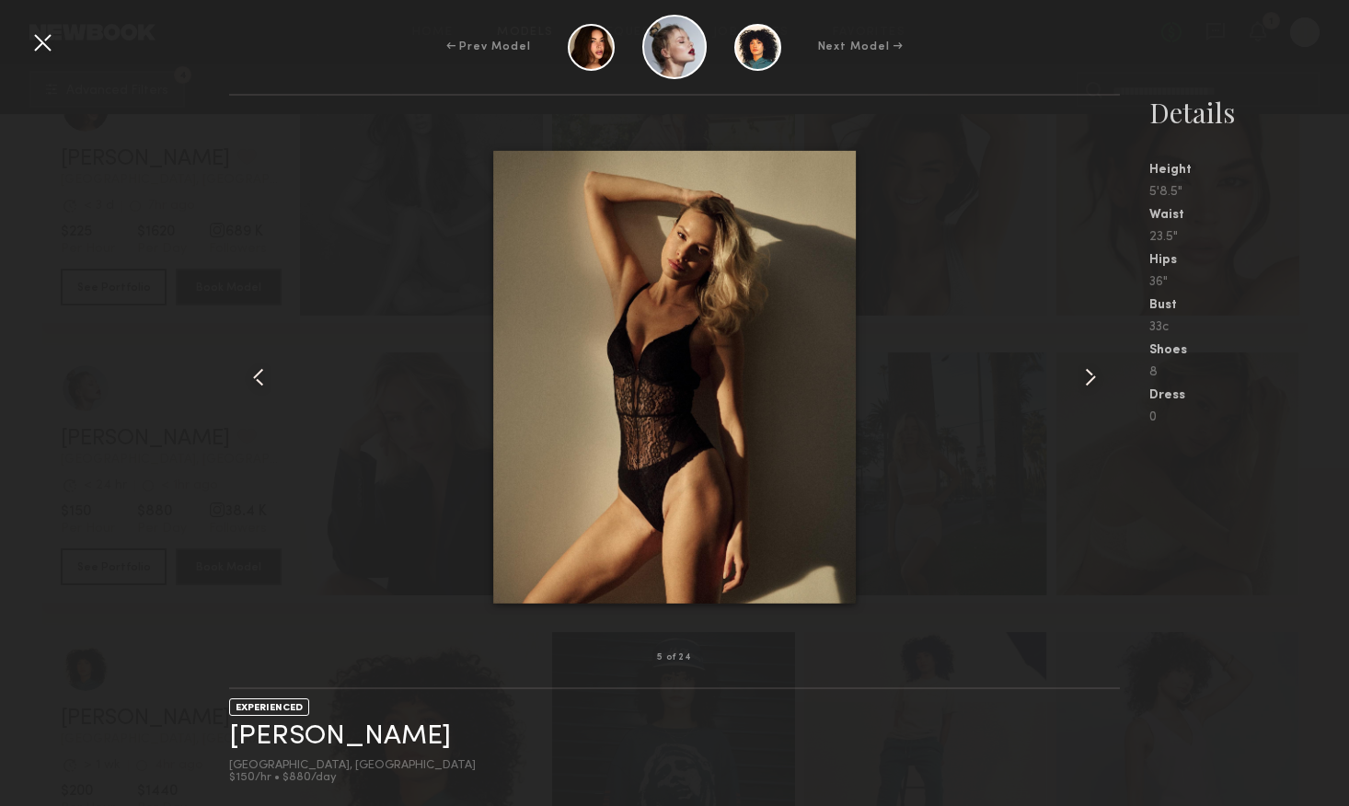
click at [1092, 379] on common-icon at bounding box center [1090, 377] width 29 height 29
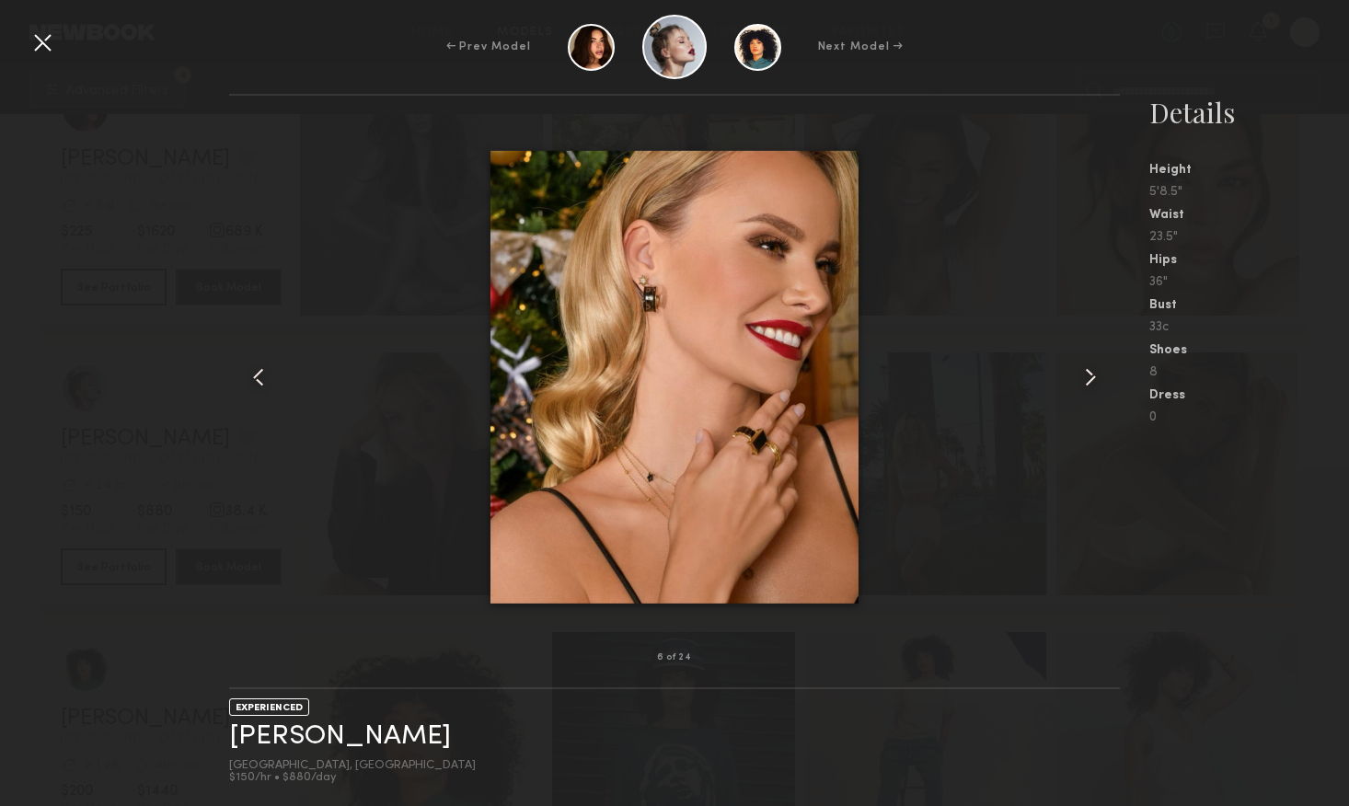
click at [1092, 379] on common-icon at bounding box center [1090, 377] width 29 height 29
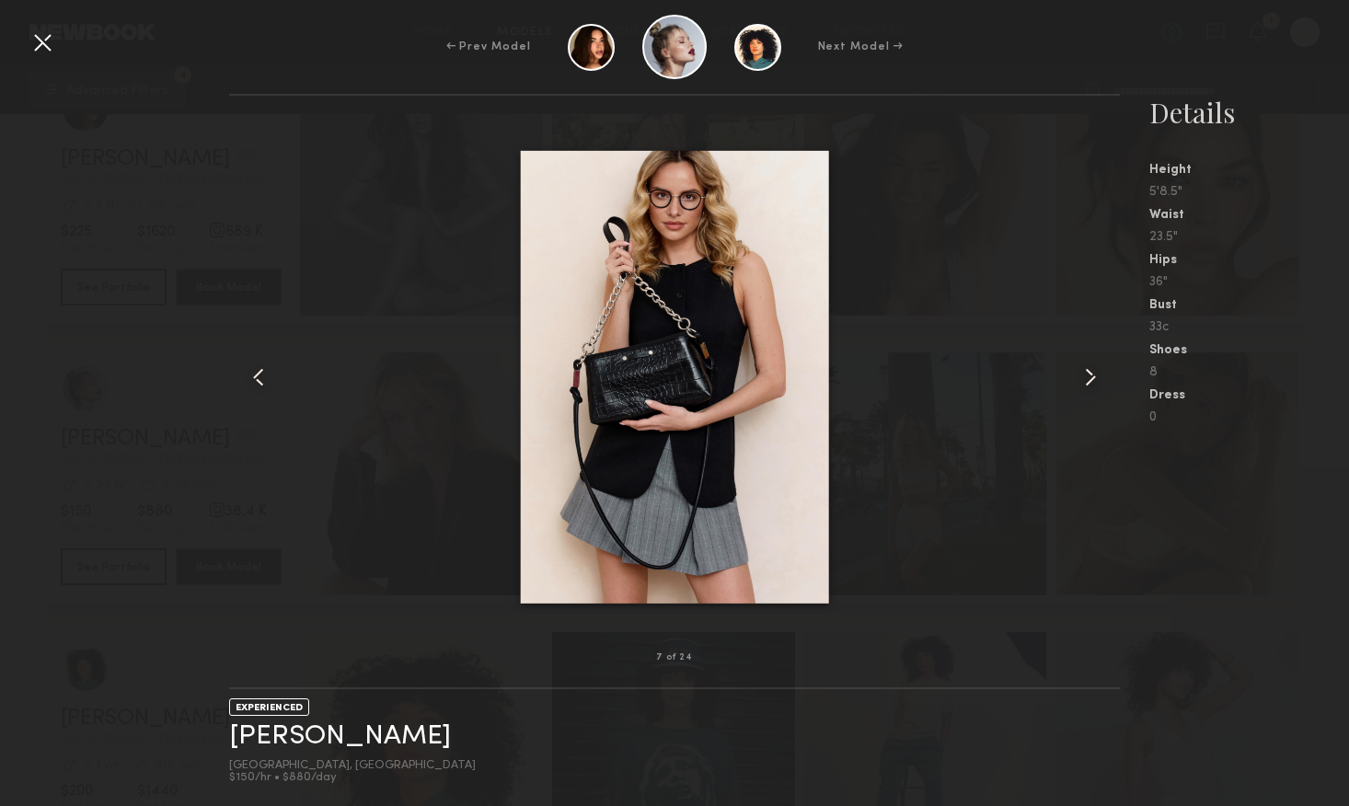
click at [45, 48] on div at bounding box center [42, 42] width 29 height 29
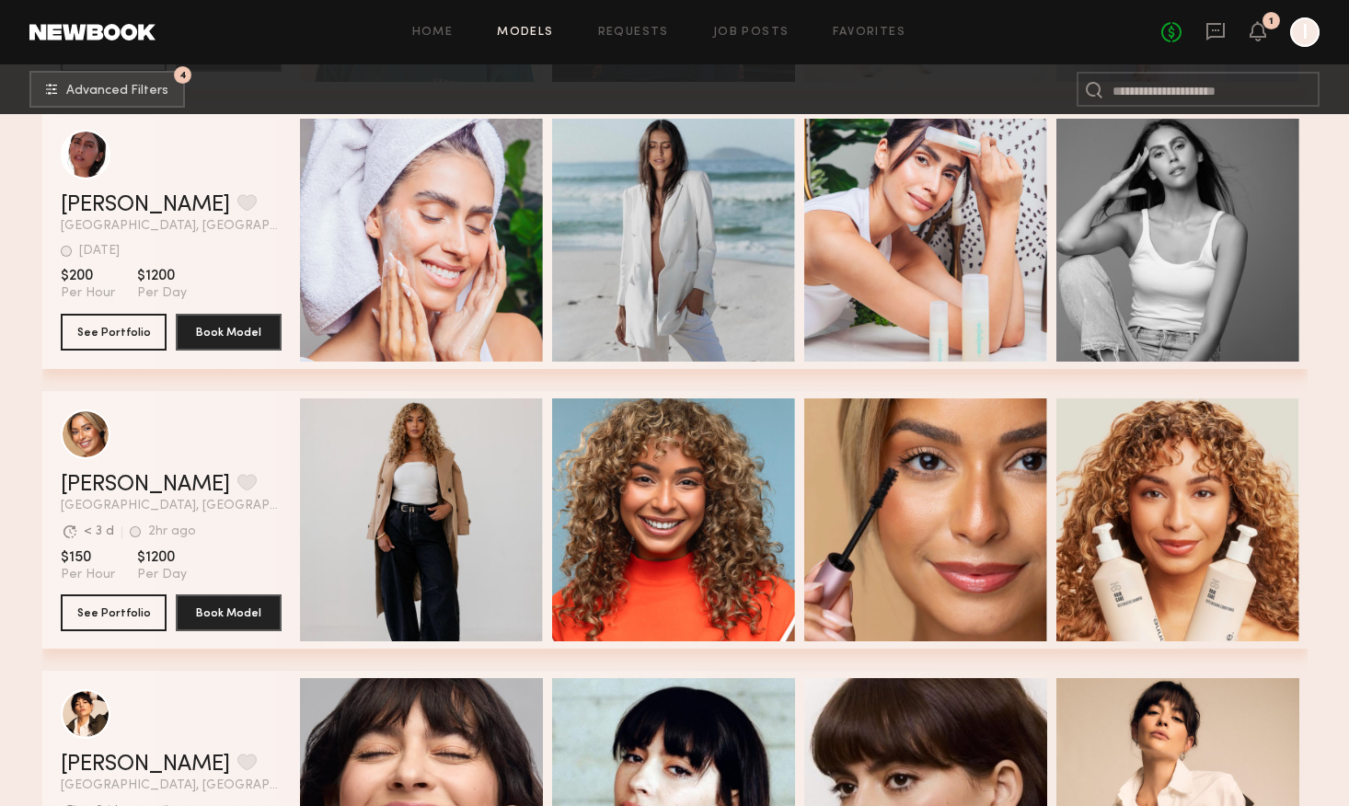
scroll to position [31356, 0]
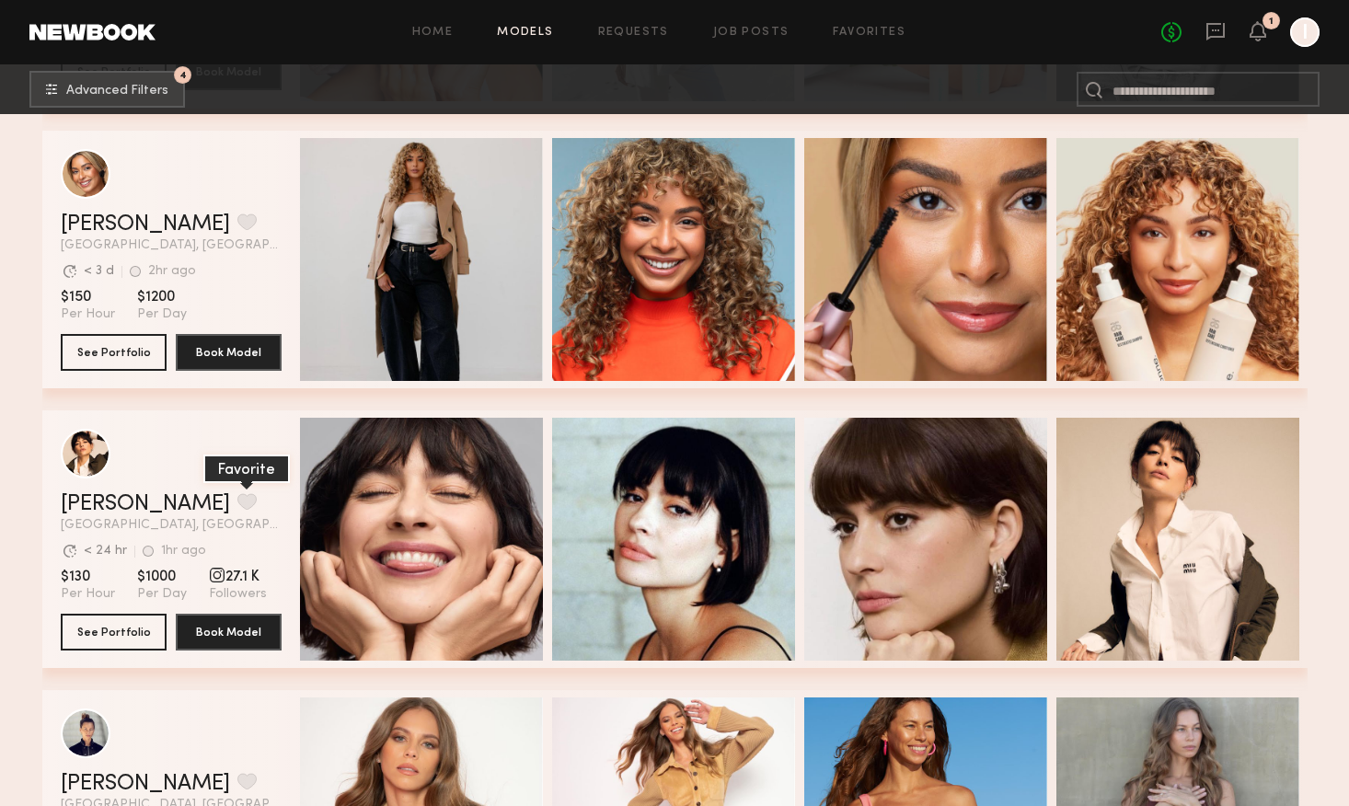
click at [237, 502] on button "grid" at bounding box center [246, 501] width 19 height 17
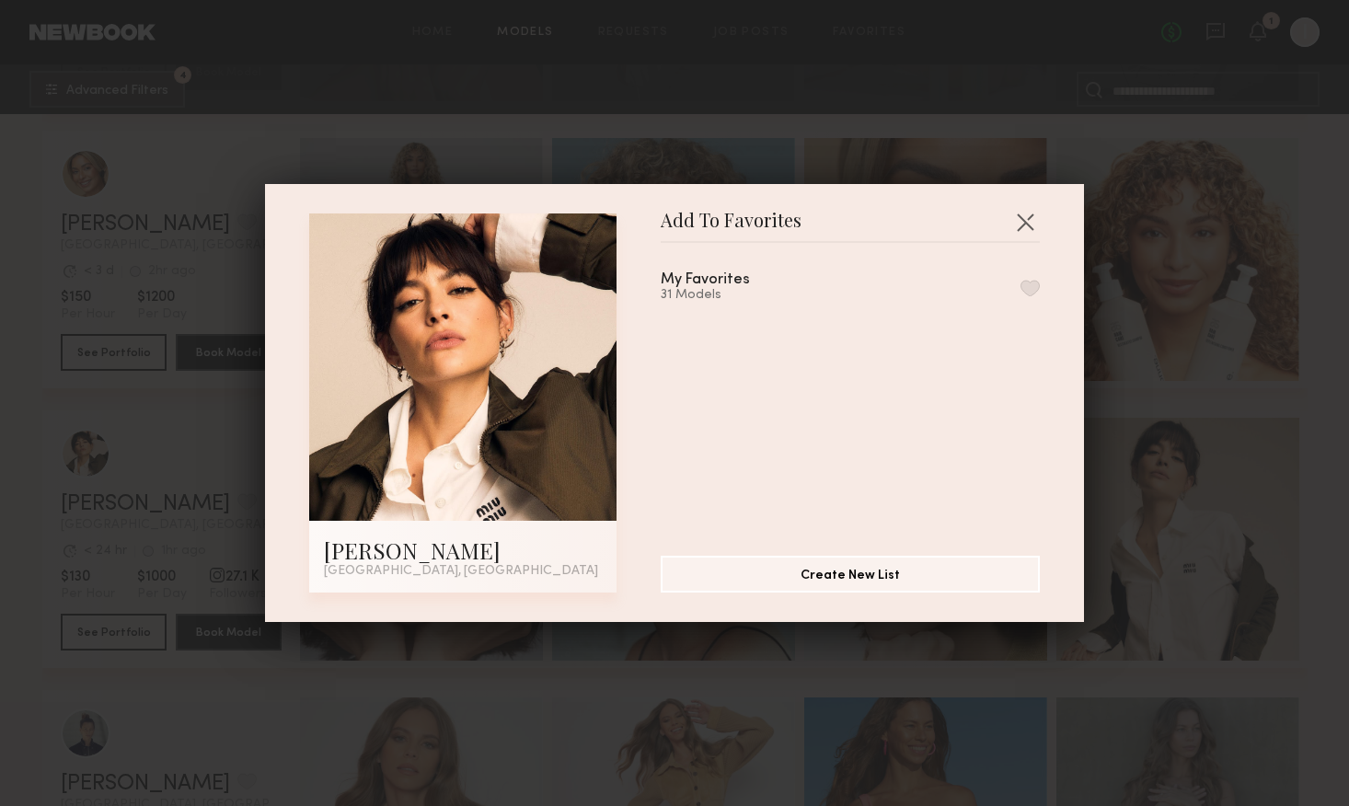
click at [1028, 287] on button "button" at bounding box center [1030, 288] width 19 height 17
click at [1026, 54] on div "Add To Favorites [PERSON_NAME] [GEOGRAPHIC_DATA], [GEOGRAPHIC_DATA] Add To Favo…" at bounding box center [674, 403] width 1349 height 806
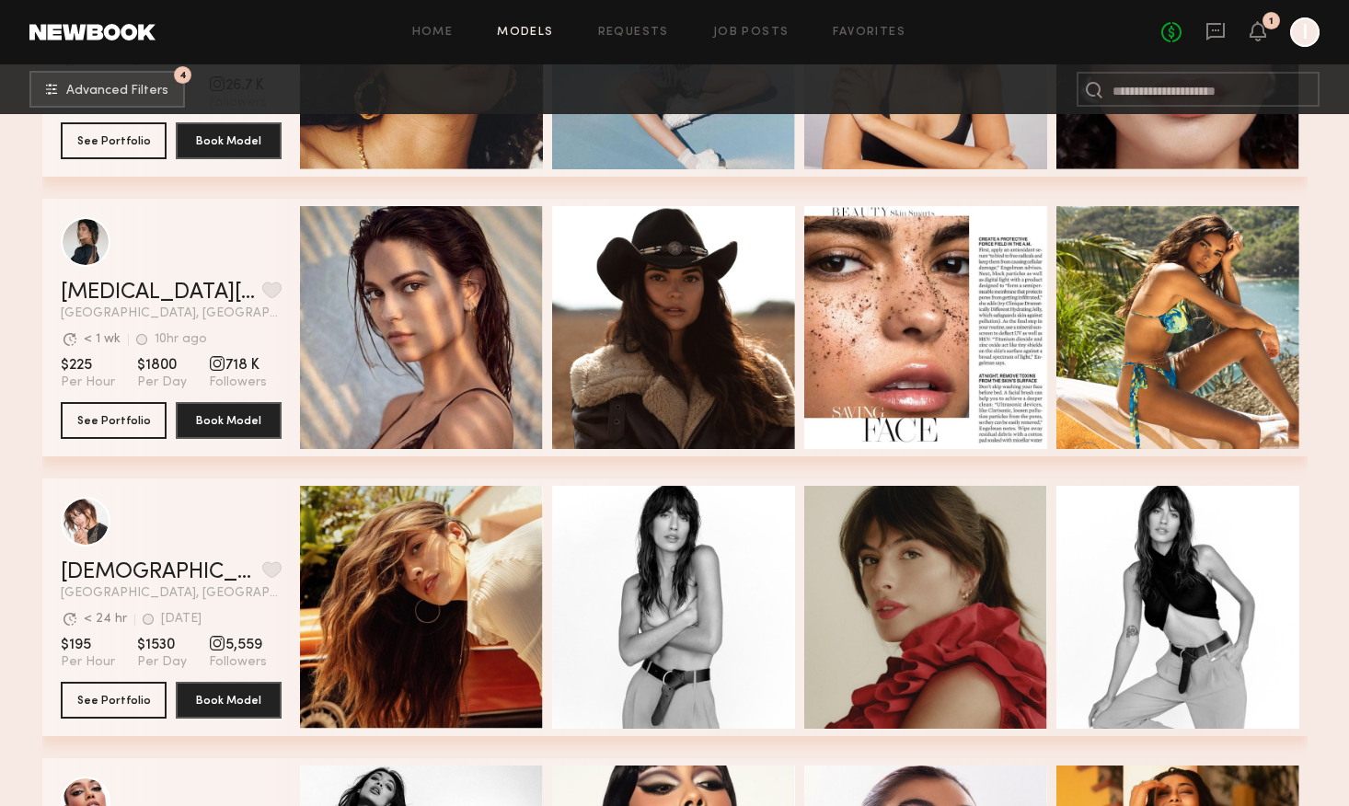
scroll to position [33245, 0]
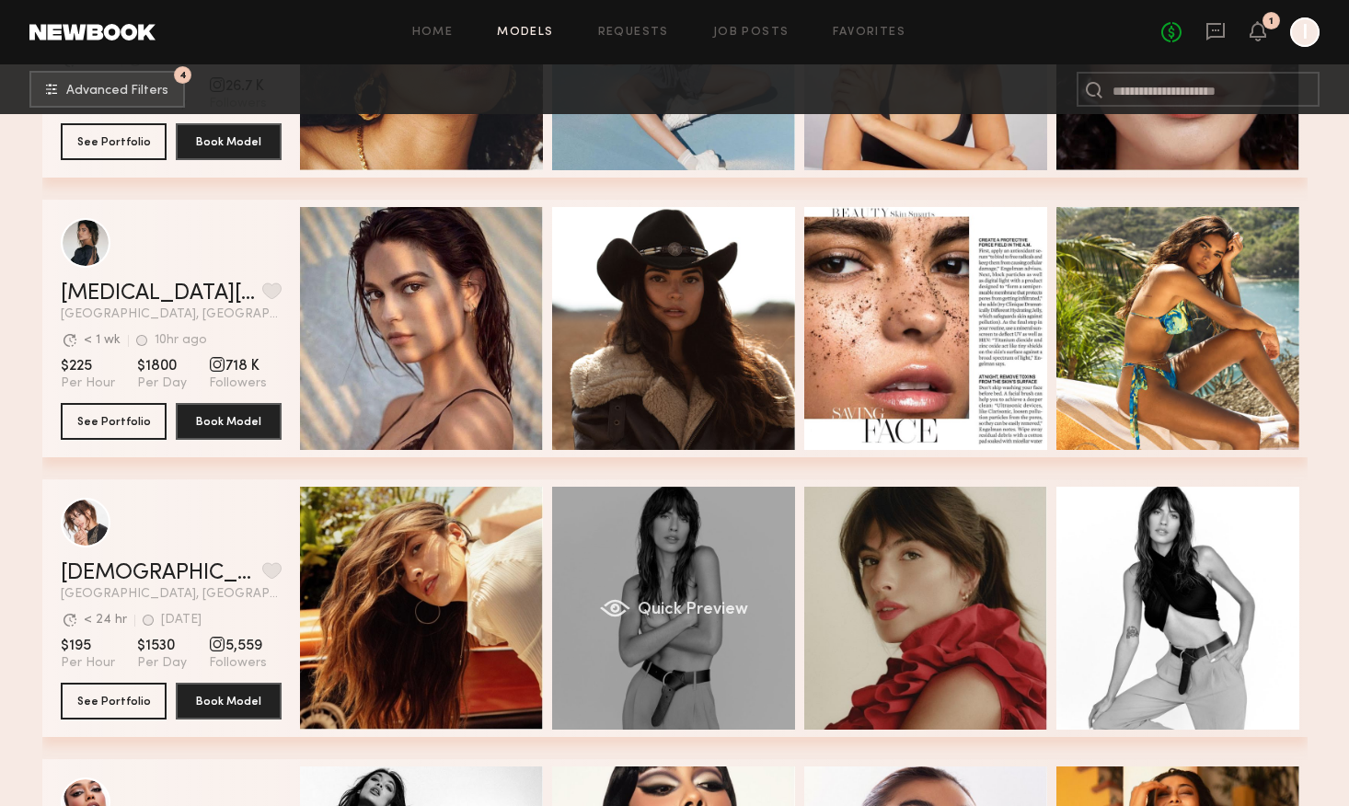
click at [754, 694] on div "Quick Preview" at bounding box center [673, 608] width 243 height 243
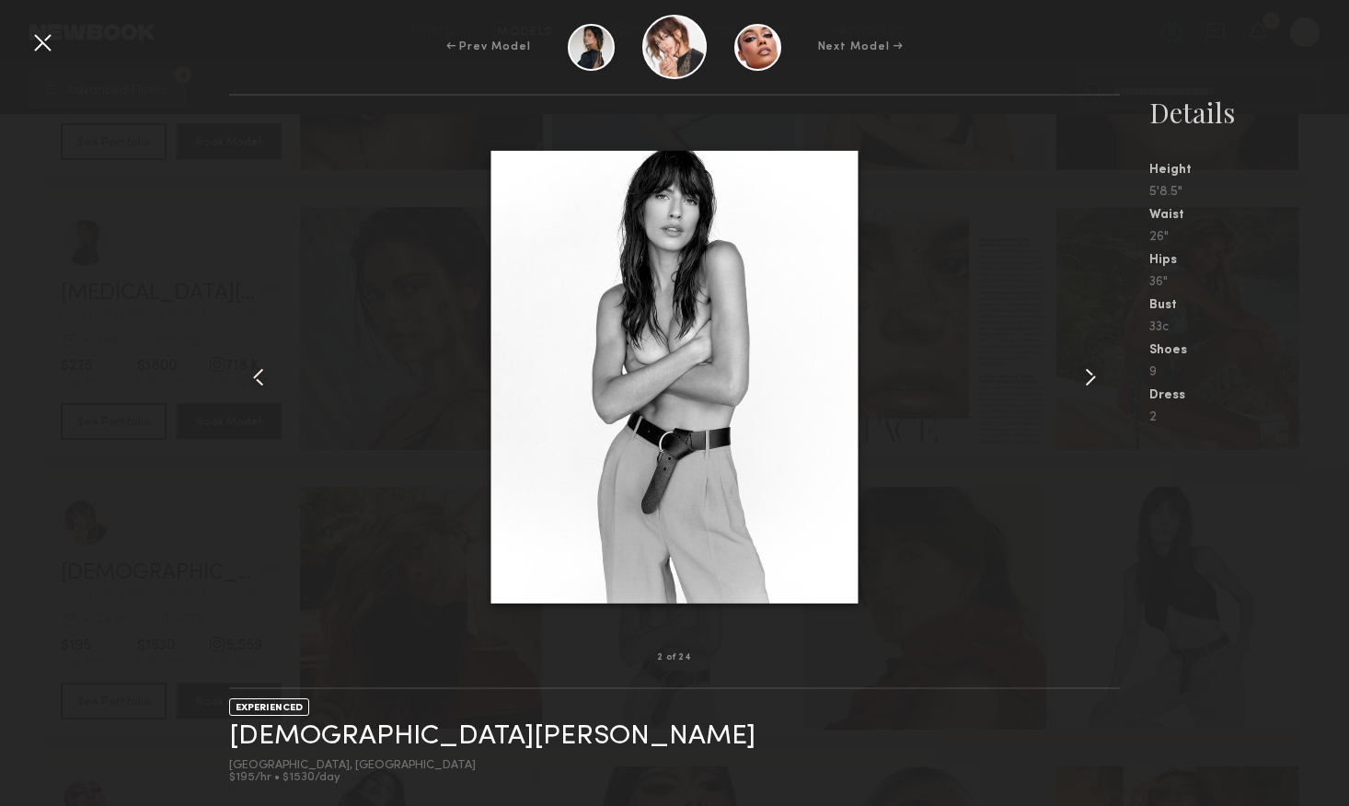
click at [1086, 375] on common-icon at bounding box center [1090, 377] width 29 height 29
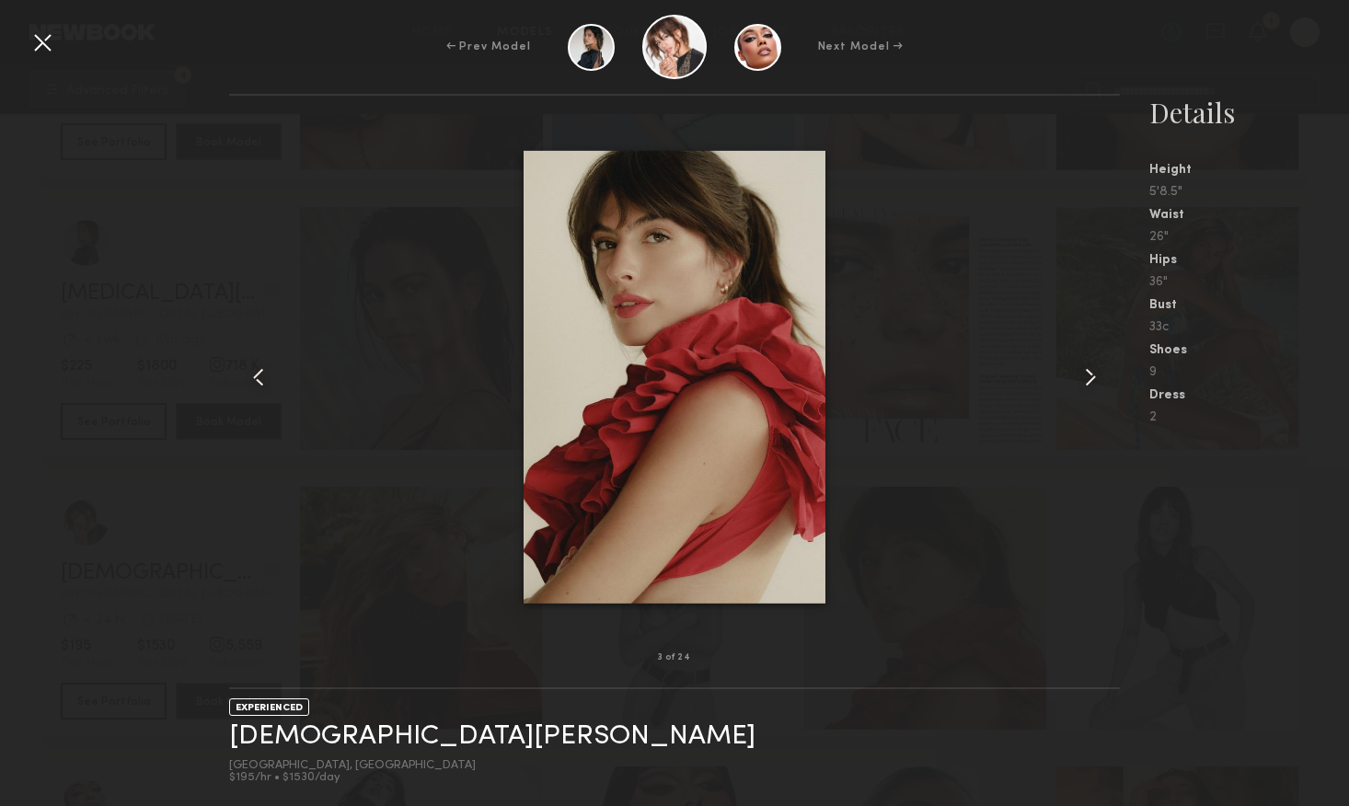
click at [1086, 375] on common-icon at bounding box center [1090, 377] width 29 height 29
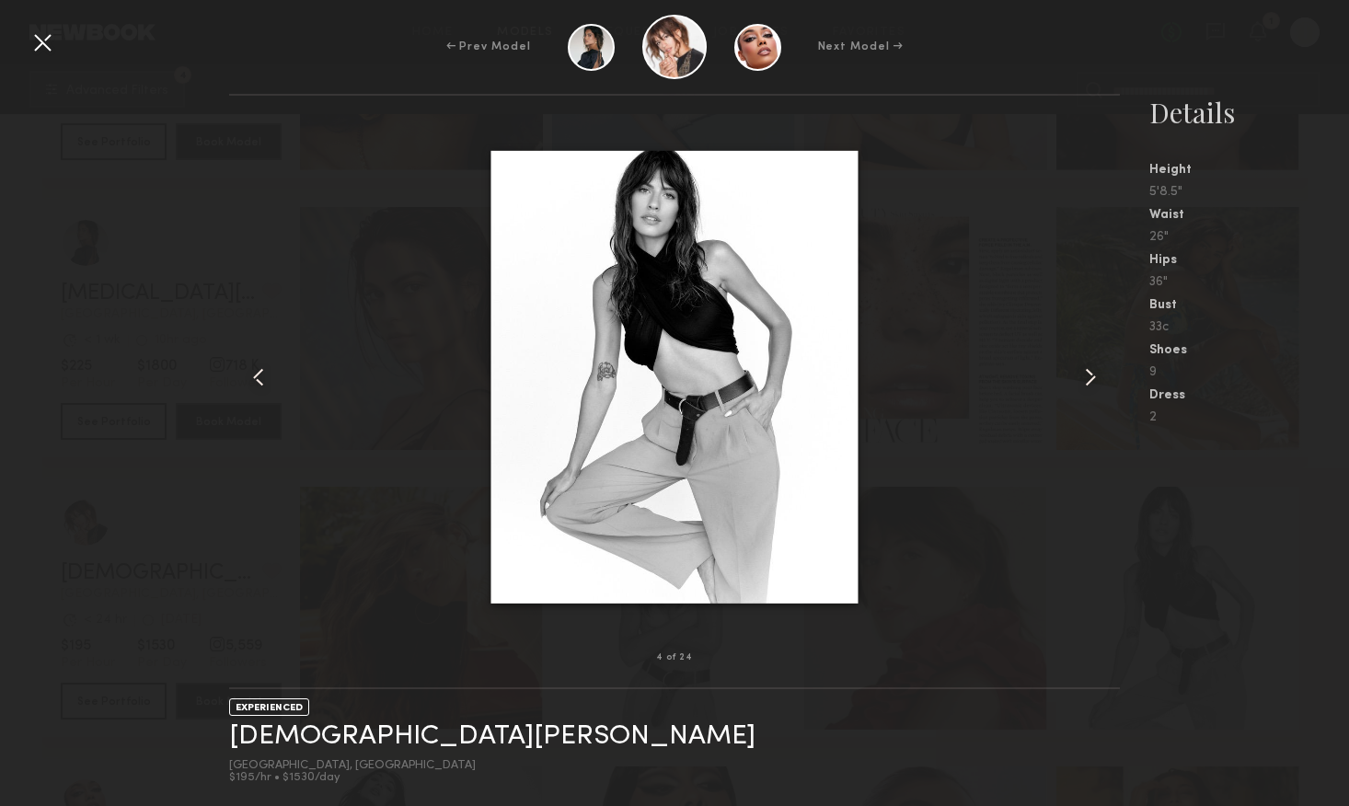
click at [1086, 375] on common-icon at bounding box center [1090, 377] width 29 height 29
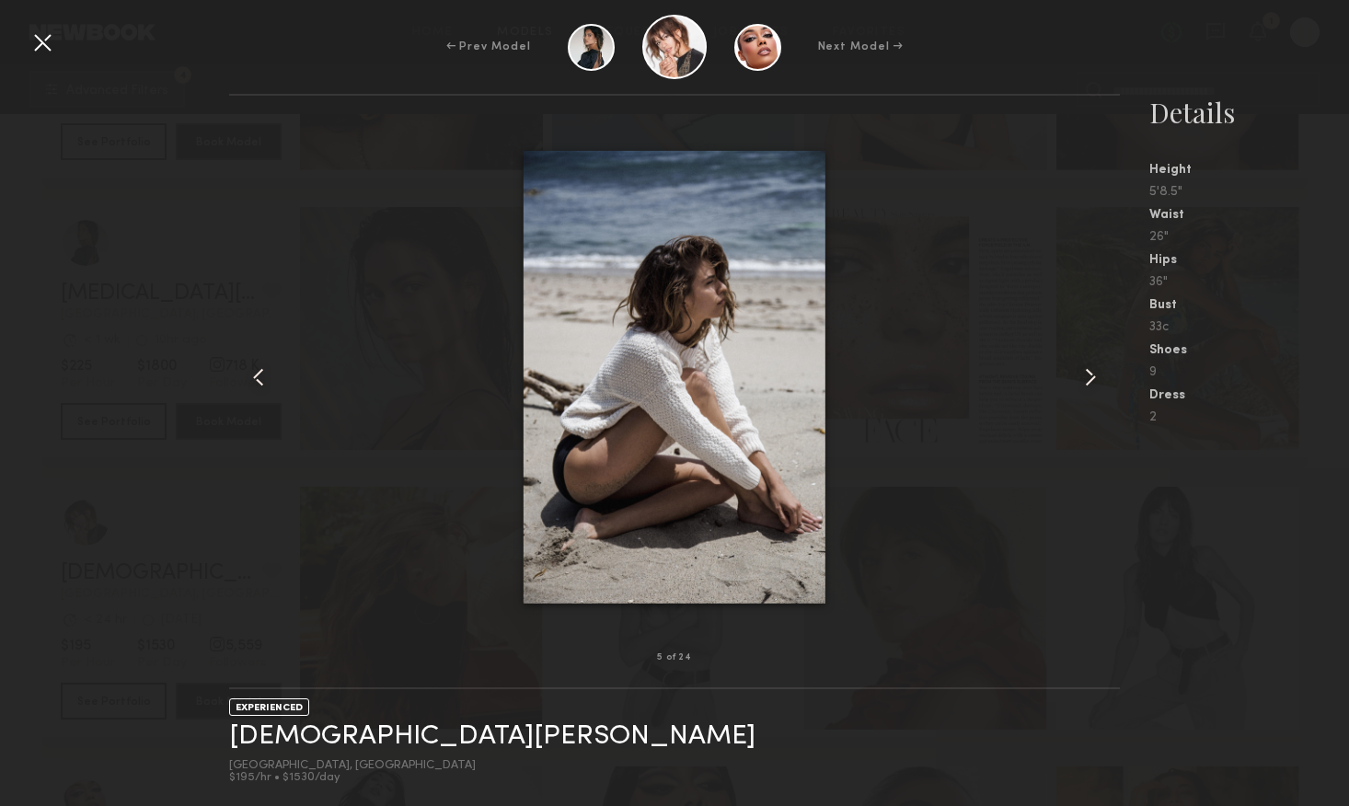
click at [1086, 375] on common-icon at bounding box center [1090, 377] width 29 height 29
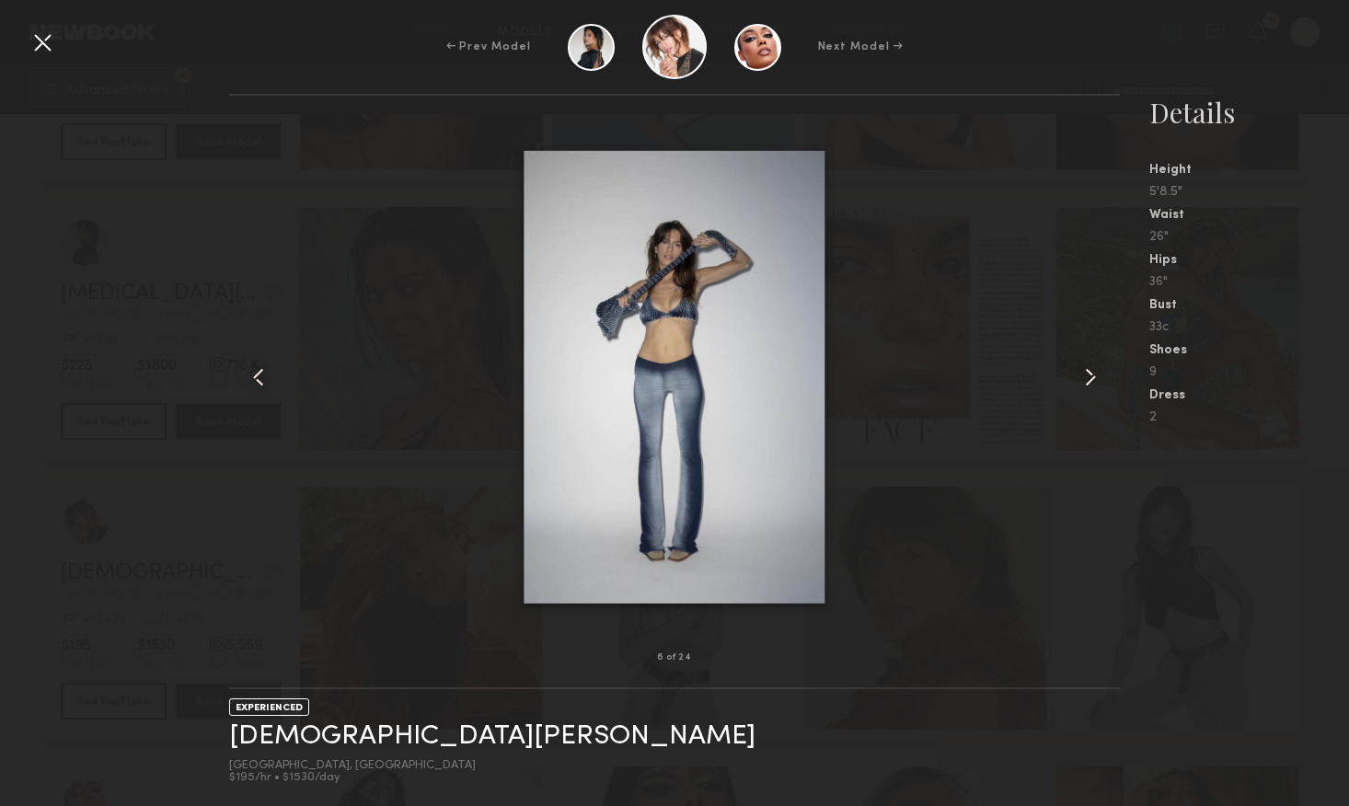
click at [1086, 375] on common-icon at bounding box center [1090, 377] width 29 height 29
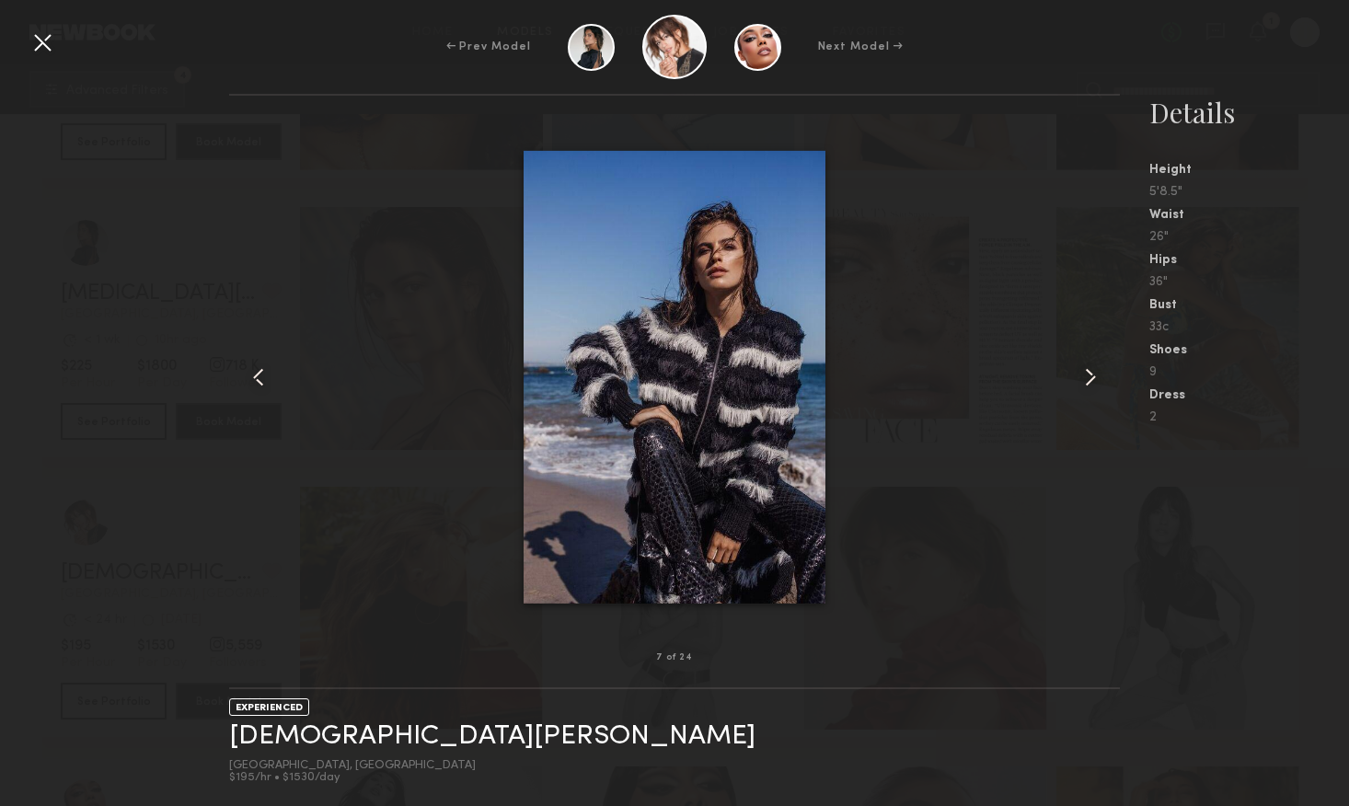
click at [1086, 375] on common-icon at bounding box center [1090, 377] width 29 height 29
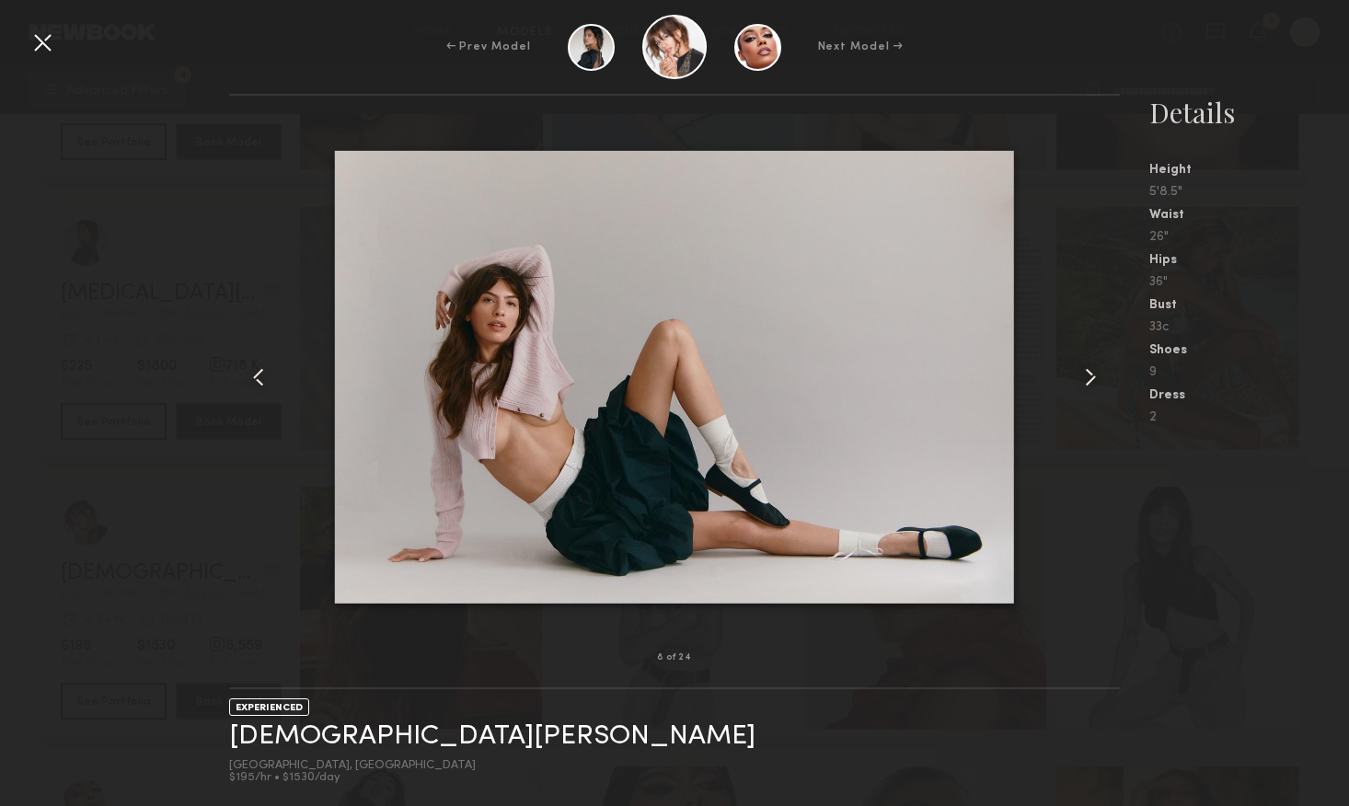
click at [1090, 381] on common-icon at bounding box center [1090, 377] width 29 height 29
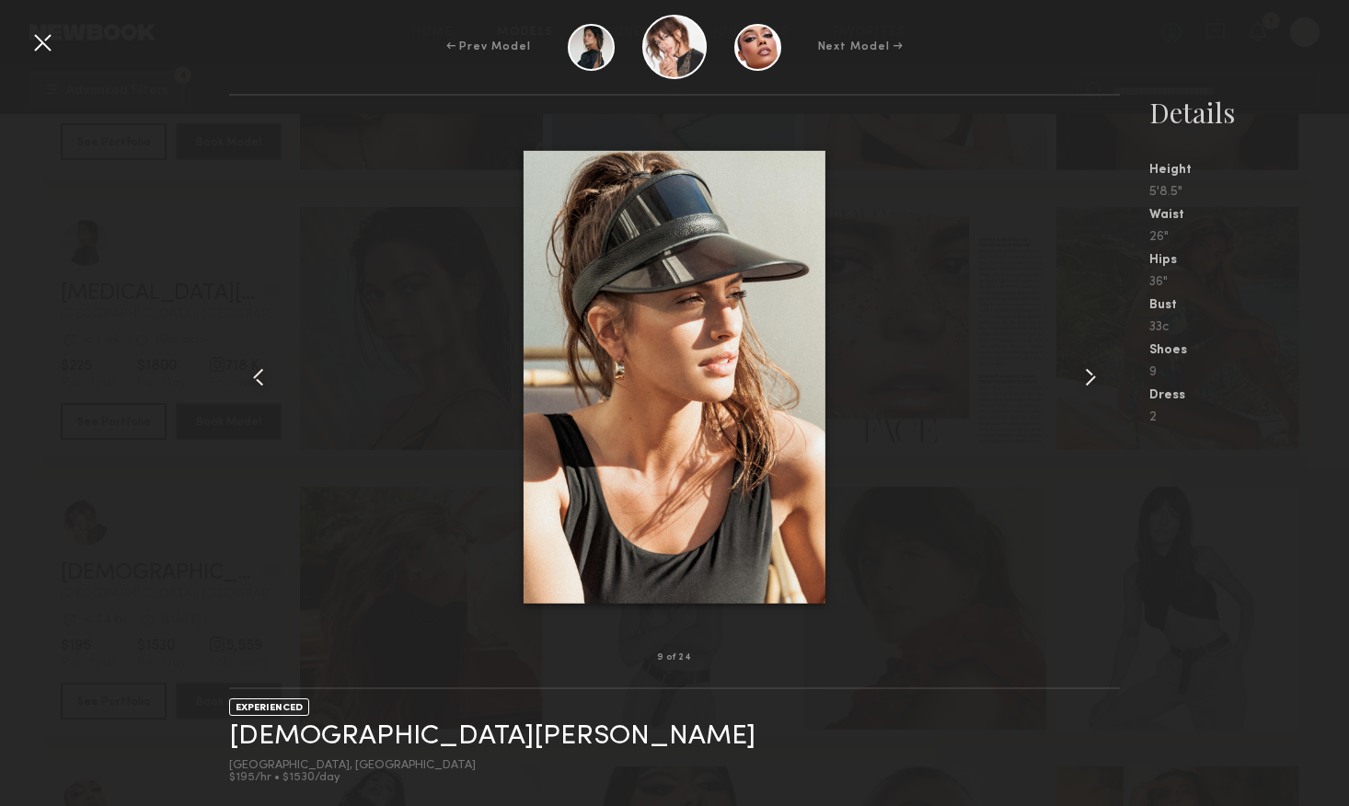
click at [1090, 381] on common-icon at bounding box center [1090, 377] width 29 height 29
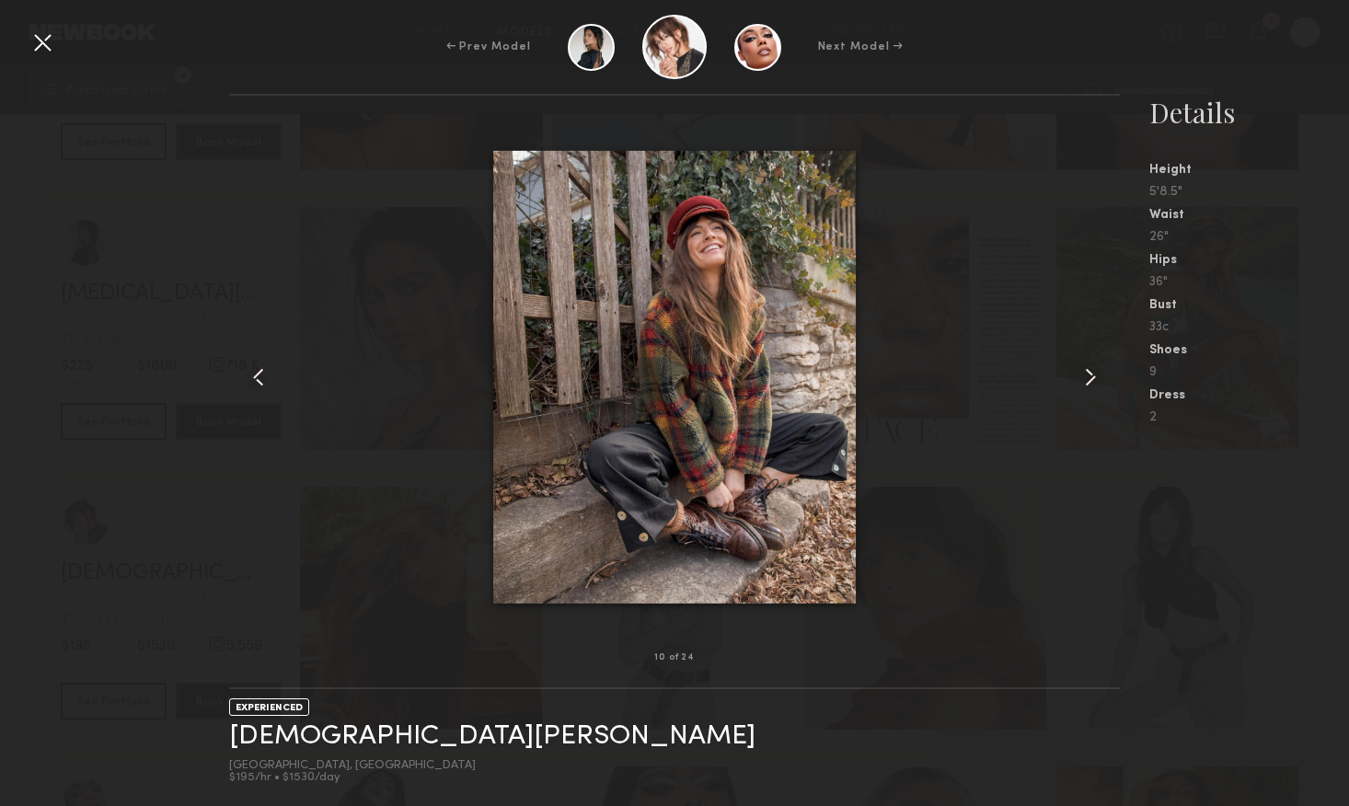
click at [1090, 381] on common-icon at bounding box center [1090, 377] width 29 height 29
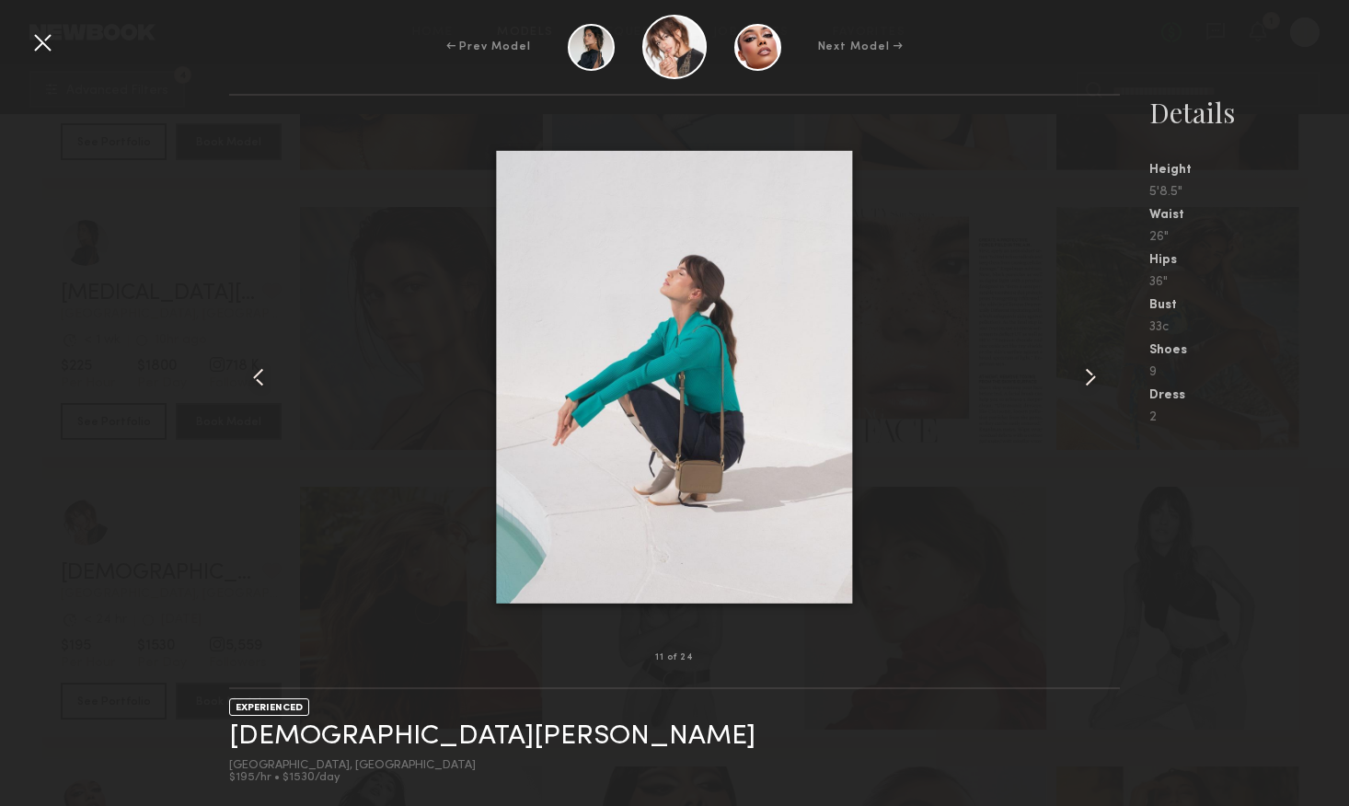
click at [1090, 381] on common-icon at bounding box center [1090, 377] width 29 height 29
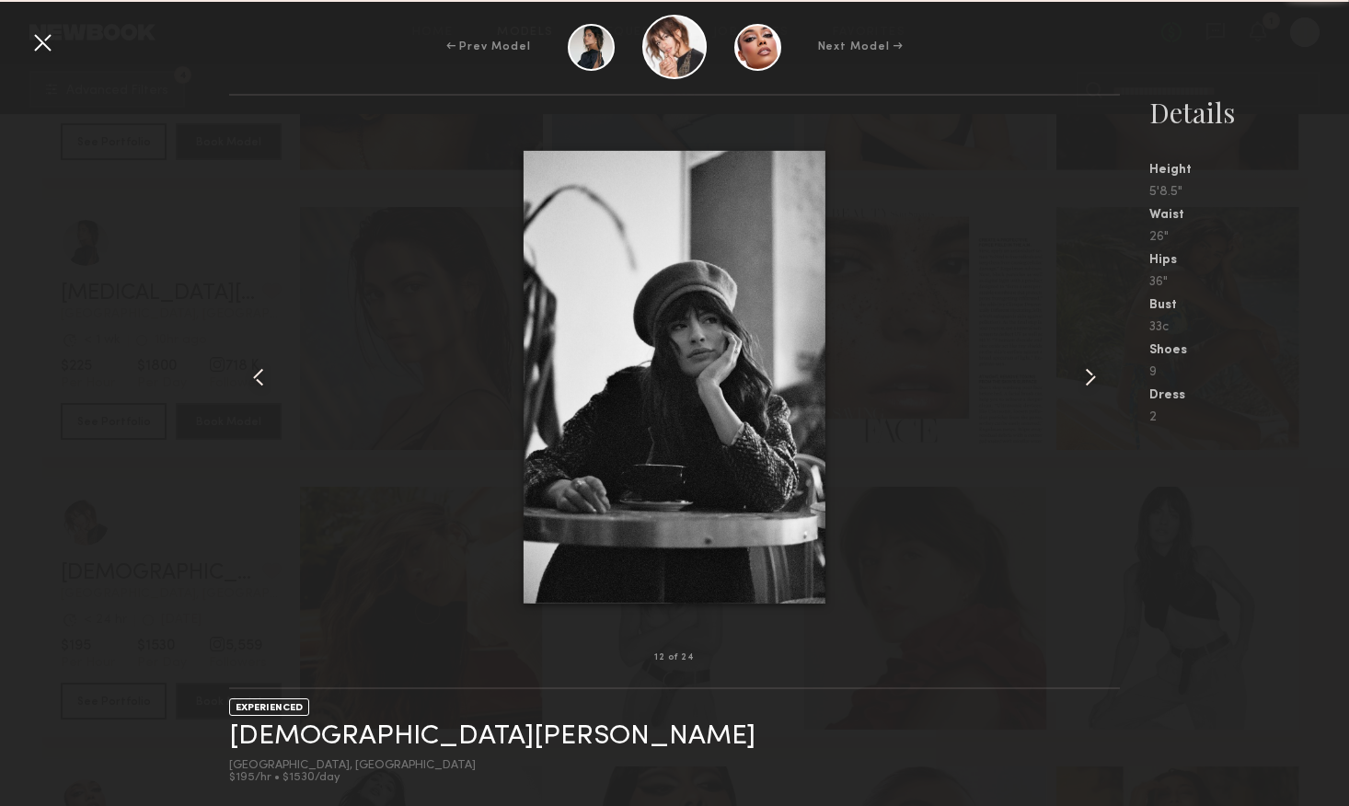
click at [1090, 381] on common-icon at bounding box center [1090, 377] width 29 height 29
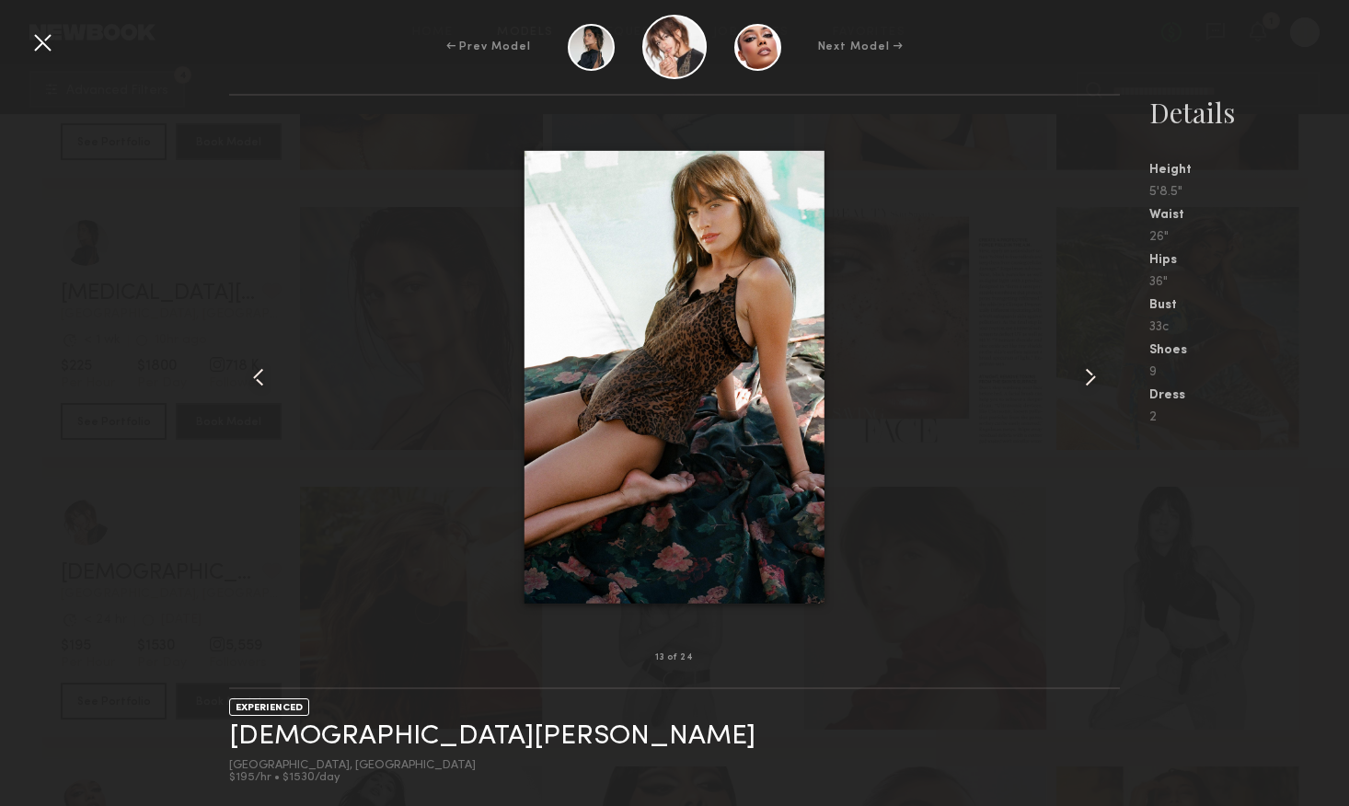
click at [1090, 381] on common-icon at bounding box center [1090, 377] width 29 height 29
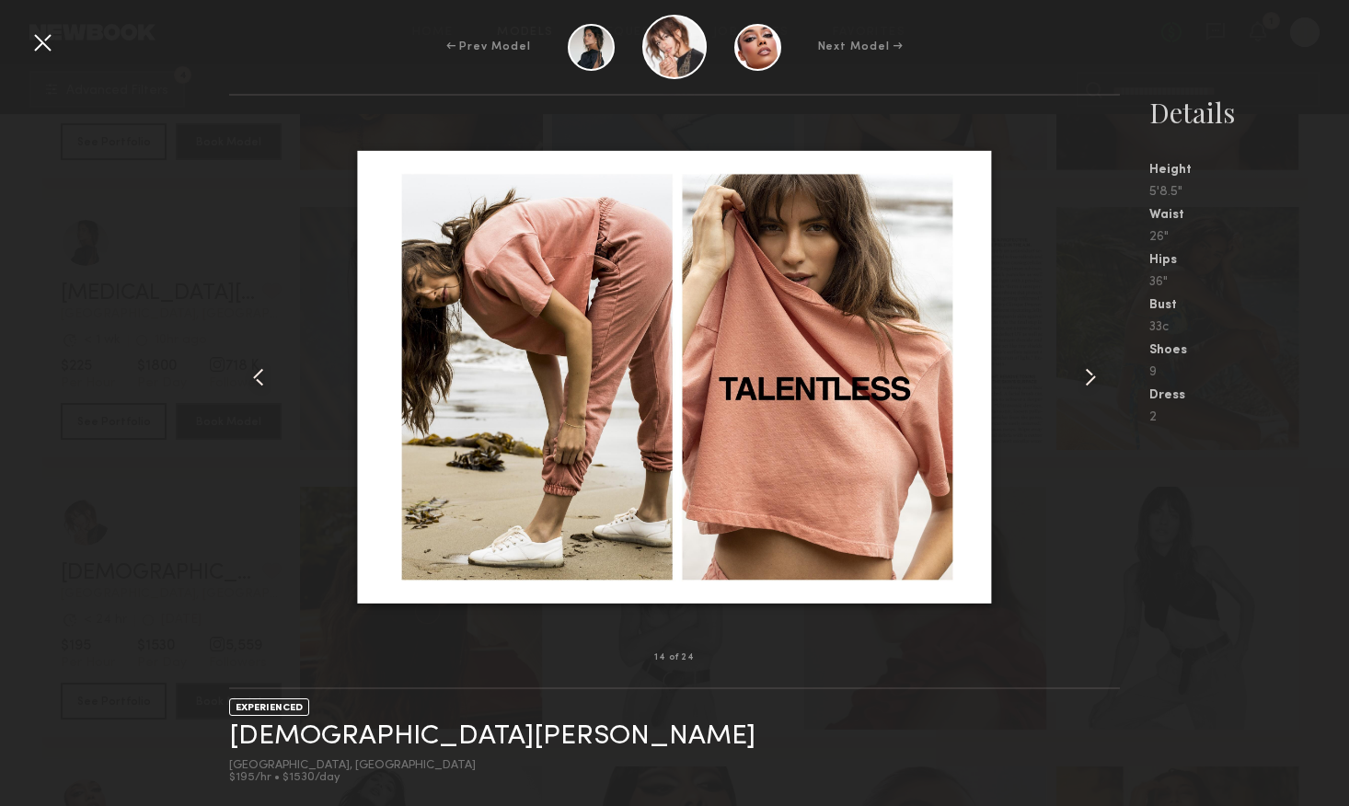
click at [1090, 381] on common-icon at bounding box center [1090, 377] width 29 height 29
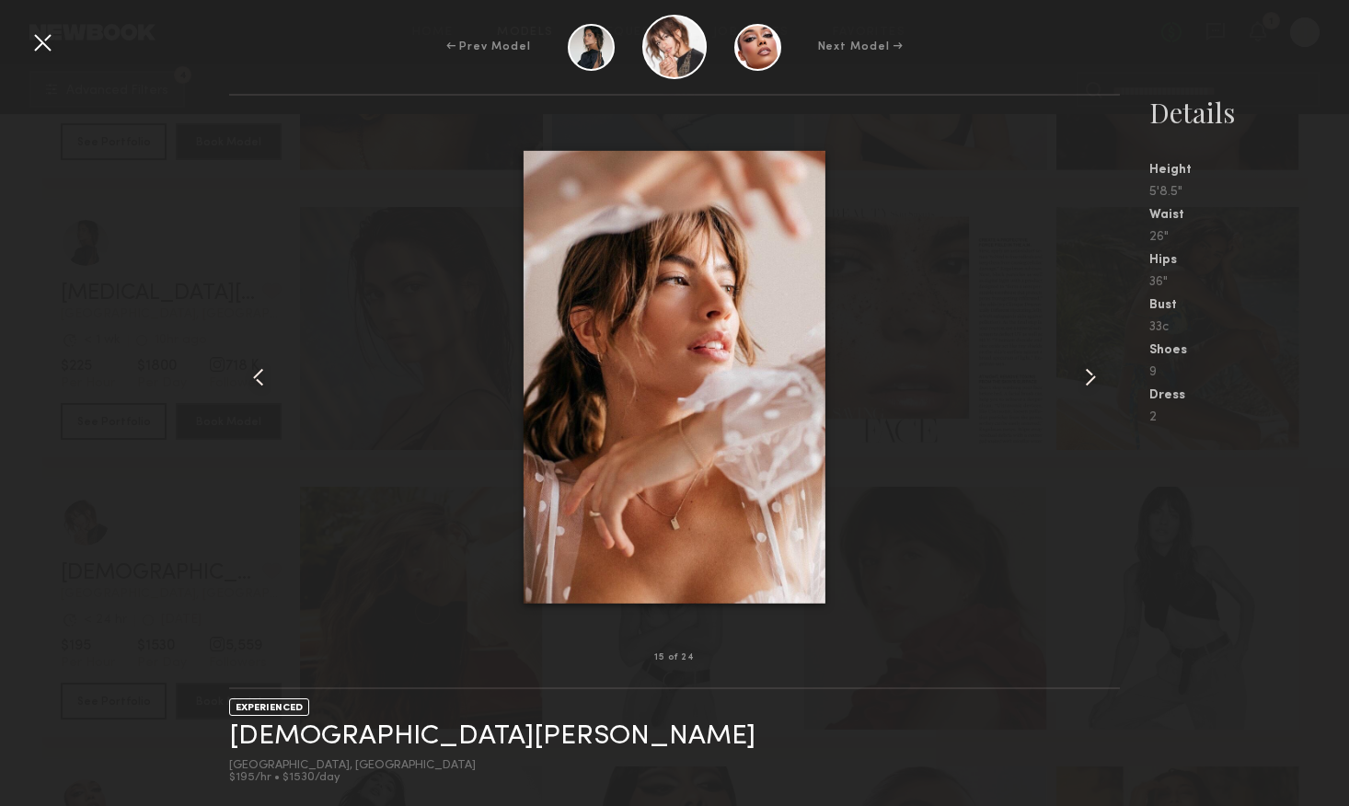
click at [1090, 381] on common-icon at bounding box center [1090, 377] width 29 height 29
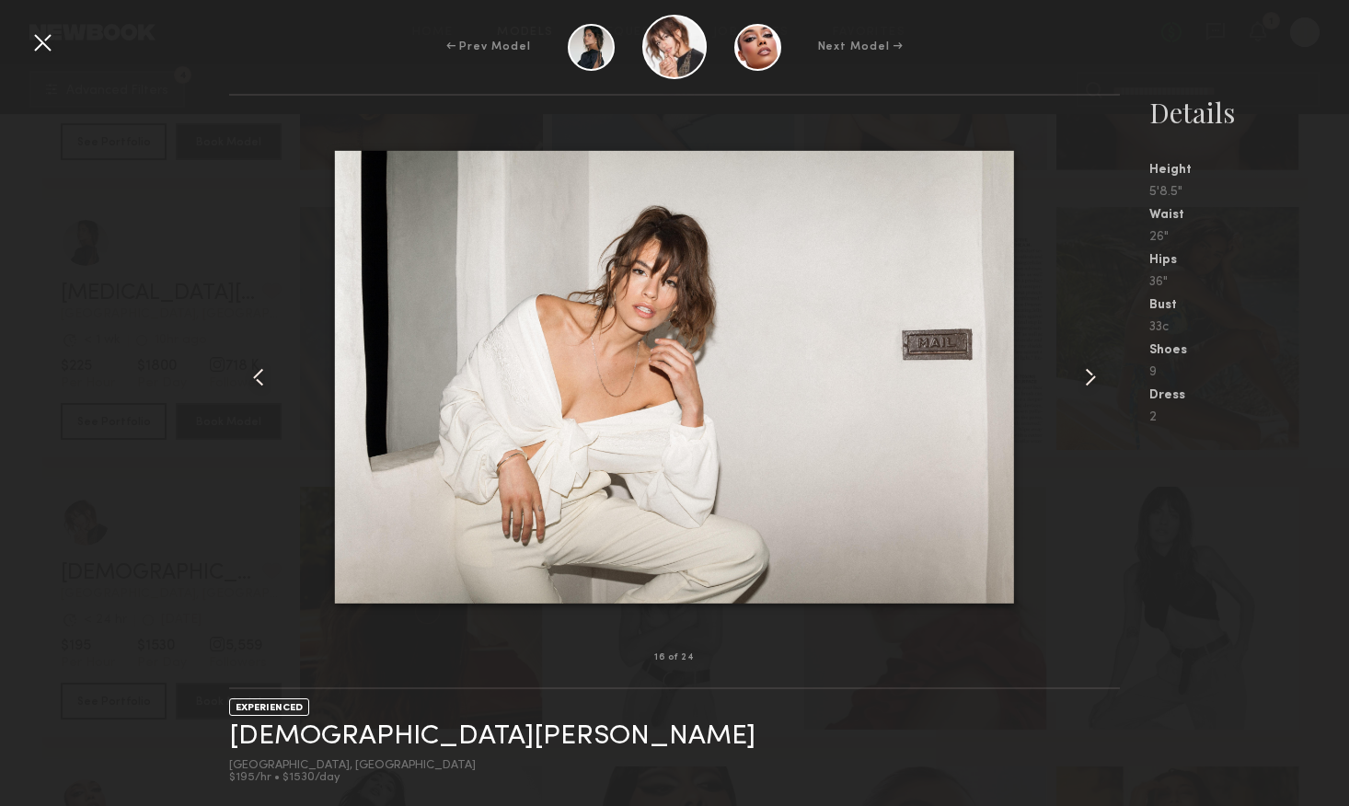
click at [1090, 381] on common-icon at bounding box center [1090, 377] width 29 height 29
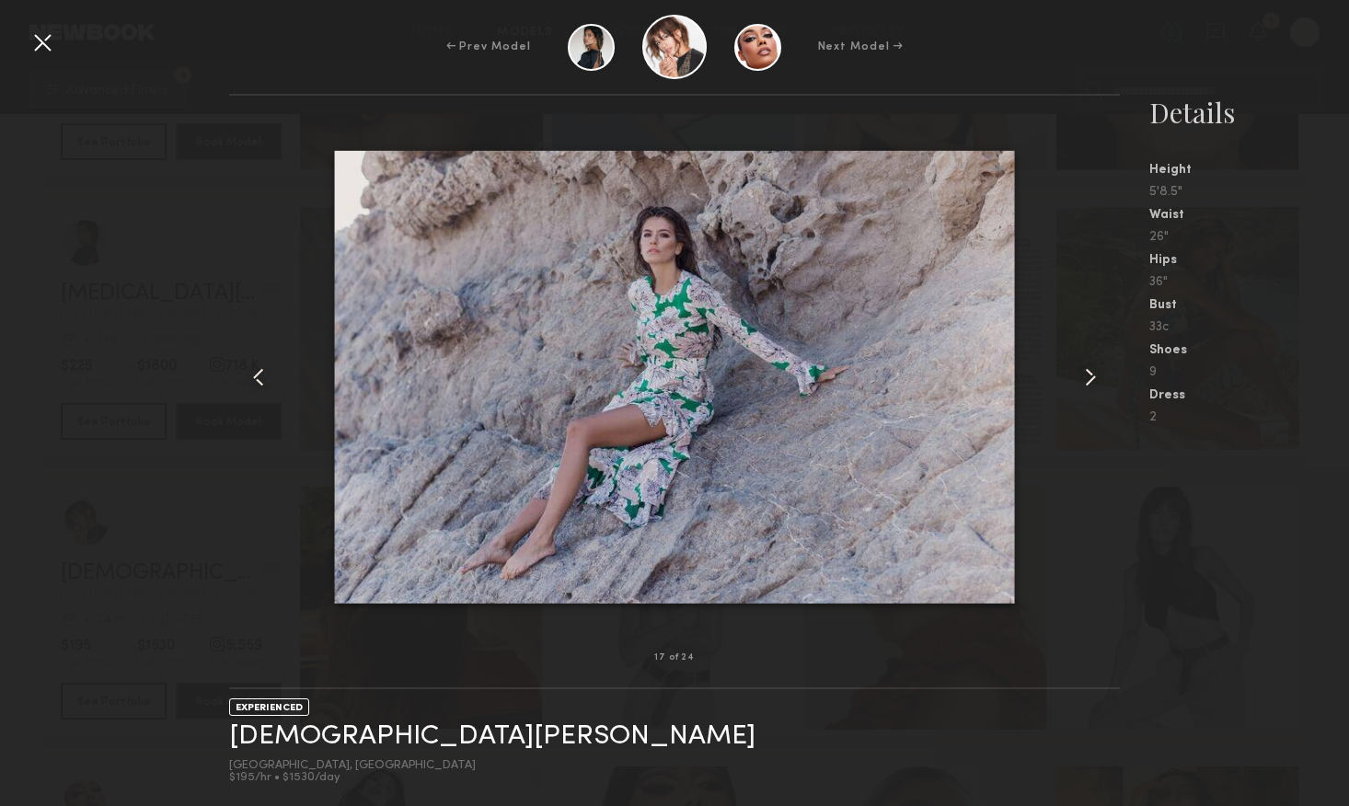
click at [1090, 381] on common-icon at bounding box center [1090, 377] width 29 height 29
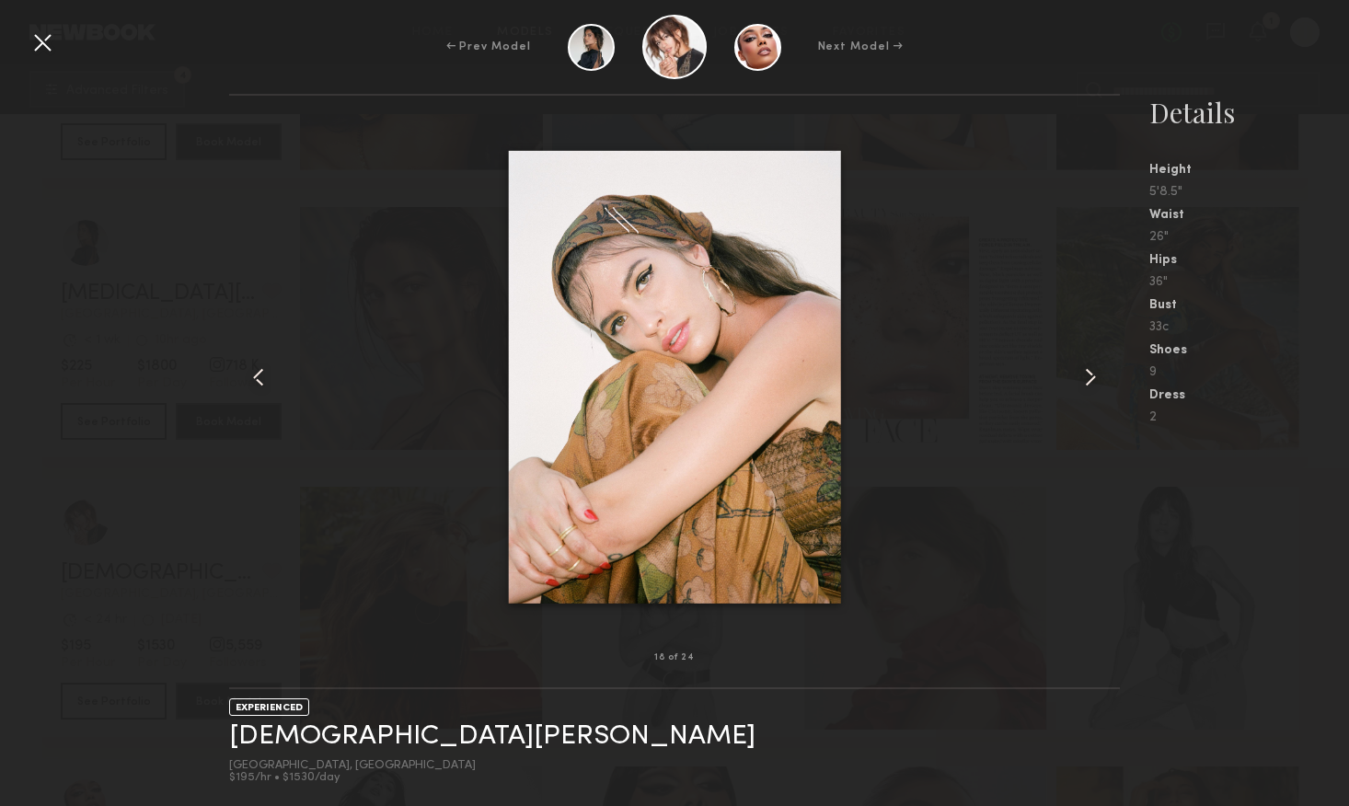
click at [39, 39] on div at bounding box center [42, 42] width 29 height 29
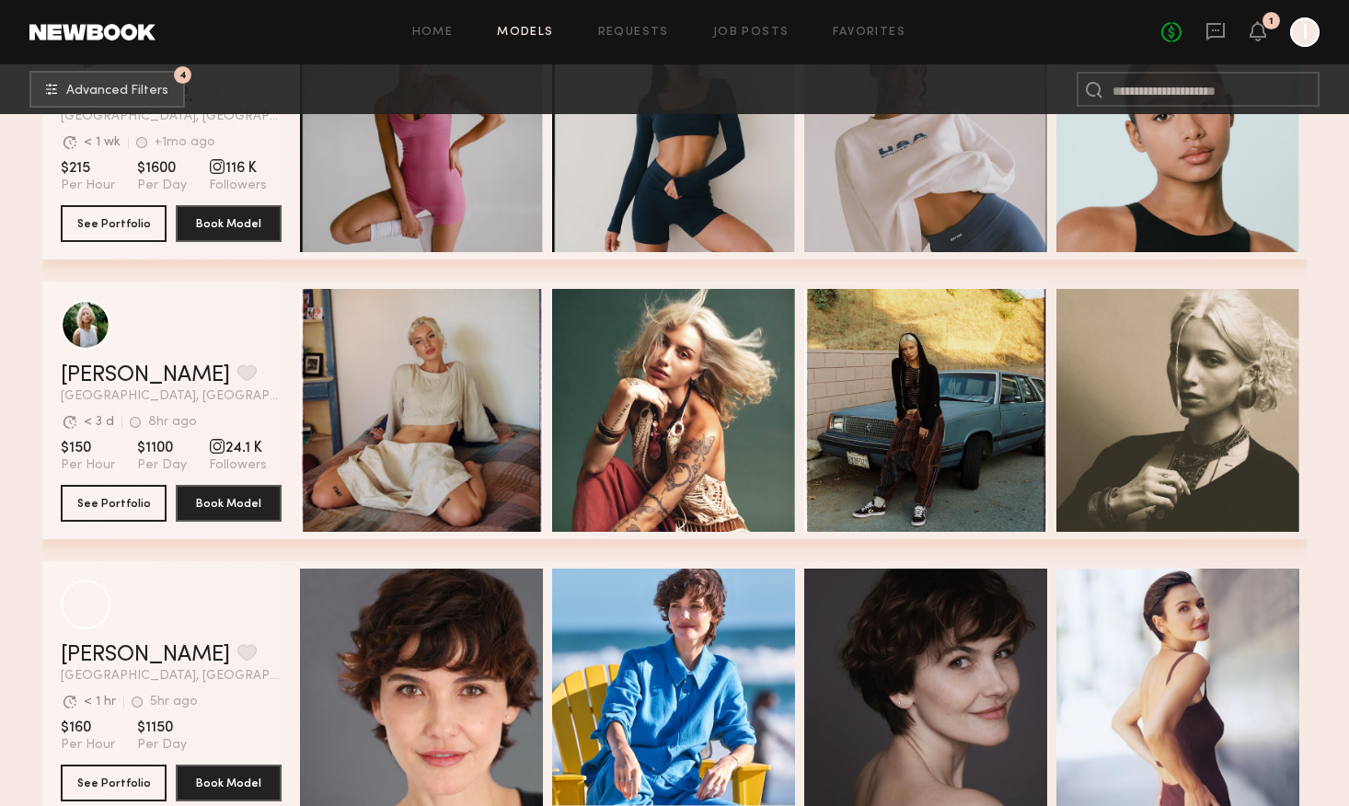
scroll to position [34282, 0]
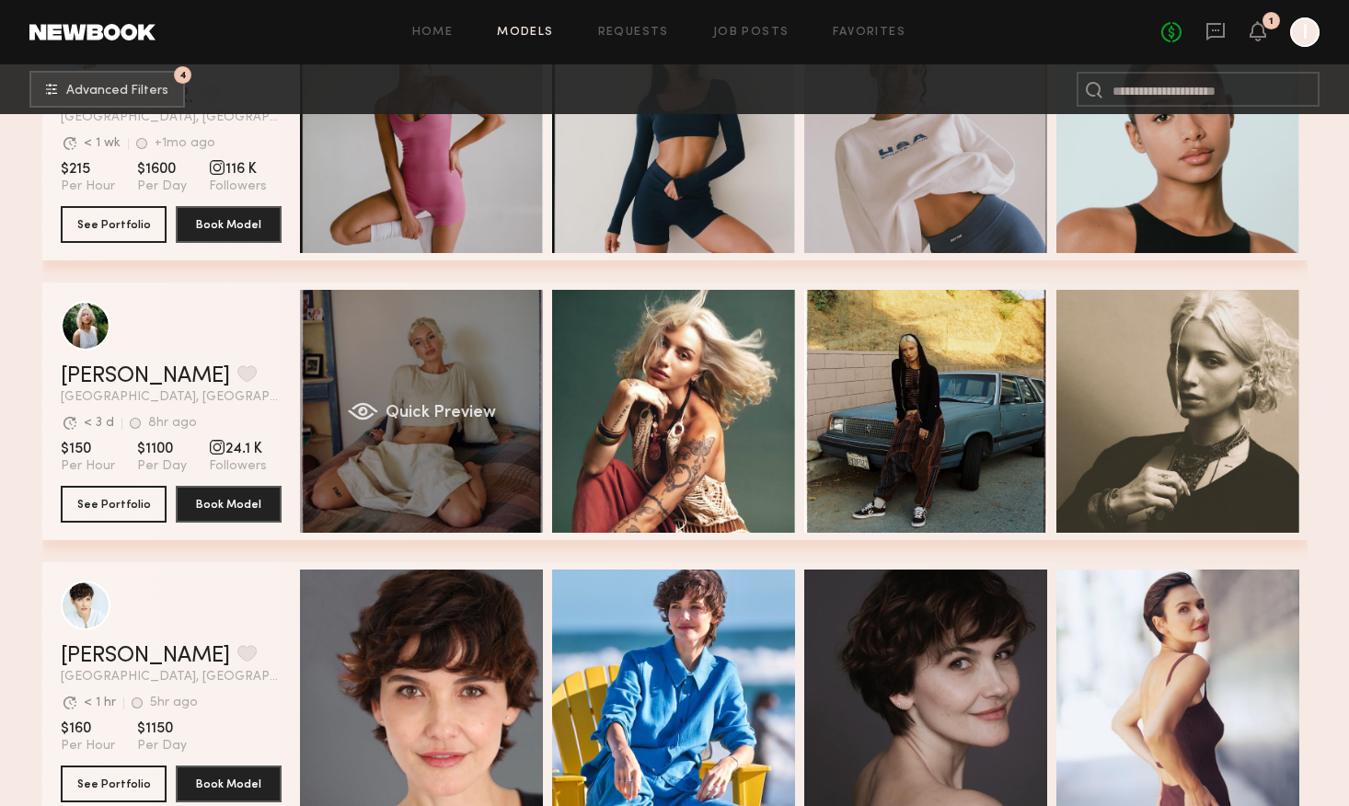
click at [435, 478] on div "Quick Preview" at bounding box center [421, 411] width 243 height 243
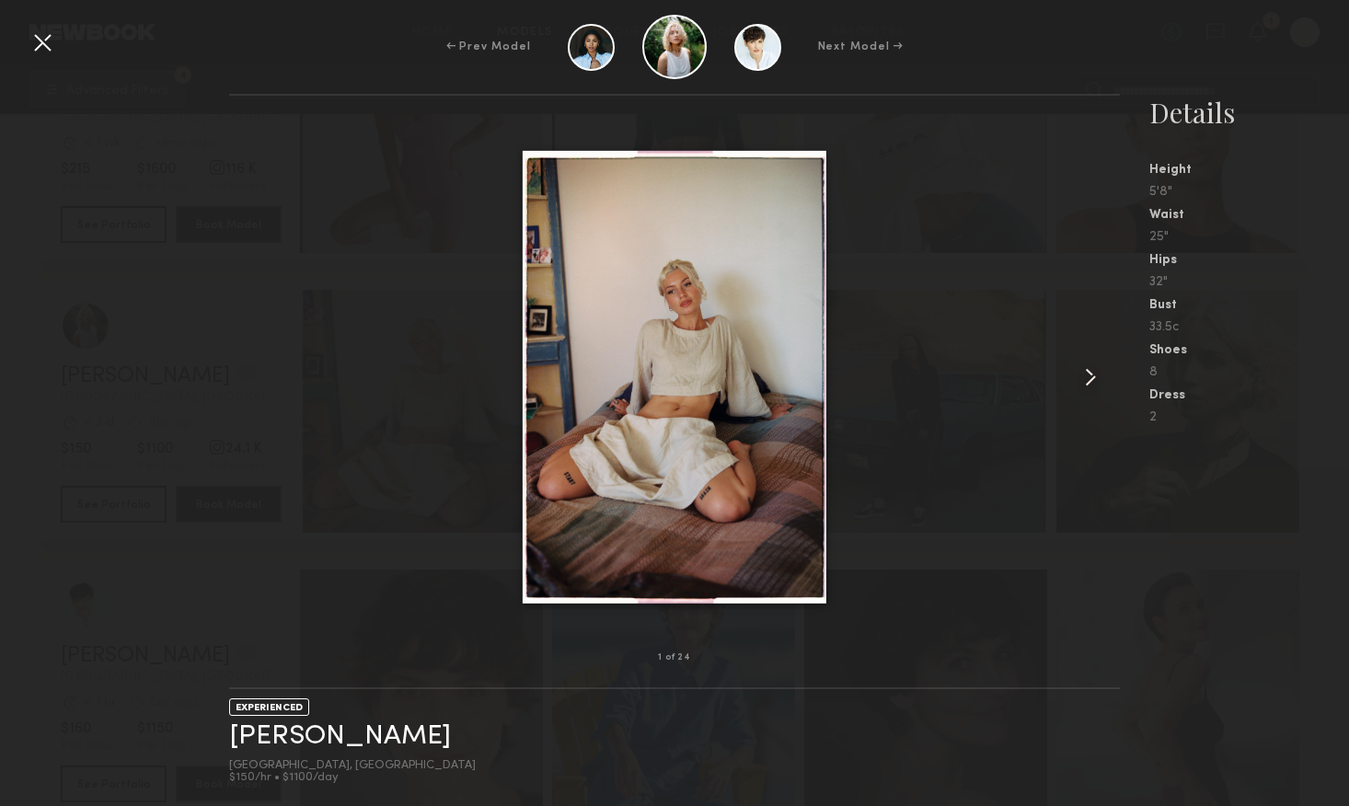
click at [1092, 372] on common-icon at bounding box center [1090, 377] width 29 height 29
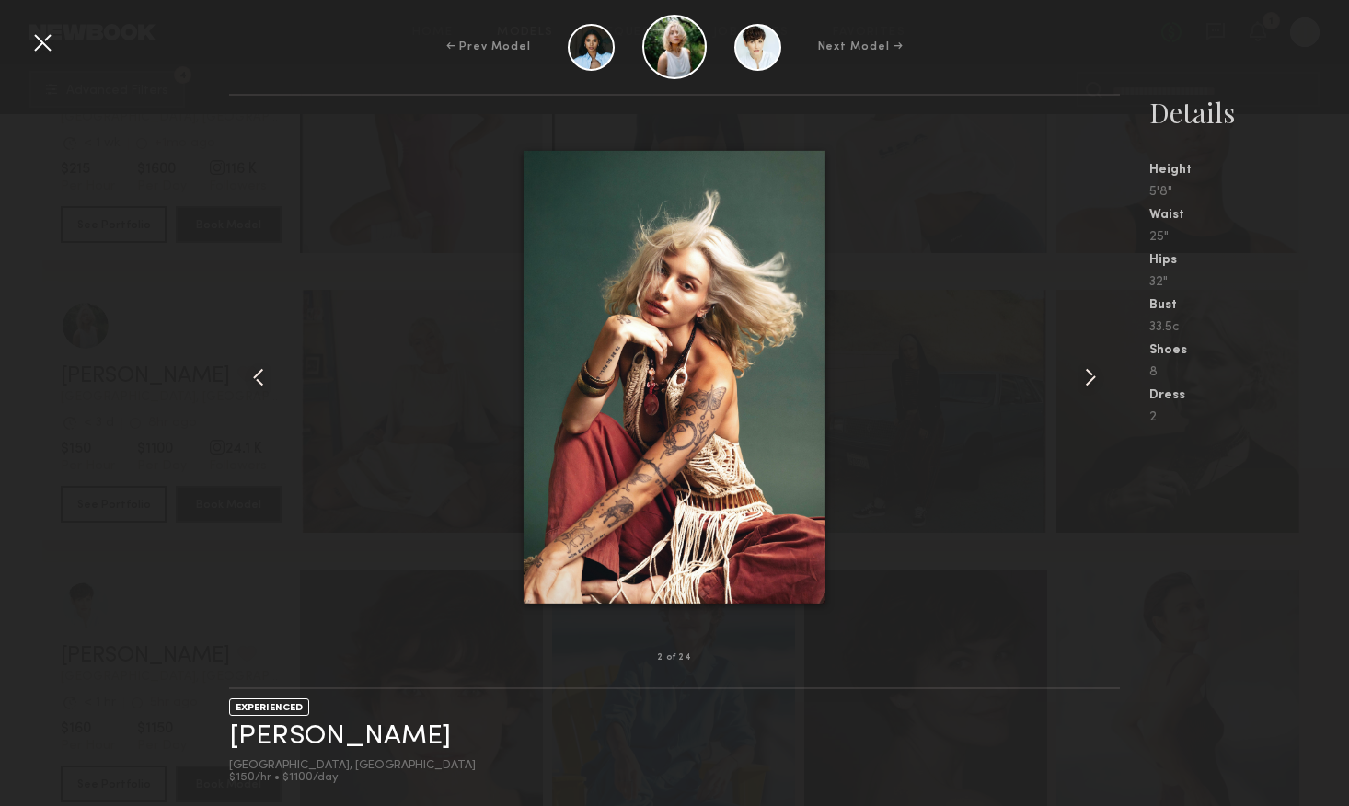
click at [1091, 373] on common-icon at bounding box center [1090, 377] width 29 height 29
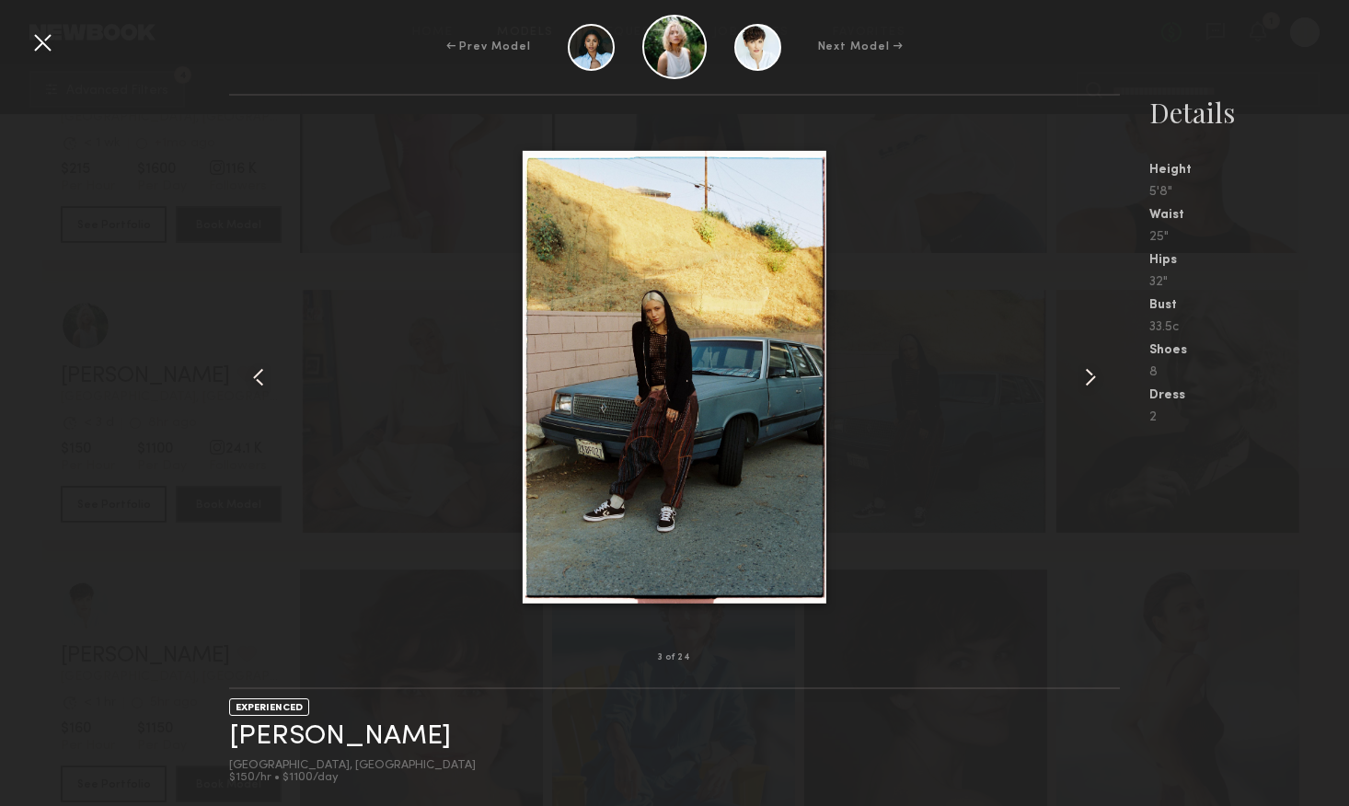
click at [1091, 373] on common-icon at bounding box center [1090, 377] width 29 height 29
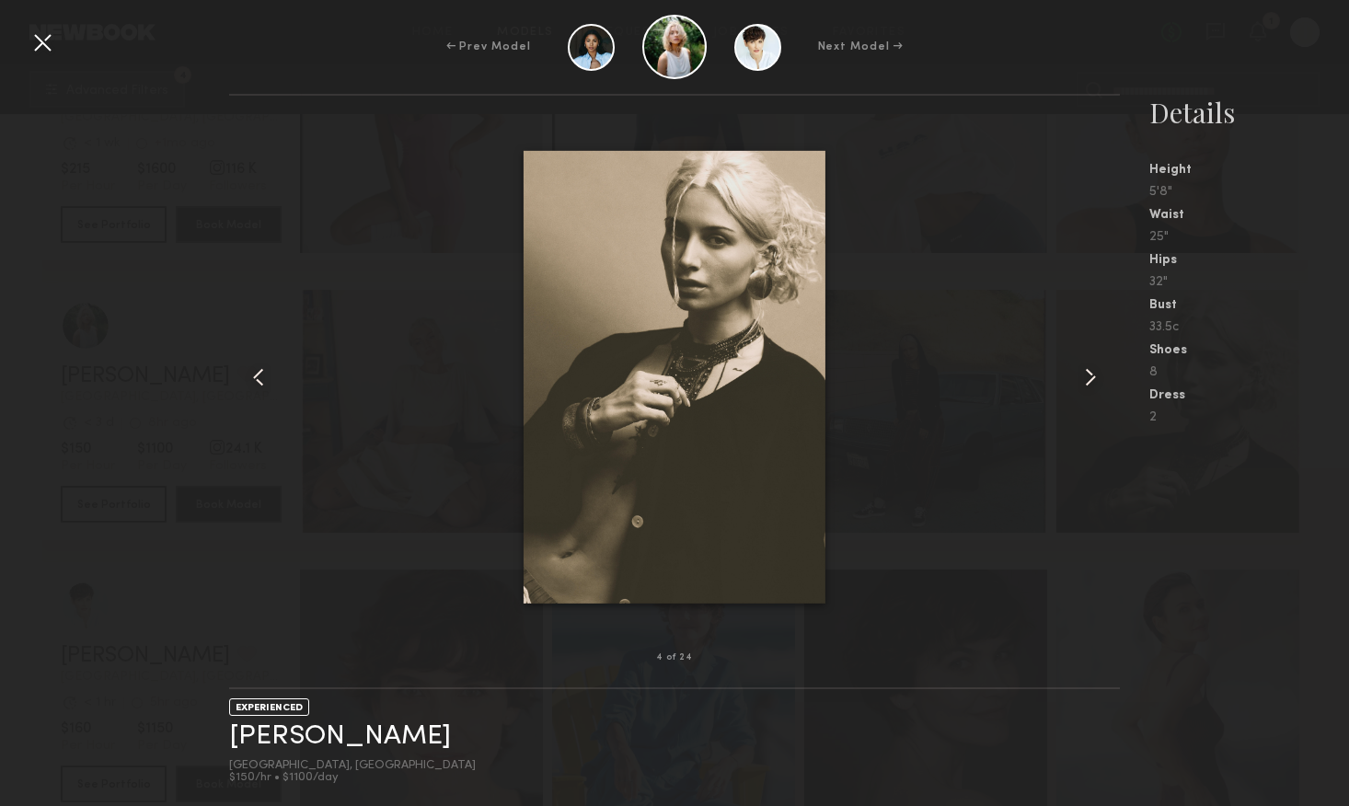
click at [46, 46] on div at bounding box center [42, 42] width 29 height 29
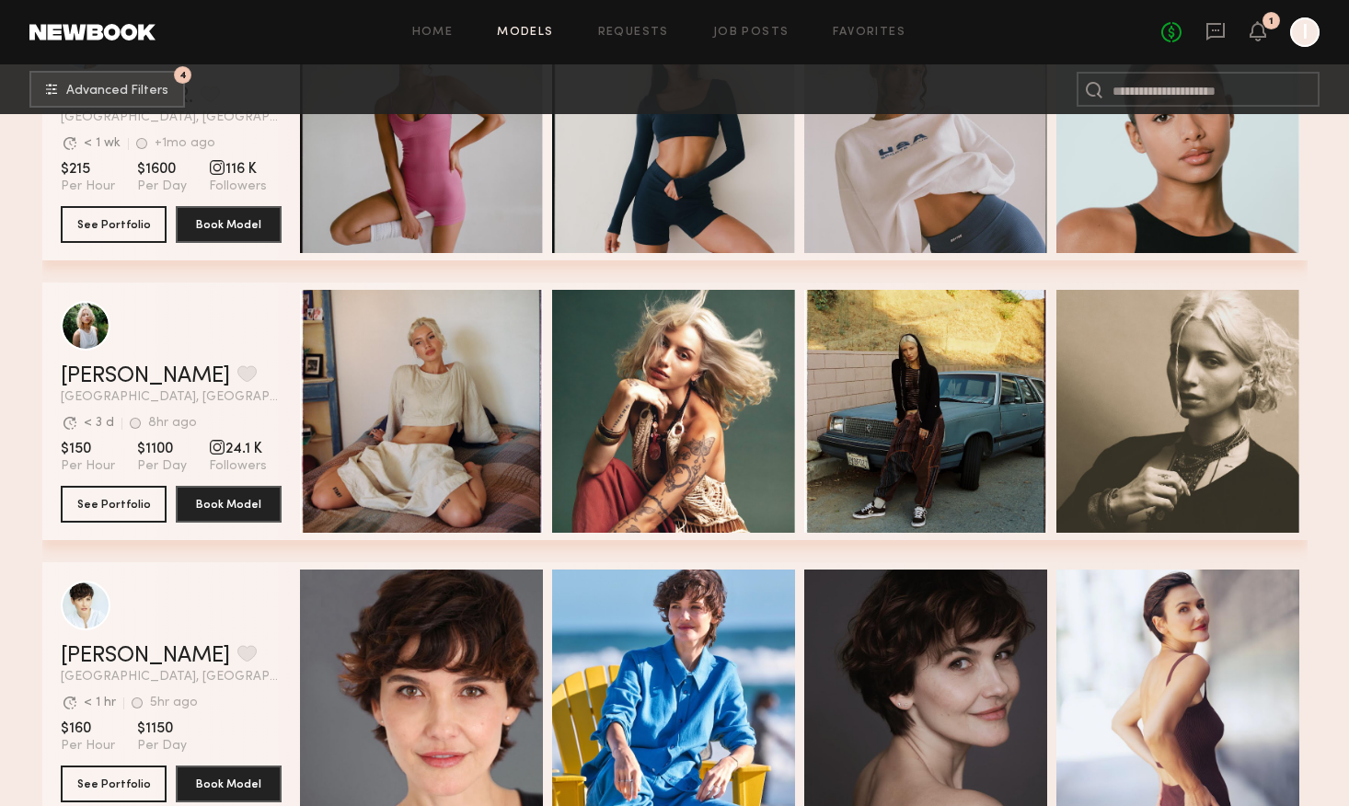
scroll to position [34573, 0]
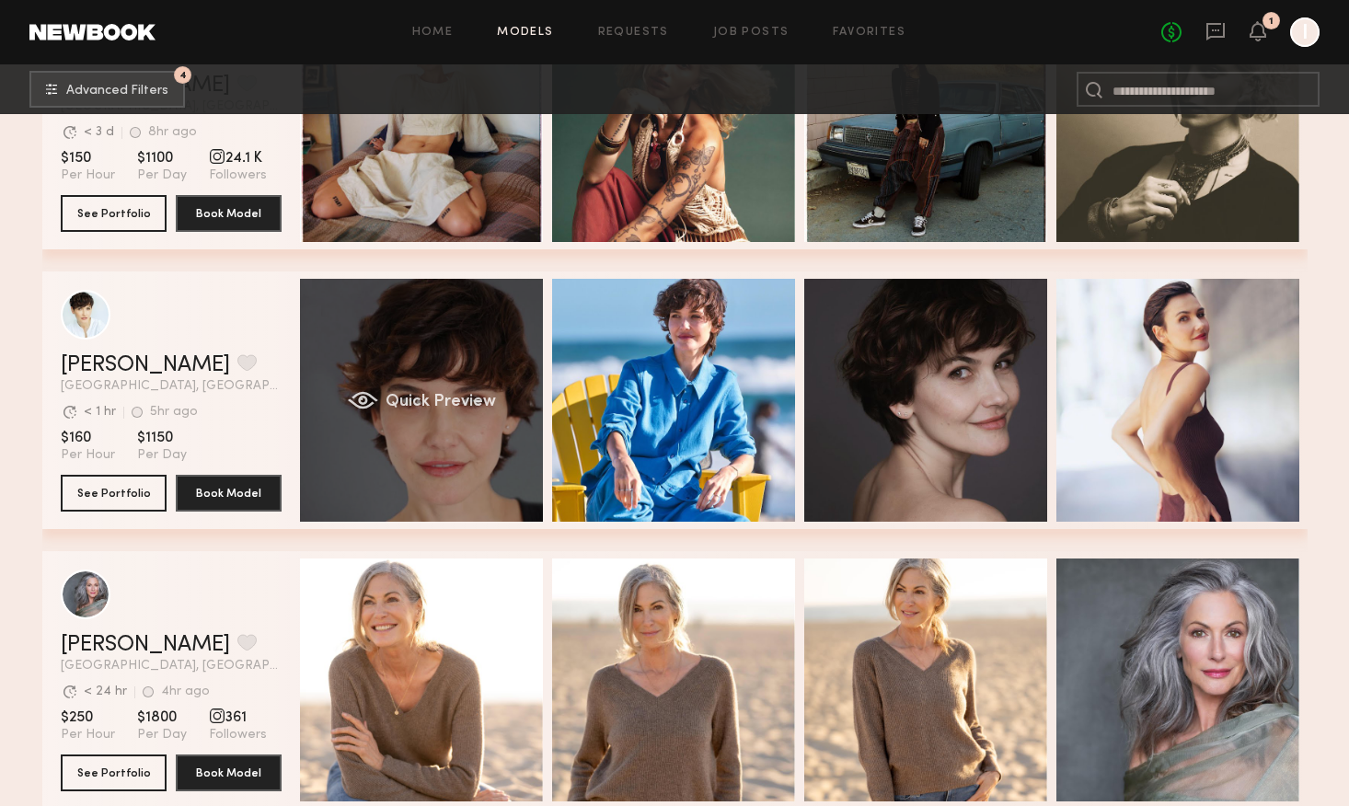
click at [441, 475] on div "Quick Preview" at bounding box center [421, 400] width 243 height 243
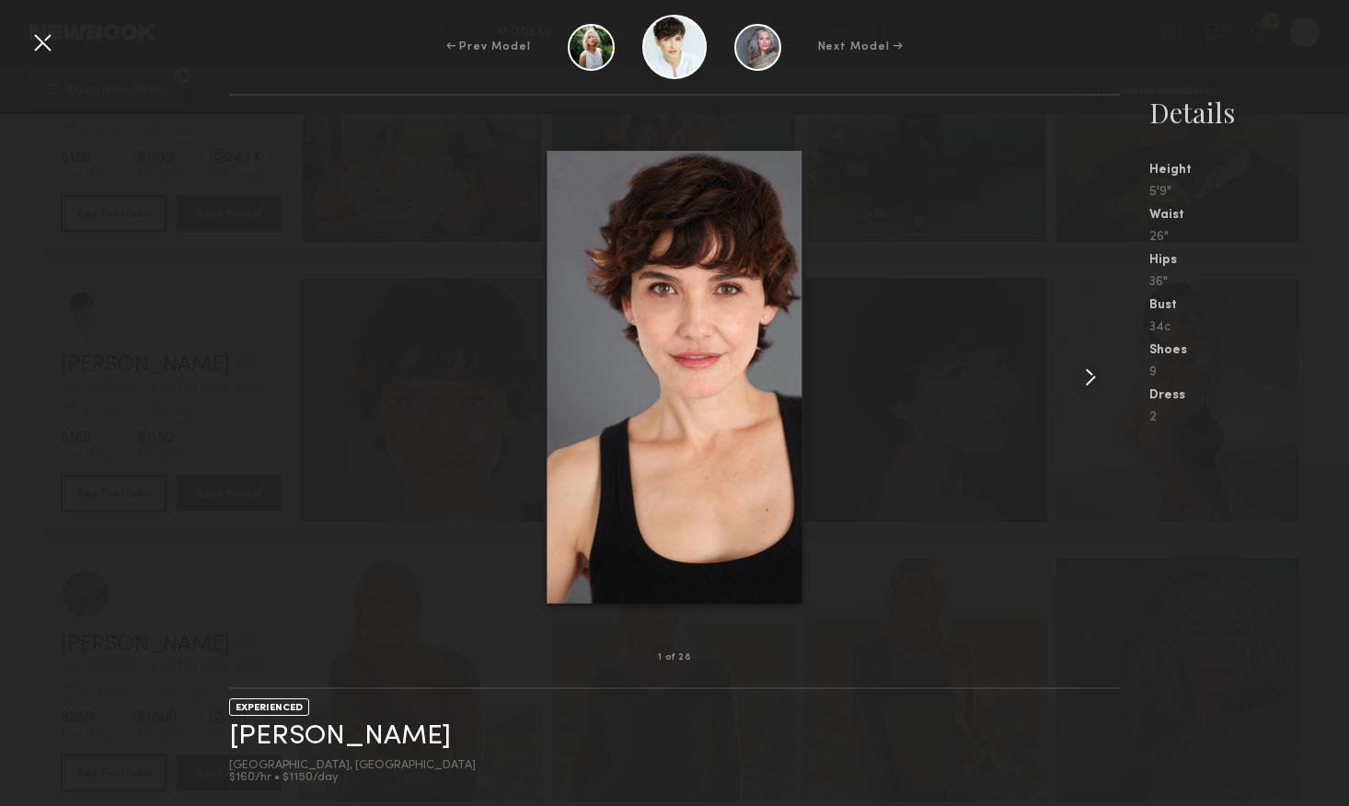
click at [1069, 376] on div at bounding box center [674, 376] width 891 height 503
click at [1099, 379] on common-icon at bounding box center [1090, 377] width 29 height 29
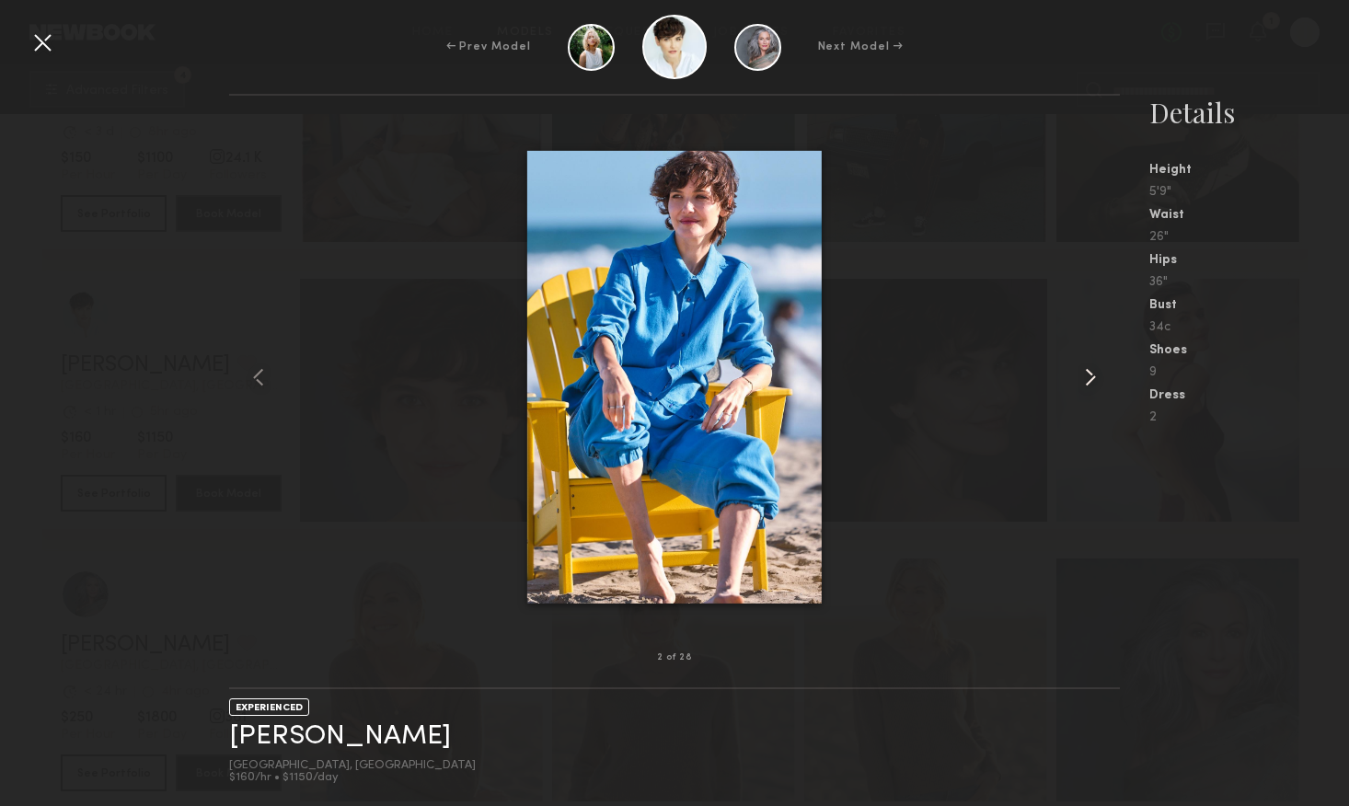
click at [1099, 379] on common-icon at bounding box center [1090, 377] width 29 height 29
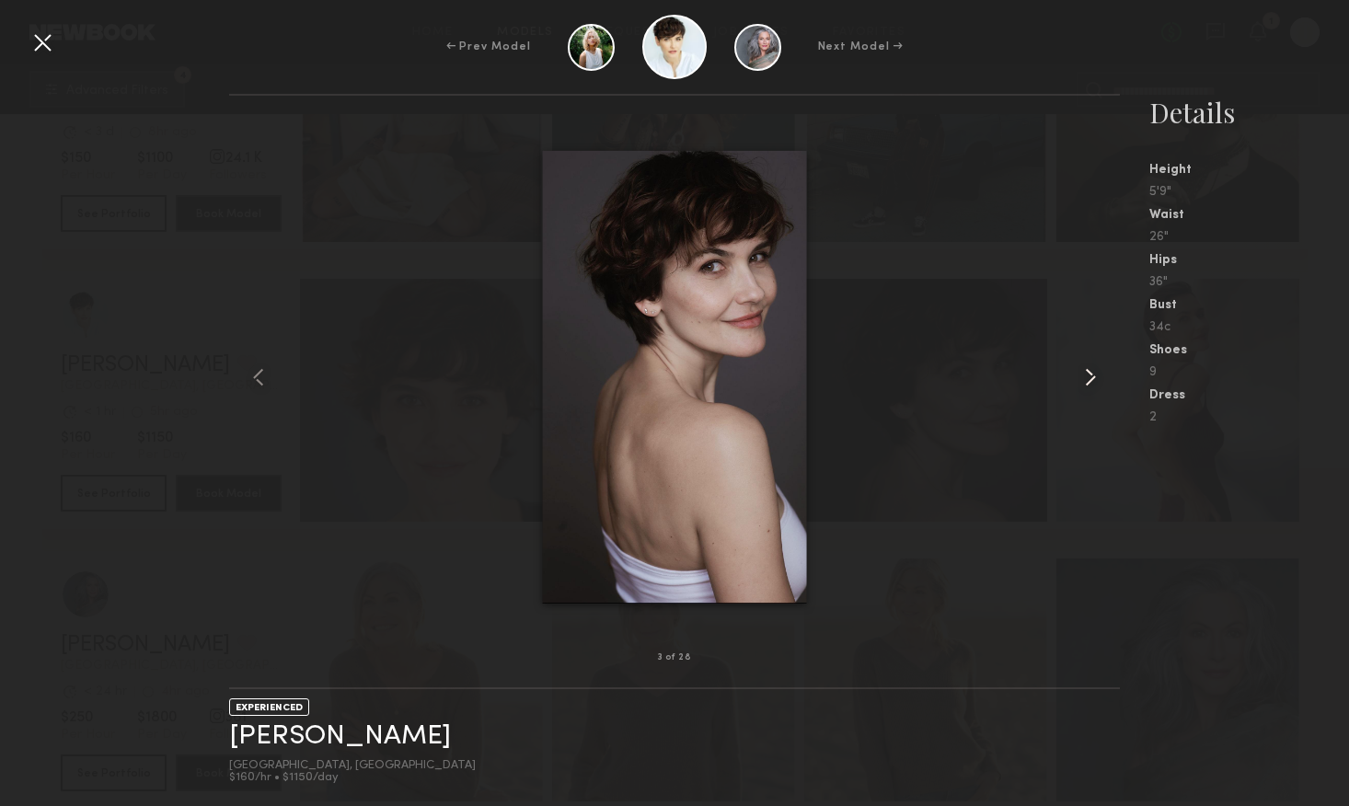
click at [1099, 379] on common-icon at bounding box center [1090, 377] width 29 height 29
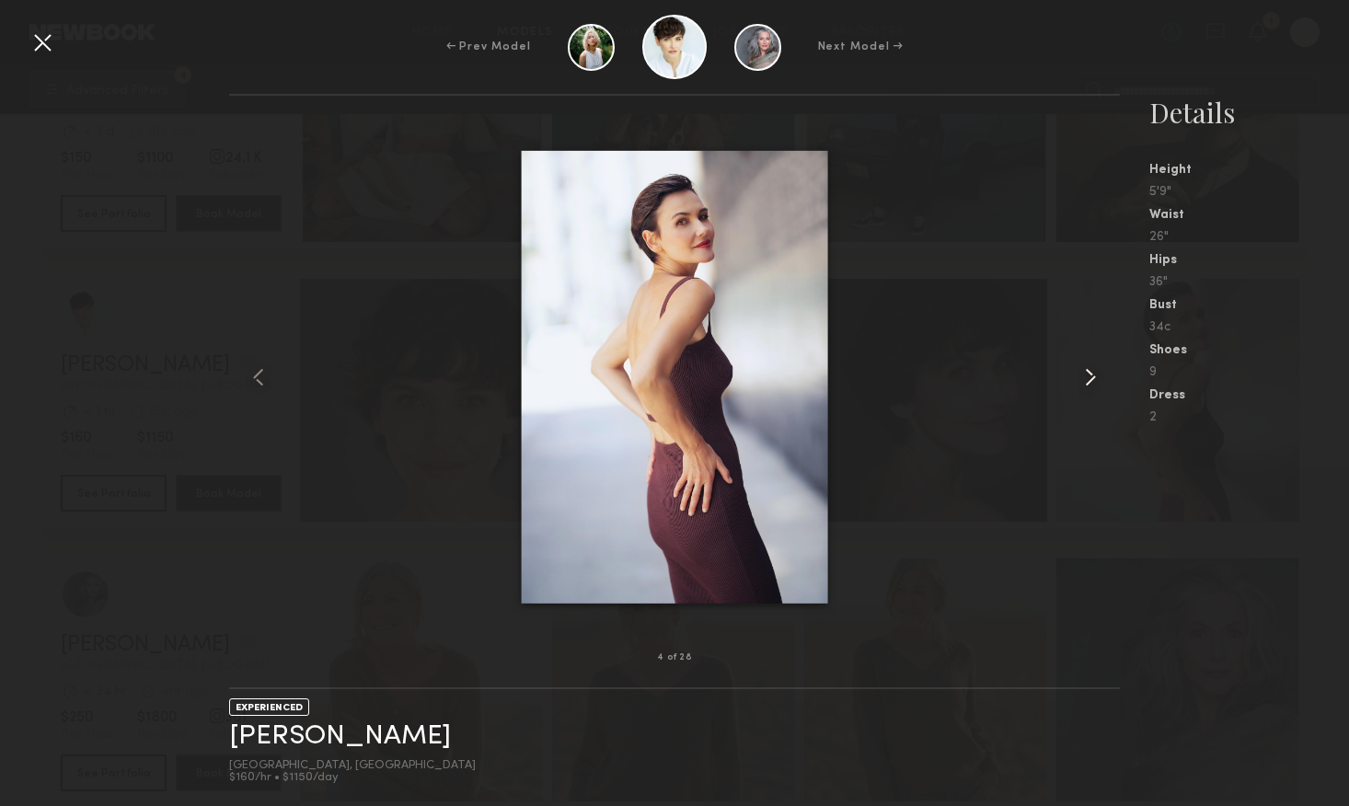
click at [1099, 379] on common-icon at bounding box center [1090, 377] width 29 height 29
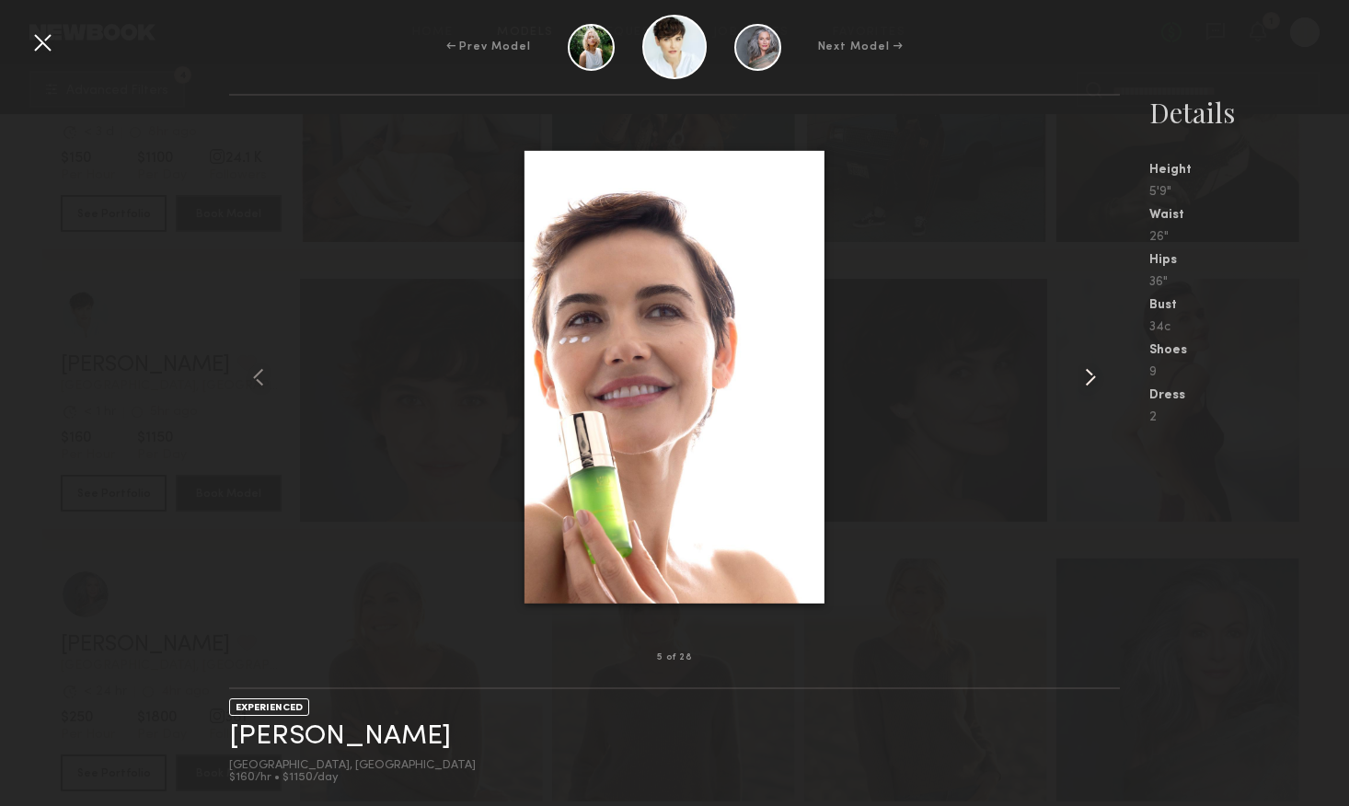
click at [1099, 378] on common-icon at bounding box center [1090, 377] width 29 height 29
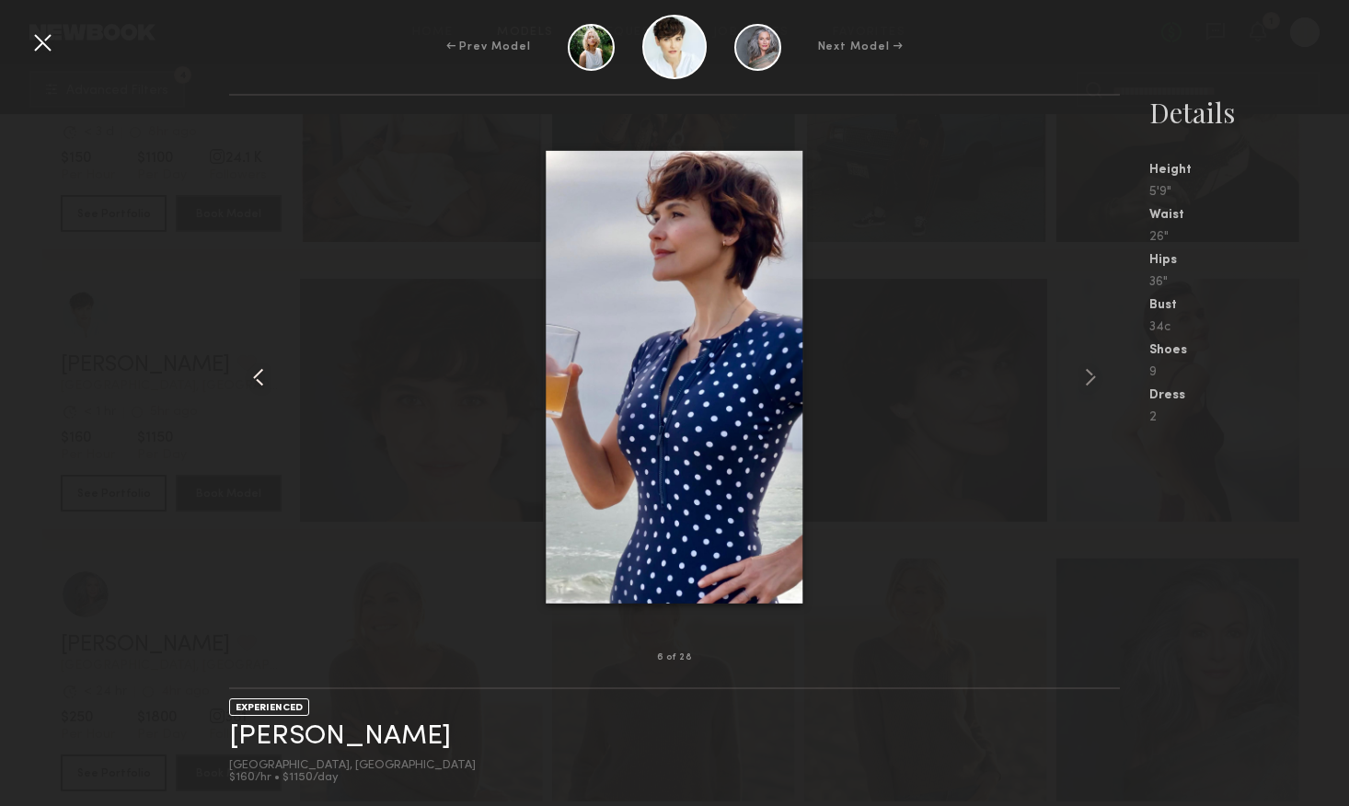
click at [230, 358] on div at bounding box center [247, 376] width 36 height 503
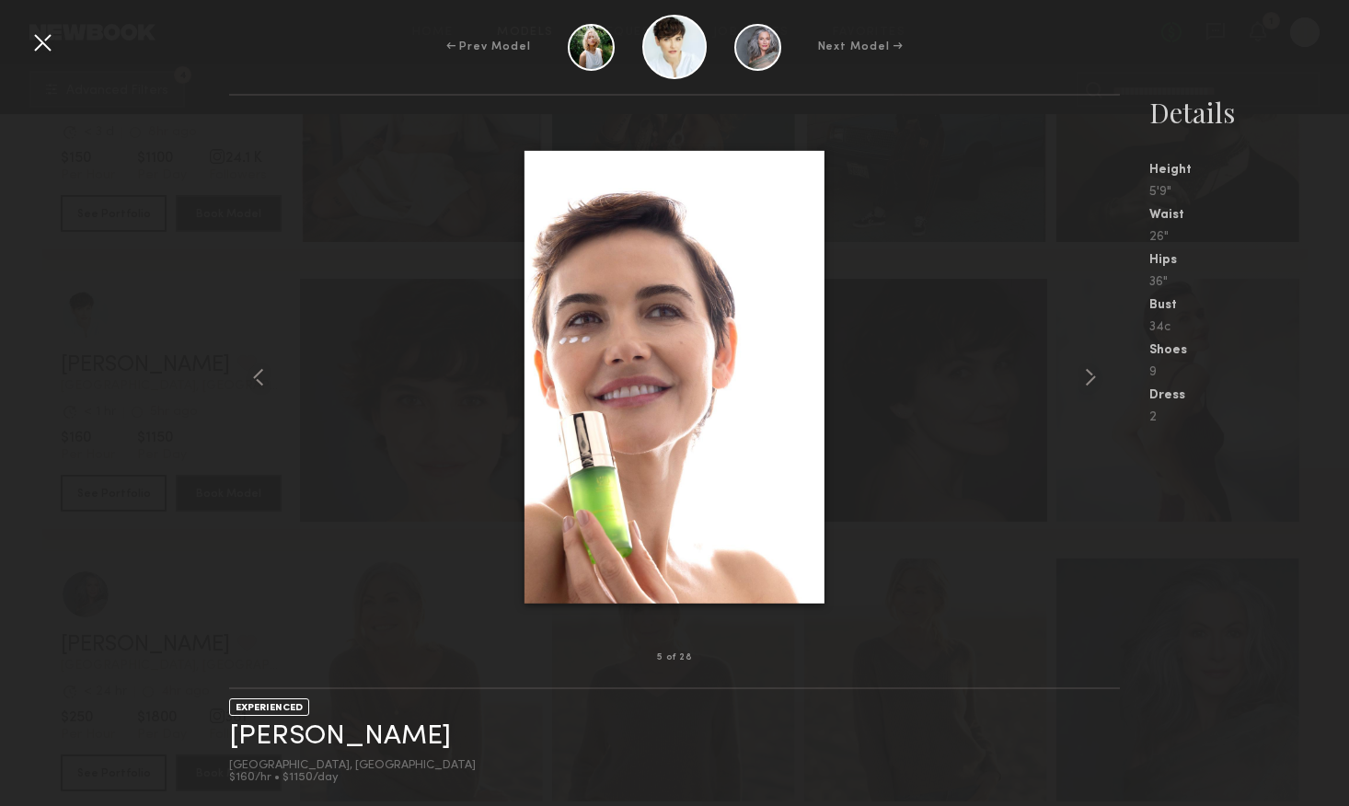
click at [37, 42] on div at bounding box center [42, 42] width 29 height 29
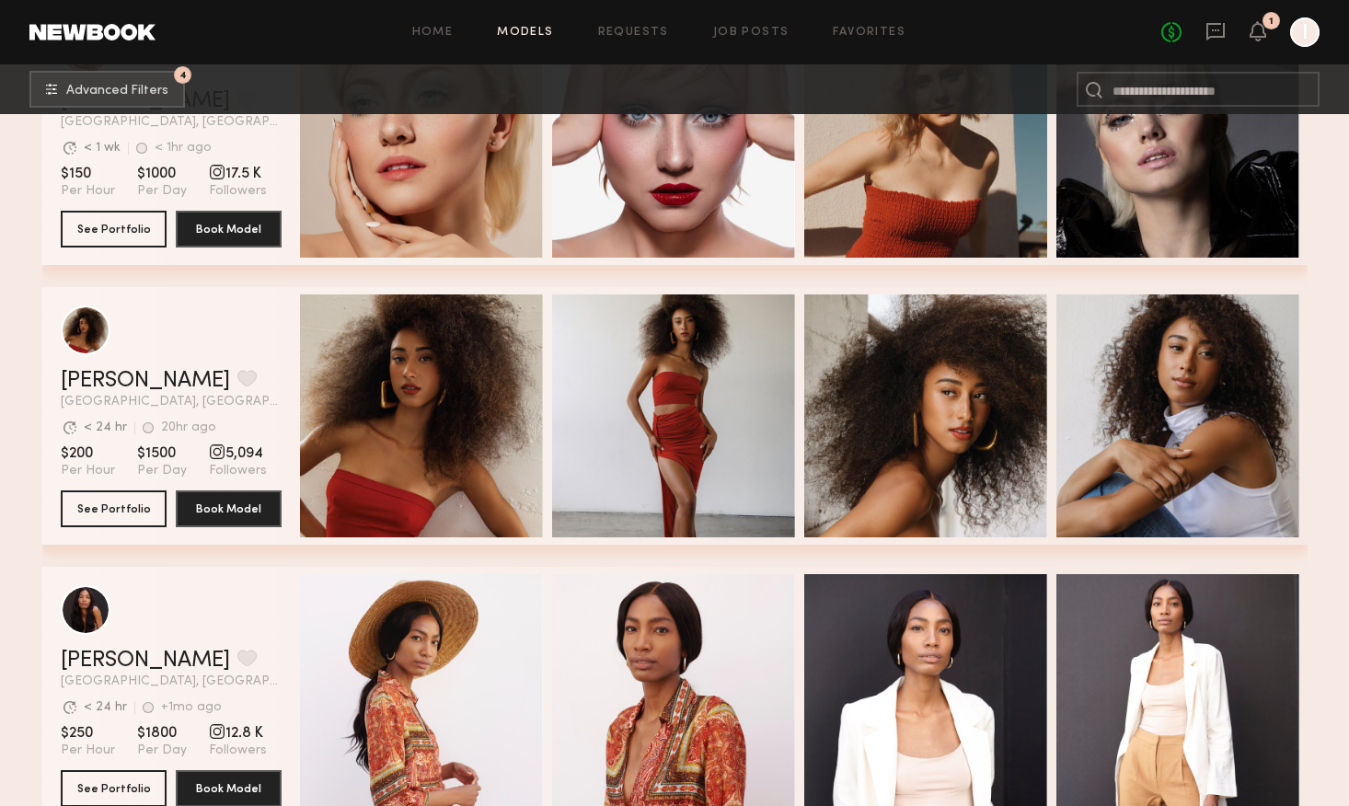
scroll to position [42292, 0]
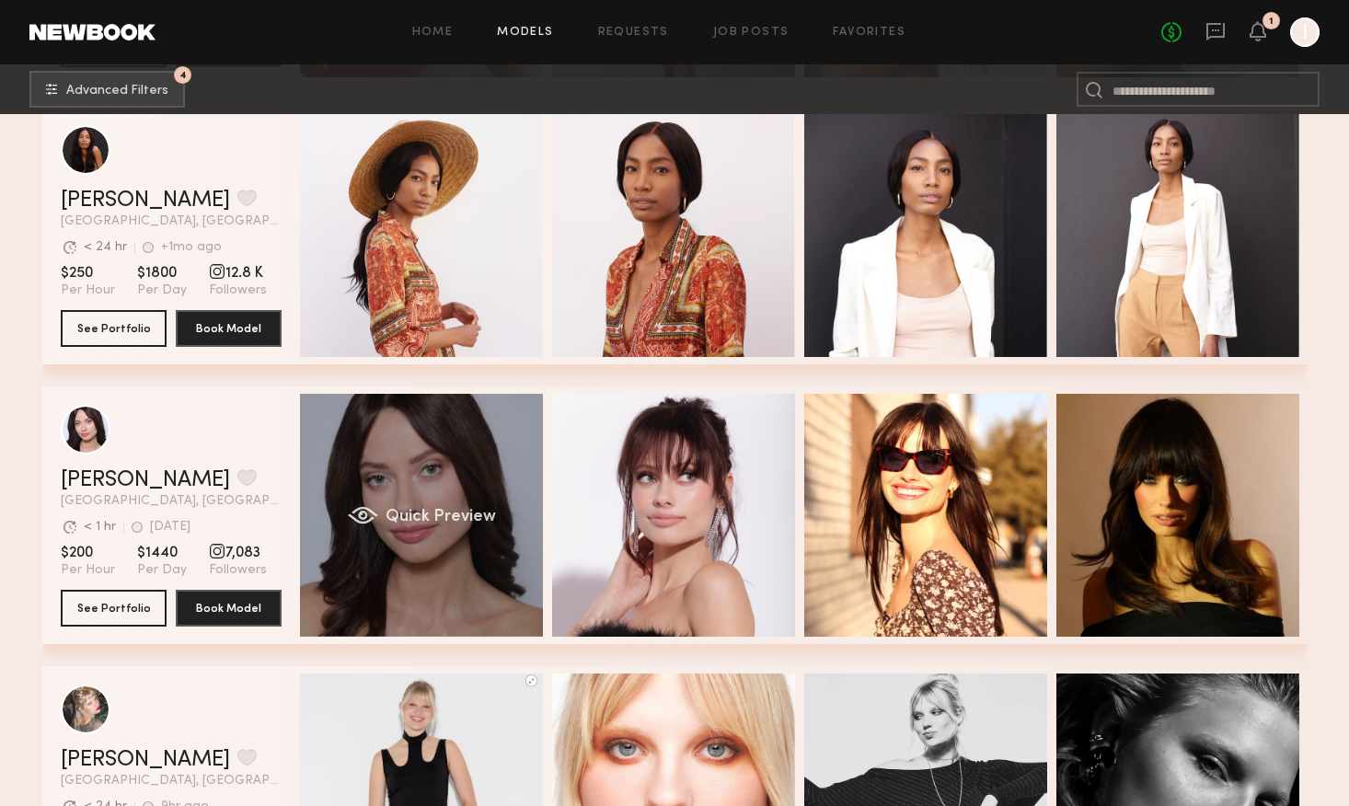
click at [486, 562] on div "Quick Preview" at bounding box center [421, 515] width 243 height 243
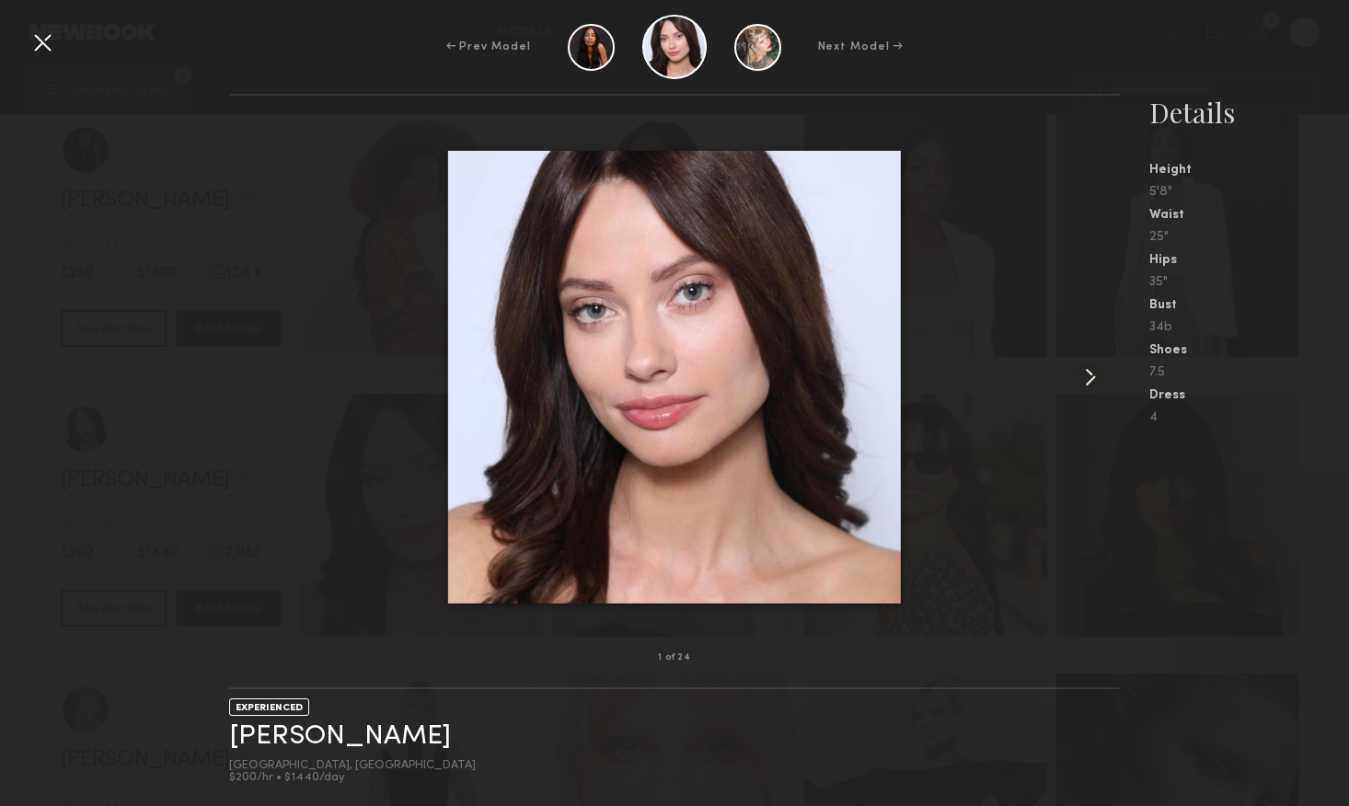
click at [1084, 381] on common-icon at bounding box center [1090, 377] width 29 height 29
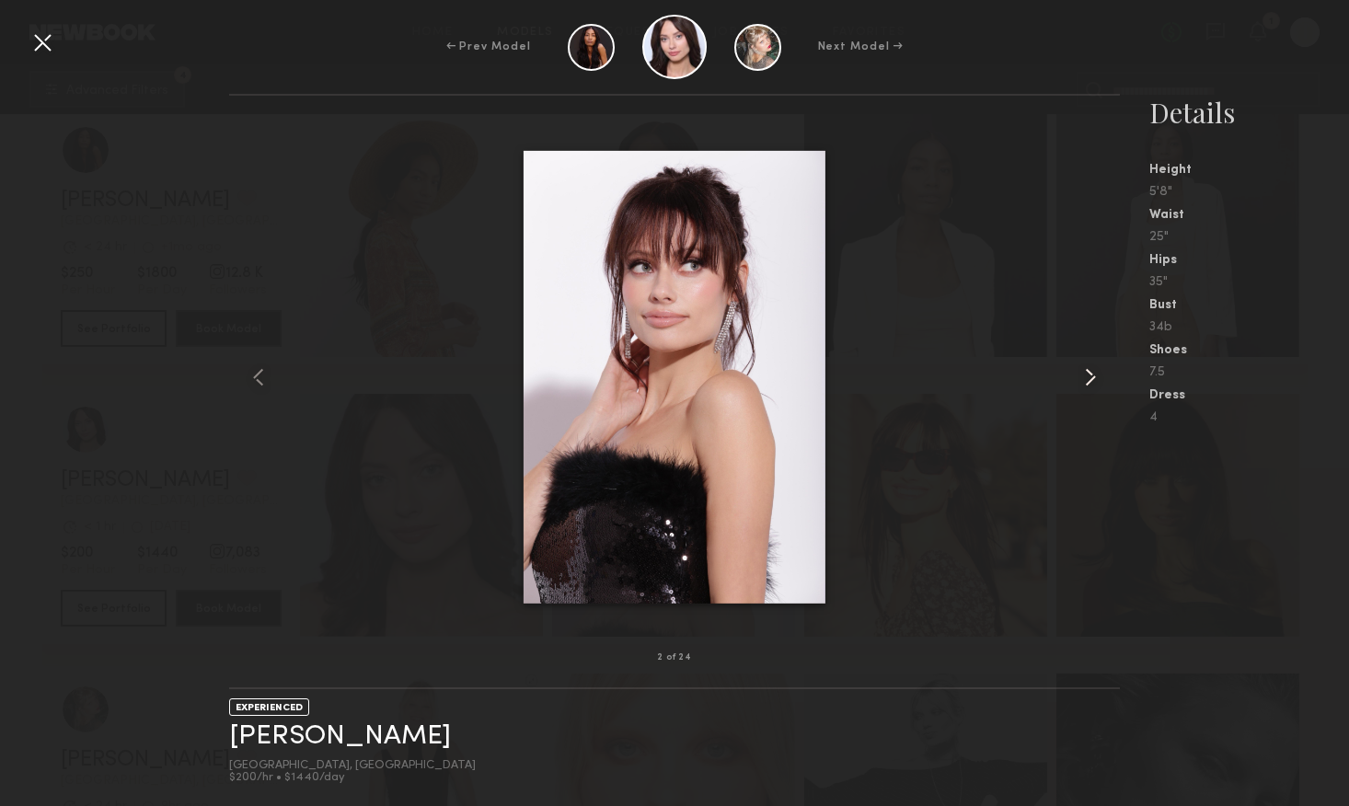
click at [1084, 381] on common-icon at bounding box center [1090, 377] width 29 height 29
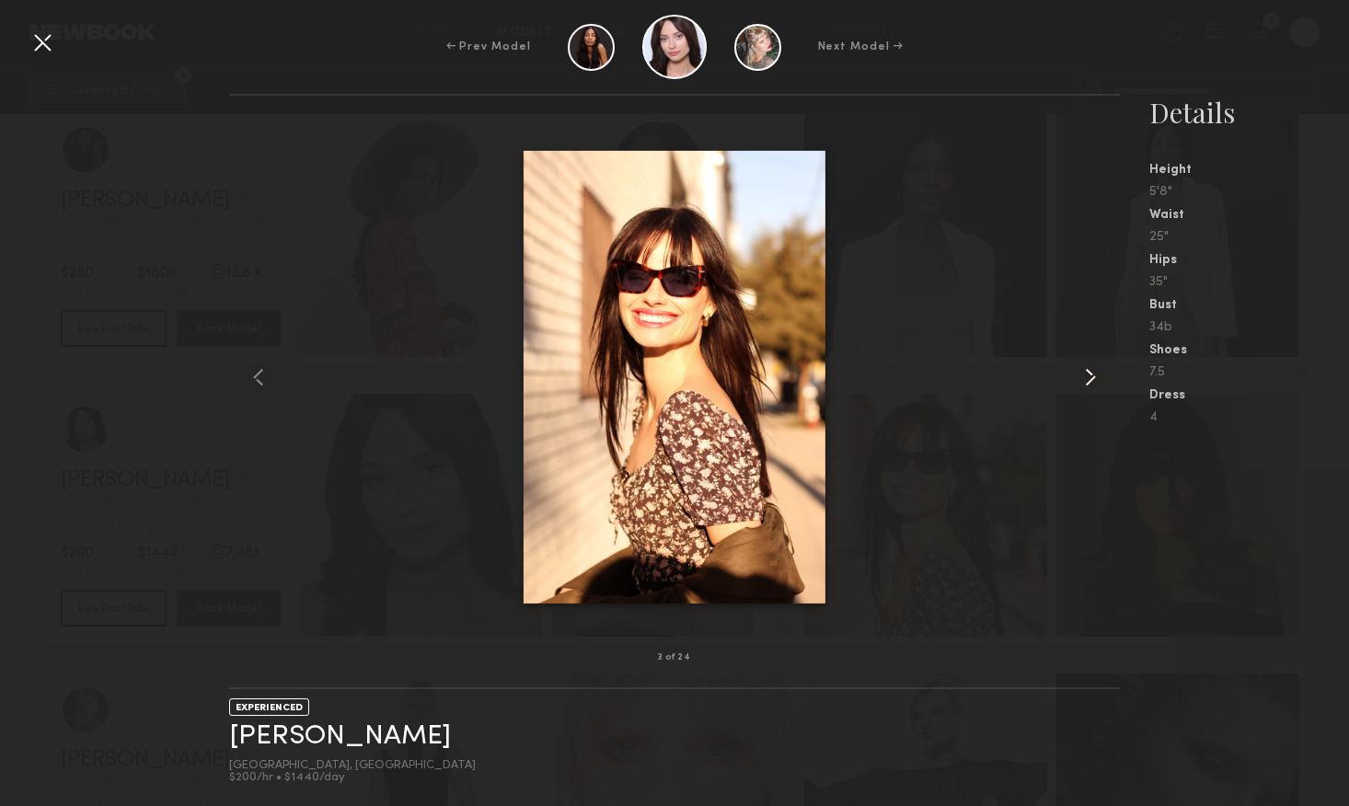
click at [1084, 381] on common-icon at bounding box center [1090, 377] width 29 height 29
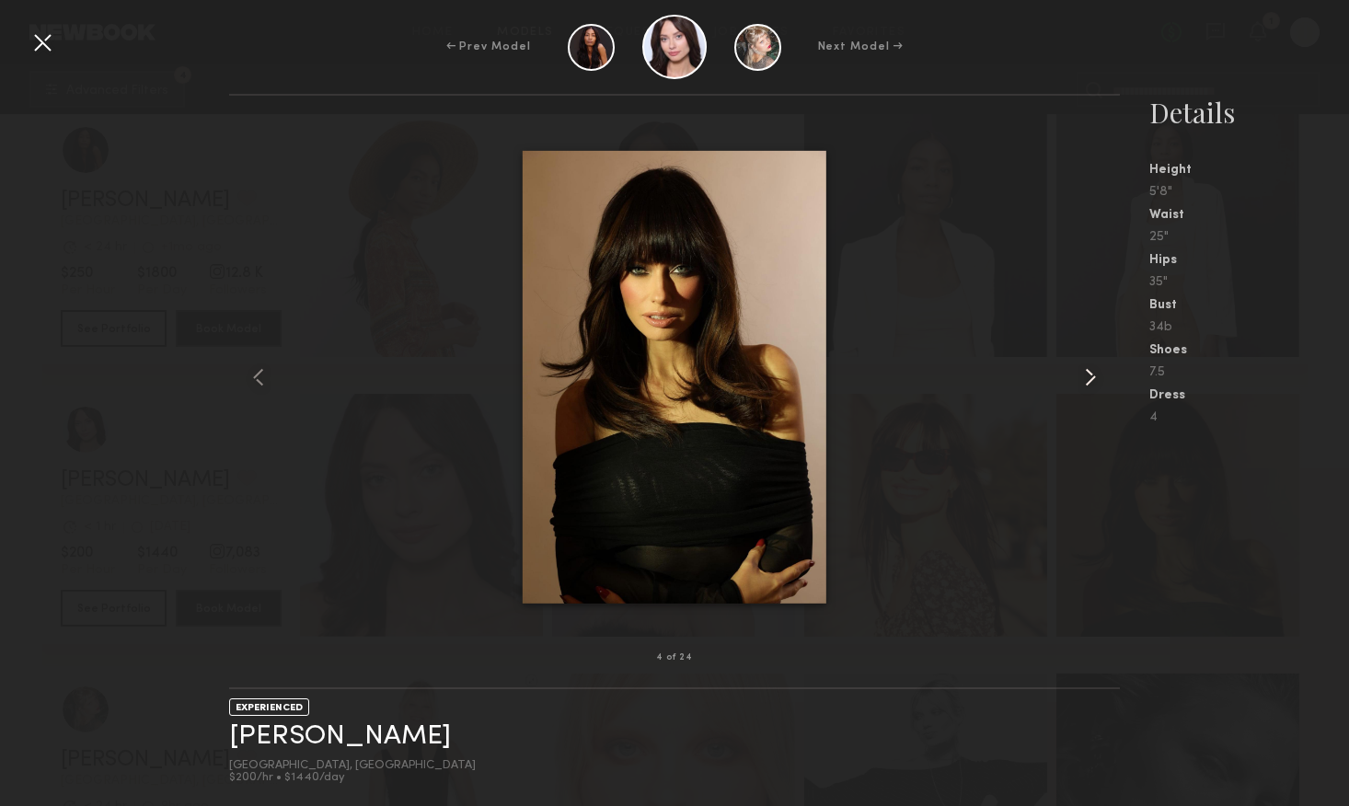
click at [1084, 381] on common-icon at bounding box center [1090, 377] width 29 height 29
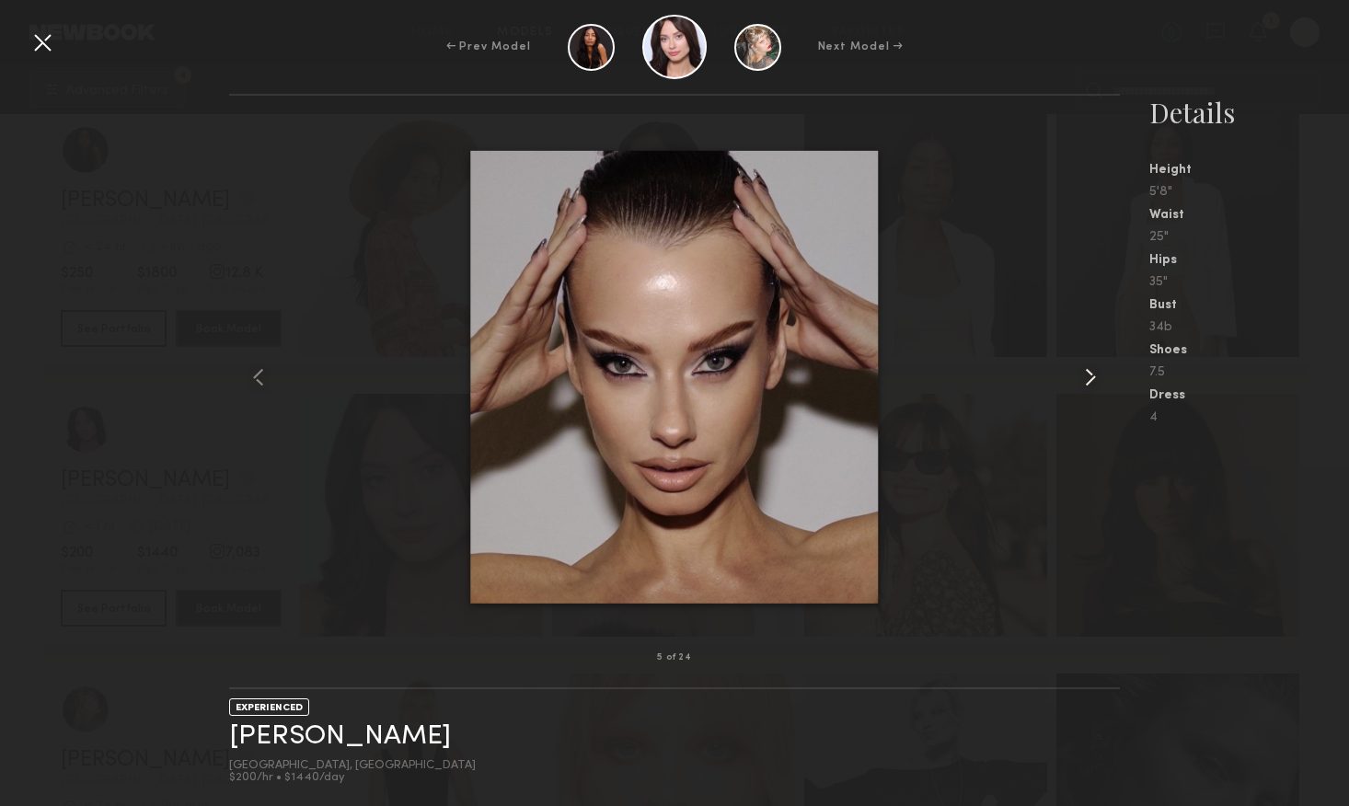
click at [1084, 381] on common-icon at bounding box center [1090, 377] width 29 height 29
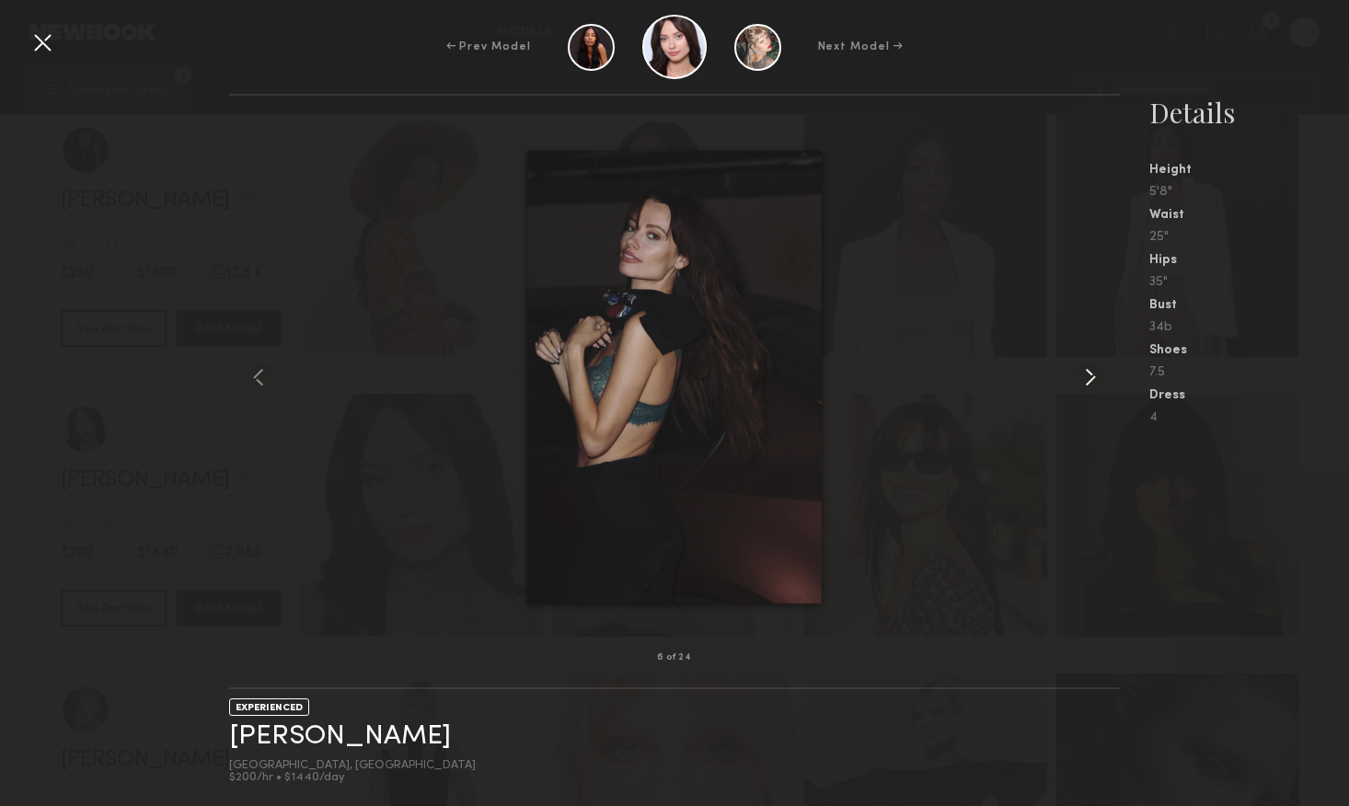
click at [1084, 381] on common-icon at bounding box center [1090, 377] width 29 height 29
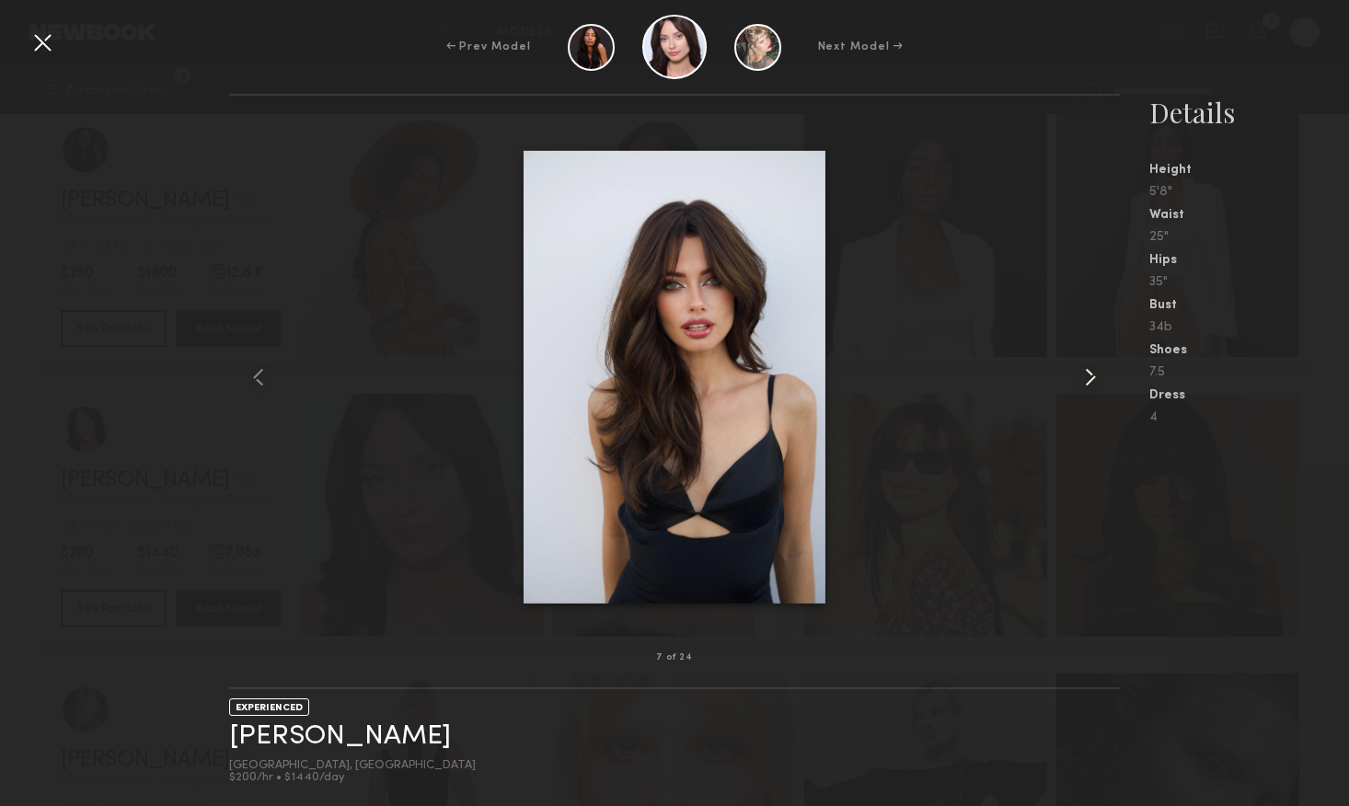
click at [1084, 381] on common-icon at bounding box center [1090, 377] width 29 height 29
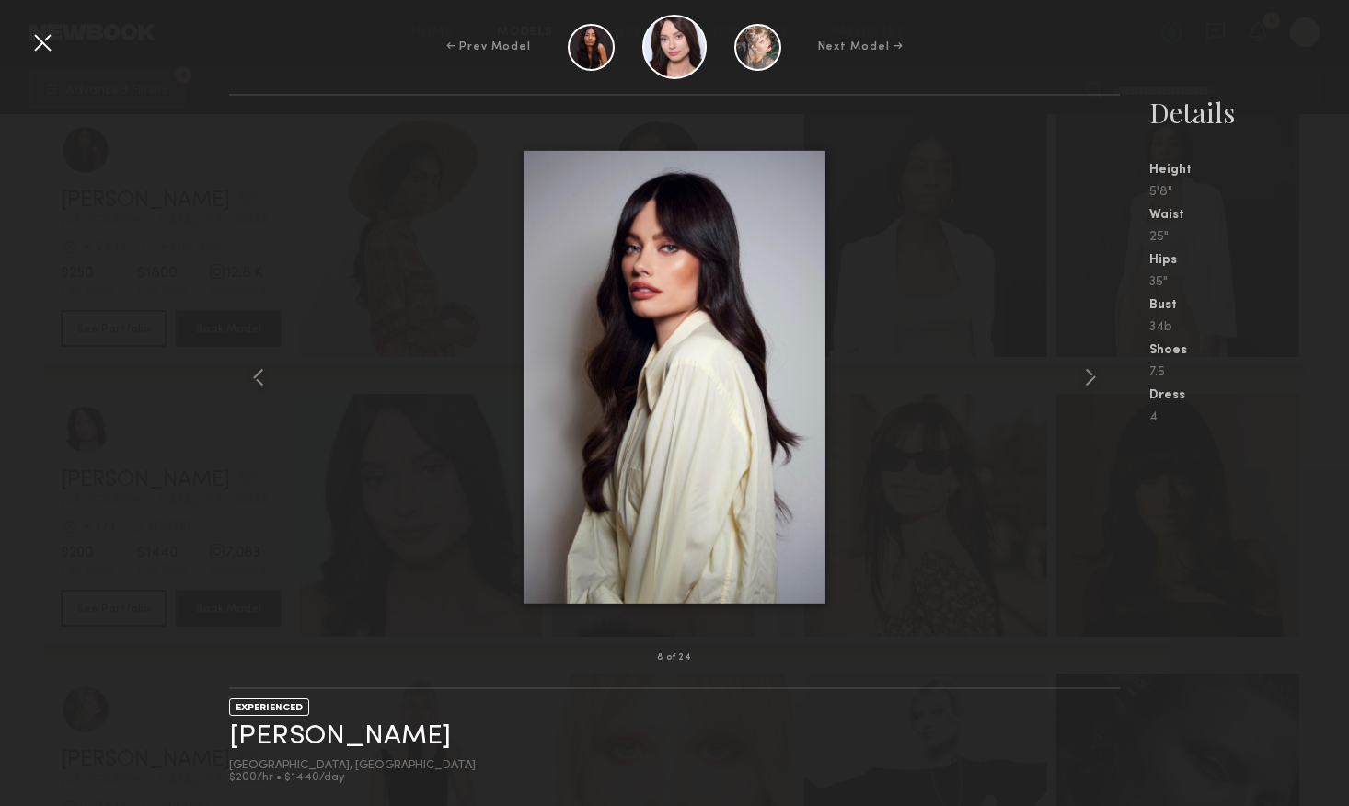
click at [40, 45] on div at bounding box center [42, 42] width 29 height 29
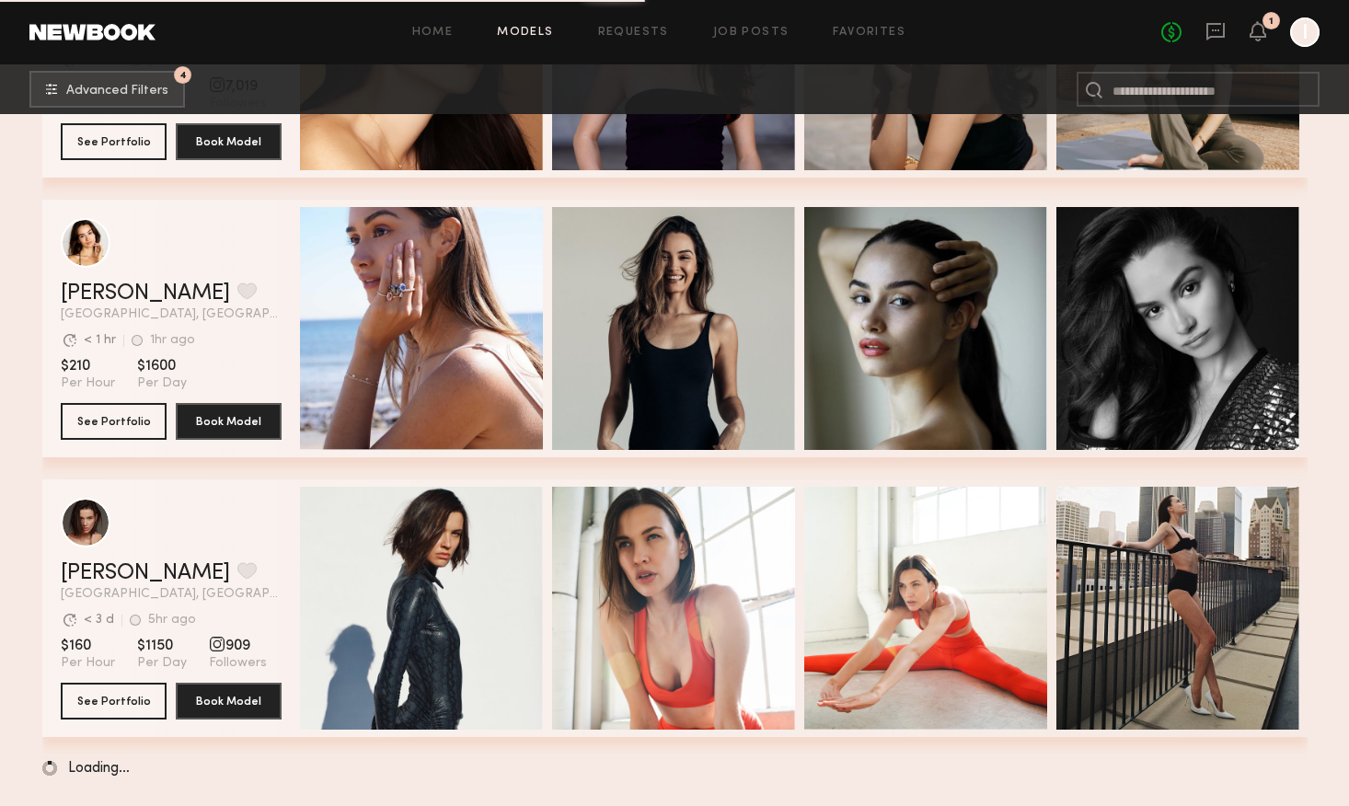
scroll to position [43318, 0]
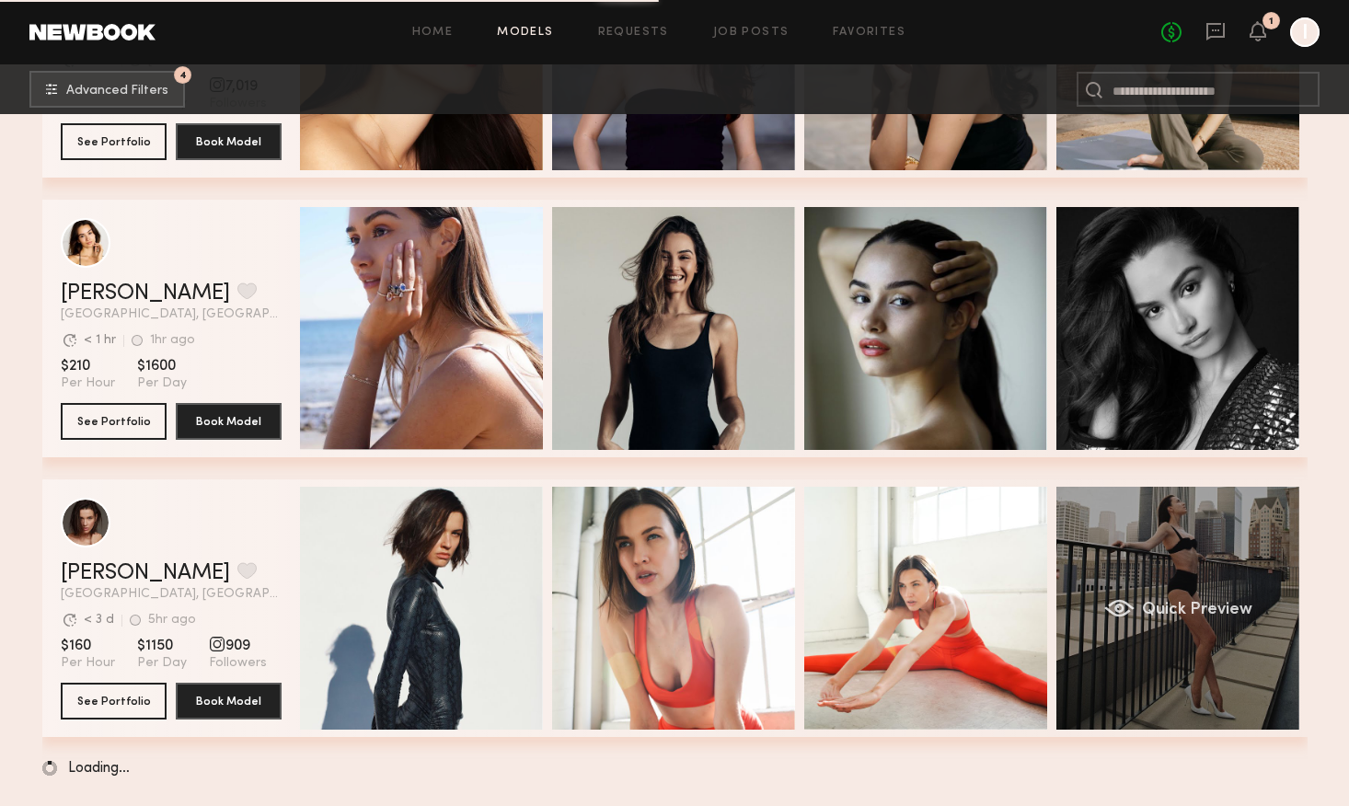
click at [1162, 641] on div "Quick Preview" at bounding box center [1178, 608] width 243 height 243
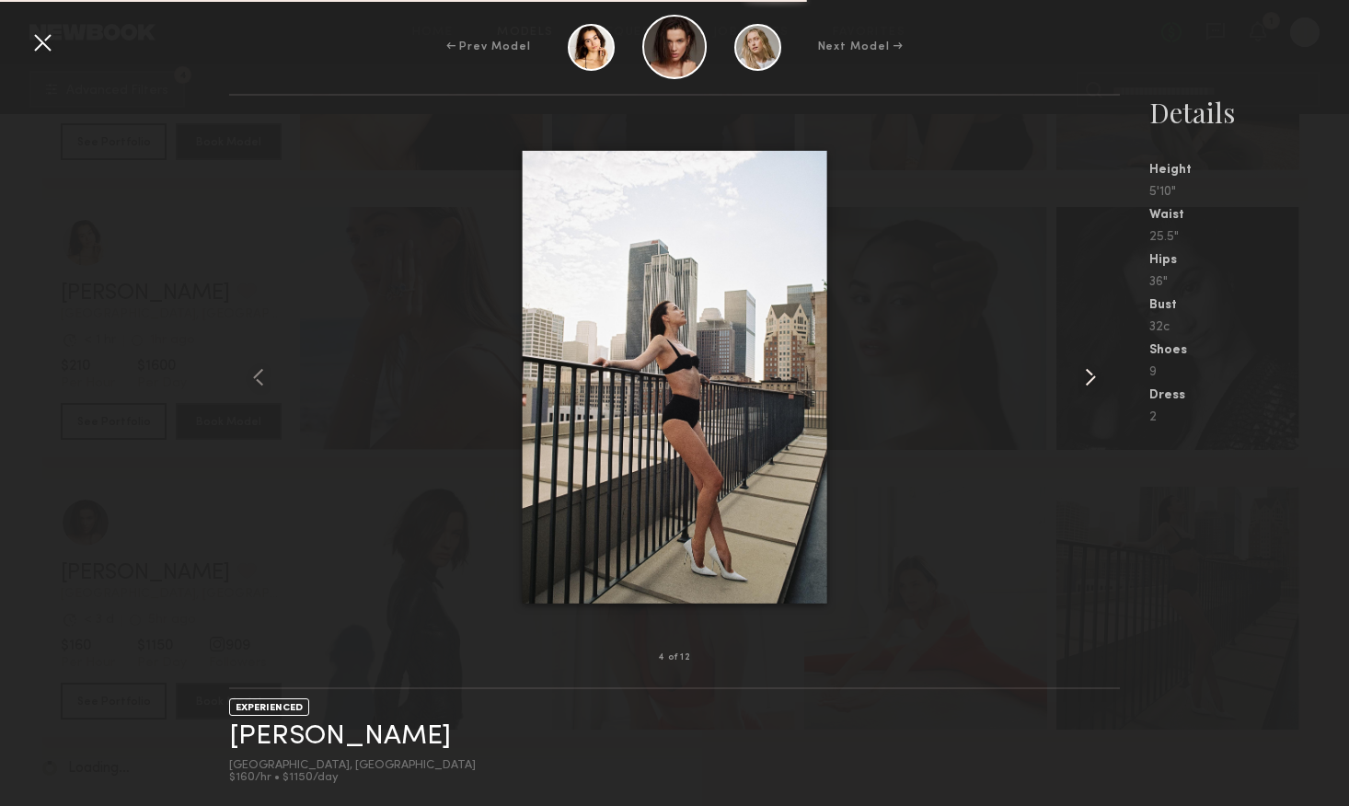
click at [1085, 385] on common-icon at bounding box center [1090, 377] width 29 height 29
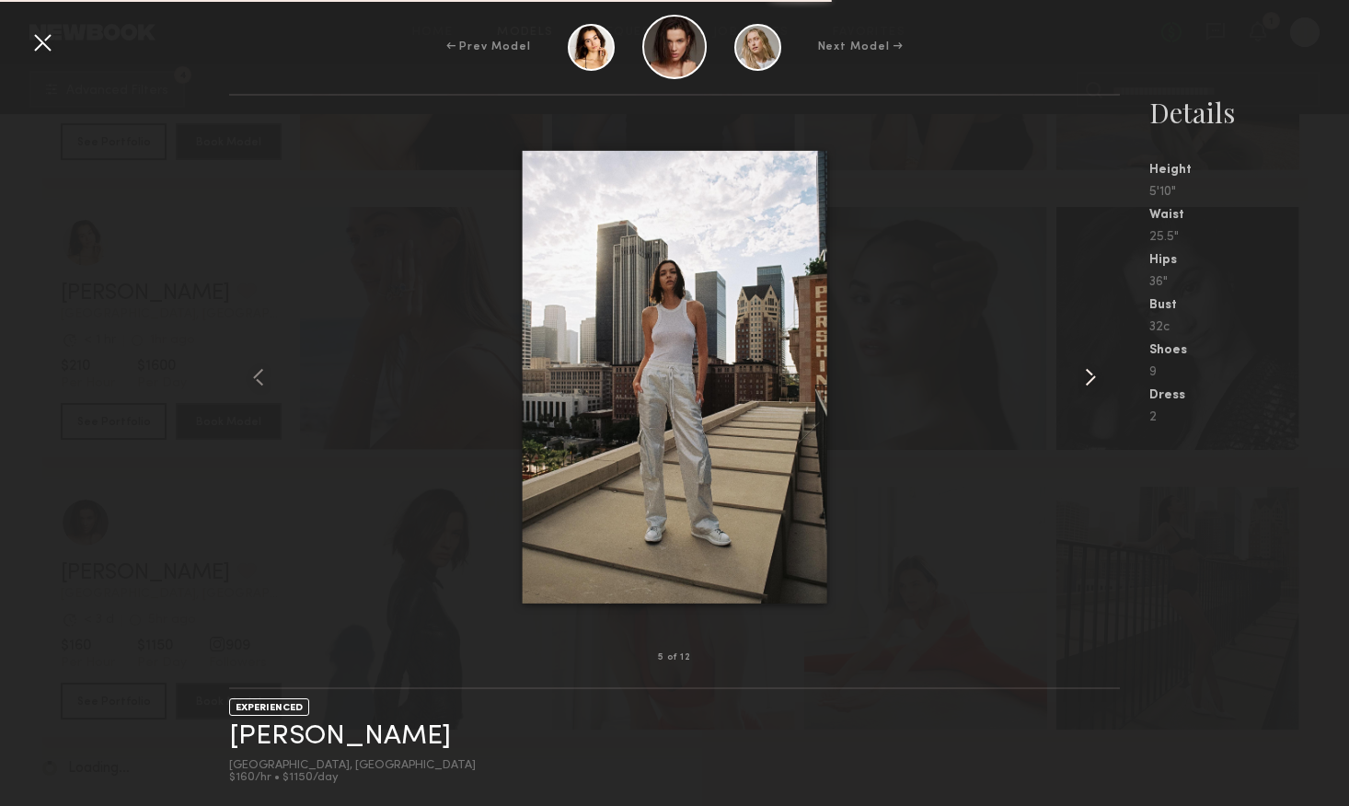
click at [1085, 385] on common-icon at bounding box center [1090, 377] width 29 height 29
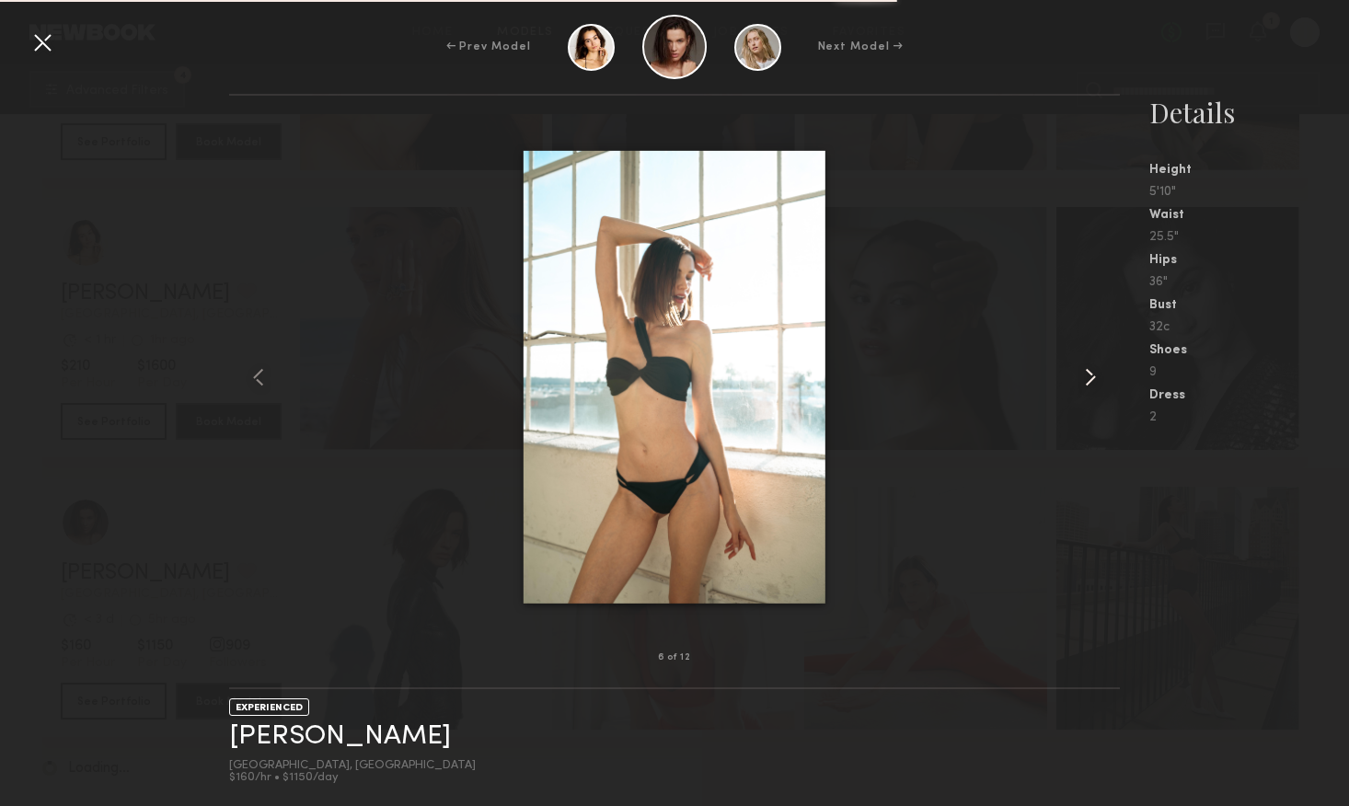
click at [1085, 385] on common-icon at bounding box center [1090, 377] width 29 height 29
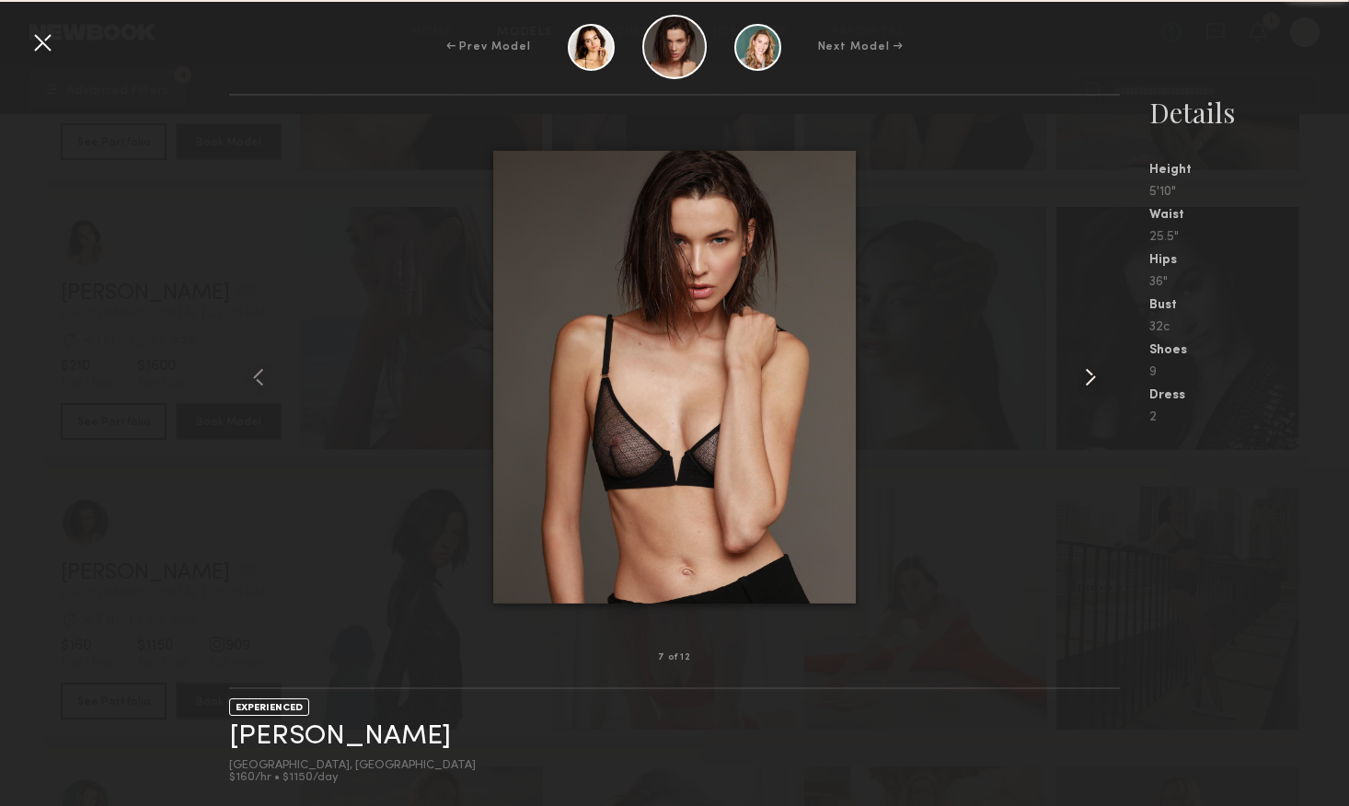
click at [1085, 385] on common-icon at bounding box center [1090, 377] width 29 height 29
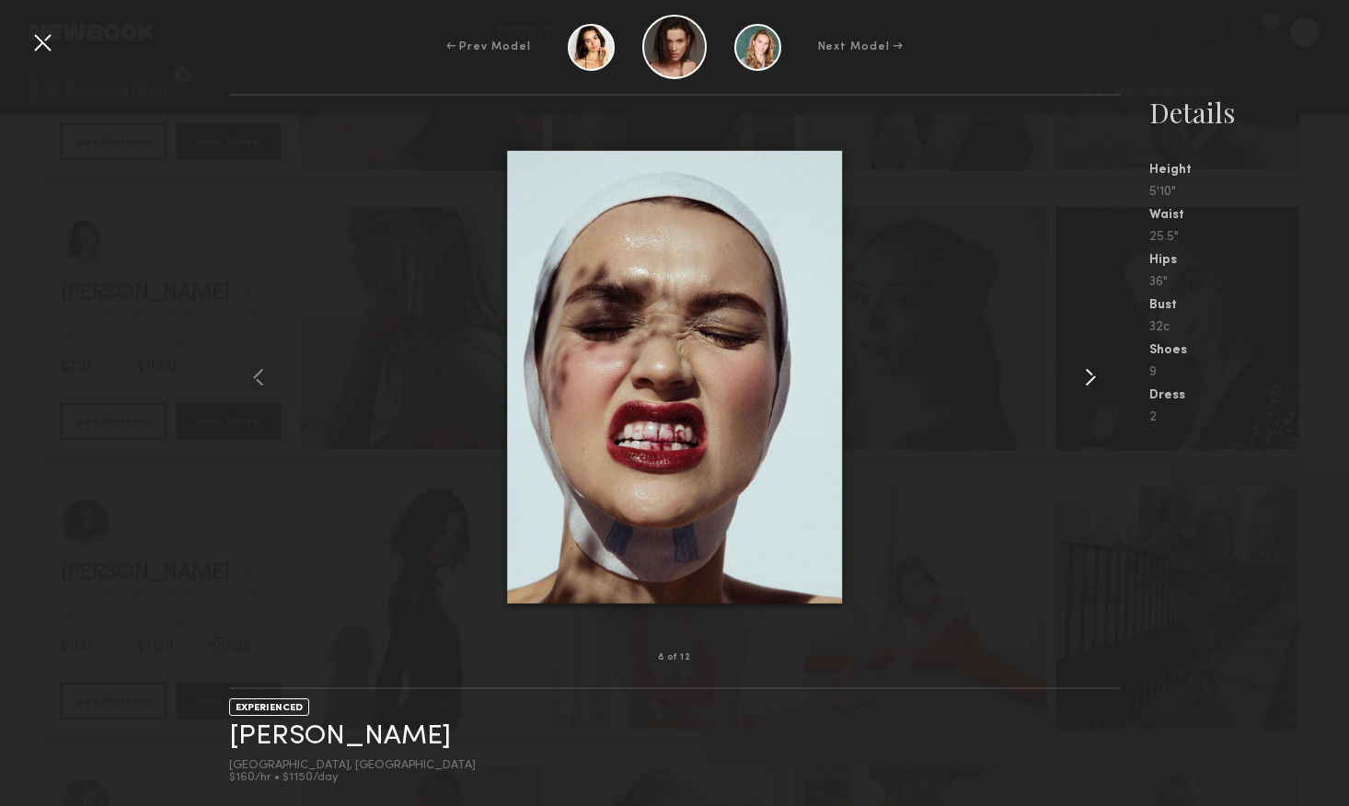
click at [1085, 385] on common-icon at bounding box center [1090, 377] width 29 height 29
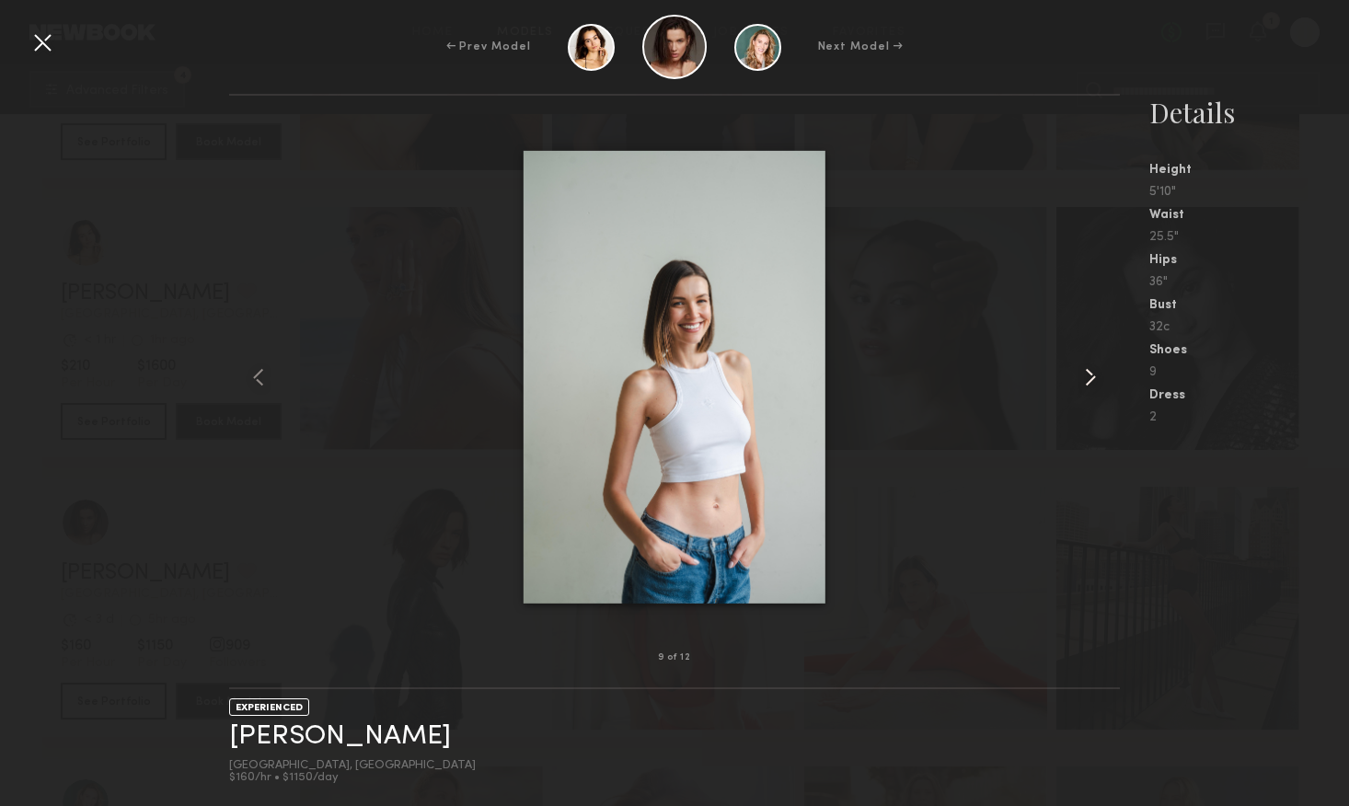
click at [1085, 385] on common-icon at bounding box center [1090, 377] width 29 height 29
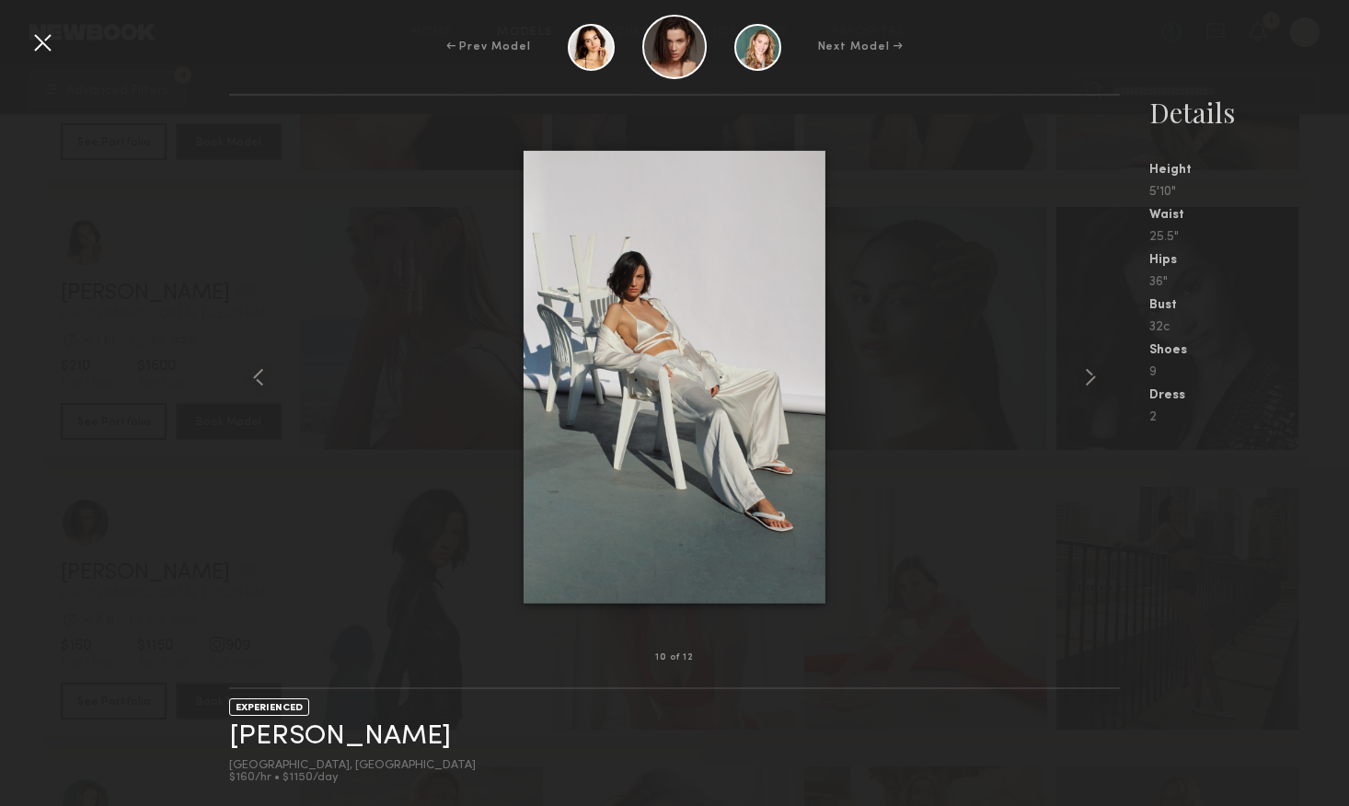
click at [36, 38] on div at bounding box center [42, 42] width 29 height 29
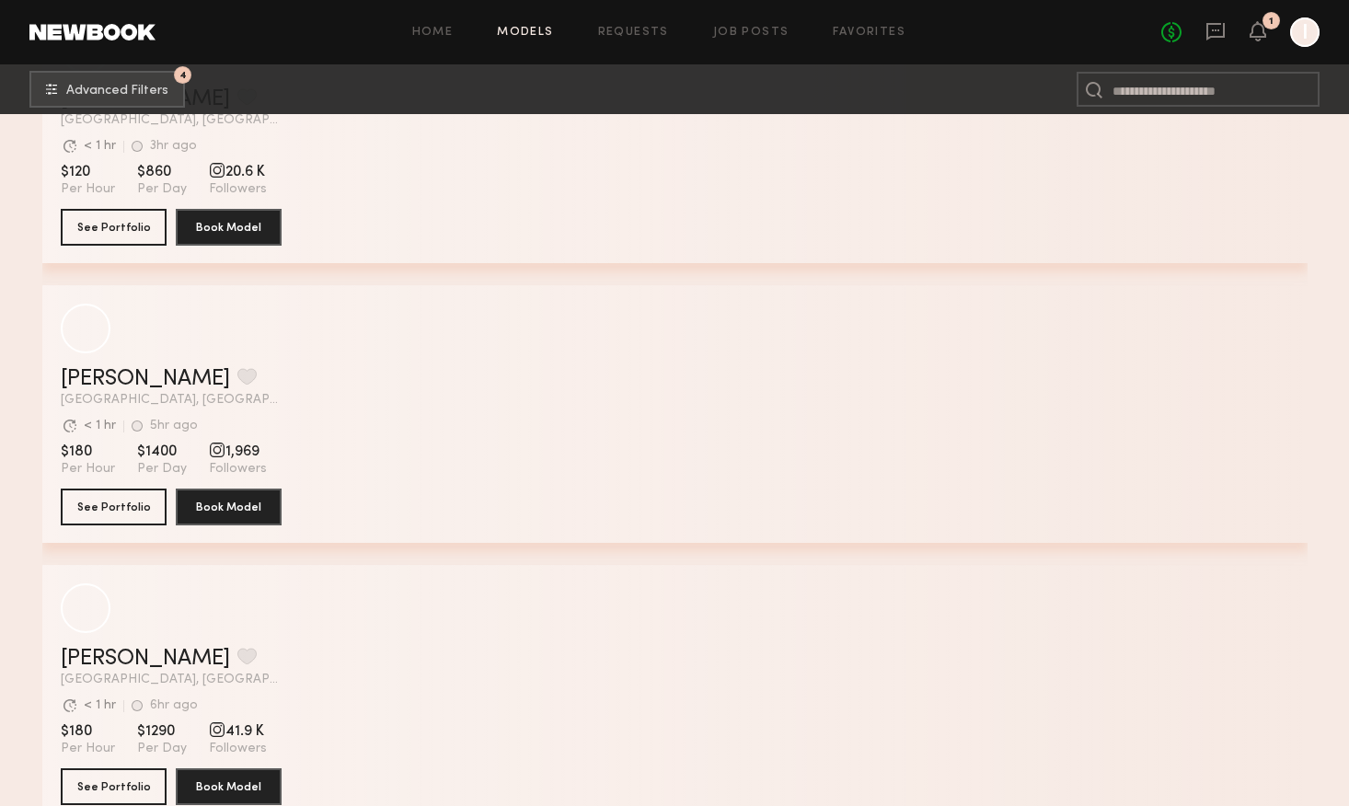
scroll to position [45475, 0]
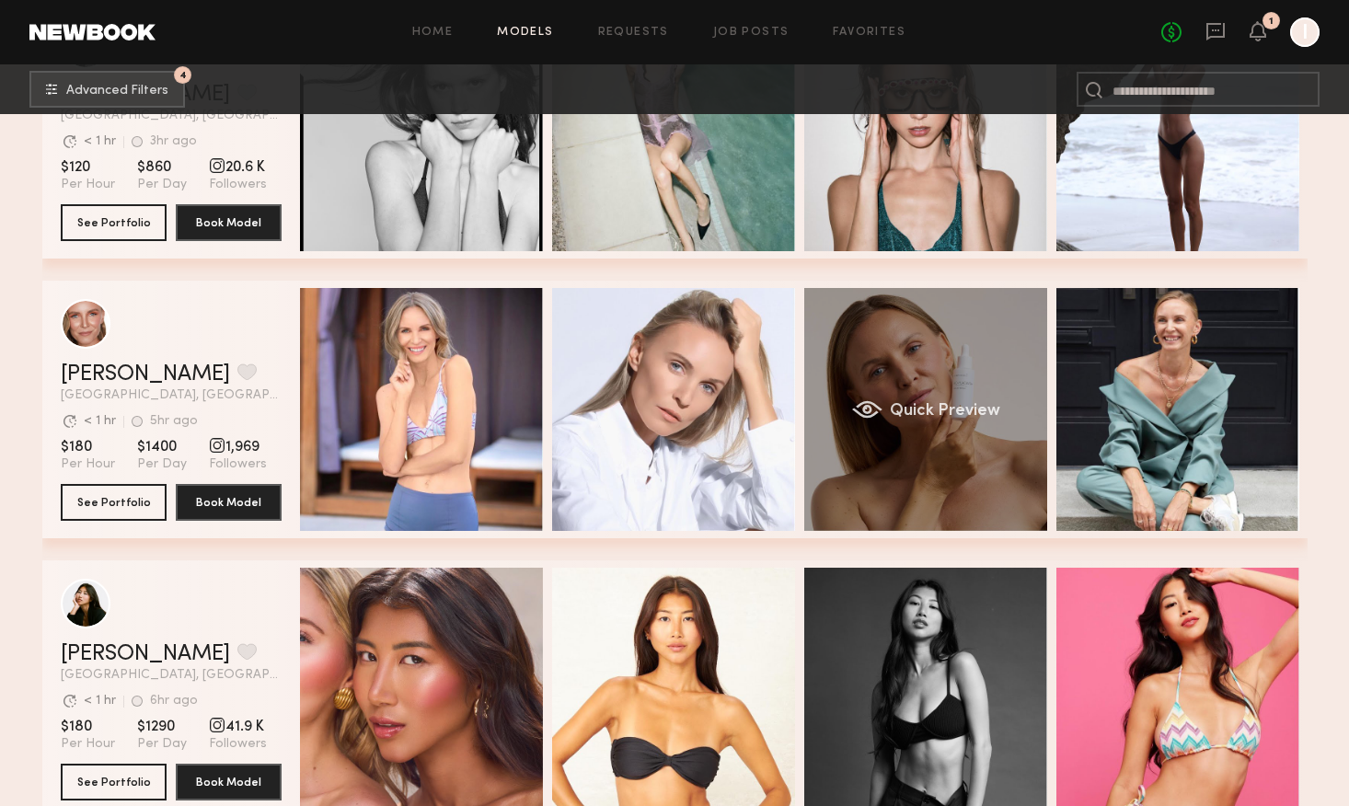
click at [921, 480] on div "Quick Preview" at bounding box center [925, 409] width 243 height 243
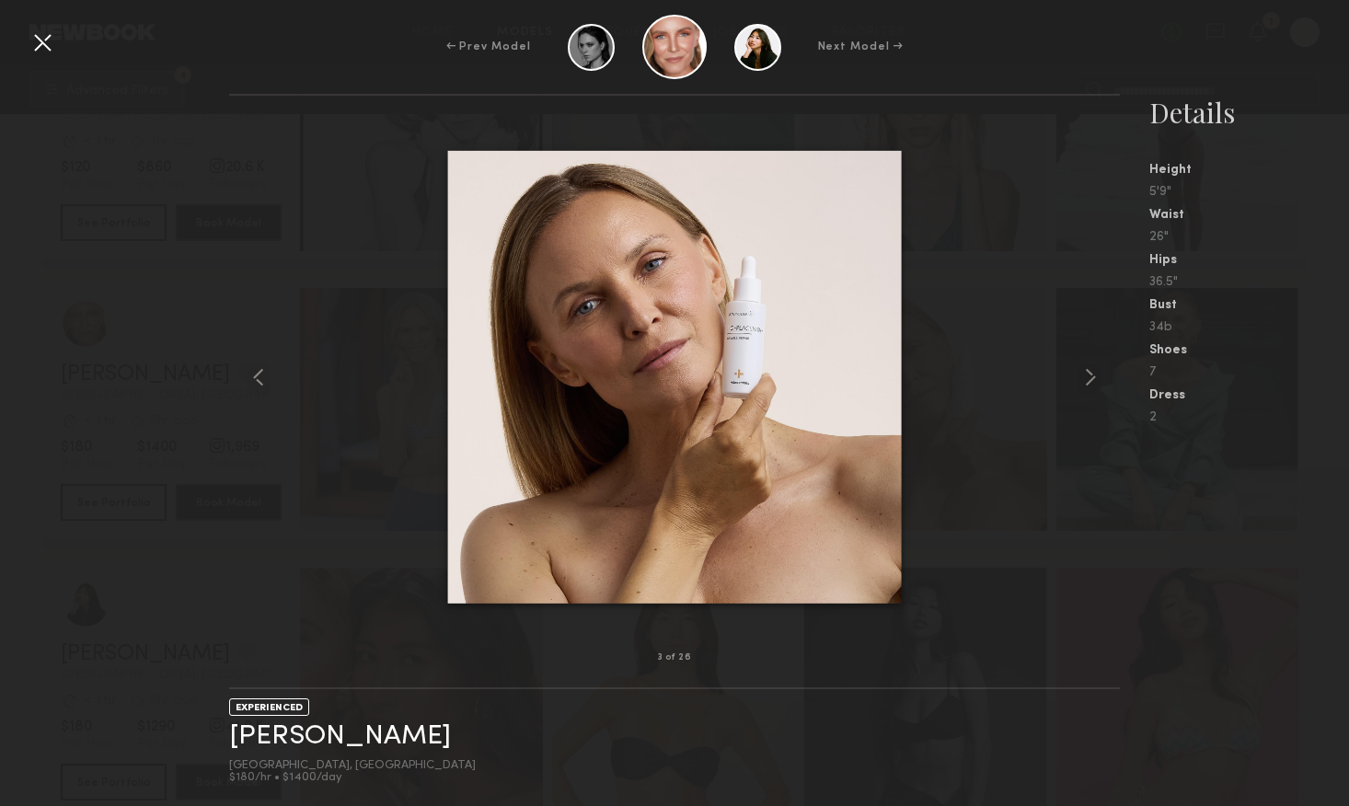
click at [47, 40] on div at bounding box center [42, 42] width 29 height 29
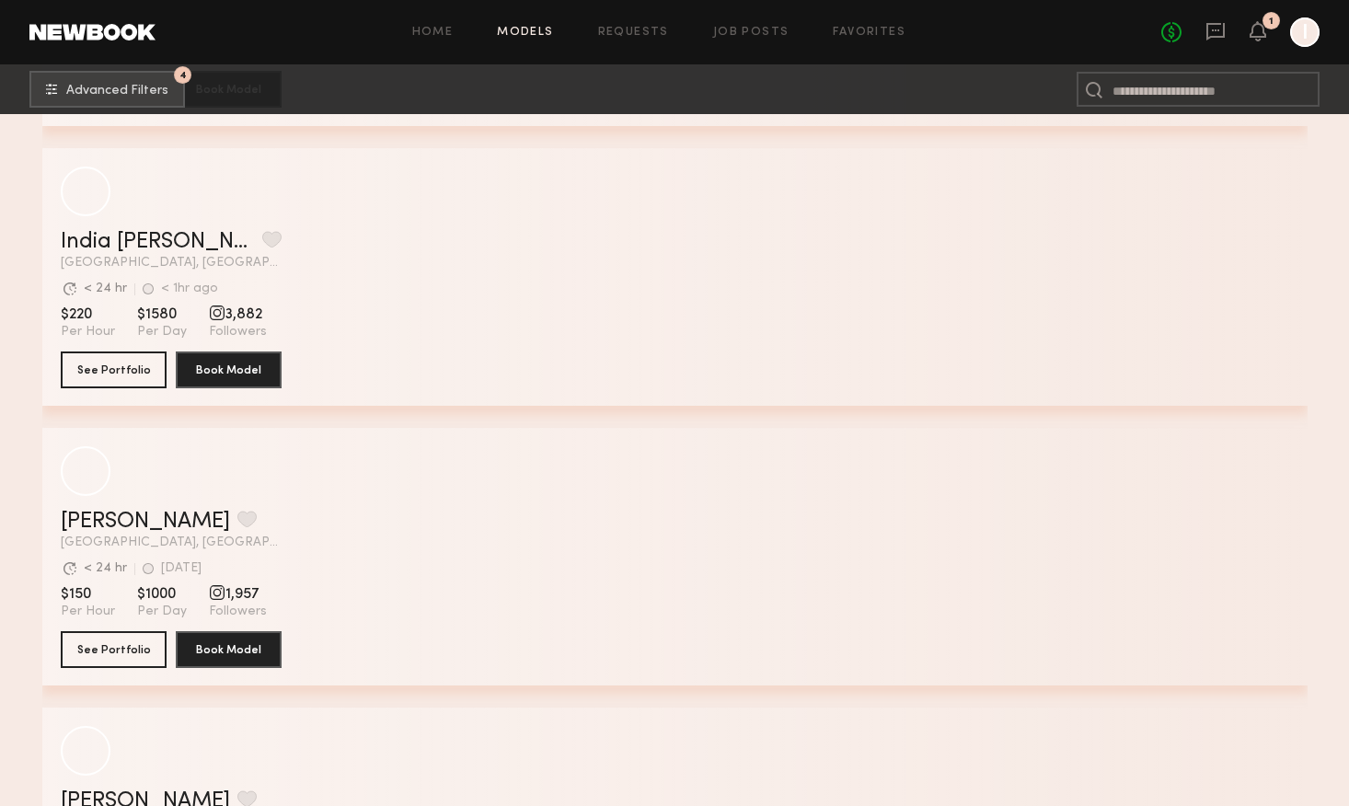
scroll to position [48004, 0]
